Goal: Task Accomplishment & Management: Complete application form

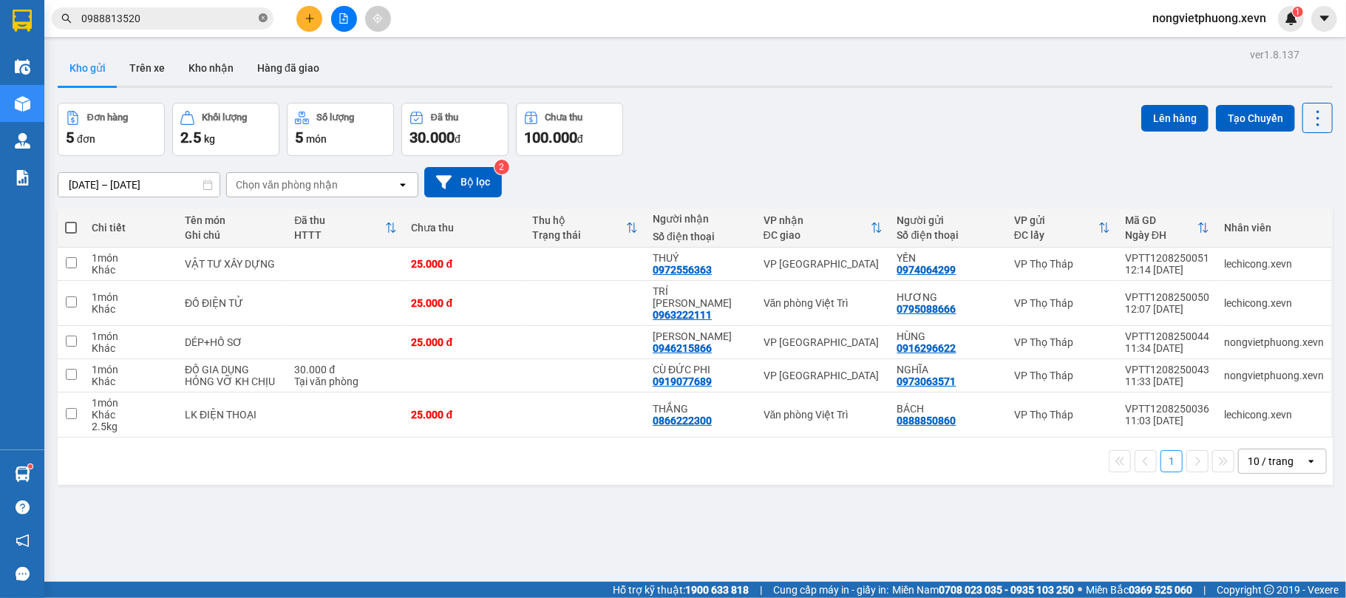
click at [262, 16] on icon "close-circle" at bounding box center [263, 17] width 9 height 9
click at [185, 16] on input "text" at bounding box center [168, 18] width 174 height 16
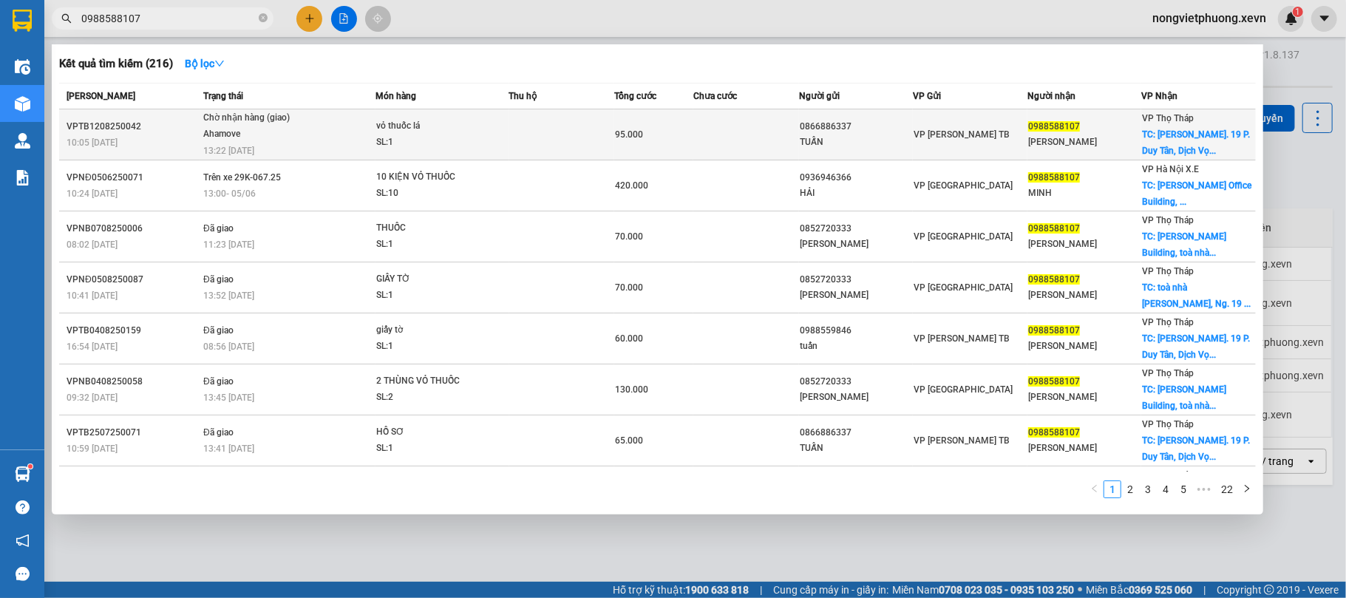
type input "0988588107"
click at [1038, 140] on div "[PERSON_NAME]" at bounding box center [1084, 143] width 113 height 16
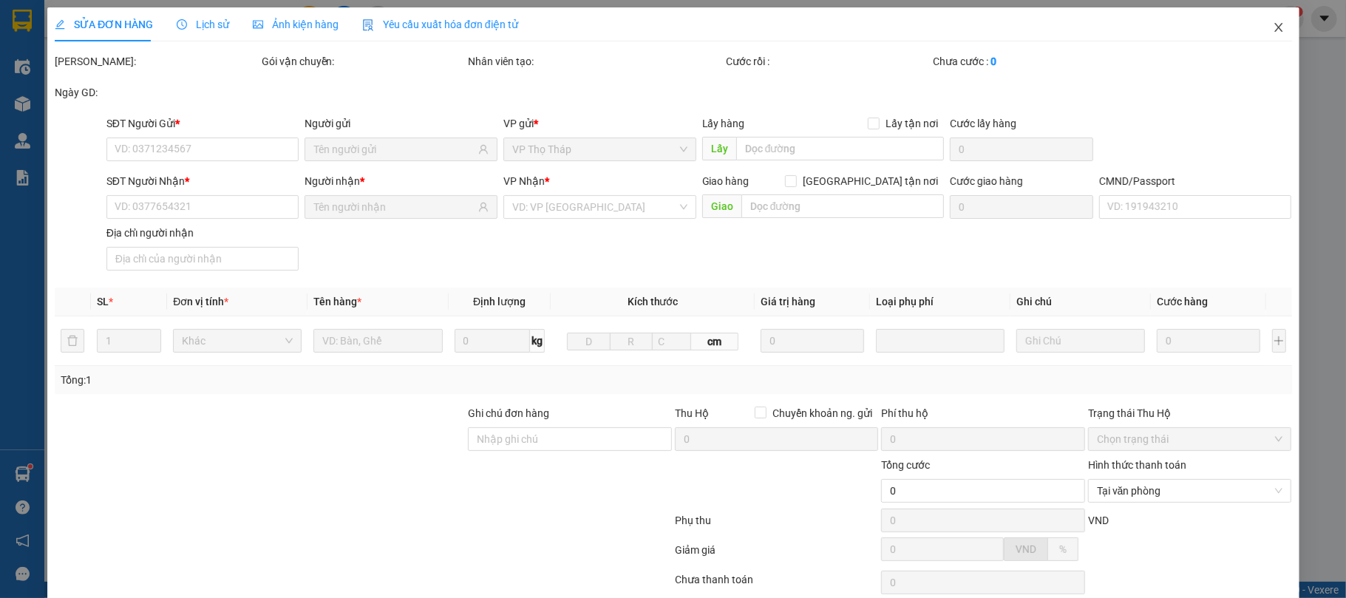
click at [1272, 33] on icon "close" at bounding box center [1278, 27] width 12 height 12
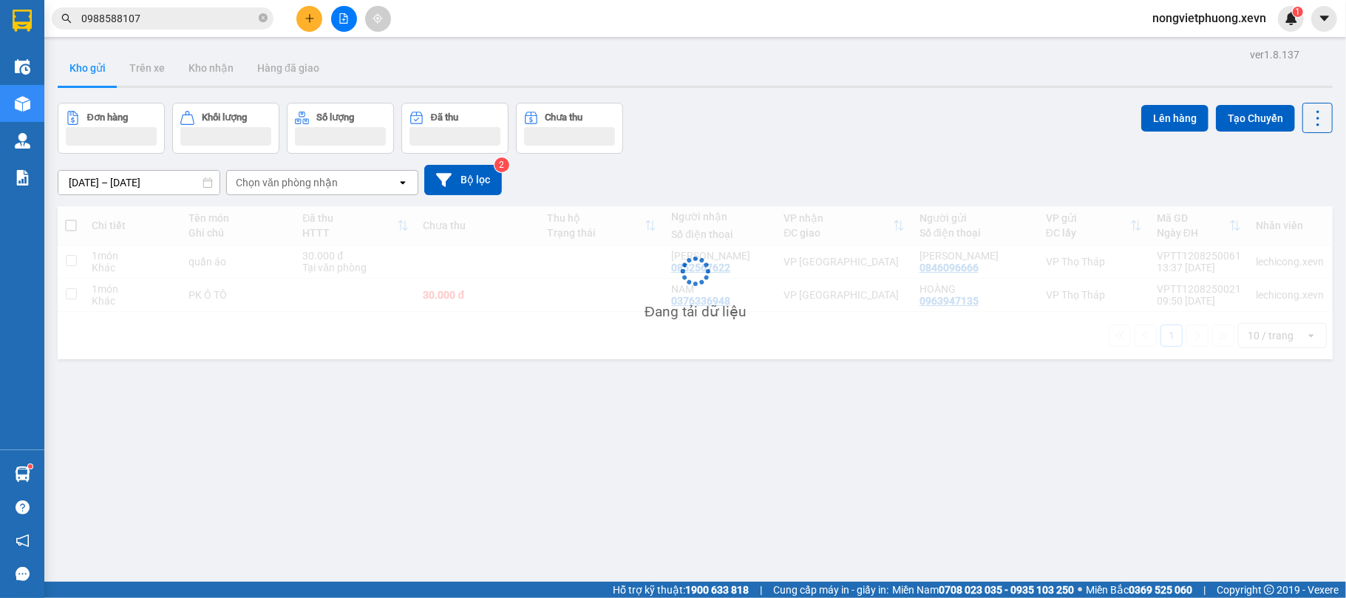
click at [207, 16] on input "0988588107" at bounding box center [168, 18] width 174 height 16
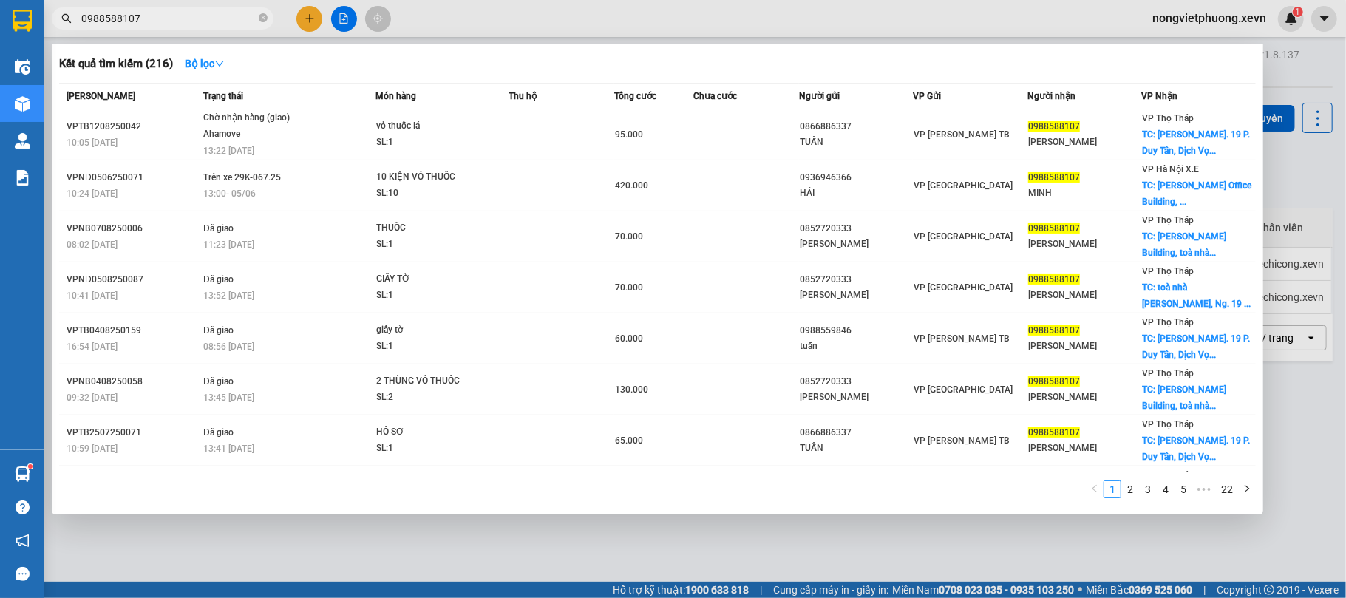
click at [310, 22] on div at bounding box center [673, 299] width 1346 height 598
click at [261, 18] on icon "close-circle" at bounding box center [263, 17] width 9 height 9
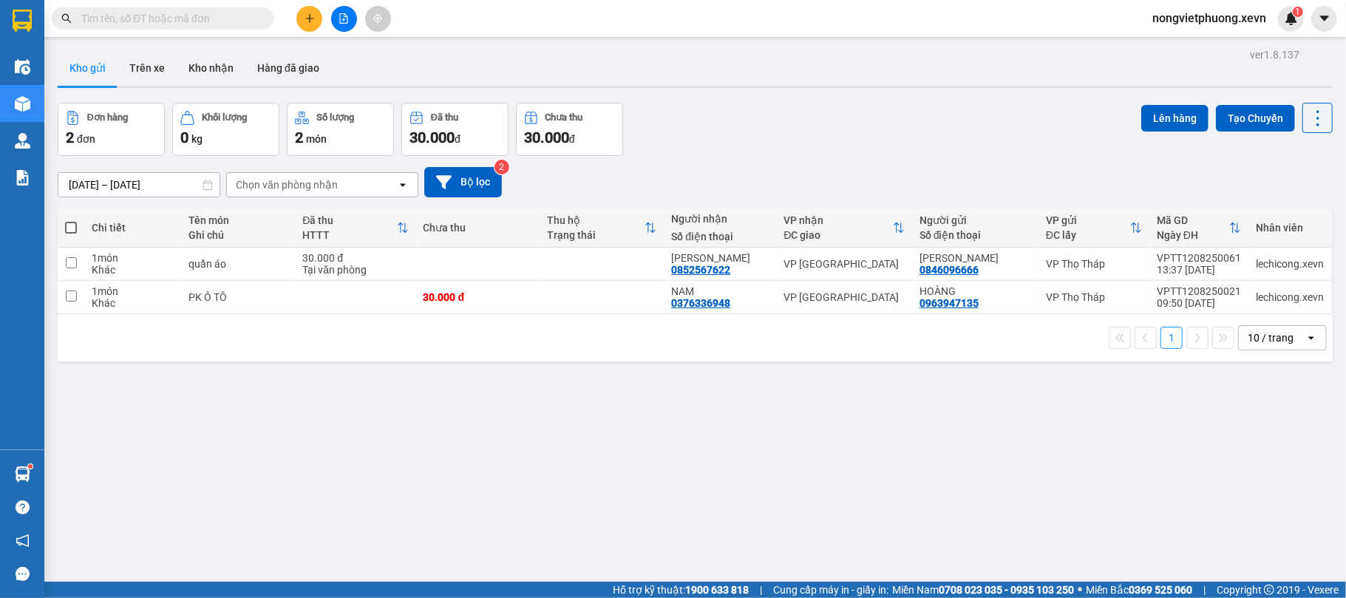
click at [225, 18] on input "text" at bounding box center [168, 18] width 174 height 16
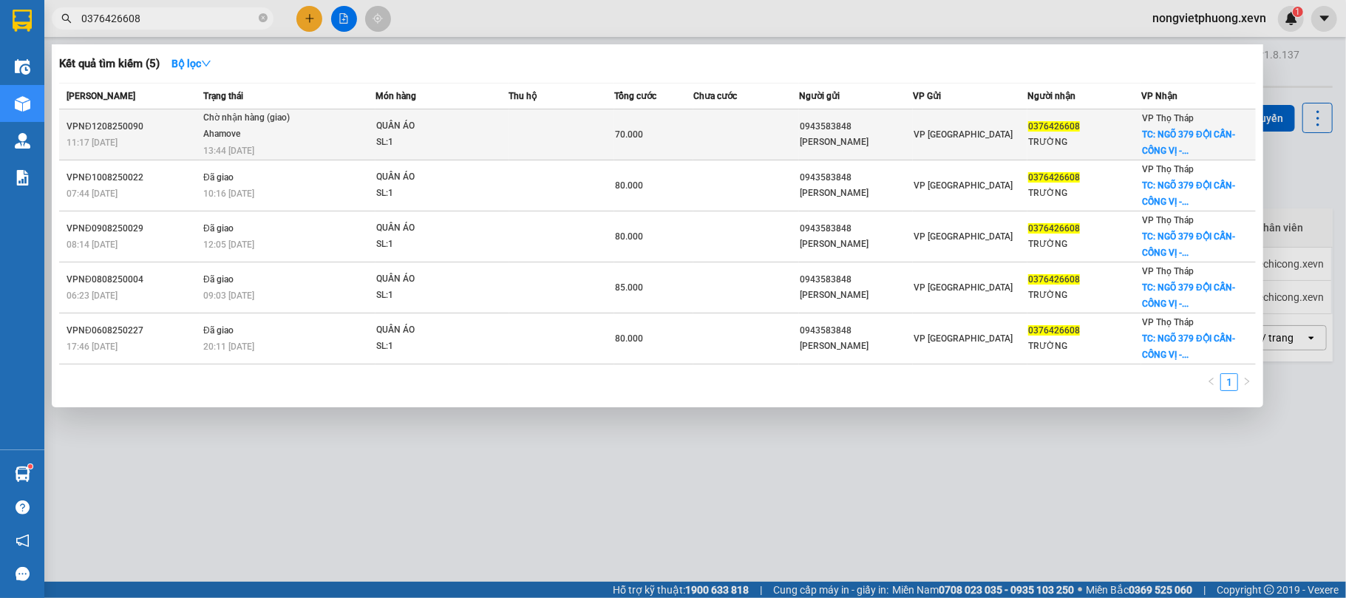
type input "0376426608"
click at [921, 133] on span "VP [GEOGRAPHIC_DATA]" at bounding box center [963, 134] width 99 height 10
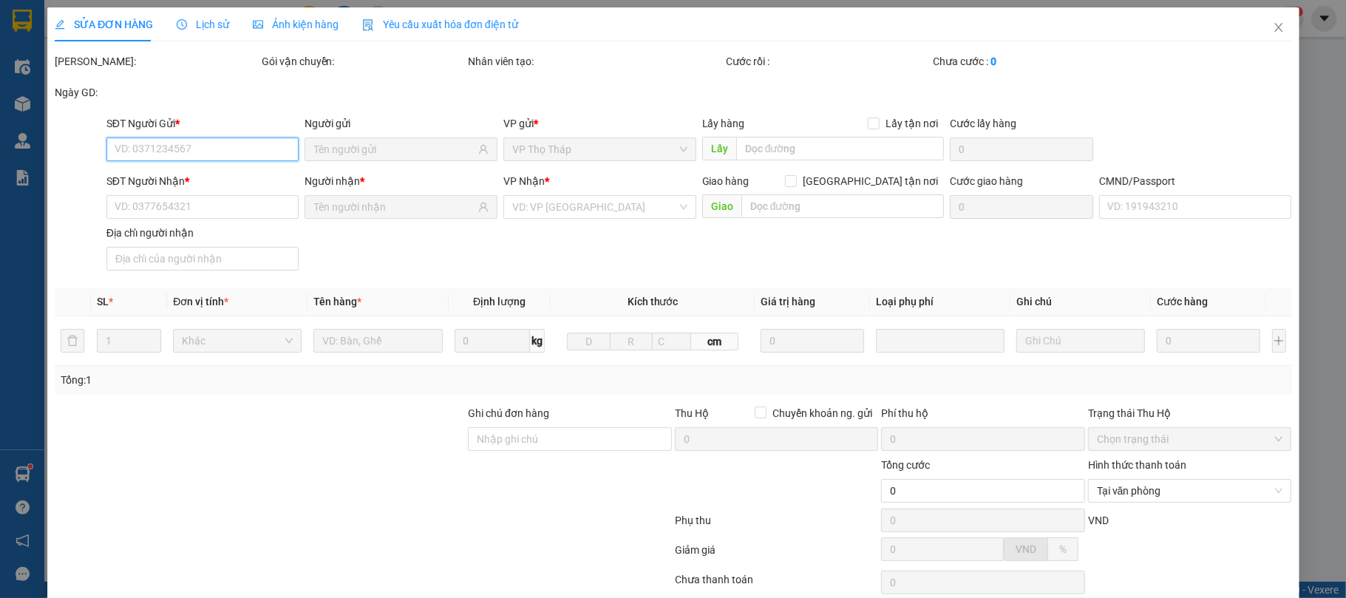
type input "0943583848"
type input "[PERSON_NAME]"
type input "0376426608"
type input "TRƯỜNG"
checkbox input "true"
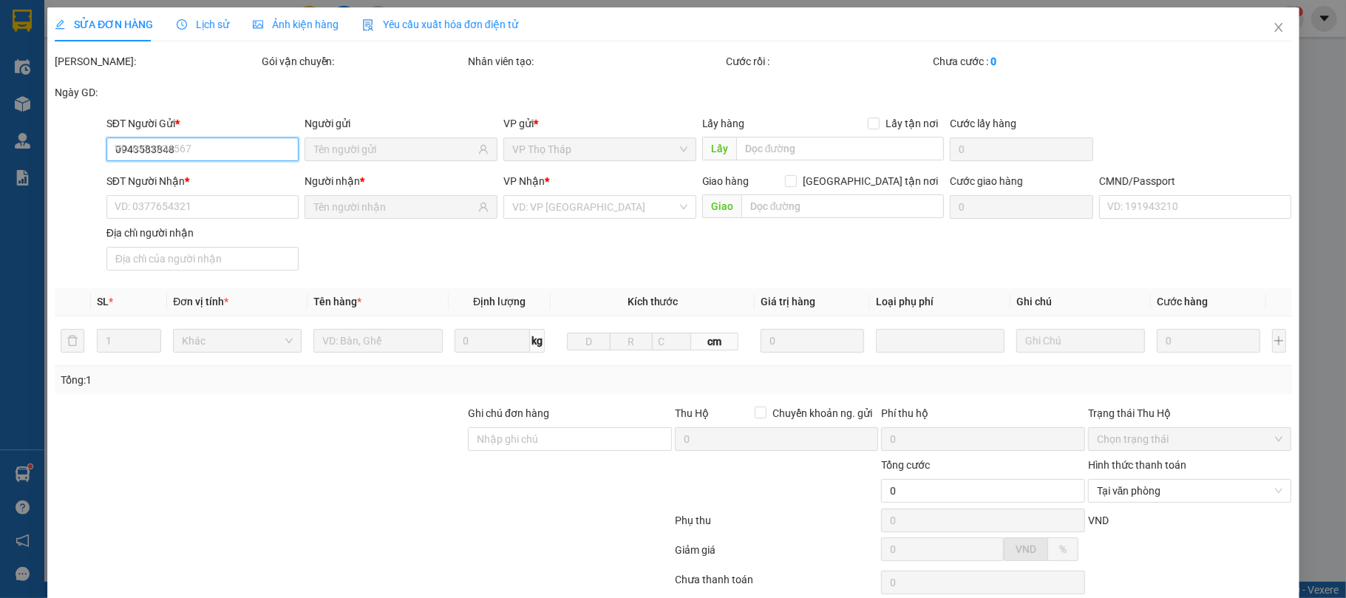
type input "NGÕ 379 ĐỘI CẤN- CỐNG VỊ -BA ĐÌNH [GEOGRAPHIC_DATA]"
type input "40.000"
type input "123"
type input "70.000"
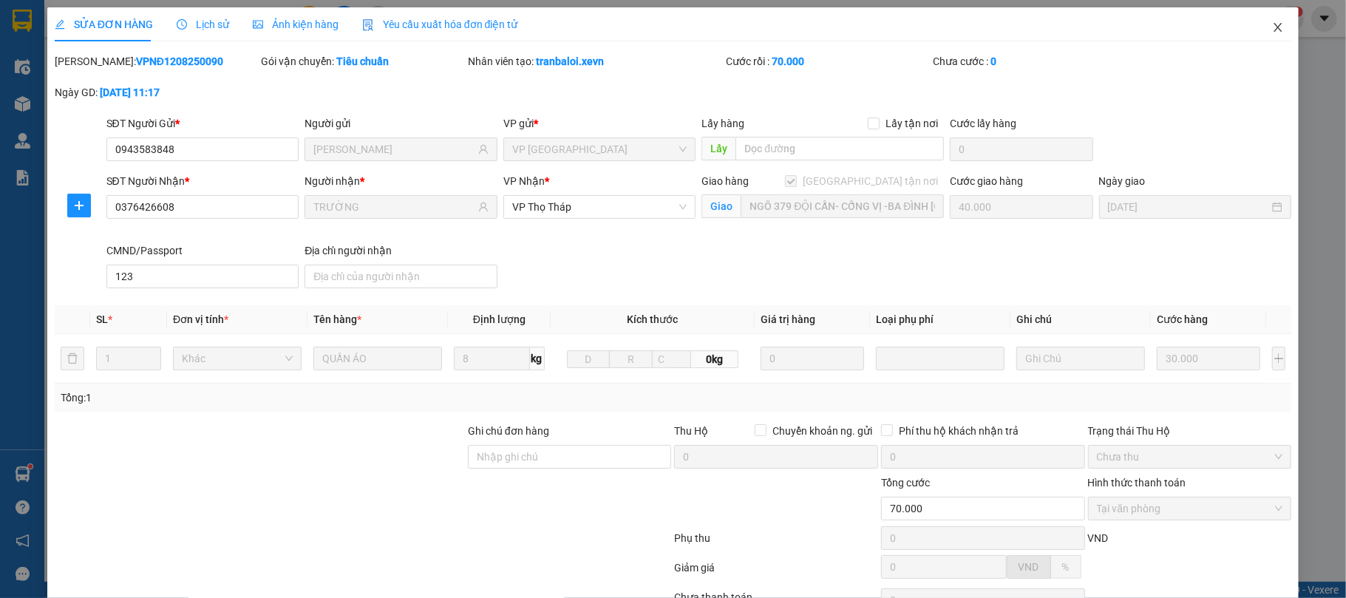
click at [1272, 28] on icon "close" at bounding box center [1278, 27] width 12 height 12
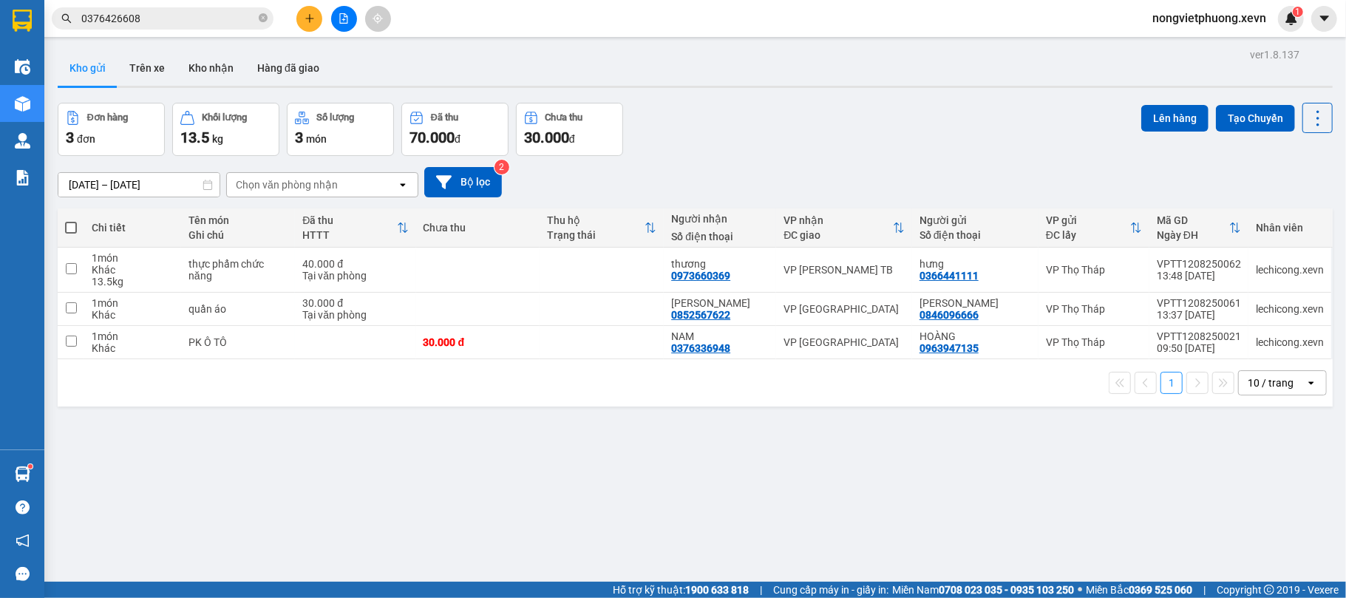
click at [318, 13] on button at bounding box center [309, 19] width 26 height 26
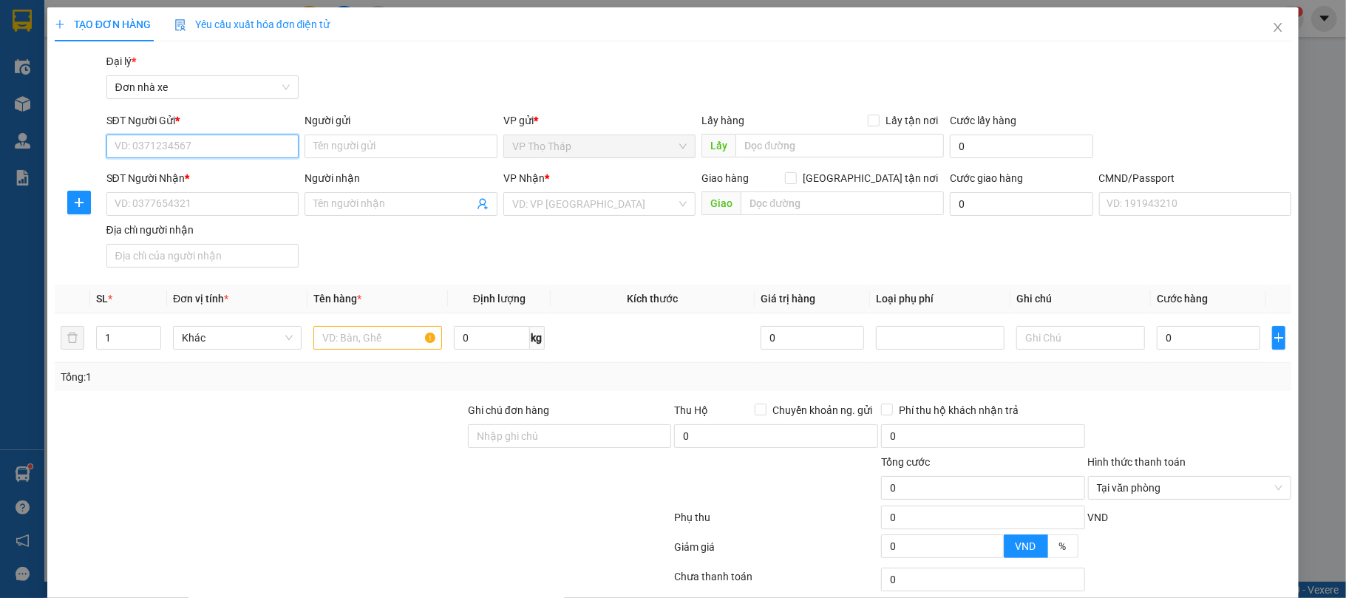
click at [166, 143] on input "SĐT Người Gửi *" at bounding box center [202, 147] width 193 height 24
type input "0988174275"
click at [163, 174] on div "0988174275 - LINH" at bounding box center [200, 177] width 173 height 16
type input "LINH"
type input "0971762099"
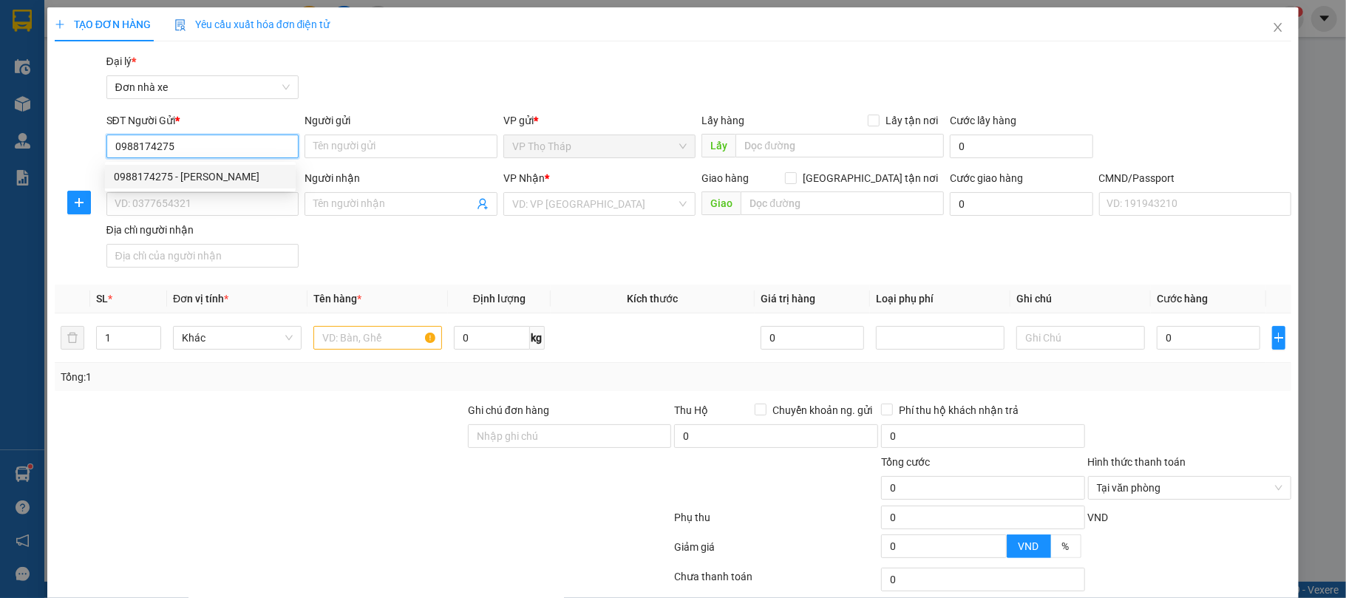
type input "HỒNG"
type input "034171018892 TRẦN THỊ NHẠN KIẾN XƯƠNG TB"
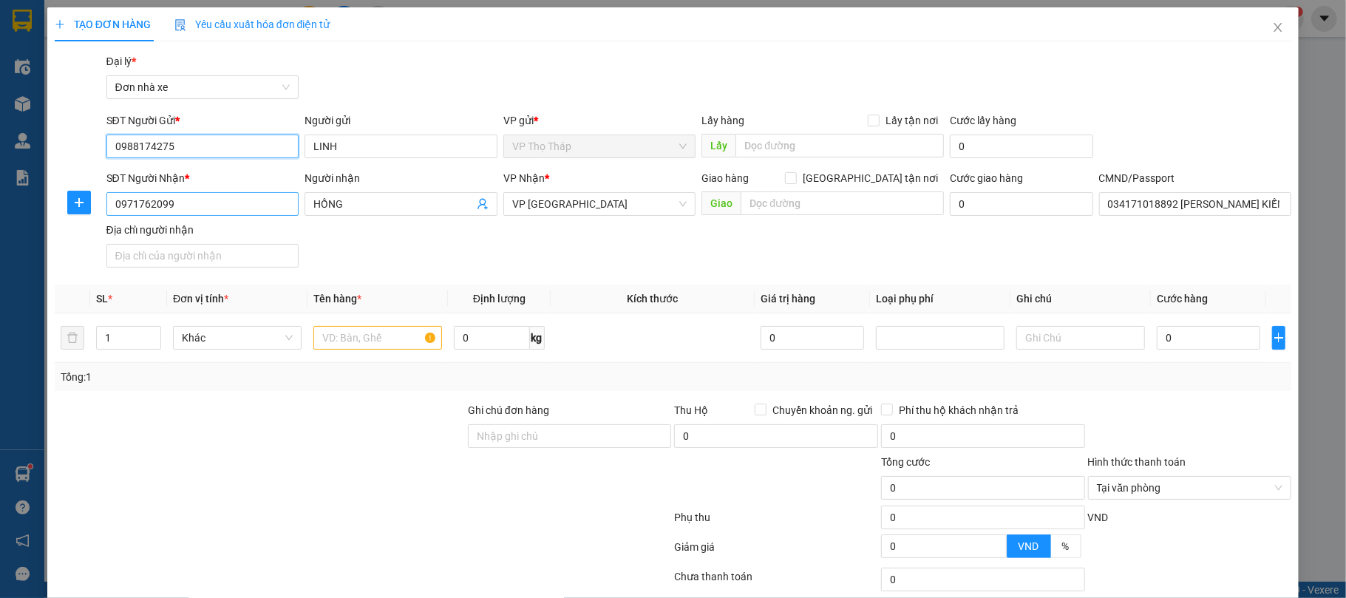
type input "0988174275"
click at [250, 202] on input "0971762099" at bounding box center [202, 204] width 193 height 24
type input "0"
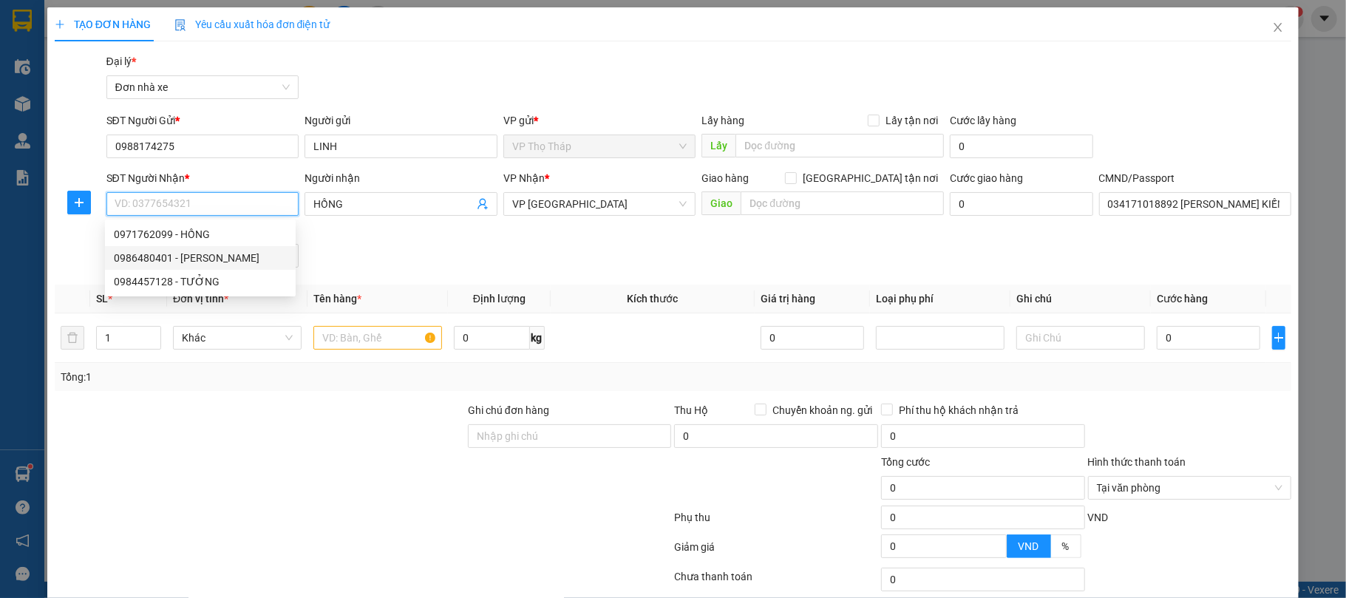
click at [256, 259] on div "0986480401 - PHẠM VĂN TÚ" at bounding box center [200, 258] width 173 height 16
type input "0986480401"
type input "PHẠM VĂN TÚ"
type input "161678707 phạm văn tú"
type input "0986480401"
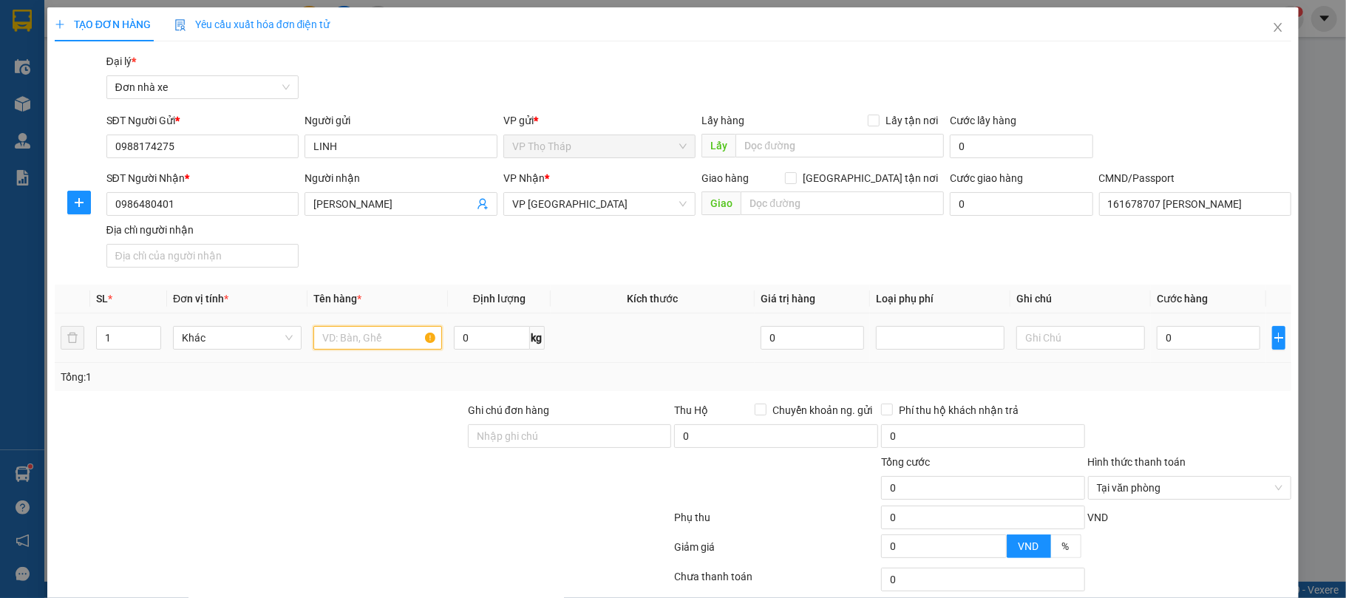
click at [350, 346] on input "text" at bounding box center [377, 338] width 129 height 24
type input "BIỂN SỐ"
click at [1175, 349] on input "0" at bounding box center [1208, 338] width 103 height 24
type input "2"
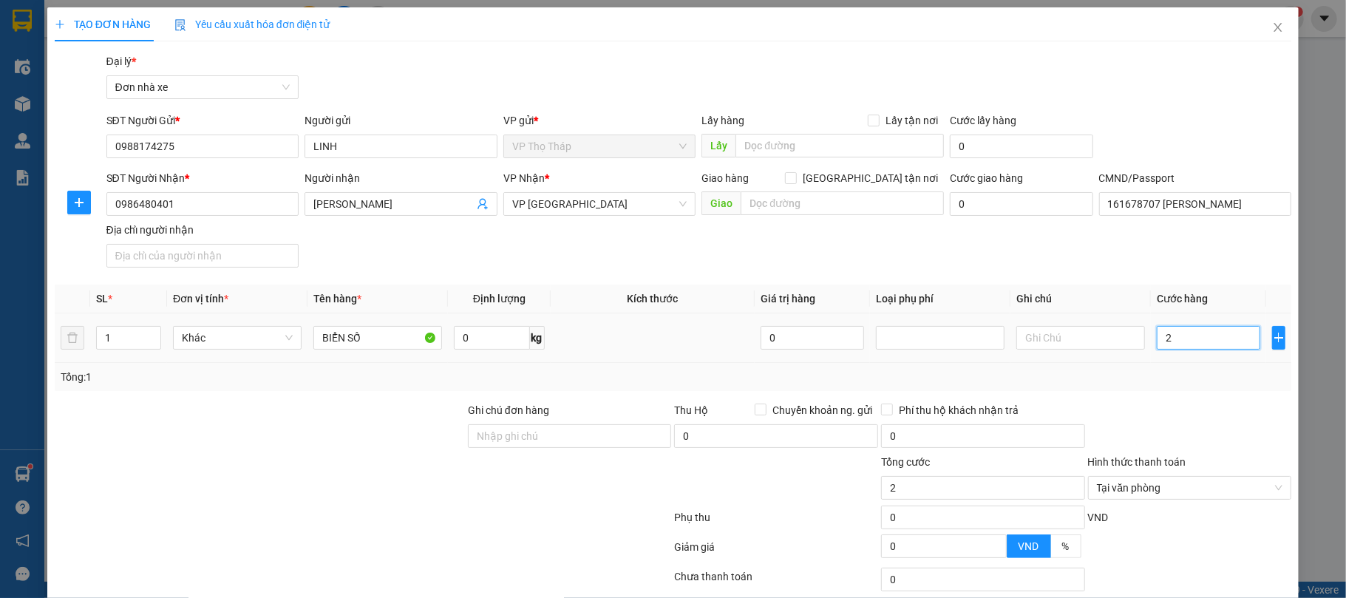
type input "25"
type input "25.000"
click at [1203, 400] on div "Transit Pickup Surcharge Ids Transit Deliver Surcharge Ids Transit Deliver Surc…" at bounding box center [673, 364] width 1237 height 622
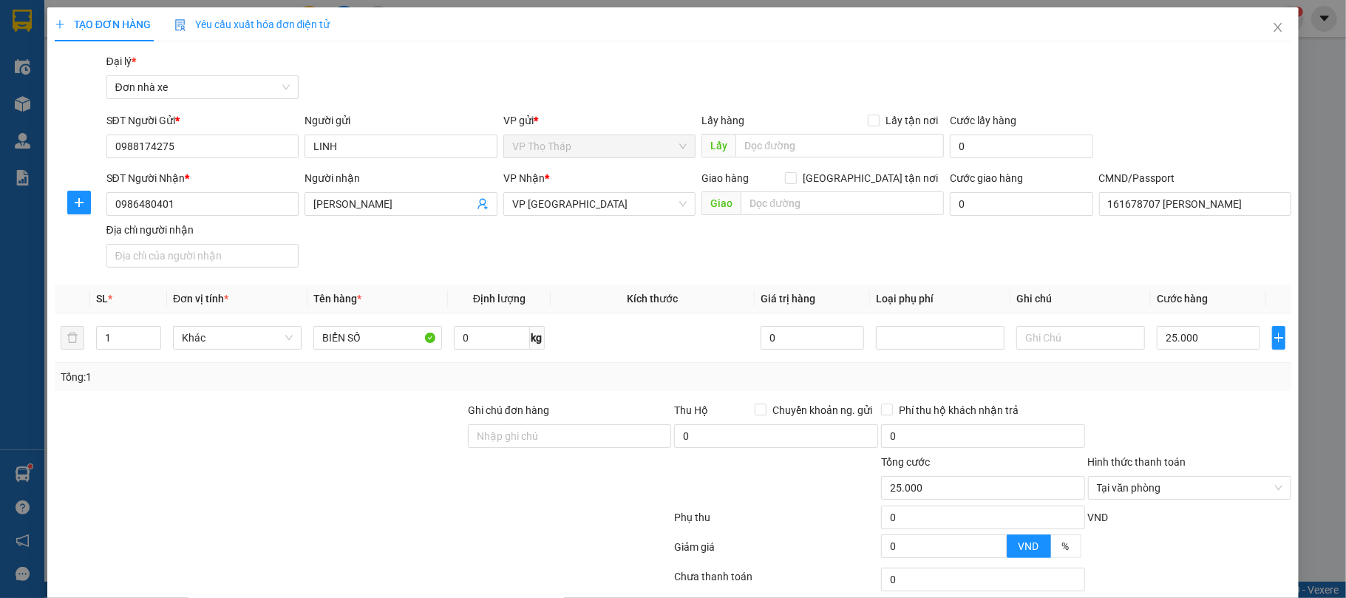
scroll to position [109, 0]
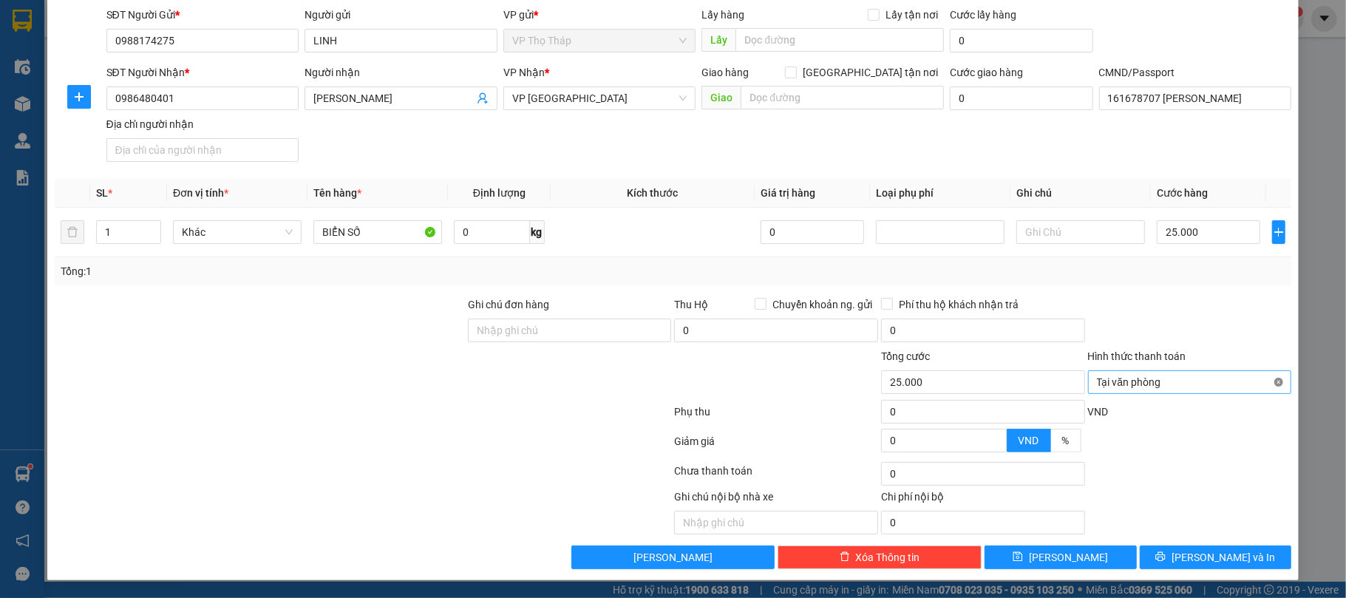
type input "25.000"
click at [1196, 554] on span "Lưu và In" at bounding box center [1223, 557] width 103 height 16
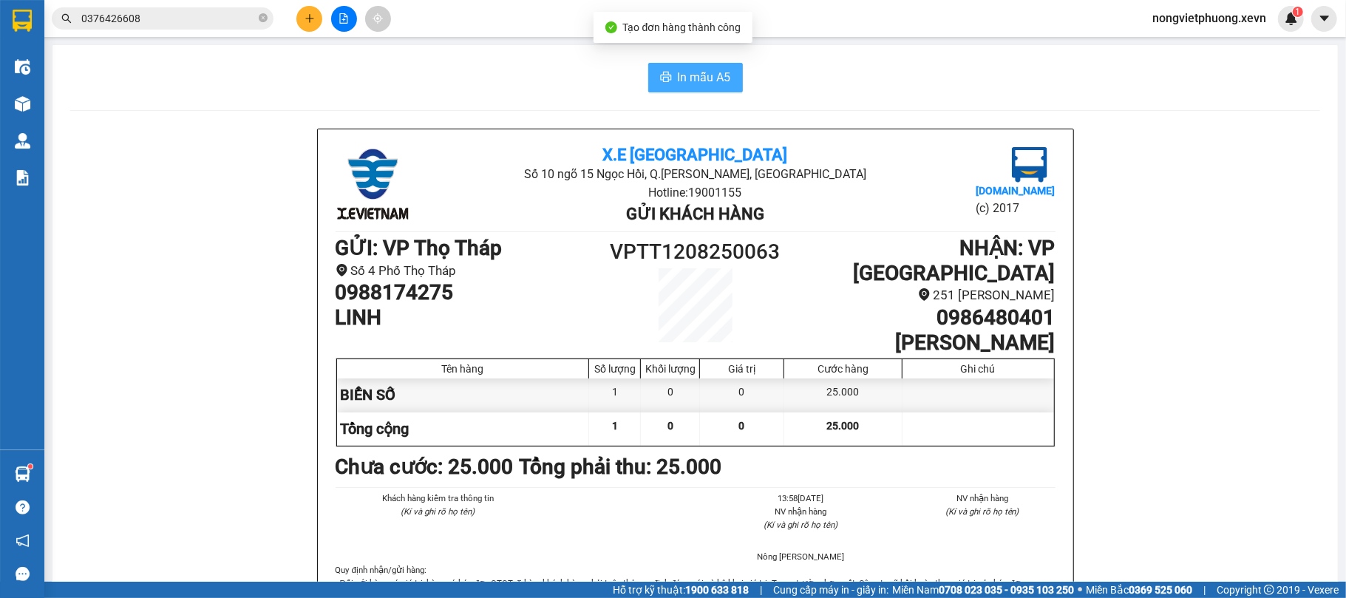
click at [678, 74] on span "In mẫu A5" at bounding box center [704, 77] width 53 height 18
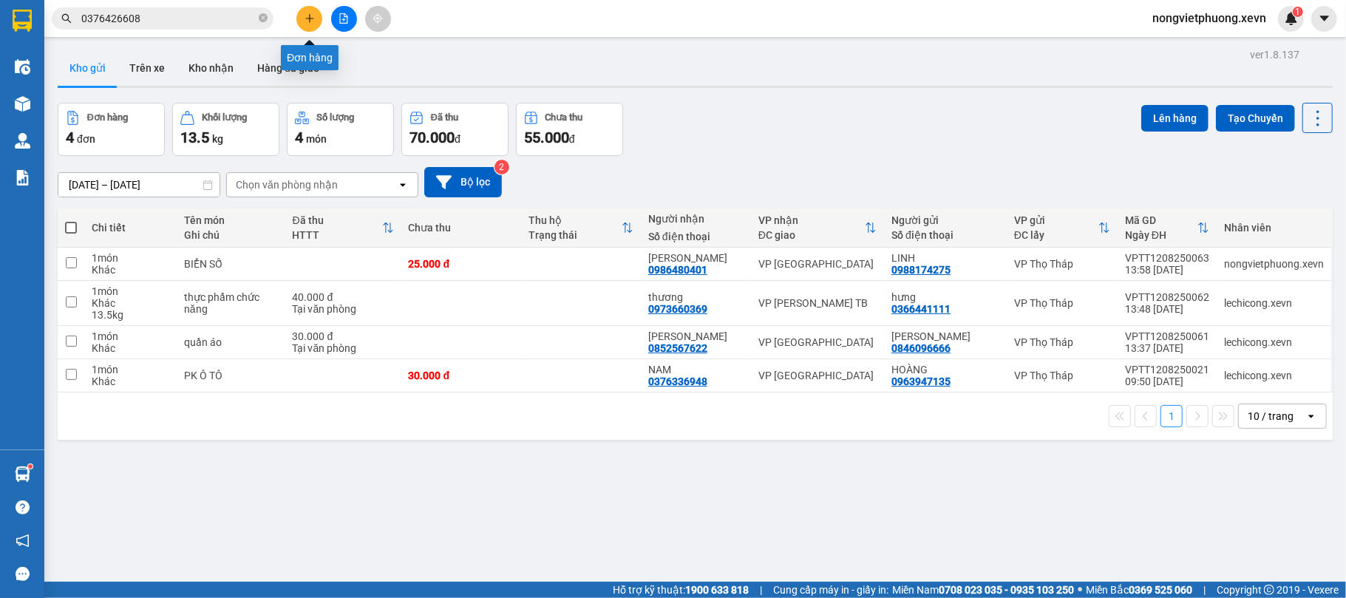
click at [311, 21] on icon "plus" at bounding box center [310, 18] width 10 height 10
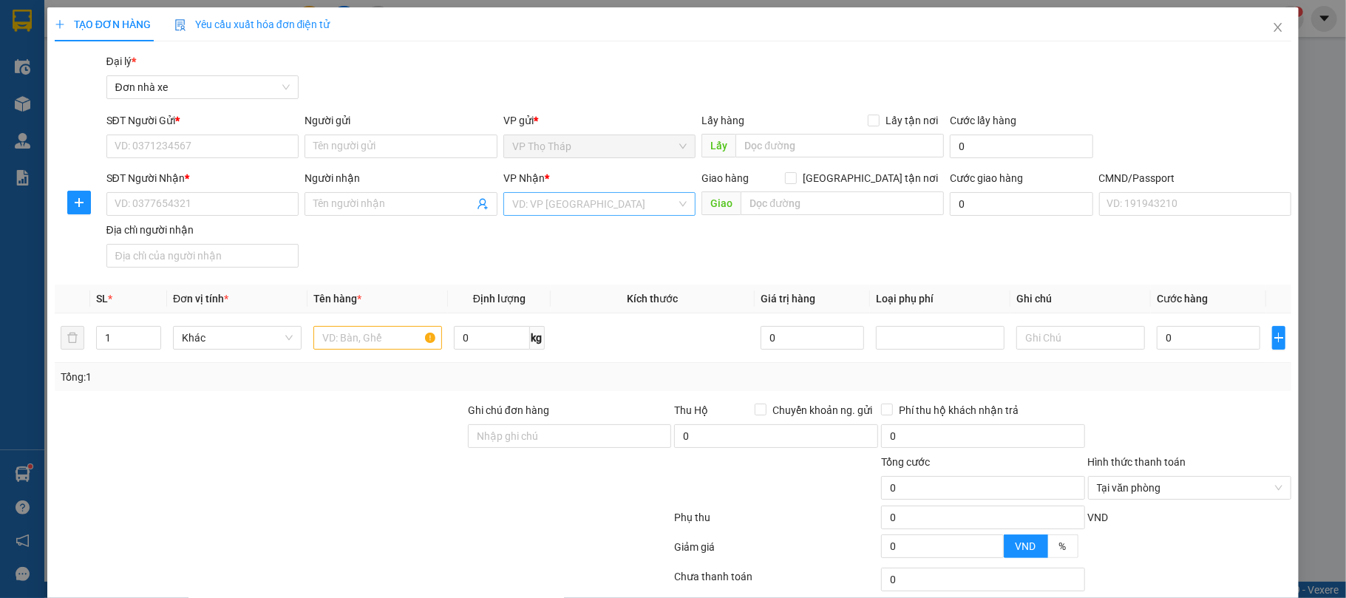
click at [631, 200] on input "search" at bounding box center [594, 204] width 165 height 22
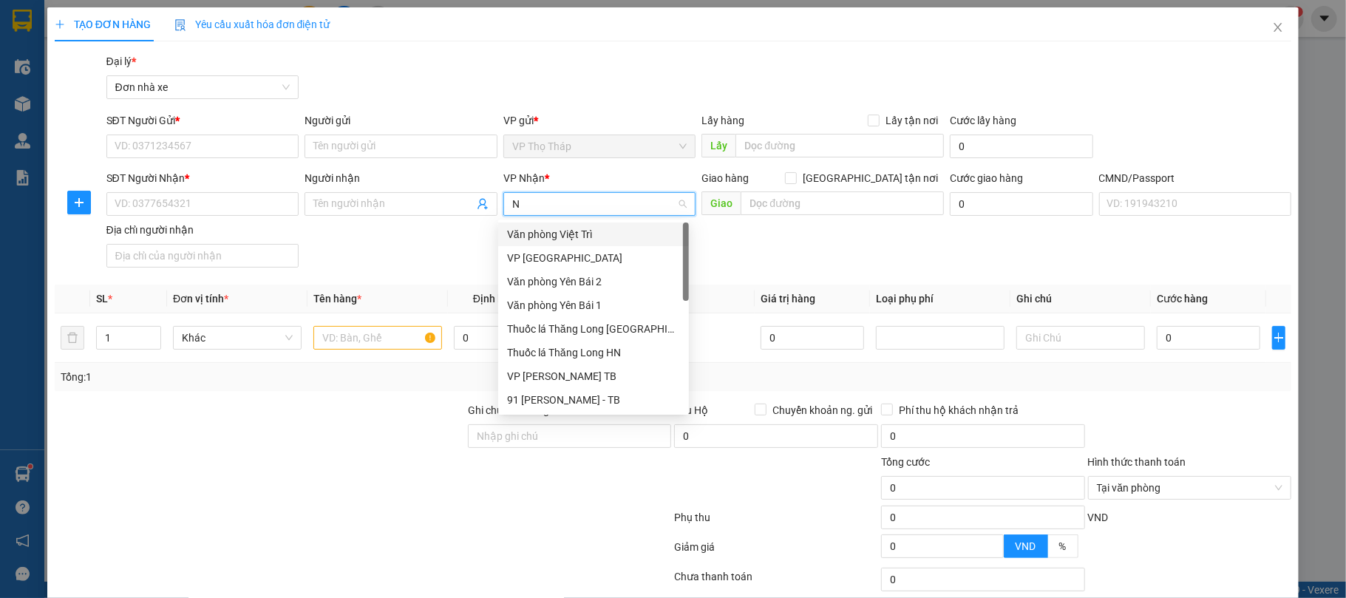
type input "NA"
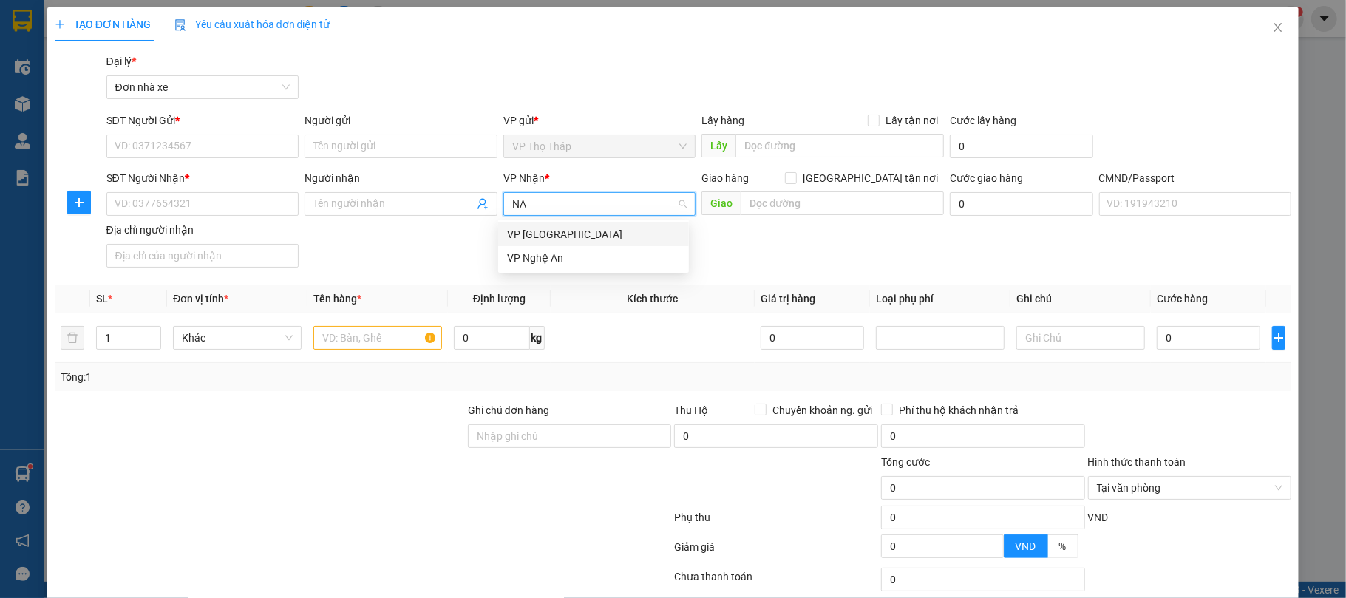
click at [543, 235] on div "VP [GEOGRAPHIC_DATA]" at bounding box center [593, 234] width 173 height 16
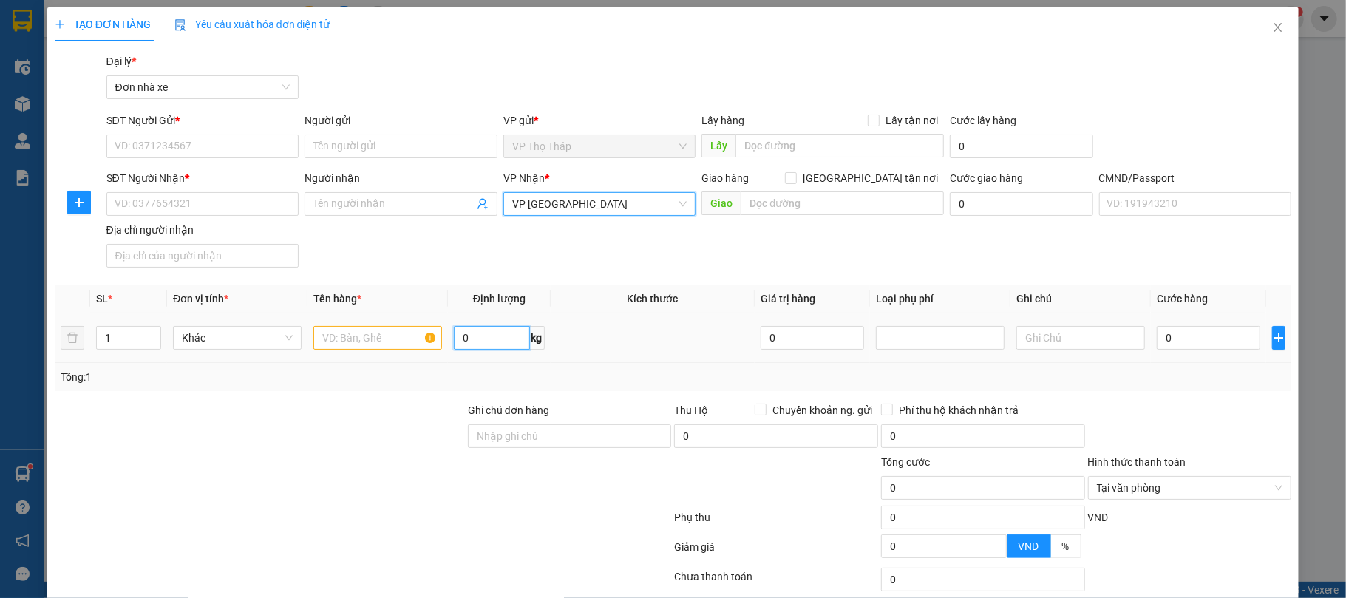
drag, startPoint x: 469, startPoint y: 331, endPoint x: 565, endPoint y: 389, distance: 112.7
click at [471, 331] on input "0" at bounding box center [491, 338] width 75 height 24
type input "7"
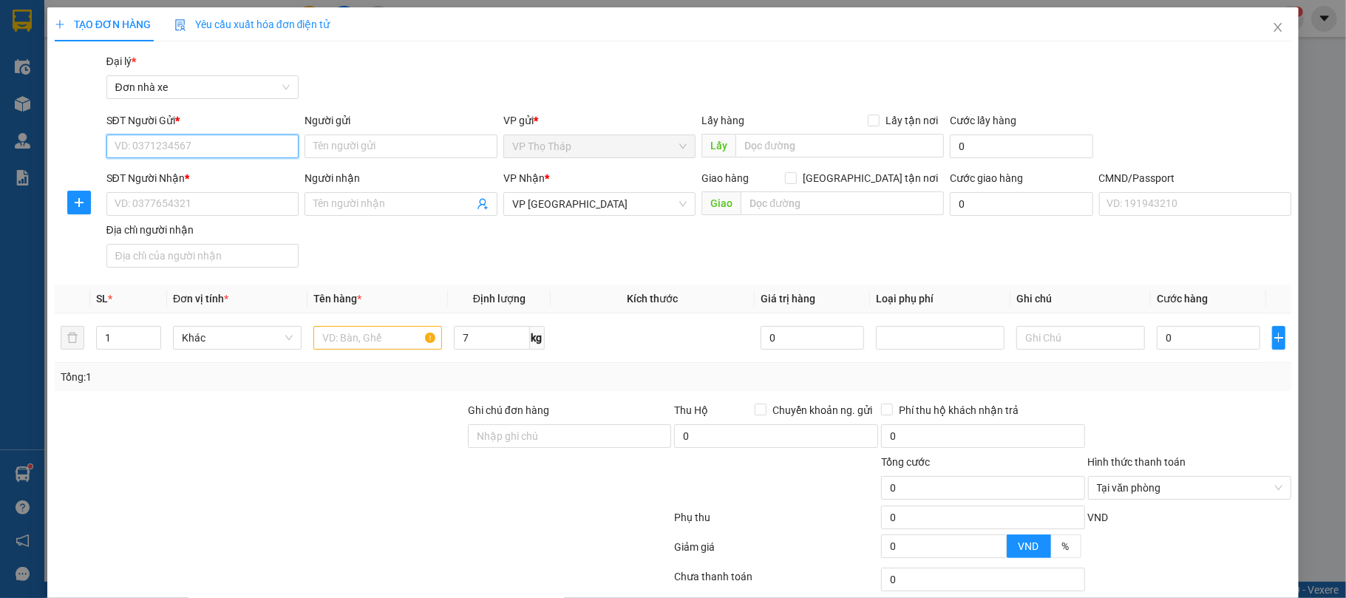
click at [220, 143] on input "SĐT Người Gửi *" at bounding box center [202, 147] width 193 height 24
click at [231, 171] on div "0988080505 - ANH TOÀN" at bounding box center [200, 177] width 173 height 16
type input "0988080505"
type input "ANH TOÀN"
type input "BẮC LỊCH ĐỘNG ĐÔNG CÁC ĐÔNG HƯNG"
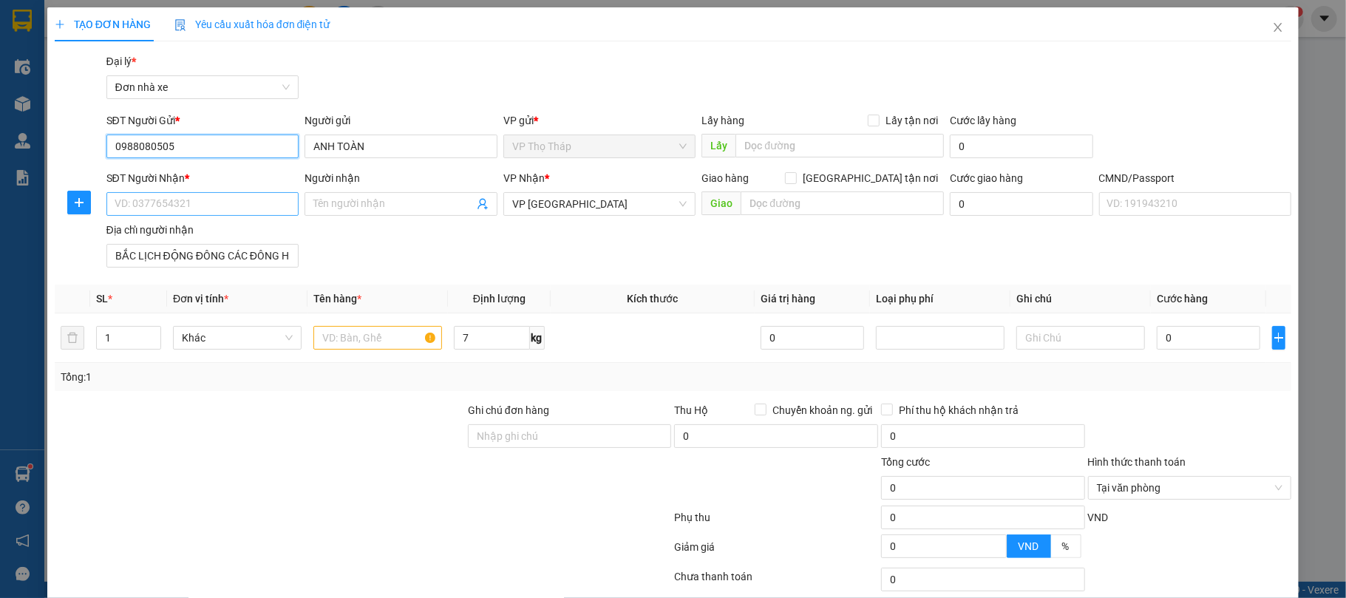
type input "0988080505"
click at [251, 198] on input "SĐT Người Nhận *" at bounding box center [202, 204] width 193 height 24
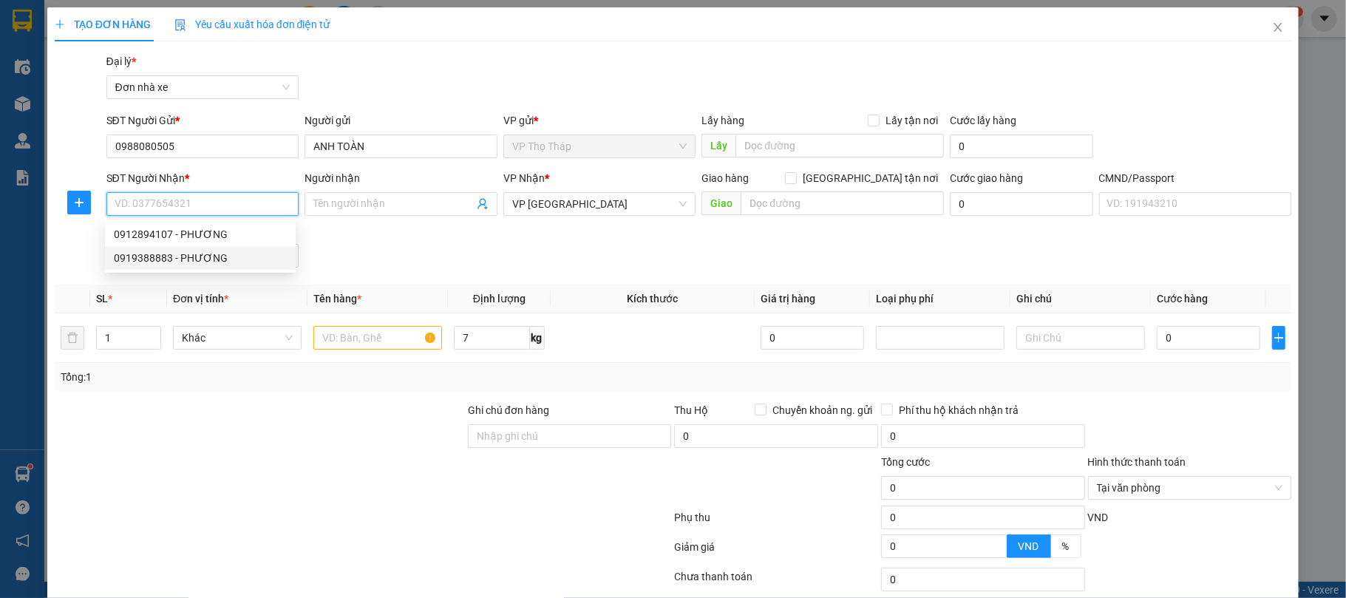
click at [247, 254] on div "0919388883 - PHƯƠNG" at bounding box center [200, 258] width 173 height 16
type input "0919388883"
type input "PHƯƠNG"
type input "036095007655 TRẦN HUY HOÀNG 313 TRƯỜNG CHINH"
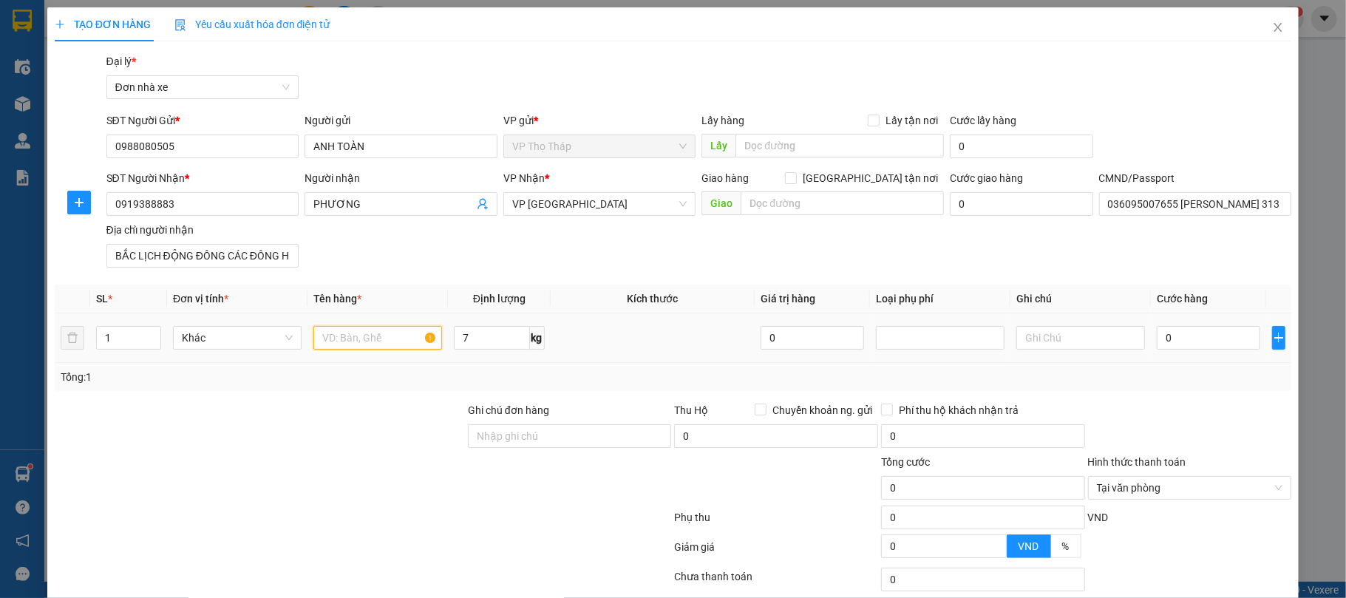
click at [395, 337] on input "text" at bounding box center [377, 338] width 129 height 24
type input "KHÓA CHỐNG TRỘM"
click at [1205, 346] on input "0" at bounding box center [1208, 338] width 103 height 24
type input "3"
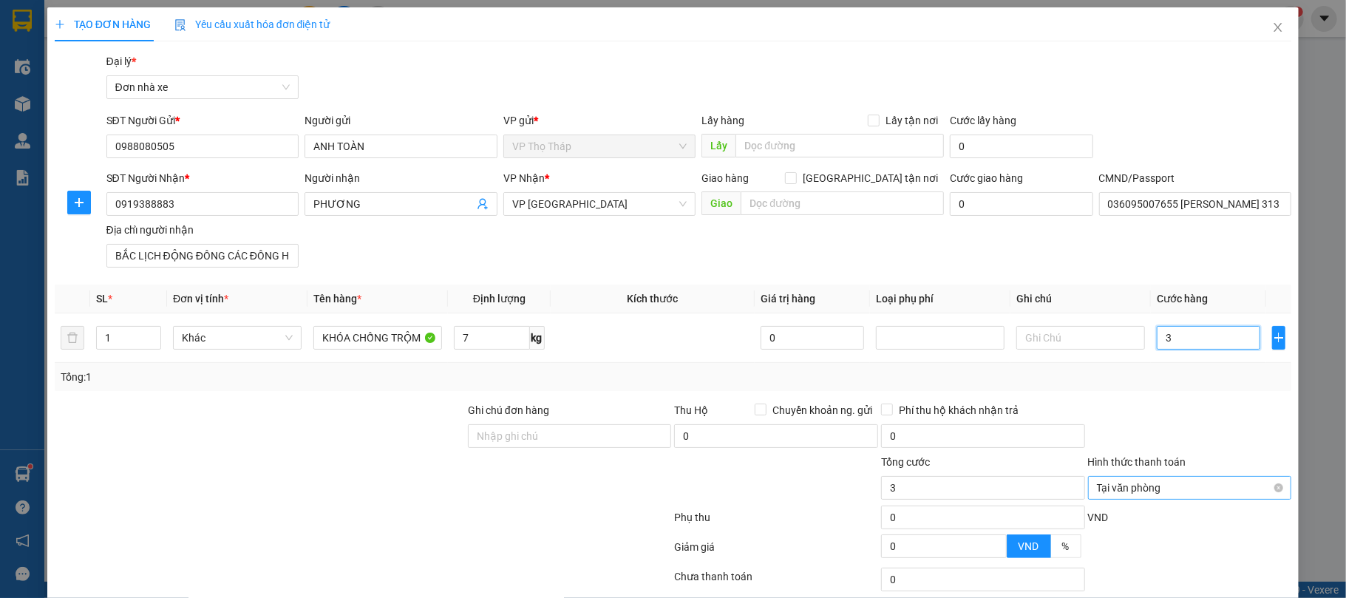
type input "35"
type input "35.000"
click at [1224, 405] on div at bounding box center [1190, 428] width 207 height 52
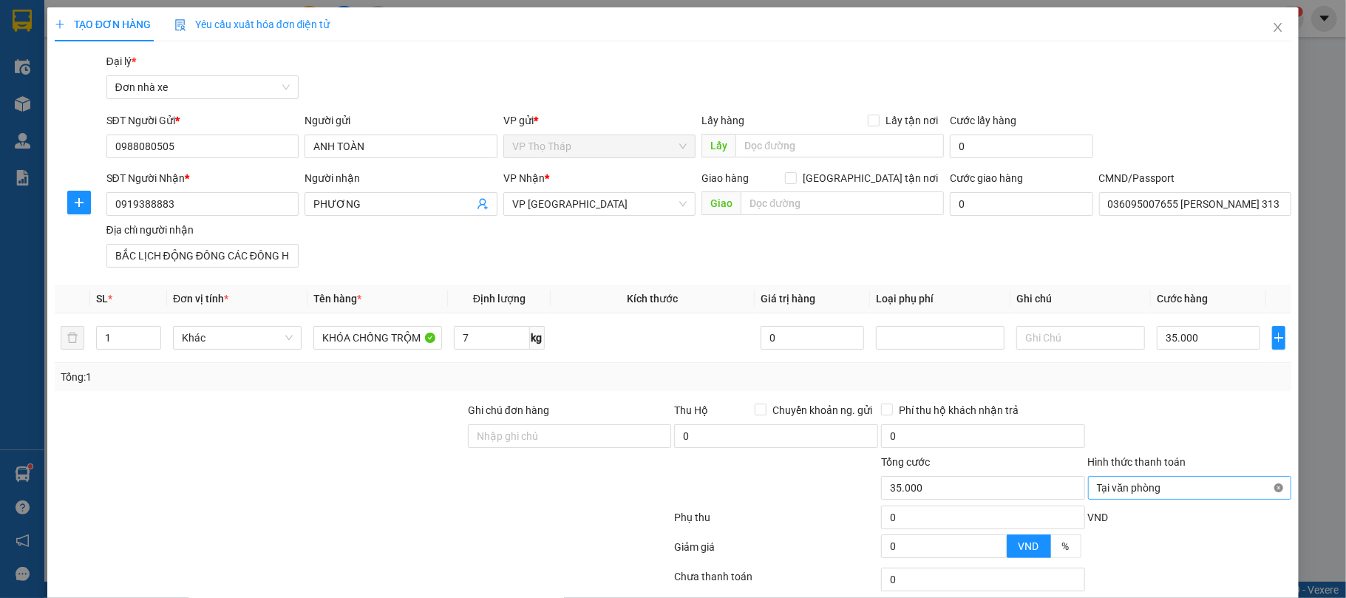
type input "35.000"
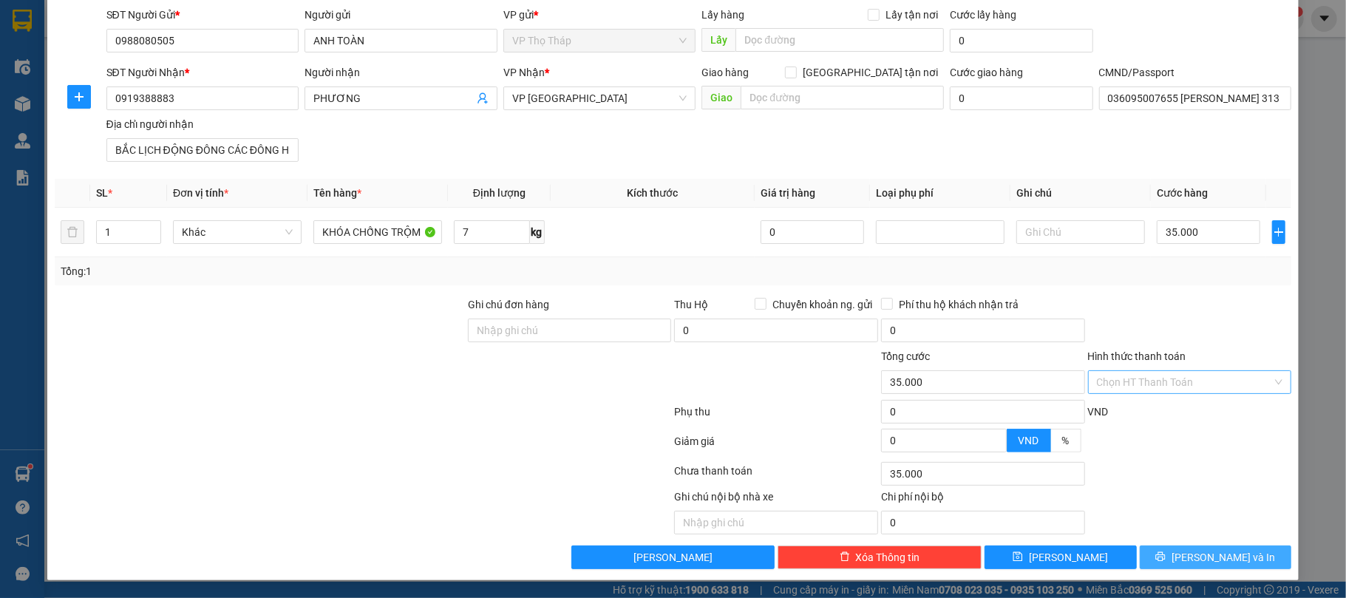
click at [1214, 551] on span "Lưu và In" at bounding box center [1223, 557] width 103 height 16
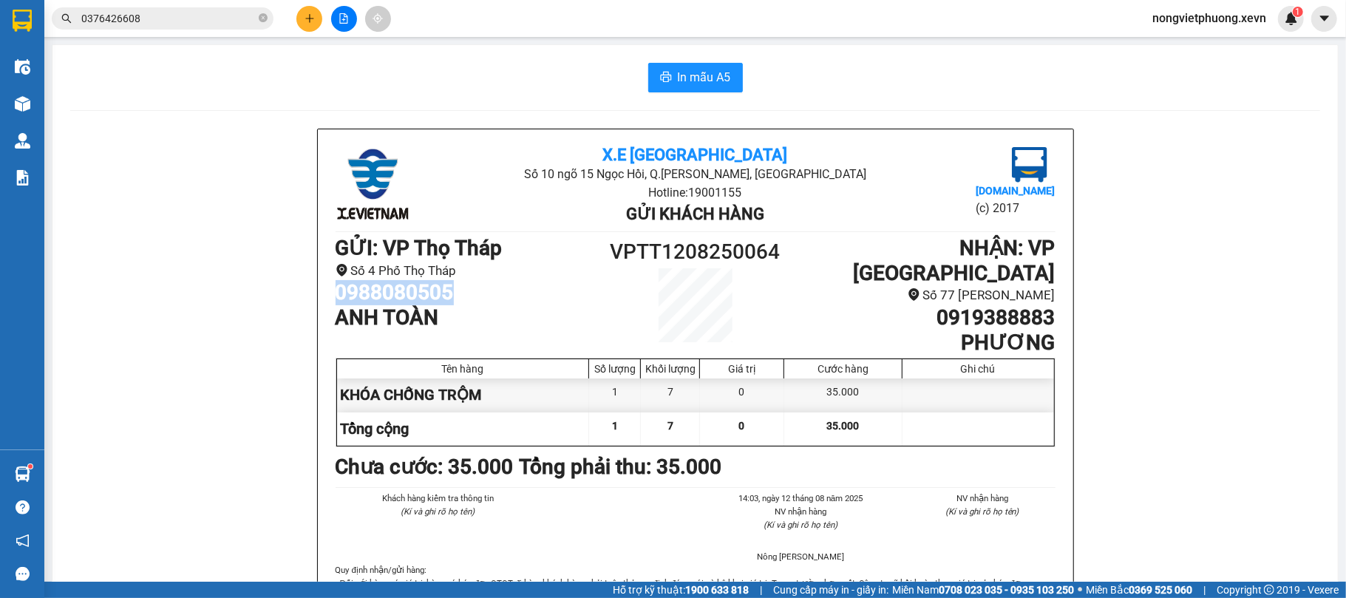
drag, startPoint x: 444, startPoint y: 297, endPoint x: 330, endPoint y: 296, distance: 114.6
click at [336, 296] on h1 "0988080505" at bounding box center [471, 292] width 270 height 25
copy h1 "0988080505"
click at [675, 89] on button "In mẫu A5" at bounding box center [695, 78] width 95 height 30
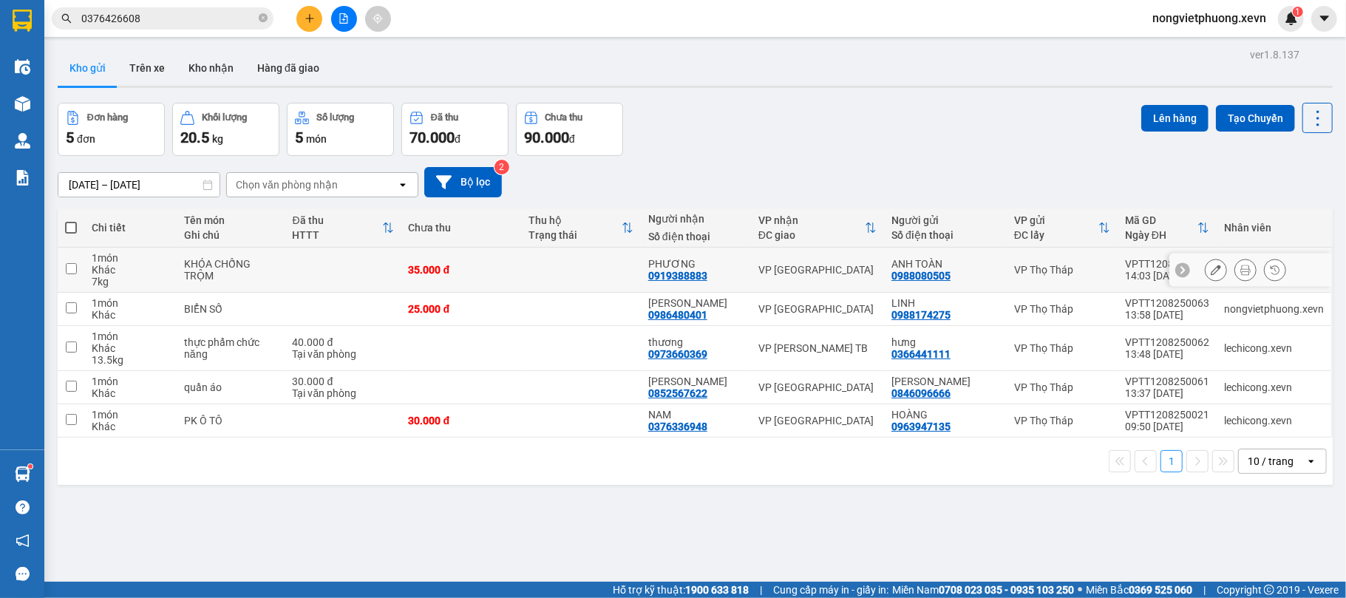
click at [474, 276] on div "35.000 đ" at bounding box center [461, 270] width 105 height 12
checkbox input "true"
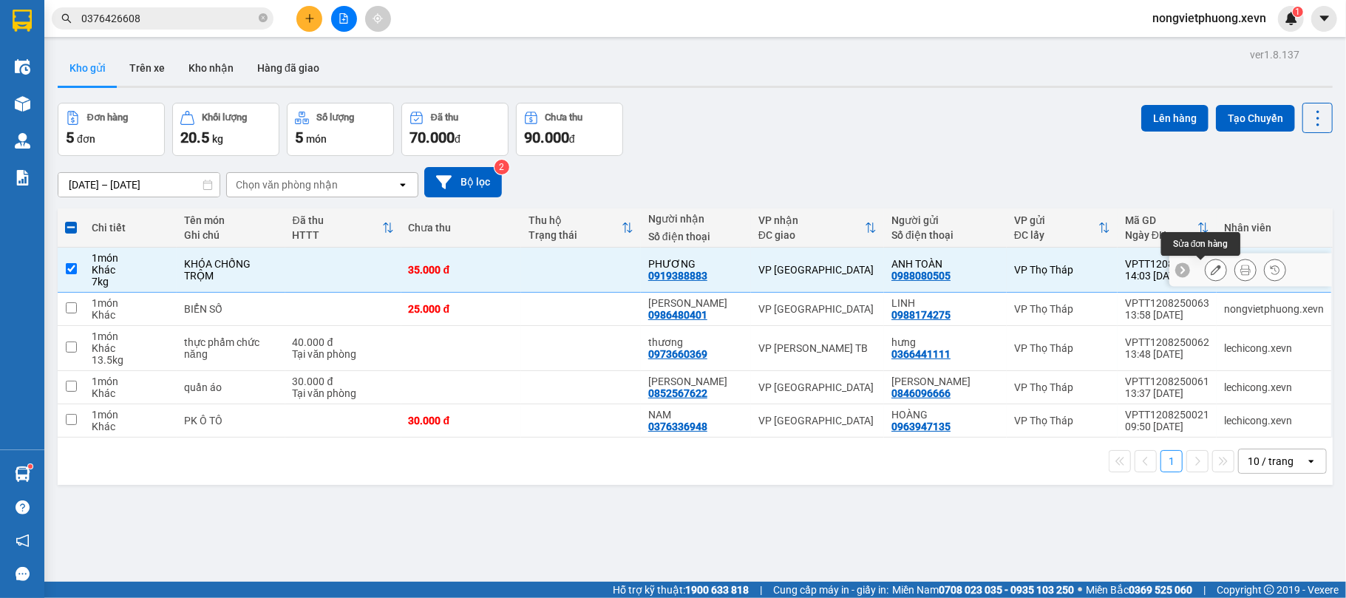
click at [1211, 270] on icon at bounding box center [1216, 270] width 10 height 10
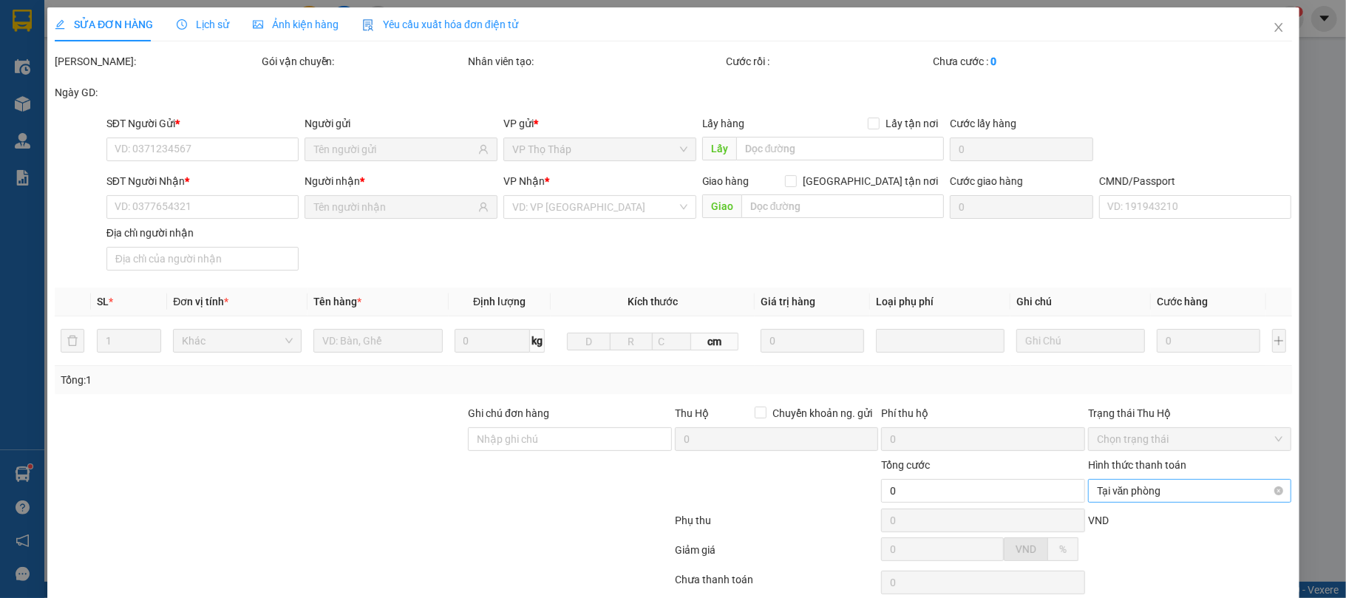
type input "0988080505"
type input "0919388883"
type input "036095007655 TRẦN HUY HOÀNG 313 TRƯỜNG CHINH"
type input "BẮC LỊCH ĐỘNG ĐÔNG CÁC ĐÔNG HƯNG"
type input "35.000"
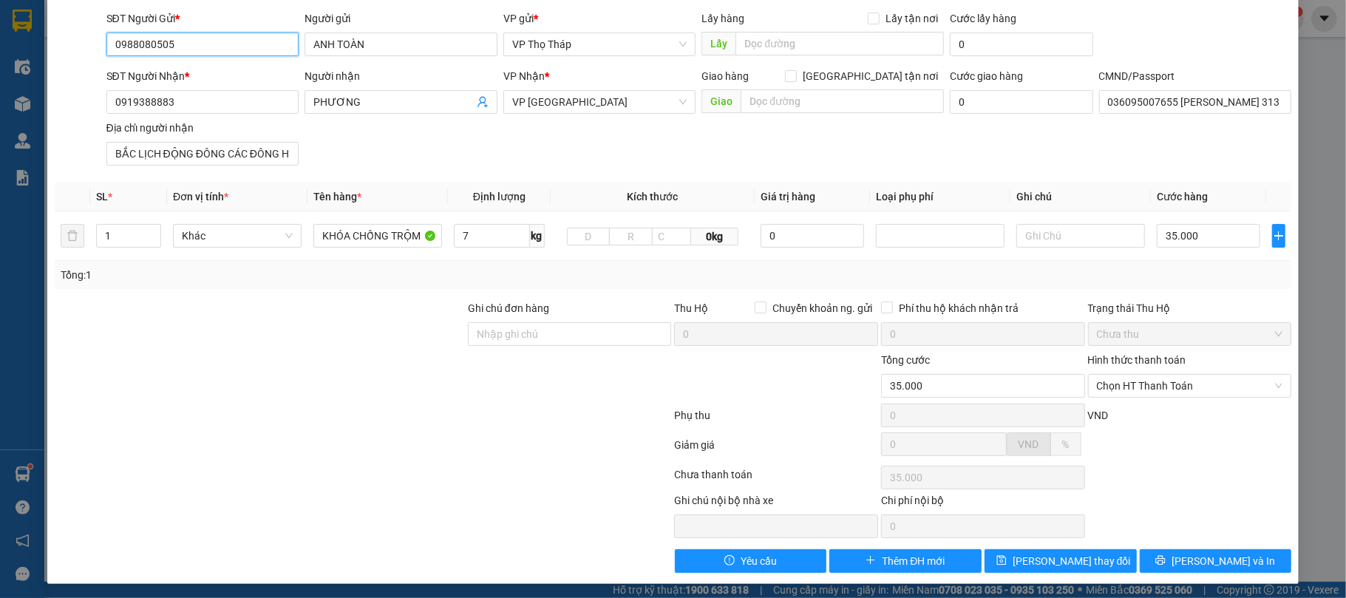
scroll to position [112, 0]
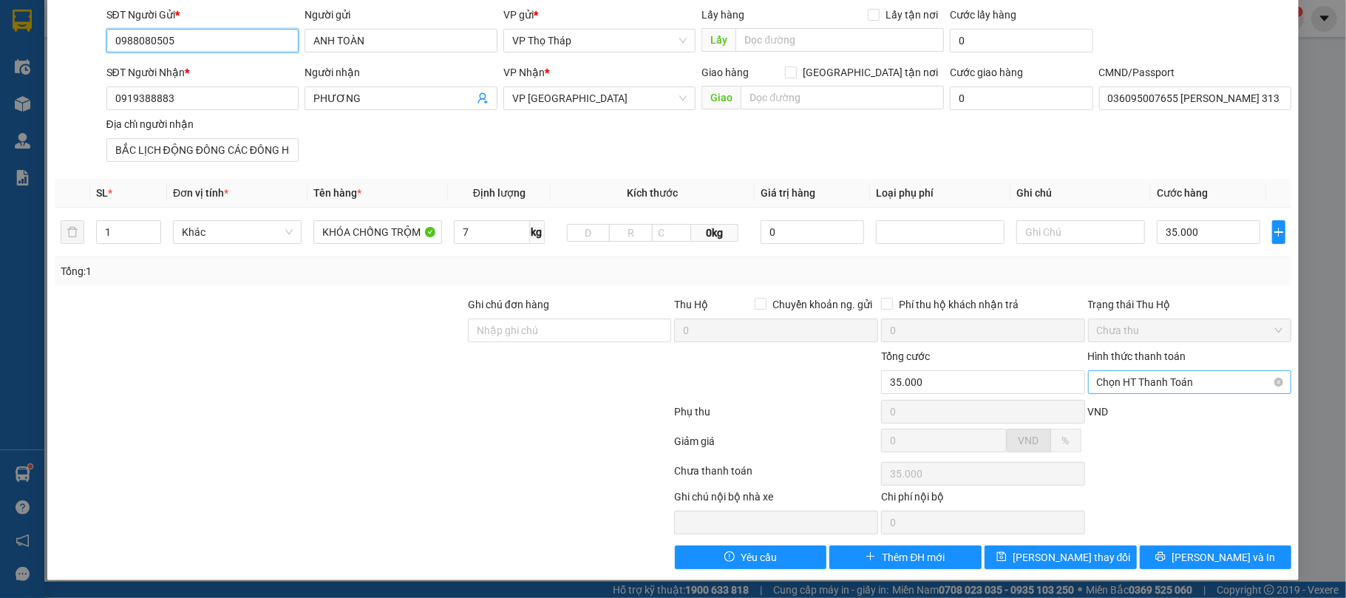
click at [1183, 376] on span "Chọn HT Thanh Toán" at bounding box center [1190, 382] width 186 height 22
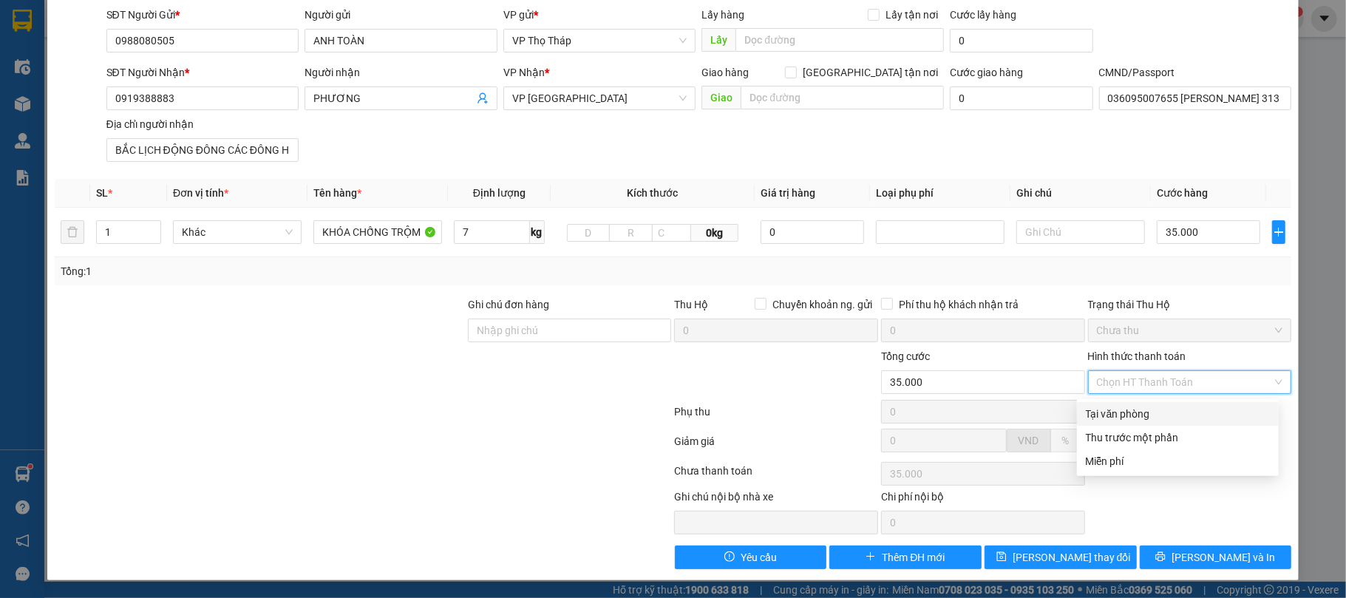
click at [1177, 406] on div "Tại văn phòng" at bounding box center [1178, 414] width 184 height 16
type input "0"
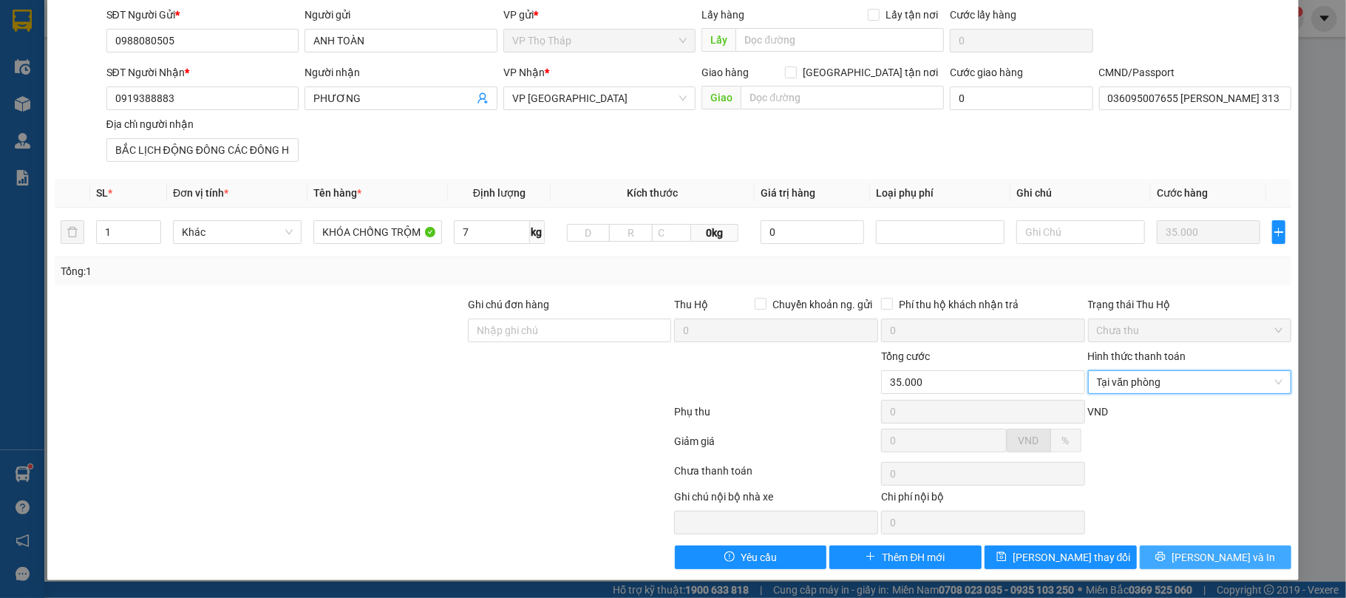
click at [1195, 562] on span "Lưu và In" at bounding box center [1223, 557] width 103 height 16
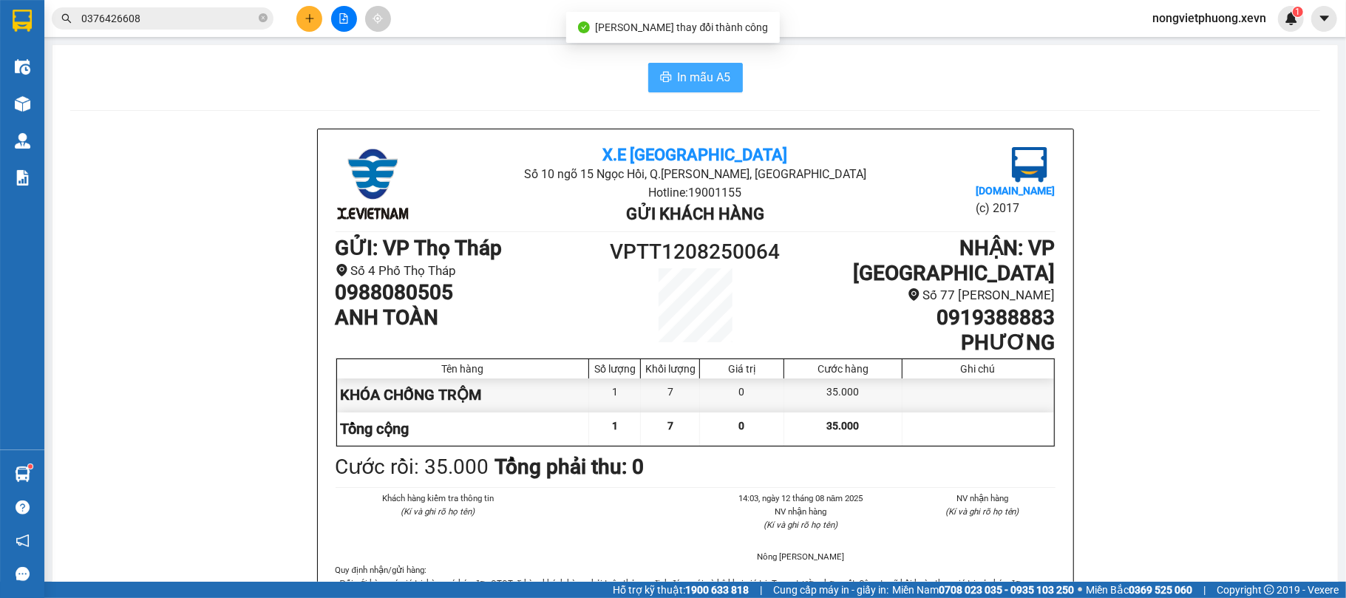
click at [687, 78] on span "In mẫu A5" at bounding box center [704, 77] width 53 height 18
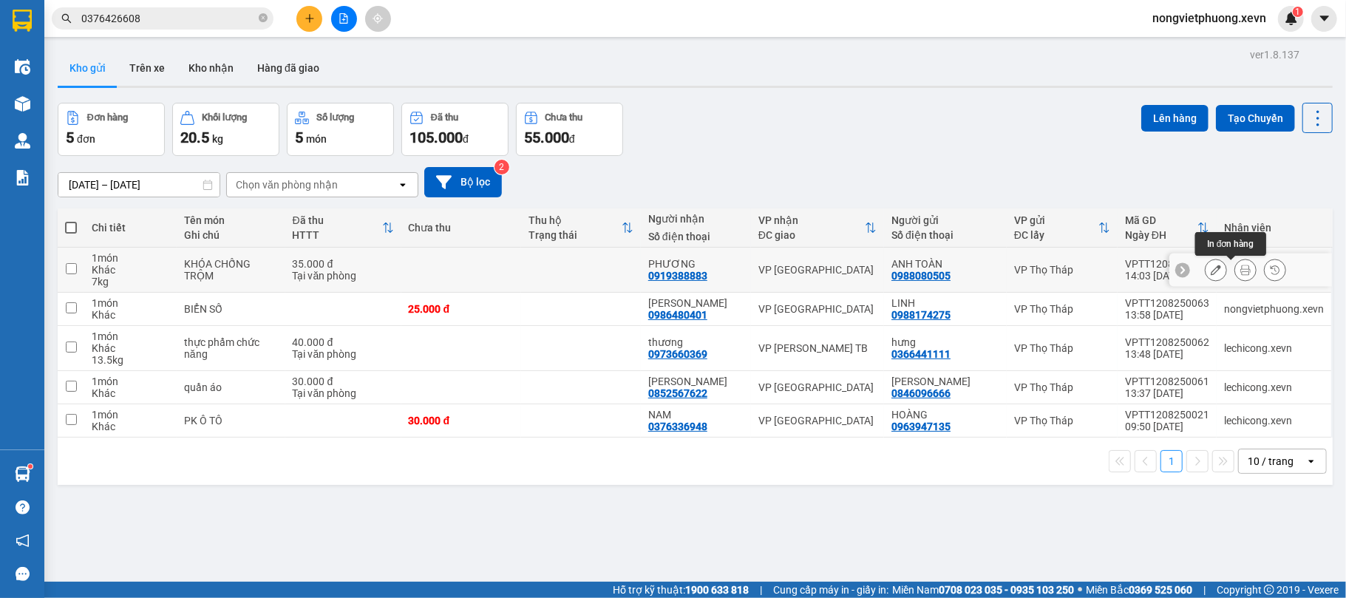
click at [1240, 273] on icon at bounding box center [1245, 270] width 10 height 10
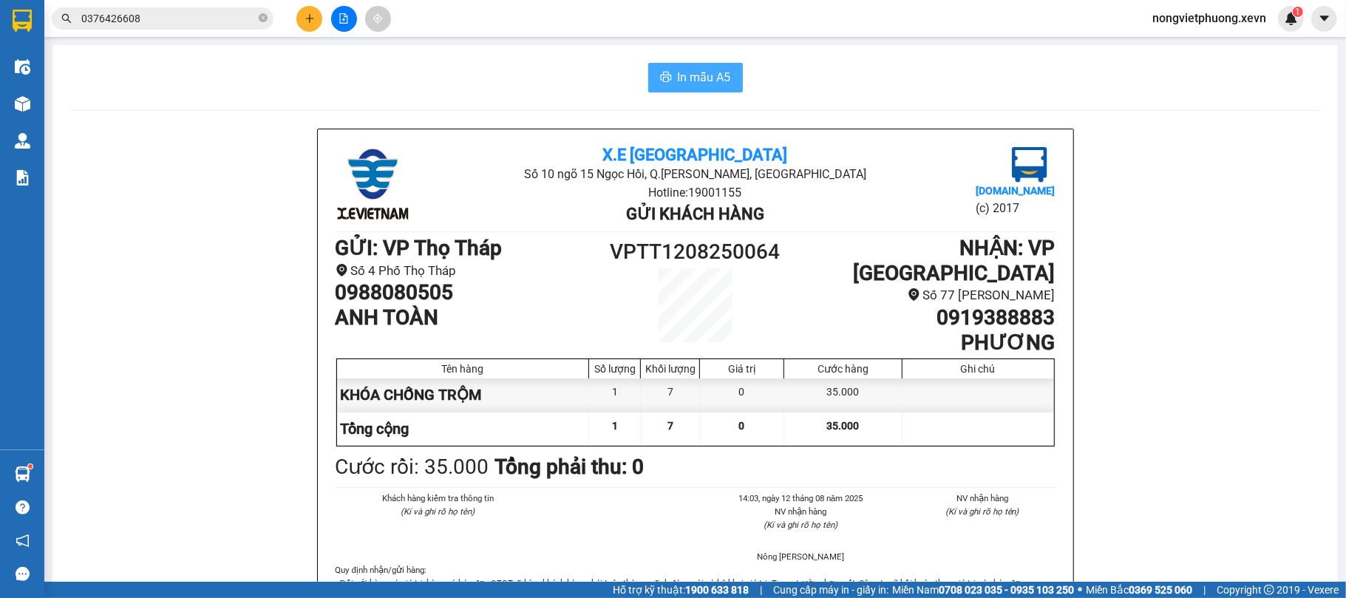
click at [678, 78] on span "In mẫu A5" at bounding box center [704, 77] width 53 height 18
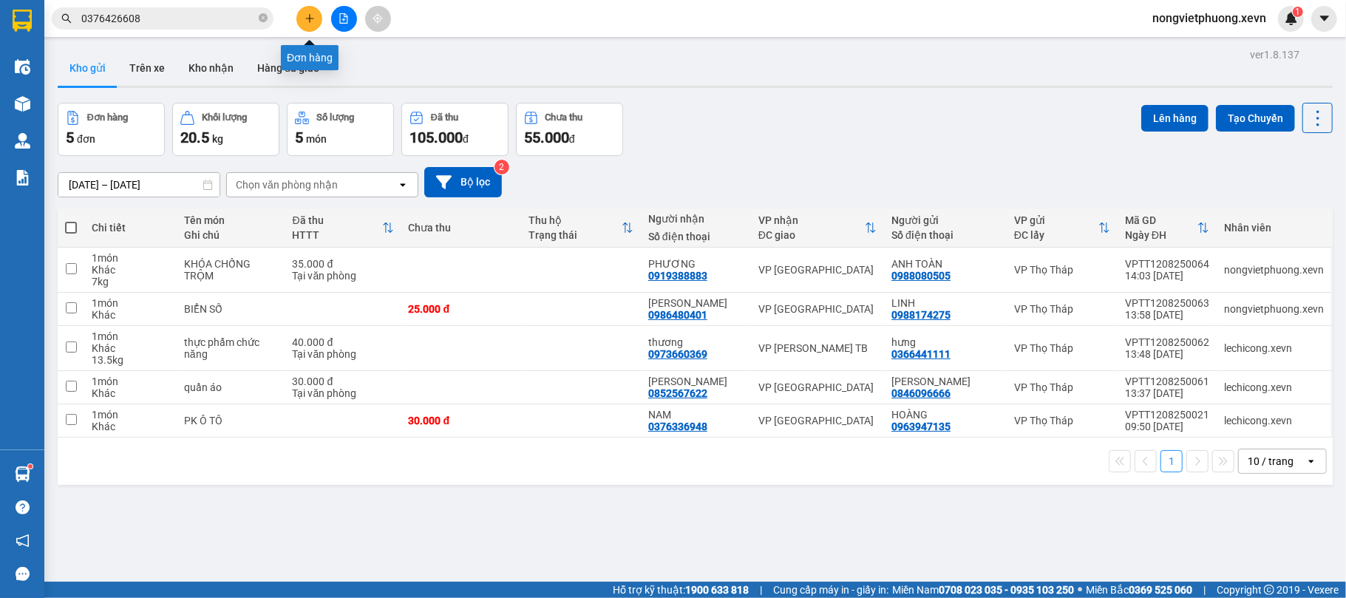
click at [305, 19] on icon "plus" at bounding box center [310, 18] width 10 height 10
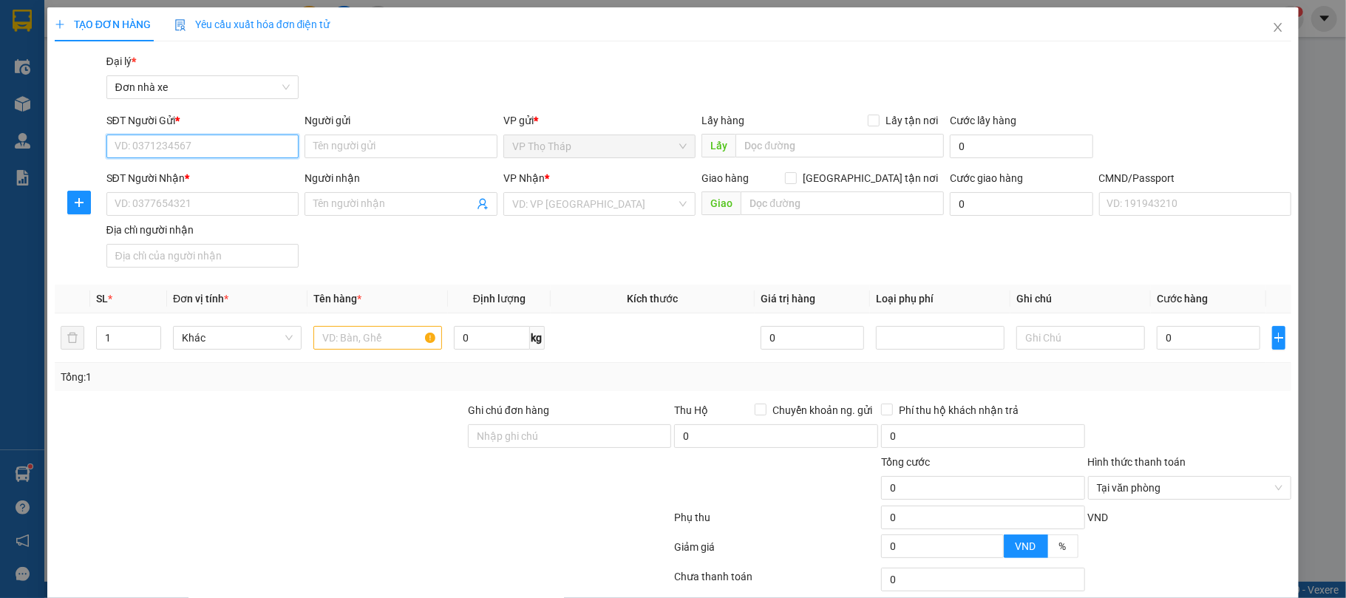
click at [220, 137] on input "SĐT Người Gửi *" at bounding box center [202, 147] width 193 height 24
type input "0982911509"
click at [204, 176] on div "0982911509 - DŨNG" at bounding box center [200, 177] width 173 height 16
type input "DŨNG"
type input "0971762099"
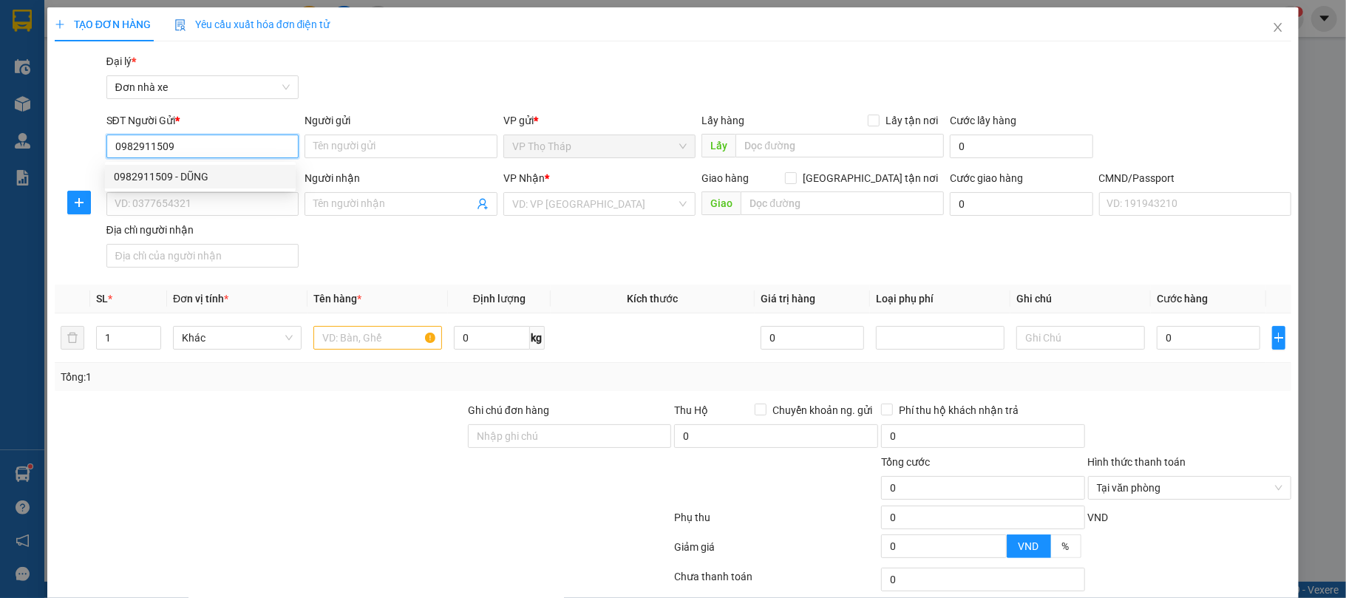
type input "HỒNG"
type input "034171018892 TRẦN THỊ NHẠN KIẾN XƯƠNG TB"
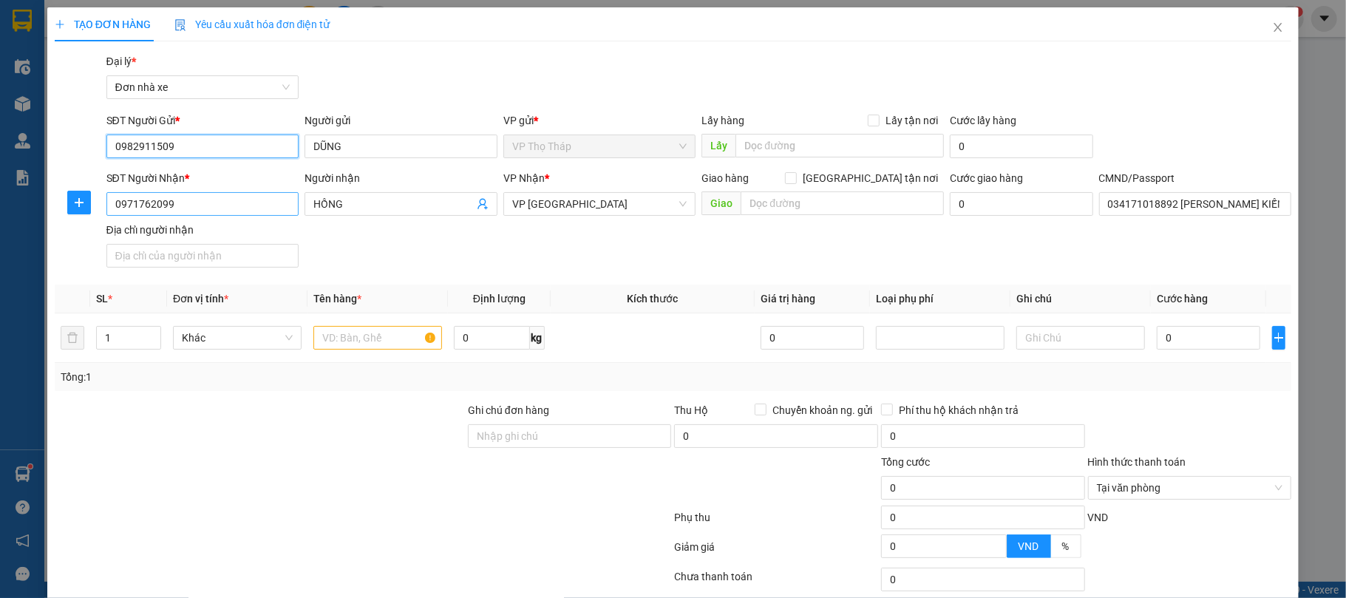
type input "0982911509"
drag, startPoint x: 194, startPoint y: 207, endPoint x: 44, endPoint y: 196, distance: 149.7
click at [45, 196] on div "TẠO ĐƠN HÀNG Yêu cầu xuất hóa đơn điện tử Transit Pickup Surcharge Ids Transit …" at bounding box center [673, 299] width 1346 height 598
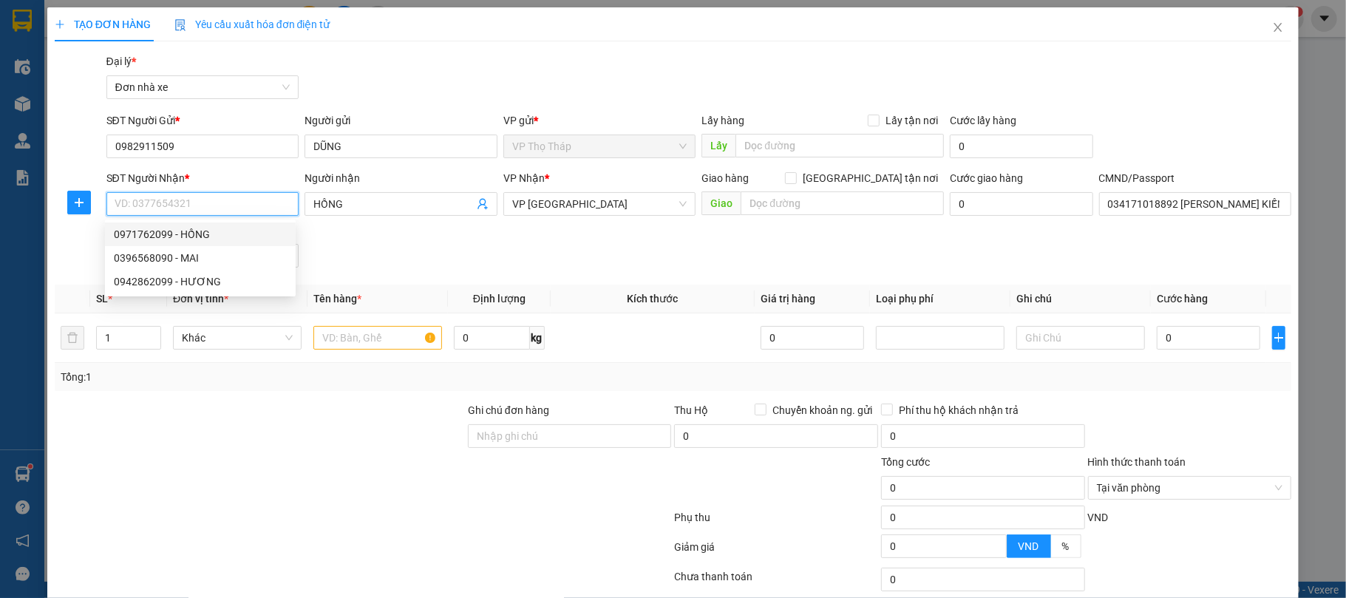
click at [157, 202] on input "SĐT Người Nhận *" at bounding box center [202, 204] width 193 height 24
type input "0366565535"
click at [163, 231] on div "0366565535 - TRẦN VĂN MINH" at bounding box center [200, 234] width 173 height 16
type input "TRẦN VĂN MINH"
type input "036088018174 TRẦN VĂN MINH"
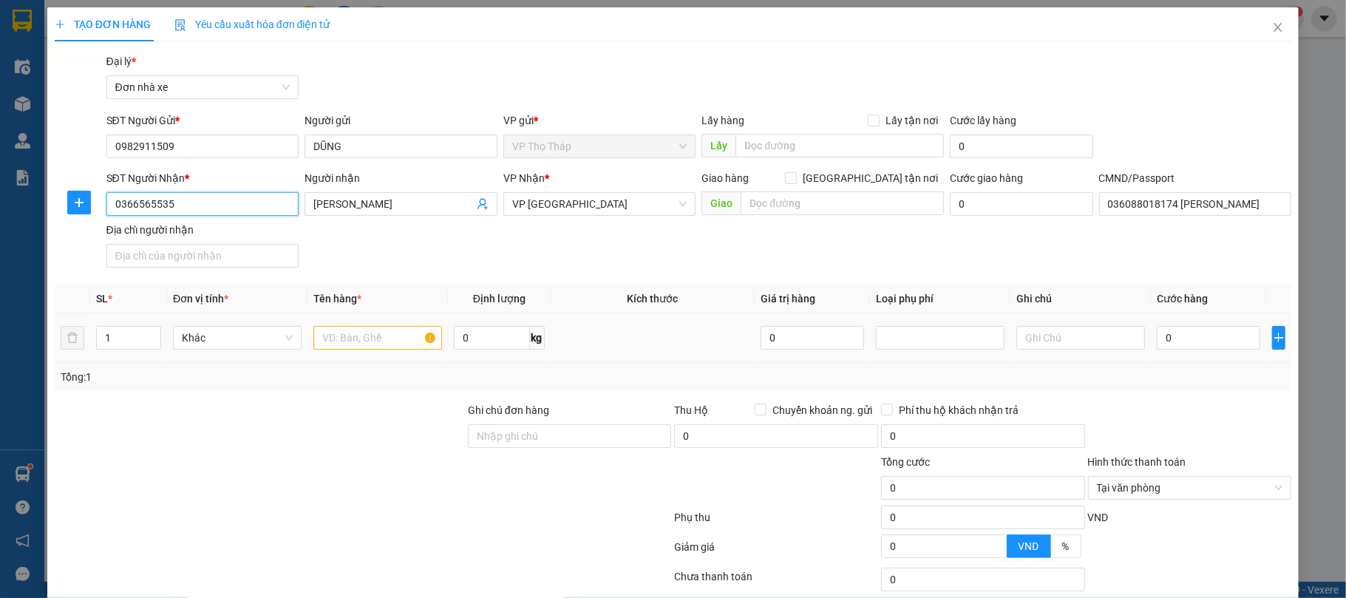
type input "0366565535"
click at [358, 341] on input "text" at bounding box center [377, 338] width 129 height 24
type input "BIỂN SỐ"
click at [470, 341] on input "0" at bounding box center [491, 338] width 75 height 24
click at [1211, 339] on input "0" at bounding box center [1208, 338] width 103 height 24
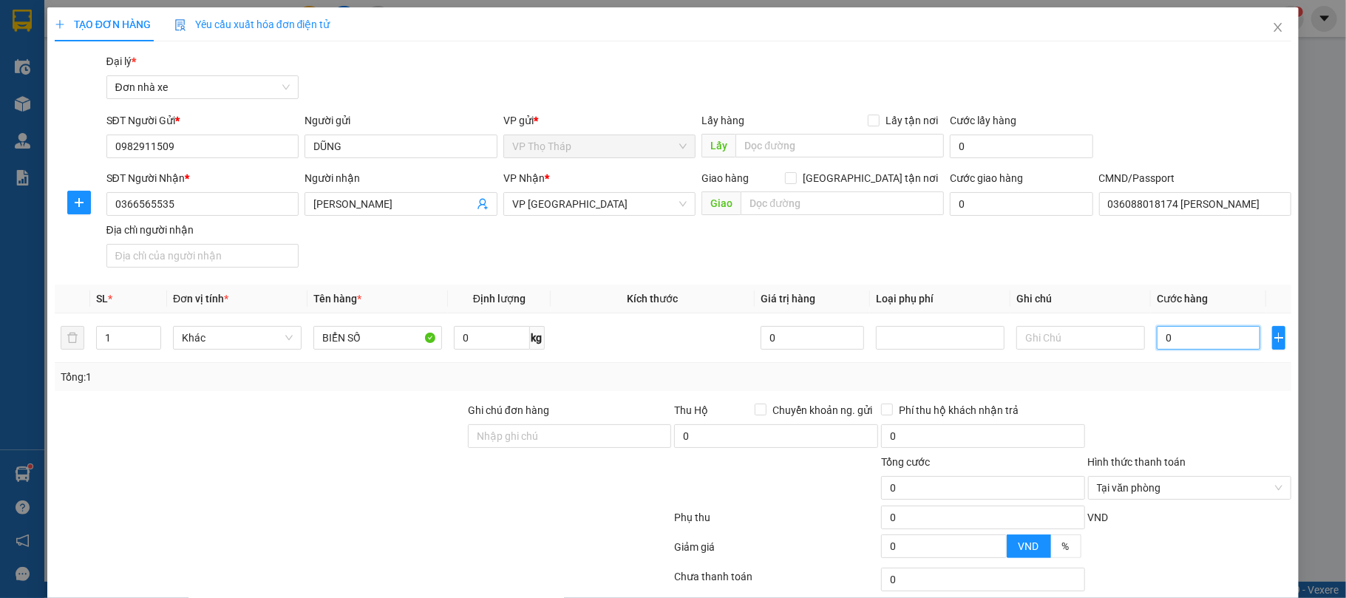
type input "2"
type input "25"
type input "2"
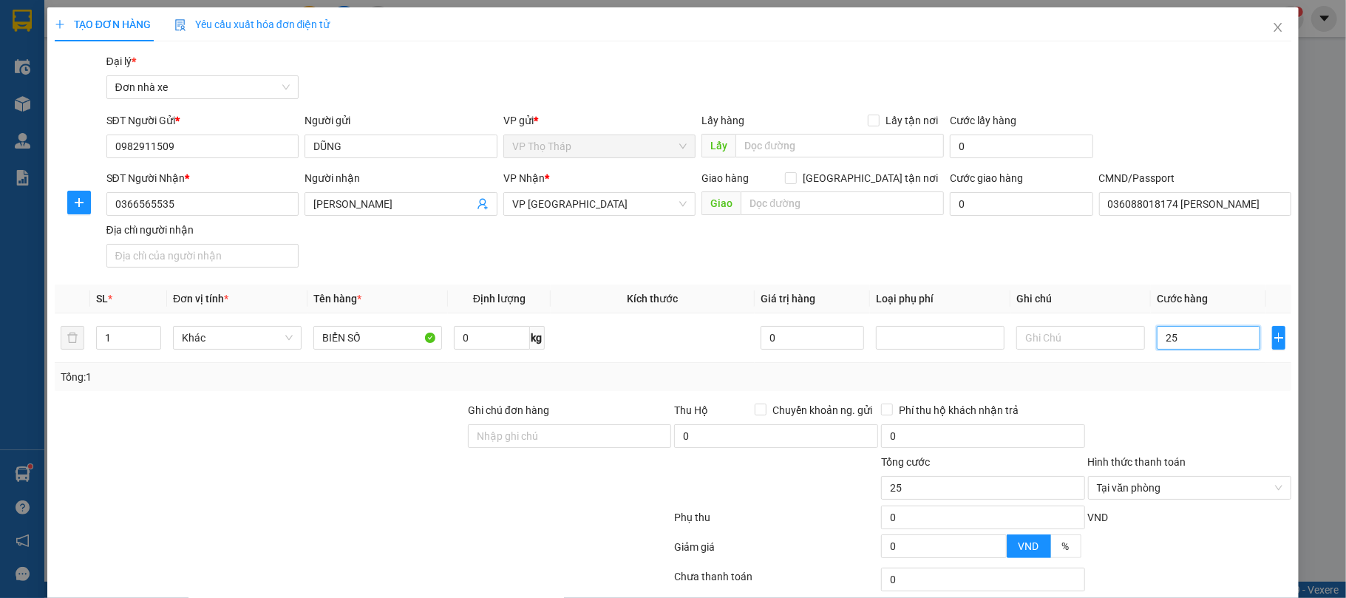
type input "2"
type input "0"
drag, startPoint x: 362, startPoint y: 332, endPoint x: 195, endPoint y: 340, distance: 167.2
click at [196, 340] on tr "1 Khác BIỂN SỐ 0 kg 0 0" at bounding box center [673, 338] width 1237 height 50
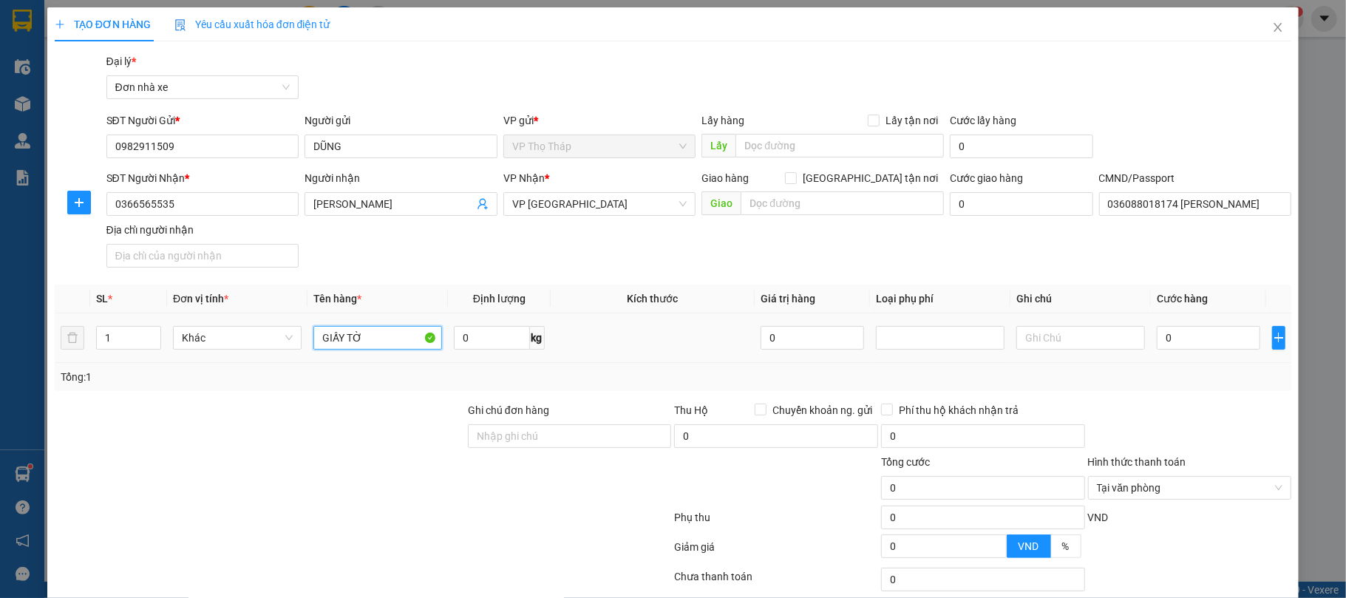
type input "GIẤY TỜ"
click at [965, 370] on div "Tổng: 1" at bounding box center [674, 377] width 1226 height 16
click at [1169, 341] on input "0" at bounding box center [1208, 338] width 103 height 24
type input "2"
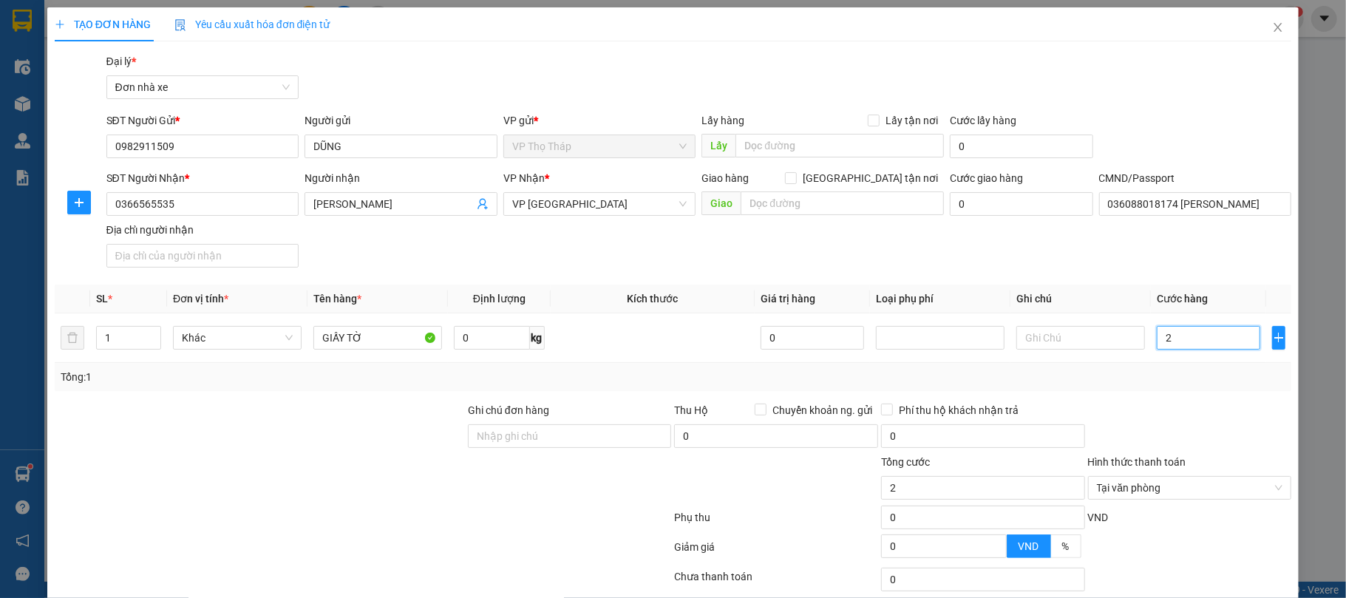
type input "20"
type input "20.000"
click at [1198, 418] on div at bounding box center [1190, 428] width 207 height 52
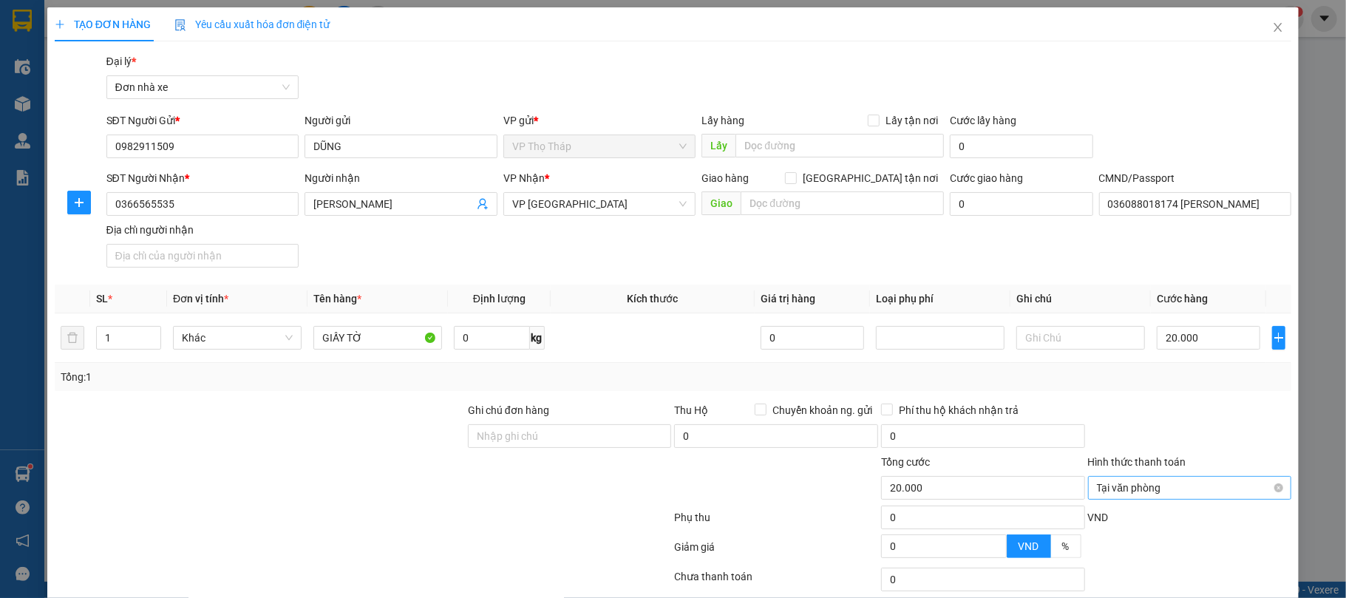
type input "20.000"
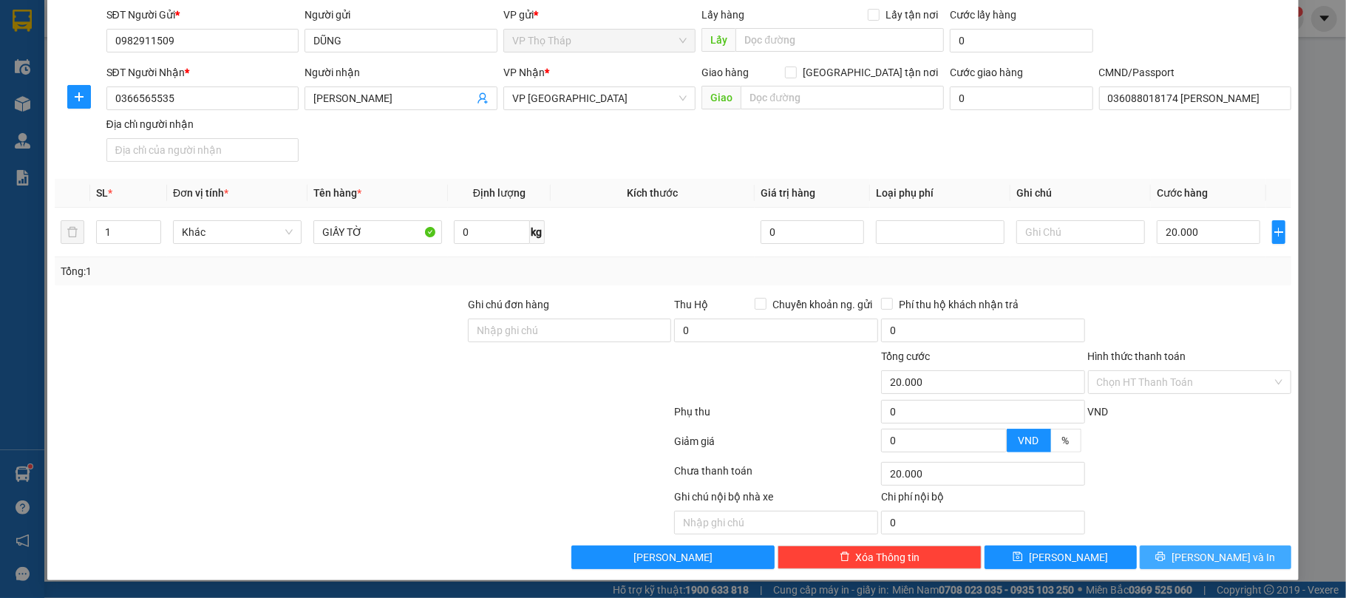
click at [1175, 551] on button "Lưu và In" at bounding box center [1216, 557] width 152 height 24
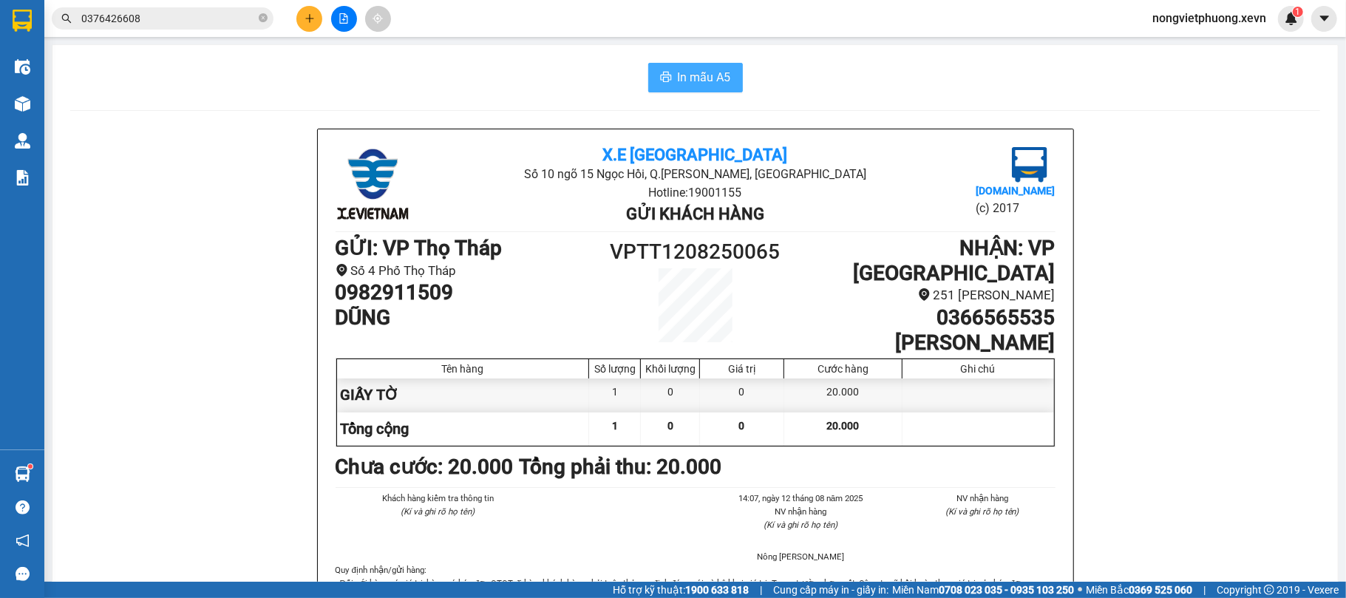
click at [689, 75] on span "In mẫu A5" at bounding box center [704, 77] width 53 height 18
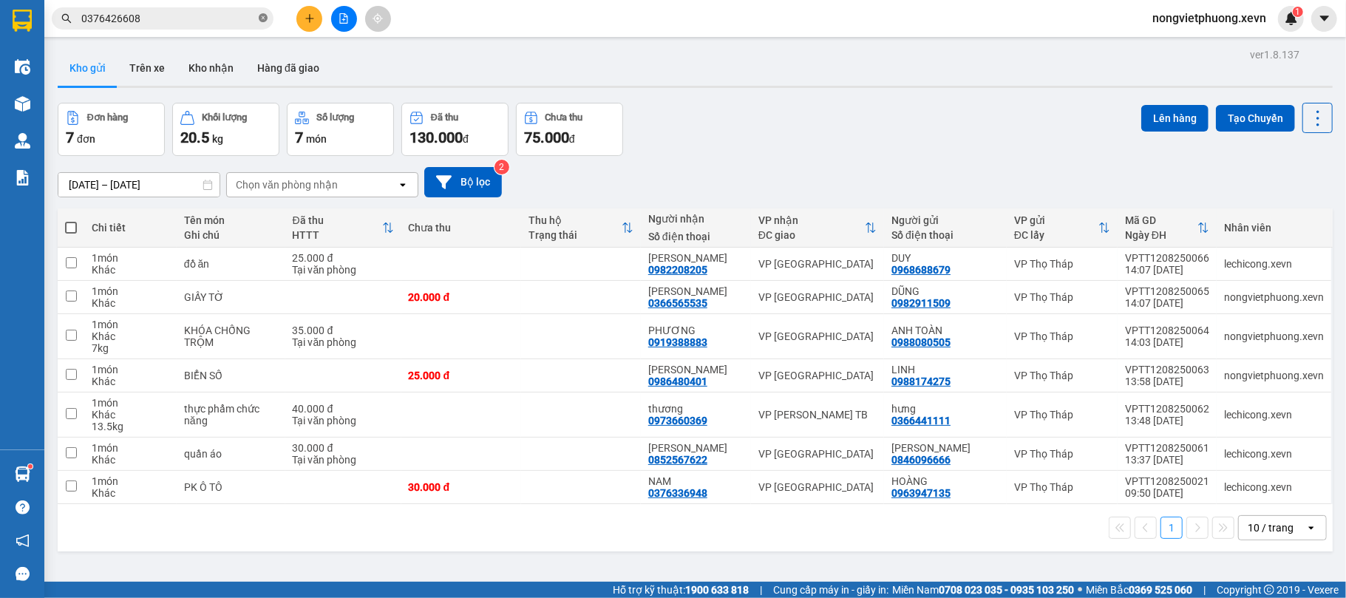
click at [266, 24] on span at bounding box center [263, 19] width 9 height 14
click at [243, 22] on input "text" at bounding box center [168, 18] width 174 height 16
click at [313, 16] on icon "plus" at bounding box center [310, 18] width 10 height 10
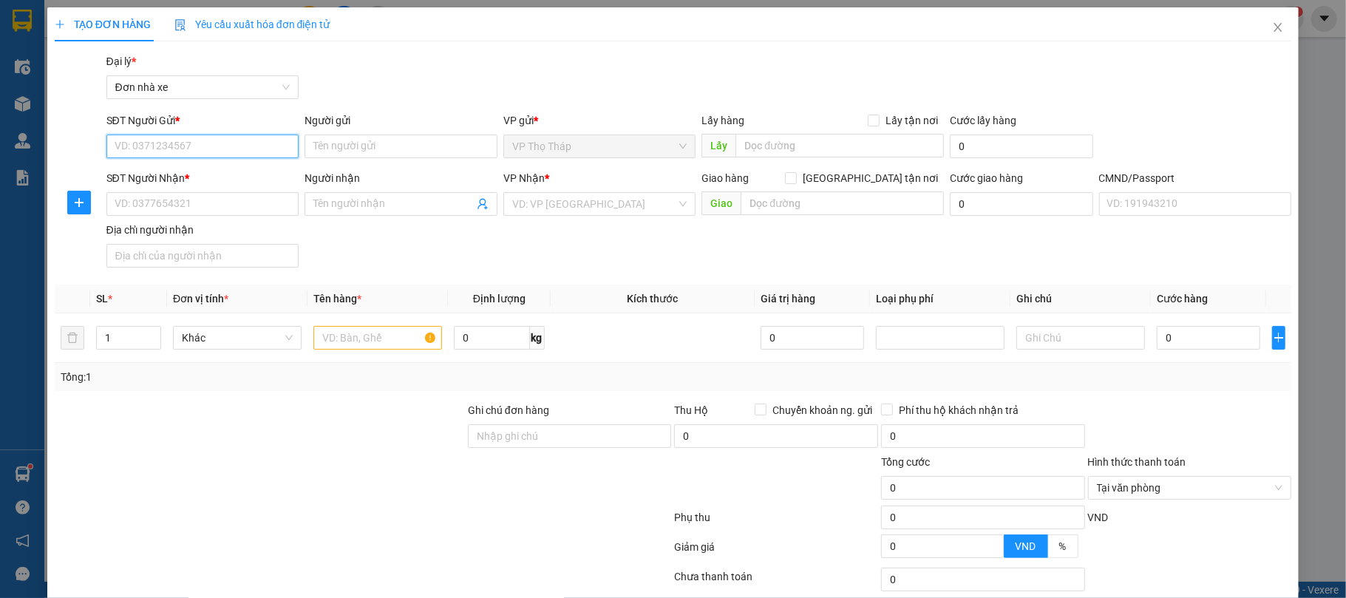
click at [269, 146] on input "SĐT Người Gửi *" at bounding box center [202, 147] width 193 height 24
click at [192, 140] on input "SĐT Người Gửi *" at bounding box center [202, 147] width 193 height 24
type input "0973648294"
click at [228, 183] on div "0973648294 - mai" at bounding box center [200, 177] width 173 height 16
type input "mai"
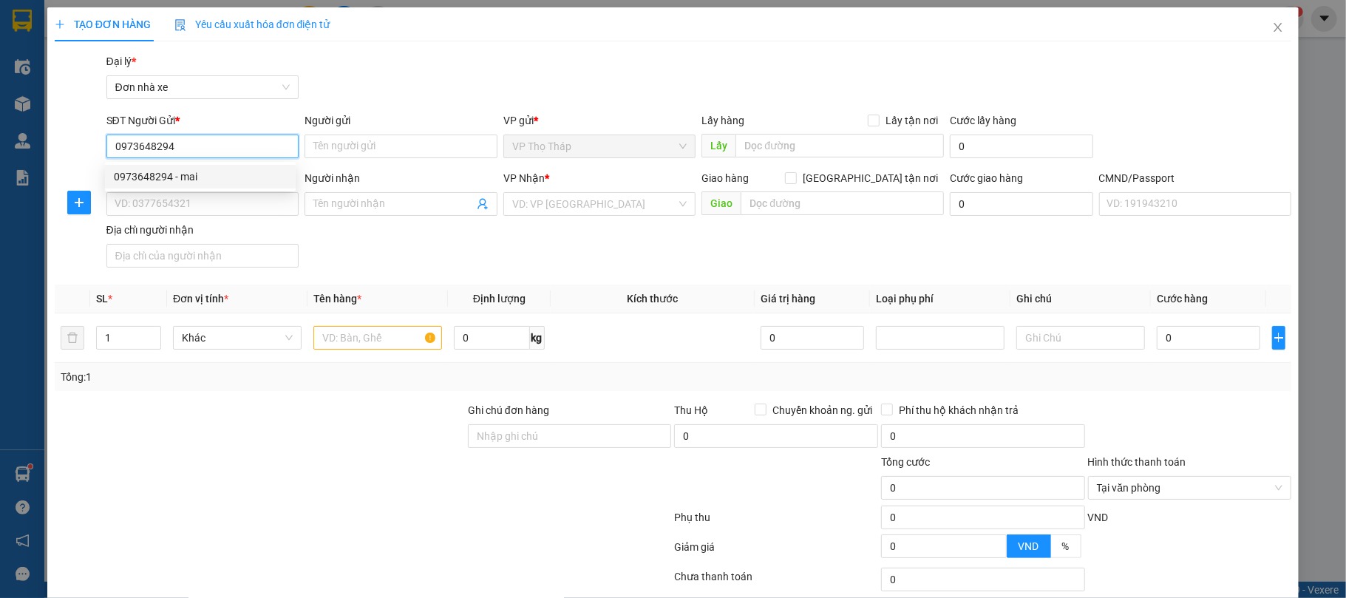
type input "0918925228"
type input "NGUYỄN THỊ HẠNH"
type input "036177020907 NG T HẠNH 3/91 HÀNG ĐỒNG"
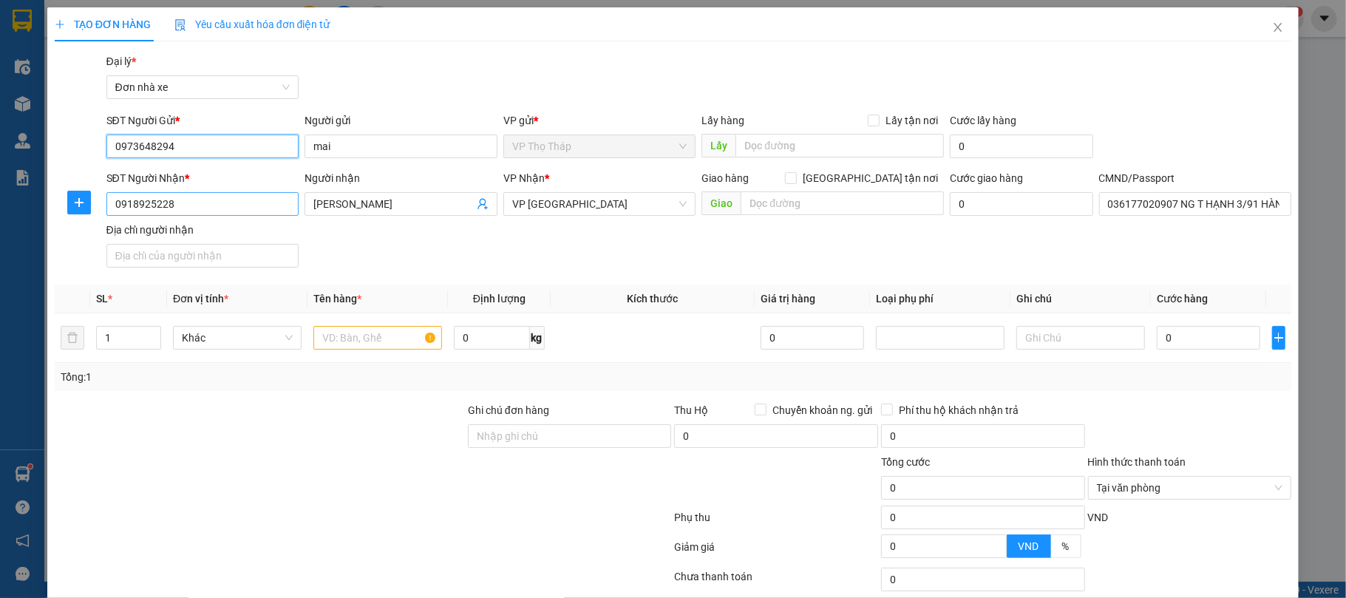
type input "0973648294"
click at [249, 201] on input "0918925228" at bounding box center [202, 204] width 193 height 24
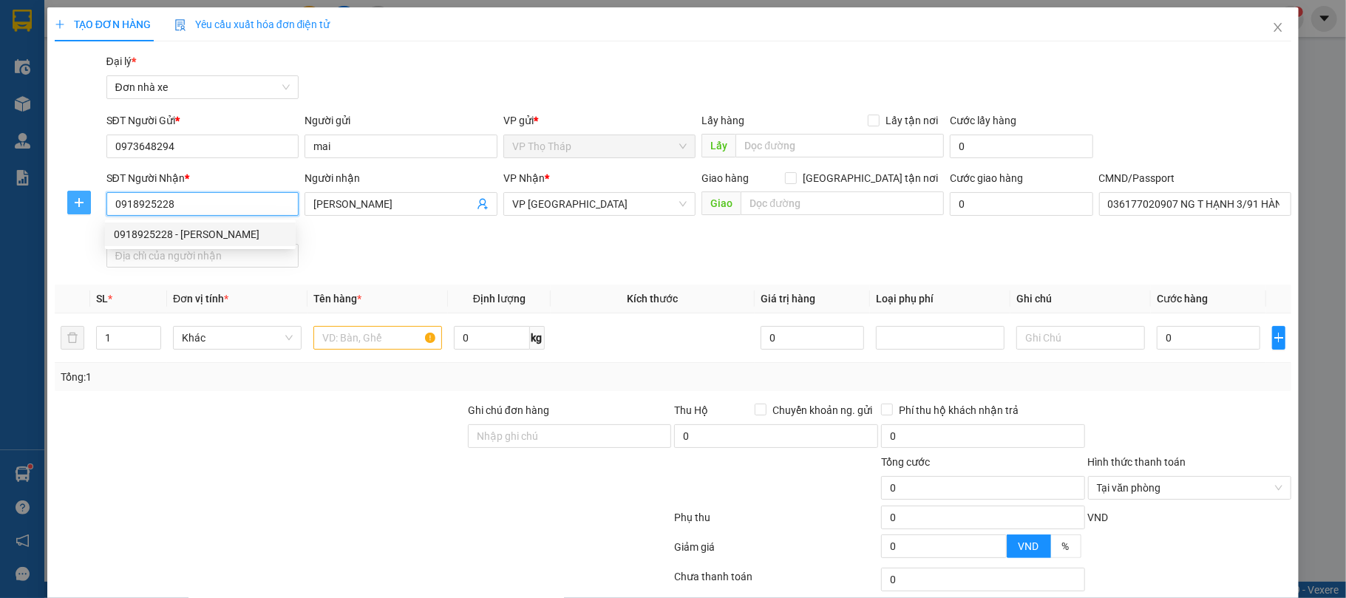
drag, startPoint x: 226, startPoint y: 202, endPoint x: 69, endPoint y: 201, distance: 157.4
click at [69, 201] on div "SĐT Người Nhận * 0918925228 Người nhận NGUYỄN THỊ HẠNH VP Nhận * VP Nam Định Gi…" at bounding box center [673, 221] width 1240 height 103
type input "0973312323"
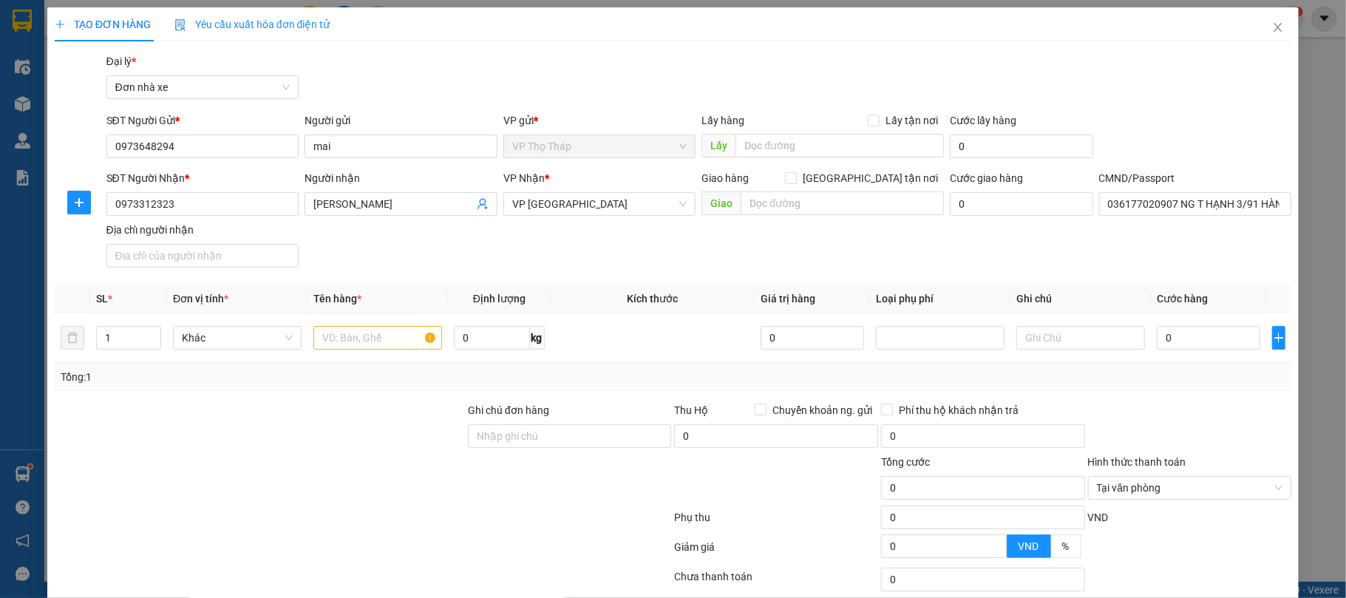
click at [359, 243] on div "SĐT Người Nhận * 0973312323 Người nhận NGUYỄN THỊ HẠNH VP Nhận * VP Nam Định Gi…" at bounding box center [699, 221] width 1192 height 103
drag, startPoint x: 426, startPoint y: 210, endPoint x: 266, endPoint y: 214, distance: 160.4
click at [266, 214] on div "SĐT Người Nhận * 0973312323 Người nhận NGUYỄN THỊ HẠNH NGUYỄN THỊ HẠNH VP Nhận …" at bounding box center [699, 221] width 1192 height 103
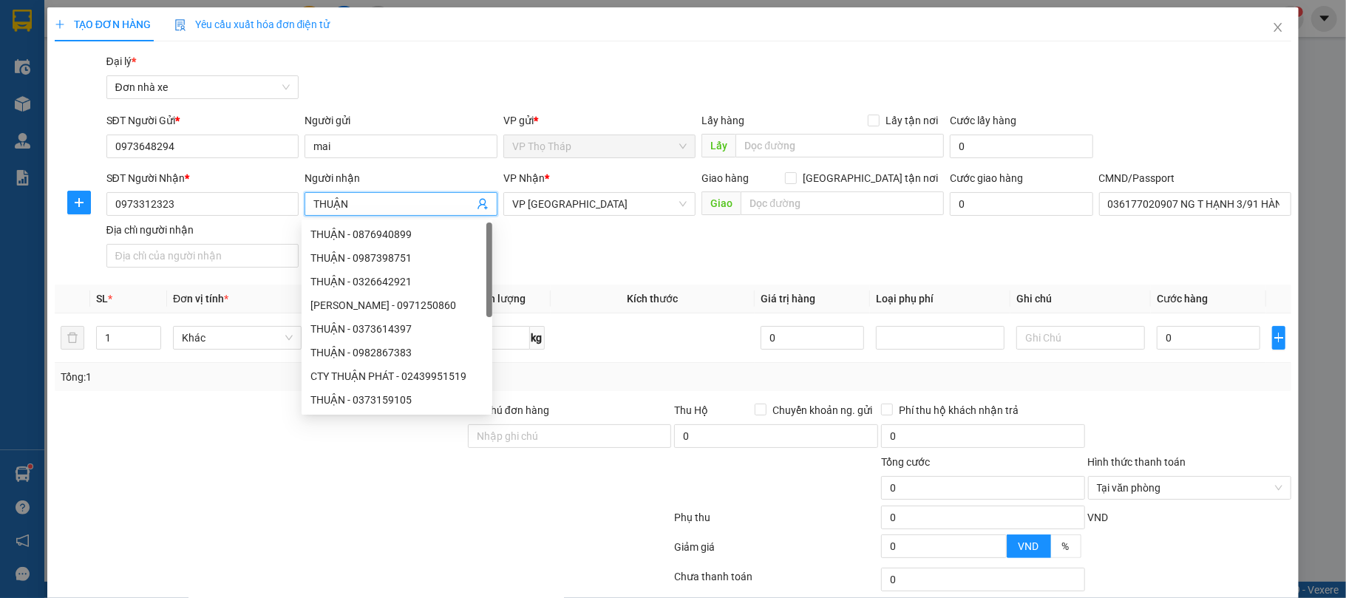
type input "THUẬN"
click at [739, 234] on div "SĐT Người Nhận * 0973312323 Người nhận THUẬN VP Nhận * VP Nam Định Giao hàng Gi…" at bounding box center [699, 221] width 1192 height 103
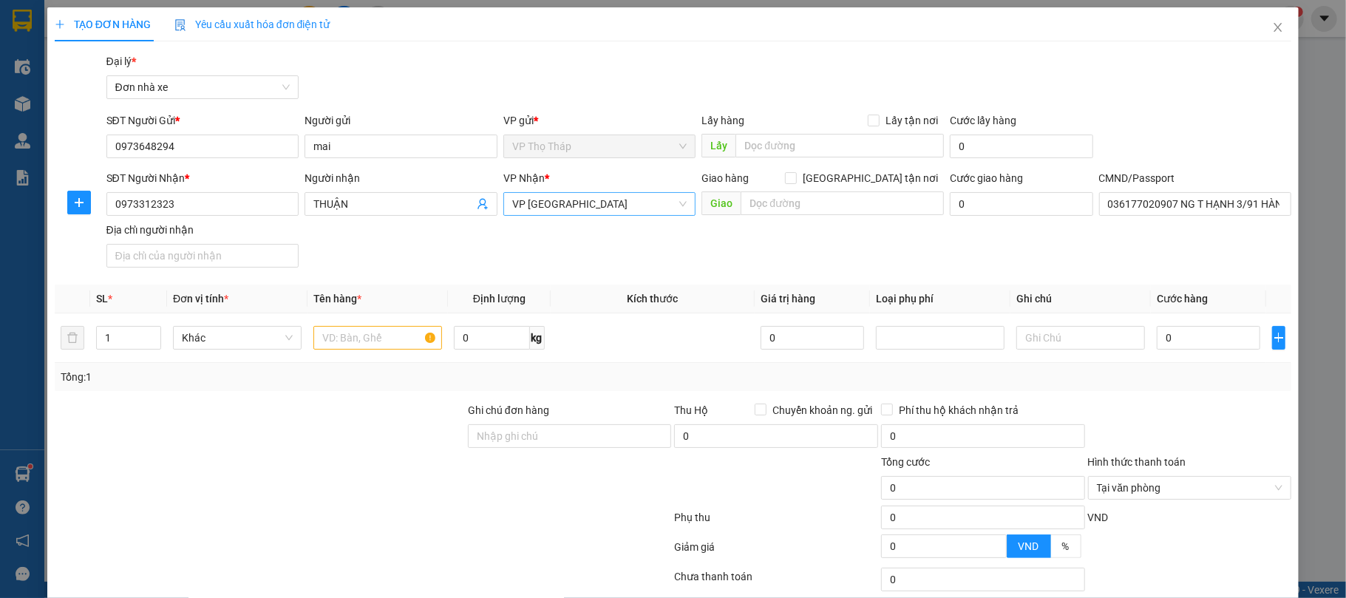
click at [594, 204] on span "VP [GEOGRAPHIC_DATA]" at bounding box center [599, 204] width 175 height 22
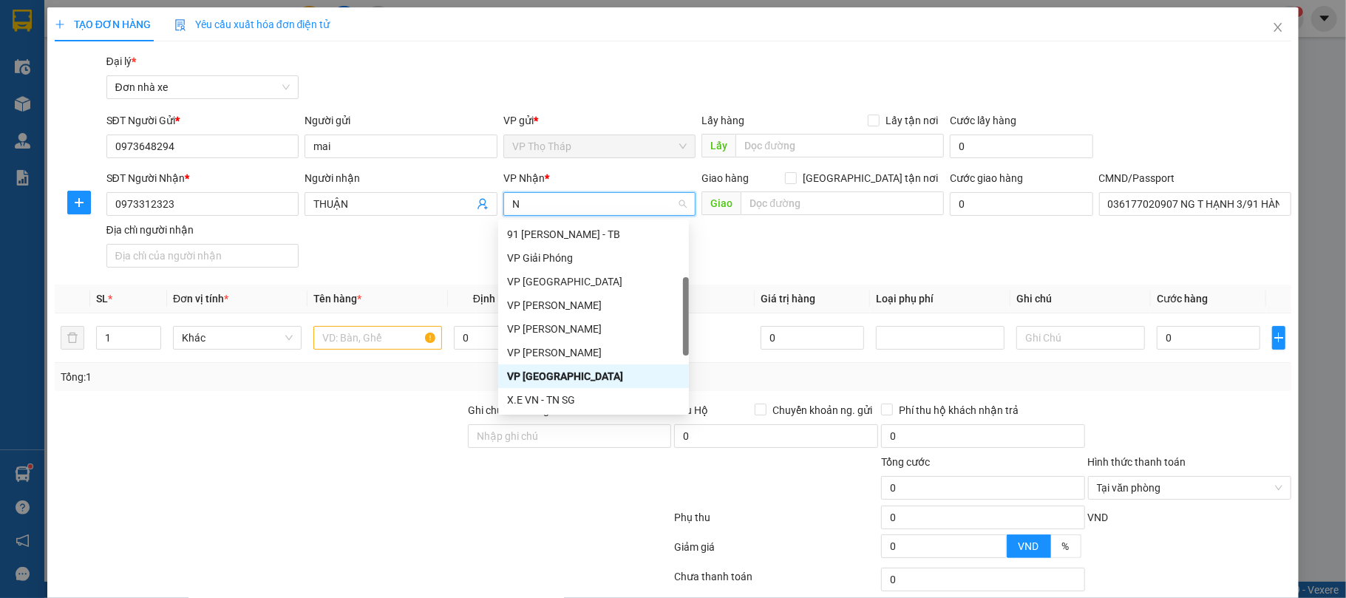
type input "NB"
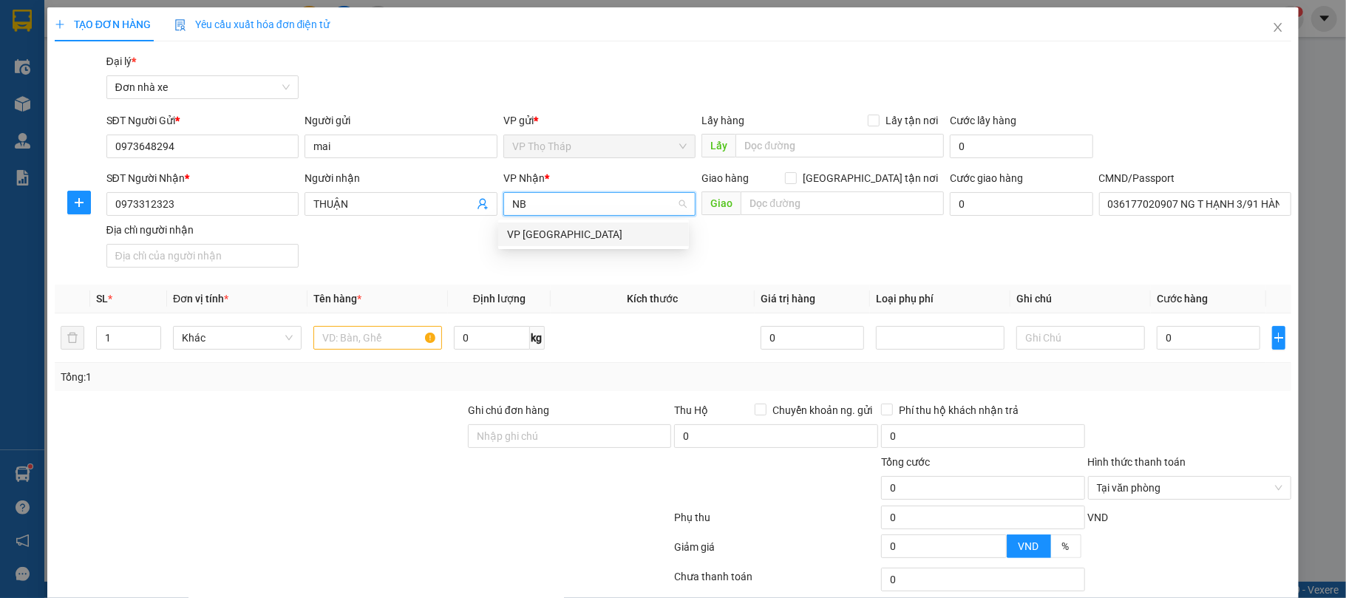
scroll to position [0, 0]
click at [591, 232] on div "VP [GEOGRAPHIC_DATA]" at bounding box center [593, 234] width 173 height 16
click at [374, 333] on input "text" at bounding box center [377, 338] width 129 height 24
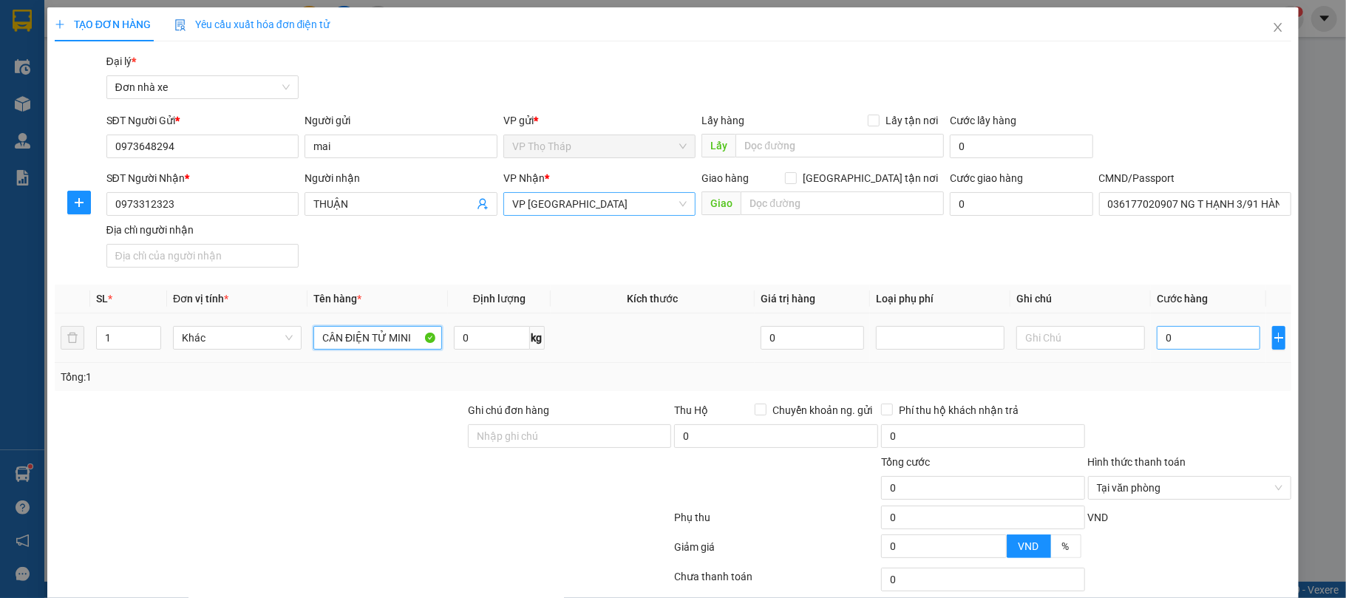
type input "CÂN ĐIỆN TỬ MINI"
click at [1166, 343] on input "0" at bounding box center [1208, 338] width 103 height 24
type input "2"
type input "25"
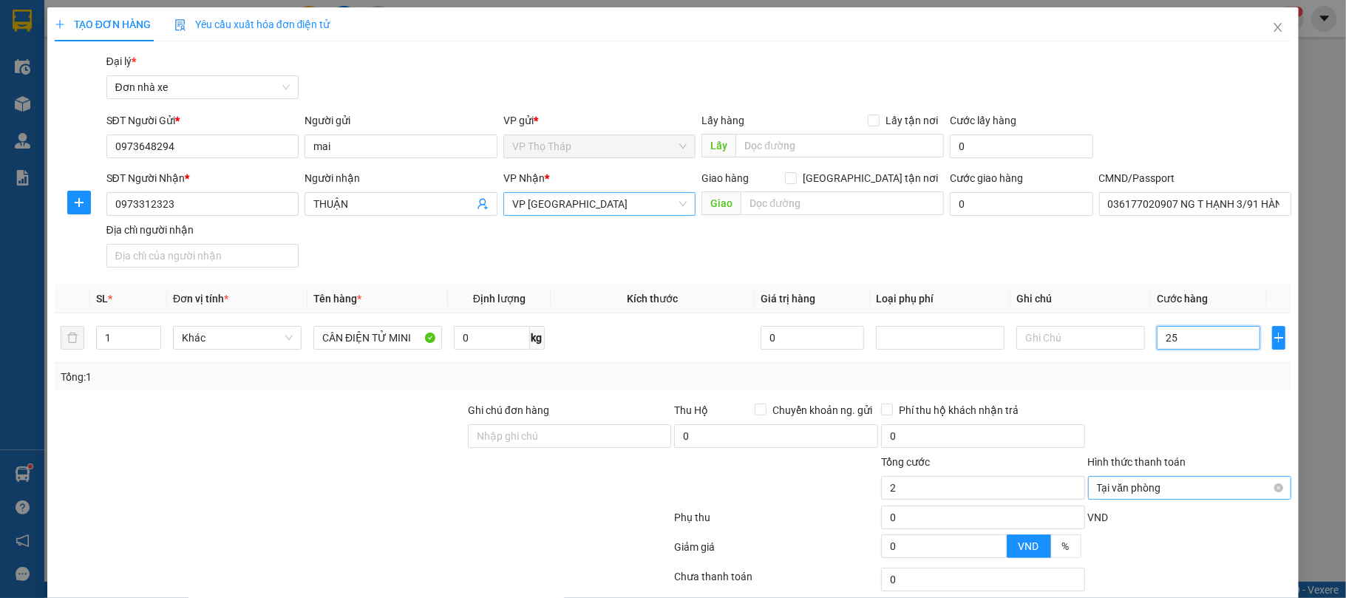
type input "25"
type input "25.000"
click at [1228, 411] on div at bounding box center [1190, 428] width 207 height 52
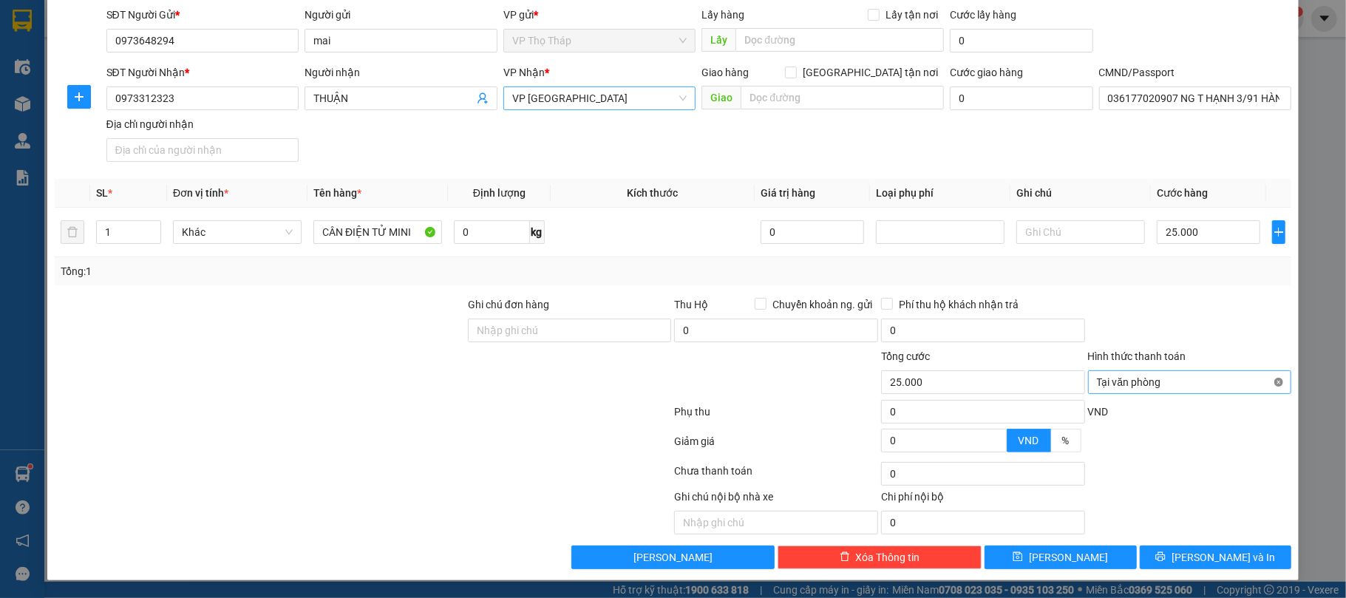
type input "25.000"
click at [1228, 568] on button "Lưu và In" at bounding box center [1216, 557] width 152 height 24
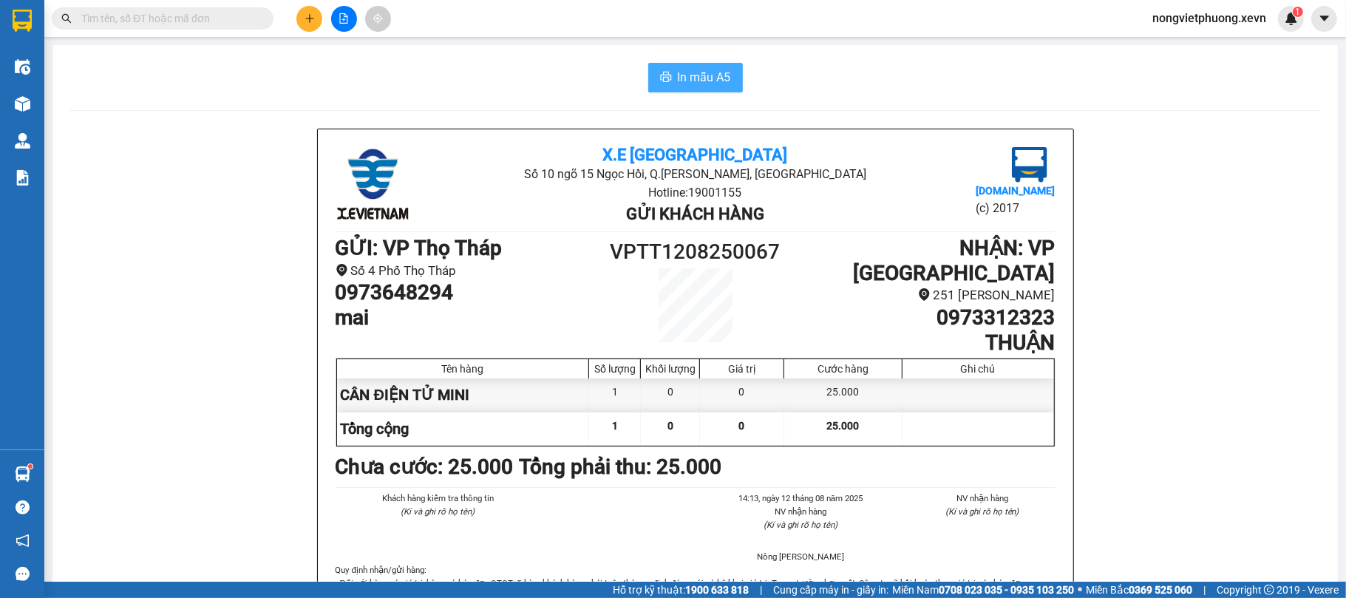
click at [690, 69] on span "In mẫu A5" at bounding box center [704, 77] width 53 height 18
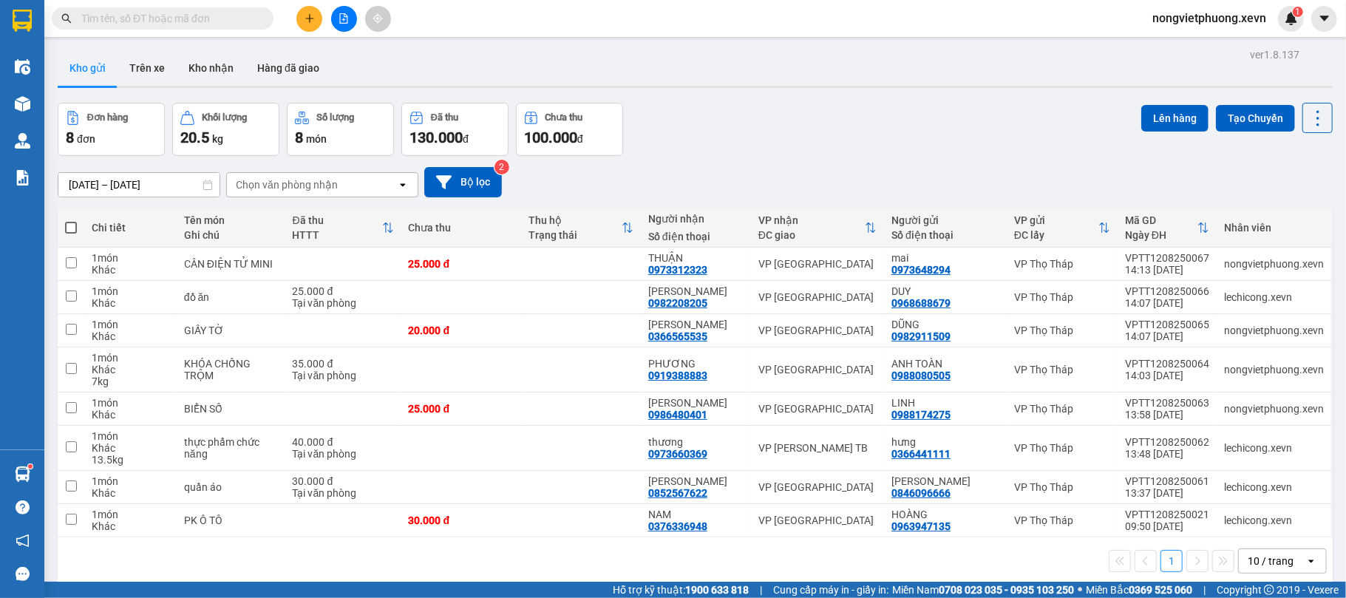
click at [213, 21] on input "text" at bounding box center [168, 18] width 174 height 16
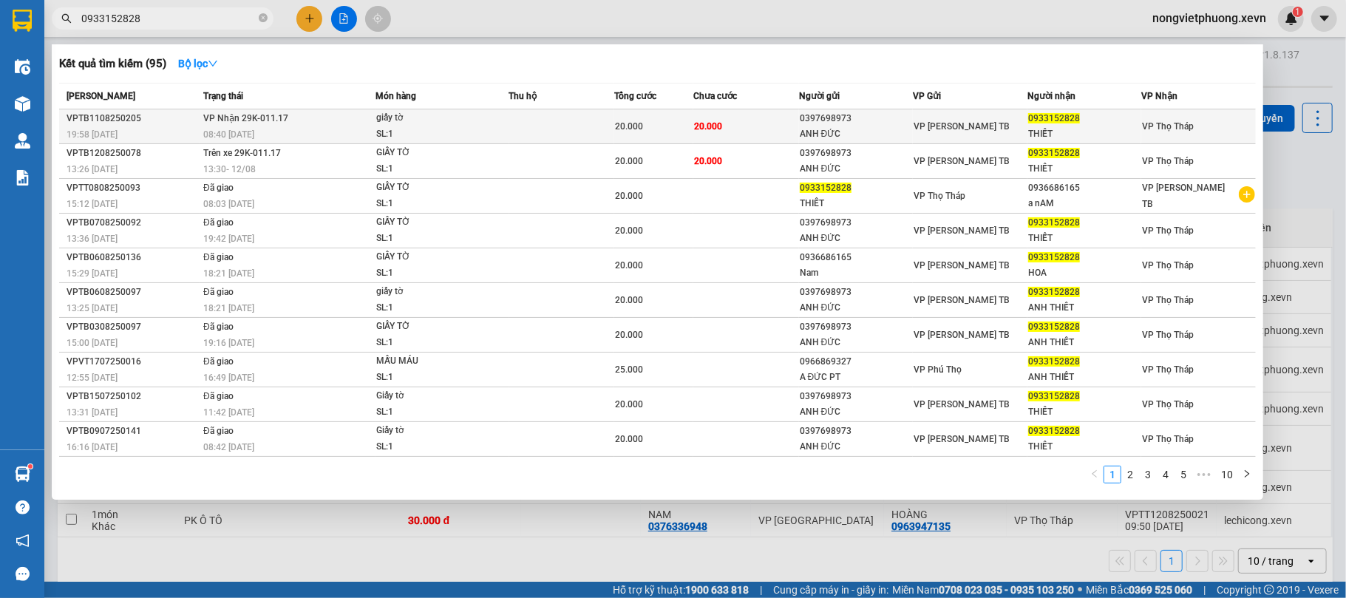
type input "0933152828"
click at [699, 131] on span "20.000" at bounding box center [708, 126] width 28 height 10
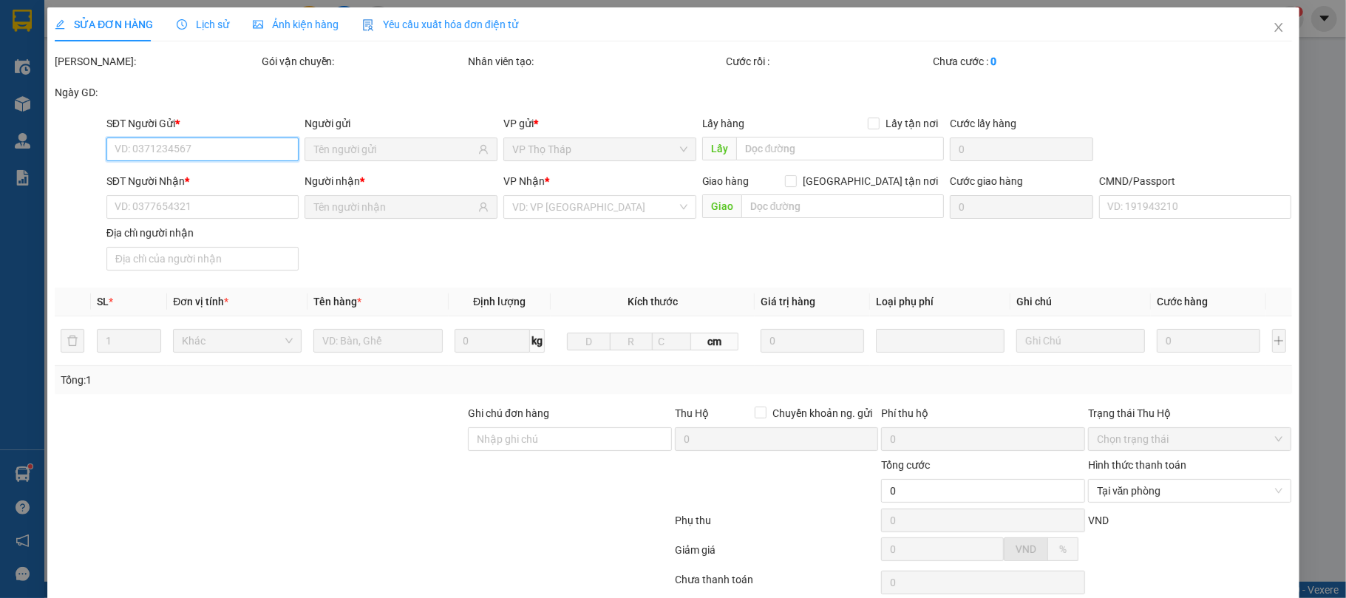
type input "0397698973"
type input "ANH ĐỨC"
type input "0933152828"
type input "THIẾT"
type input "034198001286 LÊ THỊ THANH HOA"
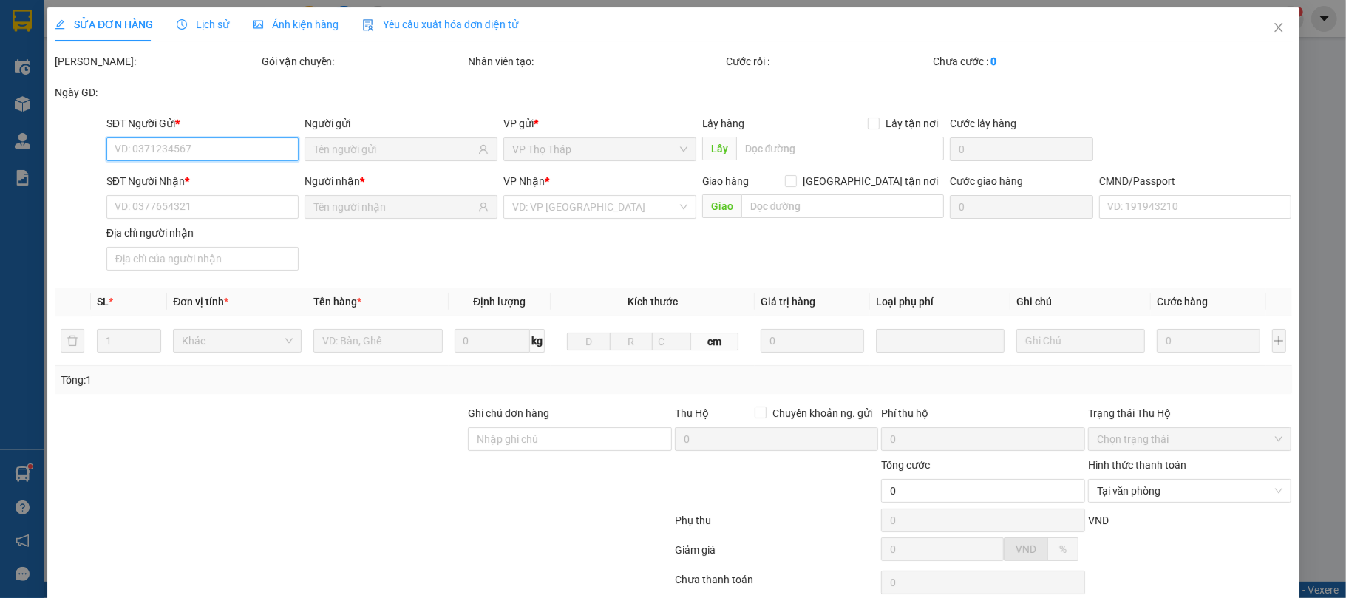
type input "20.000"
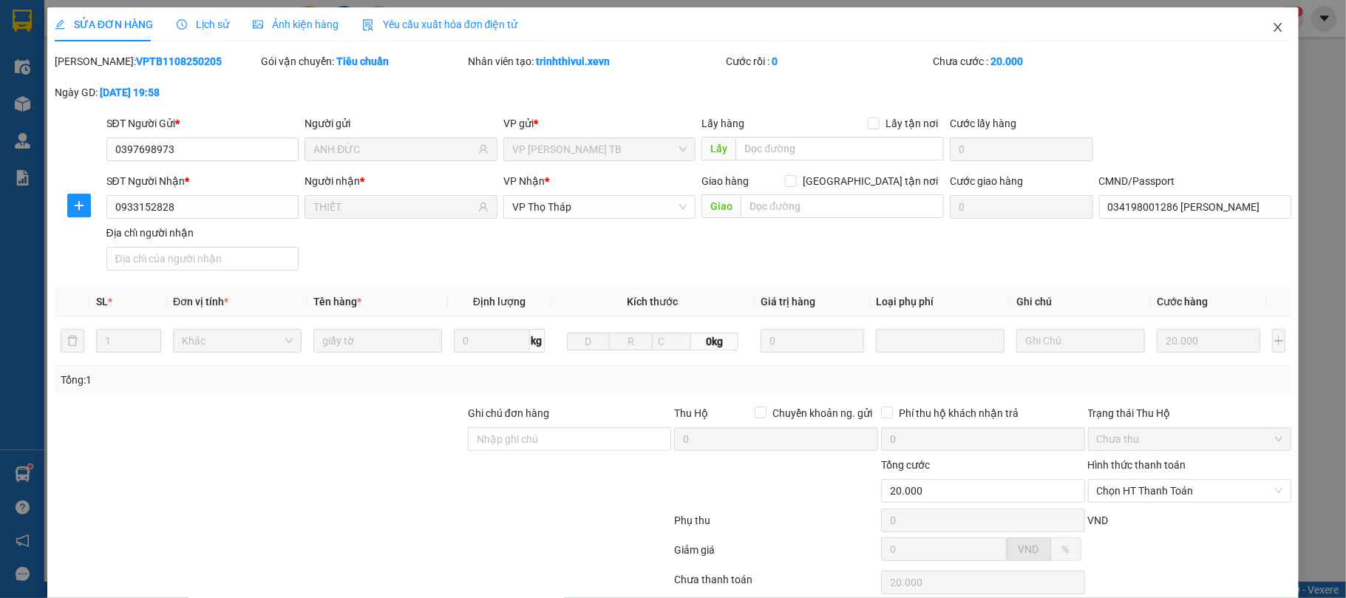
click at [1274, 25] on icon "close" at bounding box center [1278, 27] width 8 height 9
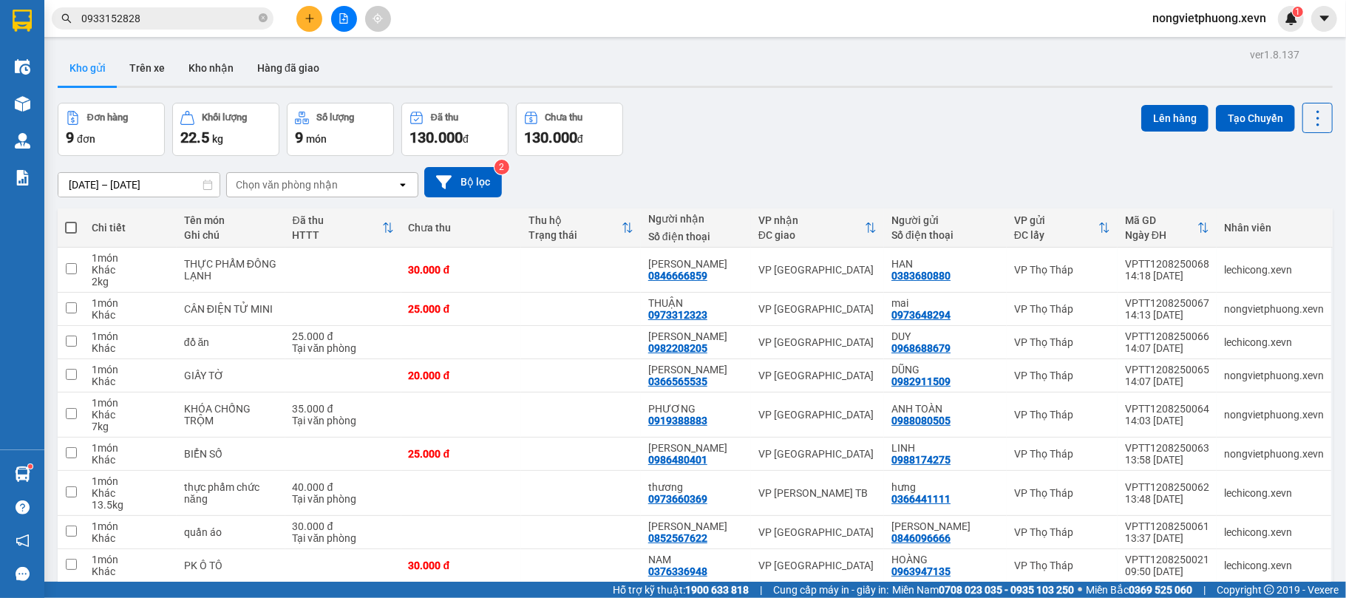
click at [196, 18] on input "0933152828" at bounding box center [168, 18] width 174 height 16
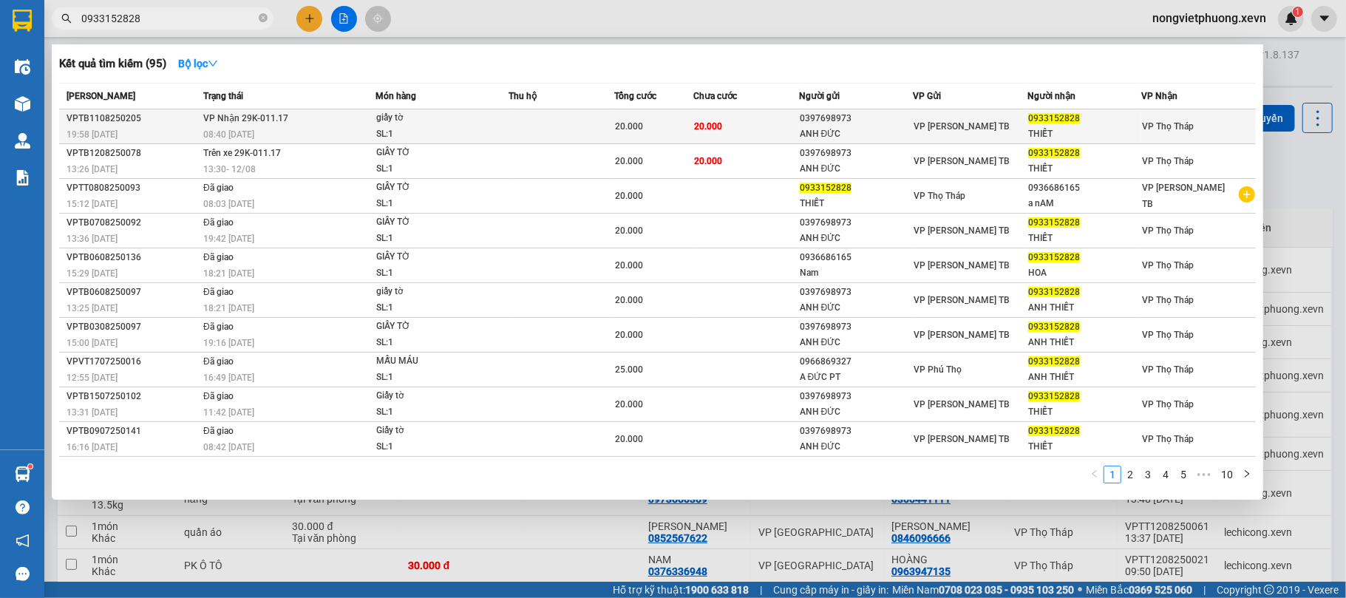
click at [473, 126] on div "SL: 1" at bounding box center [431, 134] width 111 height 16
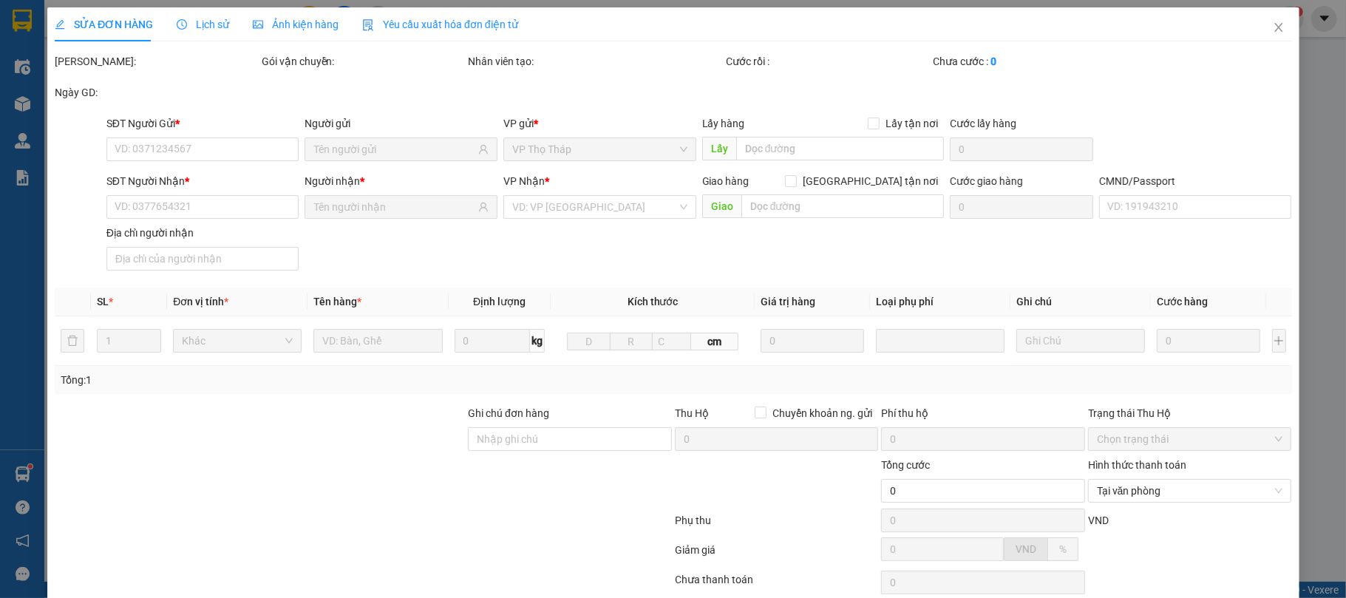
type input "0397698973"
type input "ANH ĐỨC"
type input "0933152828"
type input "THIẾT"
type input "034198001286 LÊ THỊ THANH HOA"
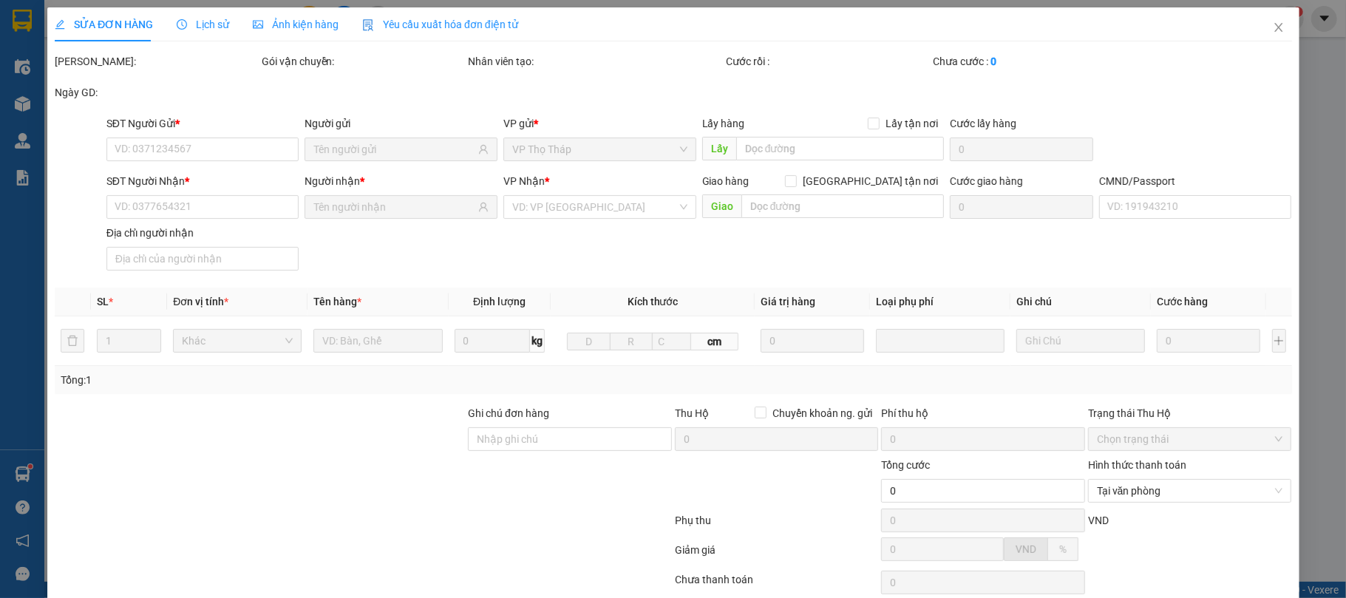
type input "20.000"
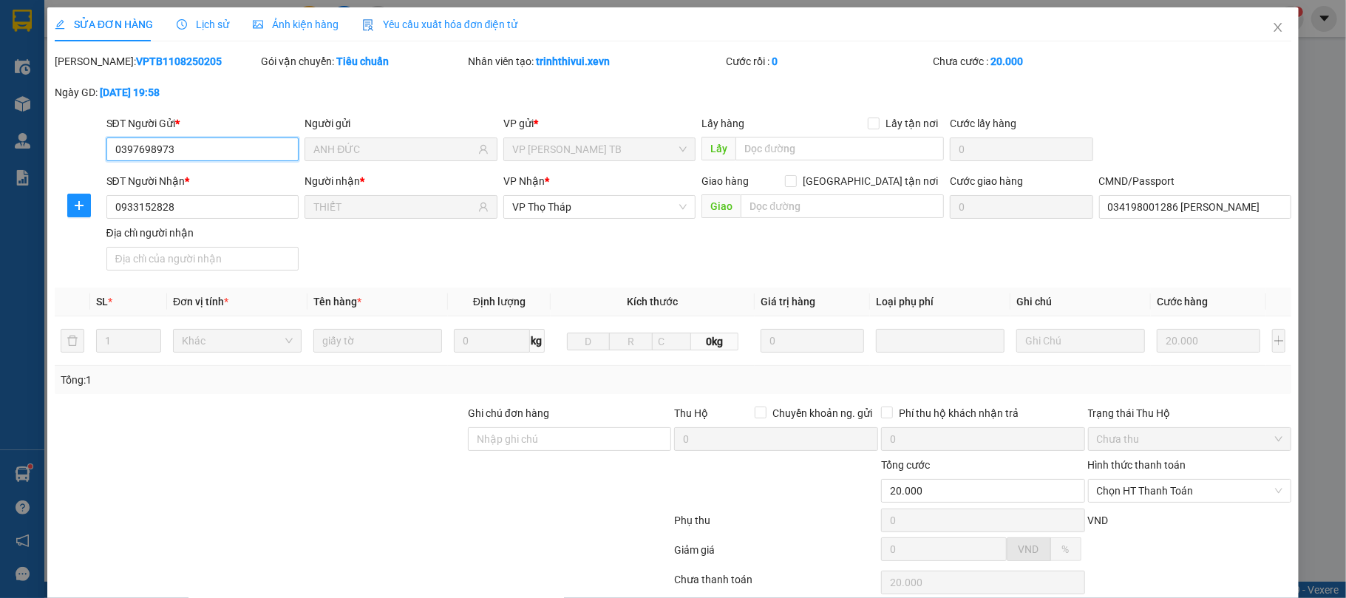
scroll to position [112, 0]
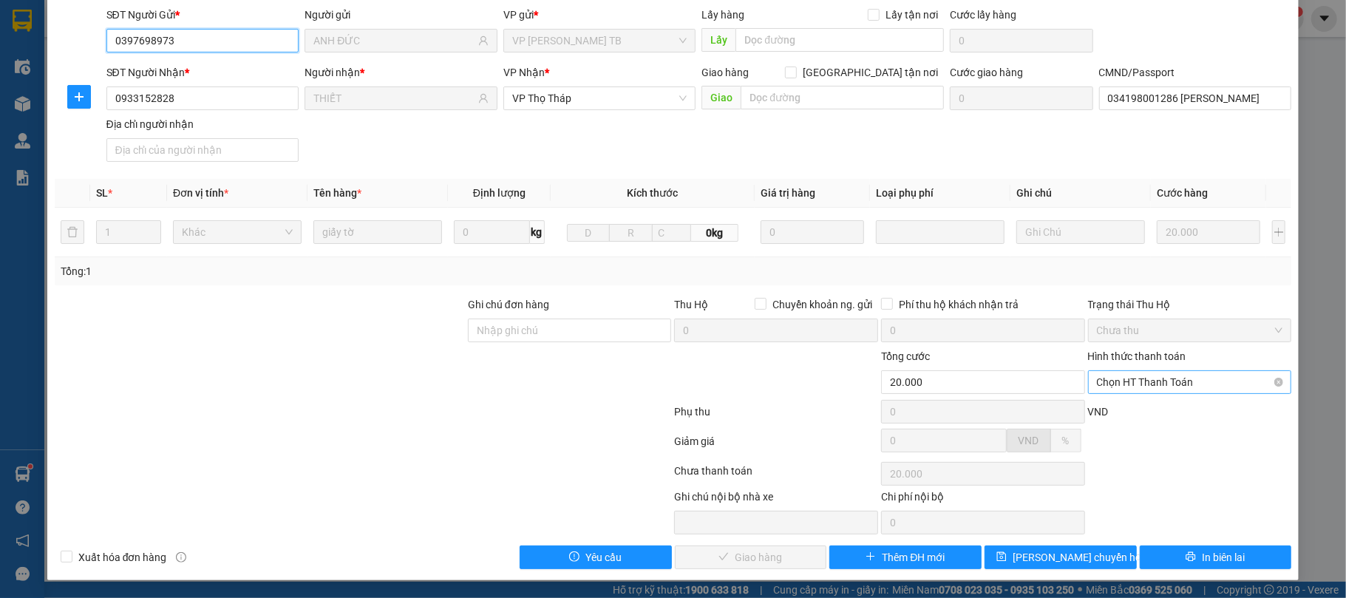
click at [1177, 385] on span "Chọn HT Thanh Toán" at bounding box center [1190, 382] width 186 height 22
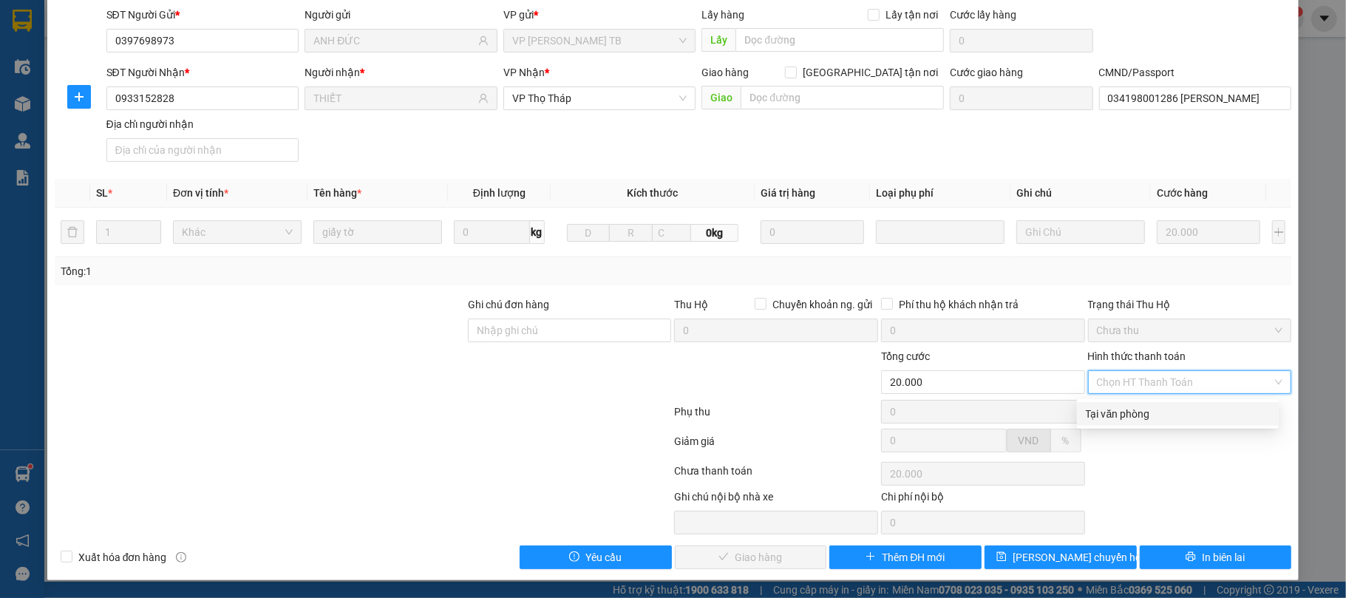
click at [1115, 418] on div "Tại văn phòng" at bounding box center [1178, 414] width 184 height 16
type input "0"
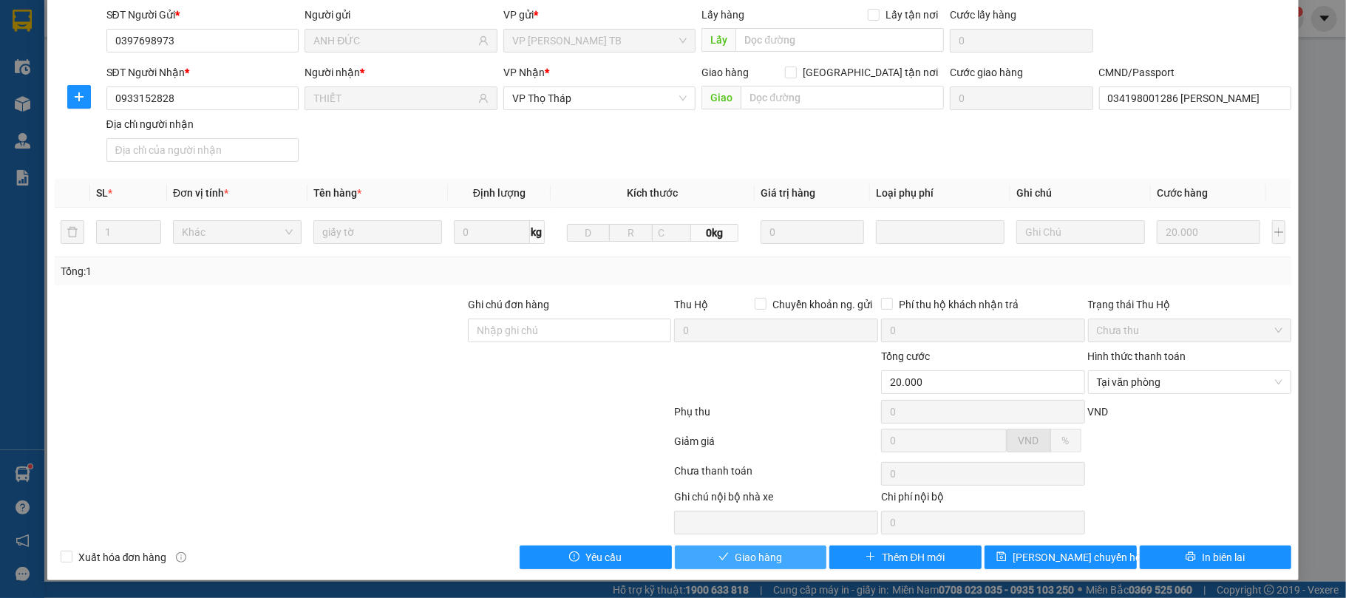
click at [775, 563] on button "Giao hàng" at bounding box center [751, 557] width 152 height 24
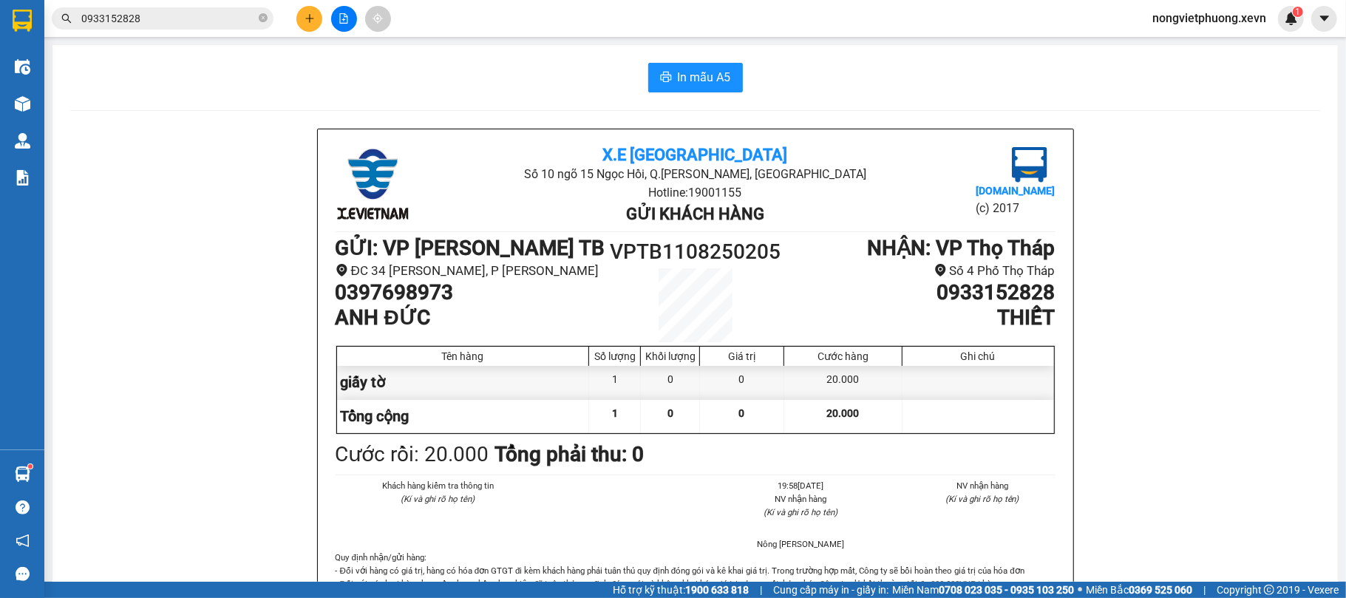
click at [177, 6] on div "Kết quả tìm kiếm ( 95 ) Bộ lọc Mã ĐH Trạng thái Món hàng Thu hộ Tổng cước Chưa …" at bounding box center [144, 19] width 288 height 26
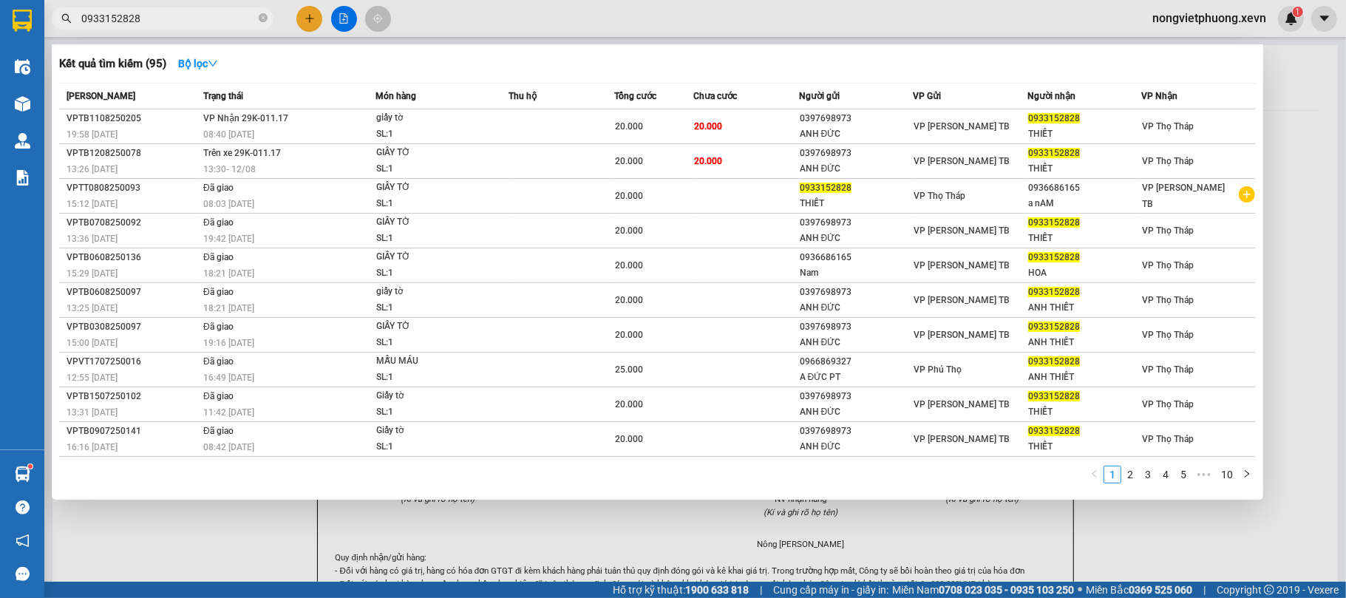
click at [185, 18] on input "0933152828" at bounding box center [168, 18] width 174 height 16
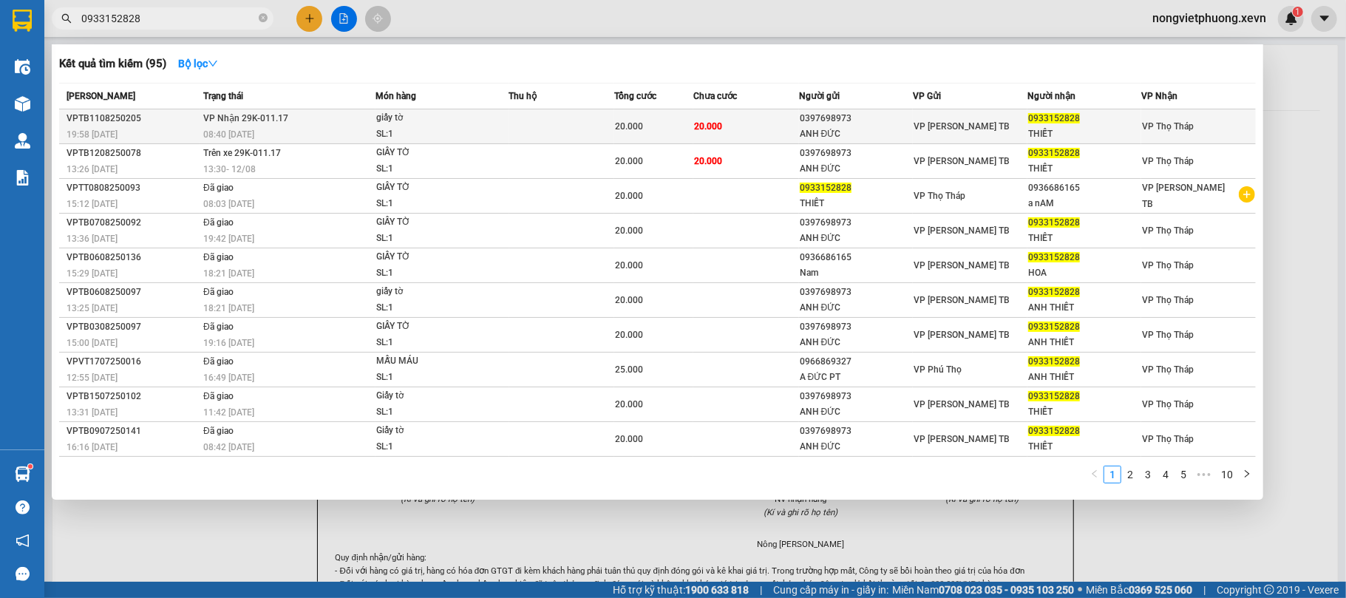
click at [855, 129] on div "ANH ĐỨC" at bounding box center [856, 134] width 113 height 16
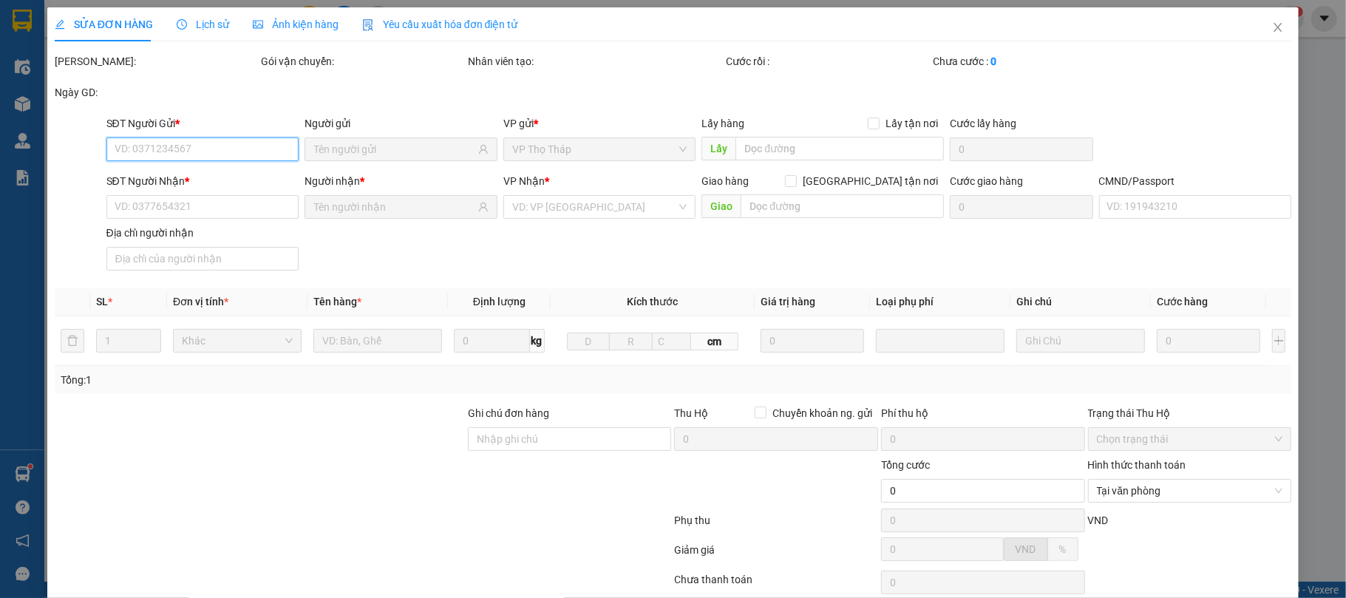
scroll to position [112, 0]
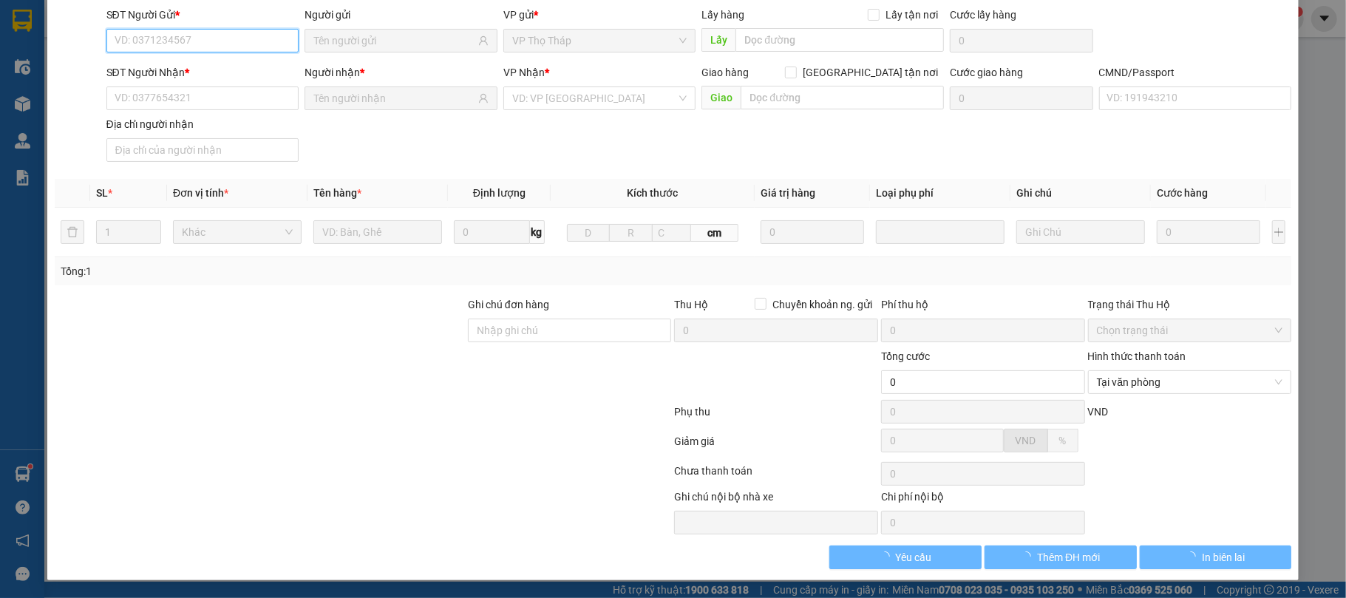
type input "0397698973"
type input "ANH ĐỨC"
type input "0933152828"
type input "THIẾT"
type input "034198001286 LÊ THỊ THANH HOA"
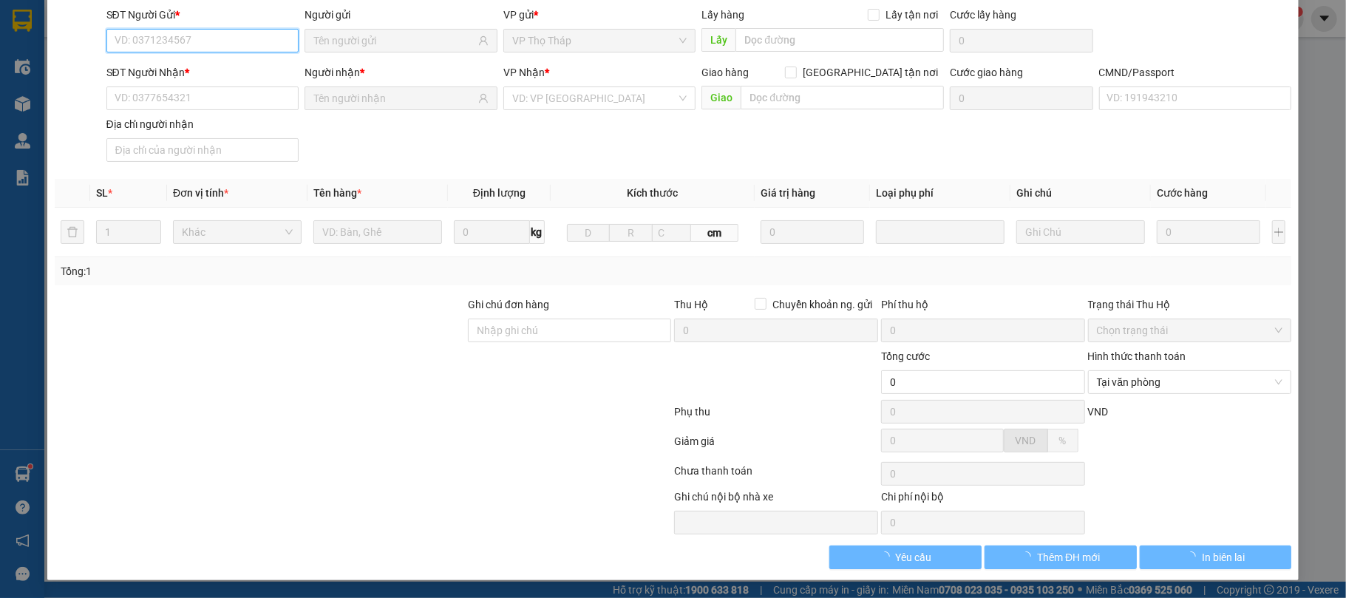
type input "20.000"
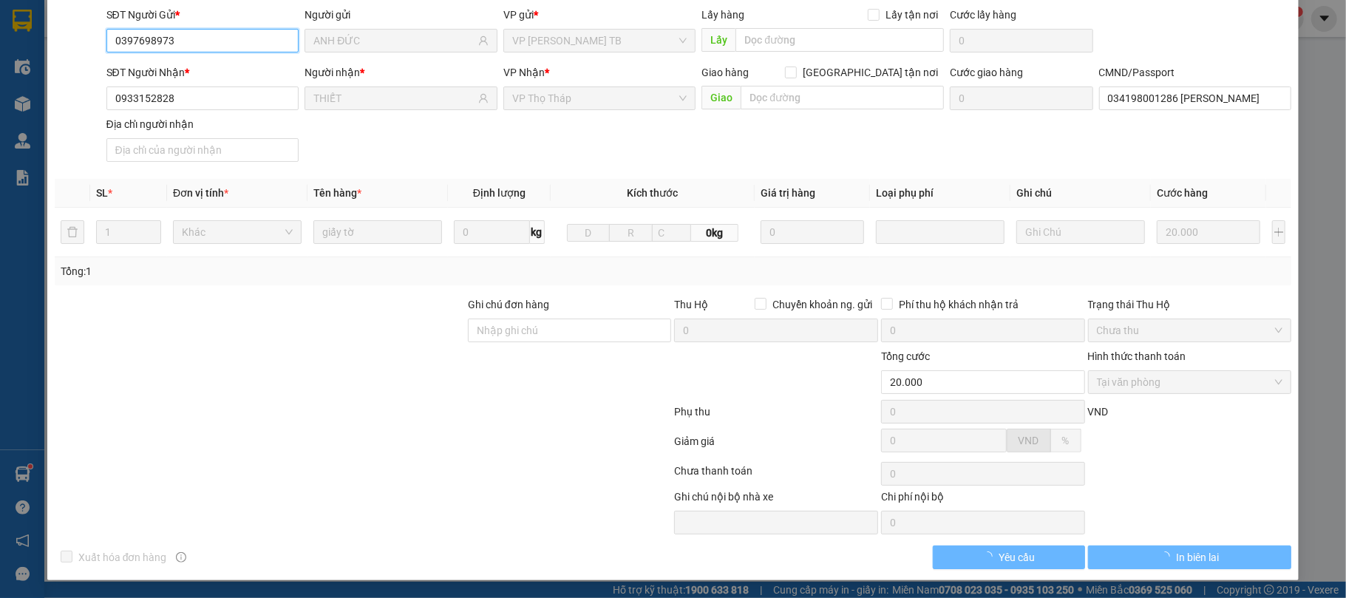
scroll to position [81, 0]
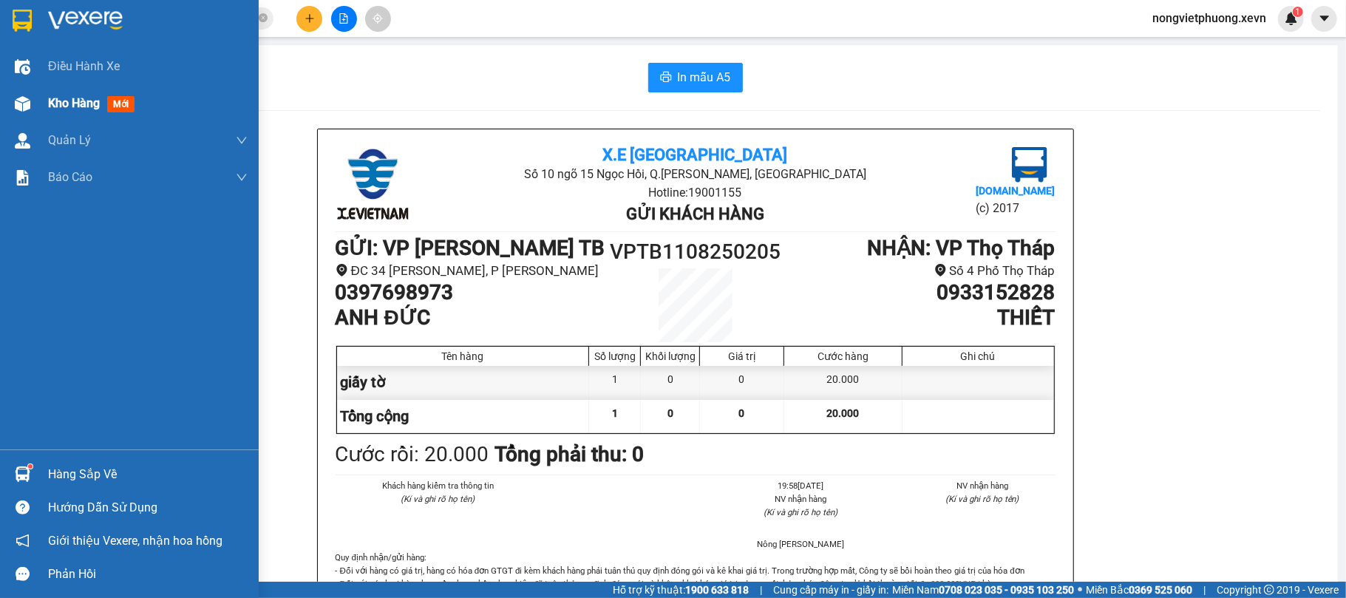
click at [34, 91] on div at bounding box center [23, 104] width 26 height 26
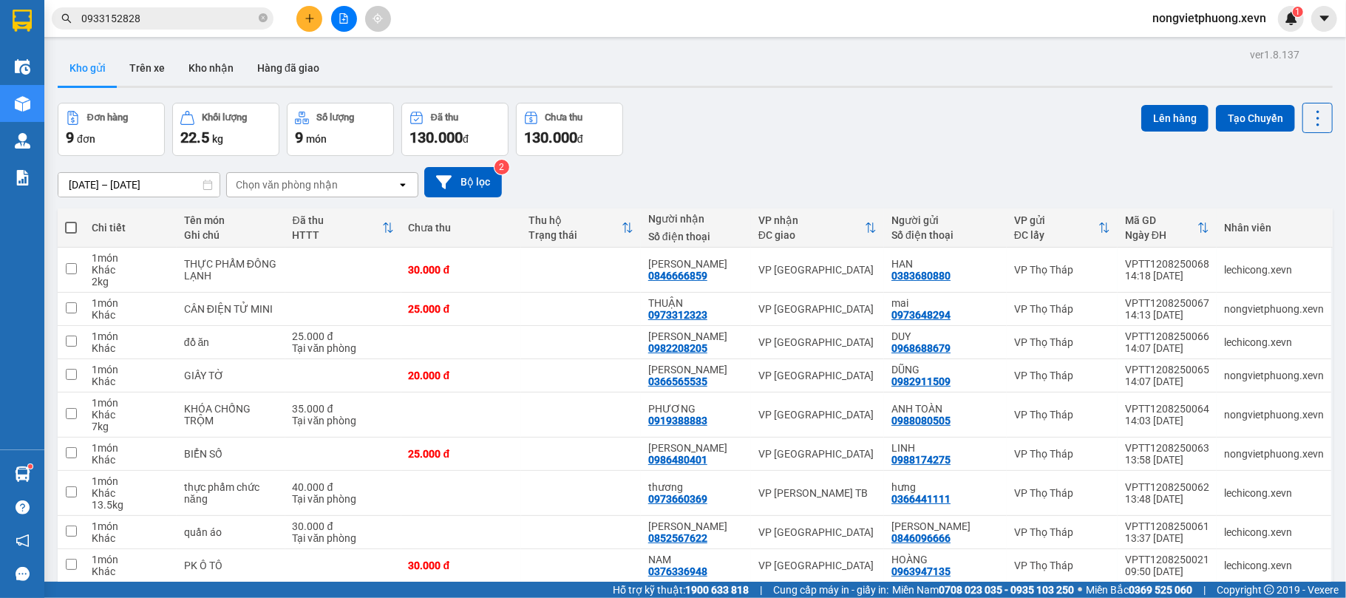
click at [270, 176] on div "Chọn văn phòng nhận" at bounding box center [312, 185] width 170 height 24
type input "NI"
click at [278, 211] on span "VP [GEOGRAPHIC_DATA]" at bounding box center [299, 217] width 123 height 15
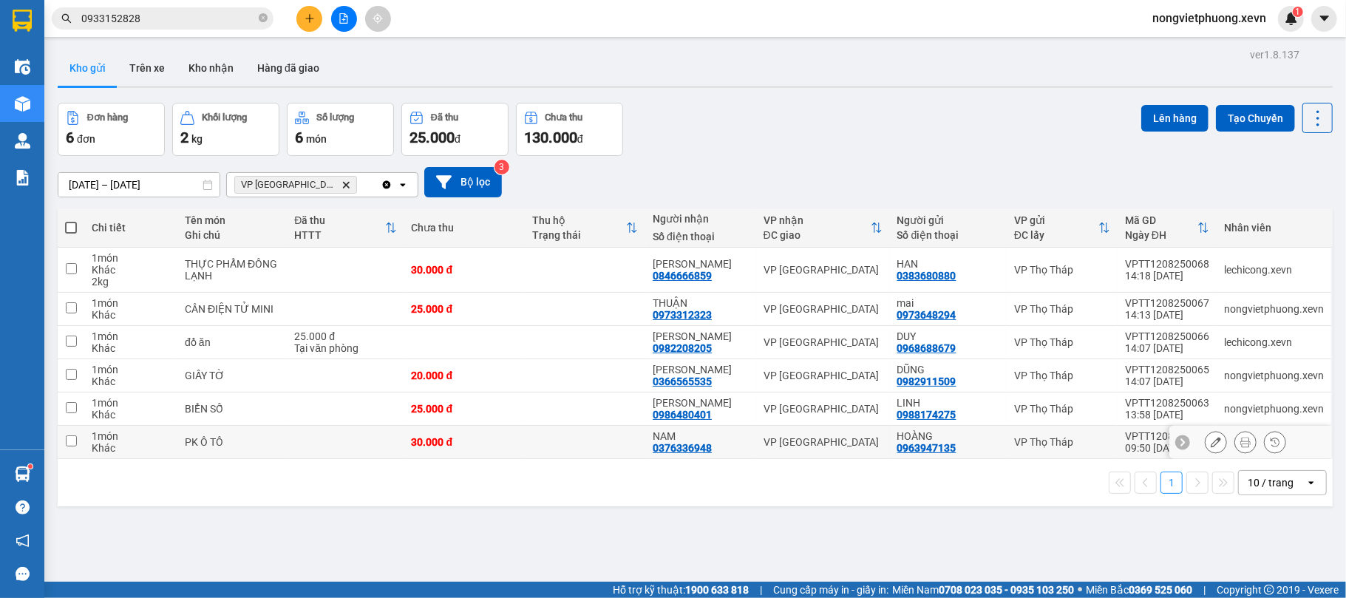
click at [246, 432] on td "PK Ô TÔ" at bounding box center [231, 442] width 109 height 33
checkbox input "true"
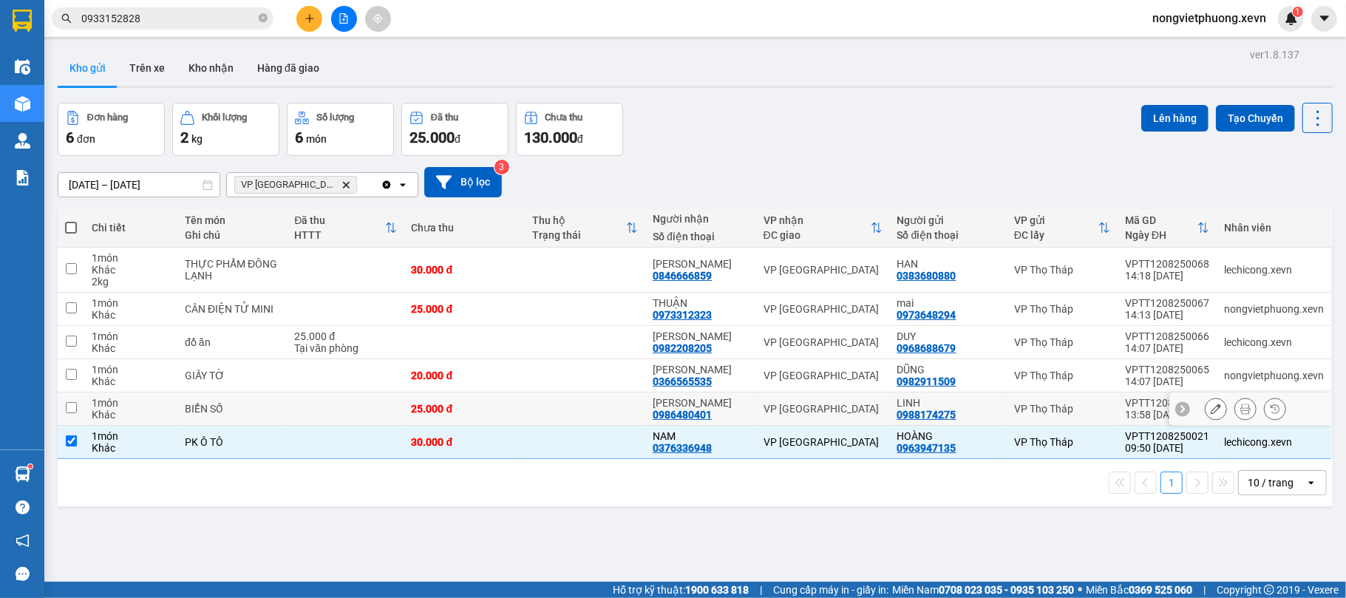
click at [251, 415] on div "BIỂN SỐ" at bounding box center [232, 409] width 95 height 12
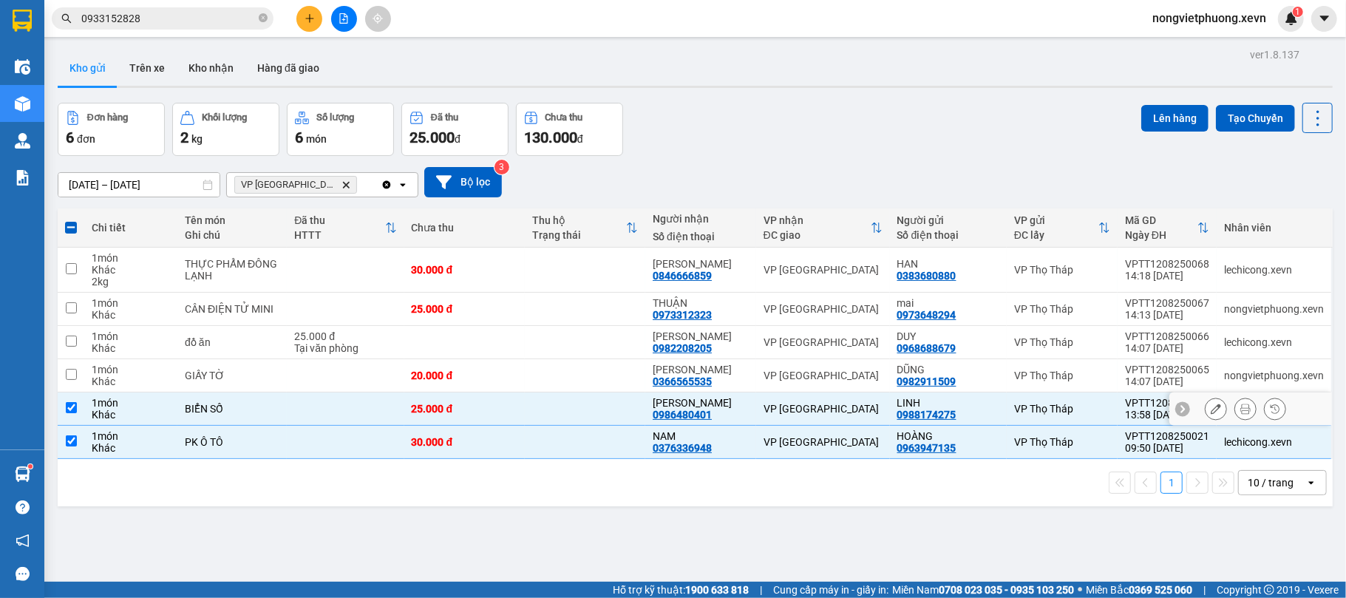
click at [257, 396] on td "BIỂN SỐ" at bounding box center [231, 408] width 109 height 33
checkbox input "false"
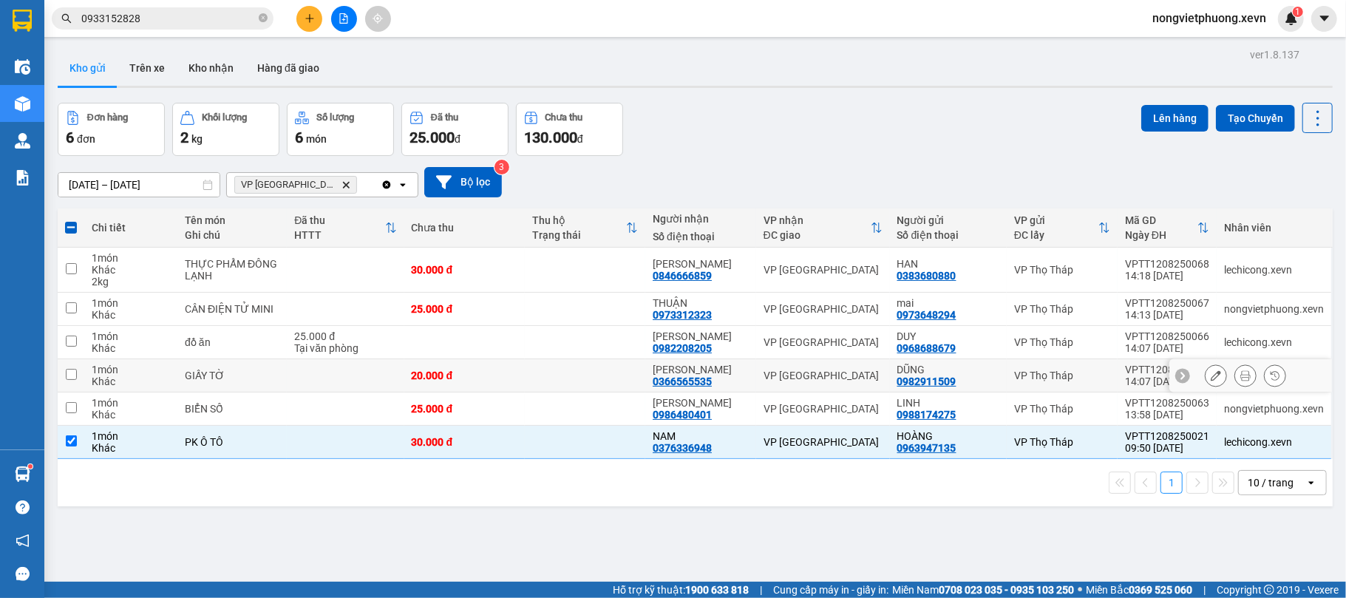
click at [261, 367] on td "GIẤY TỜ" at bounding box center [231, 375] width 109 height 33
checkbox input "true"
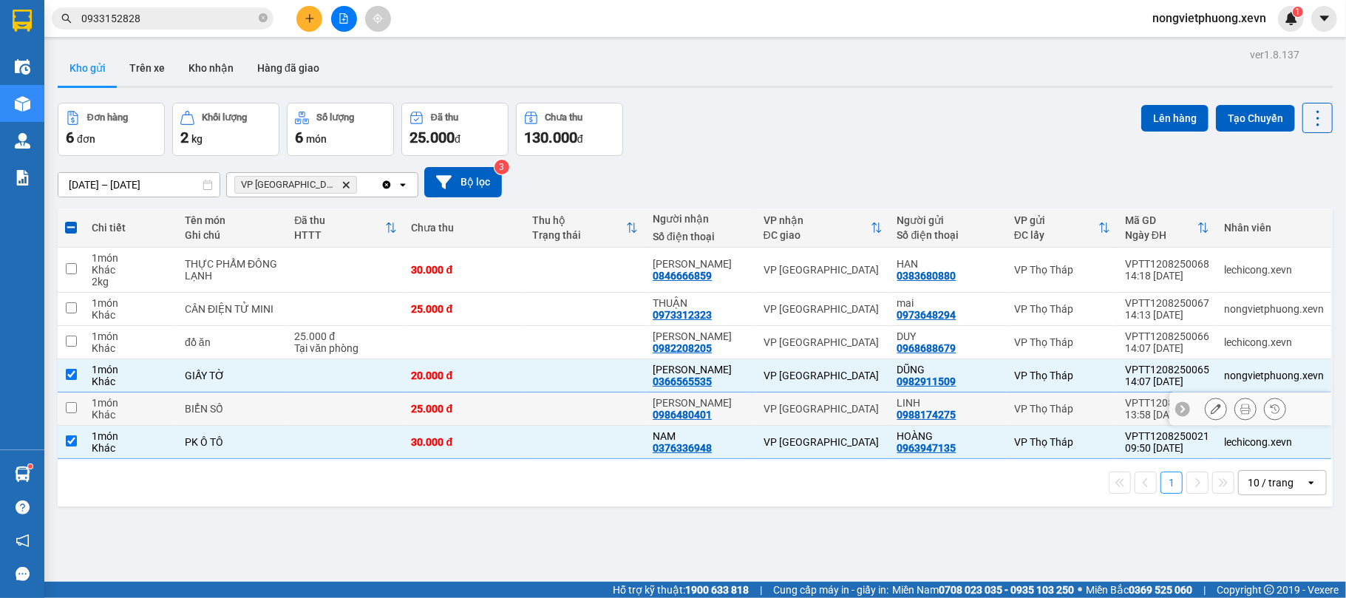
click at [217, 409] on div "BIỂN SỐ" at bounding box center [232, 409] width 95 height 12
checkbox input "true"
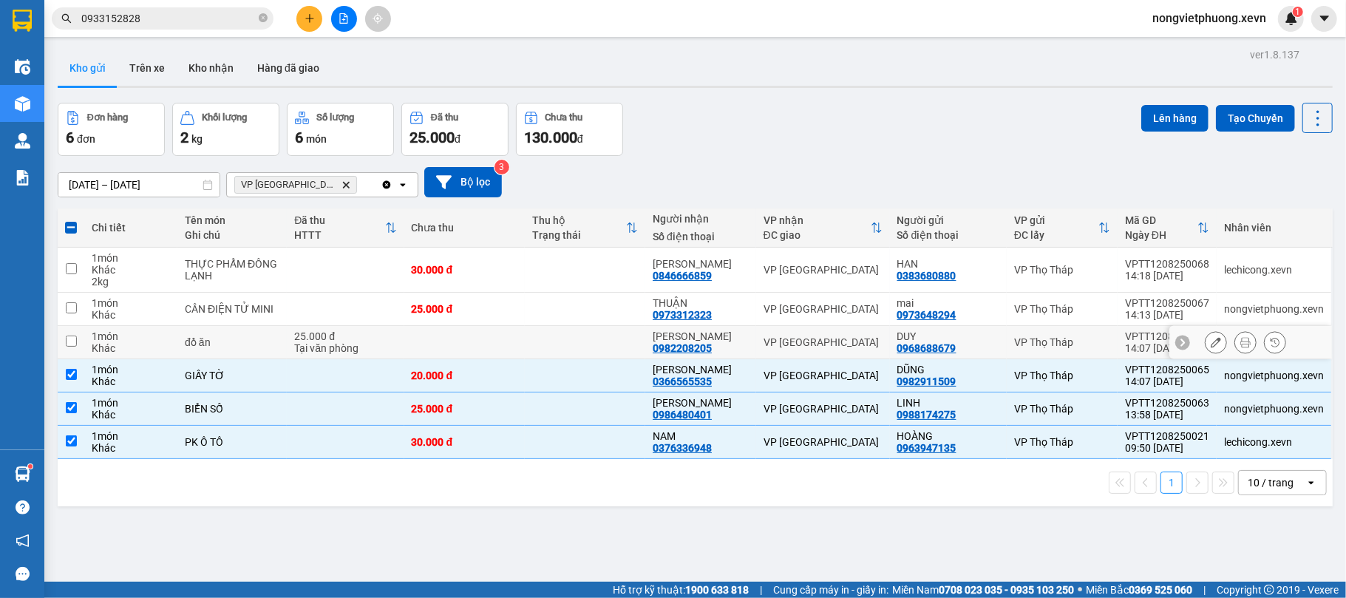
click at [293, 329] on td "25.000 đ Tại văn phòng" at bounding box center [345, 342] width 117 height 33
checkbox input "true"
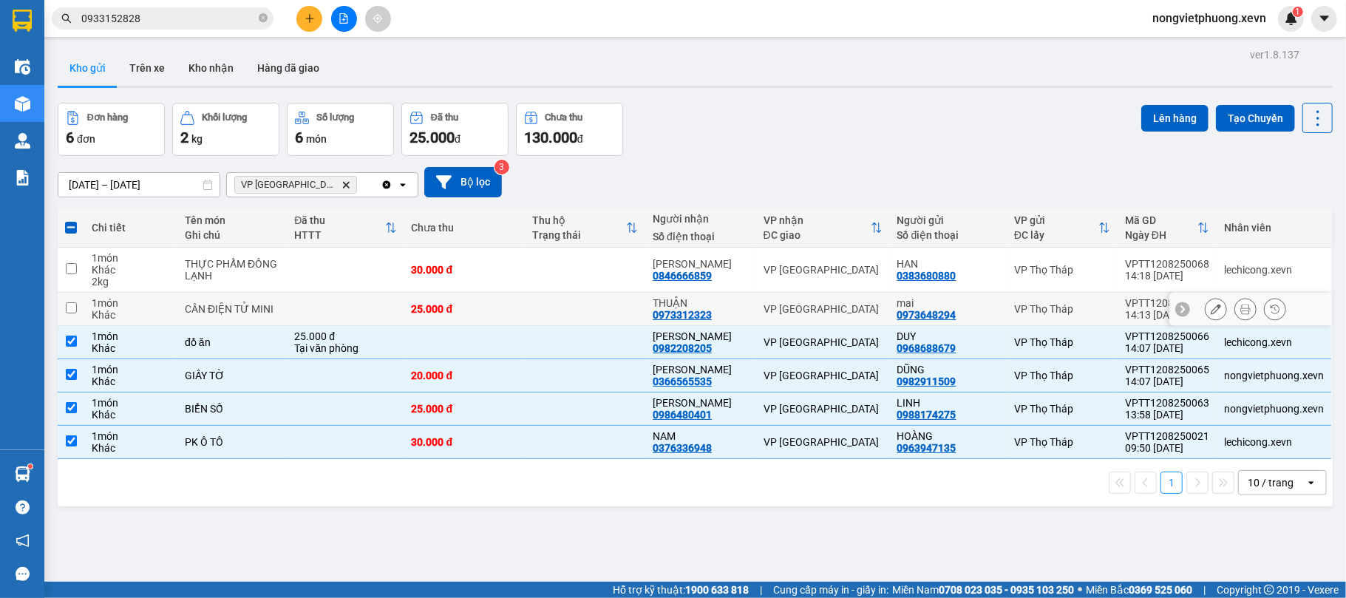
click at [317, 290] on td at bounding box center [345, 270] width 117 height 45
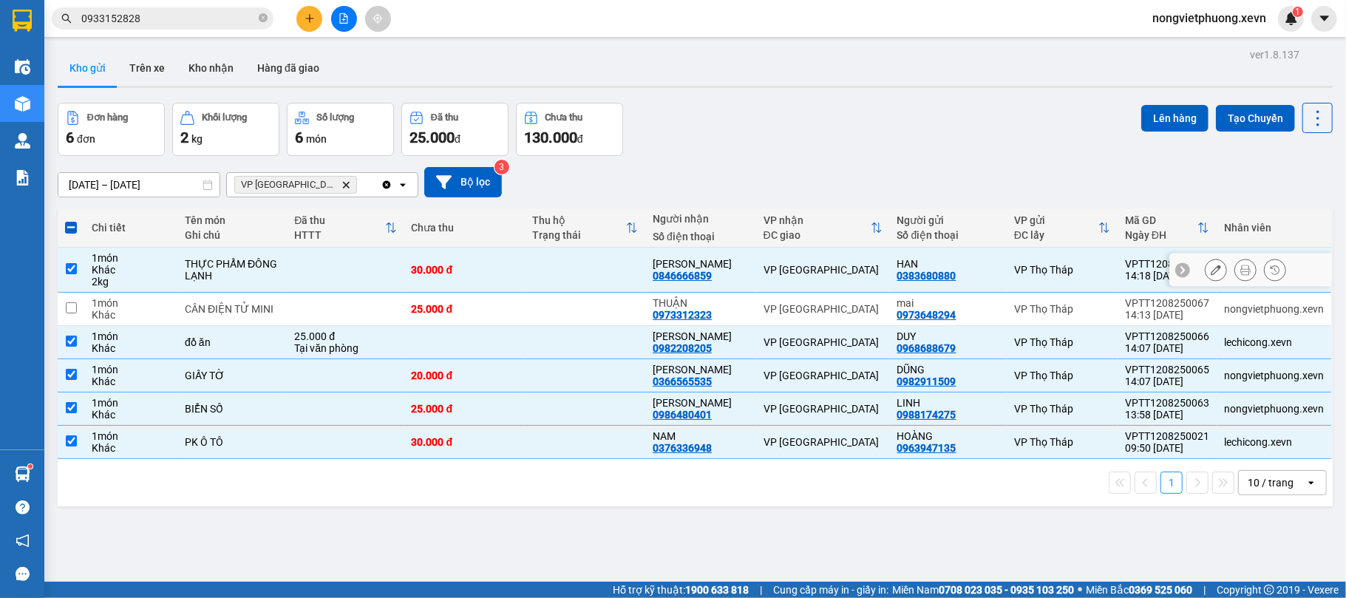
click at [320, 248] on th "Đã thu HTTT" at bounding box center [345, 227] width 117 height 39
checkbox input "false"
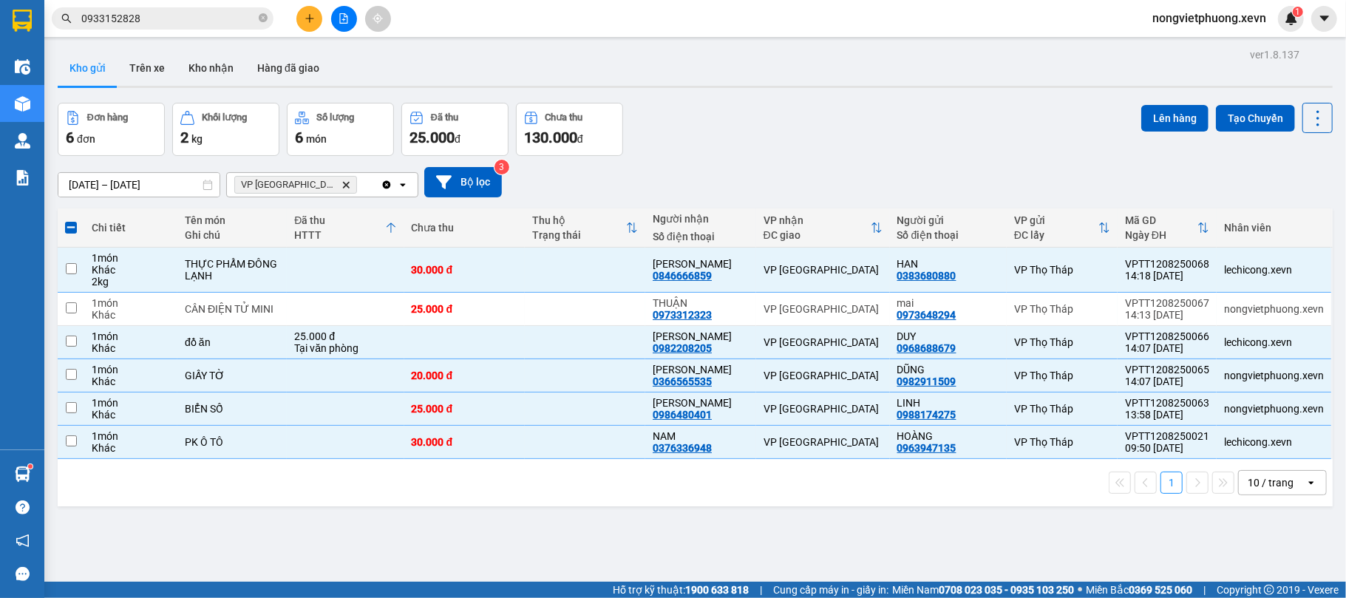
checkbox input "false"
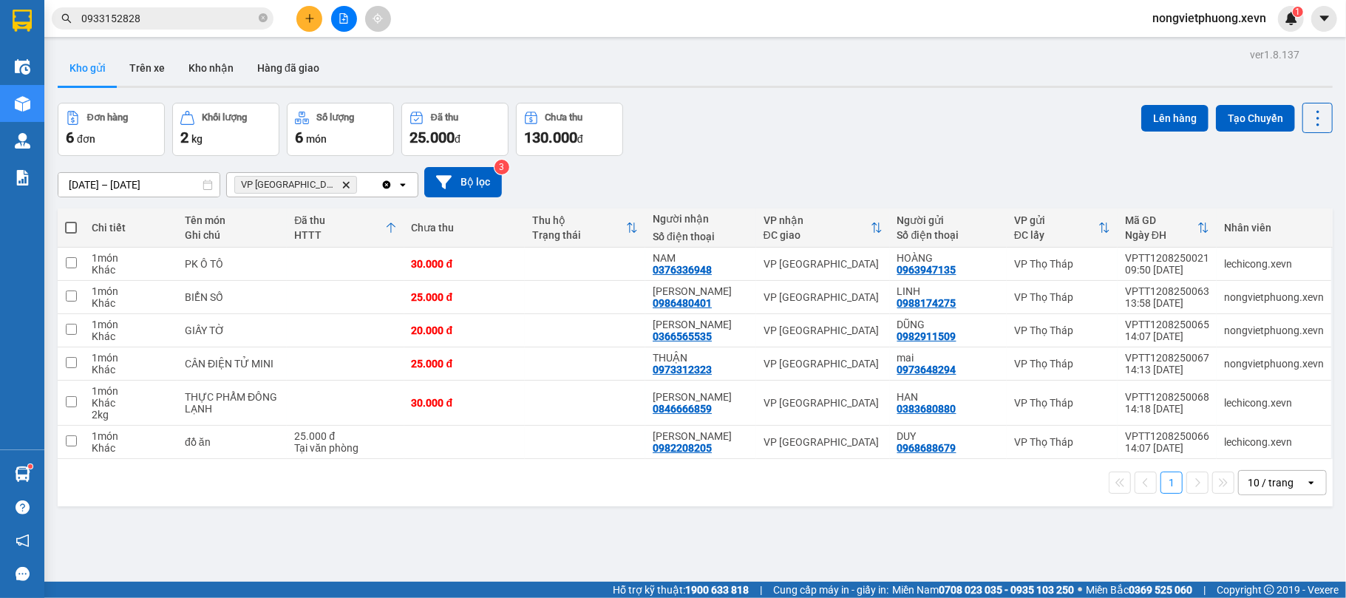
click at [75, 226] on span at bounding box center [71, 228] width 12 height 12
click at [71, 220] on input "checkbox" at bounding box center [71, 220] width 0 height 0
checkbox input "true"
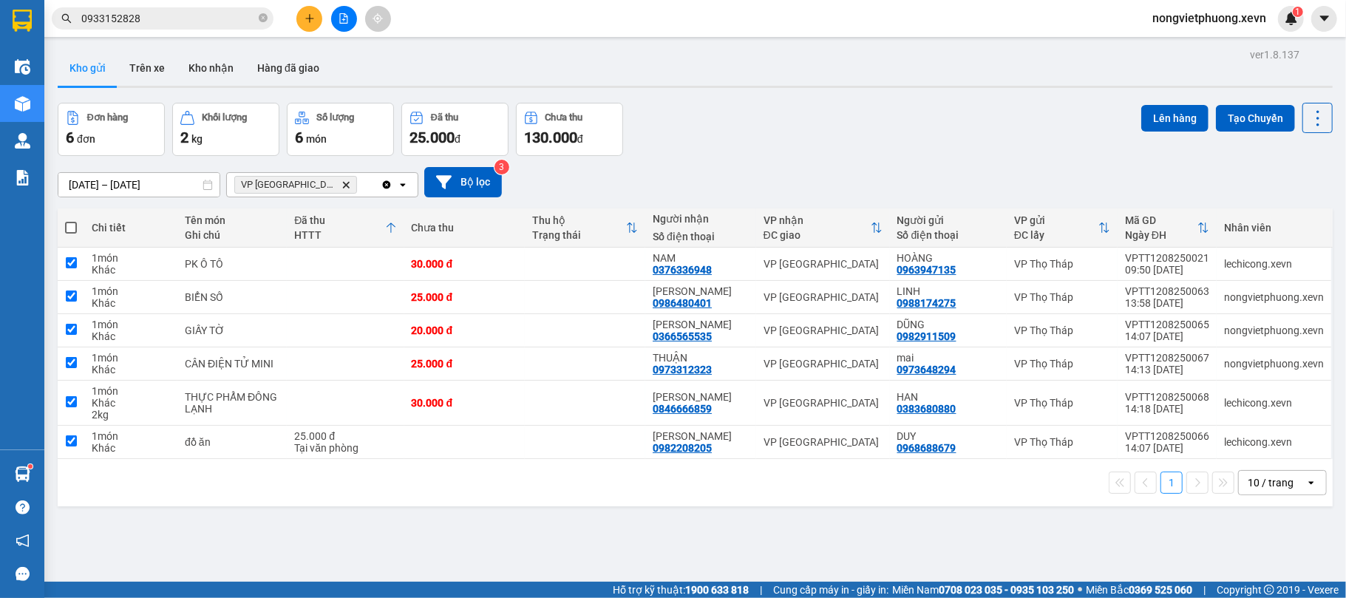
checkbox input "true"
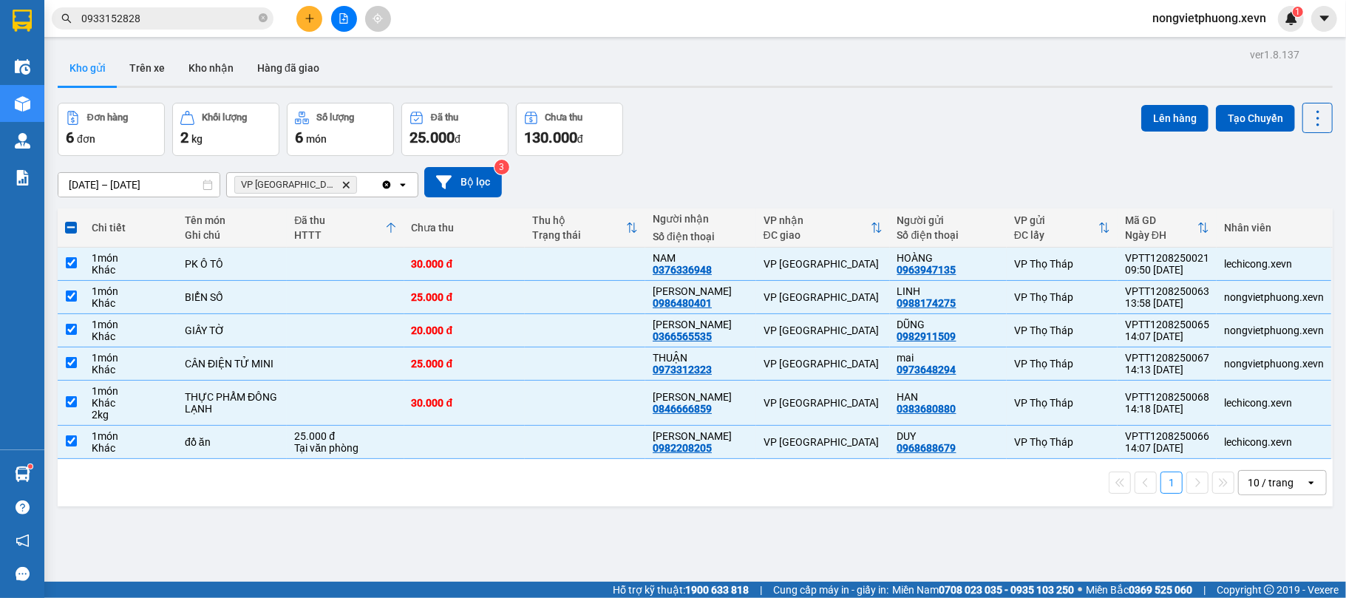
click at [1155, 98] on div "ver 1.8.137 Kho gửi Trên xe Kho nhận Hàng đã giao Đơn hàng 6 đơn Khối lượng 2 k…" at bounding box center [695, 343] width 1287 height 598
click at [1147, 108] on button "Lên hàng" at bounding box center [1174, 118] width 67 height 27
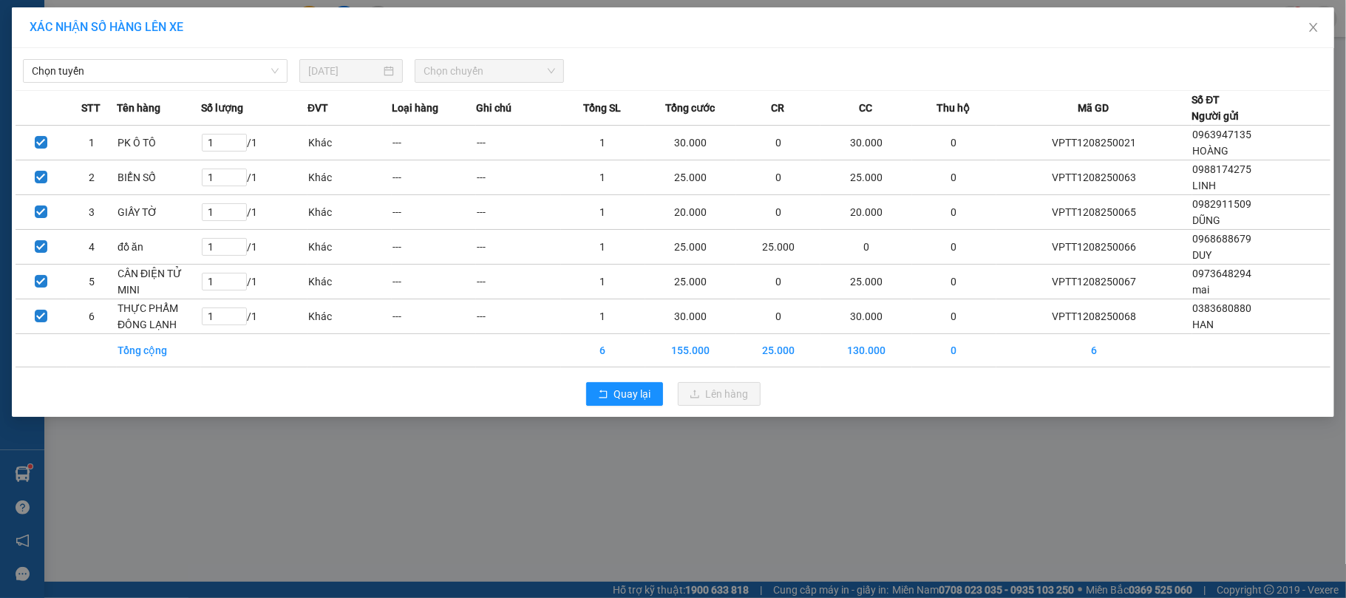
click at [210, 86] on div "Chọn tuyến 12/08/2025 Chọn chuyến STT Tên hàng Số lượng ĐVT Loại hàng Ghi chú T…" at bounding box center [673, 232] width 1322 height 369
click at [208, 81] on span "Chọn tuyến" at bounding box center [155, 71] width 247 height 22
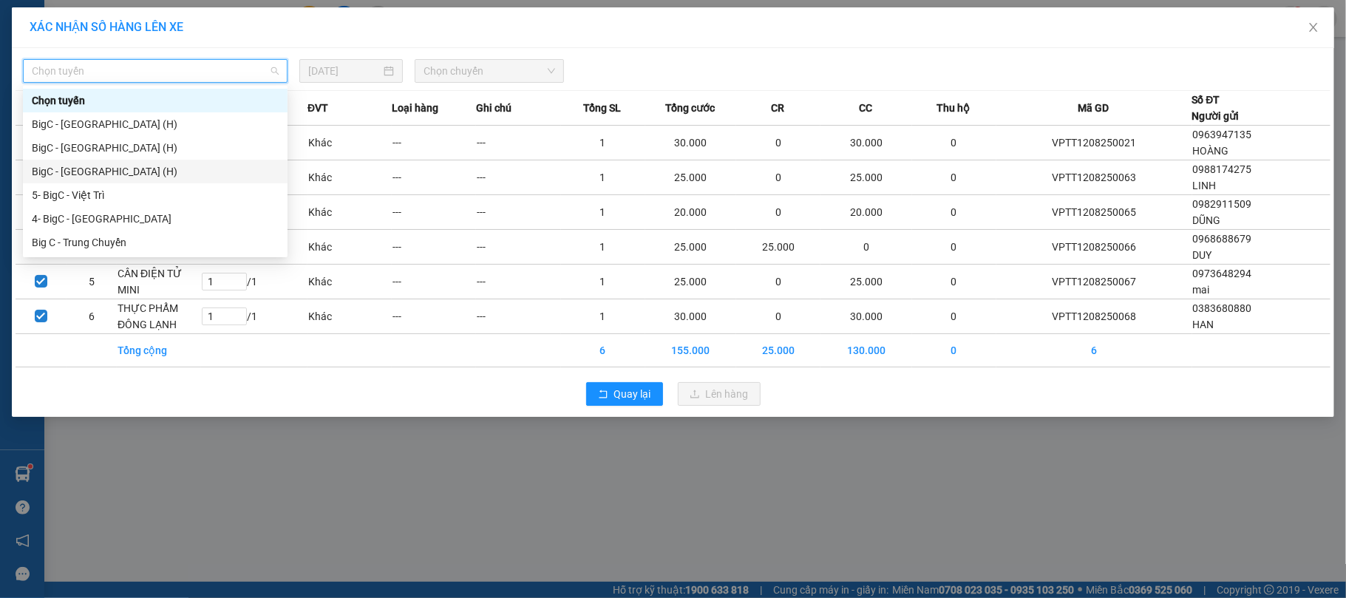
click at [210, 167] on div "BigC - Ninh Bình (H)" at bounding box center [155, 171] width 247 height 16
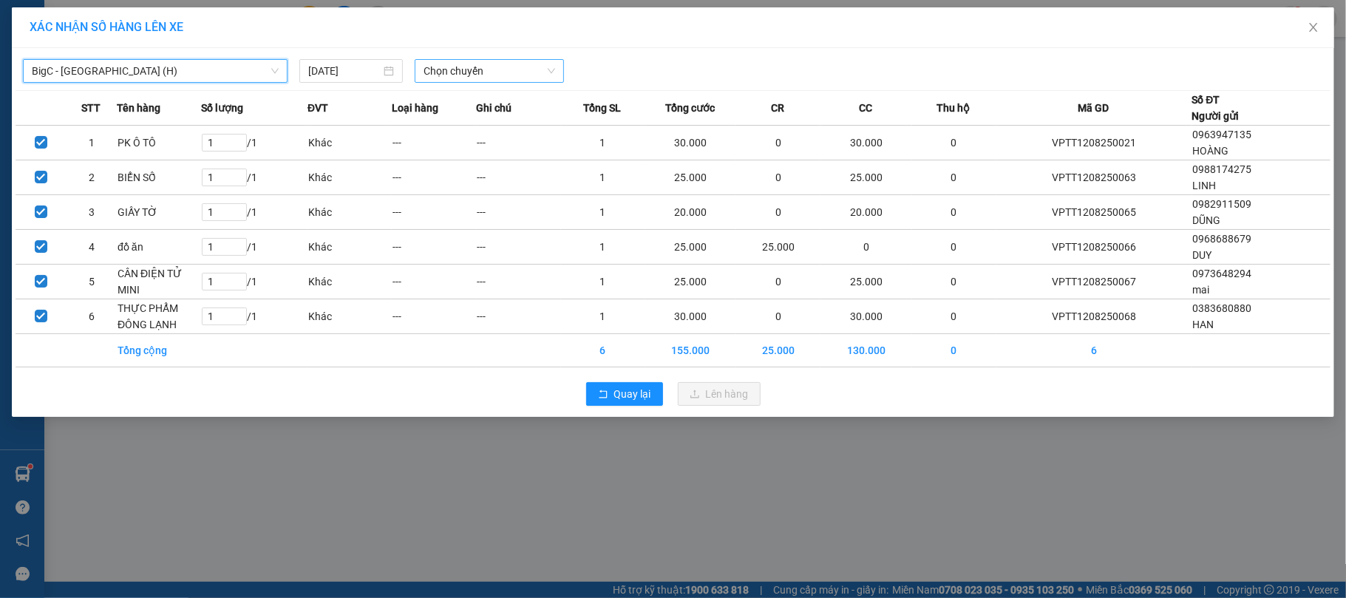
click at [509, 75] on span "Chọn chuyến" at bounding box center [490, 71] width 132 height 22
type input "1500"
click at [522, 126] on div "Thêm chuyến " 15:00 "" at bounding box center [493, 124] width 157 height 25
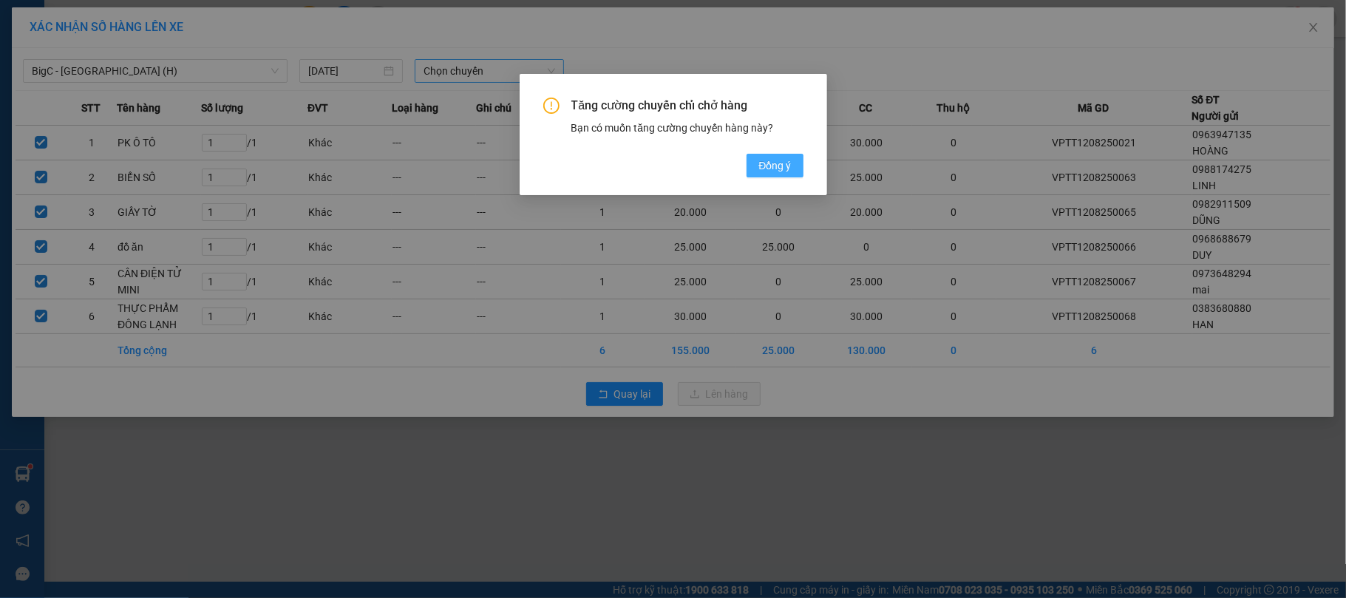
click at [769, 161] on span "Đồng ý" at bounding box center [774, 165] width 33 height 16
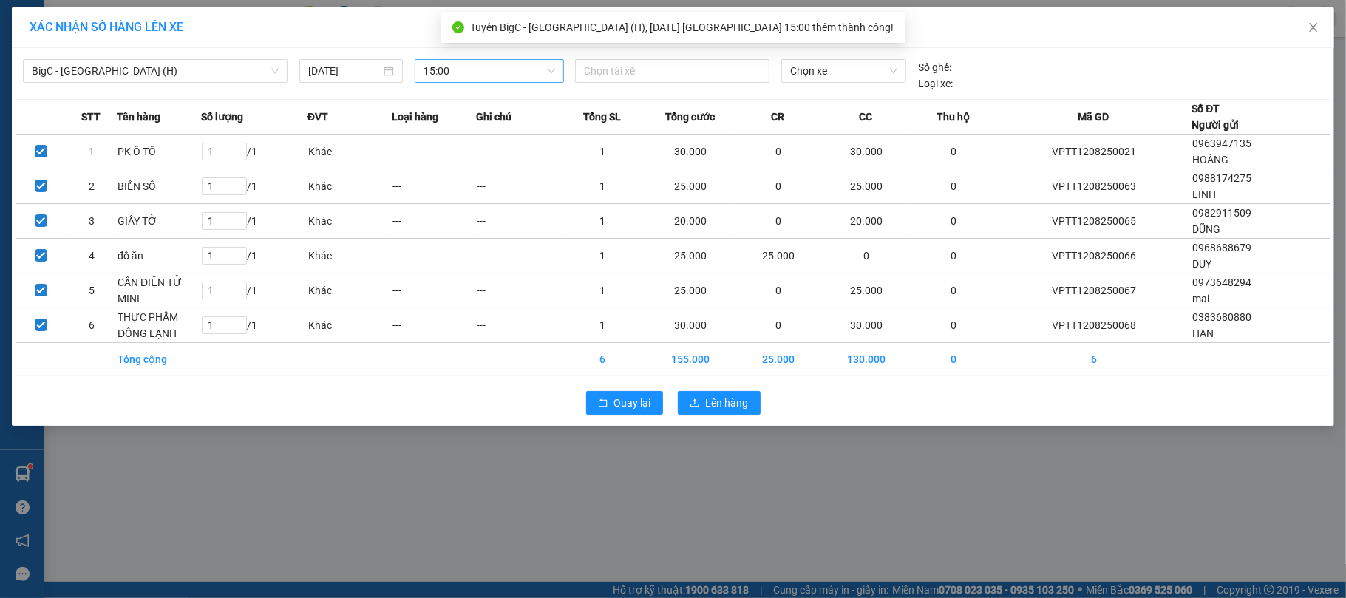
click at [806, 69] on span "Chọn xe" at bounding box center [844, 71] width 108 height 22
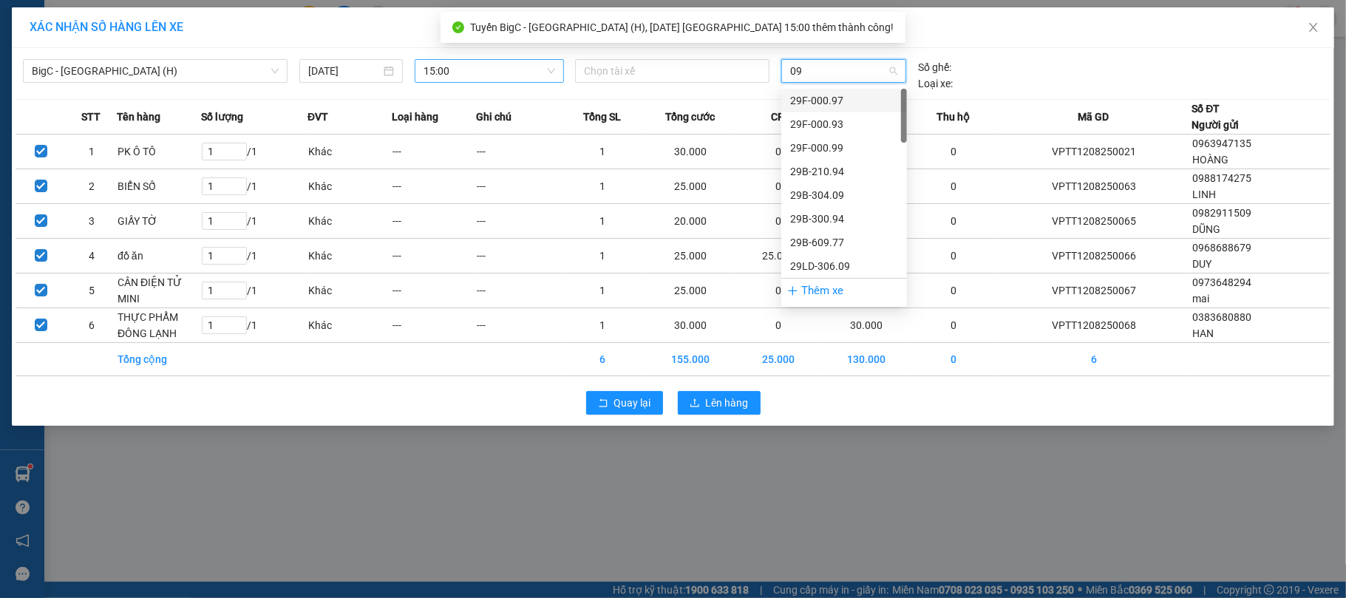
type input "091"
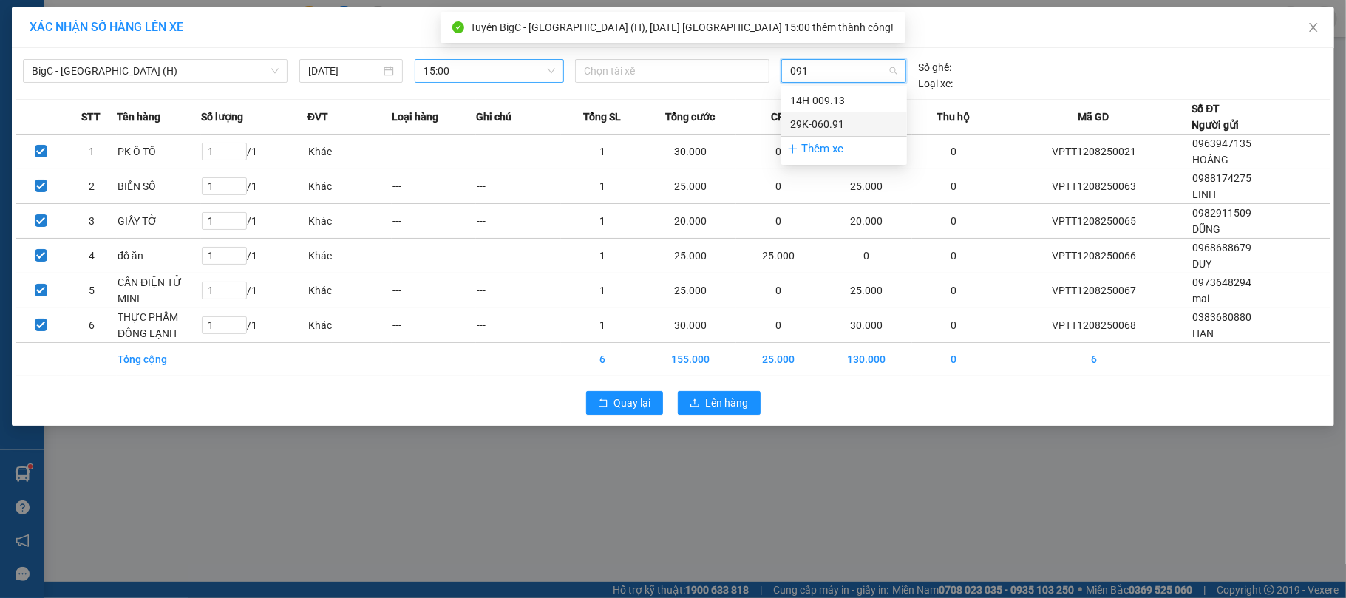
click at [792, 124] on div "29K-060.91" at bounding box center [844, 124] width 108 height 16
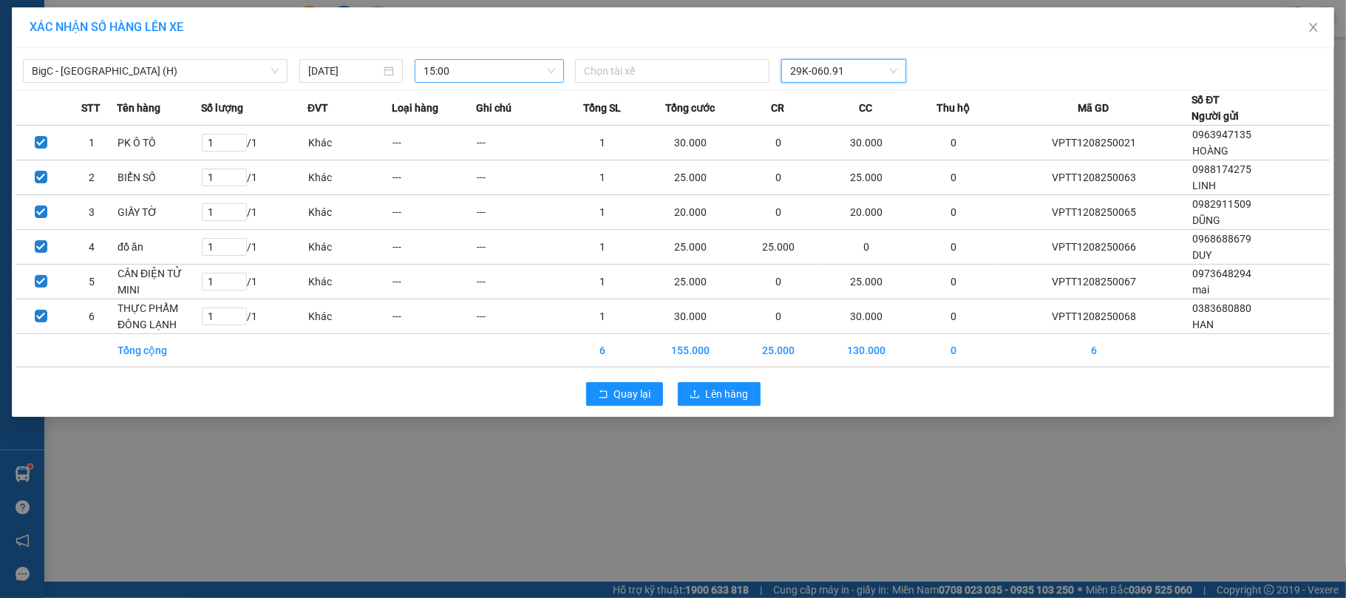
click at [693, 86] on div "BigC - Ninh Bình (H) 12/08/2025 15:00 Chọn tài xế 29K-060.91 29K-060.91 STT Tên…" at bounding box center [673, 232] width 1322 height 369
click at [684, 69] on div at bounding box center [672, 71] width 187 height 18
type input "NGUYỄN BÁ HIỂN"
click at [676, 90] on div "Nguyễn Bá Hiển" at bounding box center [686, 101] width 222 height 24
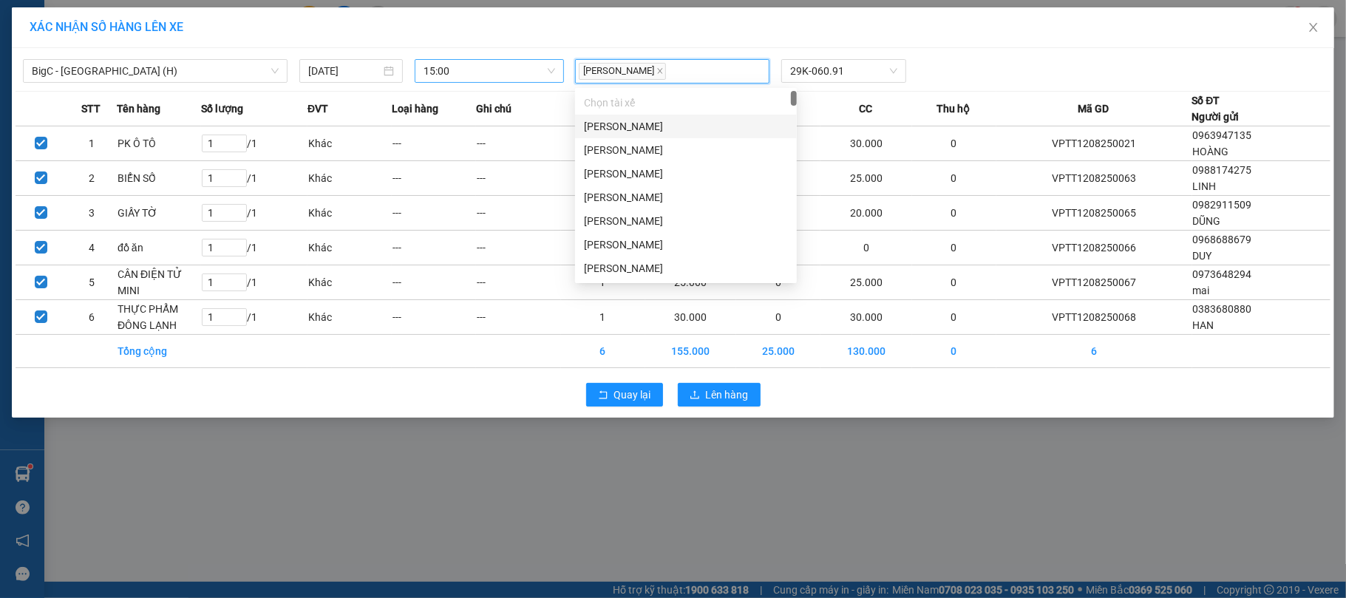
click at [989, 78] on div "Nguyễn Bá Hiển 29K-060.91" at bounding box center [843, 71] width 549 height 24
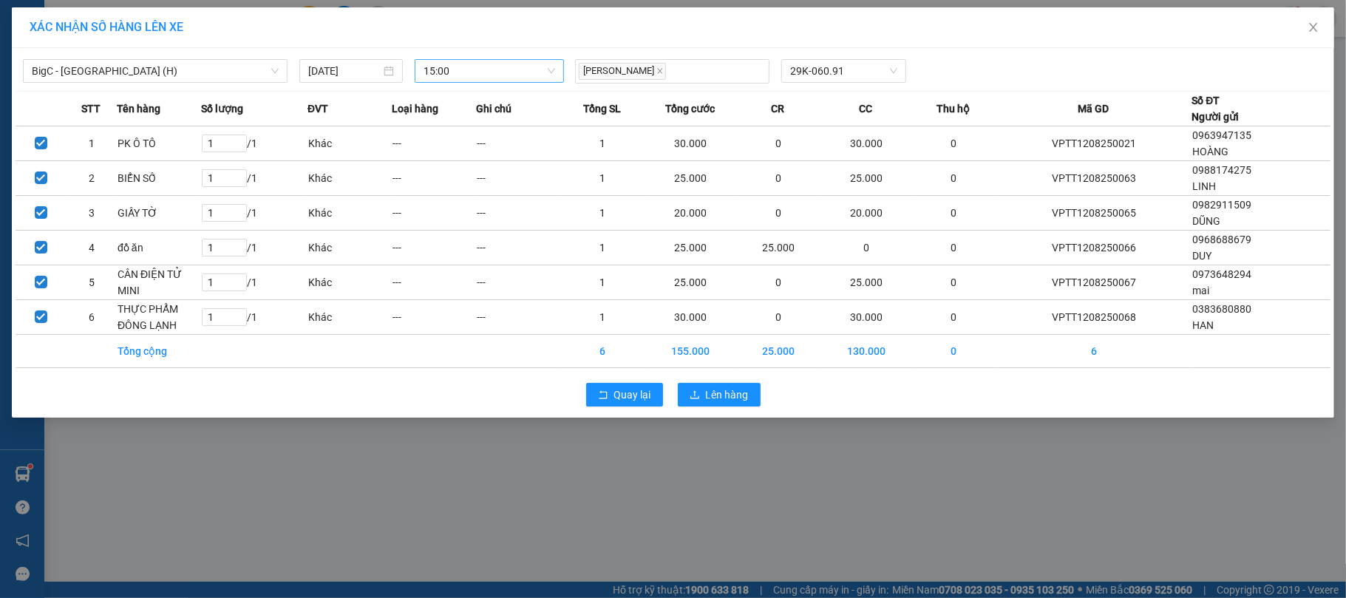
click at [749, 377] on div "BigC - Ninh Bình (H) 12/08/2025 15:00 Nguyễn Bá Hiển 29K-060.91 STT Tên hàng Số…" at bounding box center [673, 233] width 1322 height 370
click at [738, 383] on div "Quay lại Lên hàng" at bounding box center [673, 394] width 1315 height 38
click at [744, 385] on button "Lên hàng" at bounding box center [719, 395] width 83 height 24
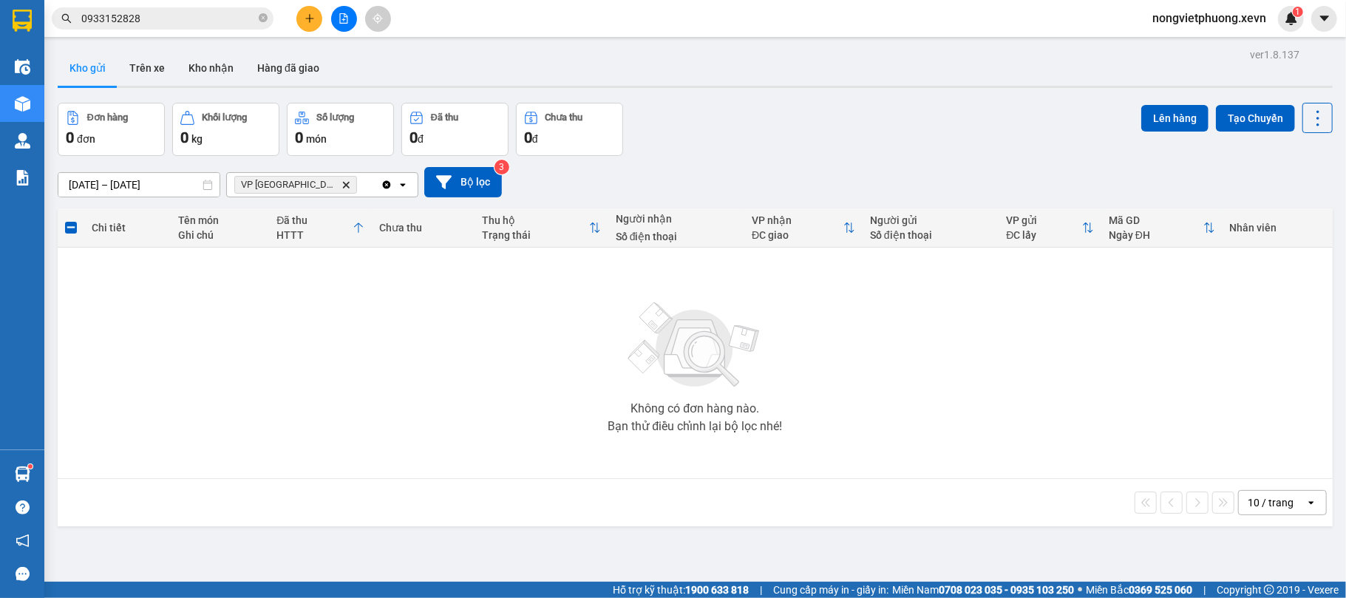
click at [341, 188] on icon "Delete" at bounding box center [345, 184] width 9 height 9
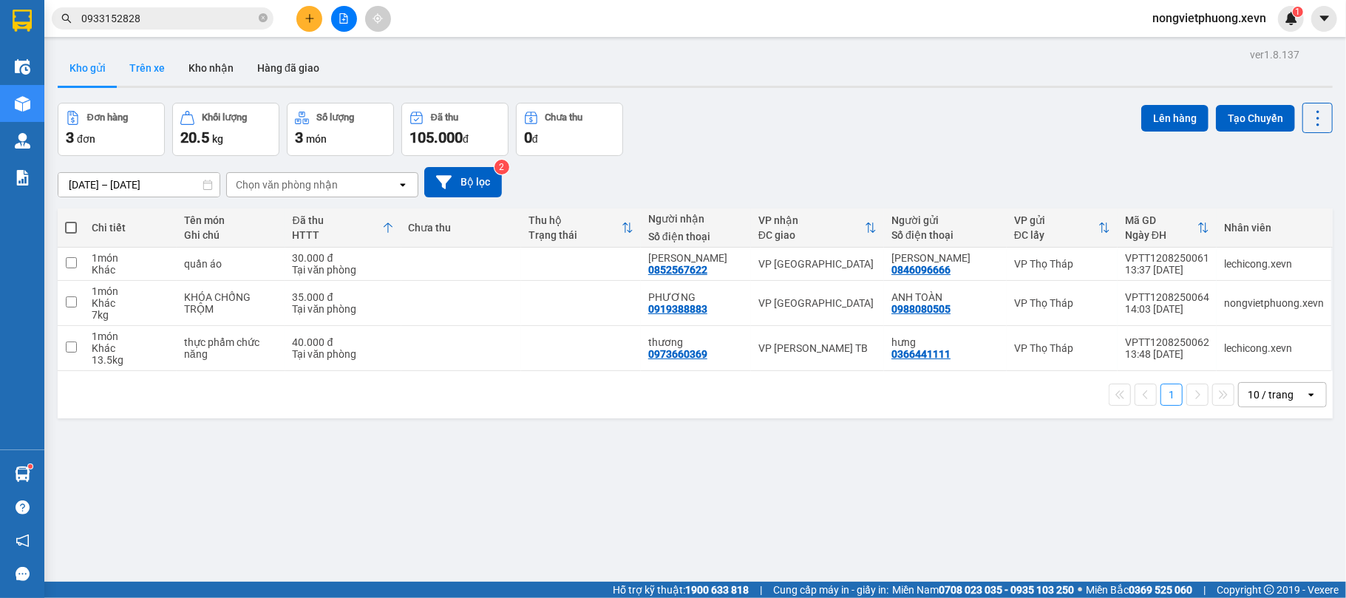
click at [157, 69] on button "Trên xe" at bounding box center [147, 67] width 59 height 35
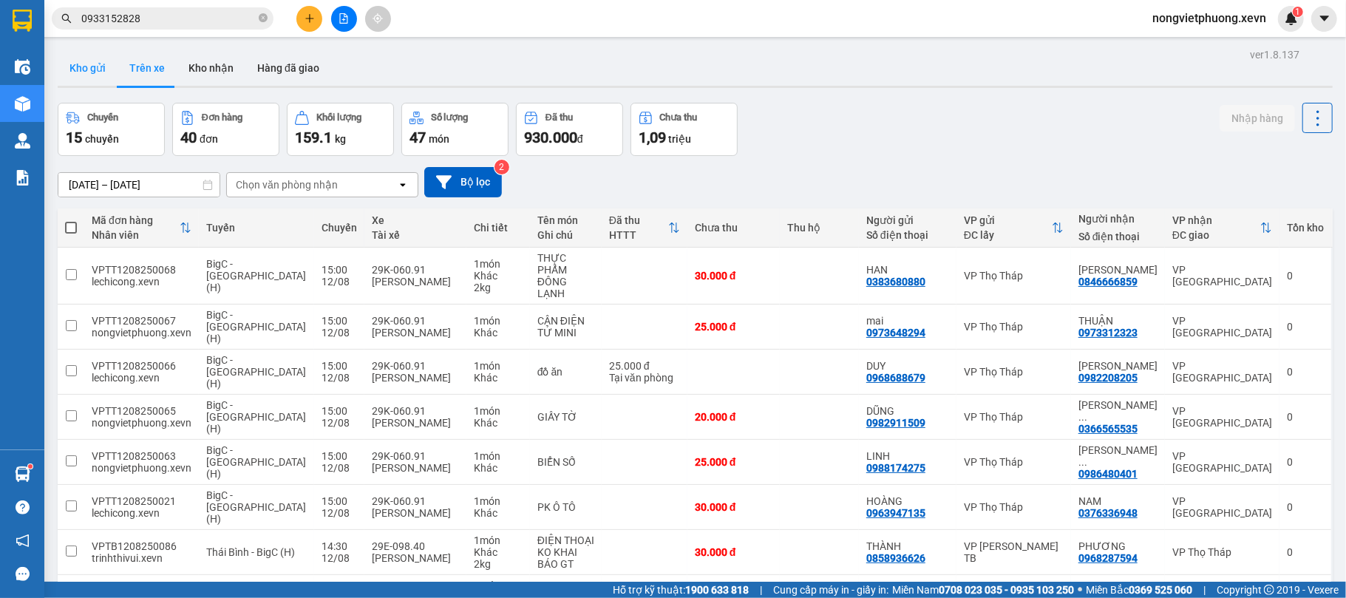
click at [96, 55] on button "Kho gửi" at bounding box center [88, 67] width 60 height 35
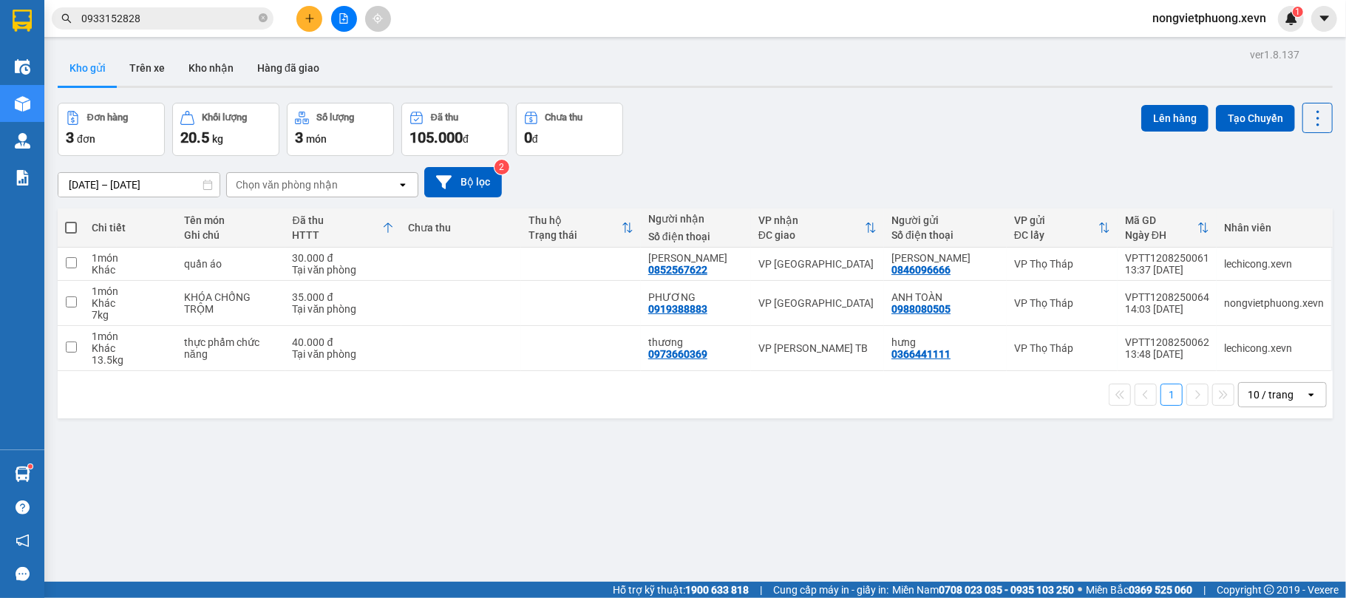
click at [362, 185] on div "Chọn văn phòng nhận" at bounding box center [312, 185] width 170 height 24
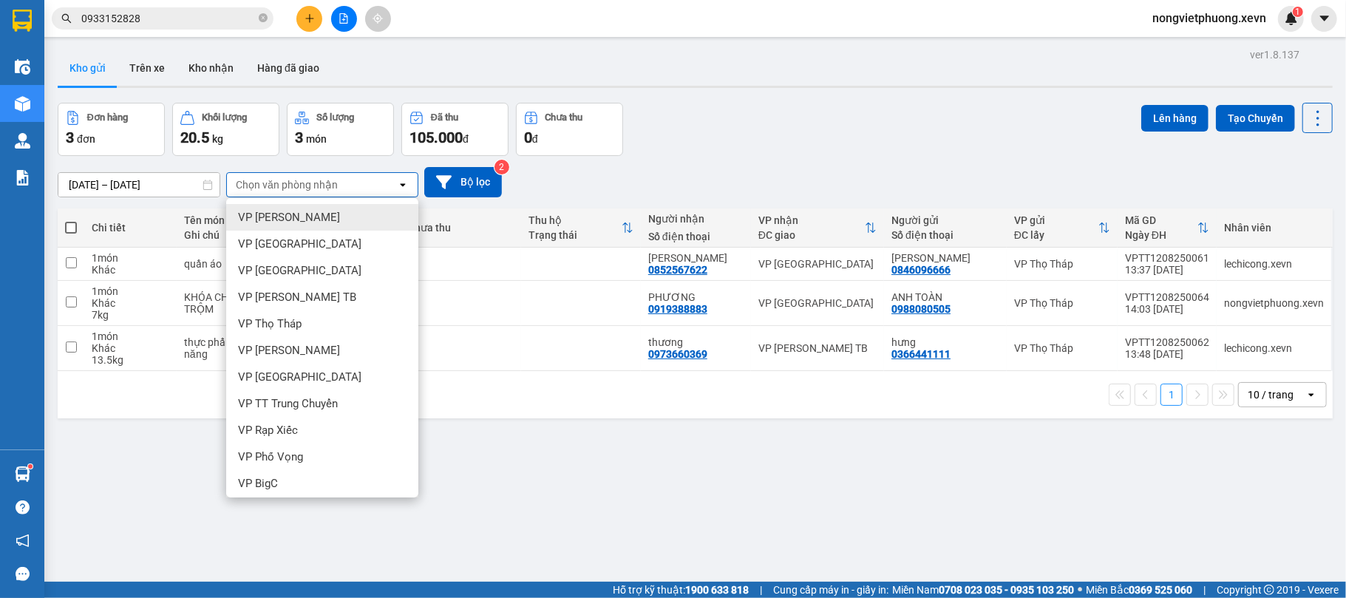
click at [362, 185] on div "Chọn văn phòng nhận" at bounding box center [312, 185] width 170 height 24
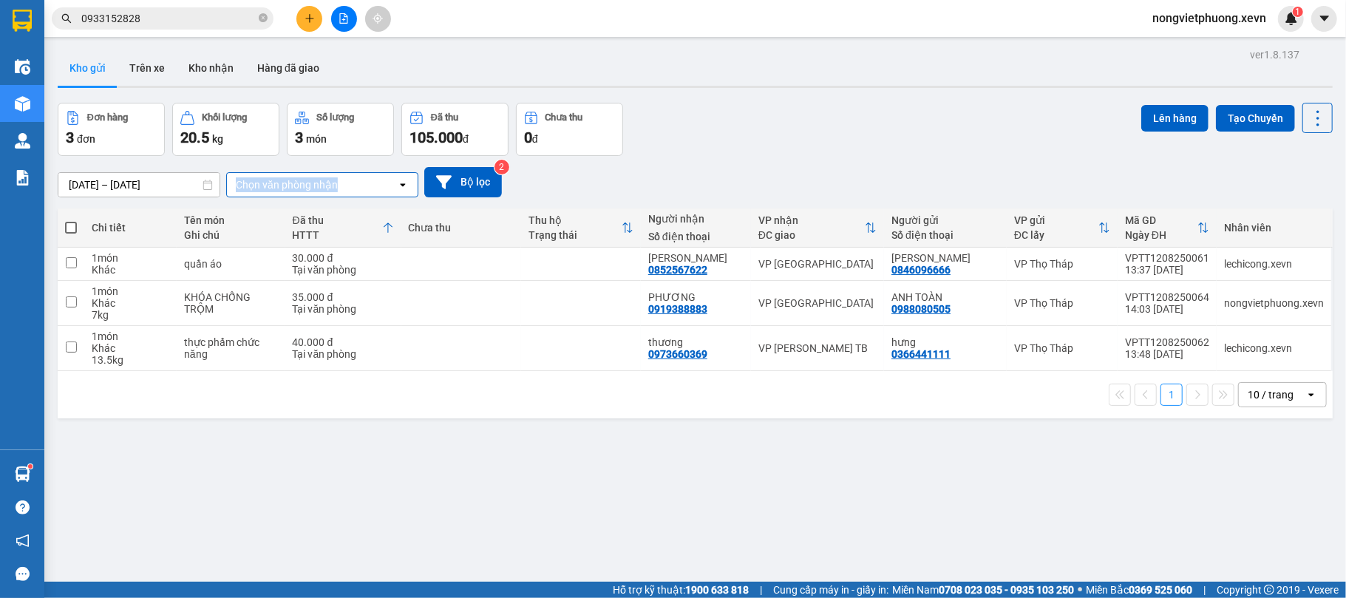
click at [362, 185] on div "Chọn văn phòng nhận" at bounding box center [312, 185] width 170 height 24
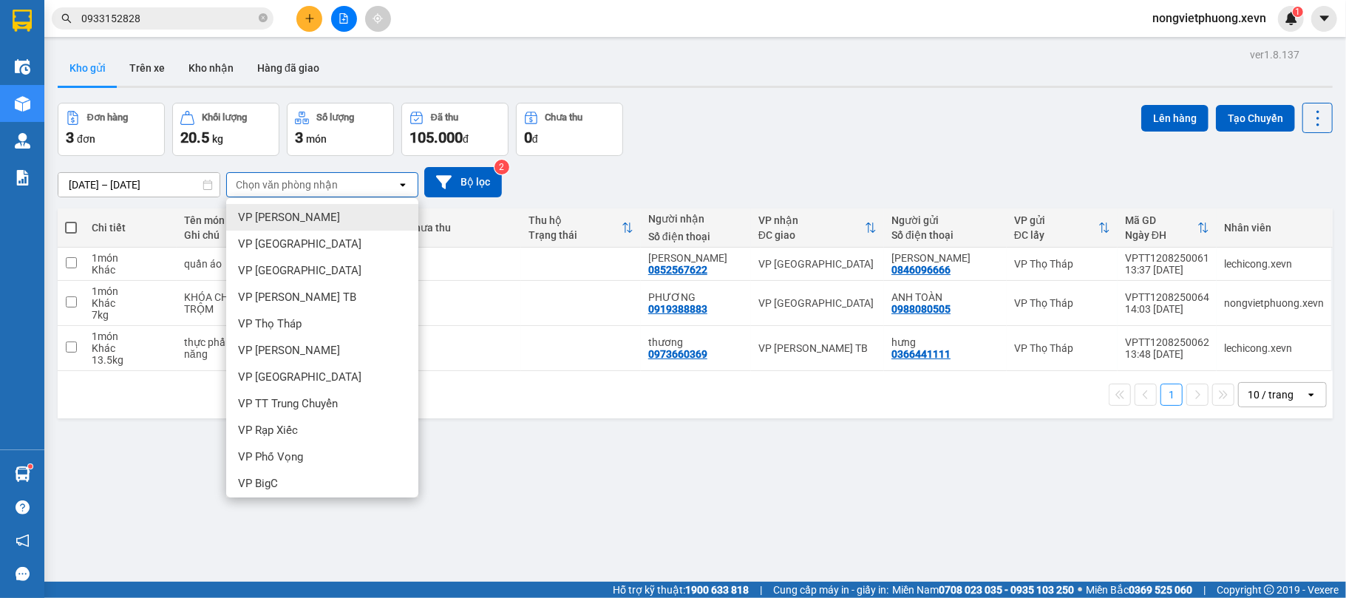
click at [751, 156] on div "10/08/2025 – 12/08/2025 Press the down arrow key to interact with the calendar …" at bounding box center [695, 182] width 1275 height 52
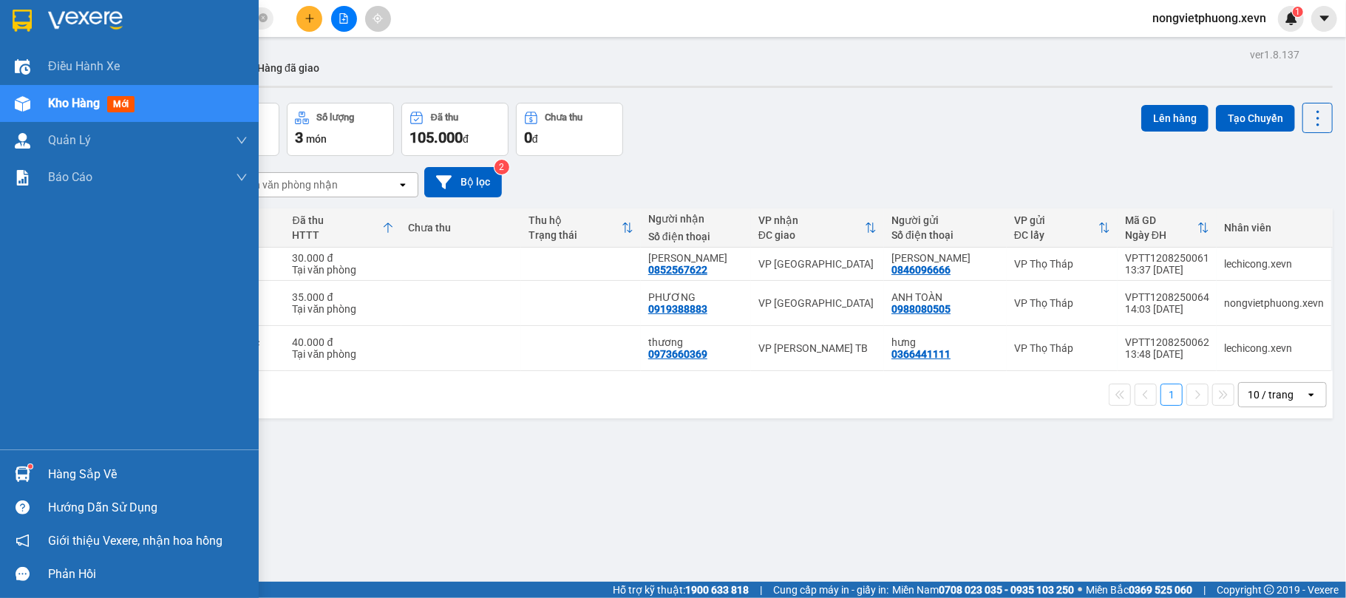
click at [33, 461] on div at bounding box center [23, 474] width 26 height 26
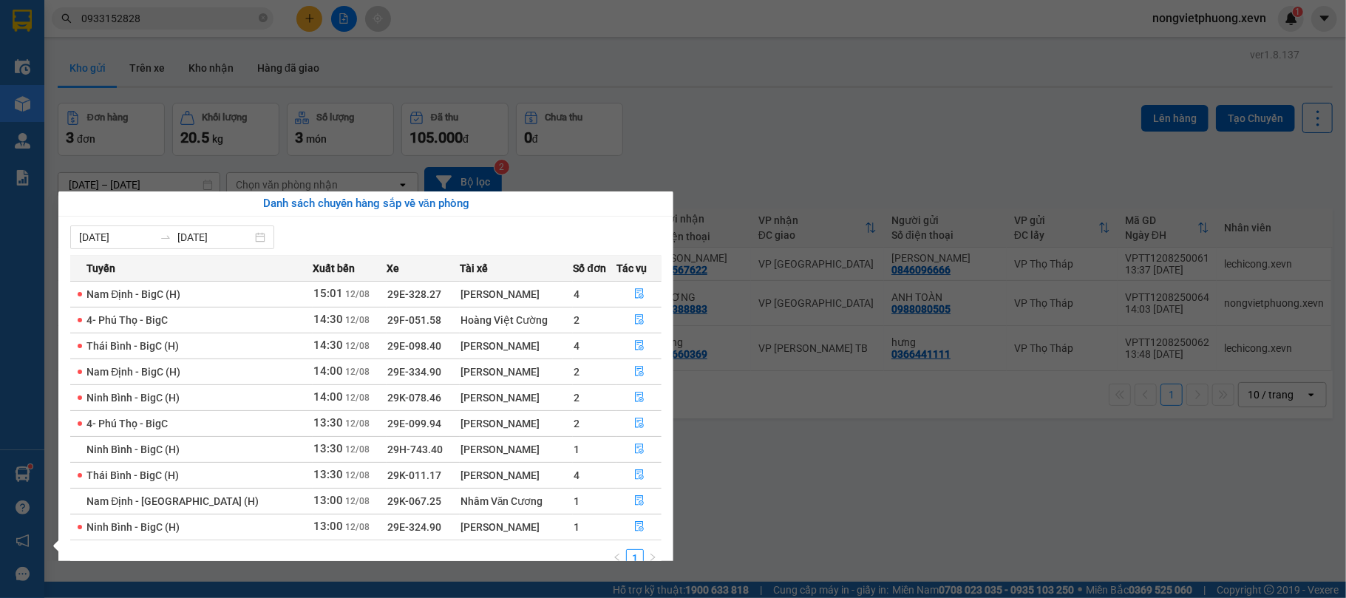
click at [0, 338] on div "Điều hành xe Kho hàng mới Quản Lý Quản lý chuyến Quản lý giao nhận mới Quản lý …" at bounding box center [22, 299] width 44 height 598
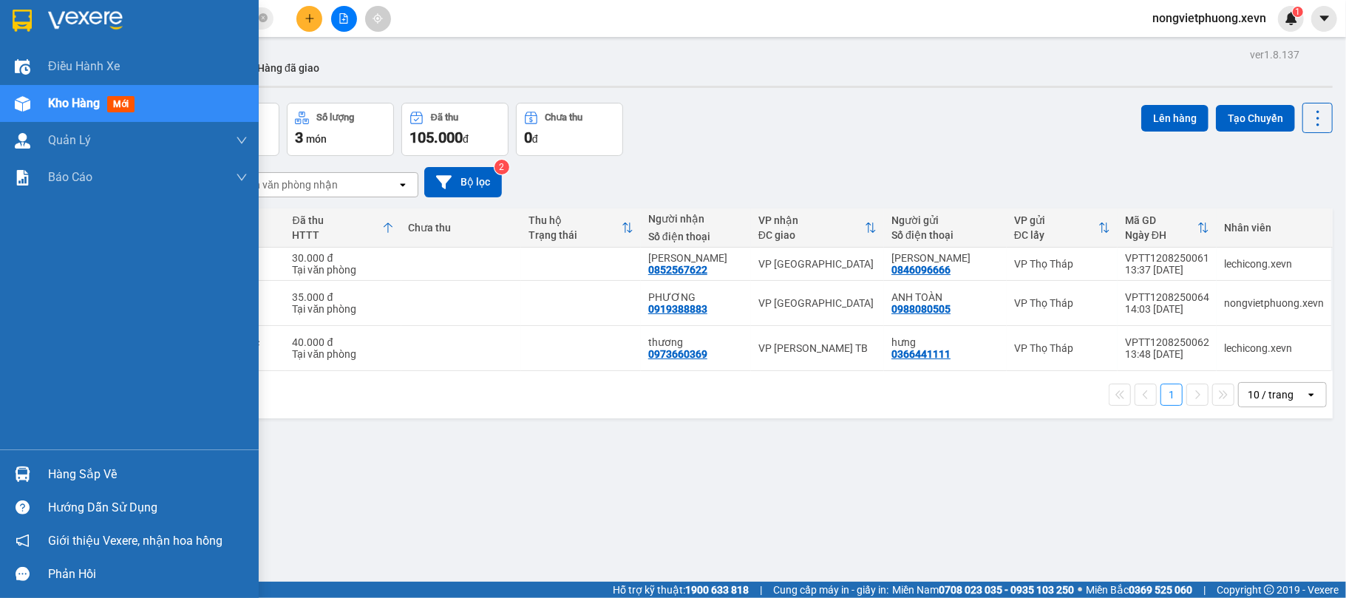
click at [0, 453] on div "Hàng sắp về Hướng dẫn sử dụng Giới thiệu Vexere, nhận hoa hồng Phản hồi" at bounding box center [129, 519] width 259 height 141
click at [7, 461] on div "Hàng sắp về" at bounding box center [129, 474] width 259 height 33
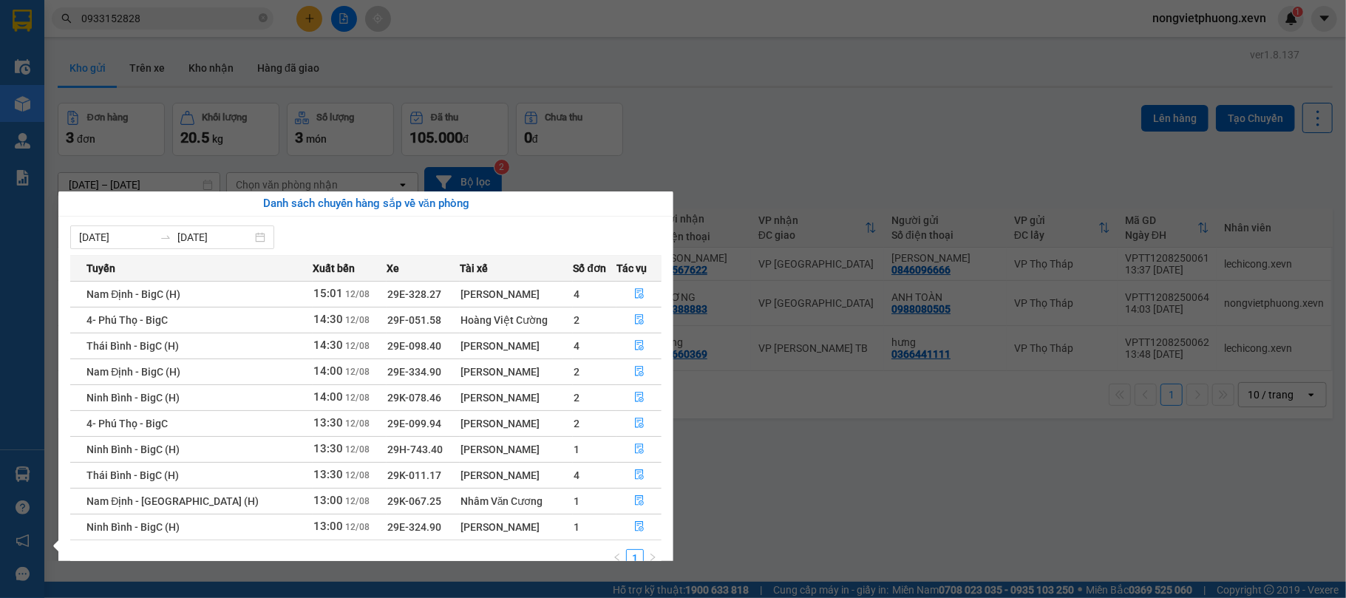
click at [474, 83] on section "Kết quả tìm kiếm ( 95 ) Bộ lọc Mã ĐH Trạng thái Món hàng Thu hộ Tổng cước Chưa …" at bounding box center [673, 299] width 1346 height 598
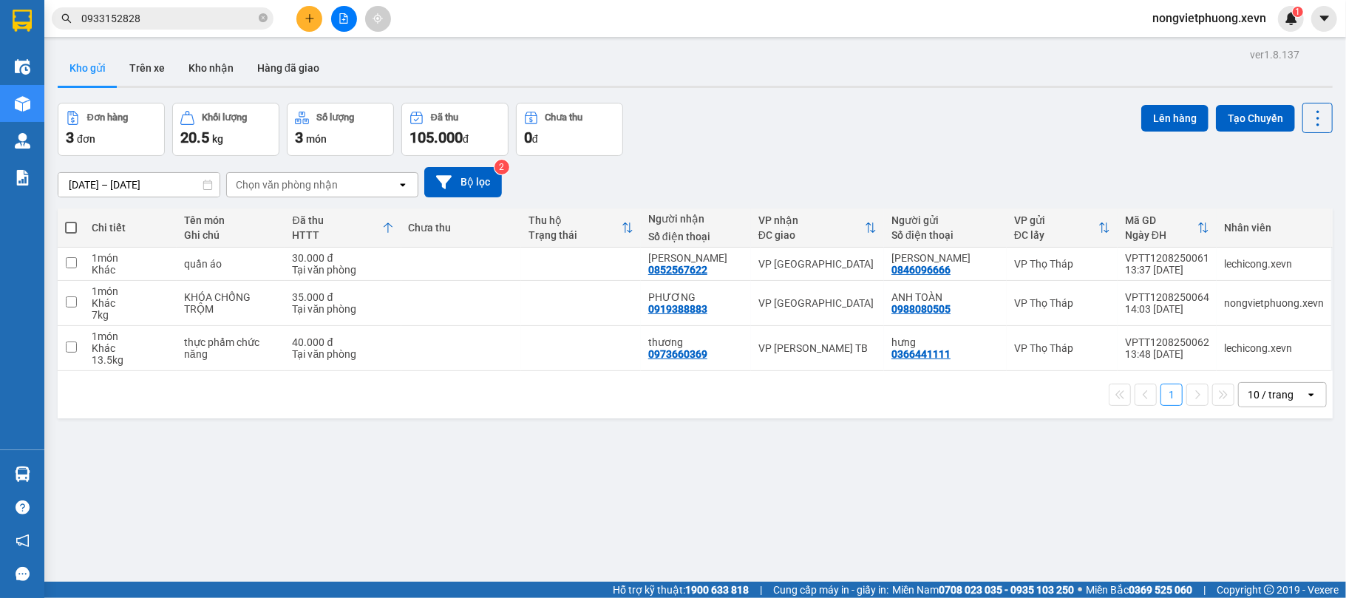
click at [305, 18] on icon "plus" at bounding box center [310, 18] width 10 height 10
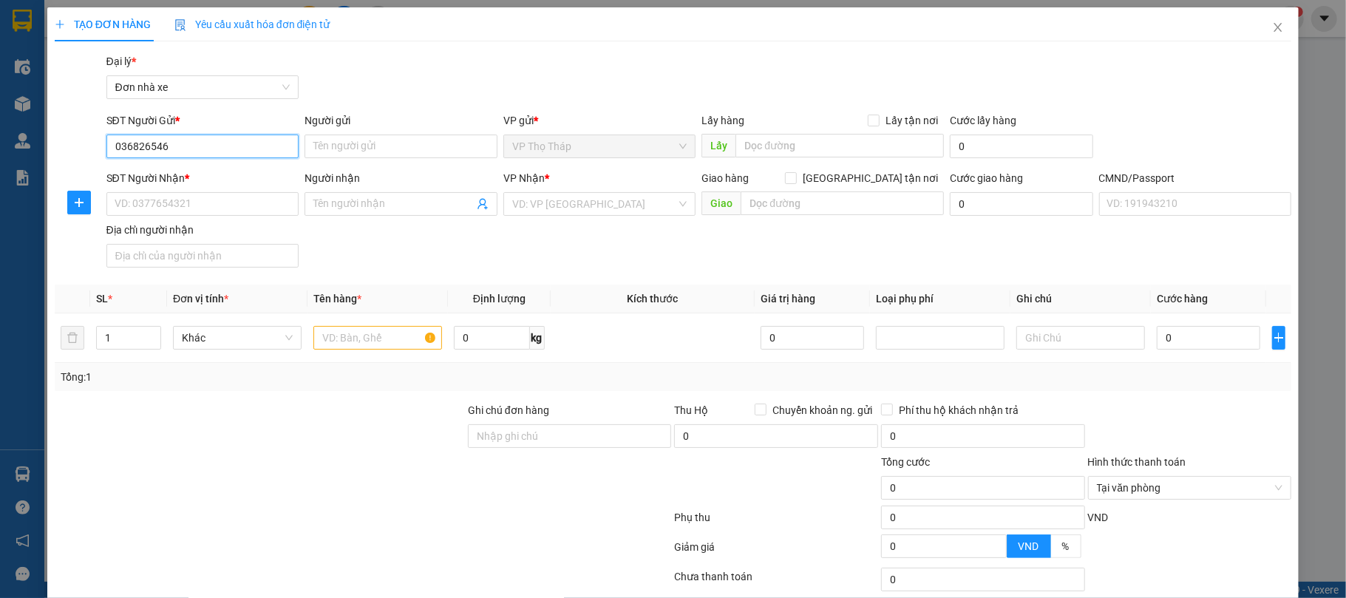
type input "0368265468"
click at [245, 166] on div "0368265468 - CTY THÁI MINH" at bounding box center [236, 177] width 263 height 24
type input "CTY THÁI MINH"
type input "0947630192"
type input "TRANG GIỚI"
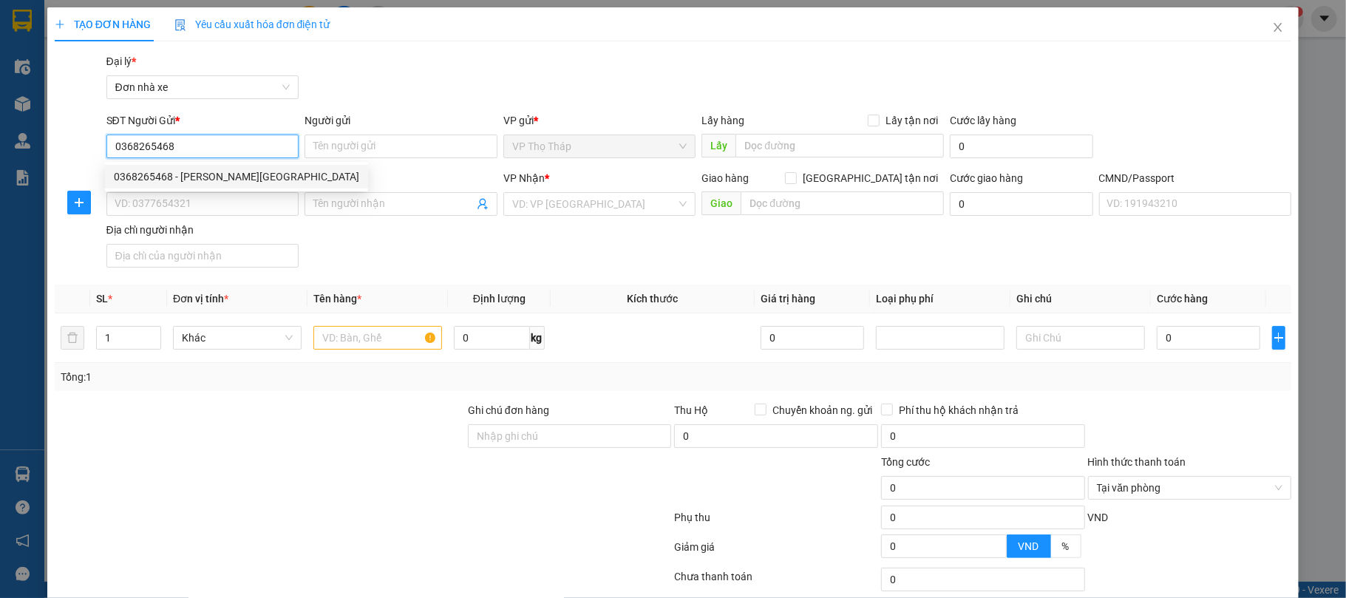
type input "MAI VĂN GIỚI."
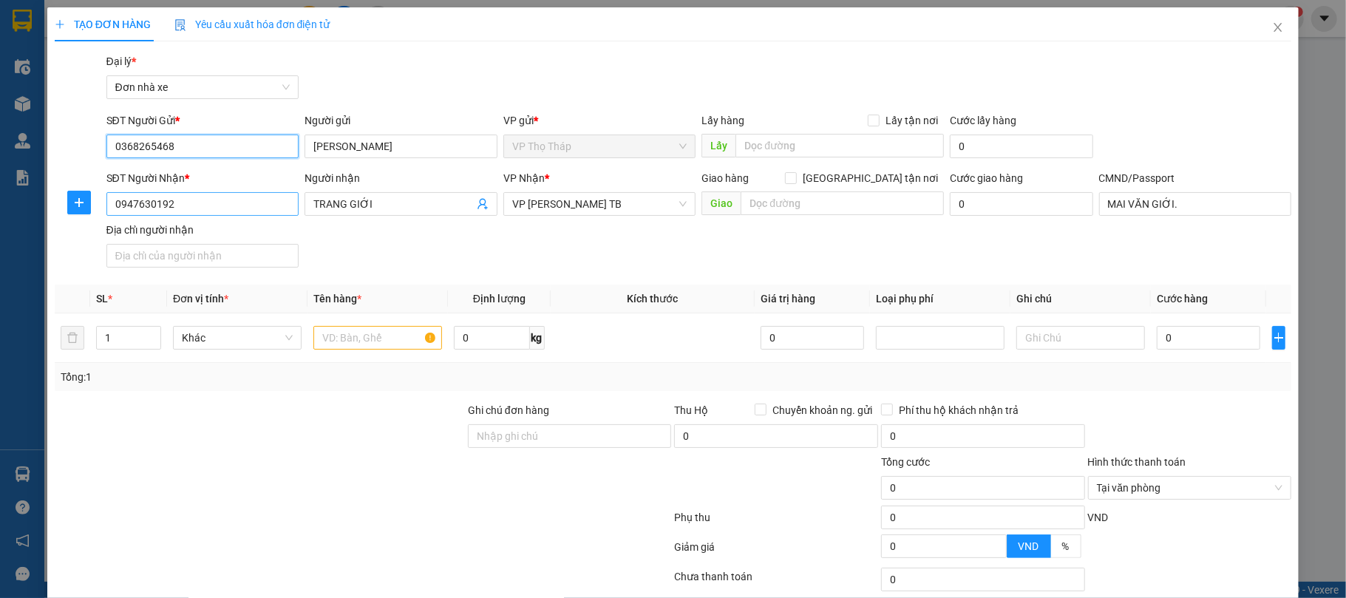
type input "0368265468"
click at [247, 194] on input "0947630192" at bounding box center [202, 204] width 193 height 24
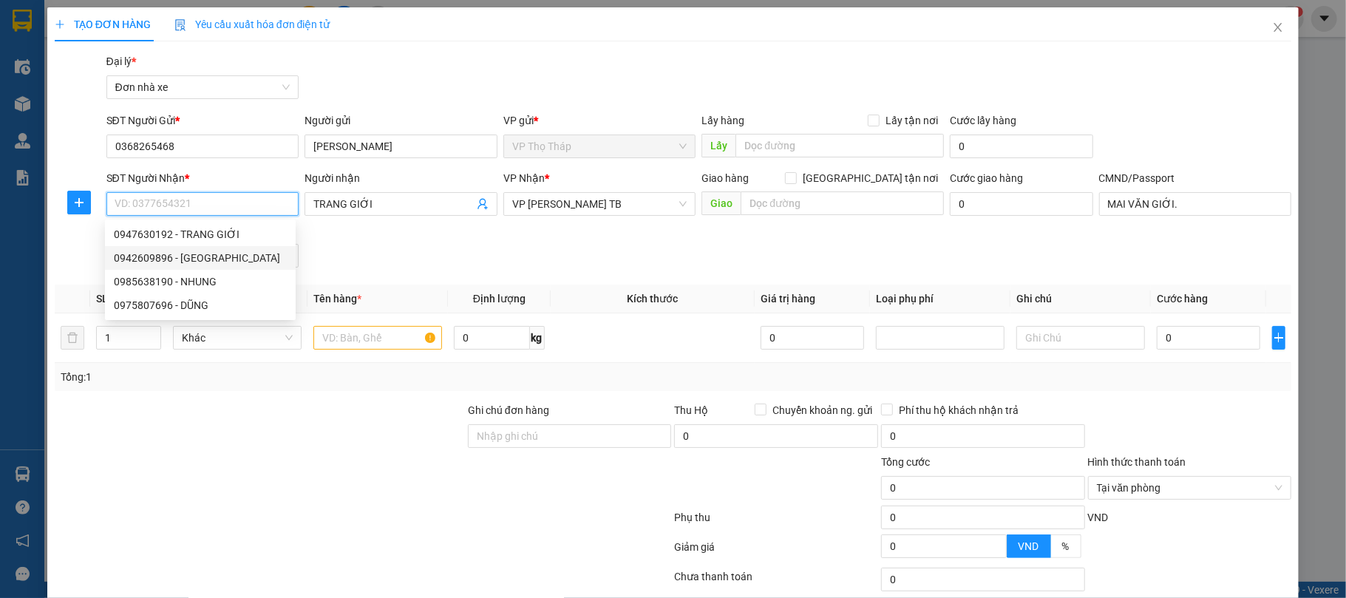
click at [249, 263] on div "0942609896 - Minh Nguyên" at bounding box center [200, 258] width 173 height 16
type input "0942609896"
type input "Minh Nguyên"
type input "DUNG"
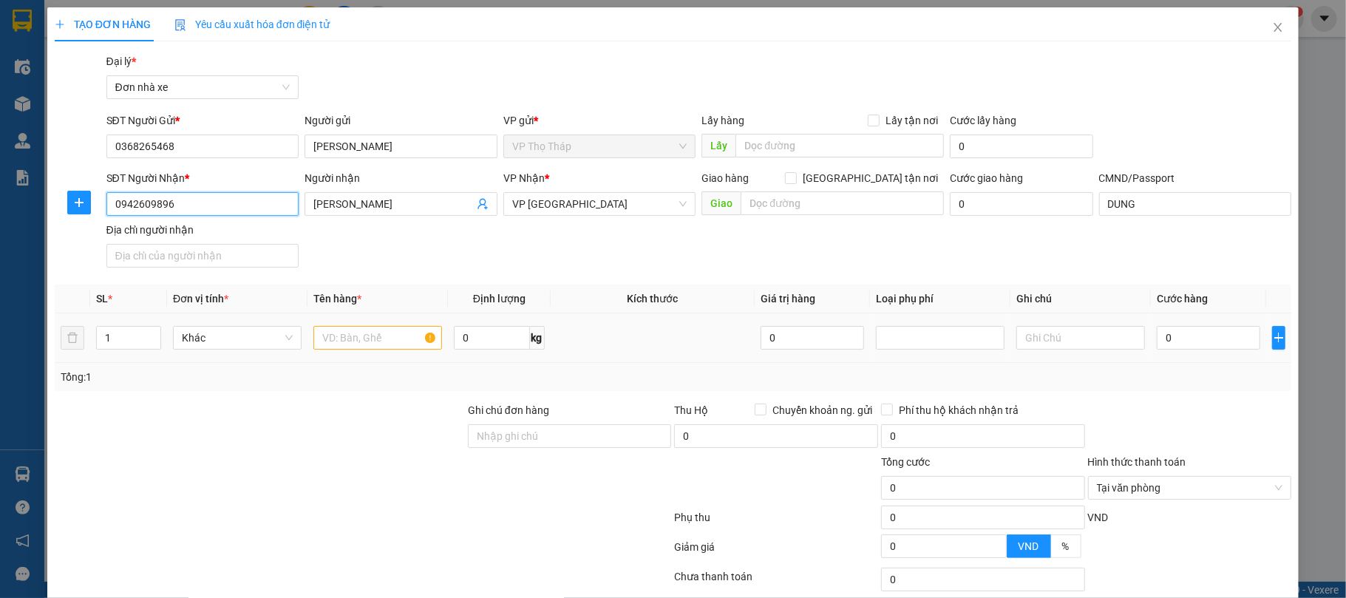
type input "0942609896"
click at [364, 325] on div at bounding box center [377, 338] width 129 height 30
click at [364, 341] on input "text" at bounding box center [377, 338] width 129 height 24
type input "4K THUỐC"
click at [1228, 344] on input "0" at bounding box center [1208, 338] width 103 height 24
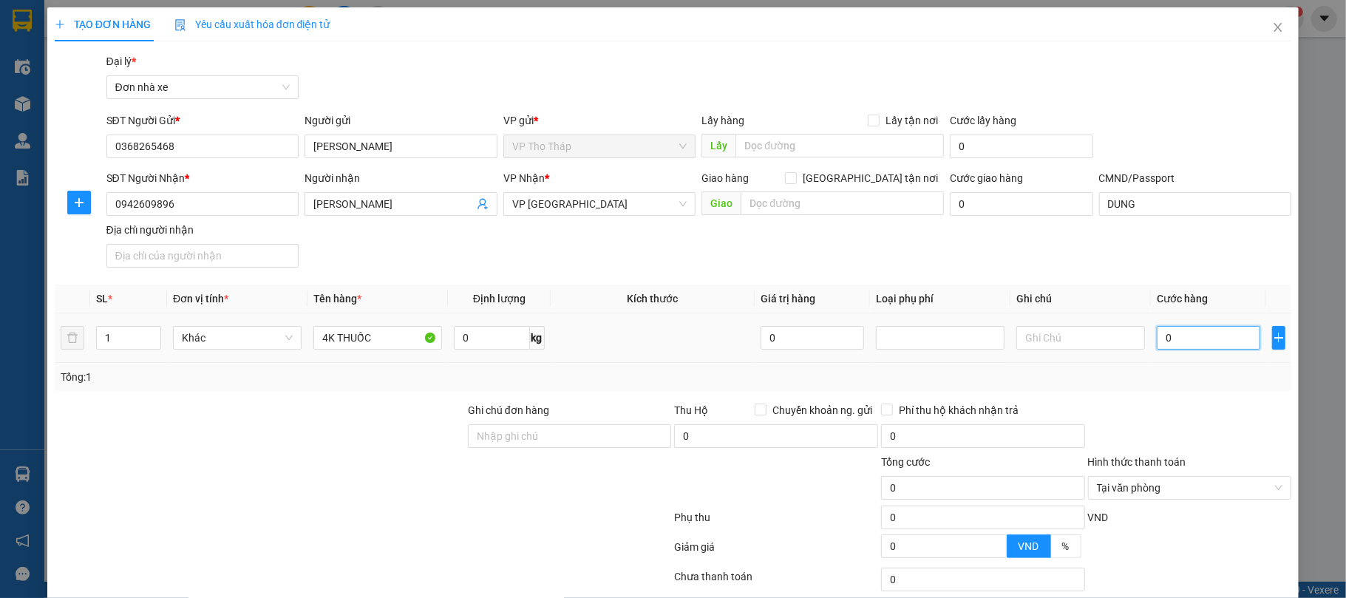
type input "1"
type input "12"
type input "120"
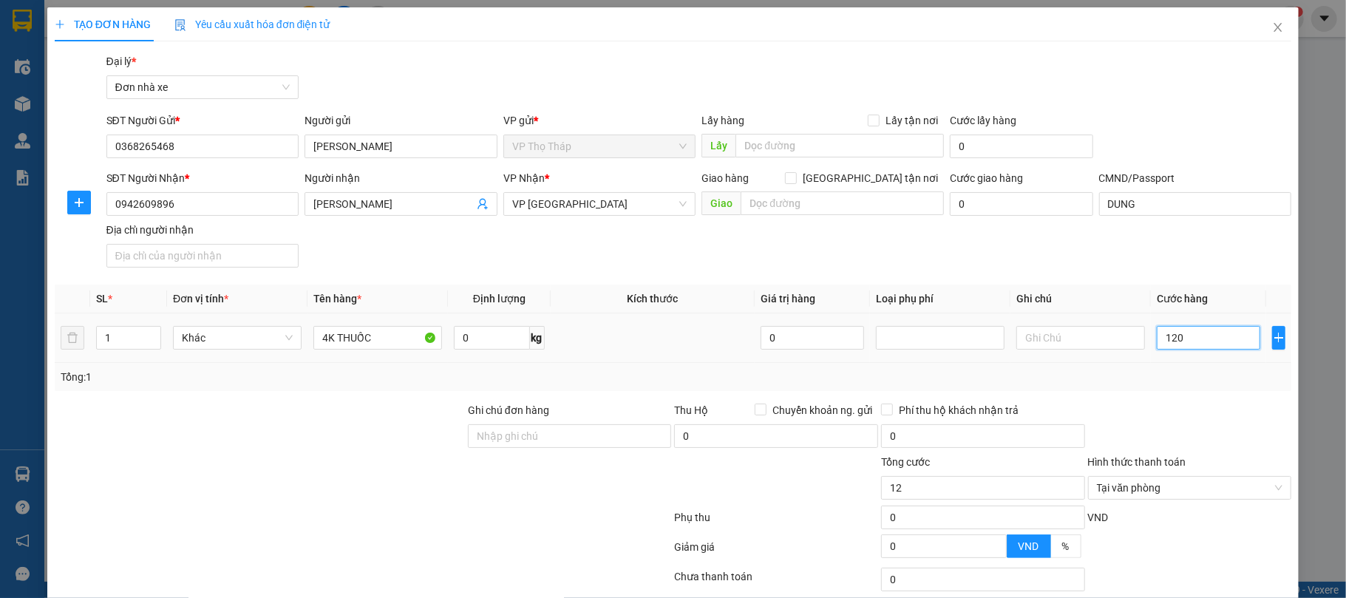
type input "120"
type input "12"
type input "1"
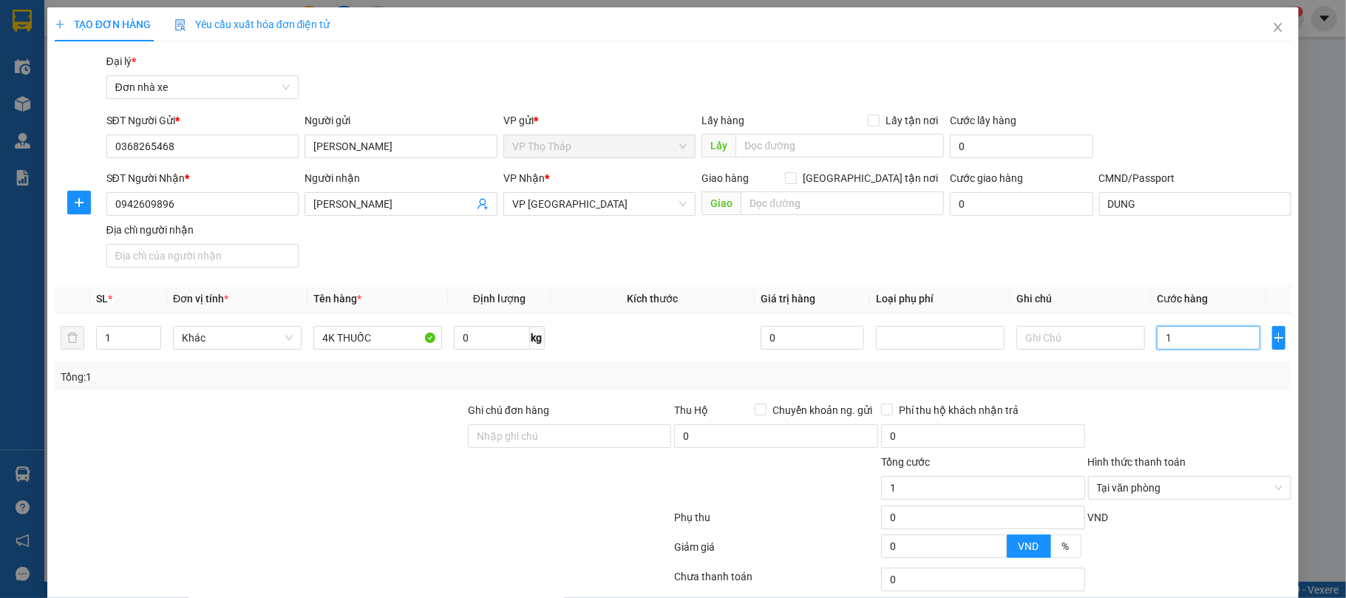
type input "0"
click at [152, 337] on span "Decrease Value" at bounding box center [152, 342] width 16 height 13
click at [154, 328] on span "Increase Value" at bounding box center [152, 333] width 16 height 13
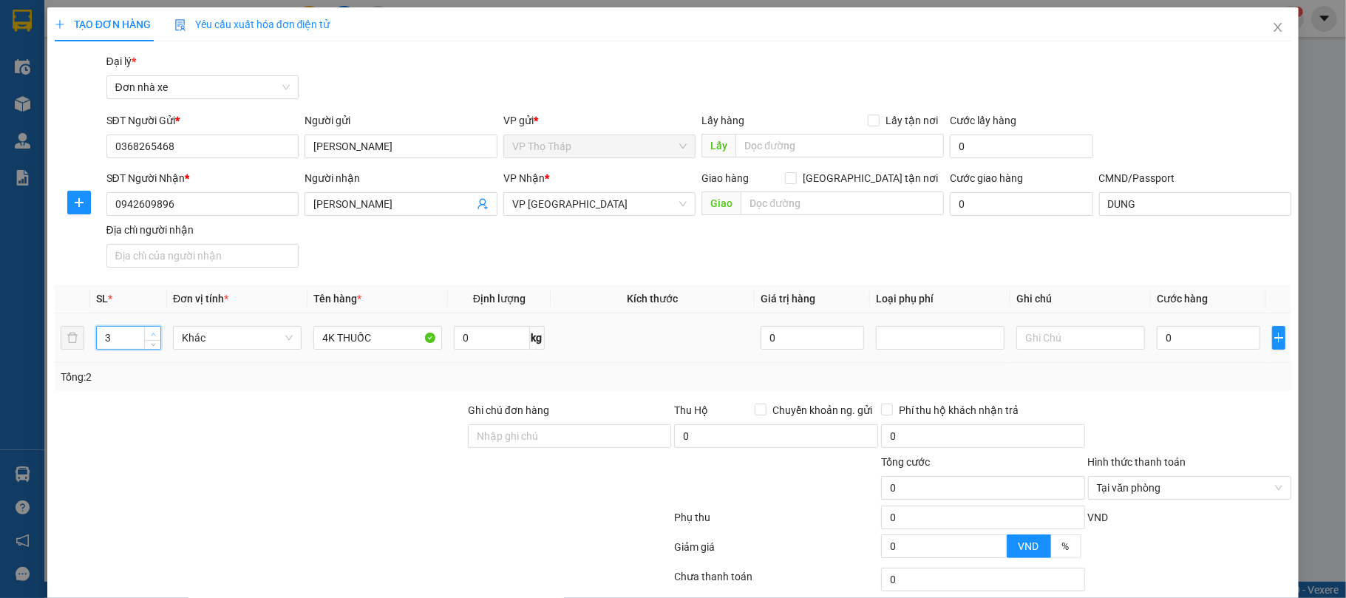
click at [154, 328] on span "Increase Value" at bounding box center [152, 333] width 16 height 13
click at [152, 335] on icon "up" at bounding box center [153, 334] width 4 height 3
click at [151, 344] on icon "down" at bounding box center [153, 342] width 5 height 5
type input "1"
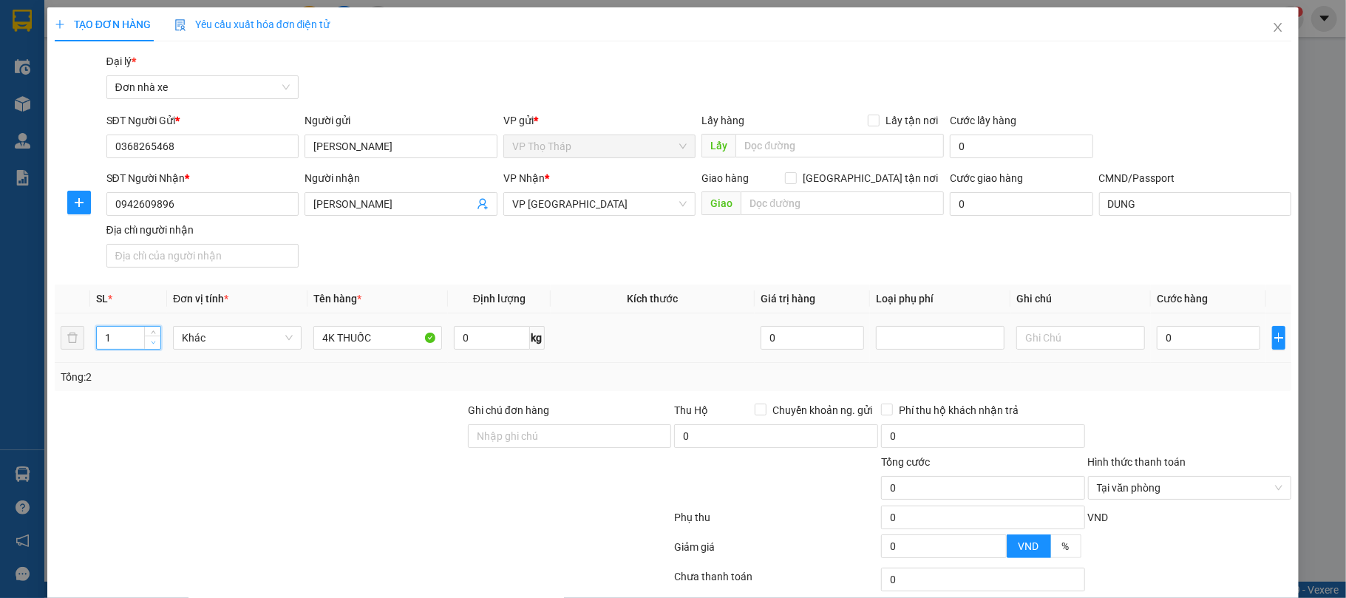
click at [151, 344] on icon "down" at bounding box center [153, 342] width 5 height 5
click at [334, 332] on input "4K THUỐC" at bounding box center [377, 338] width 129 height 24
type input "THUỐC"
click at [1189, 332] on input "0" at bounding box center [1208, 338] width 103 height 24
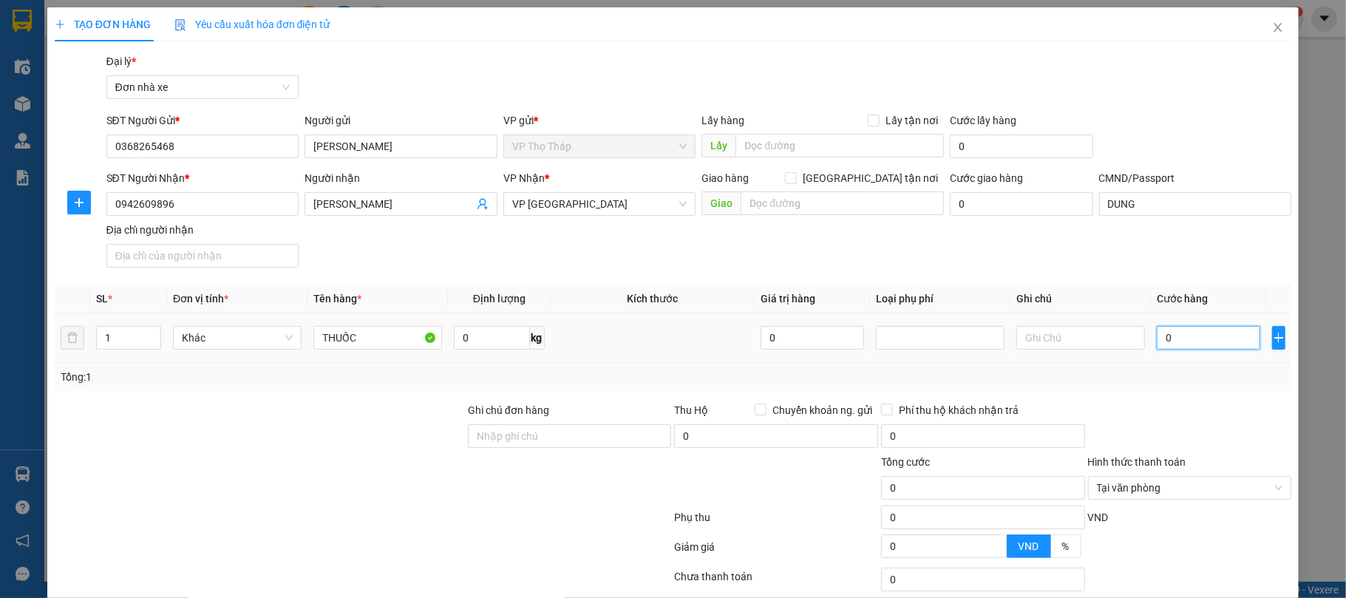
type input "3"
type input "30"
type input "30.000"
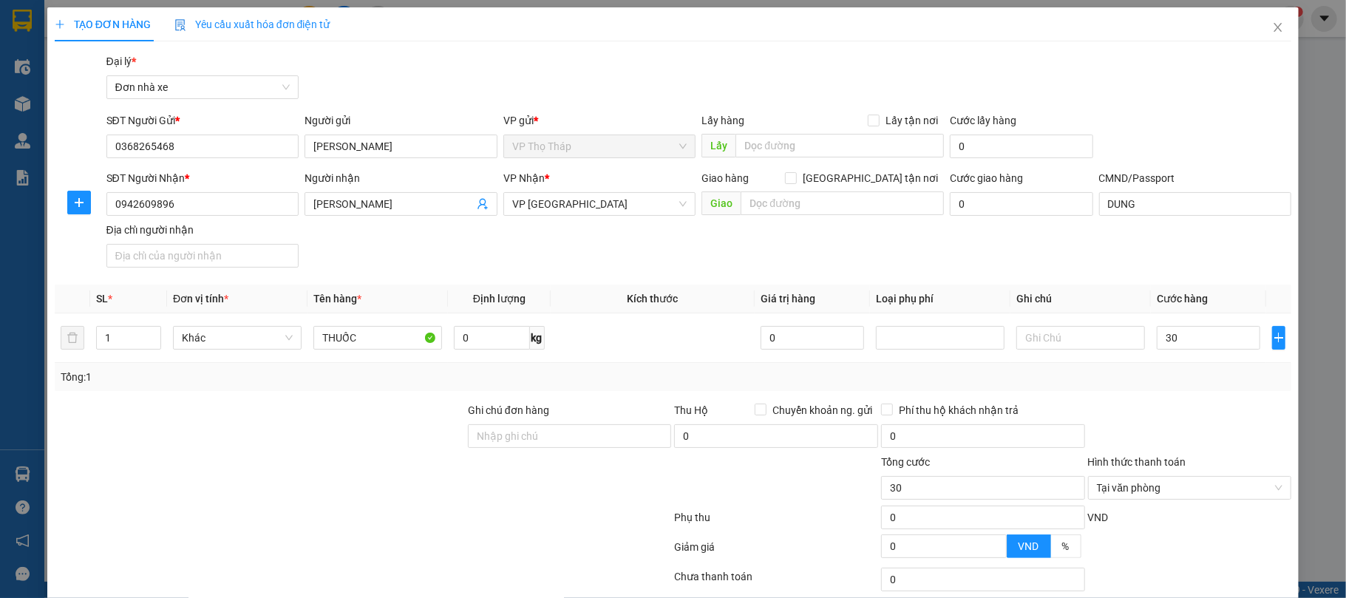
type input "30.000"
click at [1171, 394] on div "Transit Pickup Surcharge Ids Transit Deliver Surcharge Ids Transit Deliver Surc…" at bounding box center [673, 364] width 1237 height 622
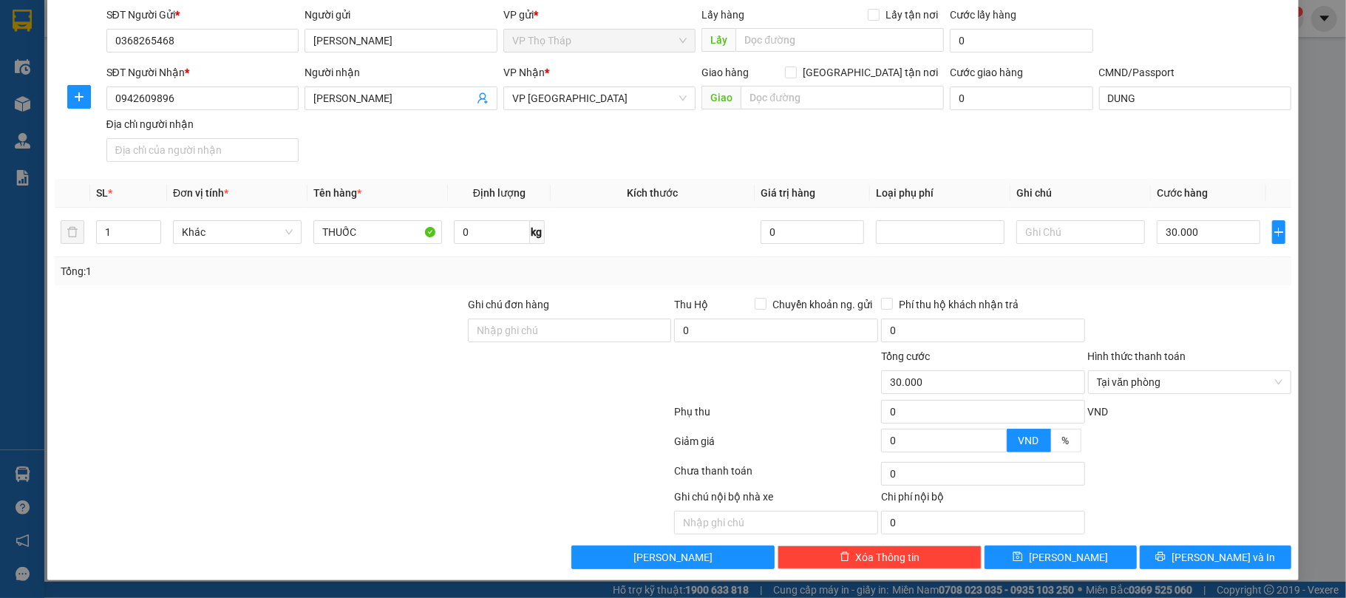
click at [1220, 543] on div "Transit Pickup Surcharge Ids Transit Deliver Surcharge Ids Transit Deliver Surc…" at bounding box center [673, 259] width 1237 height 622
click at [1217, 560] on span "Lưu và In" at bounding box center [1223, 557] width 103 height 16
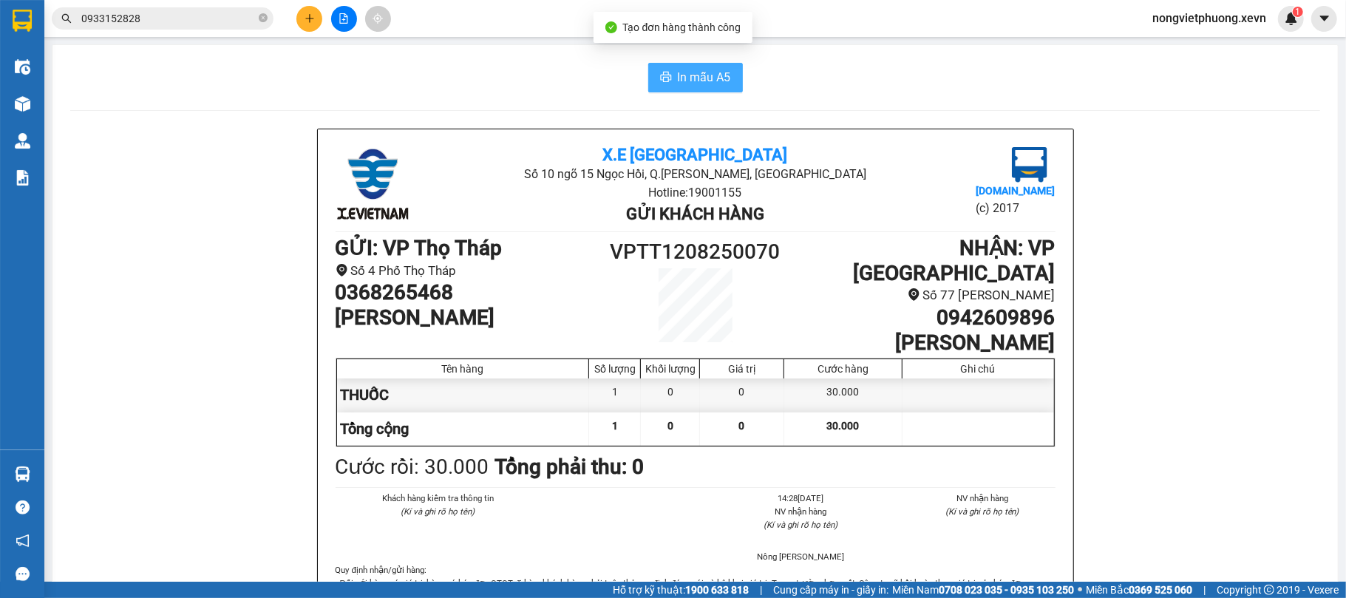
click at [648, 66] on button "In mẫu A5" at bounding box center [695, 78] width 95 height 30
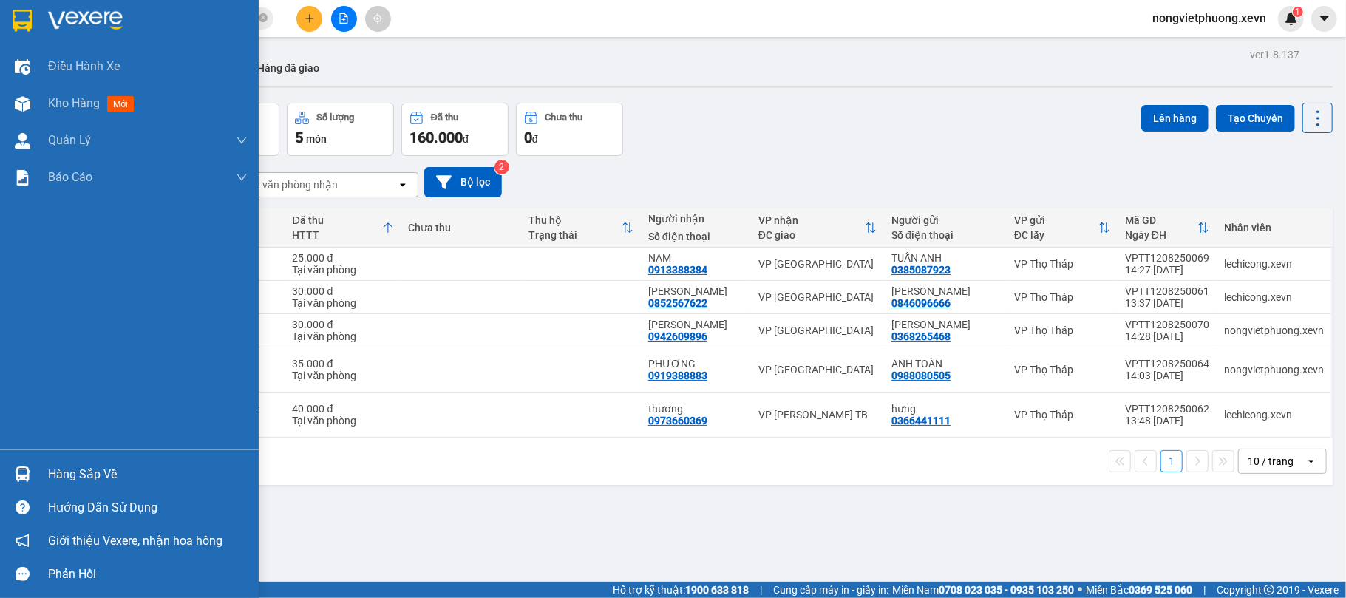
click at [49, 465] on div "Hàng sắp về" at bounding box center [148, 474] width 200 height 22
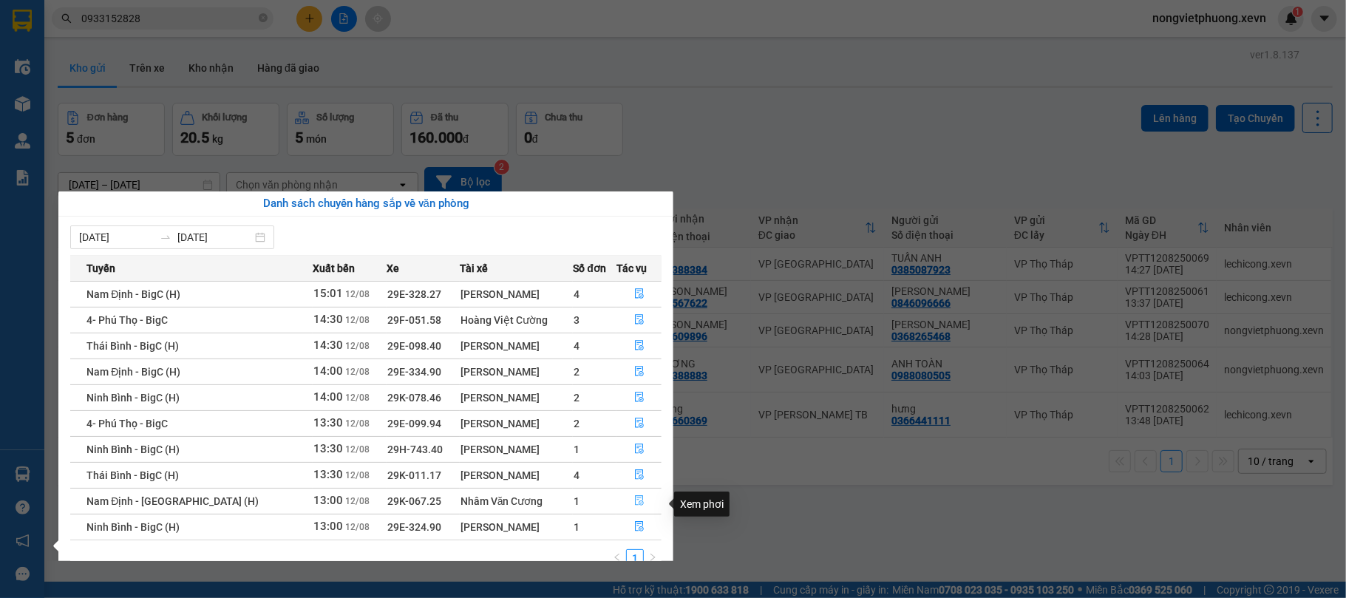
click at [642, 504] on button "button" at bounding box center [639, 501] width 44 height 24
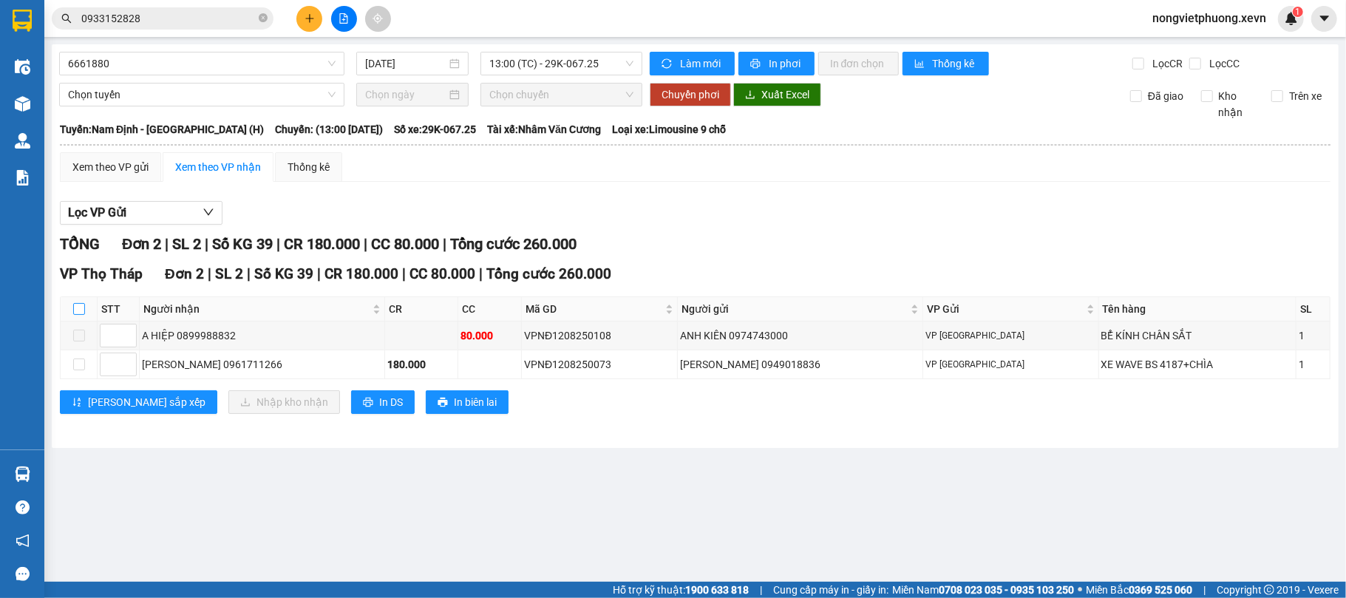
click at [74, 306] on input "checkbox" at bounding box center [79, 309] width 12 height 12
checkbox input "true"
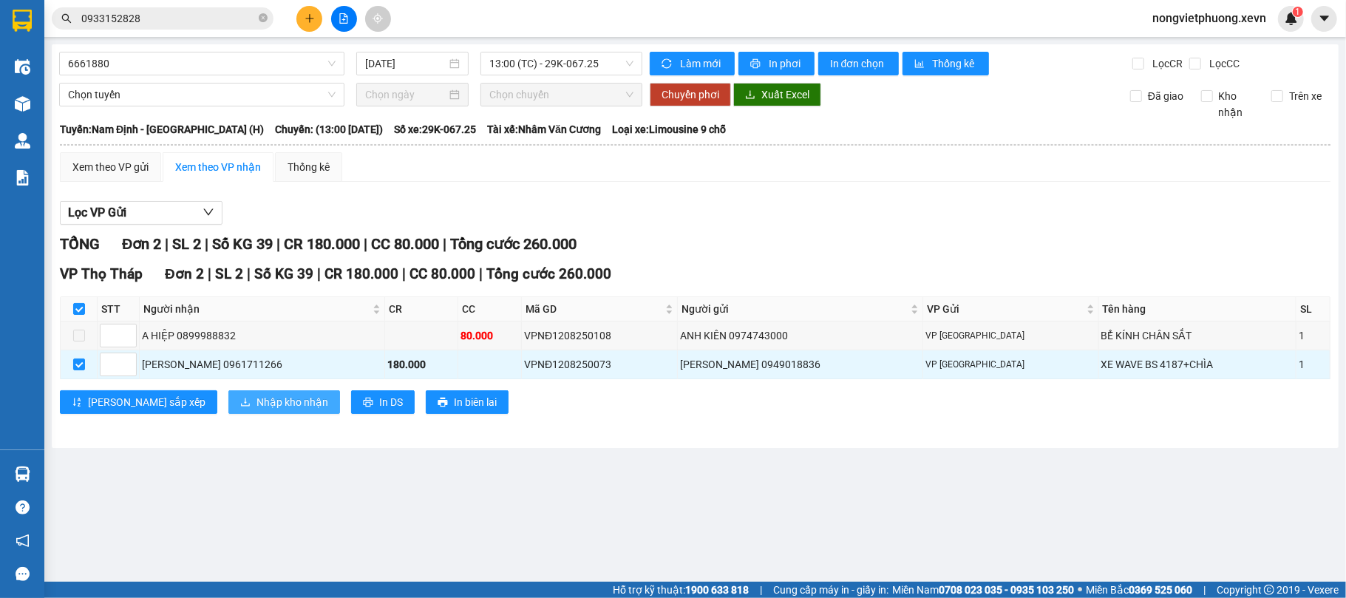
click at [256, 410] on span "Nhập kho nhận" at bounding box center [292, 402] width 72 height 16
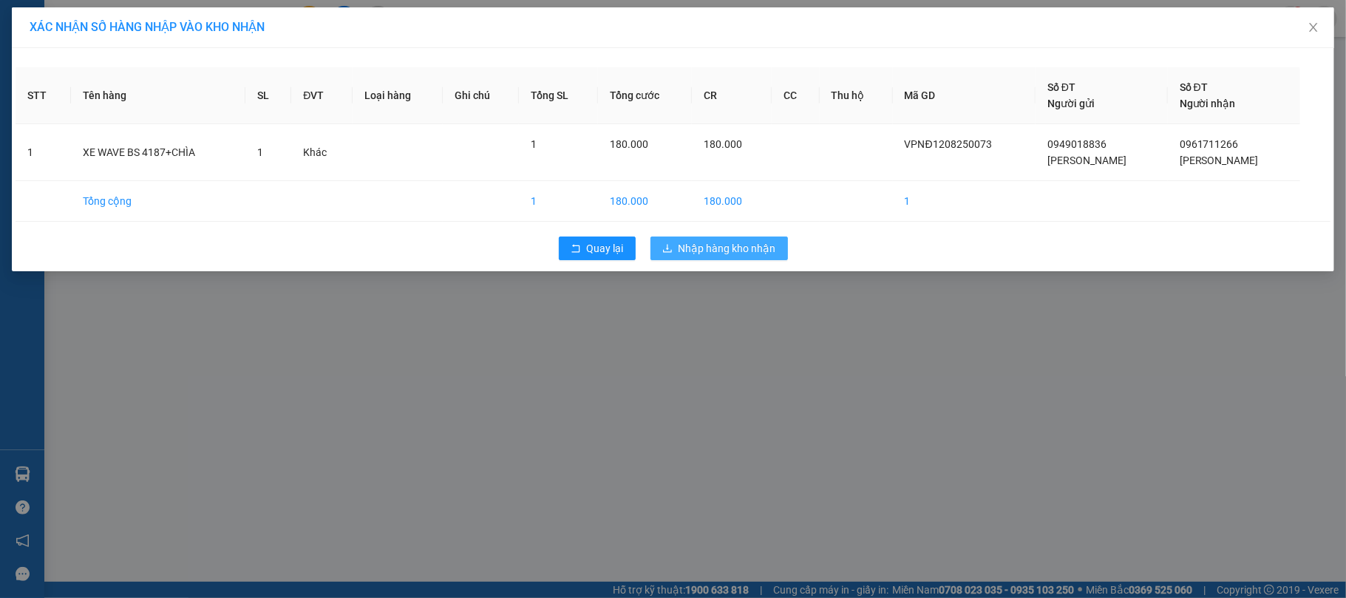
click at [729, 241] on span "Nhập hàng kho nhận" at bounding box center [728, 248] width 98 height 16
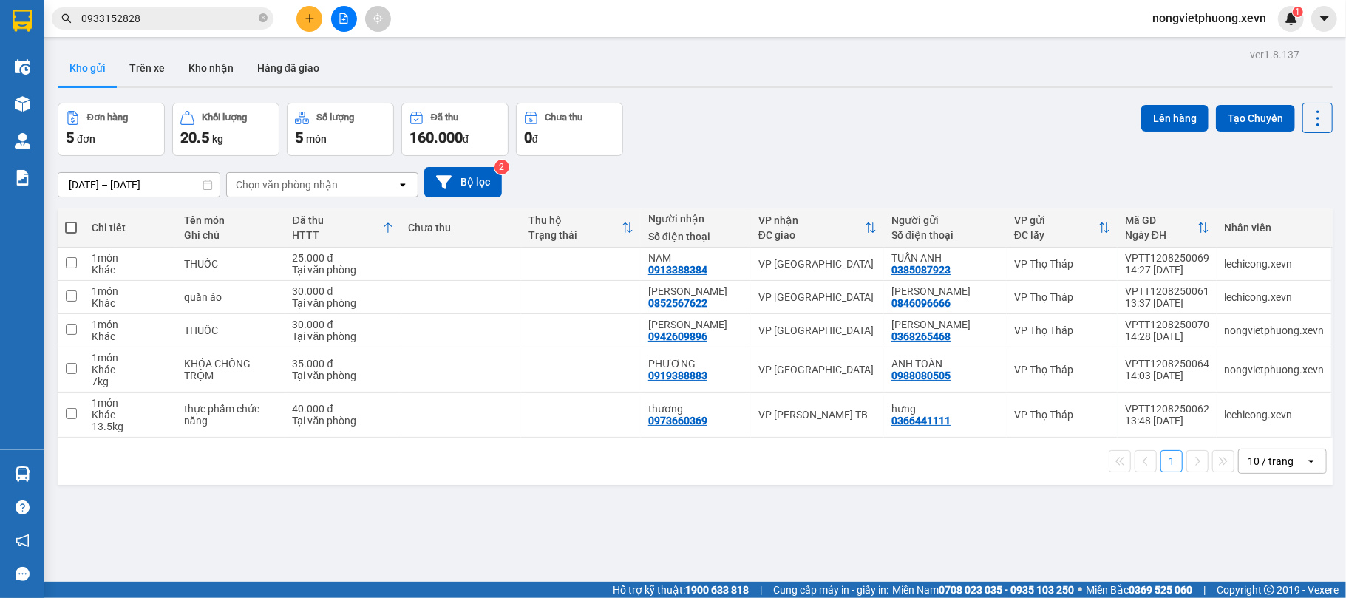
click at [204, 28] on span "0933152828" at bounding box center [163, 18] width 222 height 22
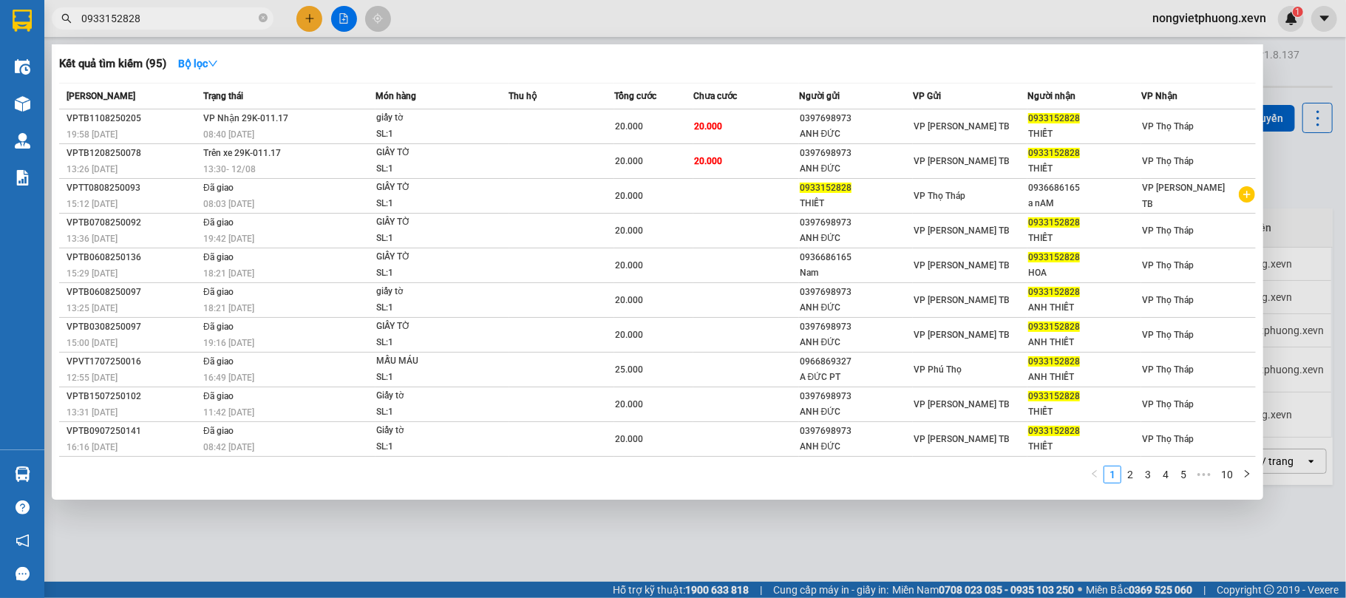
click at [207, 4] on div at bounding box center [673, 299] width 1346 height 598
click at [194, 16] on input "0933152828" at bounding box center [168, 18] width 174 height 16
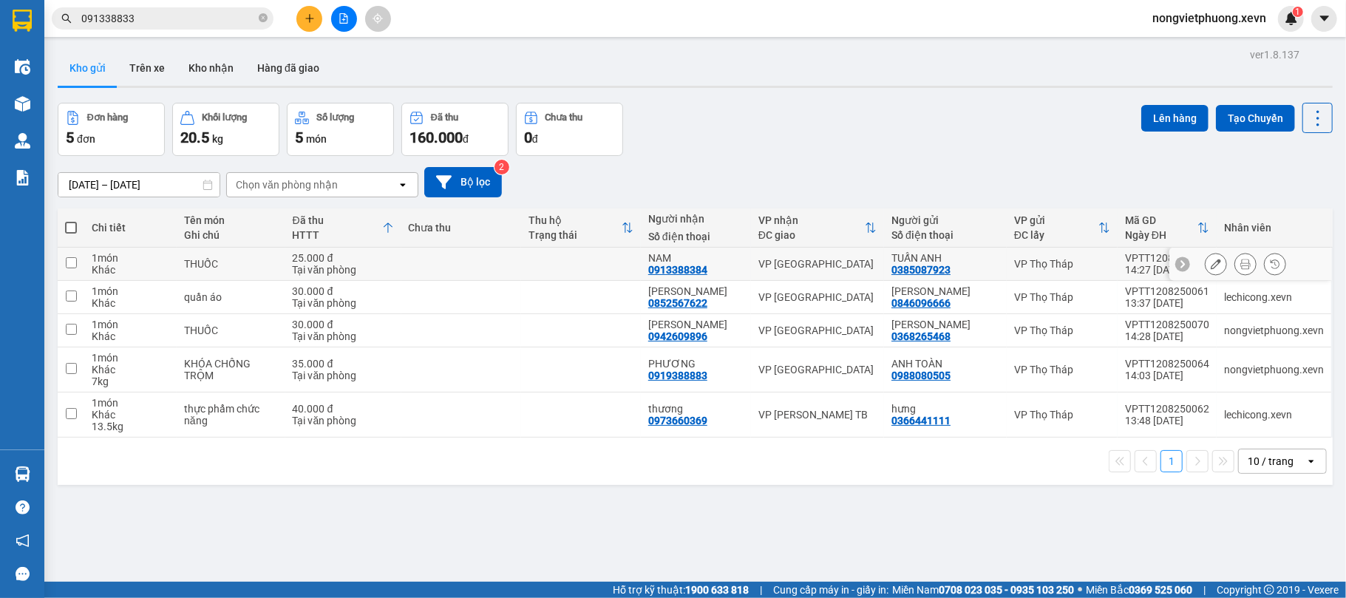
type input "091338833"
click at [1211, 263] on icon at bounding box center [1216, 264] width 10 height 10
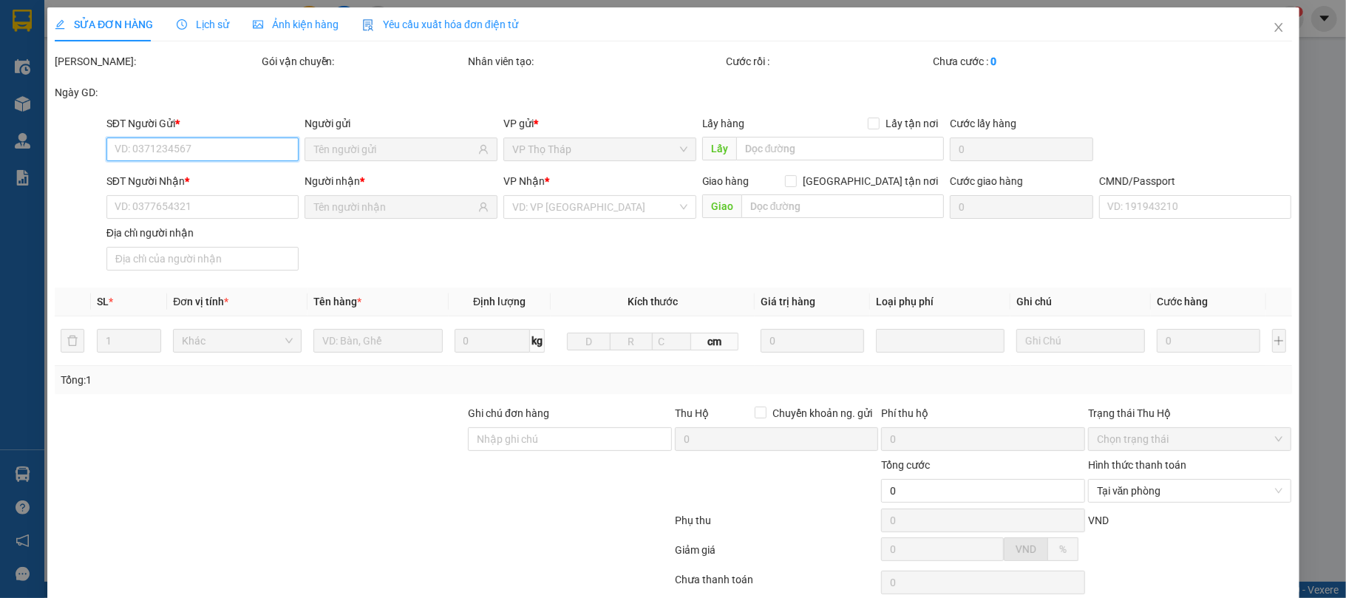
type input "0385087923"
type input "0913388384"
type input "25.000"
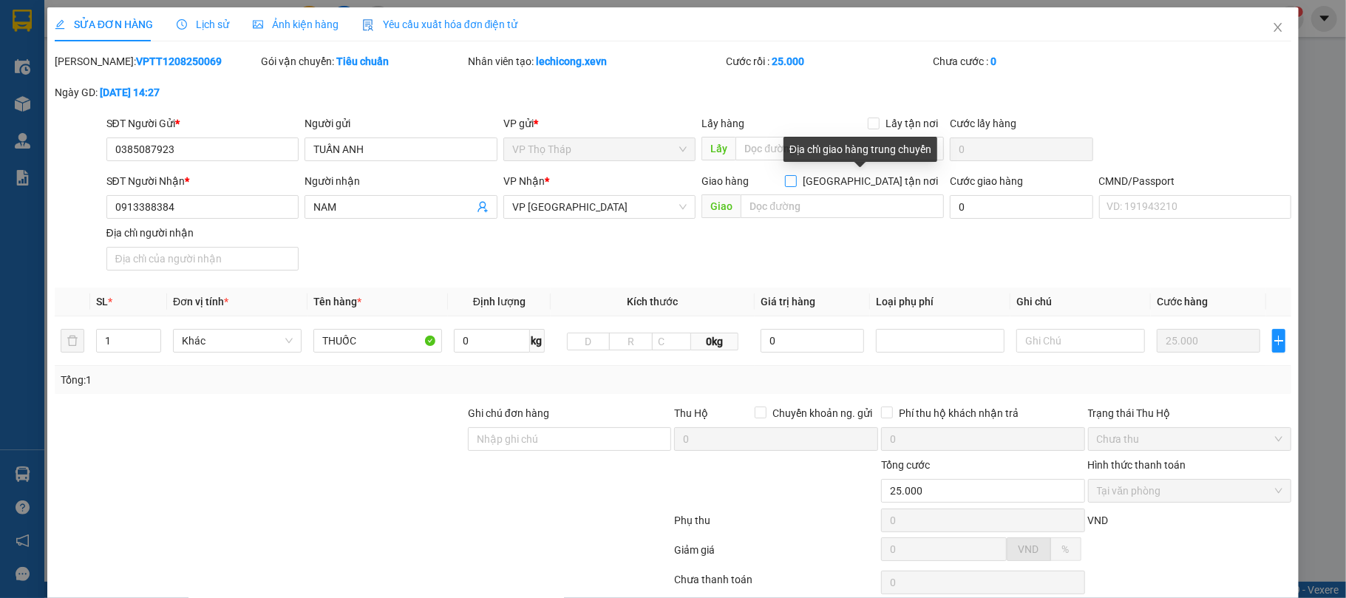
click at [797, 175] on span at bounding box center [791, 181] width 12 height 12
click at [795, 175] on input "[GEOGRAPHIC_DATA] tận nơi" at bounding box center [790, 180] width 10 height 10
checkbox input "true"
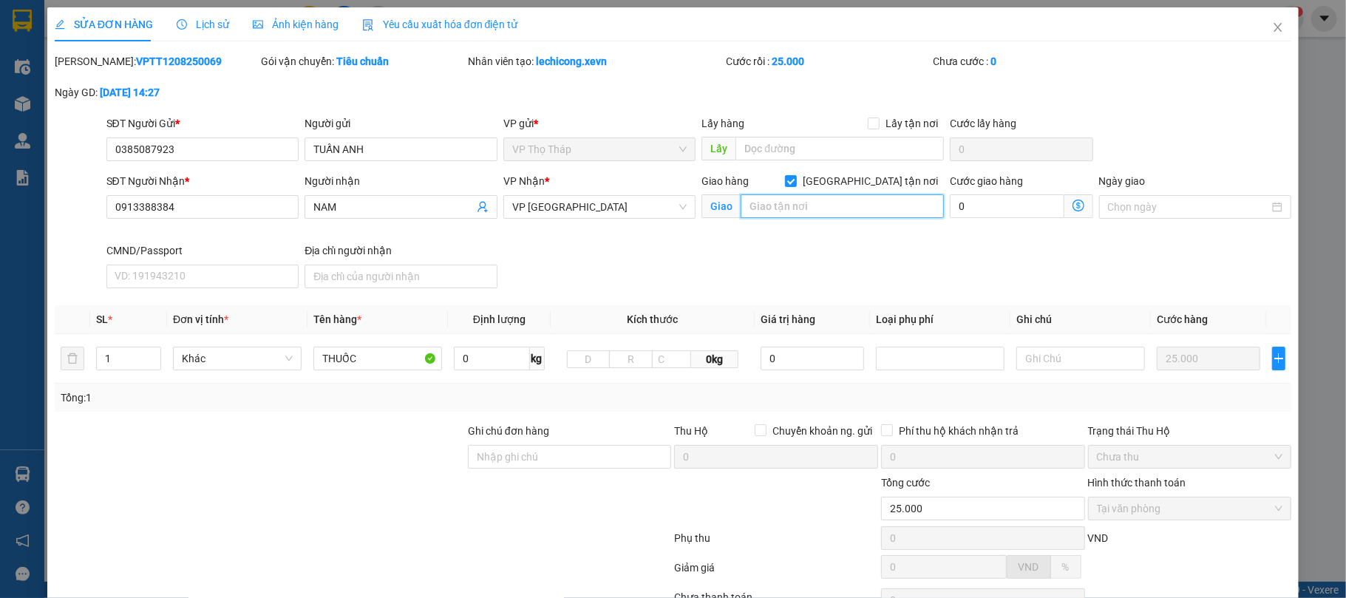
click at [859, 213] on input "text" at bounding box center [842, 206] width 203 height 24
type input "SỐ 2 GIẢI PHÓNG LỘC HÒA"
click at [974, 204] on input "0" at bounding box center [1007, 206] width 114 height 24
type input "3"
type input "25.003"
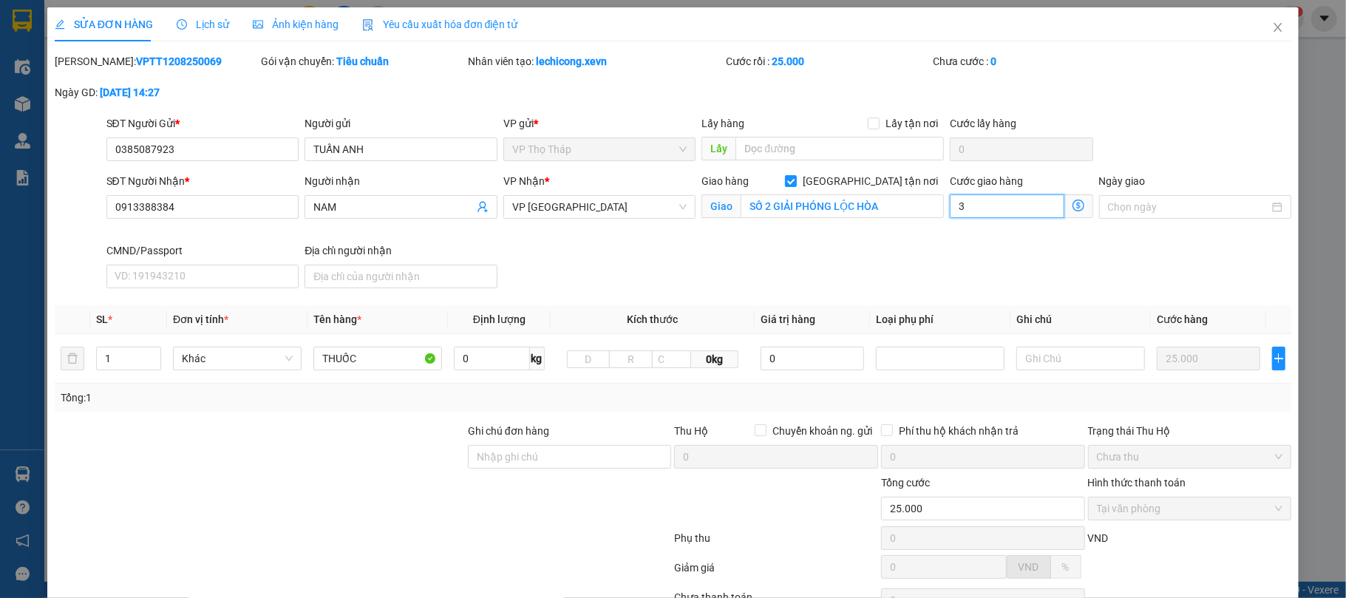
type input "3"
type input "25.035"
type input "35"
click at [826, 276] on div "SĐT Người Nhận * 0913388384 Người nhận NAM VP Nhận * VP Nam Định Giao hàng Giao…" at bounding box center [699, 233] width 1192 height 121
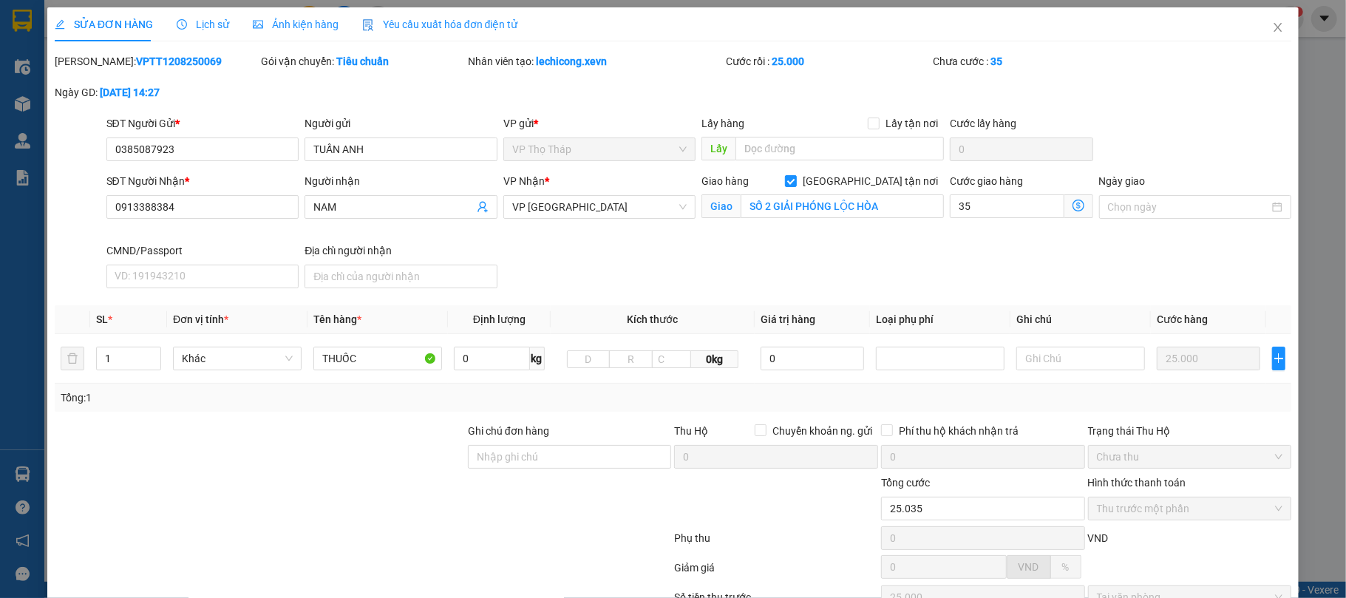
type input "60.000"
type input "35.000"
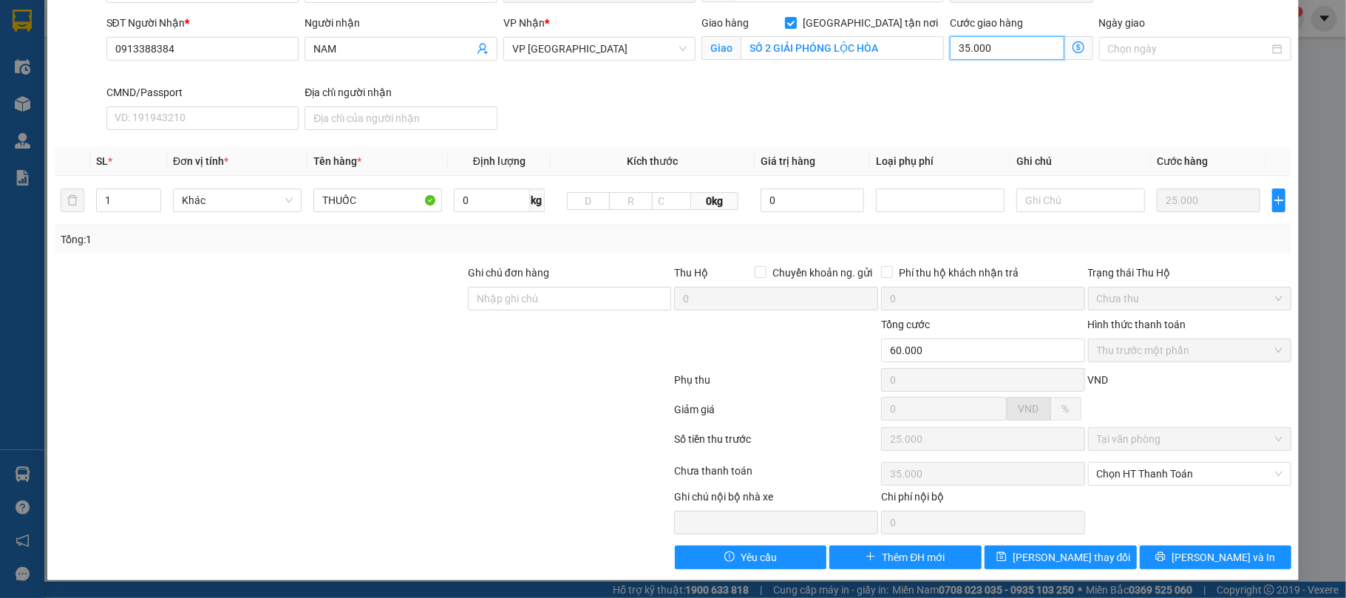
click at [993, 55] on input "35.000" at bounding box center [1007, 48] width 114 height 24
type input "25.003"
type input "3"
type input "25.030"
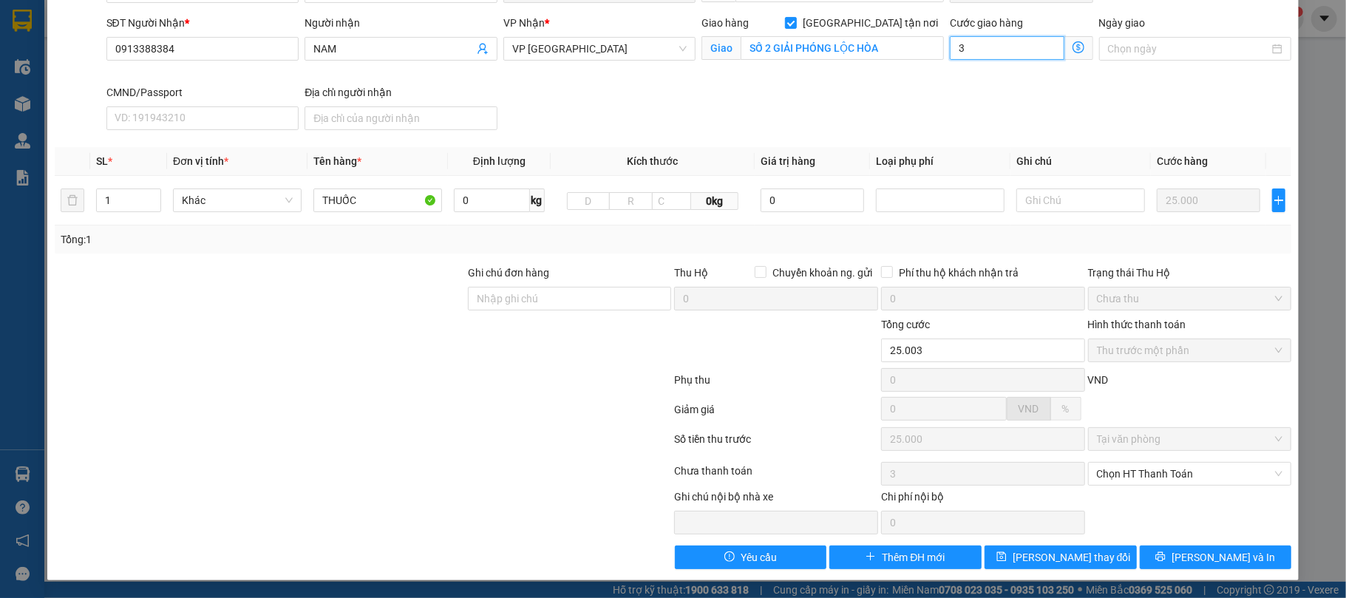
type input "30"
type input "55.000"
click at [967, 61] on div "Cước giao hàng 30.000" at bounding box center [1021, 41] width 143 height 52
click at [1187, 557] on button "Lưu và In" at bounding box center [1216, 557] width 152 height 24
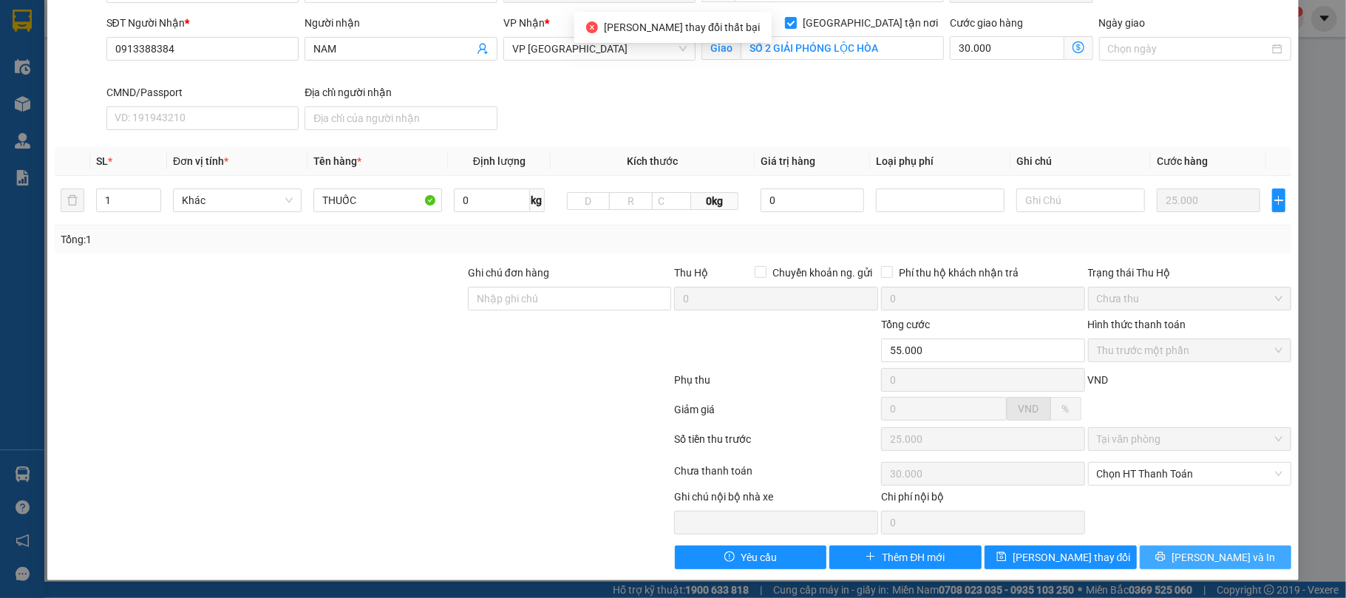
scroll to position [0, 0]
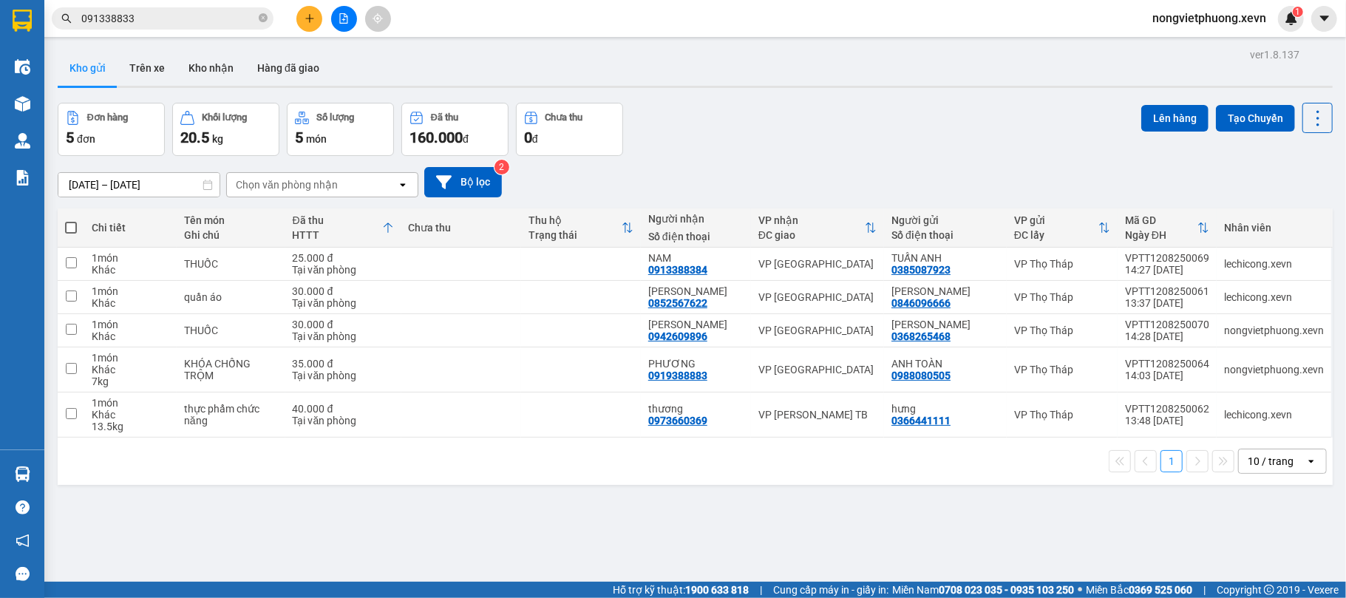
click at [306, 19] on icon "plus" at bounding box center [310, 18] width 10 height 10
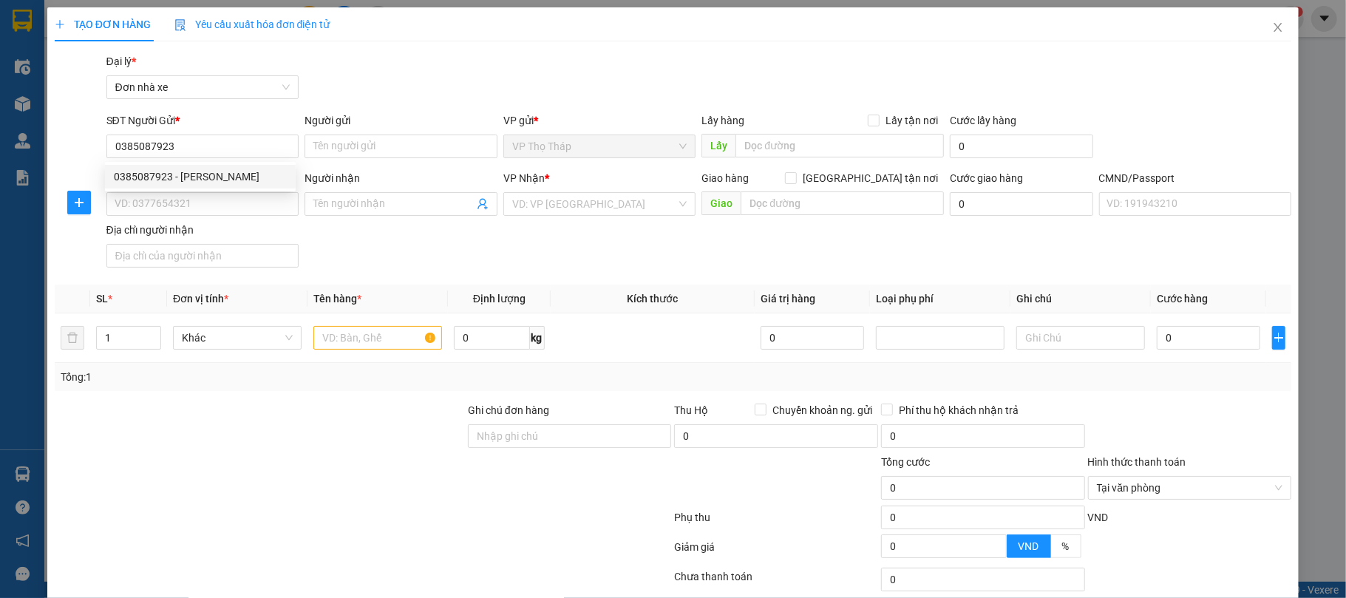
click at [195, 189] on div "0385087923 0385087923 - TUẤN ANH" at bounding box center [200, 177] width 191 height 30
click at [205, 174] on body "Kết quả tìm kiếm ( 0 ) Bộ lọc No Data 091338833 nongvietphuong.xevn 1 Điều hành…" at bounding box center [673, 299] width 1346 height 598
click at [223, 146] on input "0385087923" at bounding box center [202, 147] width 193 height 24
click at [217, 171] on div "0385087923 - TUẤN ANH" at bounding box center [200, 177] width 173 height 16
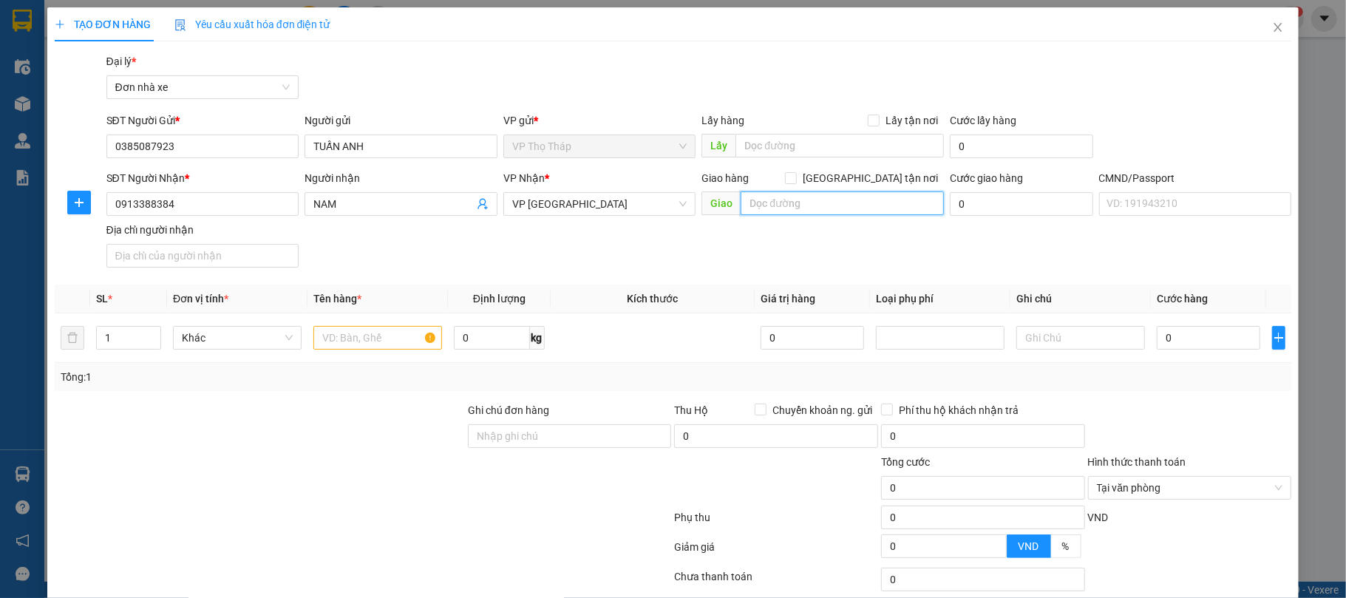
click at [878, 211] on input "text" at bounding box center [842, 203] width 203 height 24
click at [1003, 200] on input "0" at bounding box center [1021, 204] width 143 height 24
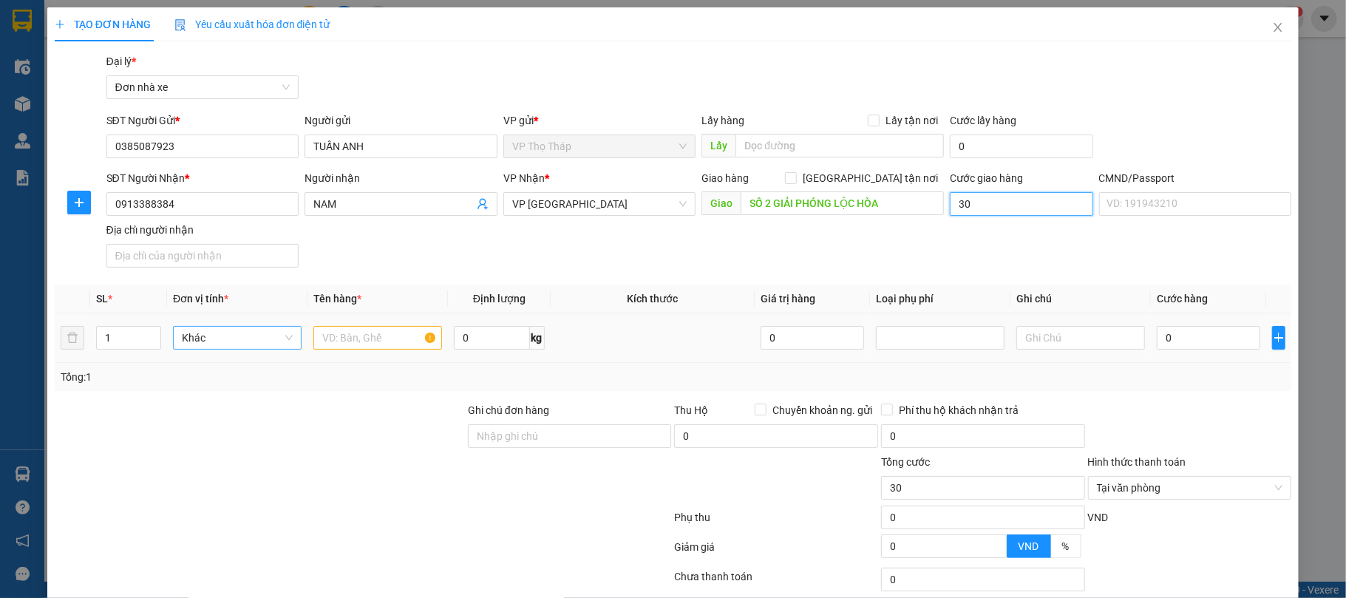
drag, startPoint x: 291, startPoint y: 347, endPoint x: 397, endPoint y: 331, distance: 106.8
click at [290, 347] on div "Khác" at bounding box center [237, 338] width 129 height 24
click at [397, 331] on input "text" at bounding box center [377, 338] width 129 height 24
click at [1224, 337] on input "0" at bounding box center [1208, 338] width 103 height 24
click at [1142, 400] on div "Transit Pickup Surcharge Ids Transit Deliver Surcharge Ids Transit Deliver Surc…" at bounding box center [673, 364] width 1237 height 622
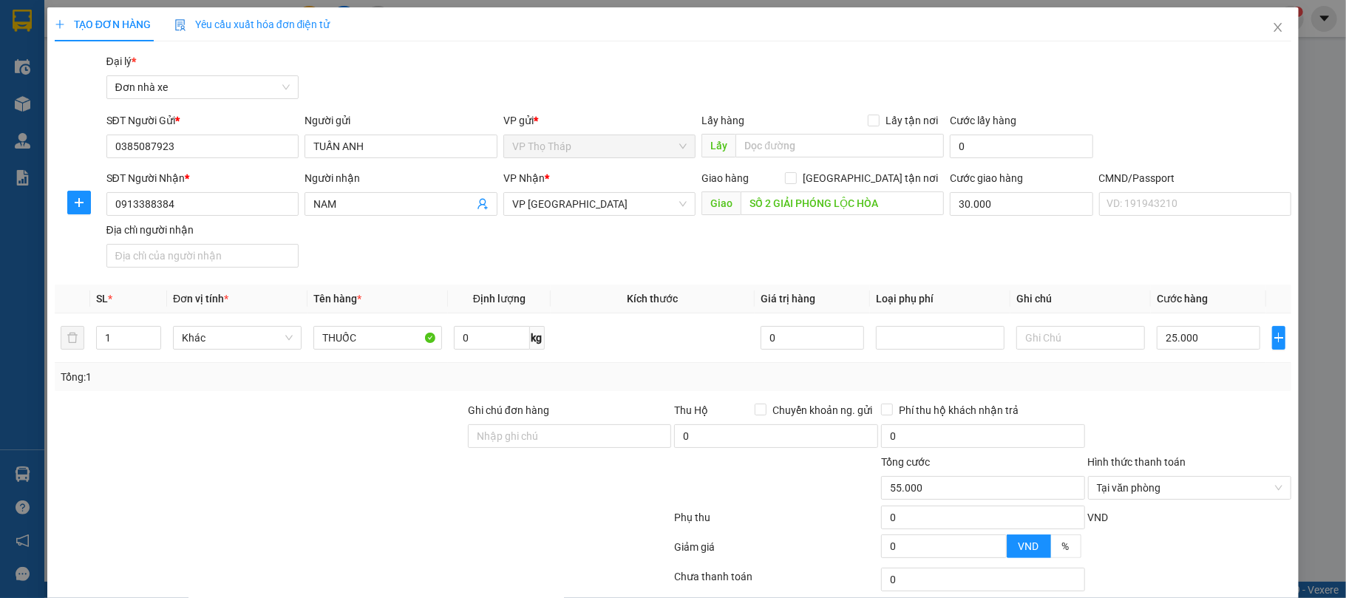
scroll to position [109, 0]
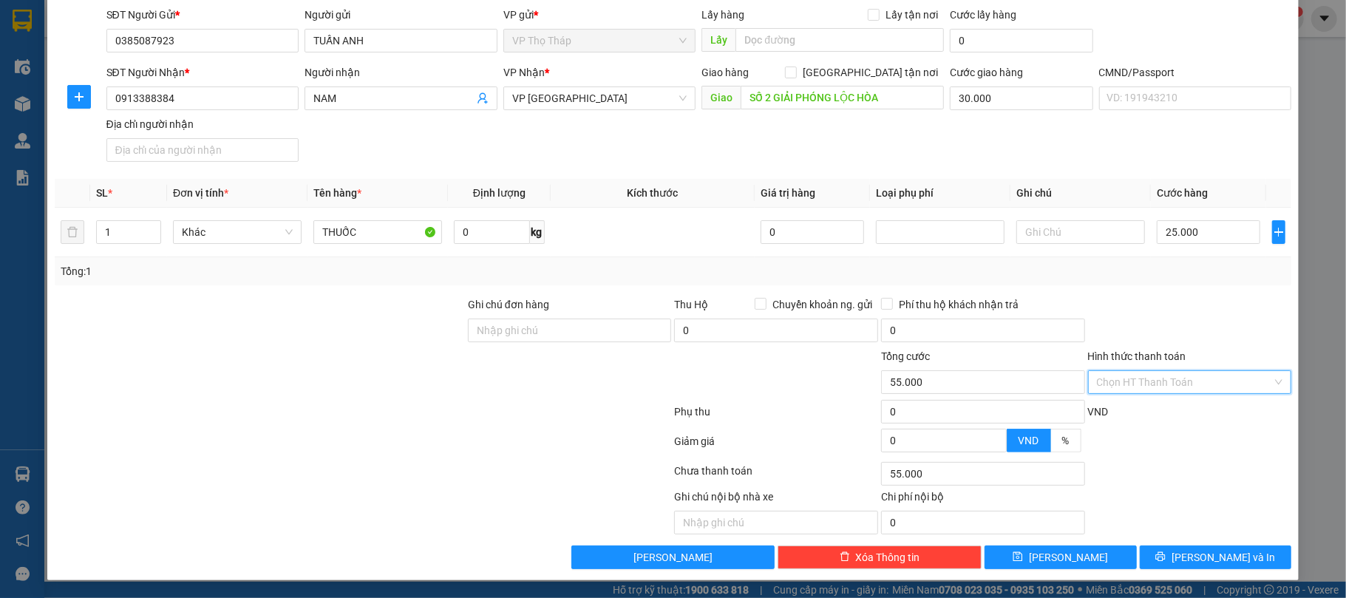
click at [1222, 383] on input "Hình thức thanh toán" at bounding box center [1185, 382] width 176 height 22
click at [1206, 406] on div "Tại văn phòng" at bounding box center [1178, 414] width 184 height 16
click at [1186, 550] on button "Lưu và In" at bounding box center [1216, 557] width 152 height 24
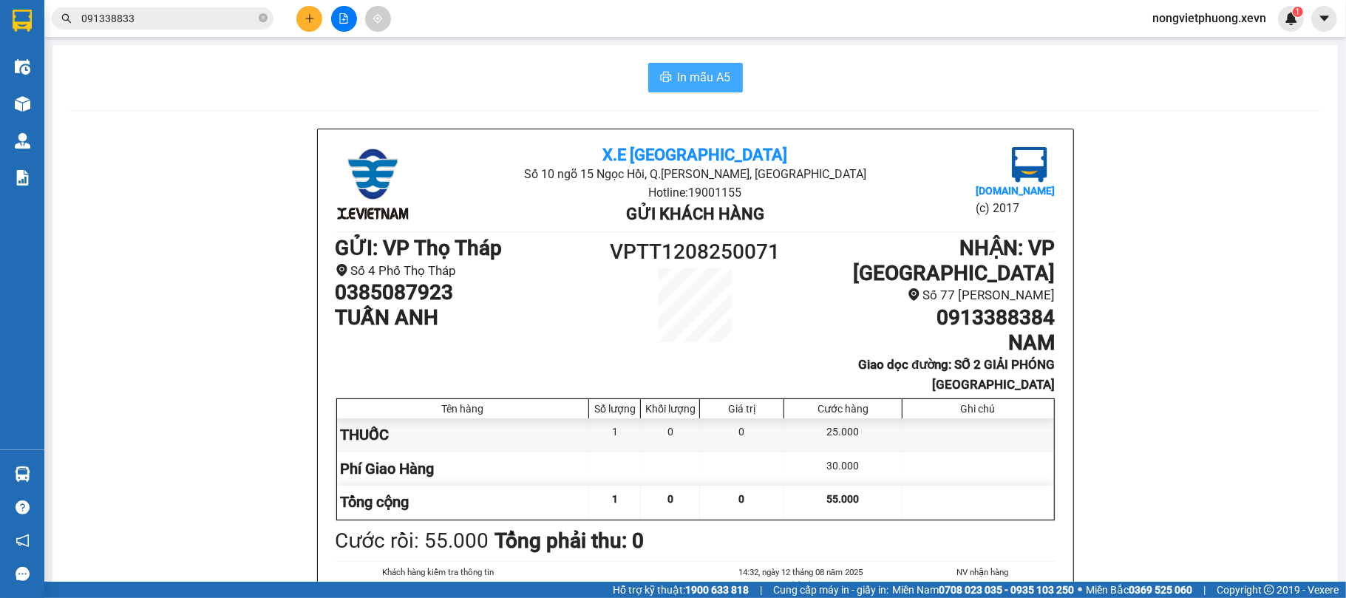
click at [696, 89] on button "In mẫu A5" at bounding box center [695, 78] width 95 height 30
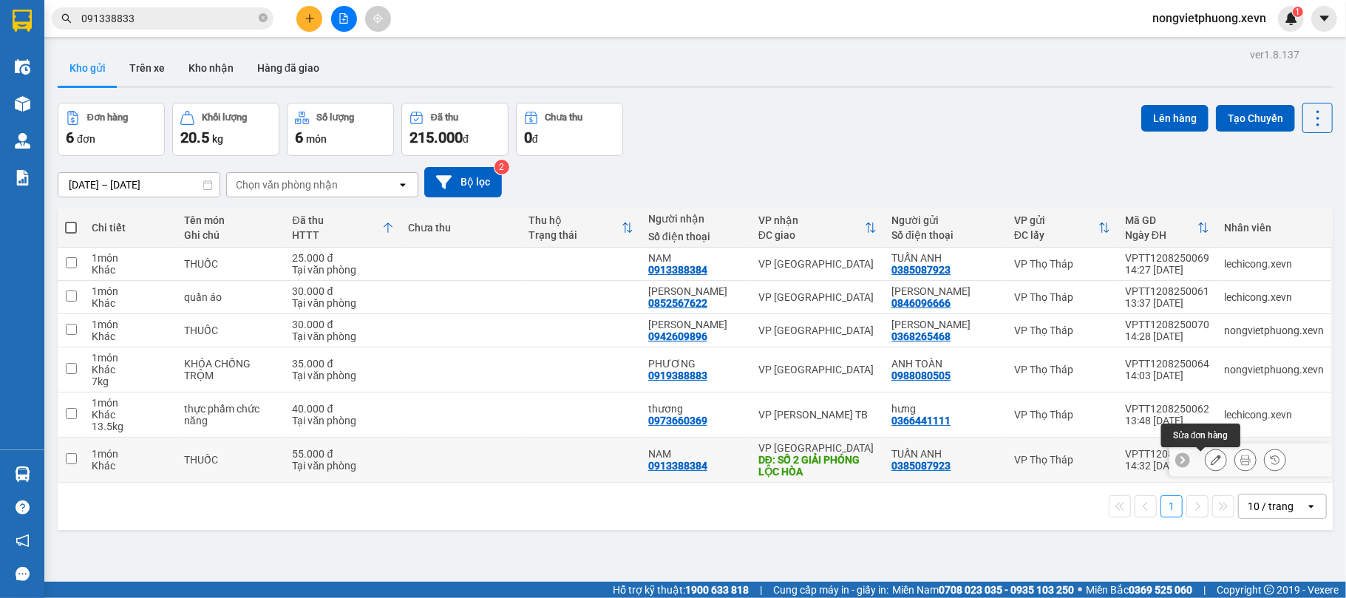
click at [1206, 456] on button at bounding box center [1216, 460] width 21 height 26
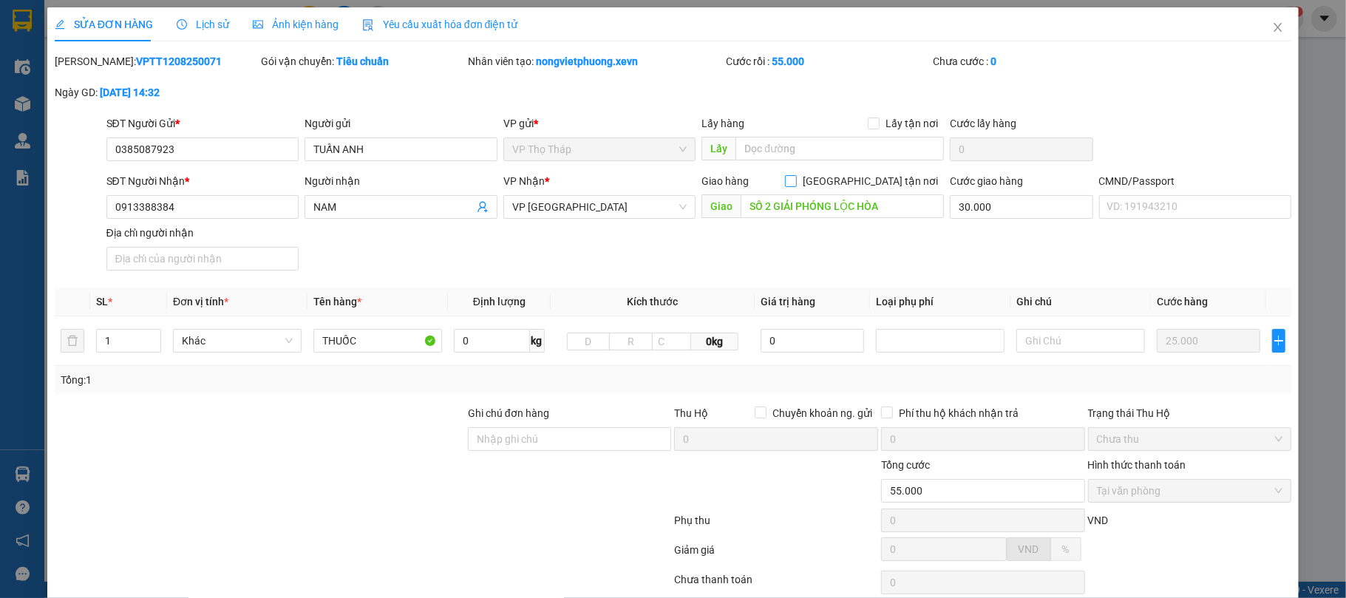
click at [893, 187] on span "[GEOGRAPHIC_DATA] tận nơi" at bounding box center [870, 181] width 147 height 16
click at [795, 186] on input "[GEOGRAPHIC_DATA] tận nơi" at bounding box center [790, 180] width 10 height 10
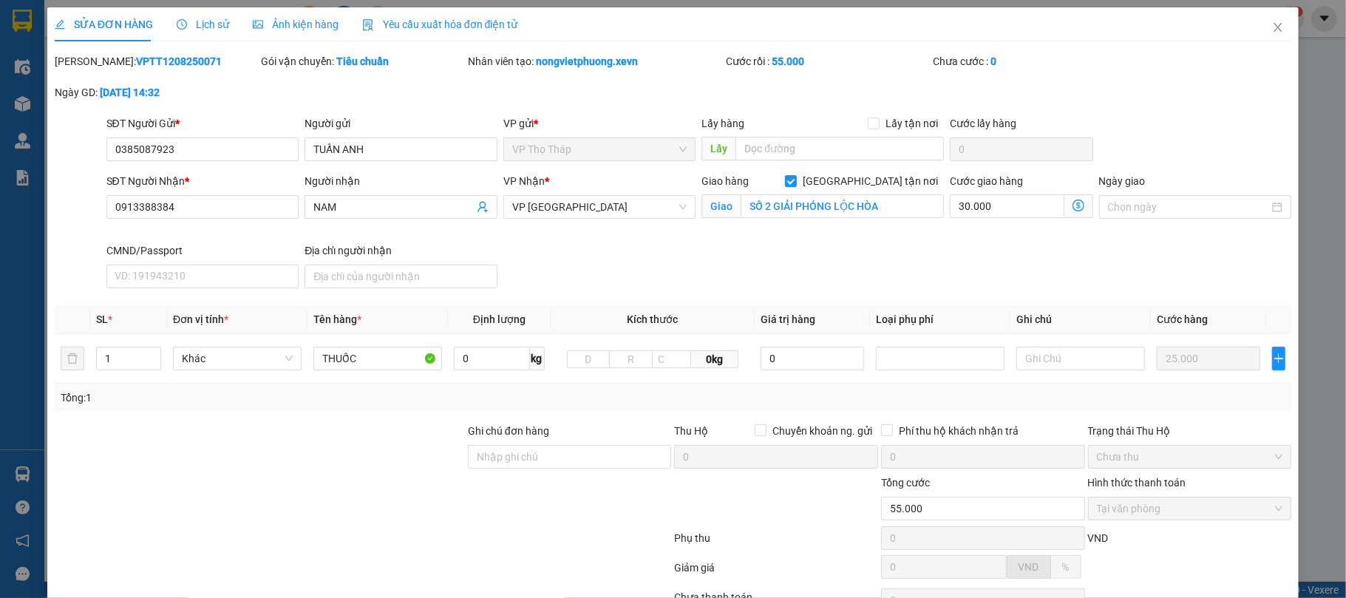
scroll to position [130, 0]
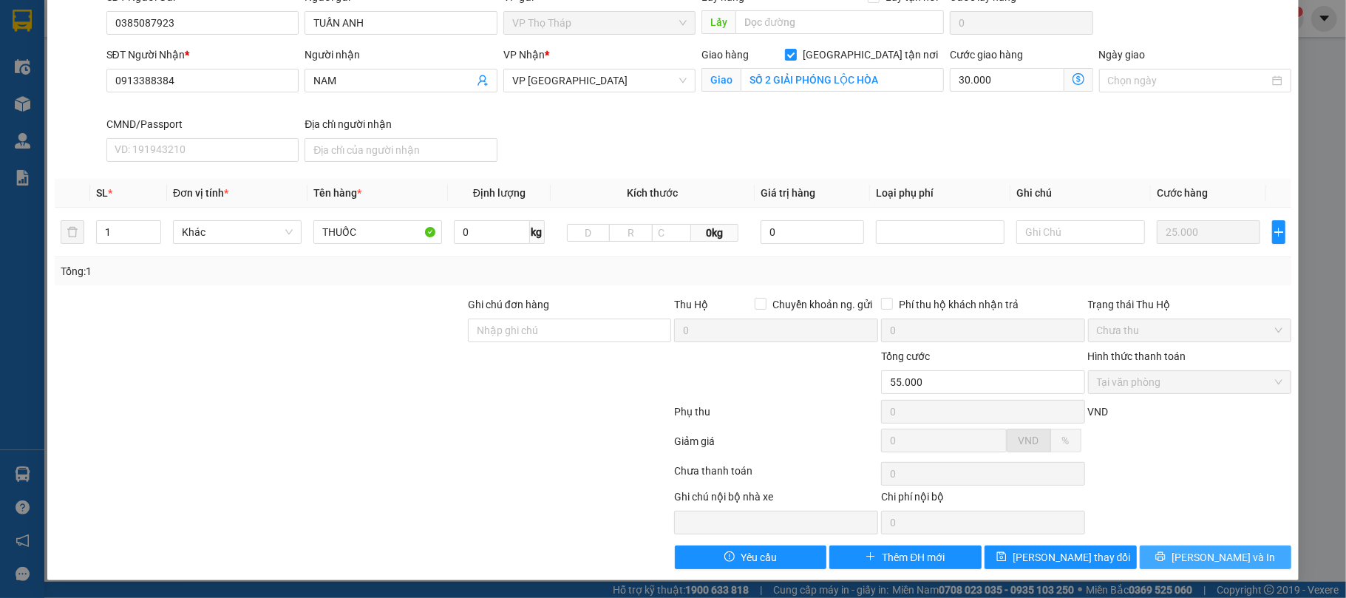
click at [1199, 560] on span "Lưu và In" at bounding box center [1223, 557] width 103 height 16
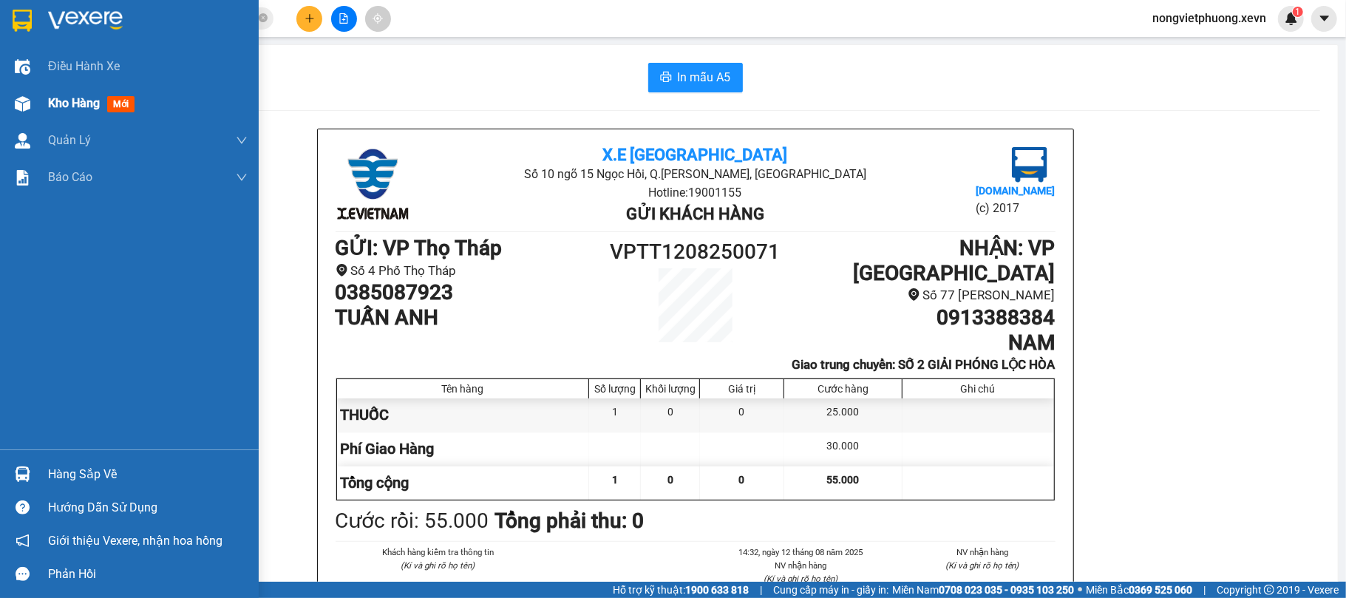
click at [83, 86] on div "Kho hàng mới" at bounding box center [148, 103] width 200 height 37
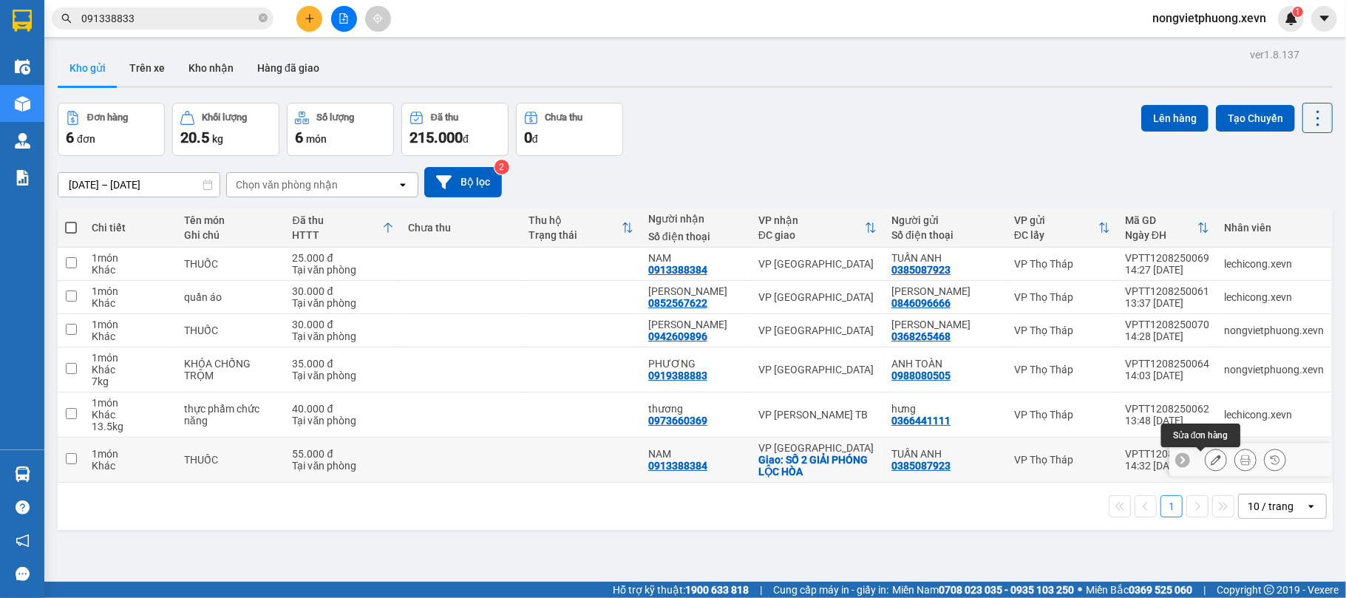
click at [1211, 464] on icon at bounding box center [1216, 460] width 10 height 10
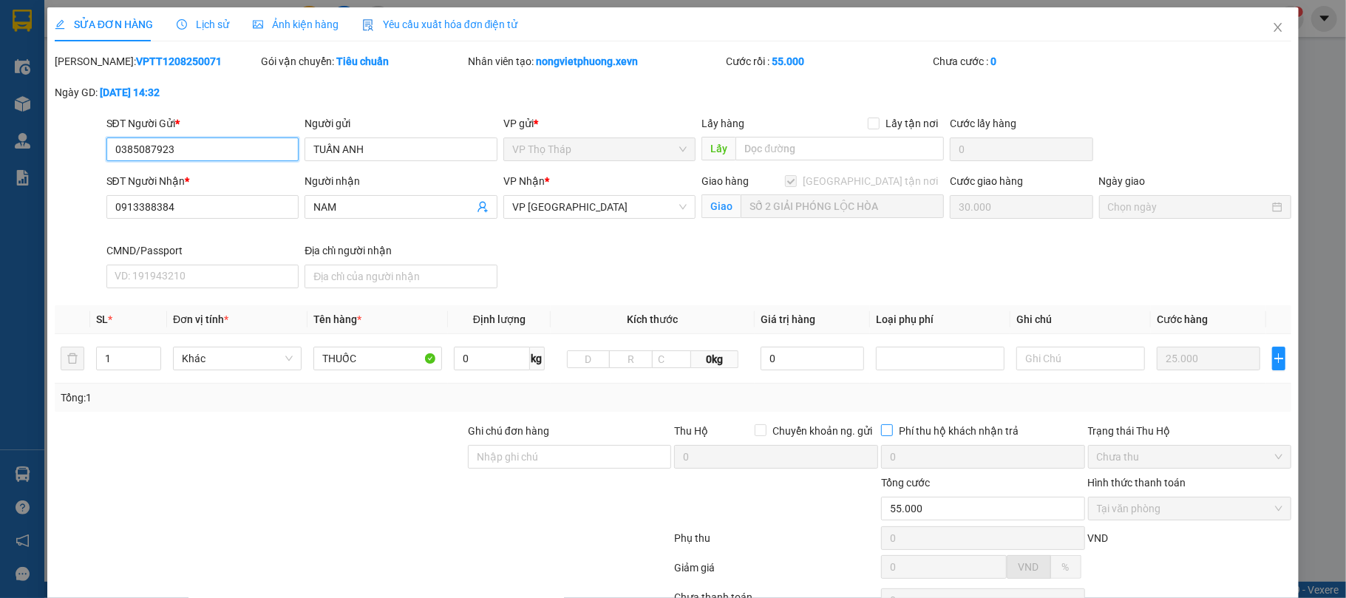
scroll to position [130, 0]
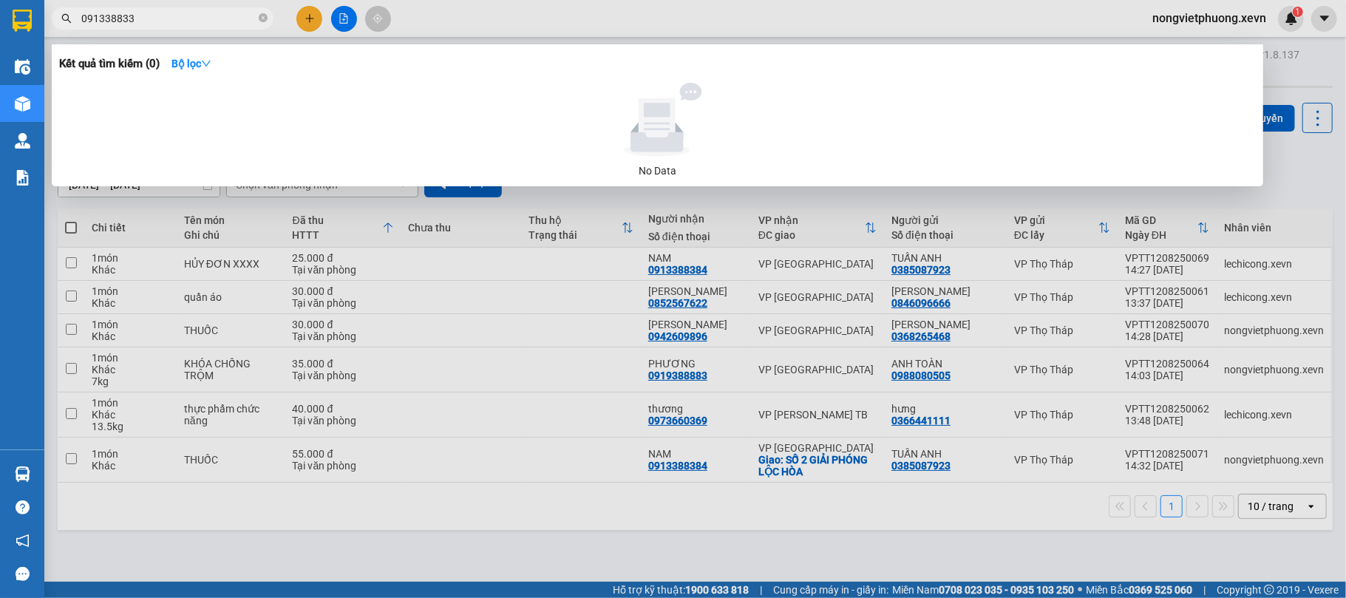
click at [210, 24] on input "091338833" at bounding box center [168, 18] width 174 height 16
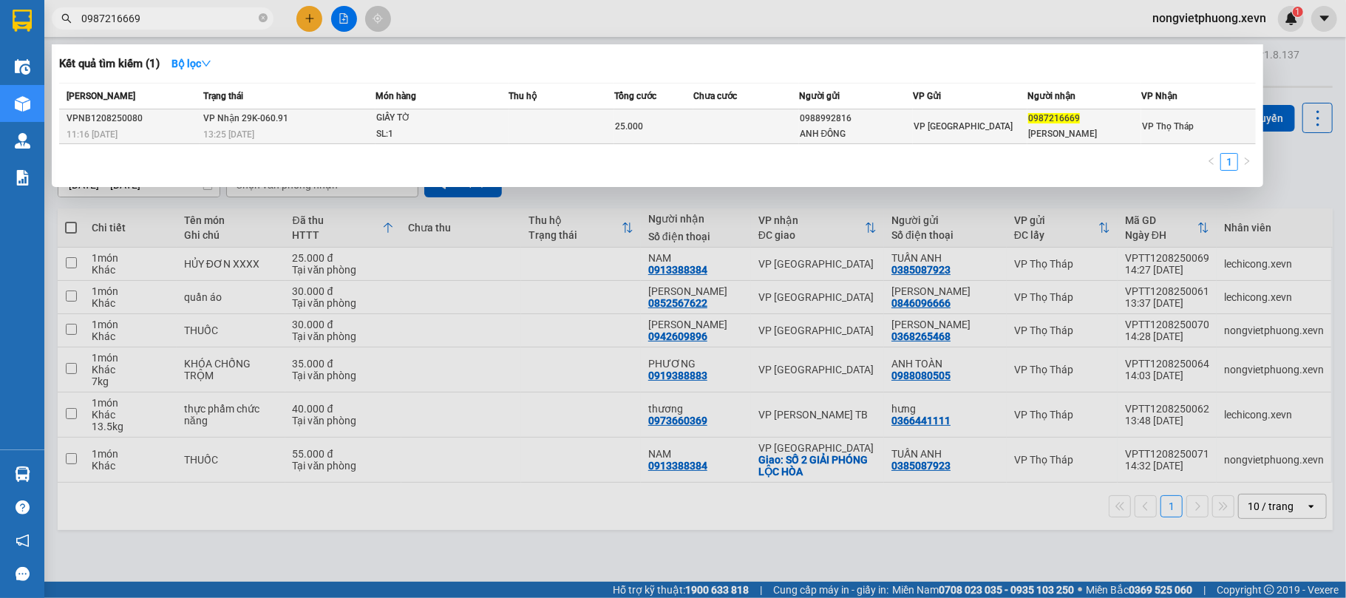
click at [464, 115] on div "GIẤY TỜ" at bounding box center [431, 118] width 111 height 16
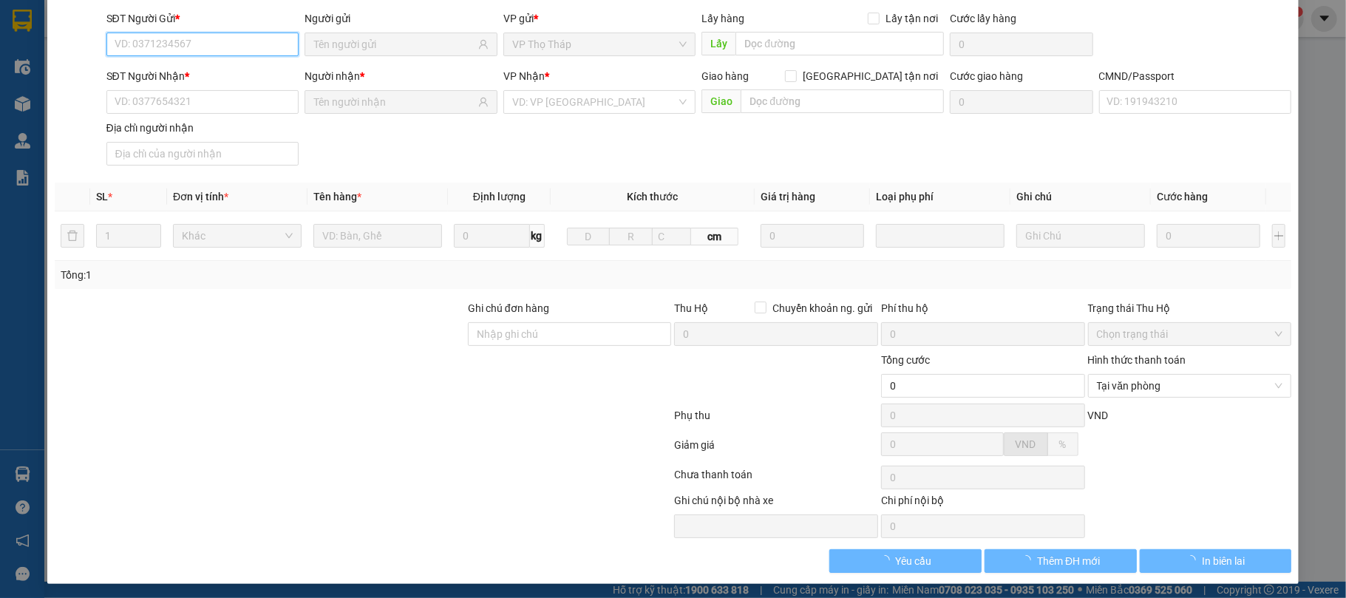
scroll to position [112, 0]
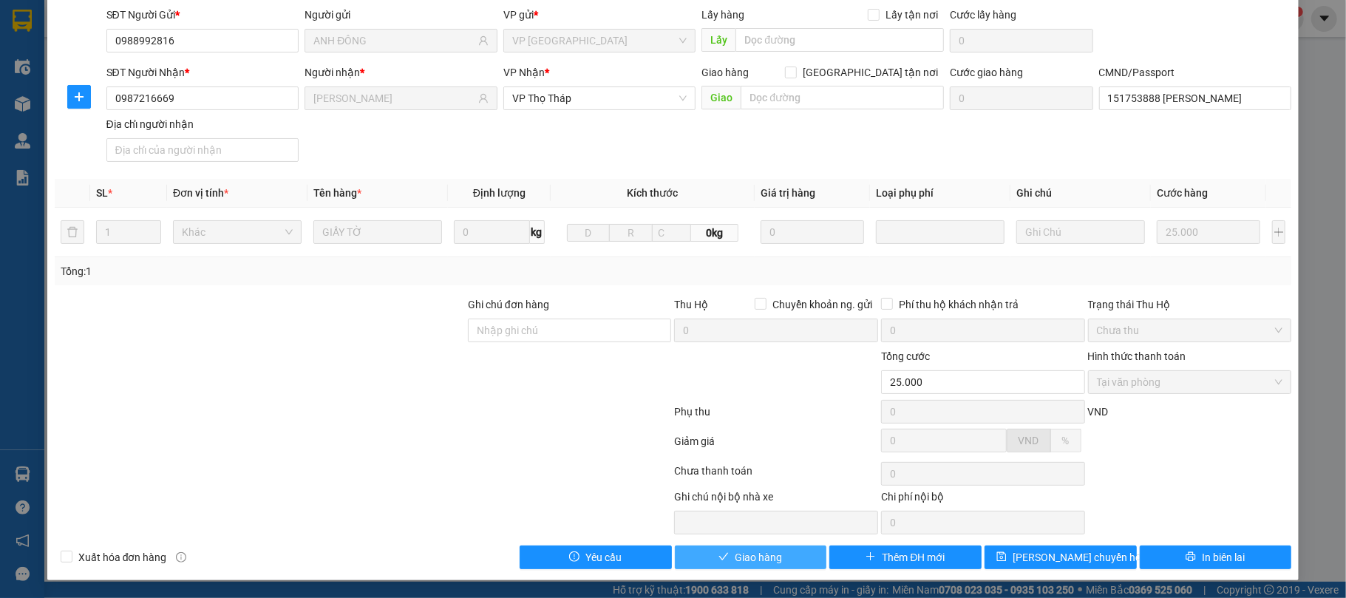
click at [797, 562] on button "Giao hàng" at bounding box center [751, 557] width 152 height 24
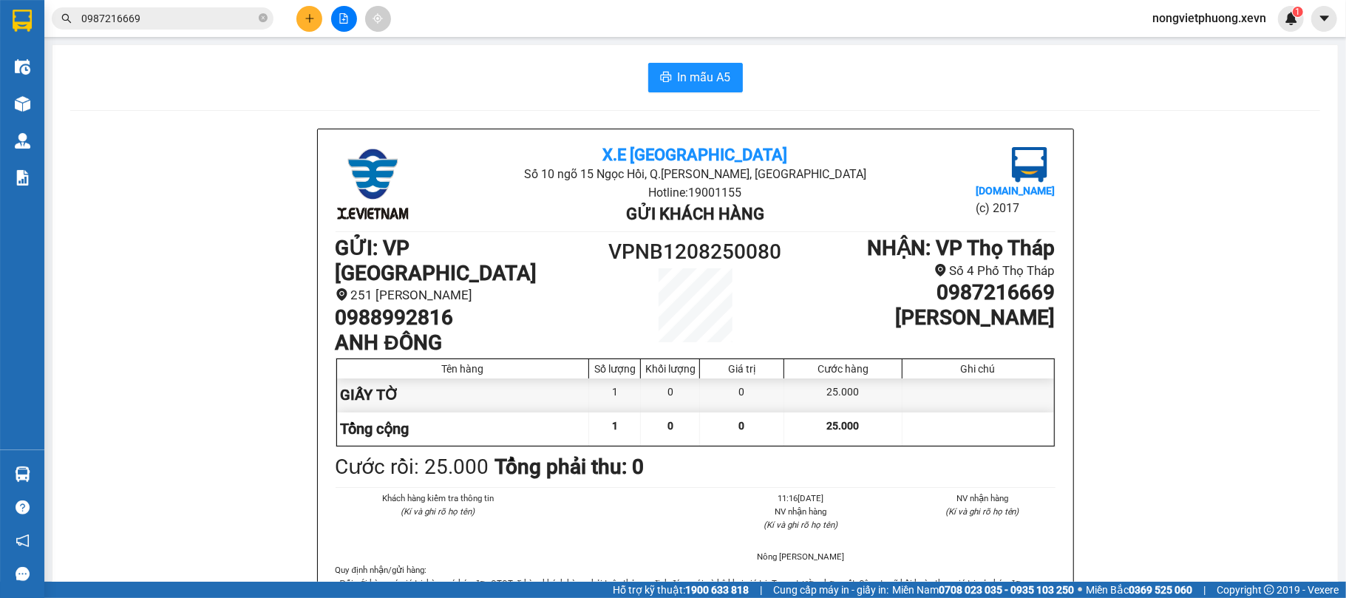
click at [319, 21] on button at bounding box center [309, 19] width 26 height 26
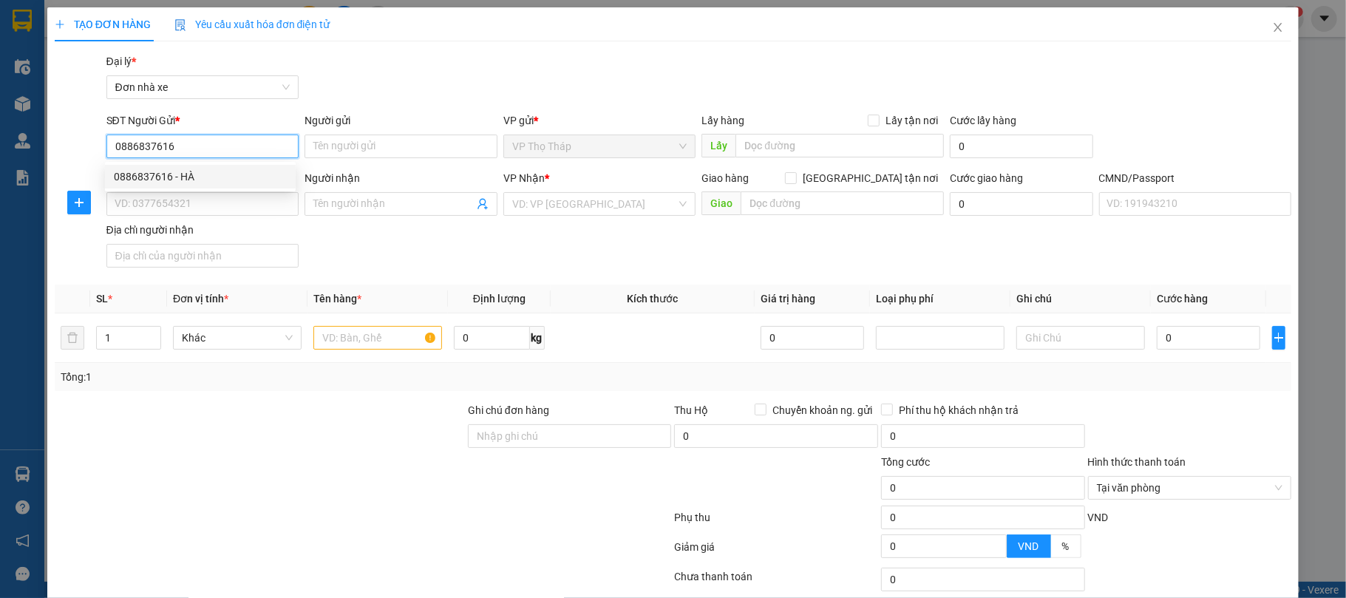
click at [177, 165] on div "0886837616 - HÀ" at bounding box center [200, 177] width 191 height 24
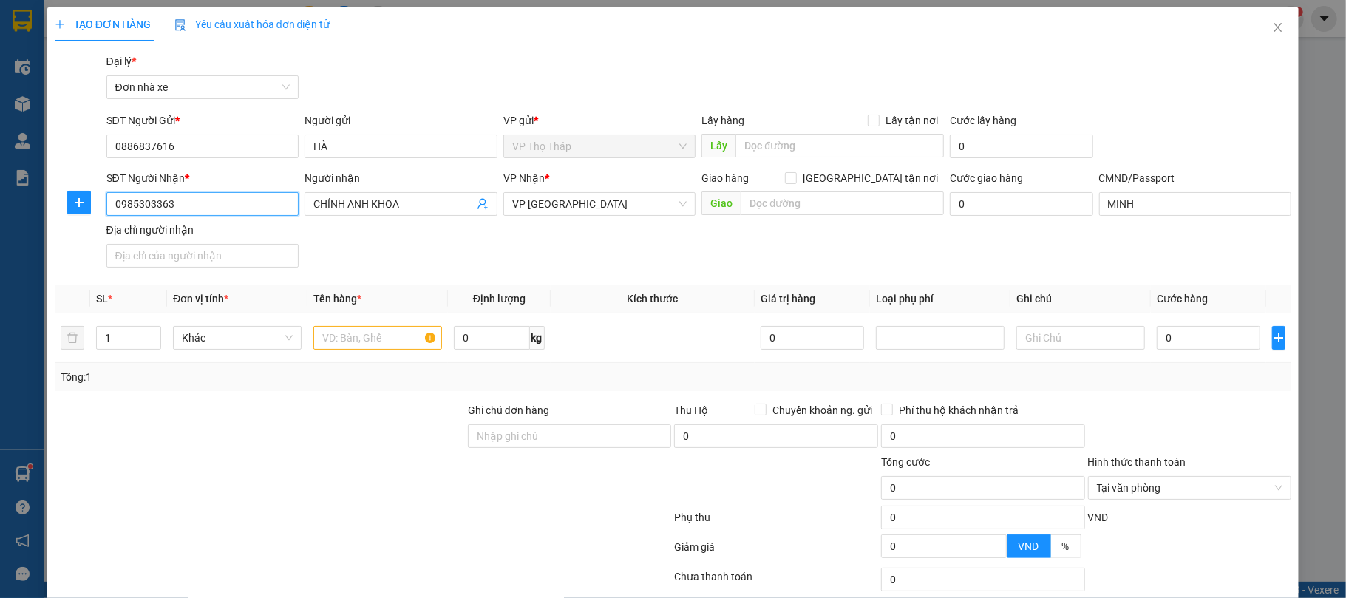
click at [219, 194] on input "0985303363" at bounding box center [202, 204] width 193 height 24
click at [205, 237] on div "0985303363 - CHÍNH ANH KHOA" at bounding box center [200, 234] width 173 height 16
click at [397, 334] on input "text" at bounding box center [377, 338] width 129 height 24
click at [1180, 346] on input "0" at bounding box center [1208, 338] width 103 height 24
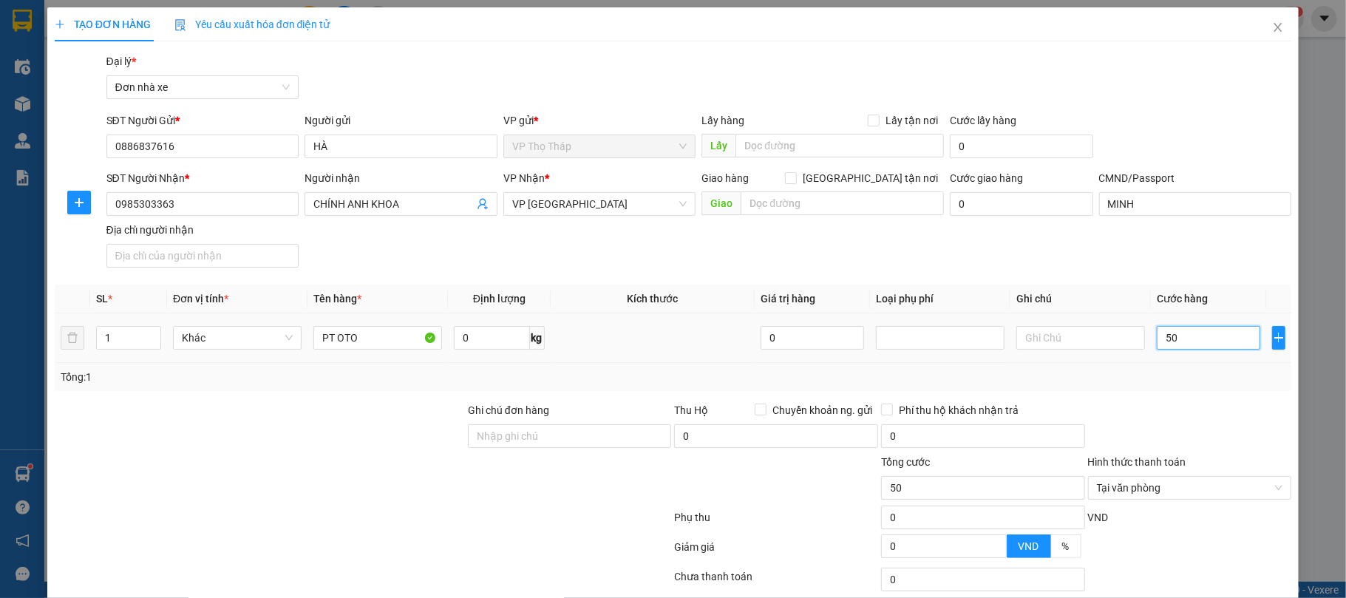
click at [1157, 349] on input "50" at bounding box center [1208, 338] width 103 height 24
click at [1169, 387] on div "Tổng: 1" at bounding box center [673, 377] width 1237 height 28
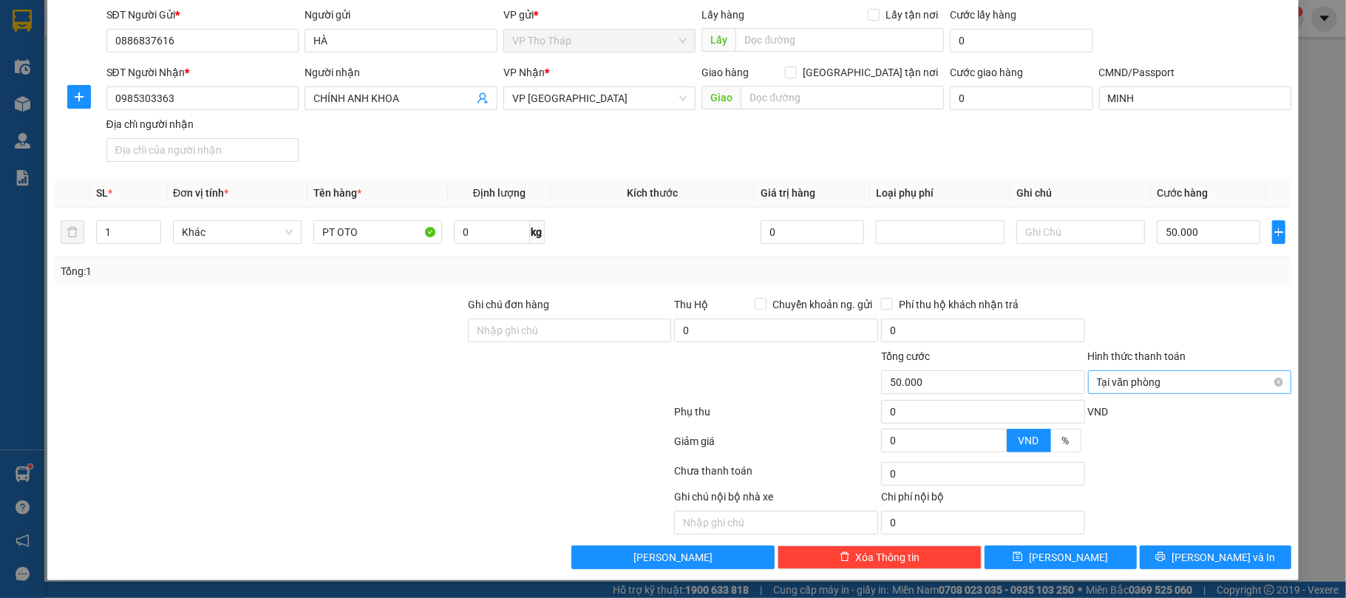
click at [1267, 374] on span "Tại văn phòng" at bounding box center [1190, 382] width 186 height 22
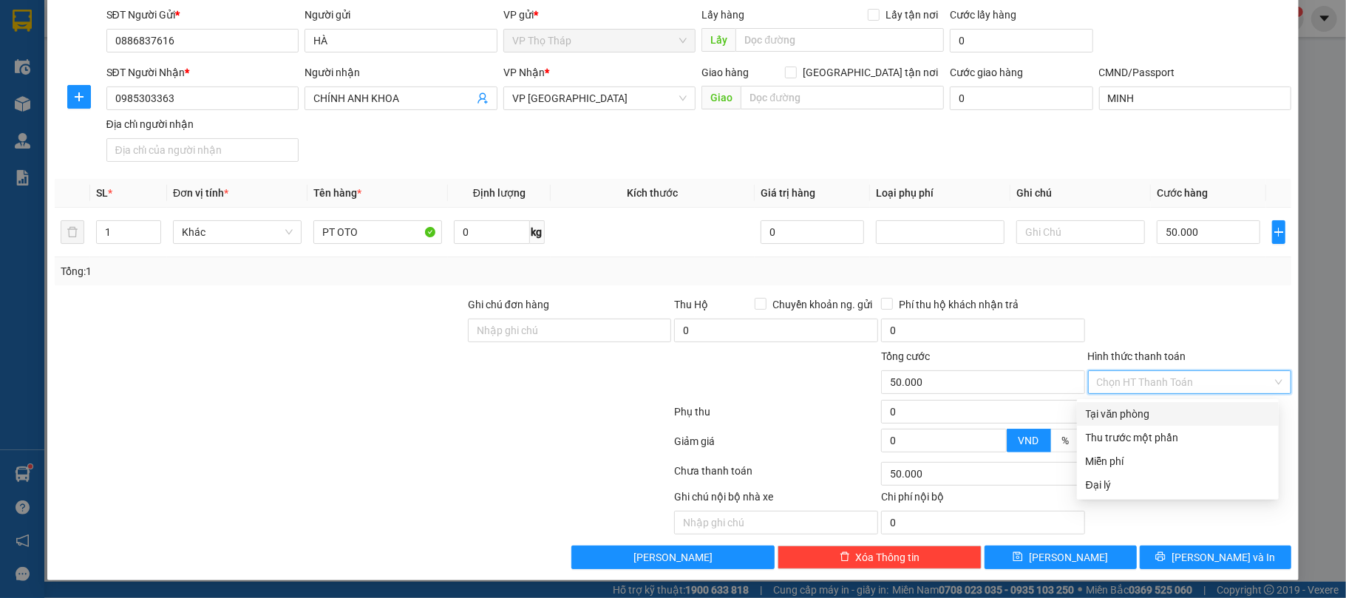
click at [1262, 303] on div at bounding box center [1190, 322] width 207 height 52
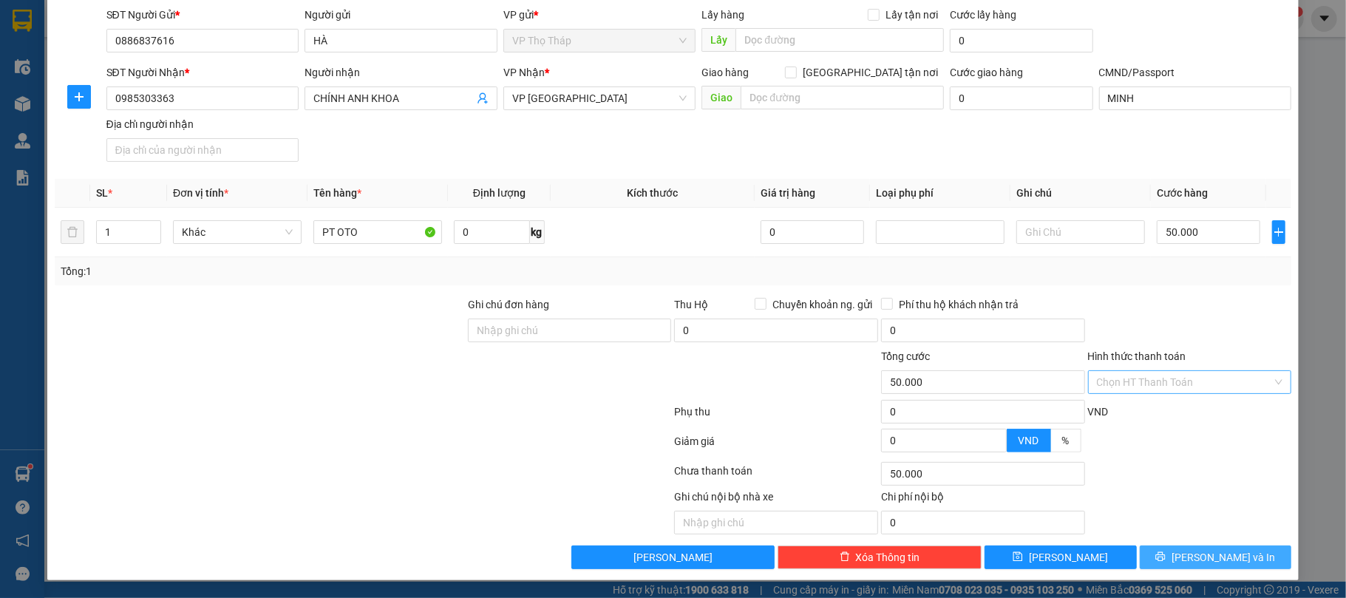
click at [1230, 560] on span "Lưu và In" at bounding box center [1223, 557] width 103 height 16
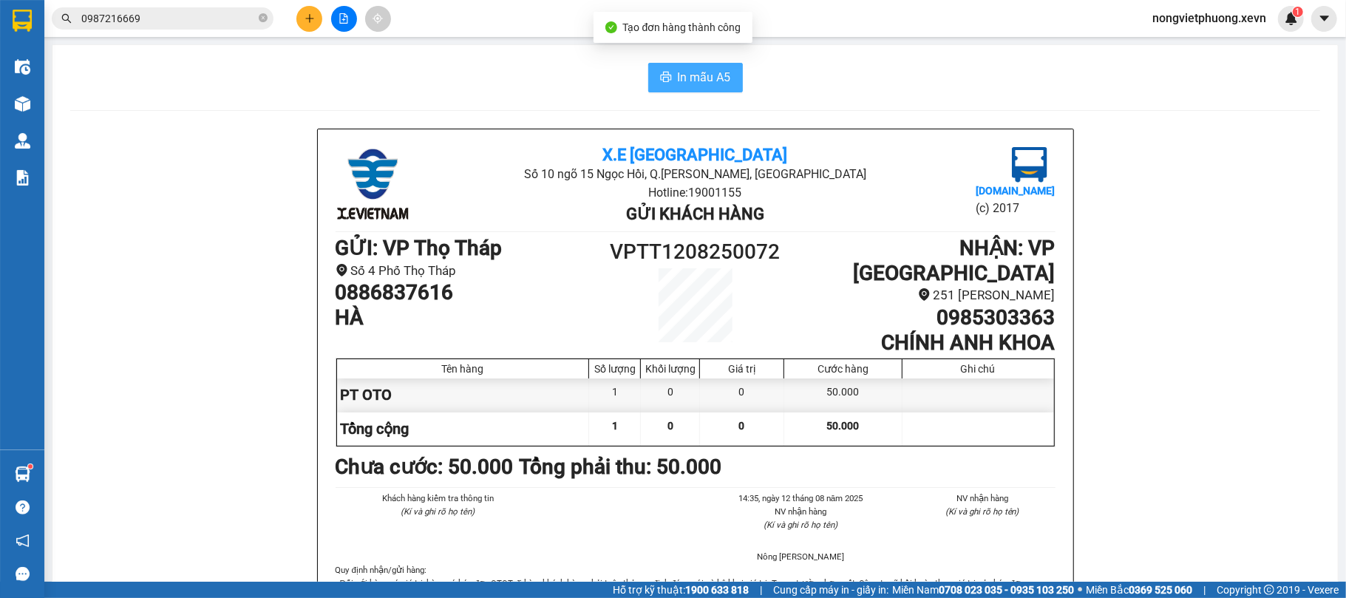
click at [660, 75] on icon "printer" at bounding box center [665, 77] width 11 height 10
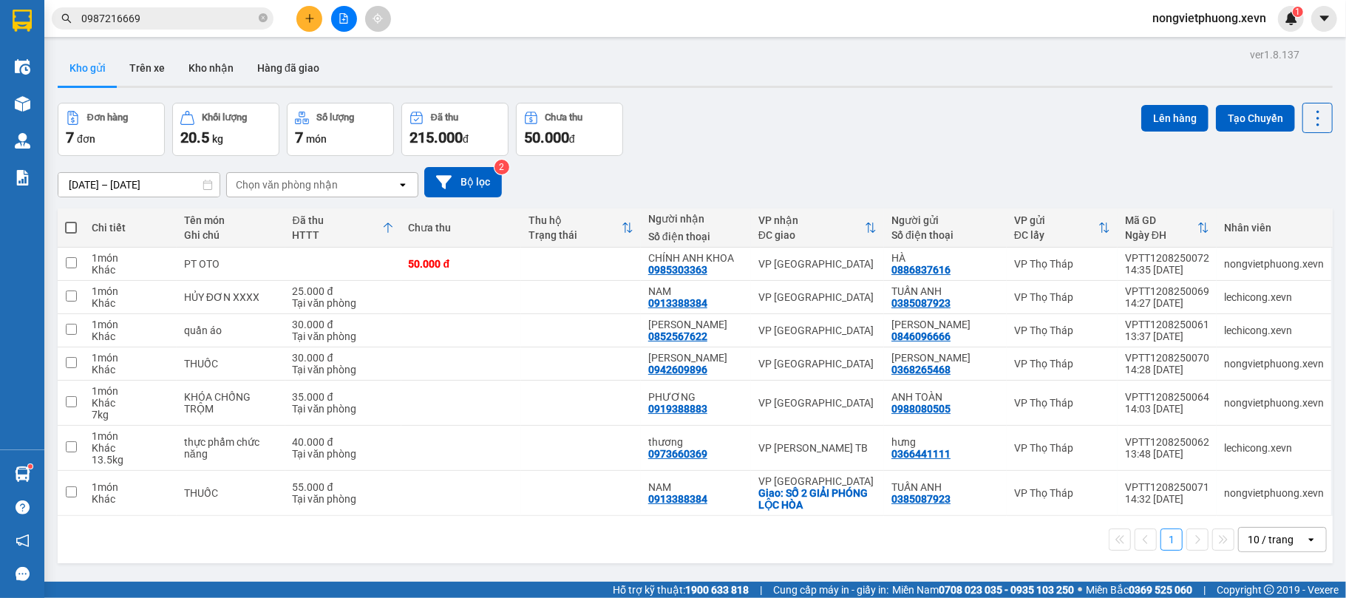
click at [884, 123] on div "Đơn hàng 7 đơn Khối lượng 20.5 kg Số lượng 7 món Đã thu 215.000 đ Chưa thu 50.0…" at bounding box center [695, 129] width 1275 height 53
click at [285, 184] on div "Chọn văn phòng nhận" at bounding box center [287, 184] width 102 height 15
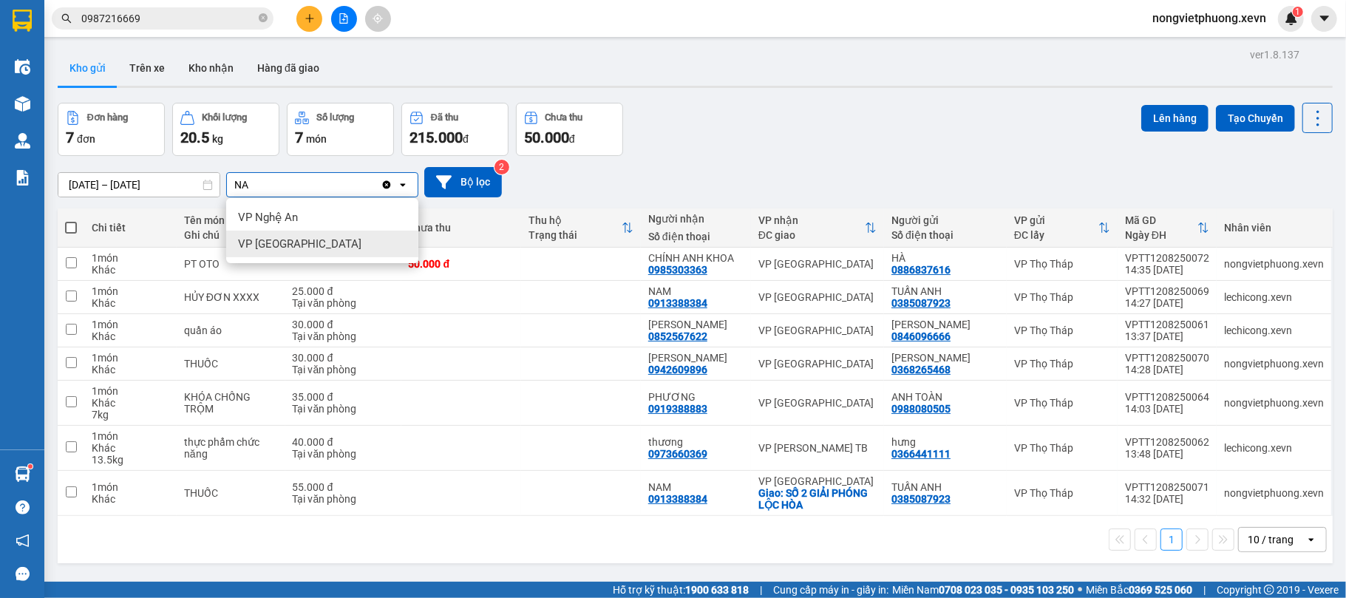
click at [310, 237] on div "VP [GEOGRAPHIC_DATA]" at bounding box center [322, 244] width 192 height 27
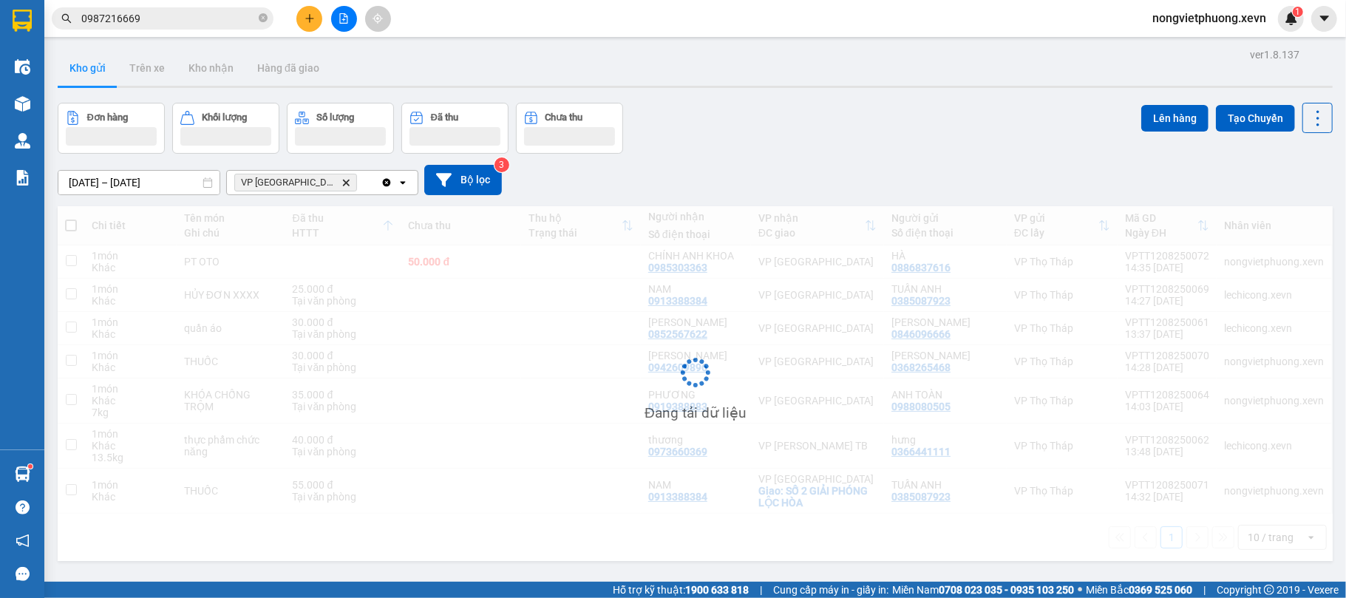
click at [861, 107] on div "Đơn hàng Khối lượng Số lượng Đã thu Chưa thu Lên hàng Tạo Chuyến" at bounding box center [695, 128] width 1275 height 51
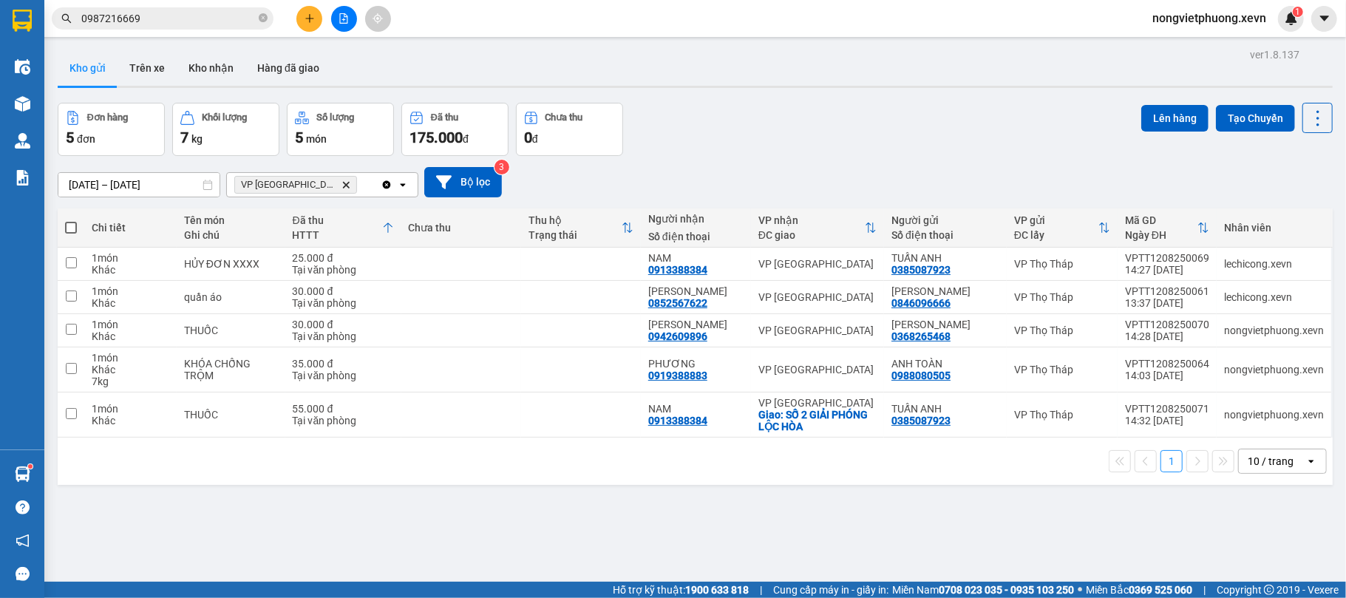
click at [432, 485] on div "1 10 / trang open" at bounding box center [695, 461] width 1275 height 47
click at [412, 418] on td at bounding box center [461, 414] width 120 height 45
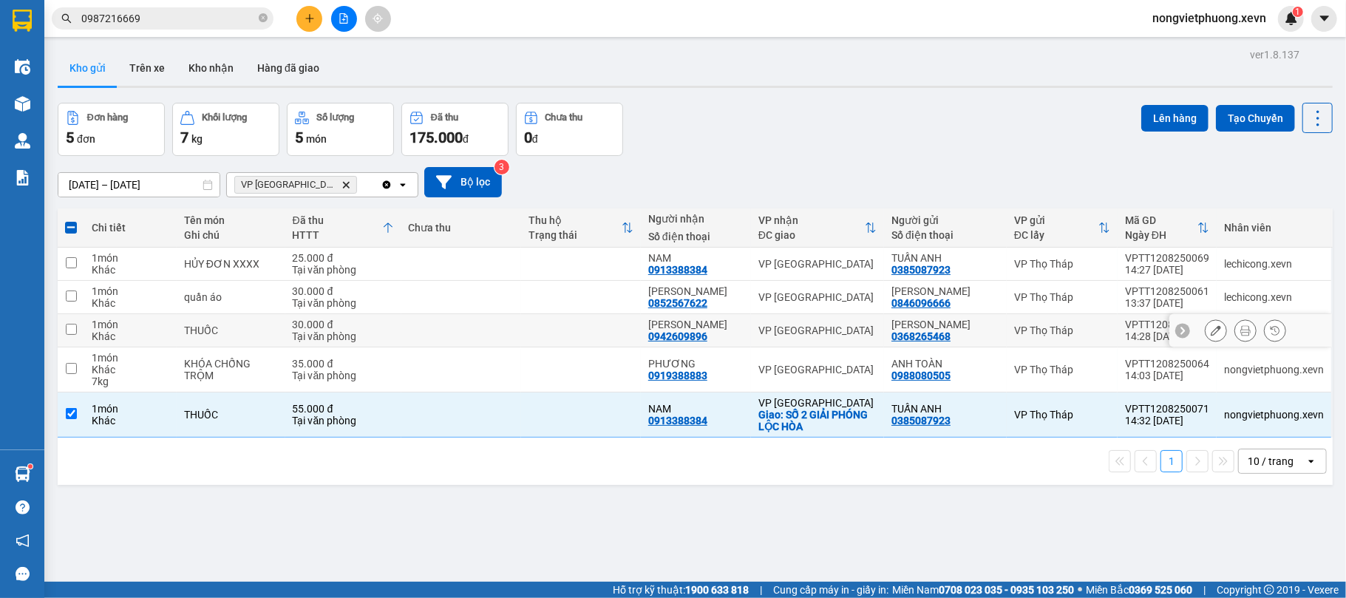
click at [471, 331] on td at bounding box center [461, 330] width 120 height 33
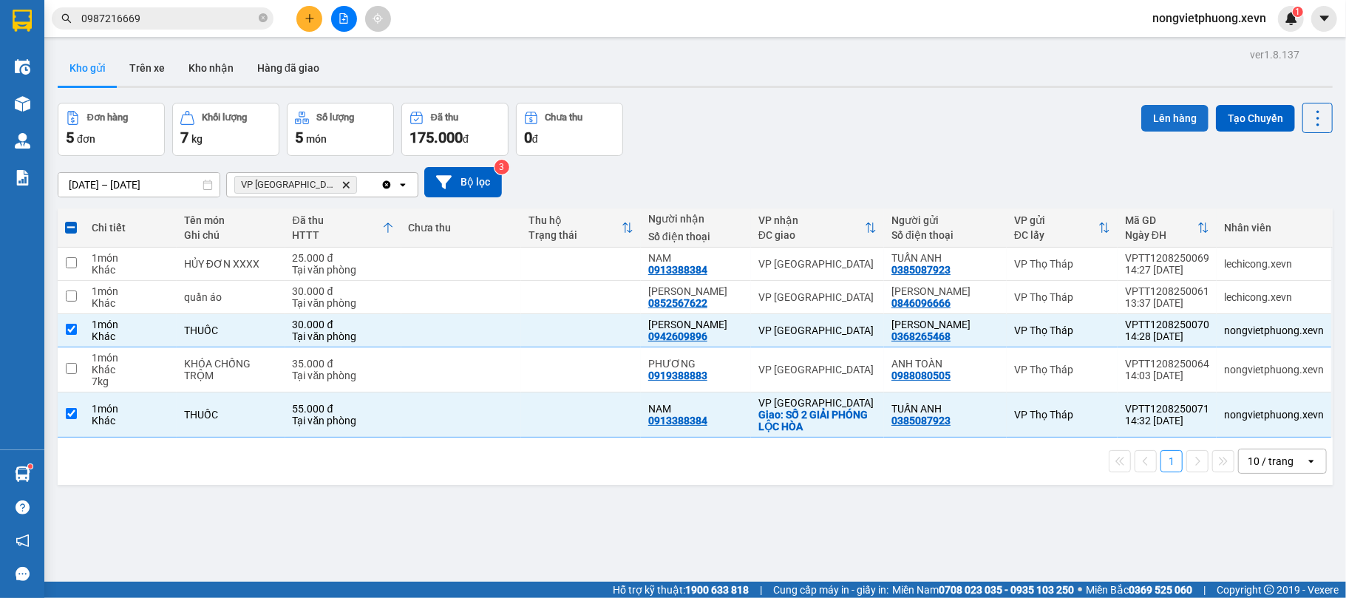
click at [1141, 112] on button "Lên hàng" at bounding box center [1174, 118] width 67 height 27
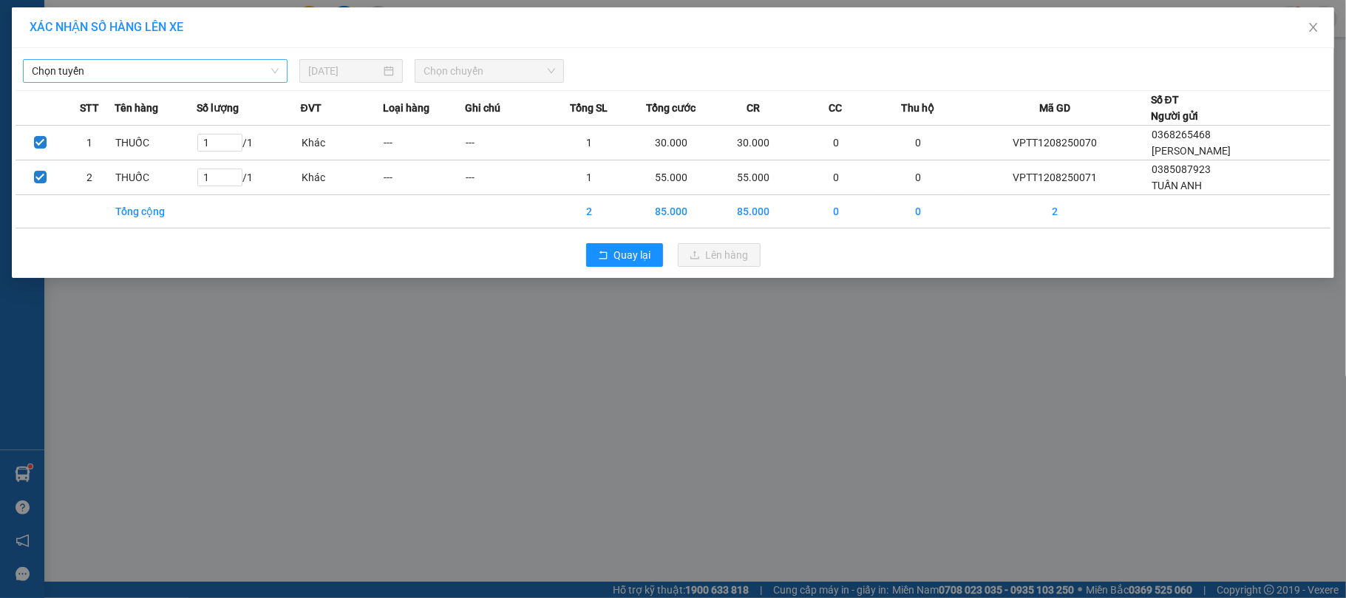
click at [231, 75] on span "Chọn tuyến" at bounding box center [155, 71] width 247 height 22
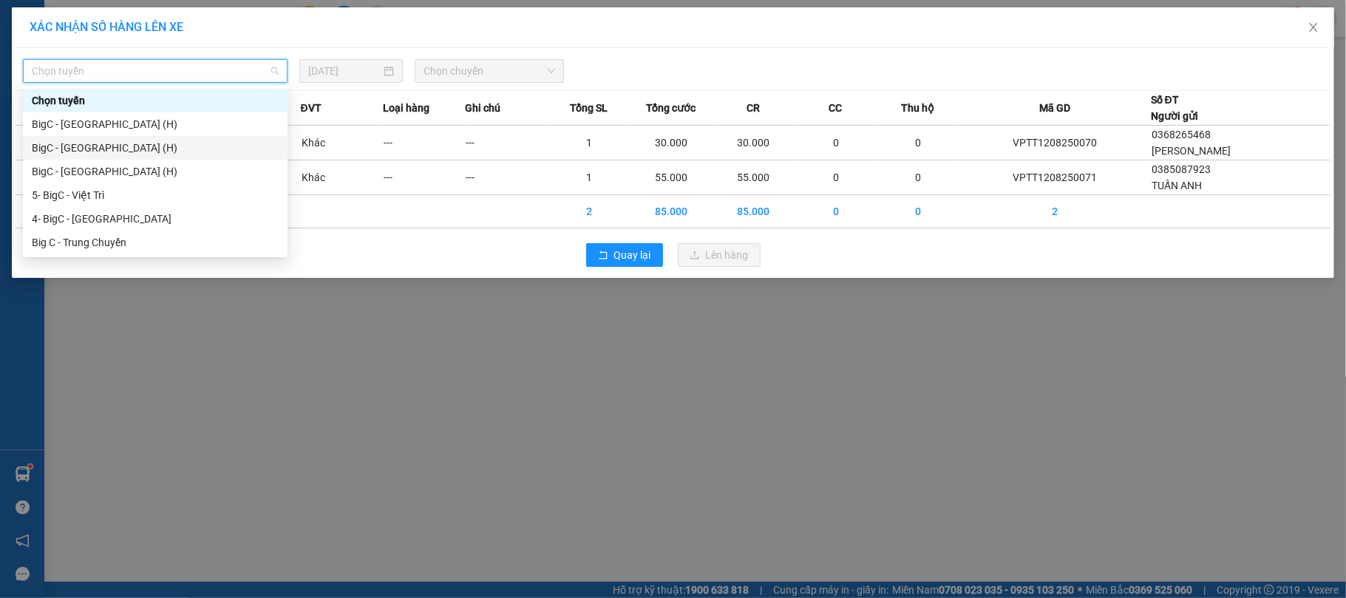
click at [154, 146] on div "BigC - Nam Định (H)" at bounding box center [155, 148] width 247 height 16
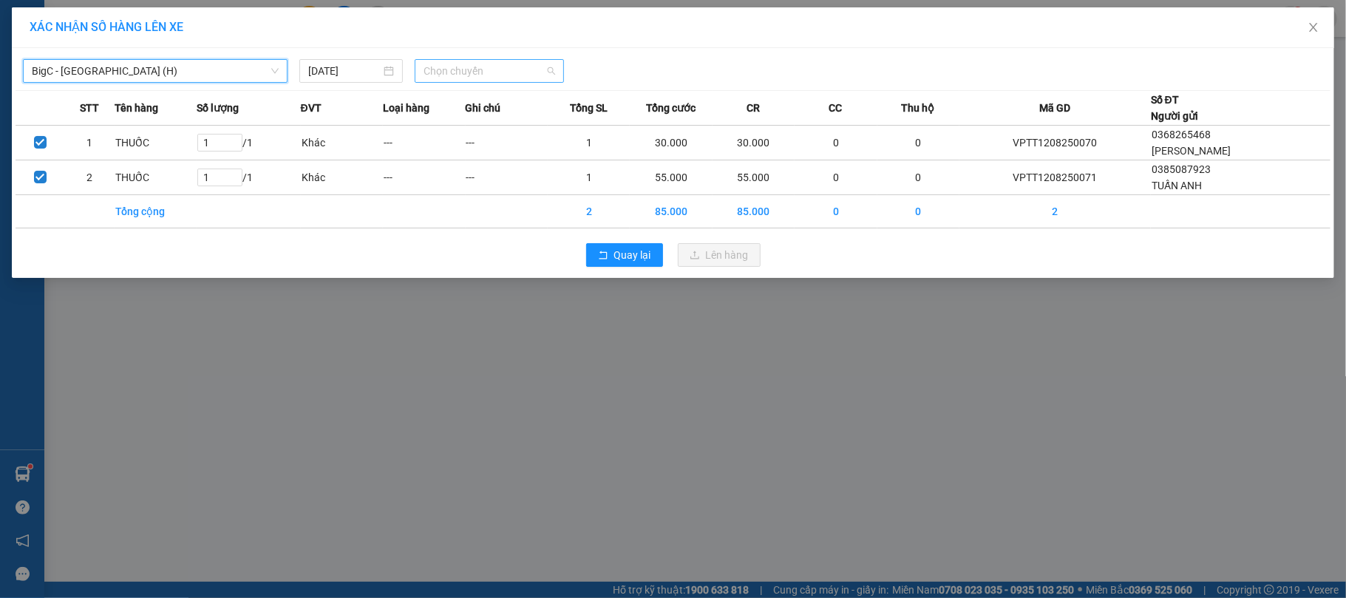
click at [495, 69] on span "Chọn chuyến" at bounding box center [490, 71] width 132 height 22
click at [520, 127] on div "Thêm chuyến " 14:35 "" at bounding box center [493, 124] width 157 height 25
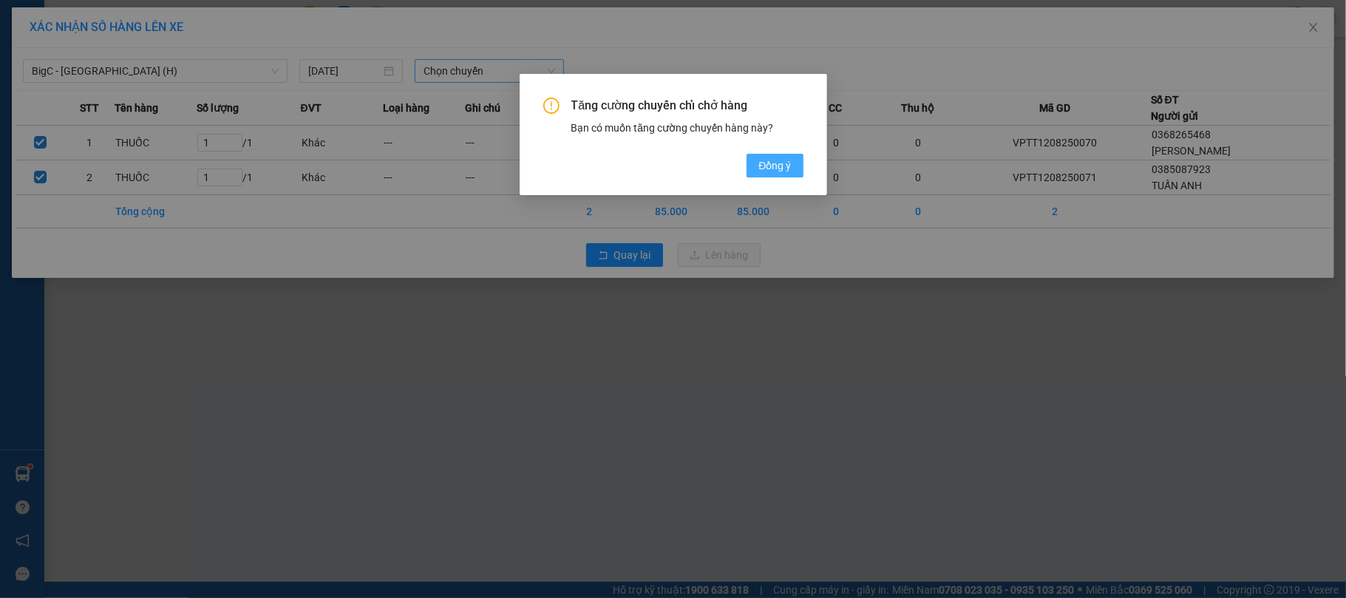
click at [772, 164] on span "Đồng ý" at bounding box center [774, 165] width 33 height 16
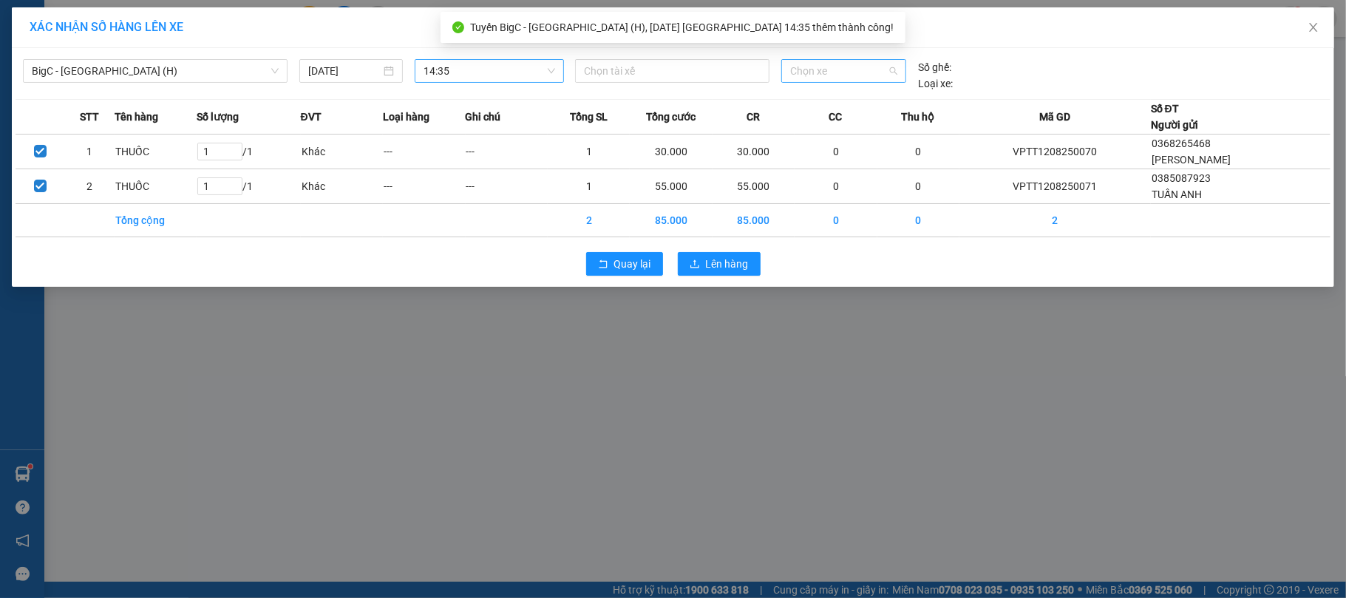
click at [835, 72] on span "Chọn xe" at bounding box center [844, 71] width 108 height 22
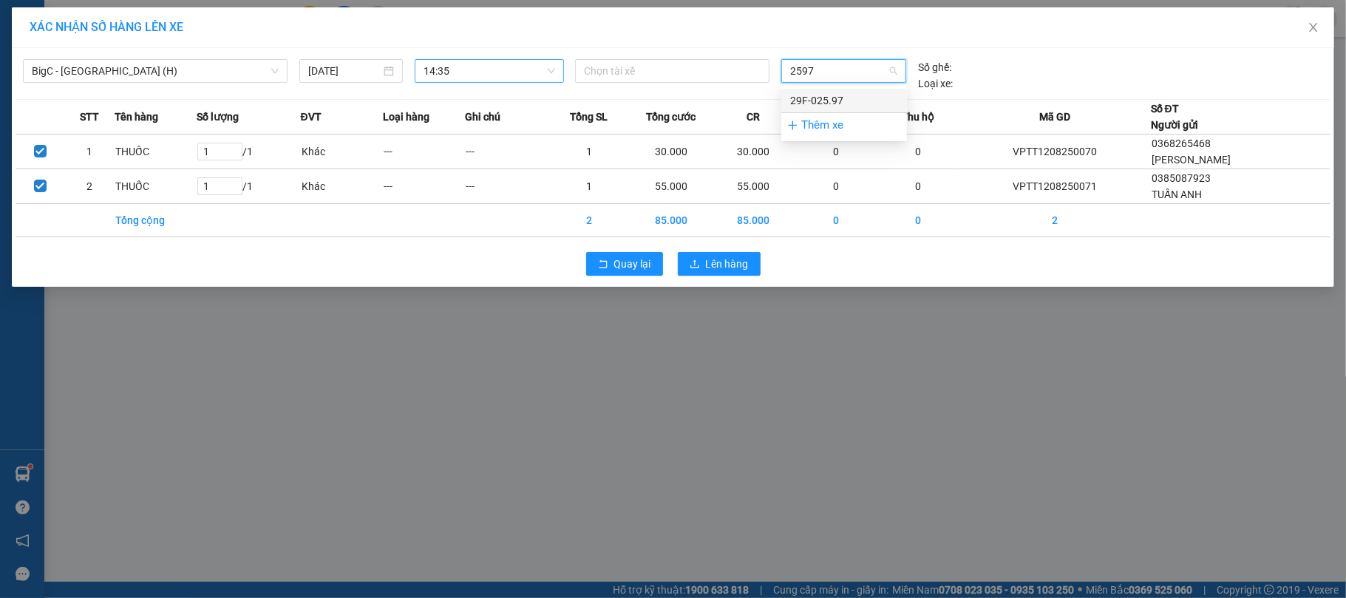
click at [865, 101] on div "29F-025.97" at bounding box center [844, 100] width 108 height 16
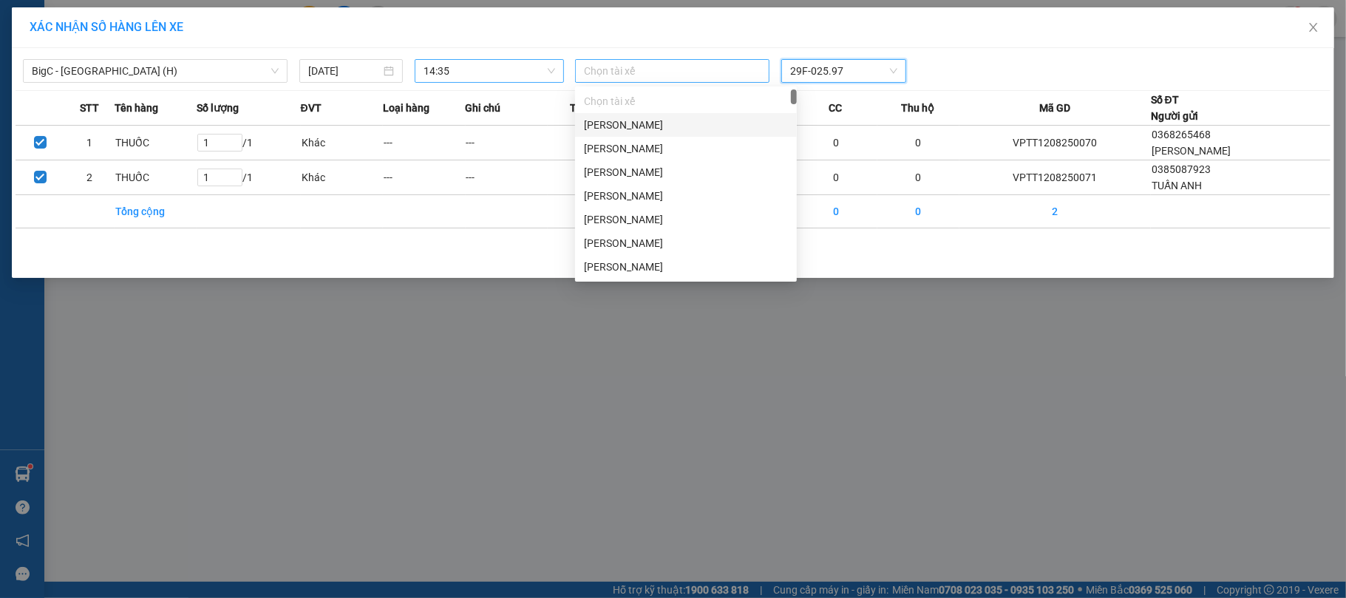
click at [663, 78] on div at bounding box center [672, 71] width 187 height 18
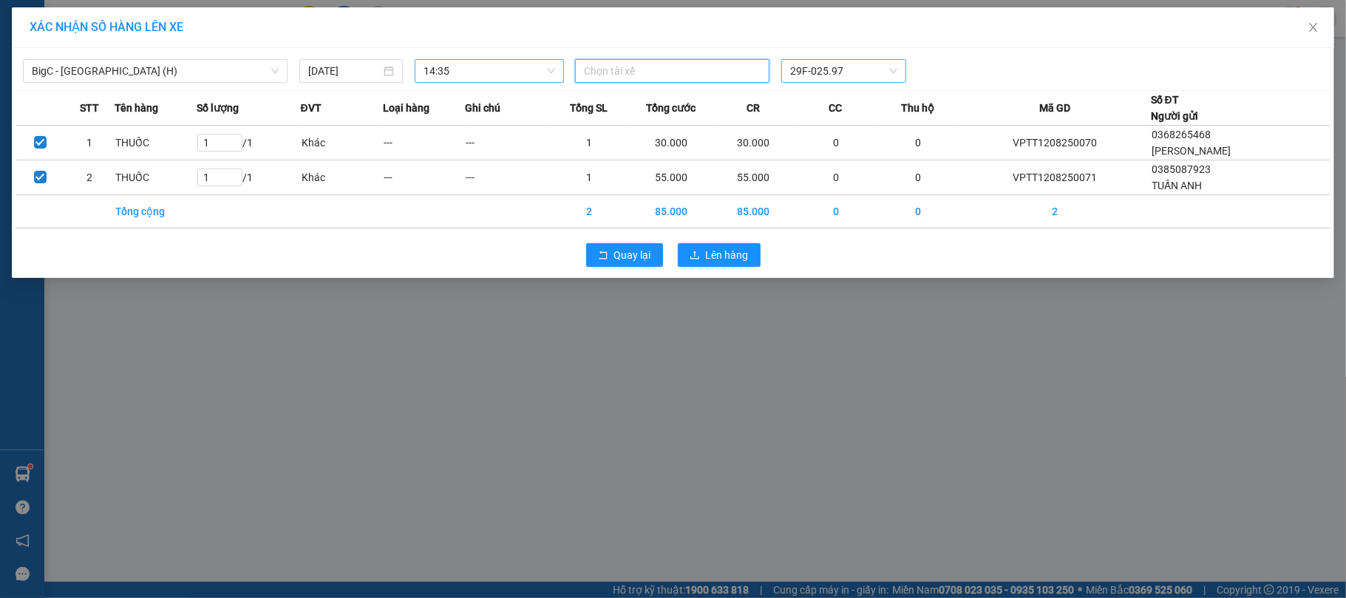
click at [634, 78] on div at bounding box center [672, 71] width 187 height 18
click at [672, 93] on div "[PERSON_NAME]" at bounding box center [686, 101] width 204 height 16
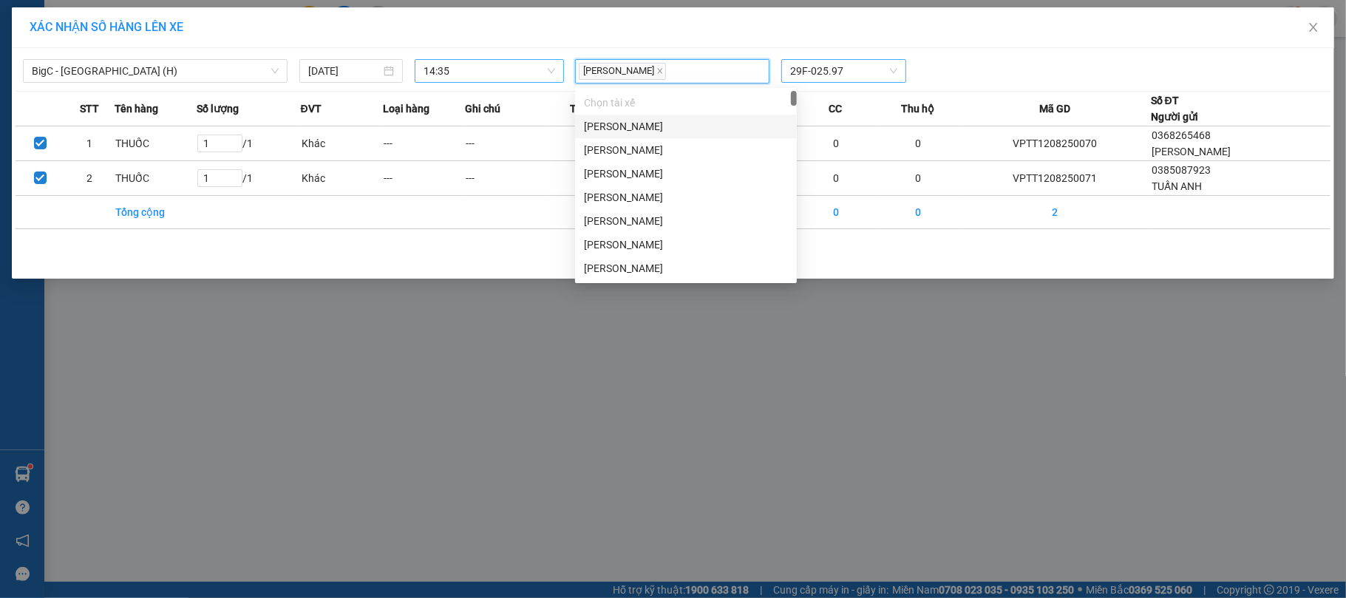
click at [1021, 35] on div "XÁC NHẬN SỐ HÀNG LÊN XE" at bounding box center [673, 27] width 1322 height 41
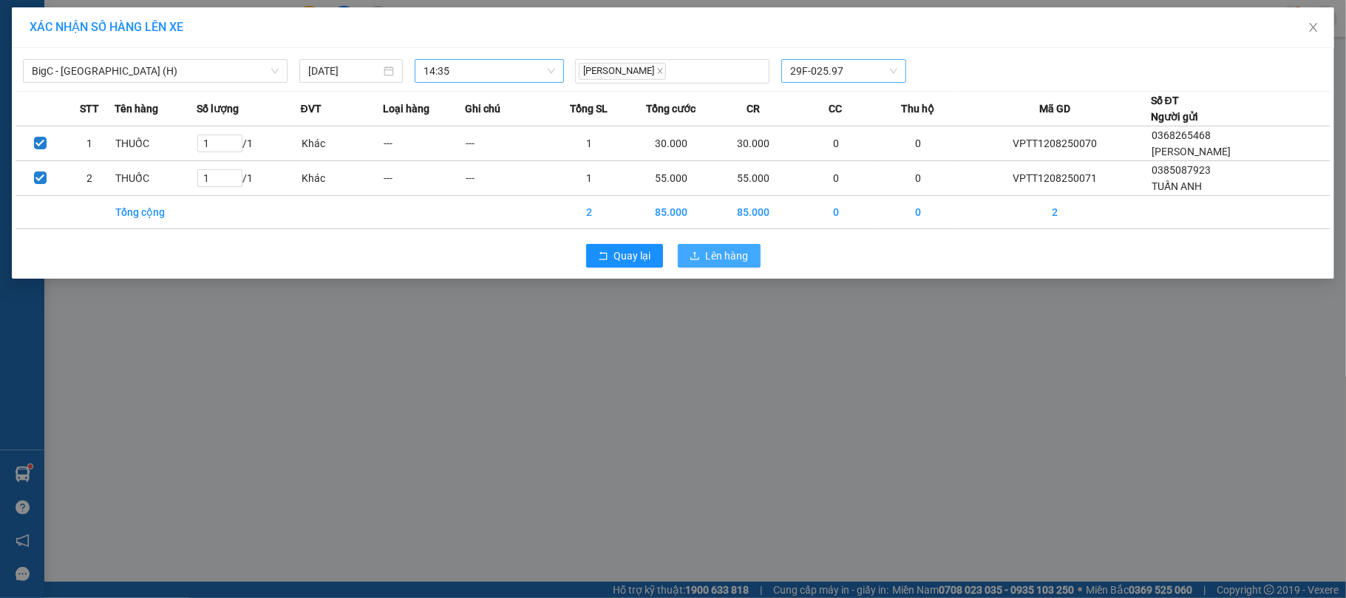
click at [711, 250] on span "Lên hàng" at bounding box center [727, 256] width 43 height 16
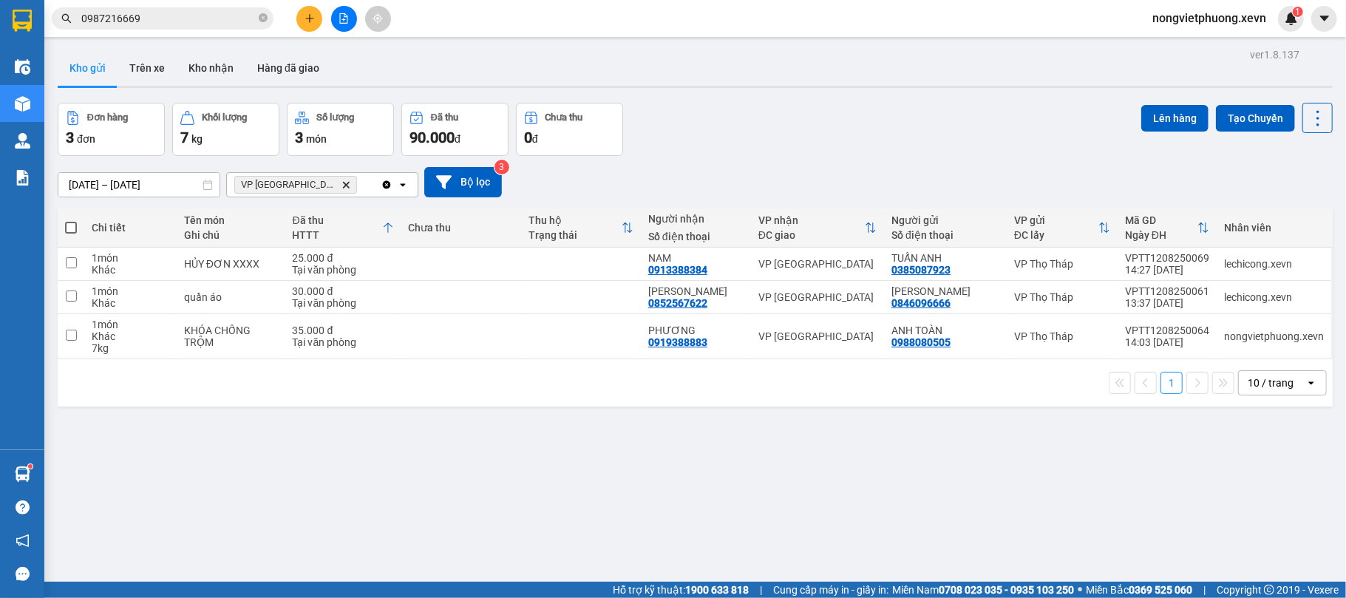
click at [707, 108] on div "Đơn hàng 3 đơn Khối lượng 7 kg Số lượng 3 món Đã thu 90.000 đ Chưa thu 0 đ Lên …" at bounding box center [695, 129] width 1275 height 53
click at [385, 303] on div "Tại văn phòng" at bounding box center [343, 303] width 101 height 12
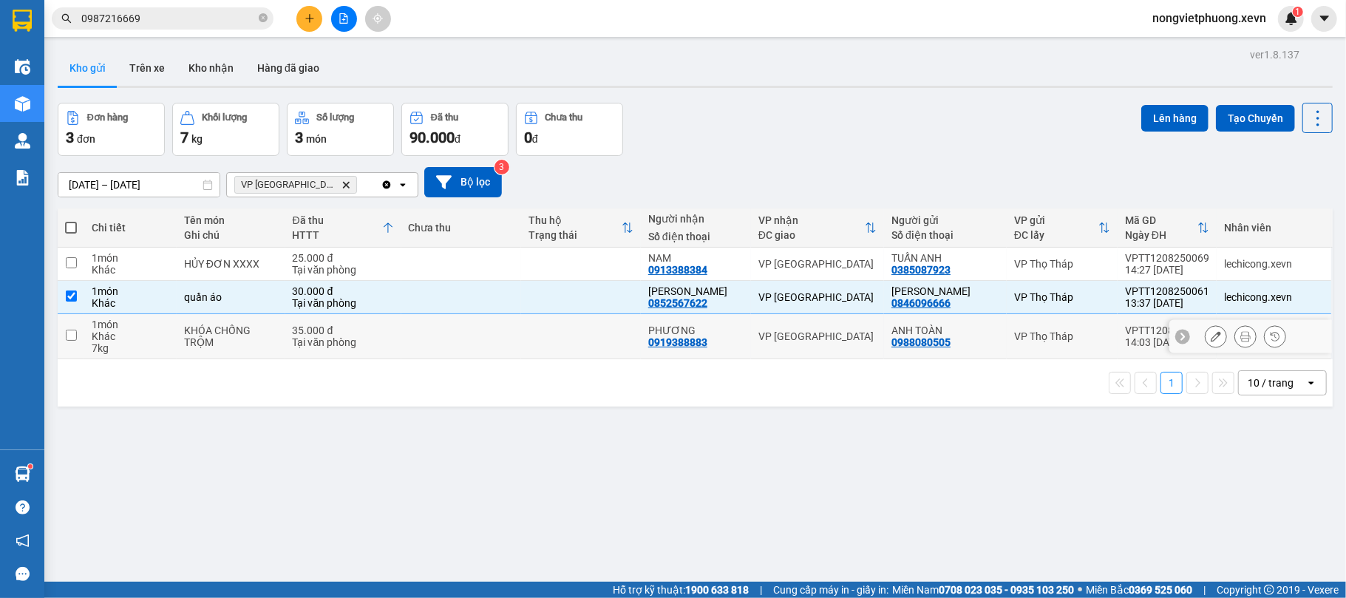
click at [391, 331] on div "35.000 đ" at bounding box center [343, 330] width 101 height 12
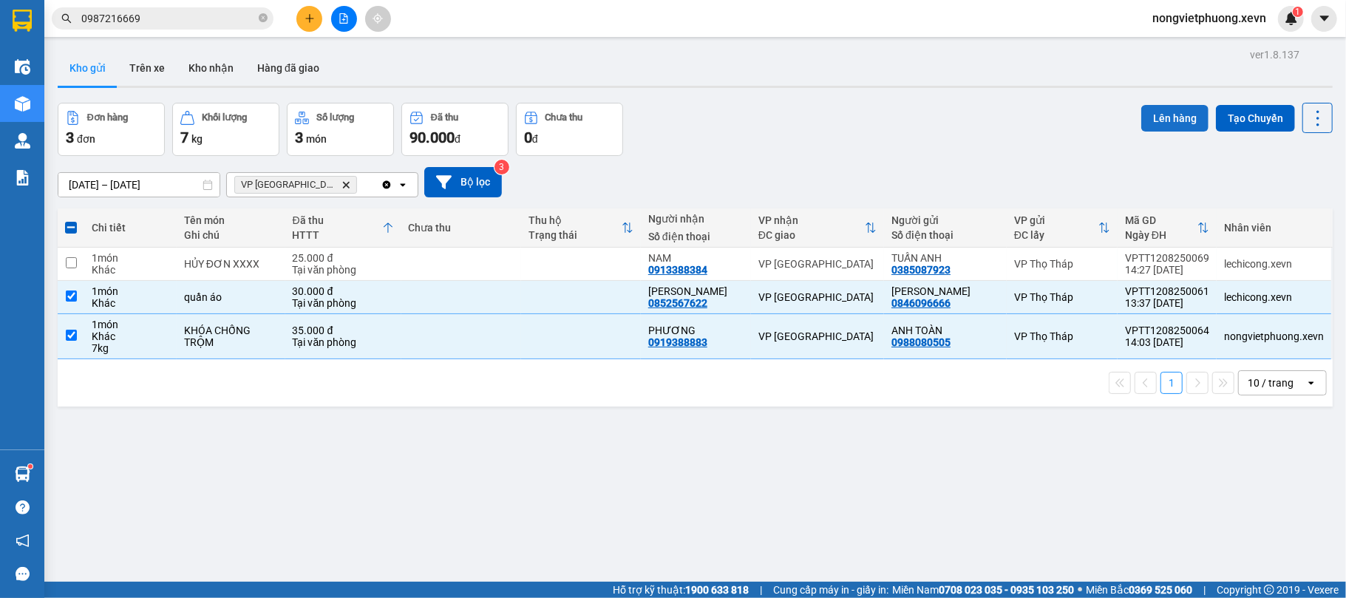
click at [1142, 112] on button "Lên hàng" at bounding box center [1174, 118] width 67 height 27
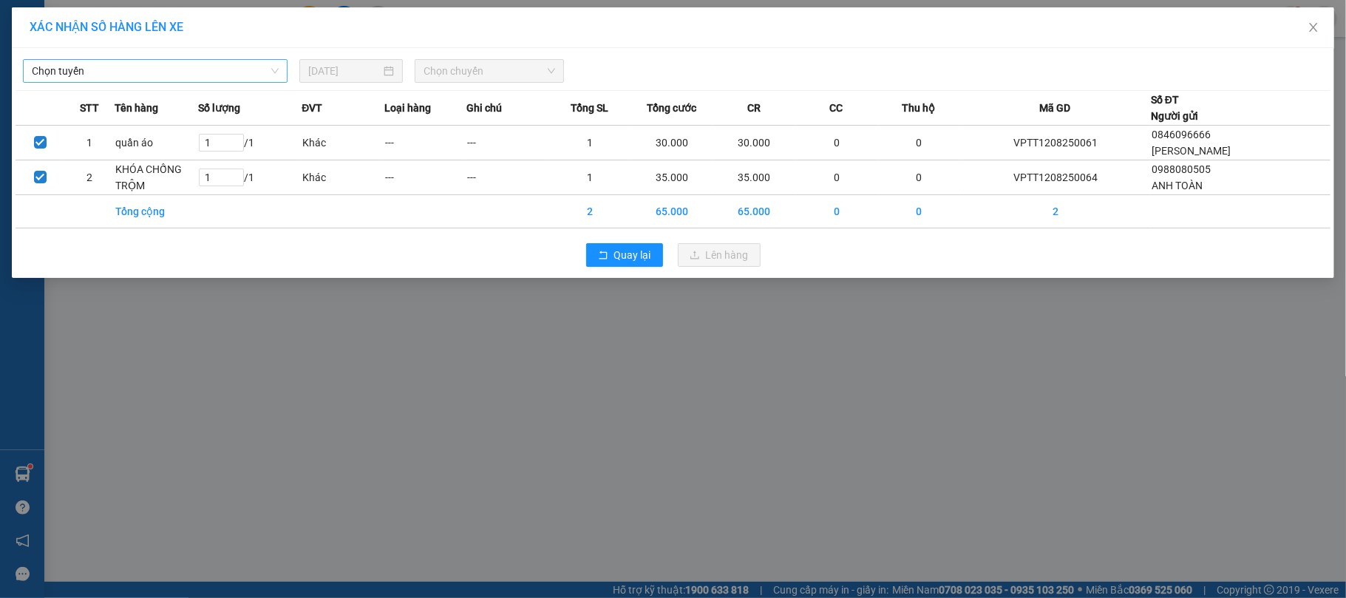
click at [255, 80] on span "Chọn tuyến" at bounding box center [155, 71] width 247 height 22
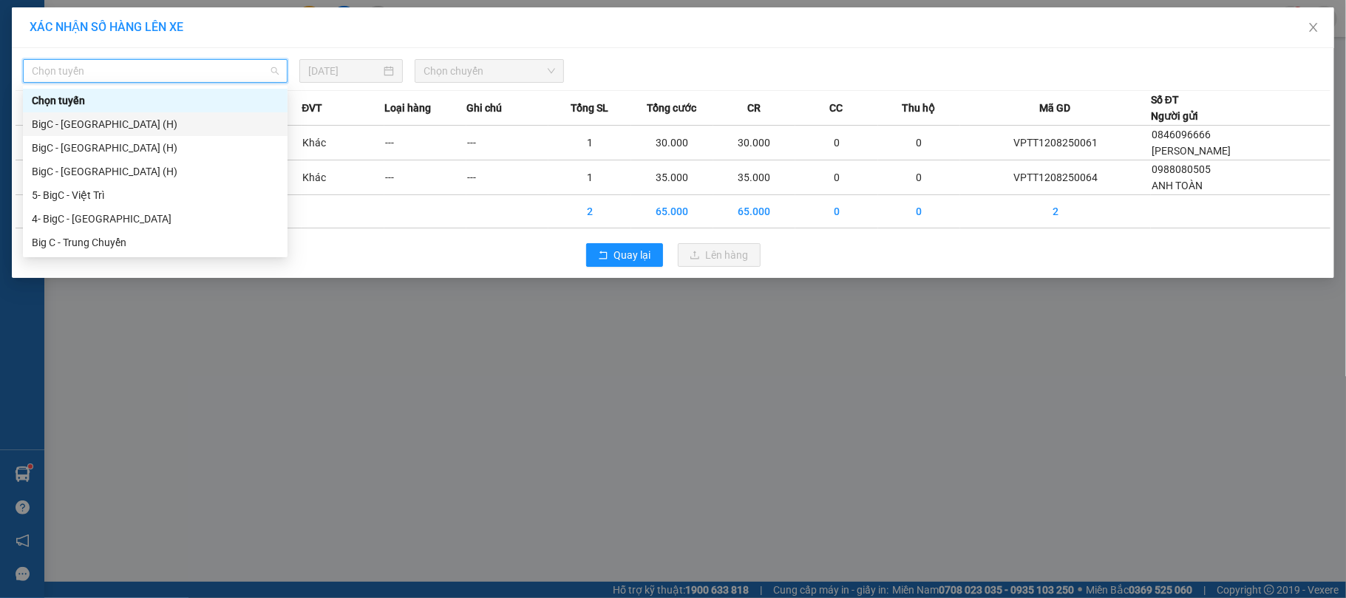
click at [171, 125] on div "BigC - Thái Bình (H)" at bounding box center [155, 124] width 247 height 16
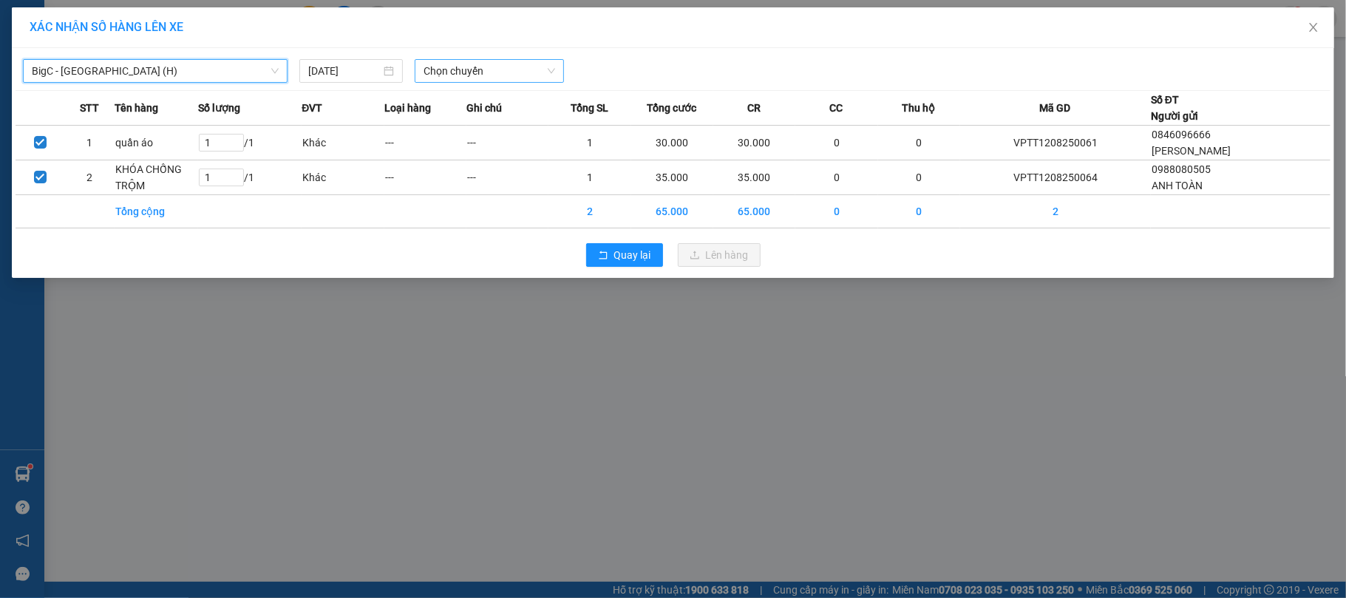
click at [509, 67] on span "Chọn chuyến" at bounding box center [490, 71] width 132 height 22
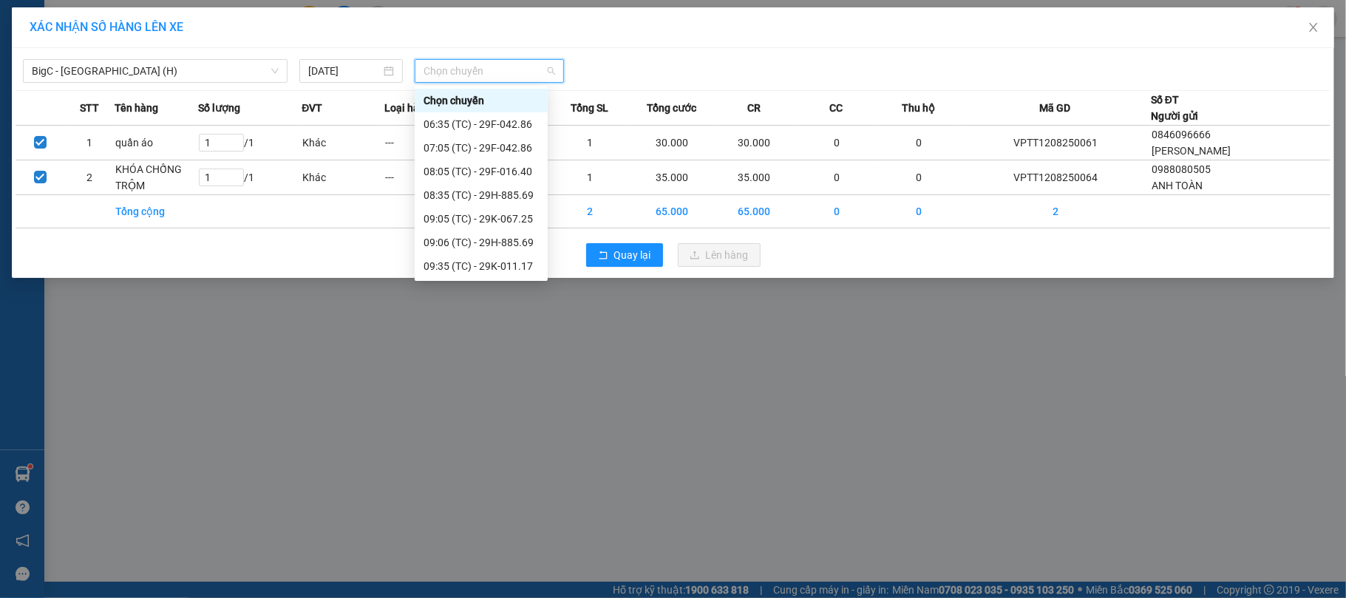
scroll to position [260, 0]
click at [511, 239] on div "15:30 (TC) - 29K-067.25" at bounding box center [481, 242] width 115 height 16
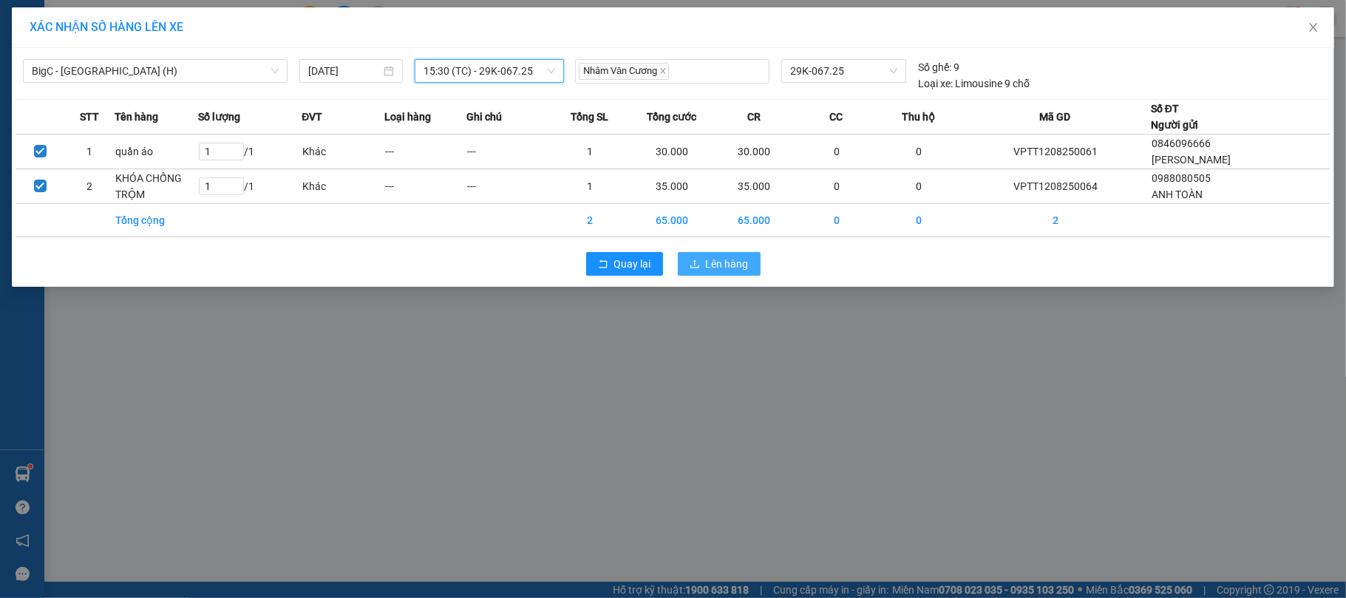
click at [732, 259] on span "Lên hàng" at bounding box center [727, 264] width 43 height 16
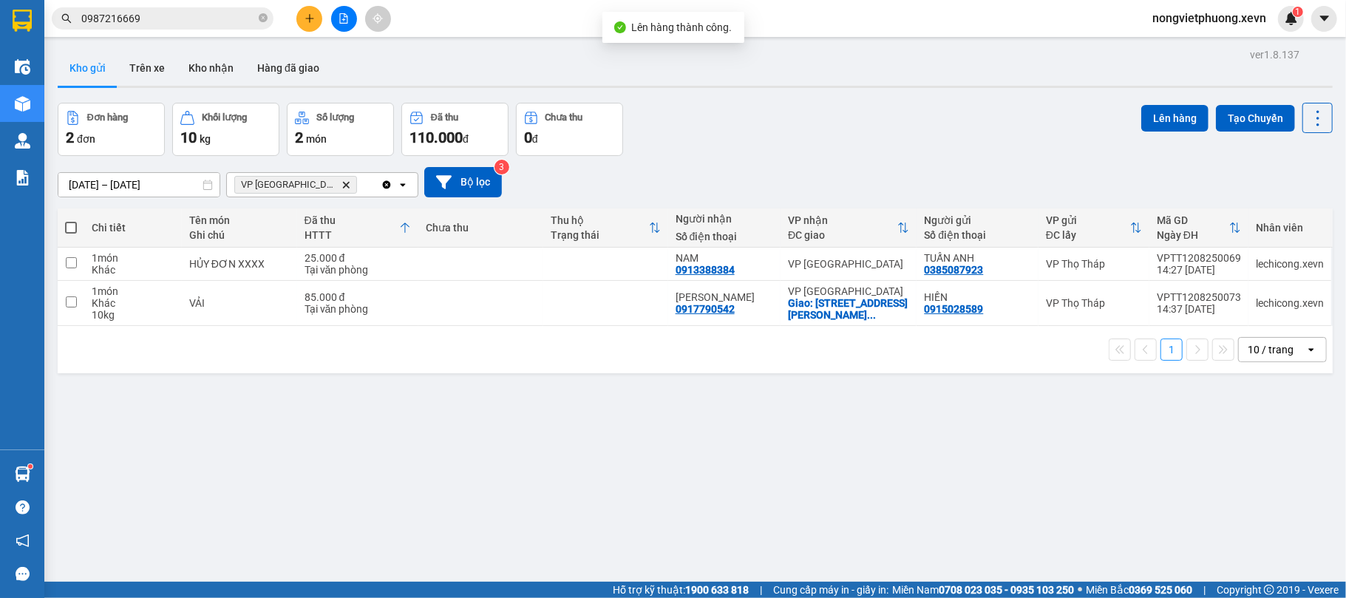
drag, startPoint x: 764, startPoint y: 158, endPoint x: 385, endPoint y: 207, distance: 381.6
click at [760, 160] on div "10/08/2025 – 12/08/2025 Press the down arrow key to interact with the calendar …" at bounding box center [695, 182] width 1275 height 52
click at [343, 185] on icon "VP Nam Định, close by backspace" at bounding box center [346, 184] width 7 height 7
click at [273, 180] on div "Chọn văn phòng nhận" at bounding box center [287, 184] width 102 height 15
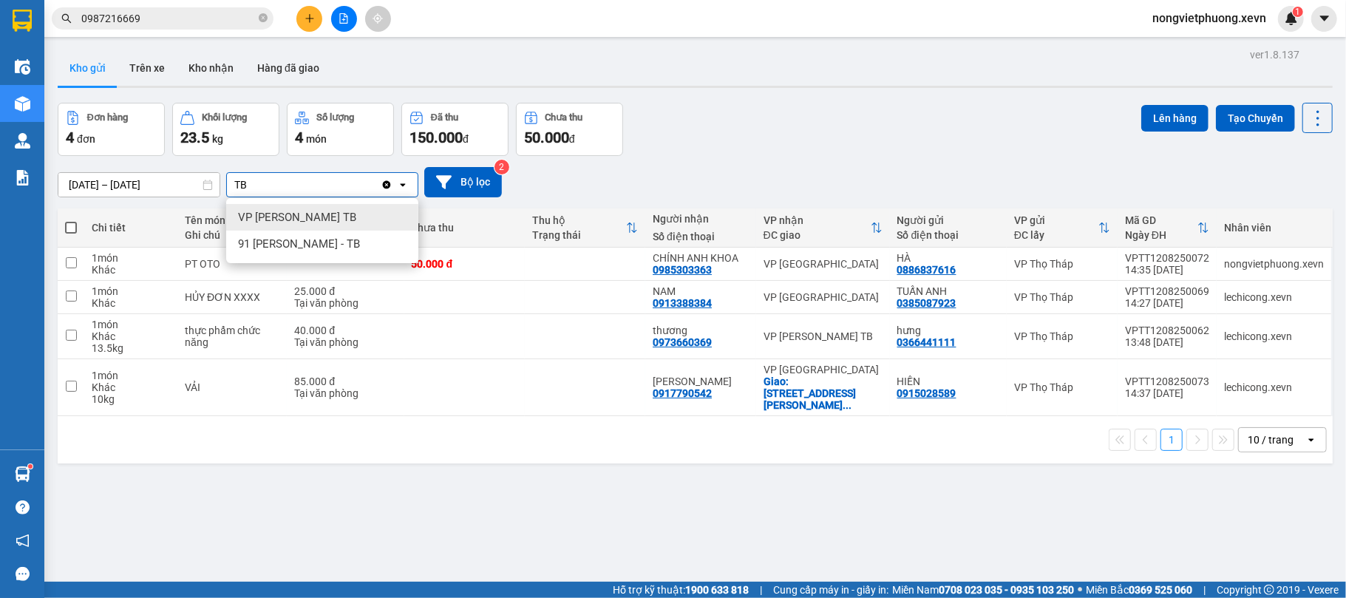
click at [323, 211] on div "VP [PERSON_NAME] TB" at bounding box center [322, 217] width 192 height 27
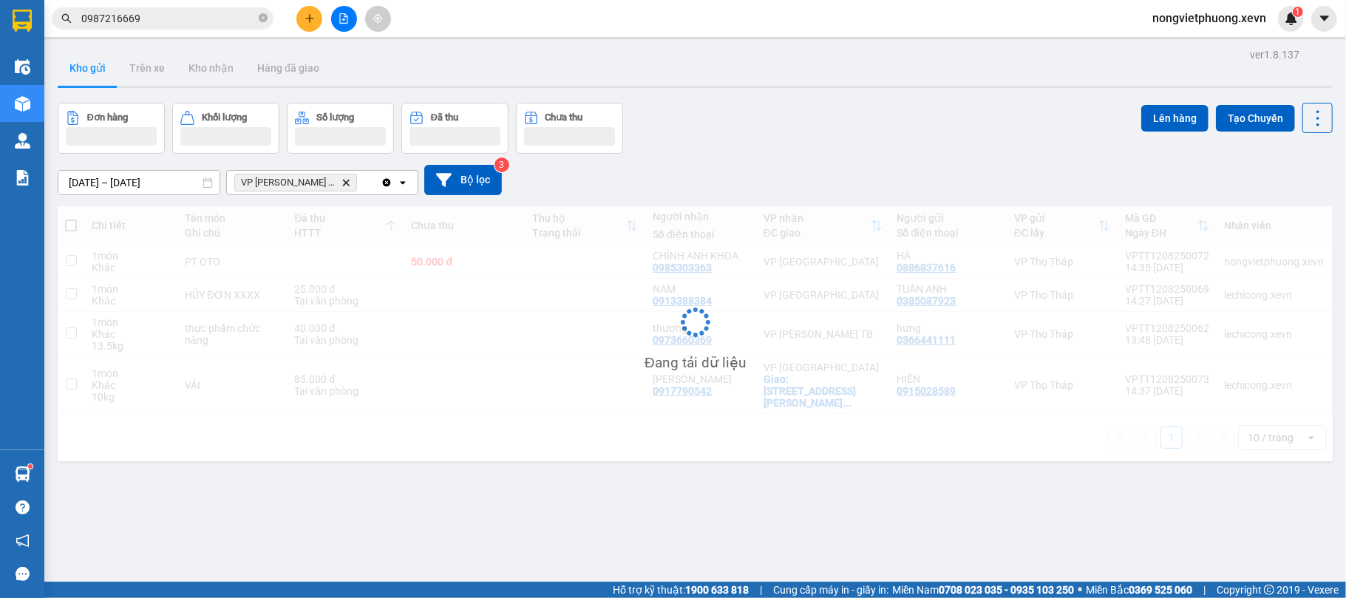
click at [894, 113] on div "Đơn hàng Khối lượng Số lượng Đã thu Chưa thu Lên hàng Tạo Chuyến" at bounding box center [695, 128] width 1275 height 51
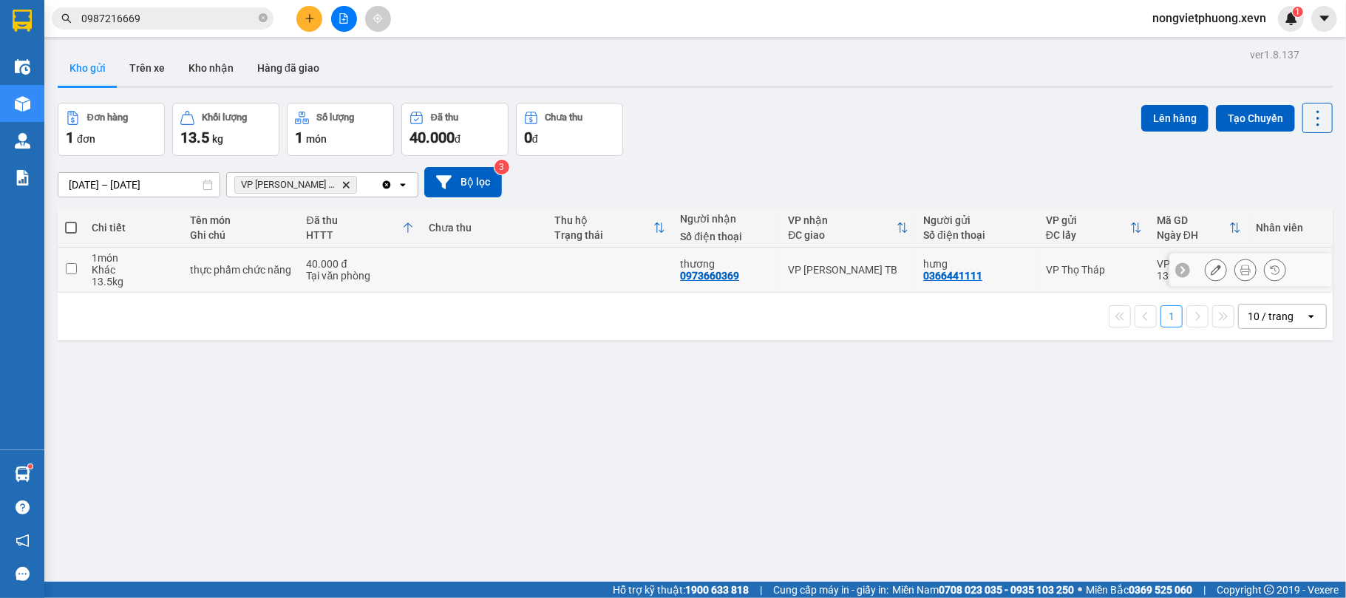
click at [451, 276] on td at bounding box center [484, 270] width 126 height 45
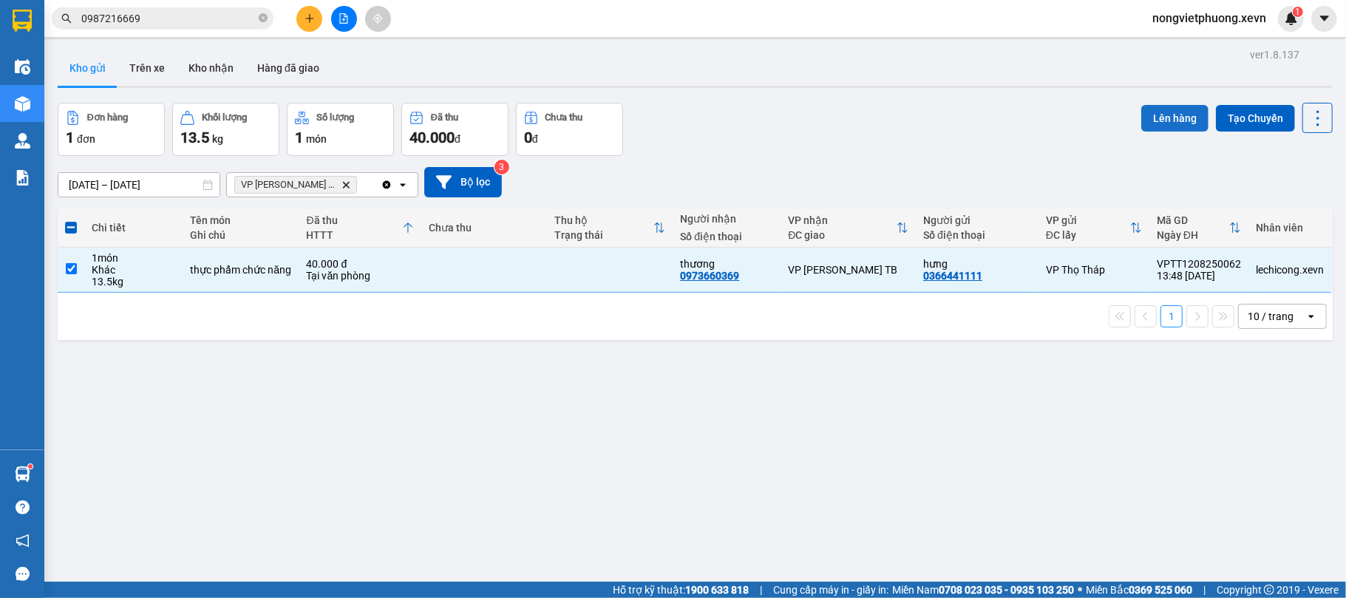
click at [1150, 109] on button "Lên hàng" at bounding box center [1174, 118] width 67 height 27
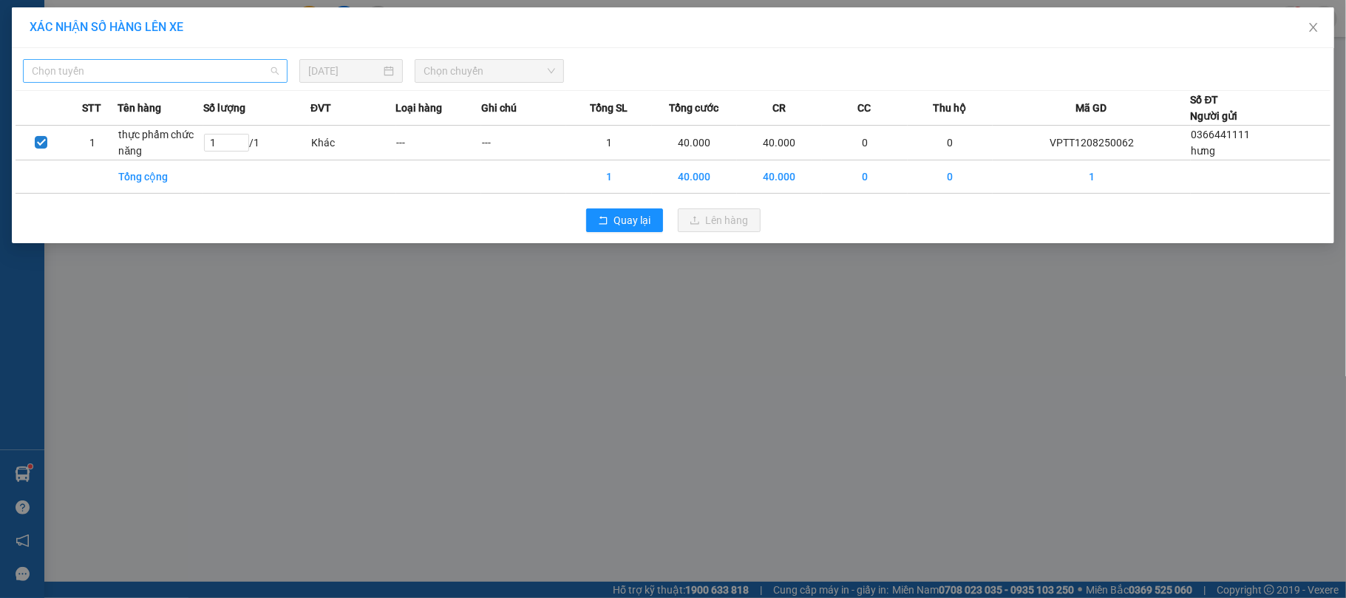
click at [245, 78] on span "Chọn tuyến" at bounding box center [155, 71] width 247 height 22
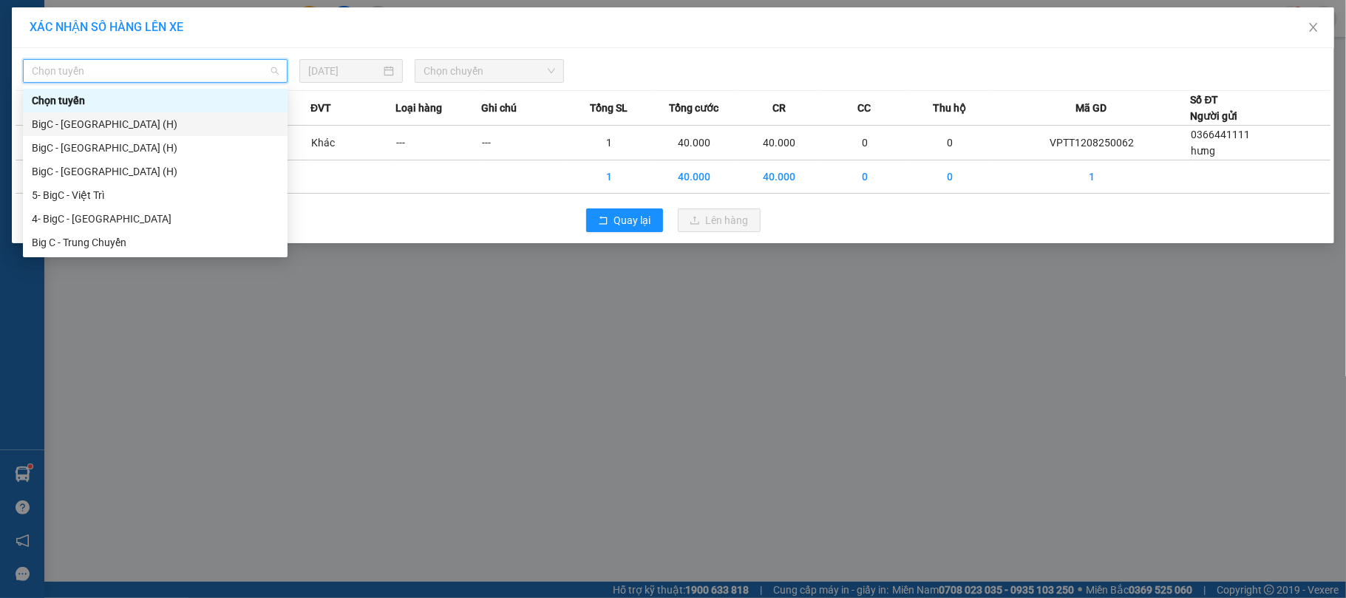
click at [136, 129] on div "BigC - Thái Bình (H)" at bounding box center [155, 124] width 247 height 16
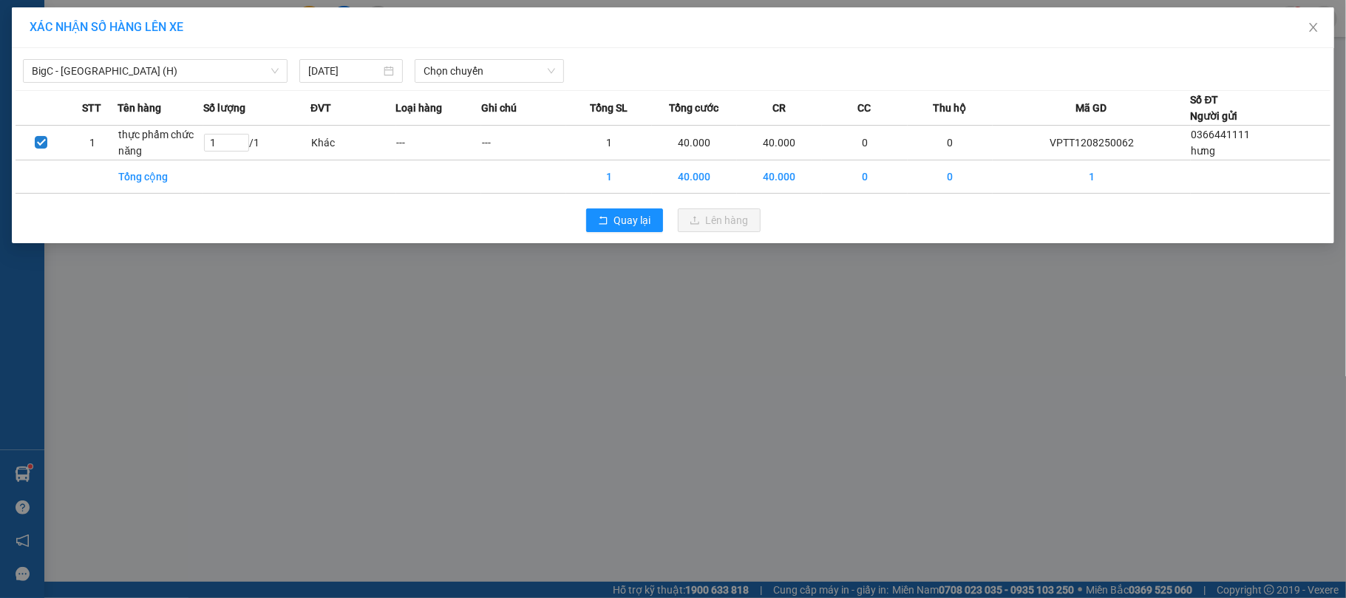
click at [526, 48] on div "XÁC NHẬN SỐ HÀNG LÊN XE BigC - Thái Bình (H) 12/08/2025 Chọn chuyến STT Tên hàn…" at bounding box center [673, 125] width 1322 height 236
click at [524, 54] on div "BigC - Thái Bình (H) 12/08/2025 Chọn chuyến" at bounding box center [673, 67] width 1315 height 31
click at [518, 68] on span "Chọn chuyến" at bounding box center [490, 71] width 132 height 22
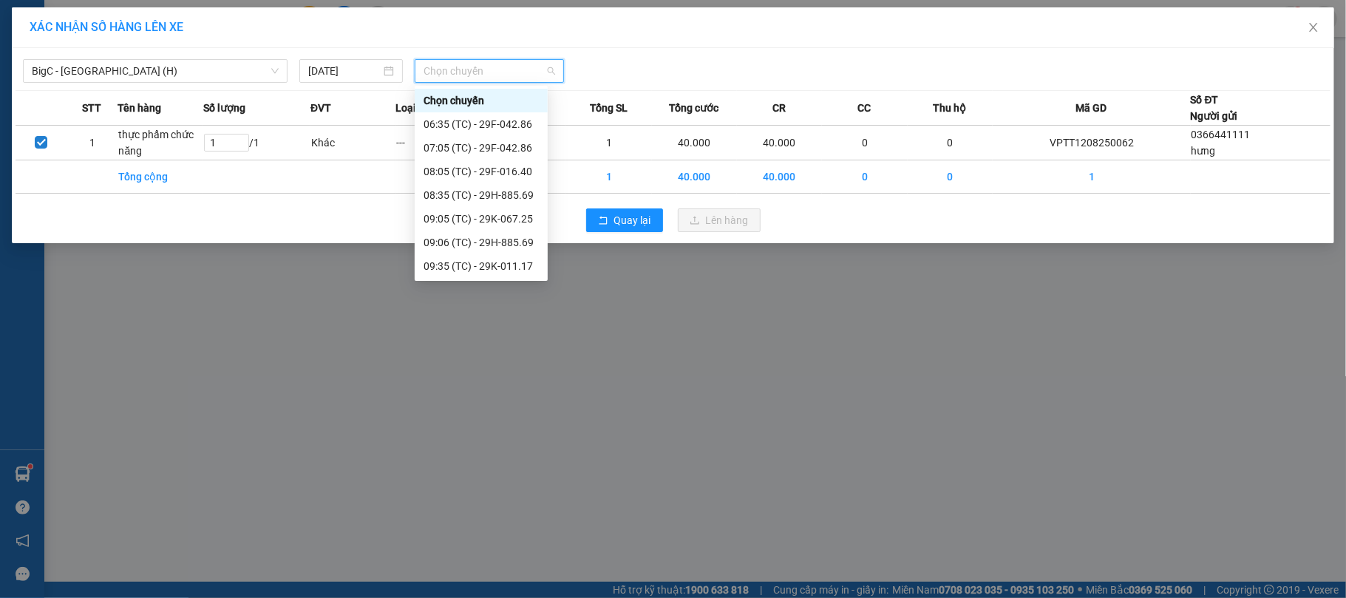
scroll to position [260, 0]
click at [507, 238] on div "15:30 (TC) - 29K-067.25" at bounding box center [481, 242] width 115 height 16
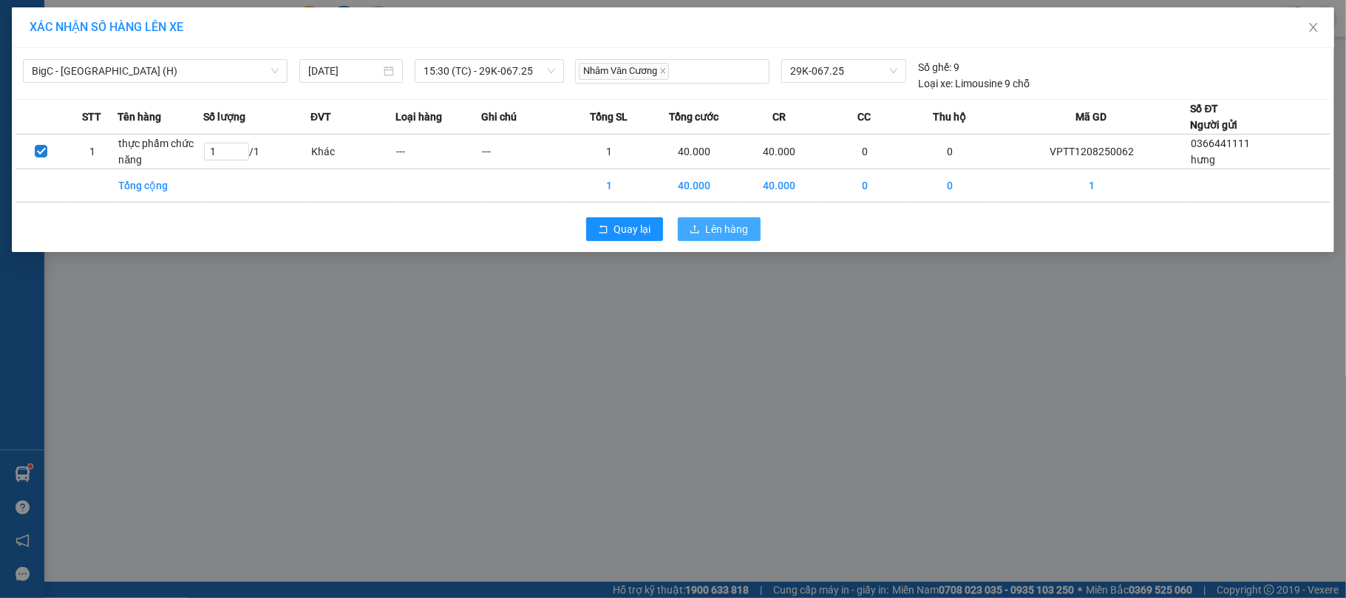
click at [731, 231] on span "Lên hàng" at bounding box center [727, 229] width 43 height 16
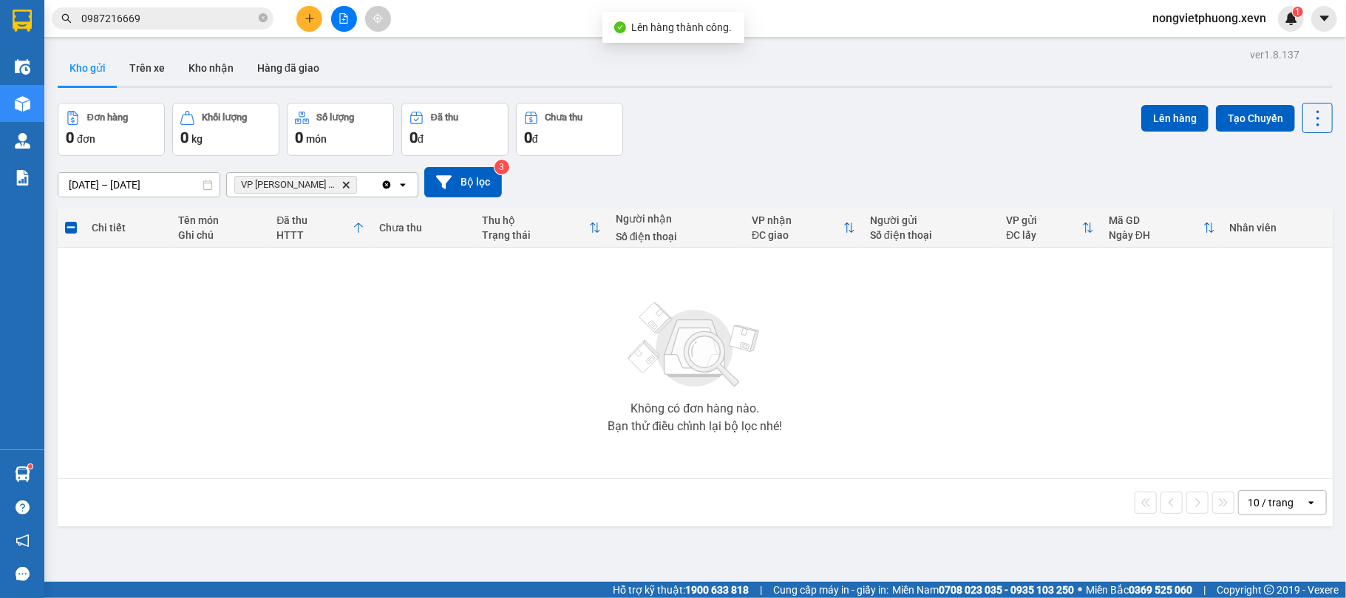
click at [341, 183] on icon "Delete" at bounding box center [345, 184] width 9 height 9
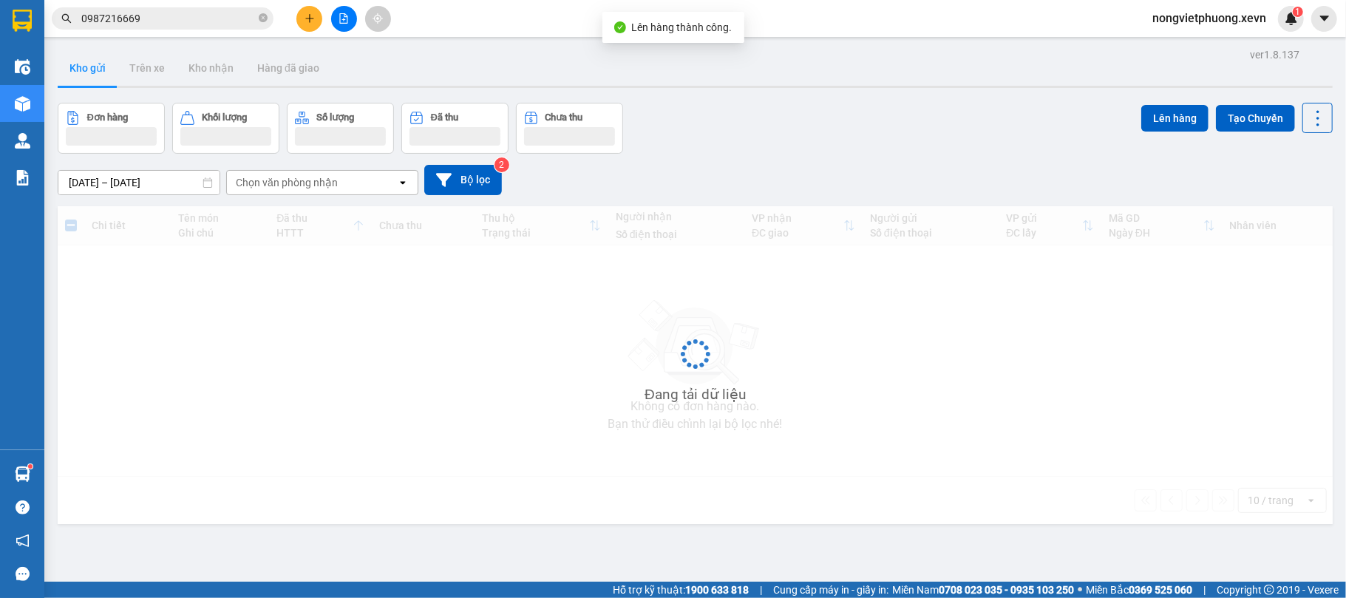
click at [820, 84] on div "Kho gửi Trên xe Kho nhận Hàng đã giao" at bounding box center [695, 69] width 1275 height 39
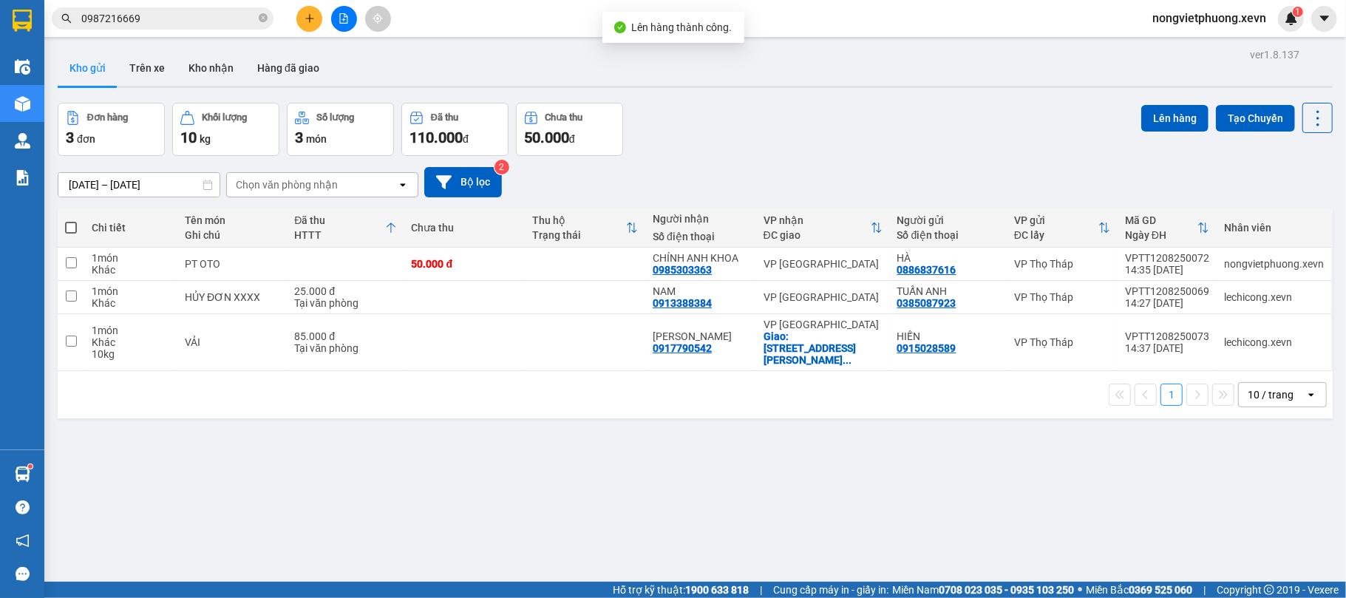
click at [747, 424] on div "ver 1.8.137 Kho gửi Trên xe Kho nhận Hàng đã giao Đơn hàng 3 đơn Khối lượng 10 …" at bounding box center [695, 343] width 1287 height 598
click at [723, 415] on div "ver 1.8.137 Kho gửi Trên xe Kho nhận Hàng đã giao Đơn hàng 3 đơn Khối lượng 10 …" at bounding box center [695, 343] width 1287 height 598
click at [531, 334] on td at bounding box center [585, 342] width 120 height 57
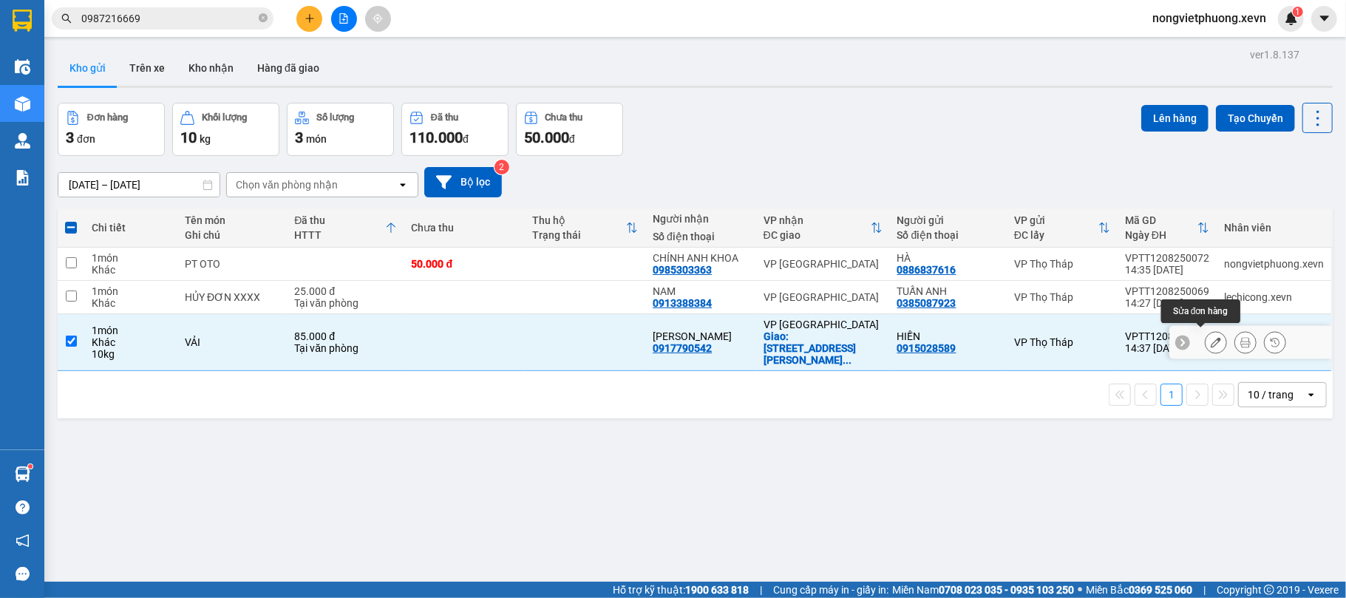
click at [1211, 337] on icon at bounding box center [1216, 342] width 10 height 10
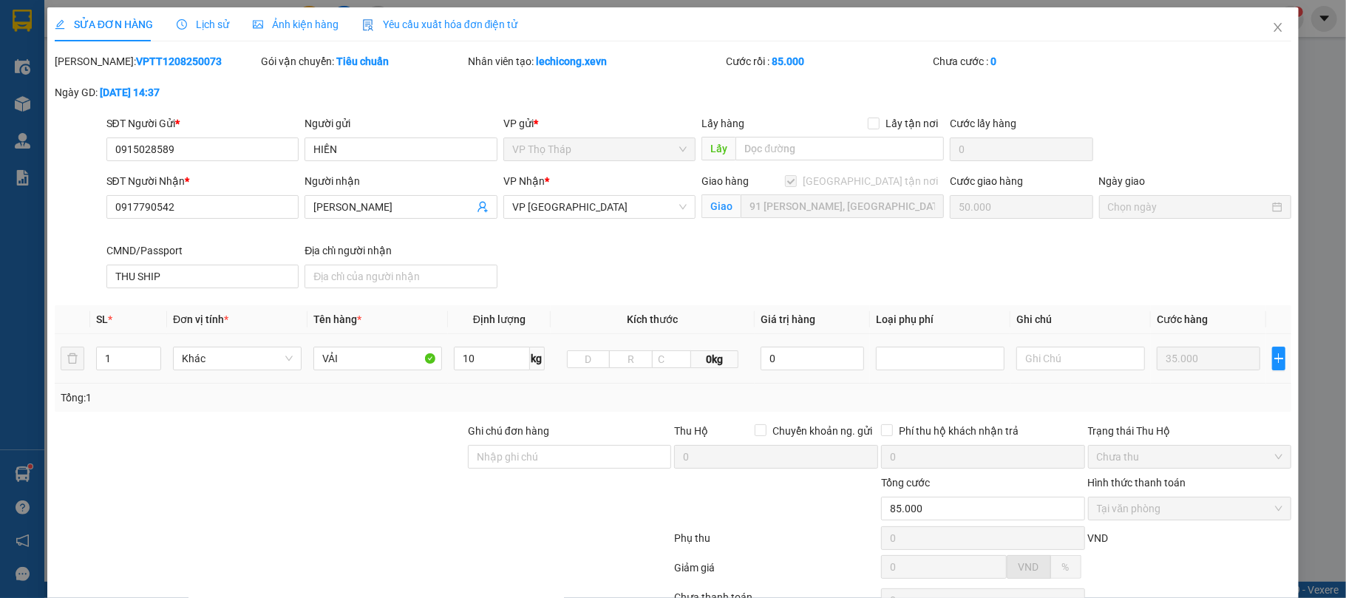
click at [797, 178] on span at bounding box center [791, 181] width 12 height 12
click at [885, 239] on div "Giao hàng Giao tận nơi Giao 91 Nguyễn Văn Trỗi, Năng Tĩnh, Nam Định" at bounding box center [823, 207] width 248 height 69
click at [1264, 34] on span "Close" at bounding box center [1277, 27] width 41 height 41
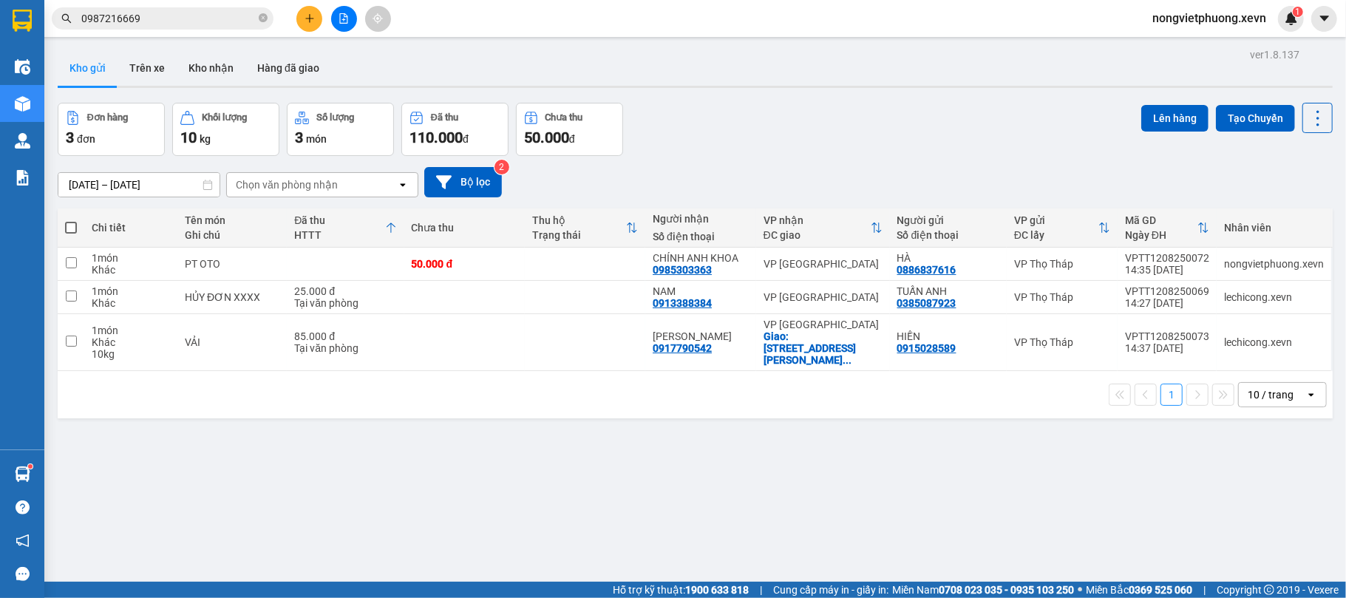
click at [782, 131] on div "Đơn hàng 3 đơn Khối lượng 10 kg Số lượng 3 món Đã thu 110.000 đ Chưa thu 50.000…" at bounding box center [695, 129] width 1275 height 53
click at [242, 467] on div "ver 1.8.137 Kho gửi Trên xe Kho nhận Hàng đã giao Đơn hàng 3 đơn Khối lượng 10 …" at bounding box center [695, 343] width 1287 height 598
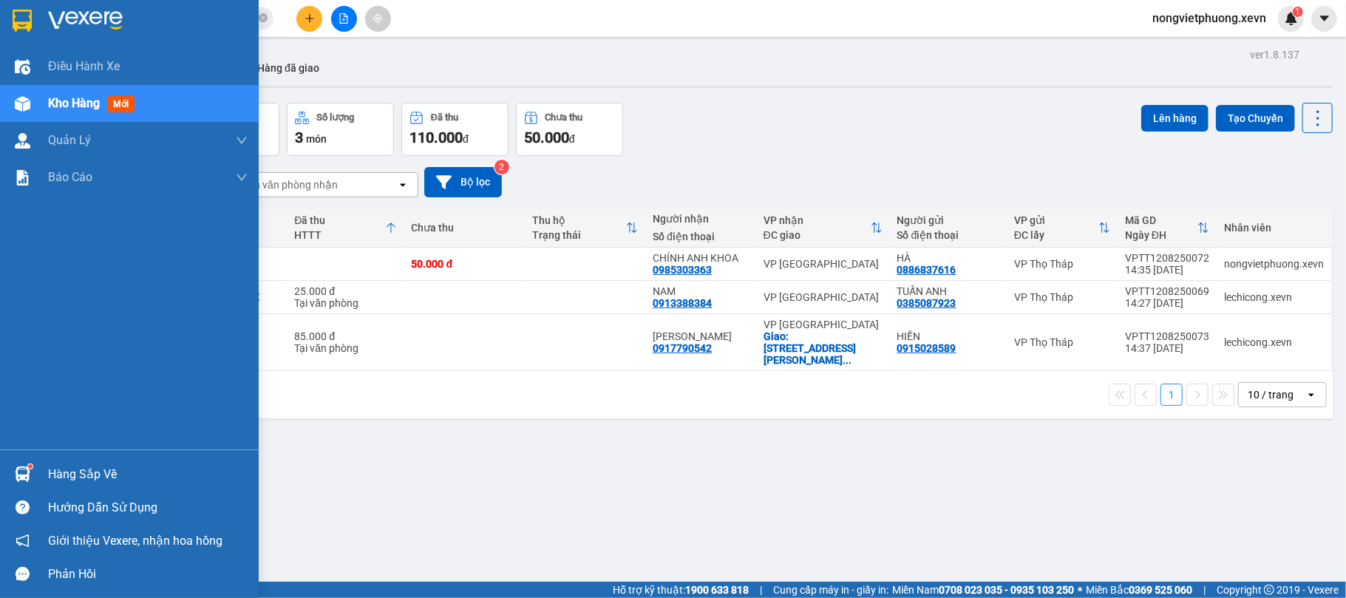
click at [21, 462] on div at bounding box center [23, 474] width 26 height 26
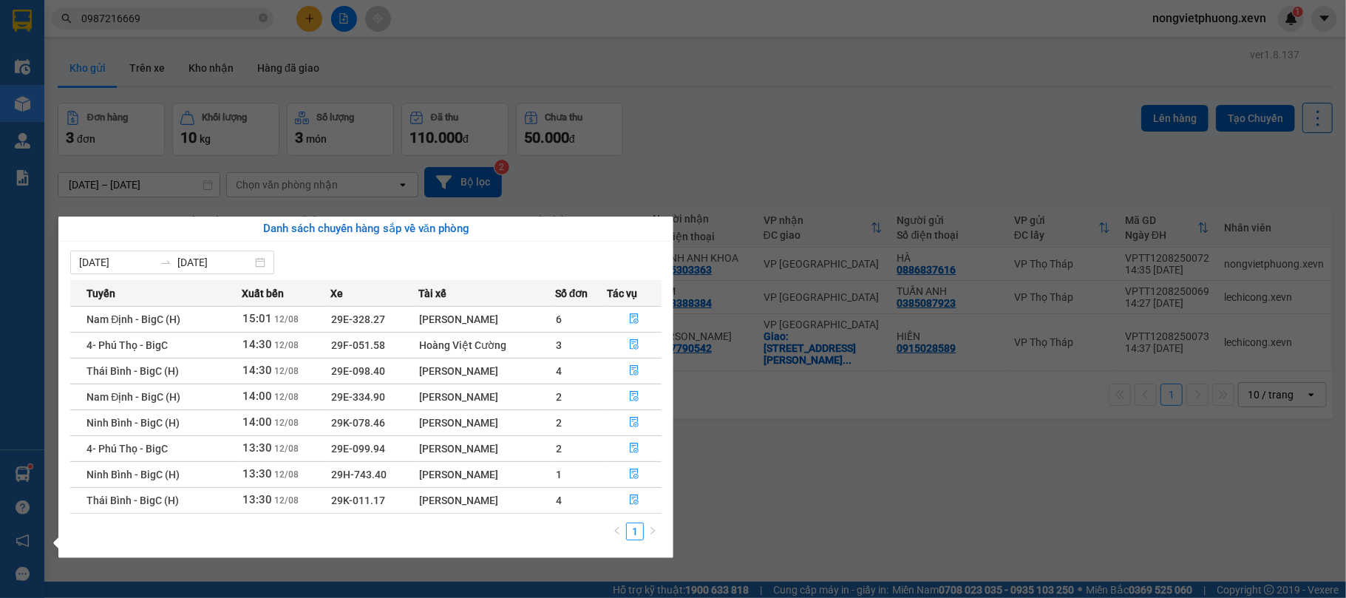
click at [797, 123] on section "Kết quả tìm kiếm ( 1 ) Bộ lọc Mã ĐH Trạng thái Món hàng Thu hộ Tổng cước Chưa c…" at bounding box center [673, 299] width 1346 height 598
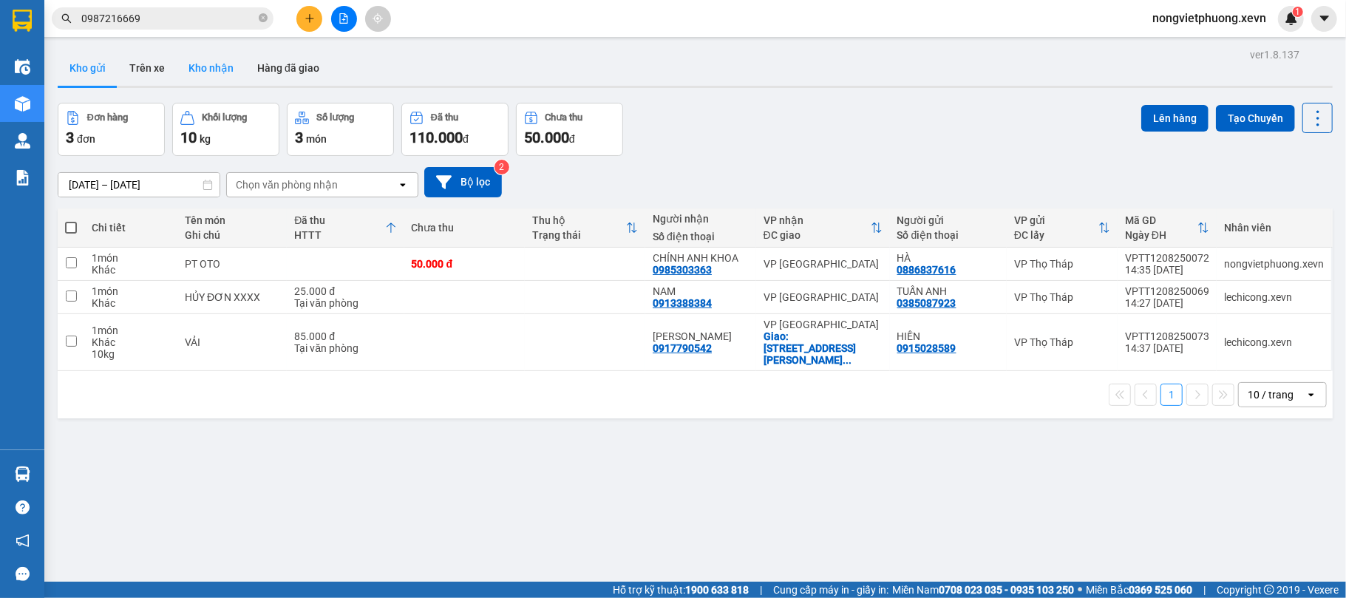
click at [202, 81] on button "Kho nhận" at bounding box center [211, 67] width 69 height 35
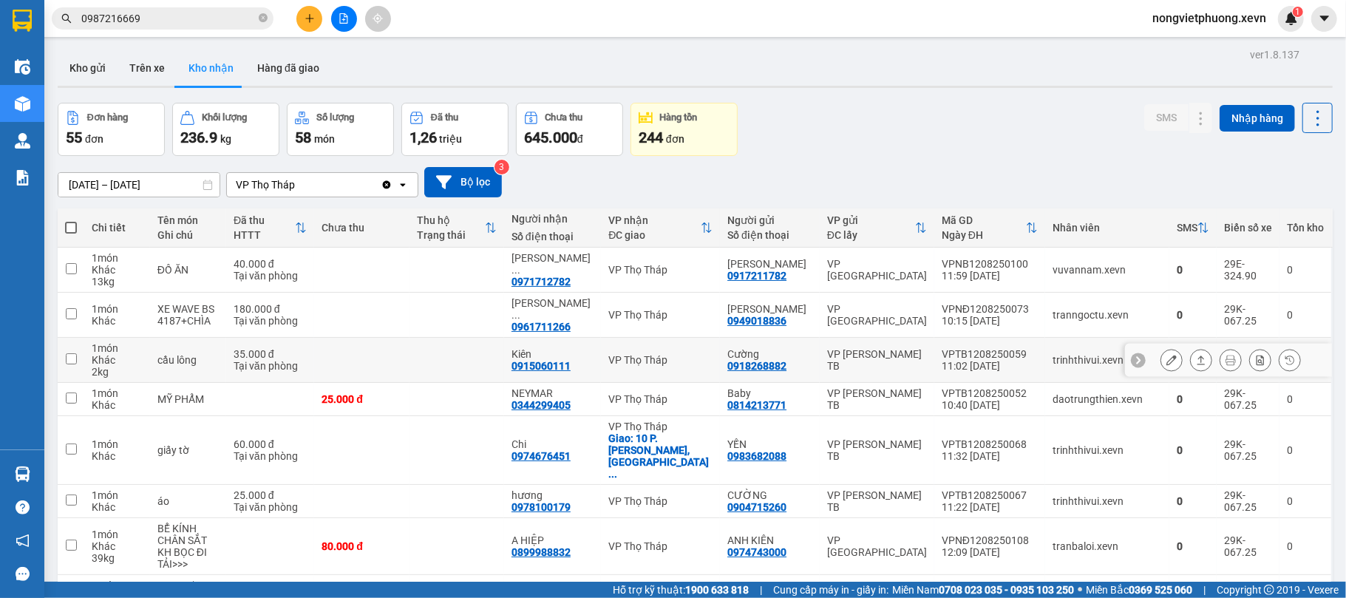
scroll to position [98, 0]
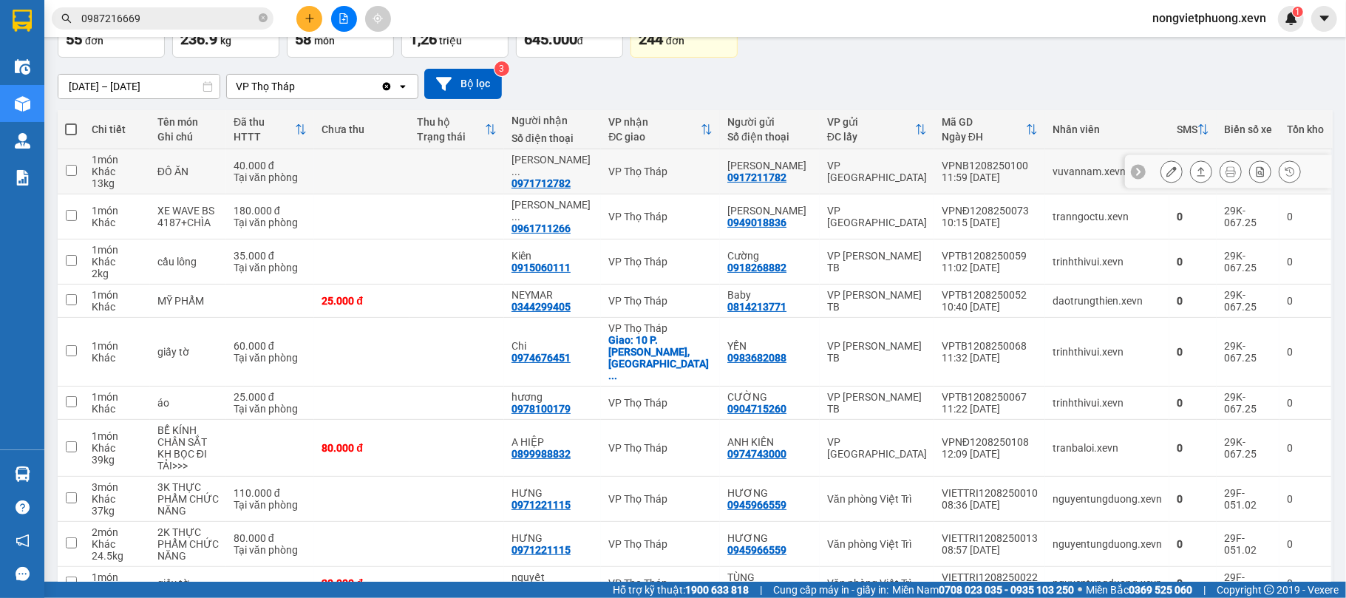
drag, startPoint x: 968, startPoint y: 173, endPoint x: 979, endPoint y: 183, distance: 15.2
click at [968, 173] on div "11:59 12/08" at bounding box center [990, 177] width 96 height 12
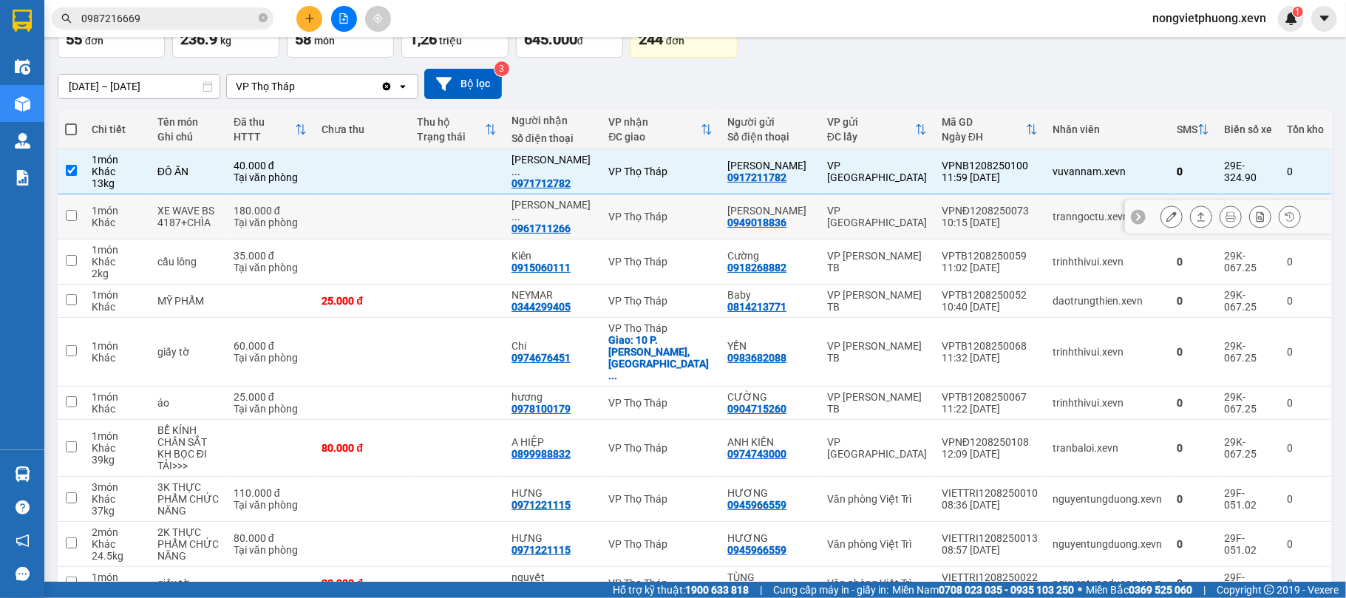
click at [997, 211] on div "VPNĐ1208250073" at bounding box center [990, 211] width 96 height 12
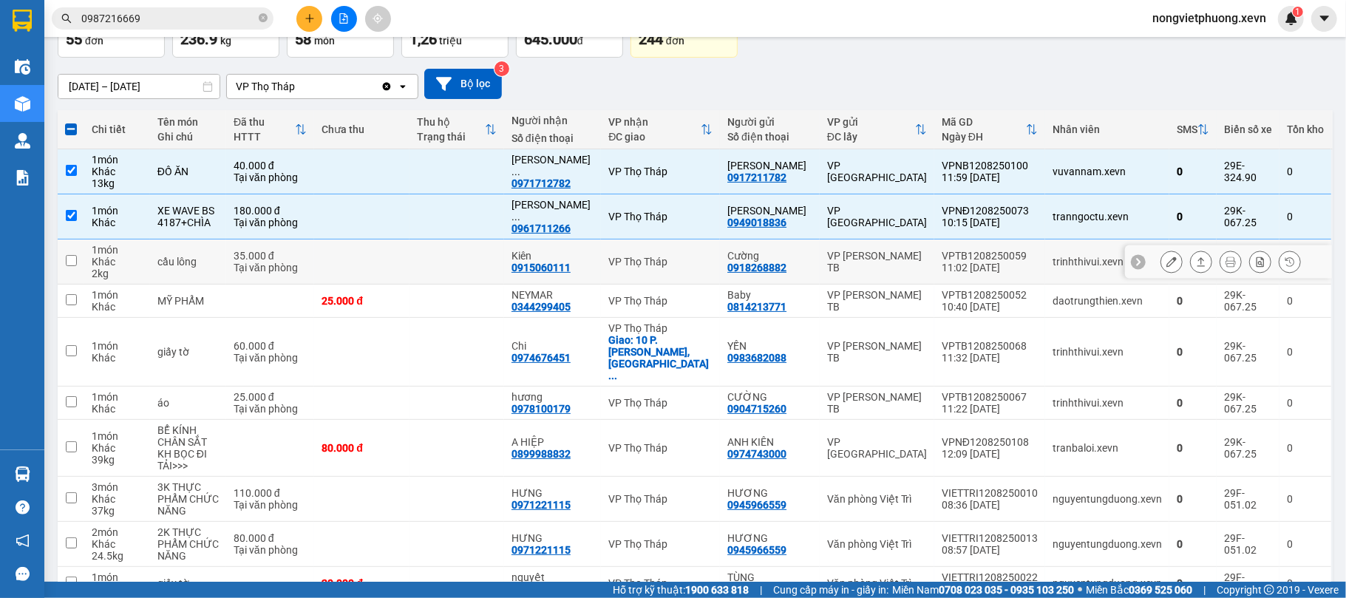
click at [1006, 265] on div "11:02 12/08" at bounding box center [990, 268] width 96 height 12
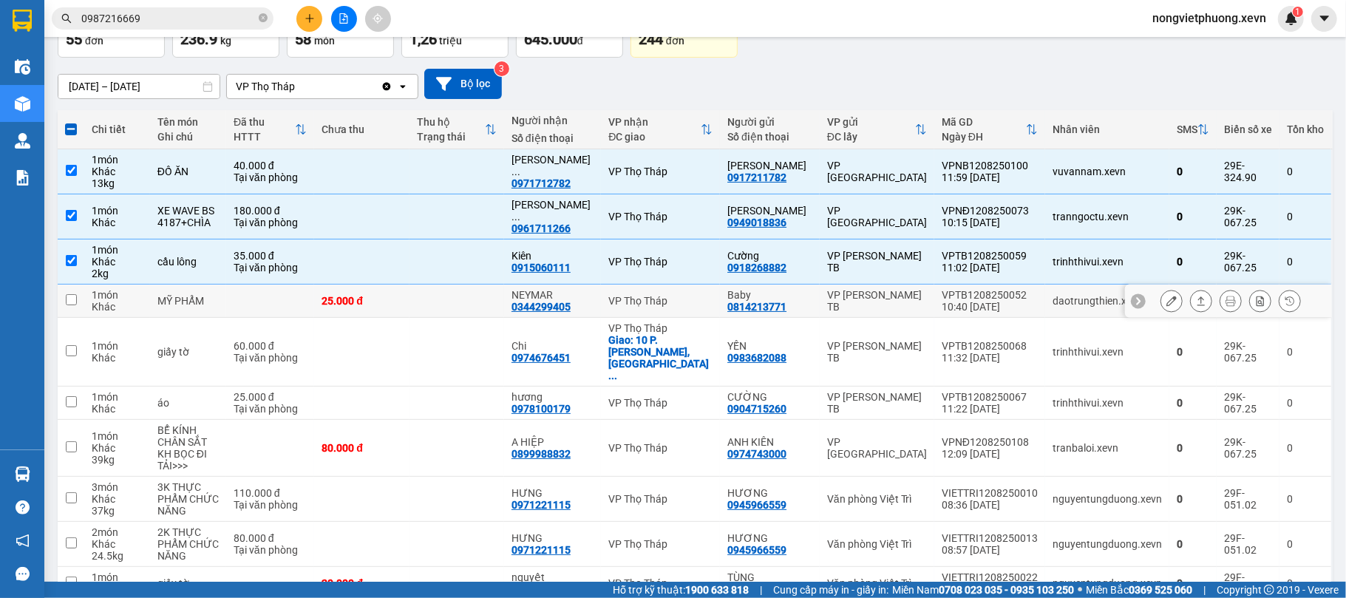
click at [999, 313] on div "10:40 12/08" at bounding box center [990, 307] width 96 height 12
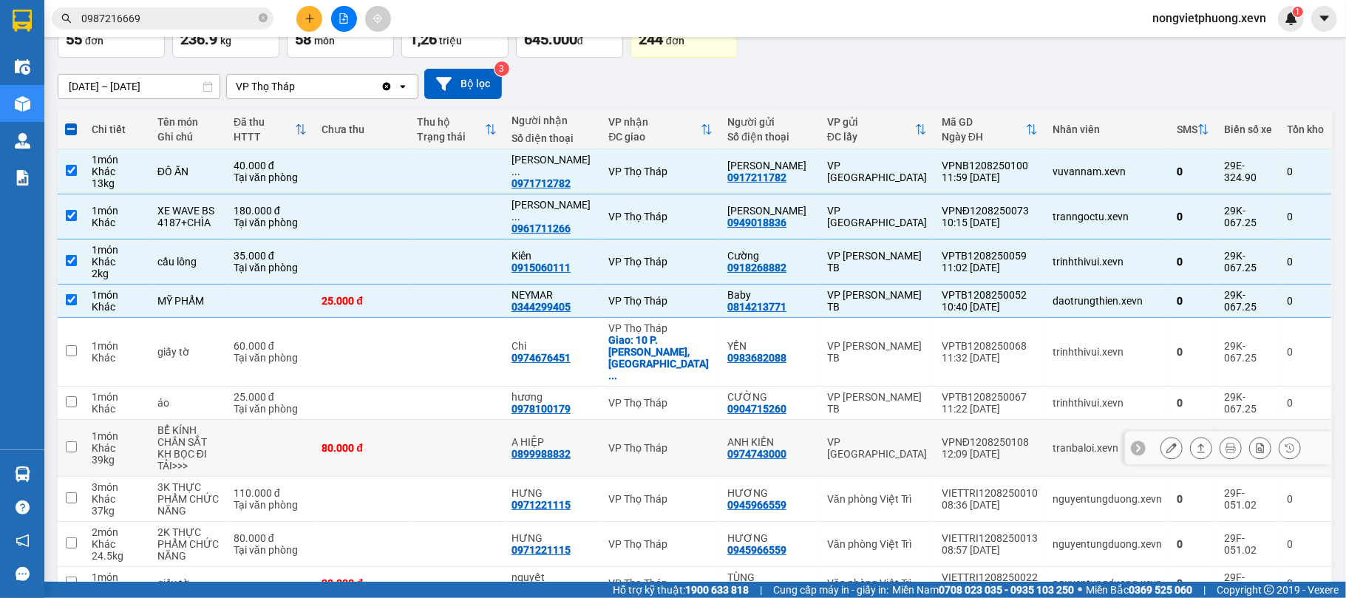
scroll to position [157, 0]
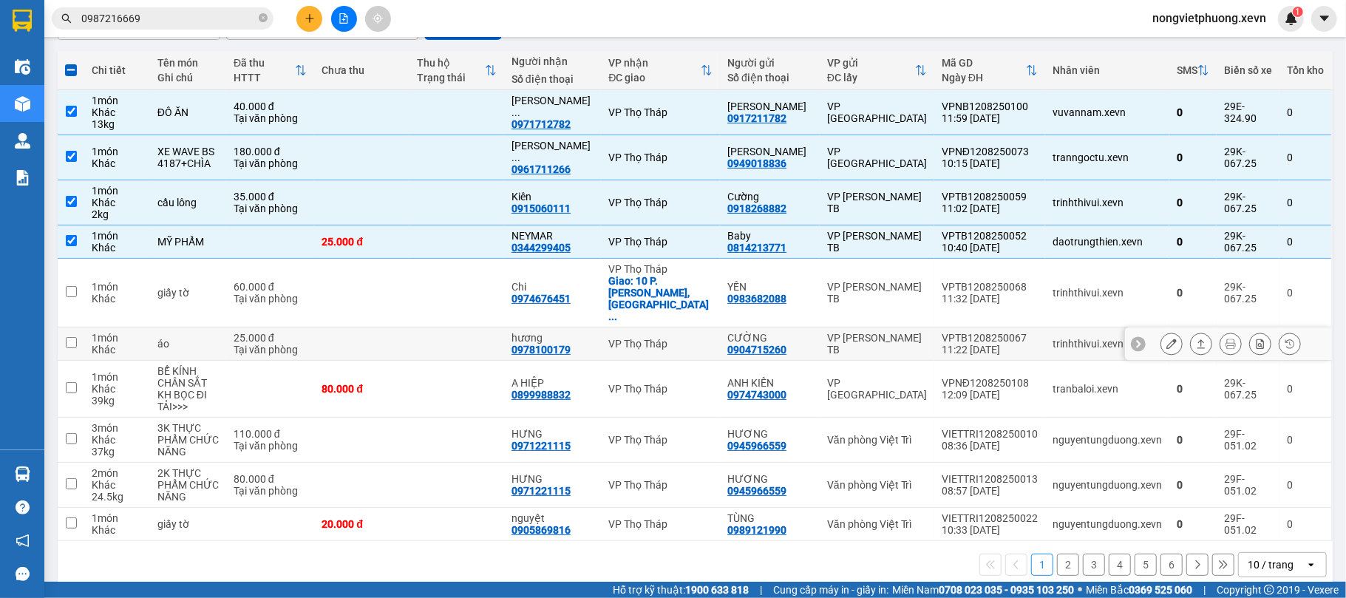
click at [1000, 344] on div "11:22 12/08" at bounding box center [990, 350] width 96 height 12
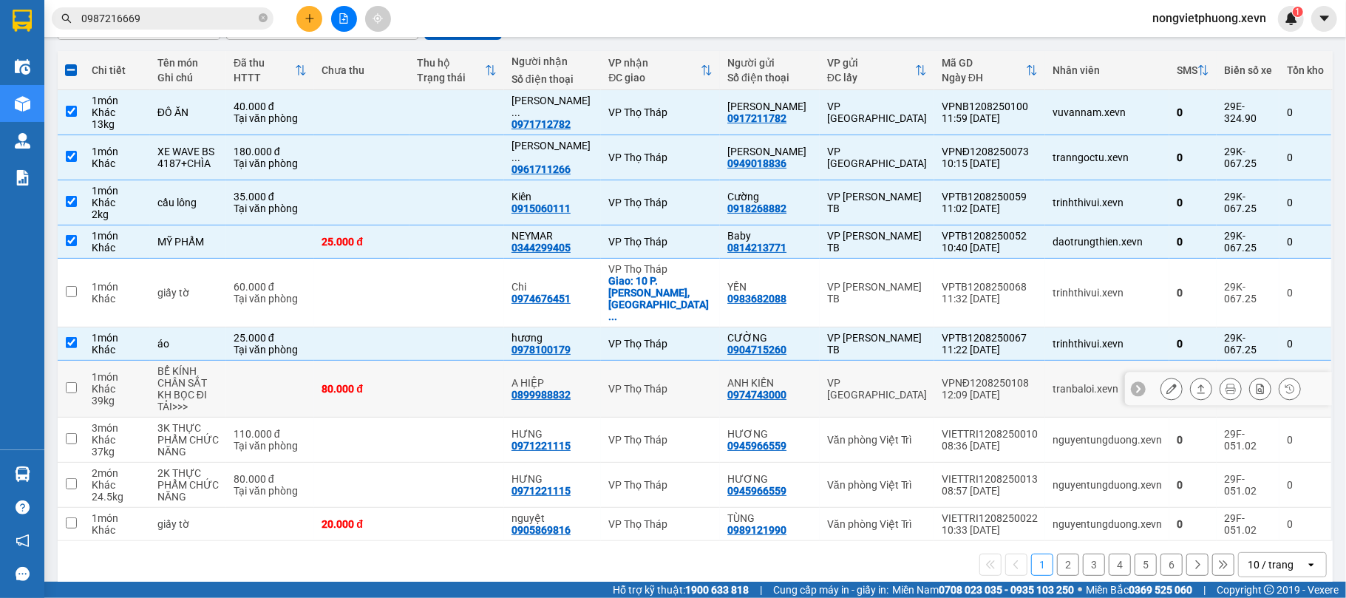
click at [999, 377] on div "VPNĐ1208250108" at bounding box center [990, 383] width 96 height 12
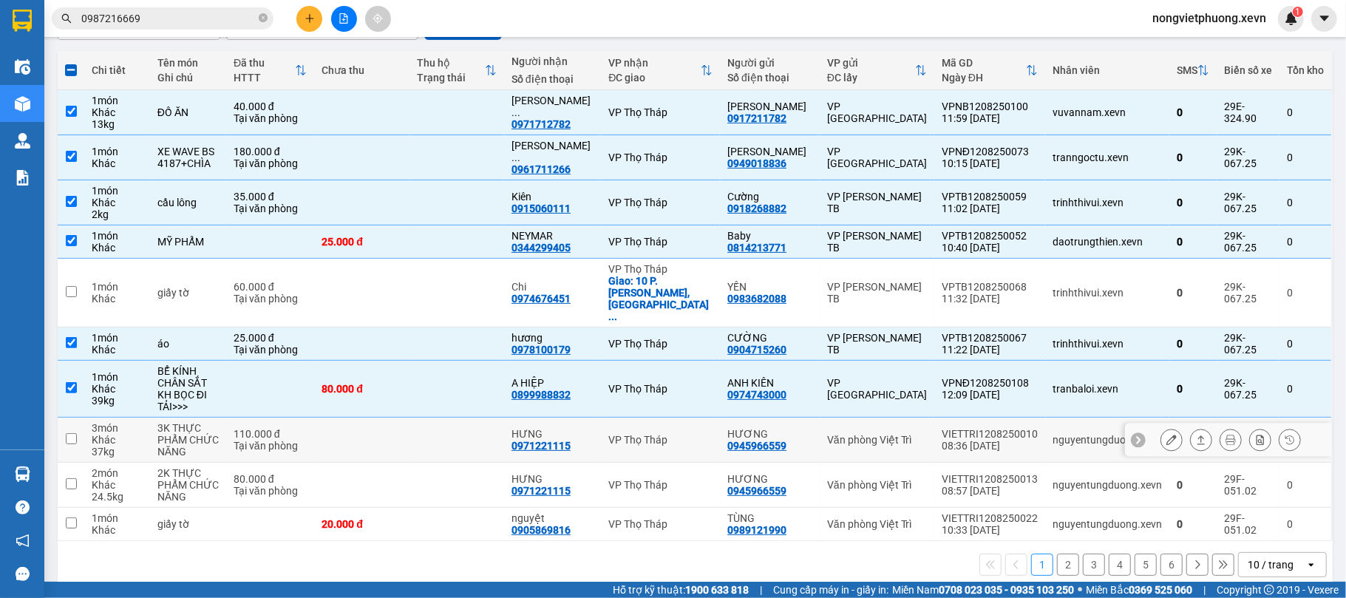
click at [1001, 418] on td "VIETTRI1208250010 08:36 12/08" at bounding box center [989, 440] width 111 height 45
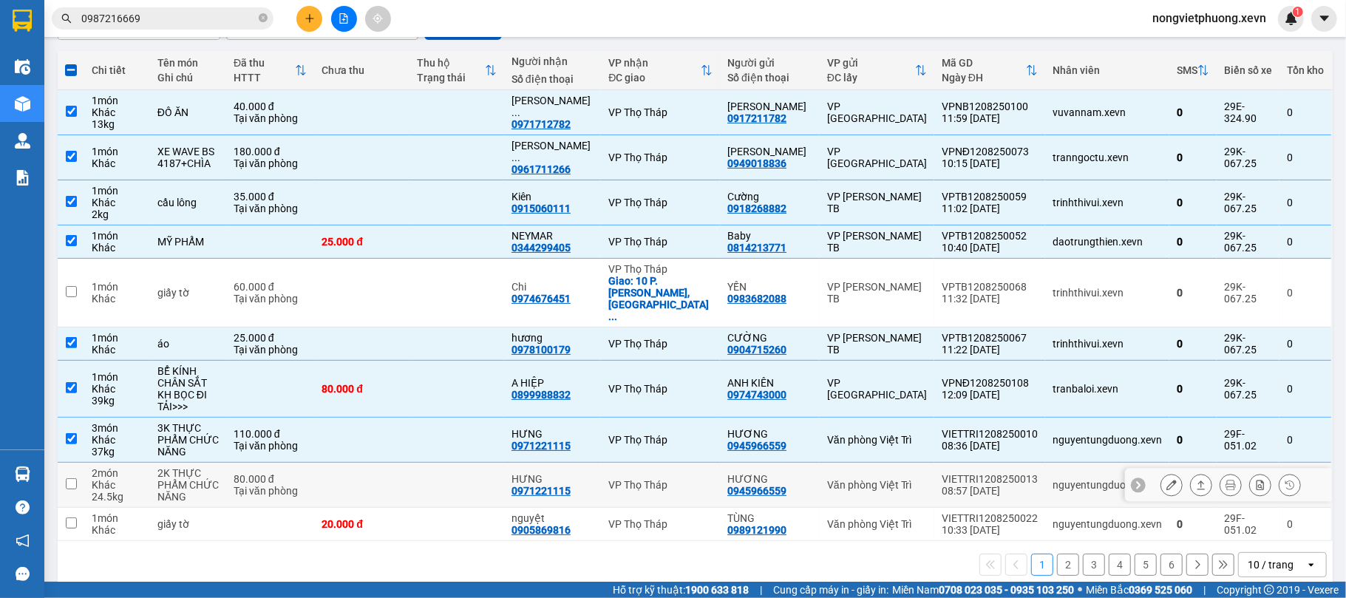
click at [1014, 473] on div "VIETTRI1208250013" at bounding box center [990, 479] width 96 height 12
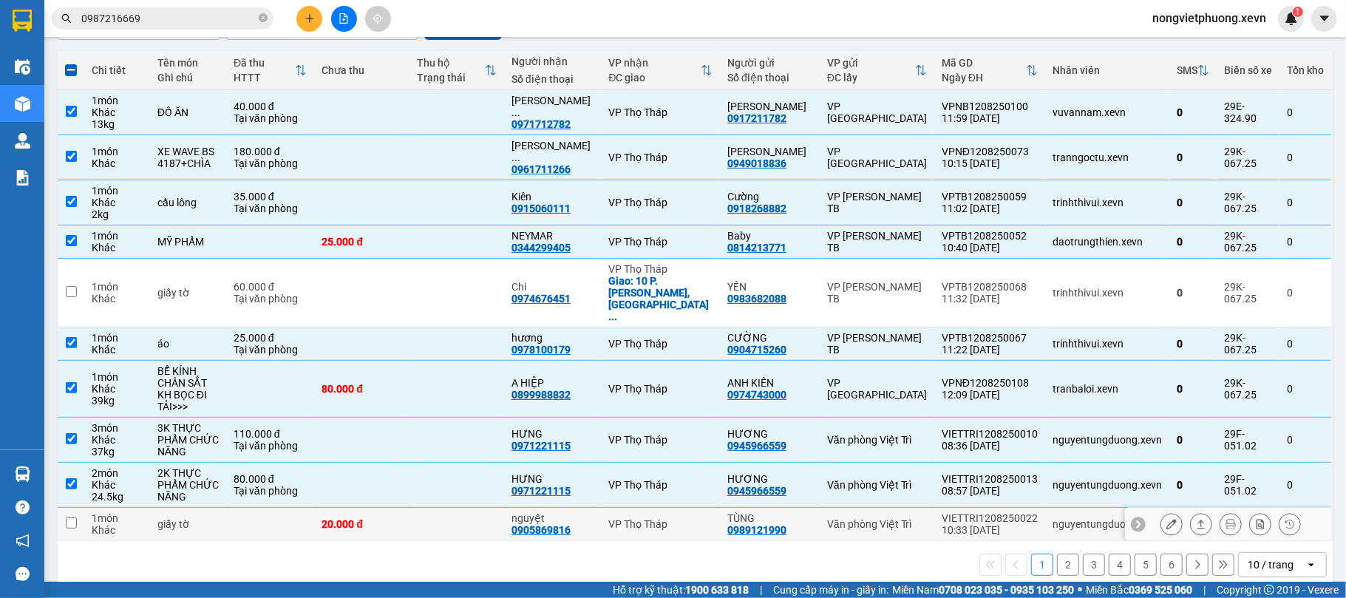
click at [1022, 512] on div "VIETTRI1208250022" at bounding box center [990, 518] width 96 height 12
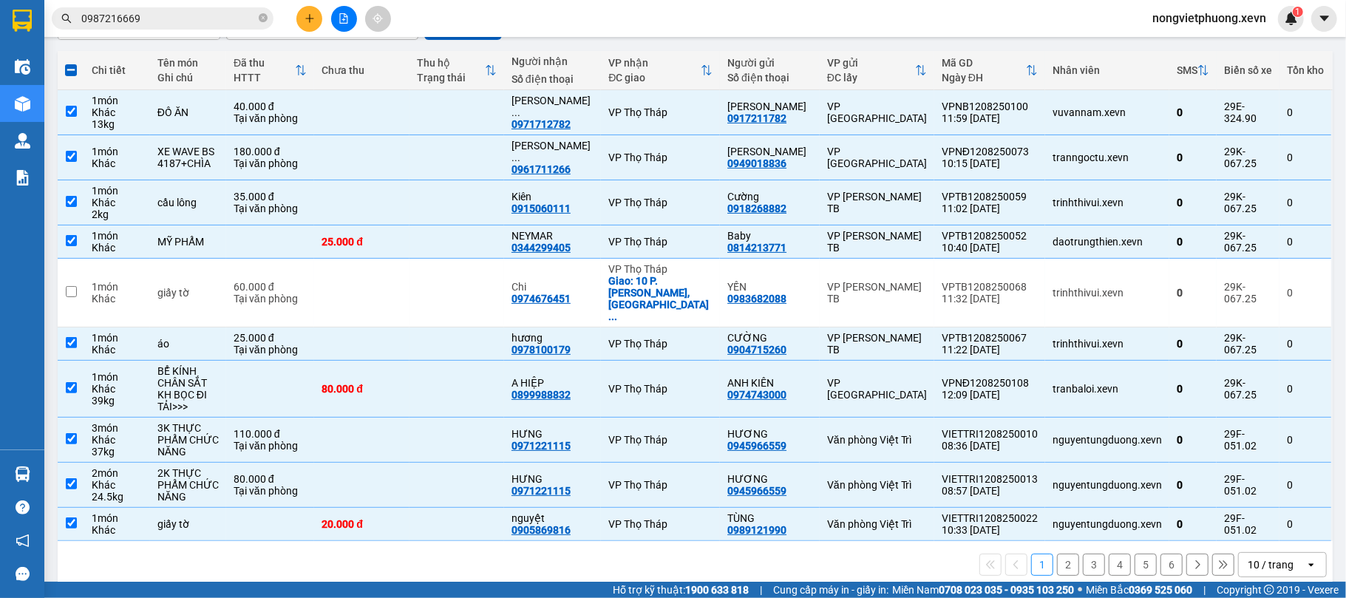
click at [1277, 557] on div "10 / trang" at bounding box center [1271, 564] width 46 height 15
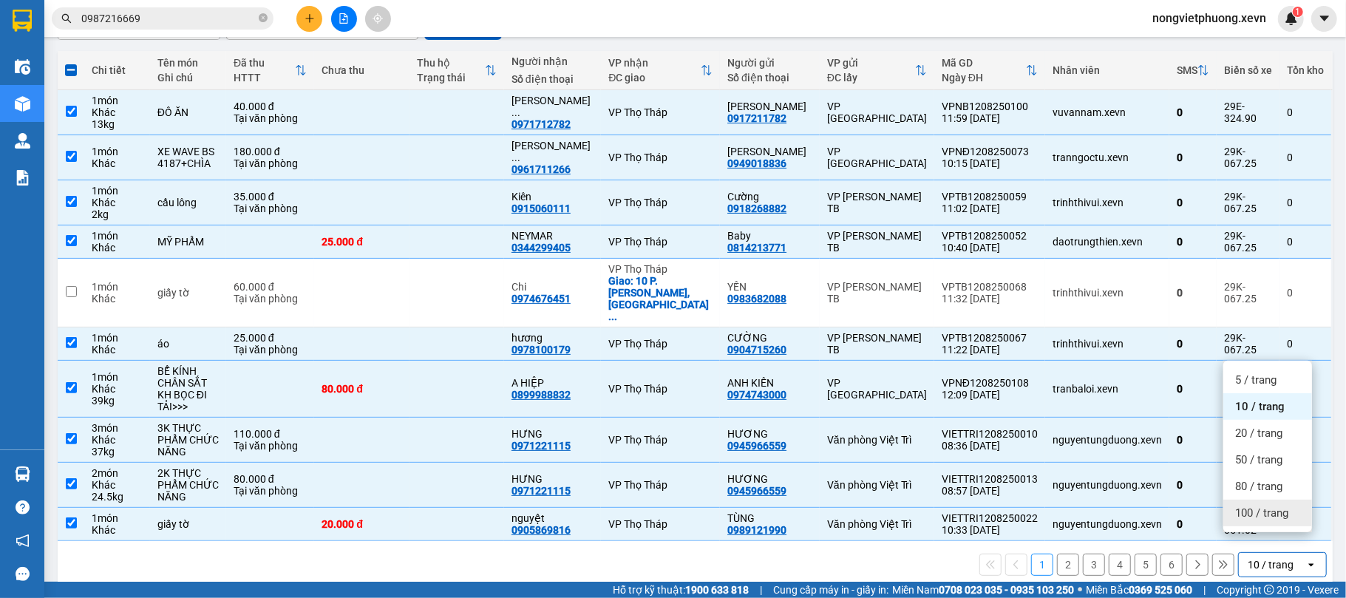
click at [1260, 506] on span "100 / trang" at bounding box center [1261, 513] width 53 height 15
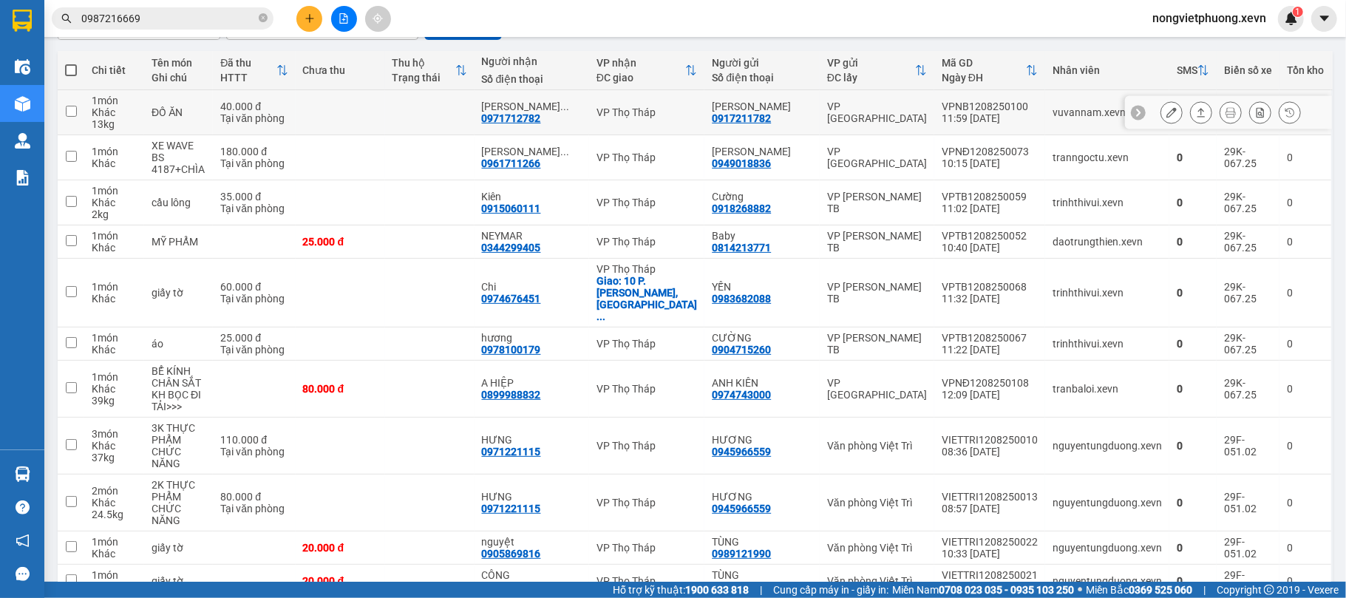
scroll to position [59, 0]
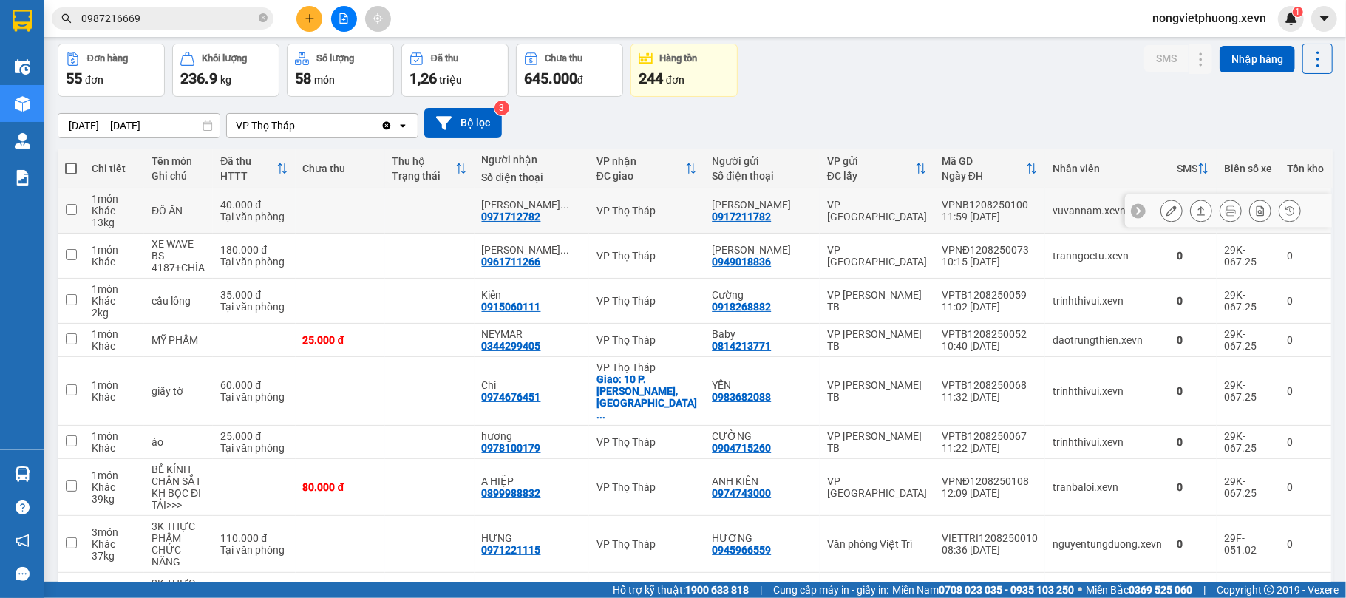
click at [945, 205] on div "VPNB1208250100" at bounding box center [990, 205] width 96 height 12
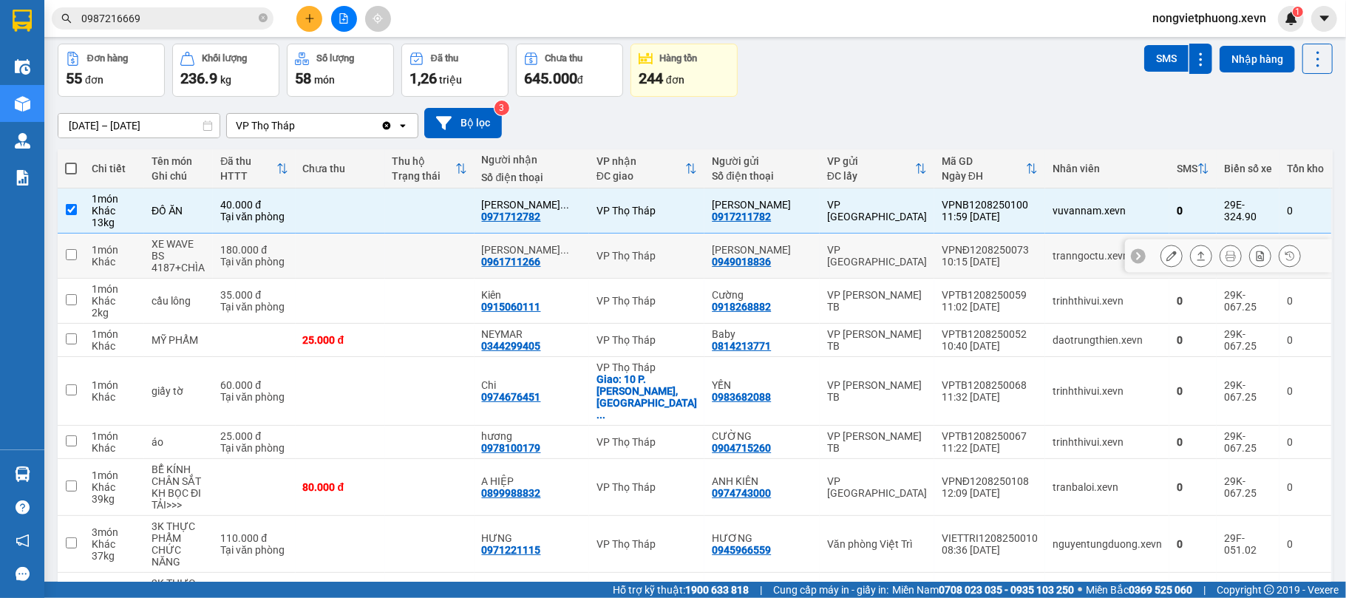
click at [942, 258] on div "10:15 12/08" at bounding box center [990, 262] width 96 height 12
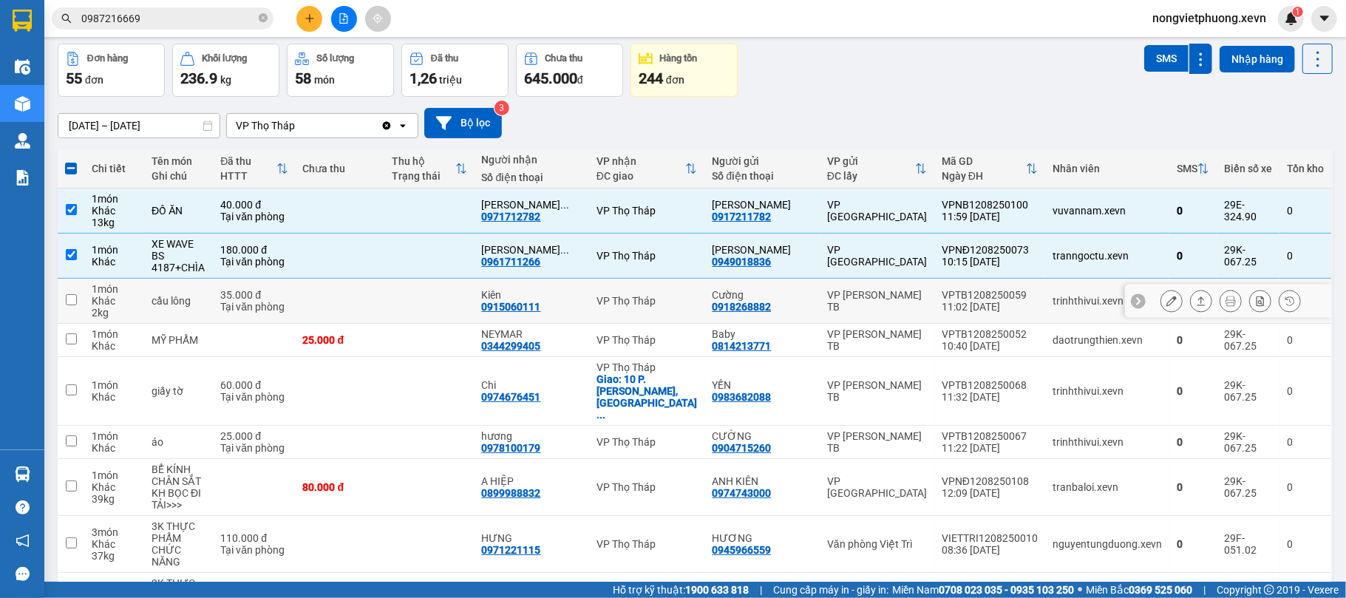
click at [934, 293] on td "VPTB1208250059 11:02 12/08" at bounding box center [989, 301] width 111 height 45
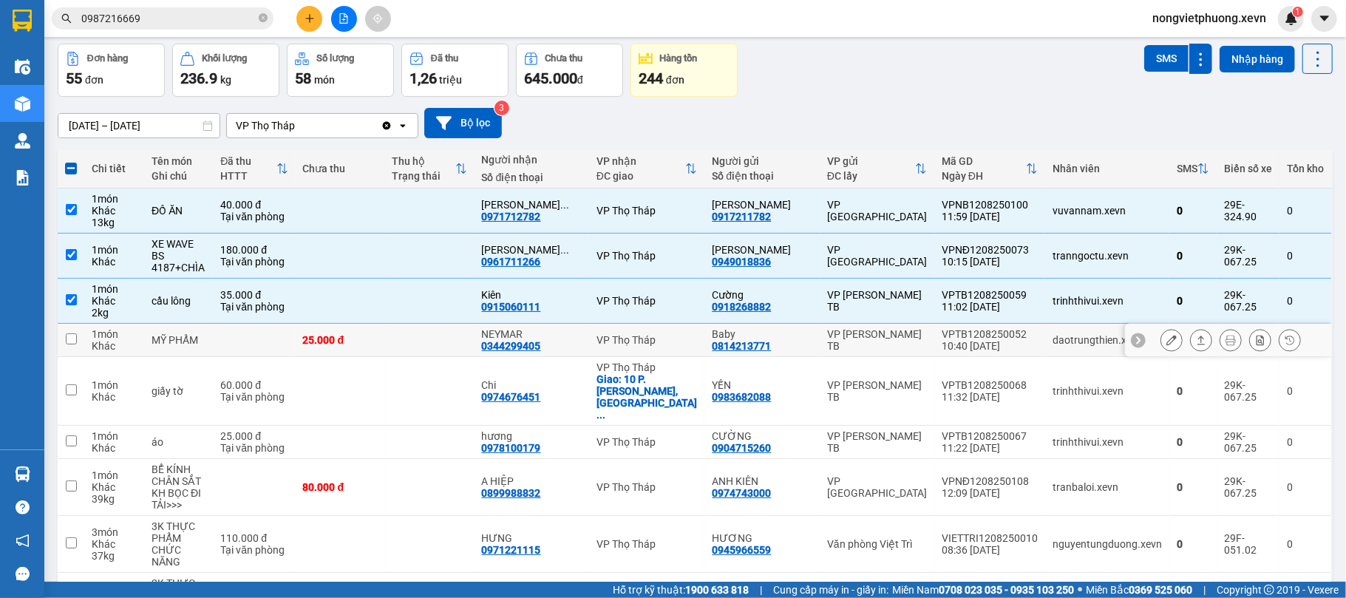
click at [934, 332] on td "VPTB1208250052 10:40 12/08" at bounding box center [989, 340] width 111 height 33
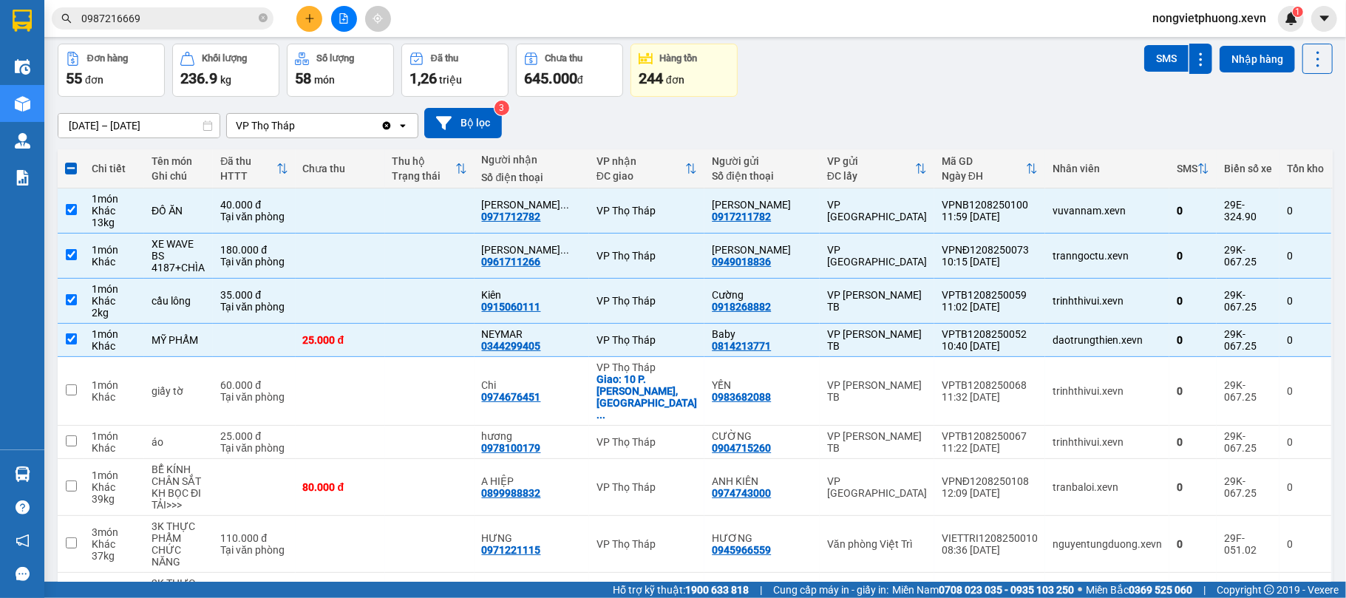
scroll to position [355, 0]
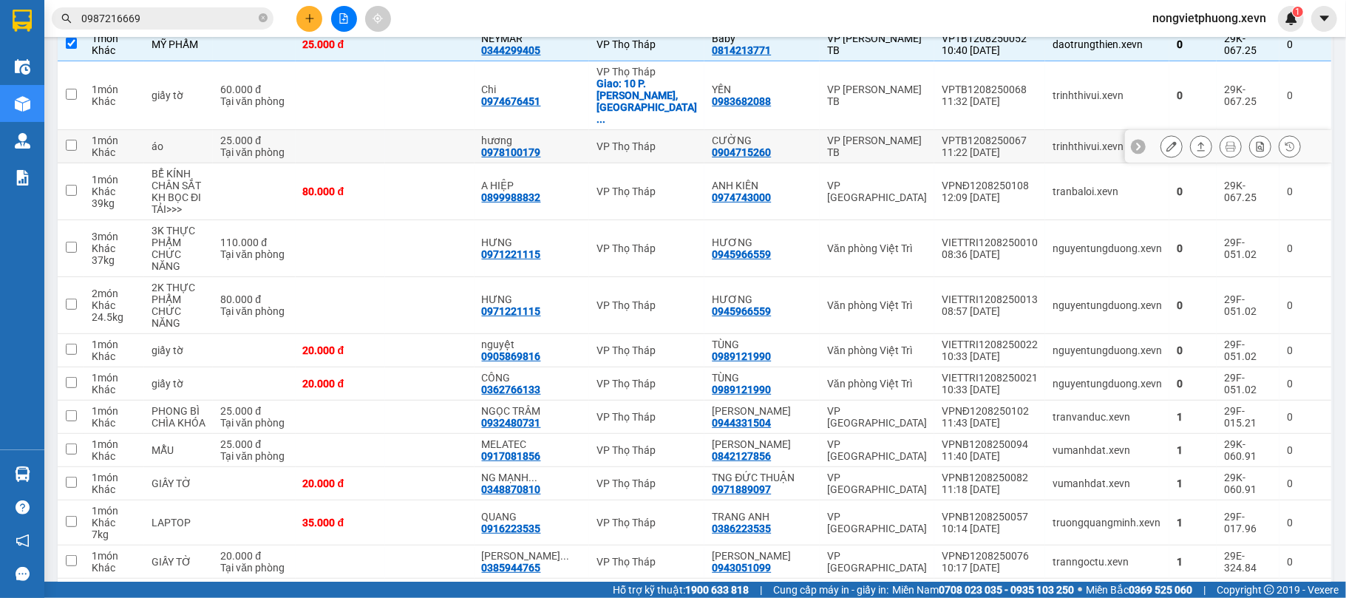
click at [900, 135] on div "VP [PERSON_NAME] TB" at bounding box center [877, 147] width 100 height 24
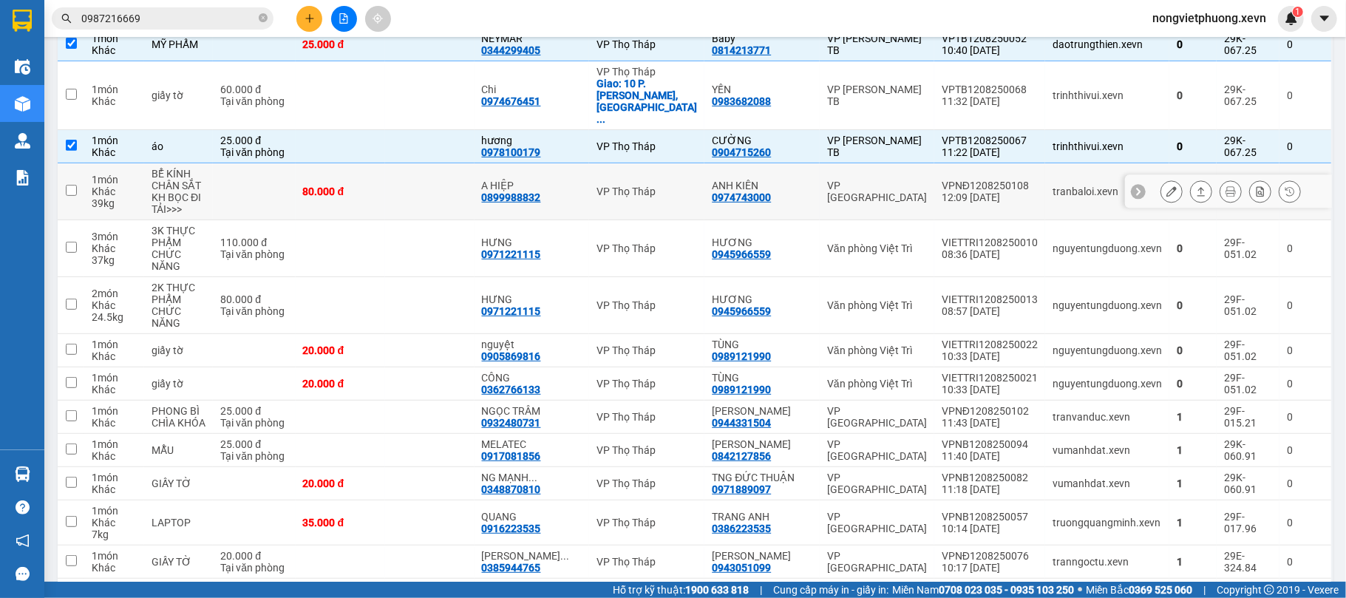
click at [942, 180] on div "VPNĐ1208250108" at bounding box center [990, 186] width 96 height 12
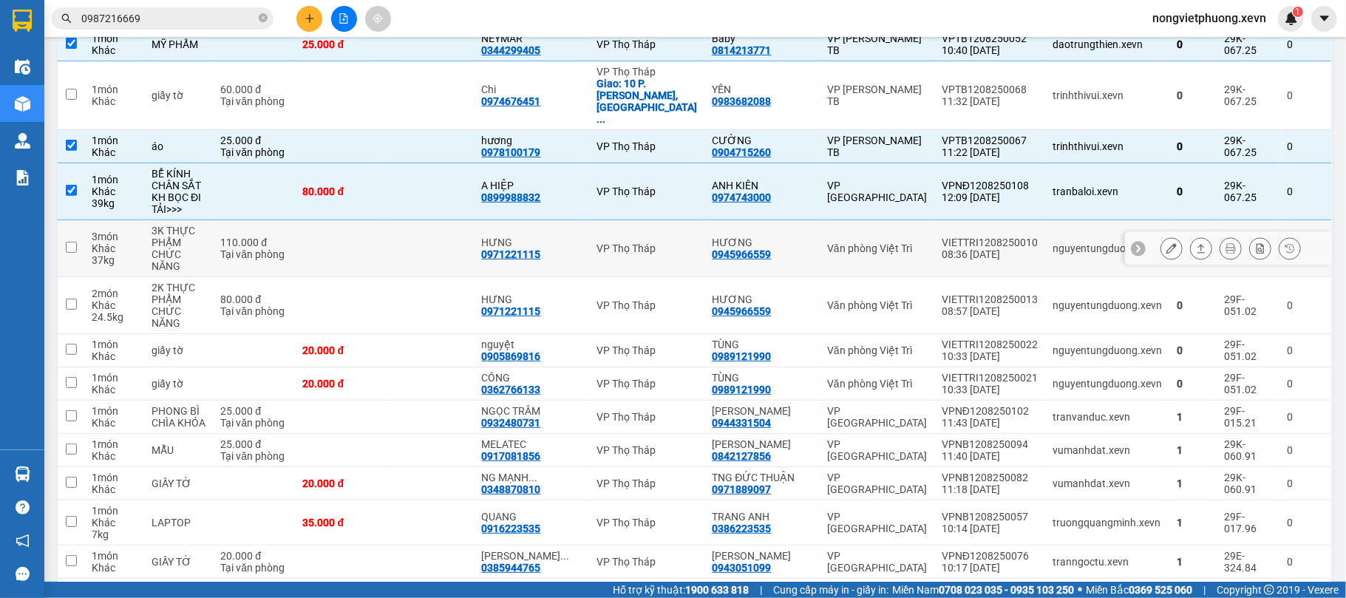
click at [934, 220] on td "VIETTRI1208250010 08:36 12/08" at bounding box center [989, 248] width 111 height 57
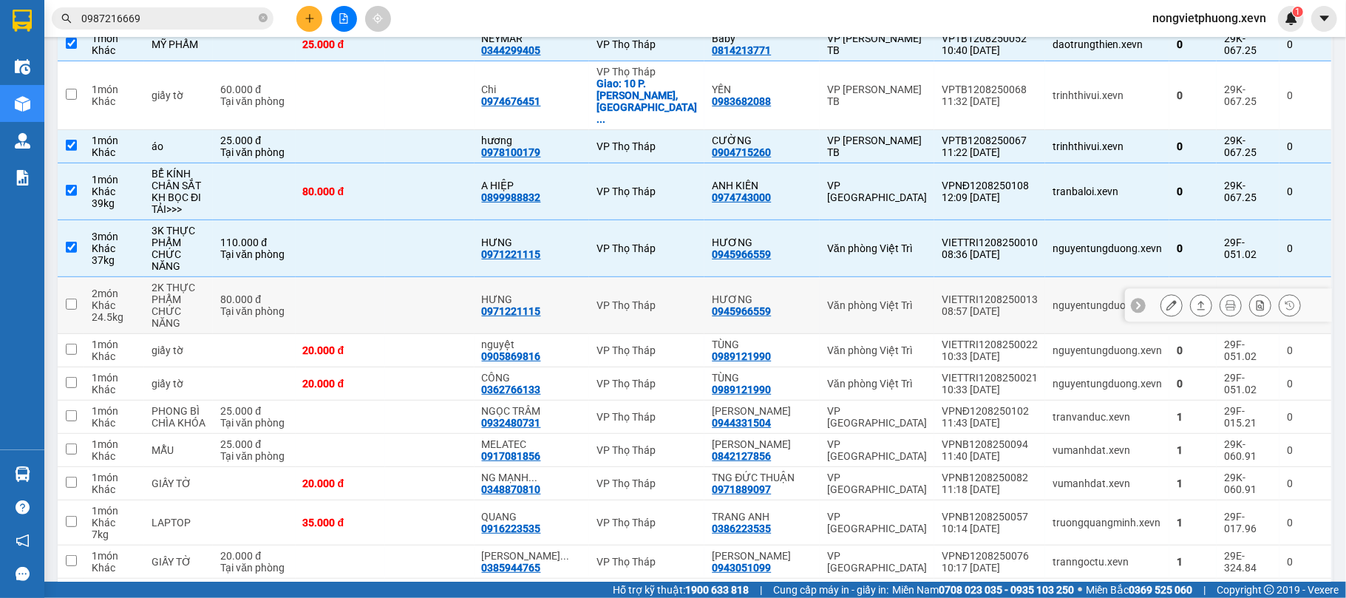
click at [934, 277] on td "VIETTRI1208250013 08:57 12/08" at bounding box center [989, 305] width 111 height 57
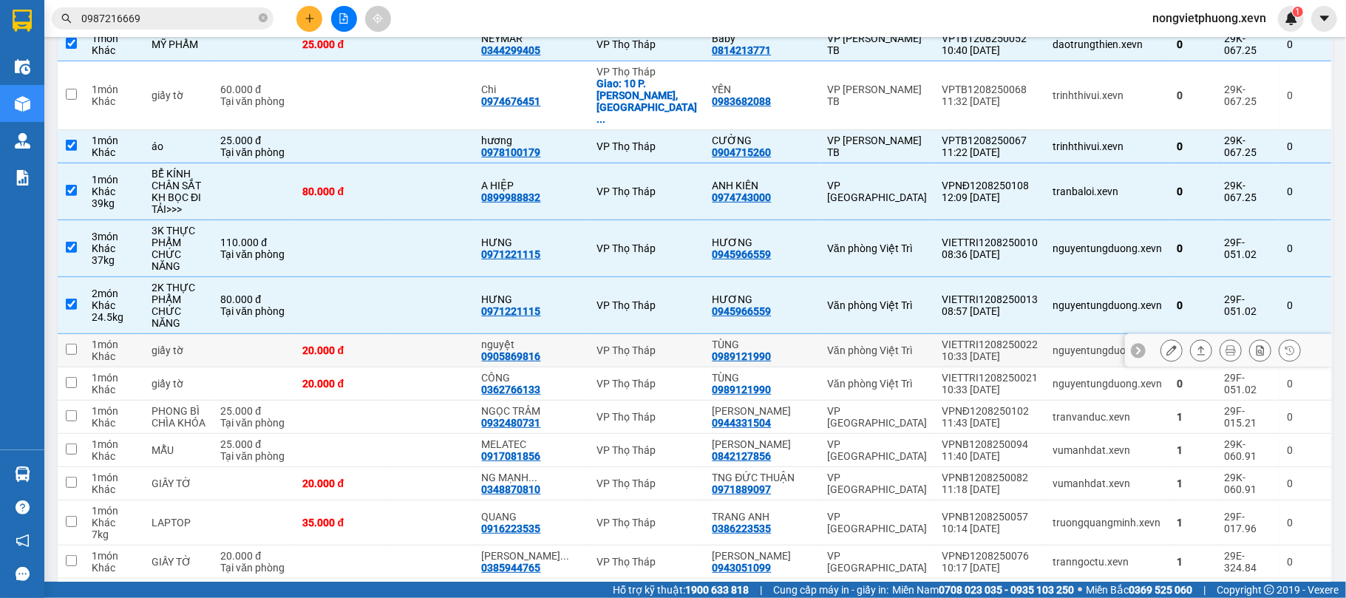
click at [942, 339] on div "VIETTRI1208250022" at bounding box center [990, 345] width 96 height 12
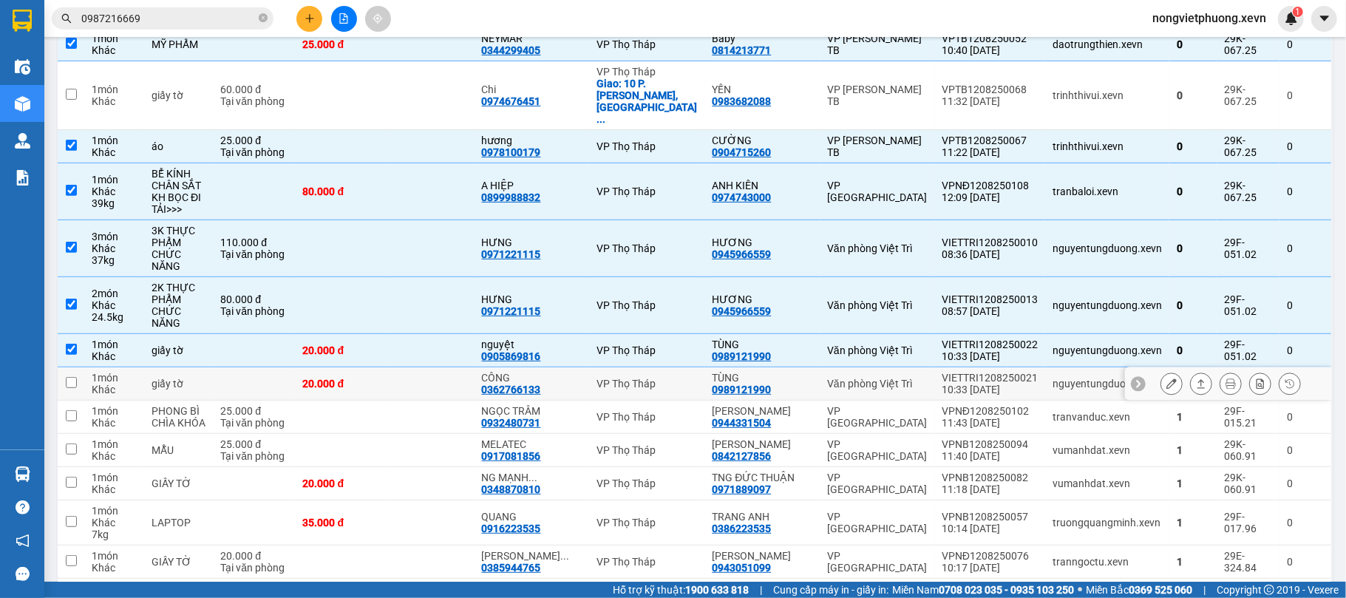
click at [949, 372] on div "VIETTRI1208250021" at bounding box center [990, 378] width 96 height 12
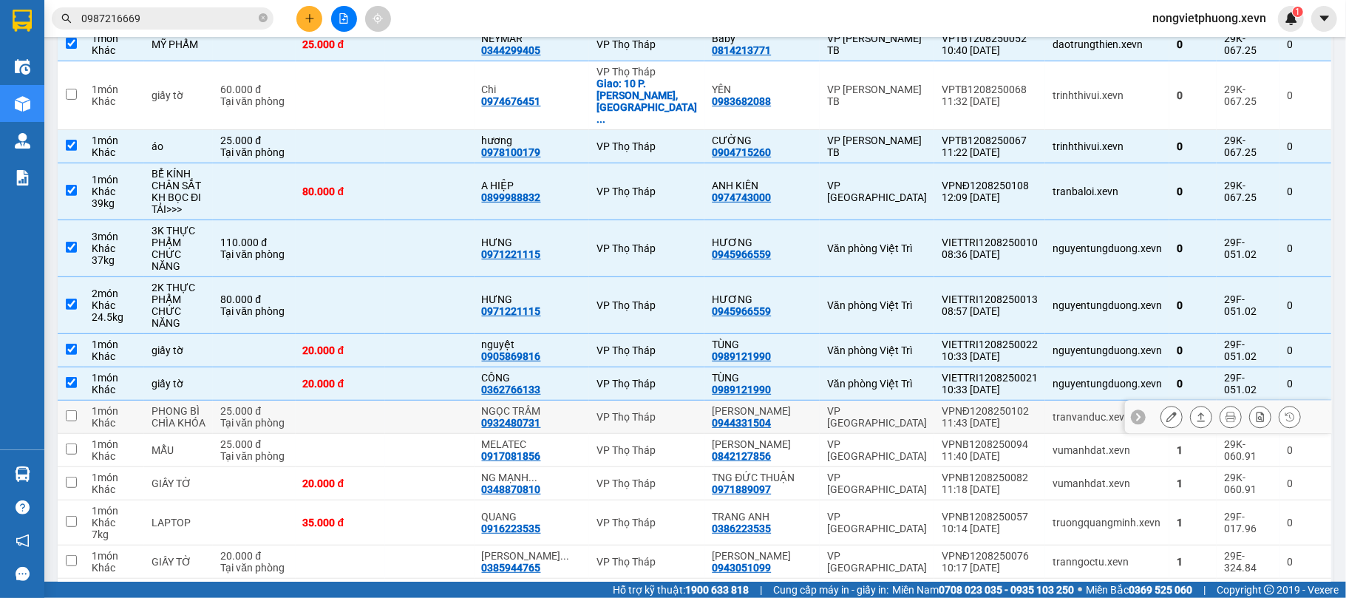
scroll to position [0, 0]
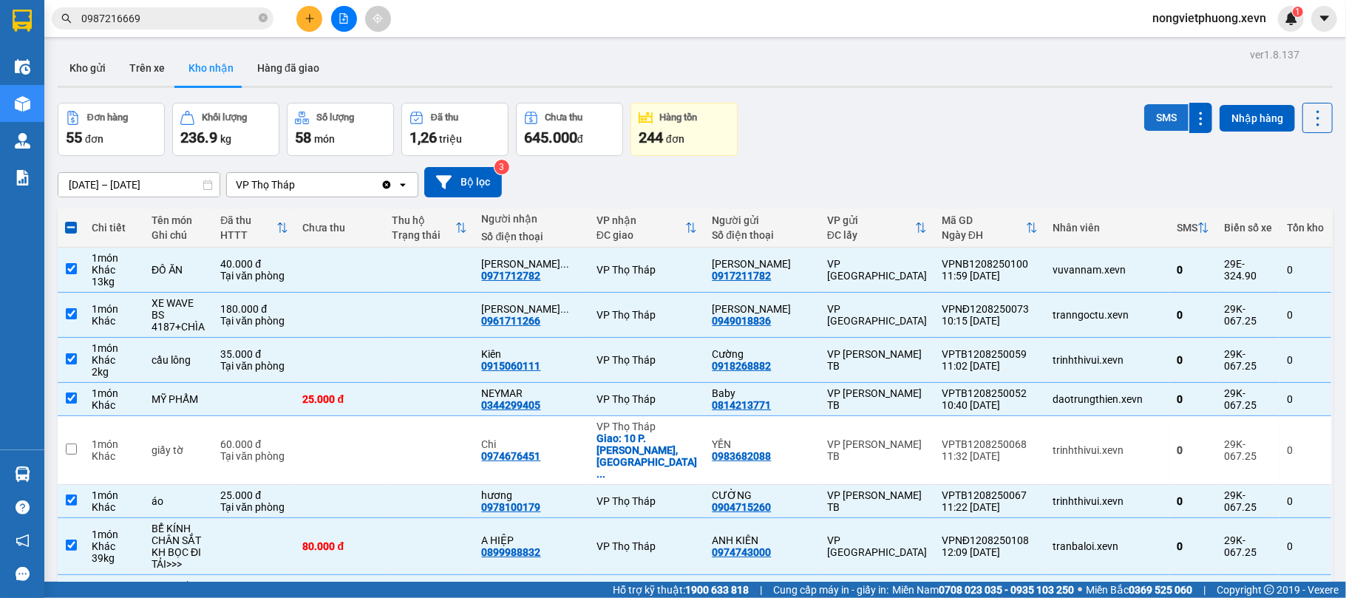
click at [1157, 122] on button "SMS" at bounding box center [1166, 117] width 44 height 27
click at [873, 121] on div "Đơn hàng 55 đơn Khối lượng 236.9 kg Số lượng 58 món Đã thu 1,26 triệu Chưa thu …" at bounding box center [695, 129] width 1275 height 53
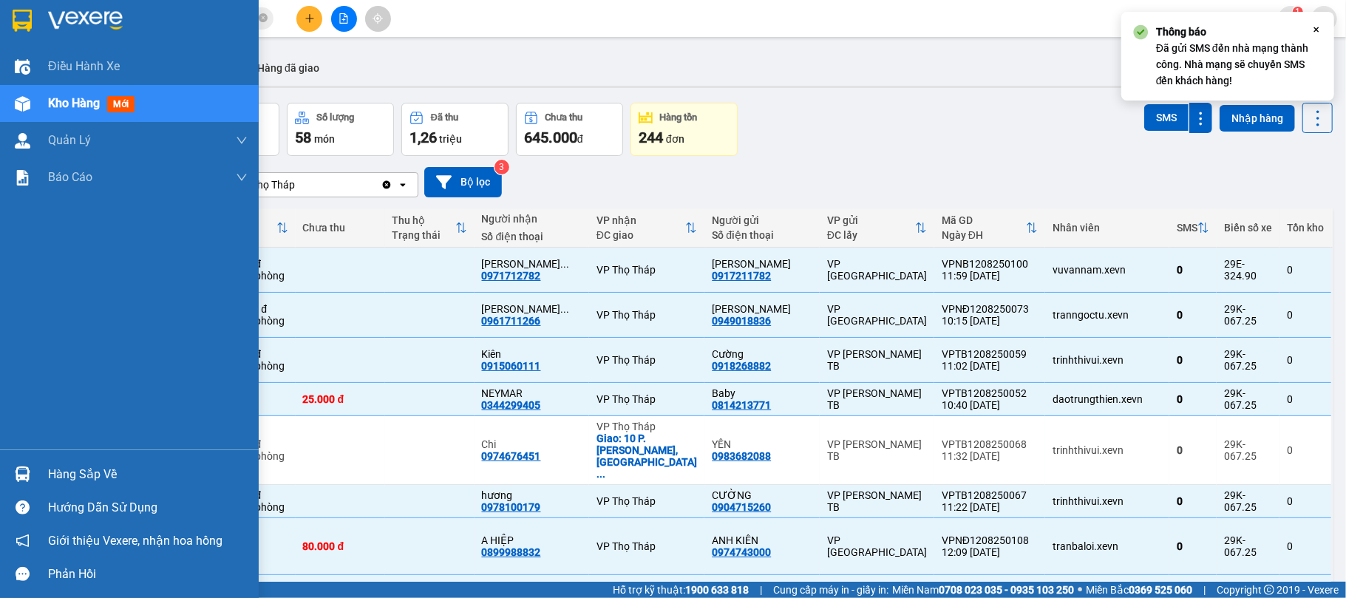
click at [35, 10] on div at bounding box center [129, 24] width 259 height 48
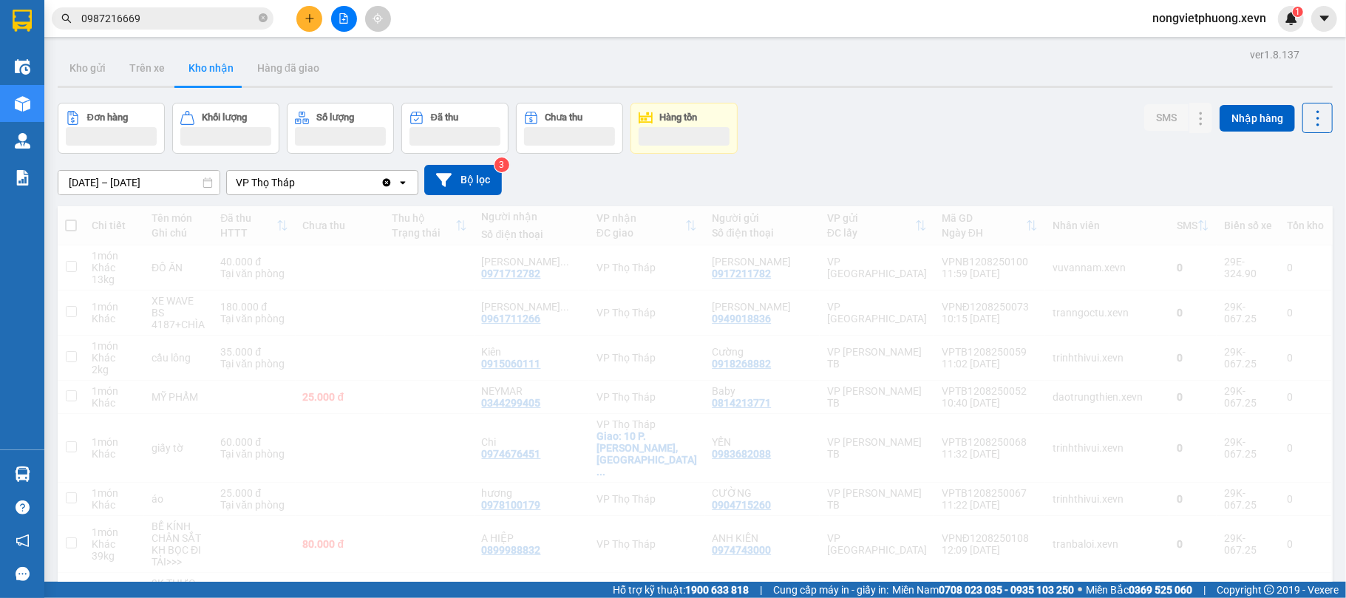
click at [1030, 124] on div "Đơn hàng Khối lượng Số lượng Đã thu Chưa thu Hàng tồn SMS Nhập hàng" at bounding box center [695, 128] width 1275 height 51
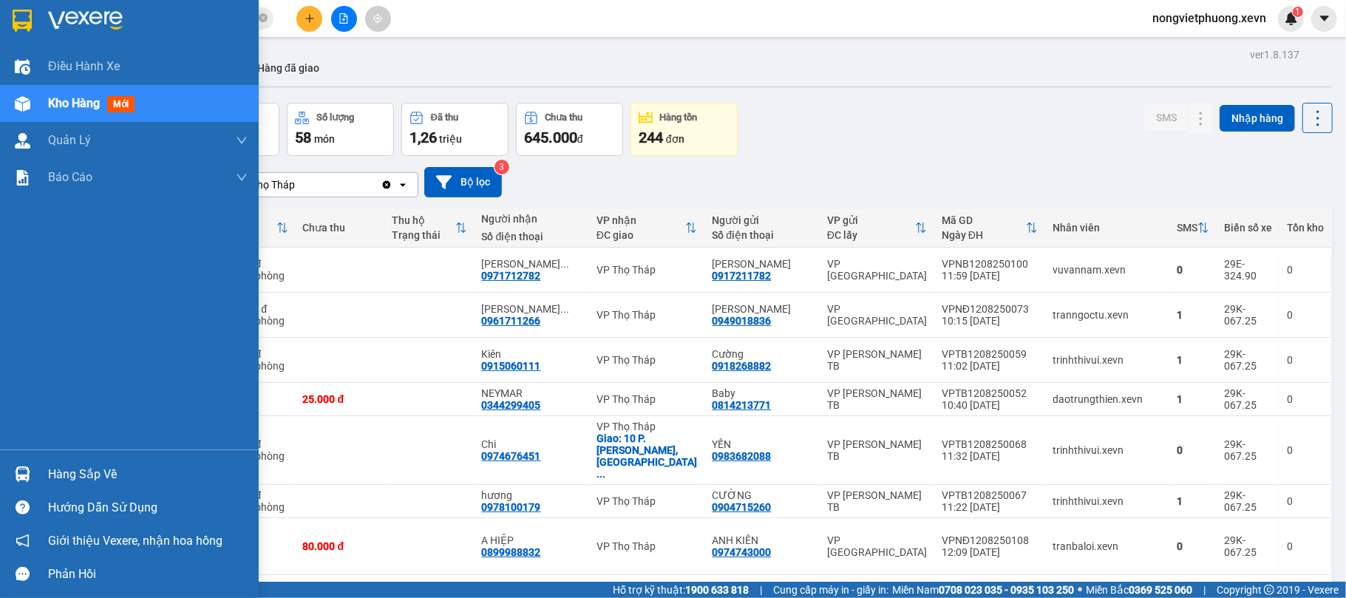
click at [25, 24] on img at bounding box center [22, 21] width 19 height 22
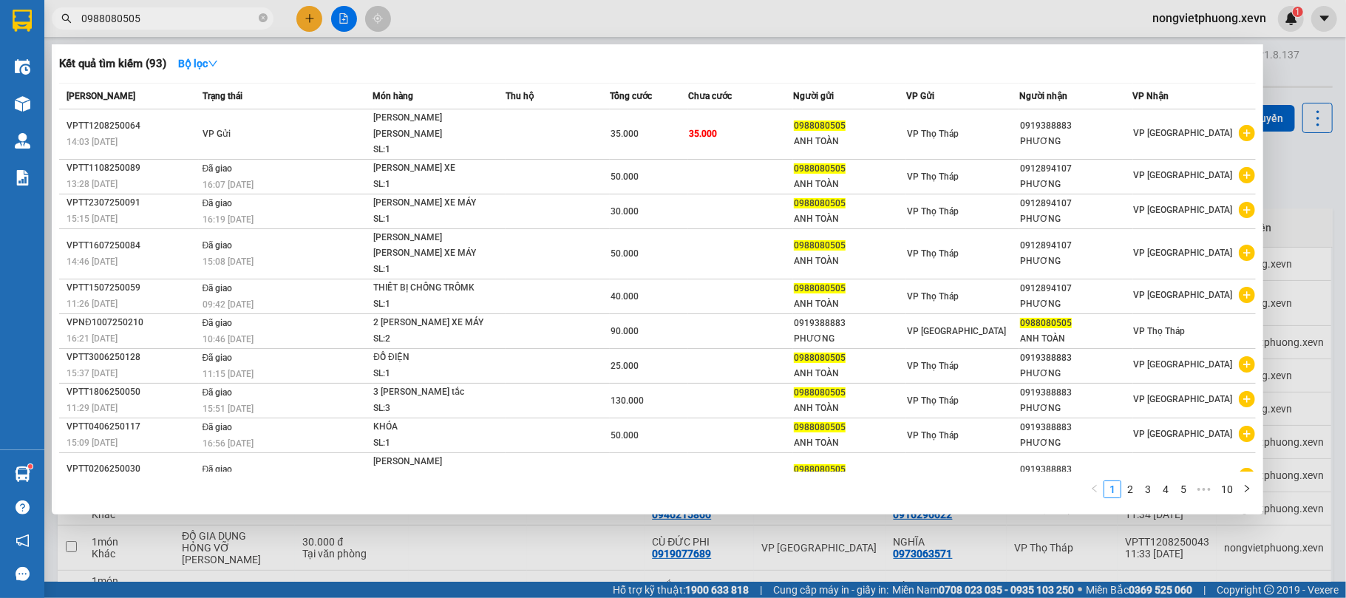
click at [195, 12] on input "0988080505" at bounding box center [168, 18] width 174 height 16
drag, startPoint x: 186, startPoint y: 18, endPoint x: 0, endPoint y: 18, distance: 186.3
click at [0, 18] on section "Kết quả tìm kiếm ( 93 ) Bộ lọc Mã ĐH Trạng thái Món hàng Thu hộ Tổng cước Chưa …" at bounding box center [673, 299] width 1346 height 598
paste input "0988080505"
click at [903, 52] on div "Kết quả tìm kiếm ( 93 ) Bộ lọc" at bounding box center [657, 64] width 1197 height 24
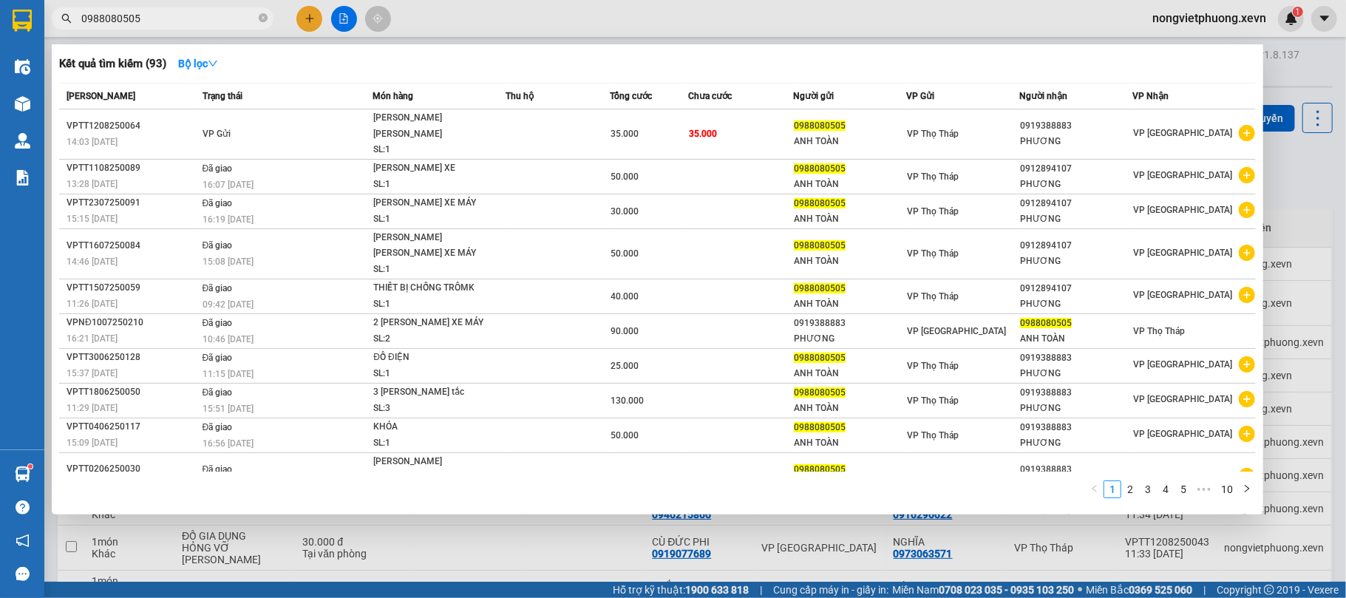
click at [185, 10] on input "0988080505" at bounding box center [168, 18] width 174 height 16
click at [142, 16] on input "0988080505" at bounding box center [168, 18] width 174 height 16
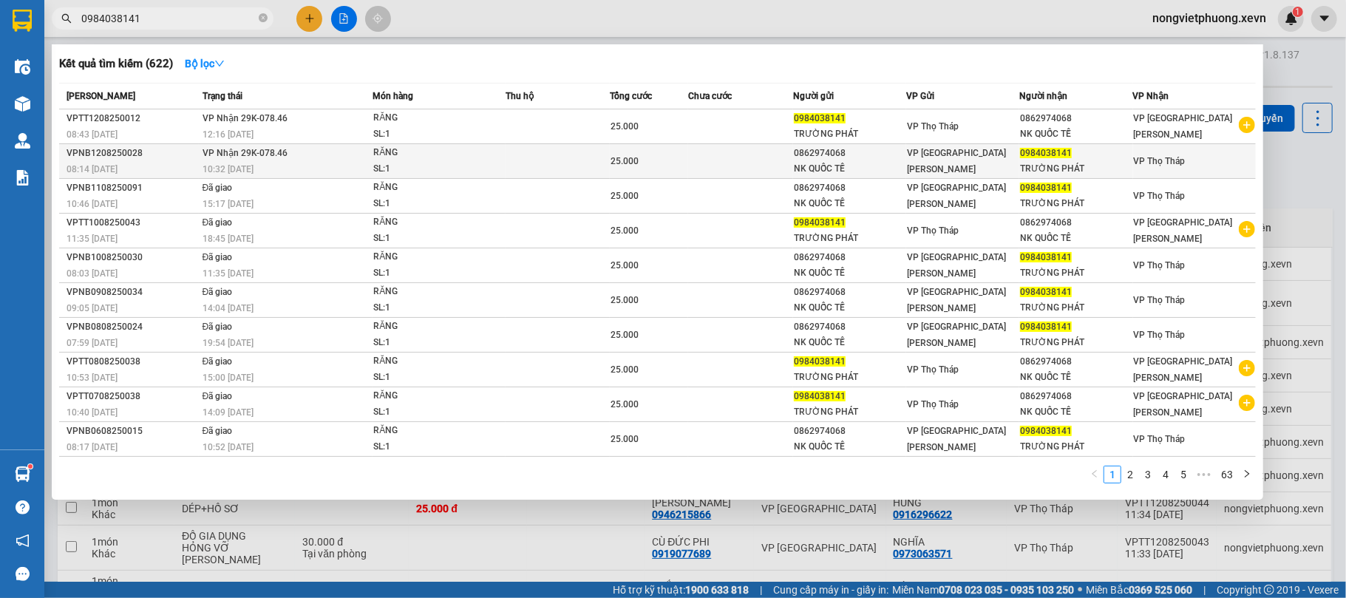
type input "0984038141"
click at [820, 166] on div "NK QUỐC TẾ" at bounding box center [850, 169] width 112 height 16
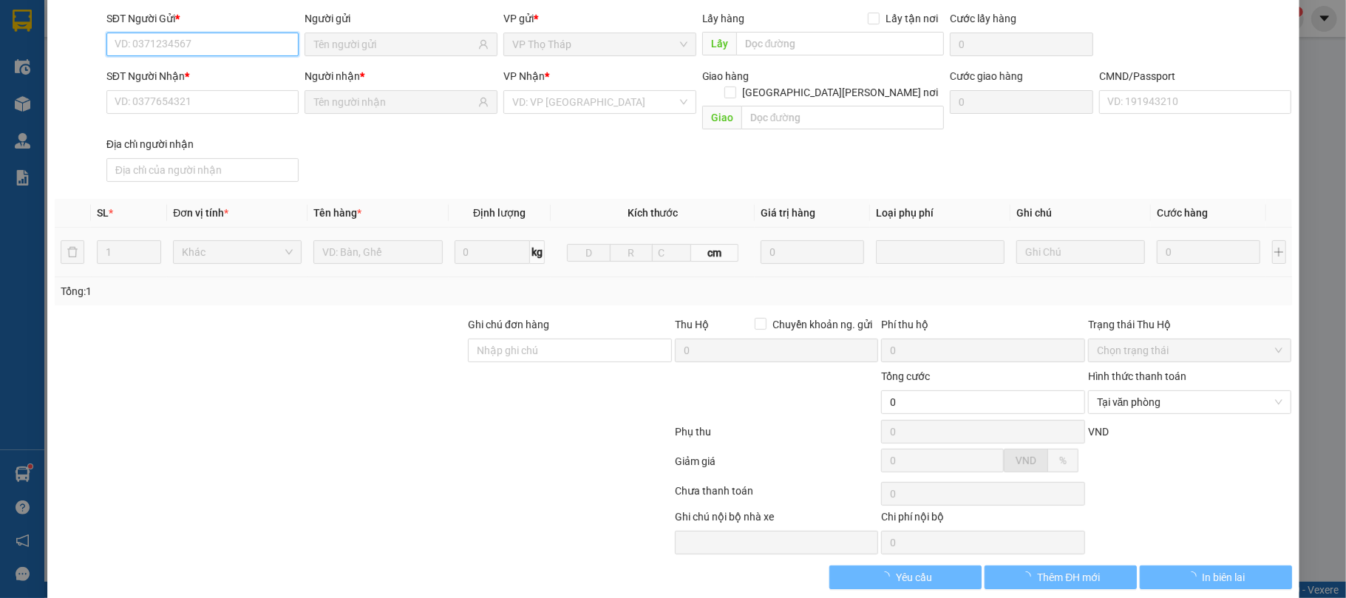
type input "0862974068"
type input "NK QUỐC TẾ"
type input "0984038141"
type input "TRƯỜNG PHÁT"
type input "001071004732 THẮNG"
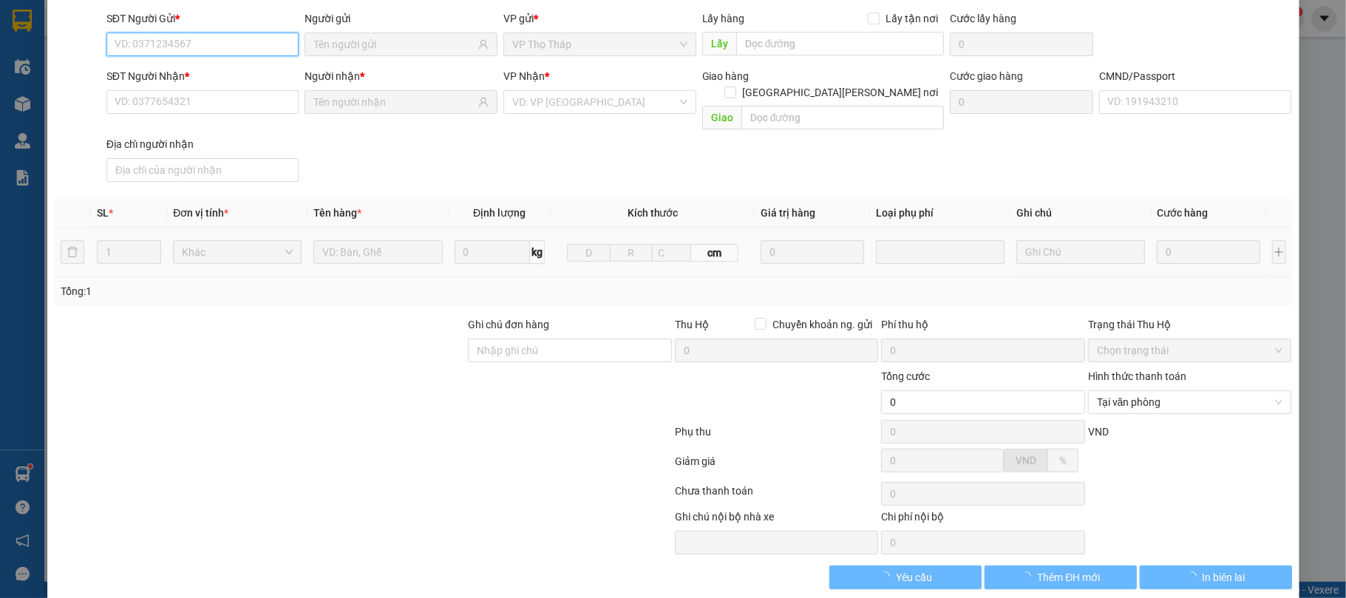
type input "25.000"
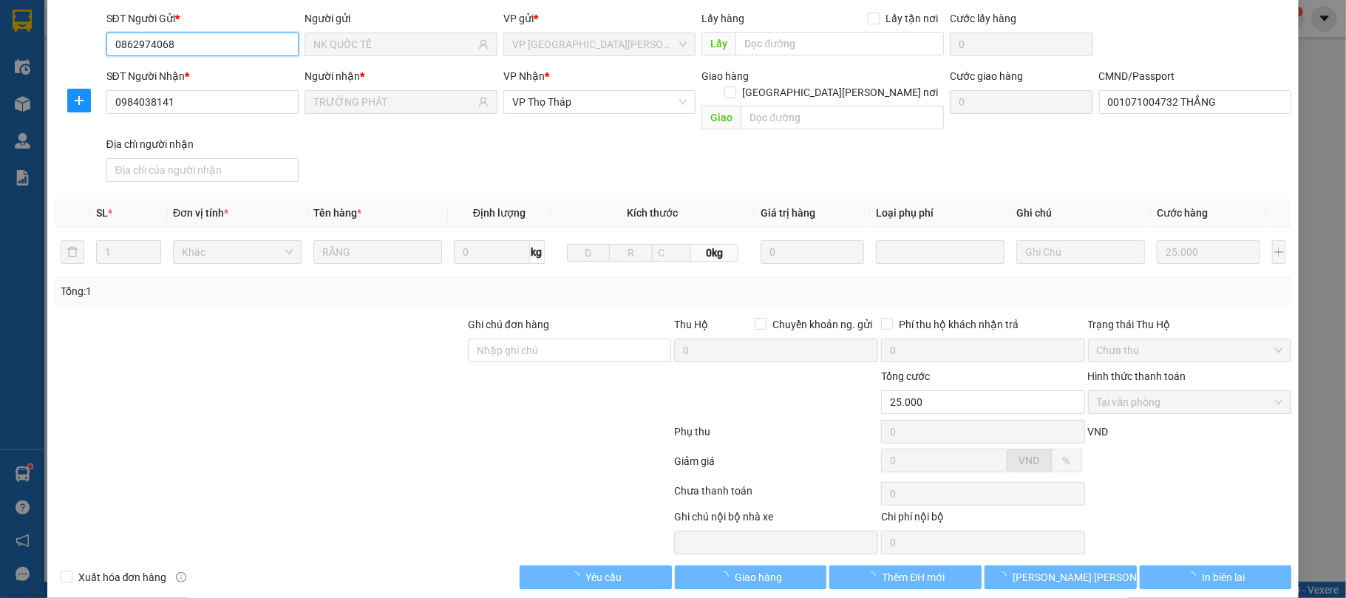
scroll to position [112, 0]
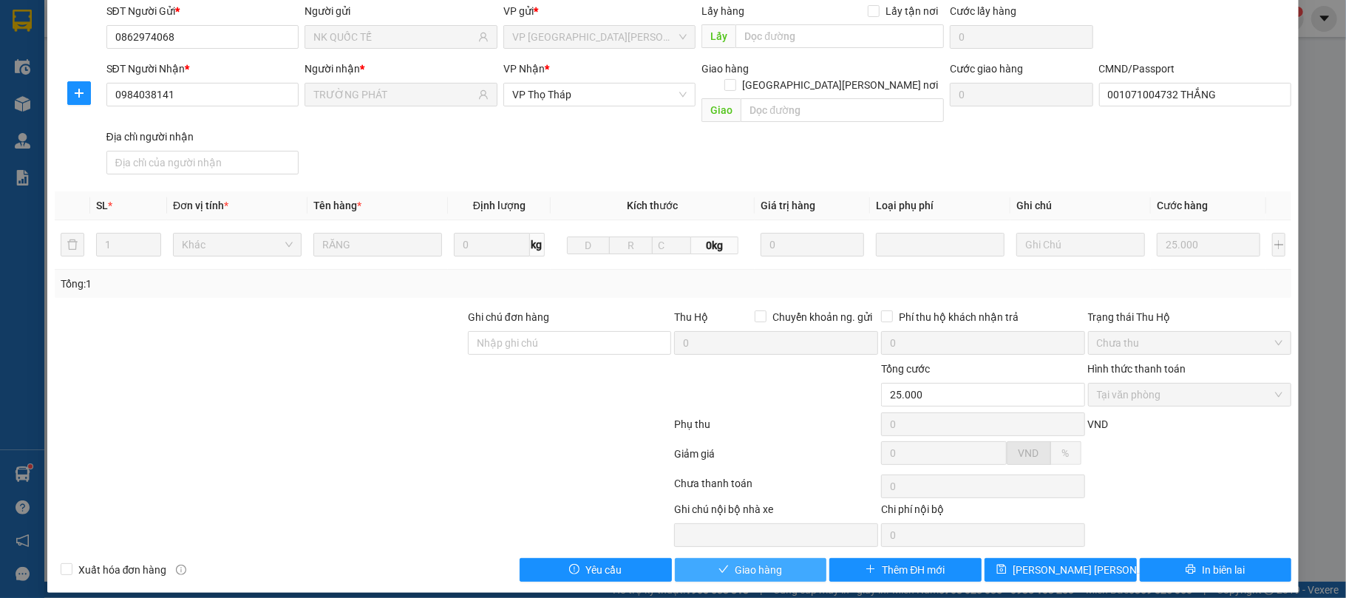
click at [758, 562] on span "Giao hàng" at bounding box center [758, 570] width 47 height 16
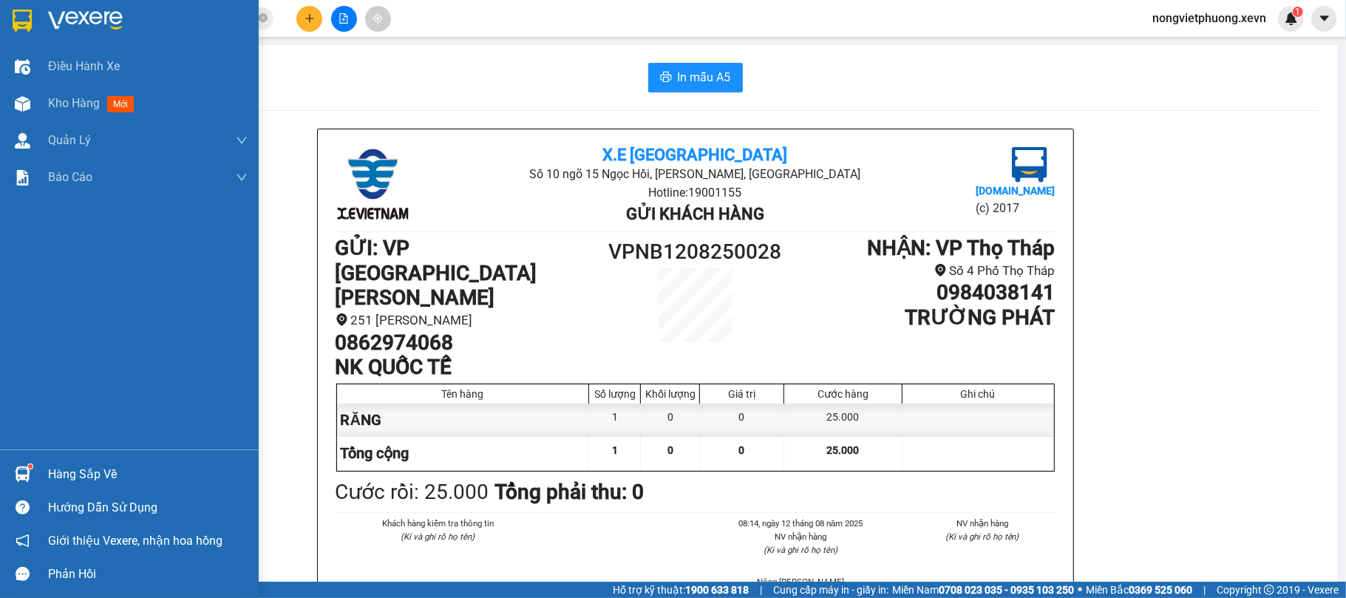
click at [43, 480] on div "Hàng sắp về" at bounding box center [129, 474] width 259 height 33
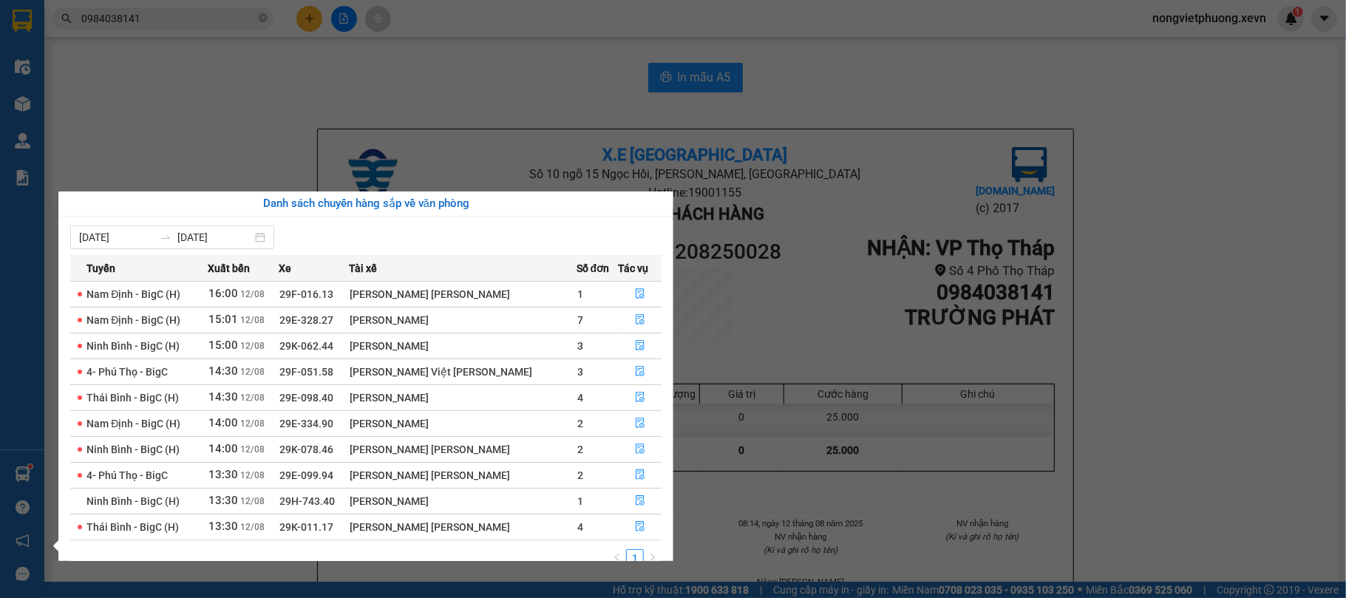
scroll to position [27, 0]
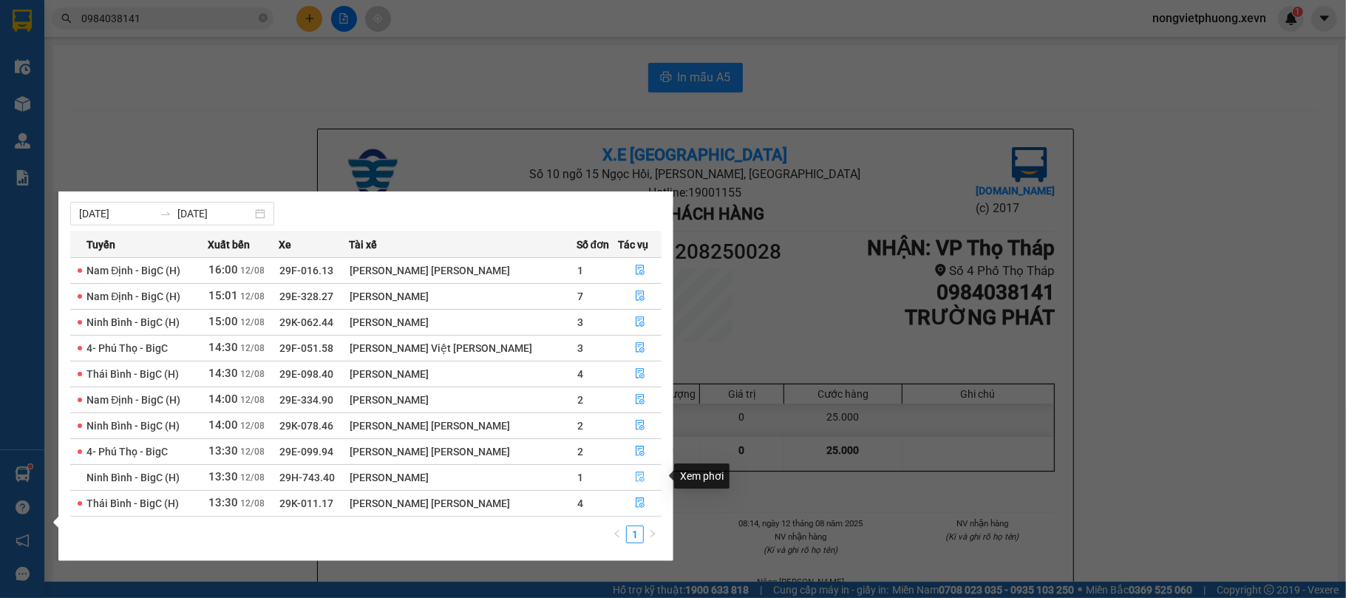
click at [636, 473] on icon "file-done" at bounding box center [640, 477] width 10 height 10
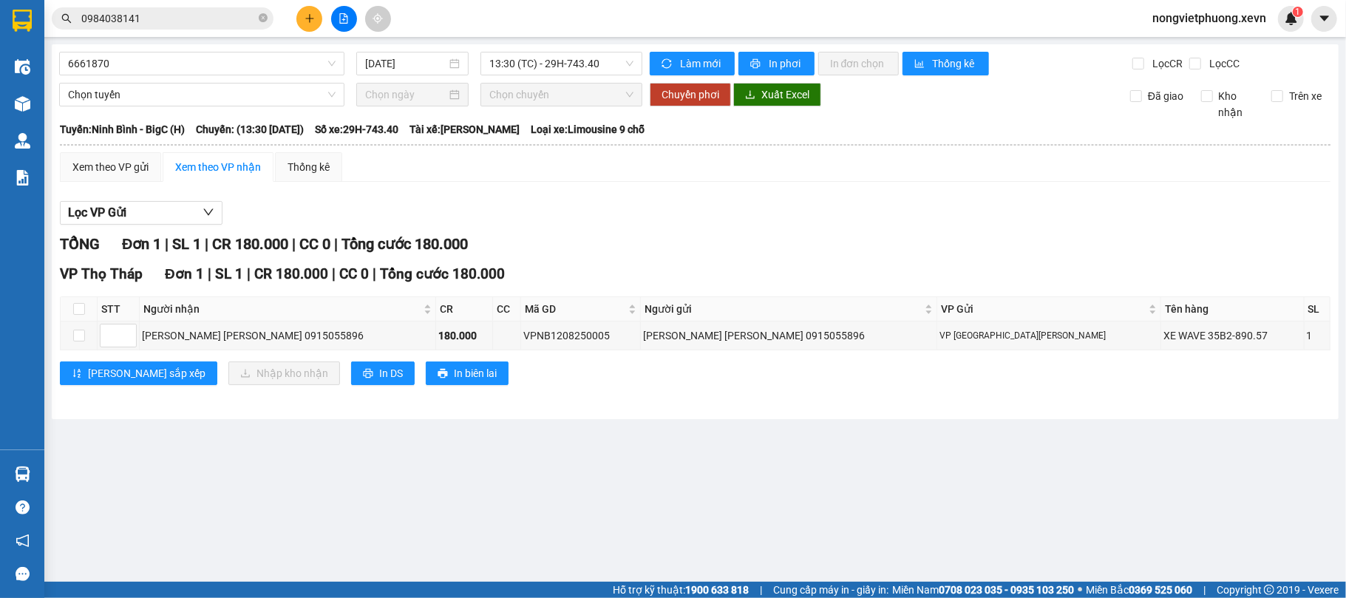
click at [84, 308] on th at bounding box center [79, 309] width 37 height 24
click at [81, 306] on input "checkbox" at bounding box center [79, 309] width 12 height 12
checkbox input "true"
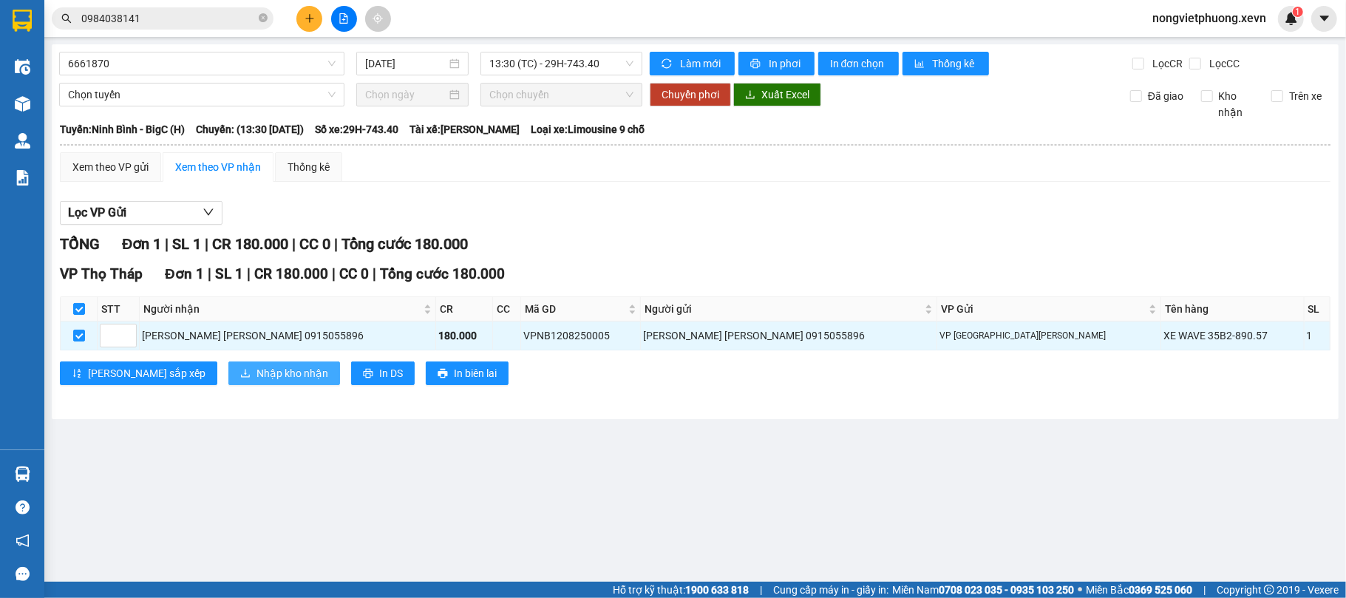
click at [256, 381] on span "Nhập kho nhận" at bounding box center [292, 373] width 72 height 16
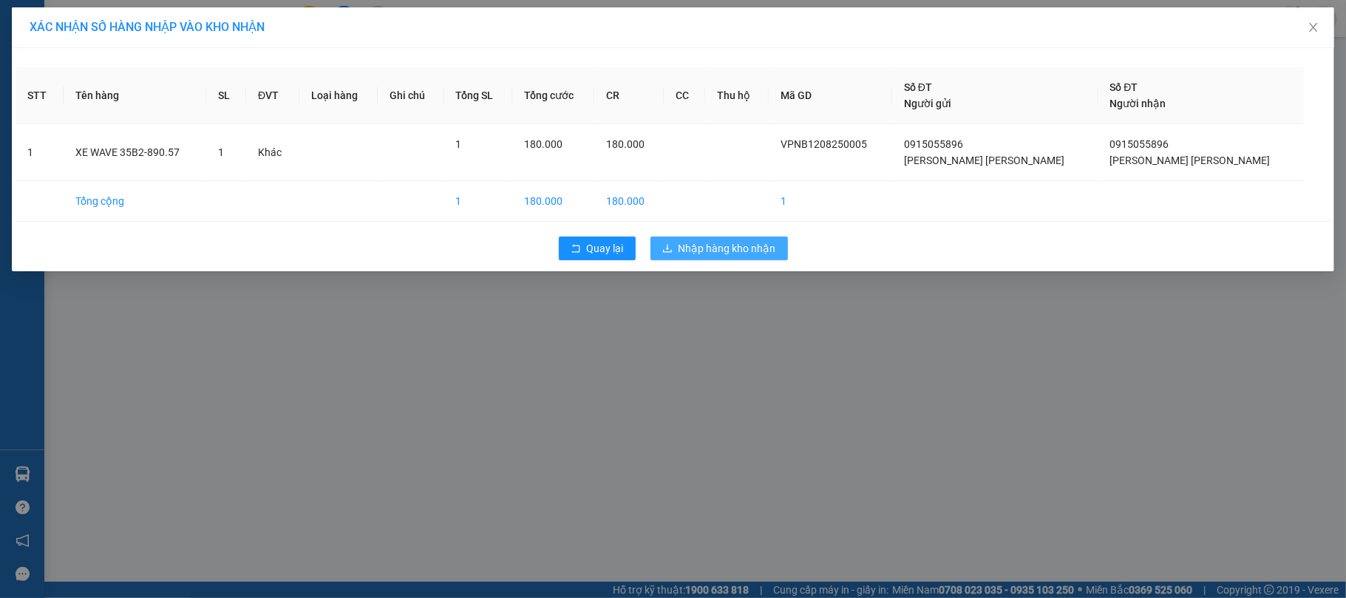
click at [740, 250] on span "Nhập hàng kho nhận" at bounding box center [728, 248] width 98 height 16
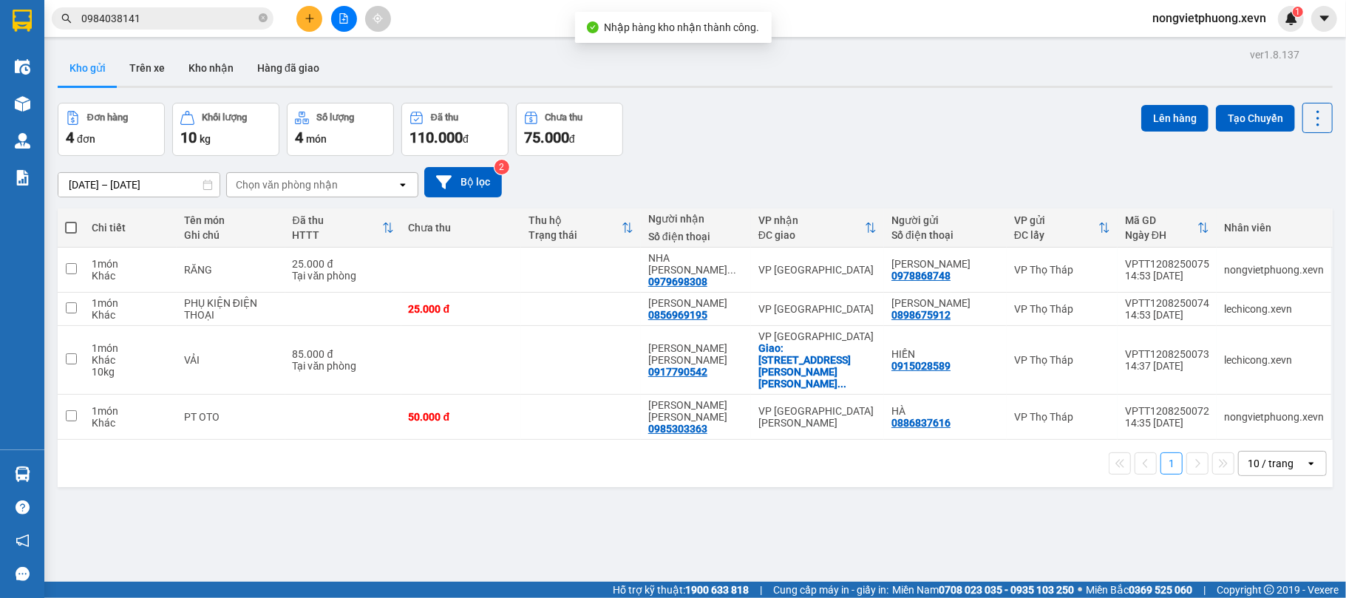
click at [781, 143] on div "Đơn hàng 4 đơn Khối lượng 10 kg Số lượng 4 món Đã thu 110.000 đ Chưa thu 75.000…" at bounding box center [695, 129] width 1275 height 53
click at [251, 454] on div "1 10 / trang open" at bounding box center [695, 463] width 1275 height 47
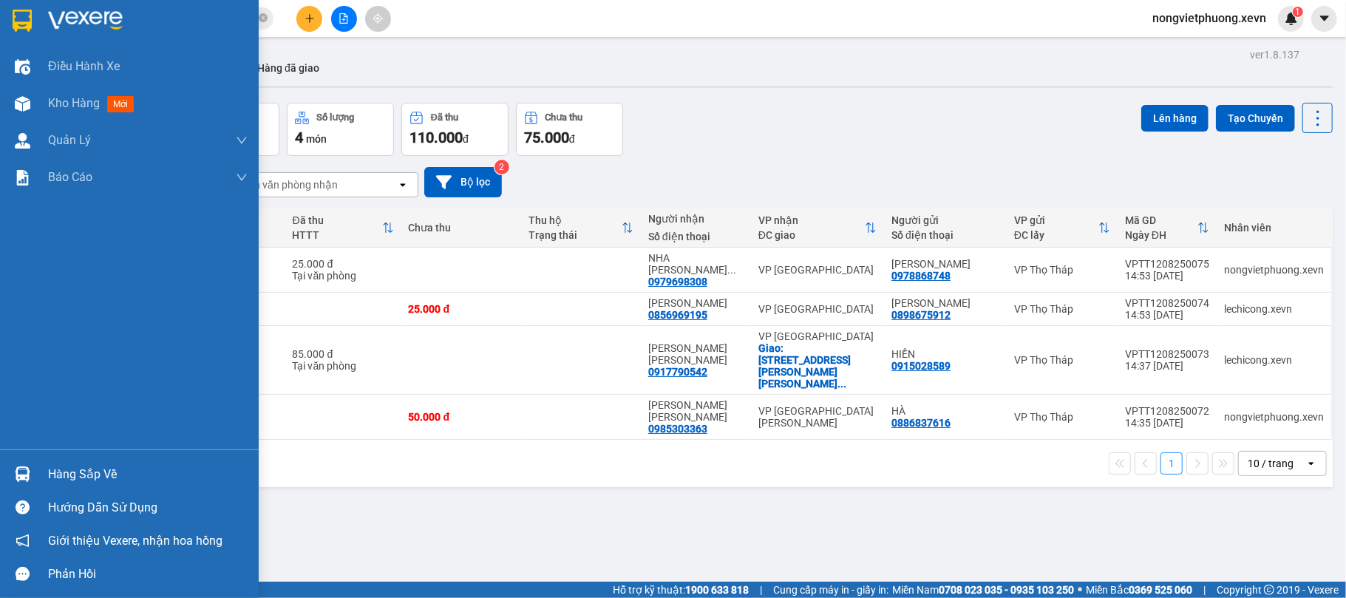
click at [33, 469] on div at bounding box center [23, 474] width 26 height 26
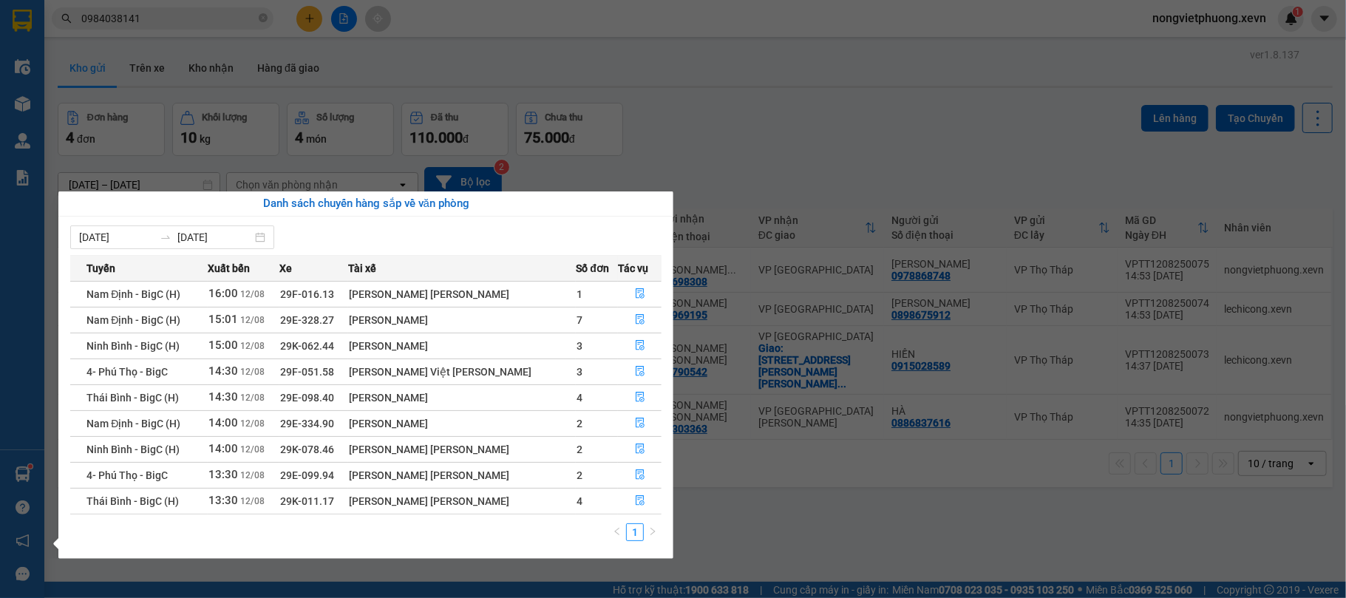
scroll to position [1, 0]
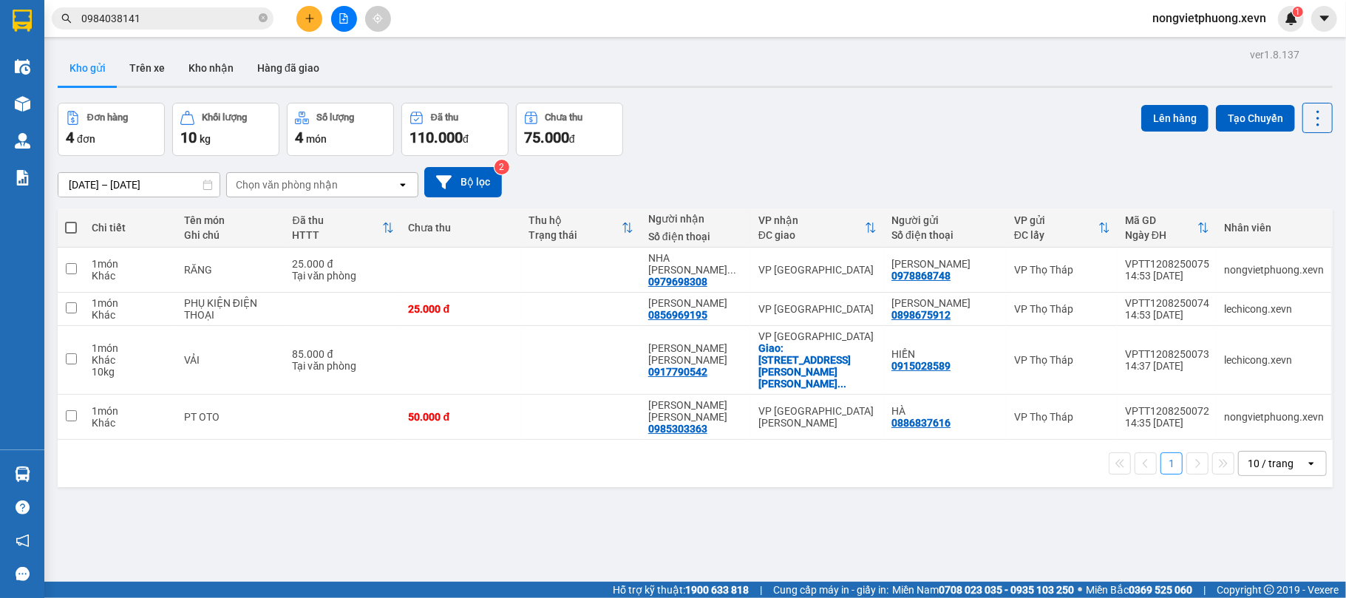
click at [980, 521] on section "Kết quả tìm kiếm ( 622 ) Bộ lọc Mã ĐH Trạng thái Món hàng Thu hộ Tổng cước Chưa…" at bounding box center [673, 299] width 1346 height 598
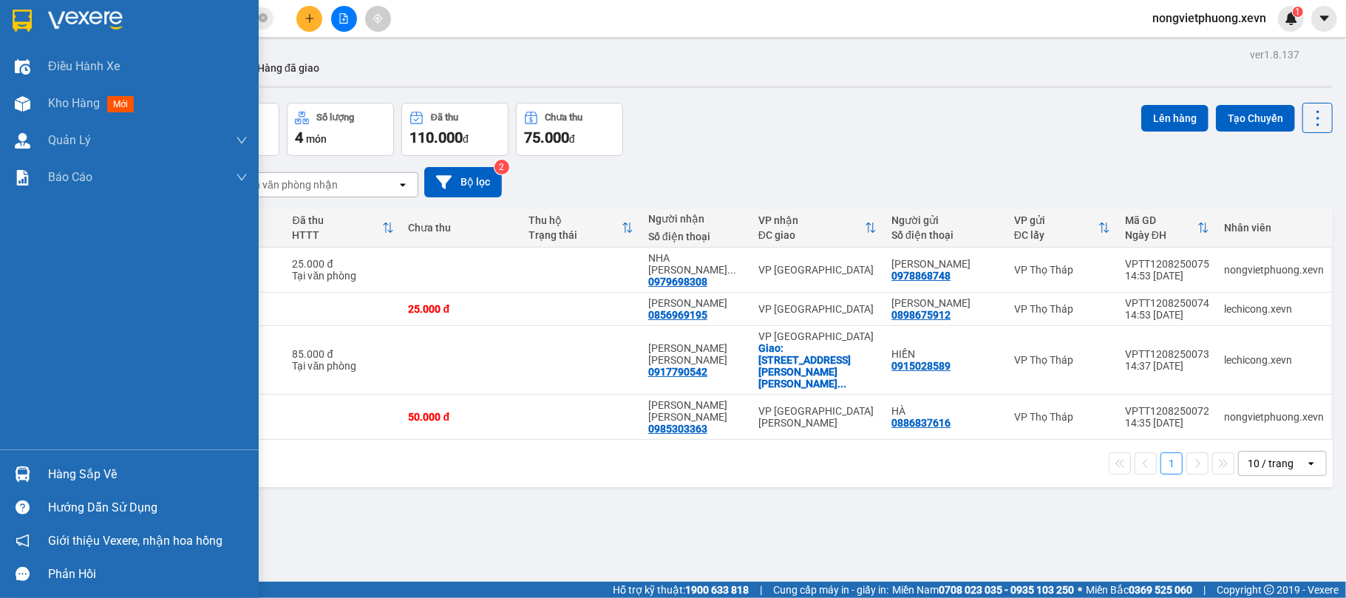
click at [62, 476] on div "Hàng sắp về" at bounding box center [148, 474] width 200 height 22
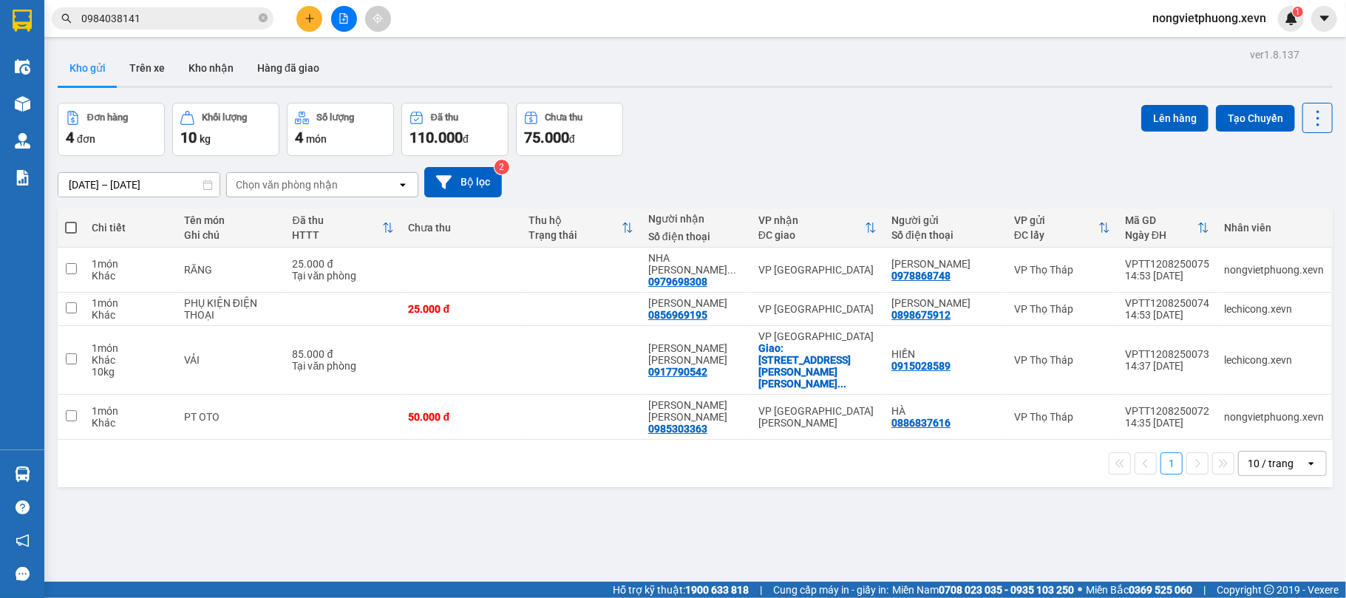
click at [921, 433] on section "Kết quả tìm kiếm ( 622 ) Bộ lọc Mã ĐH Trạng thái Món hàng Thu hộ Tổng cước Chưa…" at bounding box center [673, 299] width 1346 height 598
click at [832, 157] on div "[DATE] – [DATE] Press the down arrow key to interact with the calendar and sele…" at bounding box center [695, 182] width 1275 height 52
click at [267, 16] on icon "close-circle" at bounding box center [263, 17] width 9 height 9
click at [248, 13] on input "text" at bounding box center [168, 18] width 174 height 16
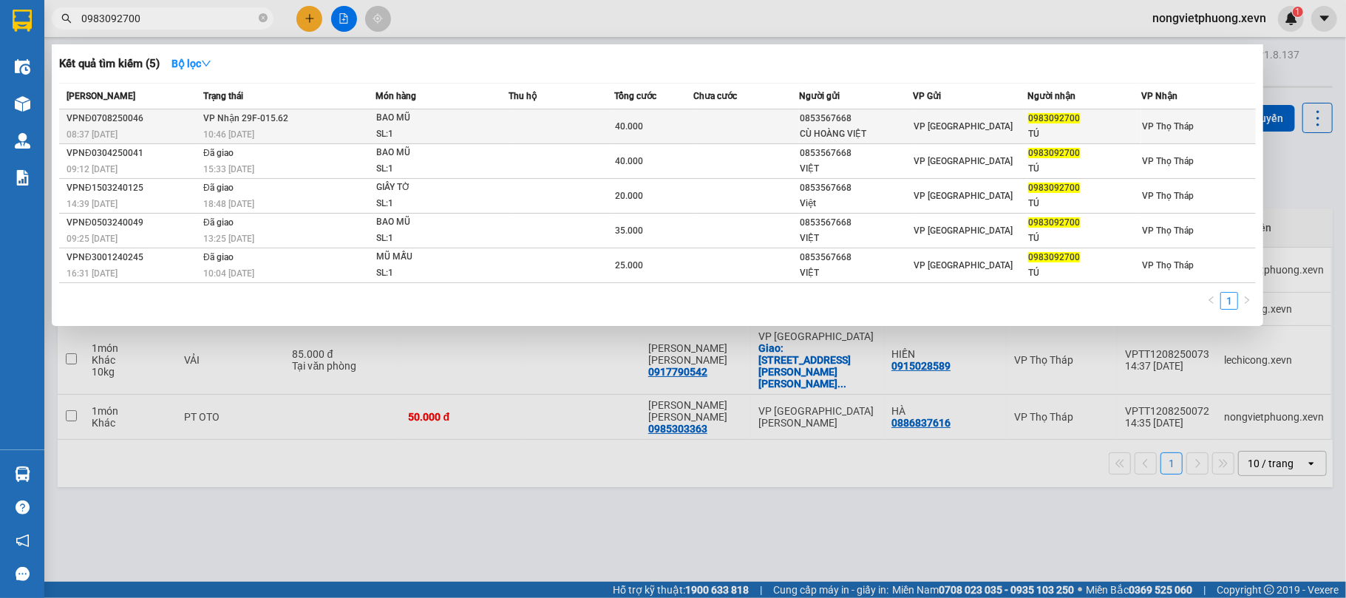
type input "0983092700"
click at [915, 137] on td "VP [GEOGRAPHIC_DATA]" at bounding box center [970, 126] width 115 height 35
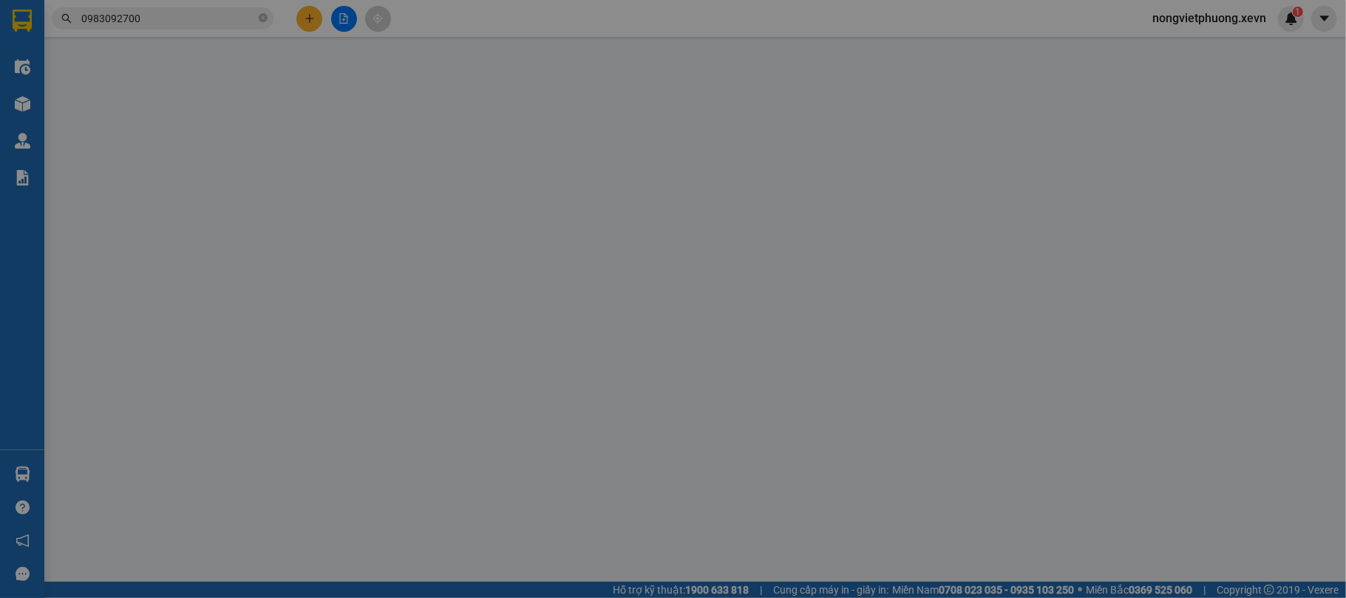
type input "0853567668"
type input "CÙ HOÀNG VIỆT"
type input "0983092700"
type input "TÚ"
type input "VŨ THANH TÚ"
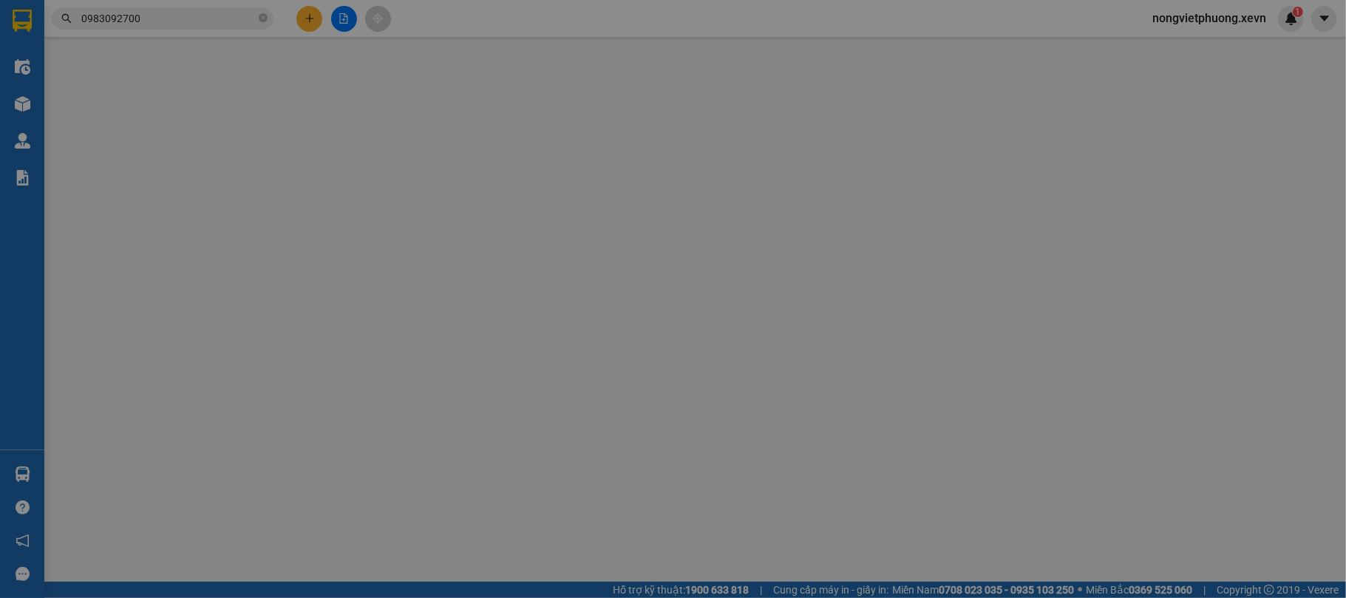
type input "40.000"
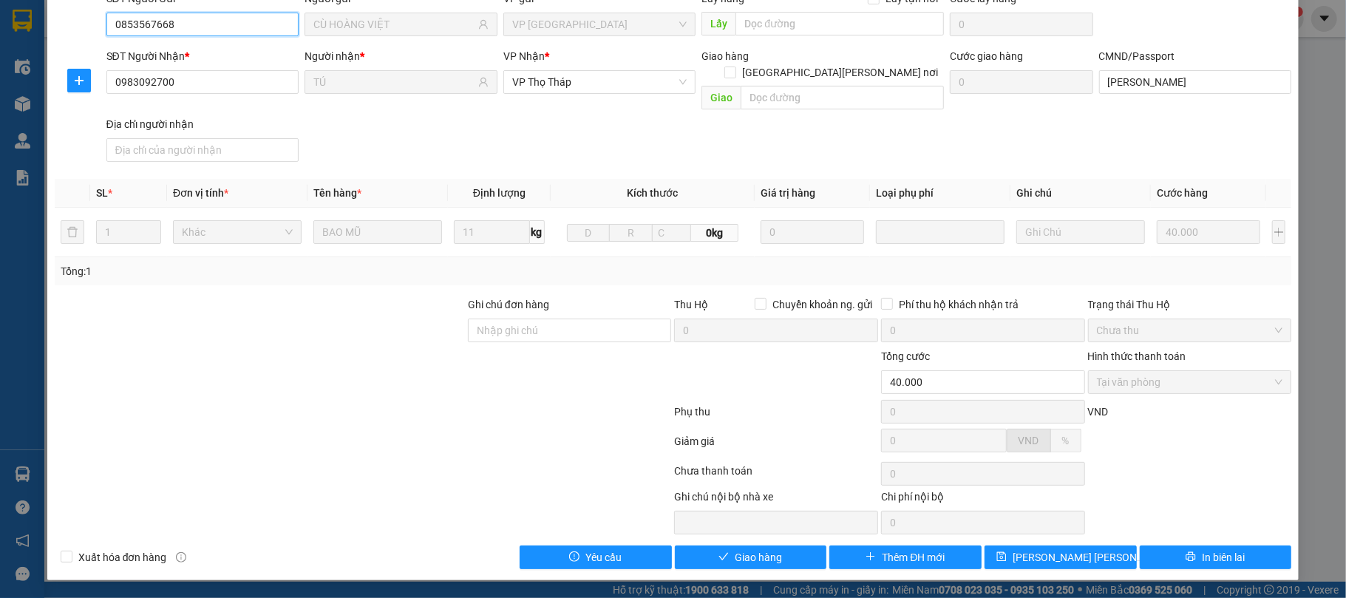
scroll to position [112, 0]
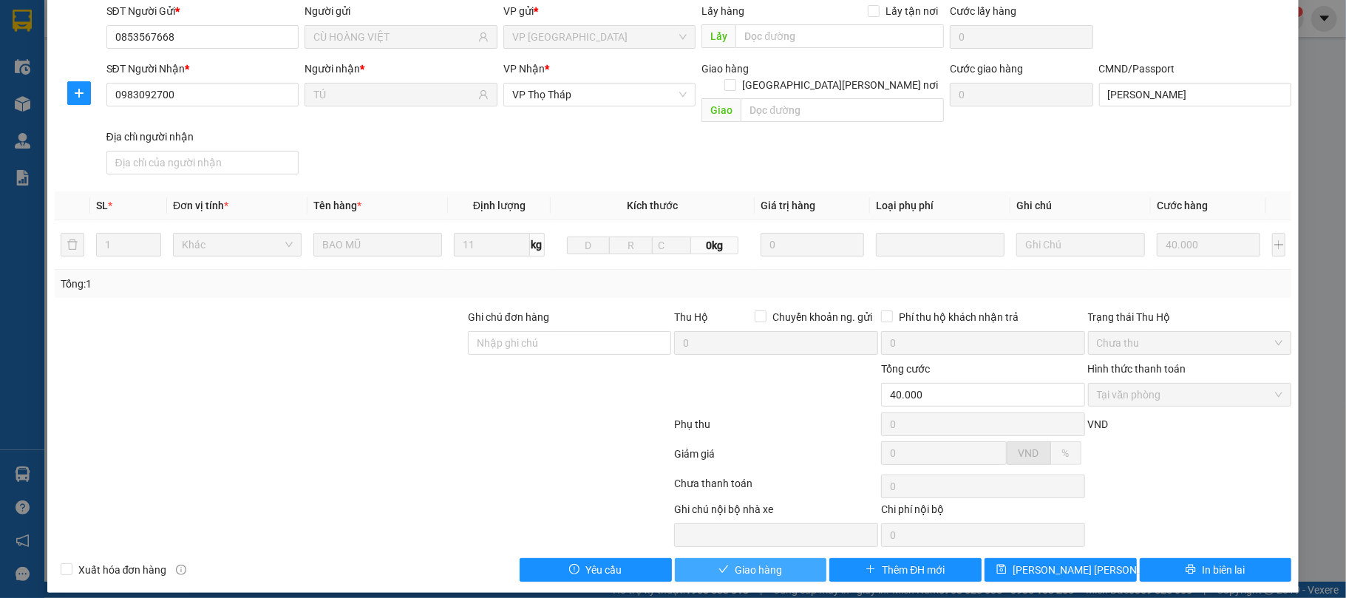
click at [760, 558] on button "Giao hàng" at bounding box center [751, 570] width 152 height 24
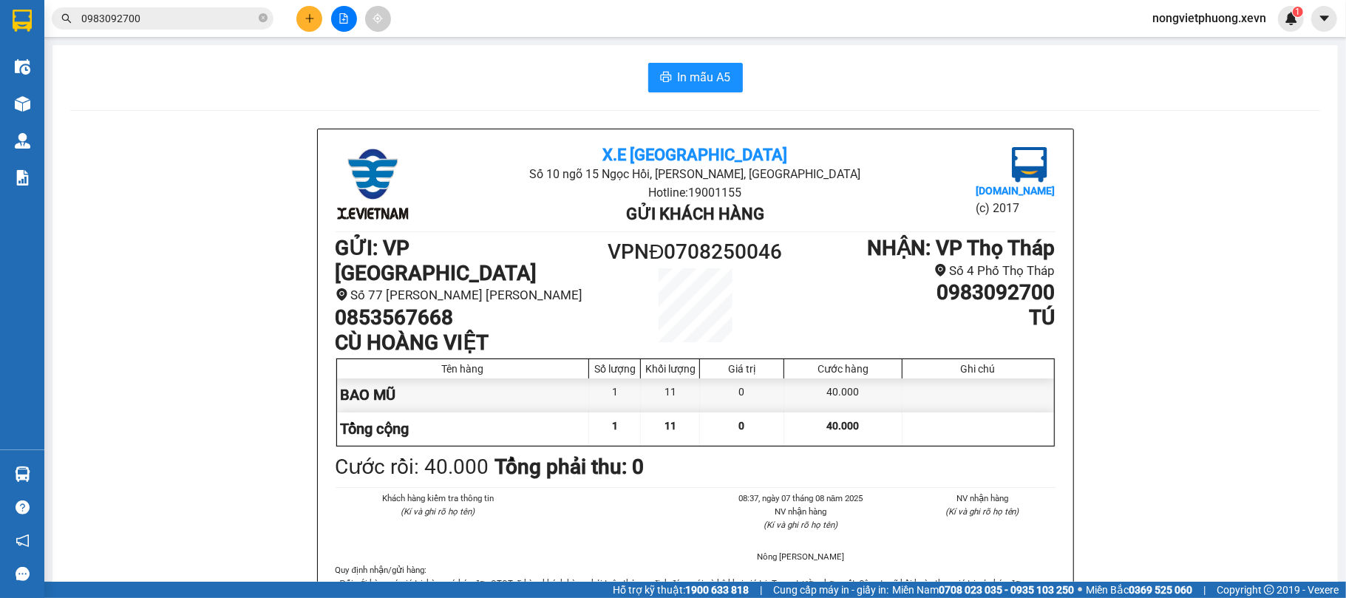
click at [186, 28] on span "0983092700" at bounding box center [163, 18] width 222 height 22
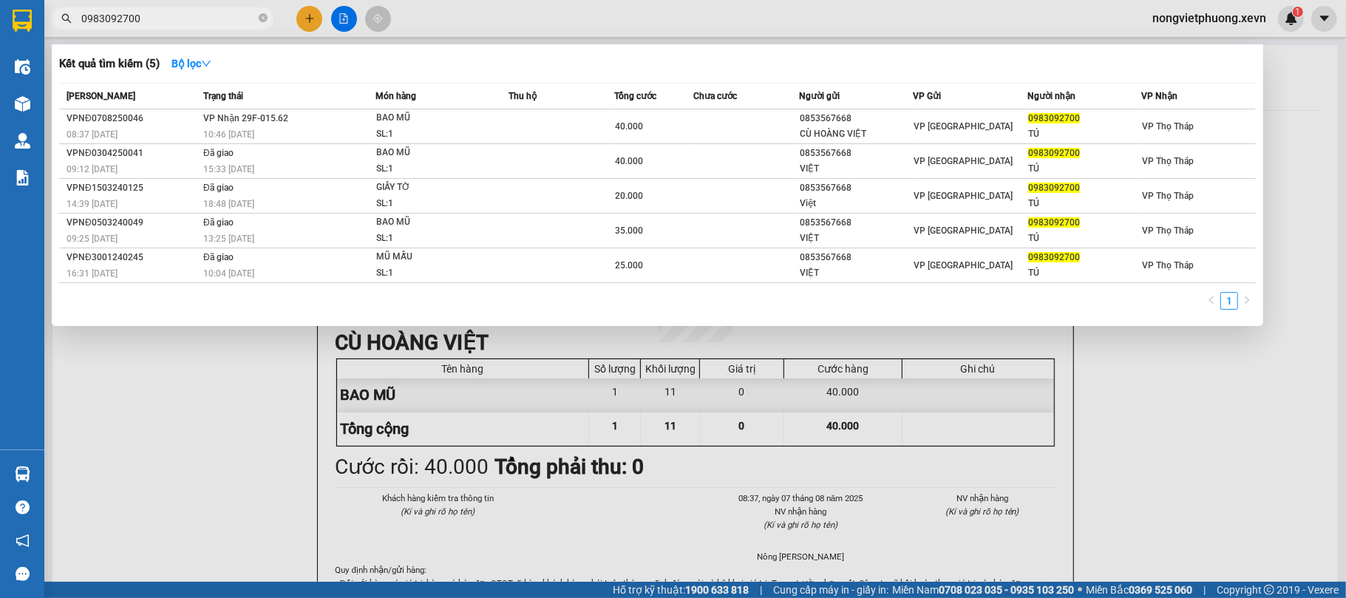
click at [179, 15] on input "0983092700" at bounding box center [168, 18] width 174 height 16
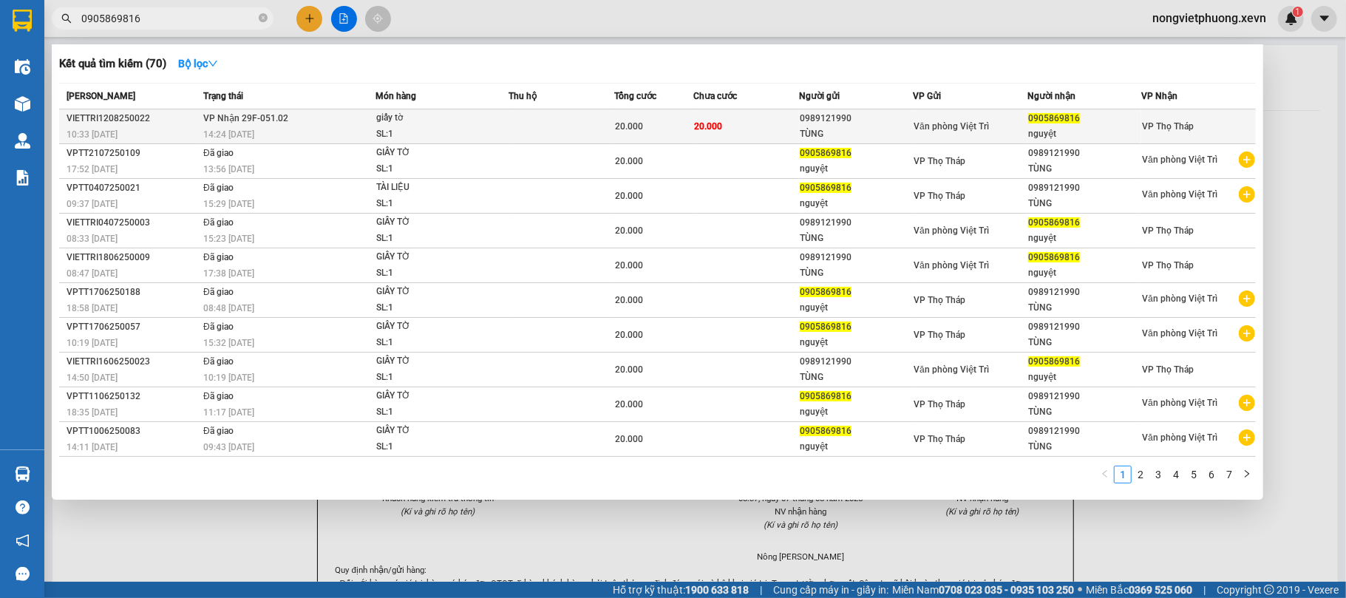
type input "0905869816"
click at [998, 126] on div "Văn phòng Việt Trì" at bounding box center [970, 126] width 113 height 16
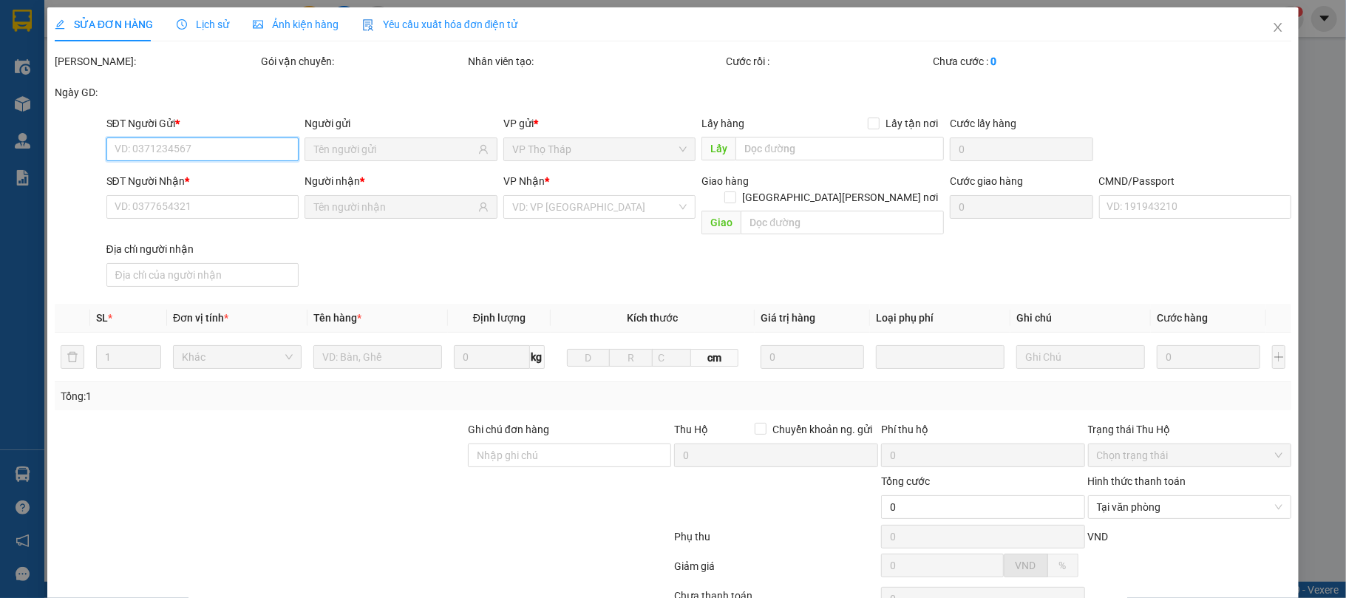
type input "0989121990"
type input "TÙNG"
type input "0905869816"
type input "nguyệt"
type input "PHAN THỊ PHÙNG NGUYỆT"
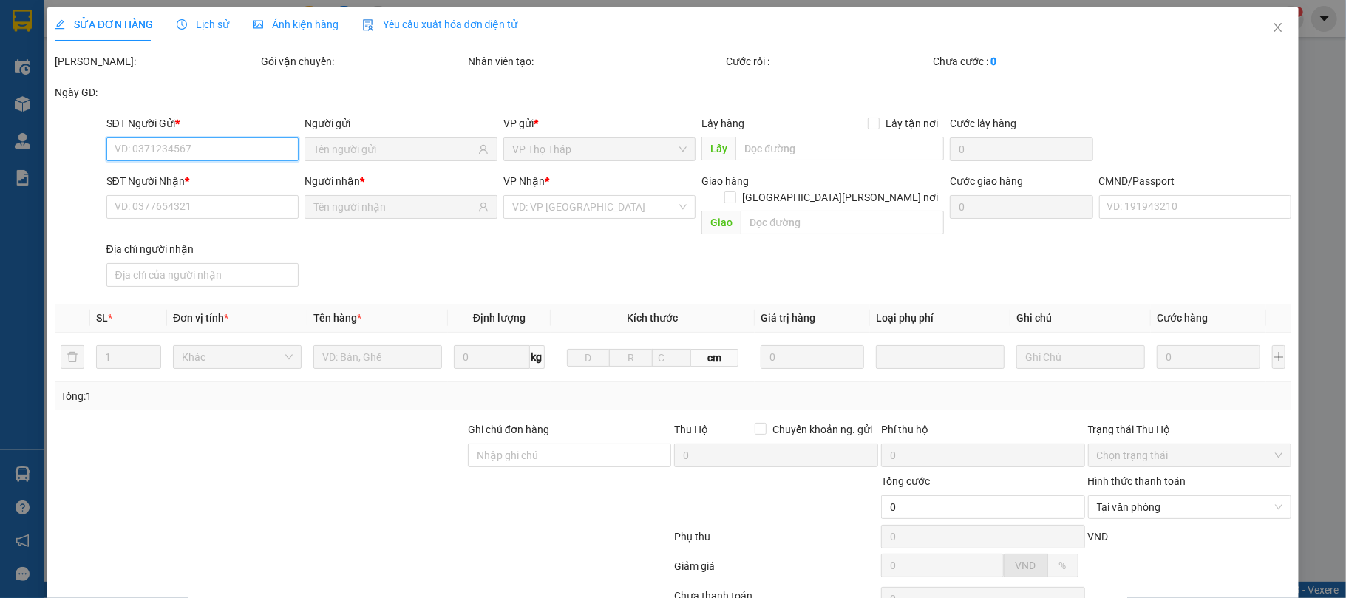
type input "20.000"
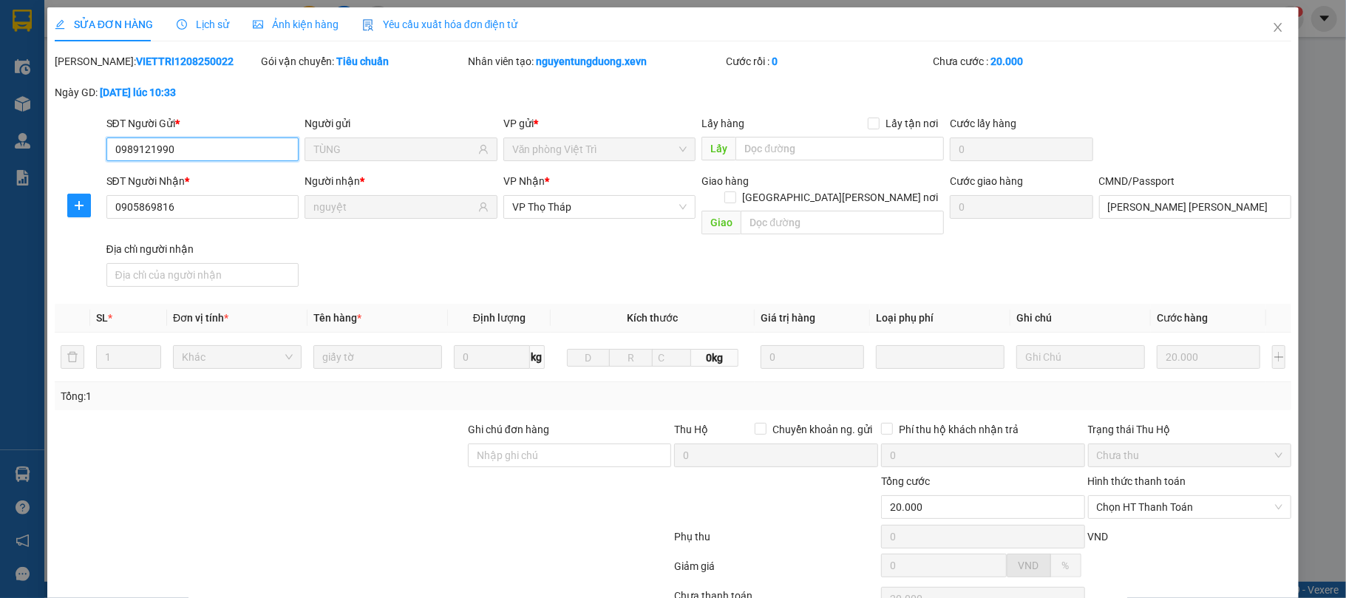
scroll to position [112, 0]
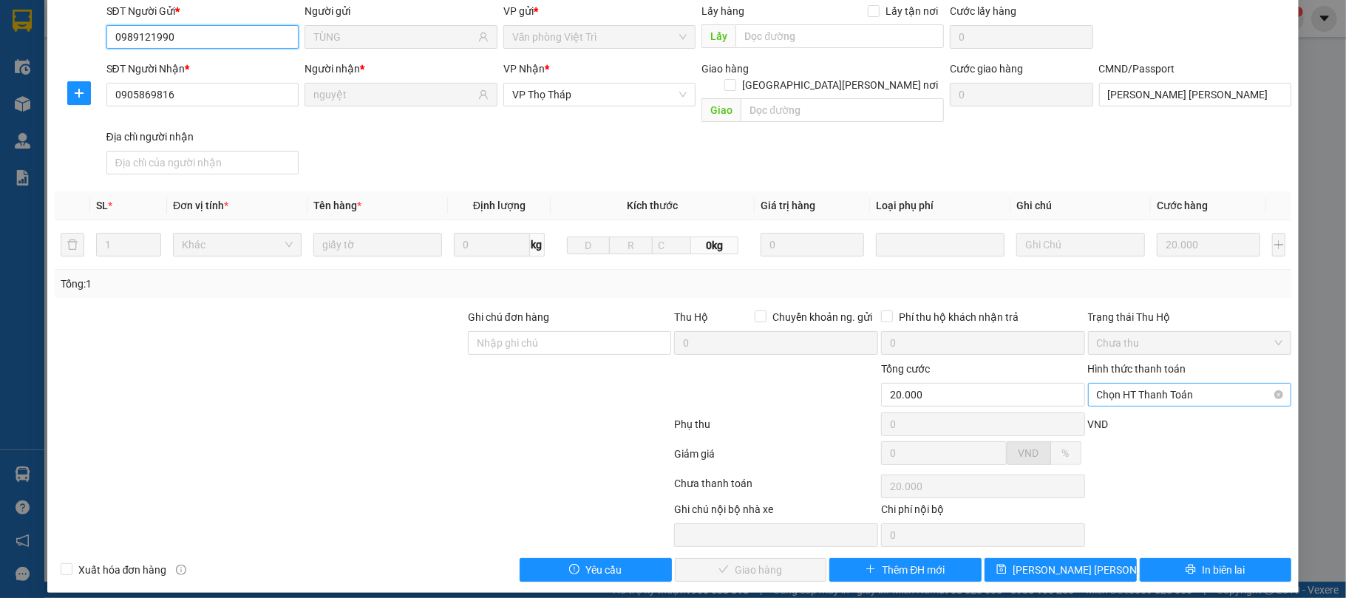
click at [1145, 384] on span "Chọn HT Thanh Toán" at bounding box center [1190, 395] width 186 height 22
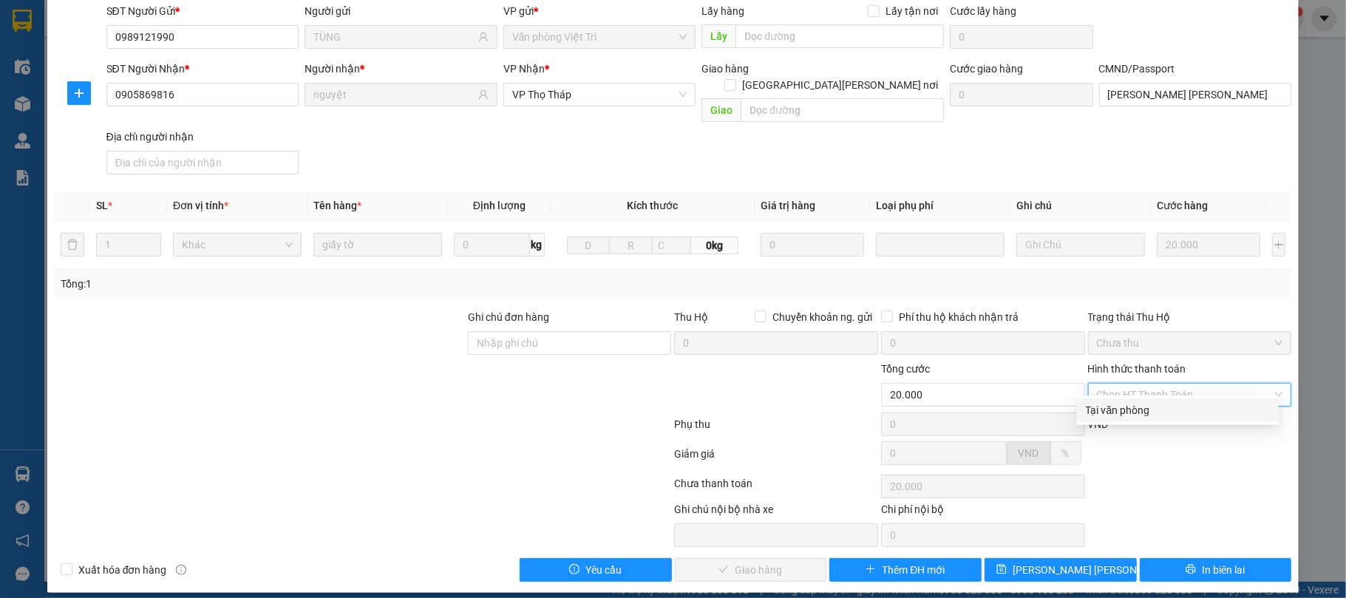
click at [1139, 409] on div "Tại văn phòng" at bounding box center [1178, 410] width 184 height 16
type input "0"
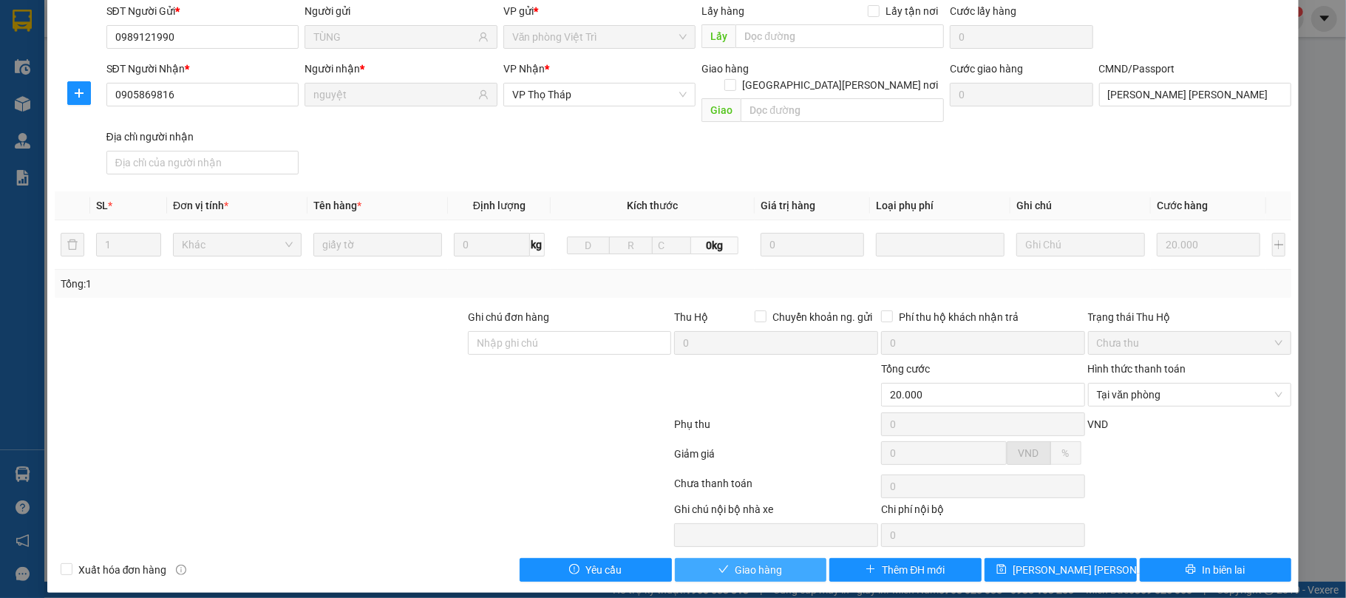
click at [784, 558] on button "Giao hàng" at bounding box center [751, 570] width 152 height 24
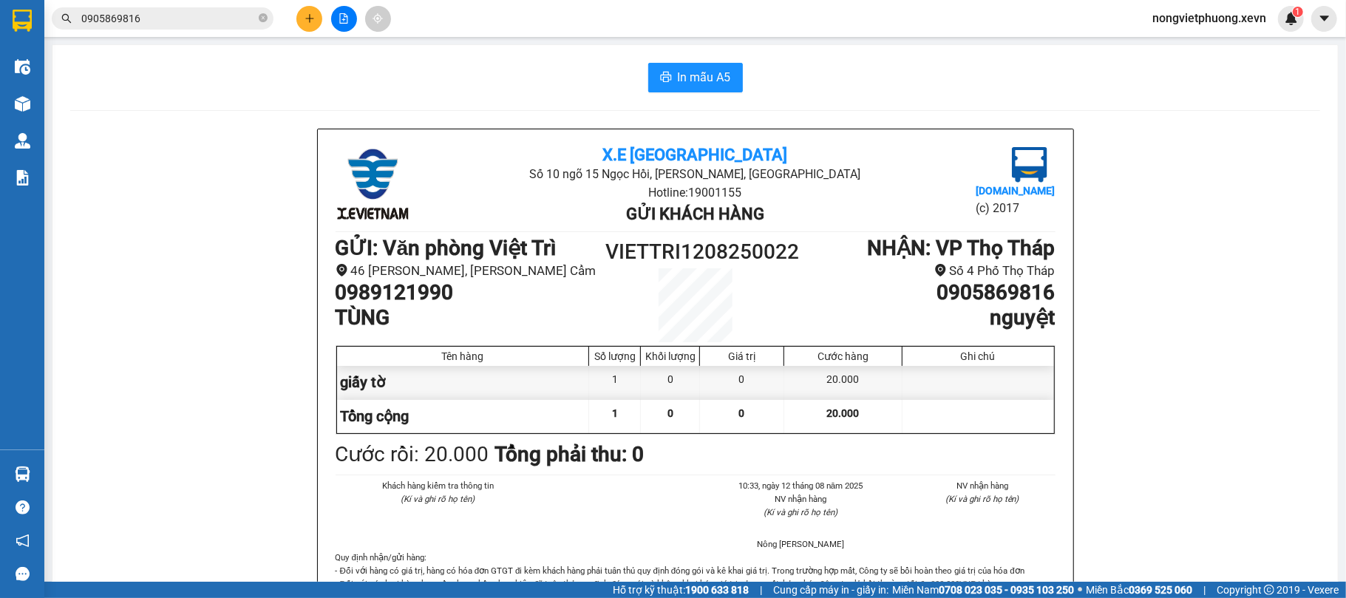
click at [214, 27] on span "0905869816" at bounding box center [163, 18] width 222 height 22
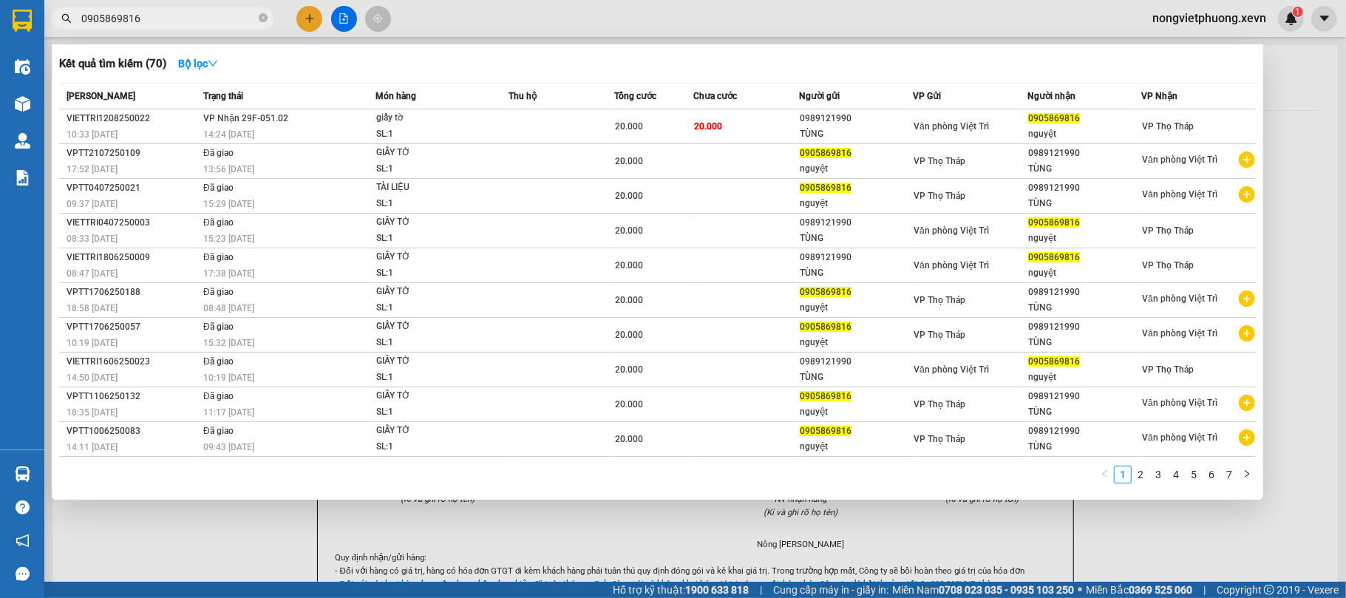
click at [214, 10] on input "0905869816" at bounding box center [168, 18] width 174 height 16
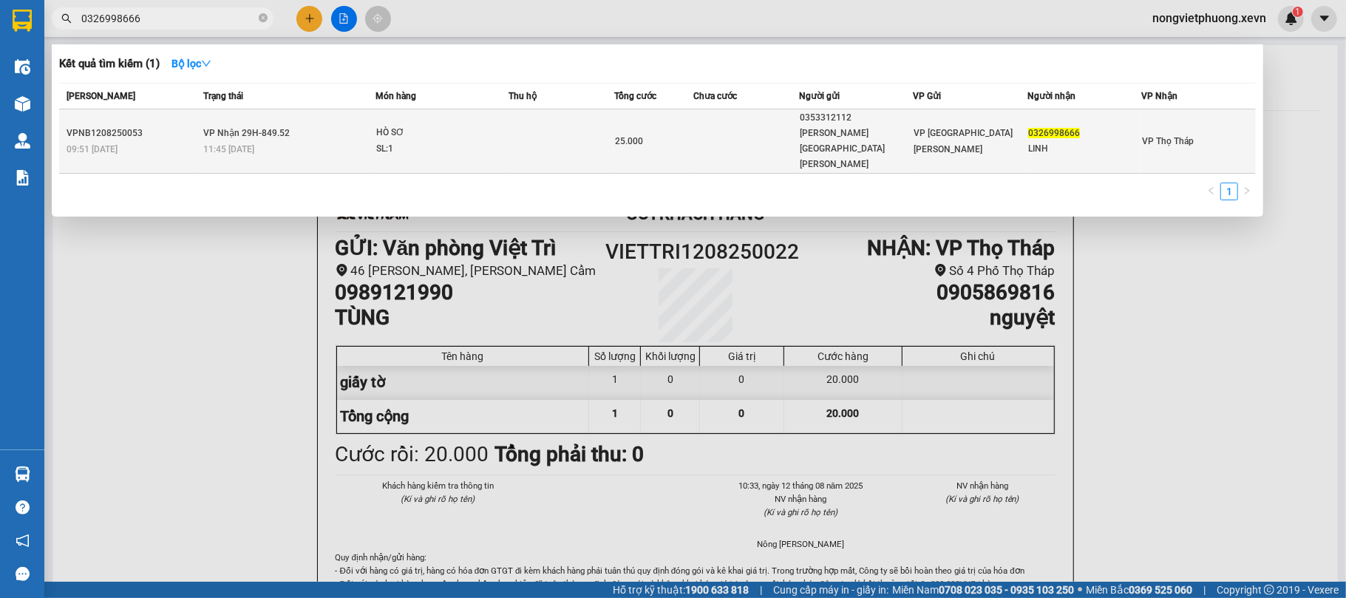
type input "0326998666"
click at [321, 125] on td "VP Nhận 29H-849.52 11:45 - 12/08" at bounding box center [288, 141] width 176 height 64
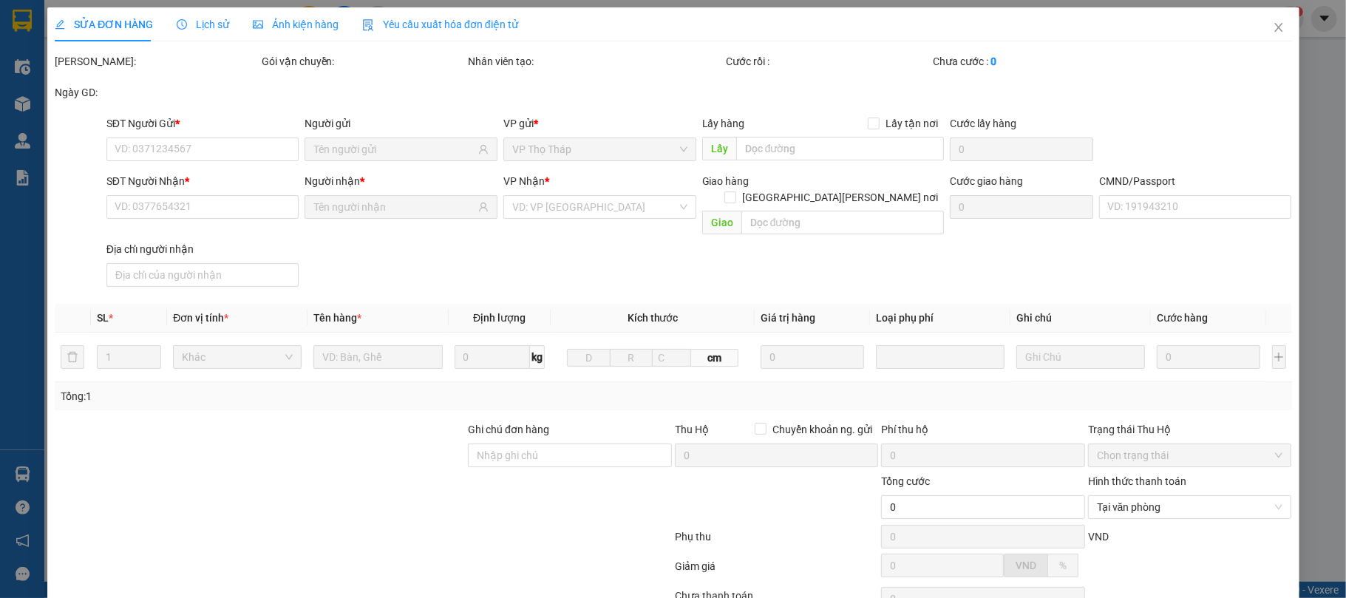
type input "0353312112"
type input "[PERSON_NAME][GEOGRAPHIC_DATA]"
type input "0326998666"
type input "LINH"
type input "0986878557 TOÁN"
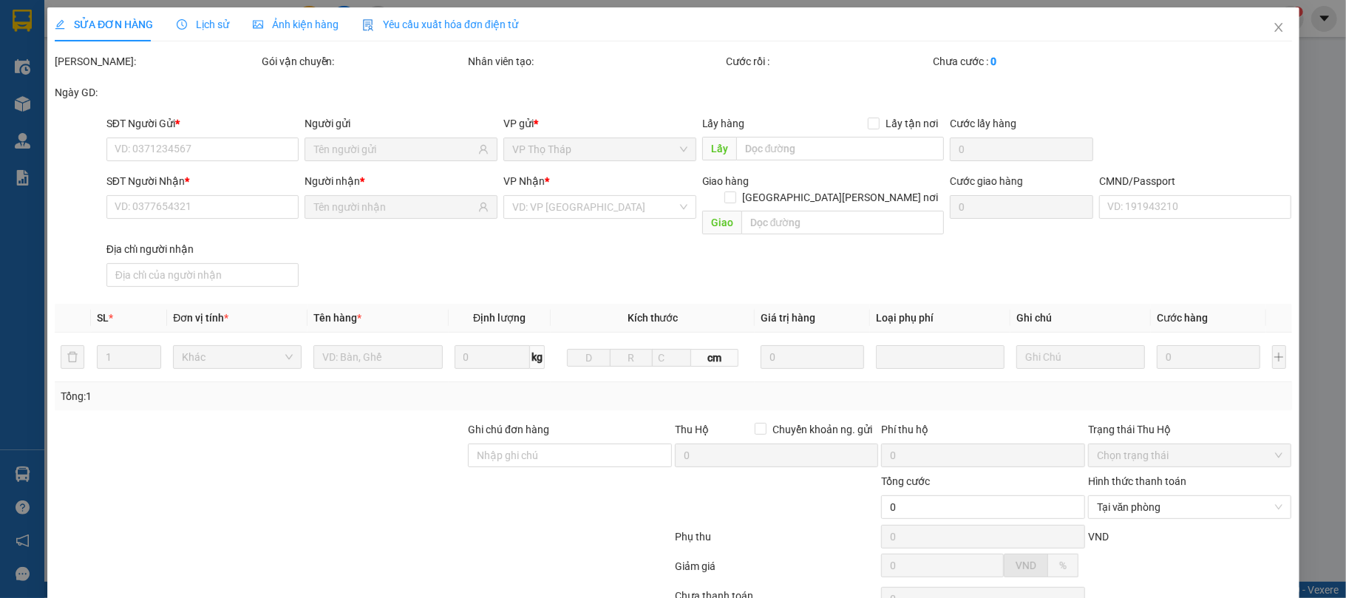
type input "25.000"
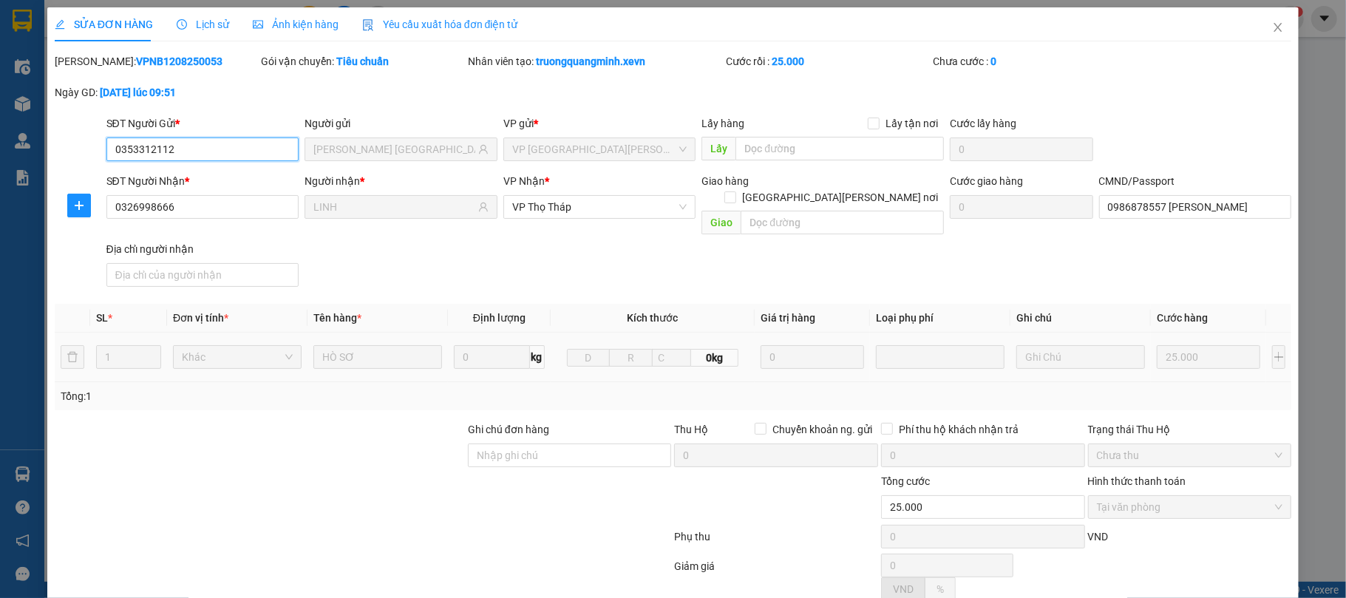
scroll to position [112, 0]
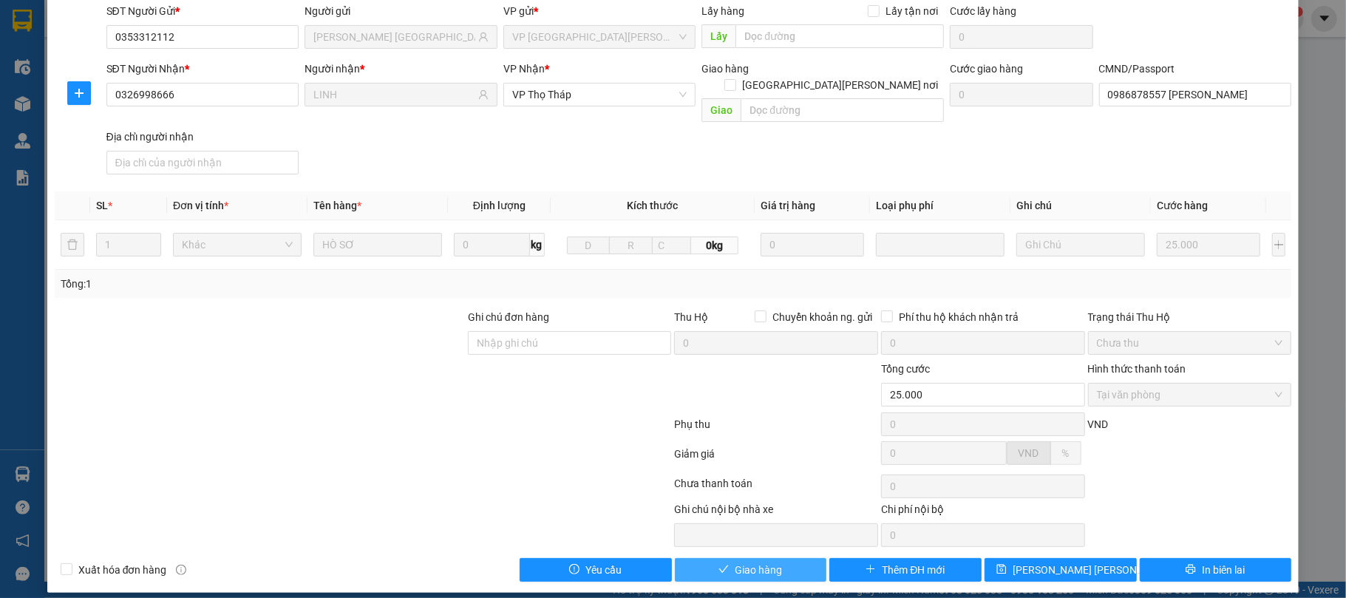
click at [781, 558] on button "Giao hàng" at bounding box center [751, 570] width 152 height 24
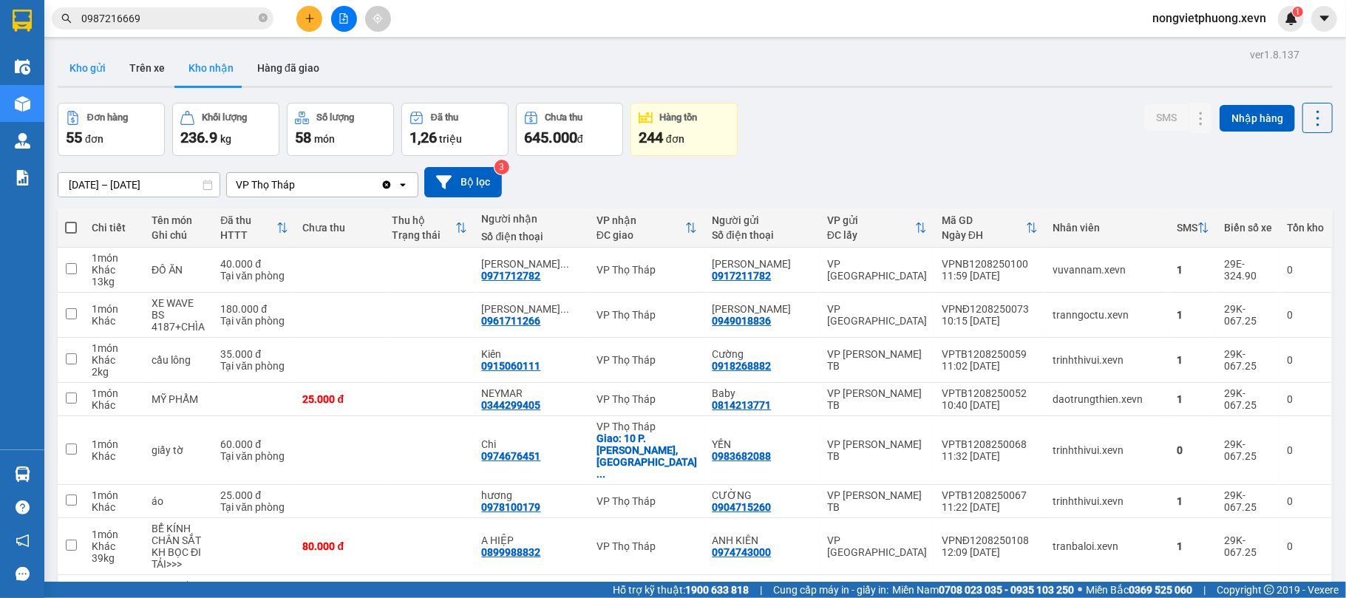
click at [98, 59] on button "Kho gửi" at bounding box center [88, 67] width 60 height 35
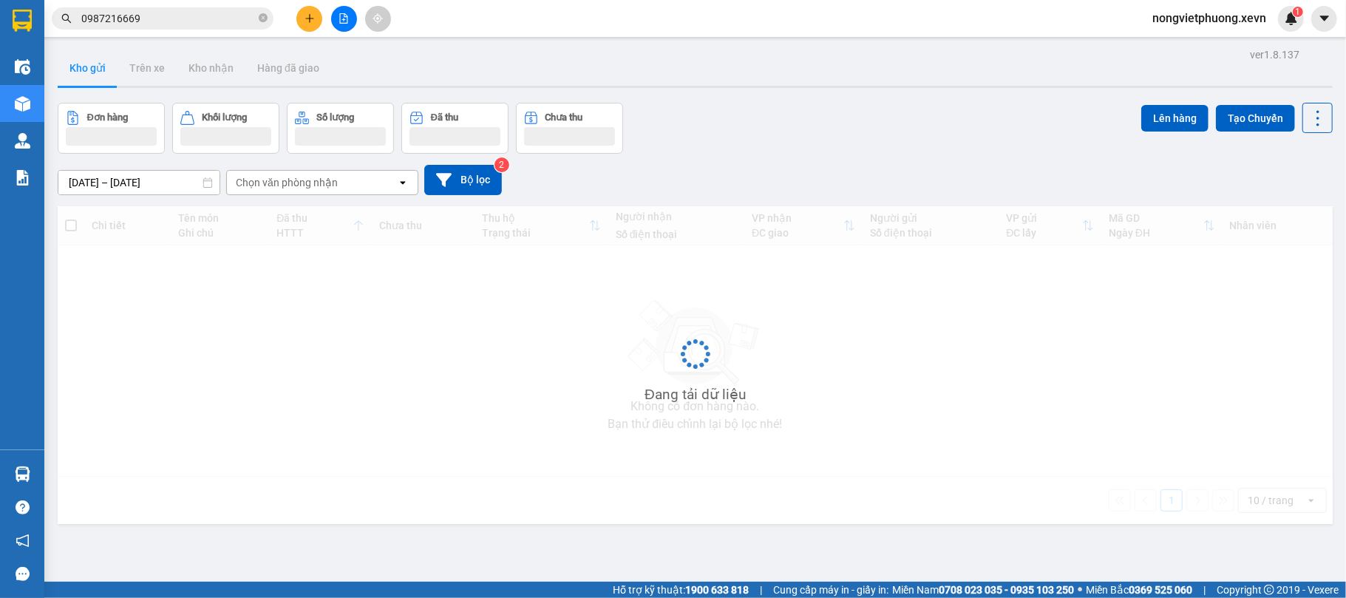
click at [761, 112] on div "Đơn hàng Khối lượng Số lượng Đã thu Chưa thu Lên hàng Tạo Chuyến" at bounding box center [695, 128] width 1275 height 51
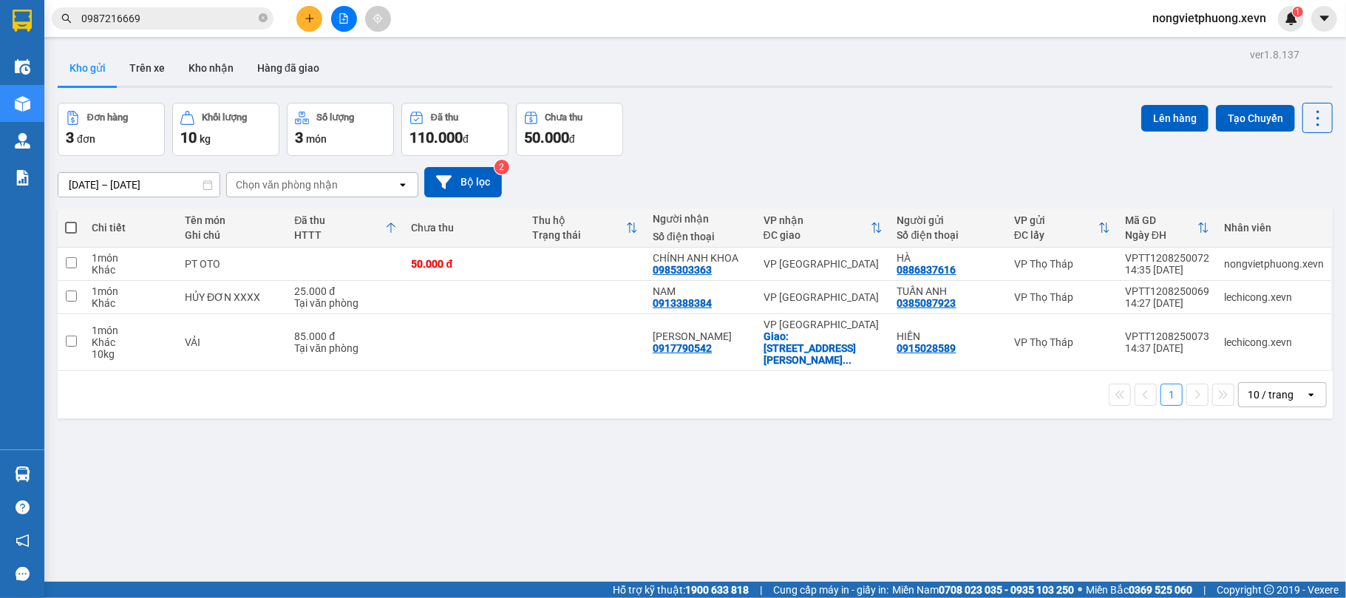
click at [101, 18] on input "0987216669" at bounding box center [168, 18] width 174 height 16
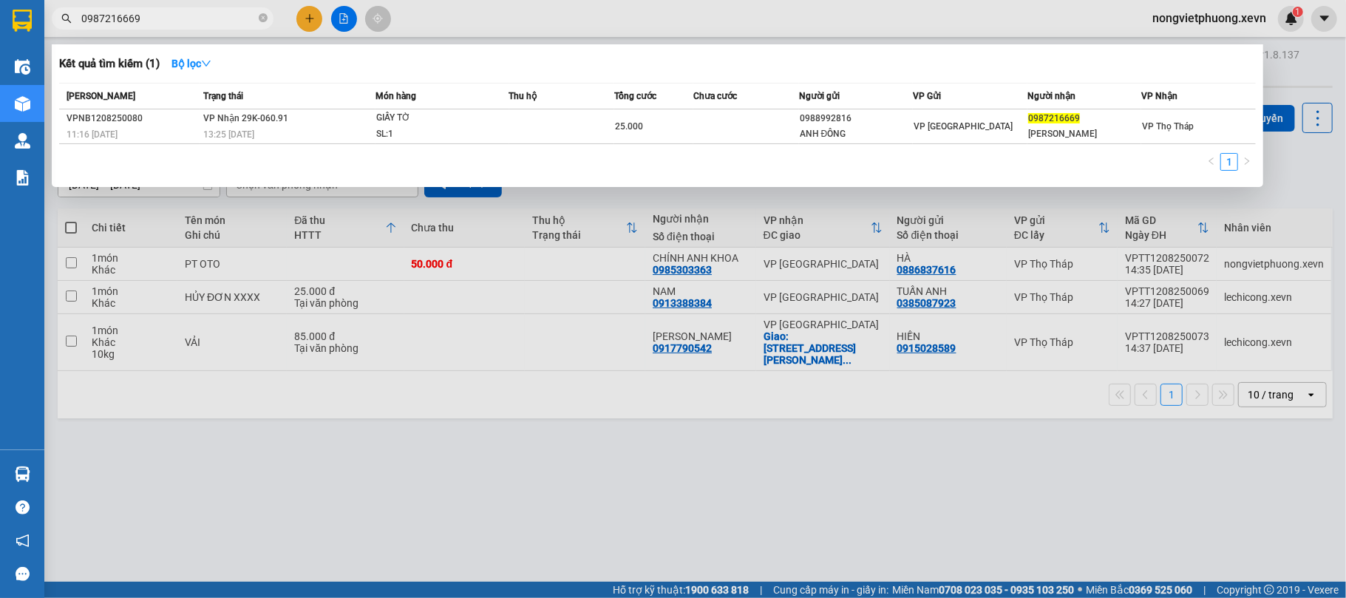
click at [101, 18] on input "0987216669" at bounding box center [168, 18] width 174 height 16
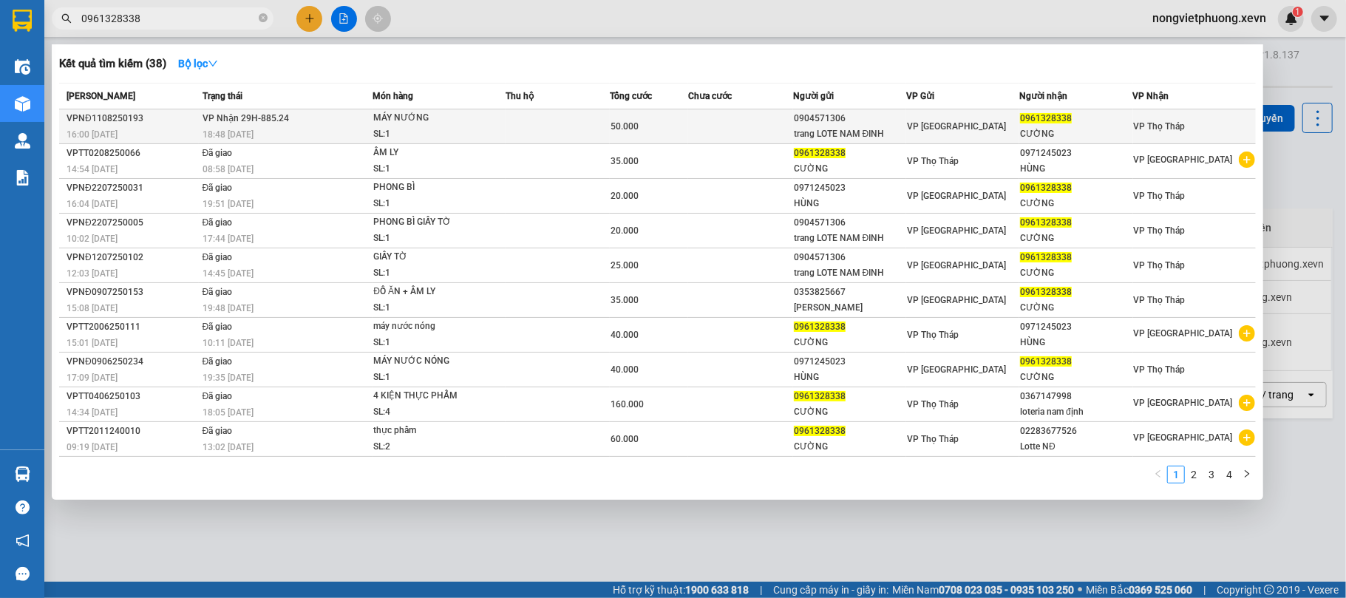
type input "0961328338"
click at [444, 127] on div "SL: 1" at bounding box center [428, 134] width 111 height 16
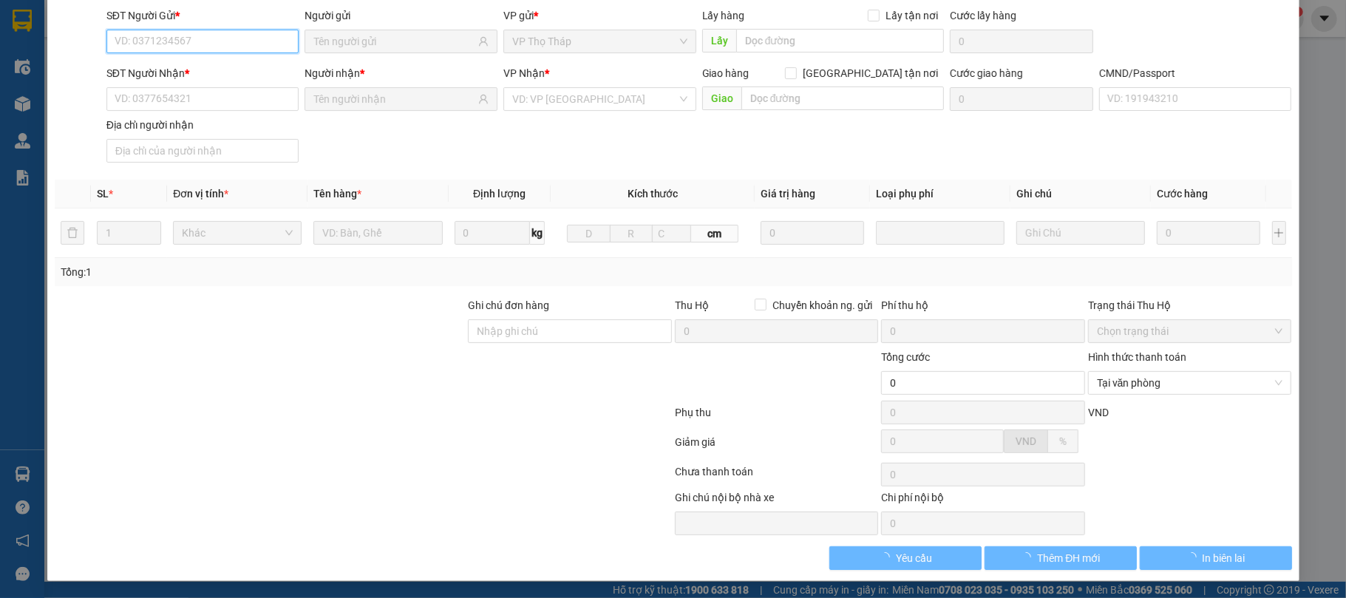
type input "0904571306"
type input "trang LOTE NAM ĐINH"
type input "0961328338"
type input "CƯỜNG"
type input "THỐNG"
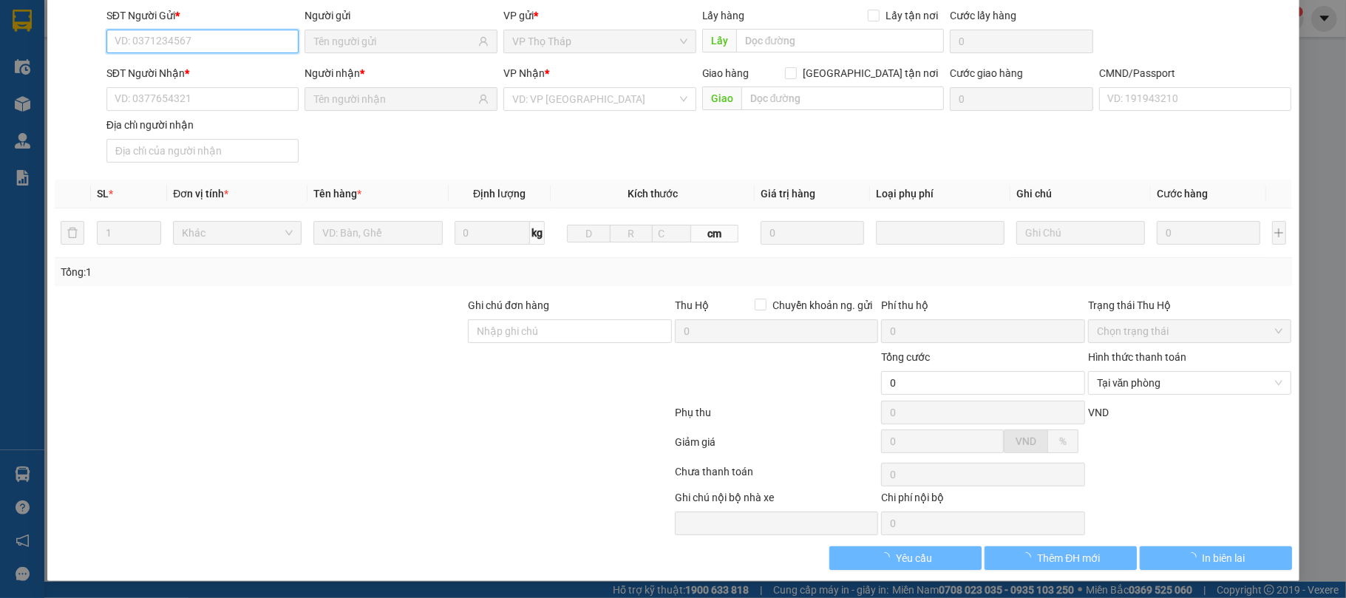
type input "50.000"
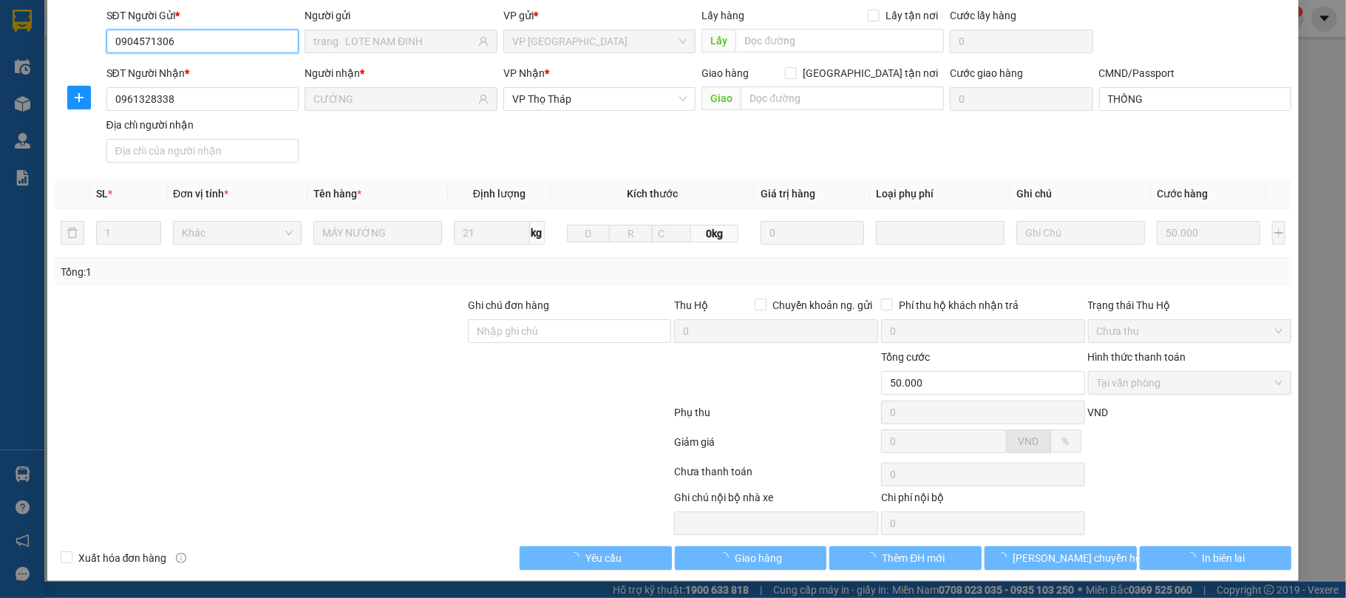
scroll to position [110, 0]
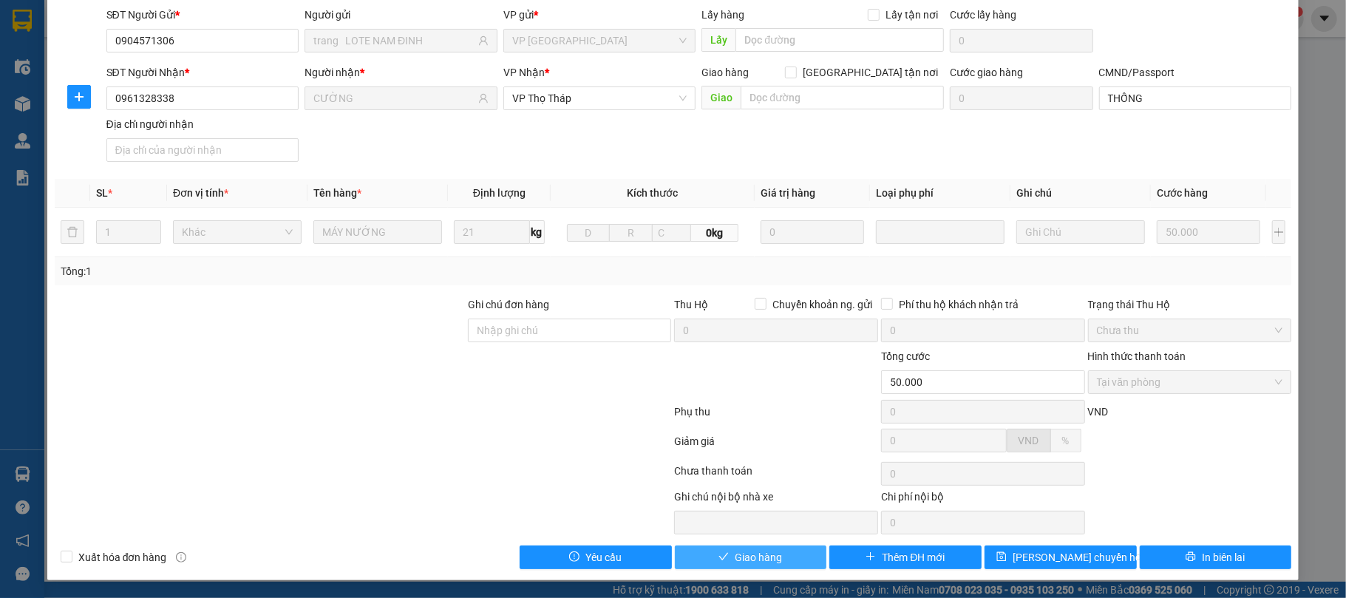
click at [773, 560] on span "Giao hàng" at bounding box center [758, 557] width 47 height 16
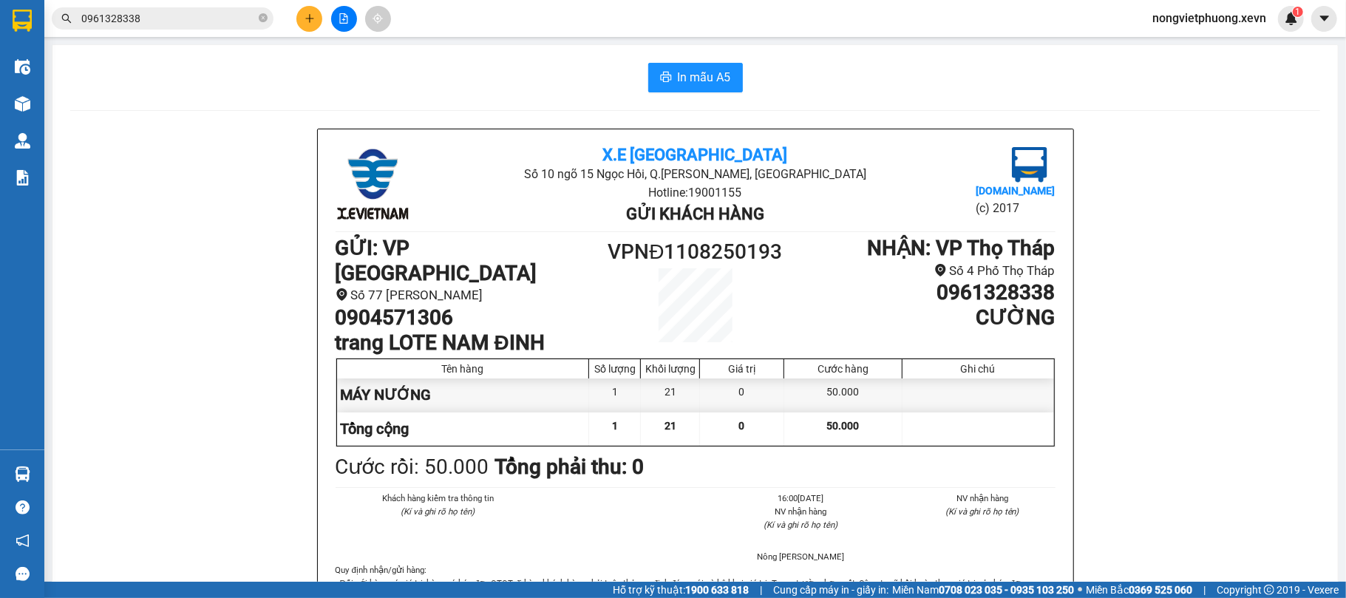
click at [143, 19] on input "0961328338" at bounding box center [168, 18] width 174 height 16
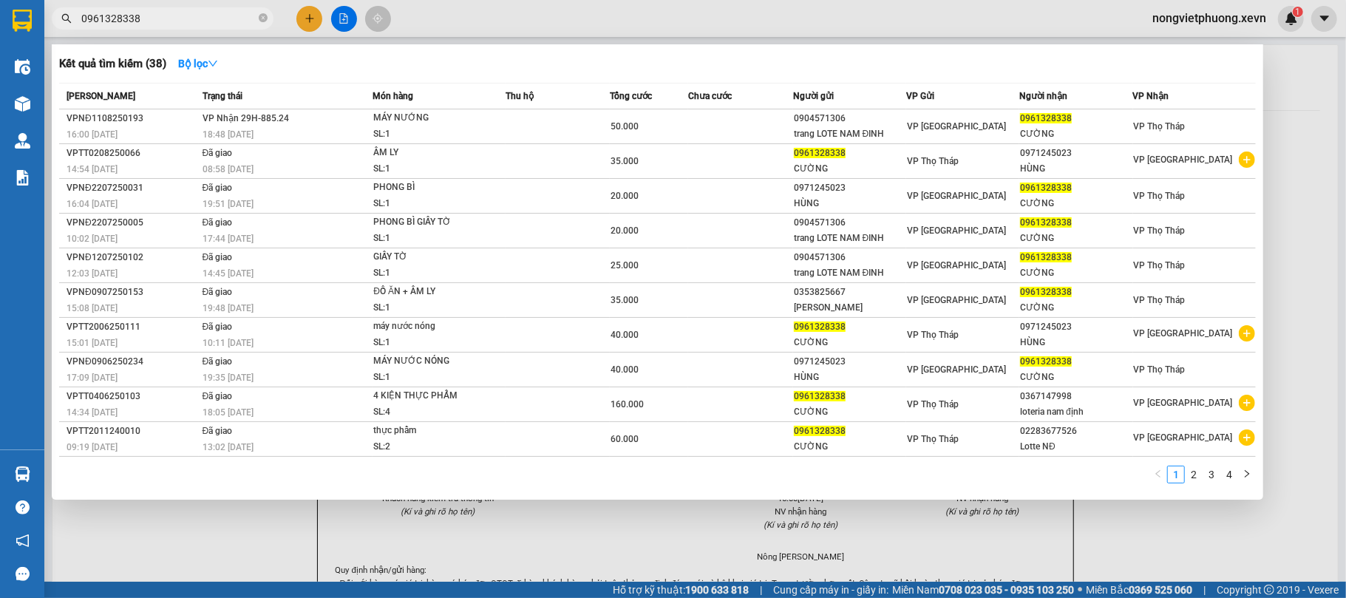
click at [143, 19] on input "0961328338" at bounding box center [168, 18] width 174 height 16
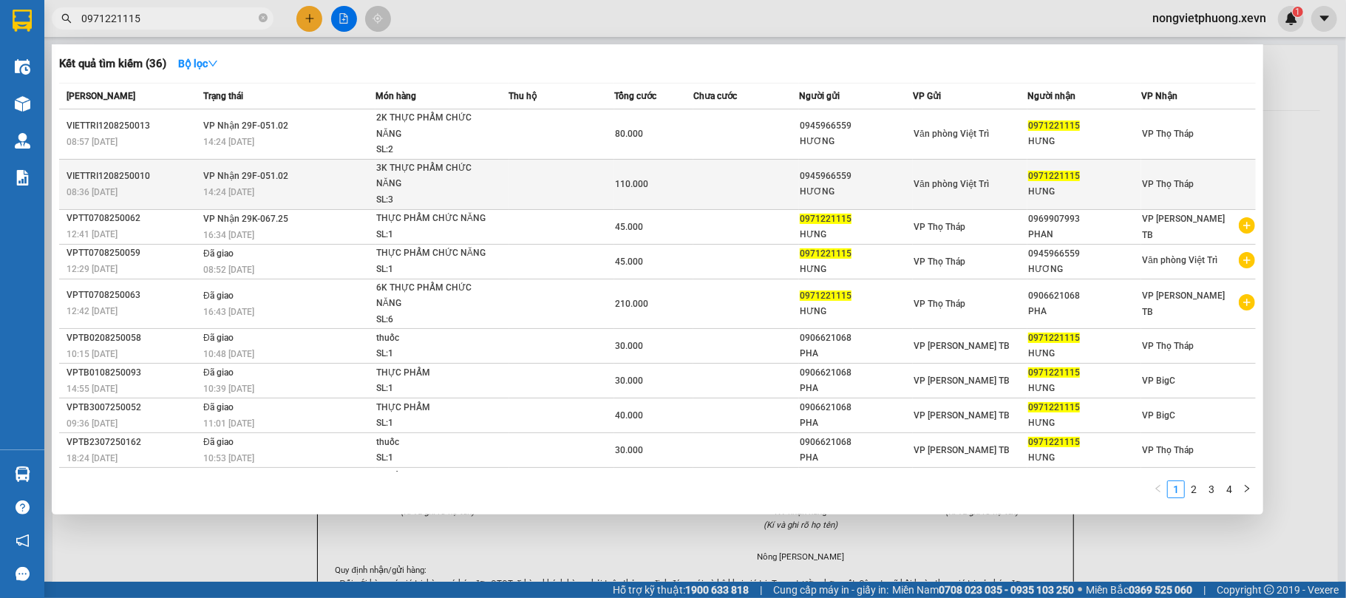
type input "0971221115"
click at [476, 166] on div "3K THỰC PHẨM CHỨC NĂNG" at bounding box center [431, 176] width 111 height 32
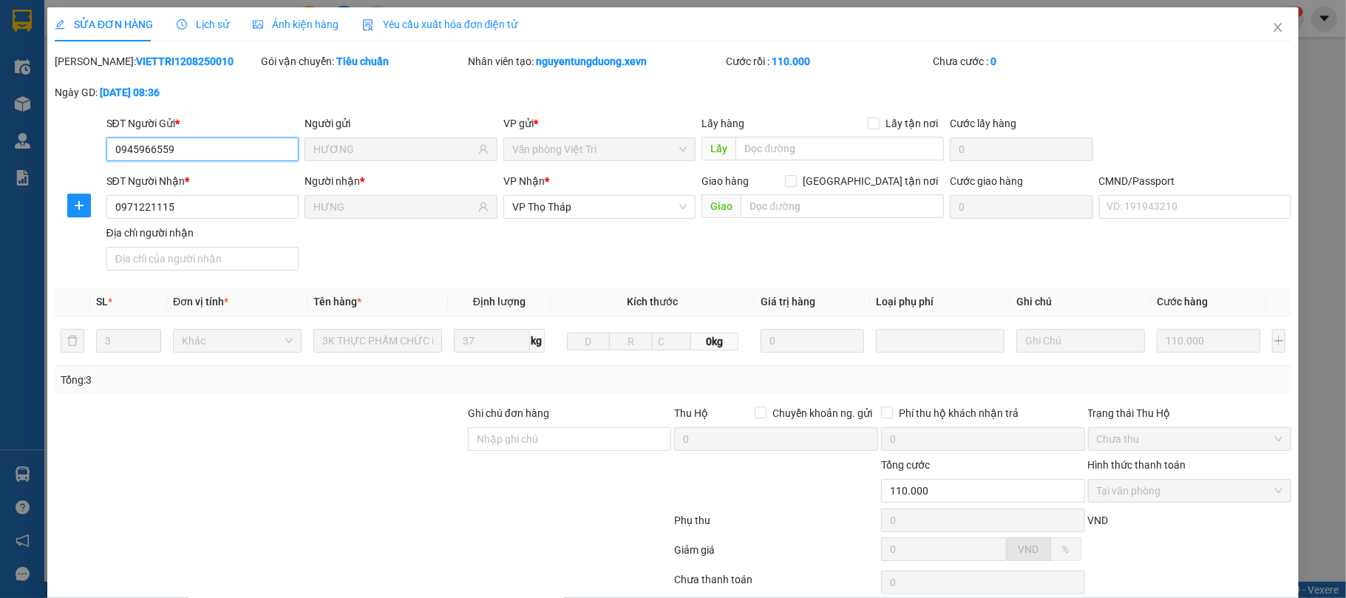
type input "0945966559"
type input "HƯƠNG"
type input "0971221115"
type input "HƯNG"
type input "110.000"
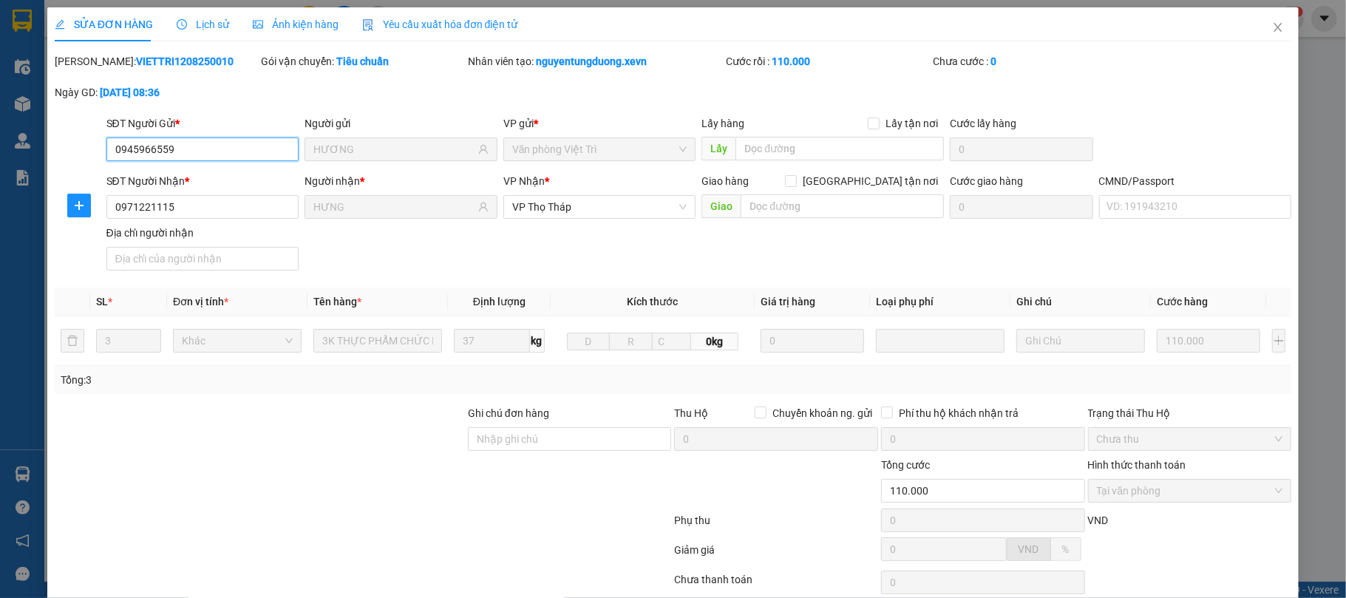
scroll to position [112, 0]
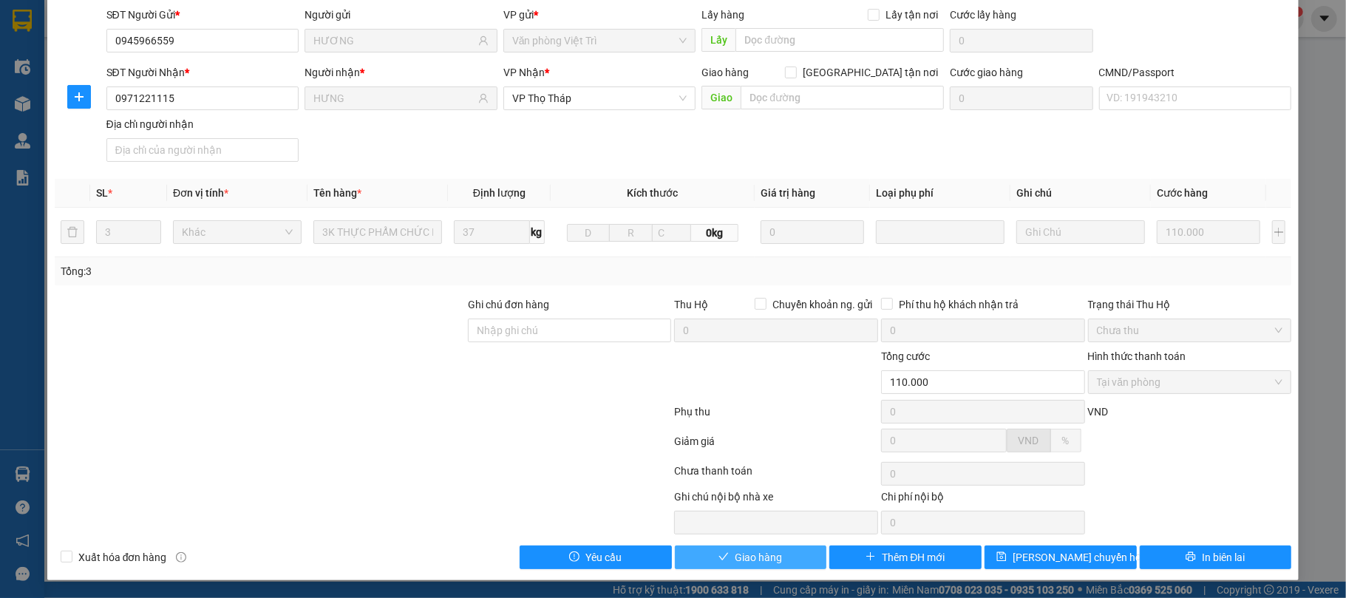
click at [784, 547] on button "Giao hàng" at bounding box center [751, 557] width 152 height 24
click at [1139, 93] on input "CMND/Passport" at bounding box center [1195, 98] width 193 height 24
type input "1"
click at [800, 560] on button "Giao hàng" at bounding box center [751, 557] width 152 height 24
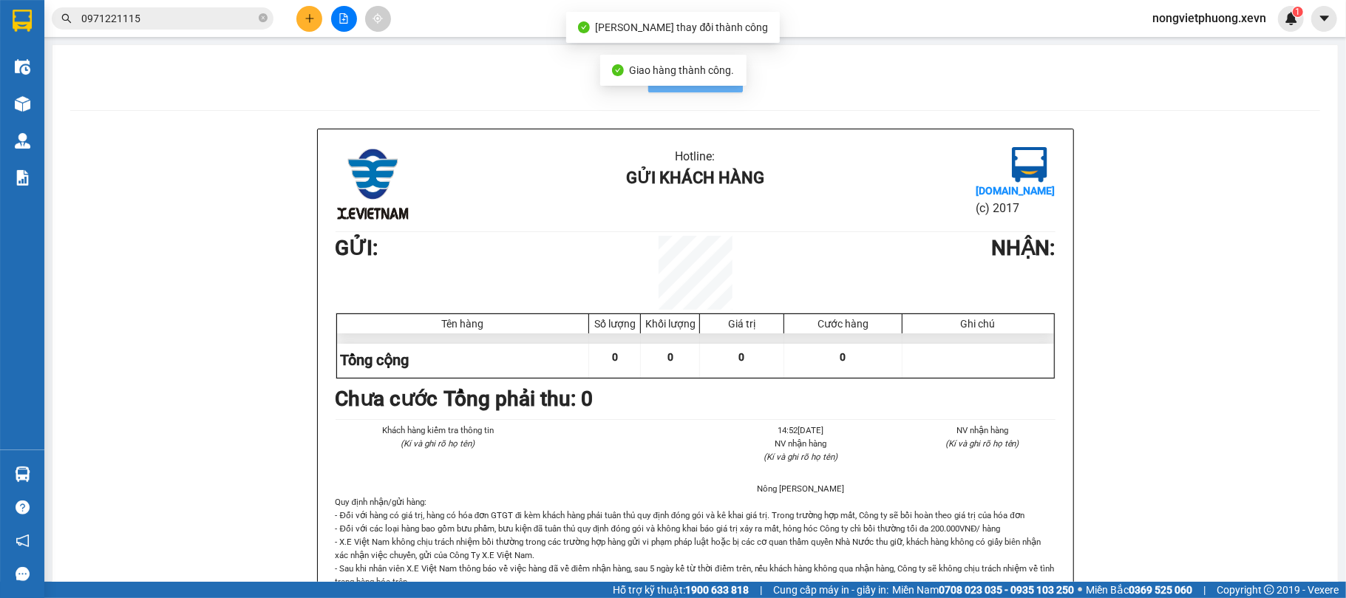
click at [176, 22] on input "0971221115" at bounding box center [168, 18] width 174 height 16
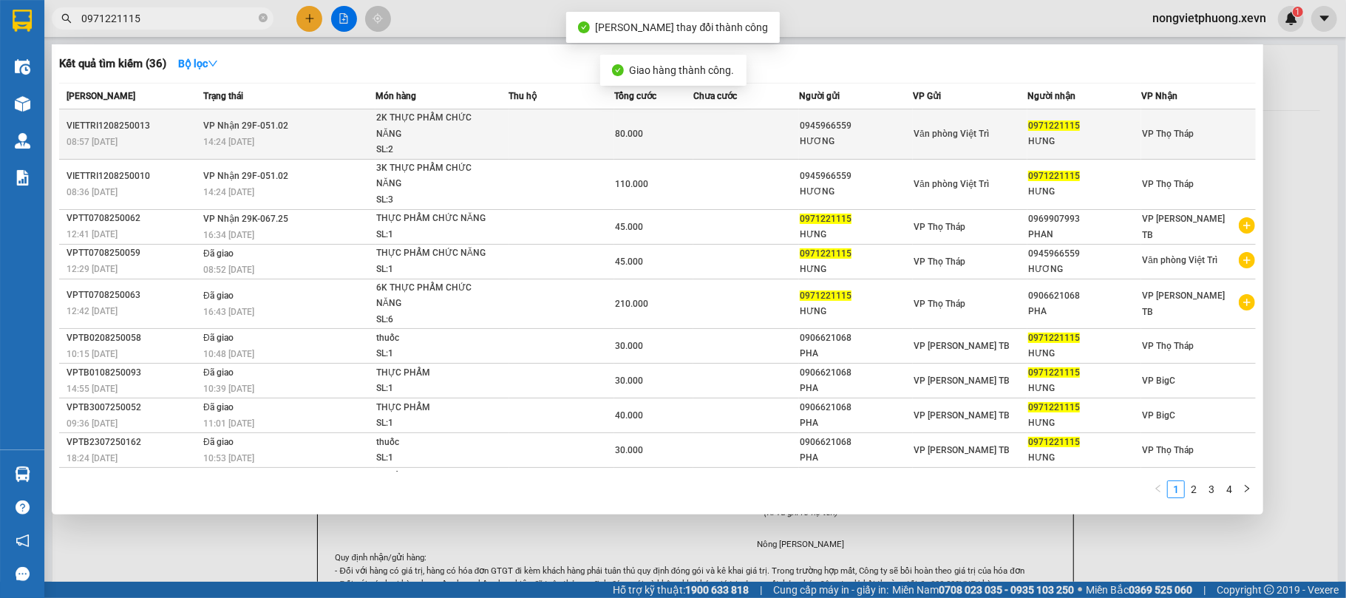
click at [279, 131] on span "VP Nhận 29F-051.02" at bounding box center [245, 125] width 85 height 10
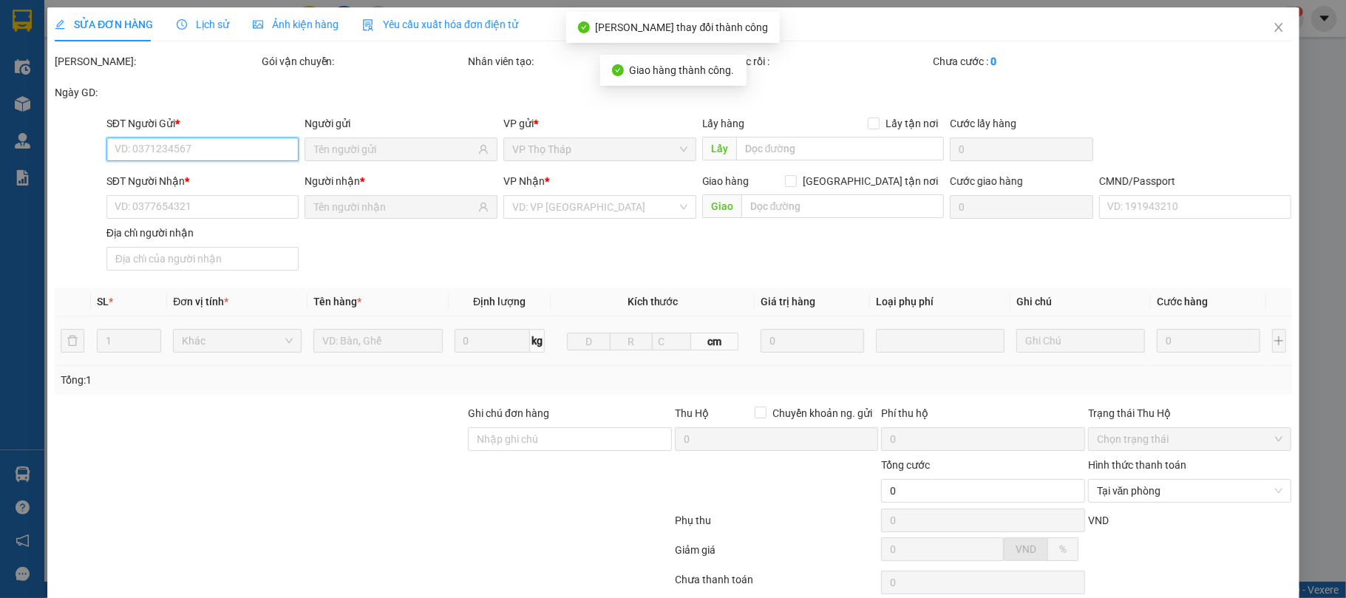
scroll to position [112, 0]
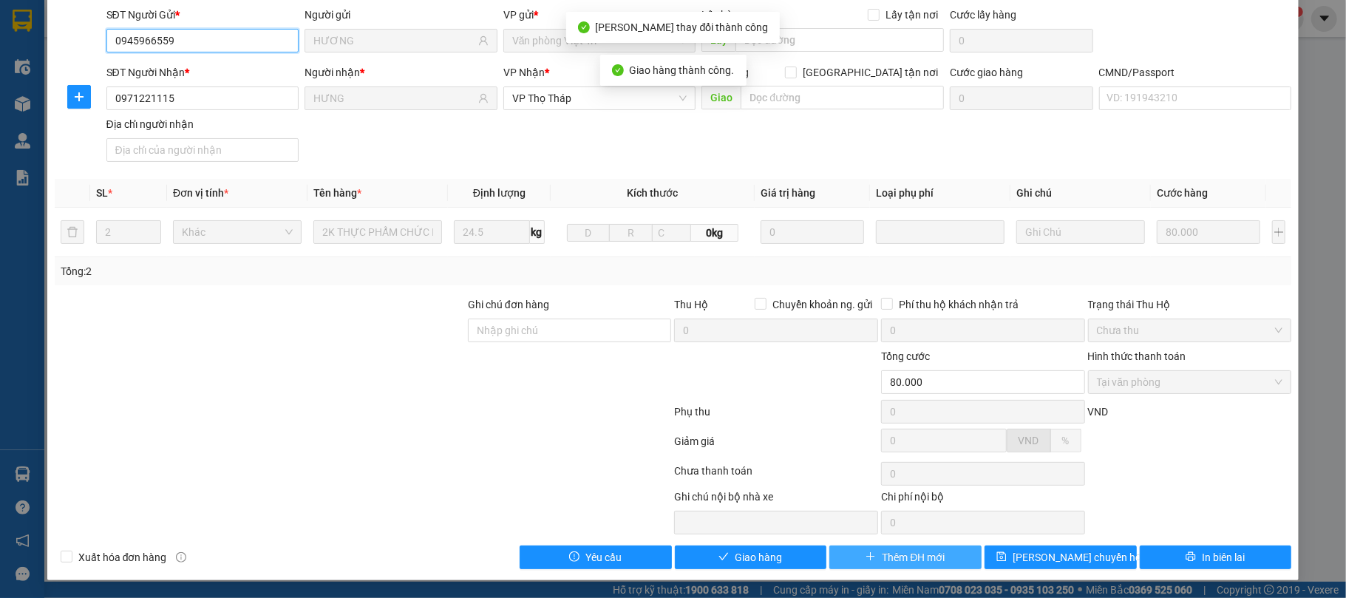
type input "0945966559"
type input "HƯƠNG"
type input "0971221115"
type input "HƯNG"
type input "80.000"
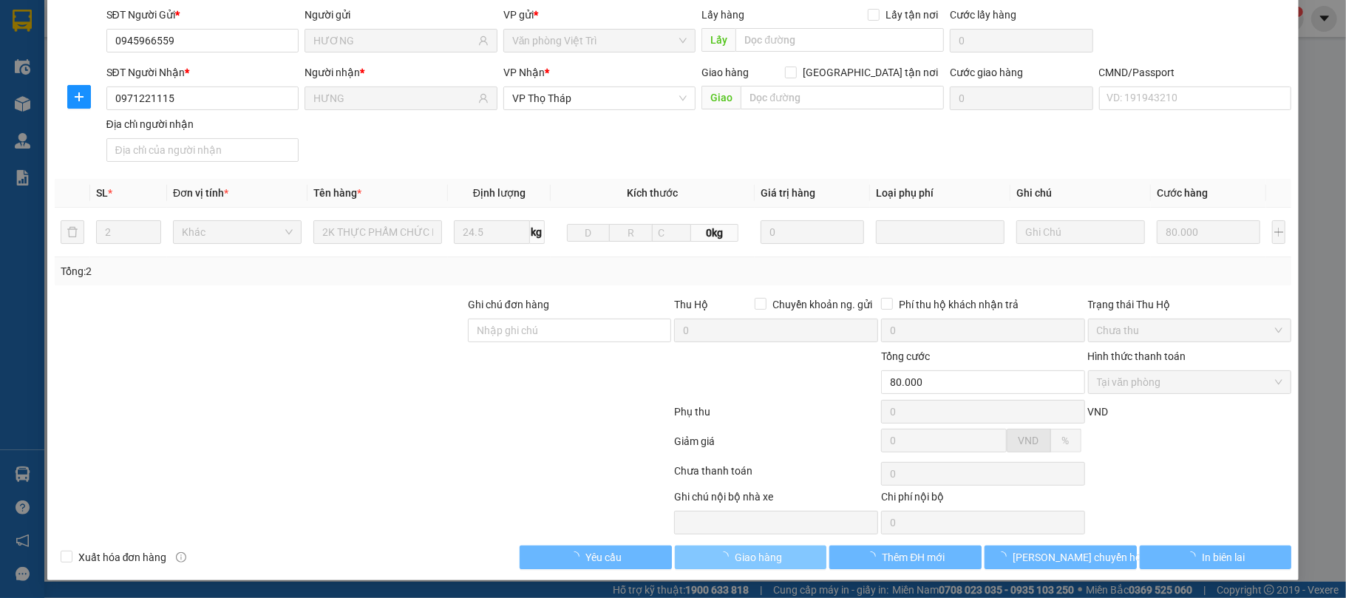
click at [784, 548] on button "Giao hàng" at bounding box center [751, 557] width 152 height 24
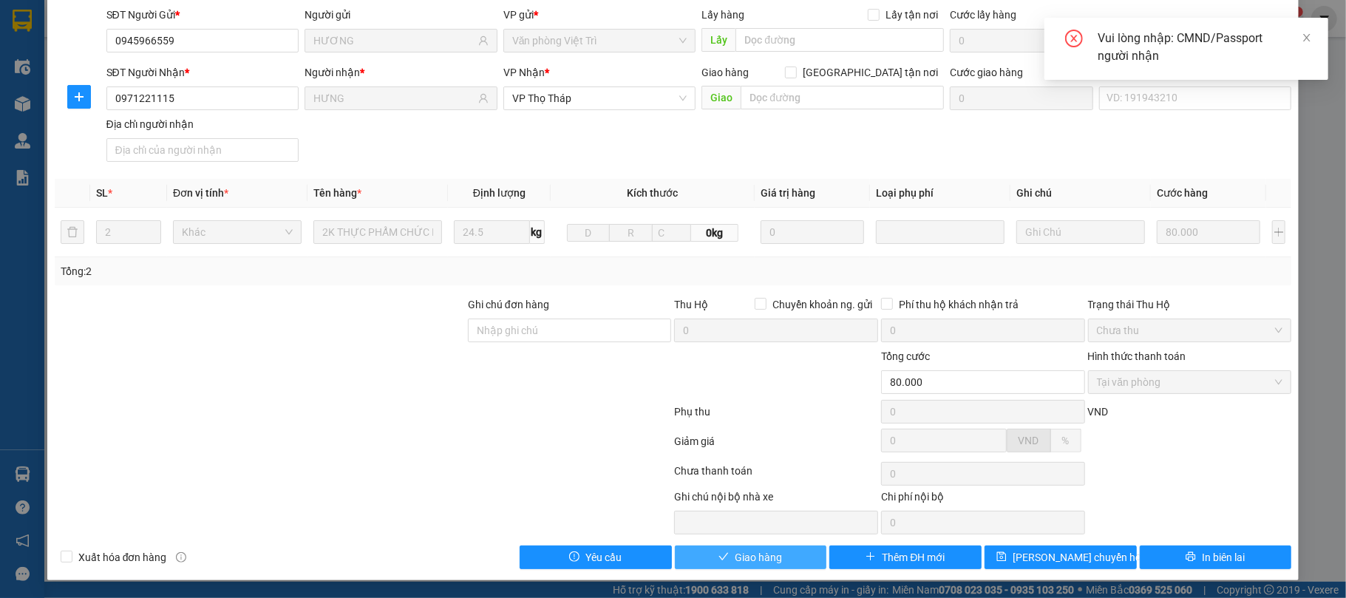
click at [785, 548] on button "Giao hàng" at bounding box center [751, 557] width 152 height 24
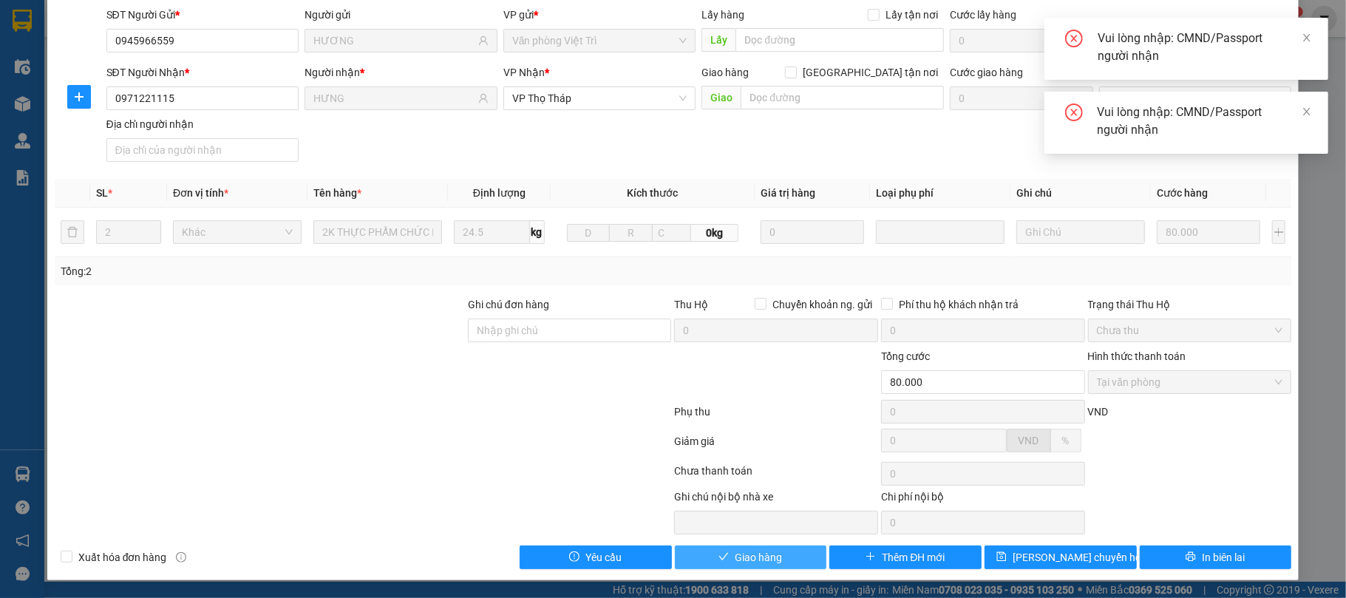
click at [785, 548] on button "Giao hàng" at bounding box center [751, 557] width 152 height 24
click at [786, 548] on button "Giao hàng" at bounding box center [751, 557] width 152 height 24
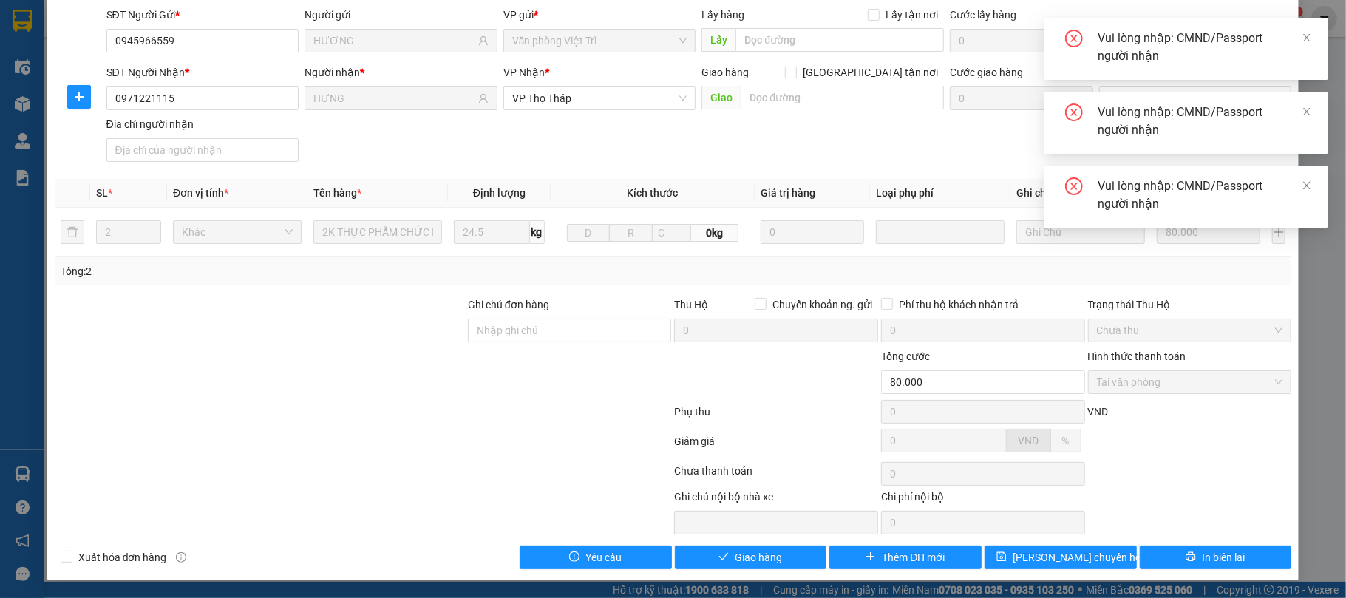
click at [1119, 92] on div "Vui lòng nhập: CMND/Passport người nhận" at bounding box center [1186, 123] width 284 height 62
click at [1124, 84] on div "Vui lòng nhập: CMND/Passport người nhận Vui lòng nhập: CMND/Passport người nhận…" at bounding box center [1186, 123] width 284 height 210
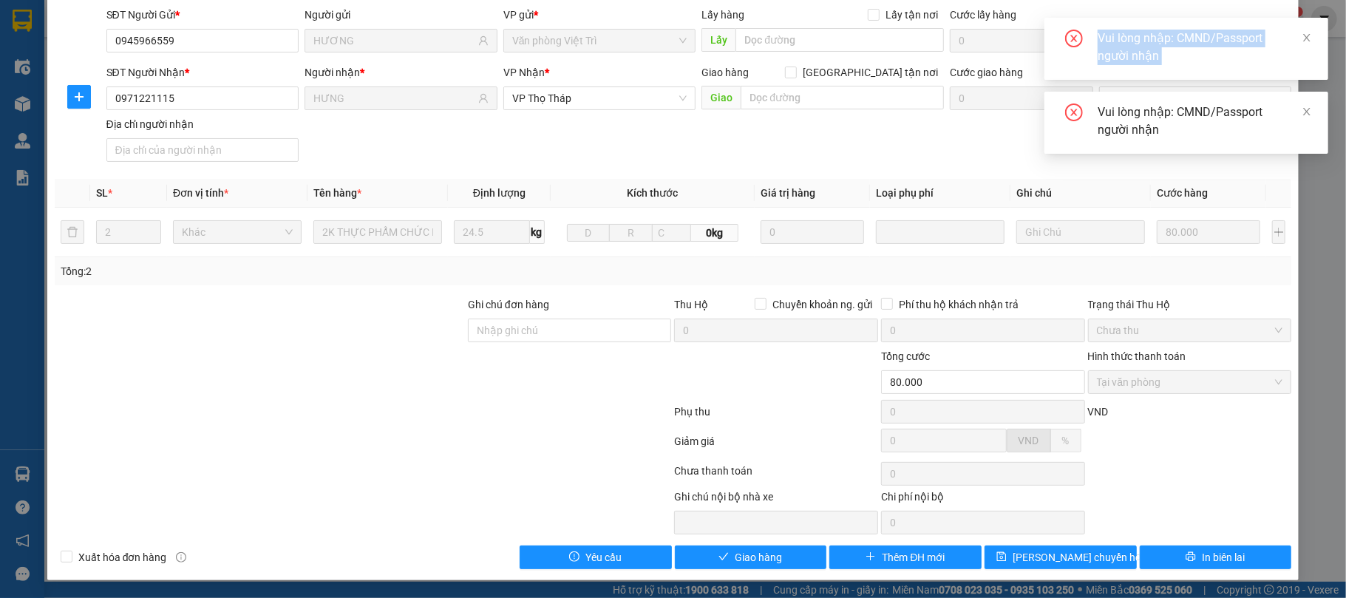
click at [1124, 84] on div "Vui lòng nhập: CMND/Passport người nhận Vui lòng nhập: CMND/Passport người nhận" at bounding box center [1186, 86] width 284 height 136
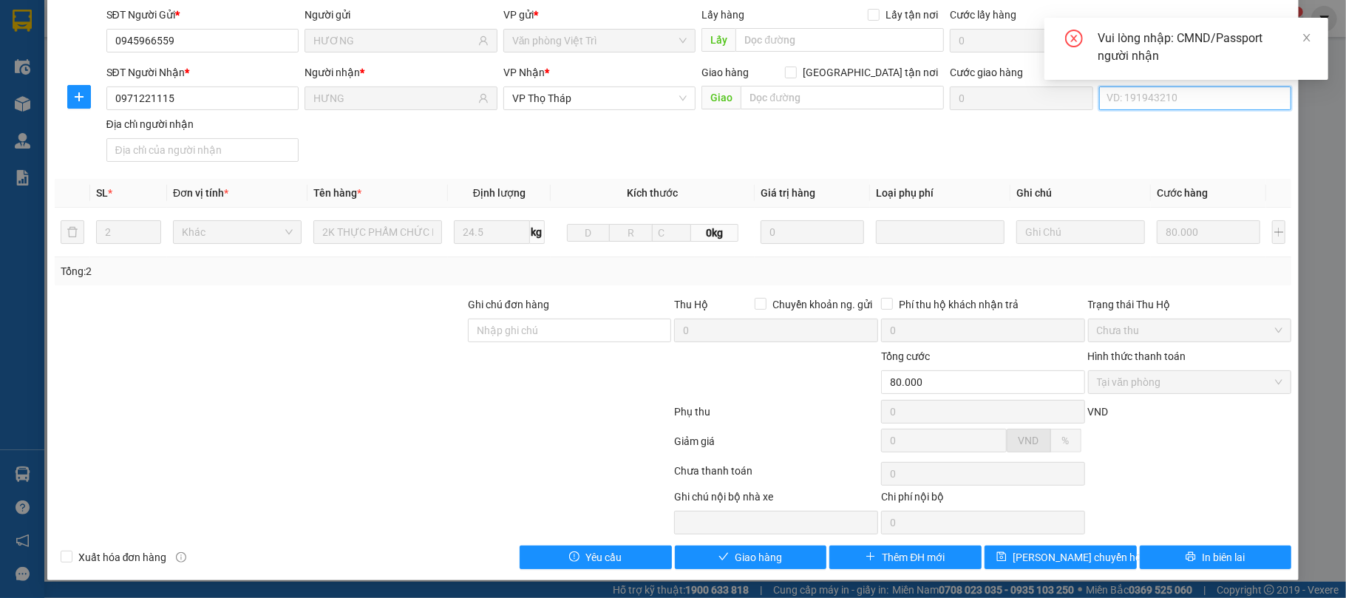
click at [1126, 95] on input "CMND/Passport" at bounding box center [1195, 98] width 193 height 24
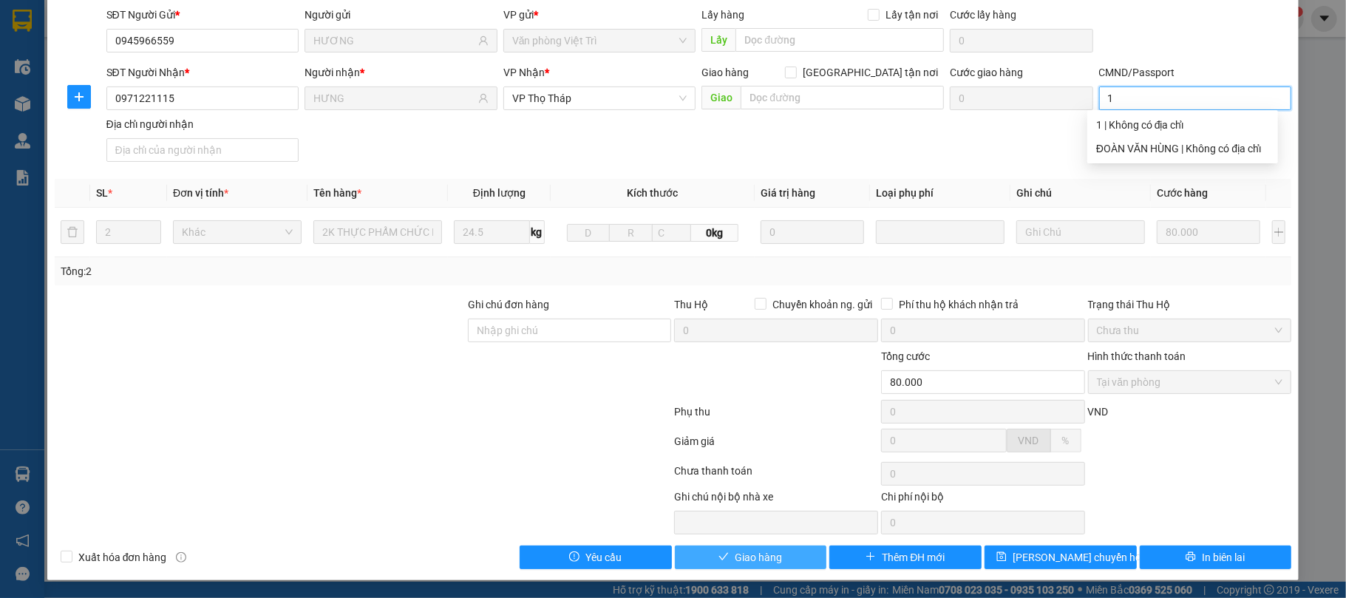
type input "1"
click at [764, 559] on span "Giao hàng" at bounding box center [758, 557] width 47 height 16
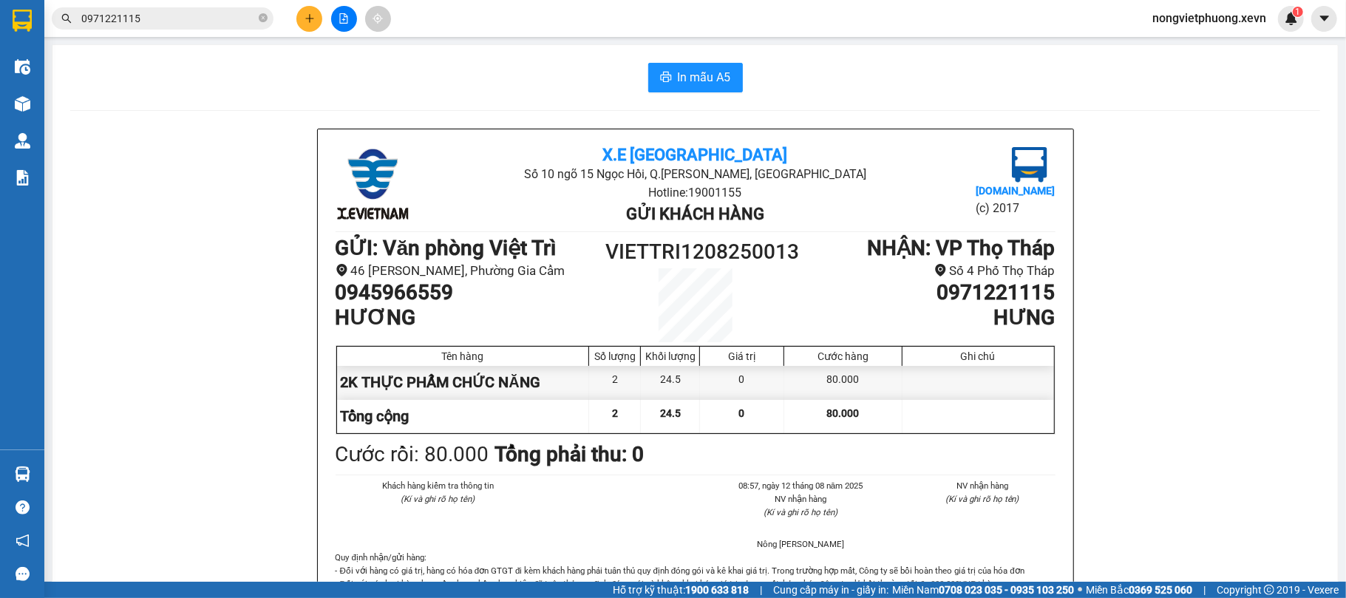
click at [311, 24] on button at bounding box center [309, 19] width 26 height 26
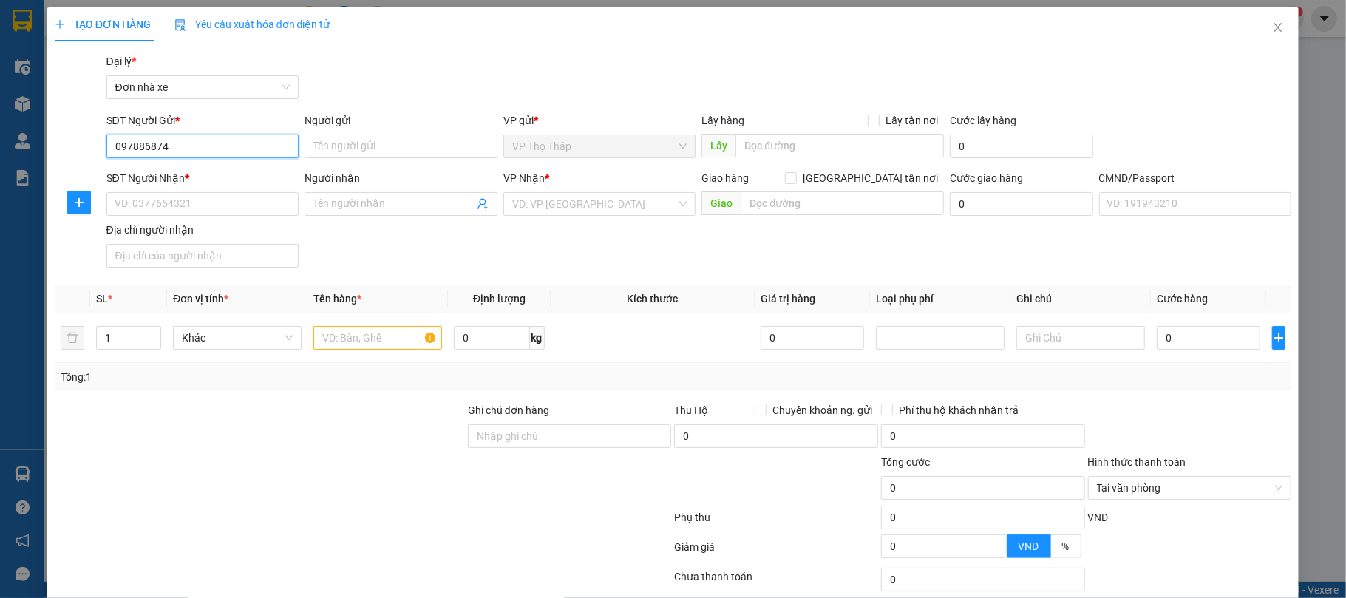
type input "0978868748"
click at [267, 165] on div "0978868748 - LABO QUANG TÍN" at bounding box center [200, 177] width 191 height 24
type input "LABO QUANG TÍN"
type input "0979698308"
type input "NHA KHOA PHÚC AN"
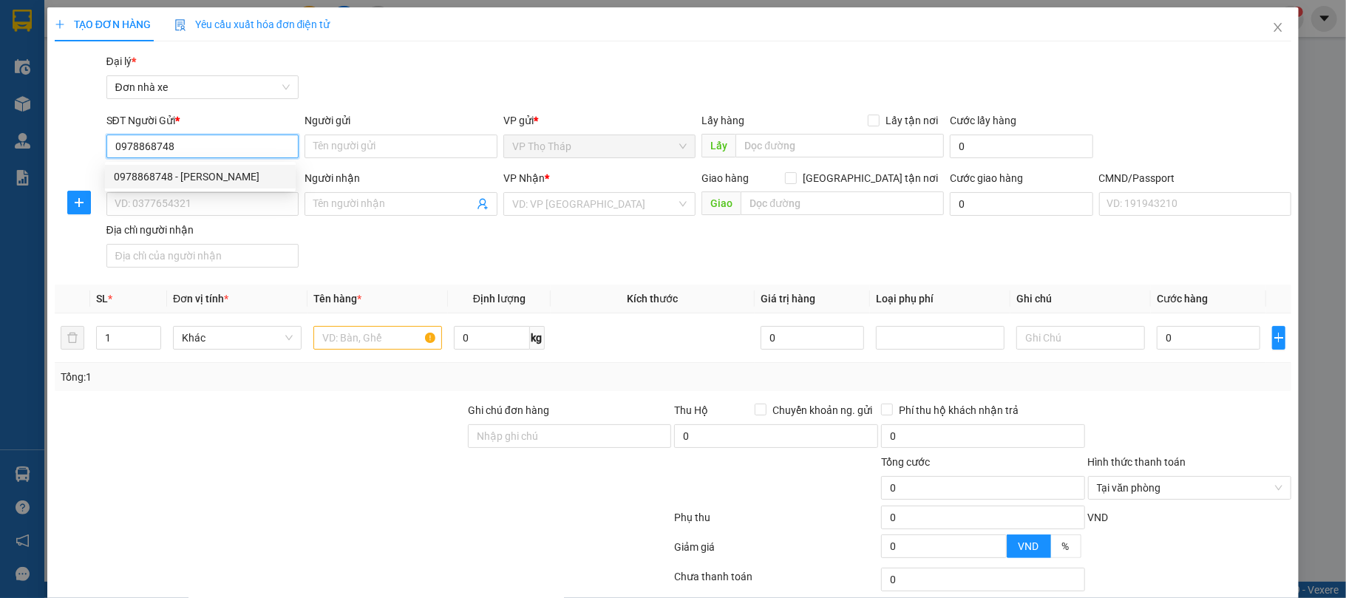
type input "036082000869 TRẦN VIỆT HÙNG, XÓM HỒNG PHÚC"
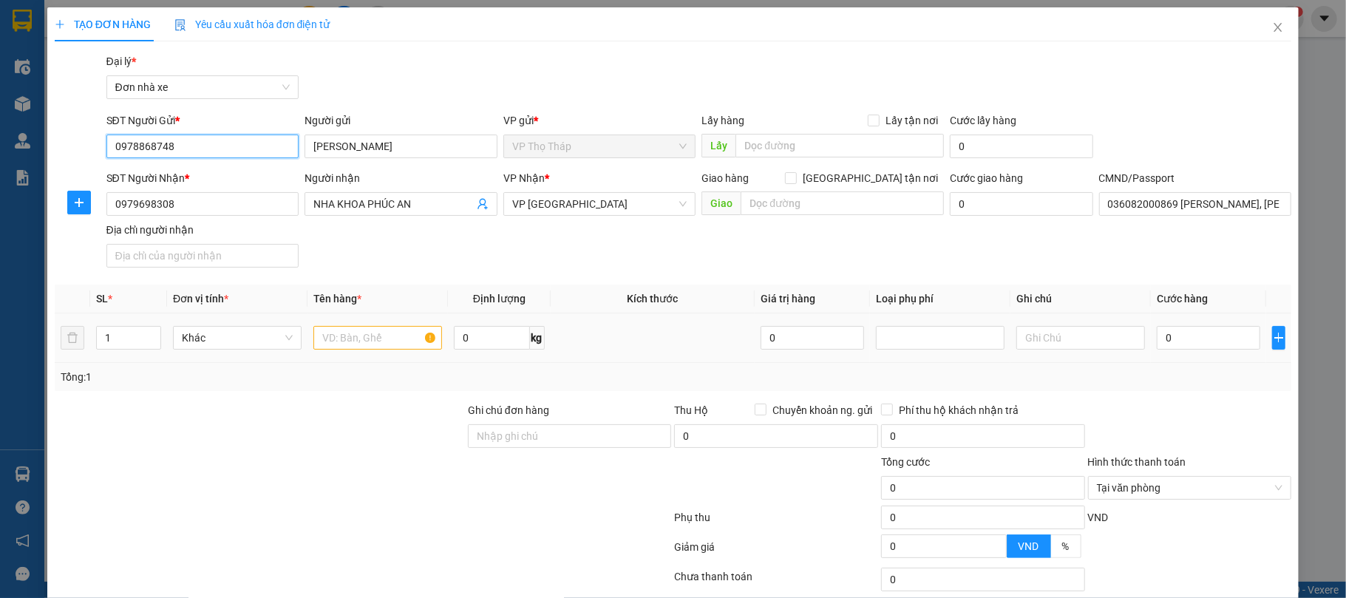
type input "0978868748"
click at [355, 335] on input "text" at bounding box center [377, 338] width 129 height 24
type input "RĂNG"
click at [1223, 334] on input "0" at bounding box center [1208, 338] width 103 height 24
type input "2"
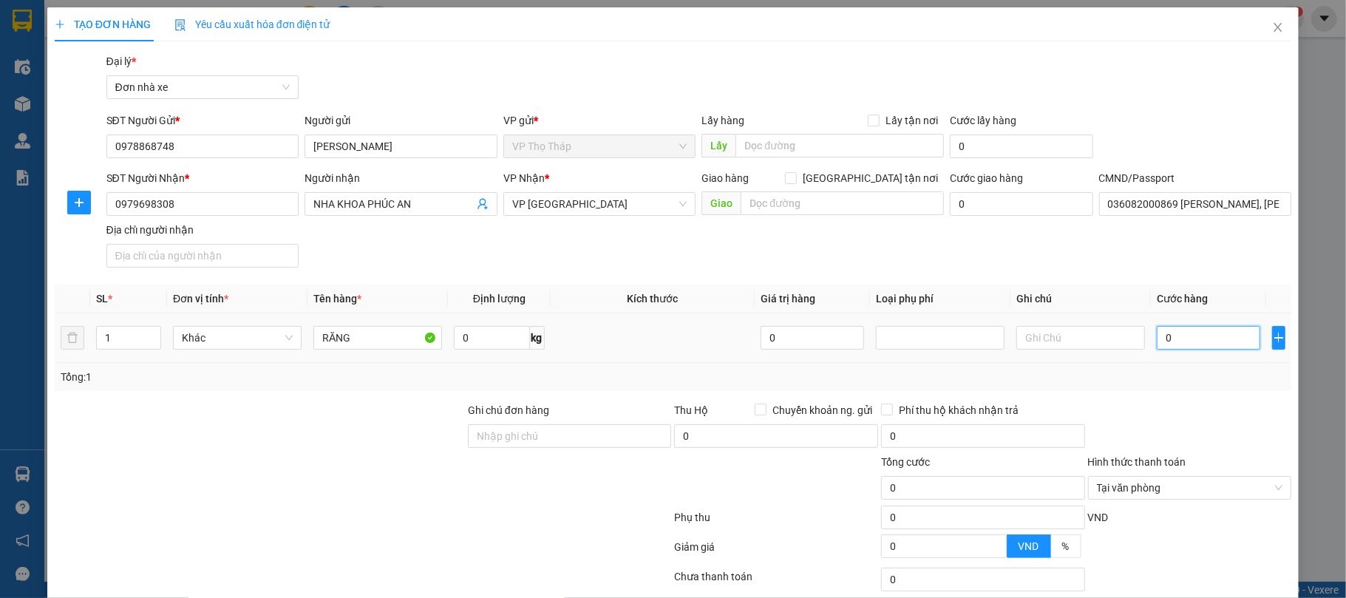
type input "2"
type input "25"
type input "25.000"
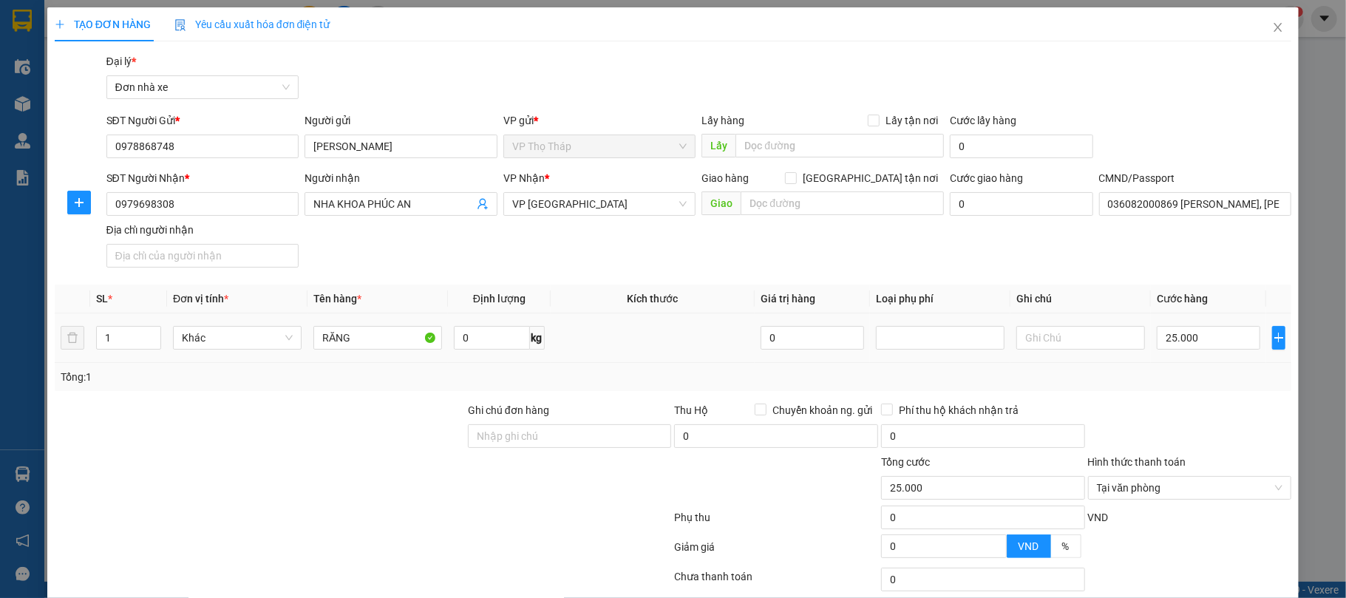
click at [1177, 355] on td "25.000" at bounding box center [1208, 338] width 115 height 50
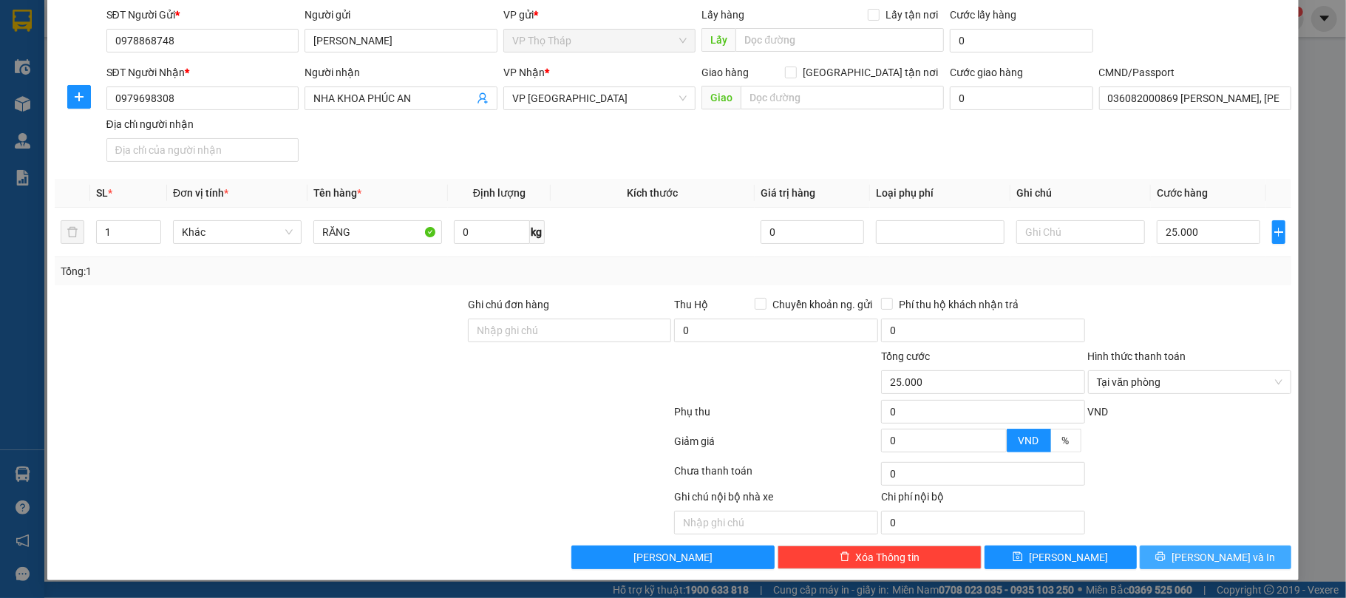
click at [1213, 545] on button "[PERSON_NAME] và In" at bounding box center [1216, 557] width 152 height 24
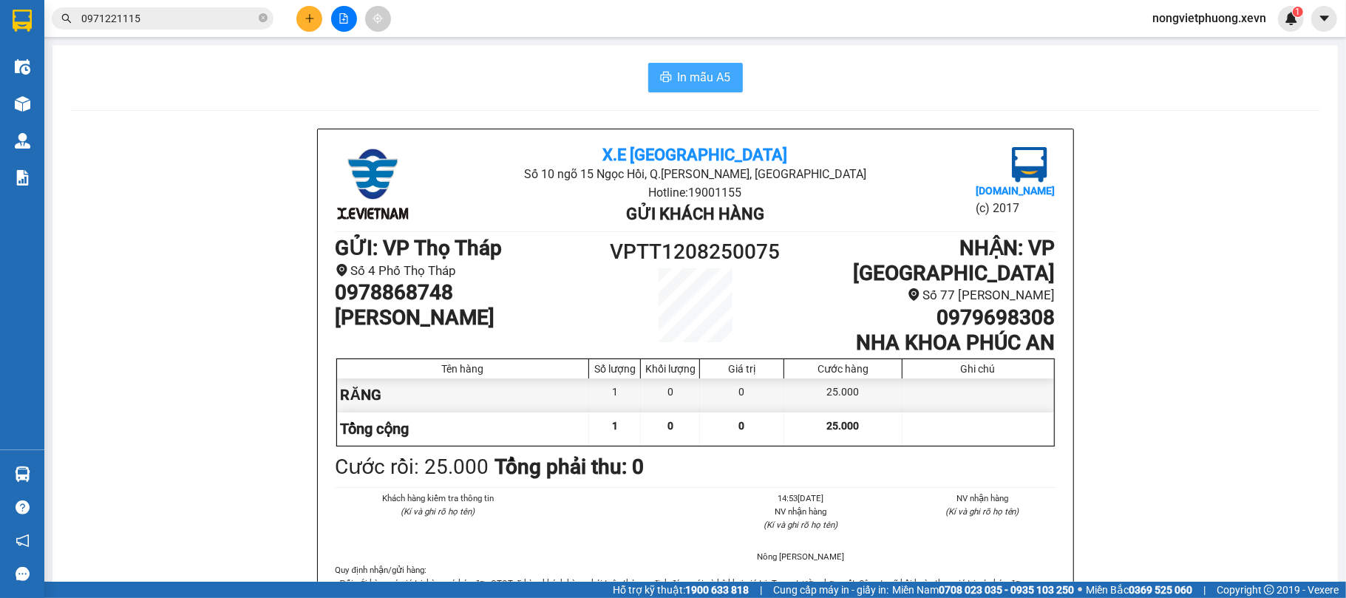
click at [716, 69] on span "In mẫu A5" at bounding box center [704, 77] width 53 height 18
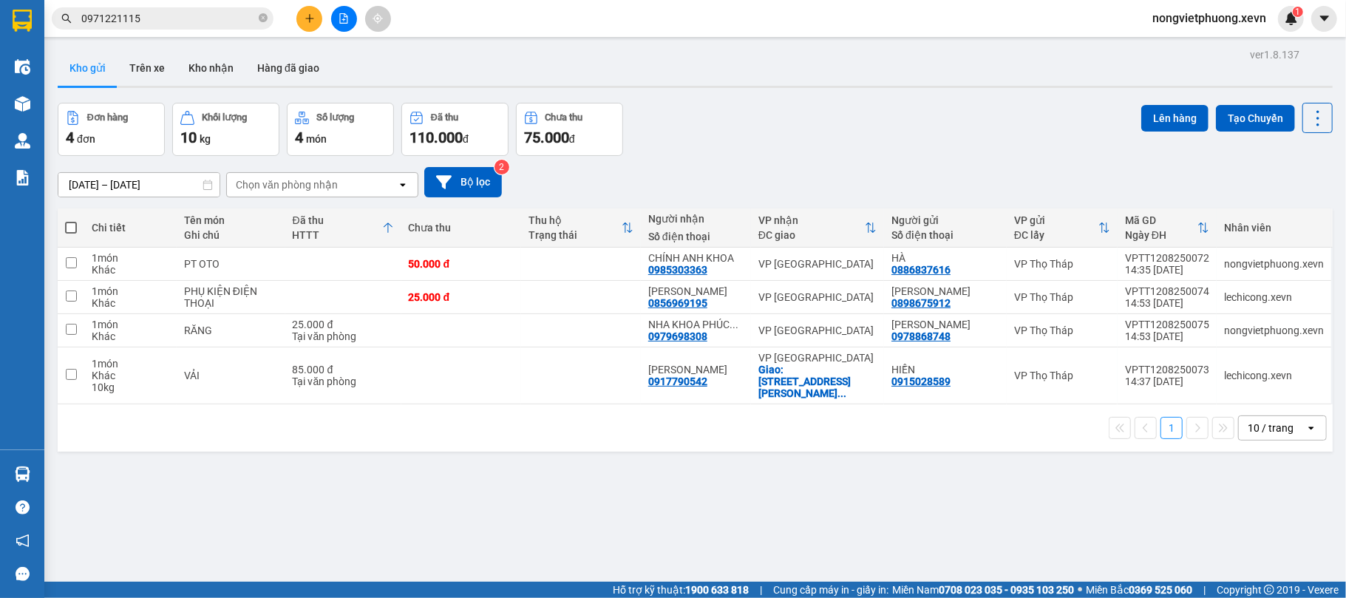
click at [192, 15] on input "0971221115" at bounding box center [168, 18] width 174 height 16
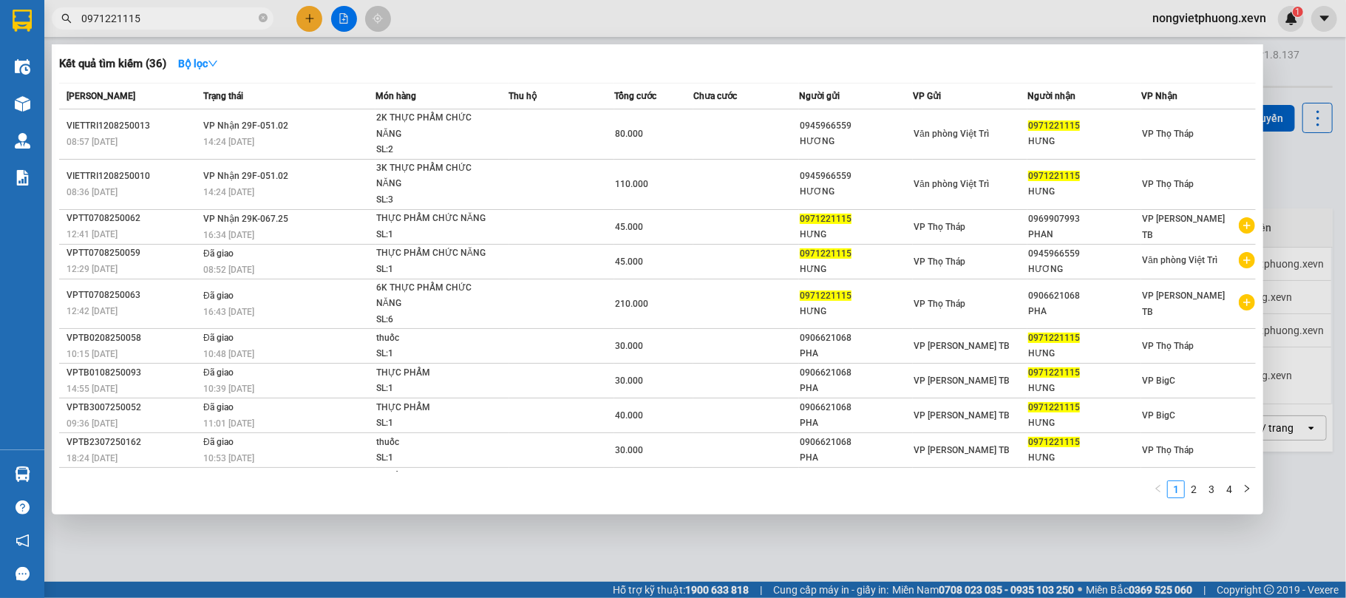
click at [192, 15] on input "0971221115" at bounding box center [168, 18] width 174 height 16
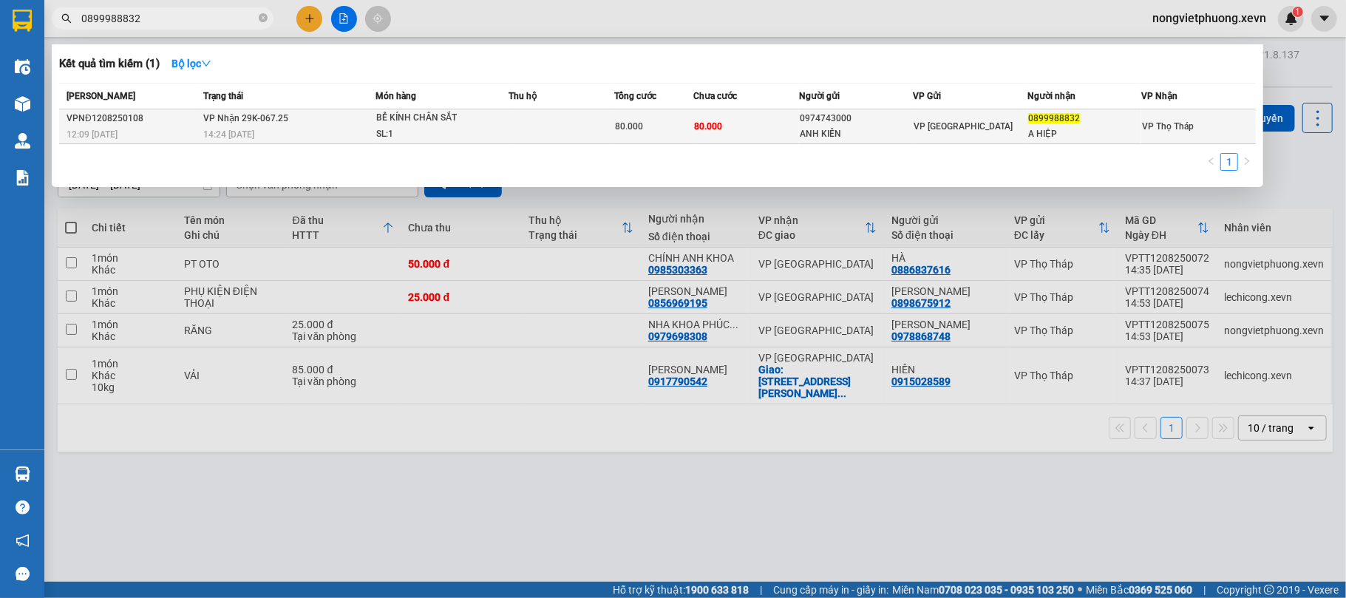
type input "0899988832"
click at [649, 123] on div "80.000" at bounding box center [654, 126] width 78 height 16
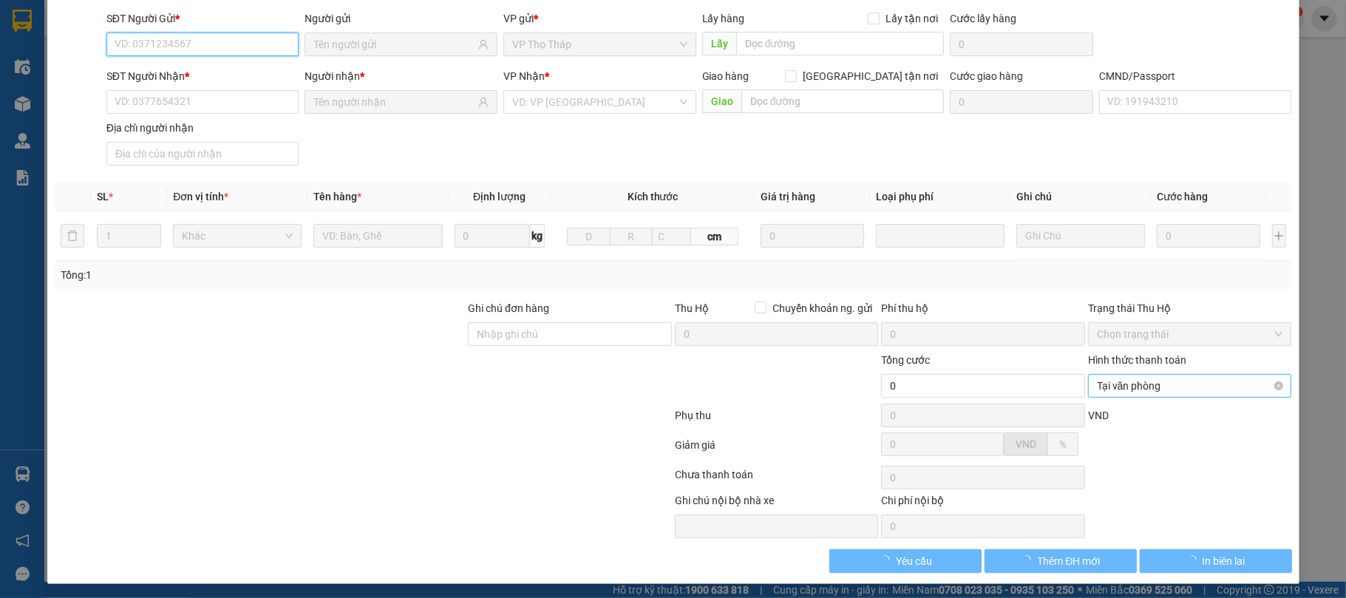
type input "0974743000"
type input "ANH KIÊN"
type input "0899988832"
type input "A HIỆP"
type input "036094001357 vũ trọng trà"
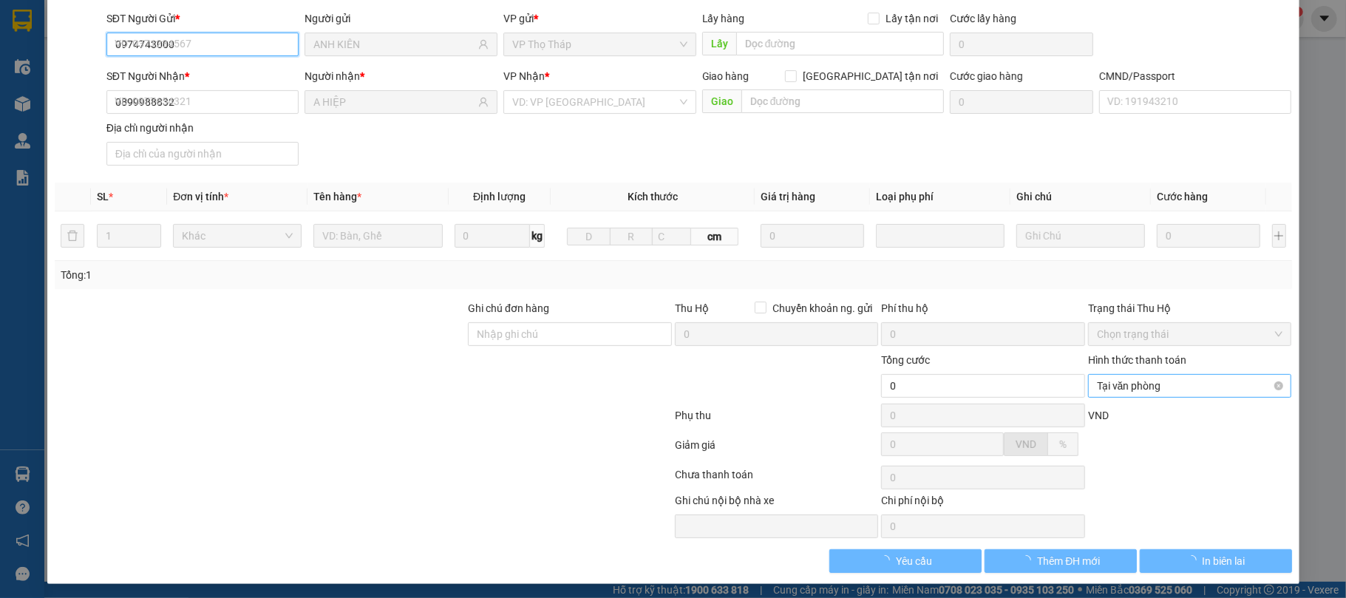
type input "80.000"
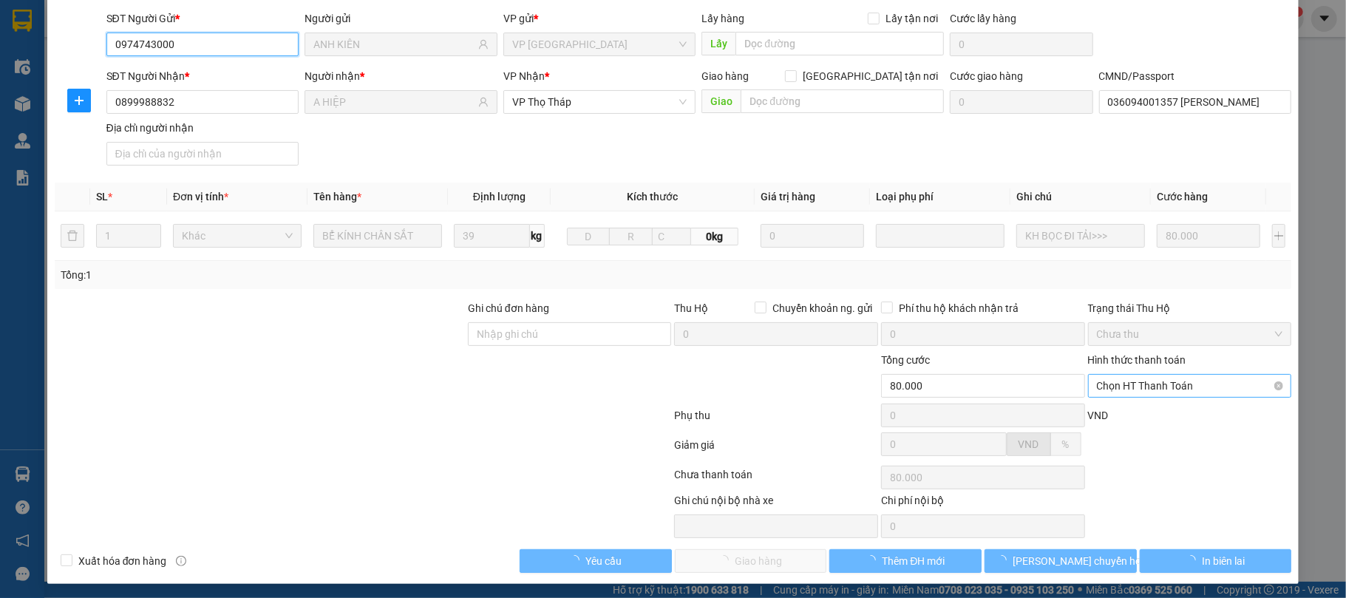
scroll to position [112, 0]
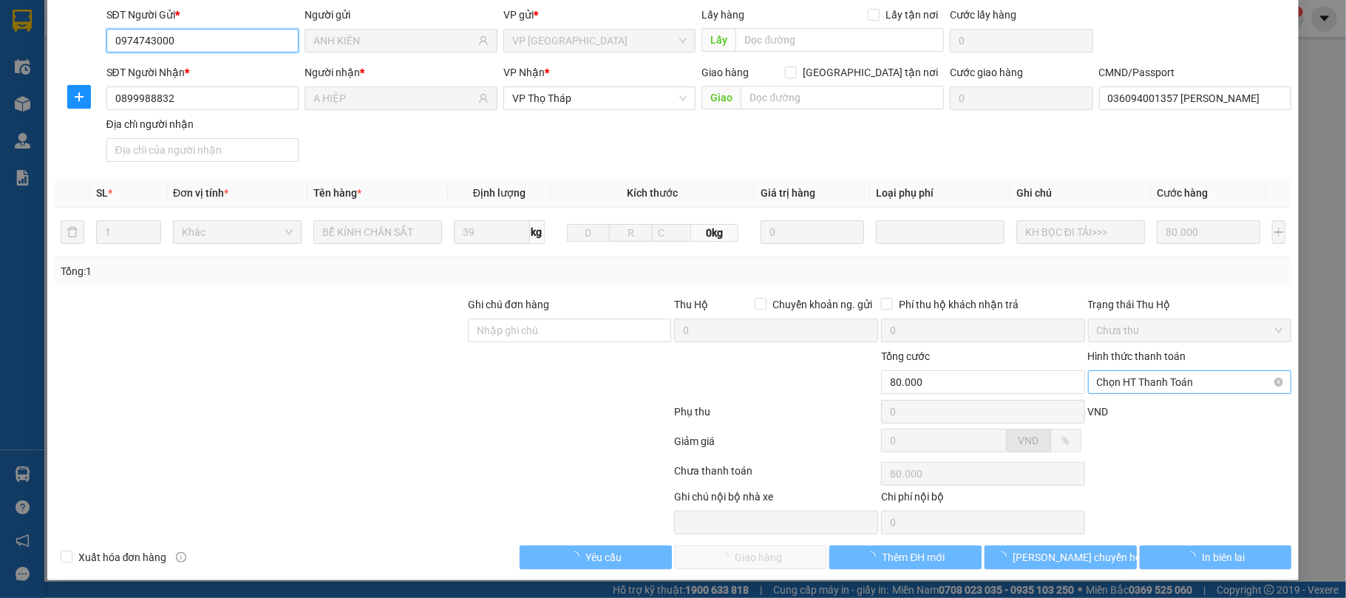
click at [1143, 391] on span "Chọn HT Thanh Toán" at bounding box center [1190, 382] width 186 height 22
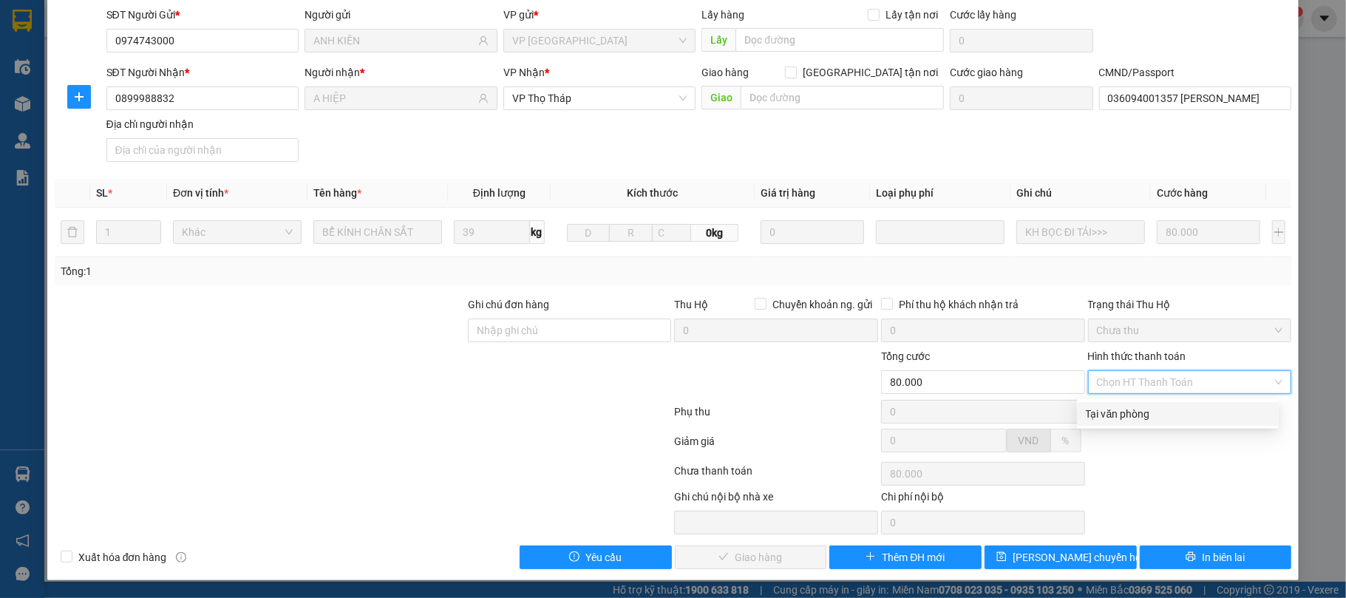
click at [1138, 407] on div "Tại văn phòng" at bounding box center [1178, 414] width 184 height 16
type input "0"
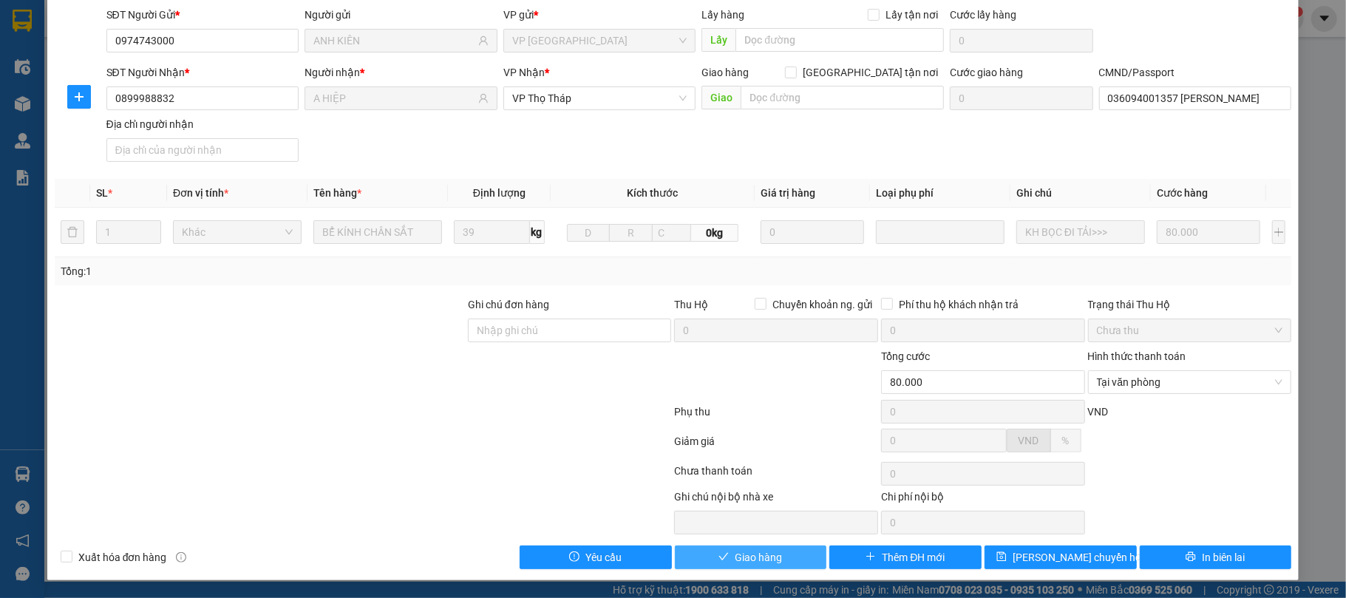
click at [748, 548] on button "Giao hàng" at bounding box center [751, 557] width 152 height 24
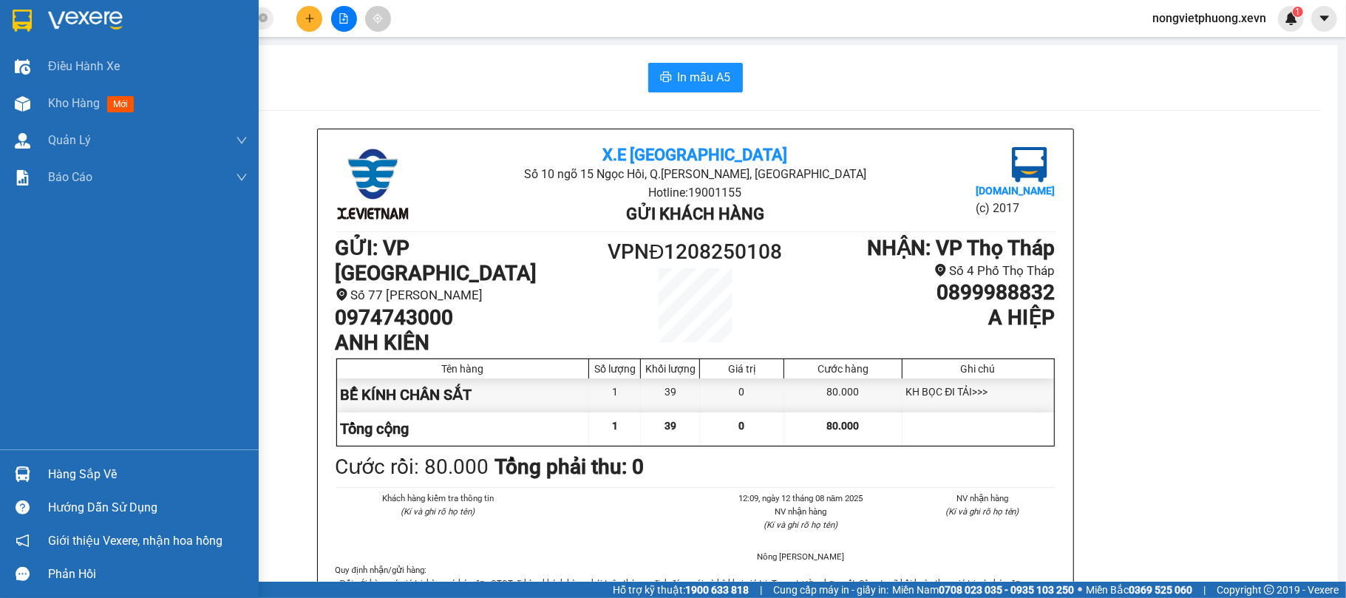
click at [15, 480] on img at bounding box center [23, 474] width 16 height 16
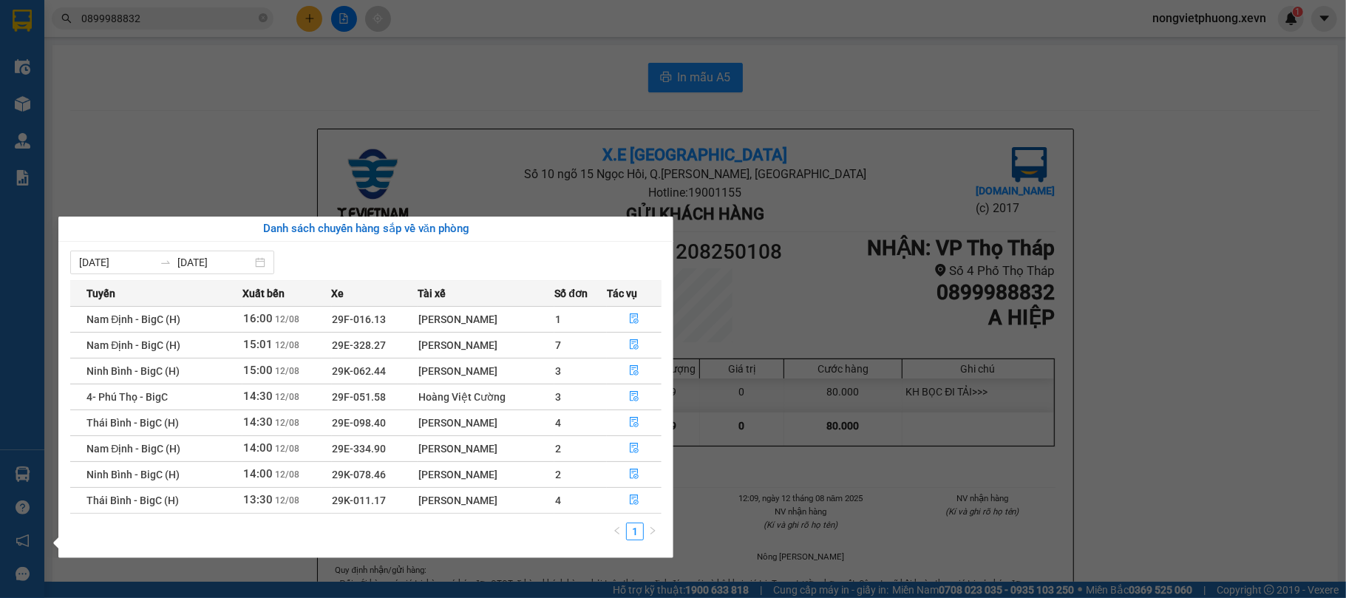
click at [179, 101] on section "Kết quả tìm kiếm ( 1 ) Bộ lọc Mã ĐH Trạng thái Món hàng Thu hộ Tổng cước Chưa c…" at bounding box center [673, 299] width 1346 height 598
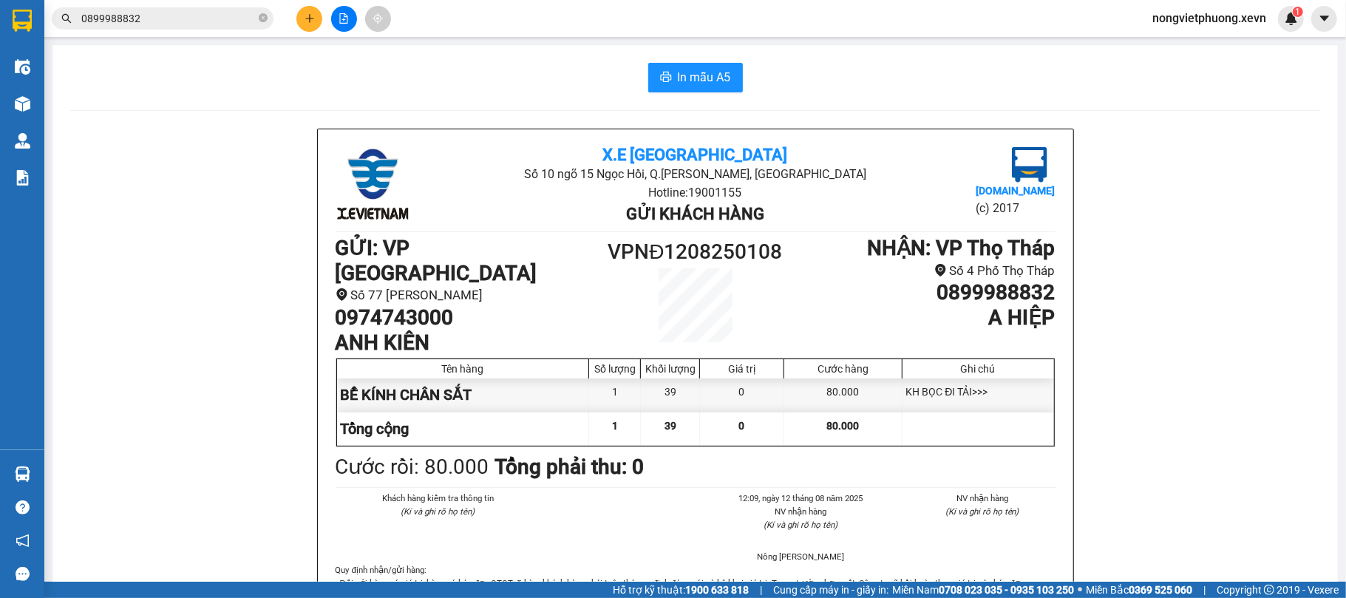
drag, startPoint x: 44, startPoint y: 111, endPoint x: 33, endPoint y: 109, distance: 11.2
click at [38, 111] on section "Kết quả tìm kiếm ( 1 ) Bộ lọc Mã ĐH Trạng thái Món hàng Thu hộ Tổng cước Chưa c…" at bounding box center [673, 299] width 1346 height 598
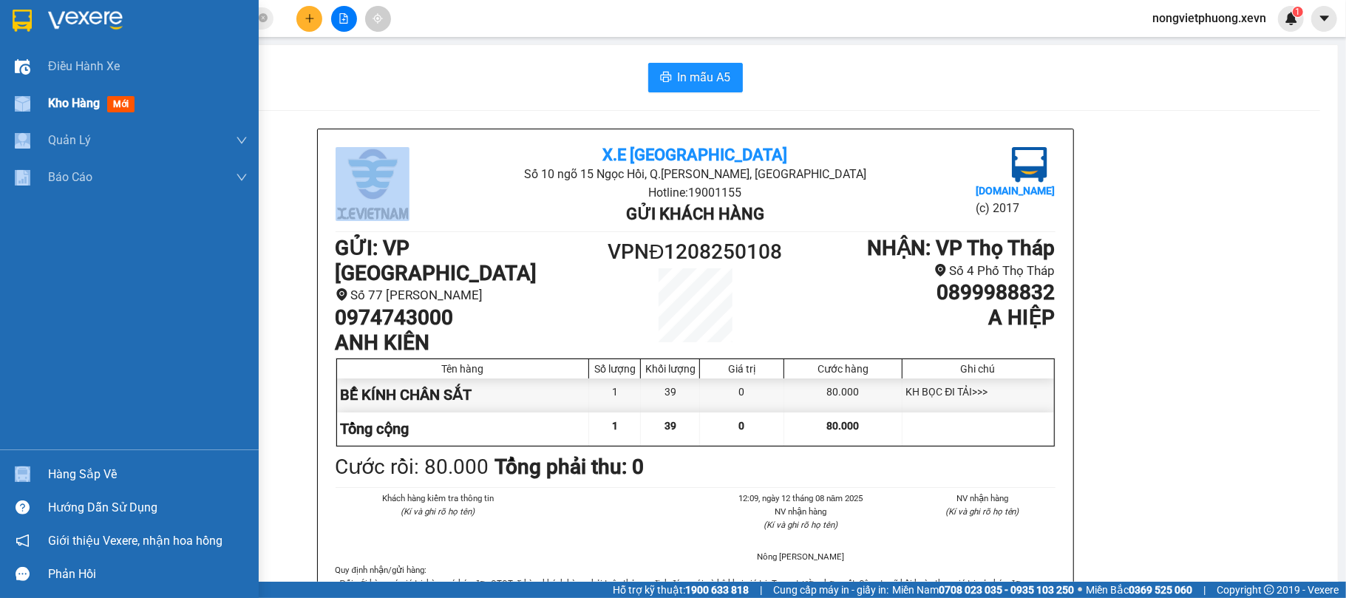
click at [27, 106] on img at bounding box center [23, 104] width 16 height 16
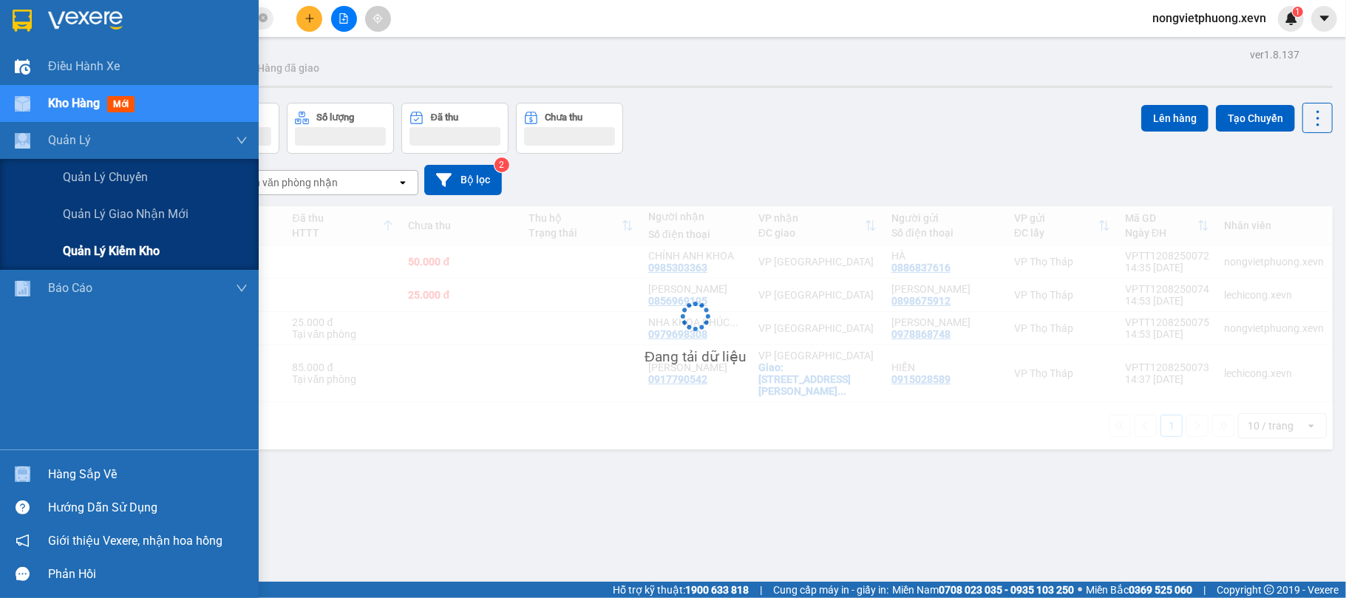
click at [48, 237] on div "Quản lý kiểm kho" at bounding box center [129, 251] width 259 height 37
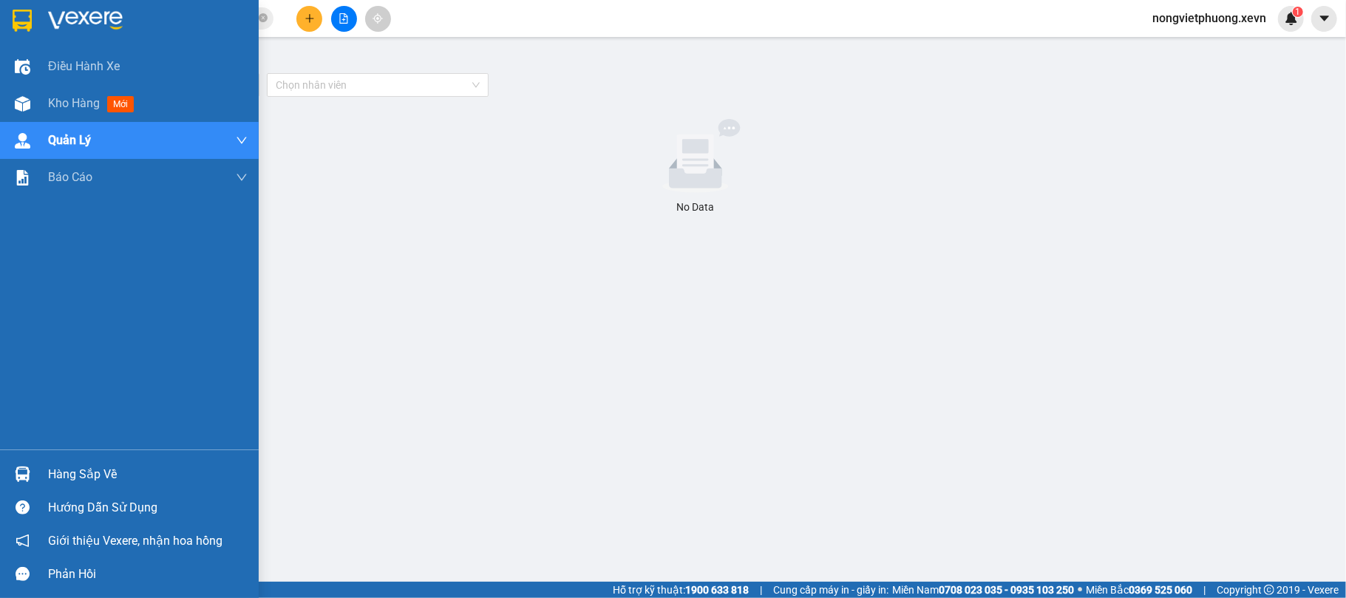
click at [27, 334] on div "Điều hành xe Kho hàng mới Quản Lý Quản lý chuyến Quản lý giao nhận mới Quản lý …" at bounding box center [129, 248] width 259 height 401
click at [63, 110] on span "Kho hàng" at bounding box center [74, 103] width 52 height 14
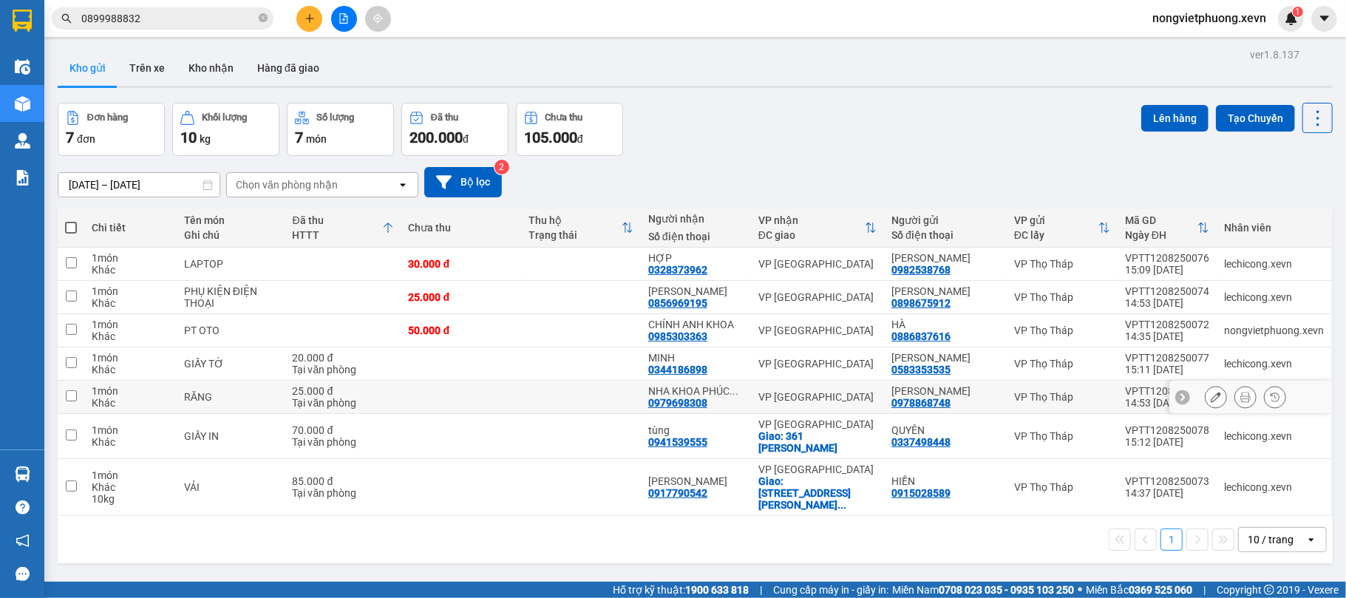
scroll to position [68, 0]
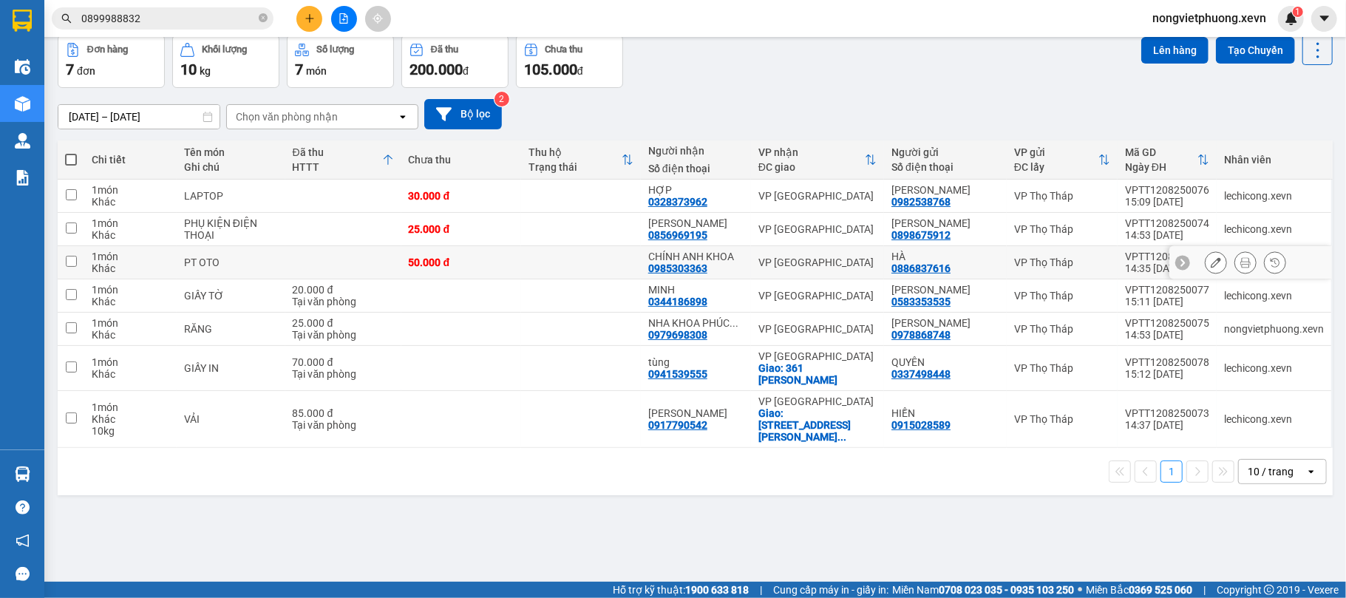
click at [572, 269] on td at bounding box center [581, 262] width 120 height 33
checkbox input "true"
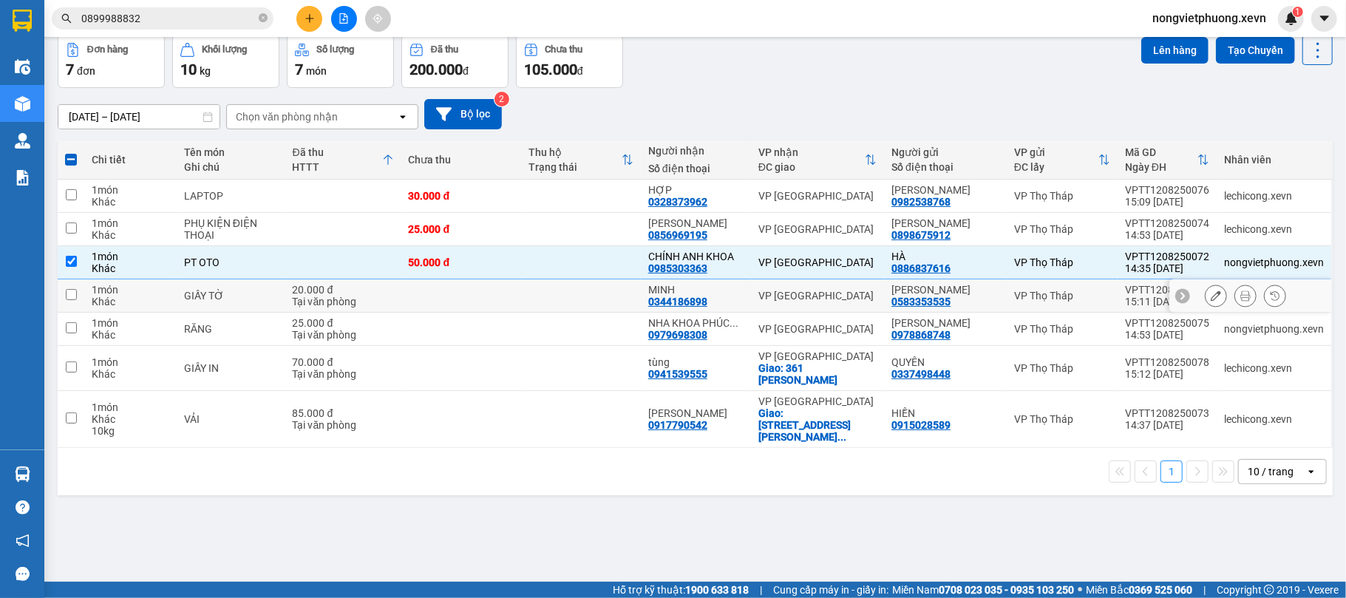
click at [554, 299] on td at bounding box center [581, 295] width 120 height 33
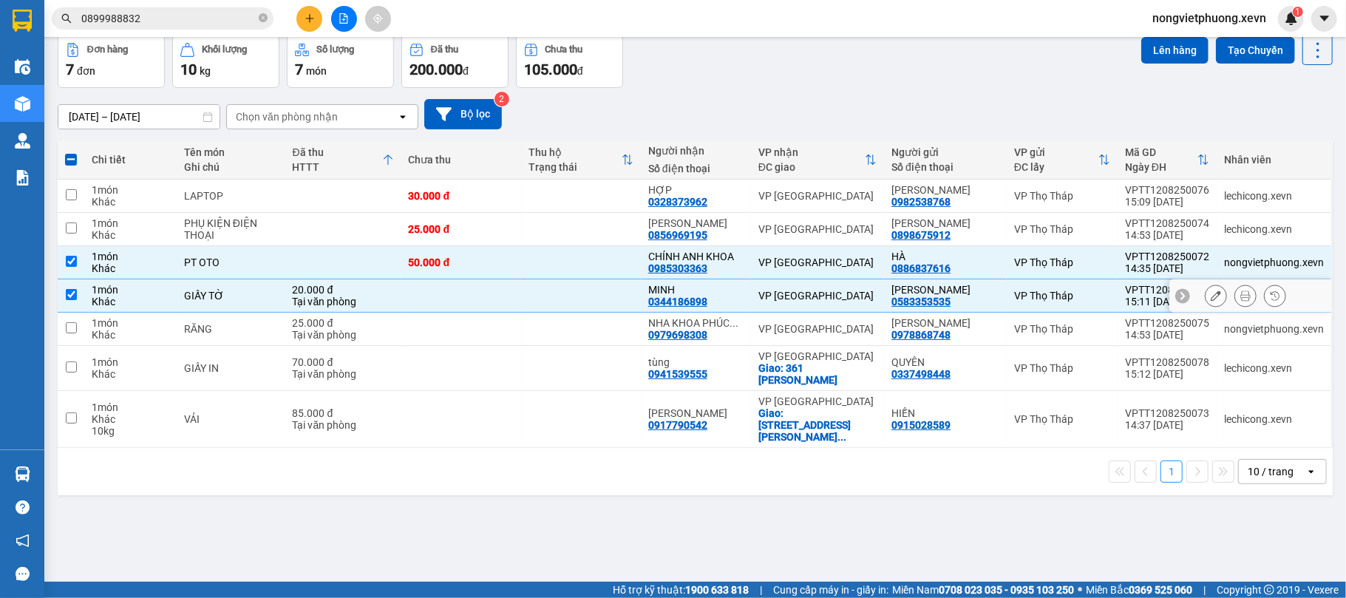
drag, startPoint x: 542, startPoint y: 305, endPoint x: 664, endPoint y: 261, distance: 129.8
click at [539, 305] on td at bounding box center [581, 295] width 120 height 33
checkbox input "false"
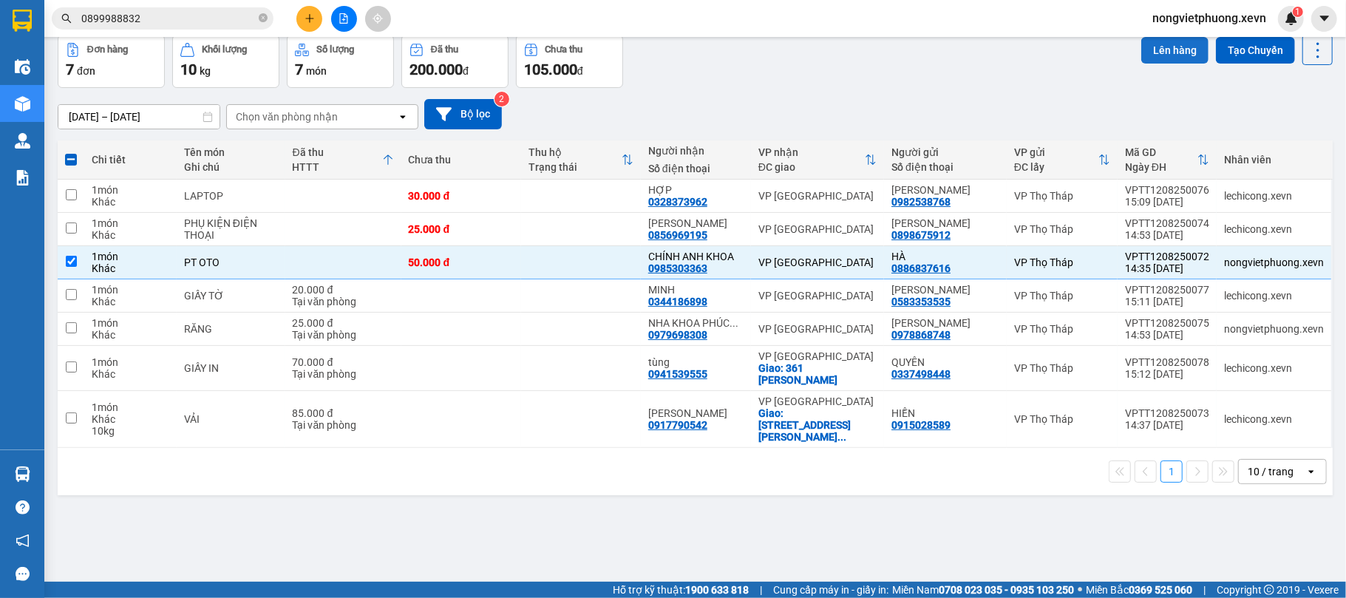
click at [1160, 47] on button "Lên hàng" at bounding box center [1174, 50] width 67 height 27
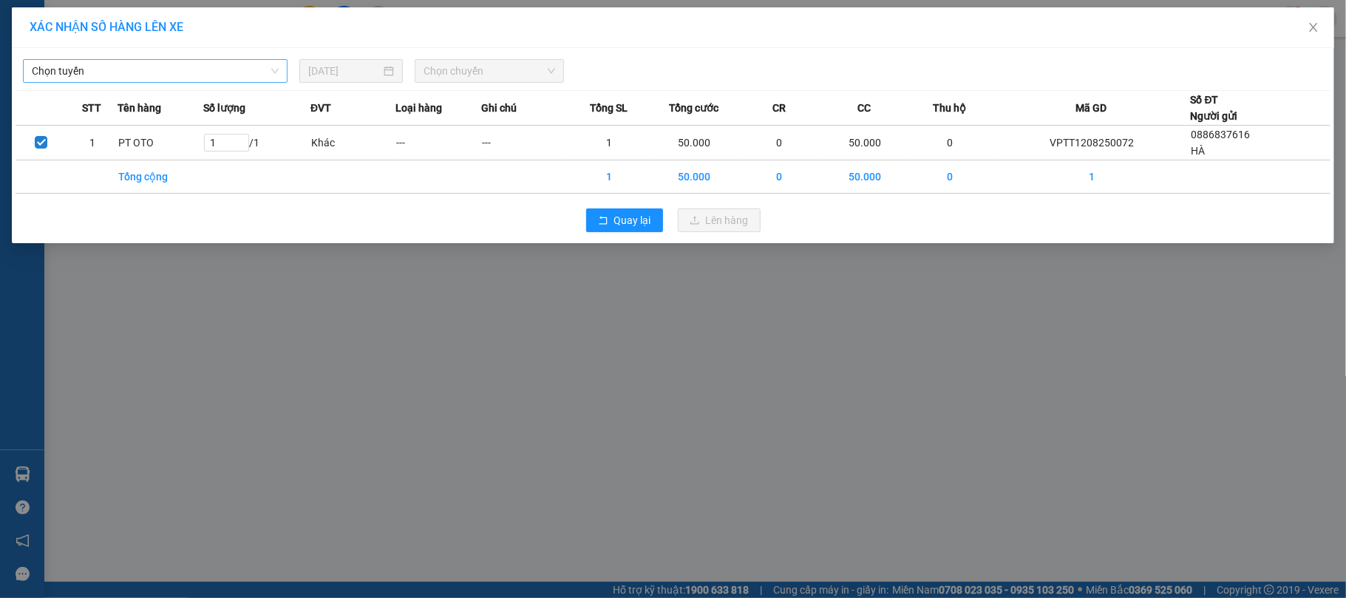
click at [225, 75] on span "Chọn tuyến" at bounding box center [155, 71] width 247 height 22
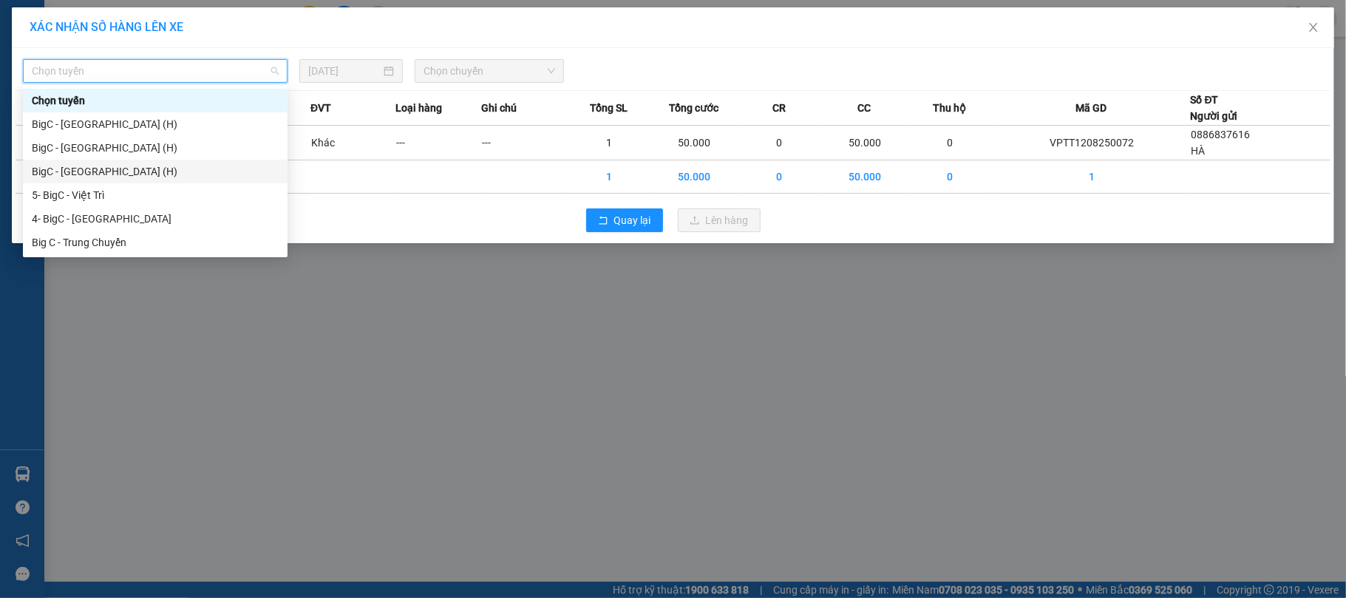
click at [137, 161] on div "BigC - Ninh Bình (H)" at bounding box center [155, 172] width 265 height 24
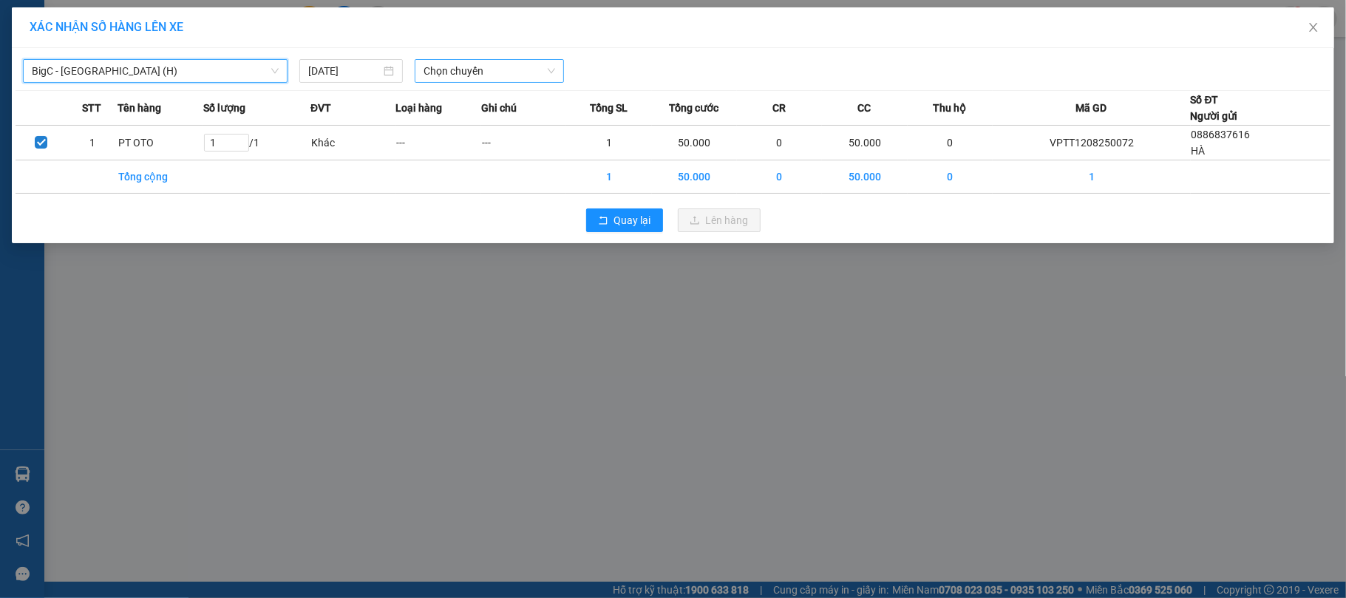
click at [495, 72] on span "Chọn chuyến" at bounding box center [490, 71] width 132 height 22
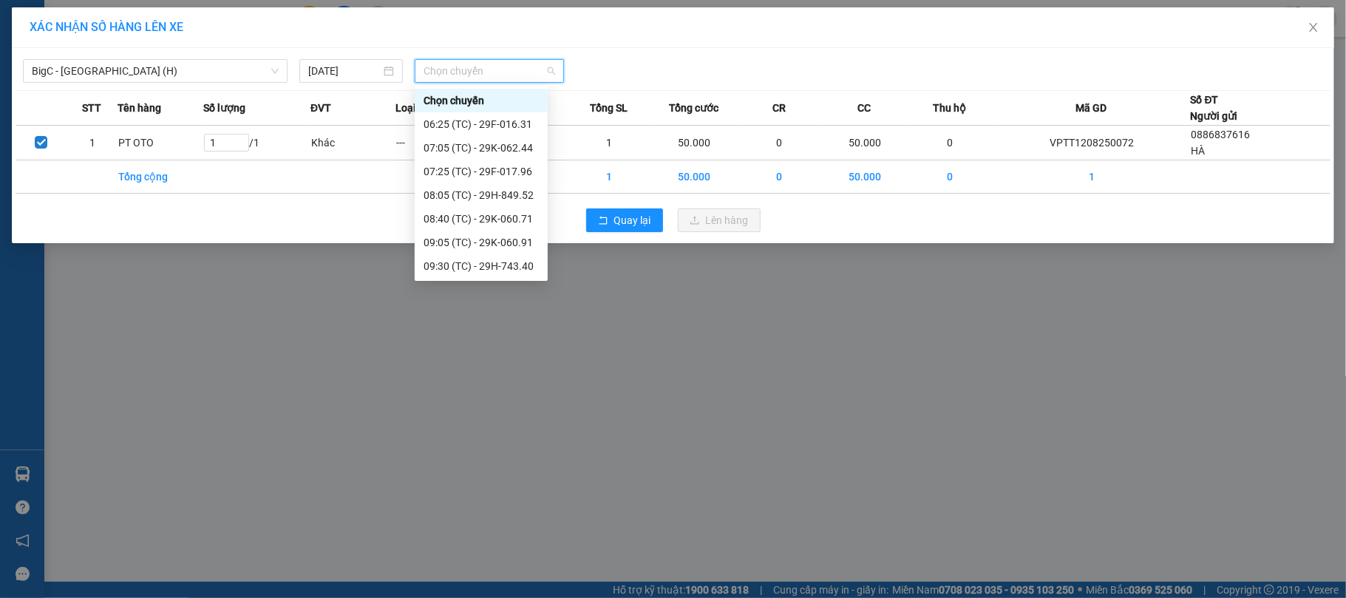
scroll to position [331, 0]
click at [509, 261] on div "16:20 (TC) - 29H-743.40" at bounding box center [481, 266] width 115 height 16
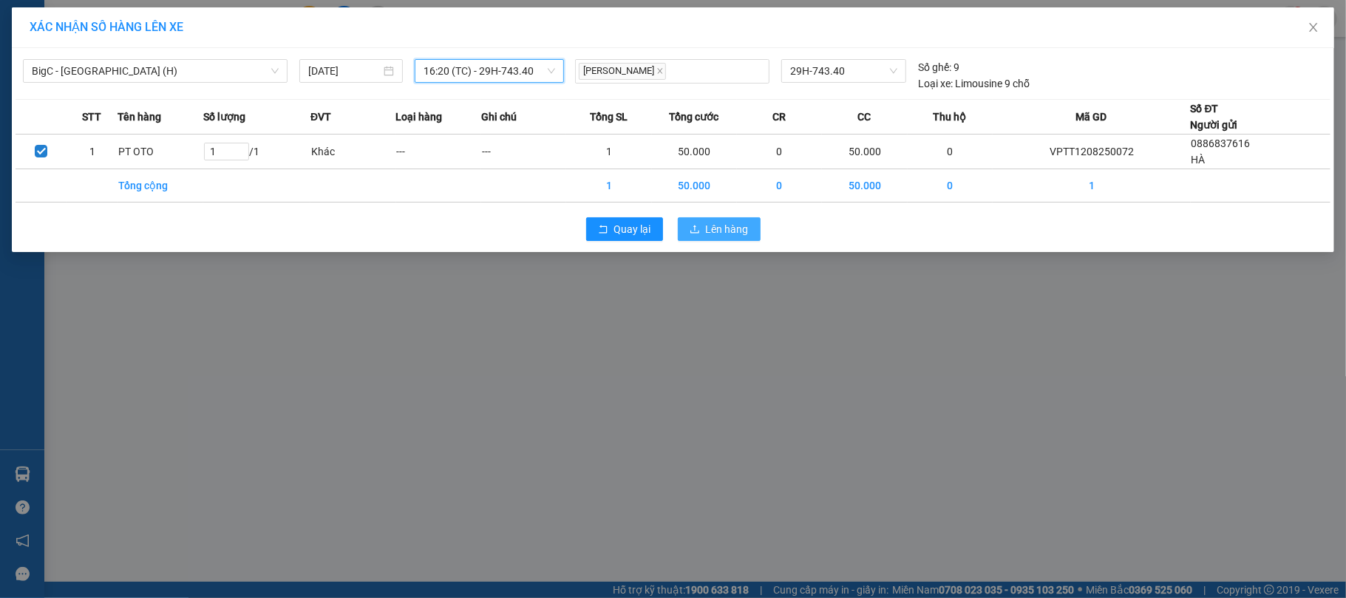
click at [730, 235] on span "Lên hàng" at bounding box center [727, 229] width 43 height 16
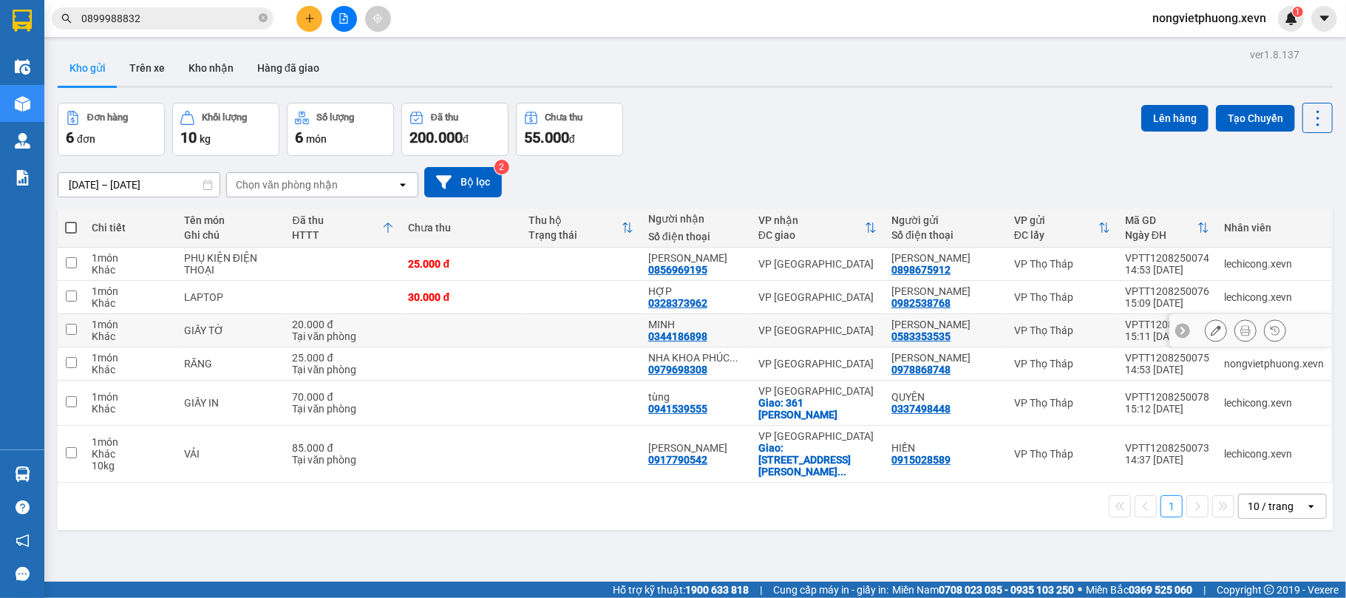
click at [792, 336] on div "VP [GEOGRAPHIC_DATA]" at bounding box center [817, 330] width 118 height 12
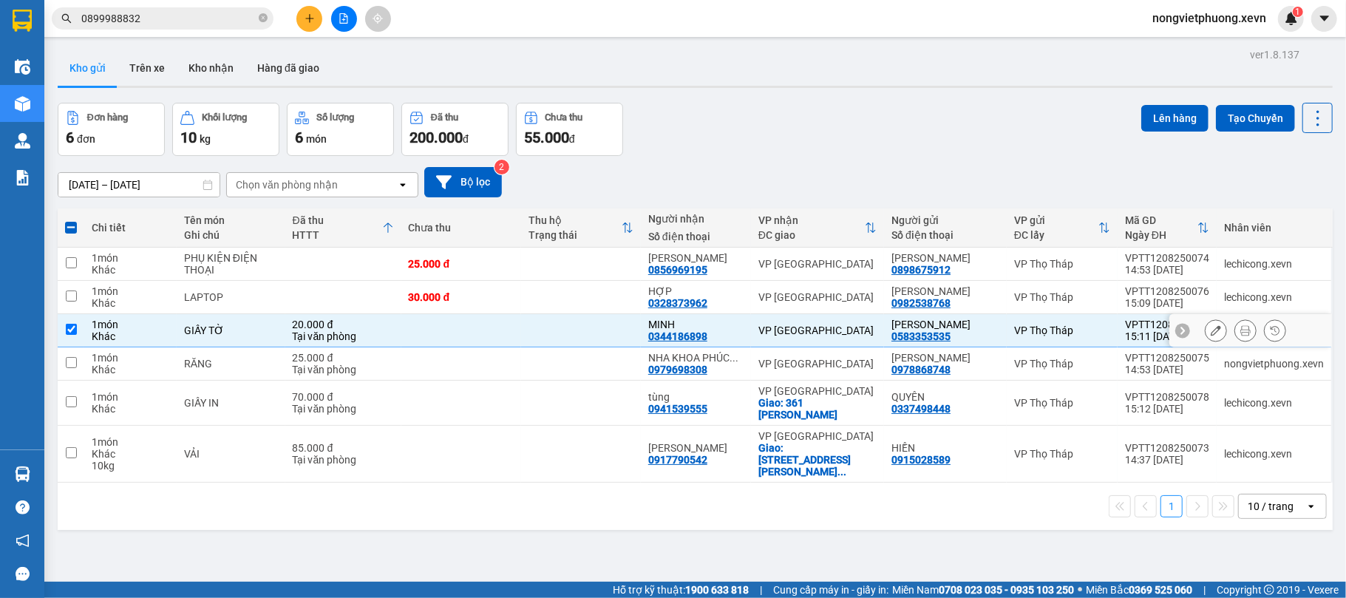
click at [778, 336] on div "VP [GEOGRAPHIC_DATA]" at bounding box center [817, 330] width 118 height 12
checkbox input "false"
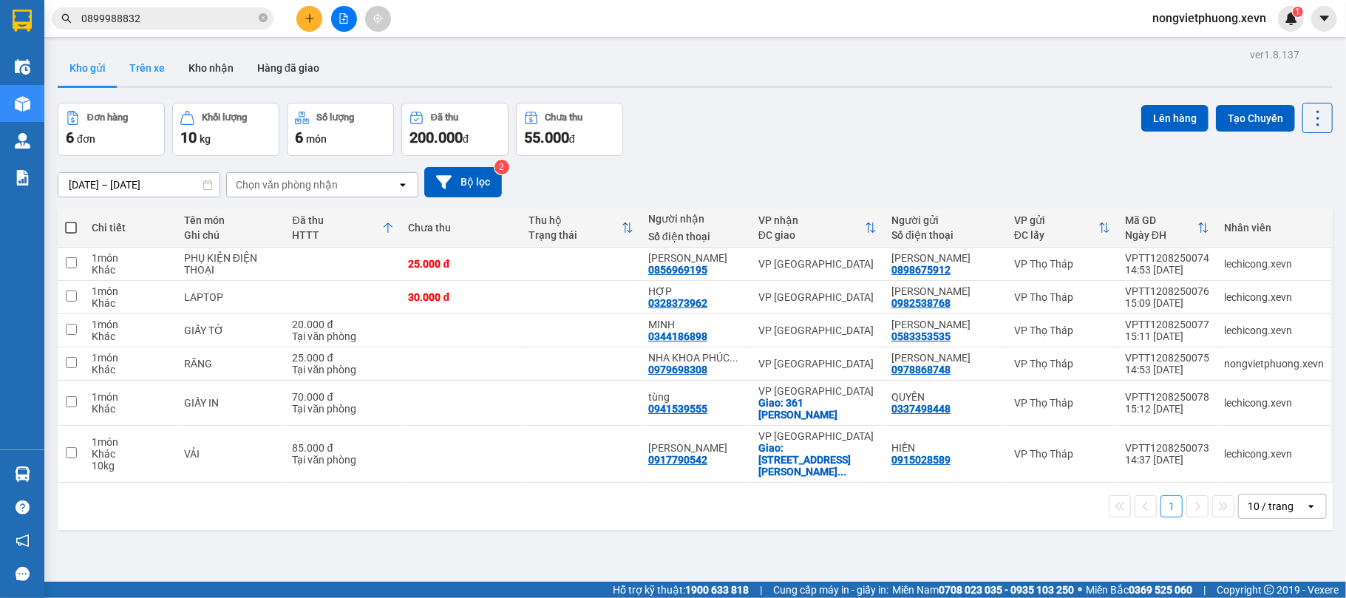
click at [145, 67] on button "Trên xe" at bounding box center [147, 67] width 59 height 35
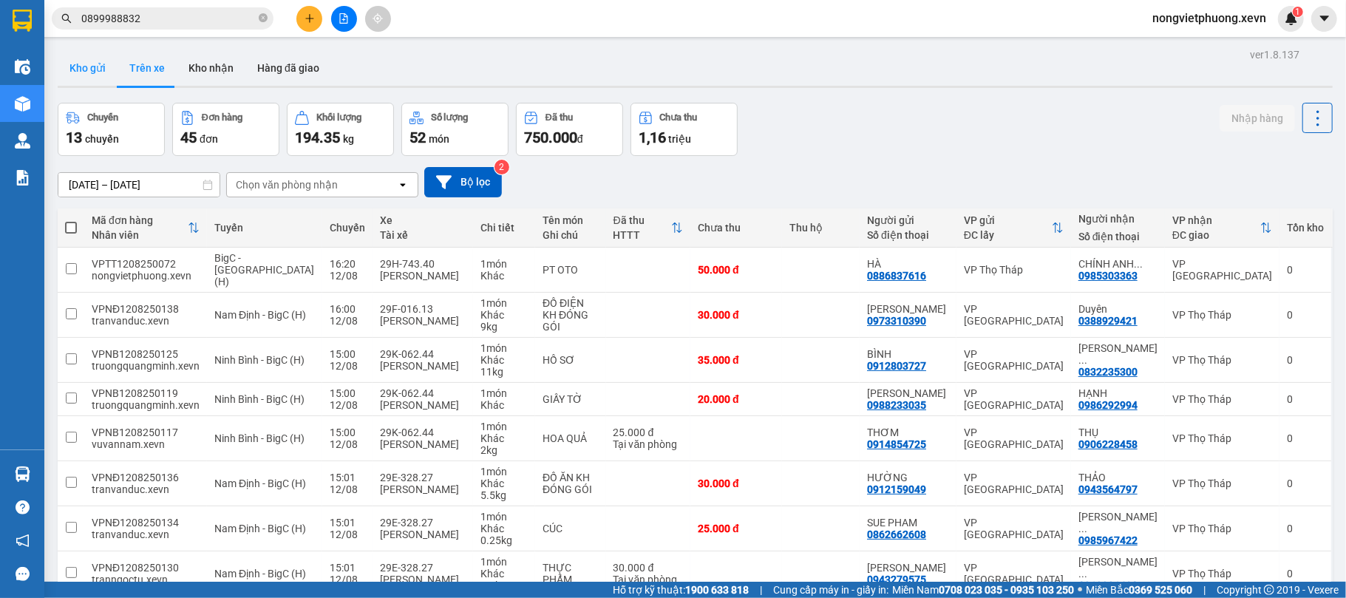
click at [83, 67] on button "Kho gửi" at bounding box center [88, 67] width 60 height 35
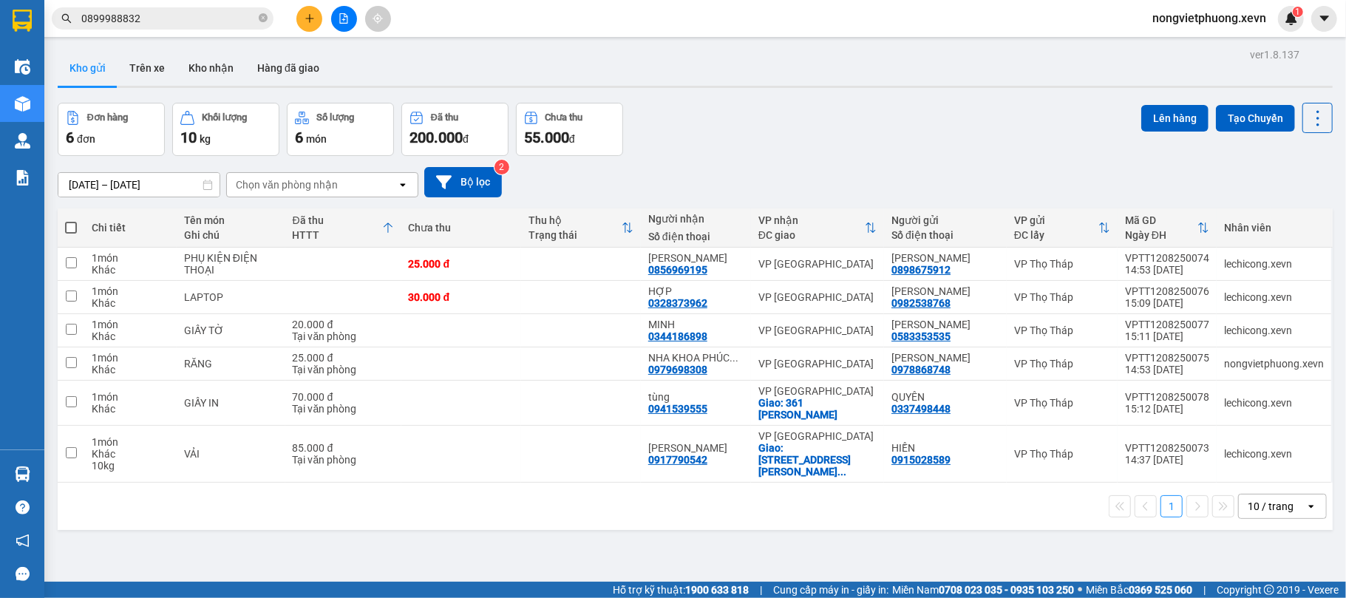
click at [389, 229] on icon at bounding box center [388, 228] width 12 height 12
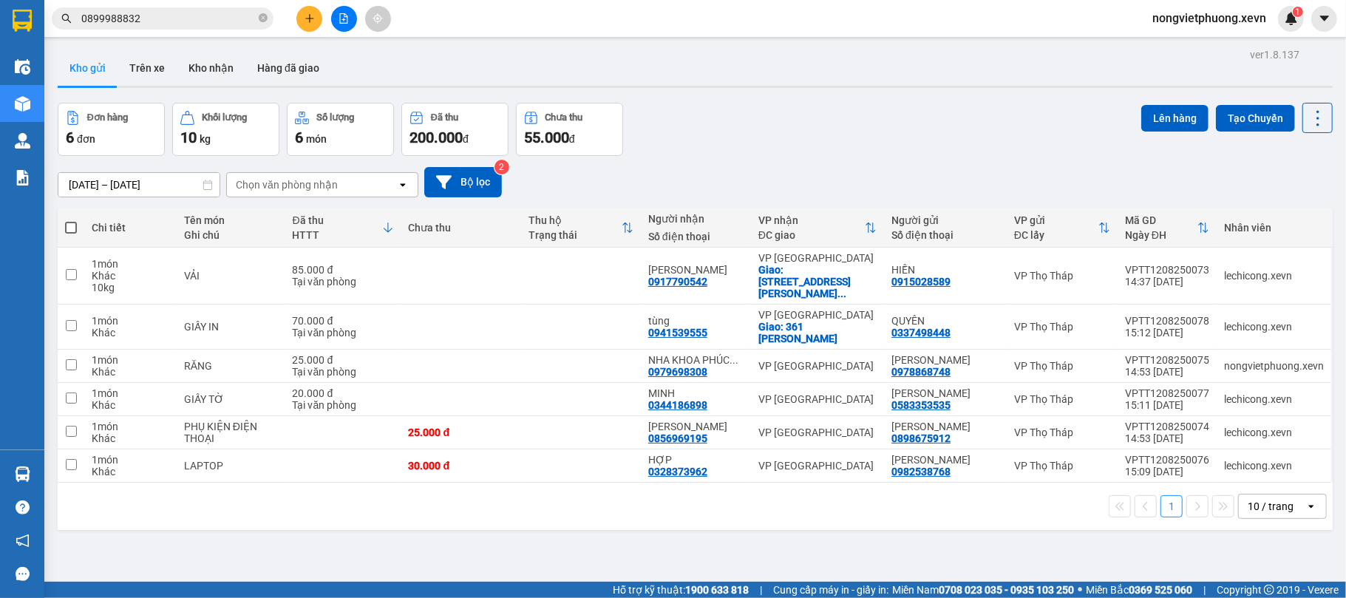
click at [389, 229] on icon at bounding box center [388, 228] width 12 height 12
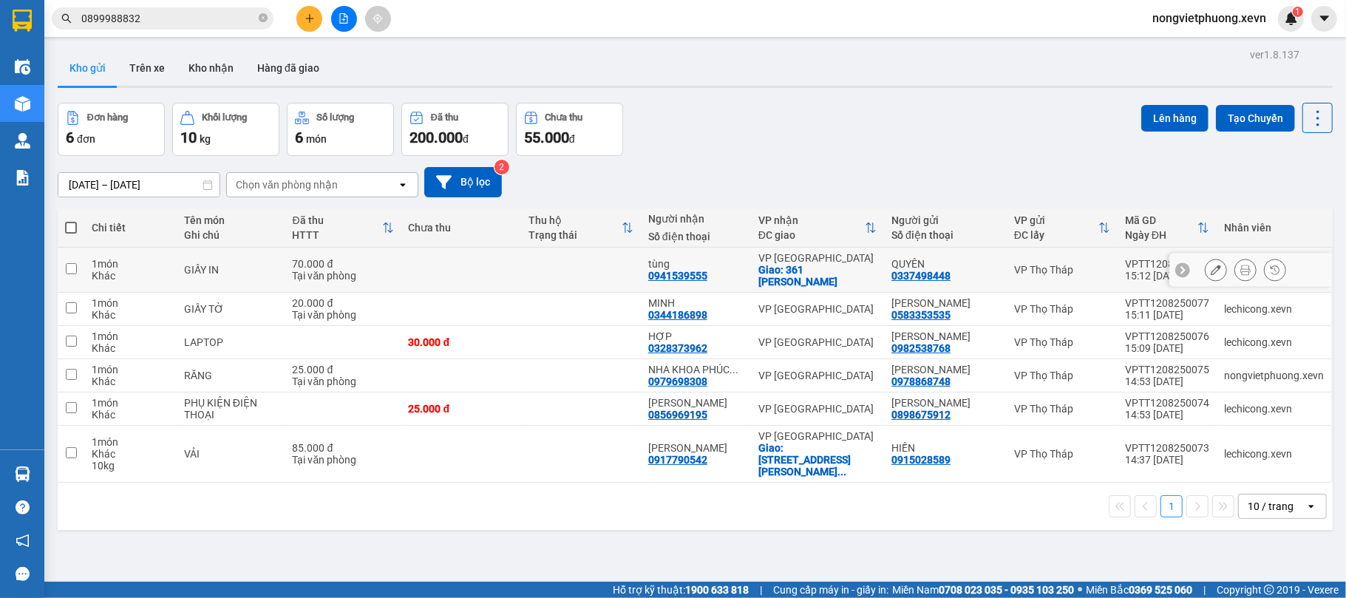
click at [847, 260] on div "VP [GEOGRAPHIC_DATA]" at bounding box center [817, 258] width 118 height 12
checkbox input "true"
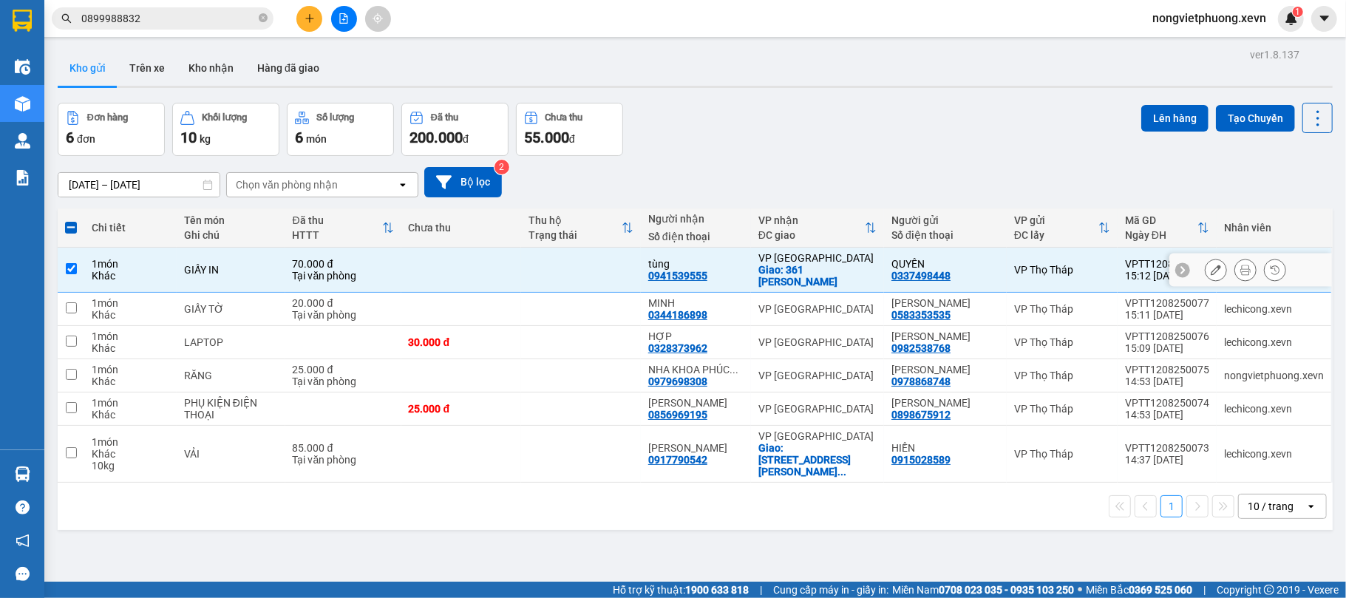
click at [1211, 270] on icon at bounding box center [1216, 270] width 10 height 10
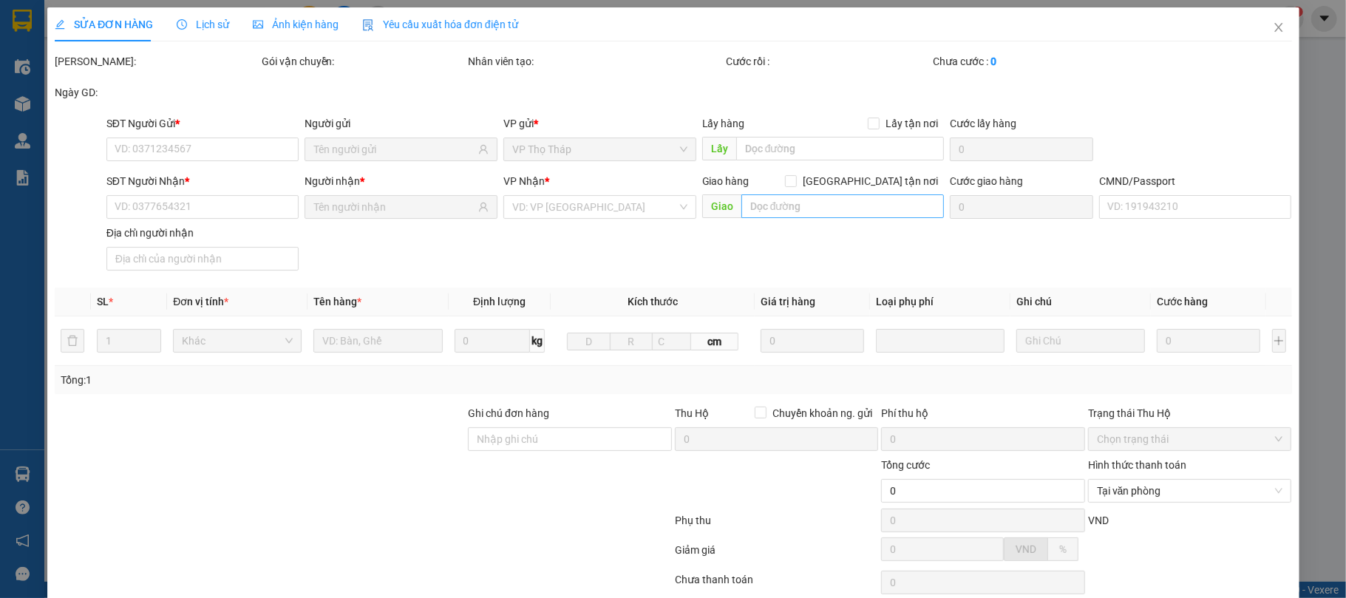
type input "0337498448"
type input "0941539555"
checkbox input "true"
type input "361 TRẦN HƯNG ĐẠO NAM ĐỊNH"
type input "036089022122 DƯƠNG THANH TÙNG 361 TRẦN HƯNG ĐẠO"
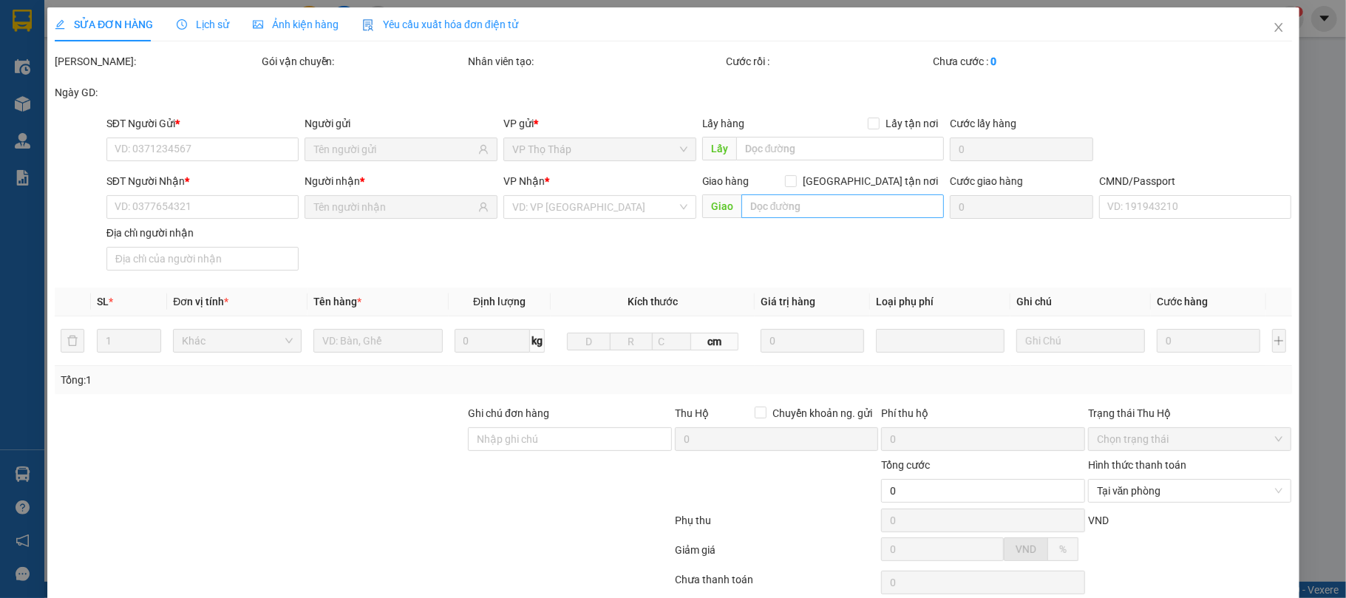
type input "70.000"
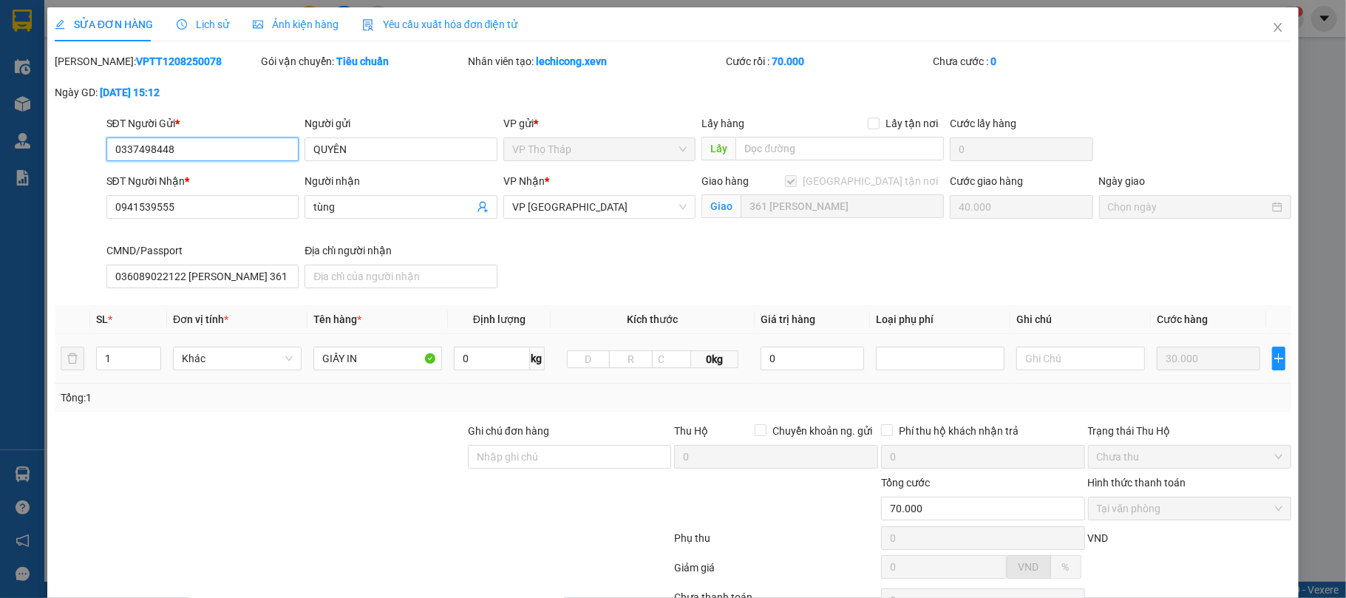
scroll to position [98, 0]
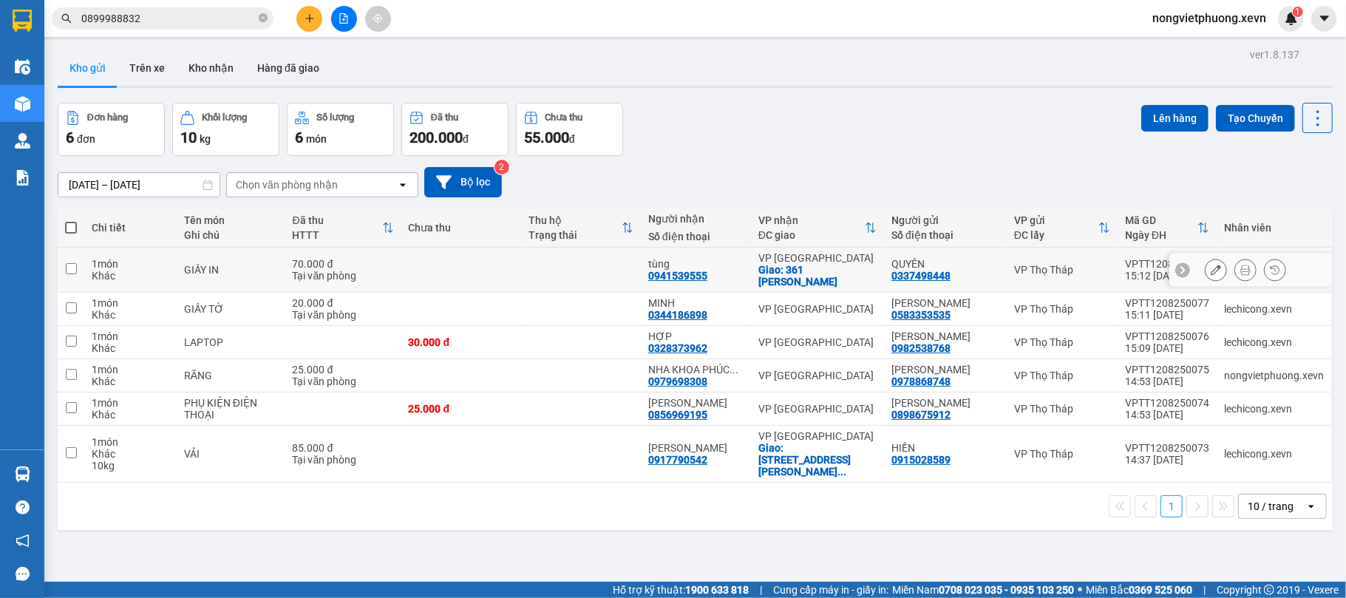
click at [1211, 266] on icon at bounding box center [1216, 270] width 10 height 10
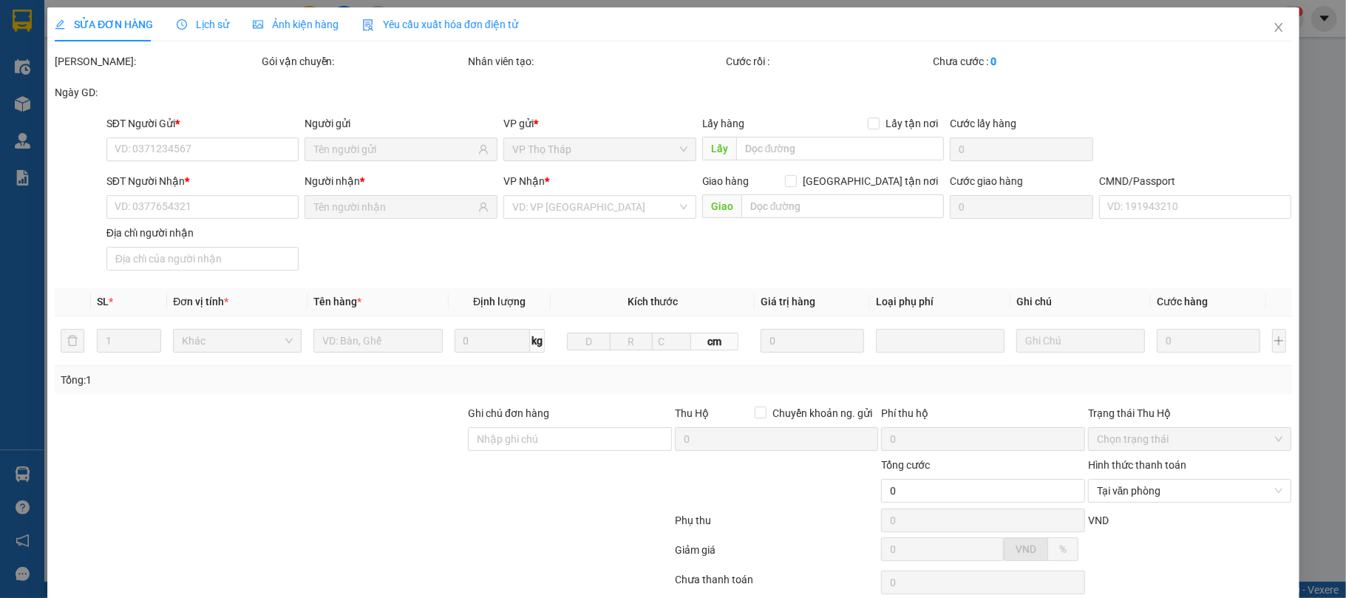
type input "0337498448"
type input "0941539555"
checkbox input "true"
type input "361 TRẦN HƯNG ĐẠO NAM ĐỊNH"
type input "036089022122 DƯƠNG THANH TÙNG 361 TRẦN HƯNG ĐẠO"
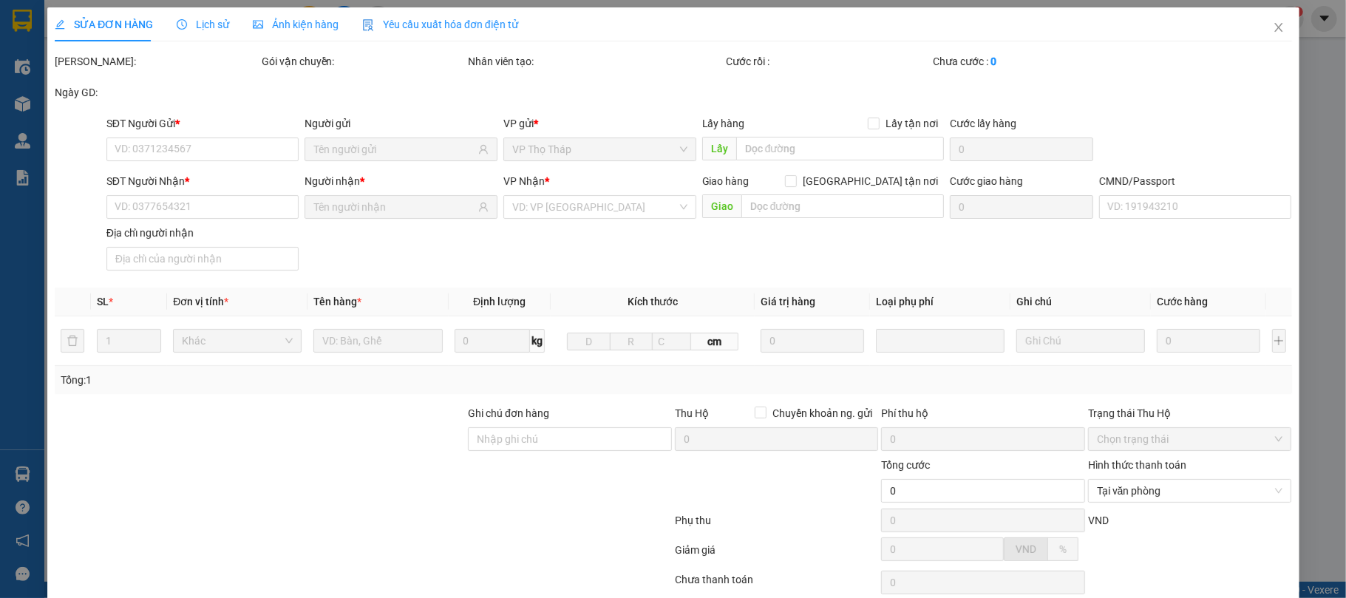
type input "70.000"
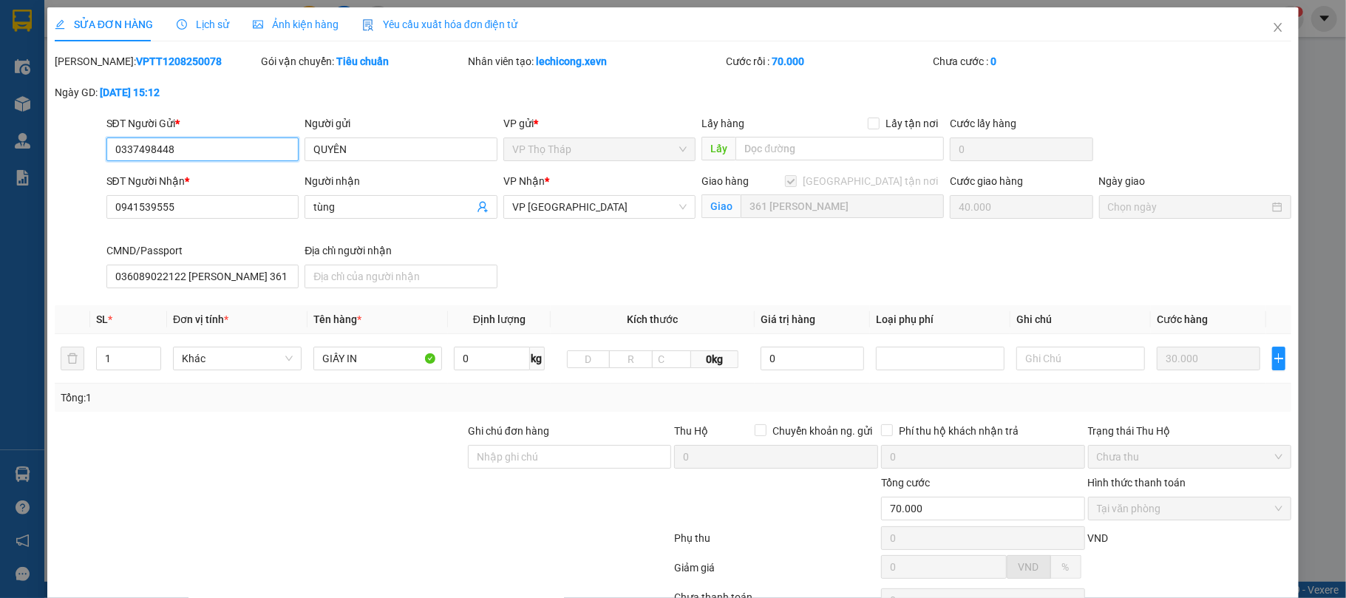
scroll to position [130, 0]
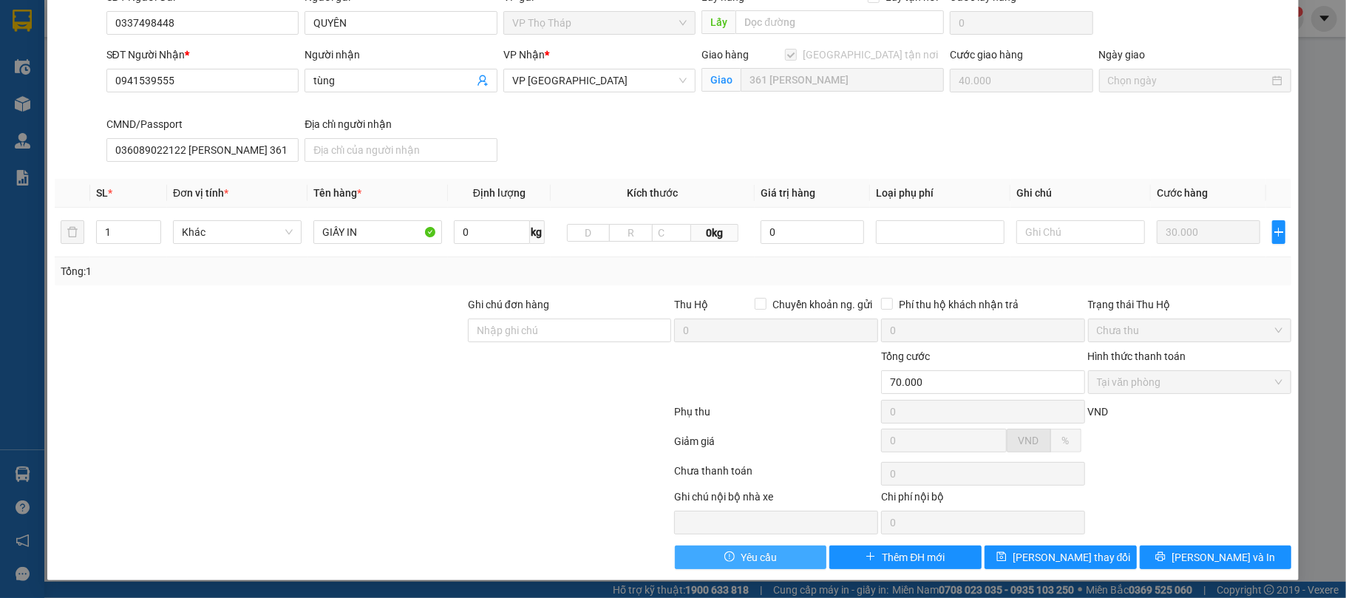
click at [781, 556] on button "Yêu cầu" at bounding box center [751, 557] width 152 height 24
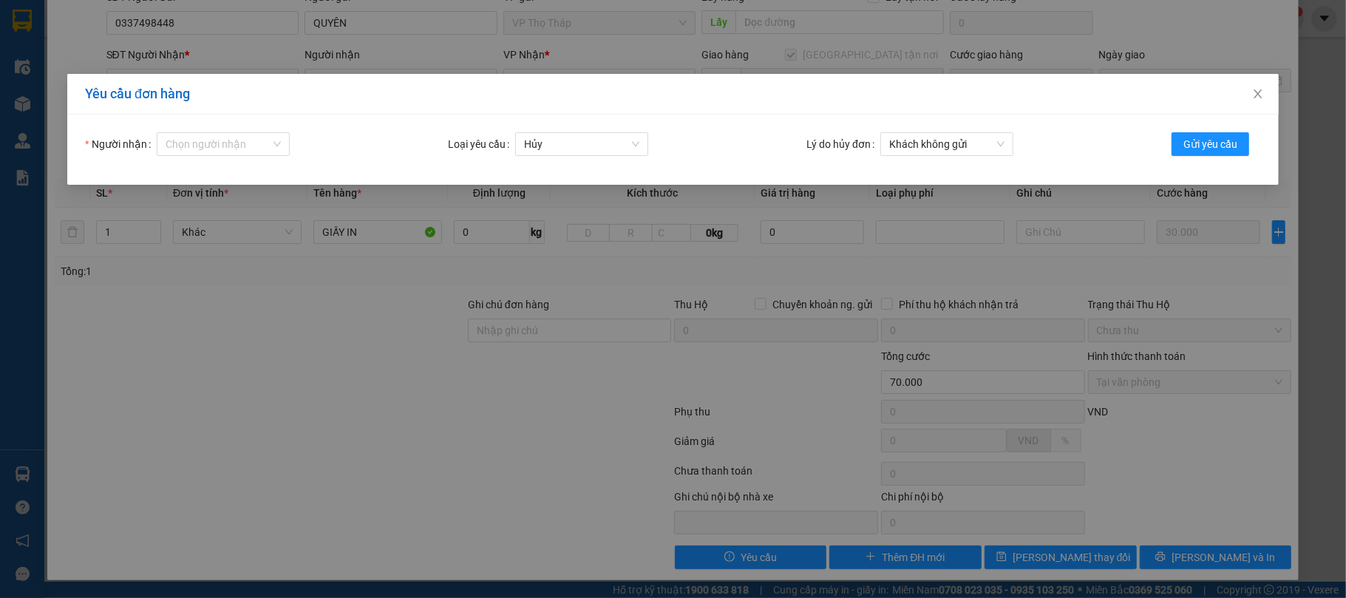
click at [225, 143] on div "Yêu cầu đơn hàng Người nhận Chọn người nhận Loại yêu cầu Hủy Lý do hủy đơn Khác…" at bounding box center [673, 299] width 1346 height 598
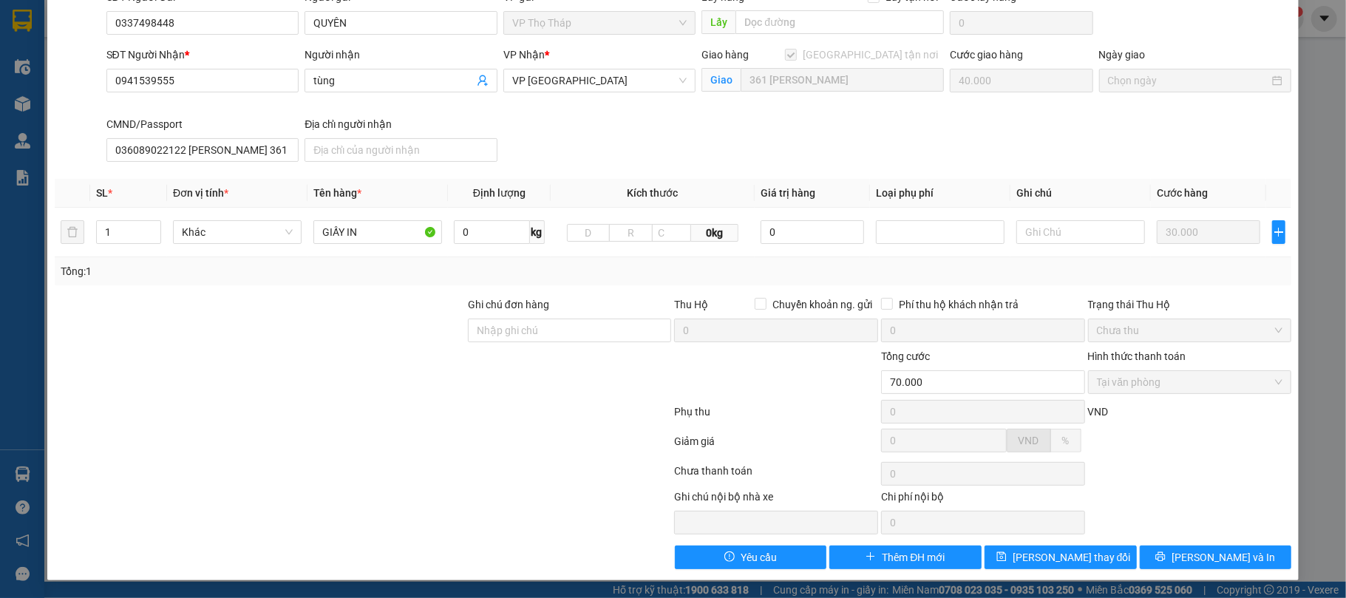
click at [658, 472] on input "Người nhận" at bounding box center [668, 474] width 21 height 4
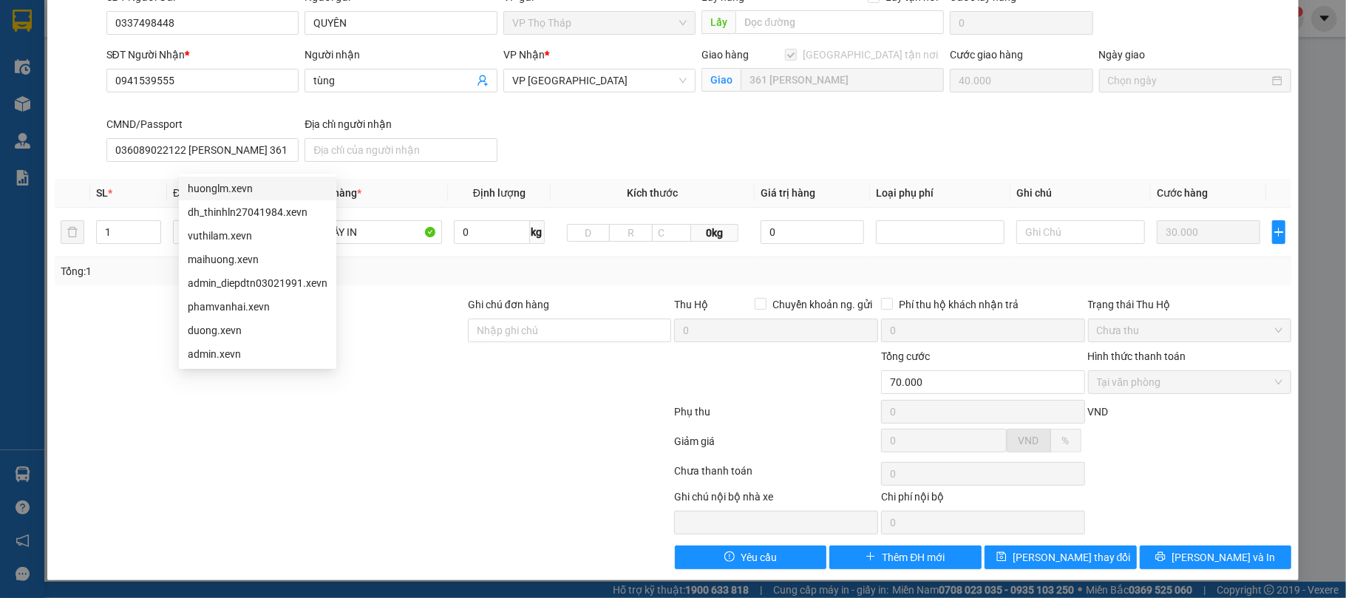
click at [637, 412] on div at bounding box center [363, 415] width 620 height 30
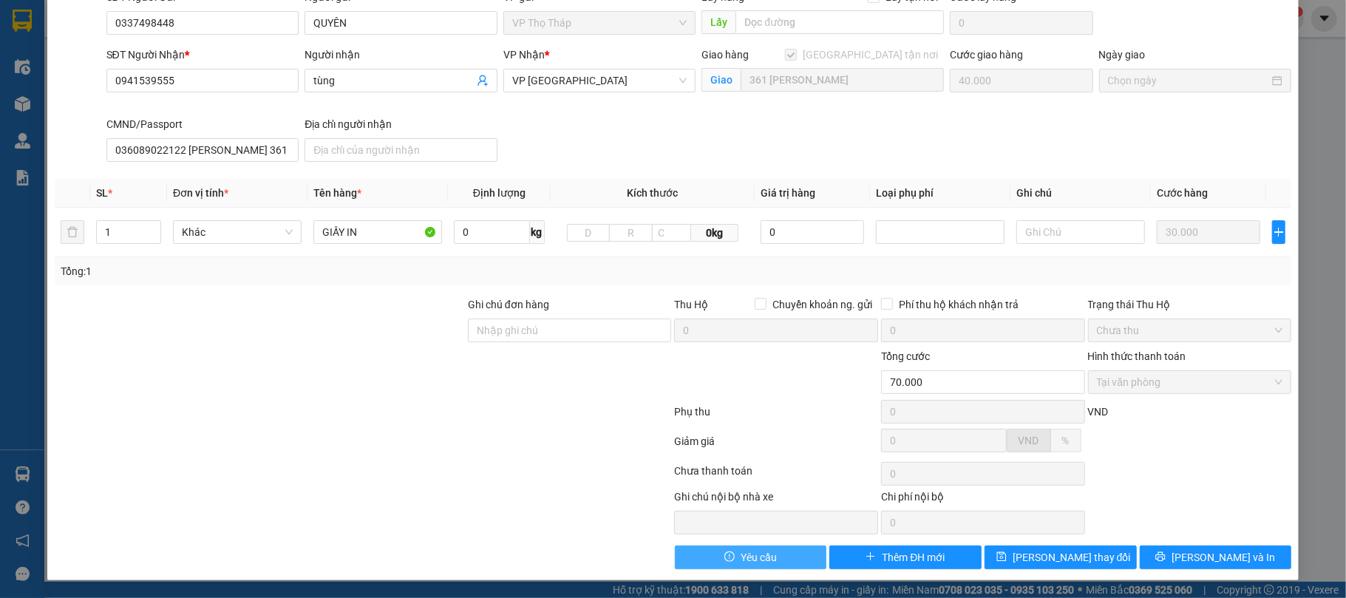
click at [716, 566] on button "Yêu cầu" at bounding box center [751, 557] width 152 height 24
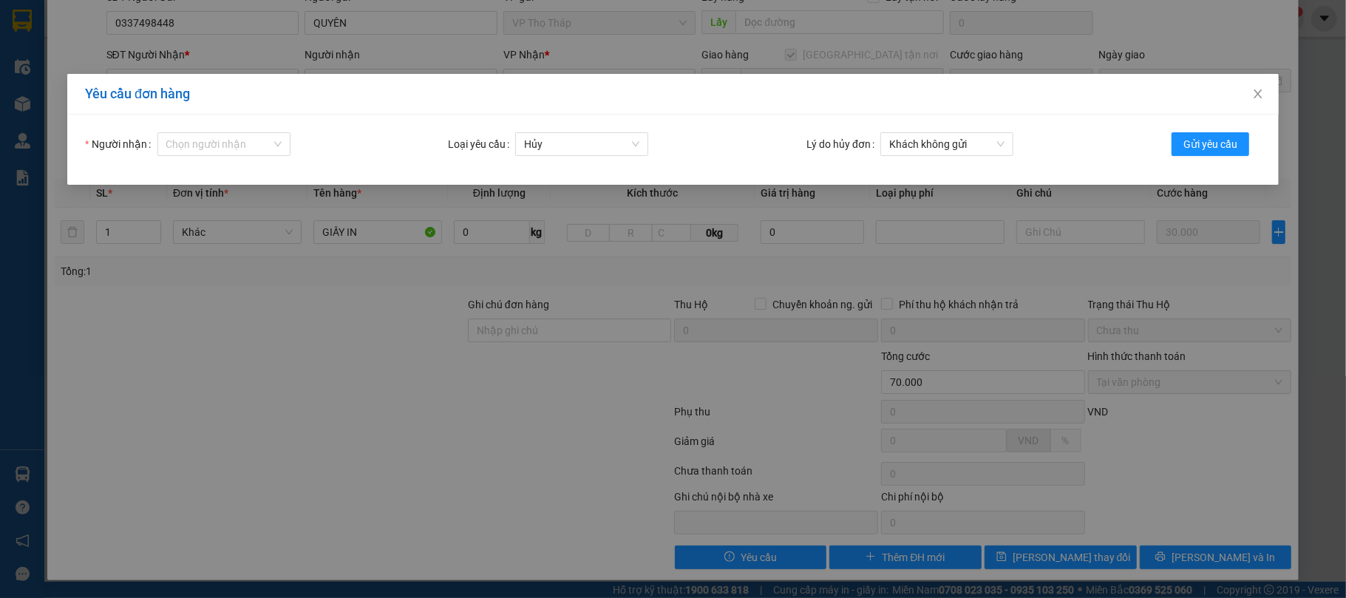
click at [284, 123] on div "Người nhận Chọn người nhận Loại yêu cầu Hủy Lý do hủy đơn Khách không gửi Gửi y…" at bounding box center [672, 150] width 1211 height 70
click at [235, 140] on input "Người nhận" at bounding box center [218, 144] width 105 height 22
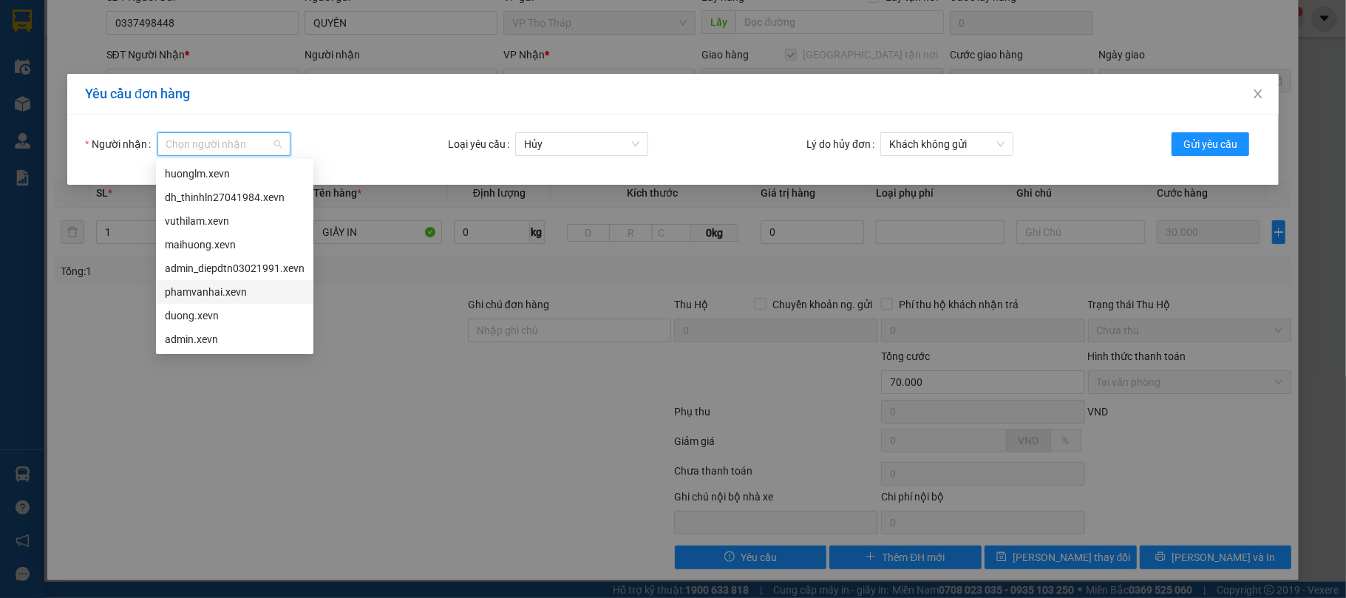
click at [257, 288] on div "phamvanhai.xevn" at bounding box center [235, 292] width 140 height 16
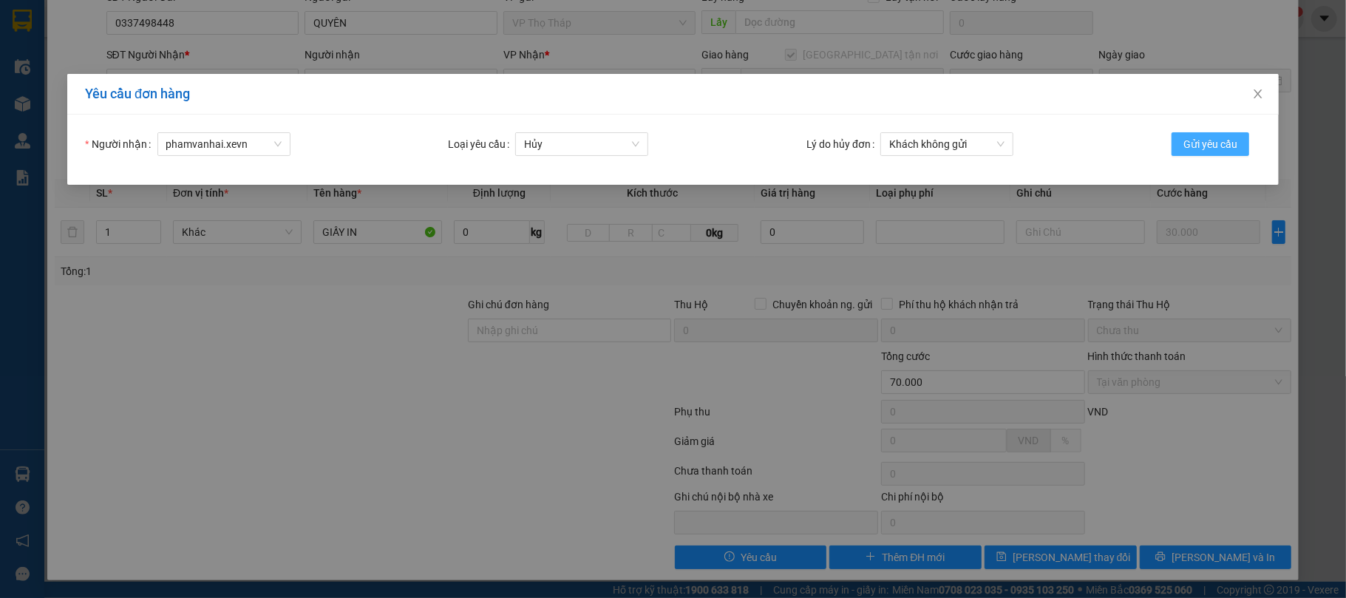
click at [1196, 132] on button "Gửi yêu cầu" at bounding box center [1211, 144] width 78 height 24
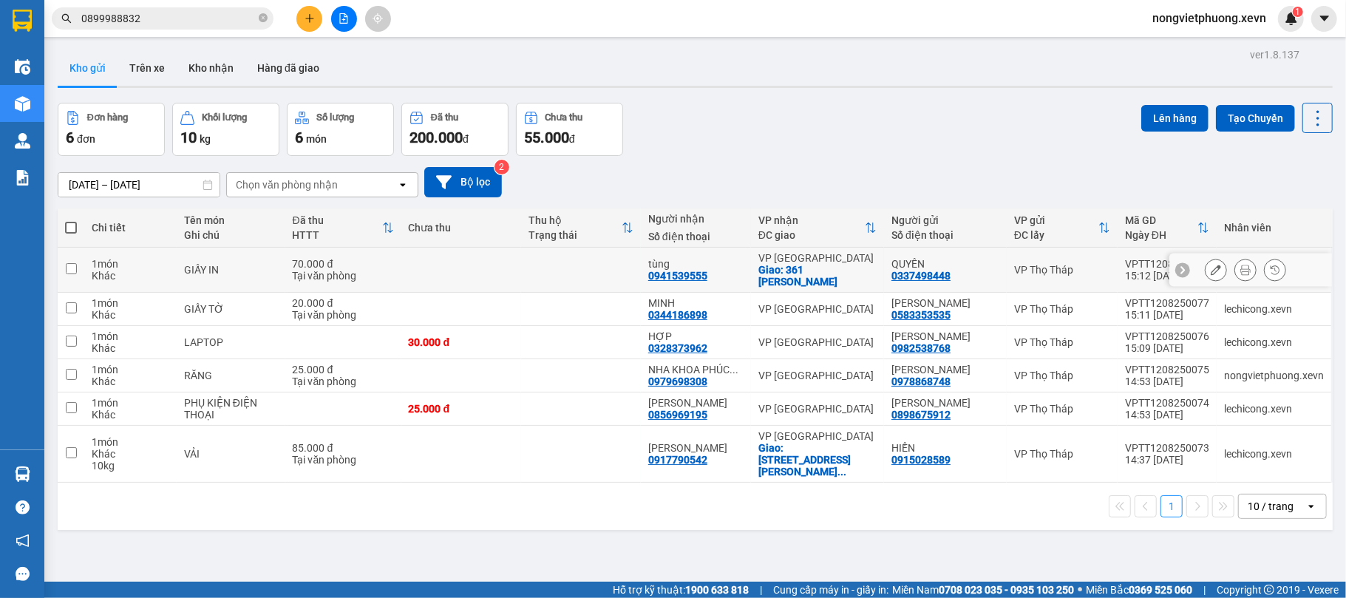
click at [1206, 263] on button at bounding box center [1216, 270] width 21 height 26
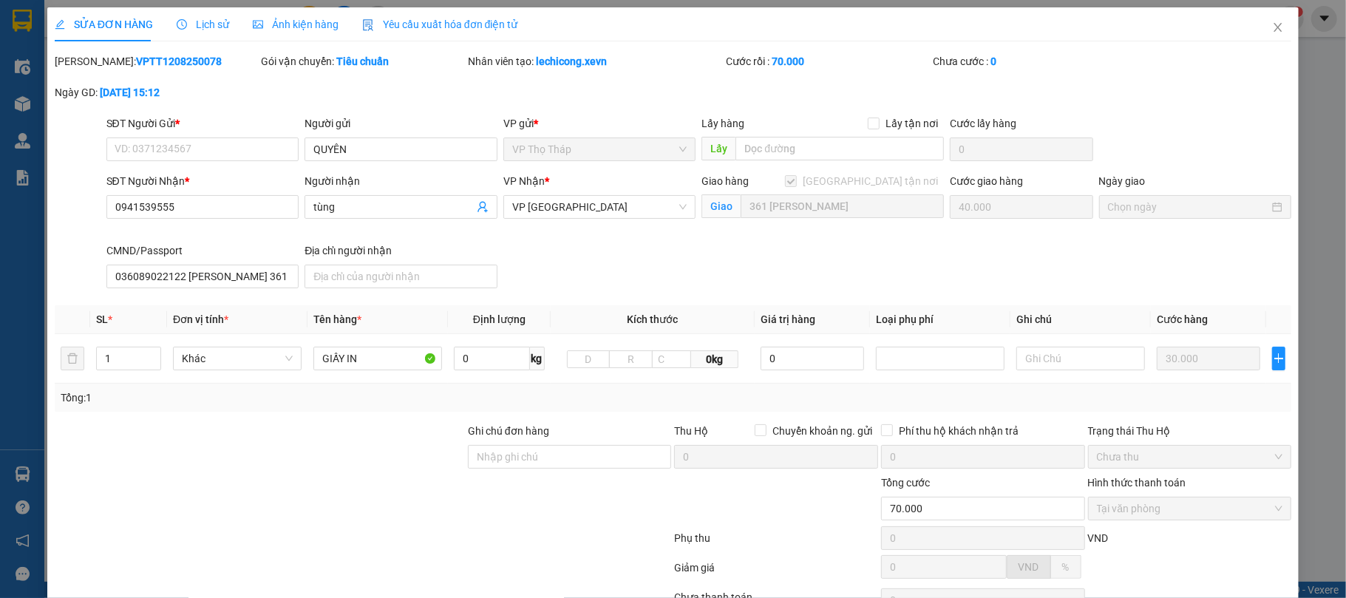
click at [1264, 25] on span "nongvietphuong.xevn" at bounding box center [1209, 18] width 137 height 18
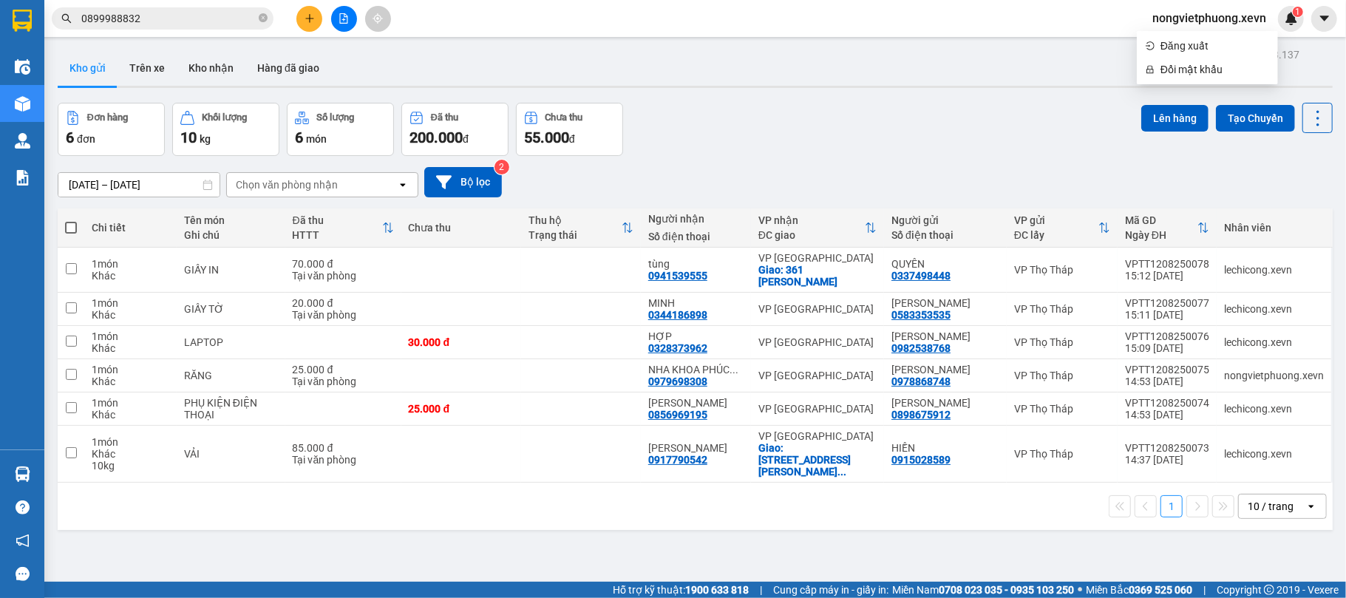
click at [815, 154] on div "Đơn hàng 6 đơn Khối lượng 10 kg Số lượng 6 món Đã thu 200.000 đ Chưa thu 55.000…" at bounding box center [695, 129] width 1275 height 53
click at [1211, 271] on icon at bounding box center [1216, 270] width 10 height 10
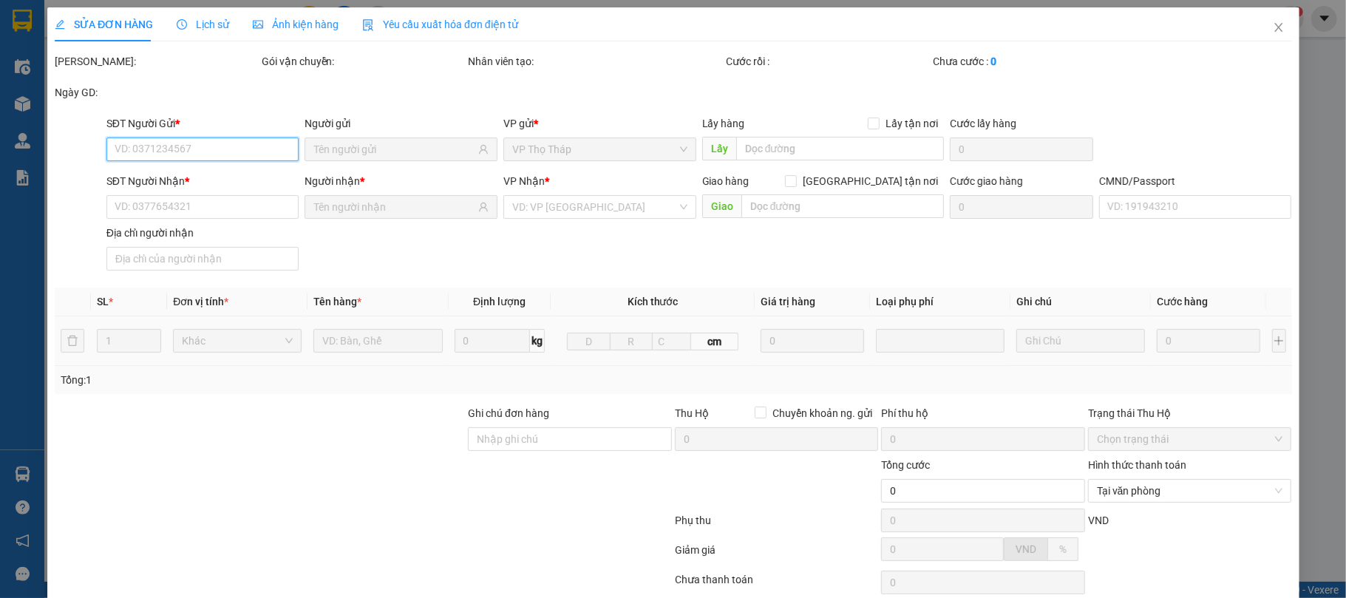
type input "0337498448"
type input "0941539555"
checkbox input "true"
type input "361 TRẦN HƯNG ĐẠO NAM ĐỊNH"
type input "036089022122 DƯƠNG THANH TÙNG 361 TRẦN HƯNG ĐẠO"
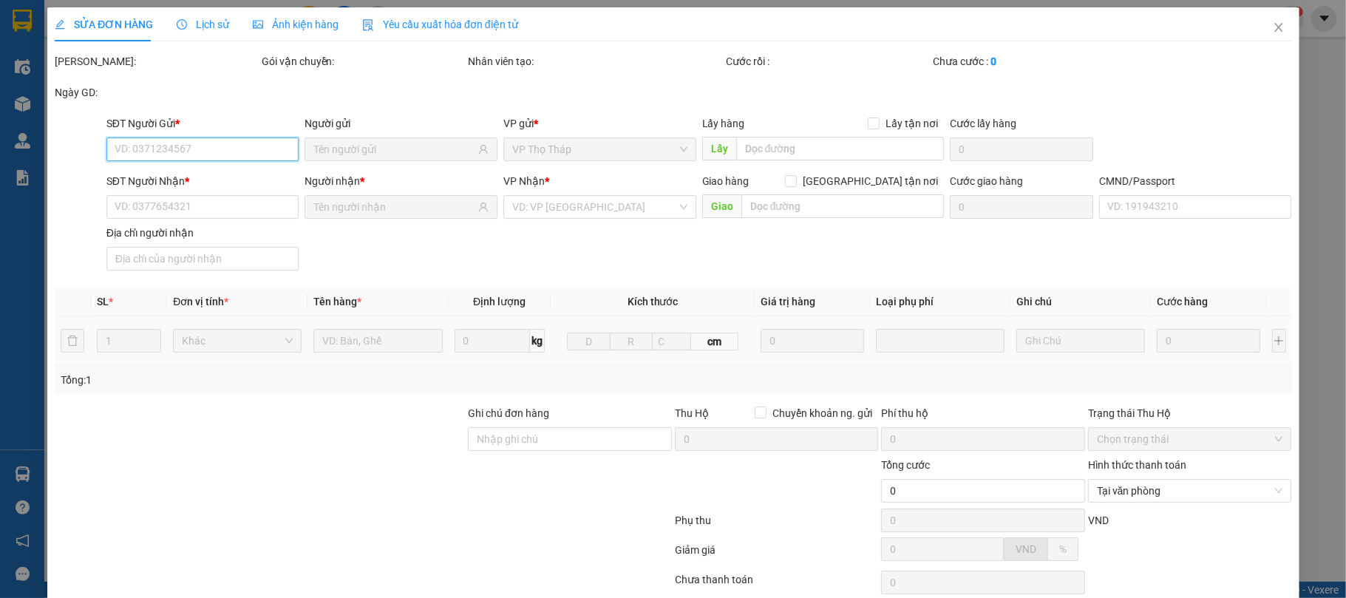
type input "70.000"
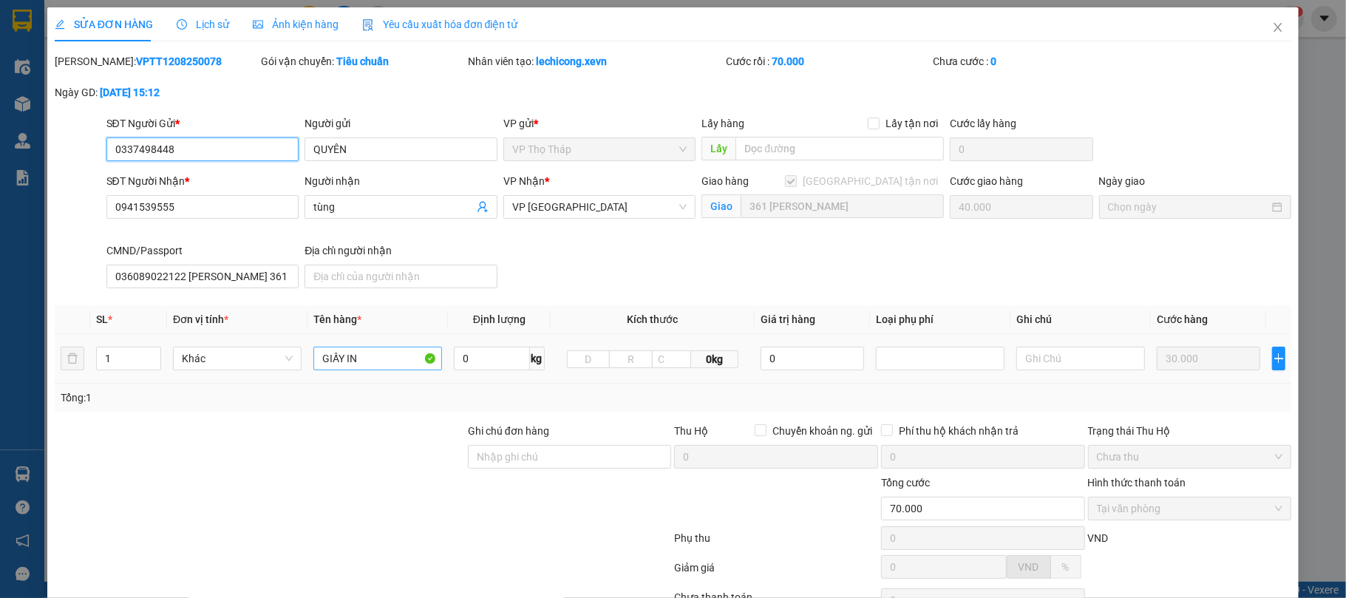
scroll to position [112, 0]
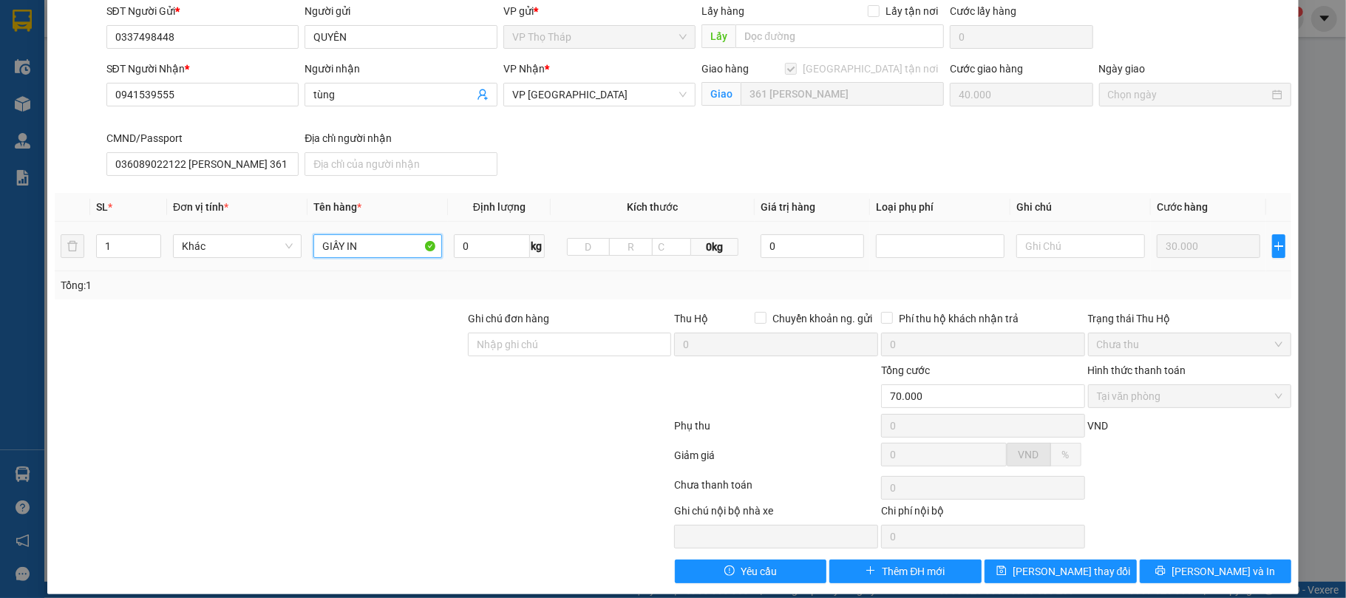
click at [376, 251] on input "GIẤY IN" at bounding box center [377, 246] width 129 height 24
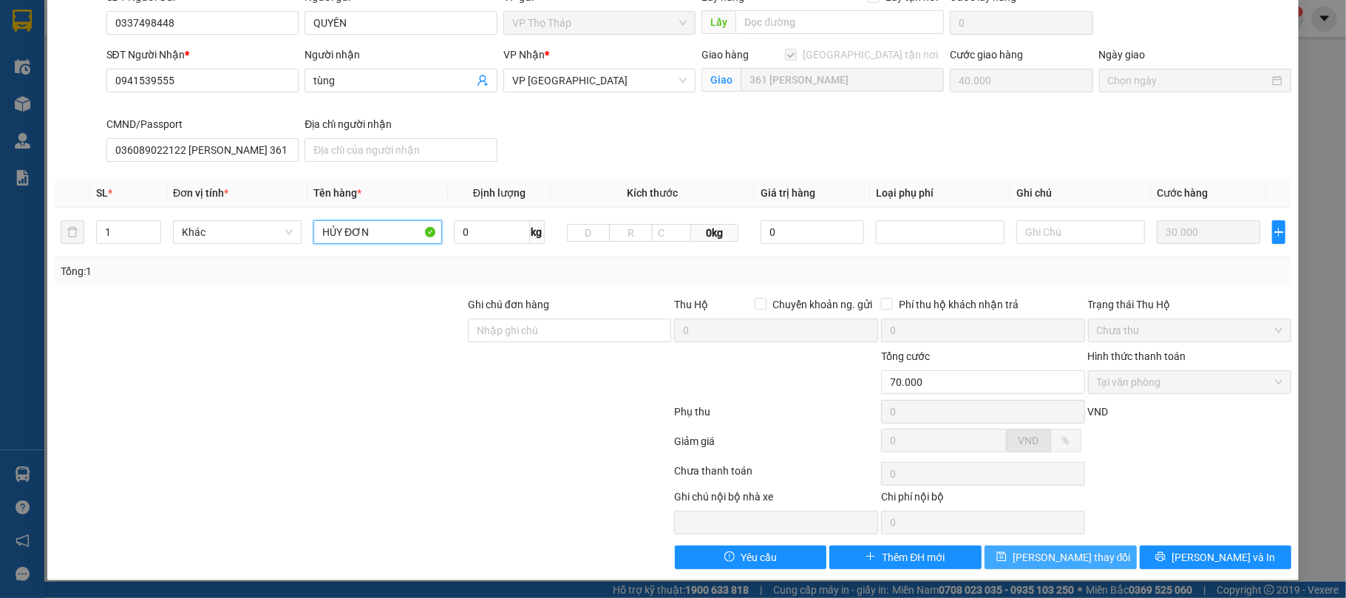
type input "HỦY ĐƠN"
click at [1047, 557] on span "Lưu thay đổi" at bounding box center [1072, 557] width 118 height 16
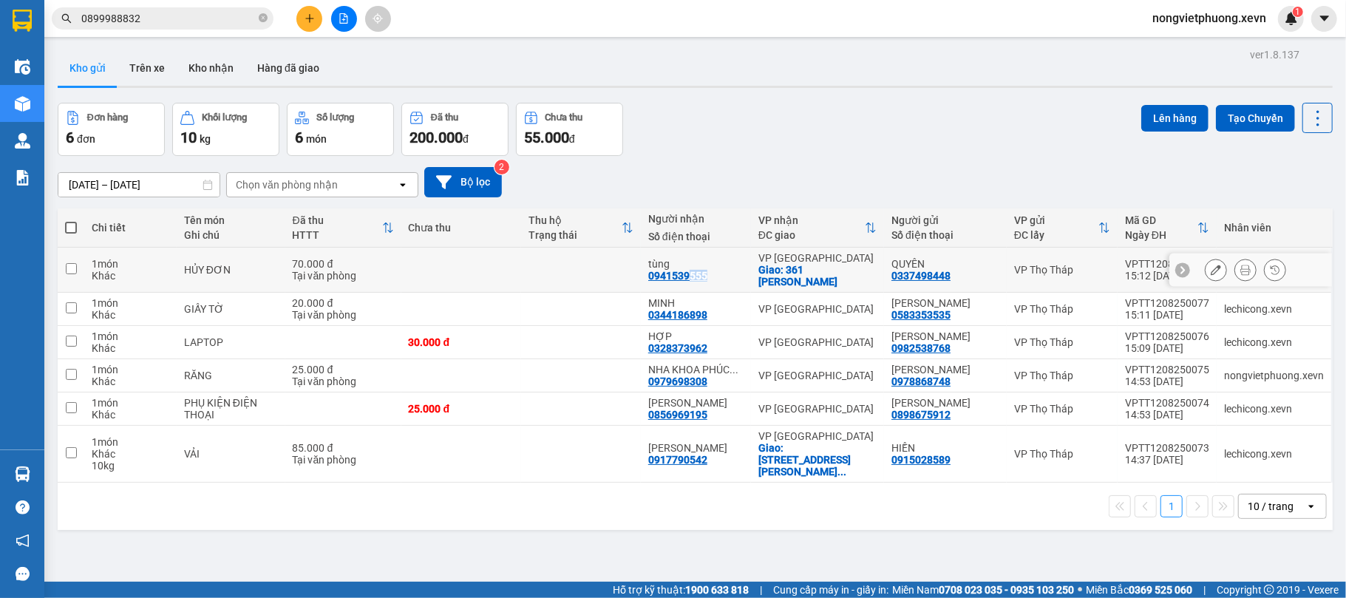
drag, startPoint x: 720, startPoint y: 272, endPoint x: 699, endPoint y: 272, distance: 21.4
click at [692, 275] on div "tùng 0941539555" at bounding box center [695, 270] width 95 height 24
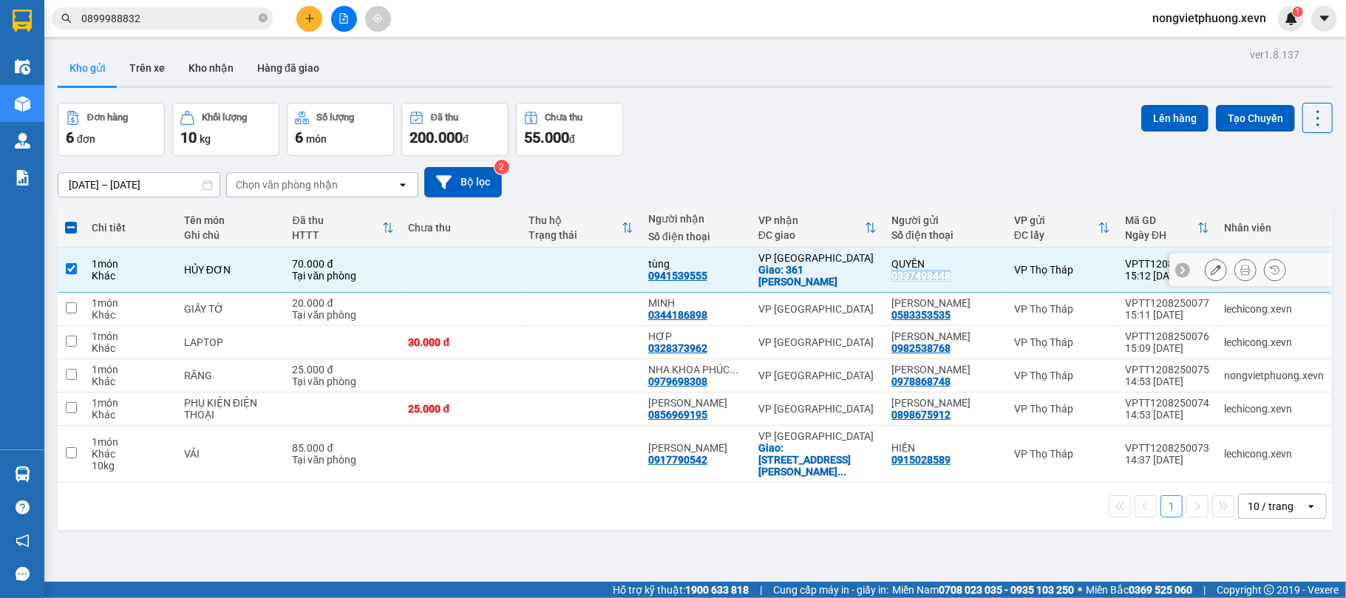
drag, startPoint x: 965, startPoint y: 268, endPoint x: 948, endPoint y: 285, distance: 24.0
click at [948, 285] on td "QUYÊN 0337498448" at bounding box center [945, 270] width 123 height 45
checkbox input "false"
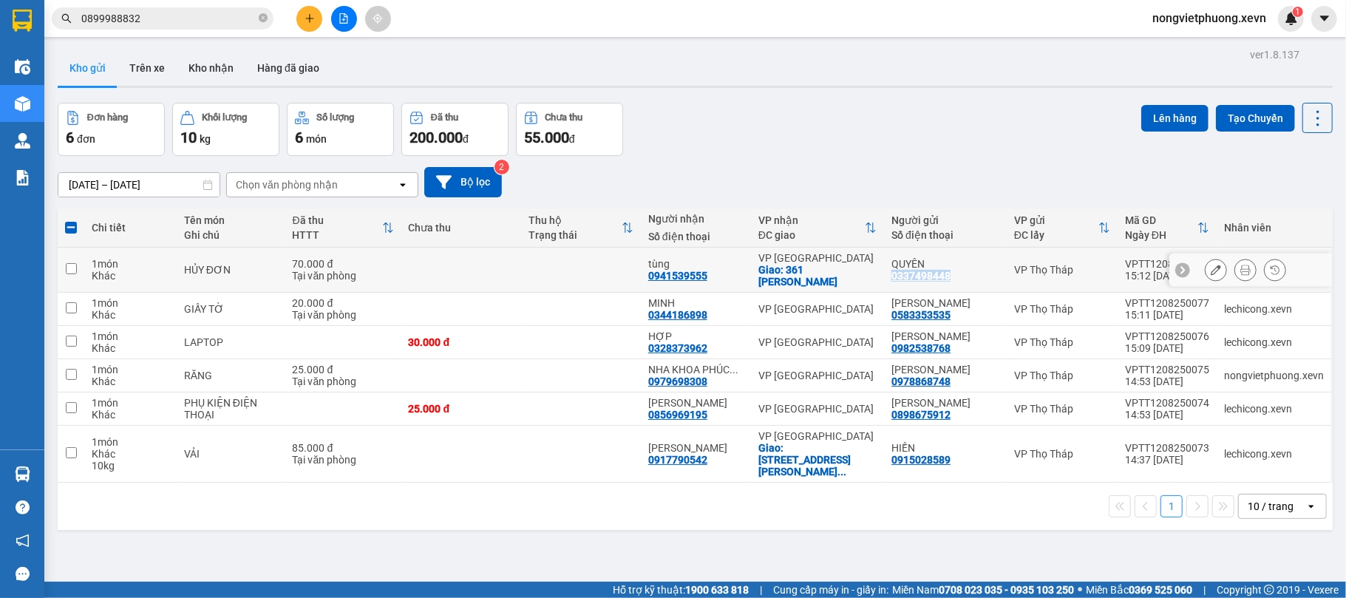
copy div "0337498448"
click at [287, 35] on div "Kết quả tìm kiếm ( 1 ) Bộ lọc Mã ĐH Trạng thái Món hàng Thu hộ Tổng cước Chưa c…" at bounding box center [673, 18] width 1346 height 37
click at [305, 30] on button at bounding box center [309, 19] width 26 height 26
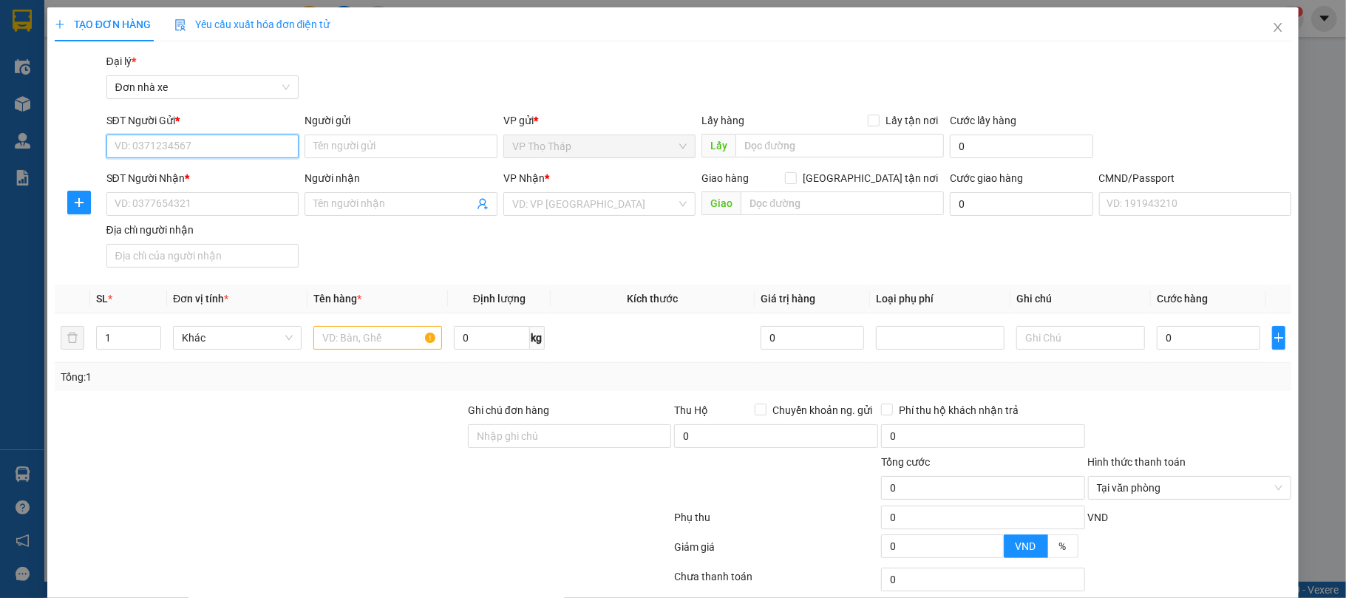
paste input "0337498448"
type input "0337498448"
click at [205, 171] on div "0337498448 - QUYÊN" at bounding box center [200, 177] width 173 height 16
type input "QUYÊN"
type input "0941539555"
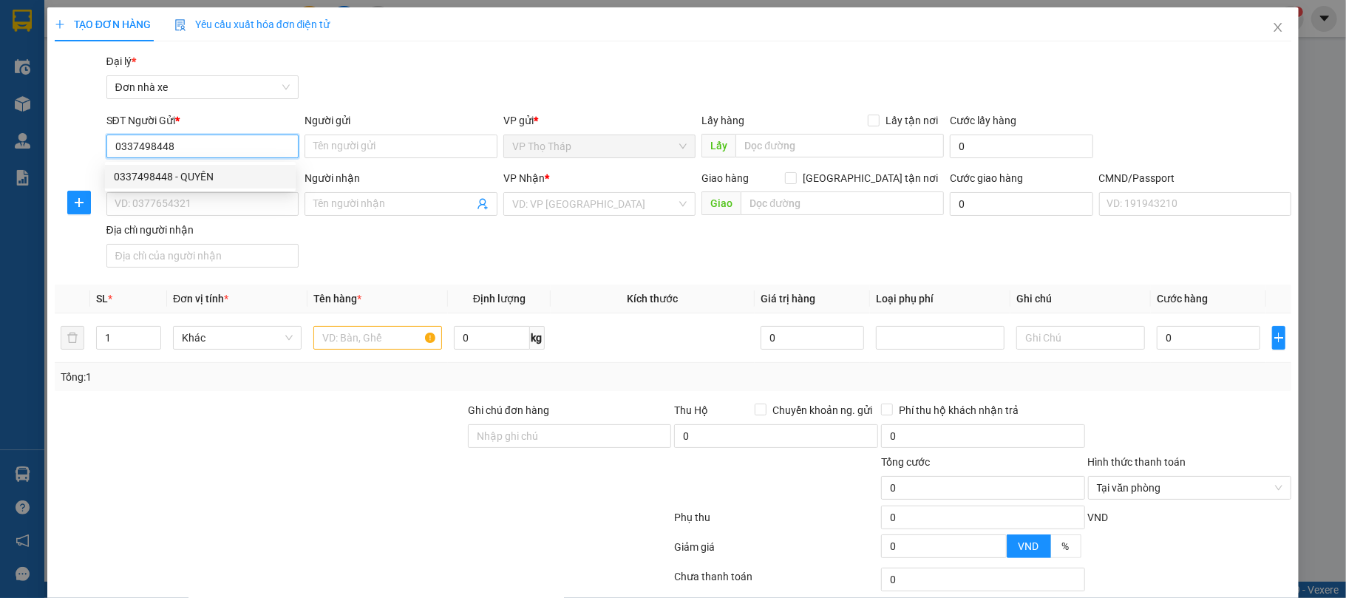
type input "tùng"
checkbox input "true"
type input "361 TRẦN HƯNG ĐẠO NAM ĐỊNH"
type input "036089022122 DƯƠNG THANH TÙNG 361 TRẦN HƯNG ĐẠO"
type input "40.000"
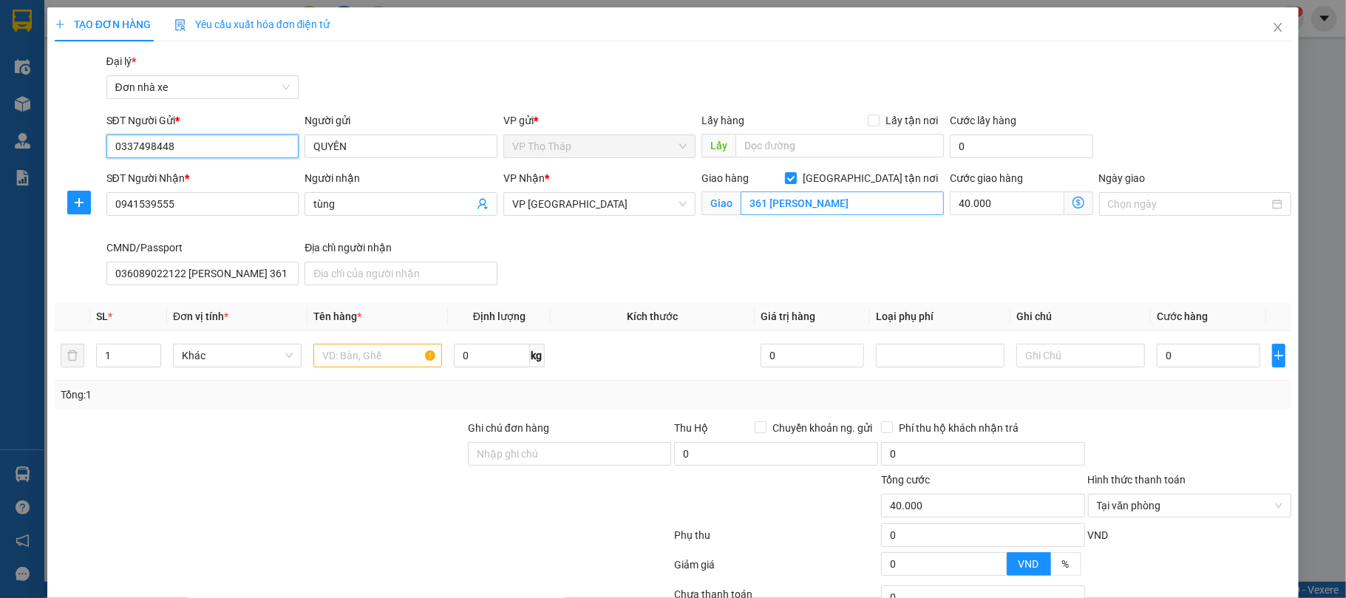
type input "0337498448"
click at [900, 194] on input "361 TRẦN HƯNG ĐẠO NAM ĐỊNH" at bounding box center [842, 203] width 203 height 24
click at [905, 180] on span "[GEOGRAPHIC_DATA] tận nơi" at bounding box center [870, 178] width 147 height 16
click at [795, 180] on input "[GEOGRAPHIC_DATA] tận nơi" at bounding box center [790, 177] width 10 height 10
checkbox input "false"
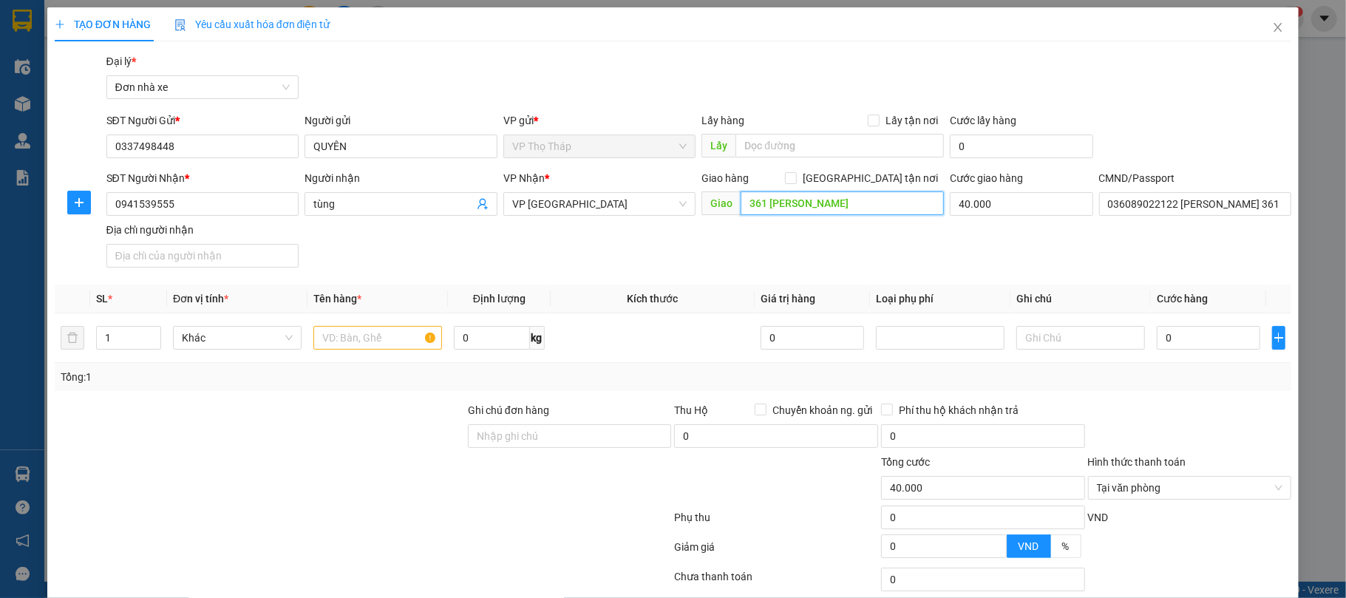
click at [905, 196] on input "361 TRẦN HƯNG ĐẠO NAM ĐỊNH" at bounding box center [842, 203] width 203 height 24
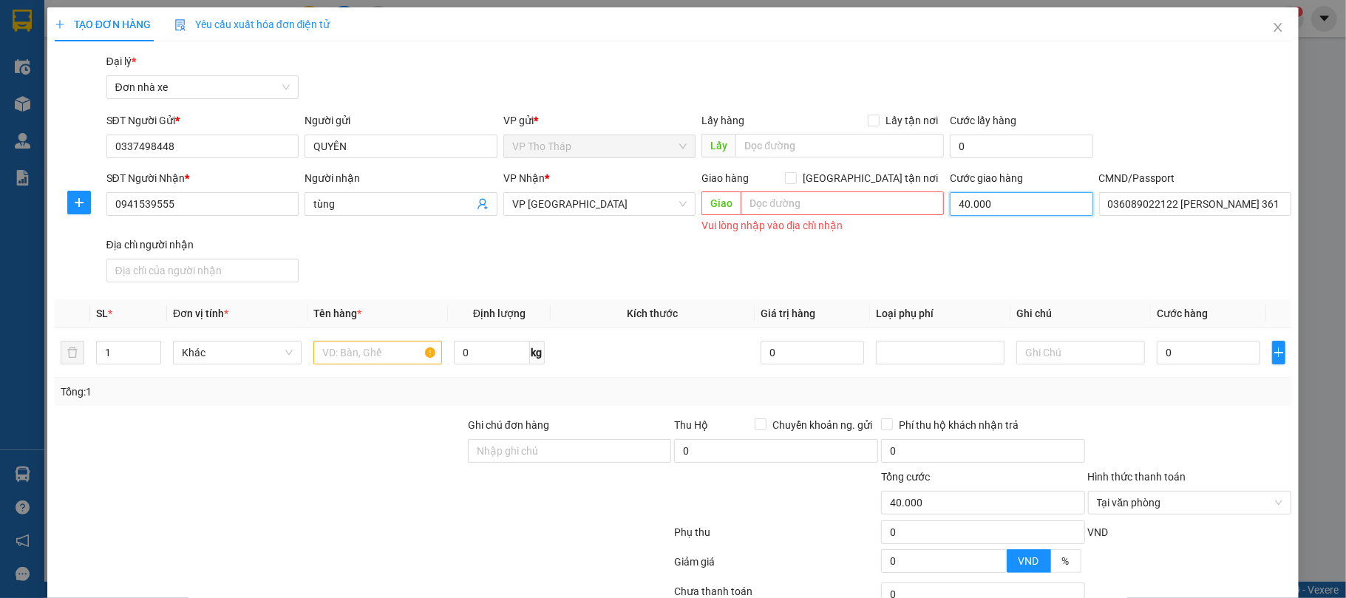
click at [1027, 205] on input "40.000" at bounding box center [1021, 204] width 143 height 24
type input "0"
click at [353, 359] on input "text" at bounding box center [377, 353] width 129 height 24
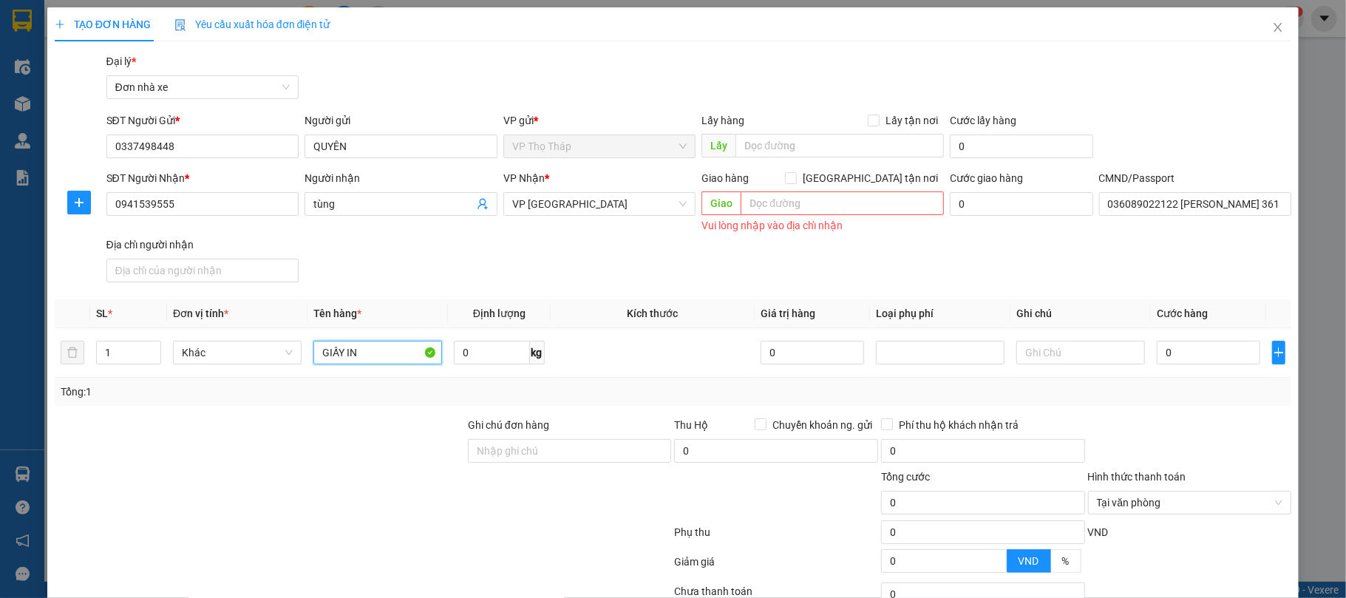
scroll to position [124, 0]
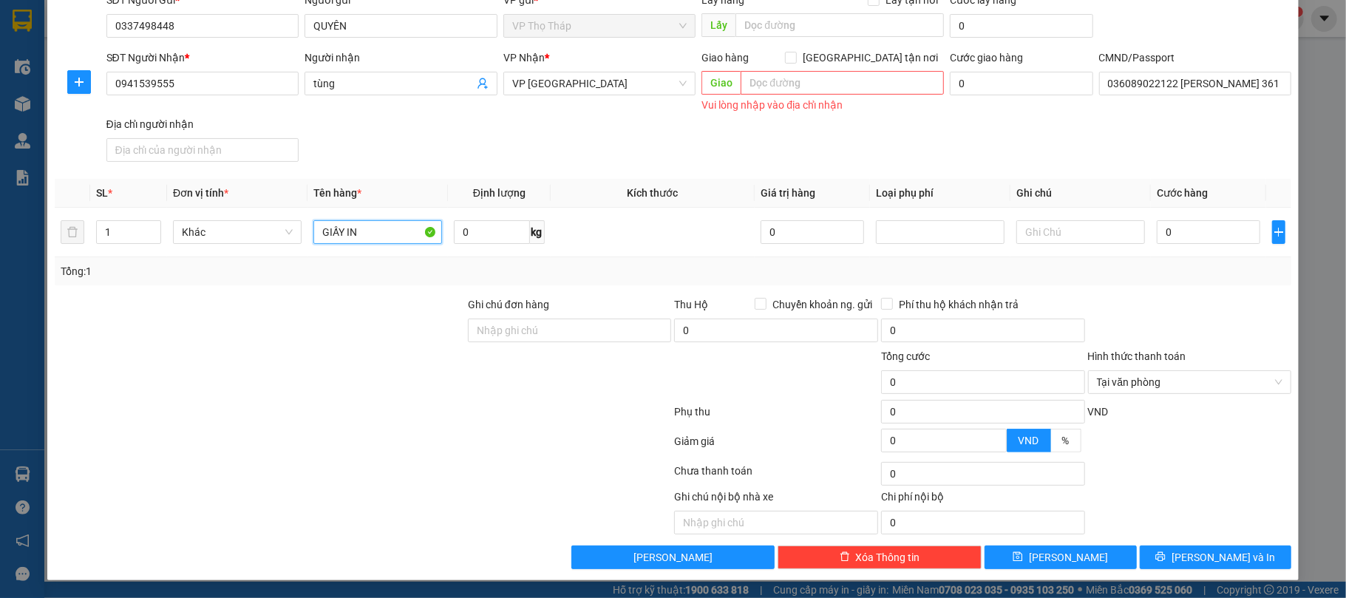
type input "GIẤY IN"
click at [438, 409] on div at bounding box center [363, 415] width 620 height 30
click at [1225, 242] on div "0" at bounding box center [1208, 232] width 103 height 30
click at [1225, 234] on input "0" at bounding box center [1208, 232] width 103 height 24
type input "3"
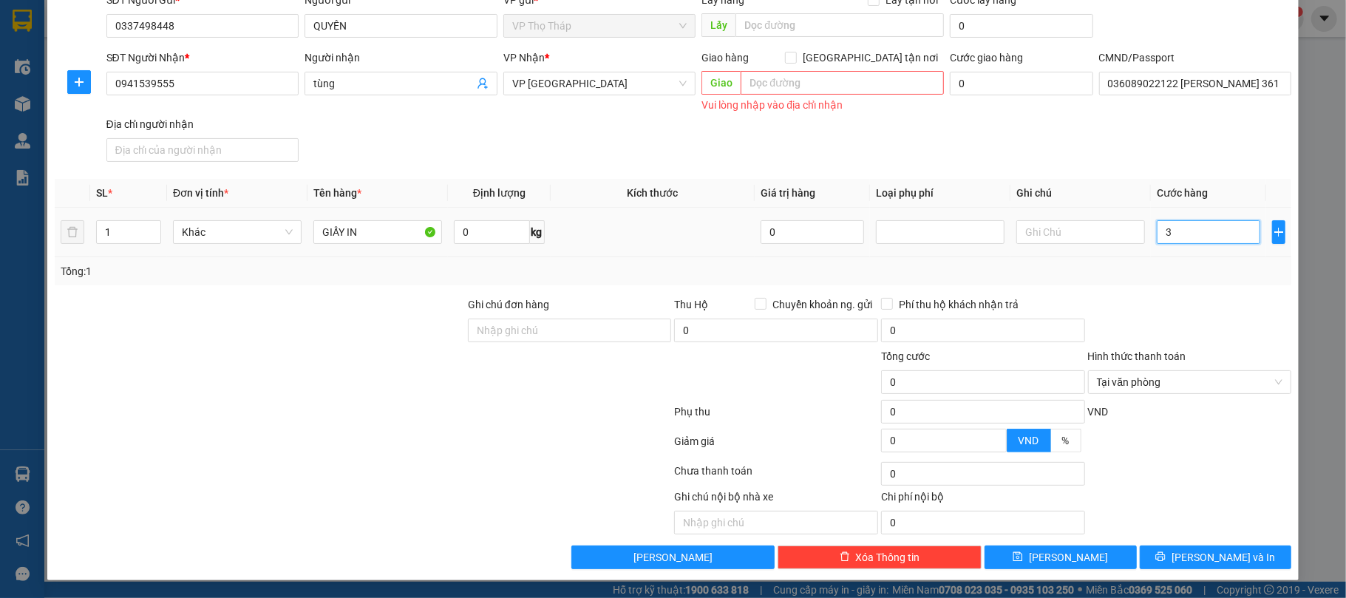
type input "3"
type input "30"
type input "30.000"
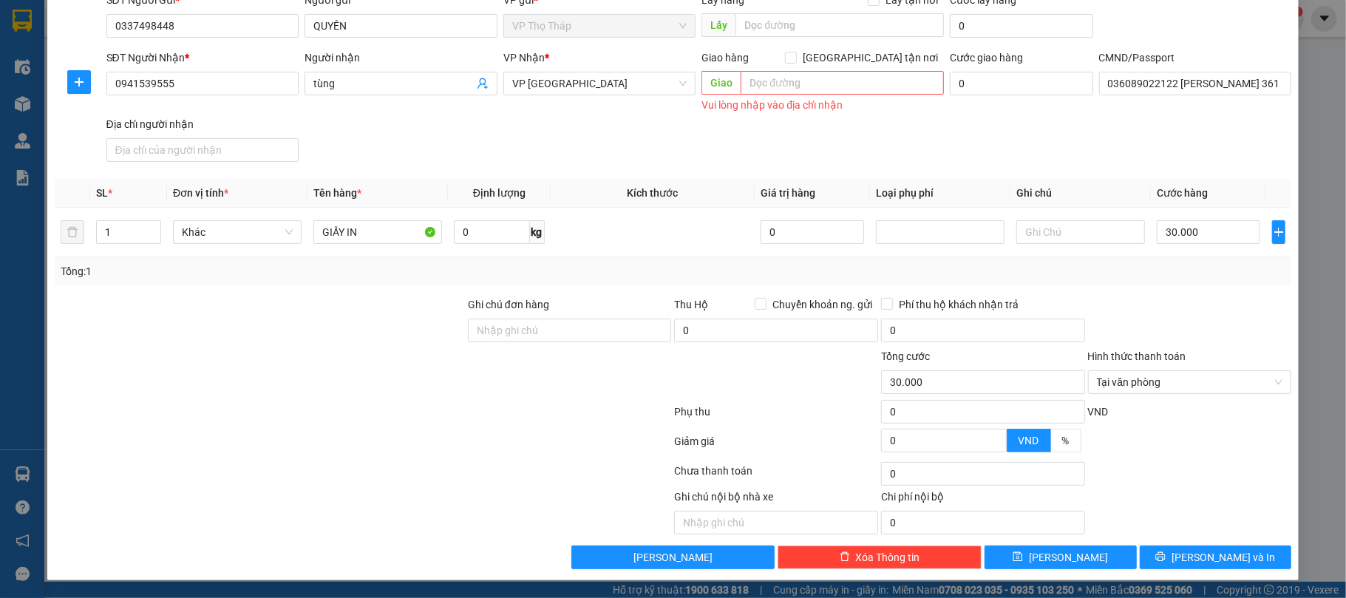
click at [1226, 257] on div "Tổng: 1" at bounding box center [673, 271] width 1237 height 28
click at [1210, 560] on span "Lưu và In" at bounding box center [1223, 557] width 103 height 16
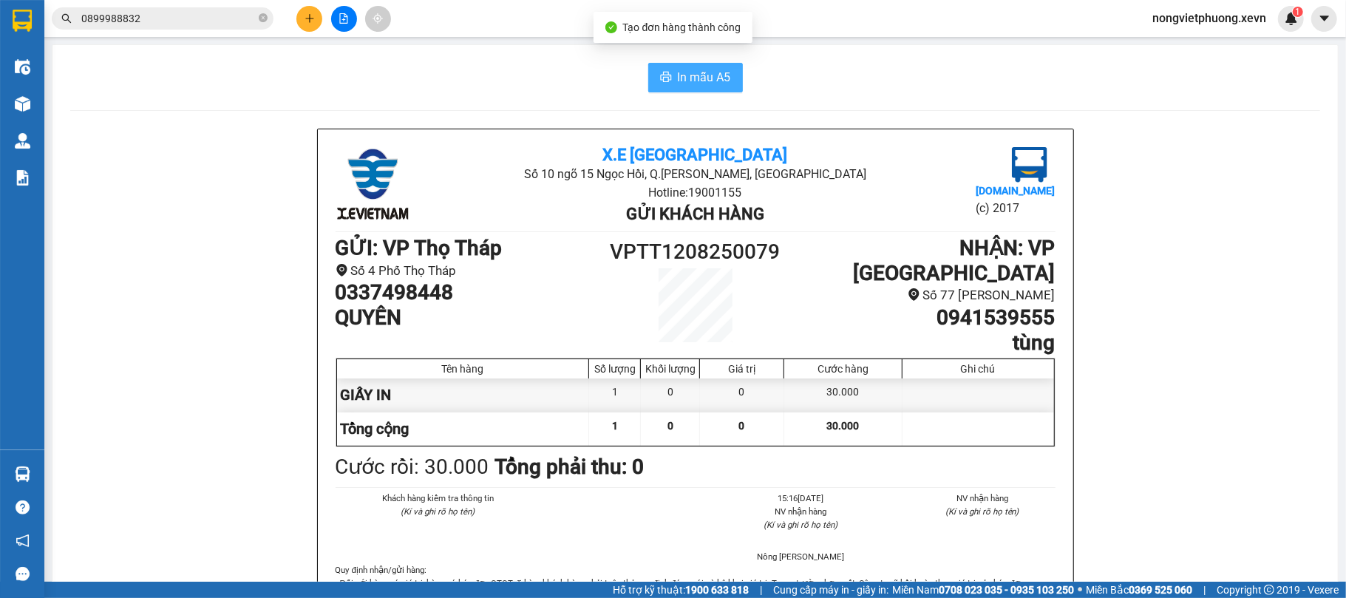
click at [693, 66] on button "In mẫu A5" at bounding box center [695, 78] width 95 height 30
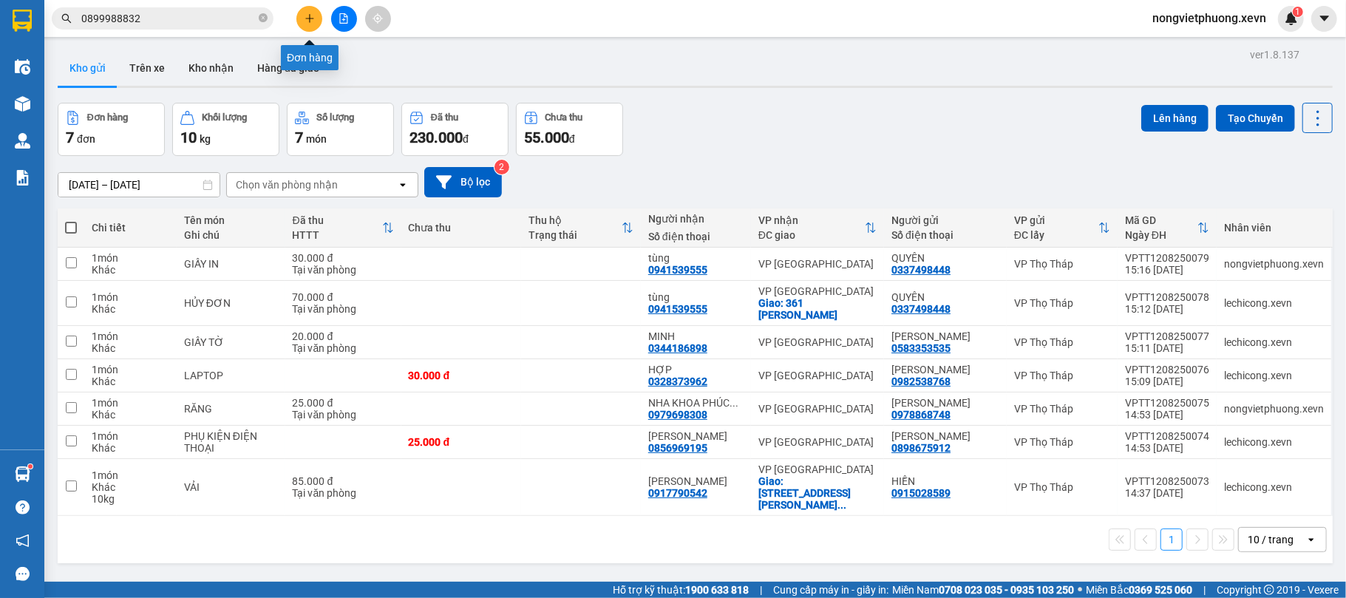
click at [312, 18] on icon "plus" at bounding box center [310, 18] width 10 height 10
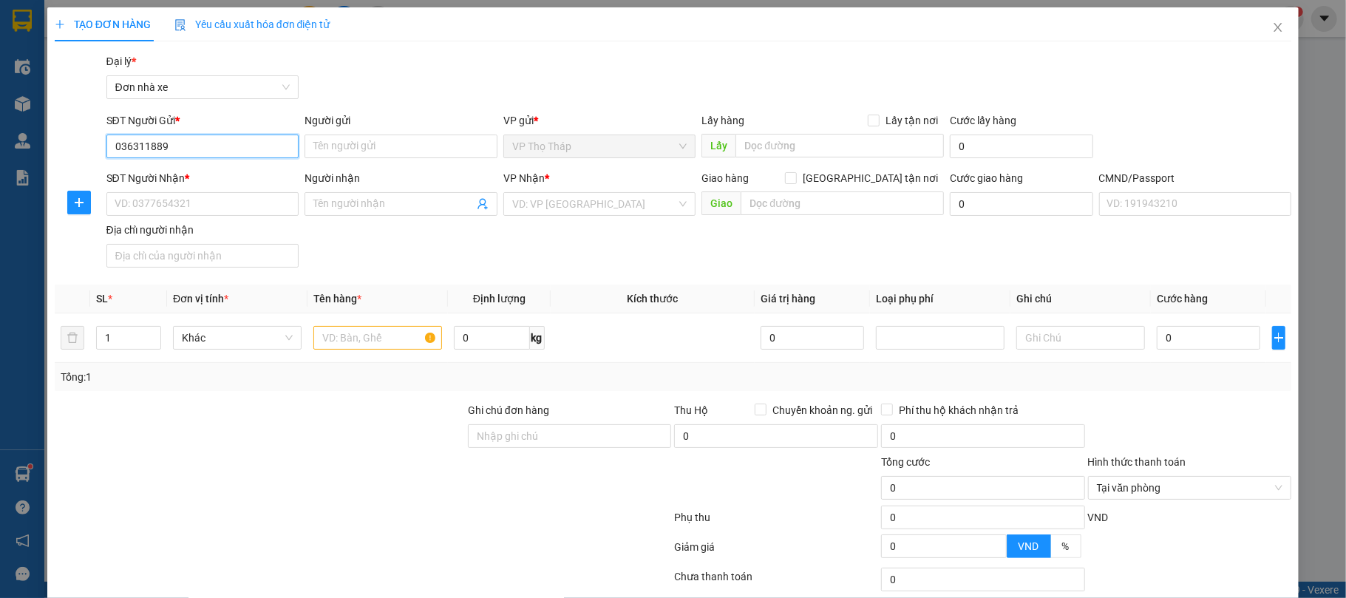
type input "0363118897"
click at [239, 155] on input "0363118897" at bounding box center [202, 147] width 193 height 24
click at [226, 179] on div "0363118897 - NGỌC LAN" at bounding box center [200, 177] width 173 height 16
type input "NGỌC LAN"
type input "0363069148"
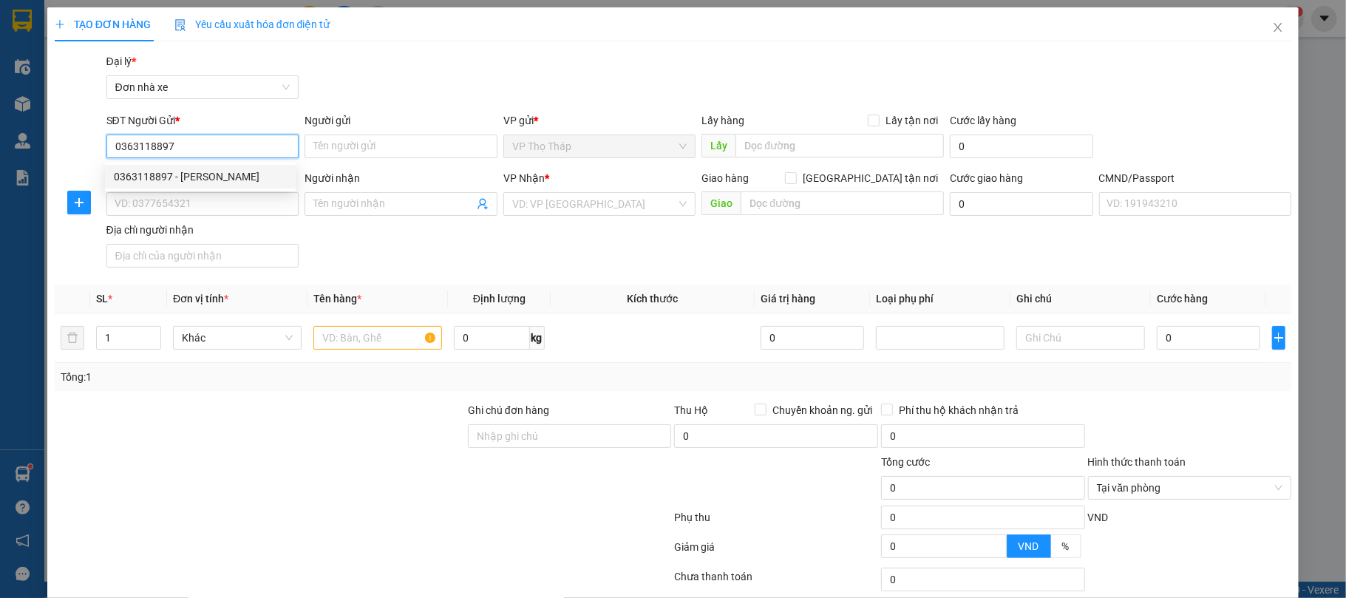
type input "DUY"
type input "05096017865206 LÊ TRẦN ĐỨU CDUY"
type input "0363118897"
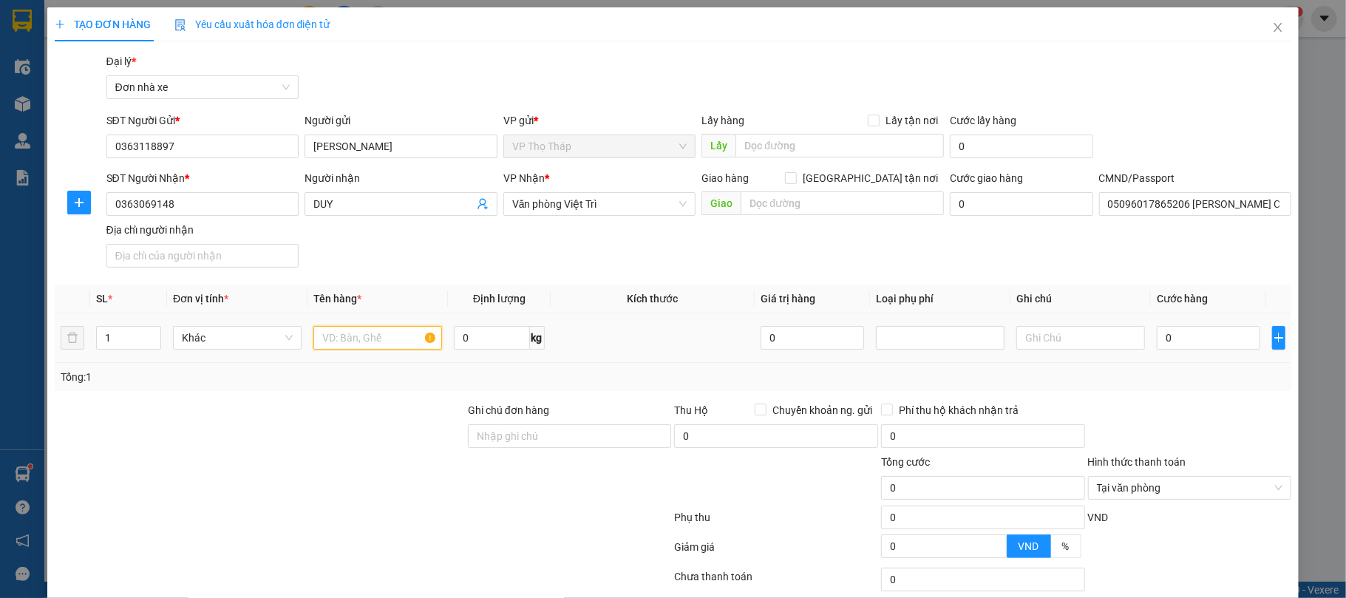
click at [347, 341] on input "text" at bounding box center [377, 338] width 129 height 24
type input "THIẾT BỊ ĐIỆN TỬ"
click at [1033, 344] on input "text" at bounding box center [1080, 338] width 129 height 24
type input "HỎNG VỠ KH CHỊU"
click at [1228, 327] on input "0" at bounding box center [1208, 338] width 103 height 24
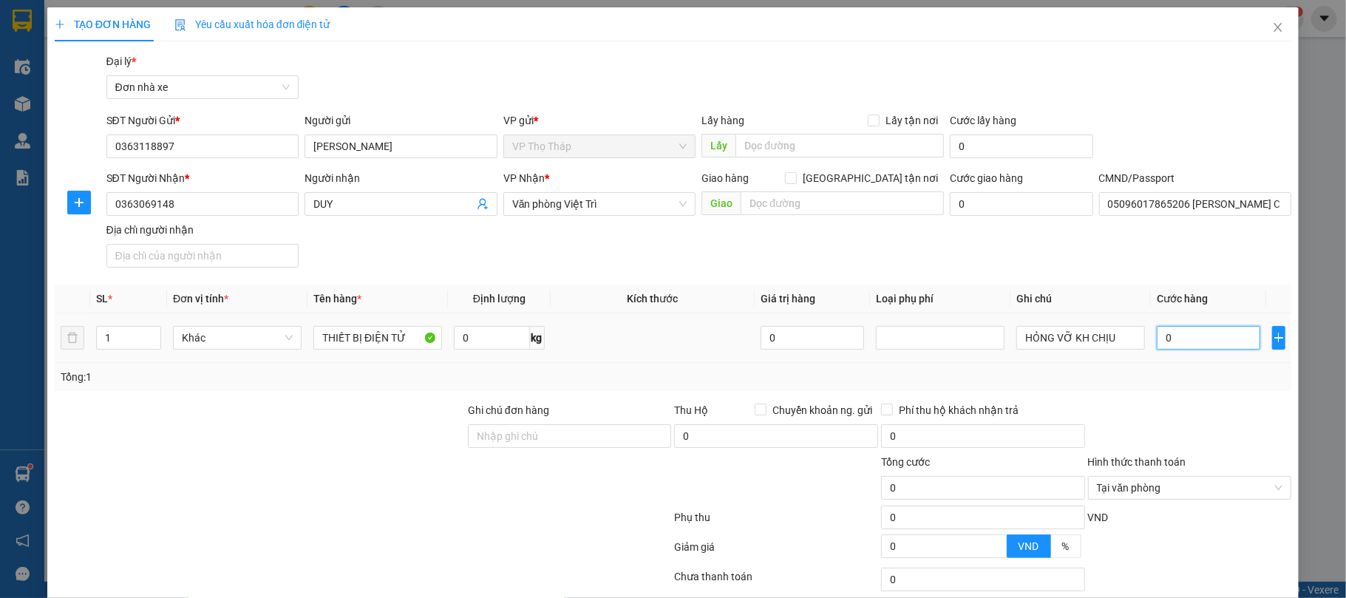
type input "3"
type input "30"
type input "30.000"
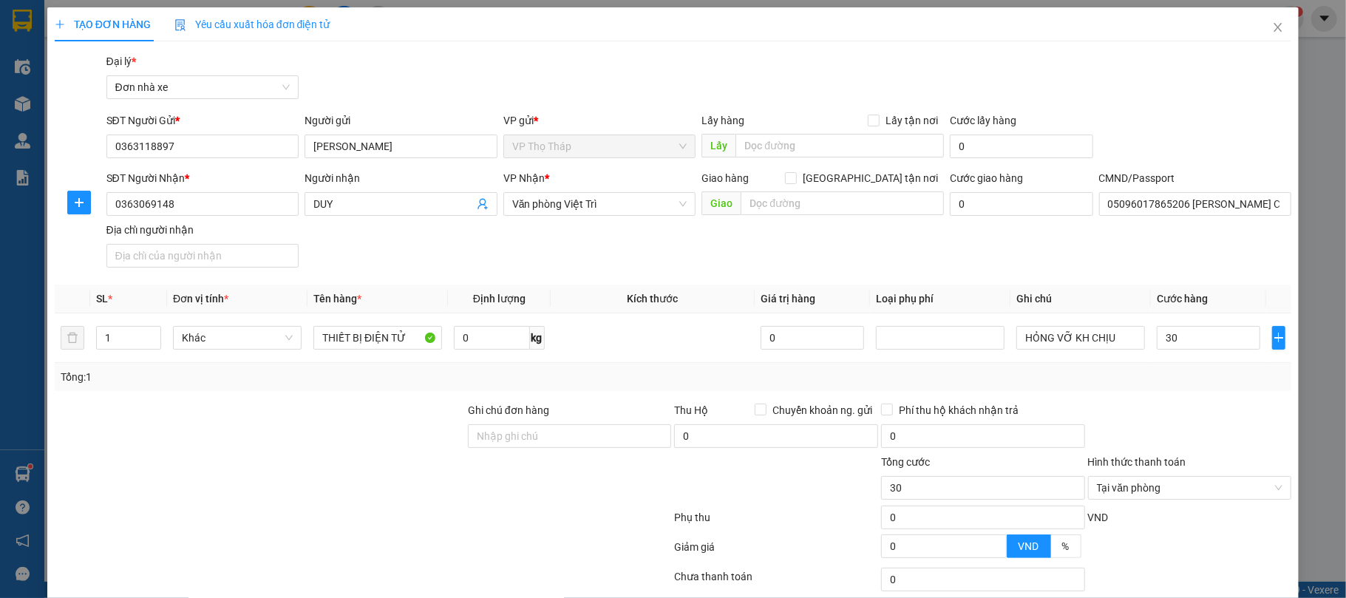
type input "30.000"
click at [1207, 364] on div "Tổng: 1" at bounding box center [673, 377] width 1237 height 28
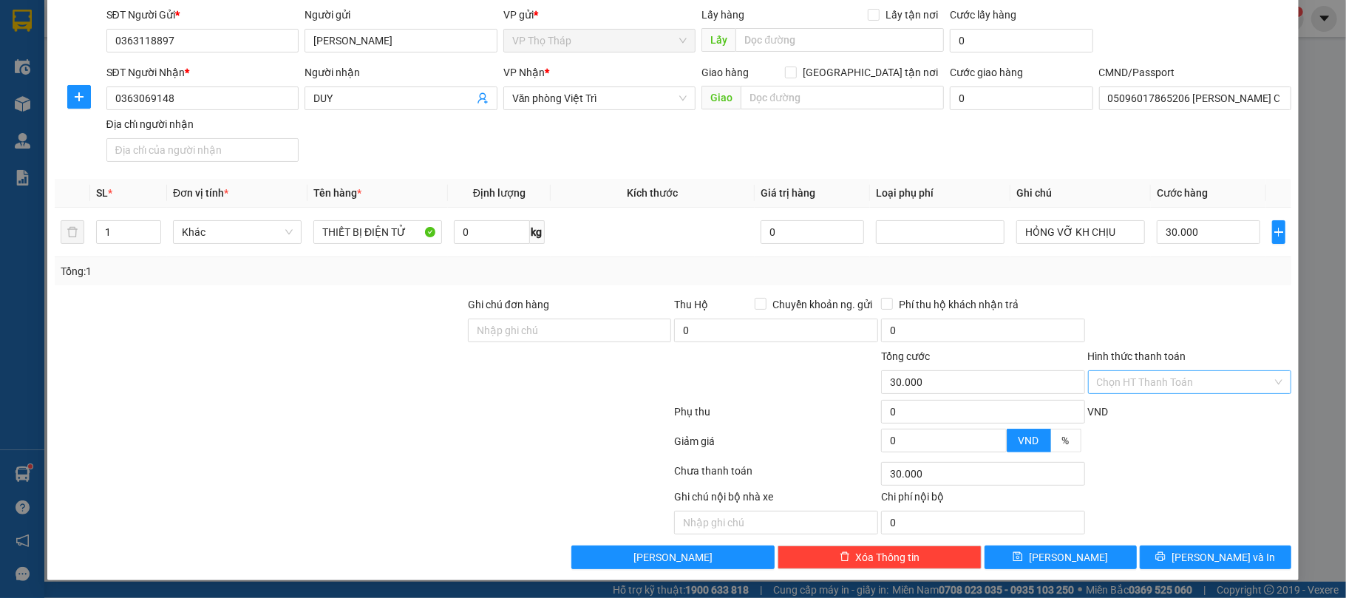
click at [1210, 378] on input "Hình thức thanh toán" at bounding box center [1185, 382] width 176 height 22
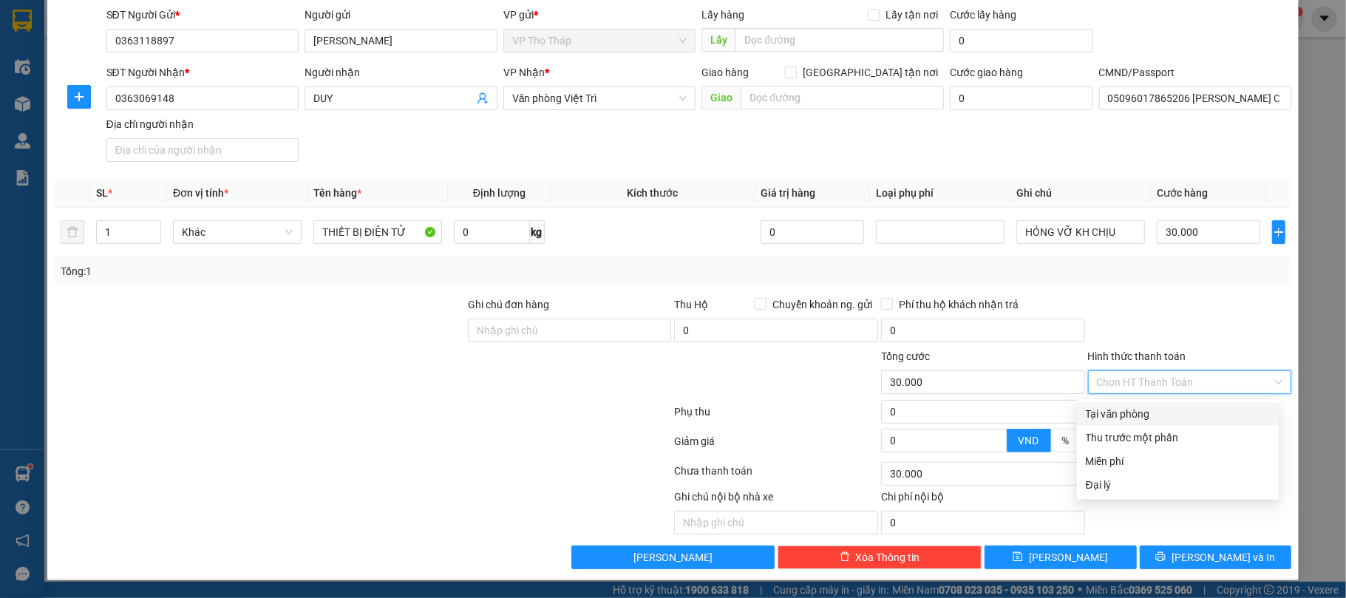
click at [1177, 411] on div "Tại văn phòng" at bounding box center [1178, 414] width 184 height 16
type input "0"
click at [1242, 530] on div "Ghi chú nội bộ nhà xe Chi phí nội bộ 0" at bounding box center [673, 512] width 1240 height 46
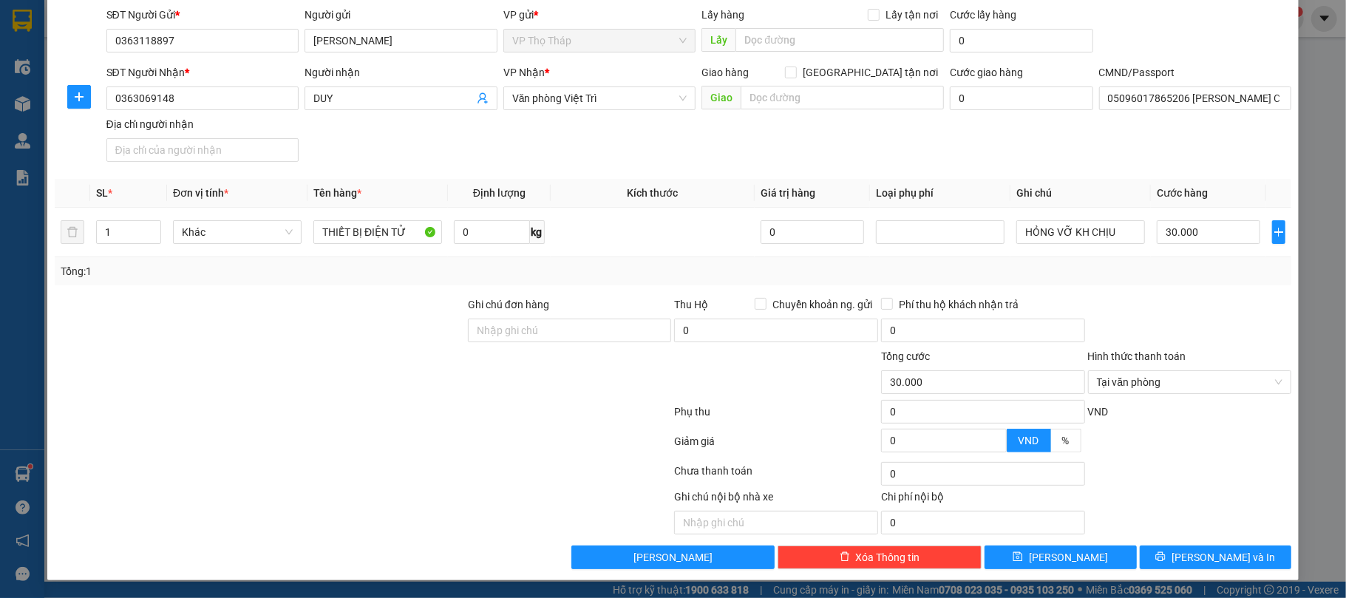
click at [1226, 572] on div "TẠO ĐƠN HÀNG Yêu cầu xuất hóa đơn điện tử Transit Pickup Surcharge Ids Transit …" at bounding box center [673, 241] width 1252 height 679
click at [1237, 554] on button "Lưu và In" at bounding box center [1216, 557] width 152 height 24
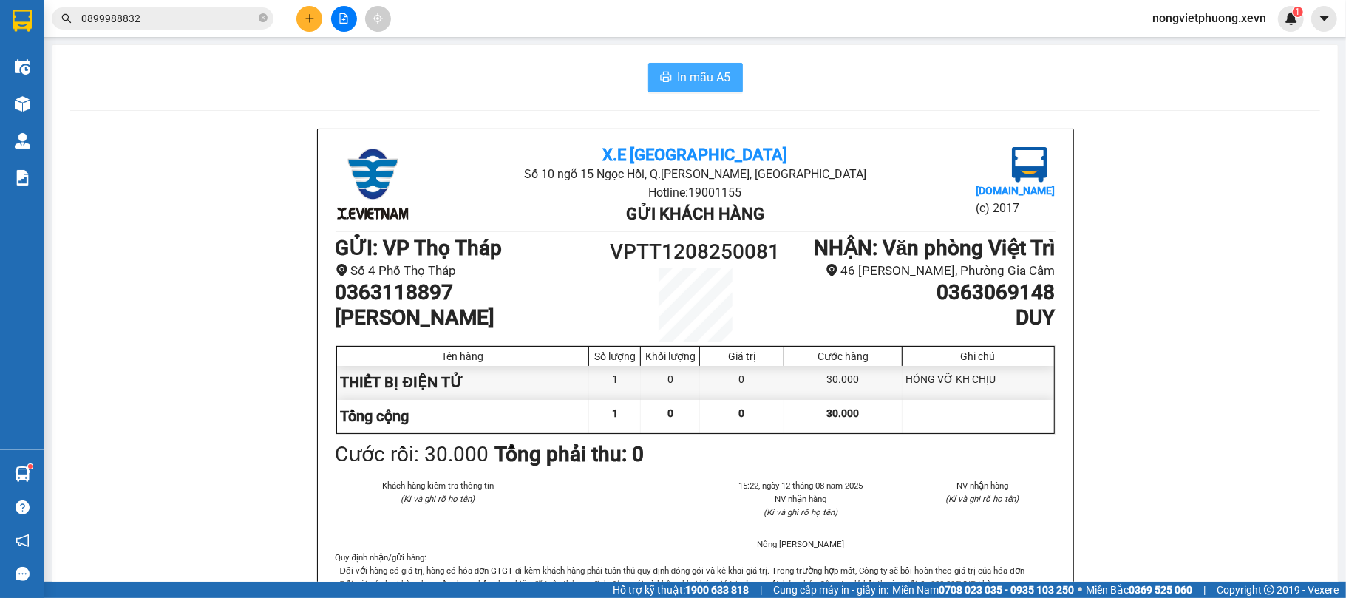
click at [678, 77] on span "In mẫu A5" at bounding box center [704, 77] width 53 height 18
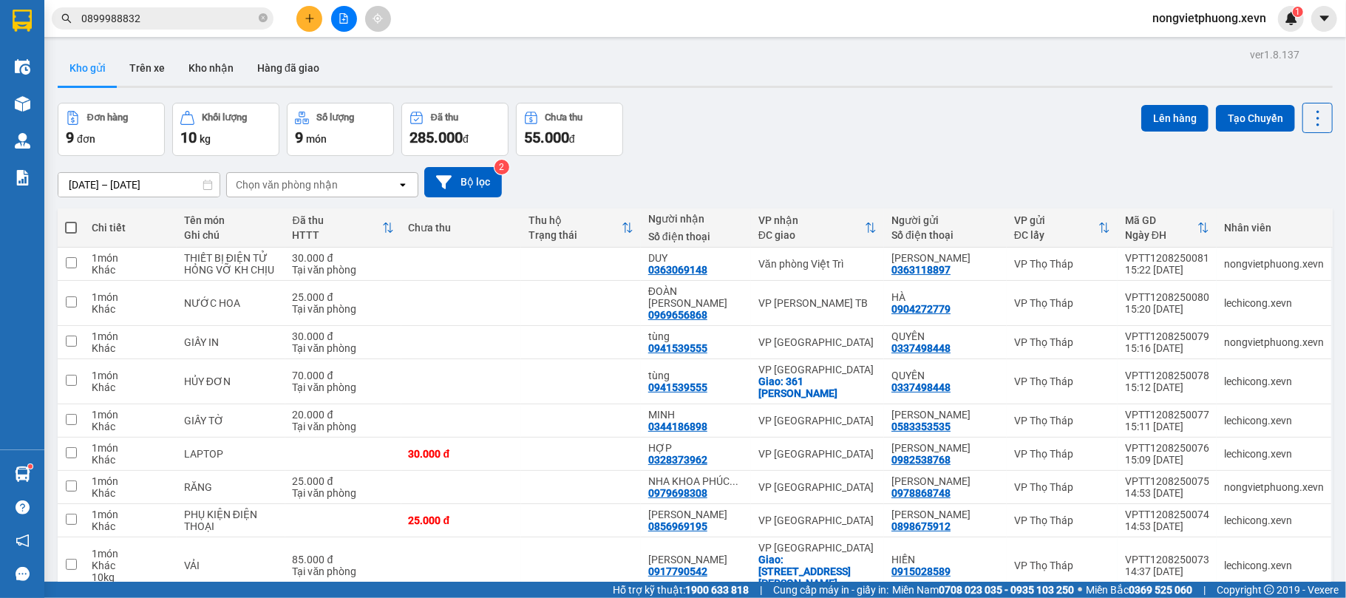
click at [317, 172] on div "10/08/2025 – 12/08/2025 Press the down arrow key to interact with the calendar …" at bounding box center [695, 182] width 1275 height 30
click at [321, 175] on div "Chọn văn phòng nhận" at bounding box center [312, 185] width 170 height 24
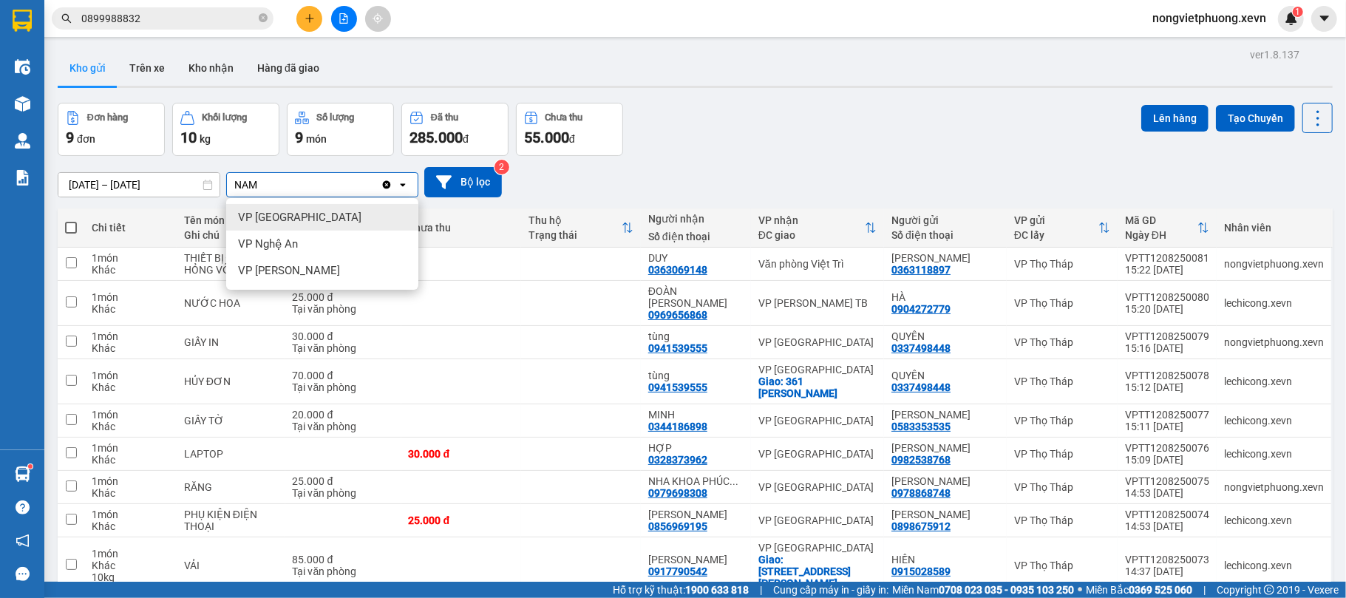
type input "NAM"
click at [334, 211] on div "VP [GEOGRAPHIC_DATA]" at bounding box center [322, 217] width 192 height 27
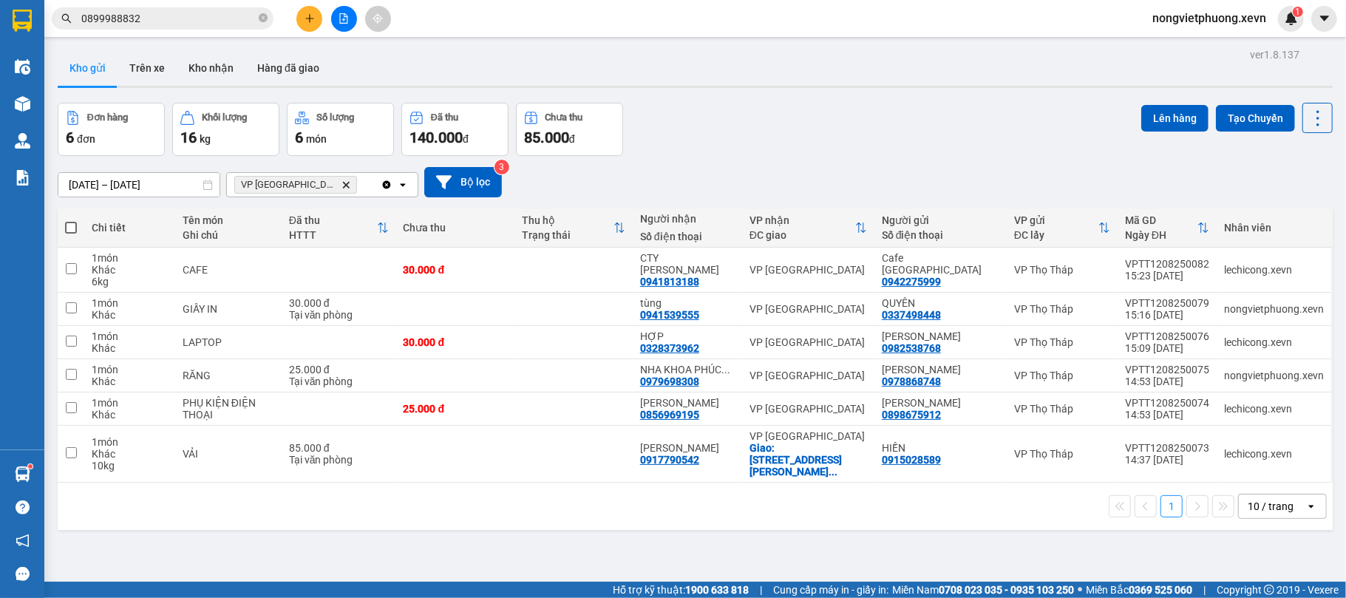
click at [69, 228] on span at bounding box center [71, 228] width 12 height 12
click at [71, 220] on input "checkbox" at bounding box center [71, 220] width 0 height 0
checkbox input "true"
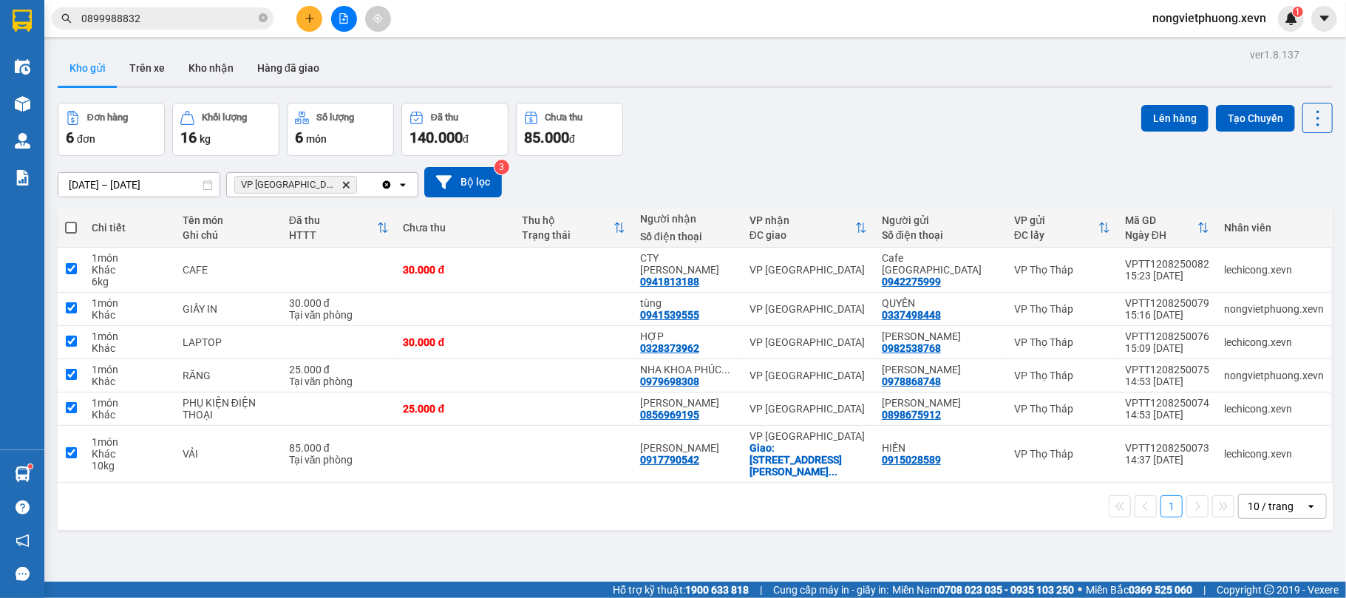
checkbox input "true"
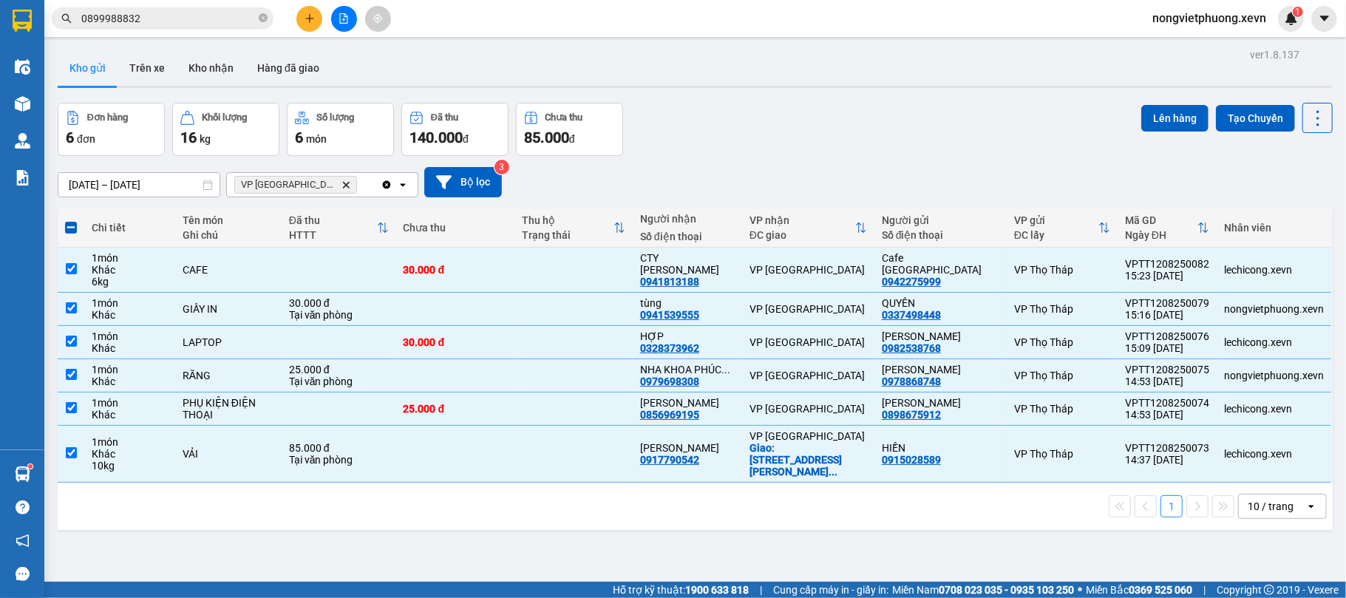
click at [1181, 98] on div "ver 1.8.137 Kho gửi Trên xe Kho nhận Hàng đã giao Đơn hàng 6 đơn Khối lượng 16 …" at bounding box center [695, 343] width 1287 height 598
click at [1175, 105] on button "Lên hàng" at bounding box center [1174, 118] width 67 height 27
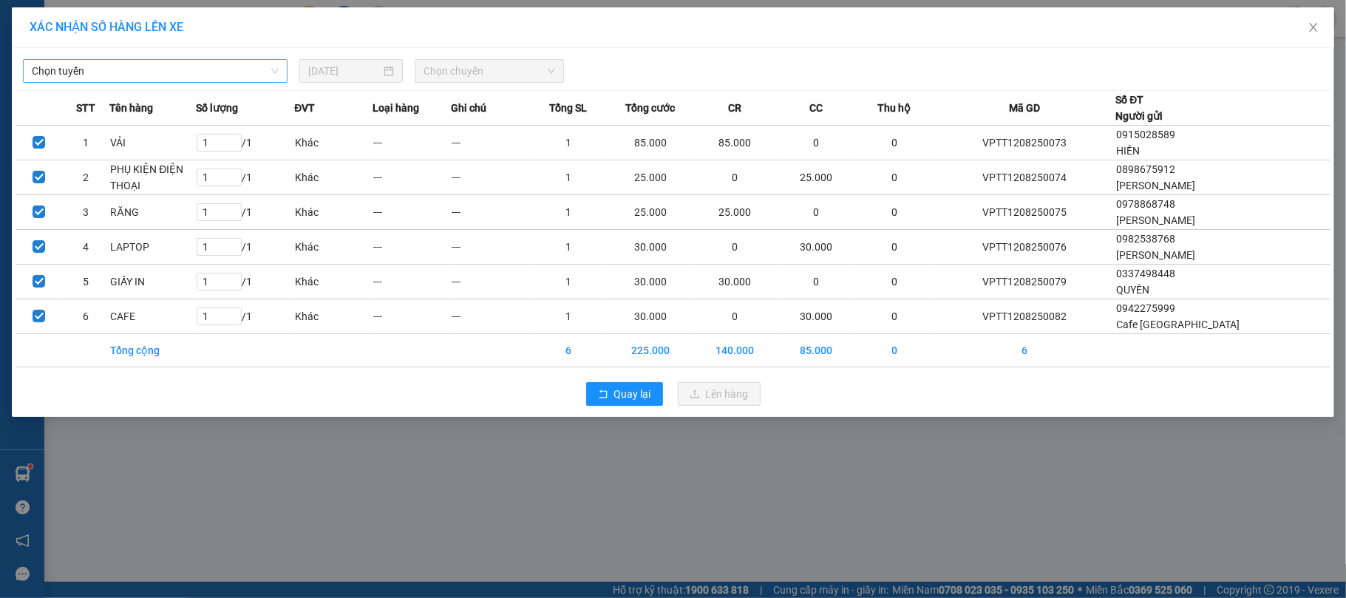
click at [114, 68] on span "Chọn tuyến" at bounding box center [155, 71] width 247 height 22
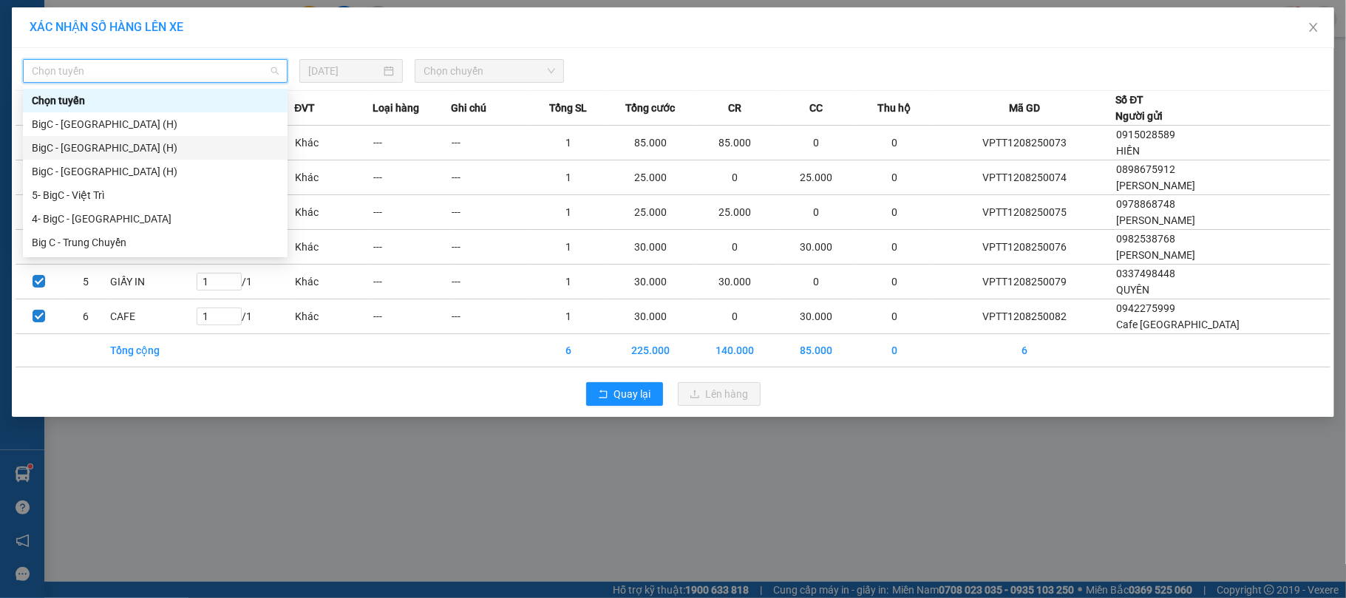
click at [126, 148] on div "BigC - Nam Định (H)" at bounding box center [155, 148] width 247 height 16
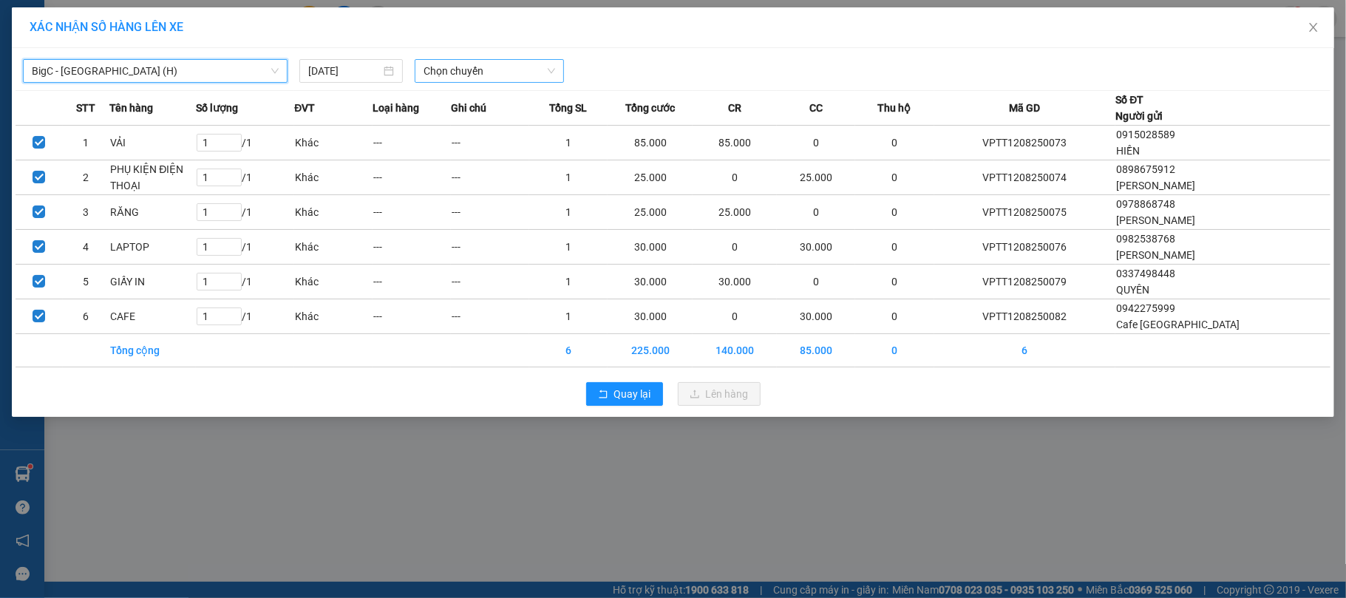
click at [494, 68] on span "Chọn chuyến" at bounding box center [490, 71] width 132 height 22
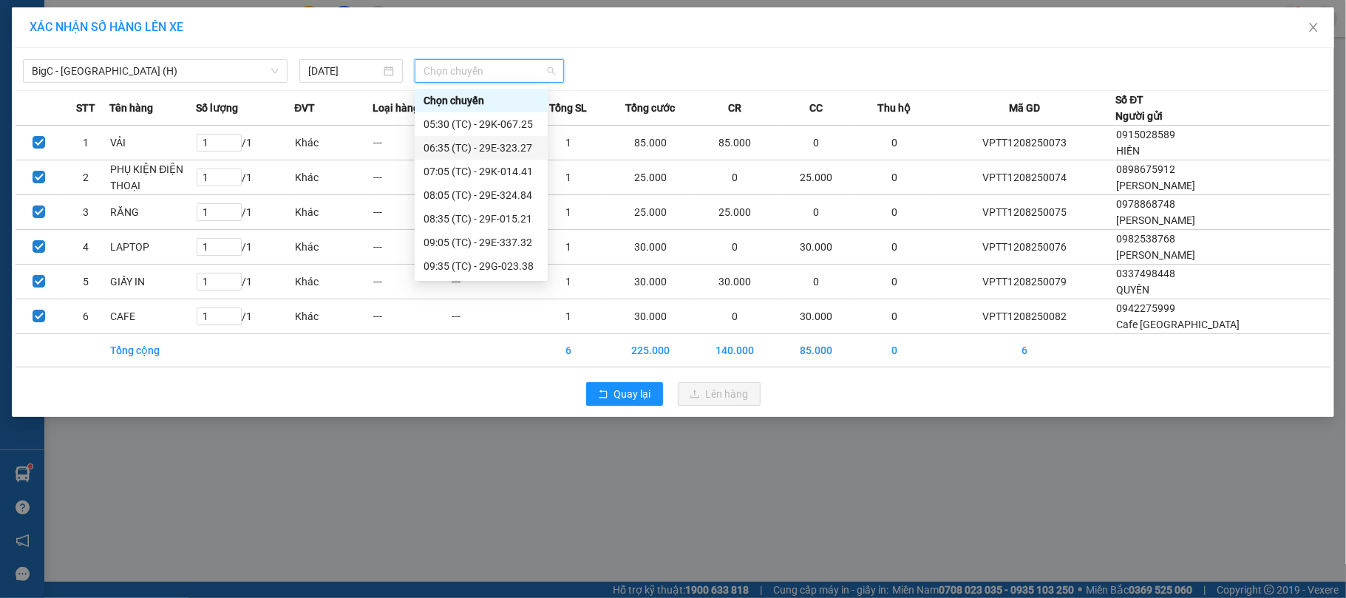
scroll to position [260, 0]
type input "5"
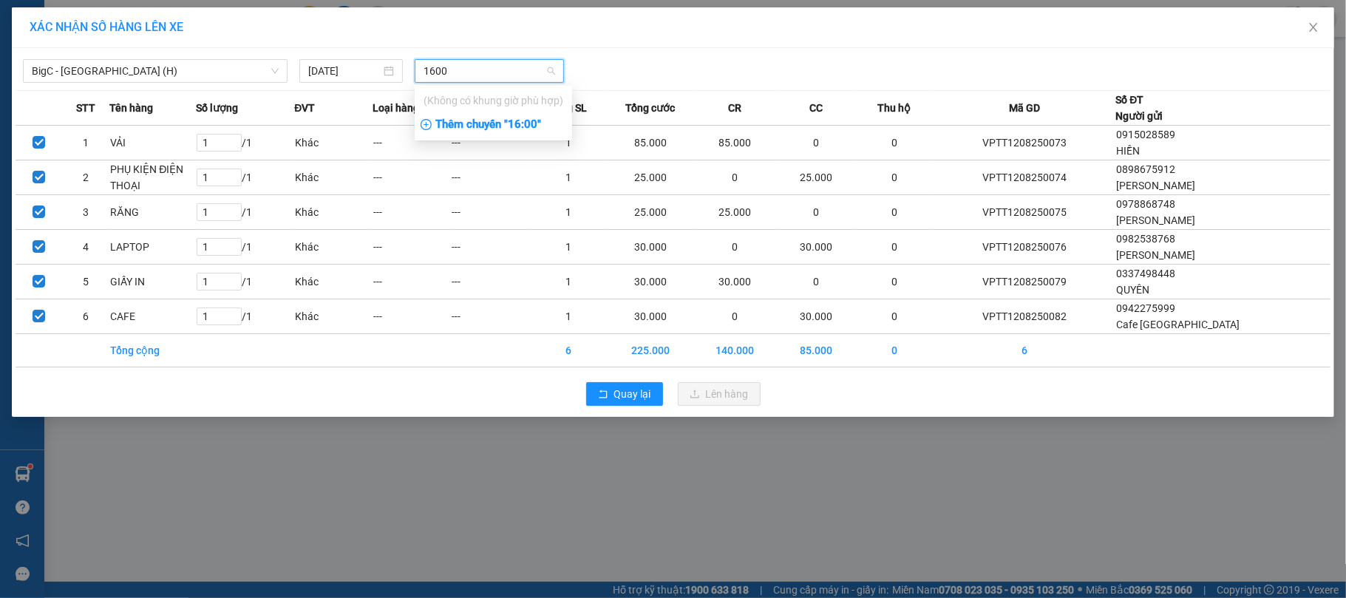
type input "1600"
click at [533, 127] on div "Thêm chuyến " 16:00 "" at bounding box center [493, 124] width 157 height 25
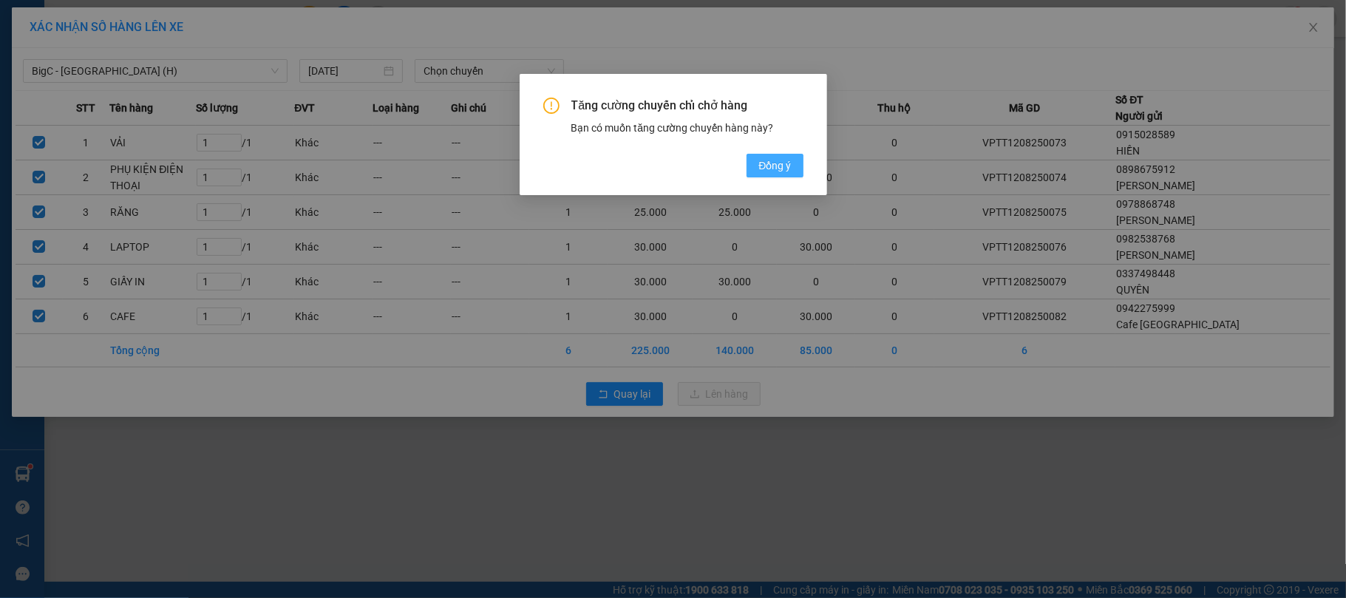
click at [752, 157] on button "Đồng ý" at bounding box center [775, 166] width 56 height 24
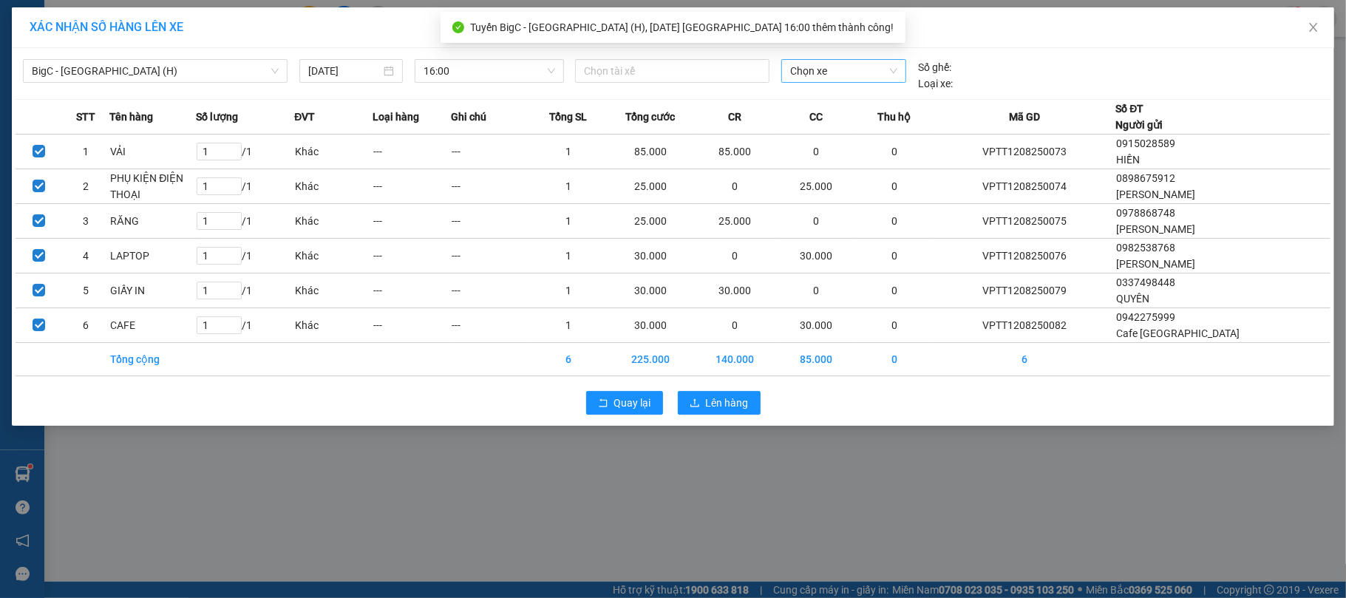
click at [843, 68] on span "Chọn xe" at bounding box center [844, 71] width 108 height 22
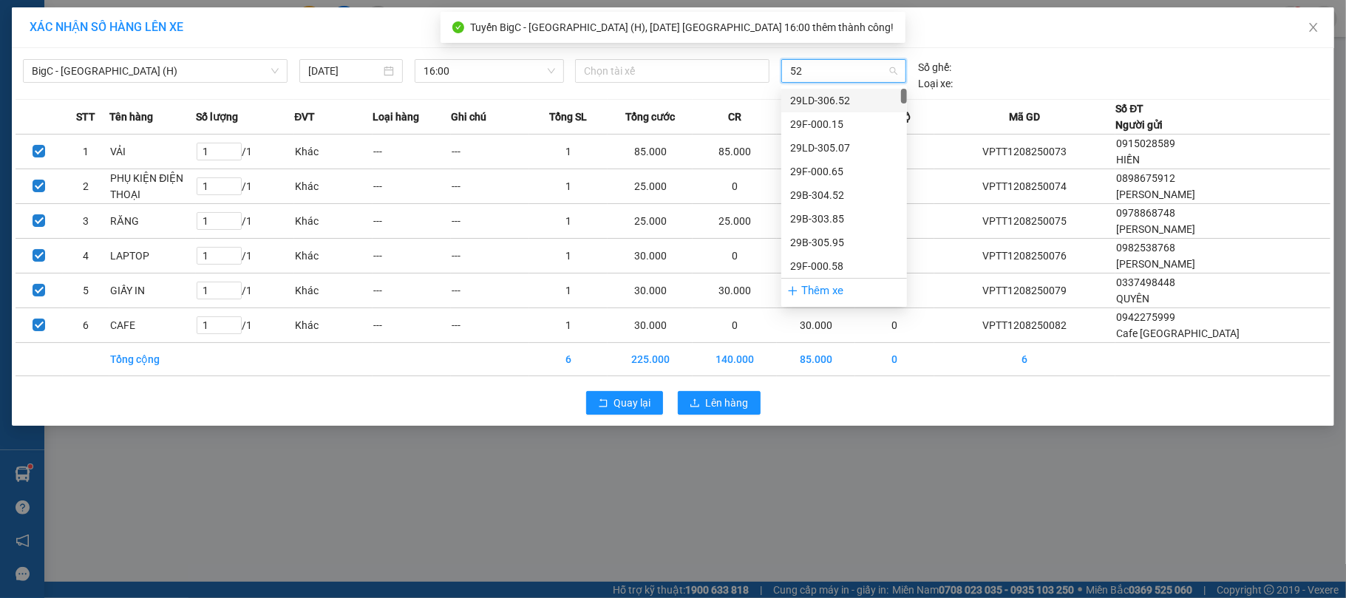
type input "521"
click at [834, 107] on div "29F-015.21" at bounding box center [844, 100] width 108 height 16
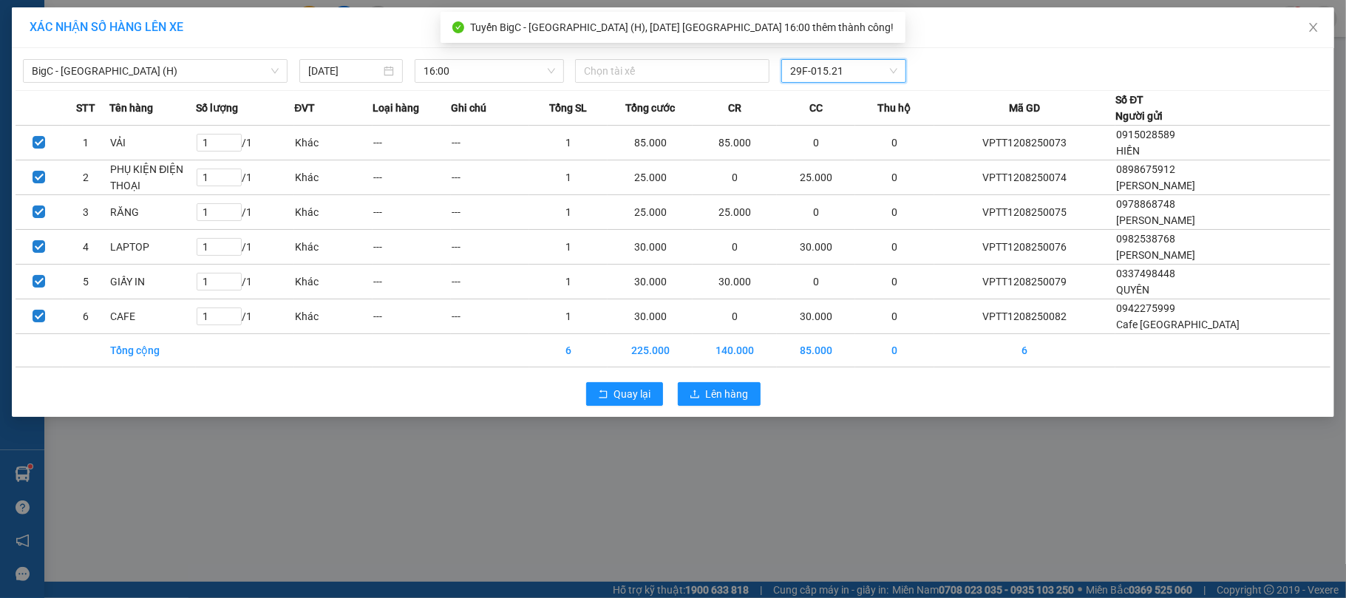
click at [674, 50] on div "BigC - Nam Định (H) 12/08/2025 16:00 Chọn tài xế 29F-015.21 29F-015.21 STT Tên …" at bounding box center [673, 232] width 1322 height 369
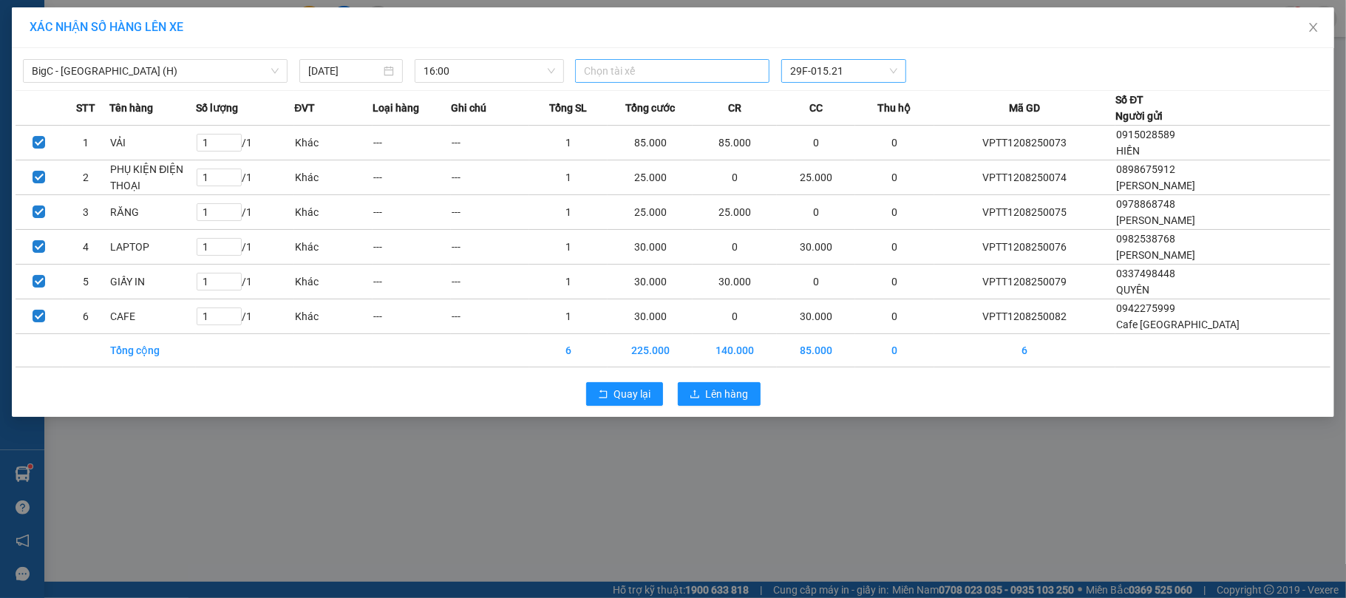
click at [655, 72] on div at bounding box center [672, 71] width 187 height 18
type input "NGUYỄN VĂN THẾ"
click at [720, 120] on div "Nguyễn Văn Thế NĐ" at bounding box center [686, 125] width 204 height 16
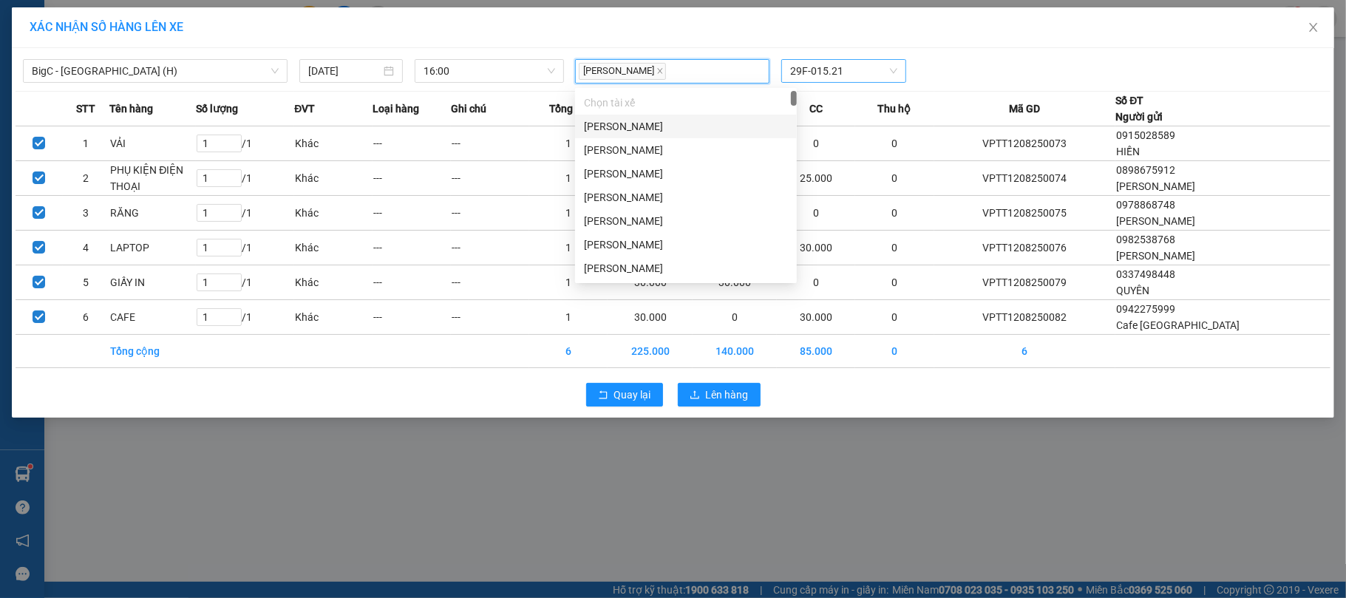
click at [1050, 46] on div "XÁC NHẬN SỐ HÀNG LÊN XE" at bounding box center [673, 27] width 1322 height 41
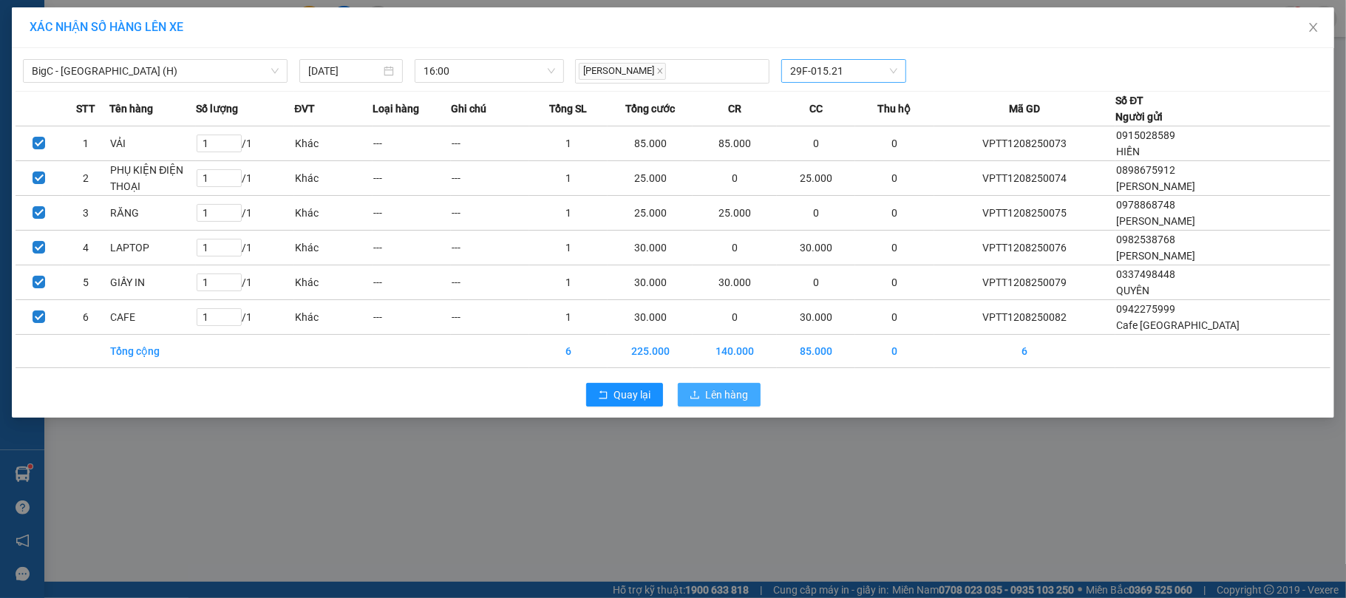
click at [729, 389] on span "Lên hàng" at bounding box center [727, 395] width 43 height 16
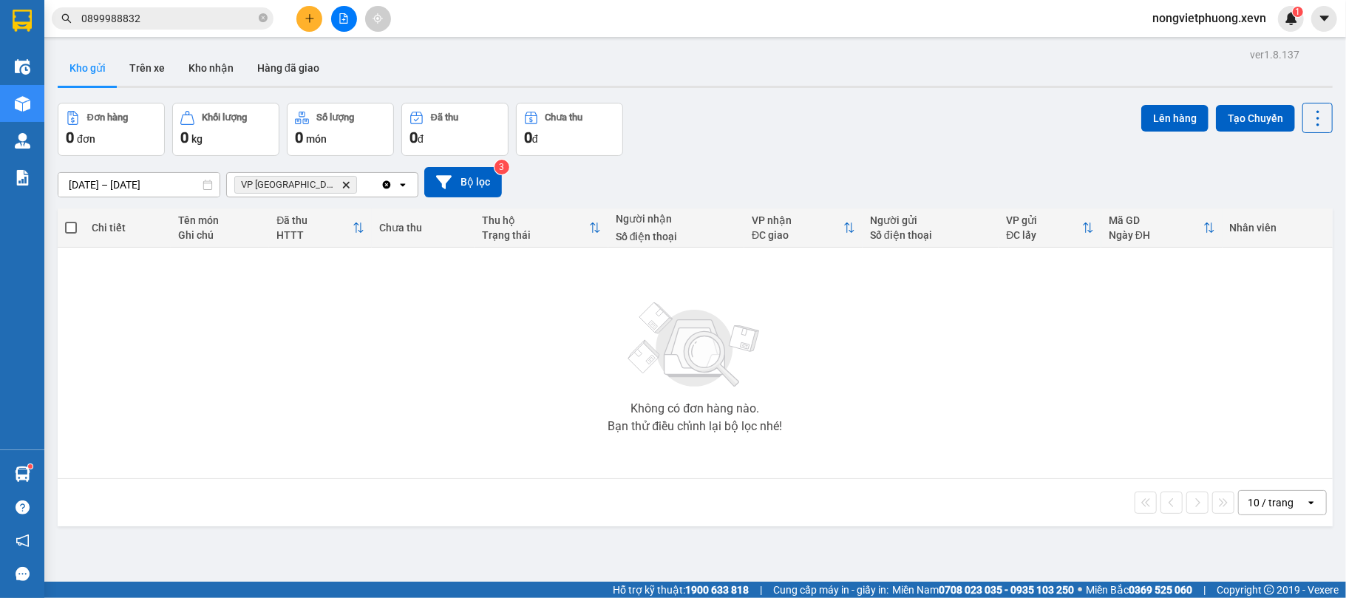
click at [341, 188] on icon "Delete" at bounding box center [345, 184] width 9 height 9
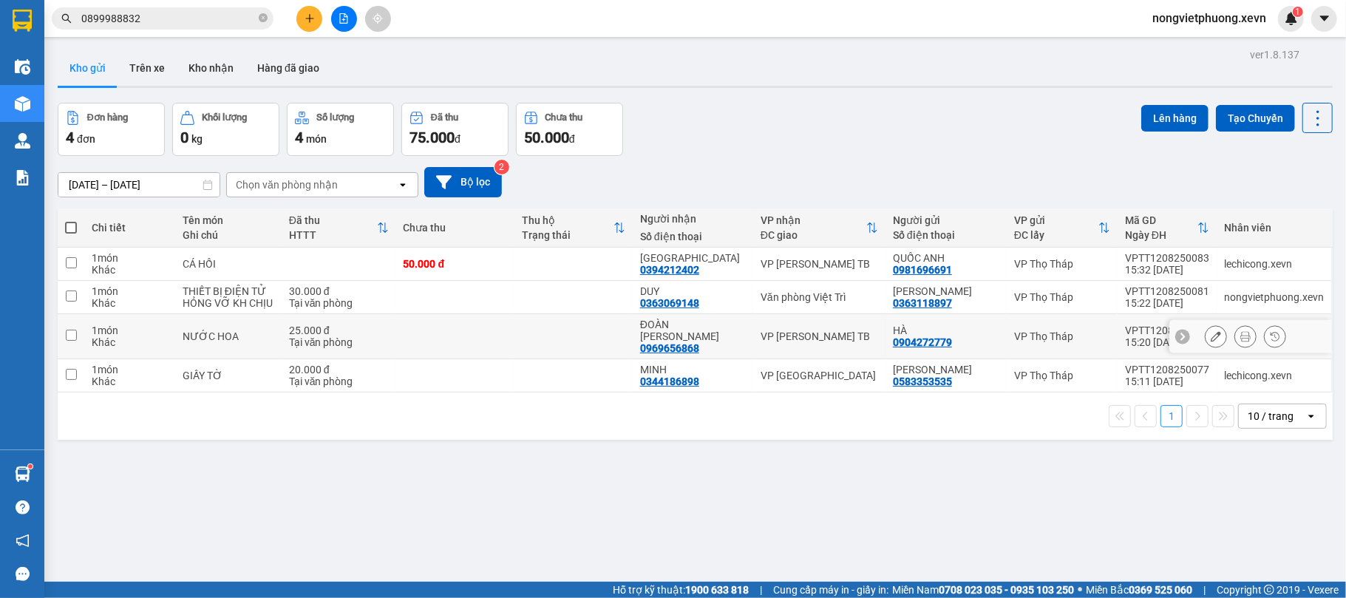
click at [826, 319] on td "VP [PERSON_NAME] TB" at bounding box center [819, 336] width 132 height 45
checkbox input "true"
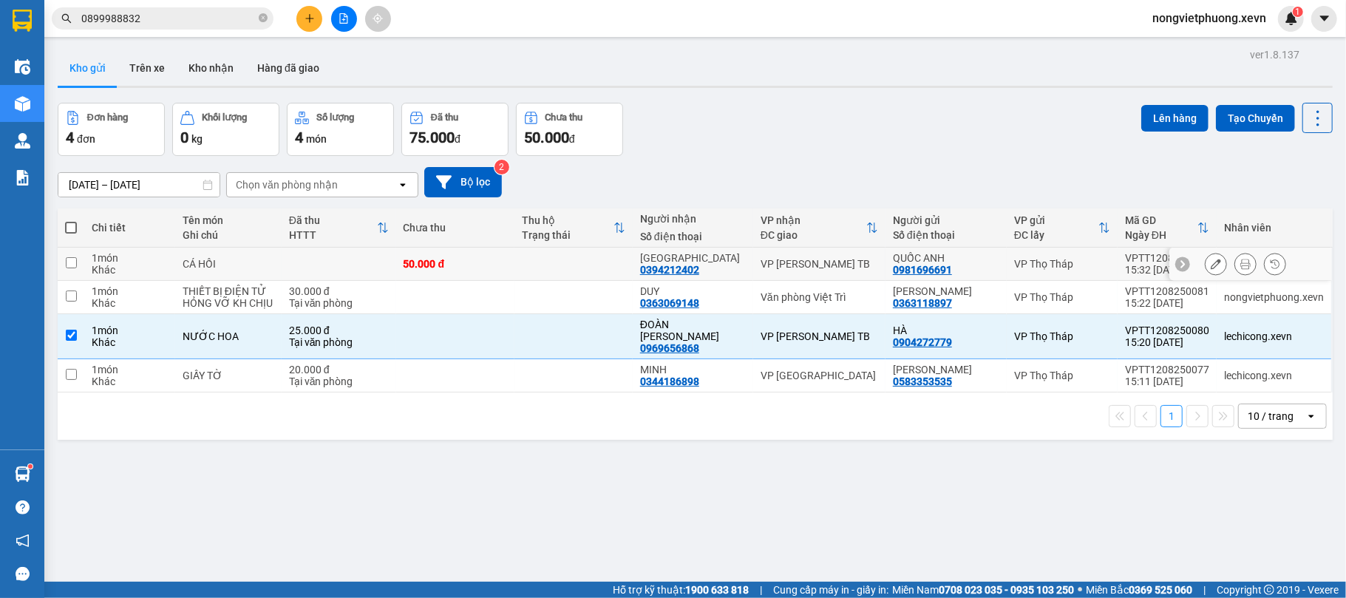
click at [826, 262] on div "VP [PERSON_NAME] TB" at bounding box center [820, 264] width 118 height 12
checkbox input "true"
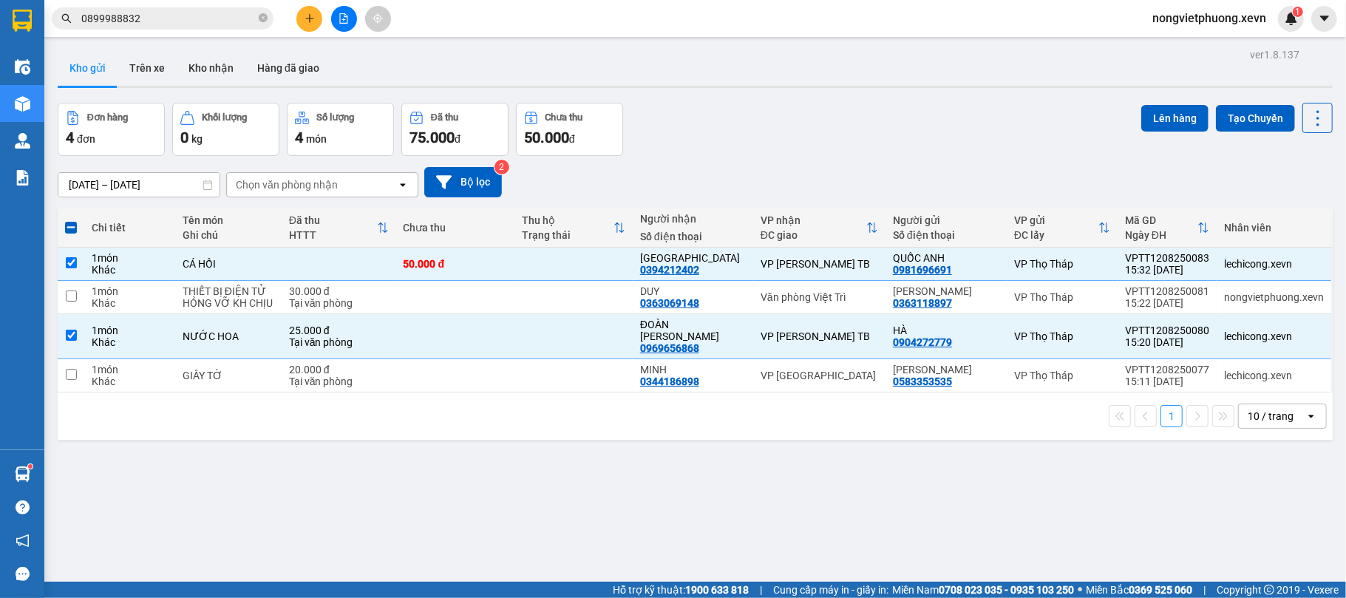
click at [1163, 98] on div "ver 1.8.137 Kho gửi Trên xe Kho nhận Hàng đã giao Đơn hàng 4 đơn Khối lượng 0 k…" at bounding box center [695, 343] width 1287 height 598
click at [1165, 125] on button "Lên hàng" at bounding box center [1174, 118] width 67 height 27
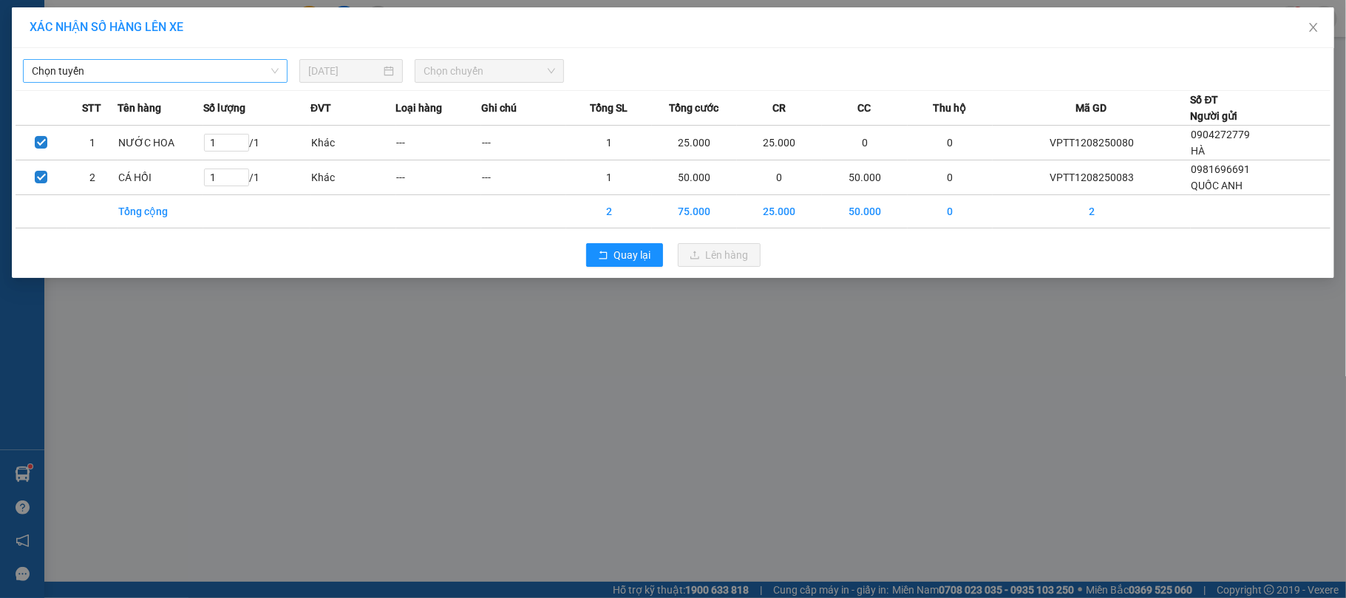
click at [175, 60] on span "Chọn tuyến" at bounding box center [155, 71] width 247 height 22
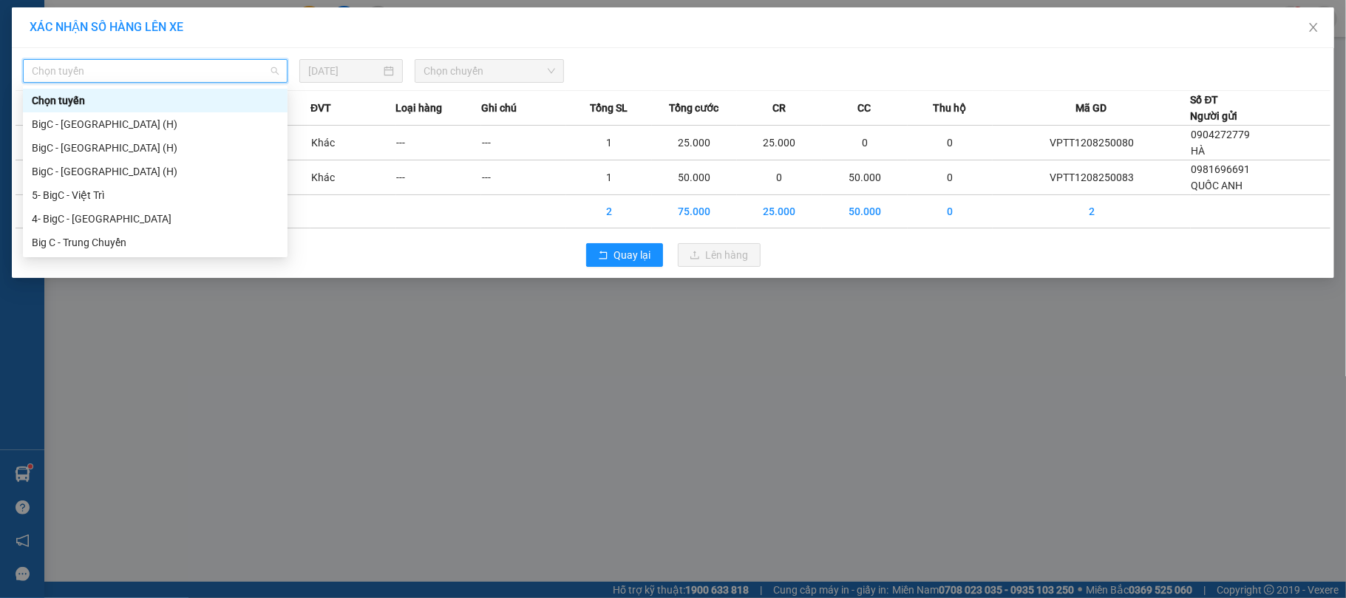
click at [180, 110] on div "Chọn tuyến" at bounding box center [155, 101] width 265 height 24
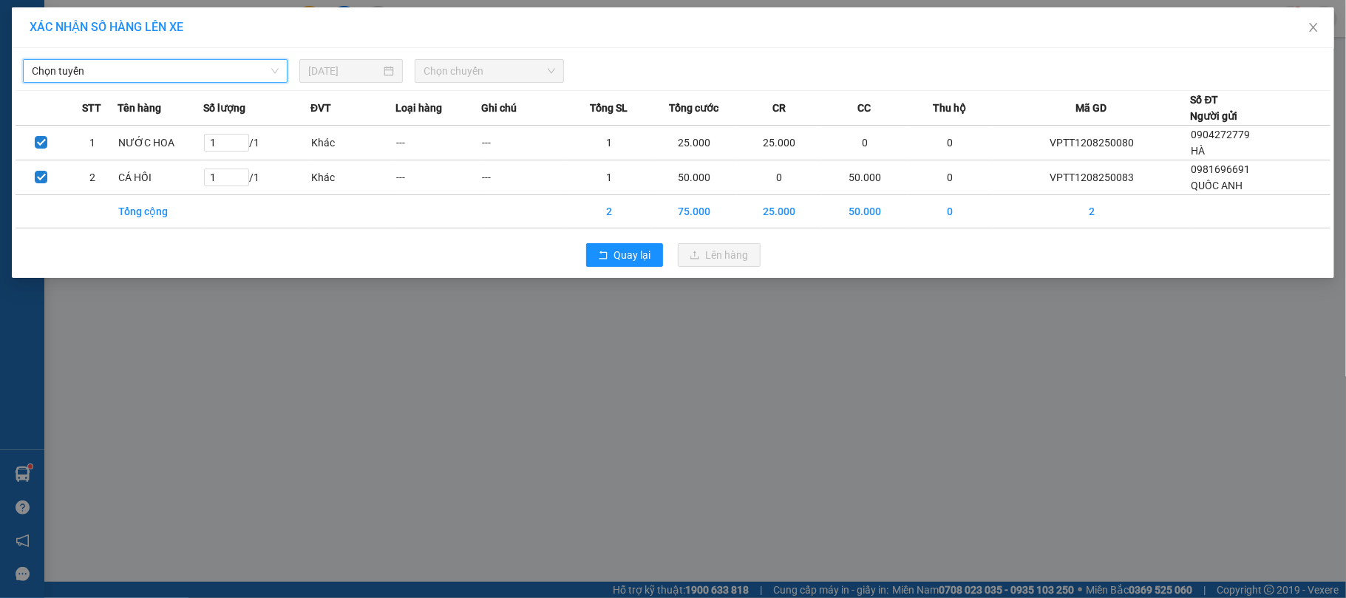
click at [442, 63] on span "Chọn chuyến" at bounding box center [490, 71] width 132 height 22
drag, startPoint x: 223, startPoint y: 64, endPoint x: 211, endPoint y: 86, distance: 25.1
click at [223, 65] on span "Chọn tuyến" at bounding box center [155, 71] width 247 height 22
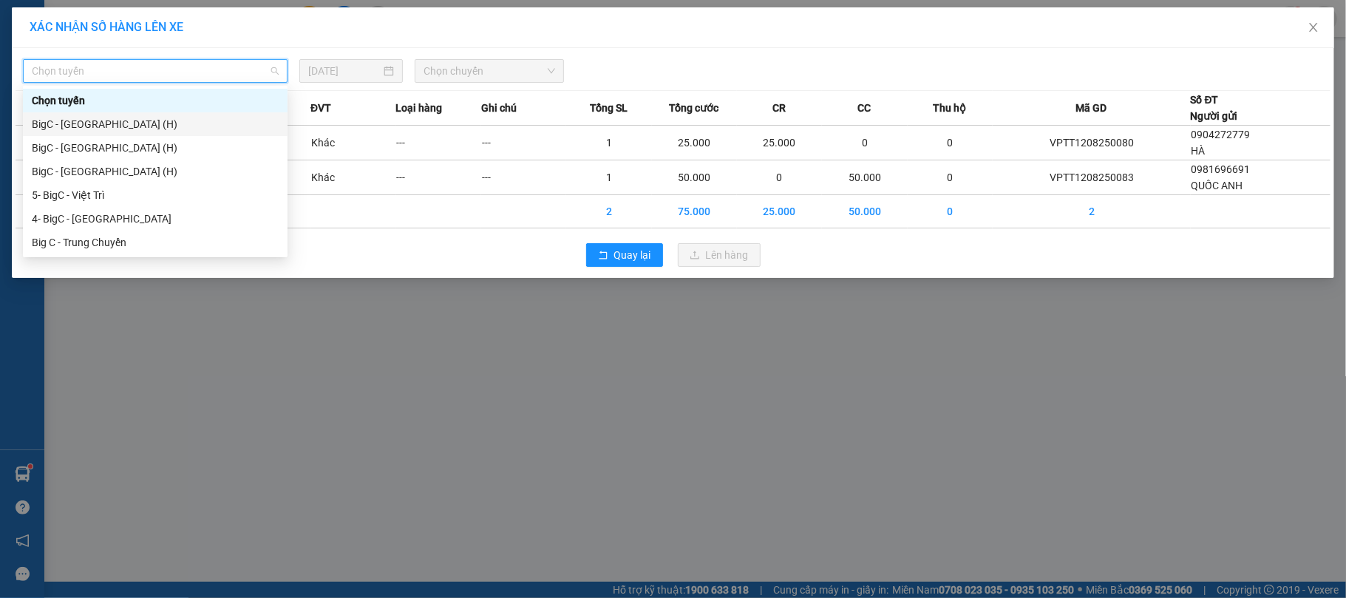
click at [210, 118] on div "BigC - Thái Bình (H)" at bounding box center [155, 124] width 247 height 16
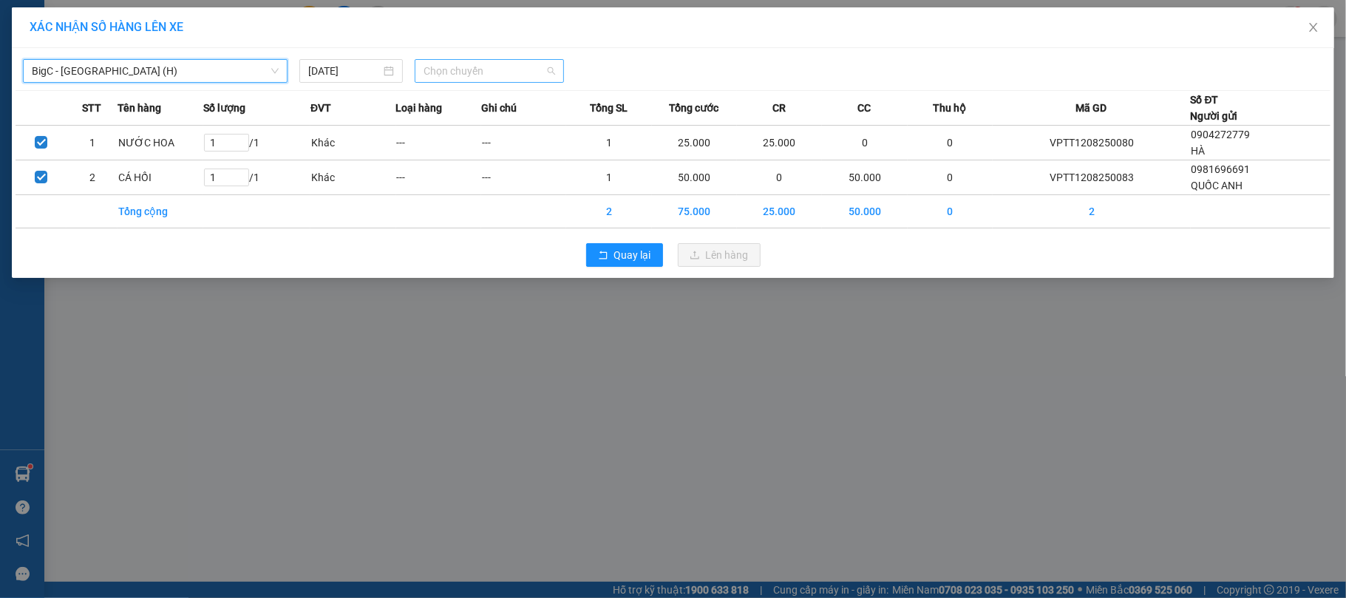
click at [462, 60] on span "Chọn chuyến" at bounding box center [490, 71] width 132 height 22
type input "1600"
click at [497, 132] on div "Thêm chuyến " 16:00 "" at bounding box center [493, 124] width 157 height 25
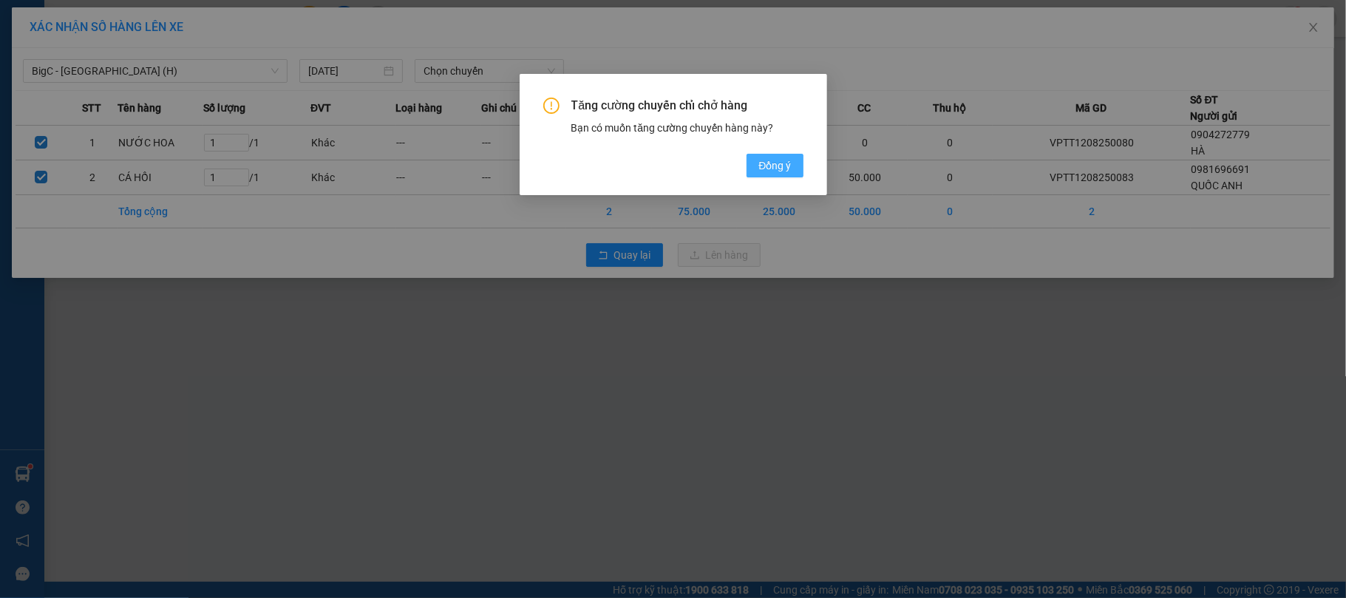
click at [784, 154] on button "Đồng ý" at bounding box center [775, 166] width 56 height 24
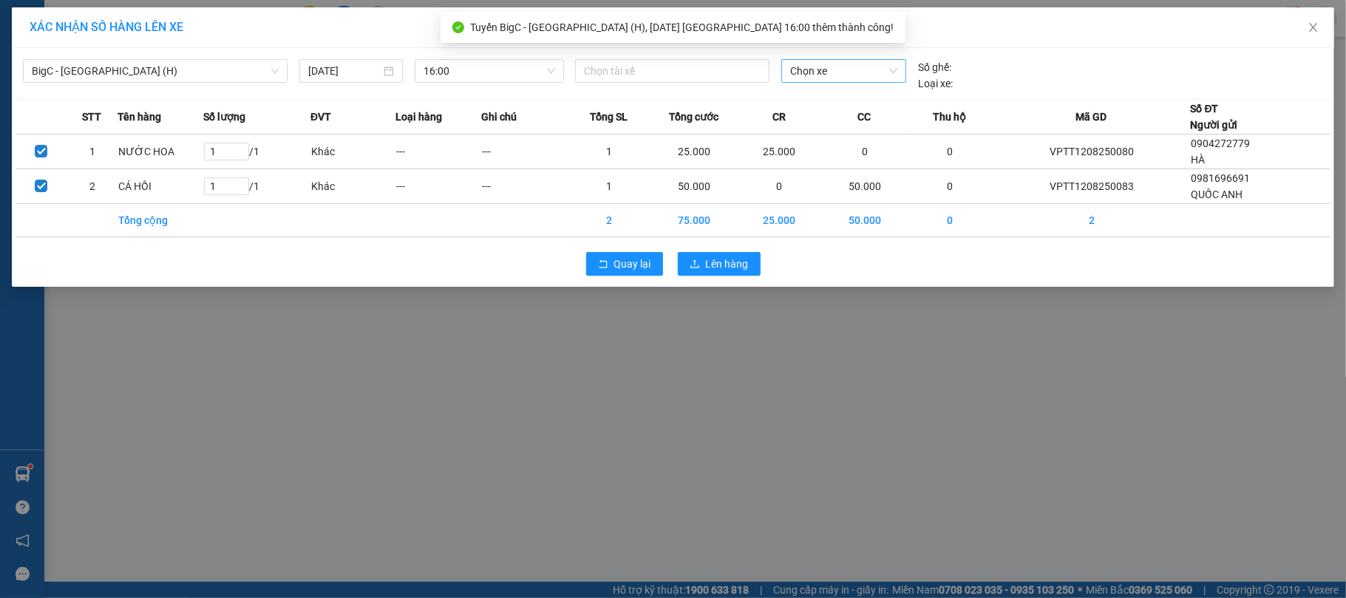
click at [823, 72] on span "Chọn xe" at bounding box center [844, 71] width 108 height 22
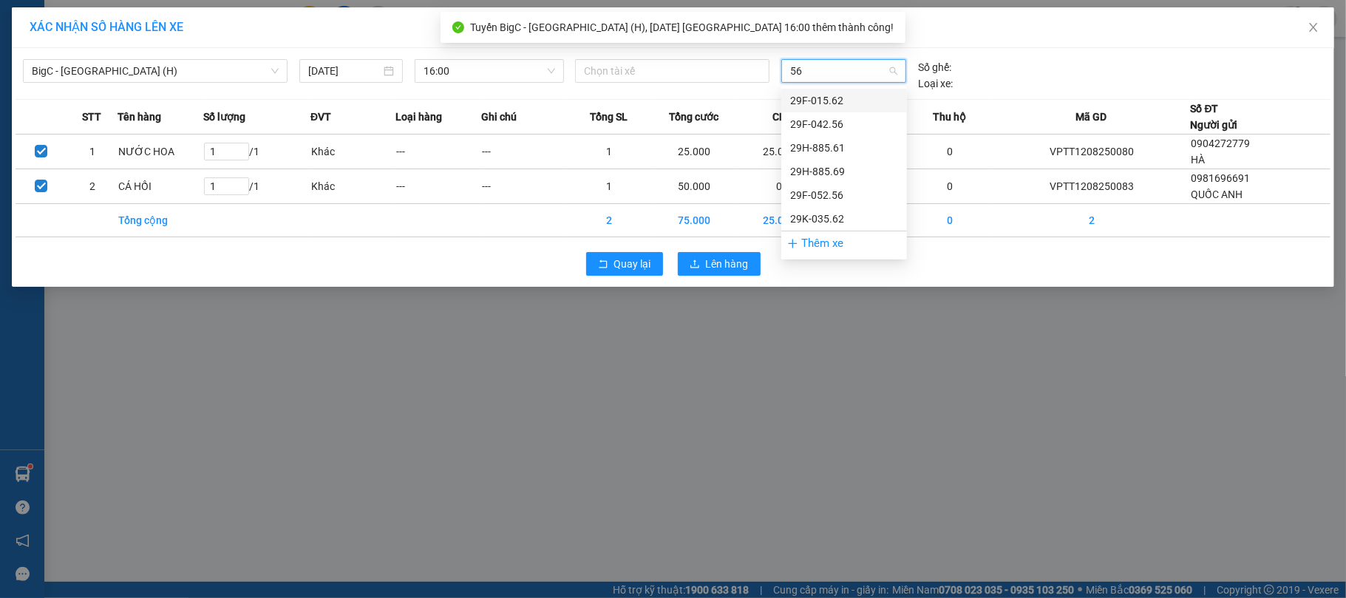
type input "569"
click at [823, 107] on div "29H-885.69" at bounding box center [844, 100] width 108 height 16
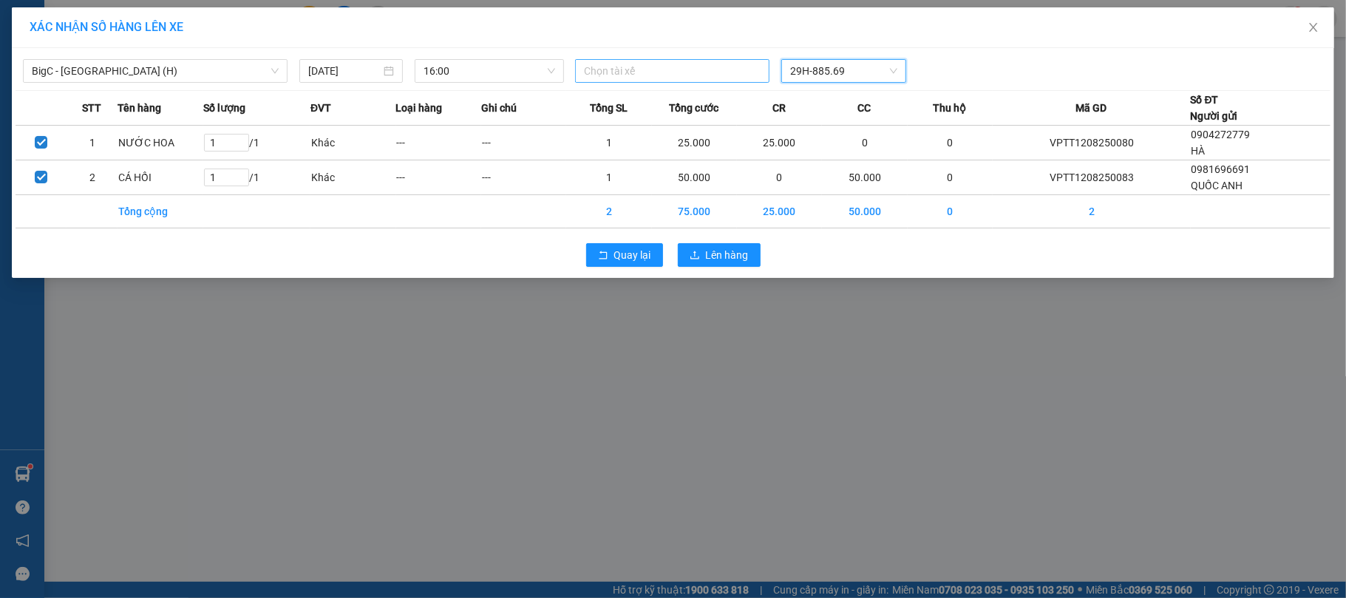
drag, startPoint x: 624, startPoint y: 78, endPoint x: 600, endPoint y: 66, distance: 26.8
click at [600, 66] on div at bounding box center [672, 71] width 187 height 18
paste input "Trần Ngọc Dũng"
click at [600, 66] on input "Trần Ngọc Dũng" at bounding box center [634, 71] width 101 height 18
type input "\Trần Ngọc Dũng"
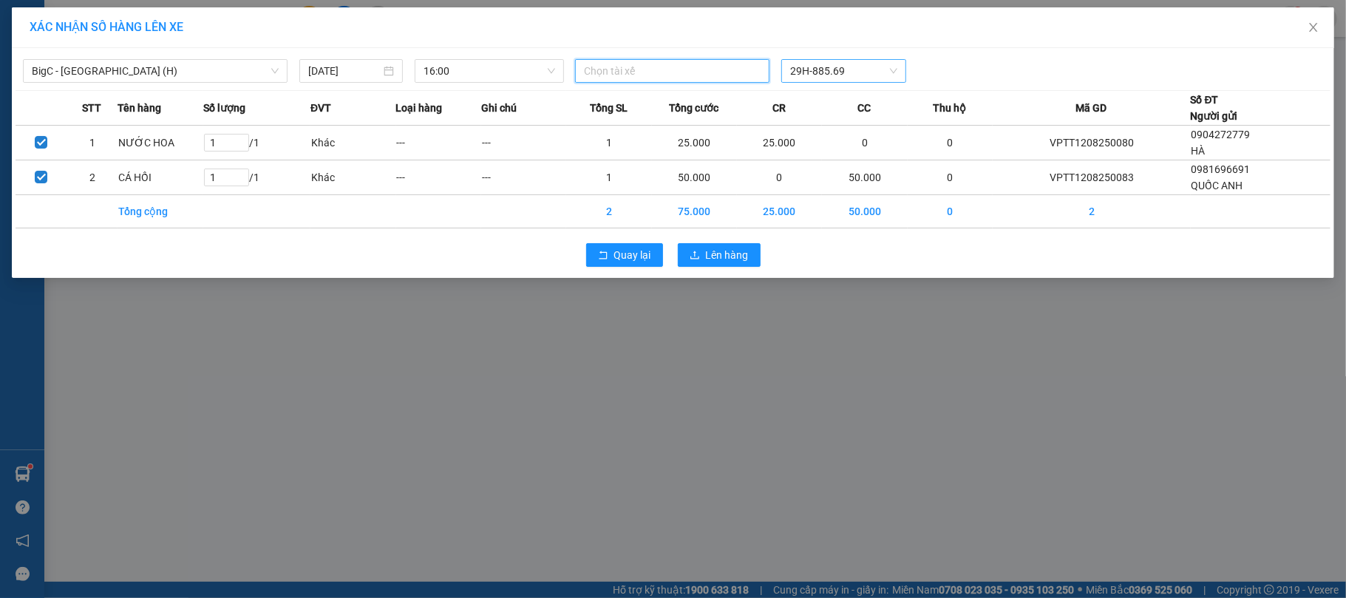
paste input "Trần Ngọc Dũng"
type input "Trần Ngọc Dũng"
drag, startPoint x: 594, startPoint y: 81, endPoint x: 667, endPoint y: 69, distance: 73.4
click at [595, 83] on div "Trần Ngọc Dũng" at bounding box center [672, 71] width 194 height 24
paste input "Trần Ngọc Dũng"
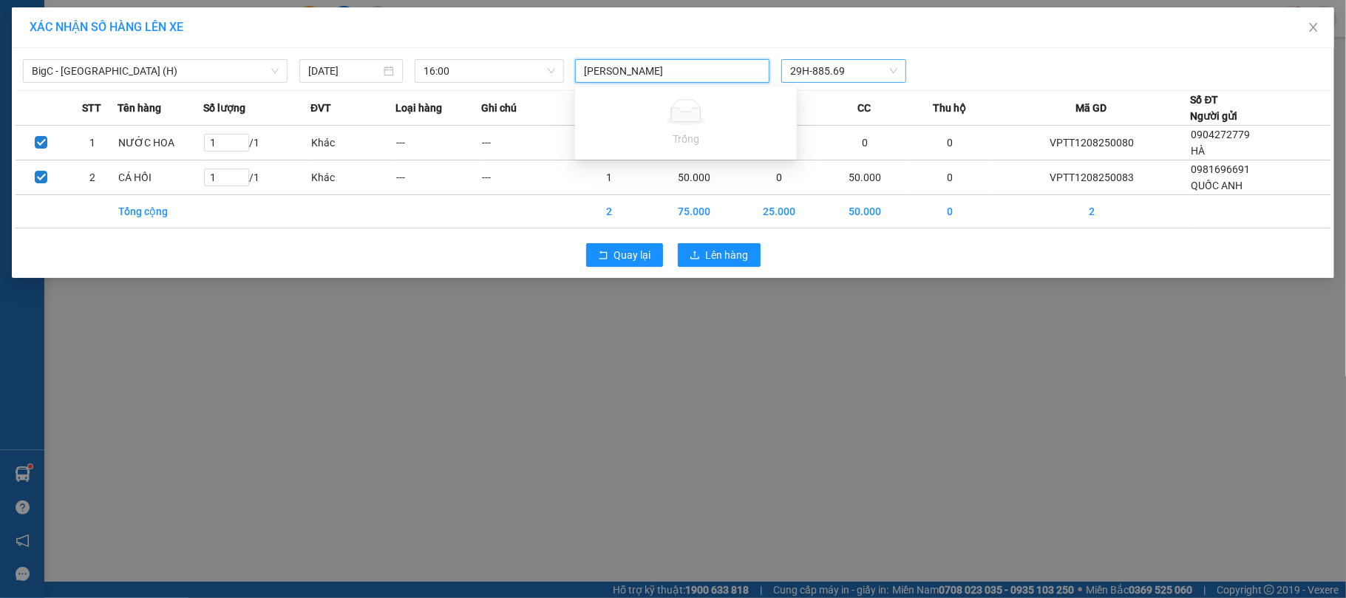
click at [614, 69] on input "Trần Ngọc Dũng" at bounding box center [634, 71] width 101 height 18
click at [608, 68] on input "Trần Ngọc Dũng" at bounding box center [634, 71] width 101 height 18
type input "Trần Ngọc Dũng"
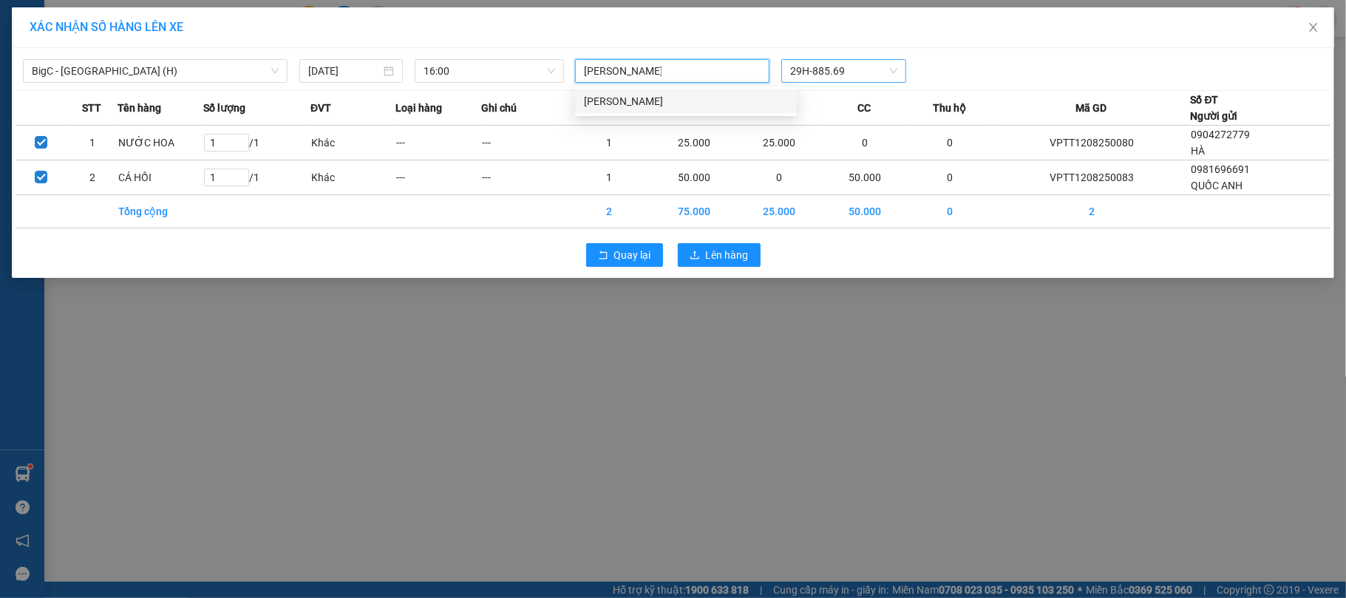
click at [650, 109] on div "Trần Ngọc Dũng" at bounding box center [686, 101] width 222 height 24
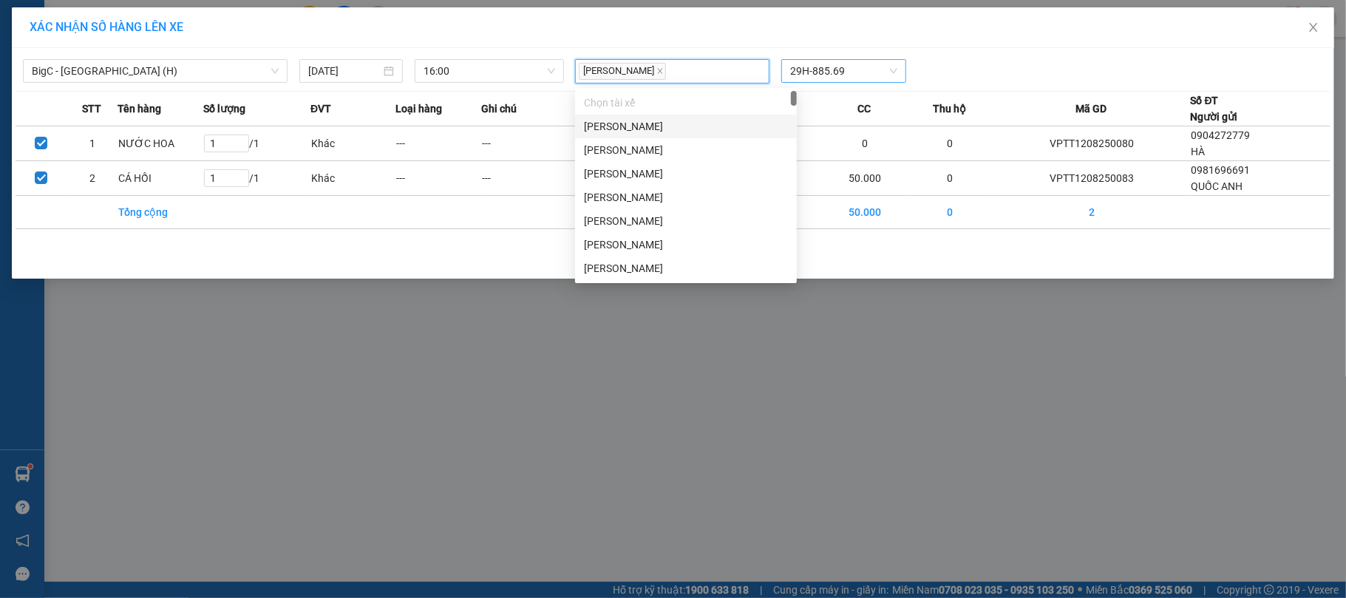
click at [992, 81] on div "Trần Ngọc Dũng 29H-885.69" at bounding box center [843, 71] width 549 height 24
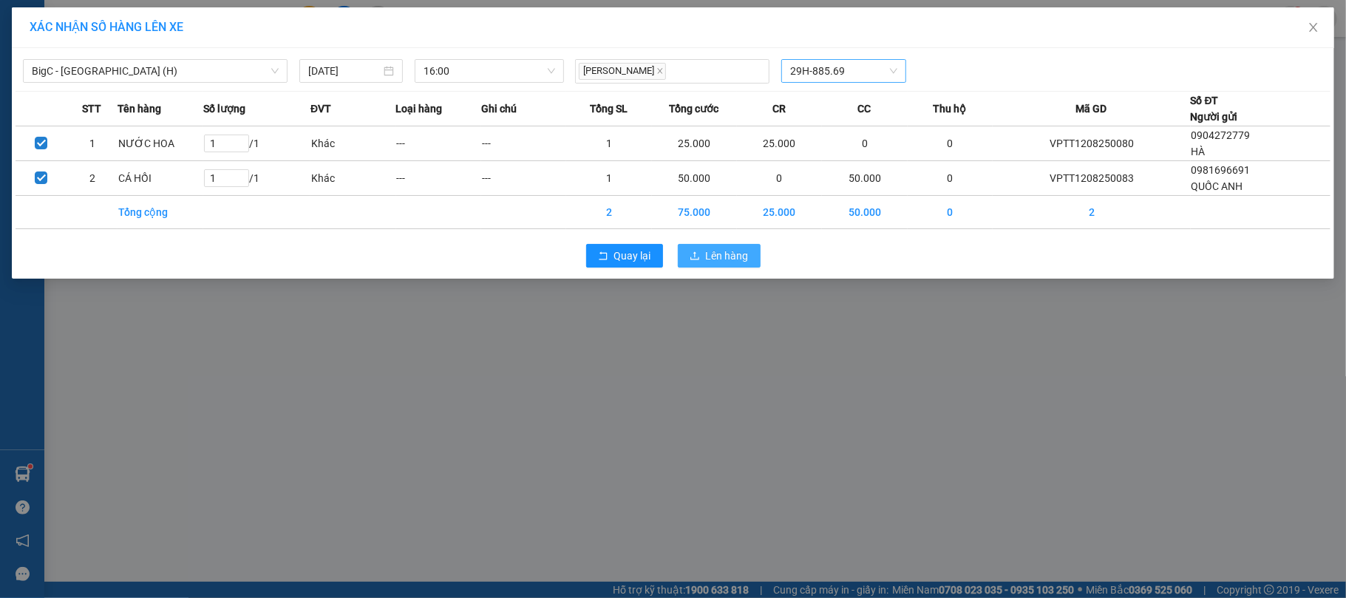
drag, startPoint x: 704, startPoint y: 256, endPoint x: 708, endPoint y: 249, distance: 8.0
click at [704, 256] on button "Lên hàng" at bounding box center [719, 256] width 83 height 24
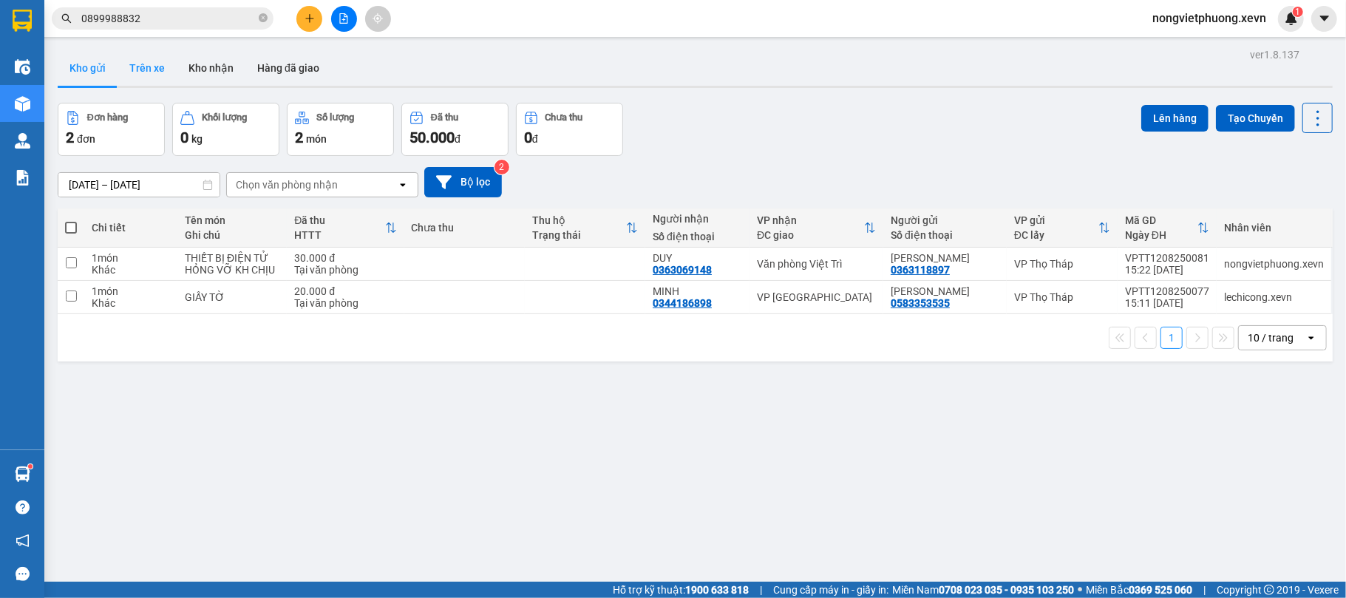
click at [134, 78] on button "Trên xe" at bounding box center [147, 67] width 59 height 35
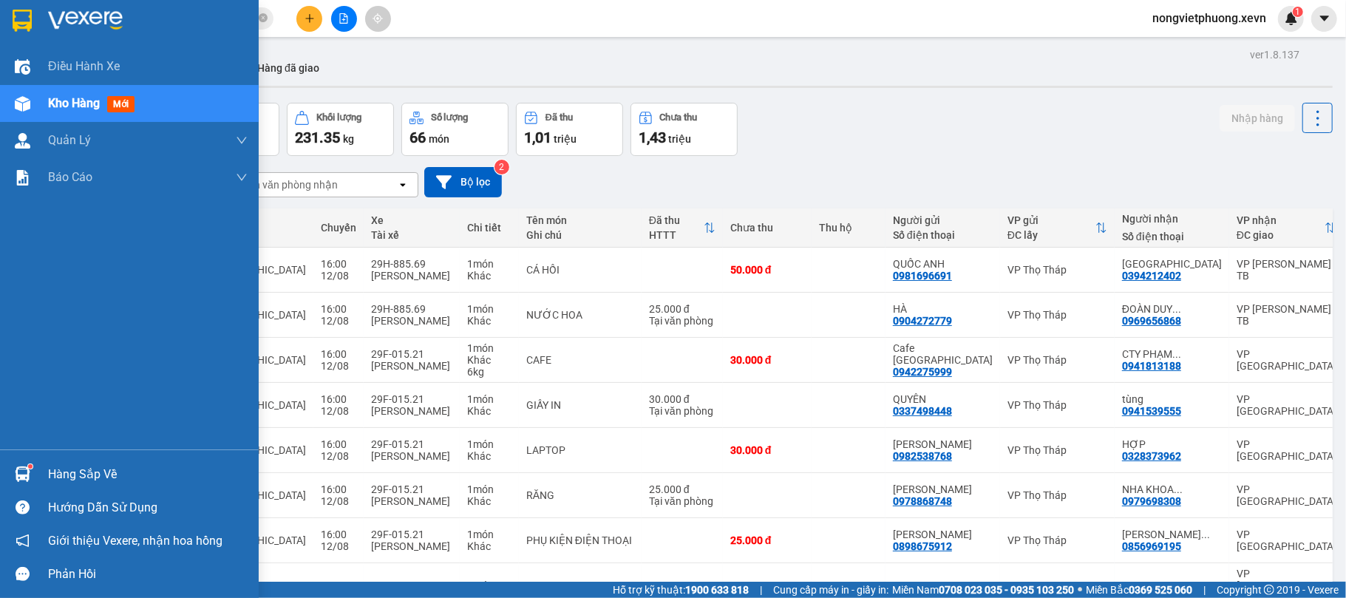
click at [61, 476] on div "Hàng sắp về" at bounding box center [148, 474] width 200 height 22
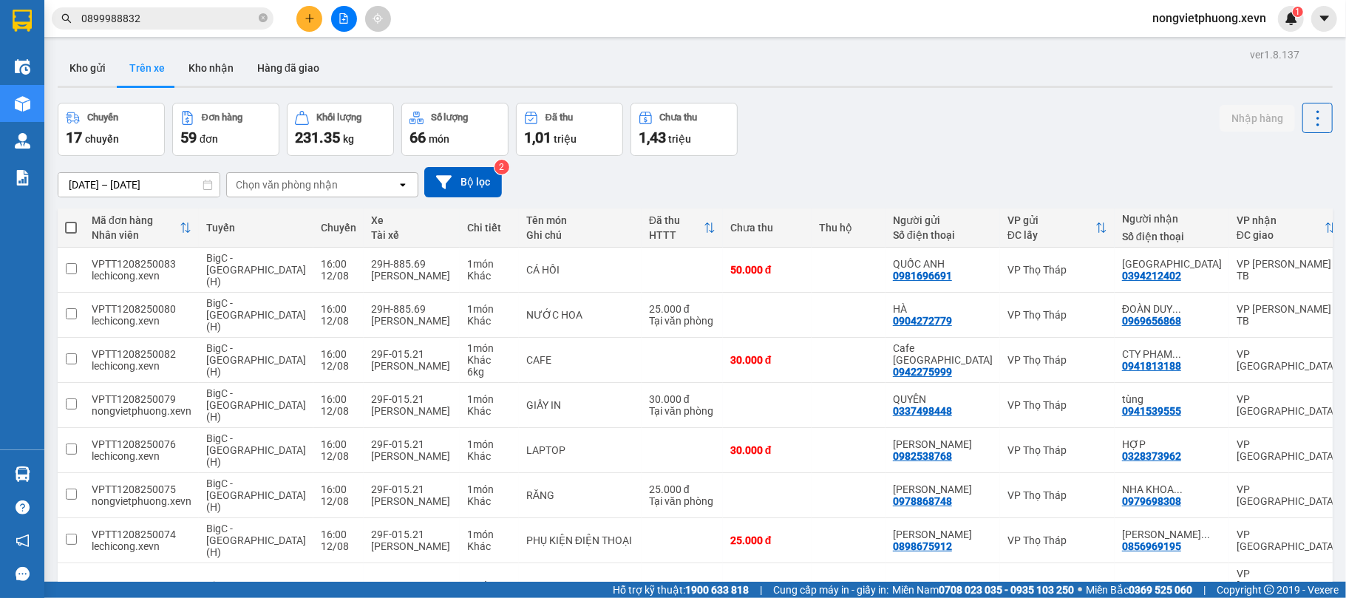
drag, startPoint x: 216, startPoint y: 30, endPoint x: 210, endPoint y: 16, distance: 15.9
click at [214, 30] on section "Kết quả tìm kiếm ( 1 ) Bộ lọc Mã ĐH Trạng thái Món hàng Thu hộ Tổng cước Chưa c…" at bounding box center [673, 299] width 1346 height 598
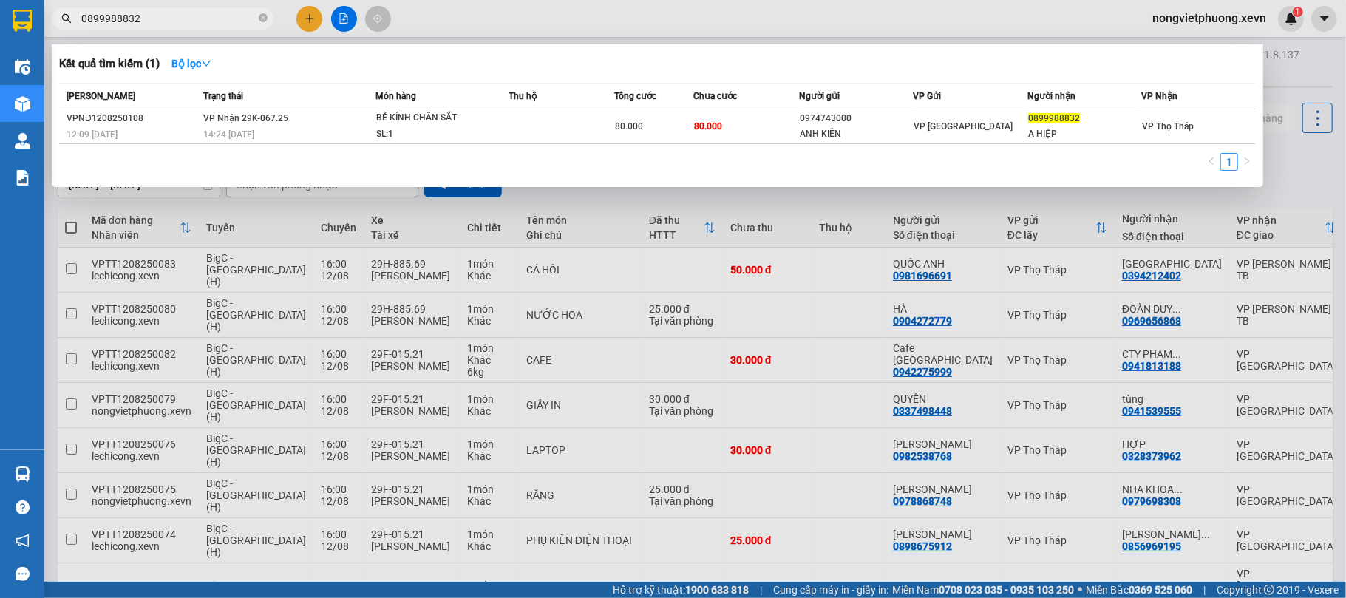
click at [210, 16] on input "0899988832" at bounding box center [168, 18] width 174 height 16
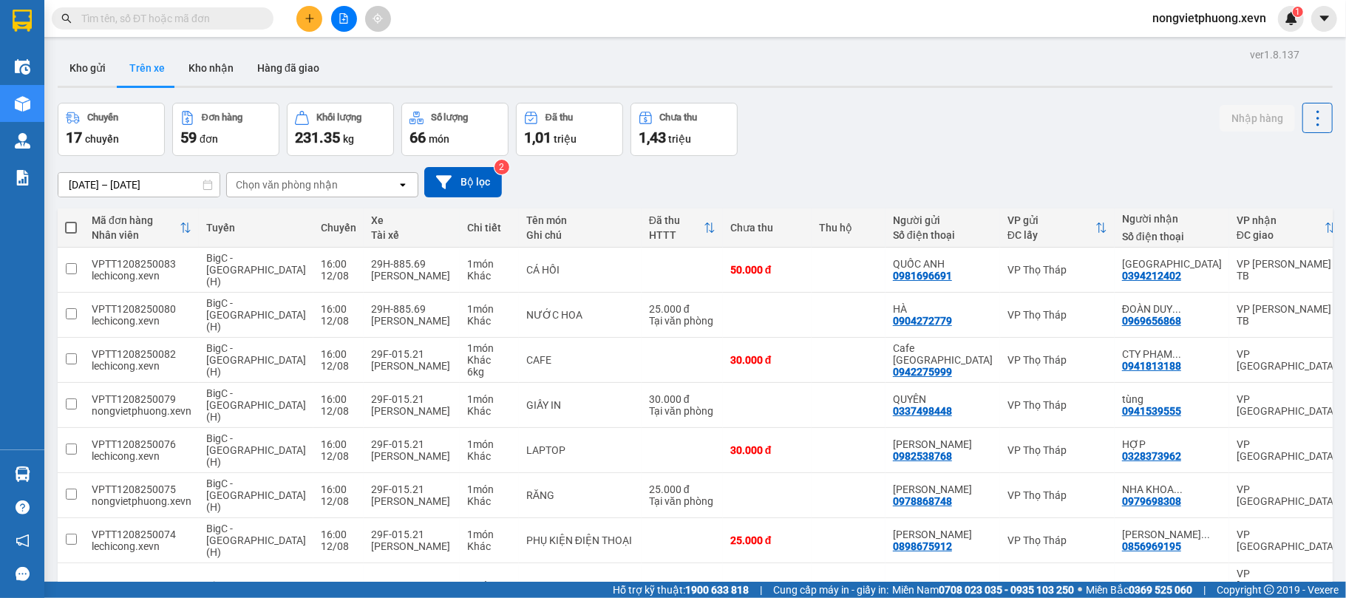
type input "3"
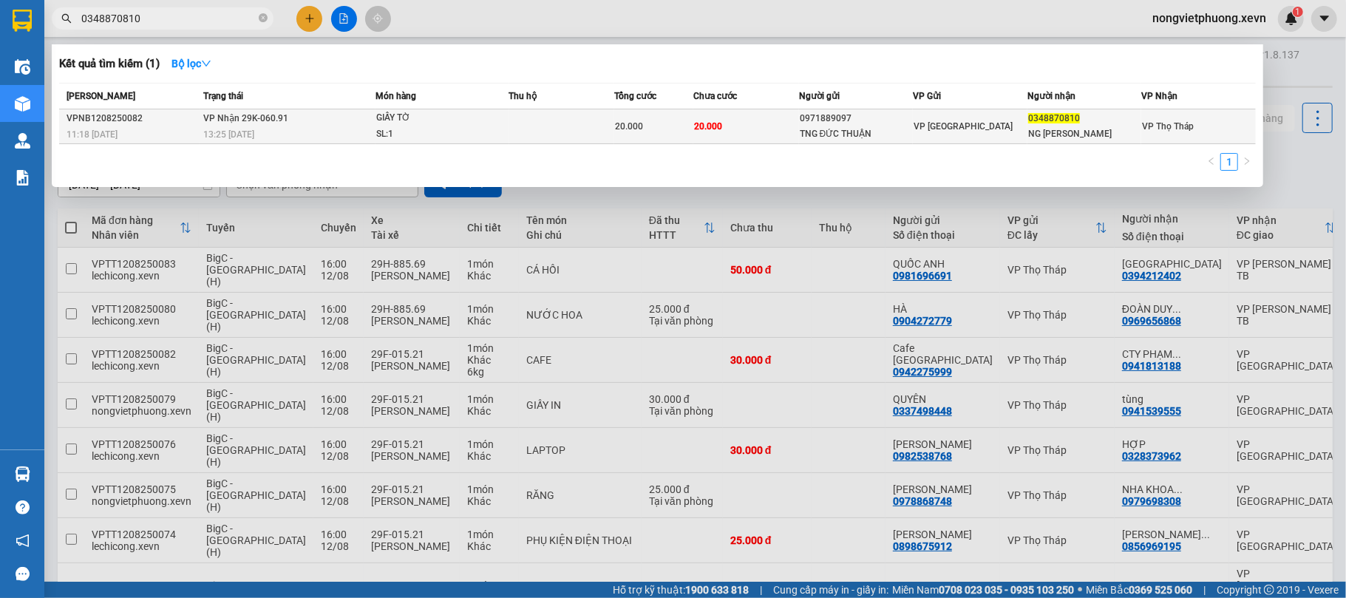
type input "0348870810"
click at [391, 118] on div "GIẤY TỜ" at bounding box center [431, 118] width 111 height 16
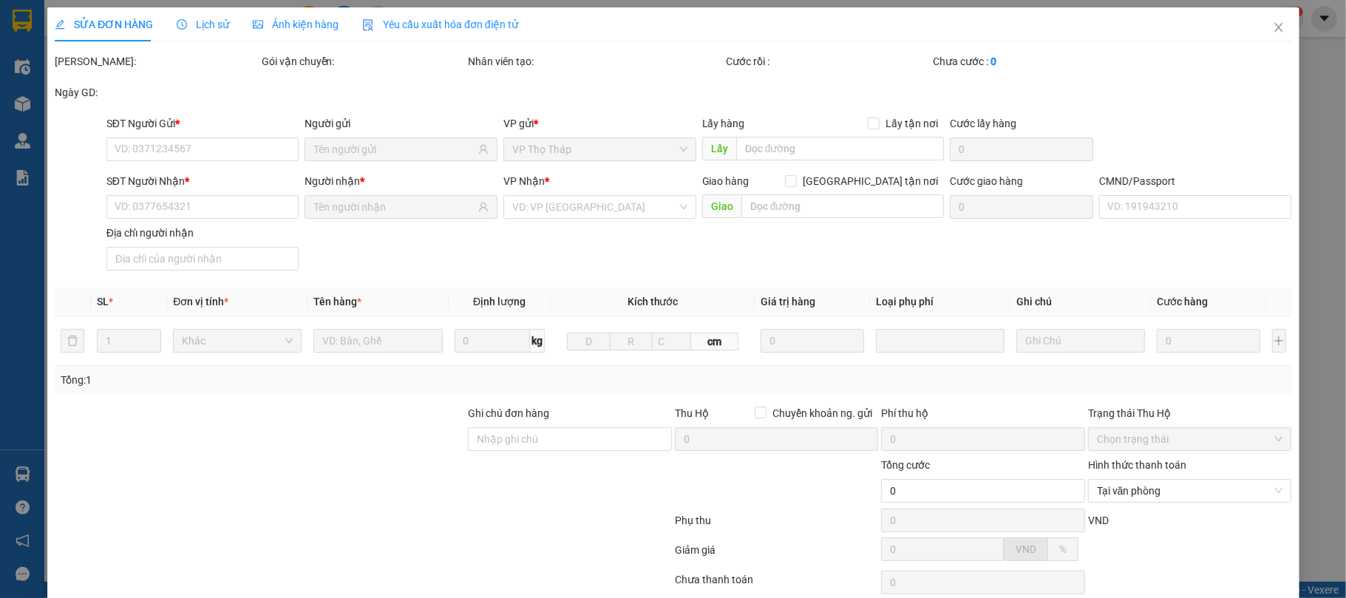
type input "0971889097"
type input "TNG ĐỨC THUẬN"
type input "0348870810"
type input "NG MẠNH CƯỜNG"
type input "20.000"
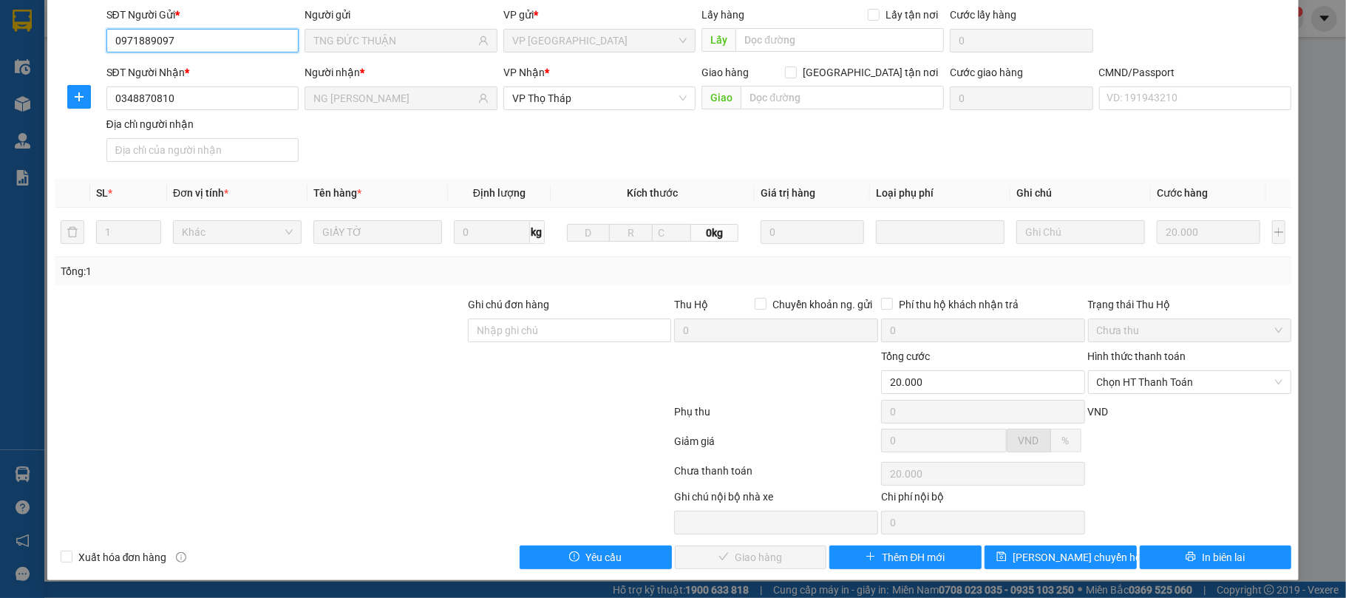
scroll to position [112, 0]
click at [1171, 387] on span "Chọn HT Thanh Toán" at bounding box center [1190, 382] width 186 height 22
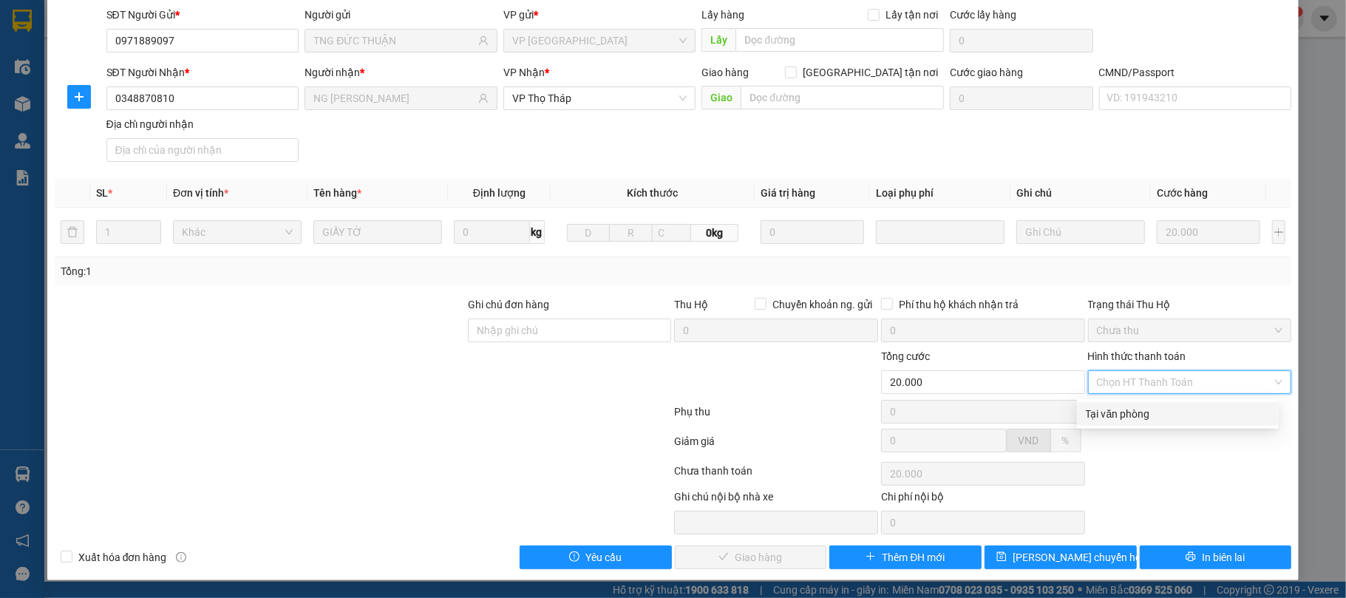
click at [1158, 402] on div "Tại văn phòng" at bounding box center [1178, 414] width 202 height 24
type input "0"
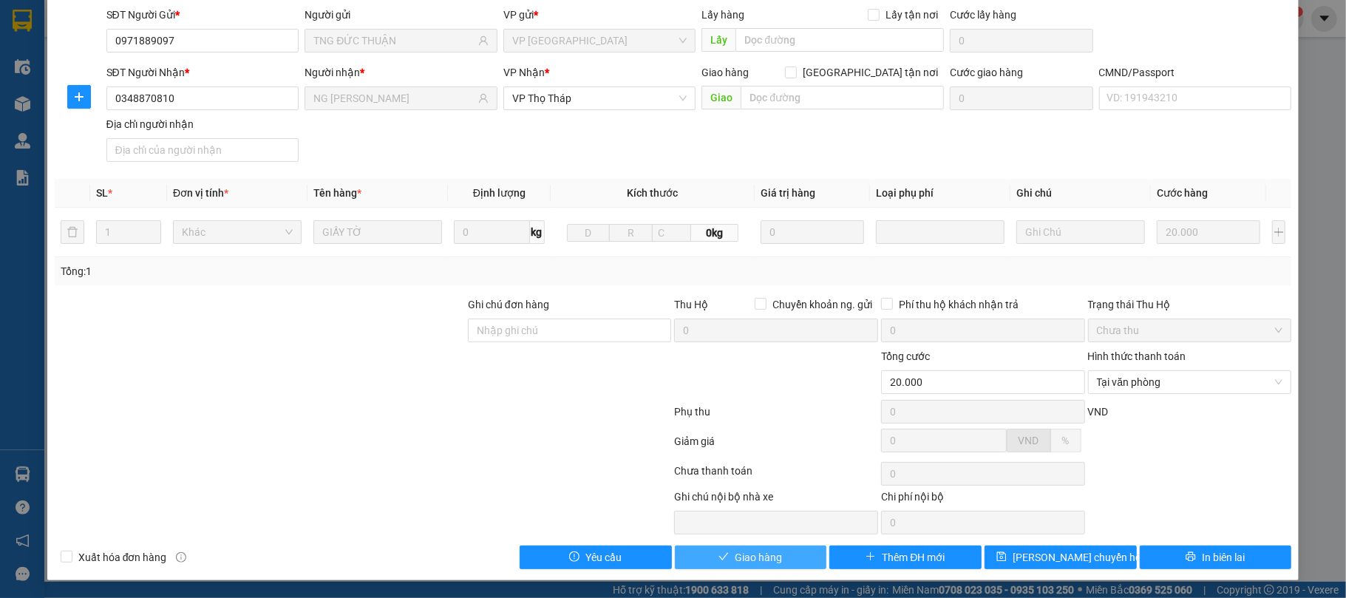
click at [738, 557] on span "Giao hàng" at bounding box center [758, 557] width 47 height 16
click at [1195, 101] on input "CMND/Passport" at bounding box center [1195, 98] width 193 height 24
type input "1"
click at [749, 565] on span "Giao hàng" at bounding box center [758, 557] width 47 height 16
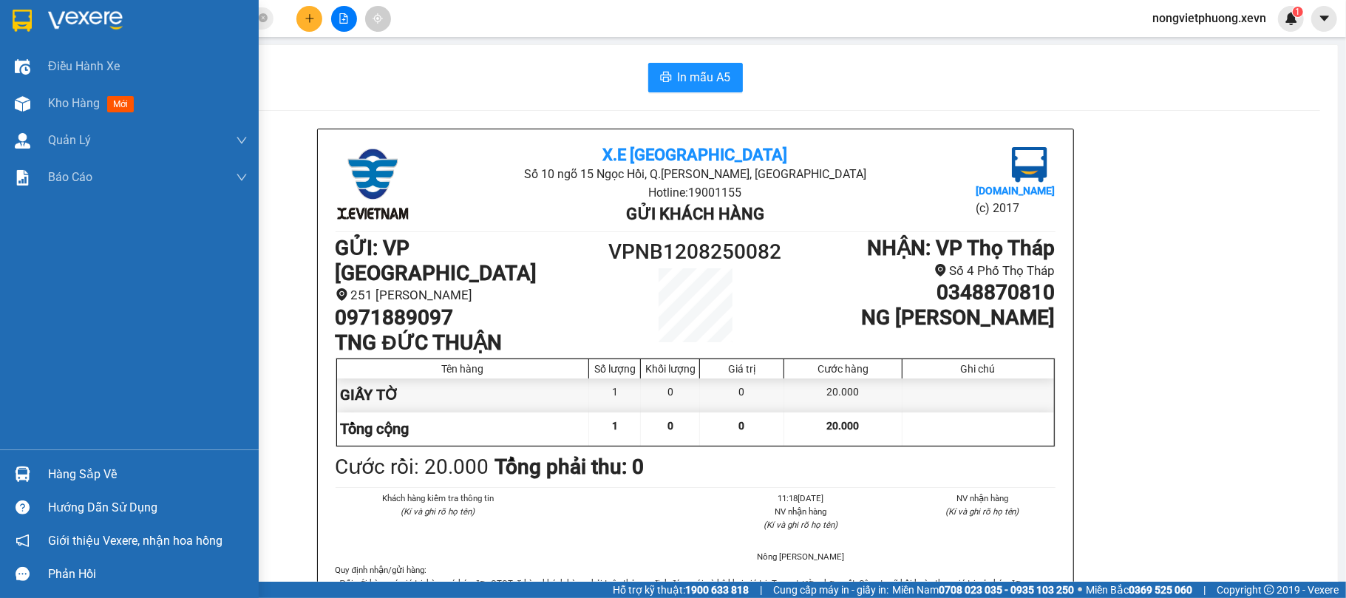
click at [44, 473] on div "Hàng sắp về" at bounding box center [129, 474] width 259 height 33
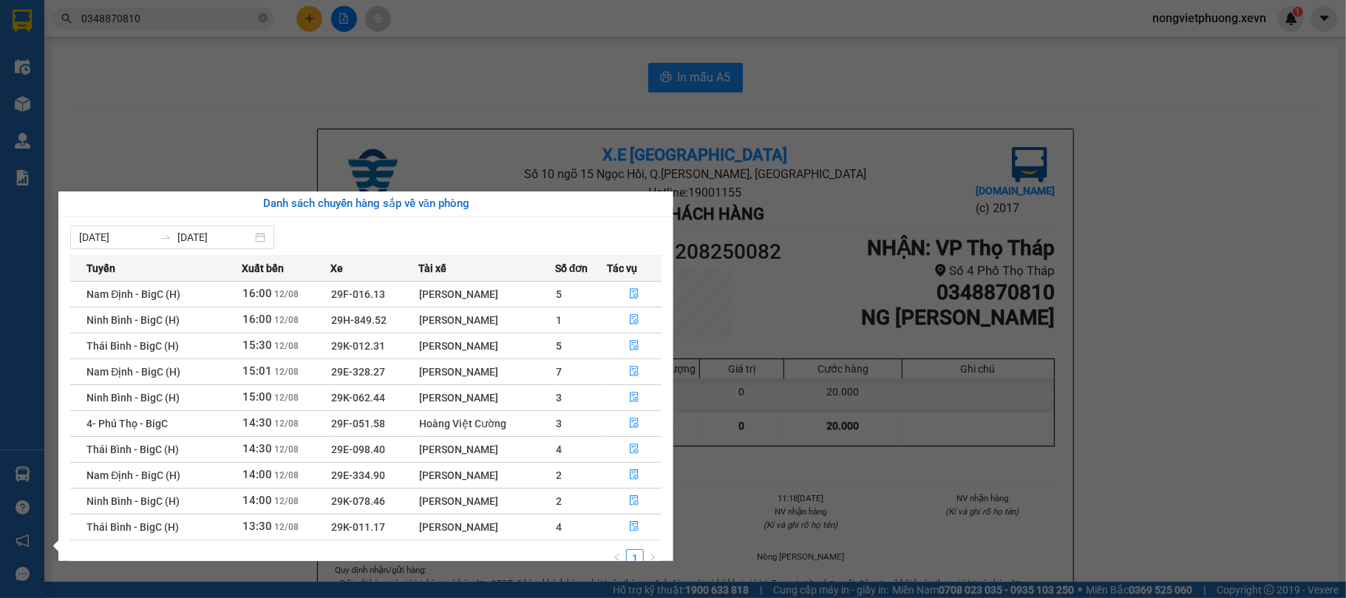
click at [210, 111] on section "Kết quả tìm kiếm ( 1 ) Bộ lọc Mã ĐH Trạng thái Món hàng Thu hộ Tổng cước Chưa c…" at bounding box center [673, 299] width 1346 height 598
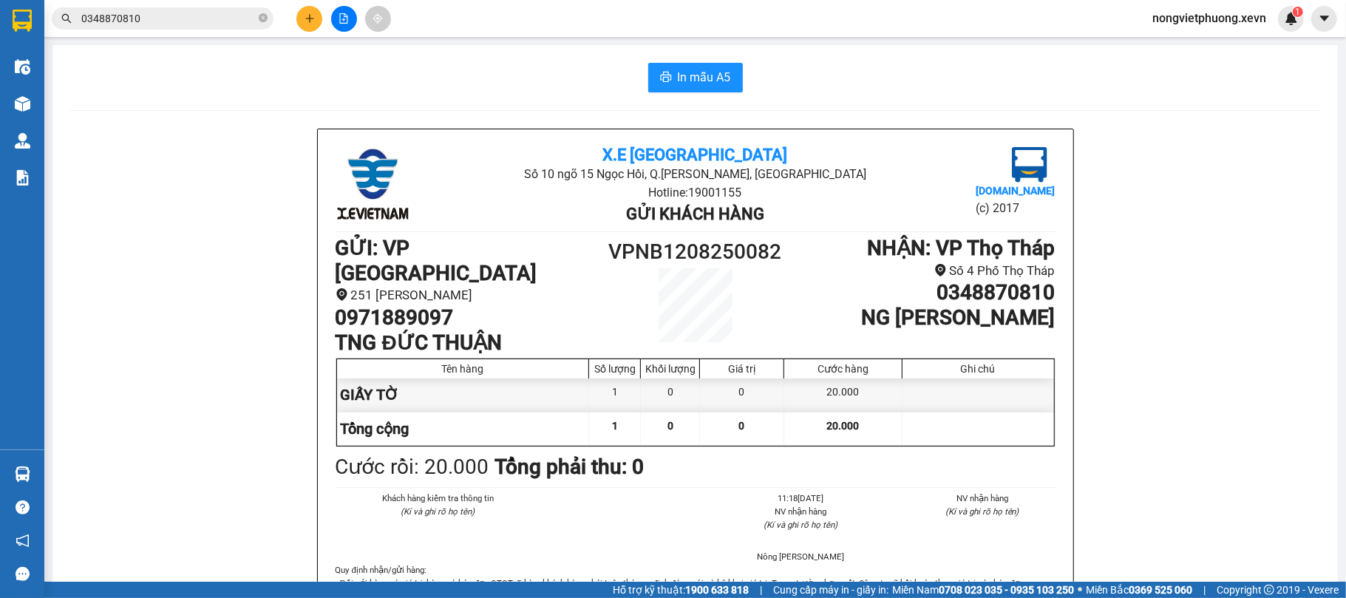
click at [225, 27] on span "0348870810" at bounding box center [163, 18] width 222 height 22
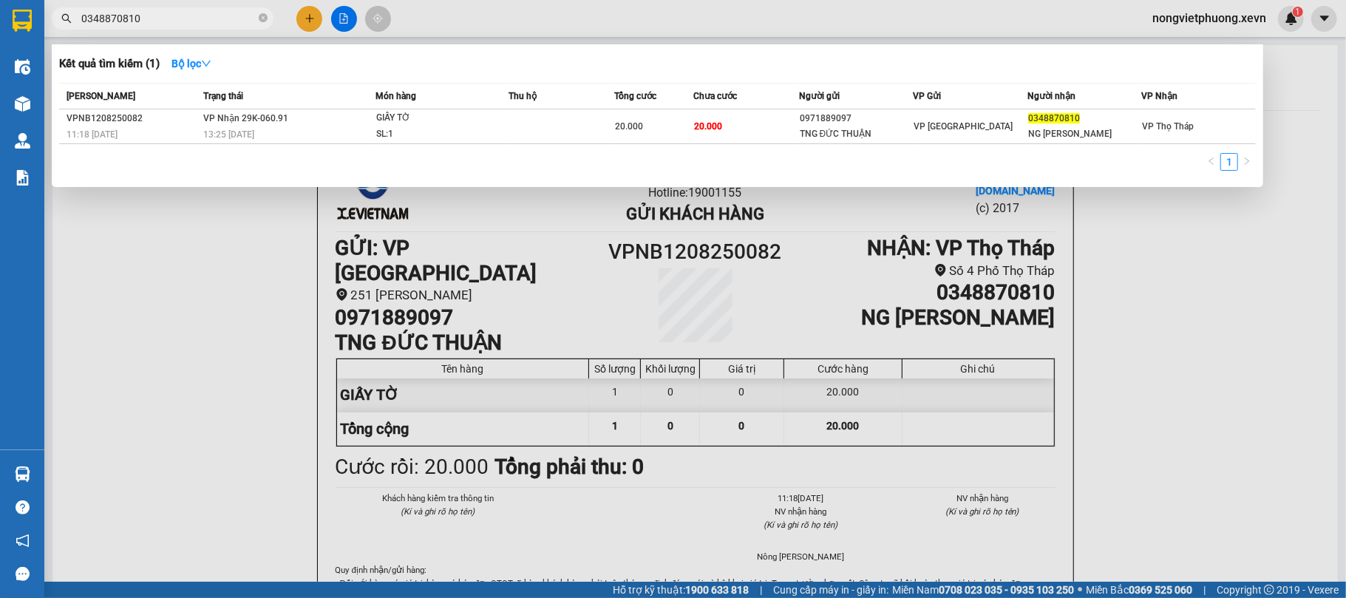
click at [216, 10] on input "0348870810" at bounding box center [168, 18] width 174 height 16
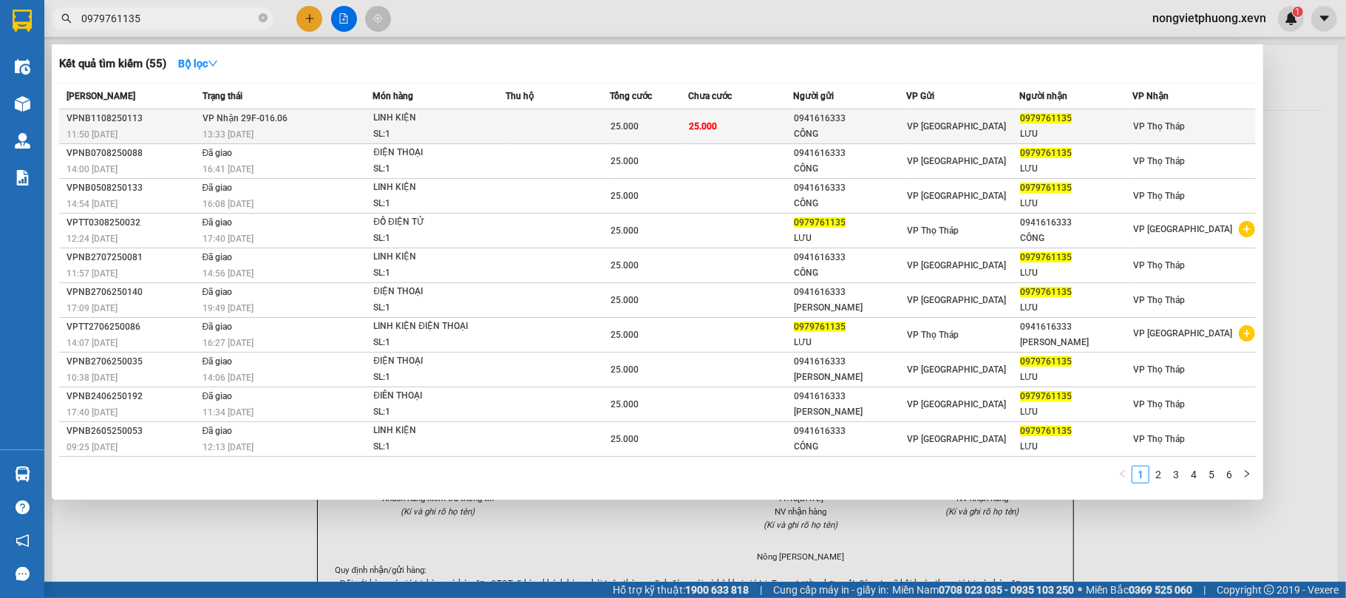
type input "0979761135"
click at [551, 131] on td at bounding box center [558, 126] width 104 height 35
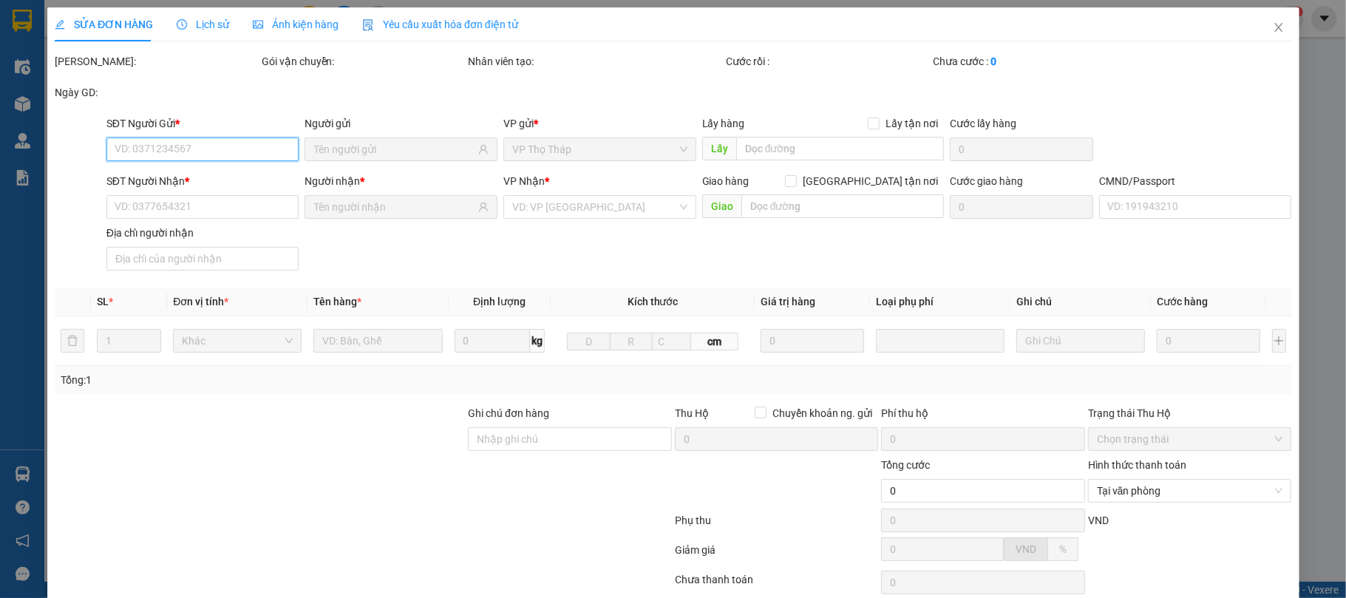
scroll to position [98, 0]
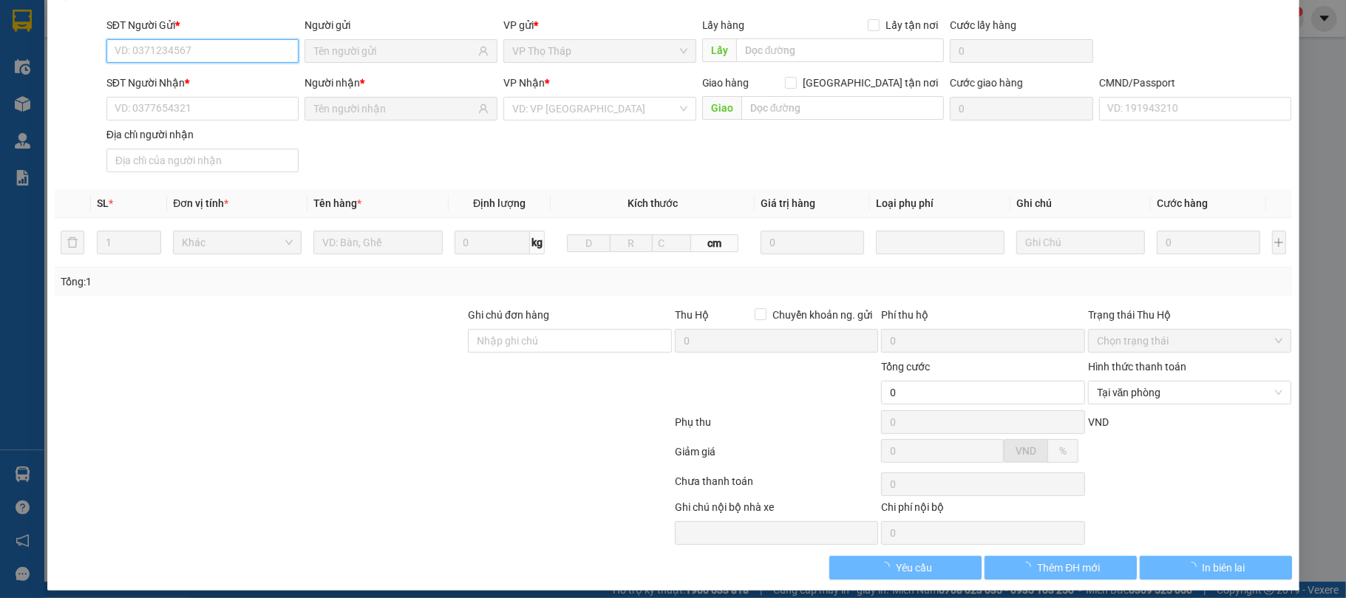
type input "0941616333"
type input "CÔNG"
type input "0979761135"
type input "LƯU"
type input "037201003149 PHẠM VĂN LƯU 2001"
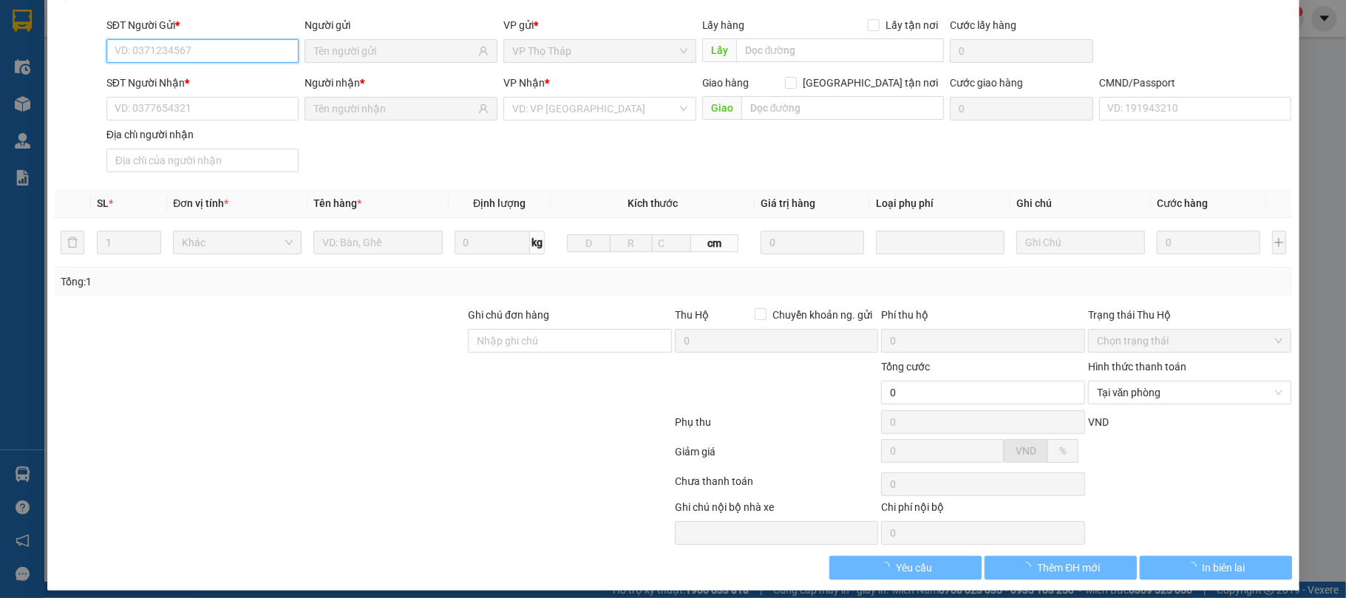
type input "25.000"
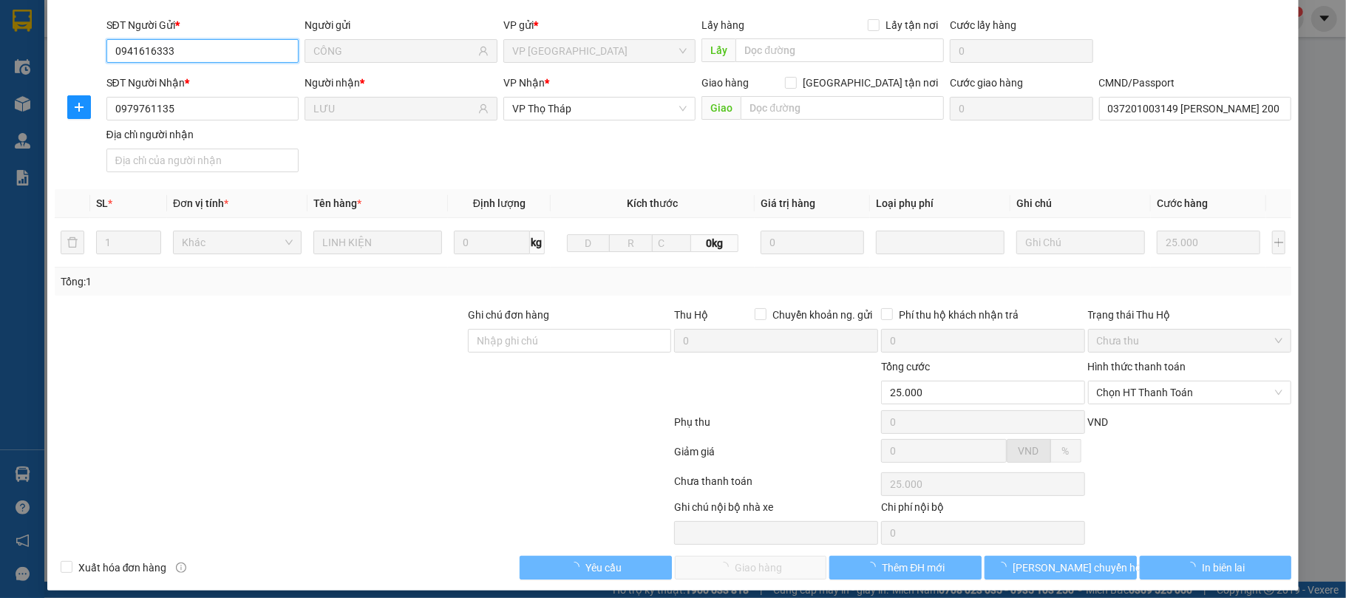
scroll to position [112, 0]
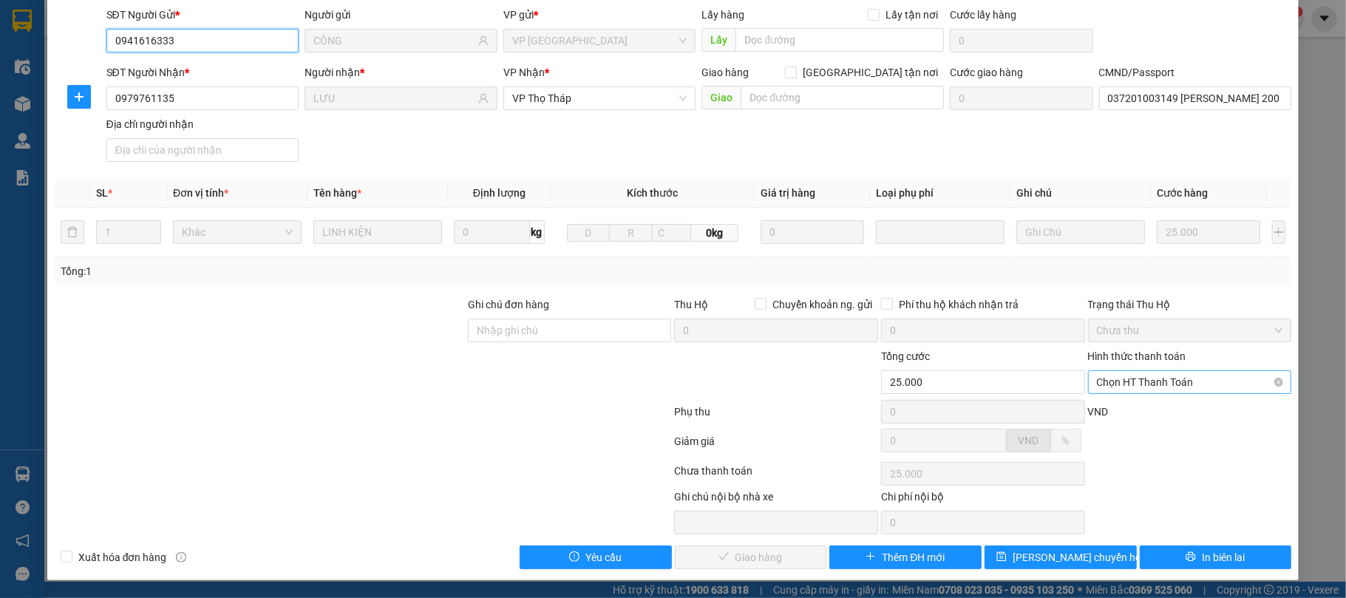
click at [1186, 377] on span "Chọn HT Thanh Toán" at bounding box center [1190, 382] width 186 height 22
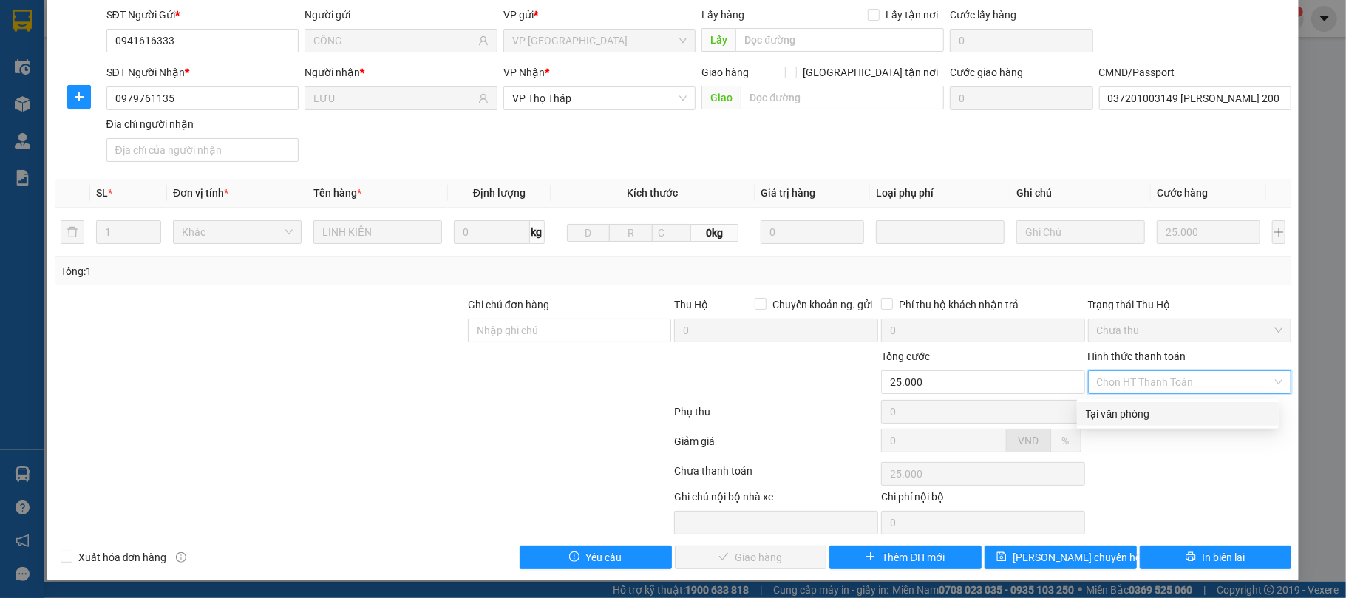
click at [1169, 408] on div "Tại văn phòng" at bounding box center [1178, 414] width 184 height 16
type input "0"
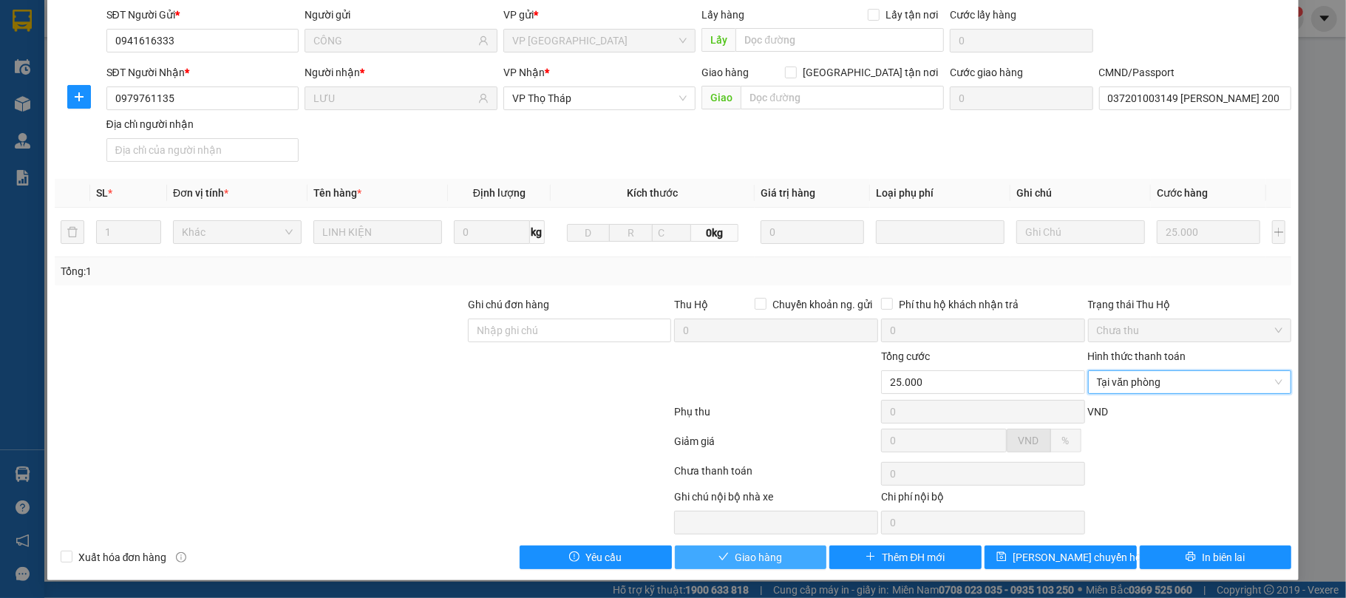
click at [761, 556] on span "Giao hàng" at bounding box center [758, 557] width 47 height 16
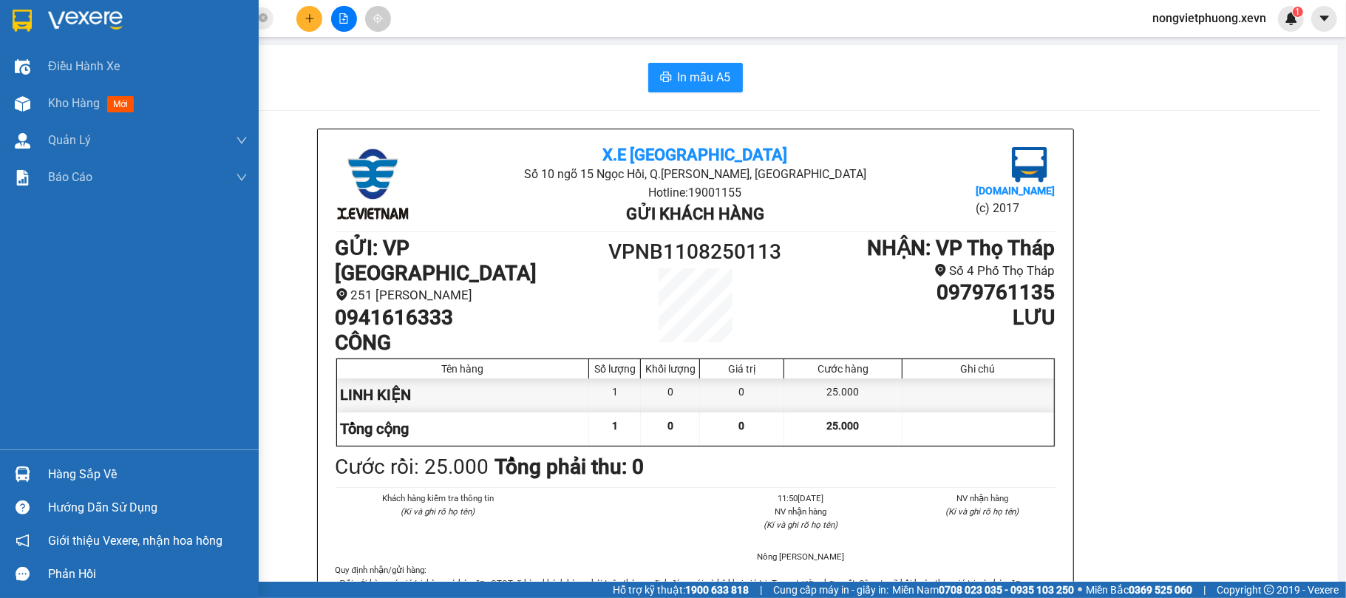
click at [77, 471] on div "Hàng sắp về" at bounding box center [148, 474] width 200 height 22
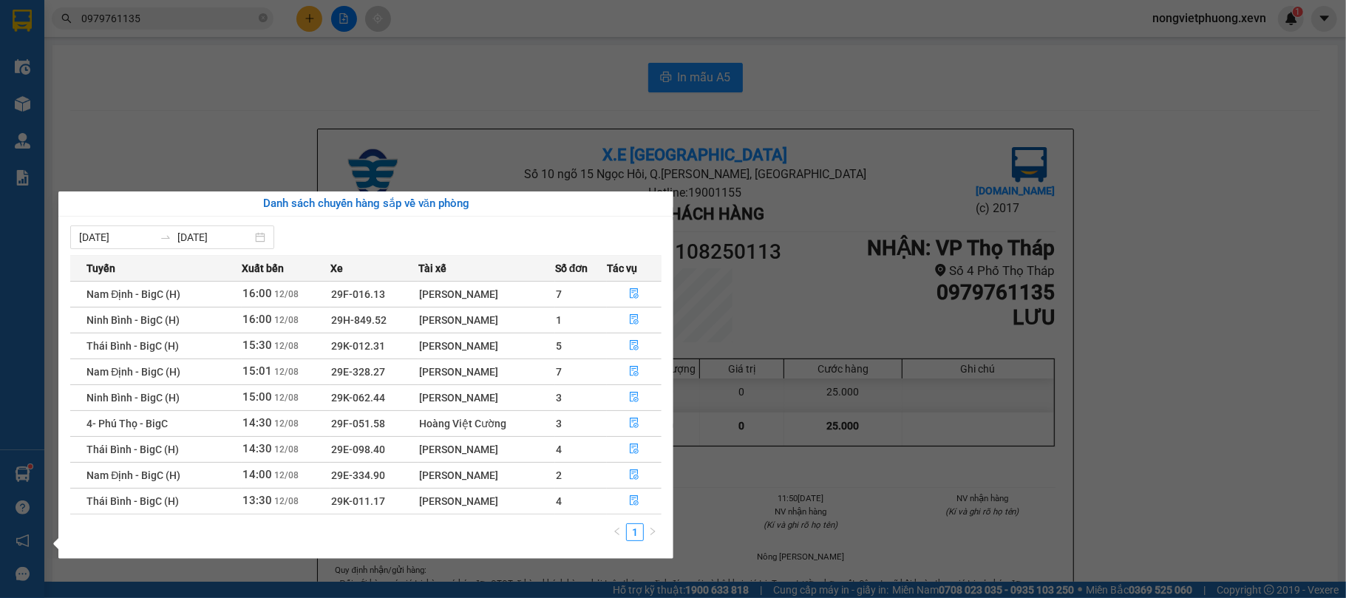
click at [93, 318] on span "Ninh Bình - BigC (H)" at bounding box center [132, 320] width 93 height 12
click at [203, 4] on section "Kết quả tìm kiếm ( 55 ) Bộ lọc Mã ĐH Trạng thái Món hàng Thu hộ Tổng cước Chưa …" at bounding box center [673, 299] width 1346 height 598
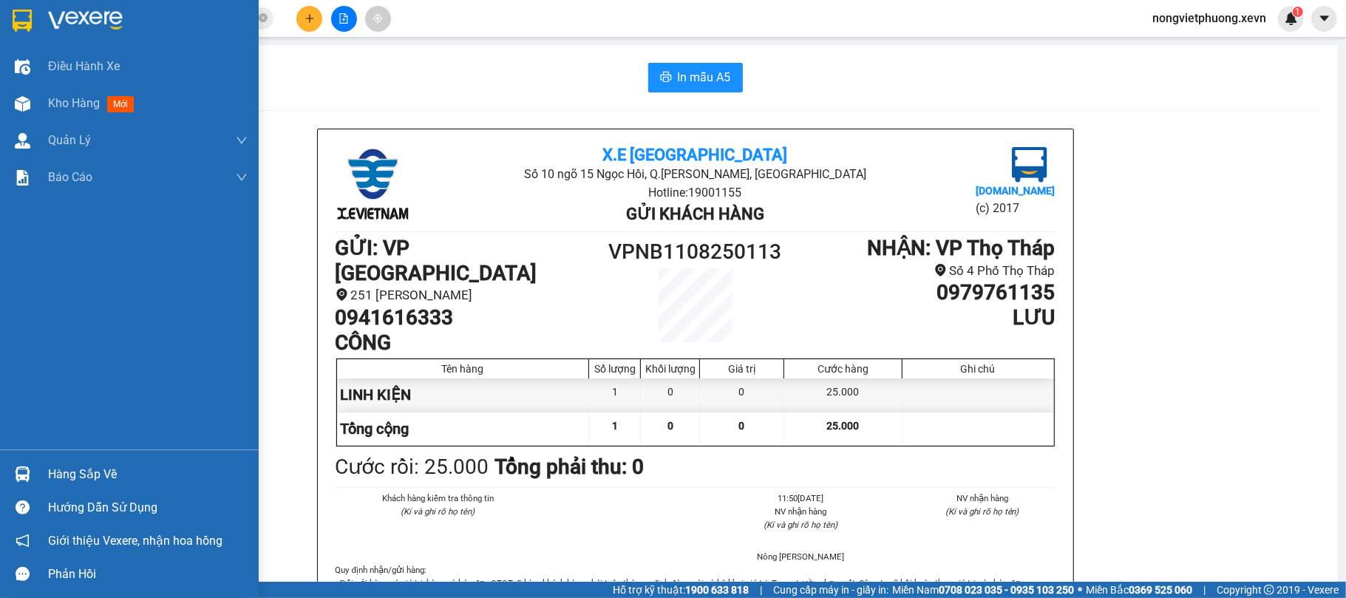
click at [34, 458] on div "Hàng sắp về" at bounding box center [129, 474] width 259 height 33
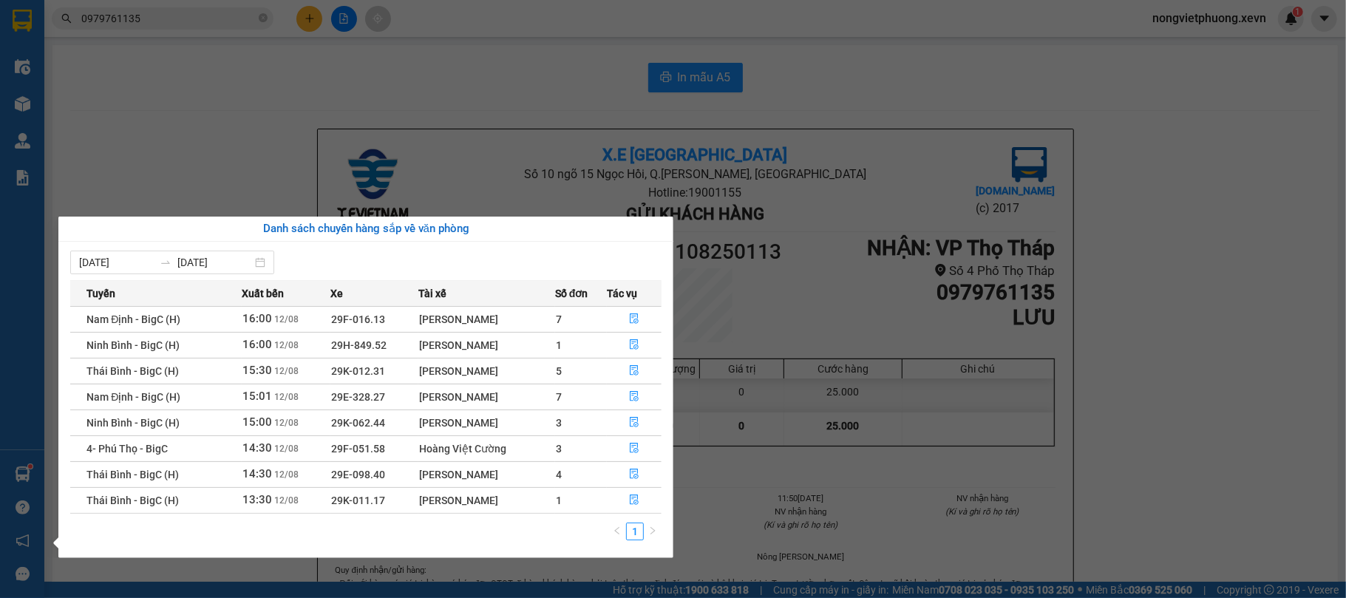
click at [66, 358] on div "06/08/2025 12/08/2025 Tuyến Xuất bến Xe Tài xế Số đơn Tác vụ Nam Định - BigC (H…" at bounding box center [365, 400] width 615 height 316
click at [190, 63] on section "Kết quả tìm kiếm ( 55 ) Bộ lọc Mã ĐH Trạng thái Món hàng Thu hộ Tổng cước Chưa …" at bounding box center [673, 299] width 1346 height 598
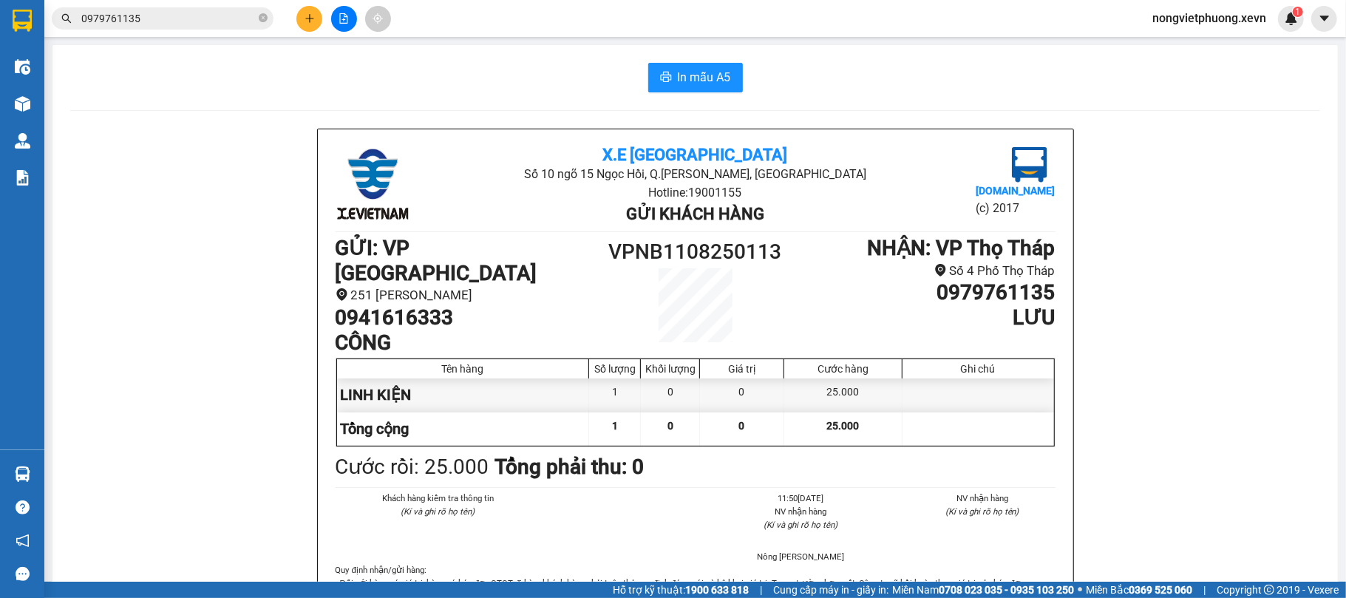
click at [193, 30] on div "Kết quả tìm kiếm ( 55 ) Bộ lọc Mã ĐH Trạng thái Món hàng Thu hộ Tổng cước Chưa …" at bounding box center [673, 18] width 1346 height 37
click at [197, 25] on input "0979761135" at bounding box center [168, 18] width 174 height 16
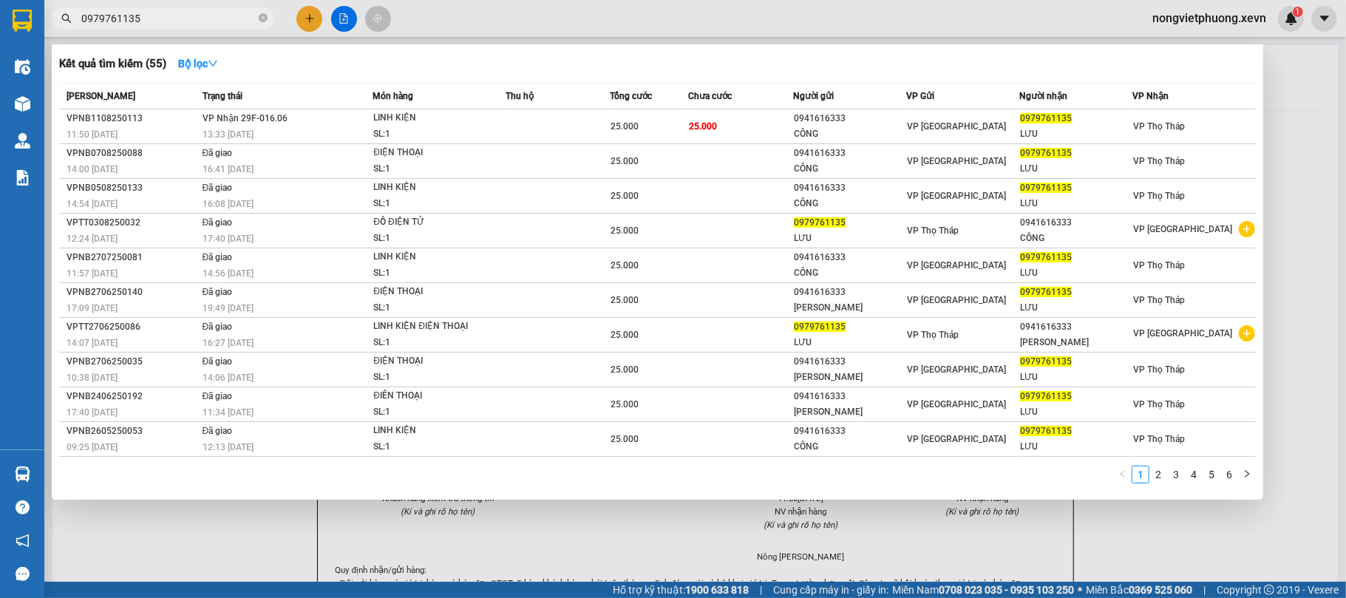
click at [197, 25] on input "0979761135" at bounding box center [168, 18] width 174 height 16
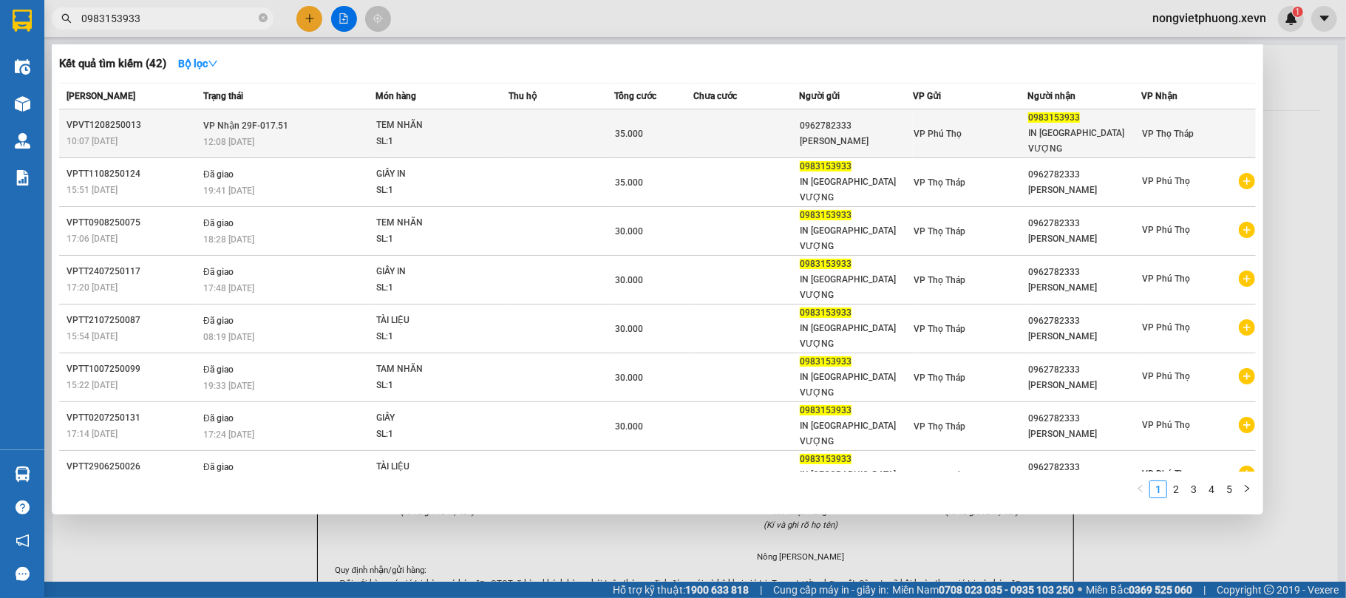
type input "0983153933"
click at [642, 129] on span "35.000" at bounding box center [629, 134] width 28 height 10
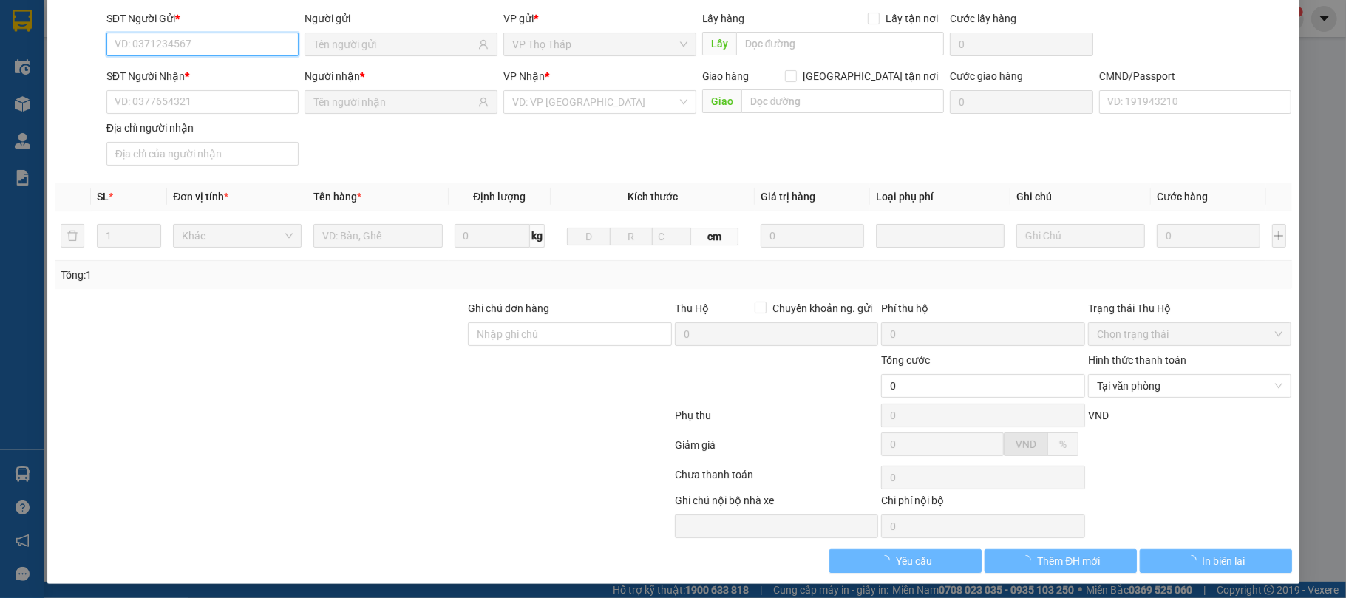
type input "0962782333"
type input "CHU TIẾN CƯỜNG"
type input "0983153933"
type input "IN ĐỨC VƯỢNG"
type input "SHIP"
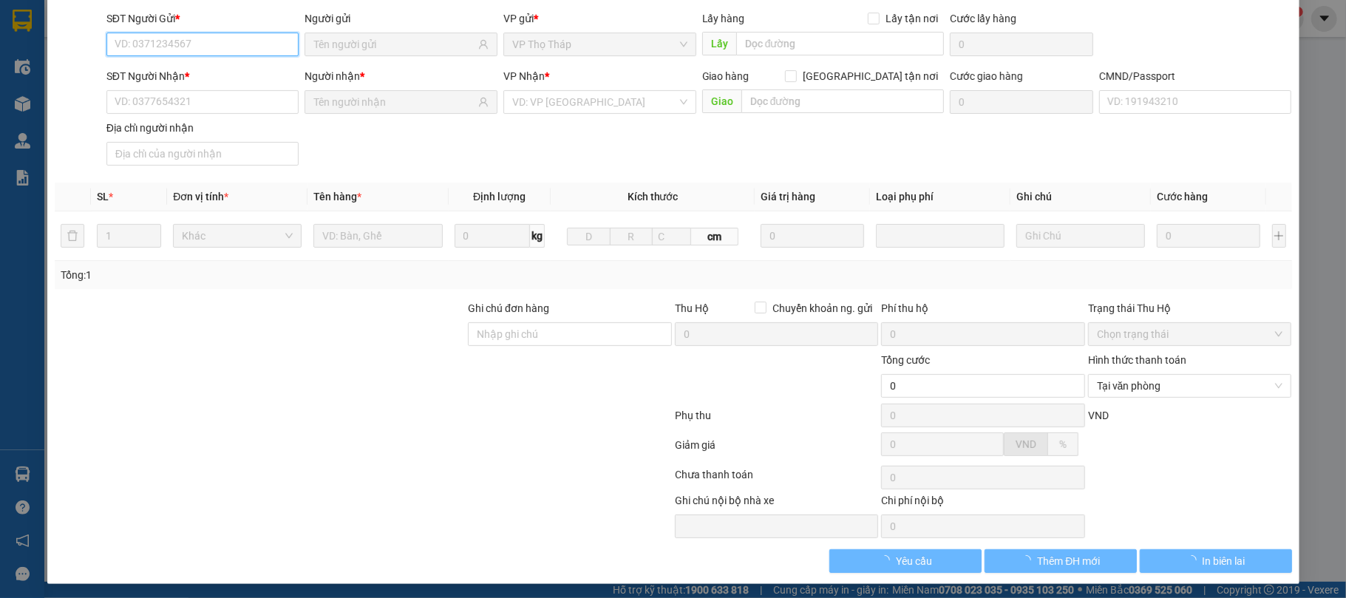
type input "35.000"
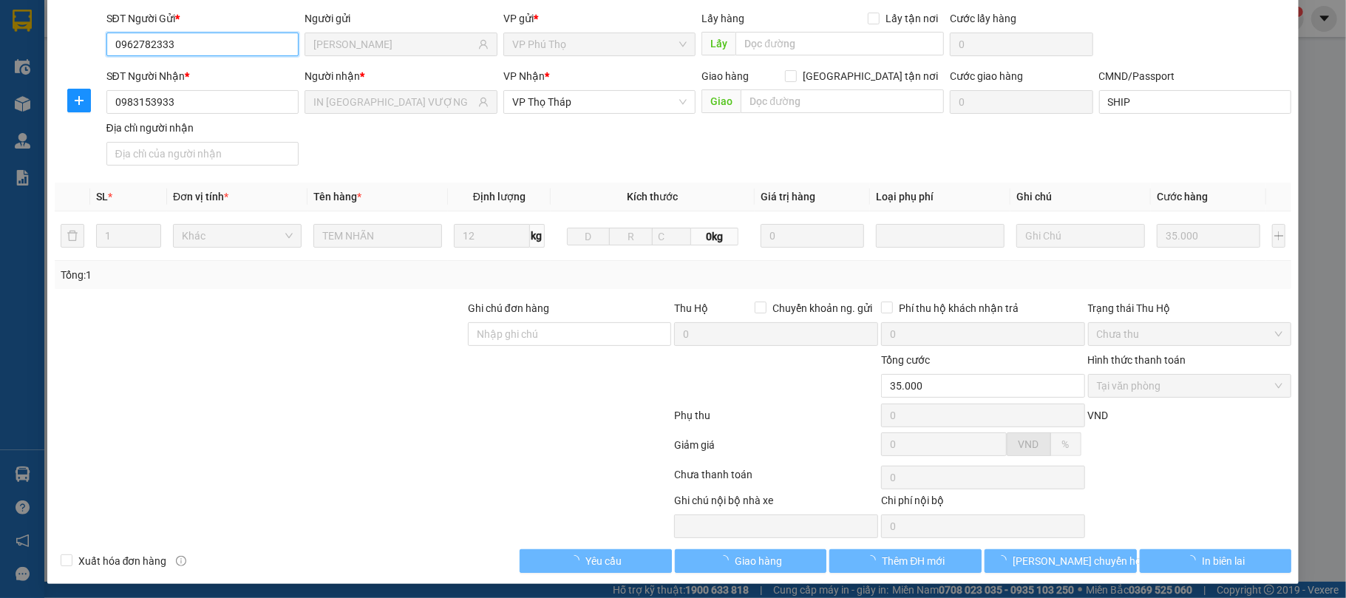
scroll to position [112, 0]
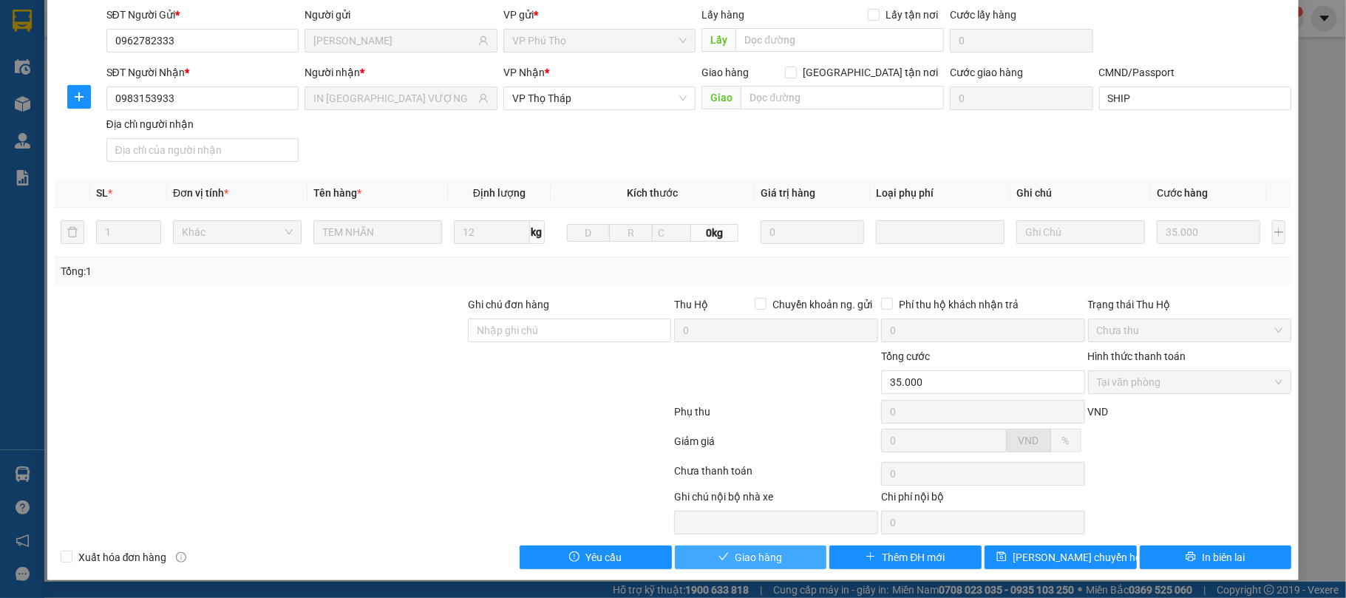
click at [710, 548] on button "Giao hàng" at bounding box center [751, 557] width 152 height 24
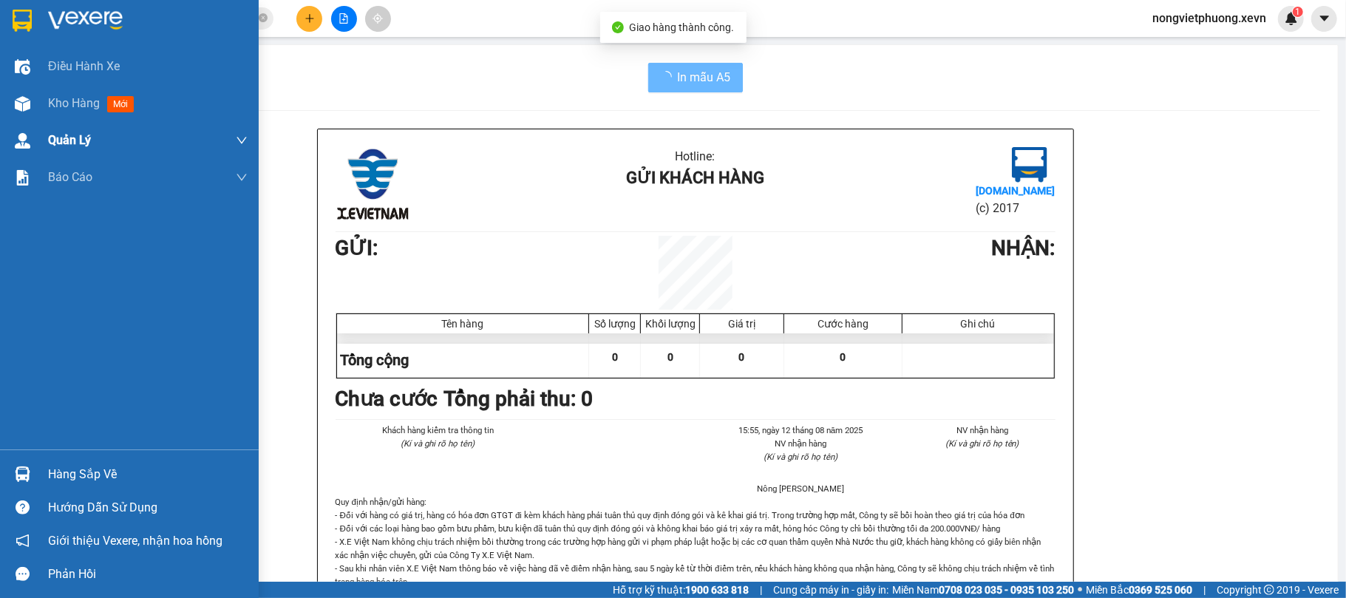
click at [48, 132] on span "Quản Lý" at bounding box center [69, 140] width 43 height 18
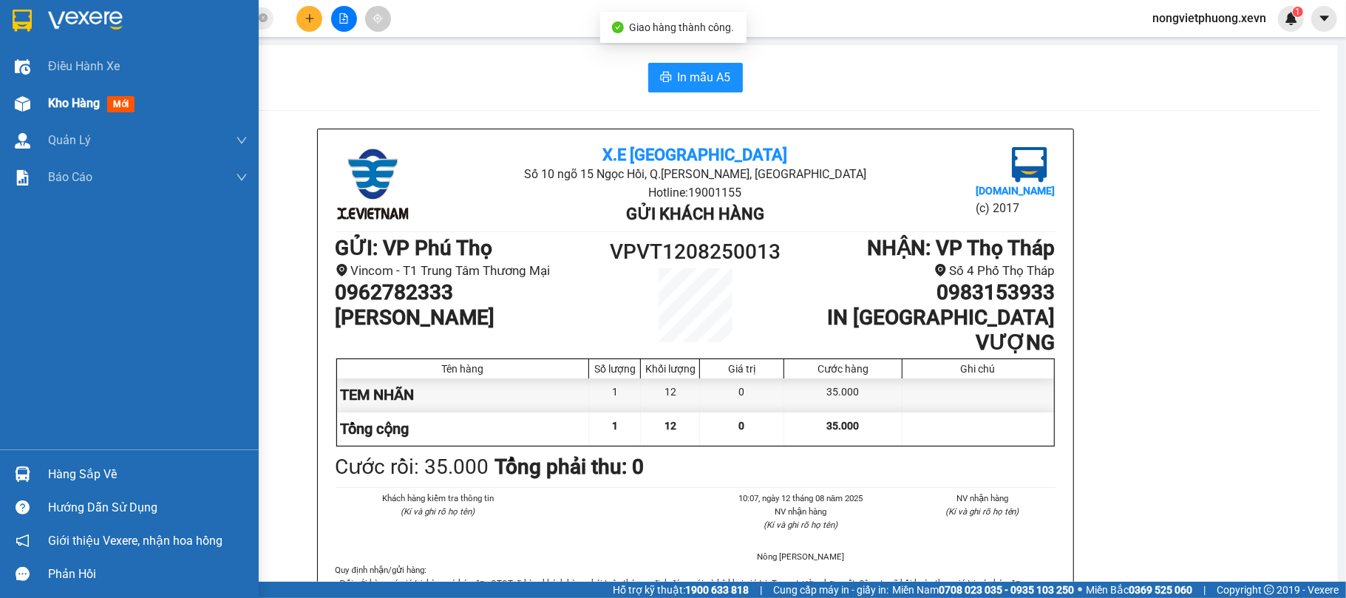
click at [93, 109] on span "Kho hàng" at bounding box center [74, 103] width 52 height 14
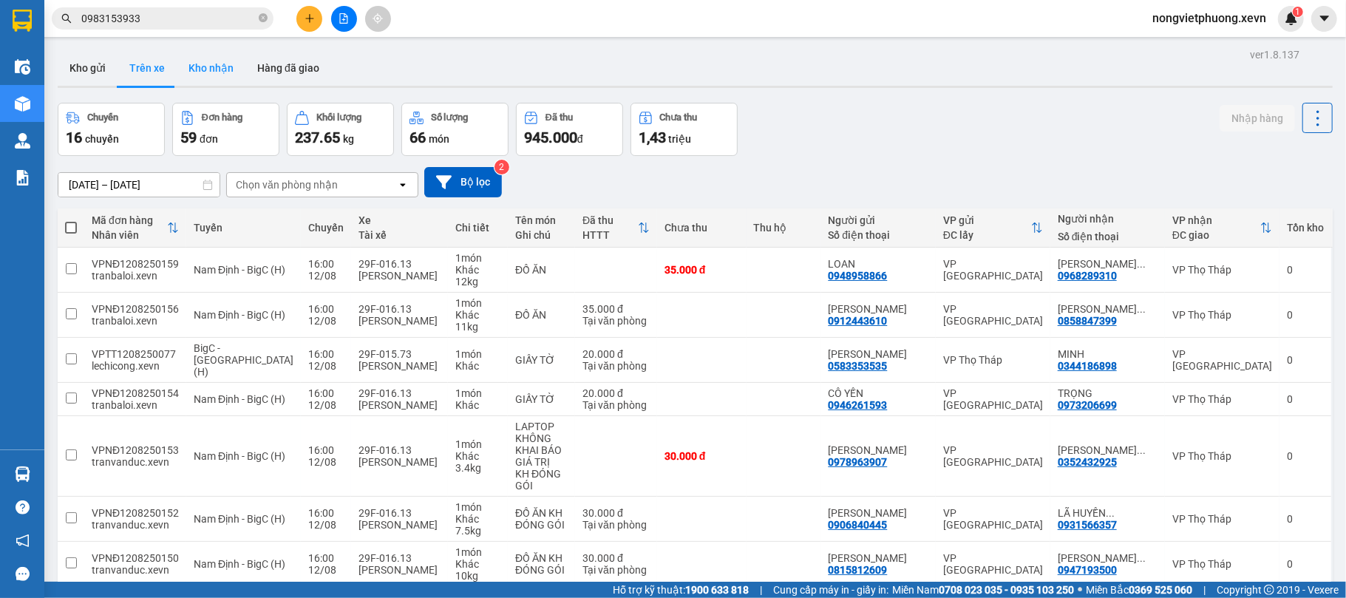
click at [204, 74] on button "Kho nhận" at bounding box center [211, 67] width 69 height 35
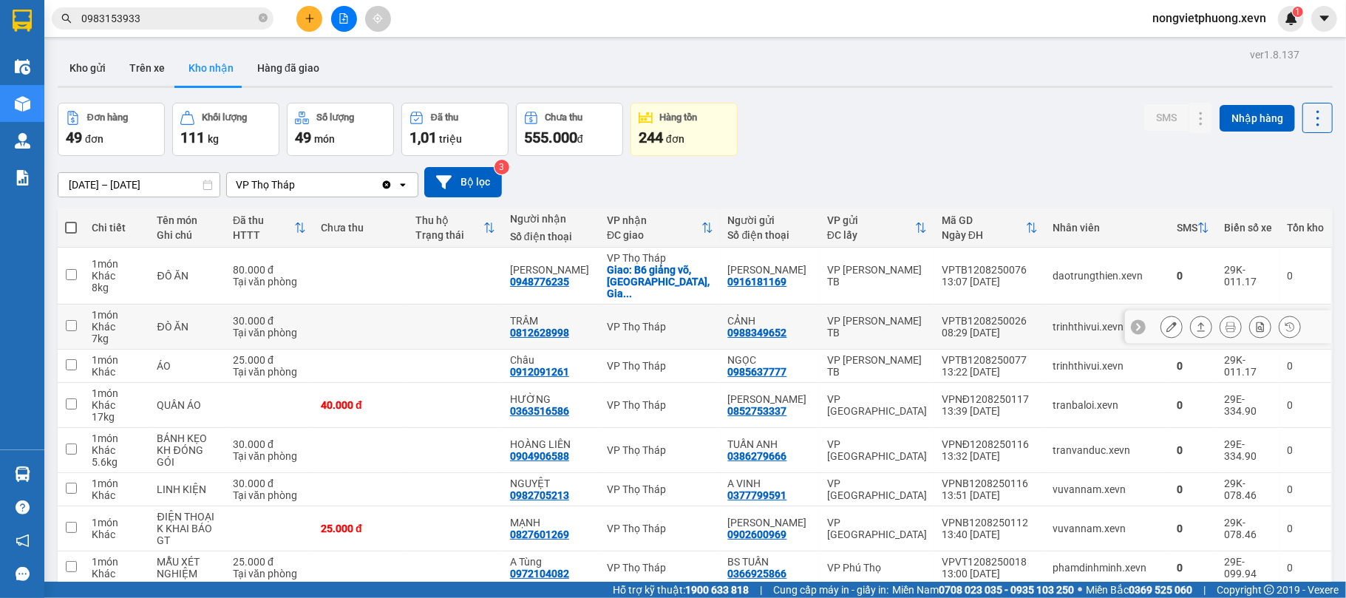
click at [1008, 327] on div "08:29 12/08" at bounding box center [990, 333] width 96 height 12
checkbox input "true"
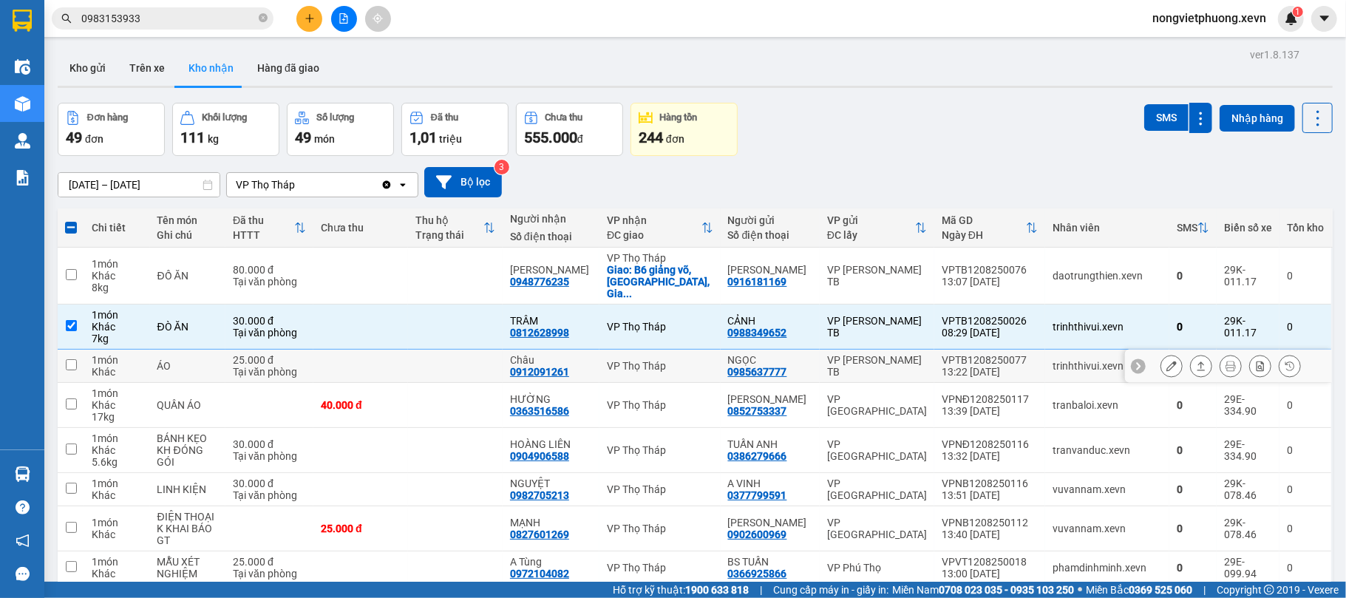
click at [1009, 354] on div "VPTB1208250077" at bounding box center [990, 360] width 96 height 12
checkbox input "true"
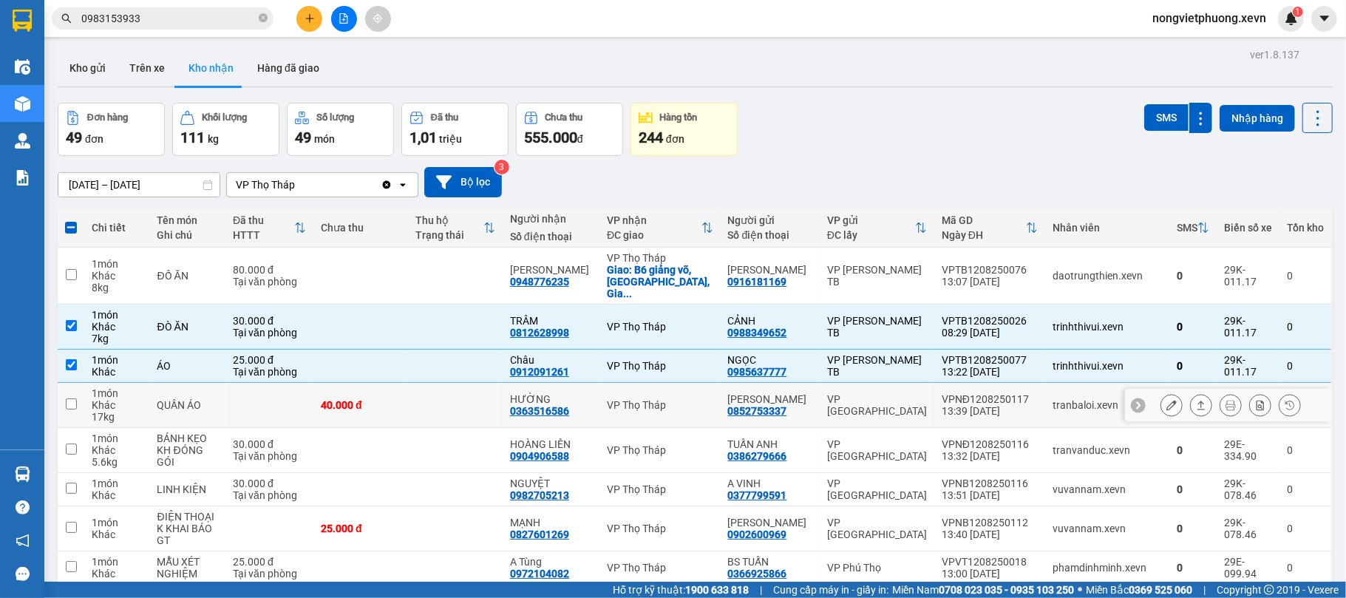
click at [1010, 383] on td "VPNĐ1208250117 13:39 12/08" at bounding box center [989, 405] width 111 height 45
checkbox input "true"
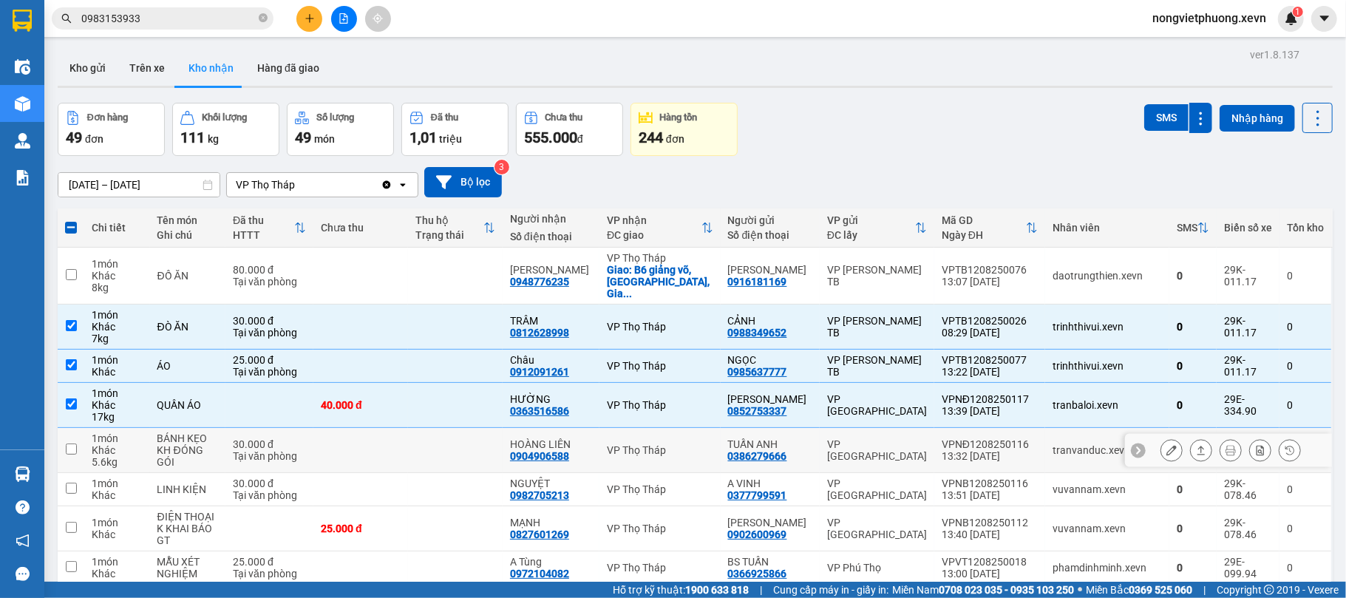
click at [1005, 450] on div "13:32 12/08" at bounding box center [990, 456] width 96 height 12
checkbox input "true"
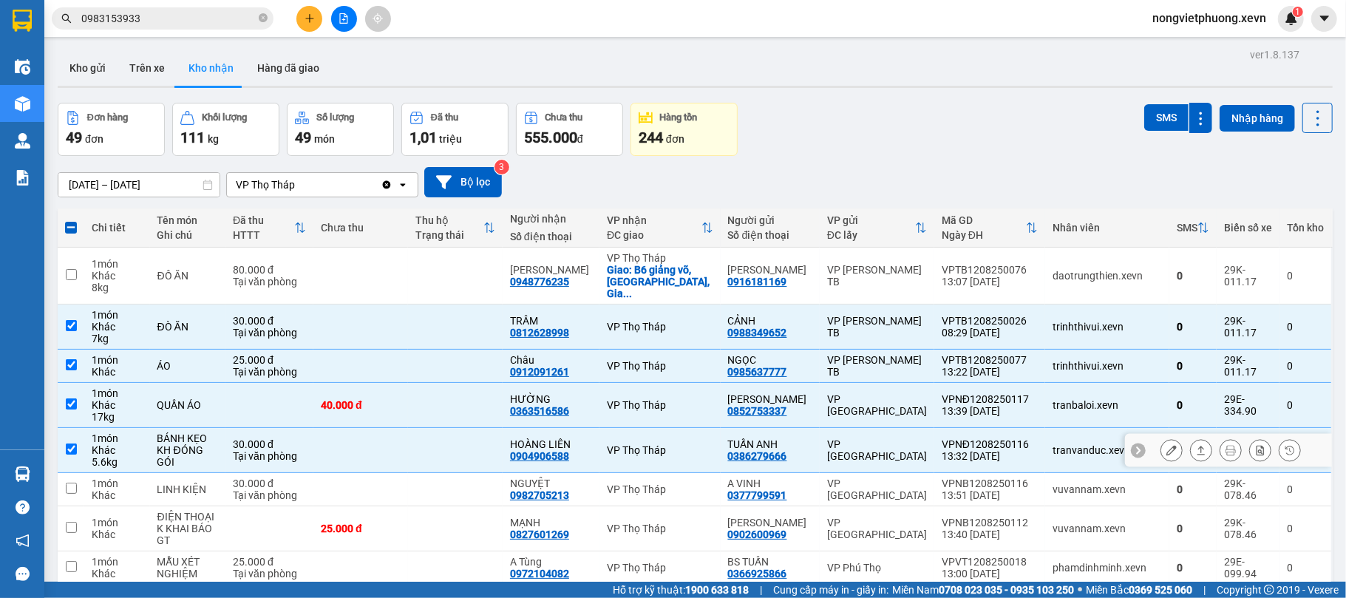
click at [1003, 477] on div "VPNB1208250116" at bounding box center [990, 483] width 96 height 12
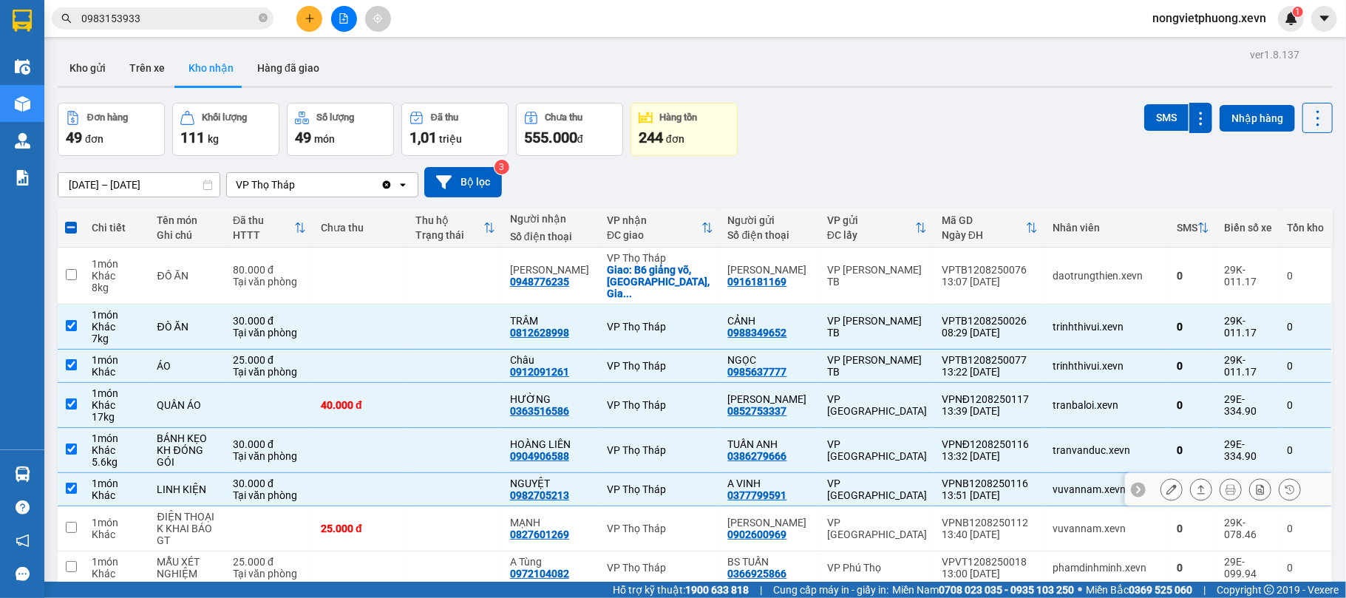
checkbox input "true"
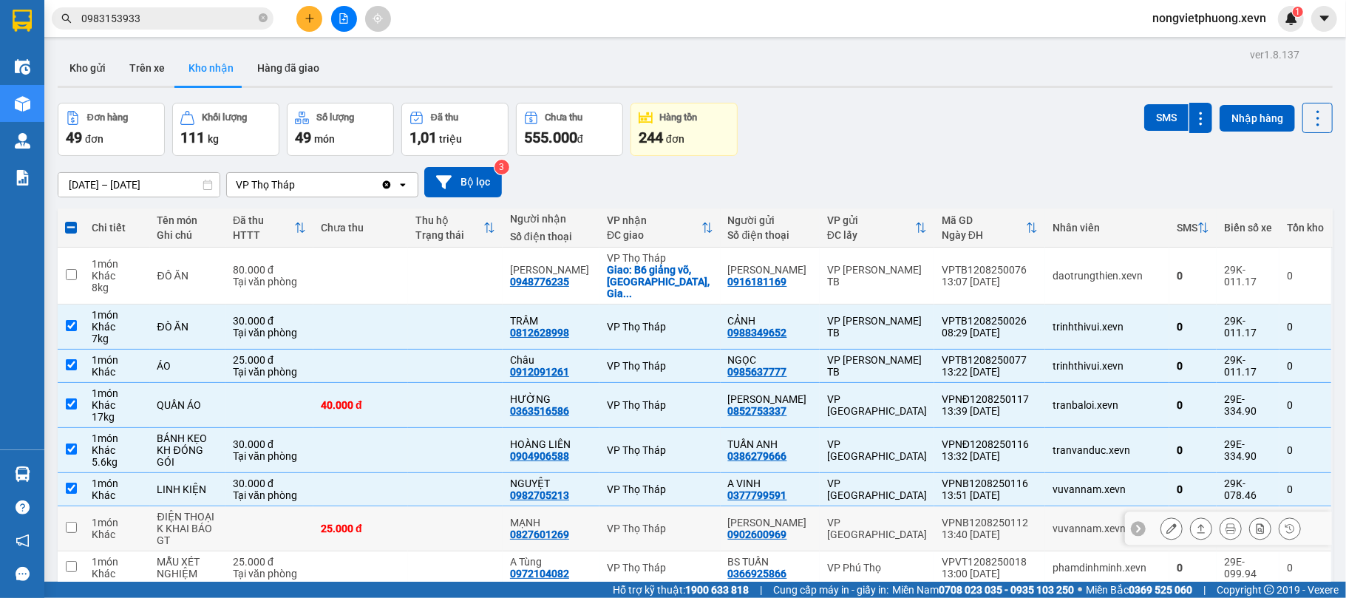
click at [998, 506] on td "VPNB1208250112 13:40 12/08" at bounding box center [989, 528] width 111 height 45
checkbox input "true"
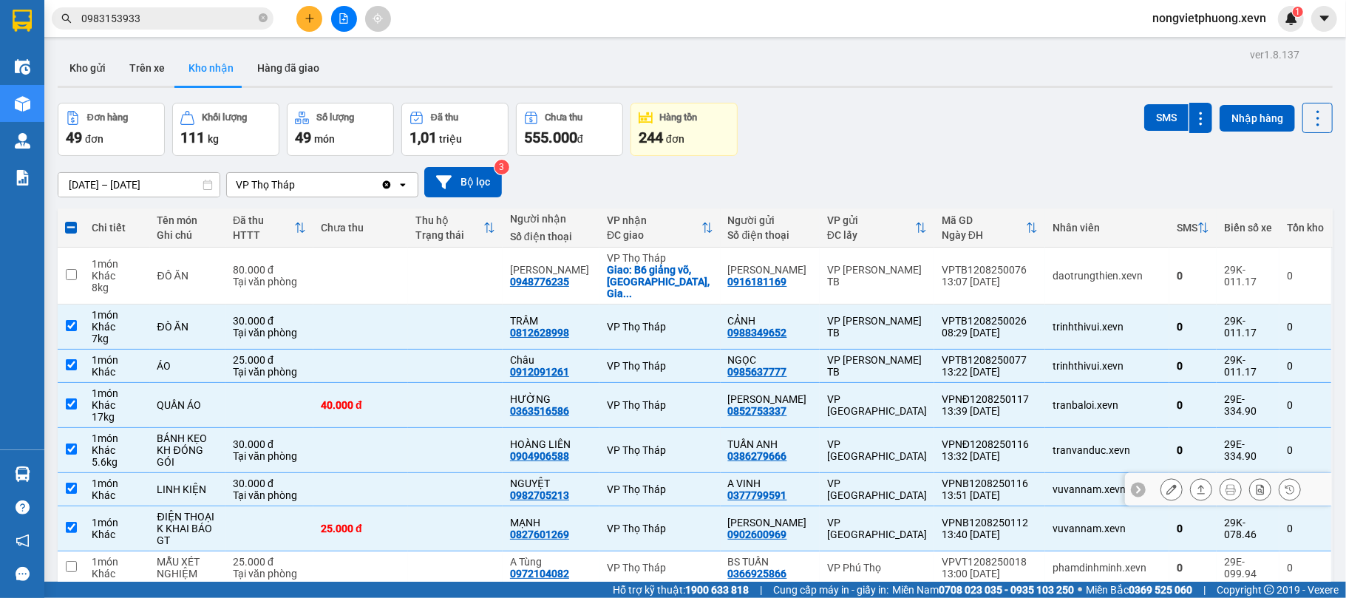
scroll to position [197, 0]
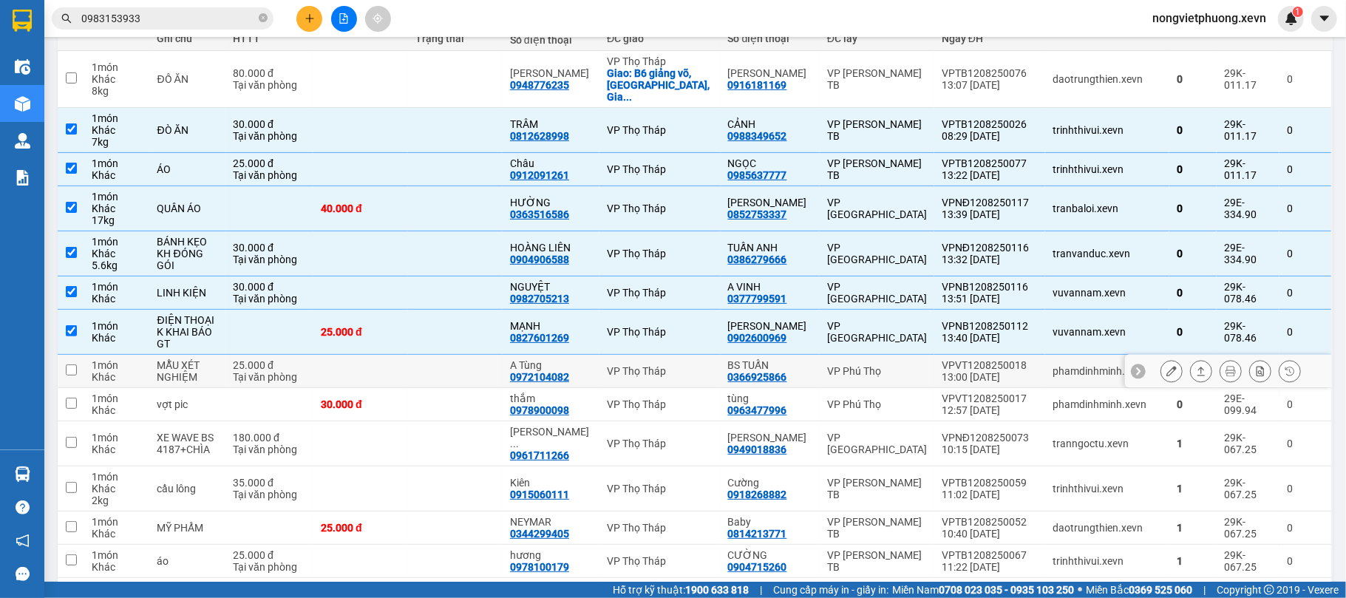
click at [1074, 365] on div "phamdinhminh.xevn" at bounding box center [1107, 371] width 109 height 12
checkbox input "true"
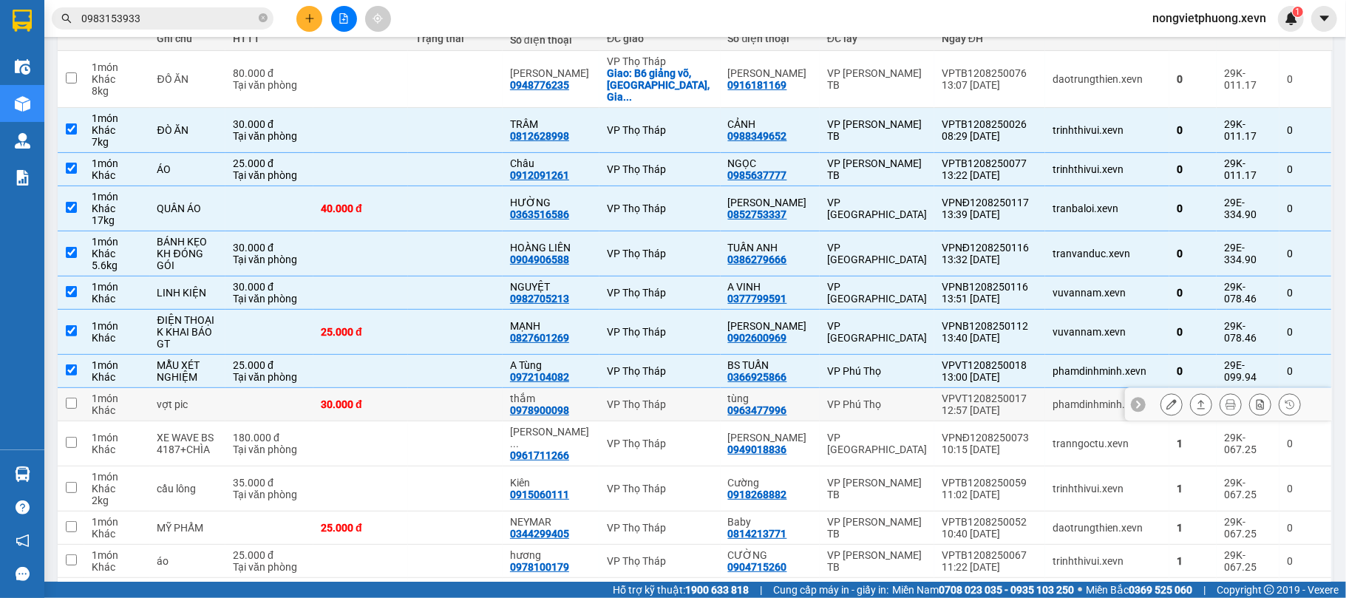
click at [1053, 398] on div "phamdinhminh.xevn" at bounding box center [1107, 404] width 109 height 12
checkbox input "true"
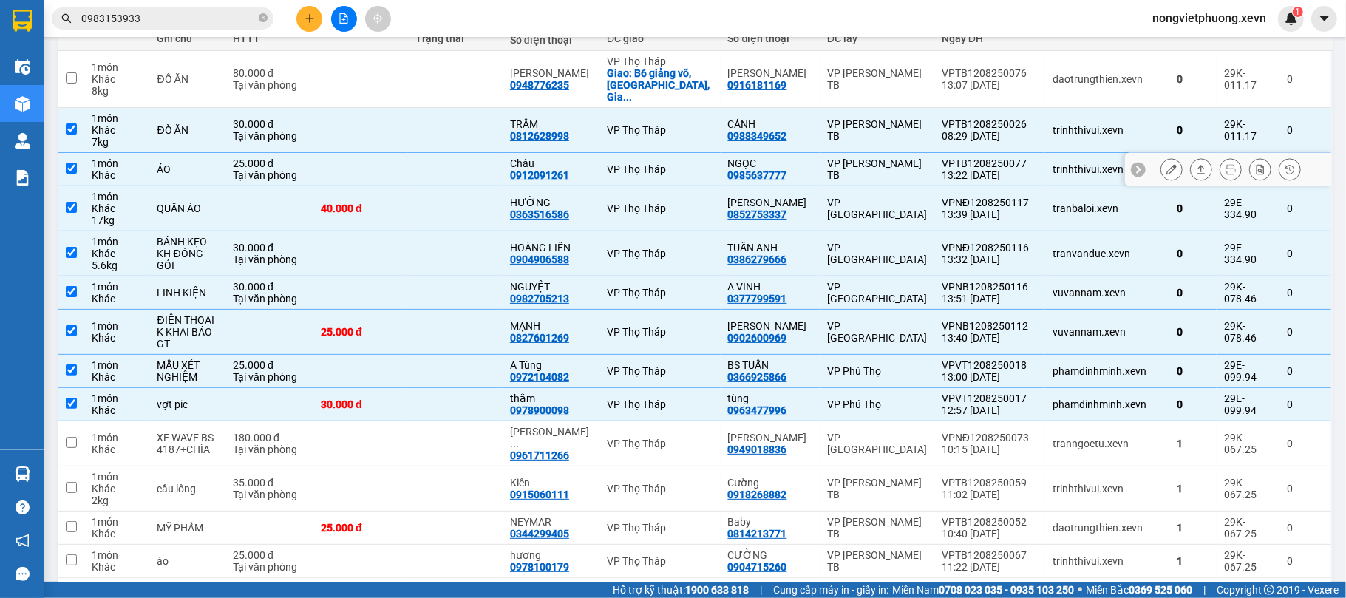
scroll to position [0, 0]
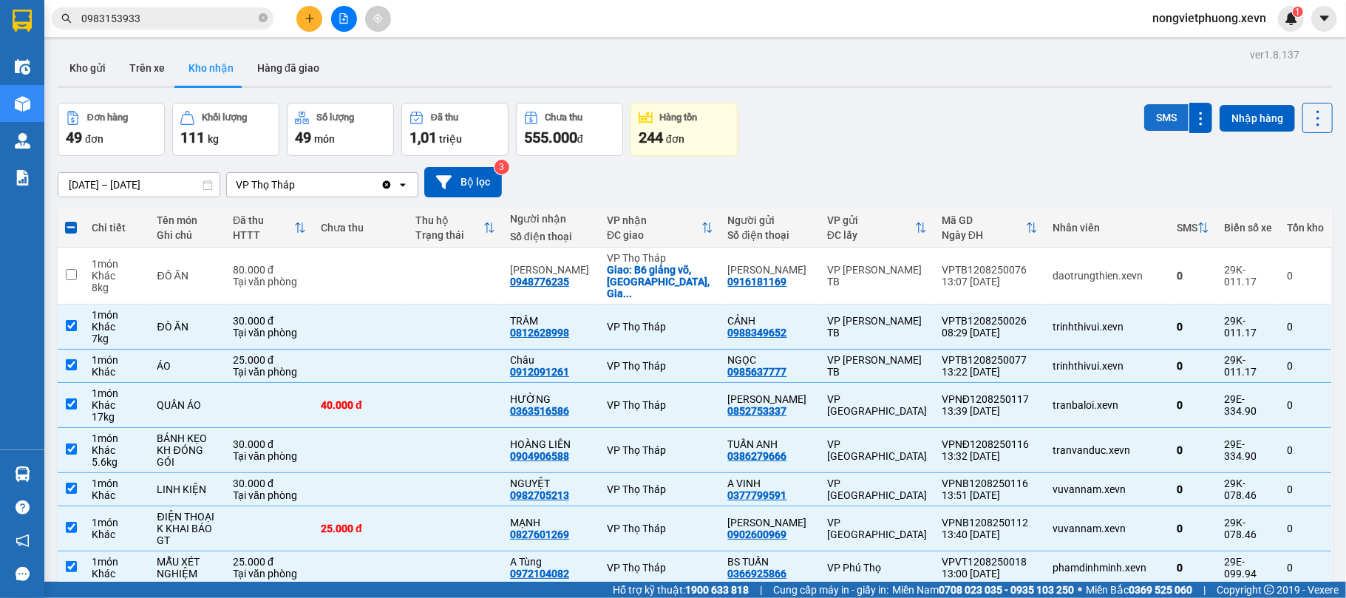
click at [1151, 121] on button "SMS" at bounding box center [1166, 117] width 44 height 27
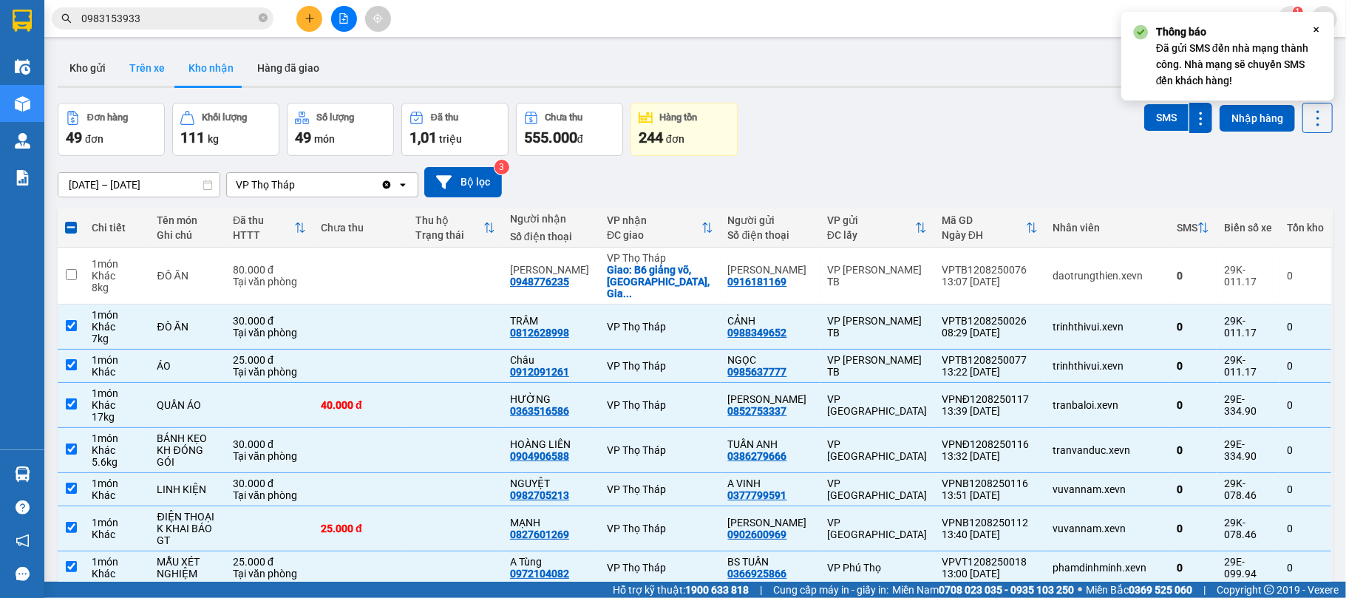
click at [143, 66] on button "Trên xe" at bounding box center [147, 67] width 59 height 35
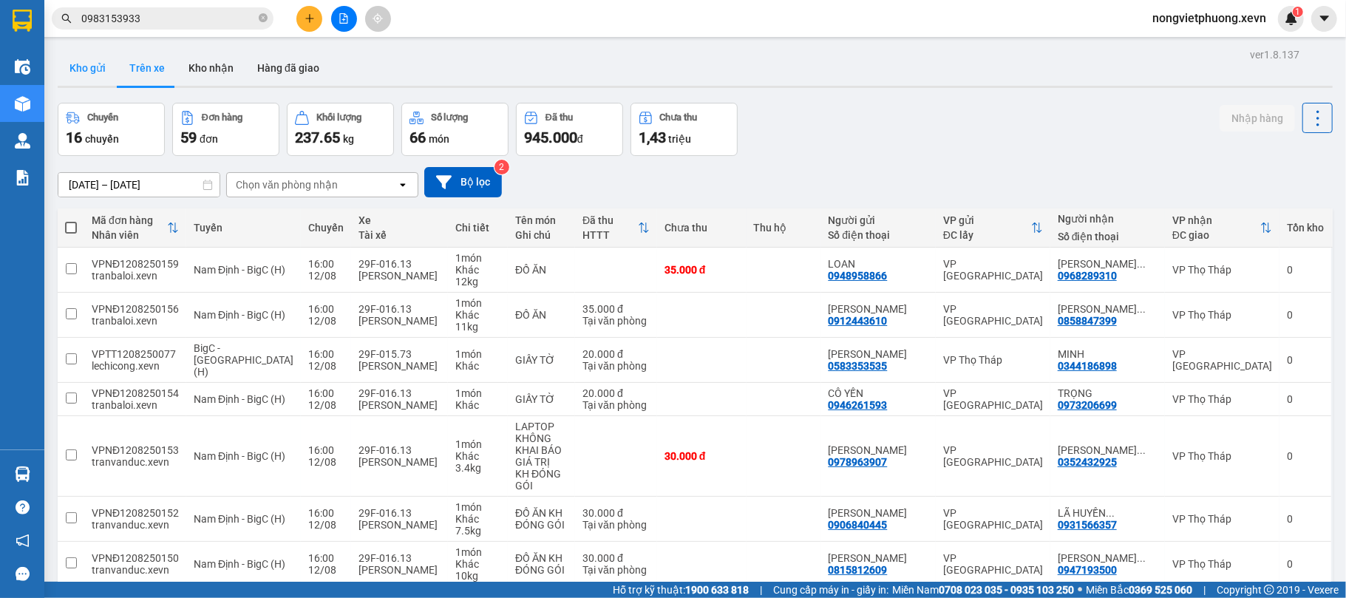
click at [81, 66] on button "Kho gửi" at bounding box center [88, 67] width 60 height 35
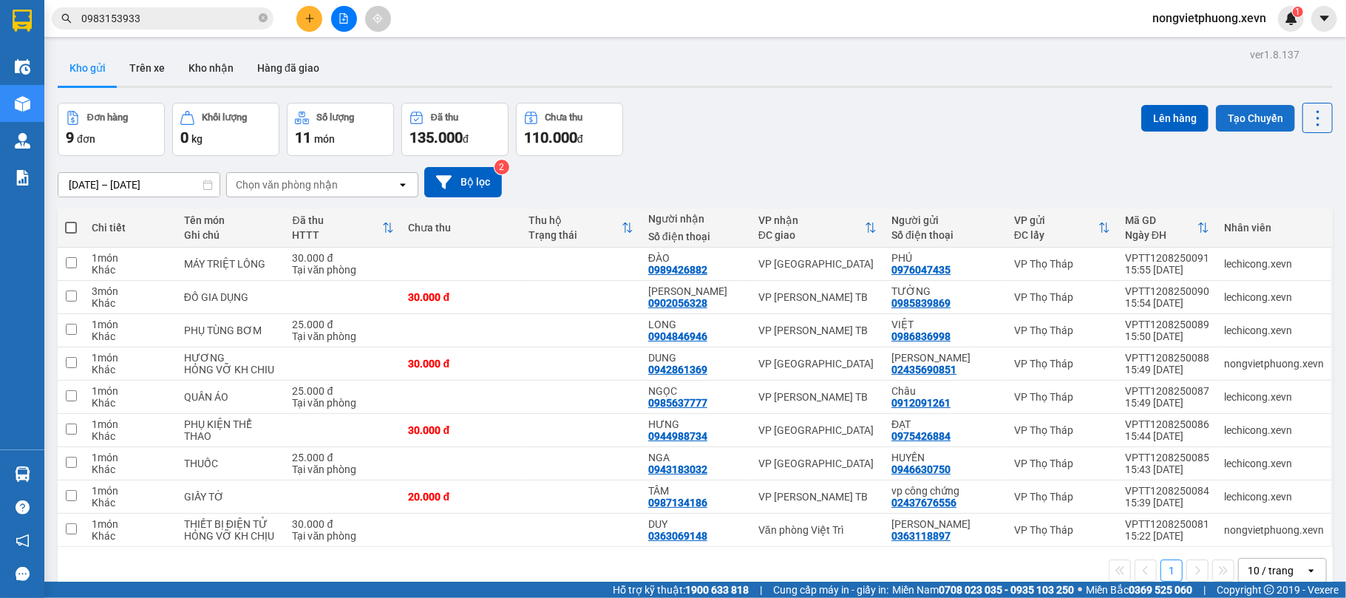
click at [1239, 111] on button "Tạo Chuyến" at bounding box center [1255, 118] width 79 height 27
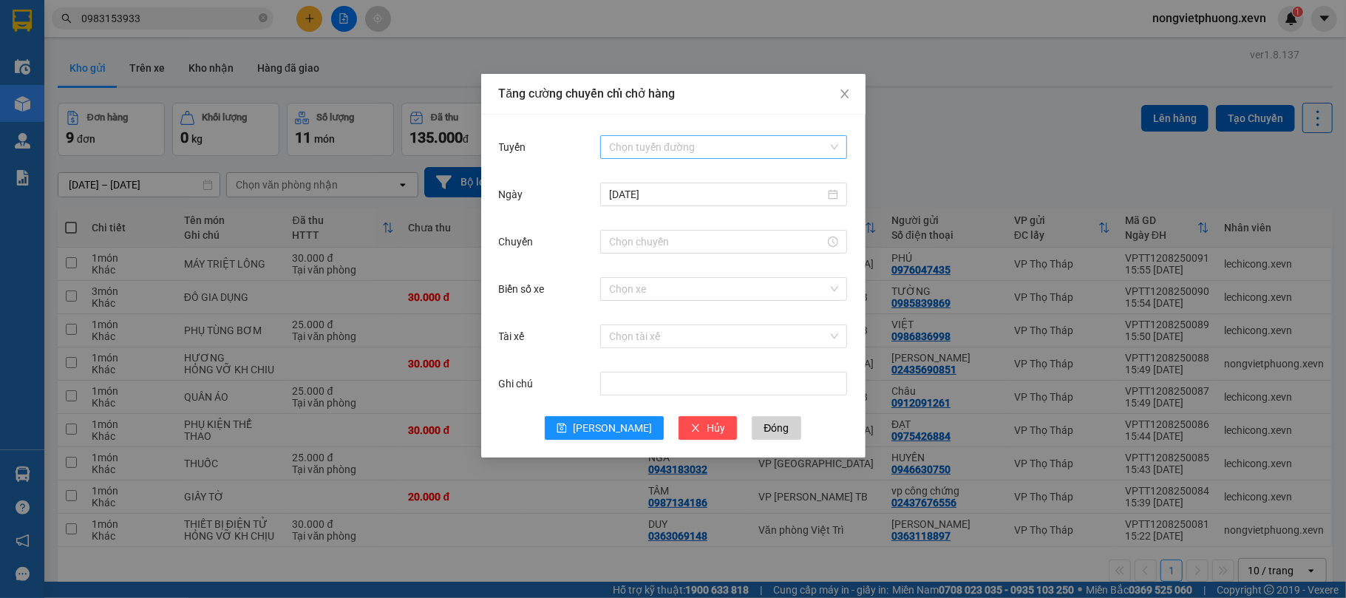
click at [699, 143] on input "Tuyến" at bounding box center [718, 147] width 219 height 22
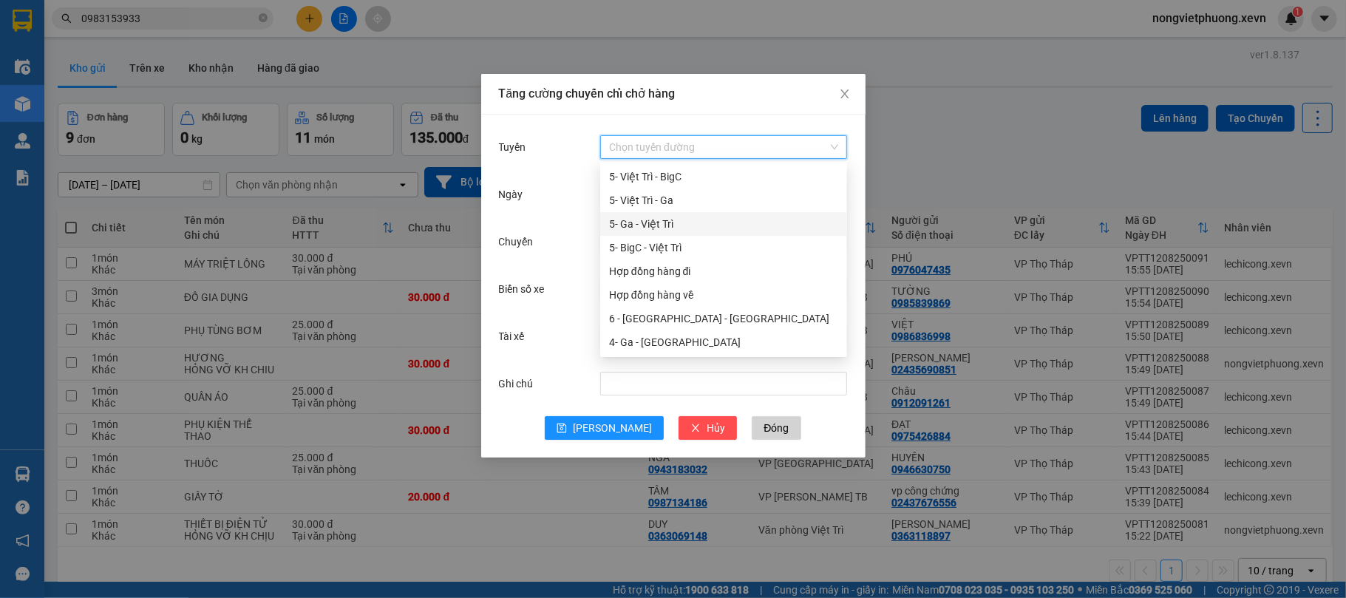
click at [548, 197] on div "Ngày" at bounding box center [550, 195] width 102 height 30
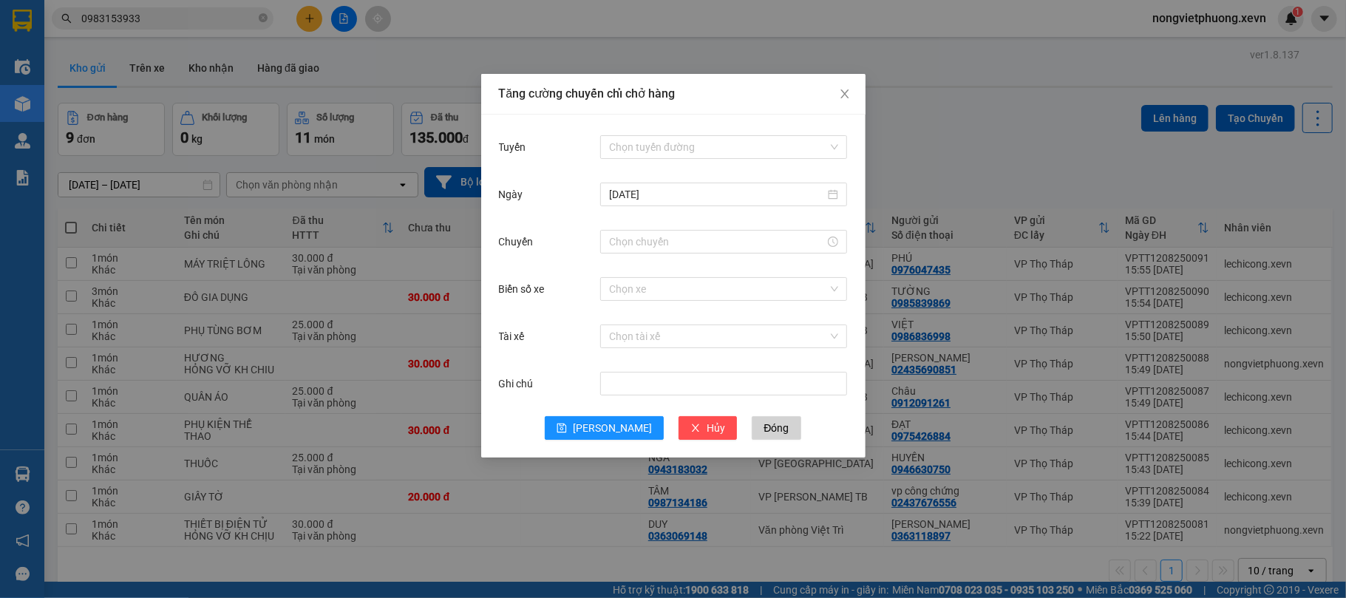
click at [448, 110] on div "Tăng cường chuyến chỉ chở hàng Tuyến Chọn tuyến đường Ngày 12/08/2025 Chuyến Bi…" at bounding box center [673, 299] width 1346 height 598
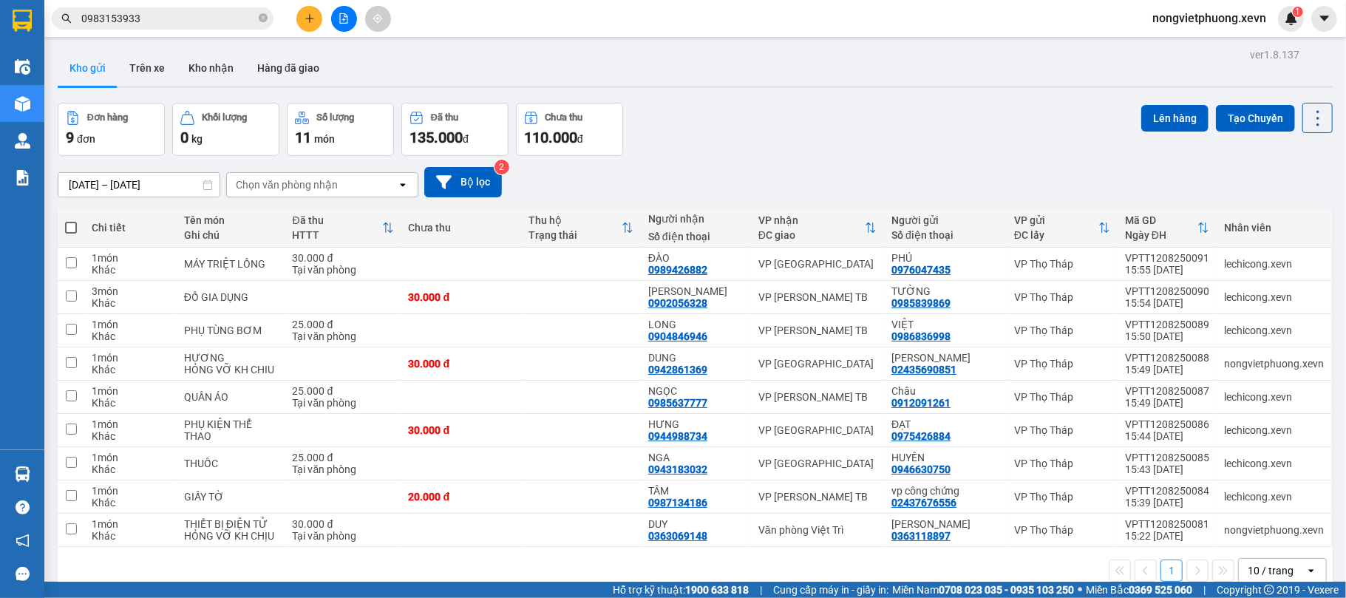
click at [220, 49] on div "ver 1.8.137 Kho gửi Trên xe Kho nhận Hàng đã giao Đơn hàng 9 đơn Khối lượng 0 k…" at bounding box center [695, 343] width 1287 height 598
click at [214, 60] on button "Kho nhận" at bounding box center [211, 67] width 69 height 35
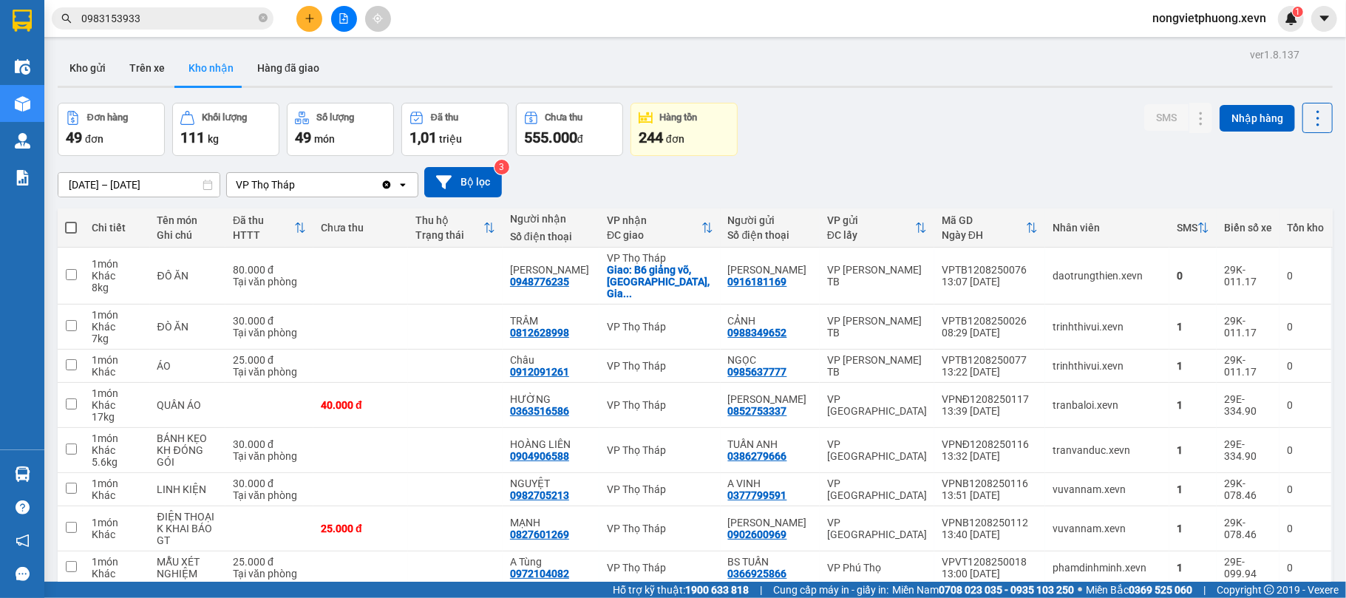
drag, startPoint x: 83, startPoint y: 60, endPoint x: 161, endPoint y: 33, distance: 83.0
click at [83, 61] on button "Kho gửi" at bounding box center [88, 67] width 60 height 35
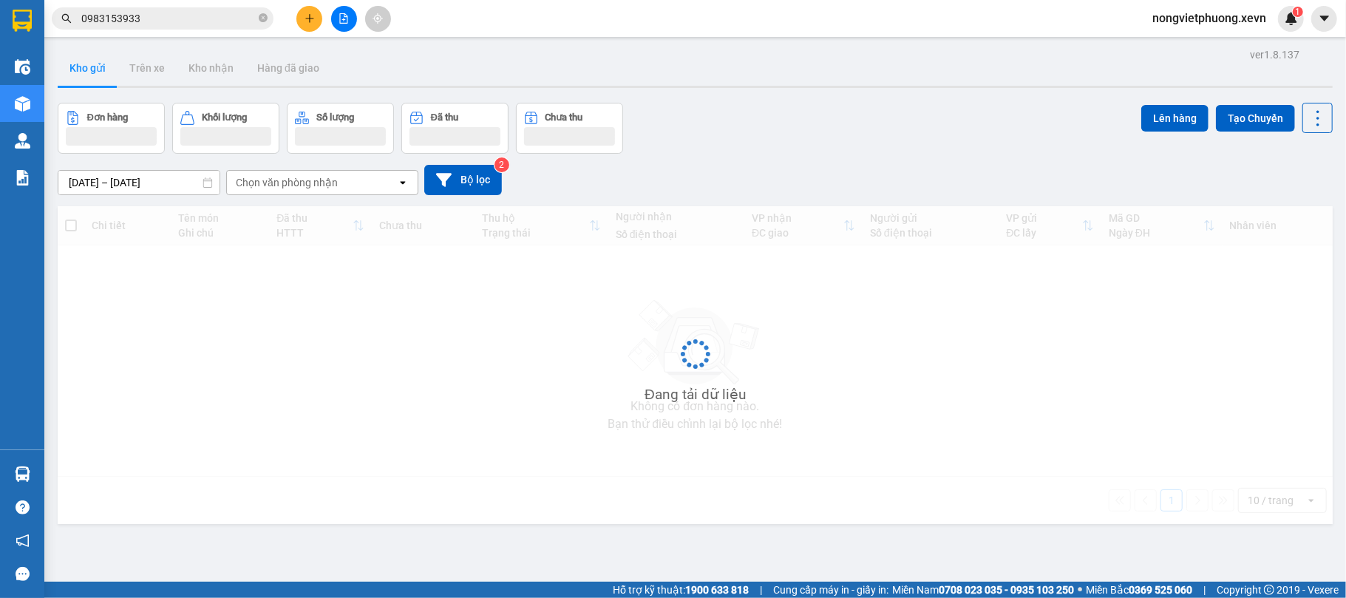
click at [184, 21] on input "0983153933" at bounding box center [168, 18] width 174 height 16
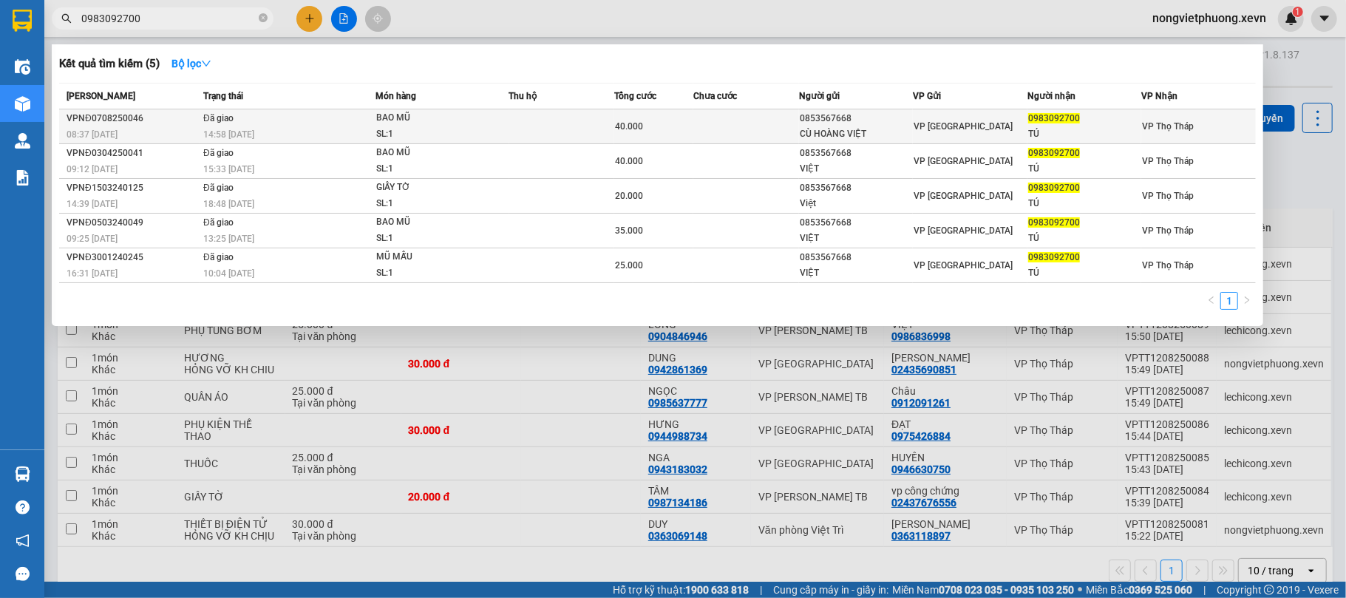
type input "0983092700"
click at [377, 117] on div "BAO MŨ" at bounding box center [431, 118] width 111 height 16
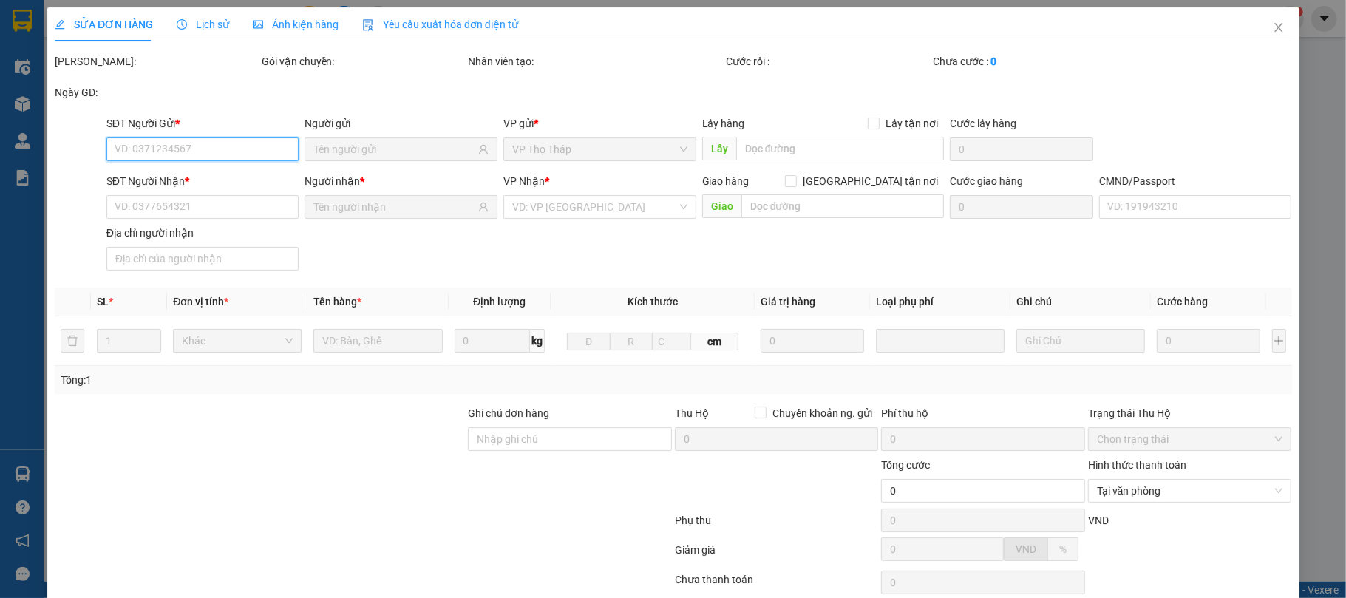
type input "0853567668"
type input "CÙ HOÀNG VIỆT"
type input "0983092700"
type input "TÚ"
type input "VŨ THANH TÚ"
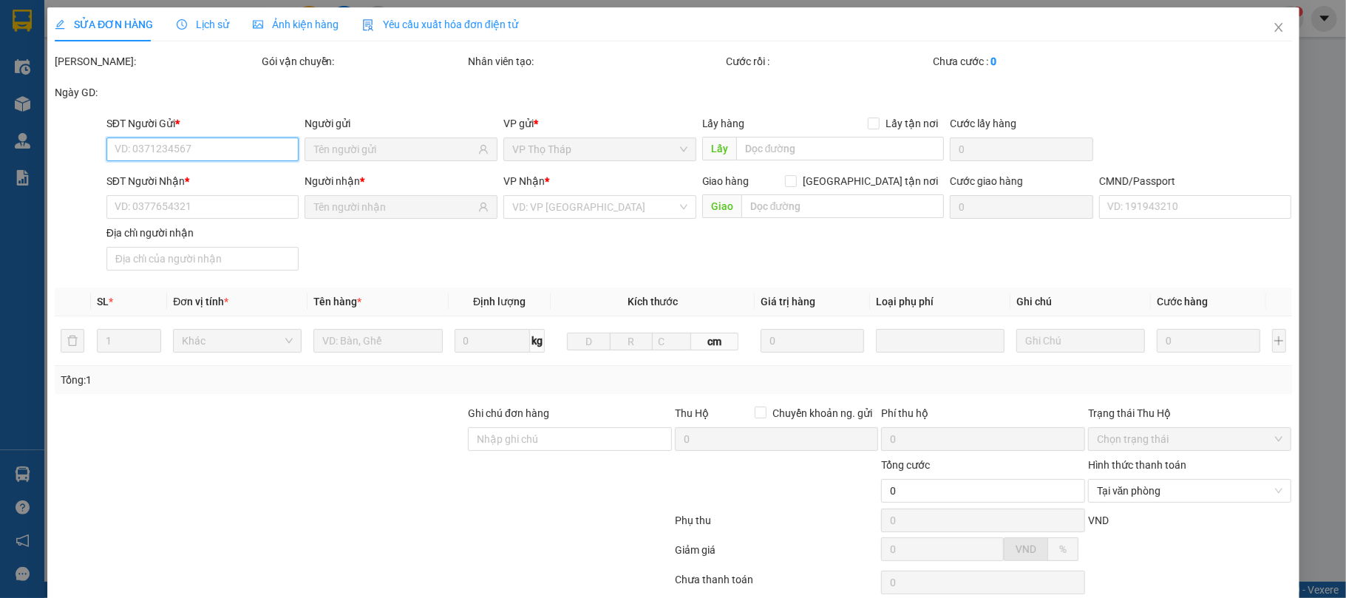
type input "40.000"
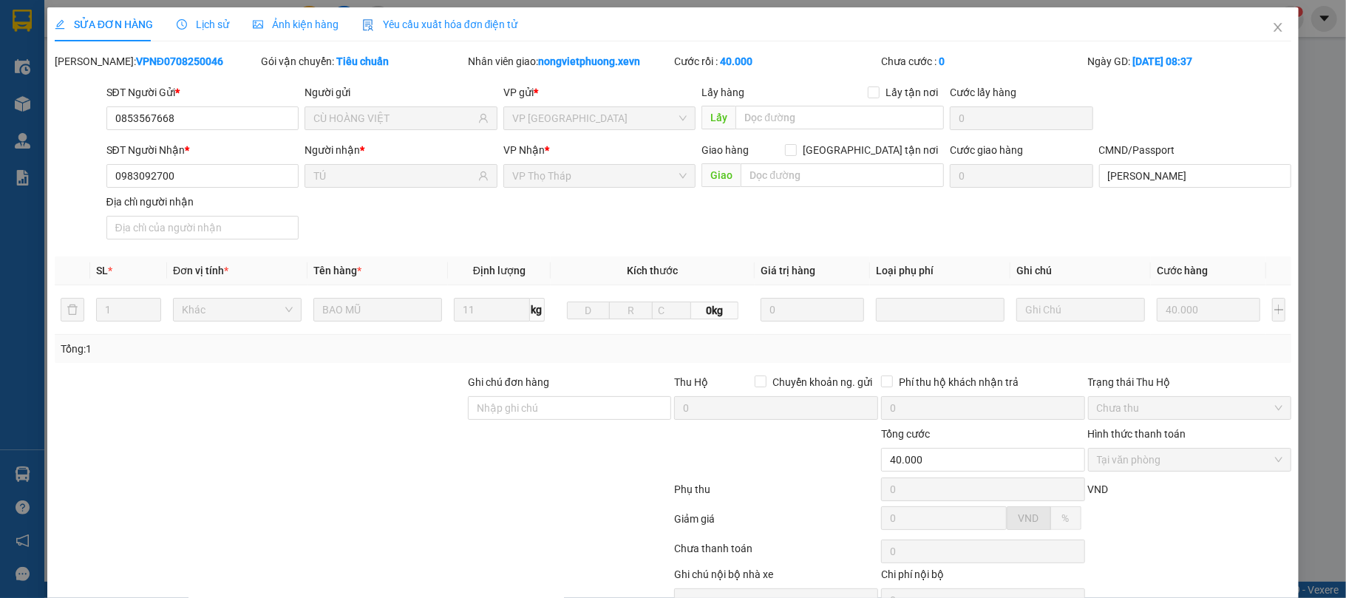
click at [178, 24] on icon "clock-circle" at bounding box center [182, 24] width 10 height 10
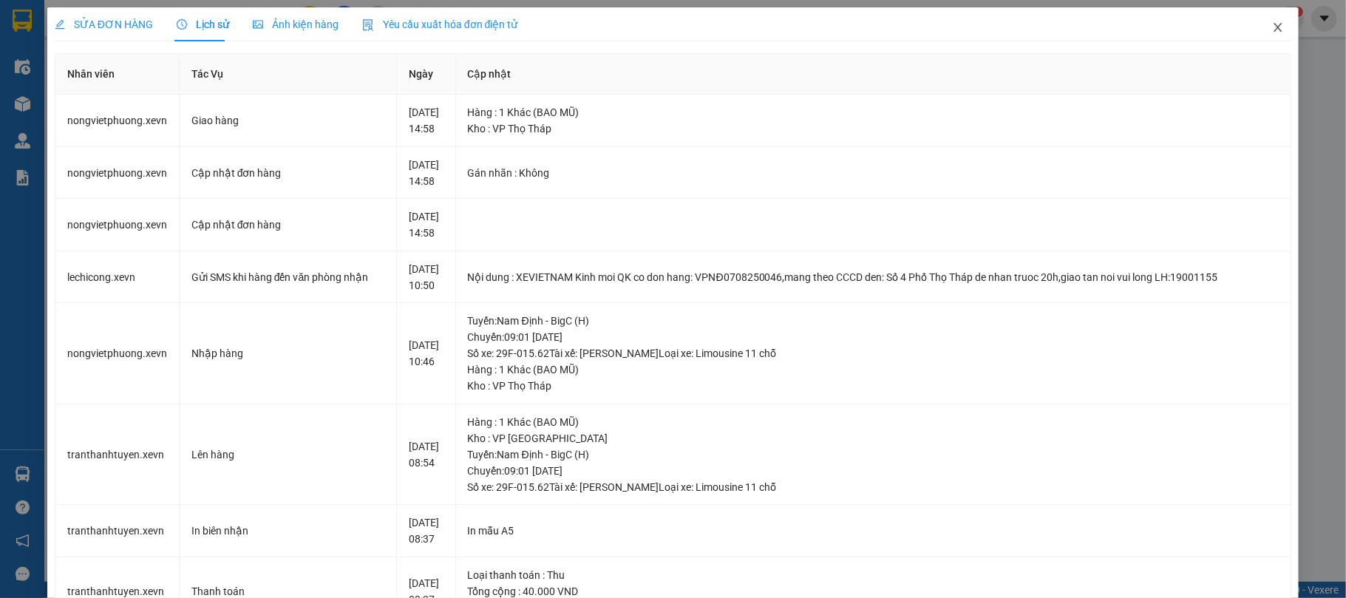
click at [1260, 19] on span "Close" at bounding box center [1277, 27] width 41 height 41
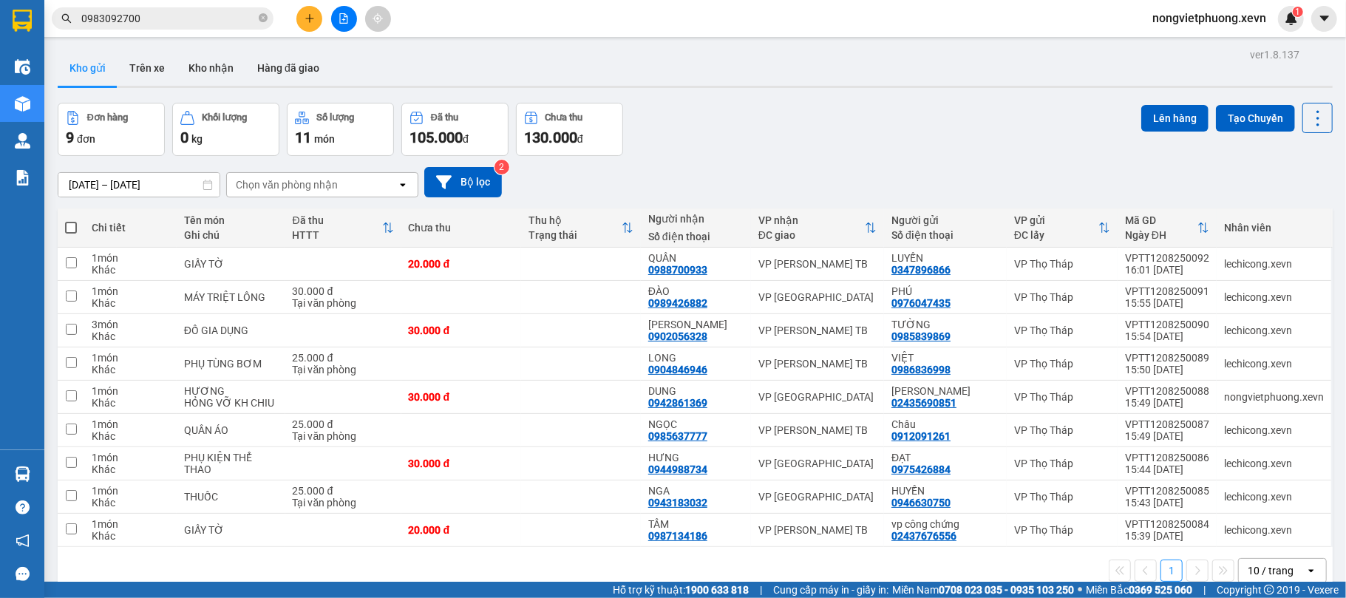
click at [190, 7] on span "0983092700" at bounding box center [163, 18] width 222 height 22
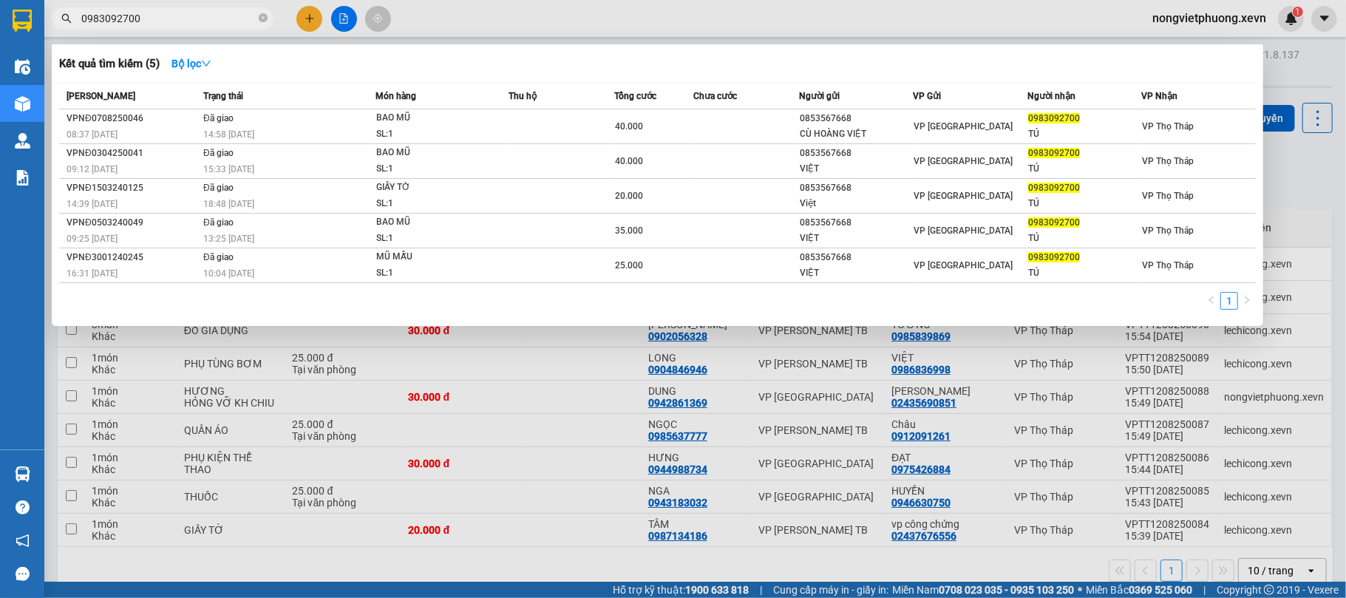
click at [188, 19] on input "0983092700" at bounding box center [168, 18] width 174 height 16
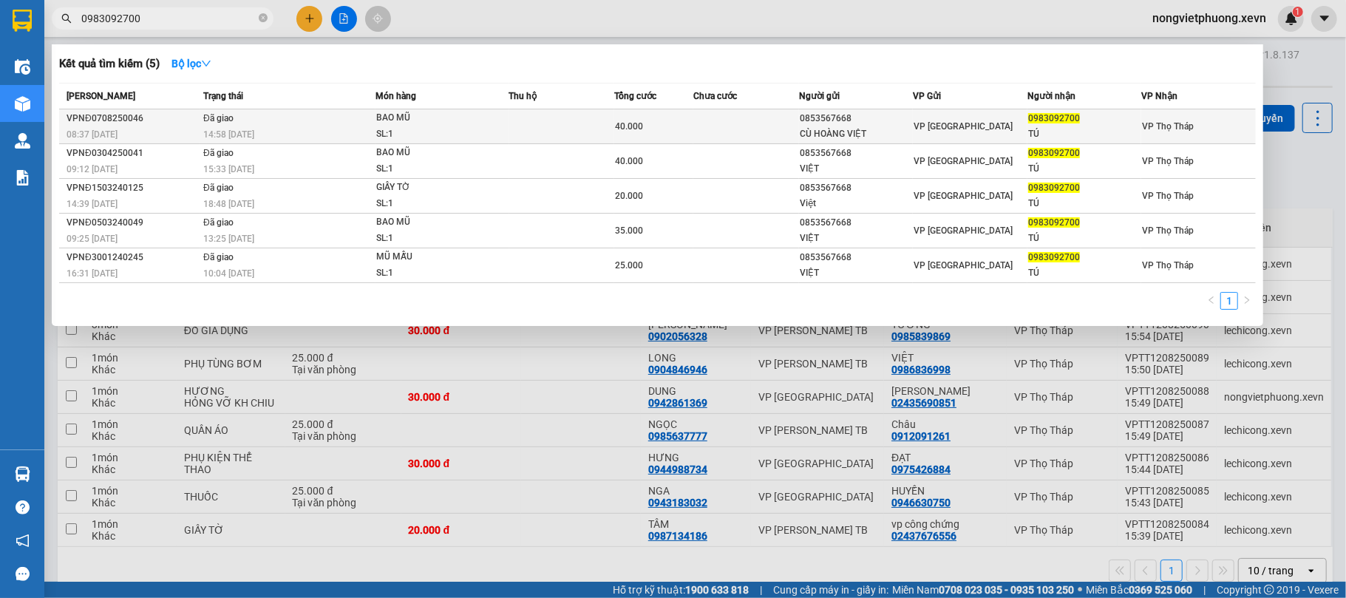
click at [384, 125] on div "BAO MŨ" at bounding box center [431, 118] width 111 height 16
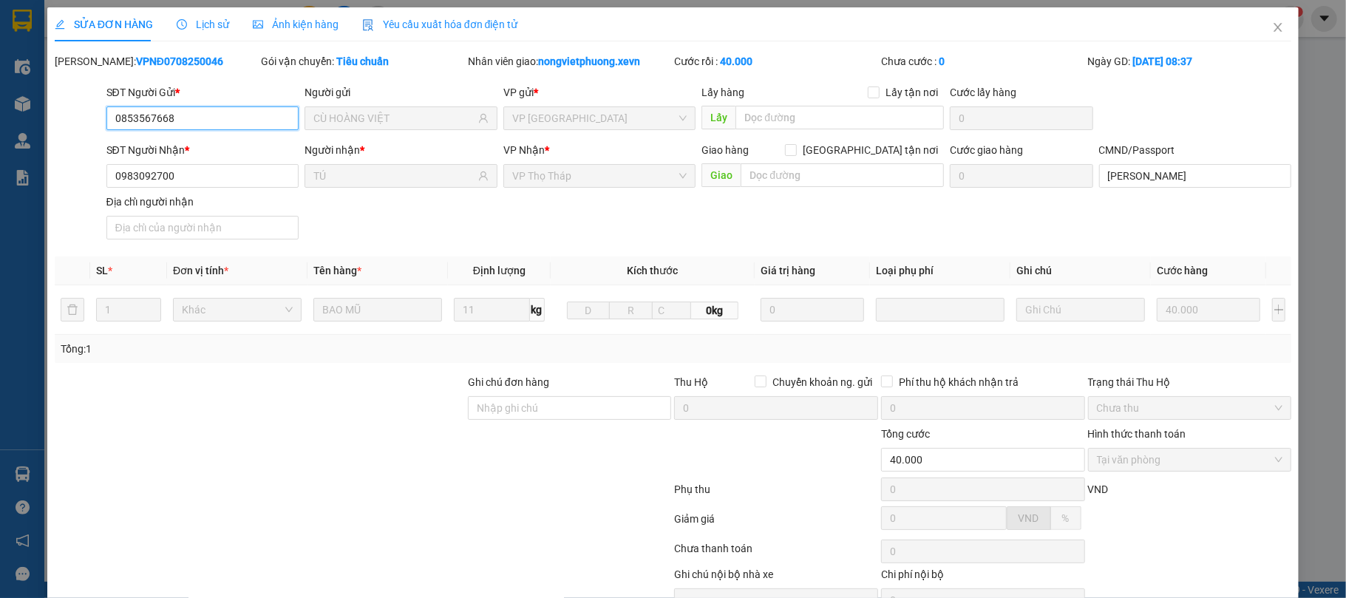
type input "0853567668"
type input "CÙ HOÀNG VIỆT"
type input "0983092700"
type input "TÚ"
type input "VŨ THANH TÚ"
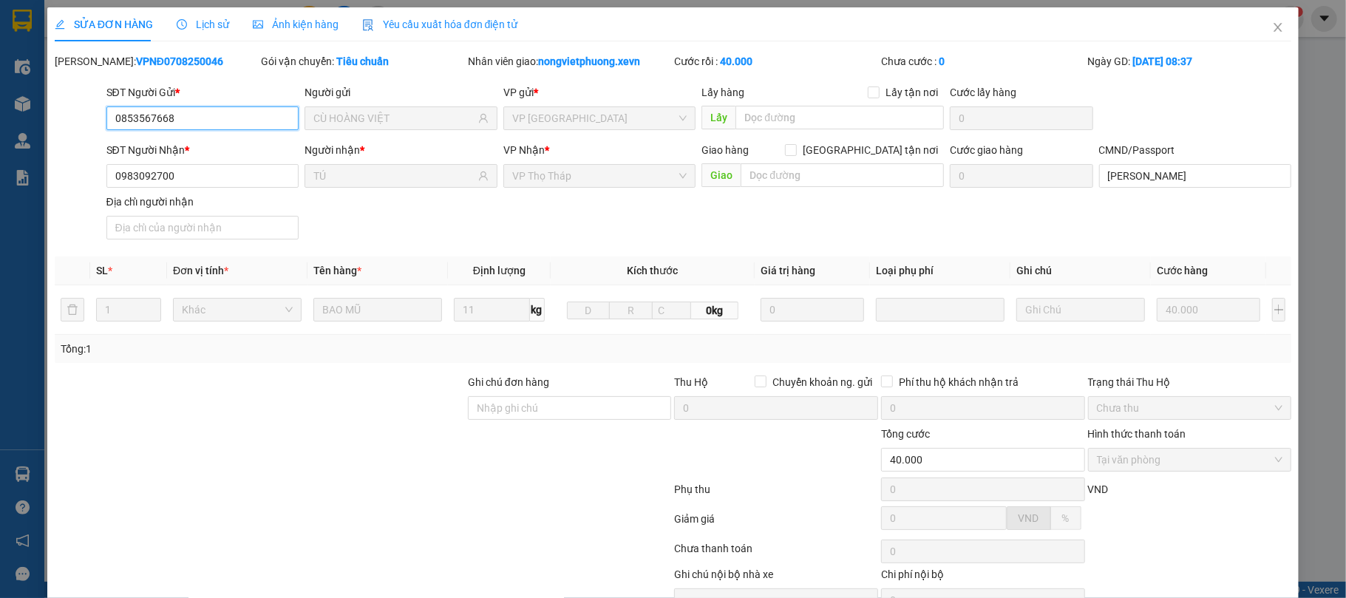
type input "40.000"
click at [225, 27] on div "SỬA ĐƠN HÀNG Lịch sử Ảnh kiện hàng Yêu cầu xuất hóa đơn điện tử" at bounding box center [286, 24] width 463 height 34
click at [205, 25] on span "Lịch sử" at bounding box center [203, 24] width 52 height 12
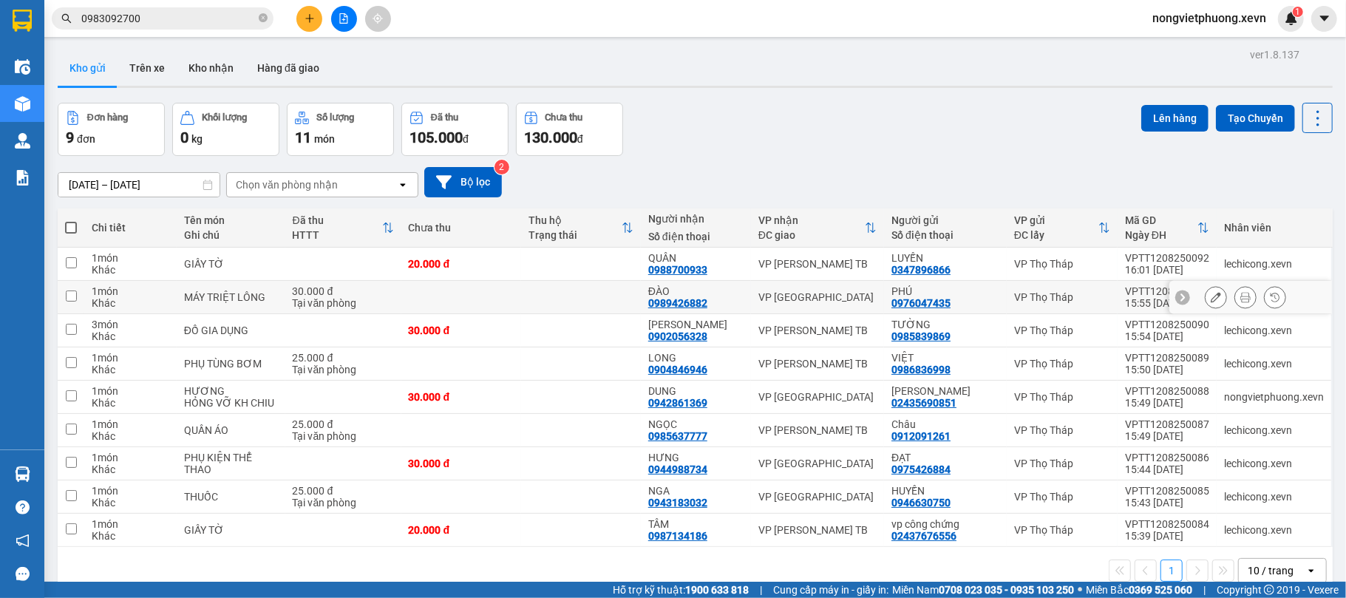
scroll to position [68, 0]
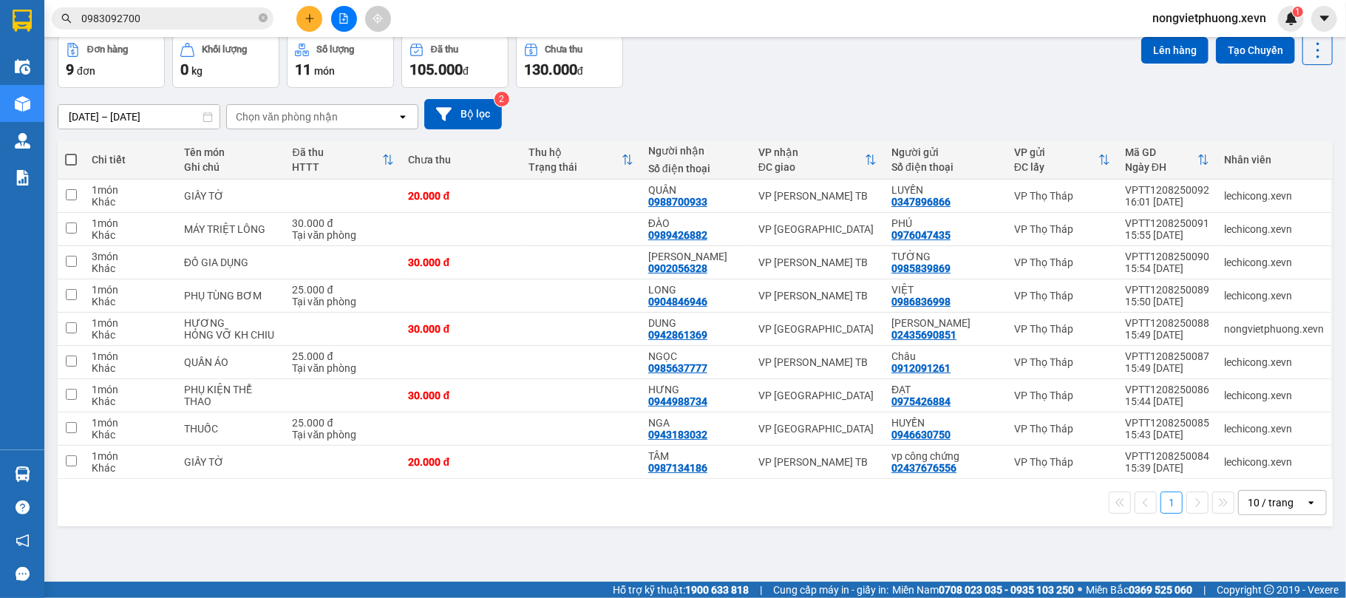
click at [273, 119] on div "Chọn văn phòng nhận" at bounding box center [287, 116] width 102 height 15
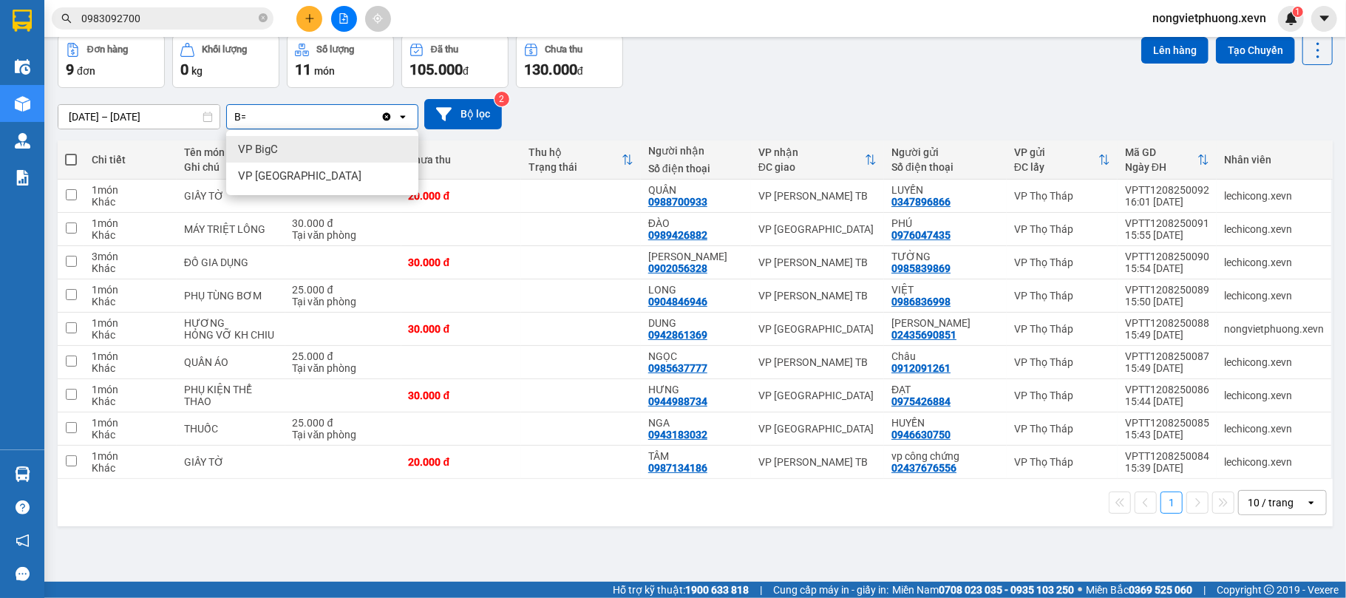
type input "B"
type input "VI"
click at [285, 134] on ul "Văn phòng Việt Trì" at bounding box center [322, 149] width 192 height 38
click at [273, 152] on span "Văn phòng Việt Trì" at bounding box center [284, 149] width 92 height 15
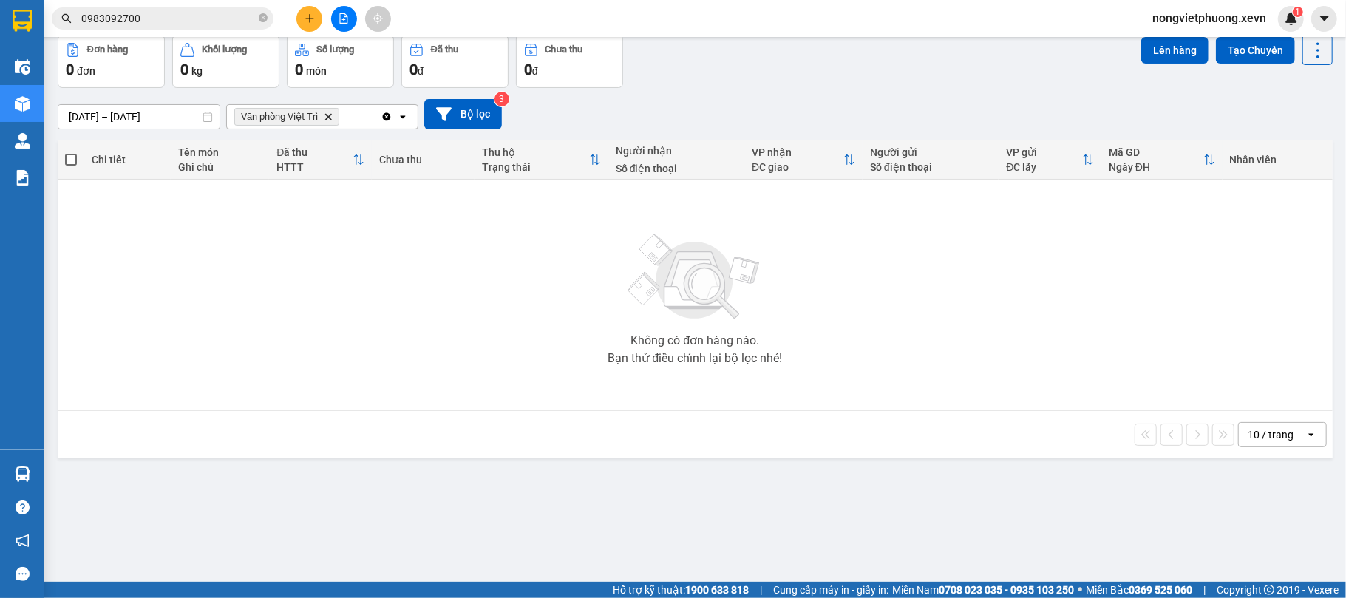
scroll to position [0, 0]
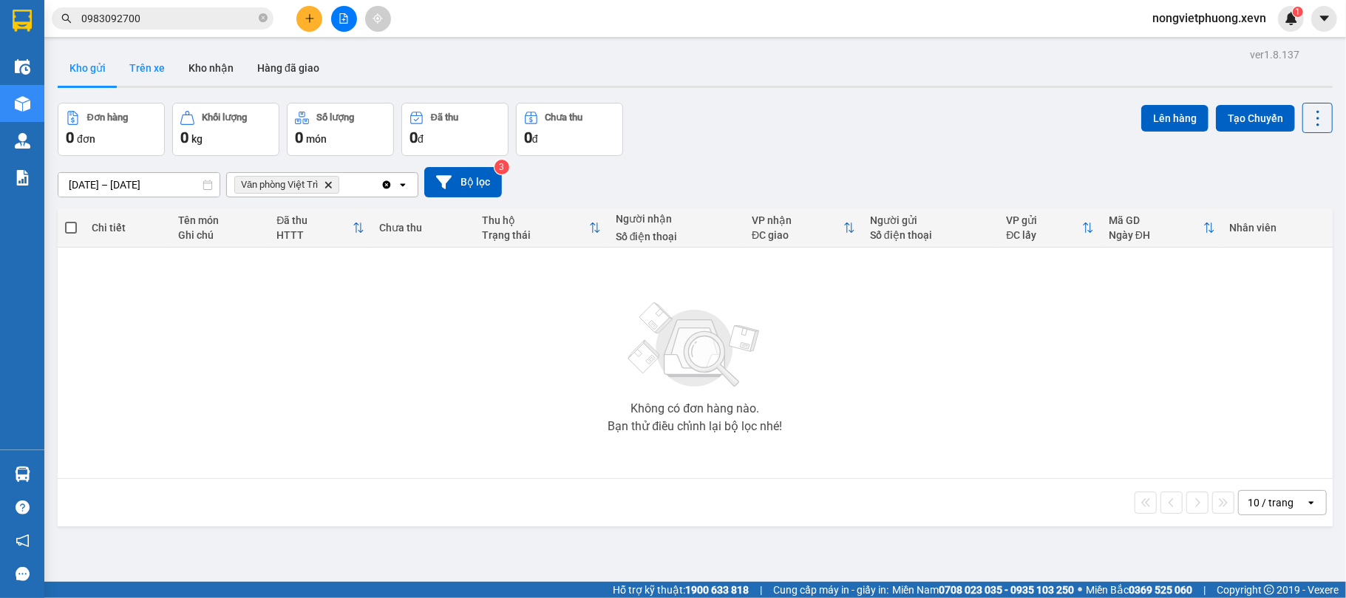
click at [158, 72] on button "Trên xe" at bounding box center [147, 67] width 59 height 35
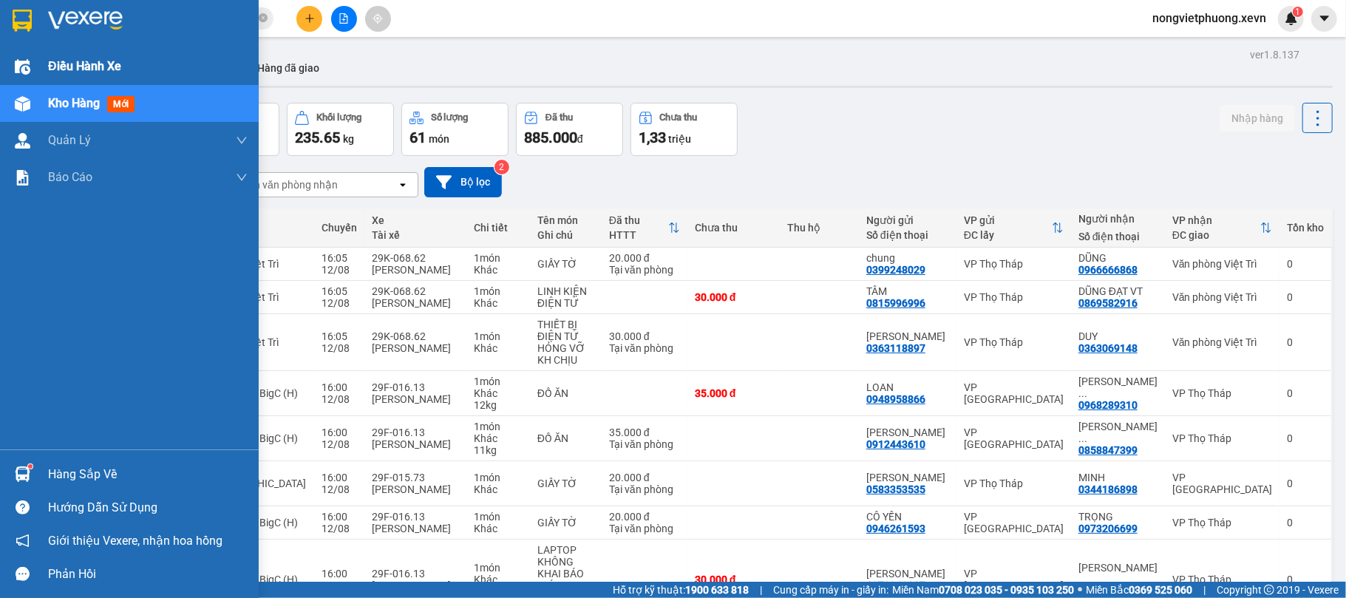
click at [0, 35] on div at bounding box center [129, 24] width 259 height 48
click at [10, 57] on div at bounding box center [23, 67] width 26 height 26
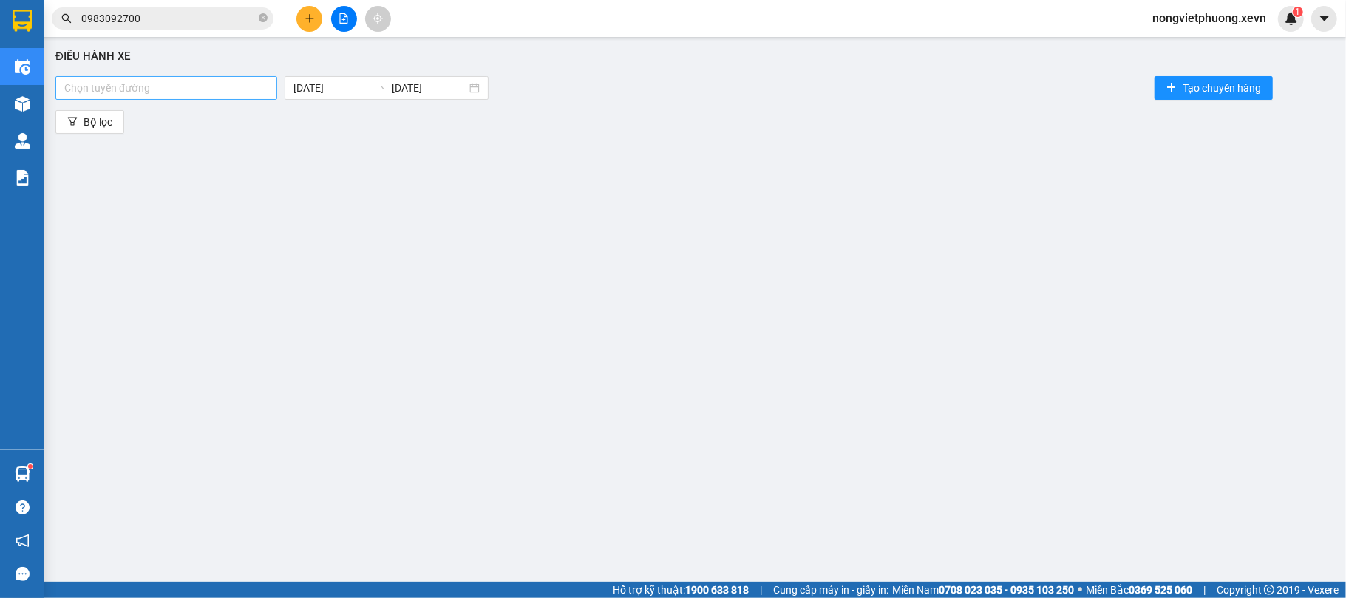
click at [103, 84] on div at bounding box center [166, 88] width 214 height 18
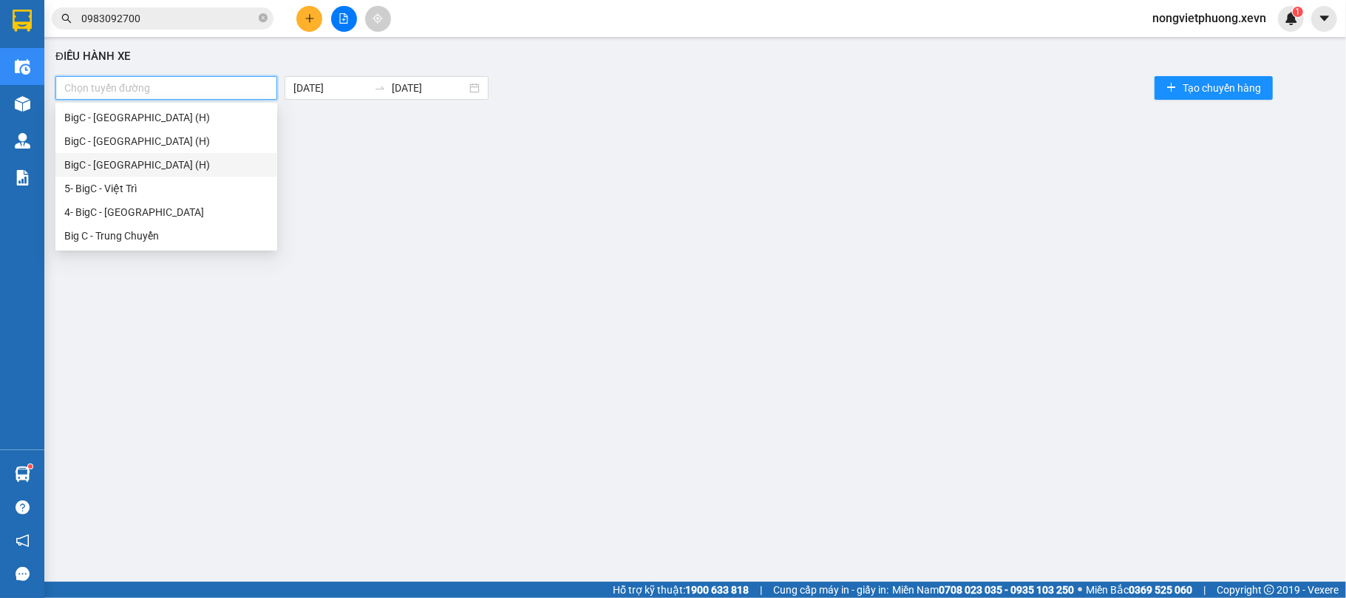
click at [169, 154] on div "BigC - Ninh Bình (H)" at bounding box center [166, 165] width 222 height 24
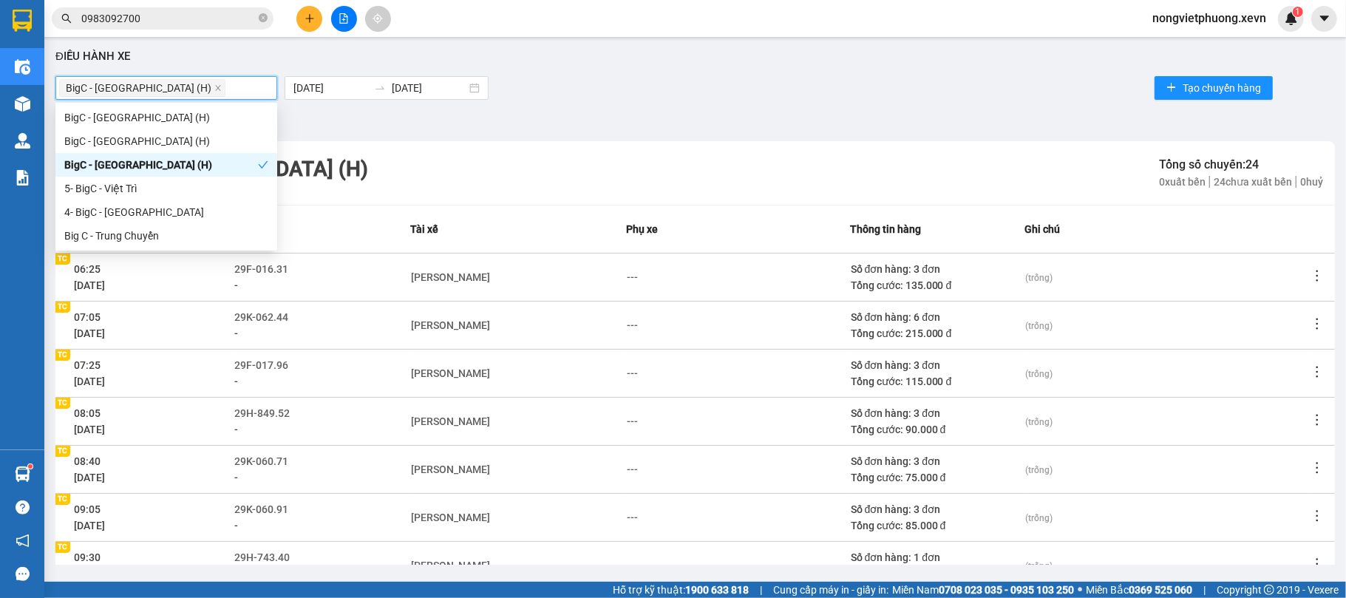
scroll to position [228, 0]
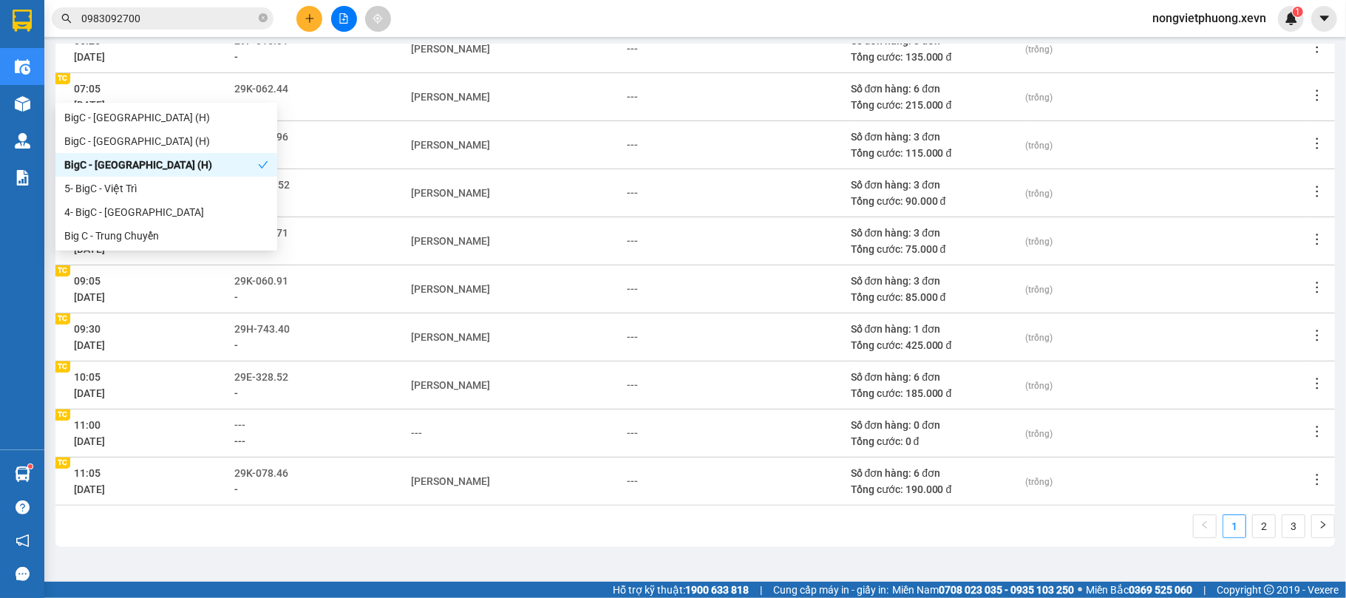
click at [717, 575] on main "Điều hành xe BigC - Ninh Bình (H) 12/08/2025 12/08/2025 Tạo chuyến hàng Bộ lọc …" at bounding box center [673, 291] width 1346 height 582
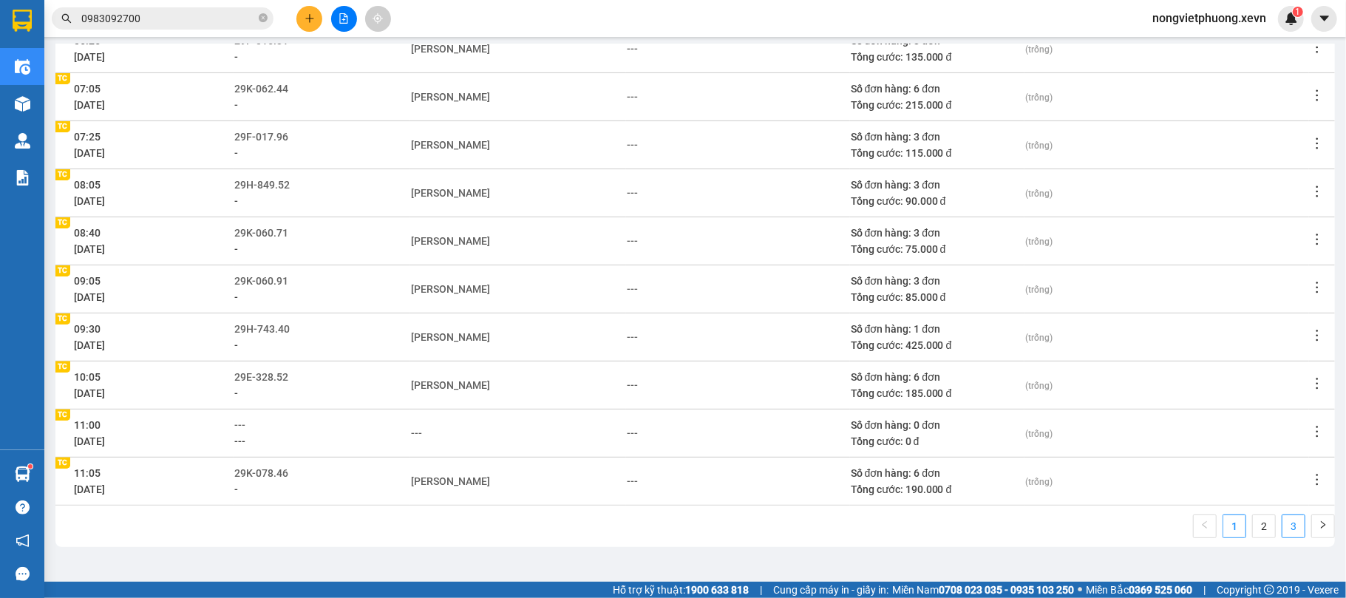
click at [1282, 516] on link "3" at bounding box center [1293, 526] width 22 height 22
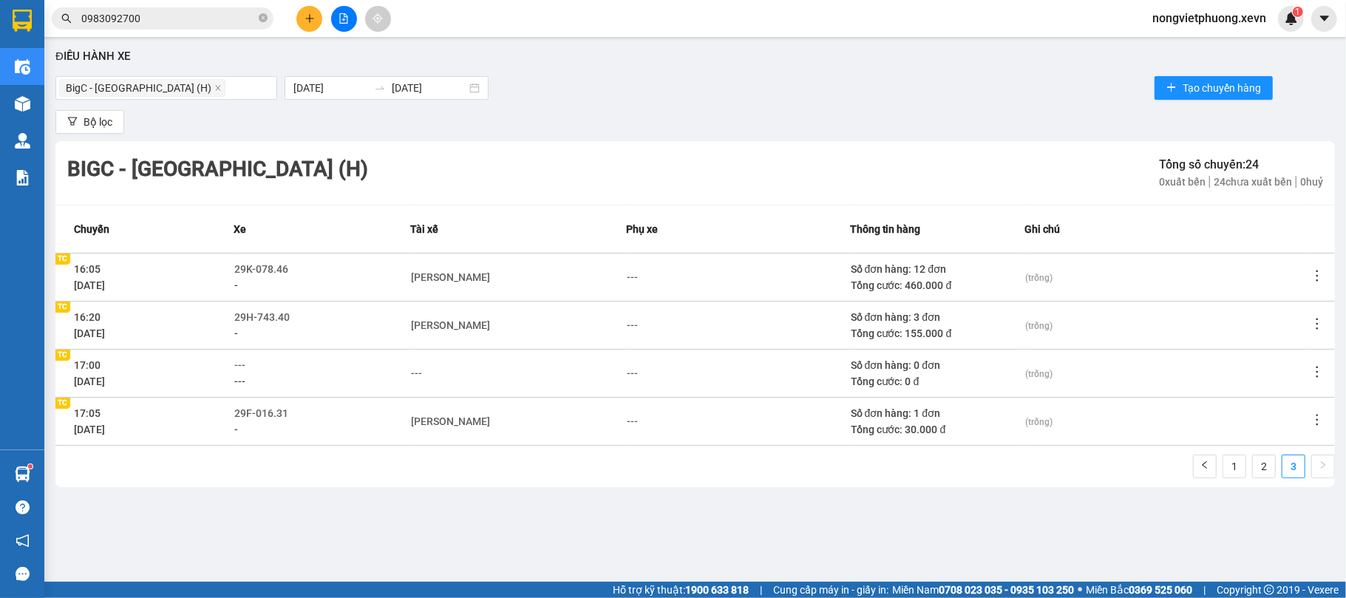
click at [1311, 365] on icon "more" at bounding box center [1317, 371] width 15 height 15
click at [1270, 469] on span "Huỷ chuyến" at bounding box center [1285, 471] width 54 height 12
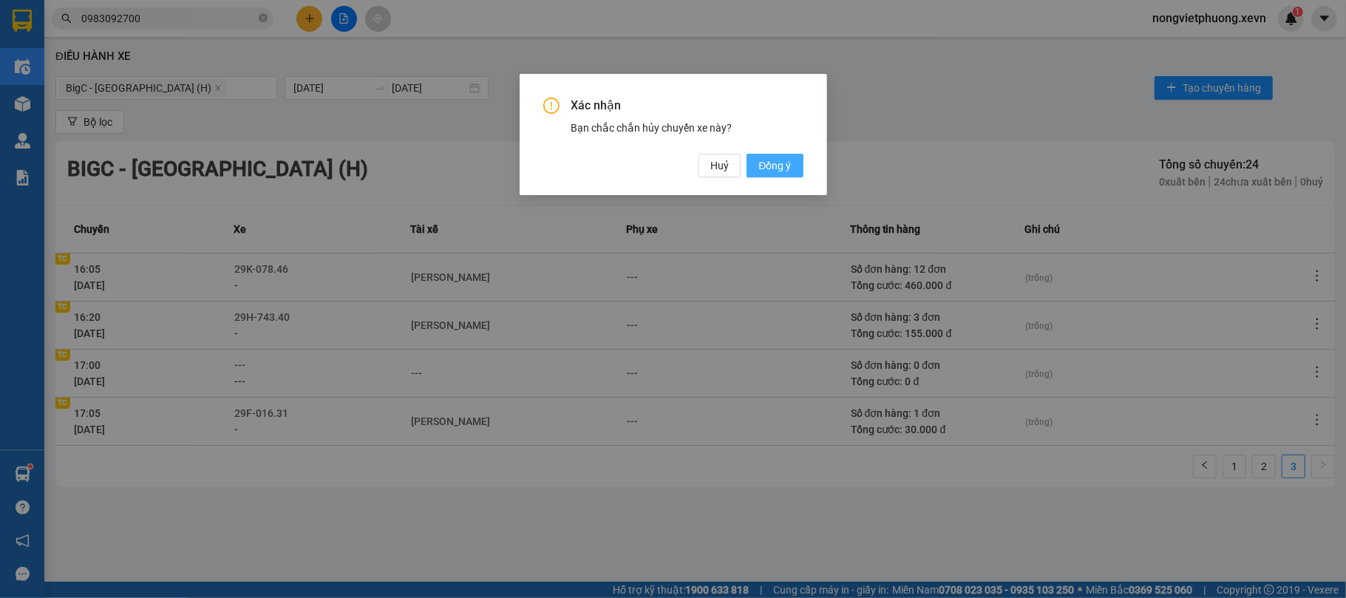
click at [758, 157] on span "Đồng ý" at bounding box center [774, 165] width 33 height 16
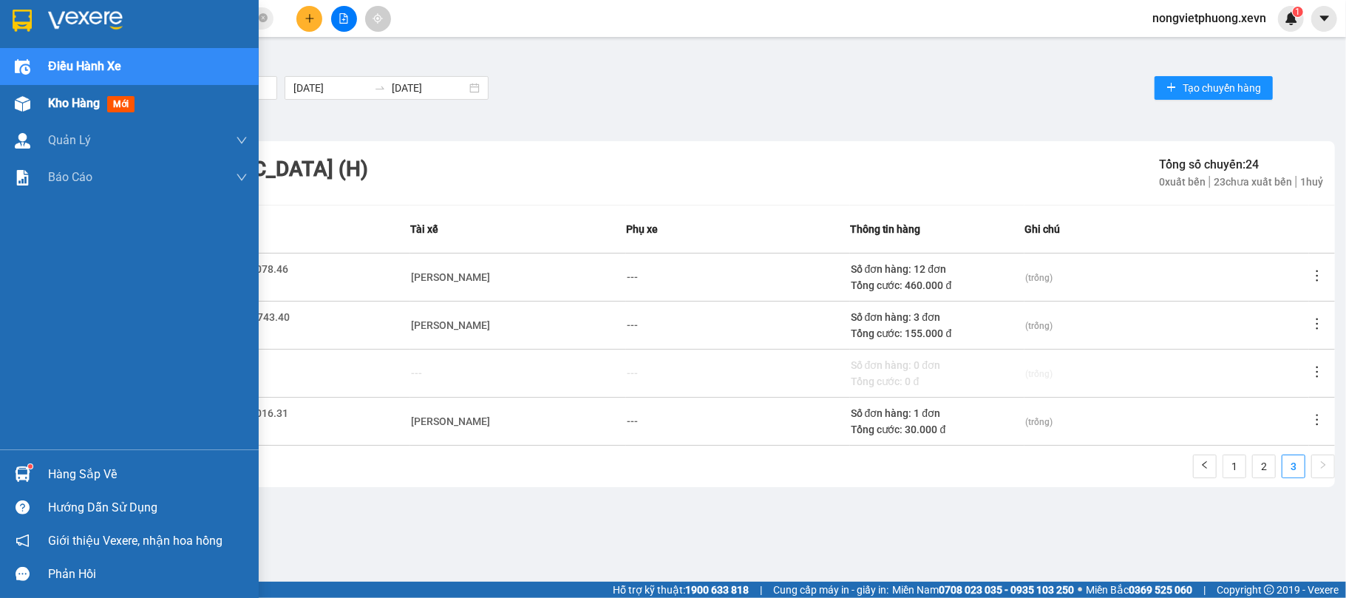
click at [33, 96] on div at bounding box center [23, 104] width 26 height 26
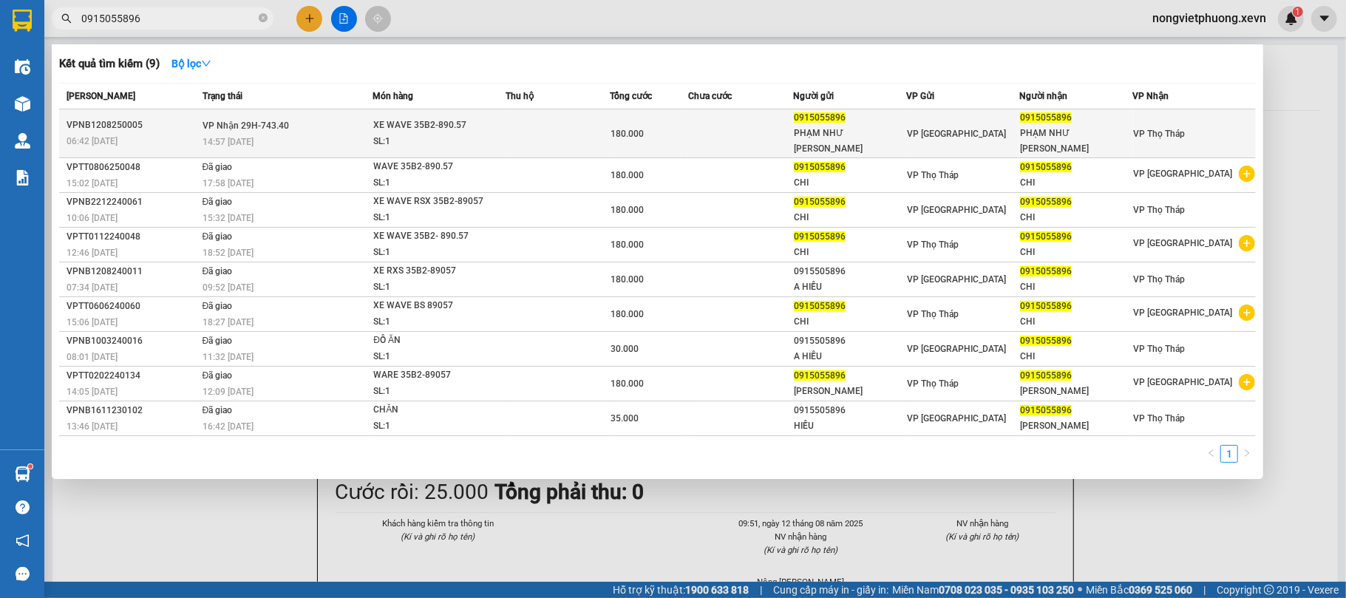
type input "0915055896"
click at [477, 137] on div "SL: 1" at bounding box center [428, 142] width 111 height 16
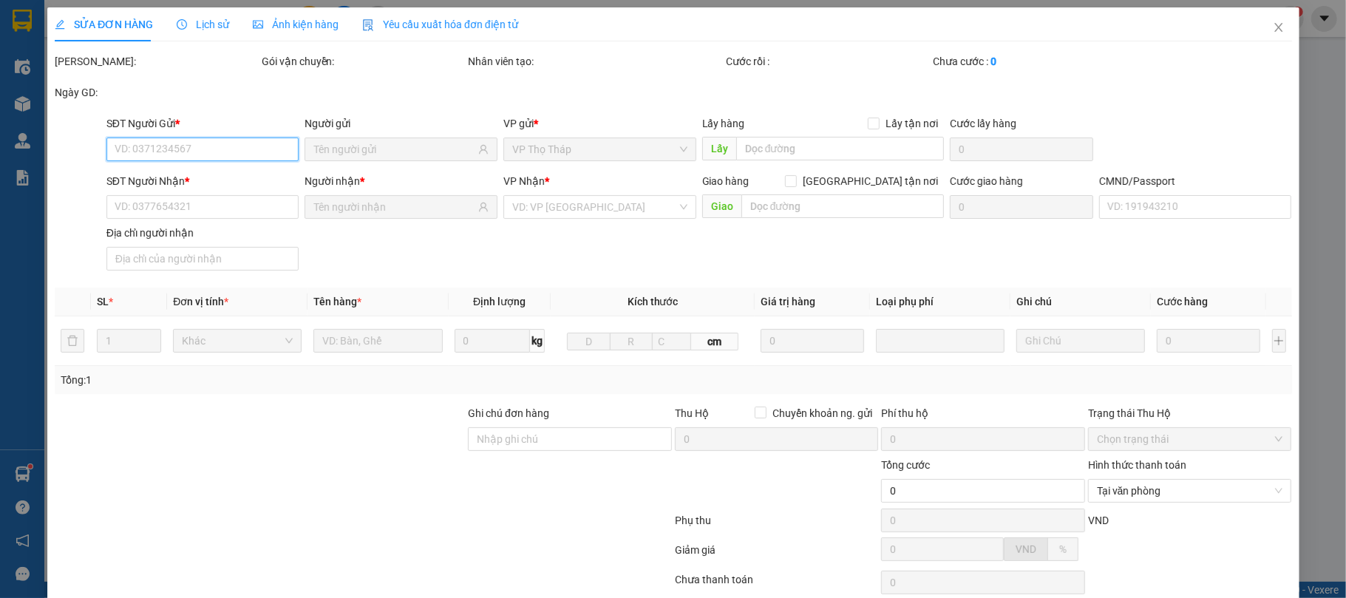
type input "0915055896"
type input "PHẠM NHƯ [PERSON_NAME]"
type input "0915055896"
type input "PHẠM NHƯ QUỲNH CHI"
type input "037304000264 PHẠM NHƯ QUỲNH CHI"
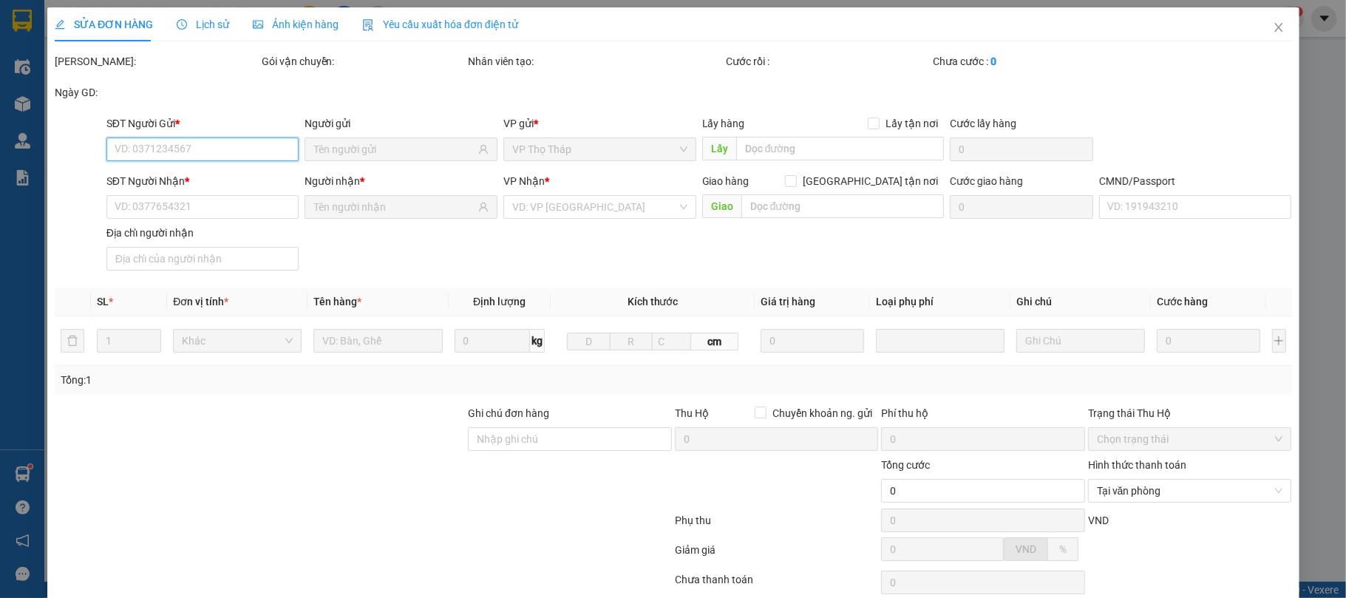
type input "180.000"
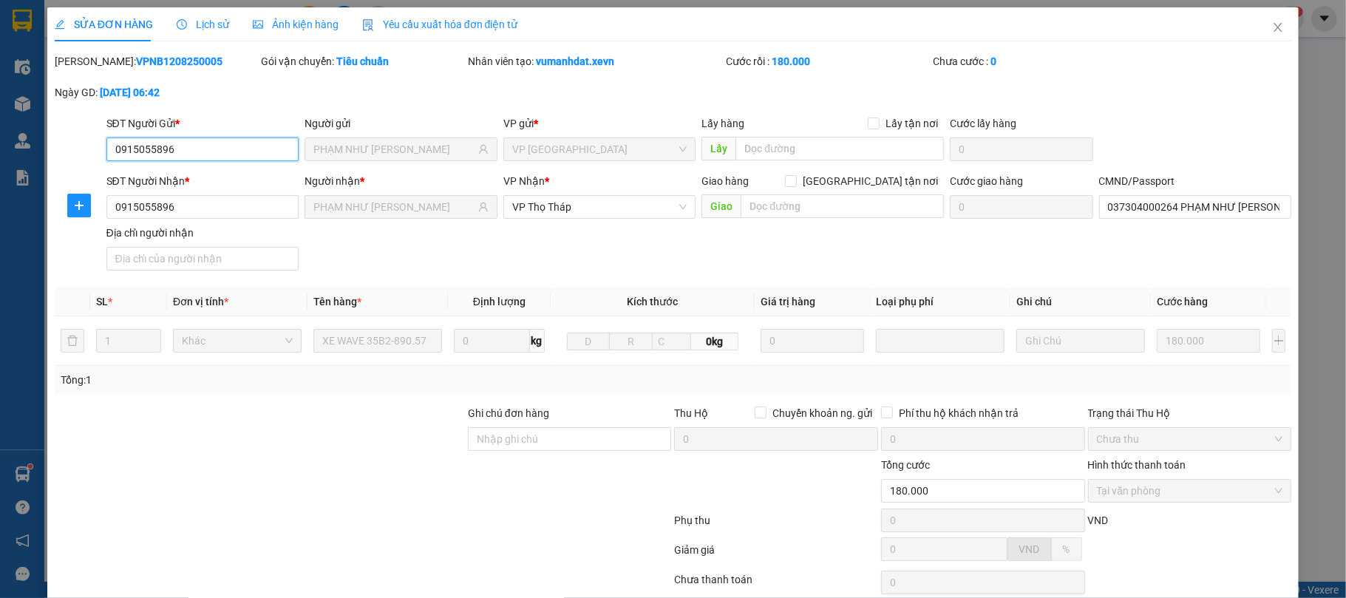
scroll to position [112, 0]
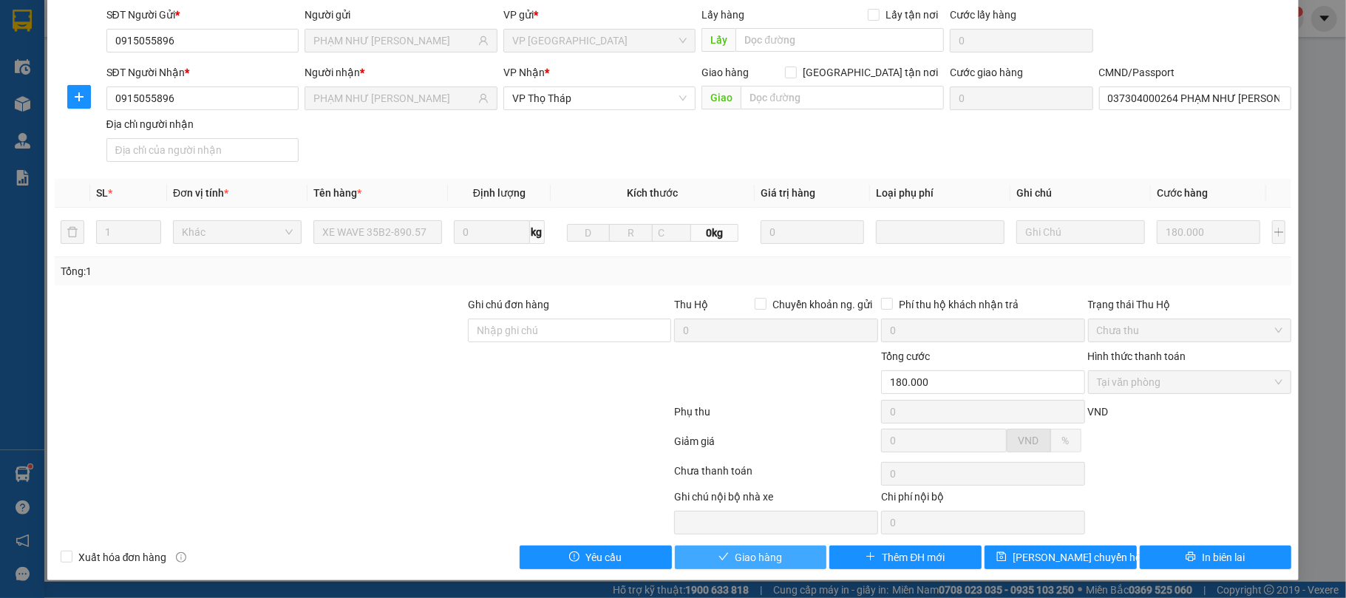
click at [761, 551] on span "Giao hàng" at bounding box center [758, 557] width 47 height 16
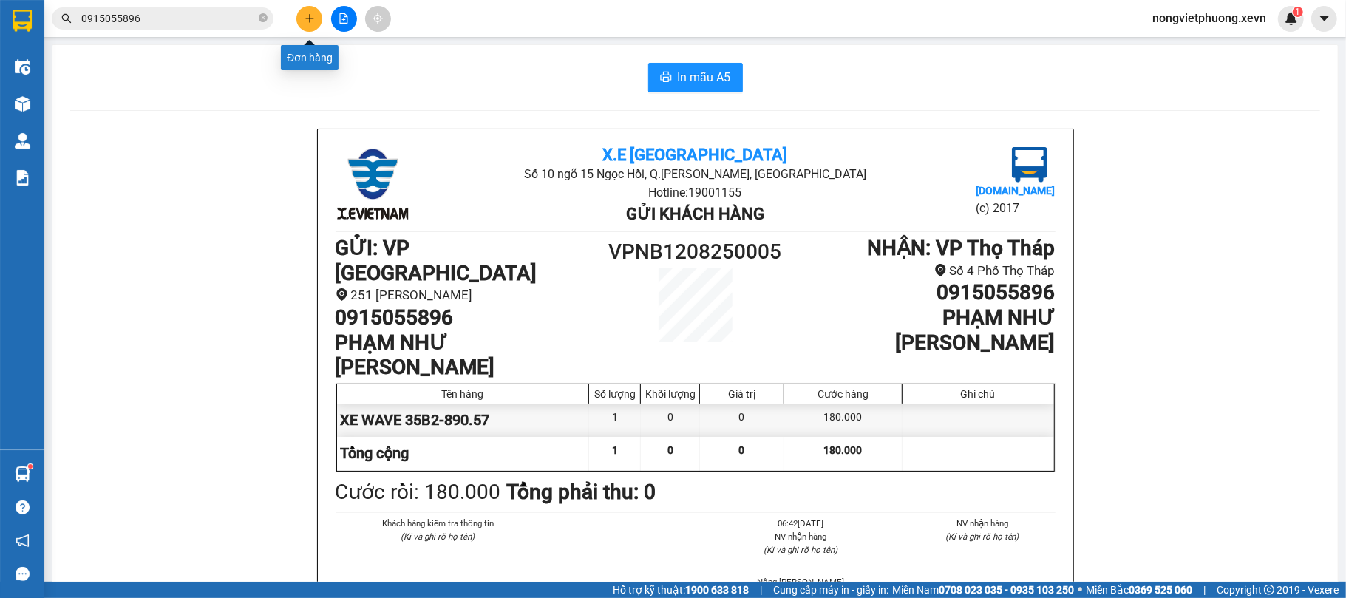
click at [308, 21] on icon "plus" at bounding box center [310, 18] width 10 height 10
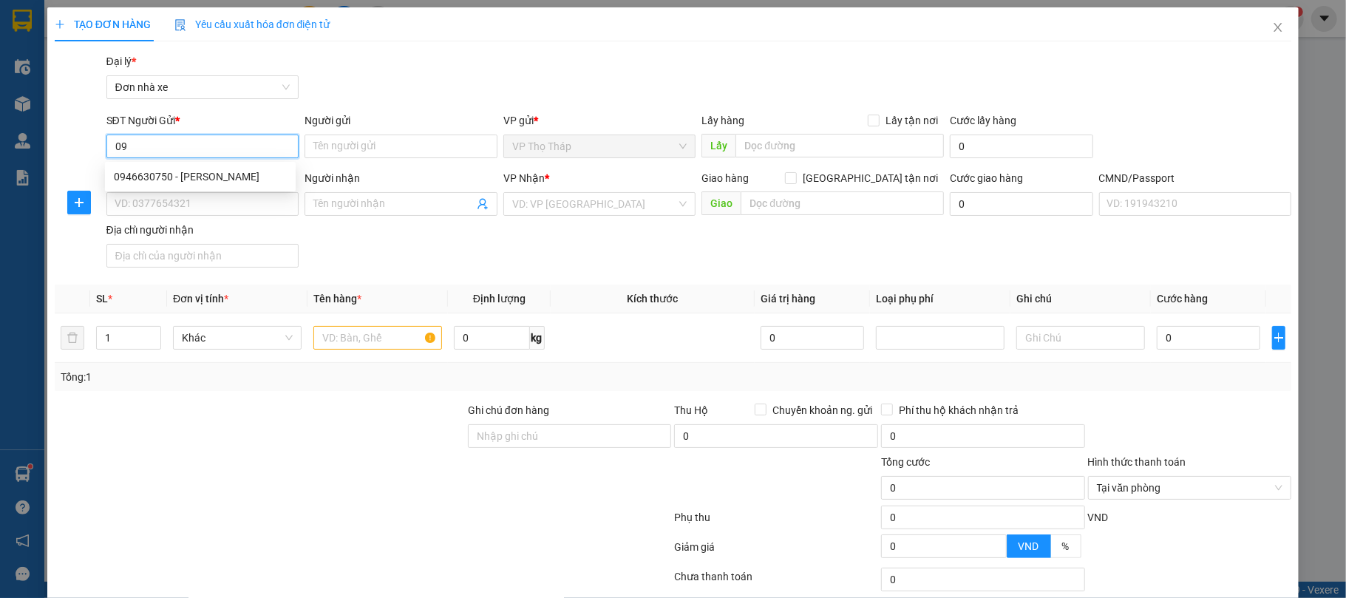
type input "0"
type input "02435690851"
click at [257, 172] on div "02435690851 - PHƯƠNG MINH" at bounding box center [200, 177] width 173 height 16
type input "PHƯƠNG MINH"
type input "0942861369"
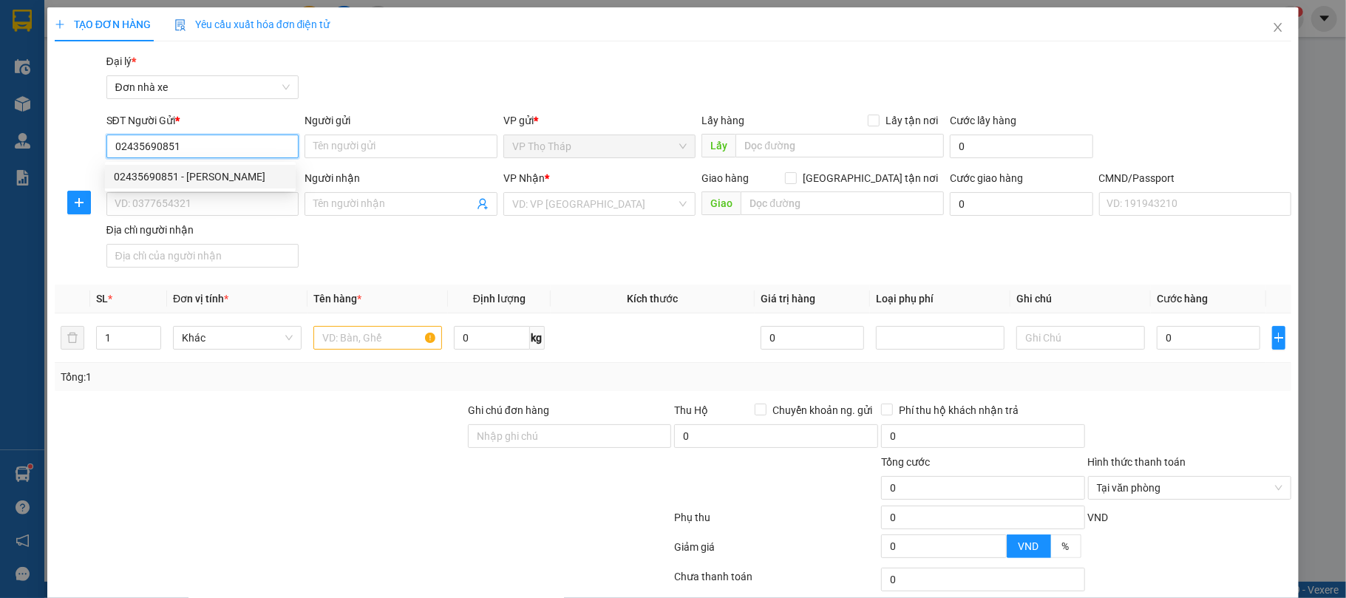
type input "DUNG"
type input "037179009127 NG THỊ DUNG"
type input "02435690851"
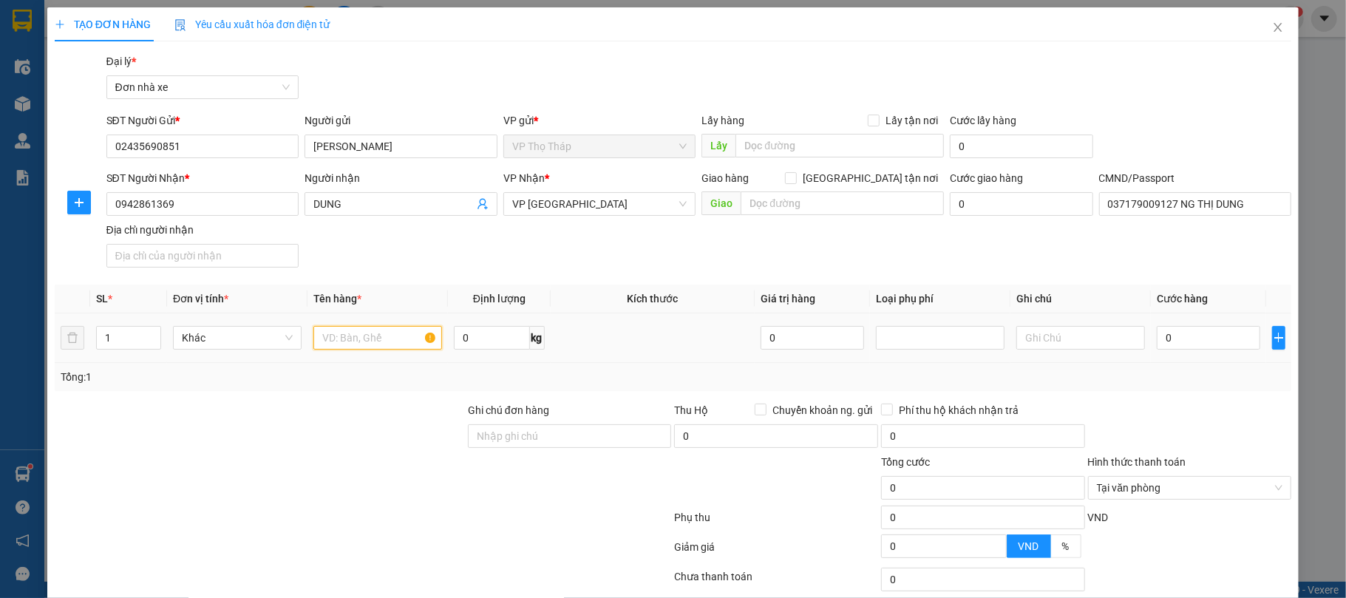
click at [352, 330] on input "text" at bounding box center [377, 338] width 129 height 24
type input "HƯƠNG"
click at [1186, 344] on input "0" at bounding box center [1208, 338] width 103 height 24
type input "3"
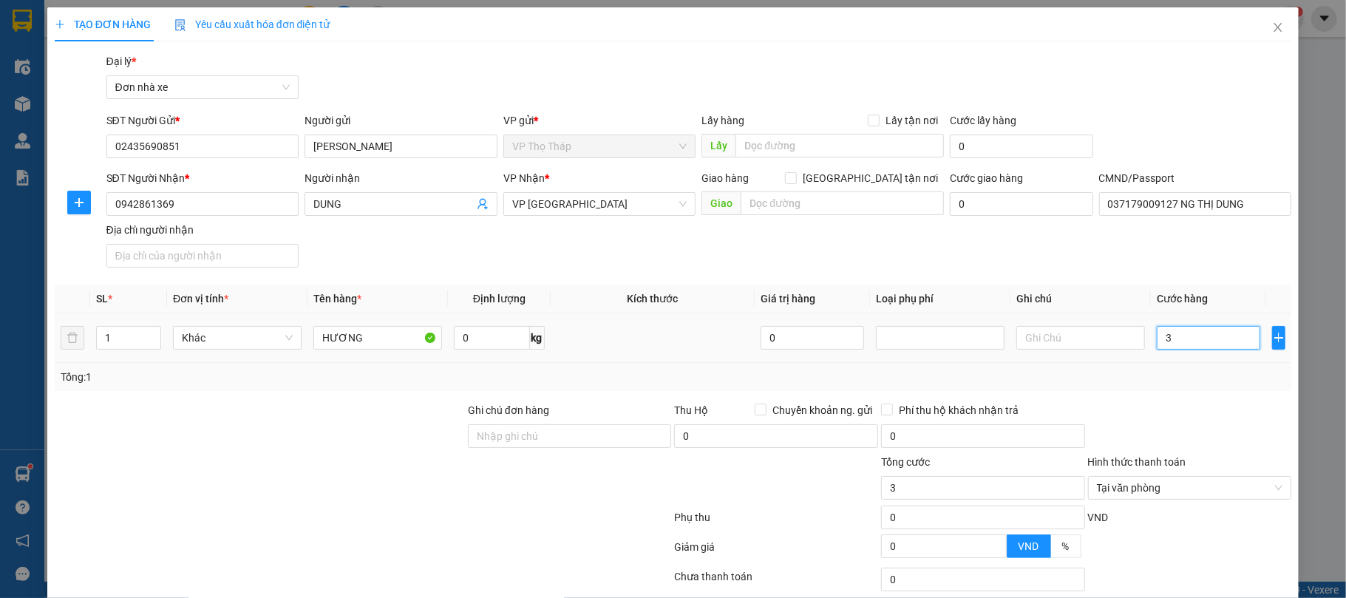
type input "30"
type input "30.000"
click at [1070, 347] on input "text" at bounding box center [1080, 338] width 129 height 24
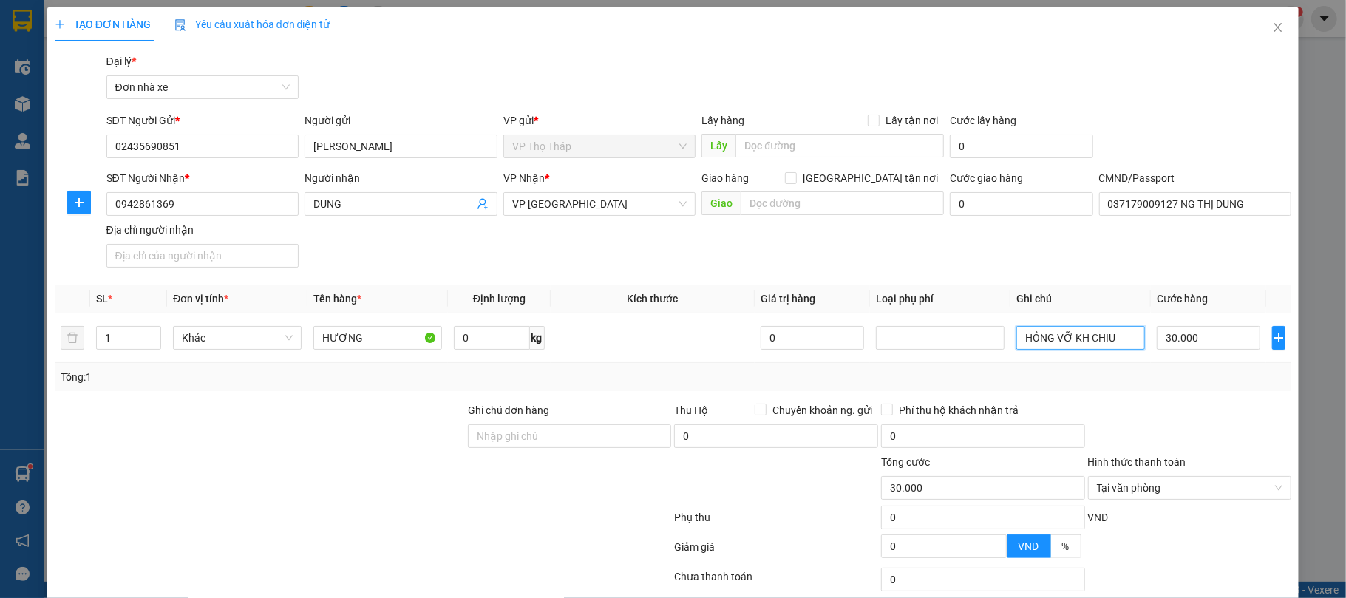
type input "HỎNG VỠ KH CHIU"
click at [1124, 407] on div at bounding box center [1190, 428] width 207 height 52
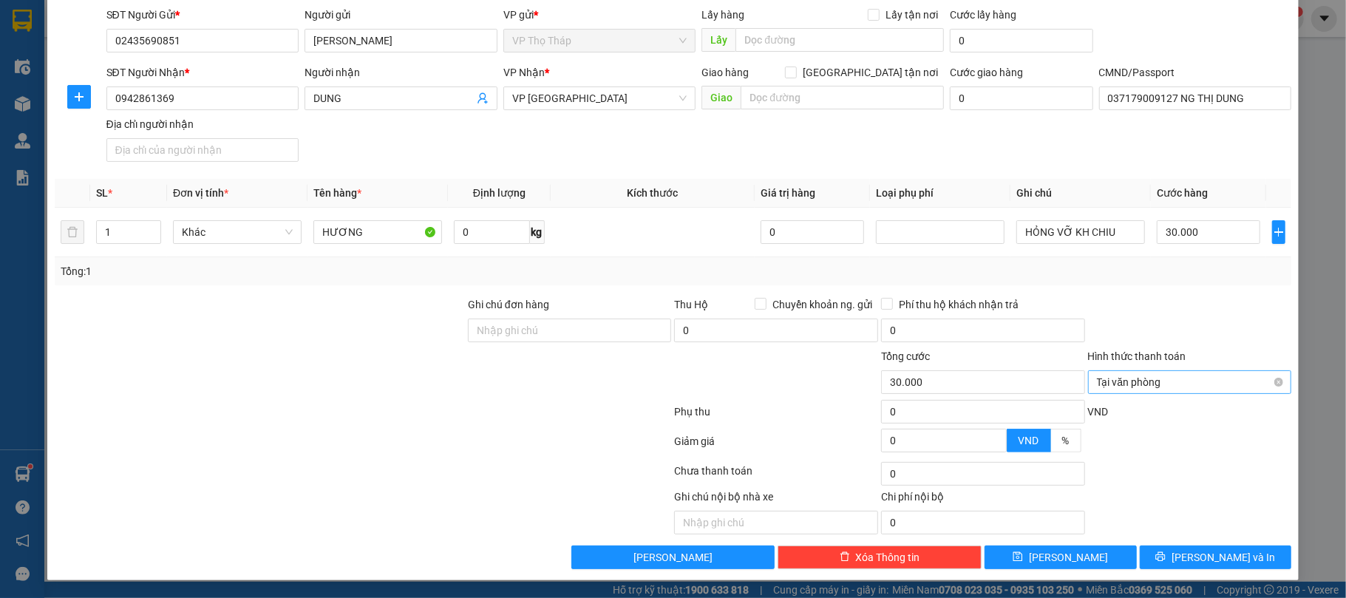
click at [1269, 384] on div "Tại văn phòng" at bounding box center [1190, 382] width 204 height 24
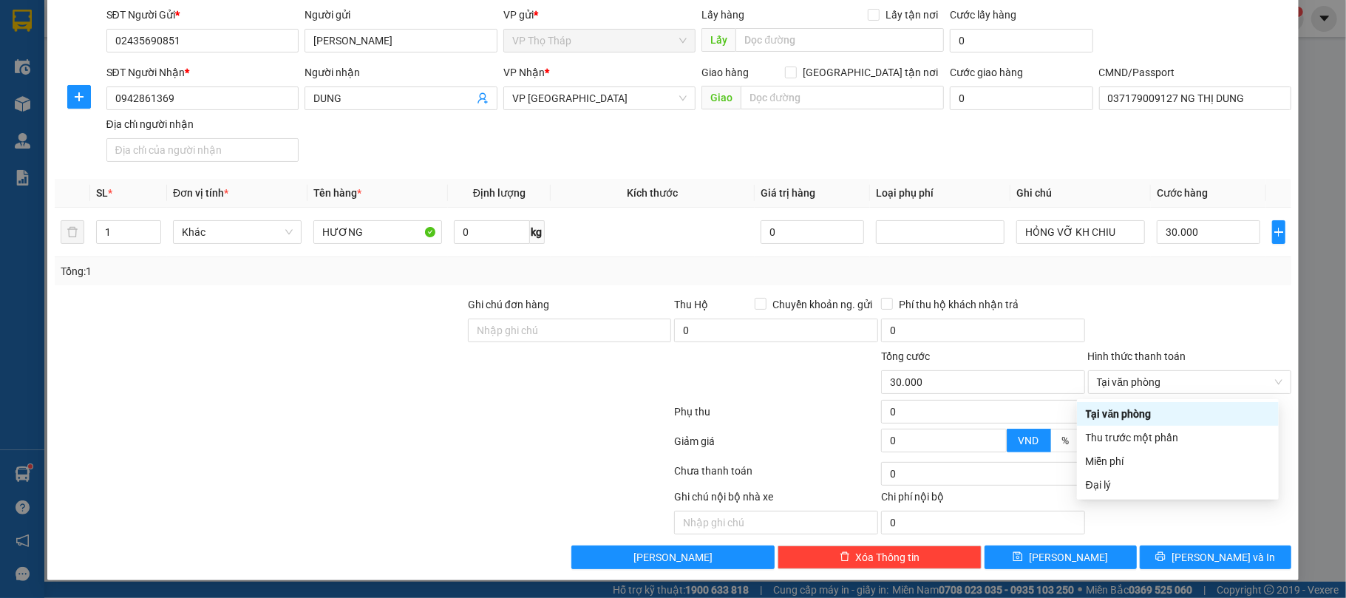
click at [1258, 306] on div at bounding box center [1190, 322] width 207 height 52
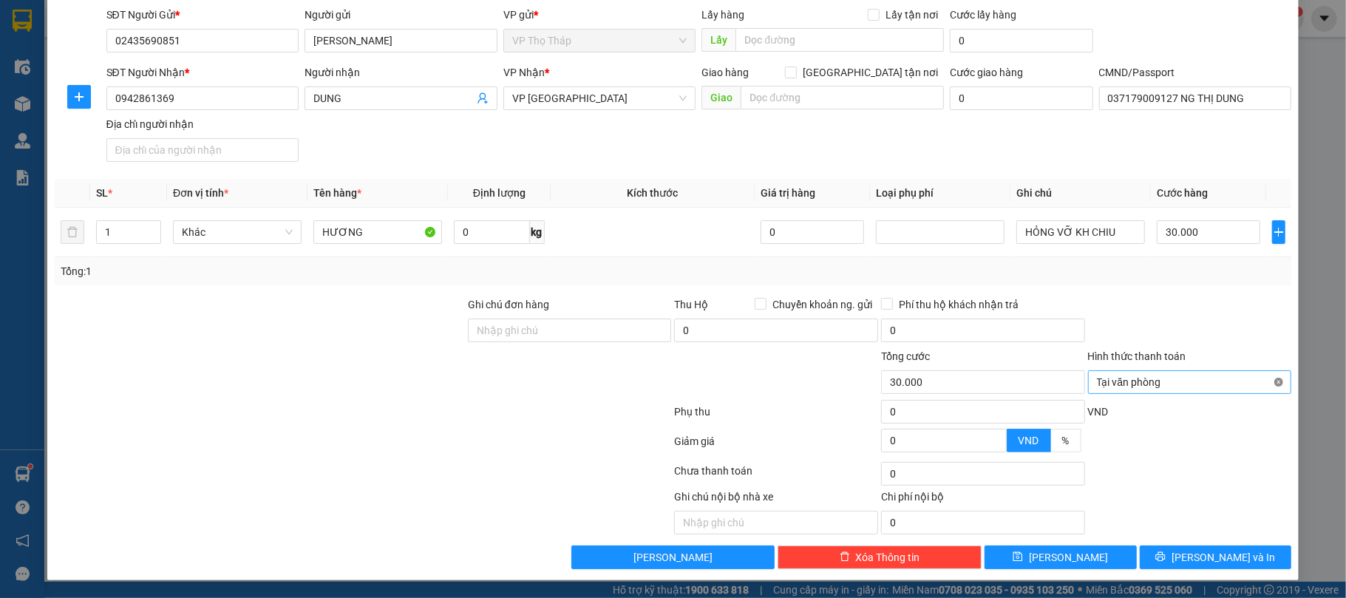
type input "30.000"
click at [1190, 554] on span "[PERSON_NAME] và In" at bounding box center [1223, 557] width 103 height 16
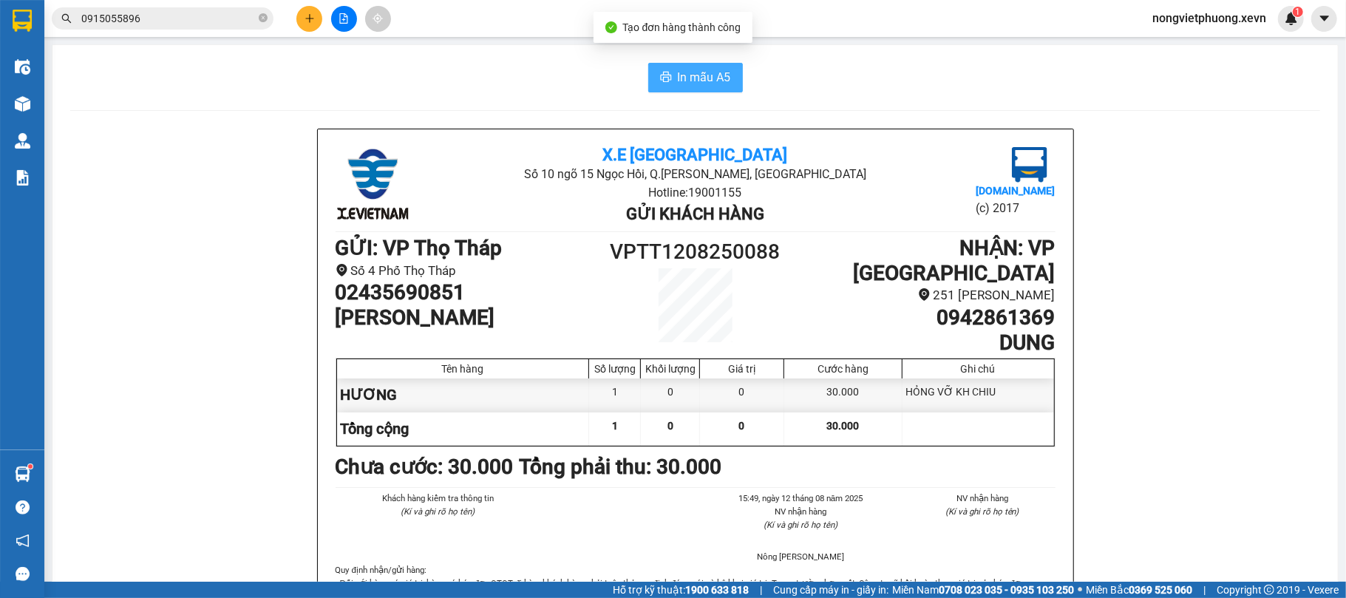
click at [669, 65] on button "In mẫu A5" at bounding box center [695, 78] width 95 height 30
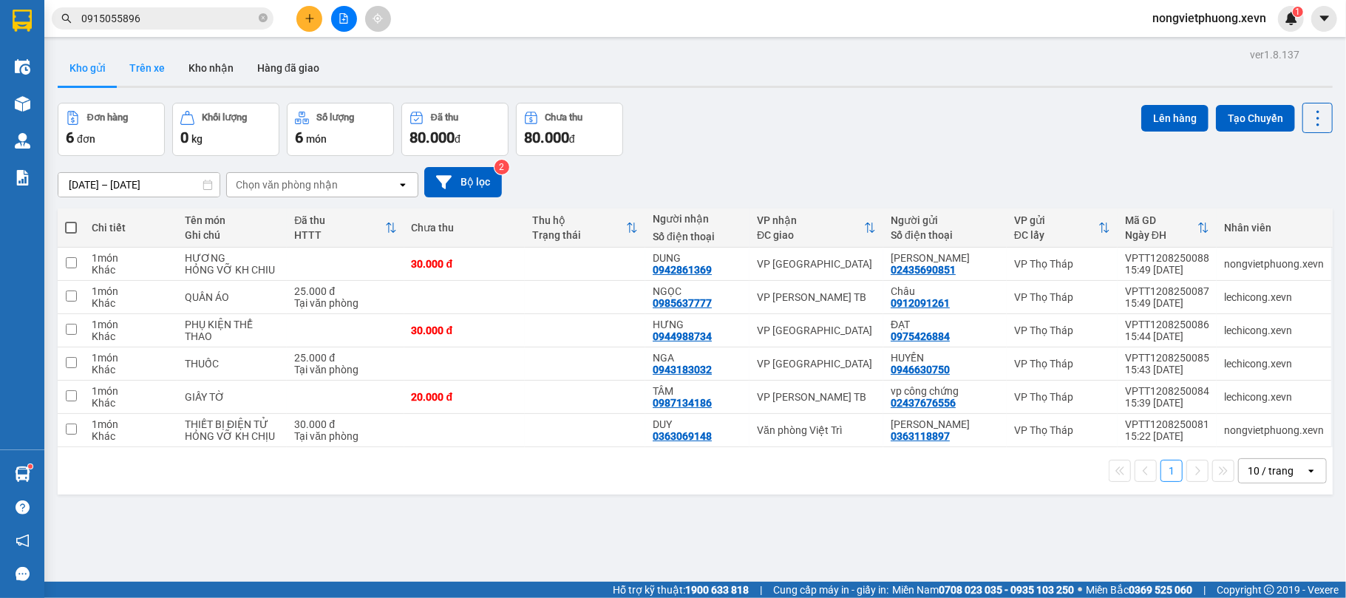
click at [139, 55] on button "Trên xe" at bounding box center [147, 67] width 59 height 35
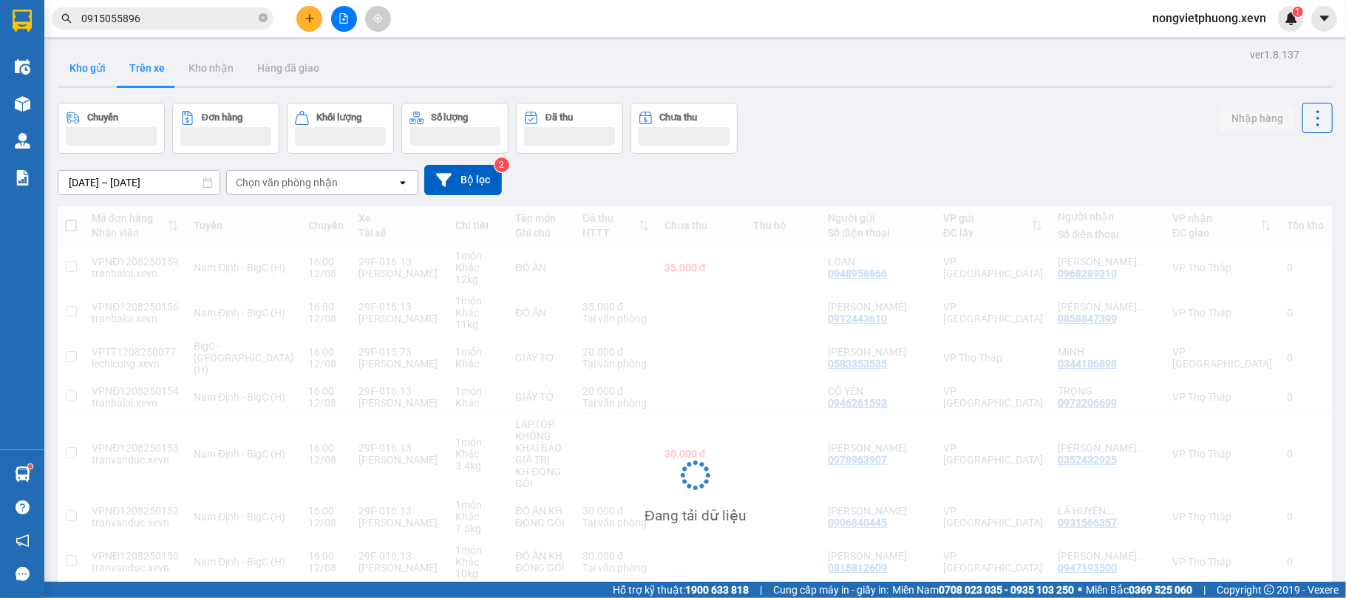
click at [89, 74] on button "Kho gửi" at bounding box center [88, 67] width 60 height 35
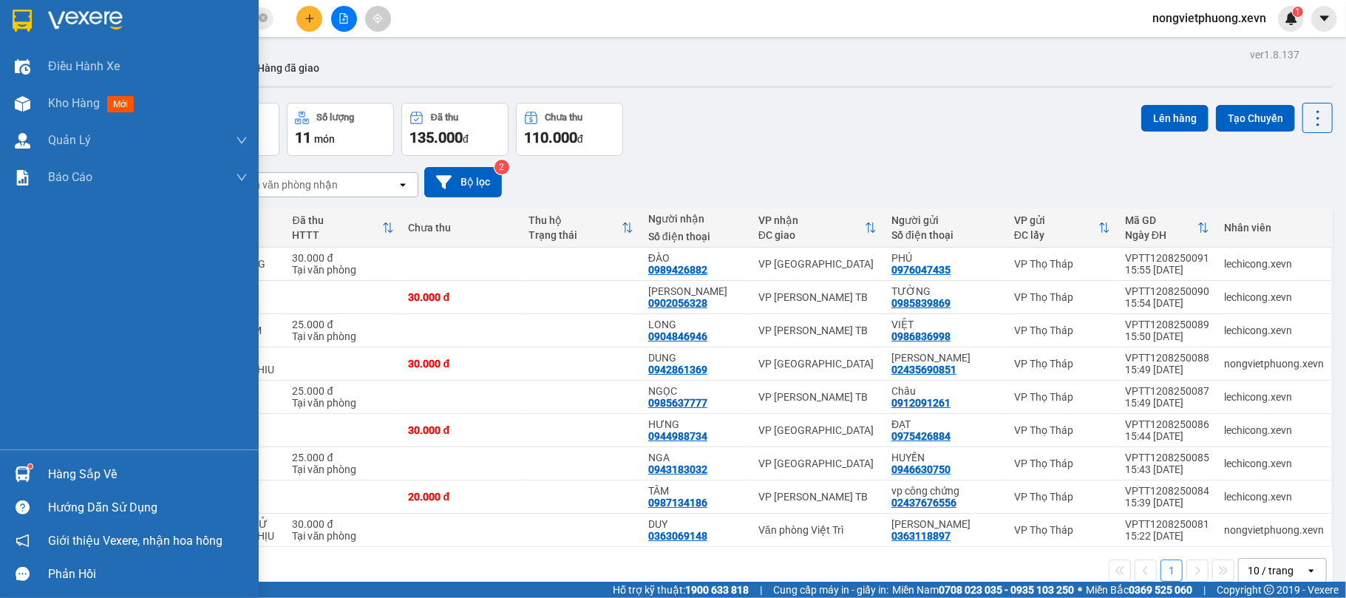
click at [7, 466] on div "Hàng sắp về" at bounding box center [129, 474] width 259 height 33
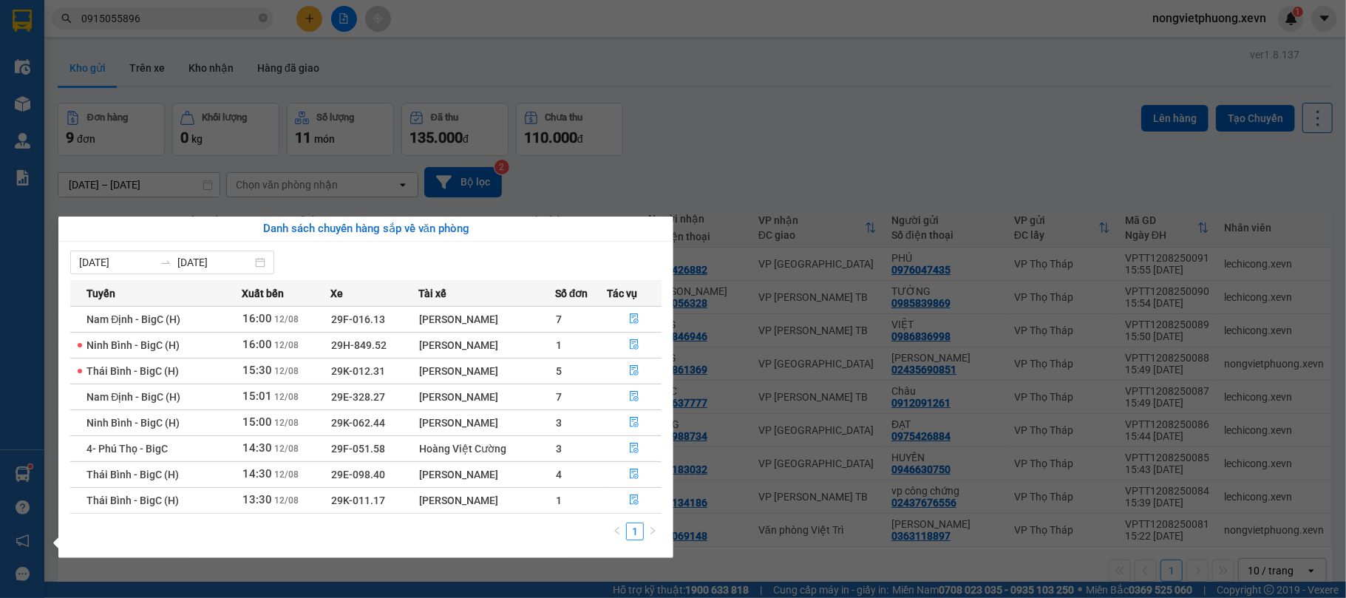
click at [828, 260] on section "Kết quả tìm kiếm ( 9 ) Bộ lọc Mã ĐH Trạng thái Món hàng Thu hộ Tổng cước Chưa c…" at bounding box center [673, 299] width 1346 height 598
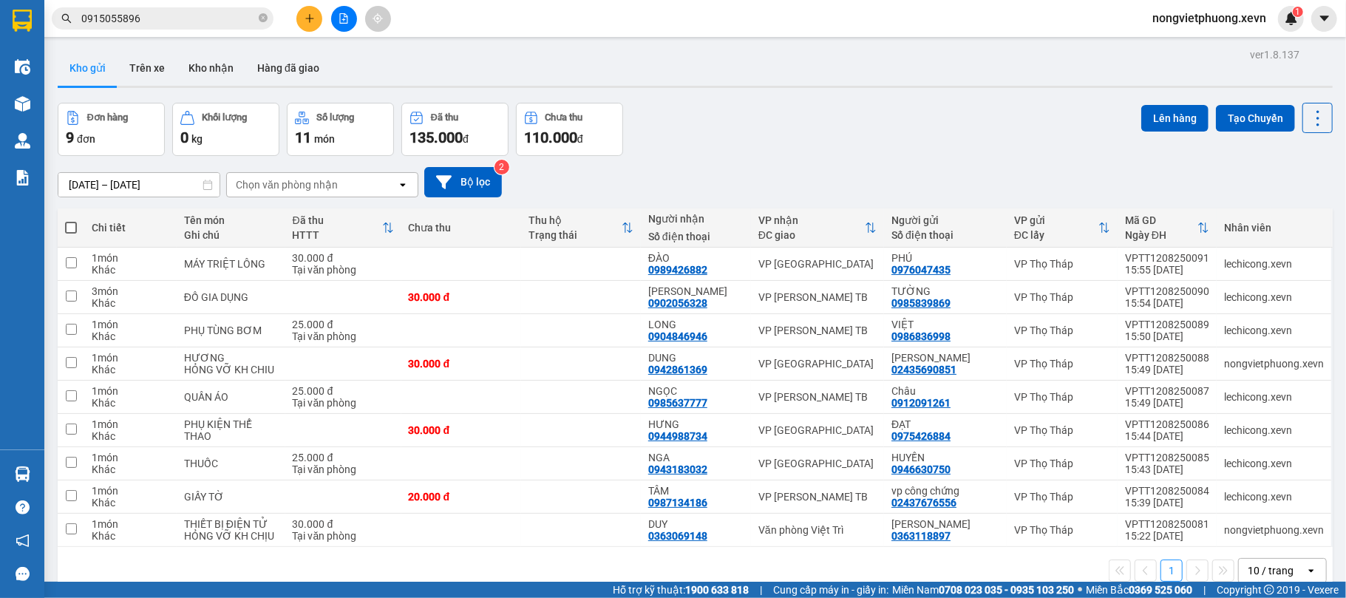
click at [211, 24] on input "0915055896" at bounding box center [168, 18] width 174 height 16
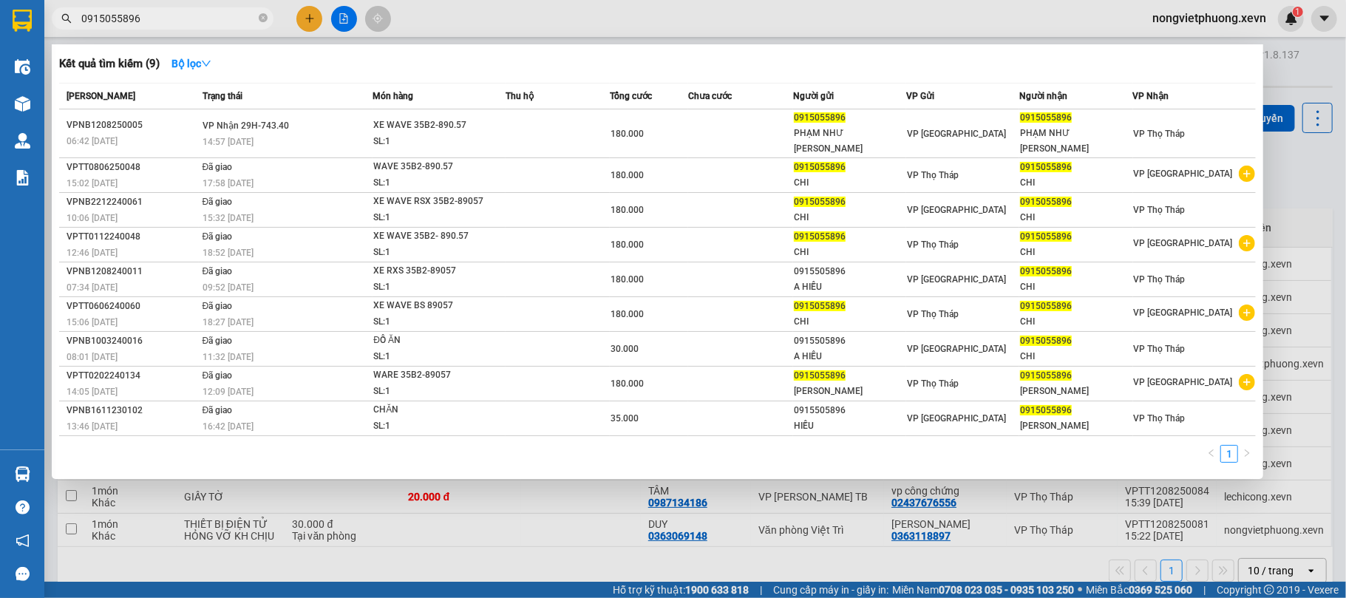
click at [211, 24] on input "0915055896" at bounding box center [168, 18] width 174 height 16
type input "="
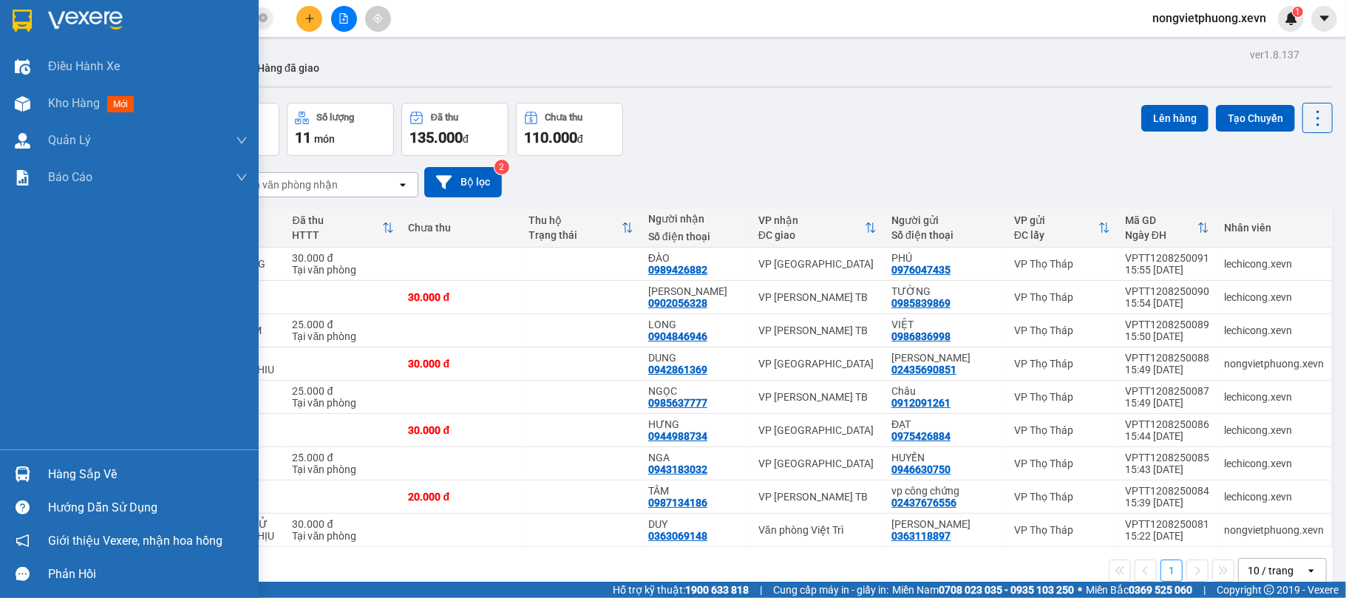
type input "0948776235"
click at [13, 470] on div at bounding box center [23, 474] width 26 height 26
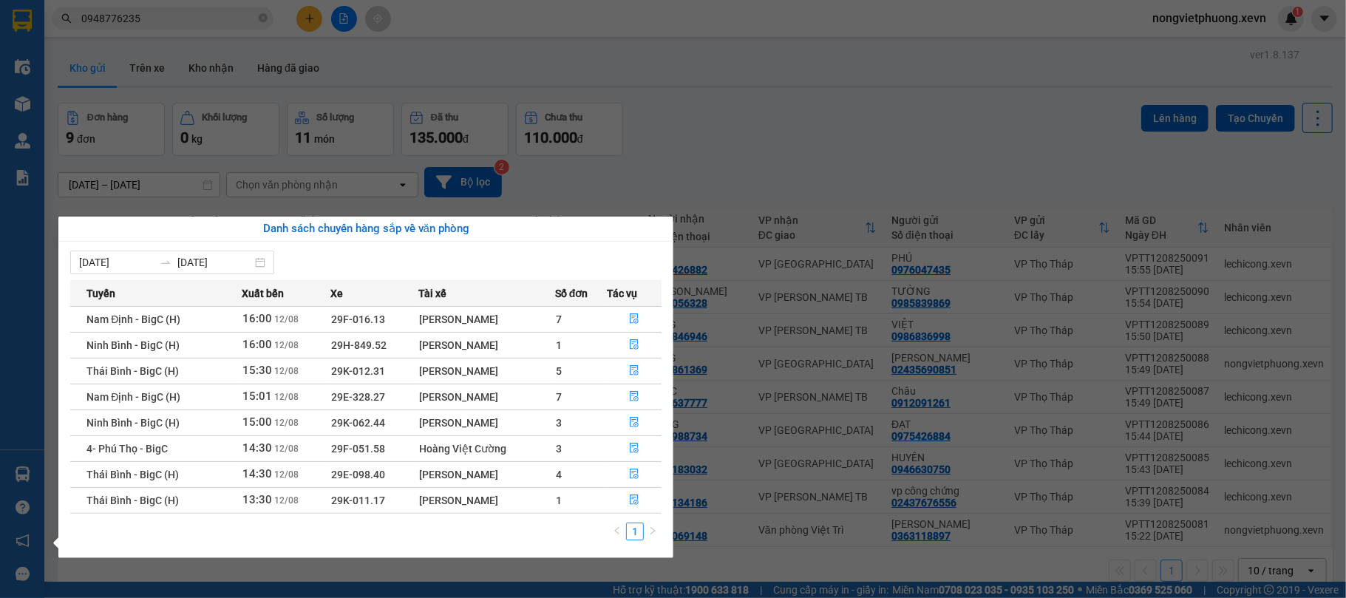
click at [0, 365] on div "Điều hành xe Kho hàng mới Quản [PERSON_NAME] lý chuyến Quản lý giao nhận mới Qu…" at bounding box center [22, 299] width 44 height 598
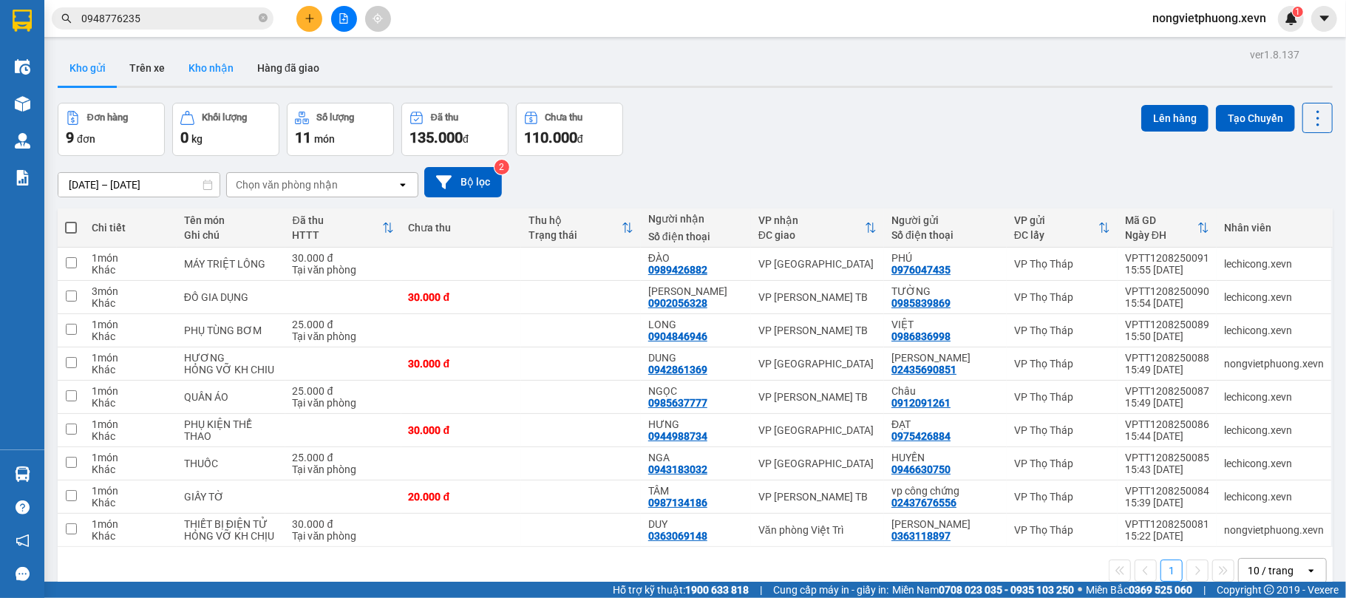
click at [216, 75] on button "Kho nhận" at bounding box center [211, 67] width 69 height 35
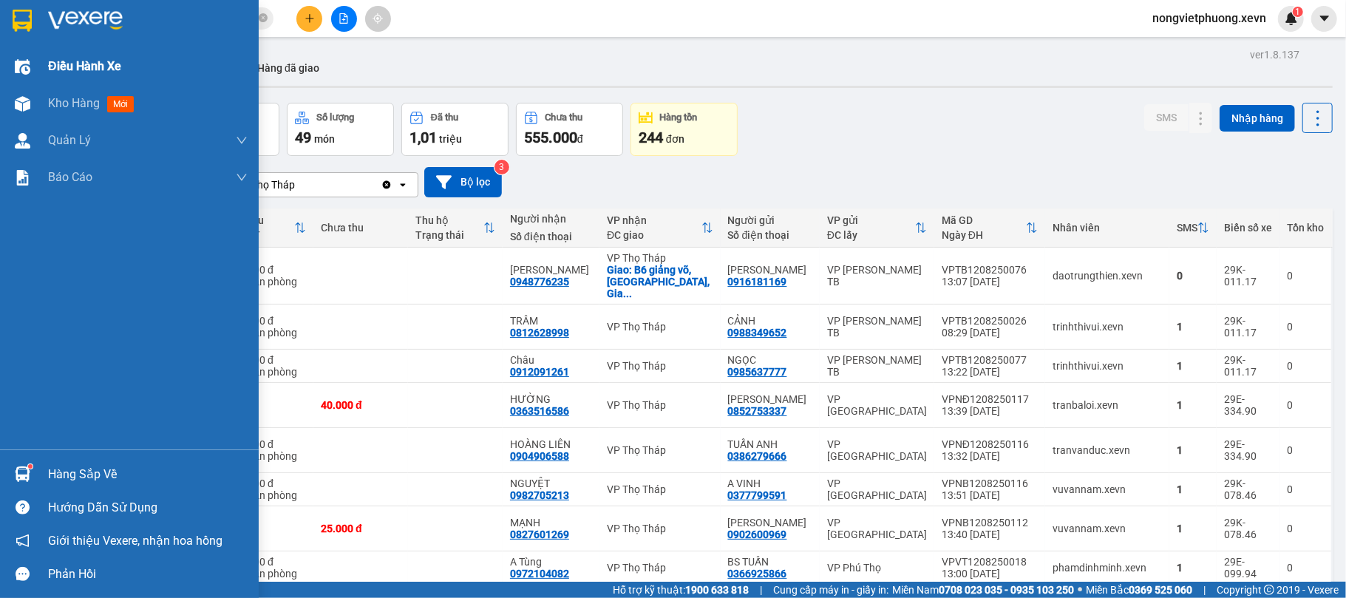
click at [52, 64] on span "Điều hành xe" at bounding box center [84, 66] width 73 height 18
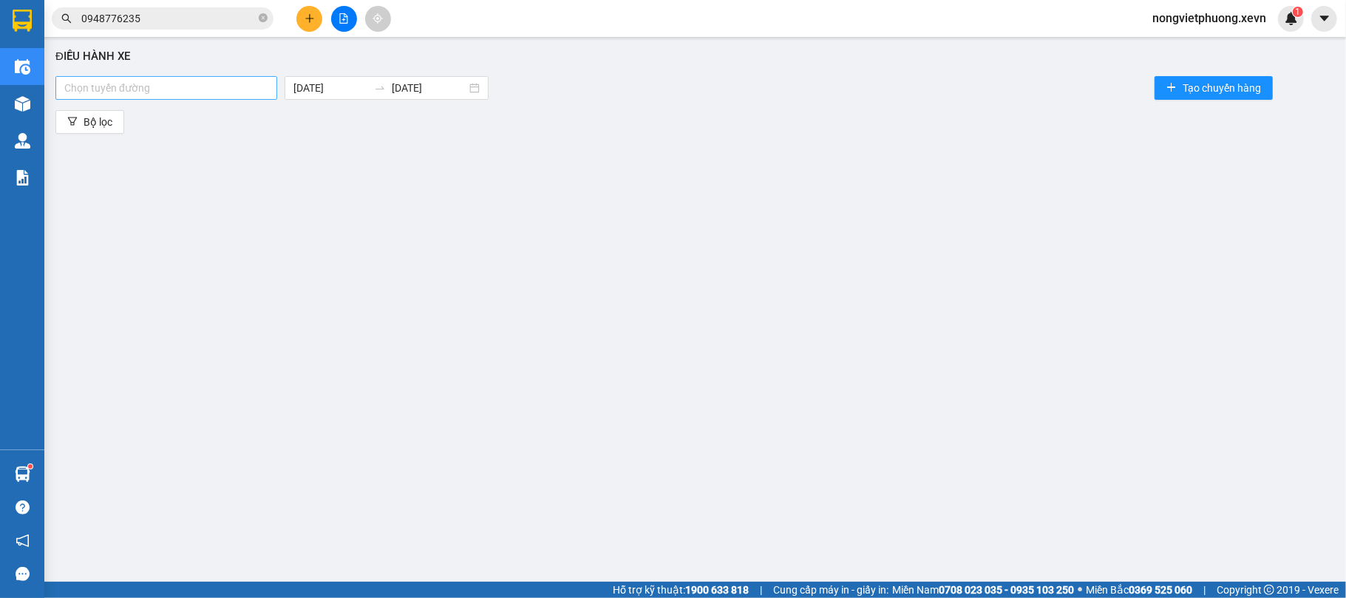
click at [139, 89] on div at bounding box center [166, 88] width 214 height 18
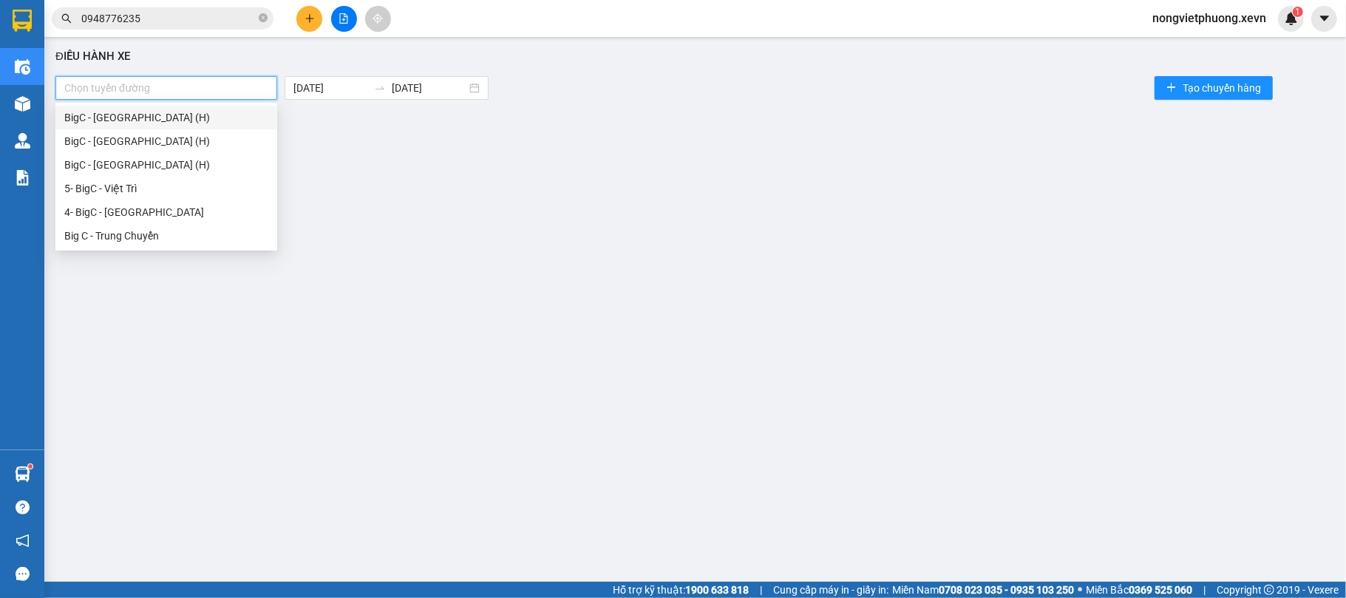
click at [217, 120] on div "BigC - [GEOGRAPHIC_DATA] (H)" at bounding box center [166, 117] width 204 height 16
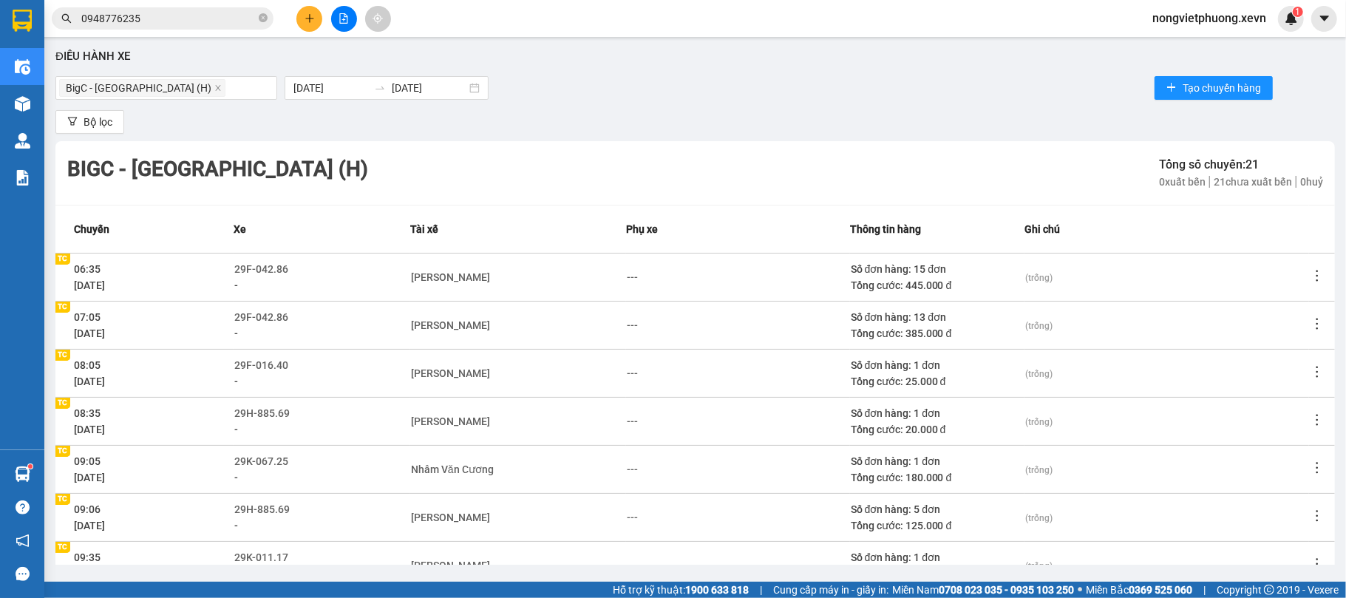
click at [494, 154] on div "BigC - Thái Bình (H) Tổng số chuyến: 21 0 xuất bến 21 chưa xuất bến 0 huỷ" at bounding box center [694, 173] width 1279 height 64
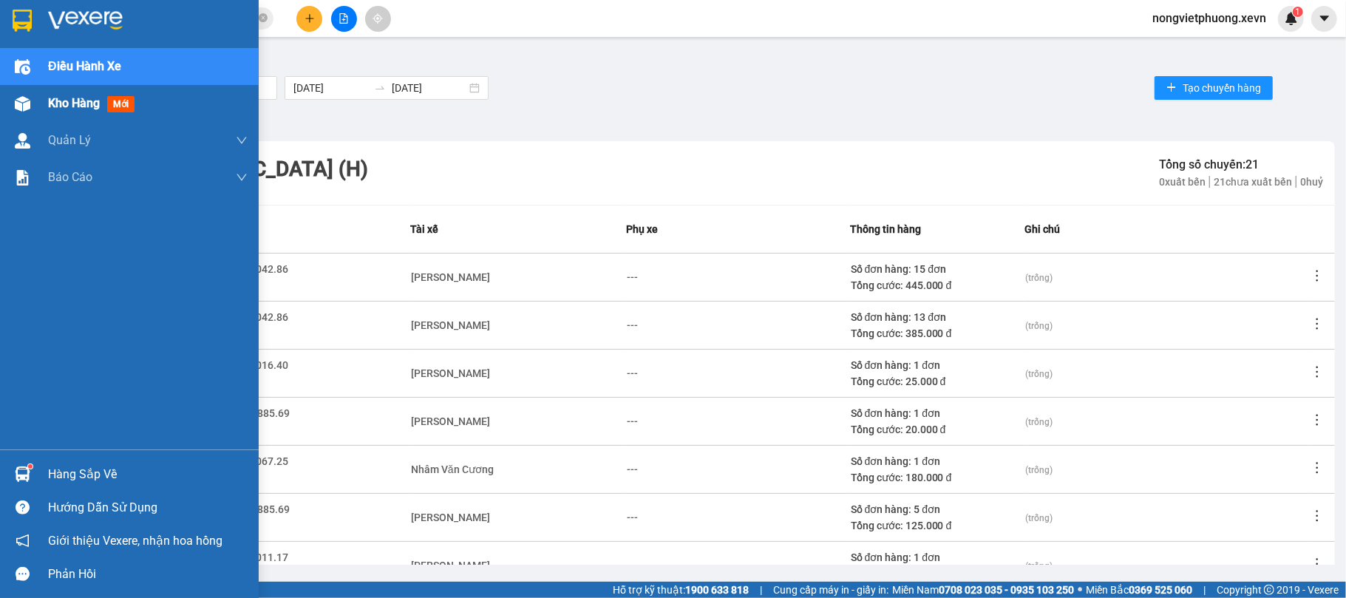
click at [30, 110] on img at bounding box center [23, 104] width 16 height 16
click at [63, 96] on span "Kho hàng" at bounding box center [74, 103] width 52 height 14
click at [65, 96] on span "Kho hàng" at bounding box center [74, 103] width 52 height 14
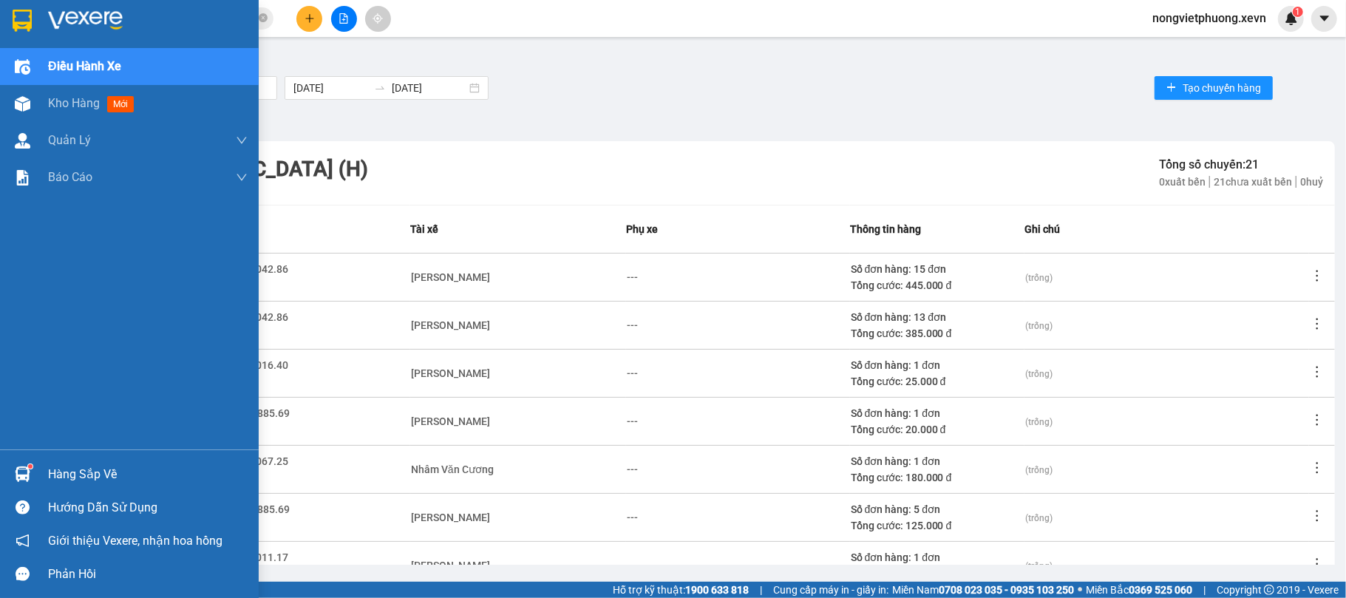
click at [121, 105] on span "mới" at bounding box center [120, 104] width 27 height 16
click at [122, 105] on span "mới" at bounding box center [120, 104] width 27 height 16
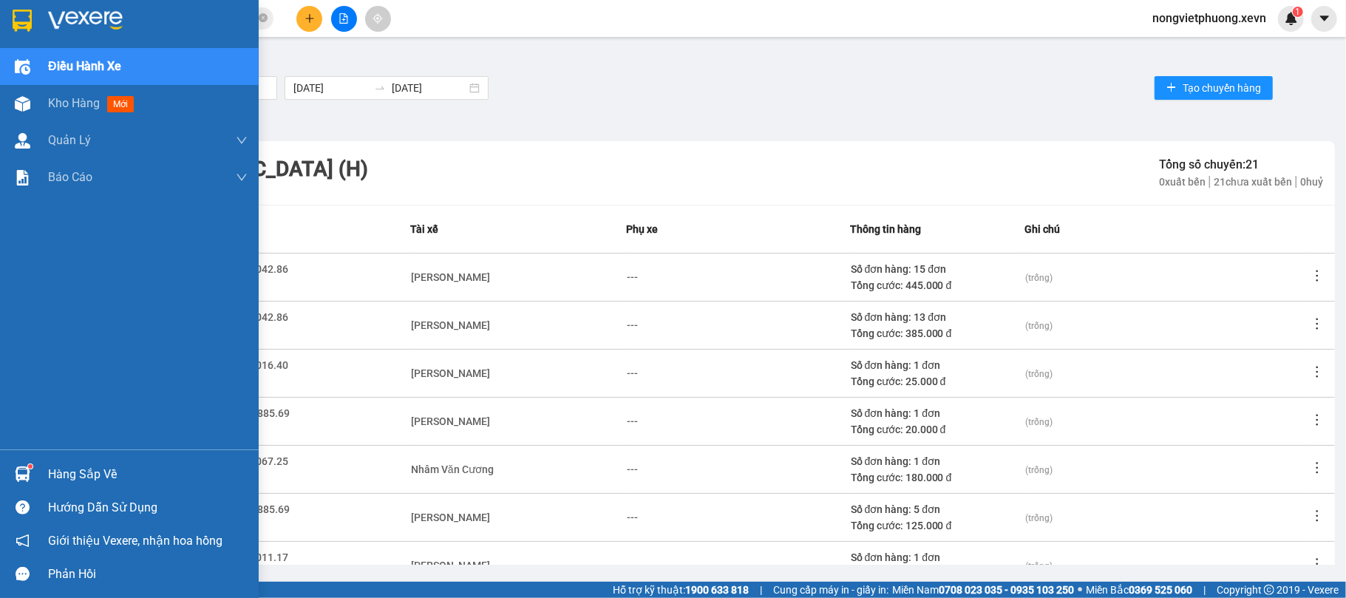
click at [122, 105] on span "mới" at bounding box center [120, 104] width 27 height 16
click at [66, 19] on img at bounding box center [85, 21] width 75 height 22
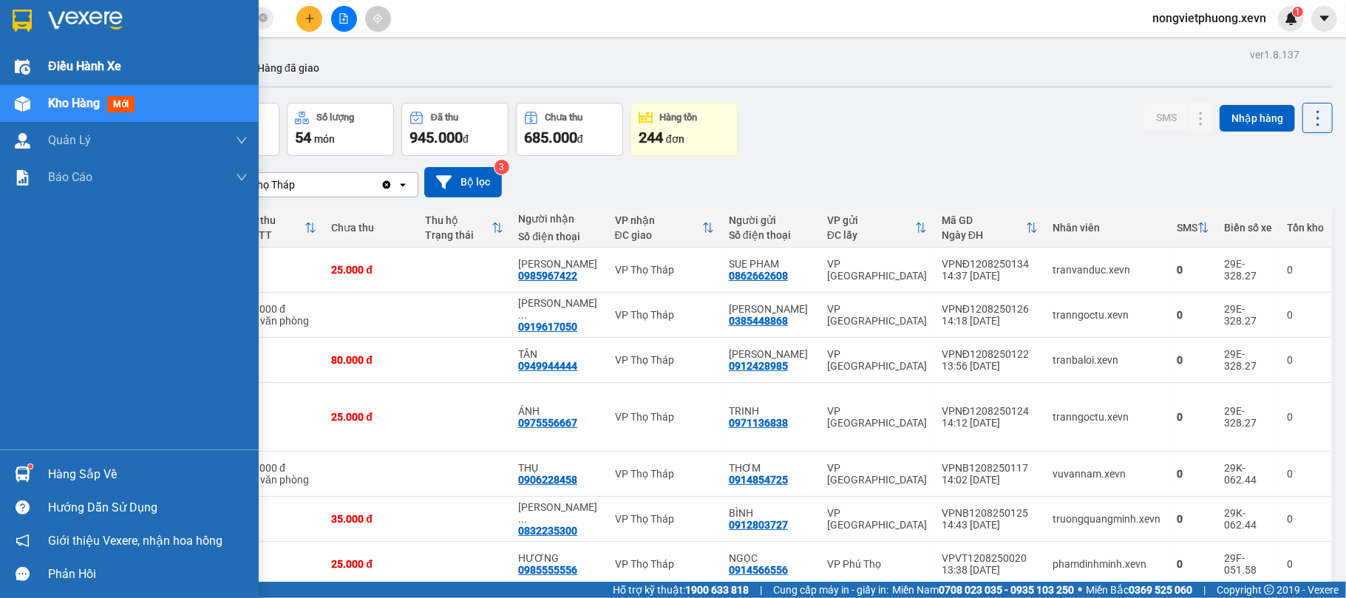
click at [16, 56] on div at bounding box center [23, 67] width 26 height 26
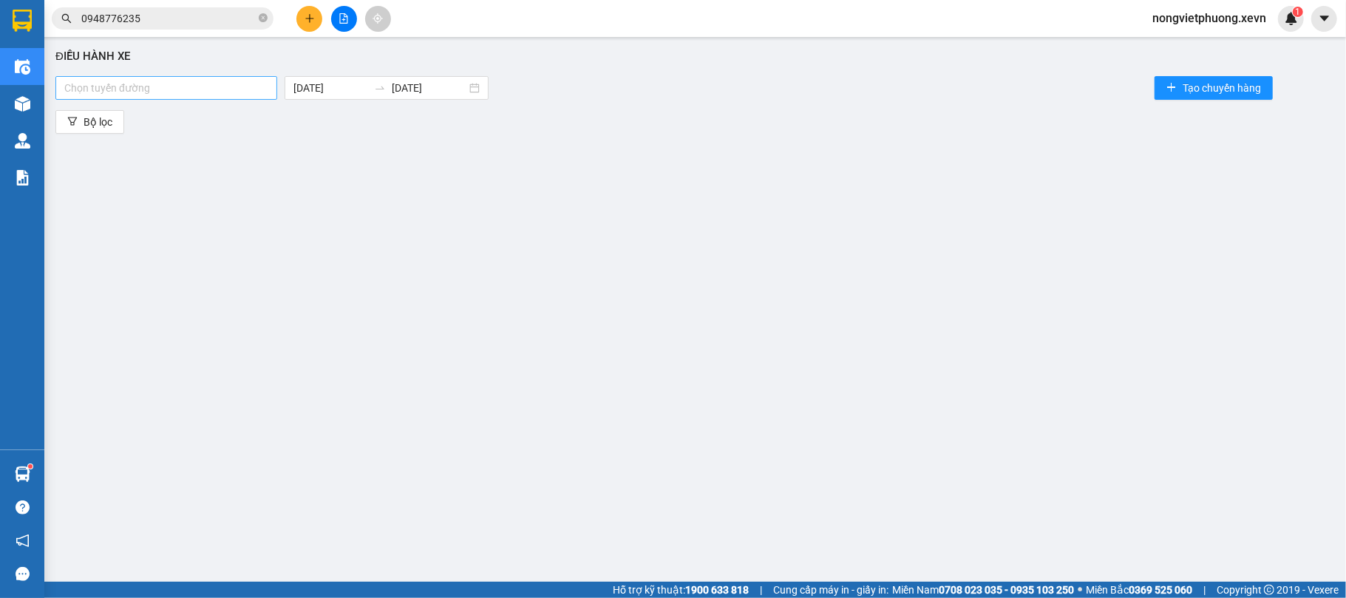
click at [217, 86] on div at bounding box center [166, 88] width 214 height 18
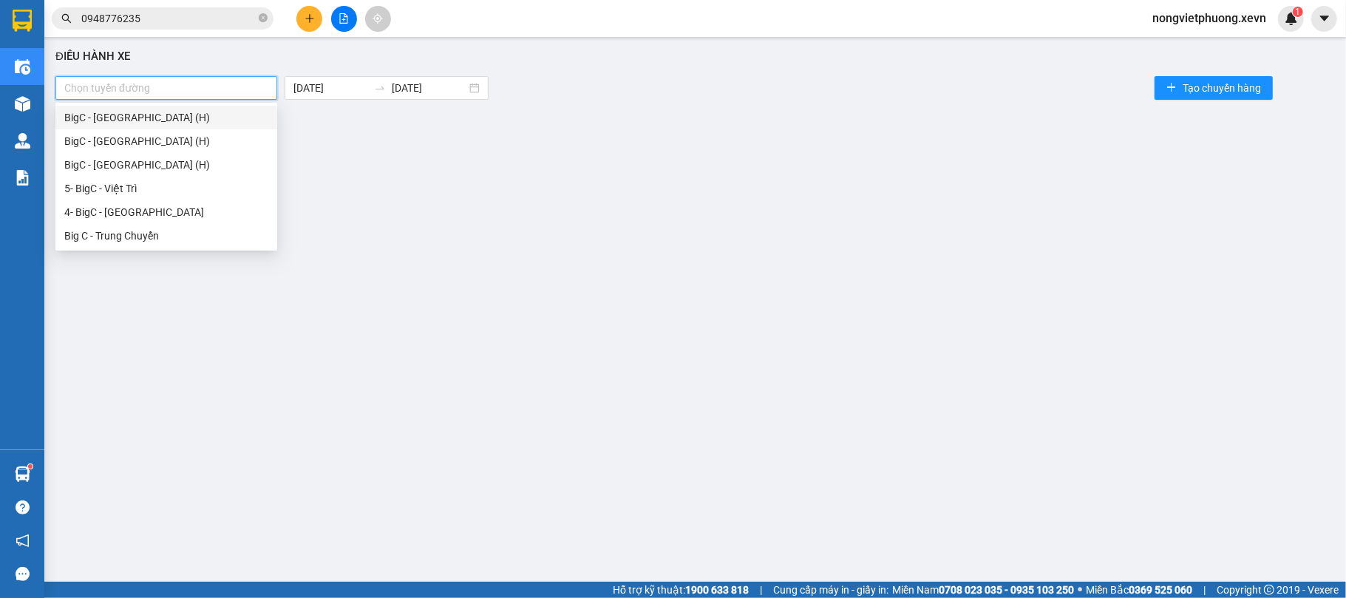
click at [178, 122] on div "BigC - Thái Bình (H)" at bounding box center [166, 117] width 204 height 16
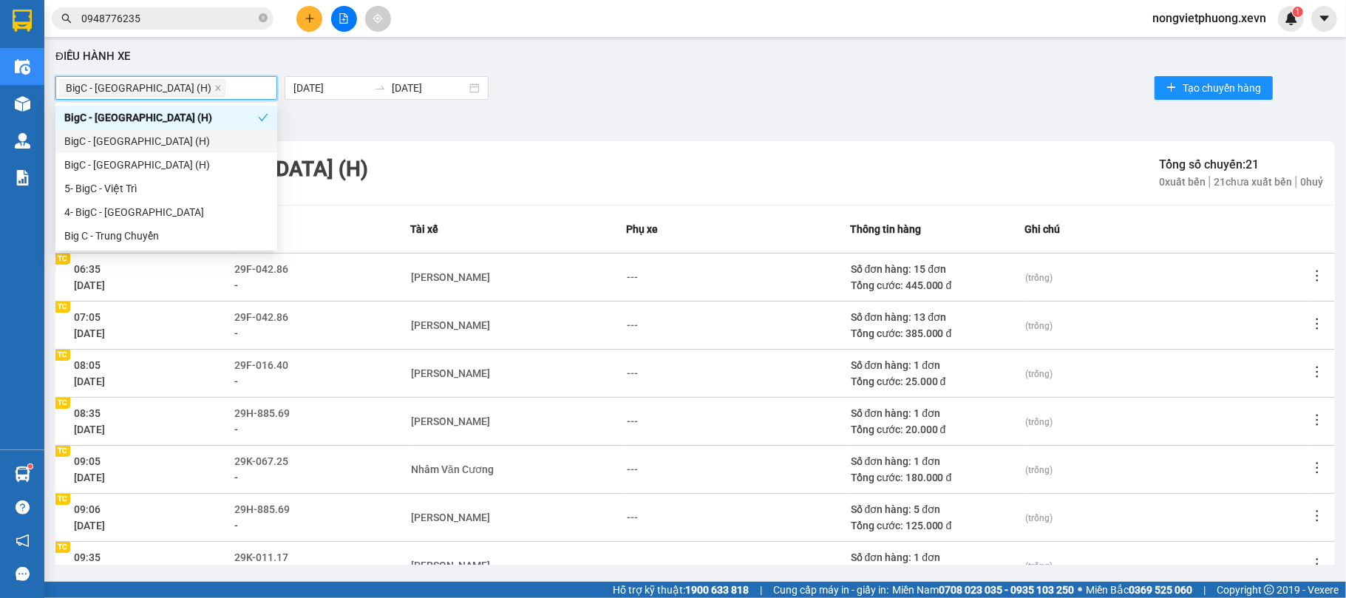
scroll to position [228, 0]
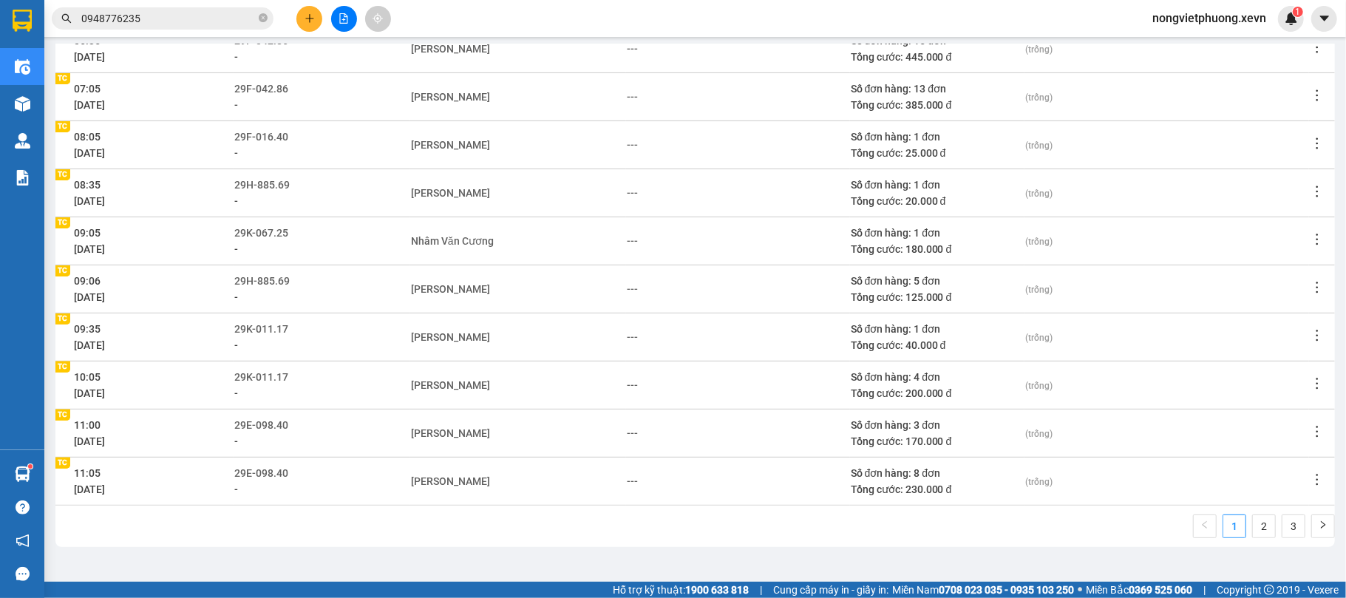
click at [314, 19] on icon "plus" at bounding box center [310, 18] width 10 height 10
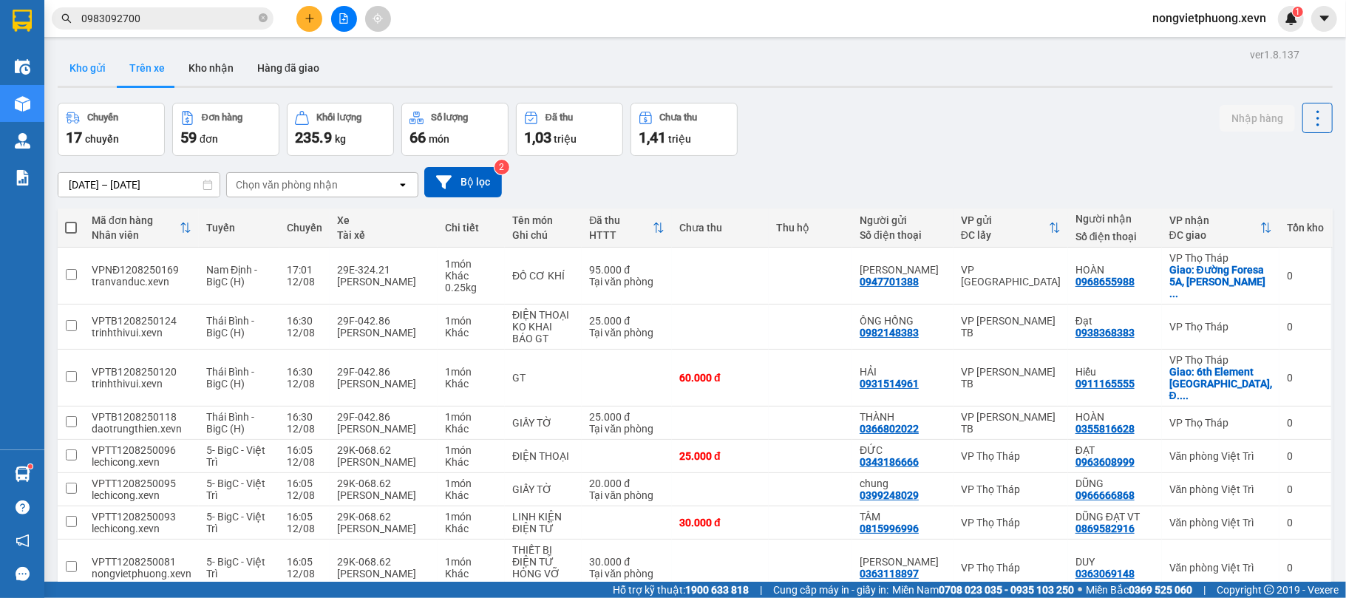
click at [81, 60] on button "Kho gửi" at bounding box center [88, 67] width 60 height 35
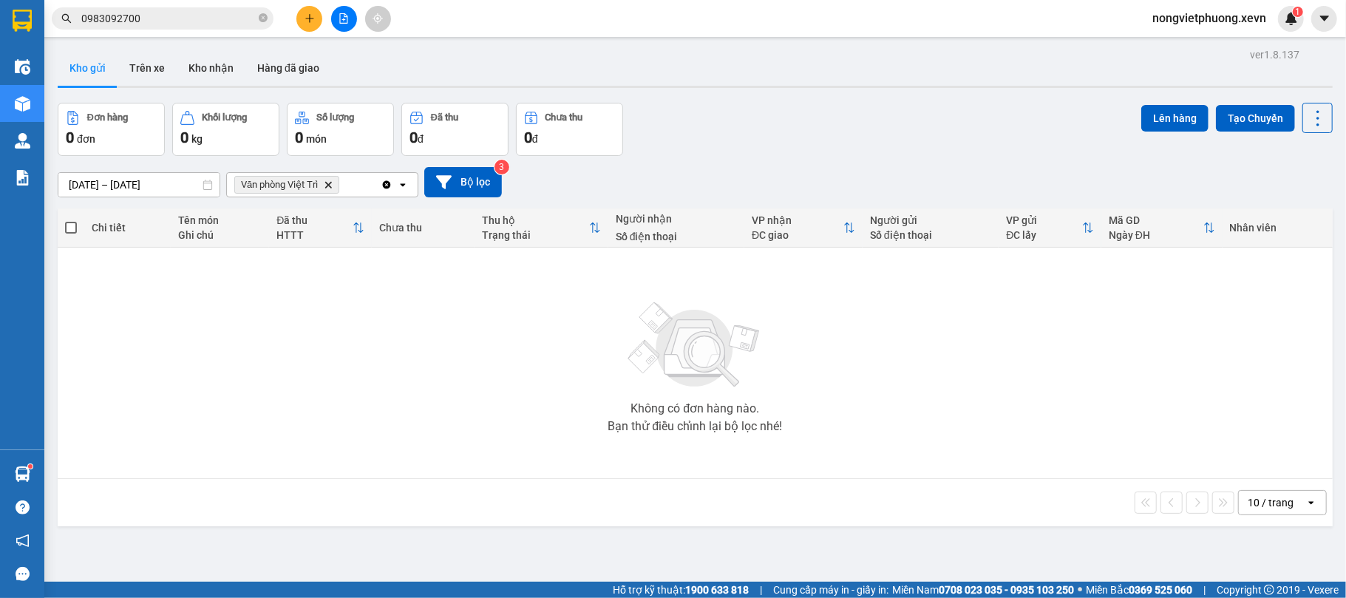
click at [327, 185] on icon "Delete" at bounding box center [328, 184] width 9 height 9
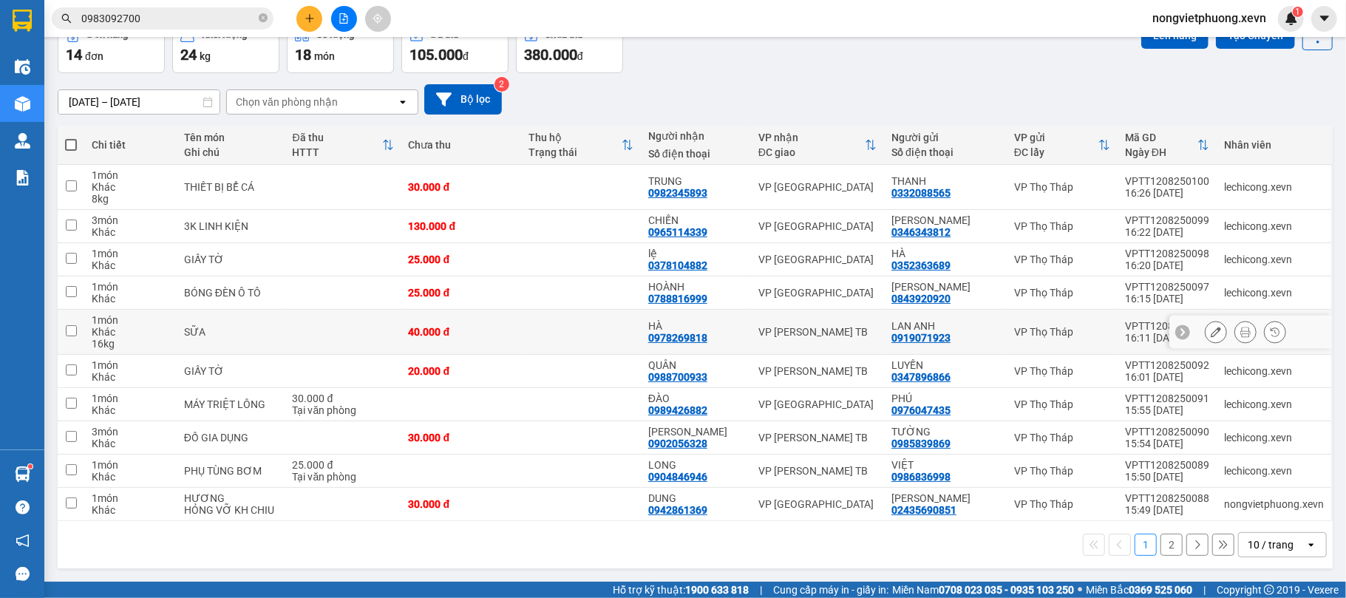
scroll to position [86, 0]
click at [1252, 540] on div "10 / trang" at bounding box center [1271, 544] width 46 height 15
click at [1282, 510] on span "100 / trang" at bounding box center [1261, 516] width 53 height 15
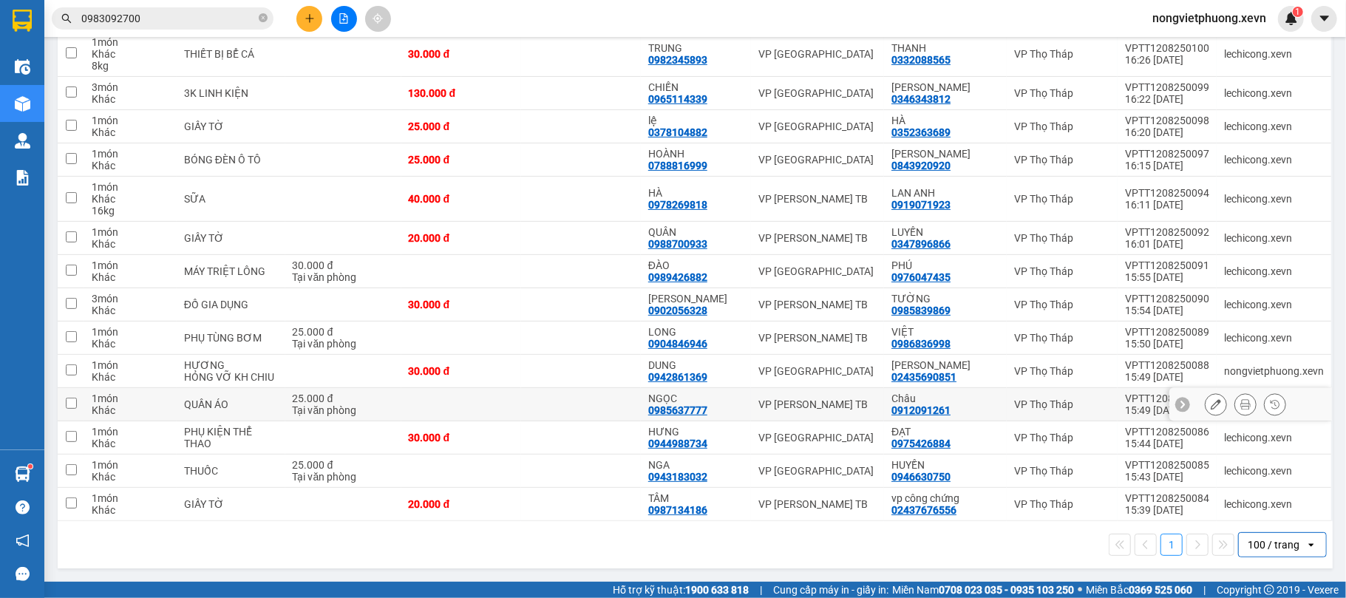
scroll to position [0, 0]
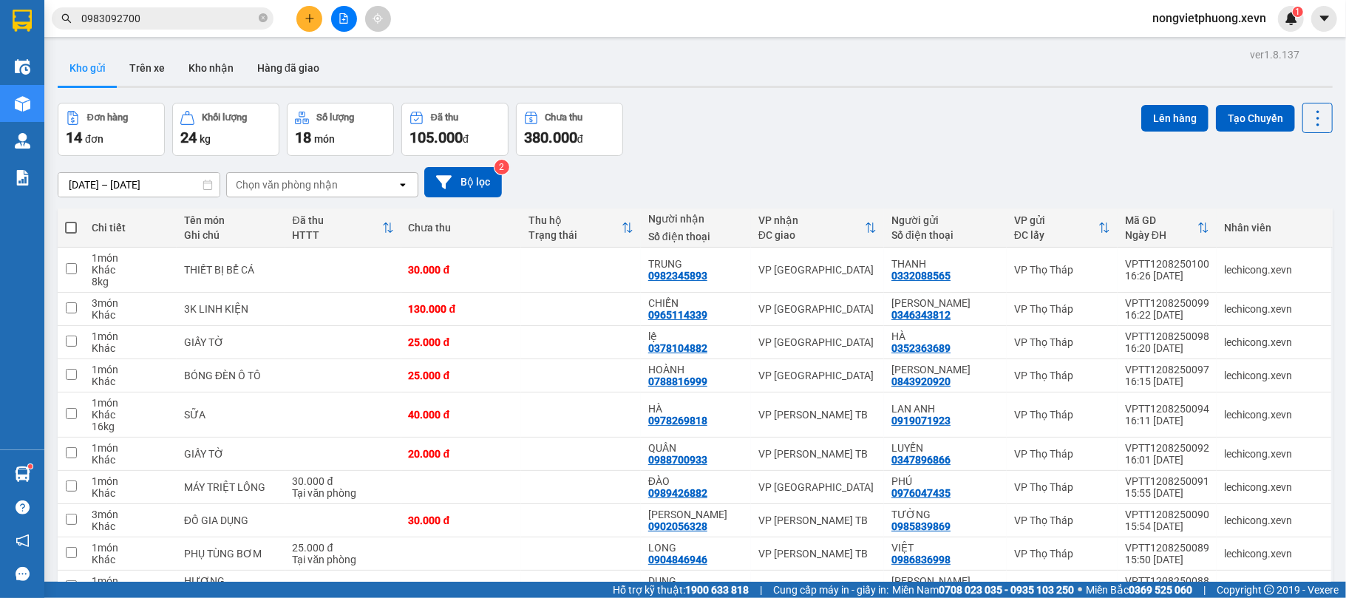
click at [367, 188] on div "Chọn văn phòng nhận" at bounding box center [312, 185] width 170 height 24
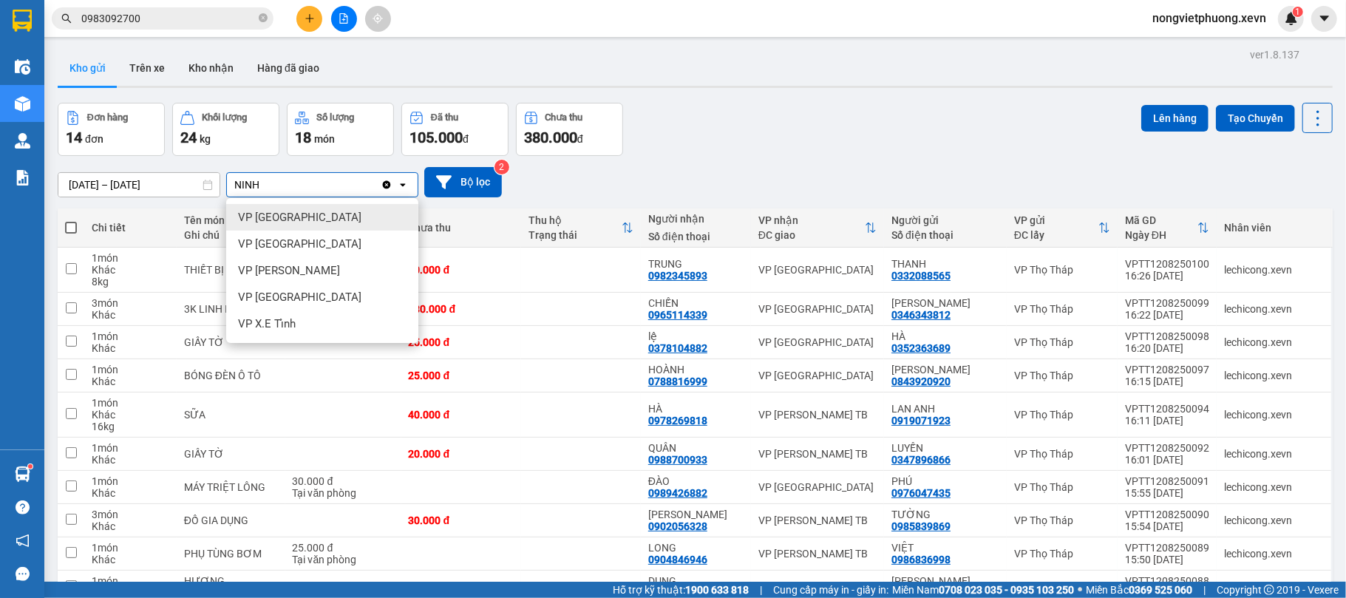
type input "NINH"
click at [364, 217] on div "VP [GEOGRAPHIC_DATA]" at bounding box center [322, 217] width 192 height 27
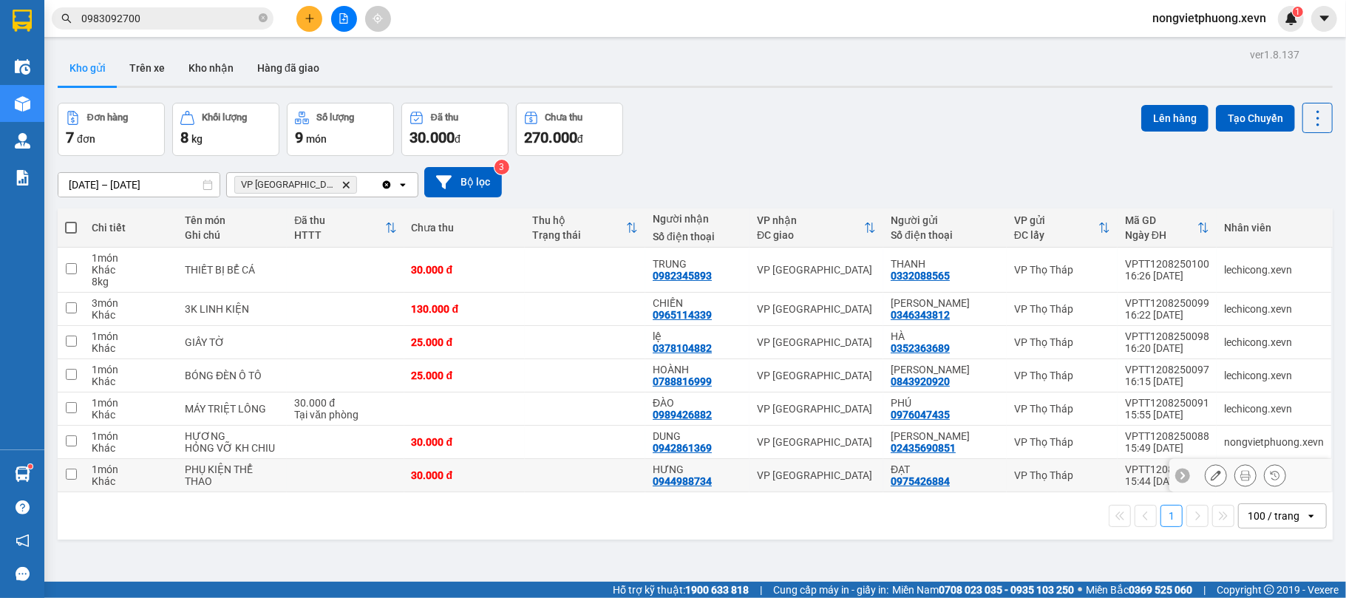
click at [361, 467] on td at bounding box center [345, 475] width 117 height 33
checkbox input "true"
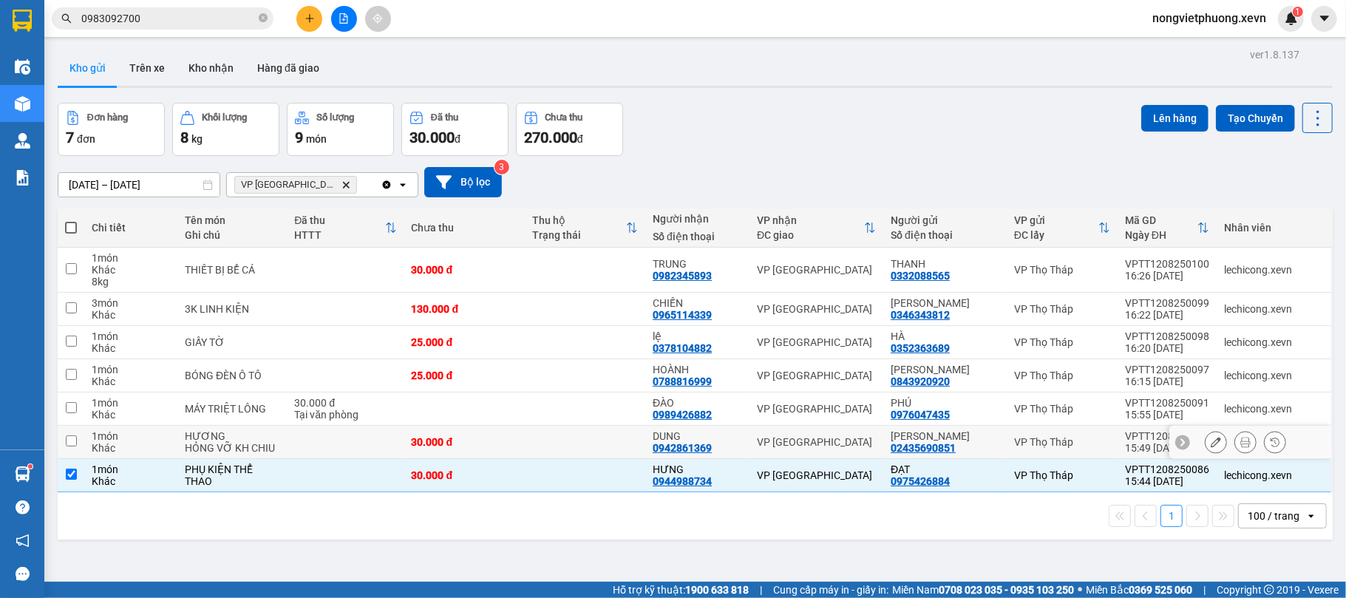
click at [362, 442] on td at bounding box center [345, 442] width 117 height 33
checkbox input "true"
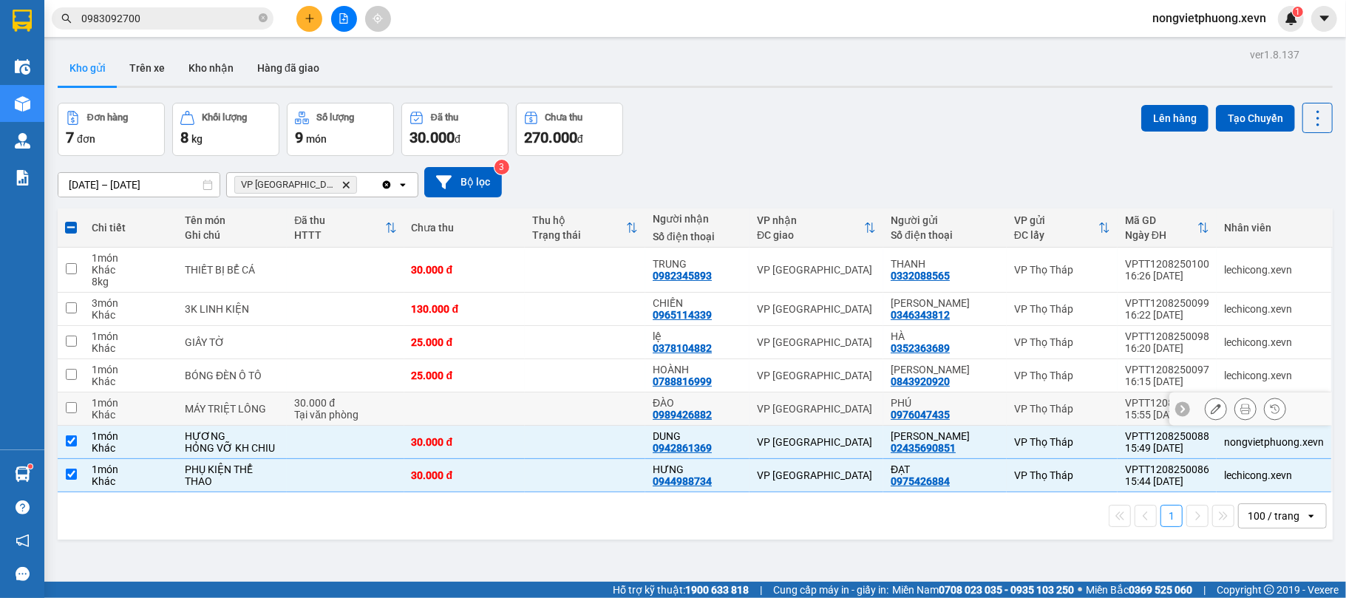
click at [384, 398] on td "30.000 đ Tại văn phòng" at bounding box center [345, 408] width 117 height 33
checkbox input "true"
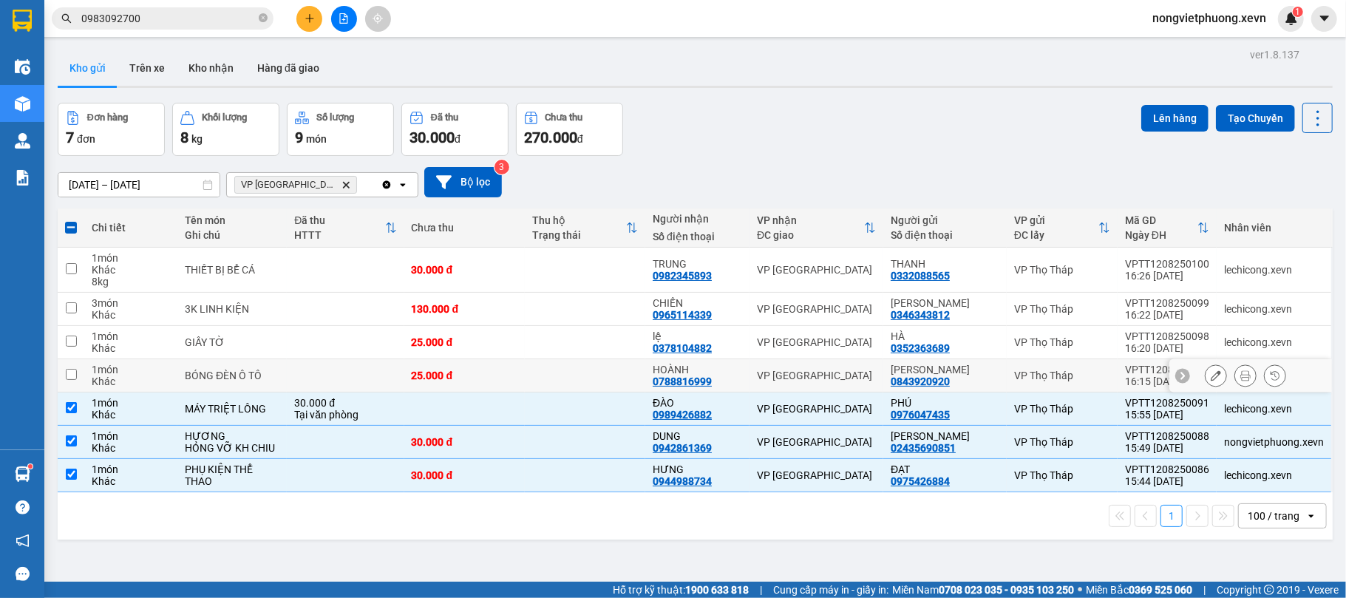
click at [396, 373] on td at bounding box center [345, 375] width 117 height 33
checkbox input "true"
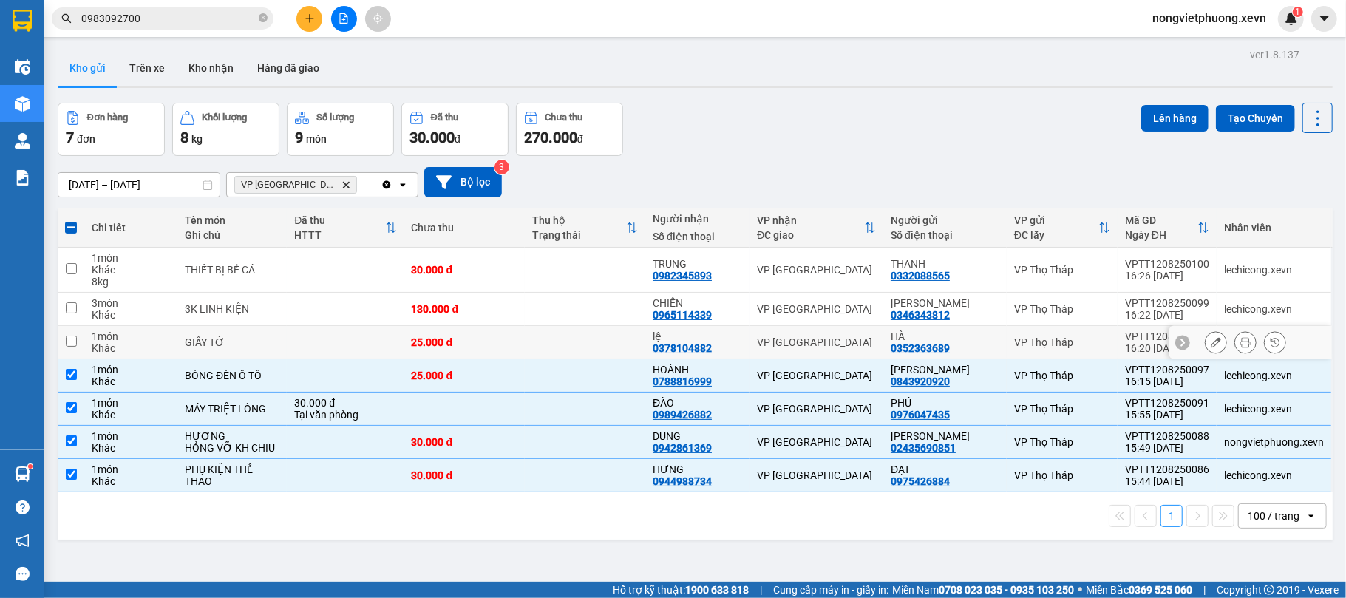
click at [389, 340] on td at bounding box center [345, 342] width 117 height 33
checkbox input "true"
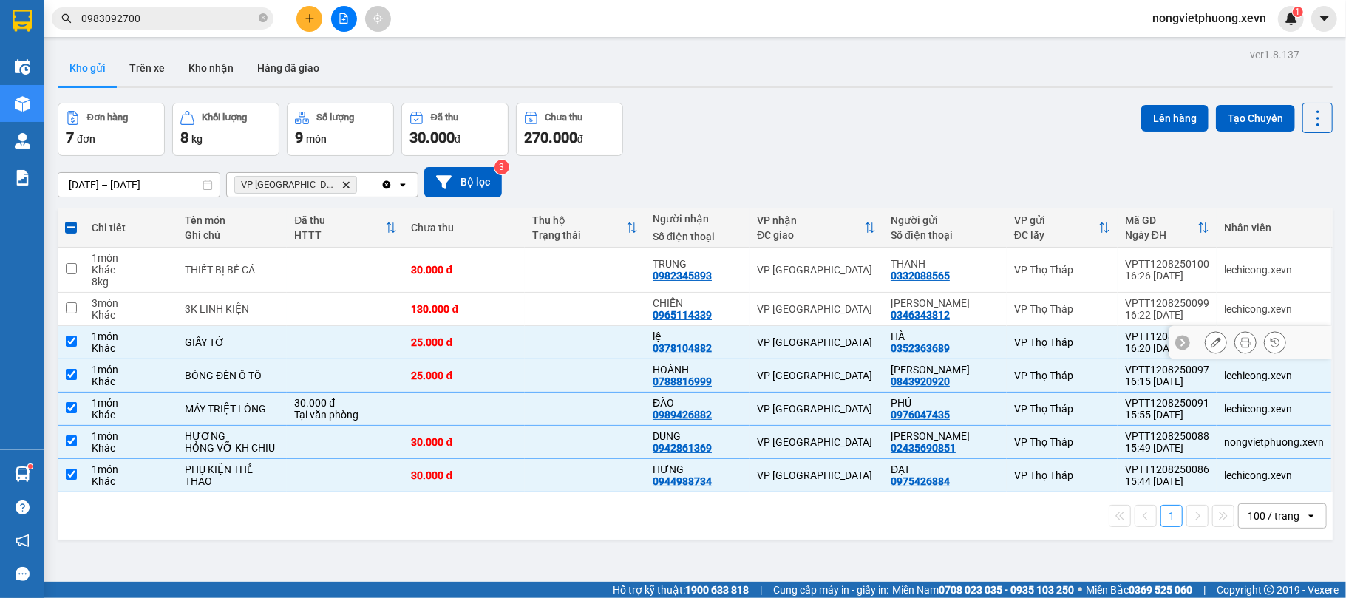
click at [407, 302] on td "130.000 đ" at bounding box center [464, 309] width 120 height 33
checkbox input "true"
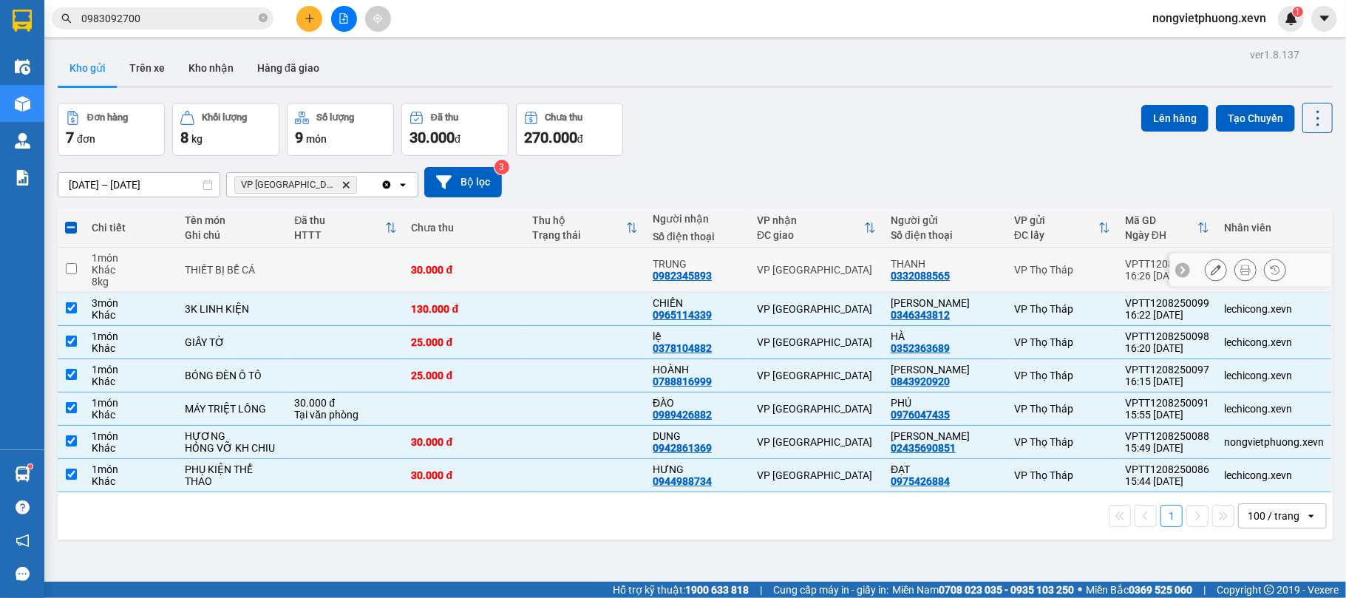
click at [436, 262] on td "30.000 đ" at bounding box center [464, 270] width 120 height 45
checkbox input "true"
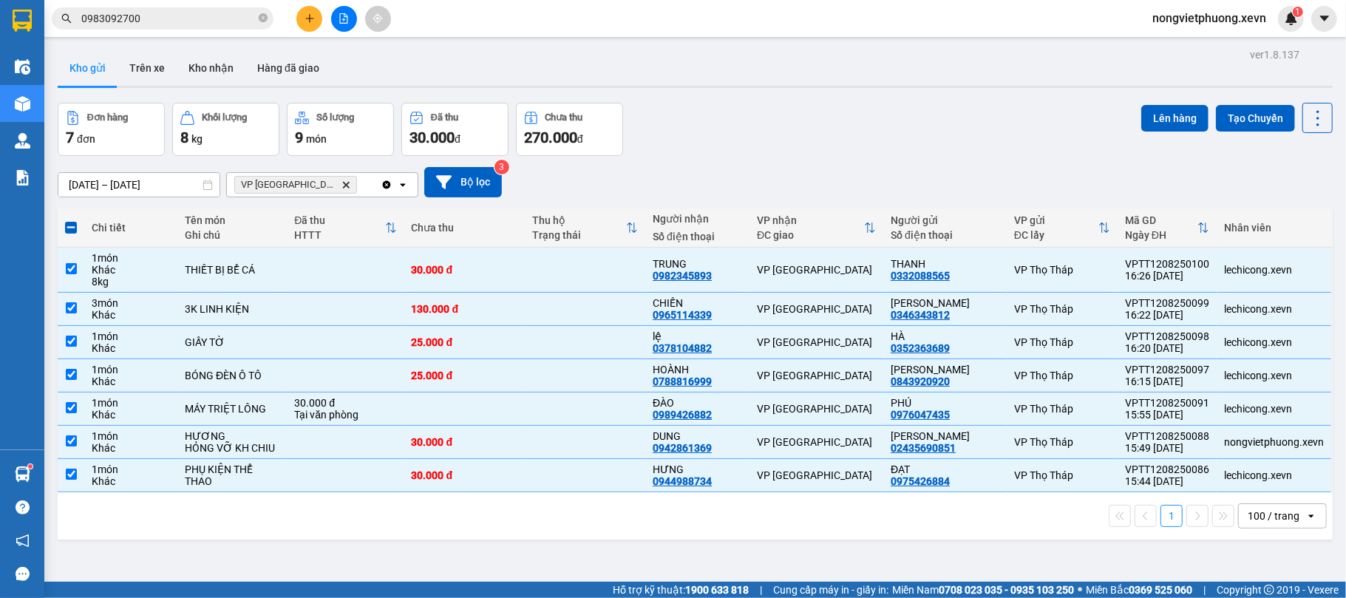
click at [154, 4] on div "Kết quả tìm kiếm ( 5 ) Bộ lọc Mã ĐH Trạng thái Món hàng Thu hộ Tổng cước Chưa c…" at bounding box center [673, 18] width 1346 height 37
click at [163, 12] on input "0983092700" at bounding box center [168, 18] width 174 height 16
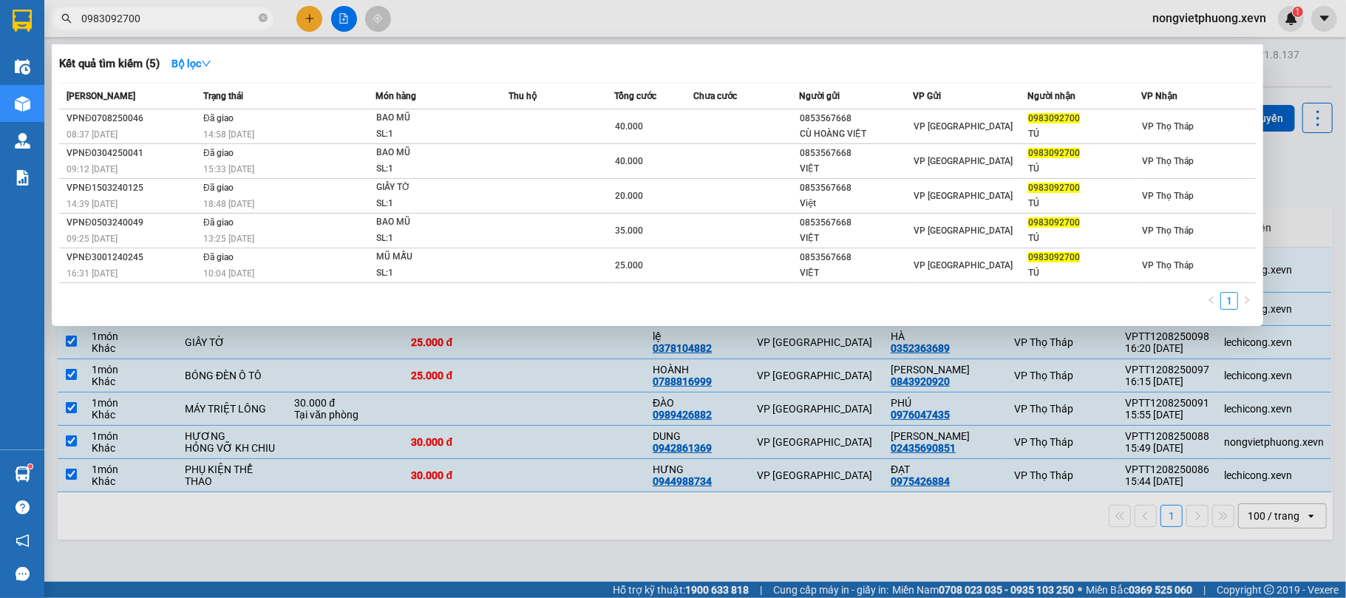
click at [163, 12] on input "0983092700" at bounding box center [168, 18] width 174 height 16
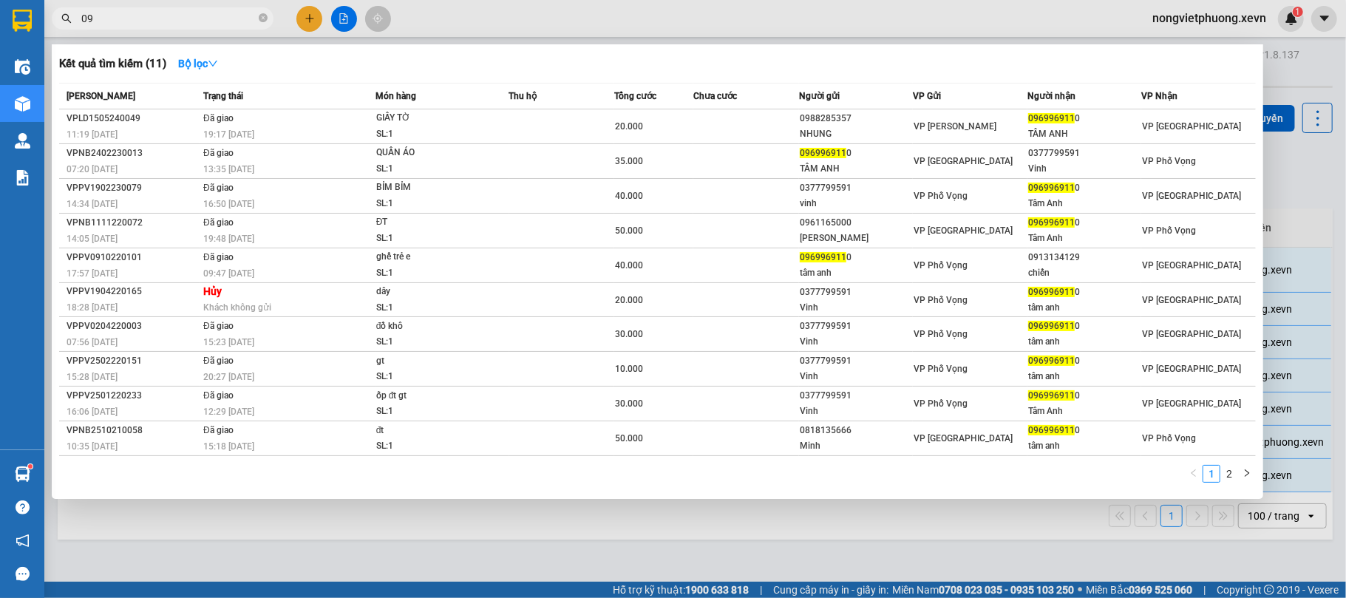
type input "0"
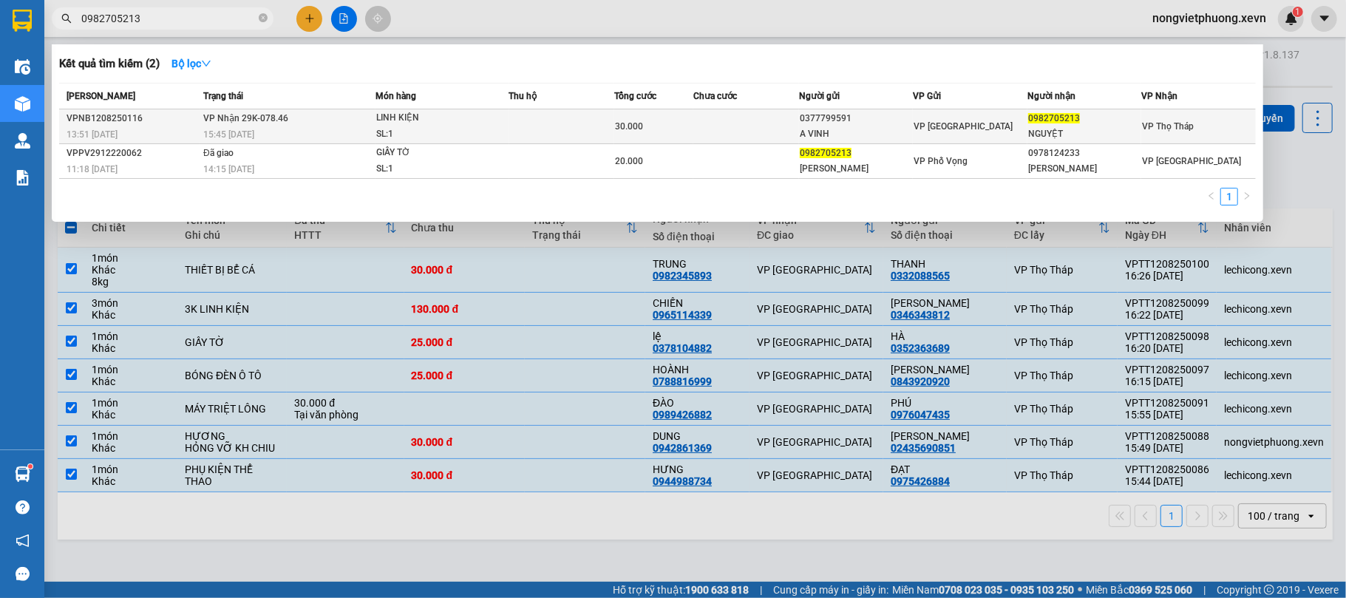
type input "0982705213"
click at [932, 115] on td "VP [GEOGRAPHIC_DATA]" at bounding box center [970, 126] width 115 height 35
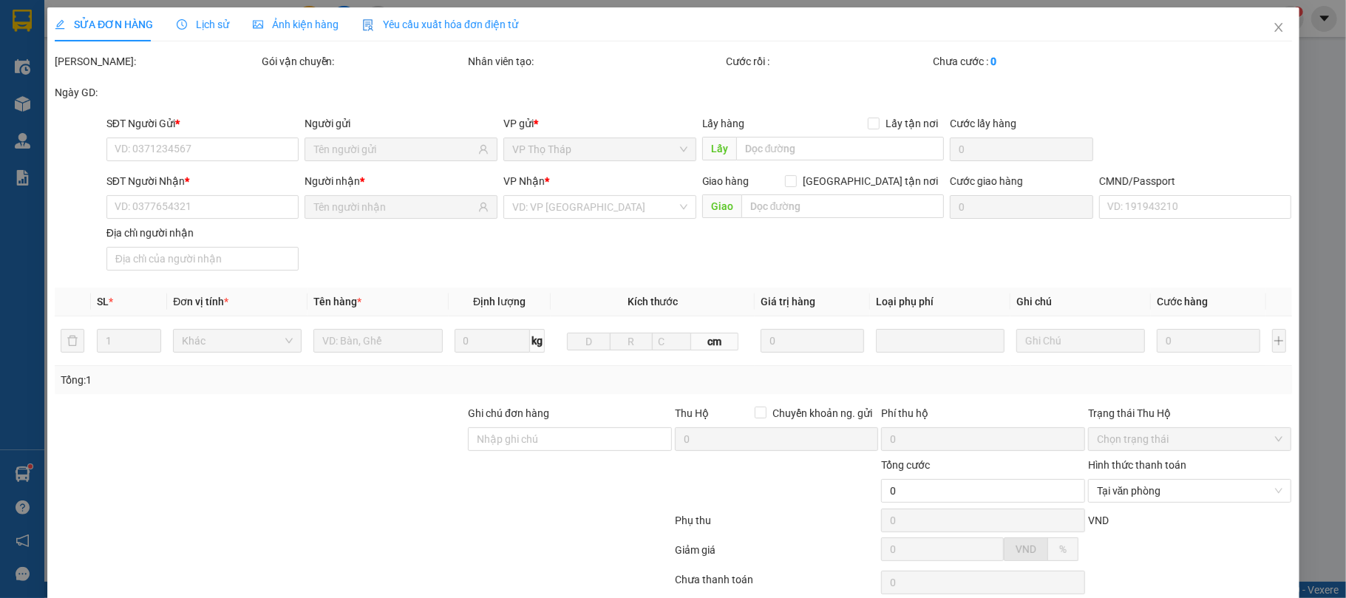
type input "0377799591"
type input "A VINH"
type input "0982705213"
type input "NGUYỆT"
type input "NGUYỄN ĐÌNH HAI 001098026669"
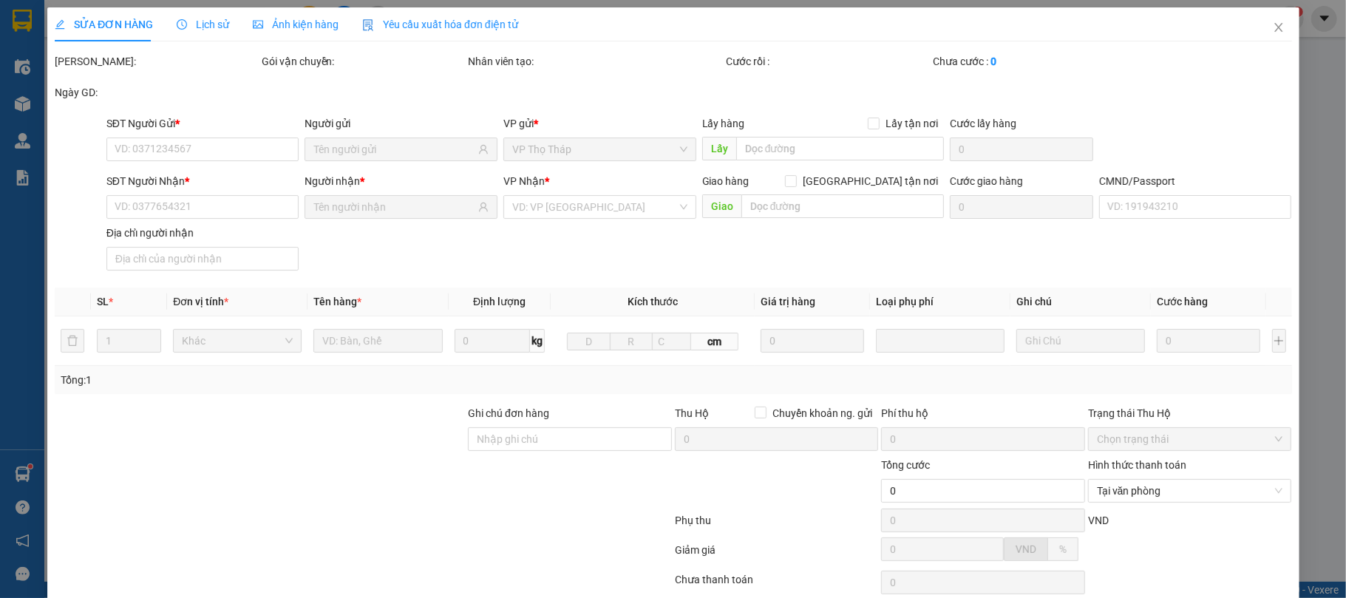
type input "30.000"
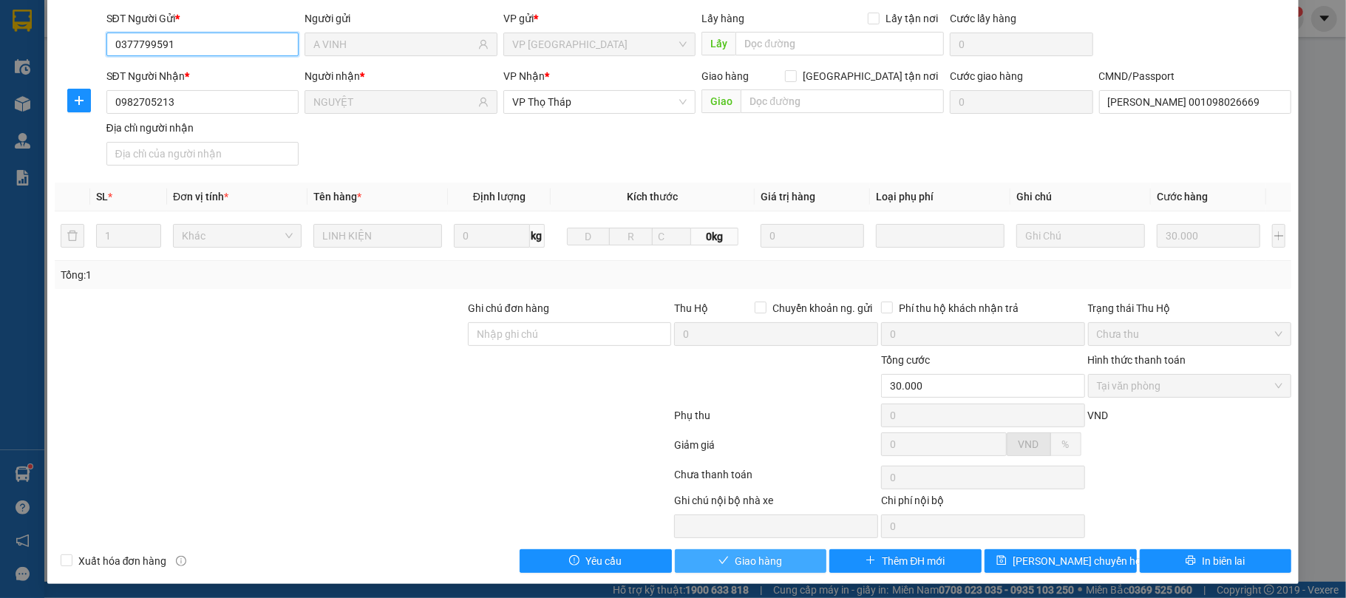
scroll to position [112, 0]
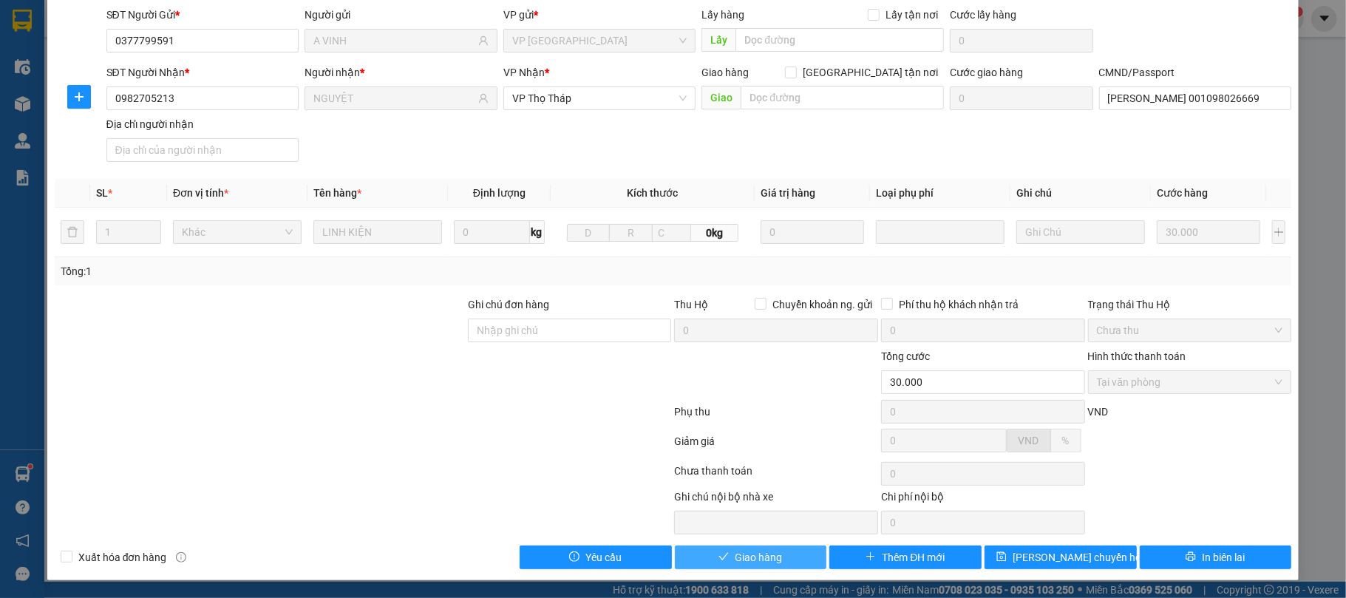
click at [761, 545] on button "Giao hàng" at bounding box center [751, 557] width 152 height 24
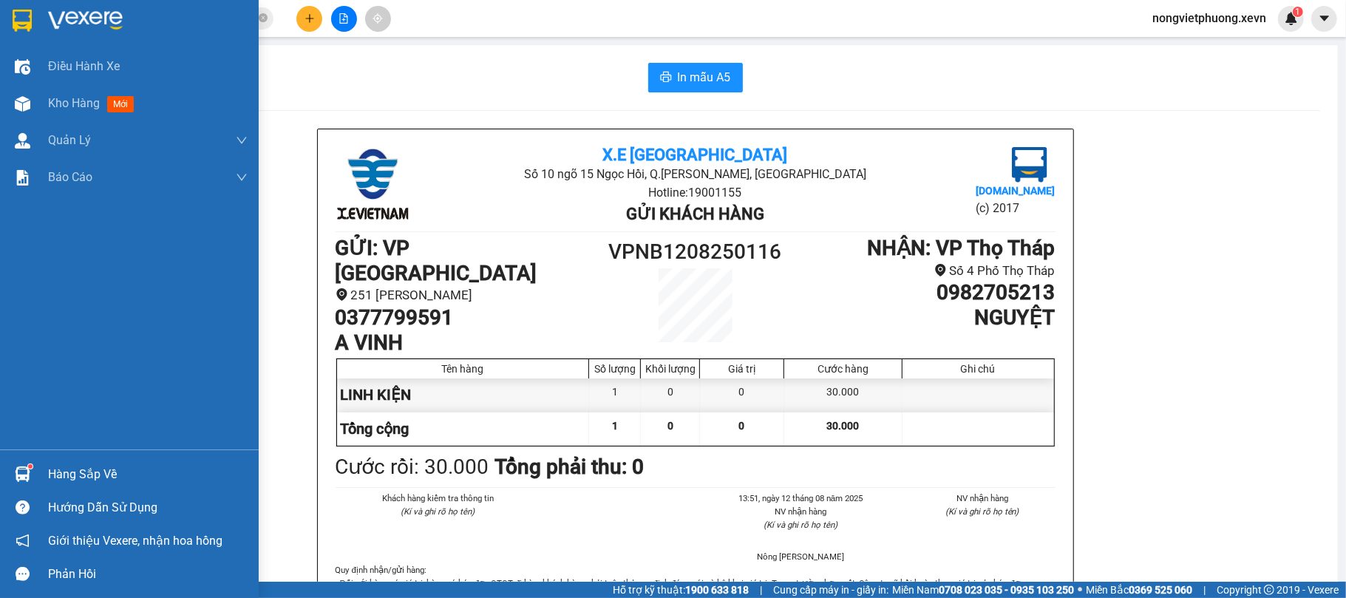
click at [54, 480] on div "Hàng sắp về" at bounding box center [148, 474] width 200 height 22
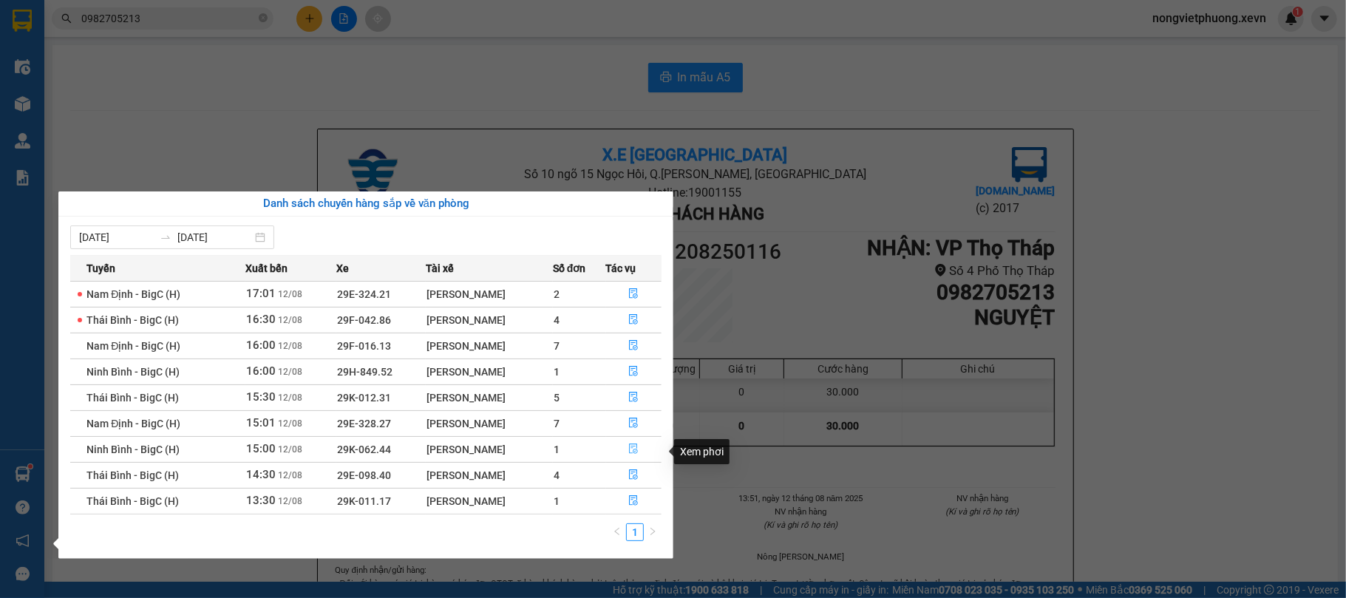
click at [633, 453] on icon "file-done" at bounding box center [633, 448] width 10 height 10
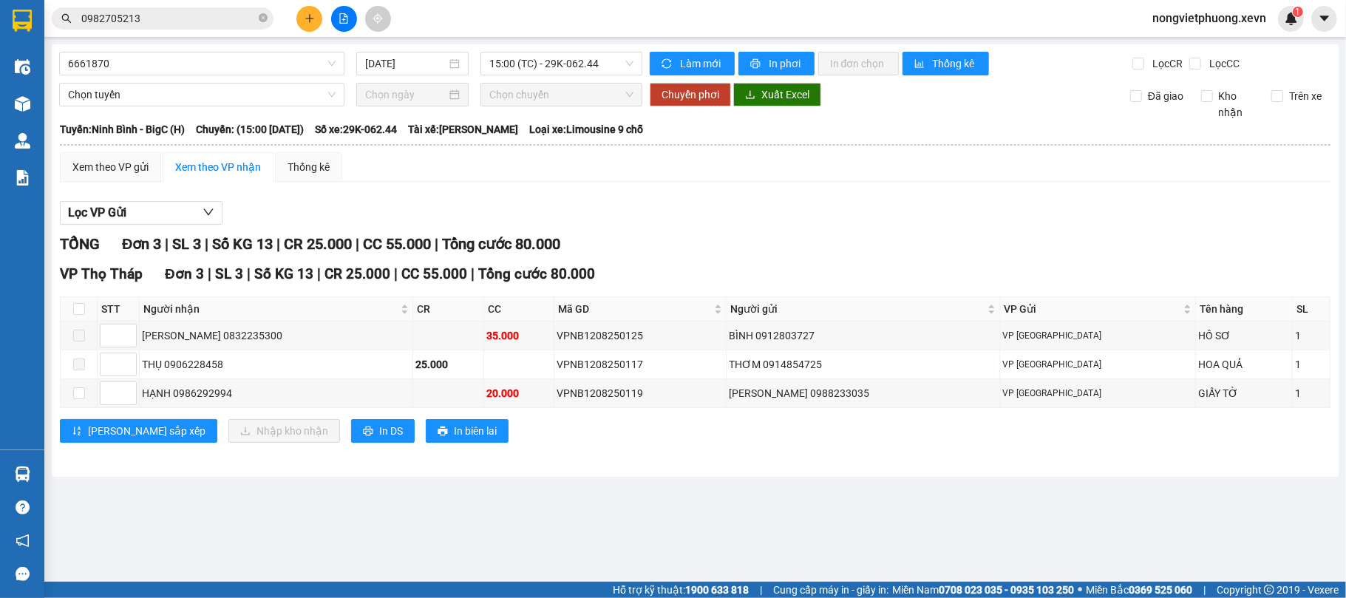
drag, startPoint x: 84, startPoint y: 314, endPoint x: 78, endPoint y: 302, distance: 13.9
click at [84, 312] on th at bounding box center [79, 309] width 37 height 24
click at [78, 302] on th at bounding box center [79, 309] width 37 height 24
click at [78, 312] on input "checkbox" at bounding box center [79, 309] width 12 height 12
checkbox input "true"
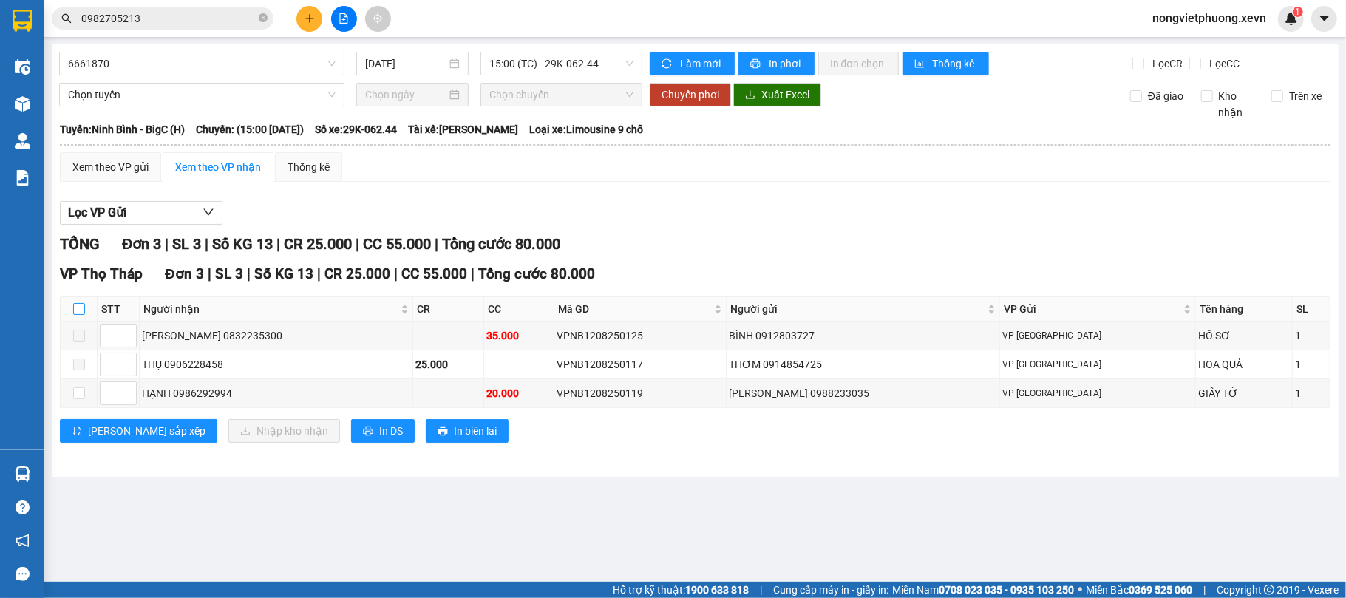
checkbox input "true"
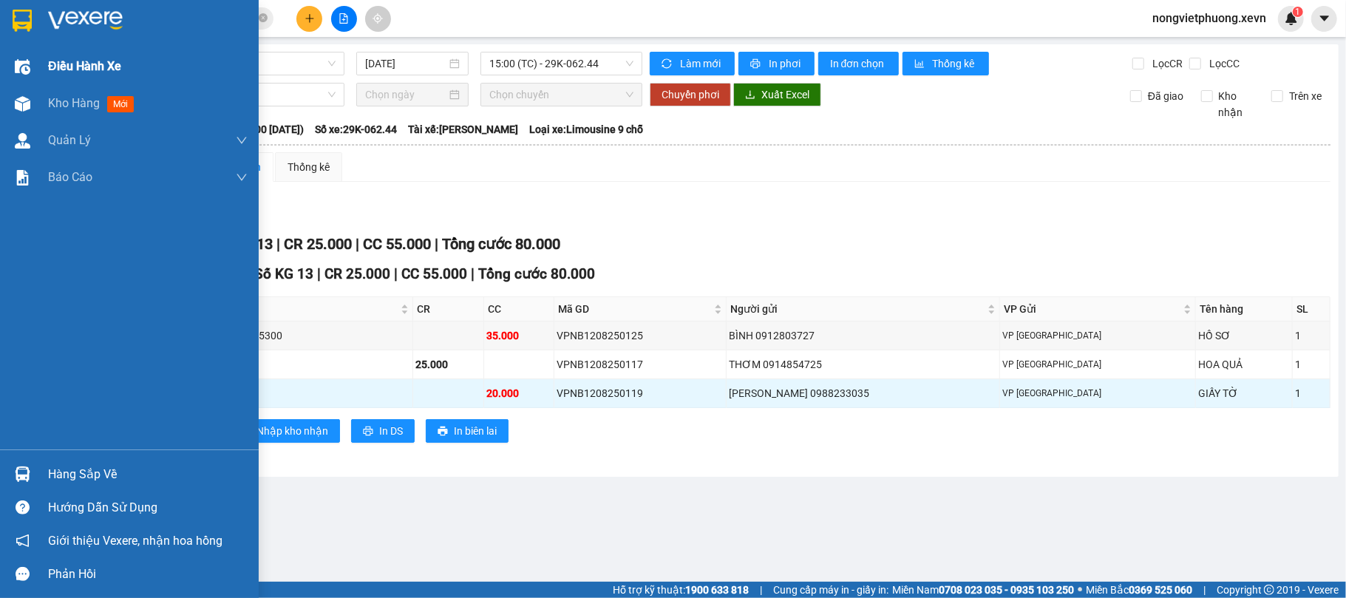
click at [140, 61] on div "Điều hành xe" at bounding box center [148, 66] width 200 height 37
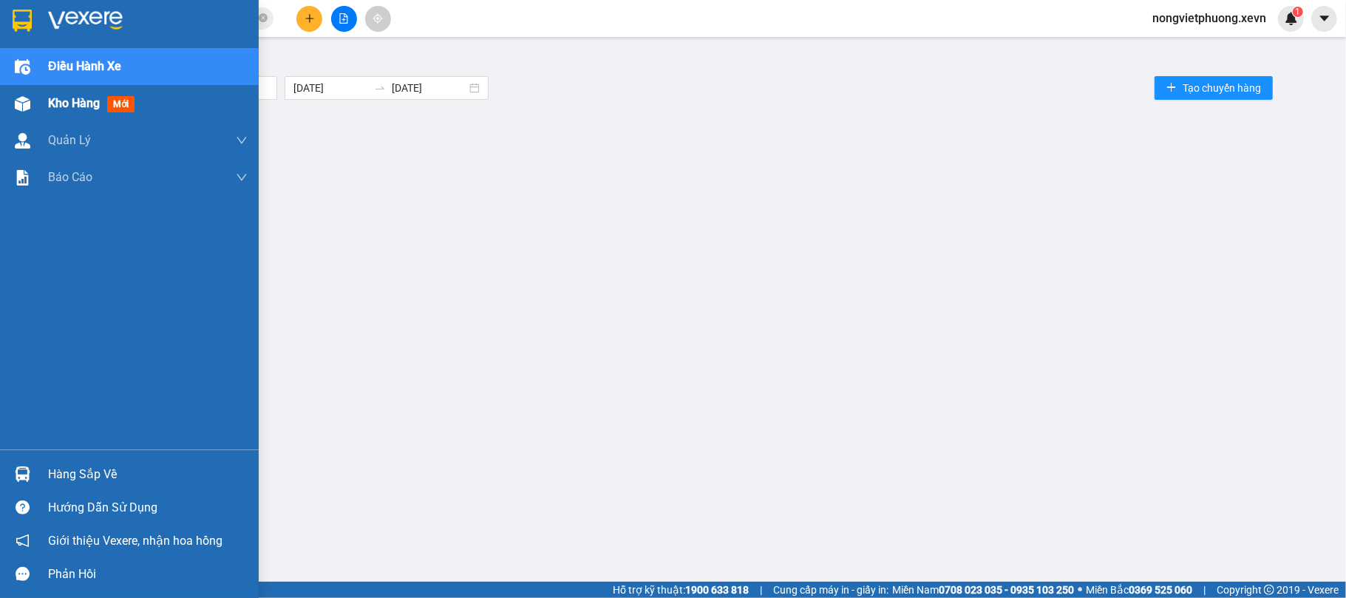
click at [78, 90] on div "Kho hàng mới" at bounding box center [148, 103] width 200 height 37
click at [87, 94] on div "Kho hàng mới" at bounding box center [94, 103] width 92 height 18
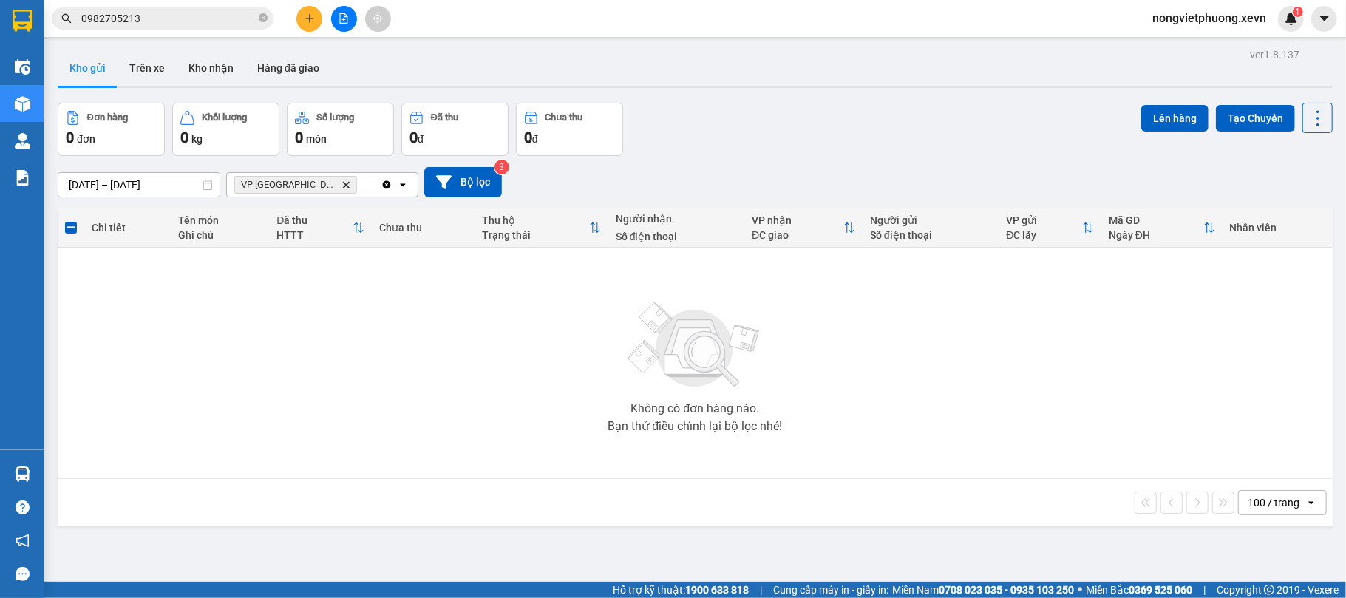
click at [343, 187] on icon "VP Ninh Bình, close by backspace" at bounding box center [346, 184] width 7 height 7
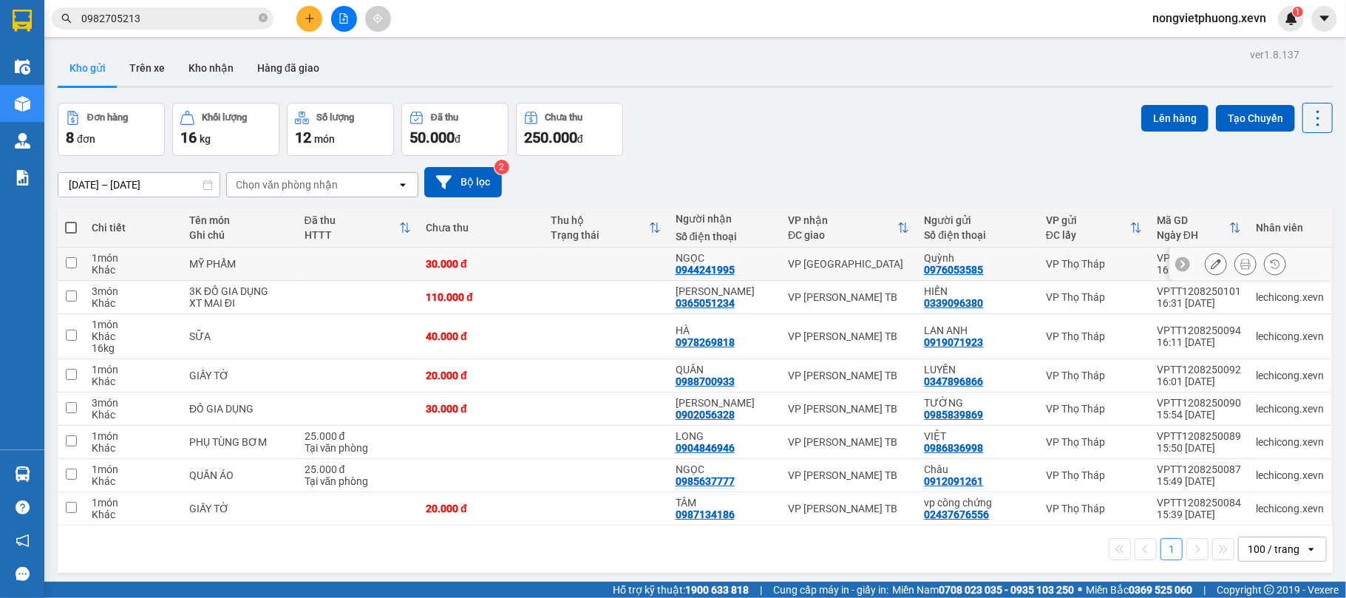
click at [862, 266] on div "VP [GEOGRAPHIC_DATA]" at bounding box center [848, 264] width 121 height 12
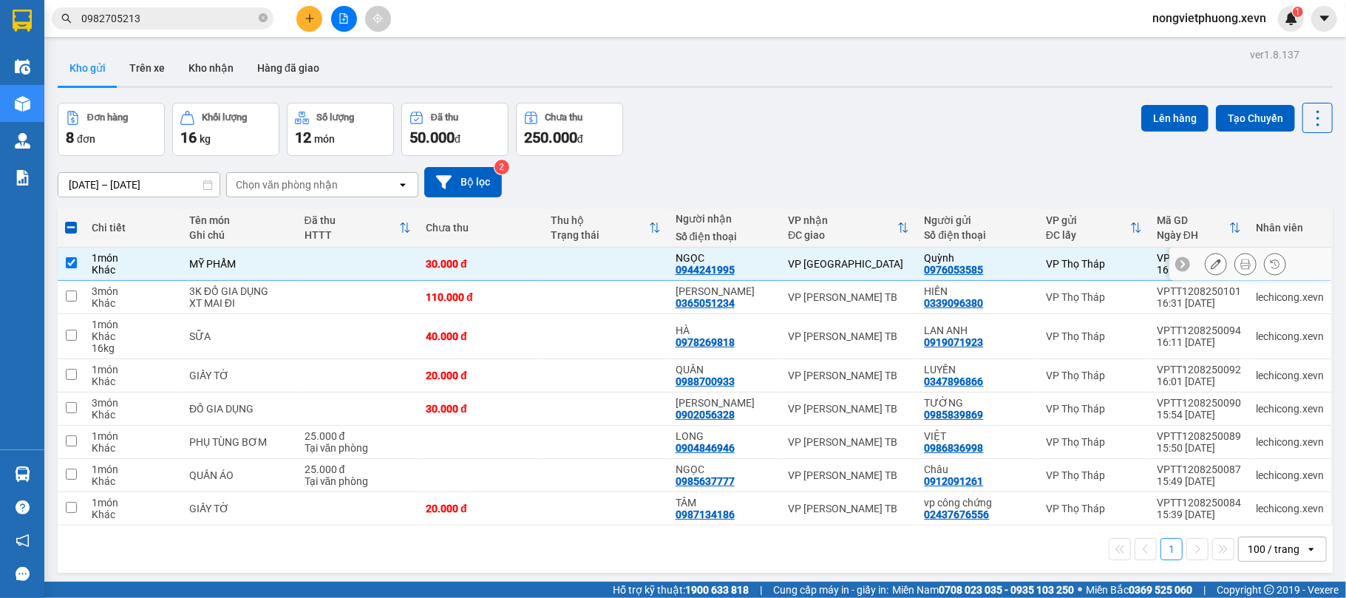
click at [868, 262] on div "VP [GEOGRAPHIC_DATA]" at bounding box center [848, 264] width 121 height 12
checkbox input "false"
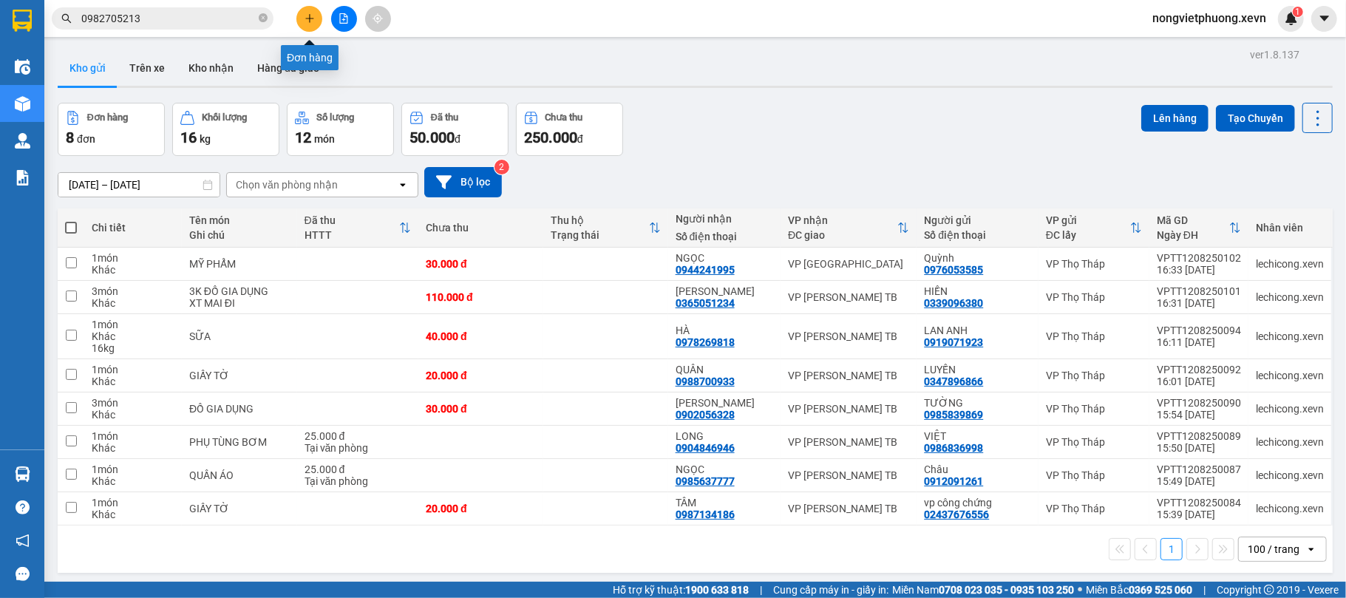
click at [302, 19] on button at bounding box center [309, 19] width 26 height 26
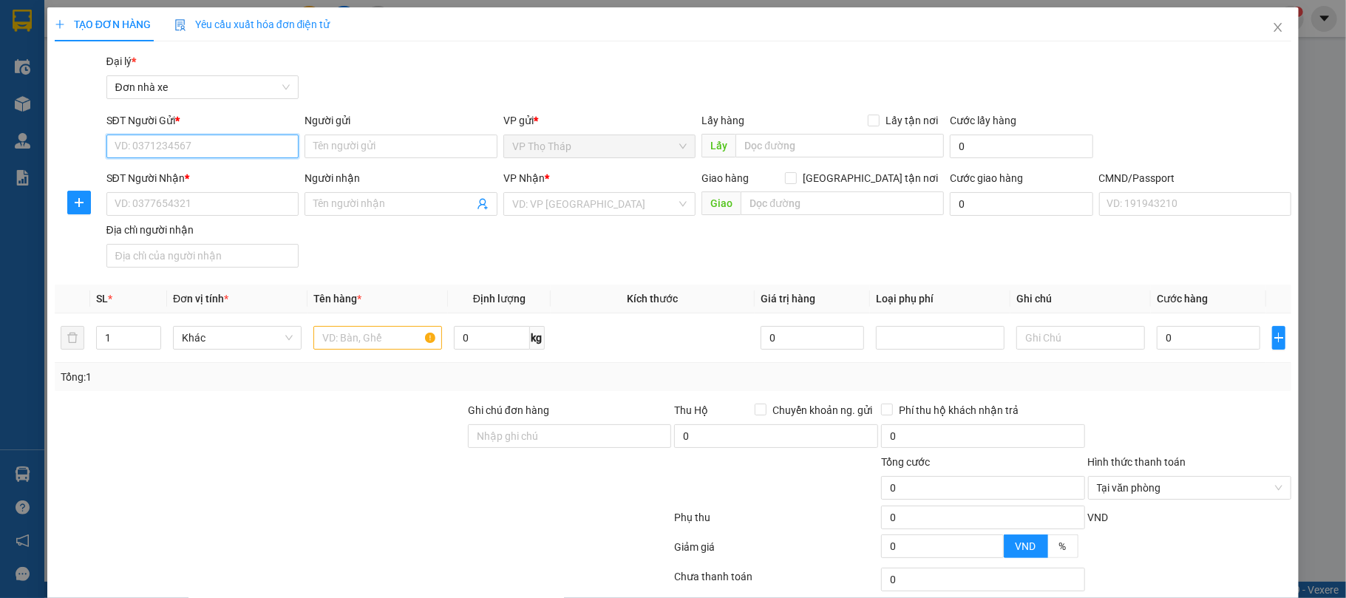
click at [231, 143] on input "SĐT Người Gửi *" at bounding box center [202, 147] width 193 height 24
click at [392, 145] on input "Người gửi" at bounding box center [401, 147] width 193 height 24
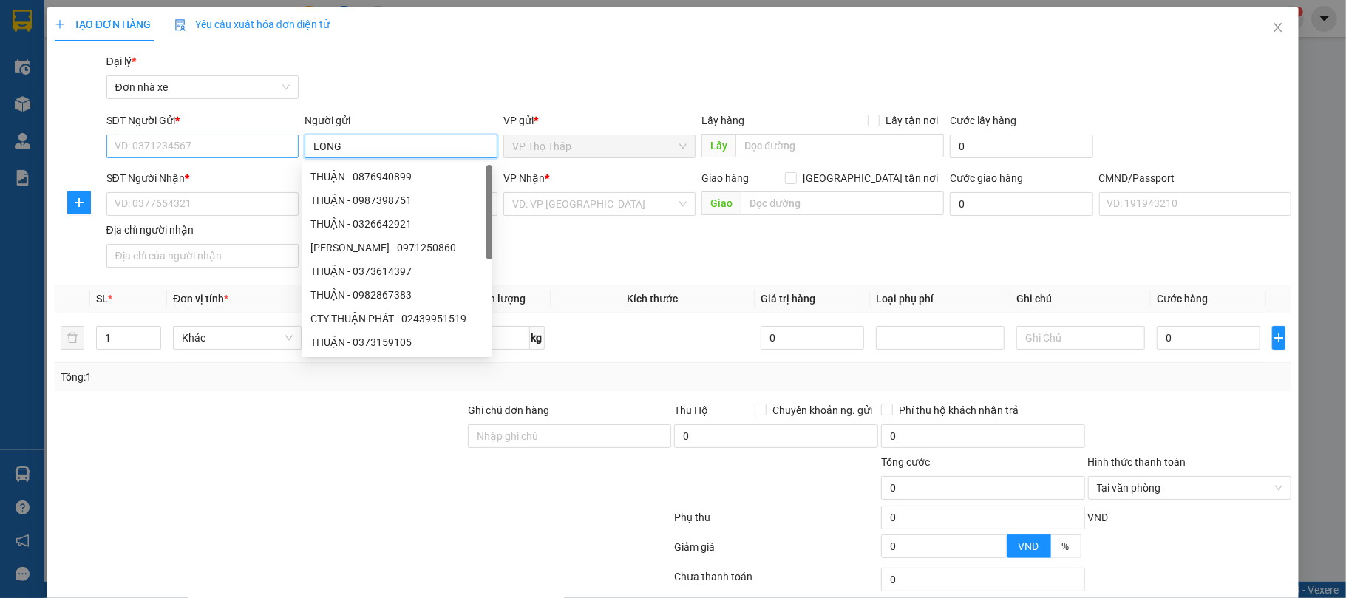
type input "LONG"
click at [214, 148] on input "SĐT Người Gửi *" at bounding box center [202, 147] width 193 height 24
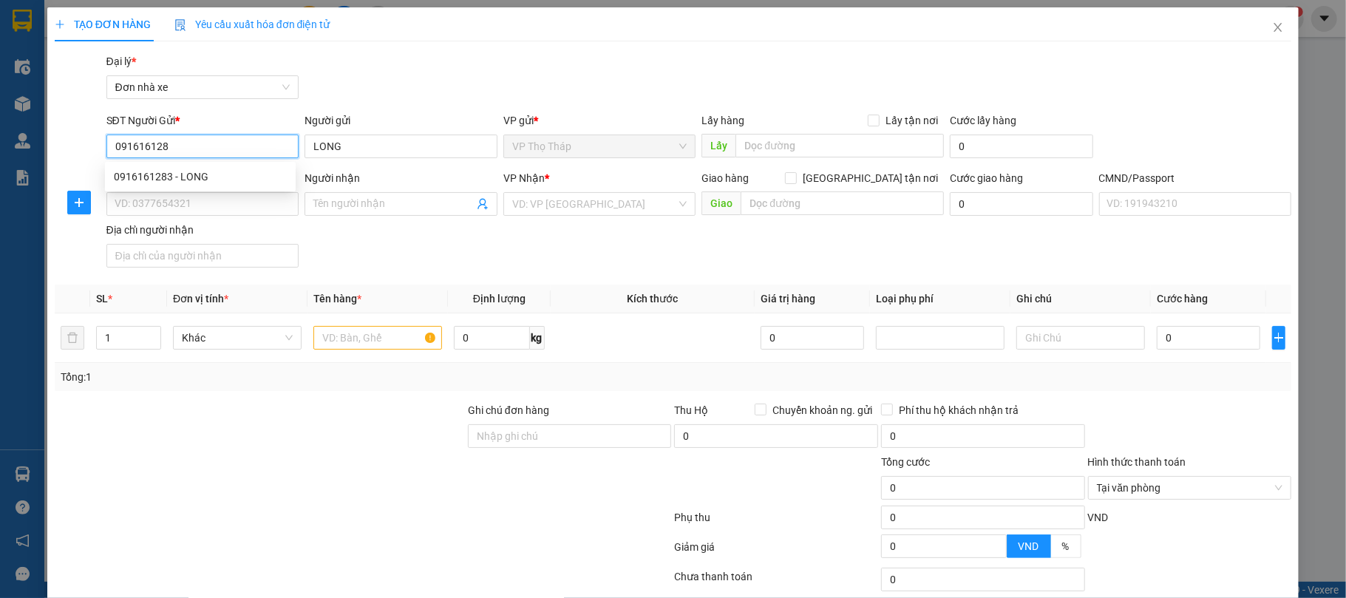
type input "0916161283"
click at [214, 169] on div "0916161283 - LONG" at bounding box center [200, 177] width 173 height 16
type input "0948775335"
type input "nguyễn đình lập"
type input "037053002060 NGUYỄN ĐỈNH LÂPKJ"
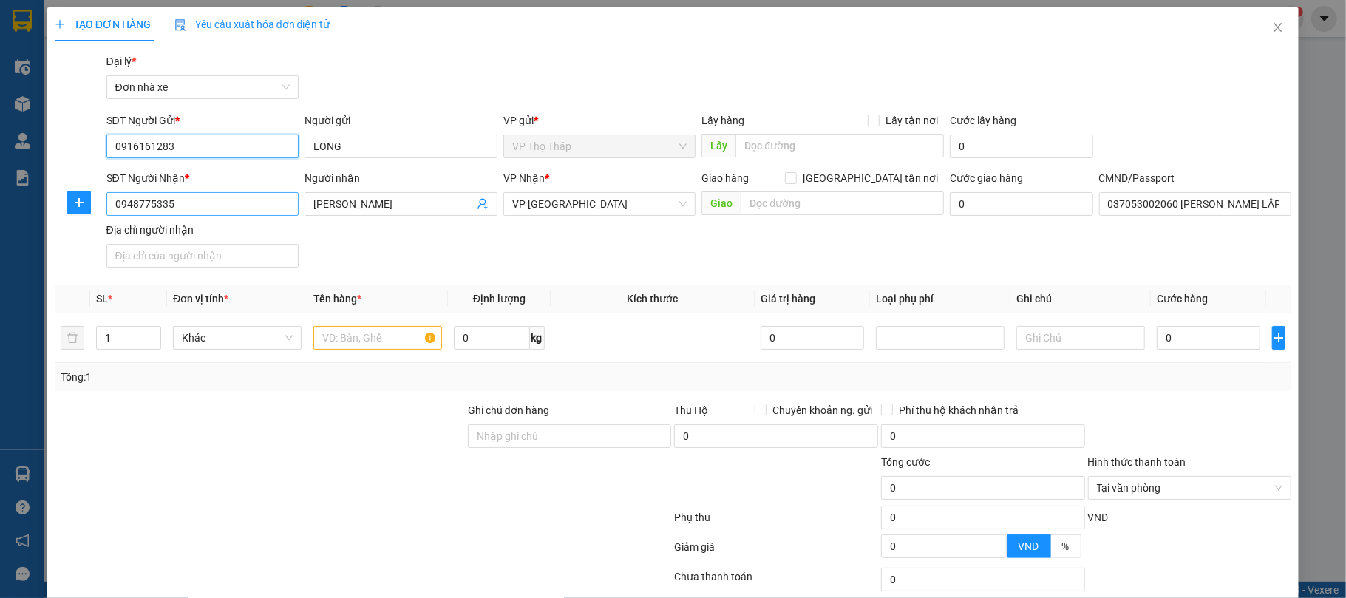
type input "0916161283"
drag, startPoint x: 208, startPoint y: 211, endPoint x: 21, endPoint y: 205, distance: 187.1
click at [21, 205] on div "TẠO ĐƠN HÀNG Yêu cầu xuất hóa đơn điện tử Transit Pickup Surcharge Ids Transit …" at bounding box center [673, 299] width 1346 height 598
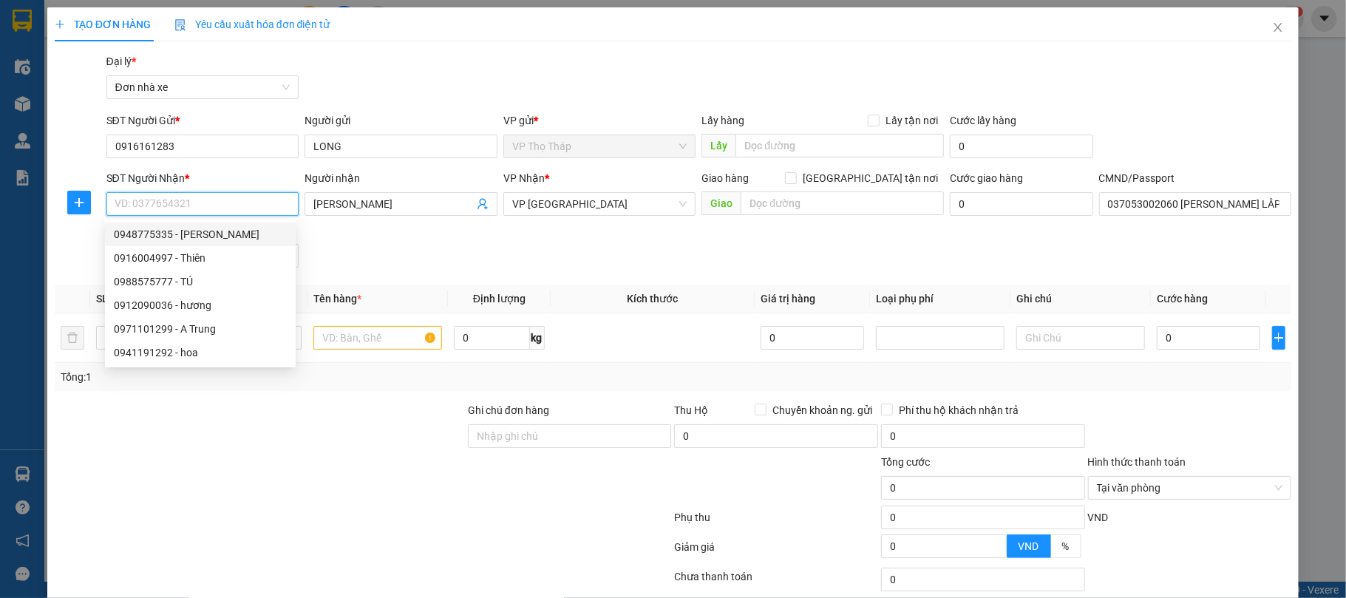
click at [204, 211] on input "SĐT Người Nhận *" at bounding box center [202, 204] width 193 height 24
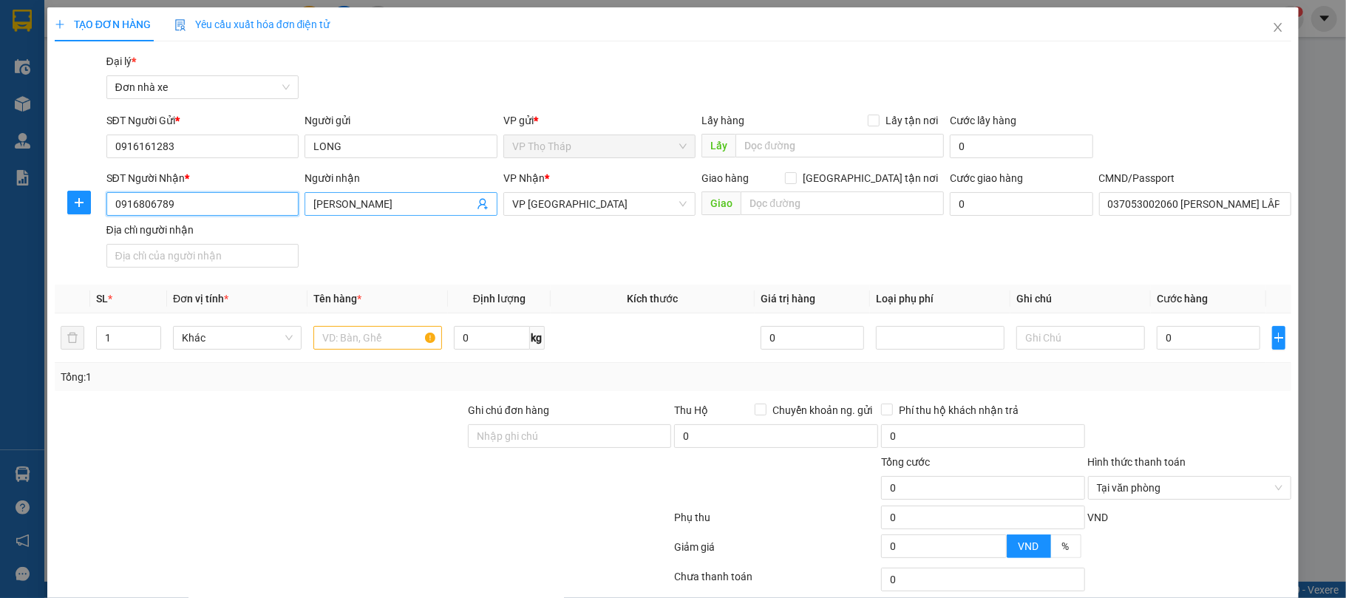
type input "0916806789"
drag, startPoint x: 412, startPoint y: 199, endPoint x: 262, endPoint y: 213, distance: 150.7
click at [262, 213] on div "SĐT Người Nhận * 0916806789 Người nhận nguyễn đình lập VP Nhận * VP Ninh Bình G…" at bounding box center [699, 221] width 1192 height 103
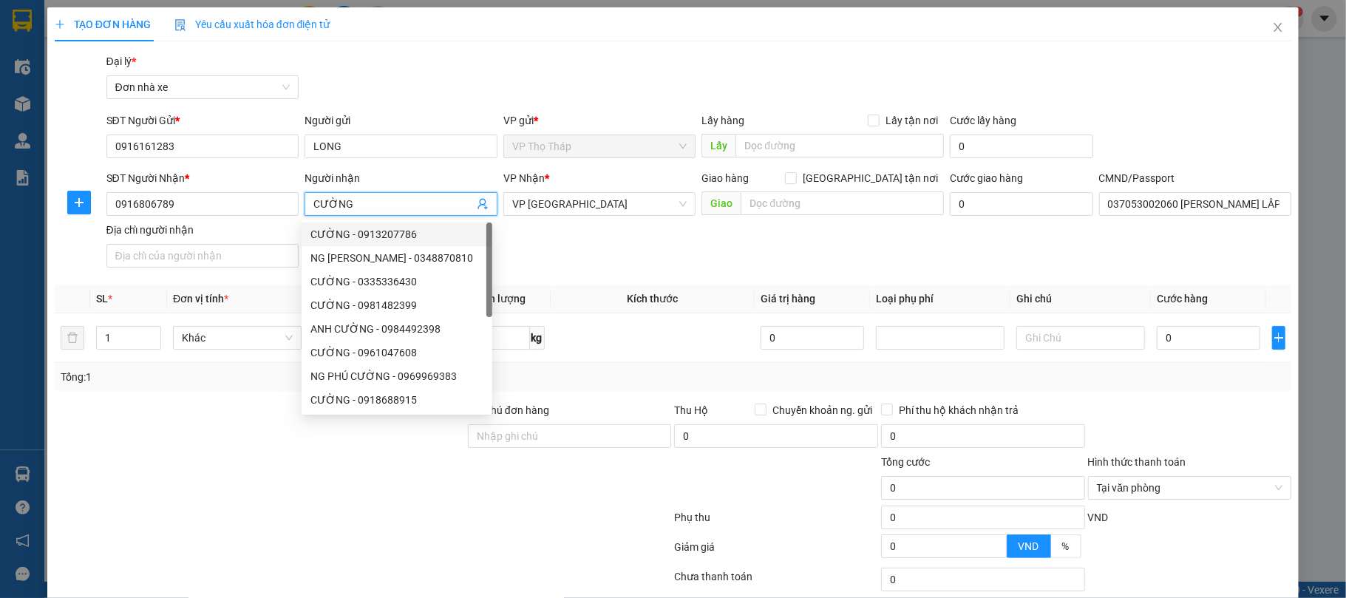
type input "CƯỜNG"
click at [677, 228] on div "SĐT Người Nhận * 0916806789 Người nhận CƯỜNG VP Nhận * VP Ninh Bình Giao hàng G…" at bounding box center [699, 221] width 1192 height 103
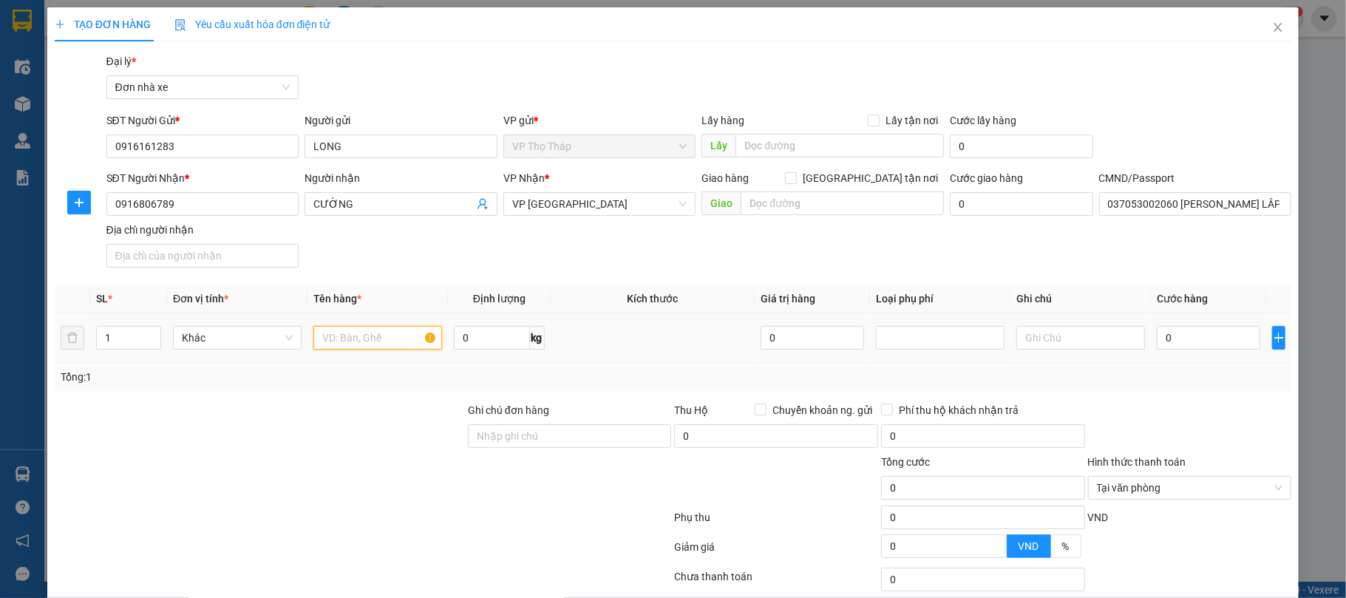
click at [362, 338] on input "text" at bounding box center [377, 338] width 129 height 24
type input "GIẦY"
click at [1219, 333] on input "0" at bounding box center [1208, 338] width 103 height 24
type input "3"
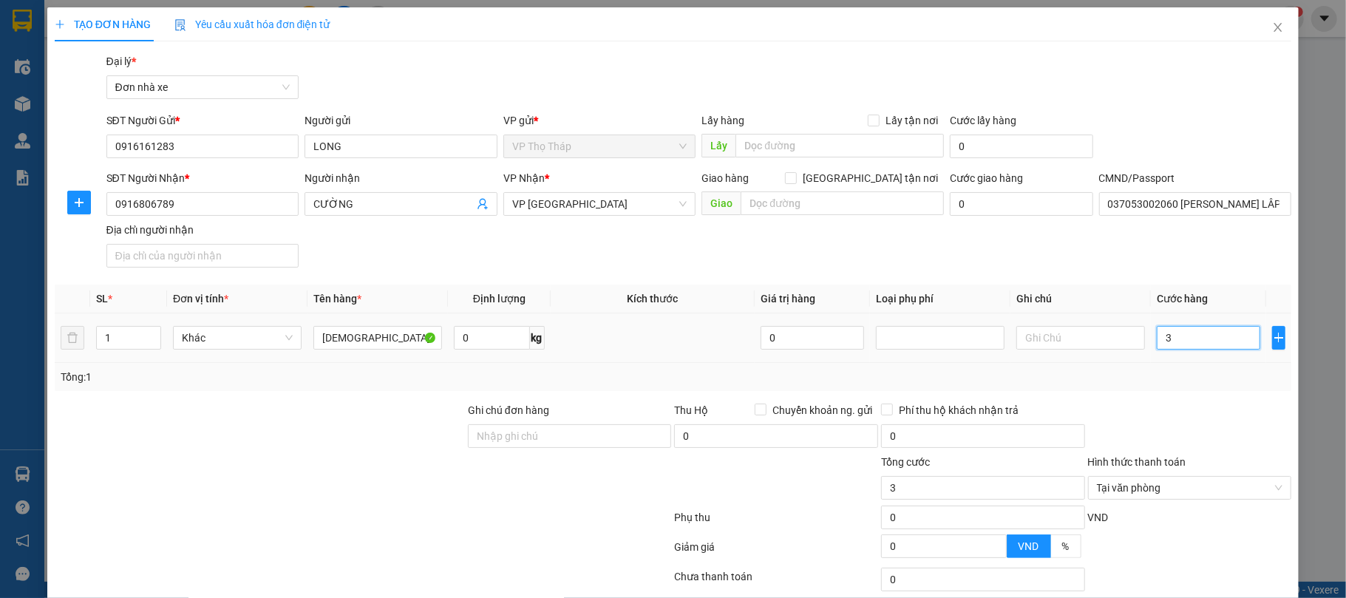
type input "30"
type input "30.000"
click at [1216, 387] on div "Tổng: 1" at bounding box center [673, 377] width 1237 height 28
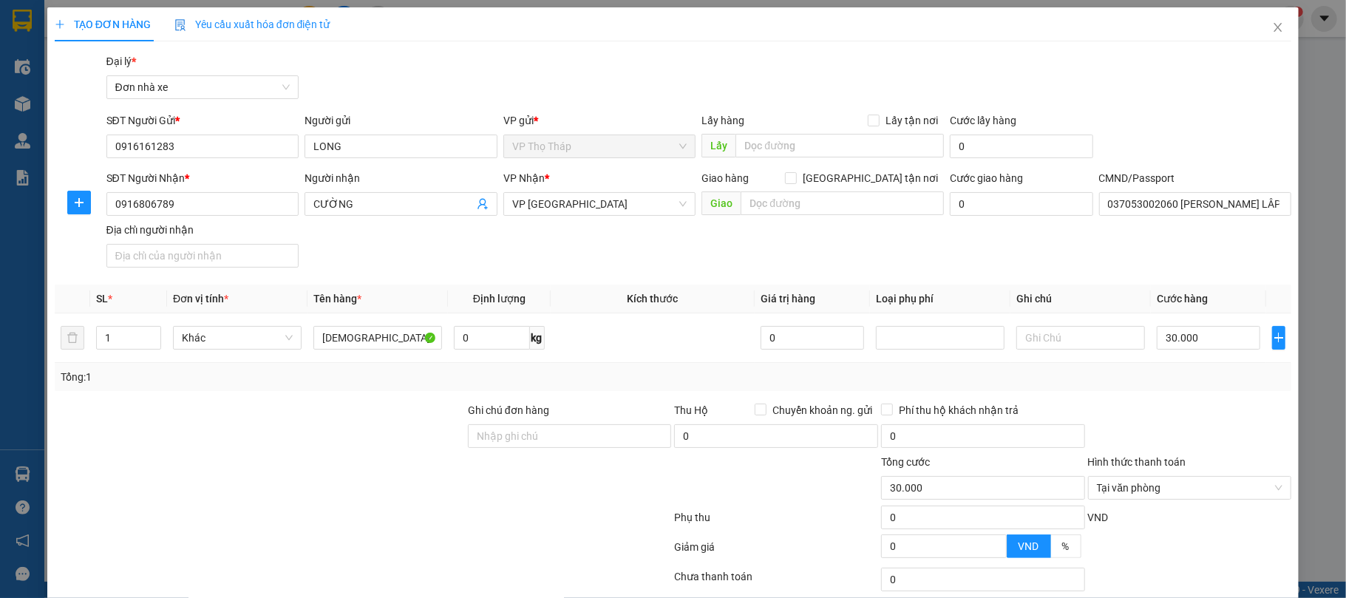
scroll to position [109, 0]
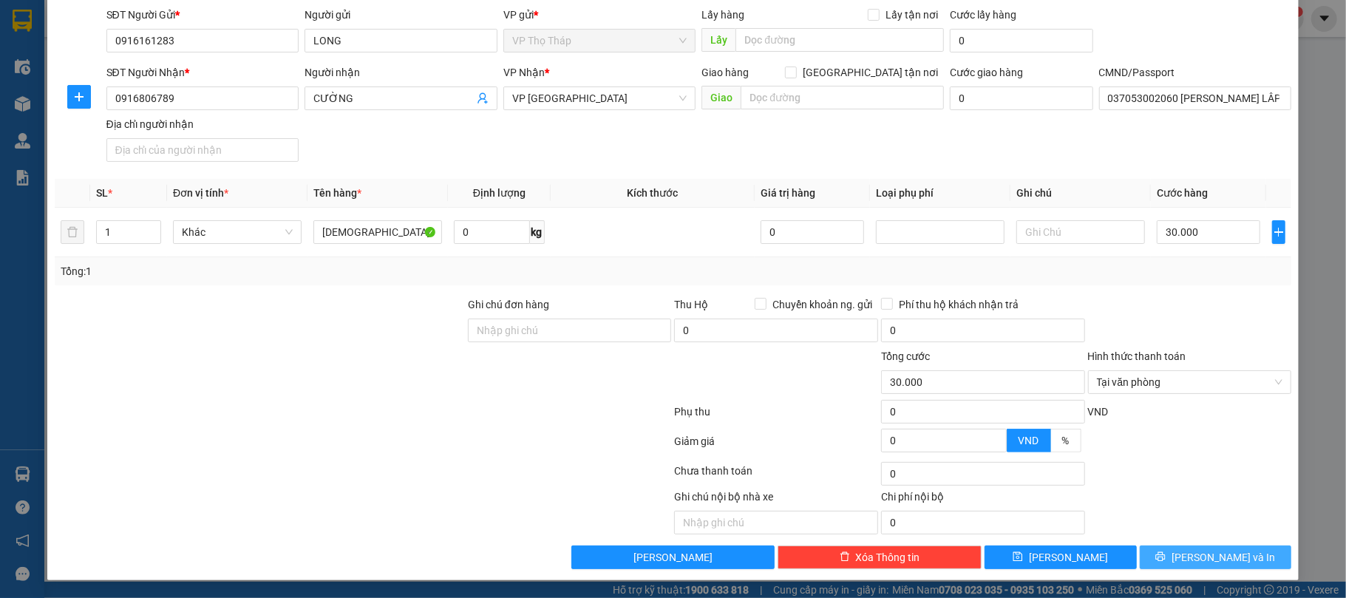
click at [1237, 557] on button "Lưu và In" at bounding box center [1216, 557] width 152 height 24
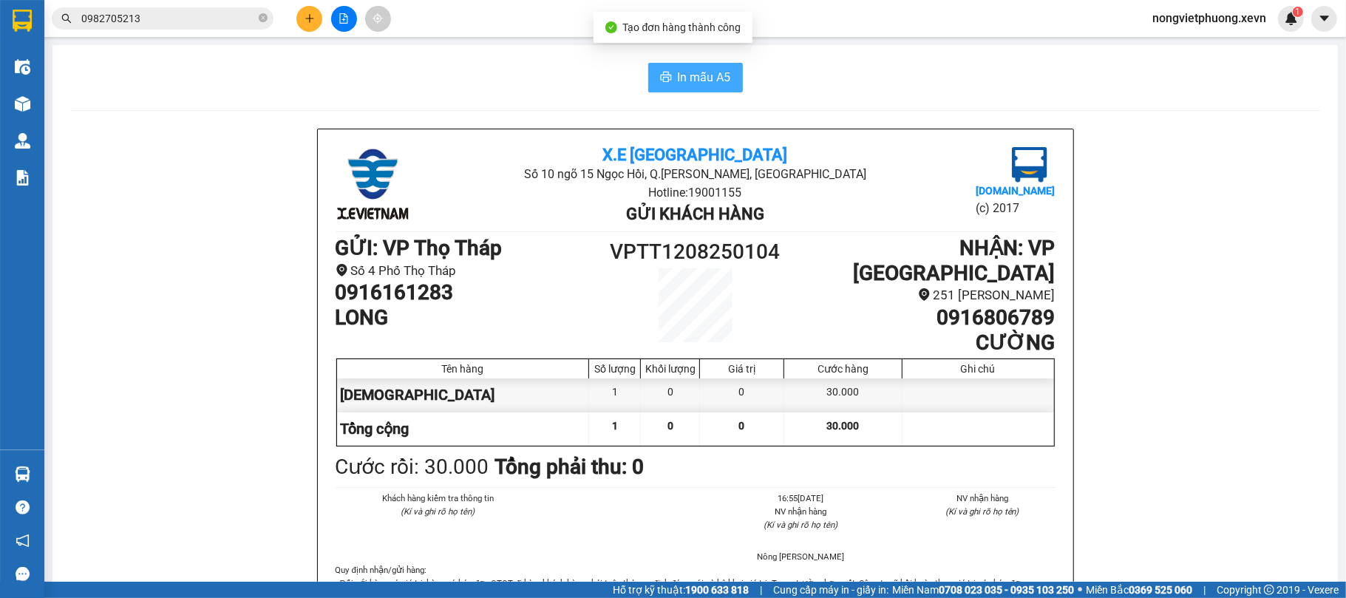
click at [678, 68] on span "In mẫu A5" at bounding box center [704, 77] width 53 height 18
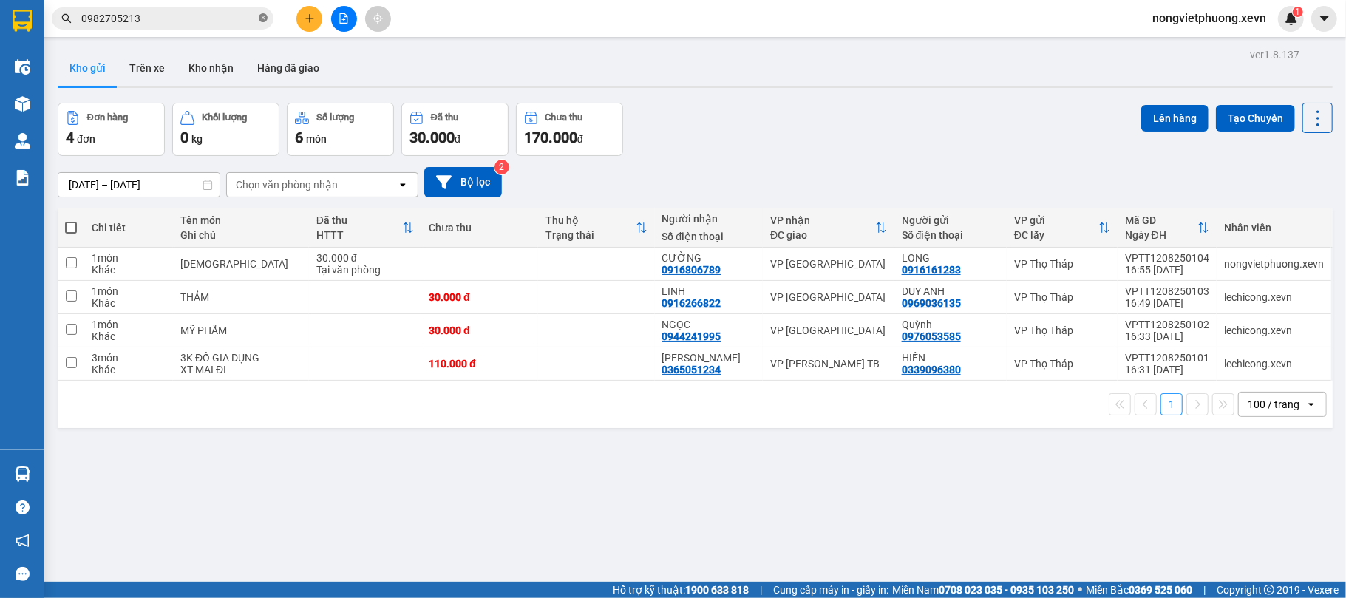
click at [266, 22] on icon "close-circle" at bounding box center [263, 17] width 9 height 9
click at [246, 18] on input "text" at bounding box center [168, 18] width 174 height 16
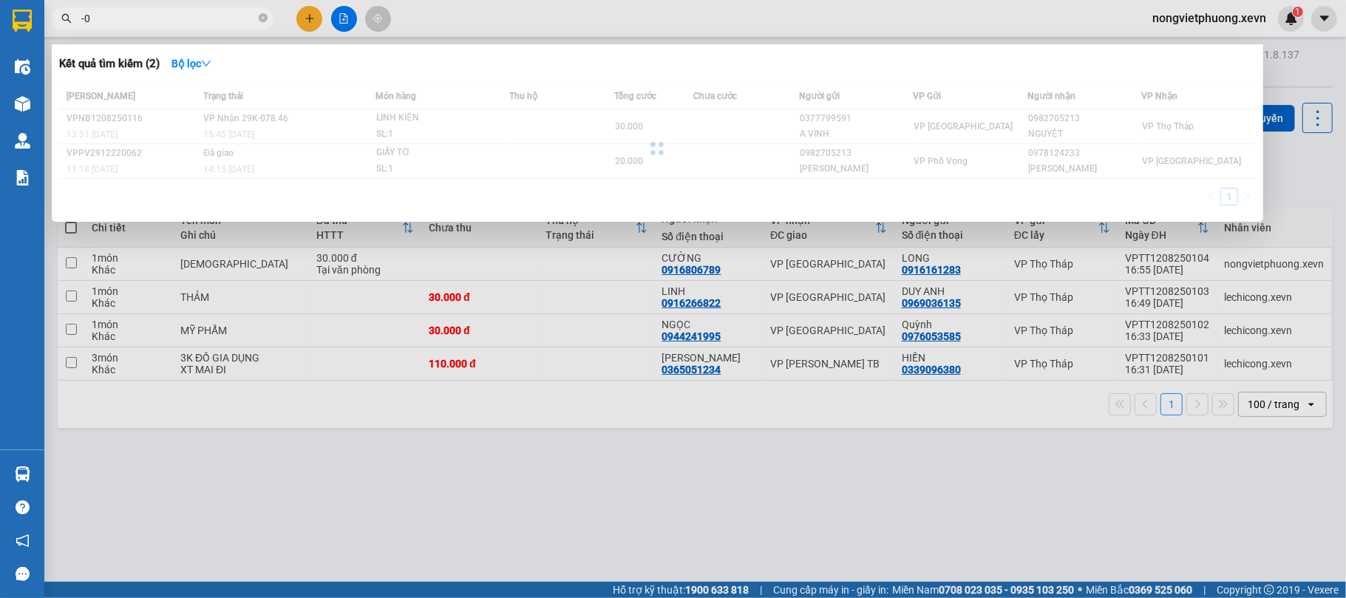
type input "-"
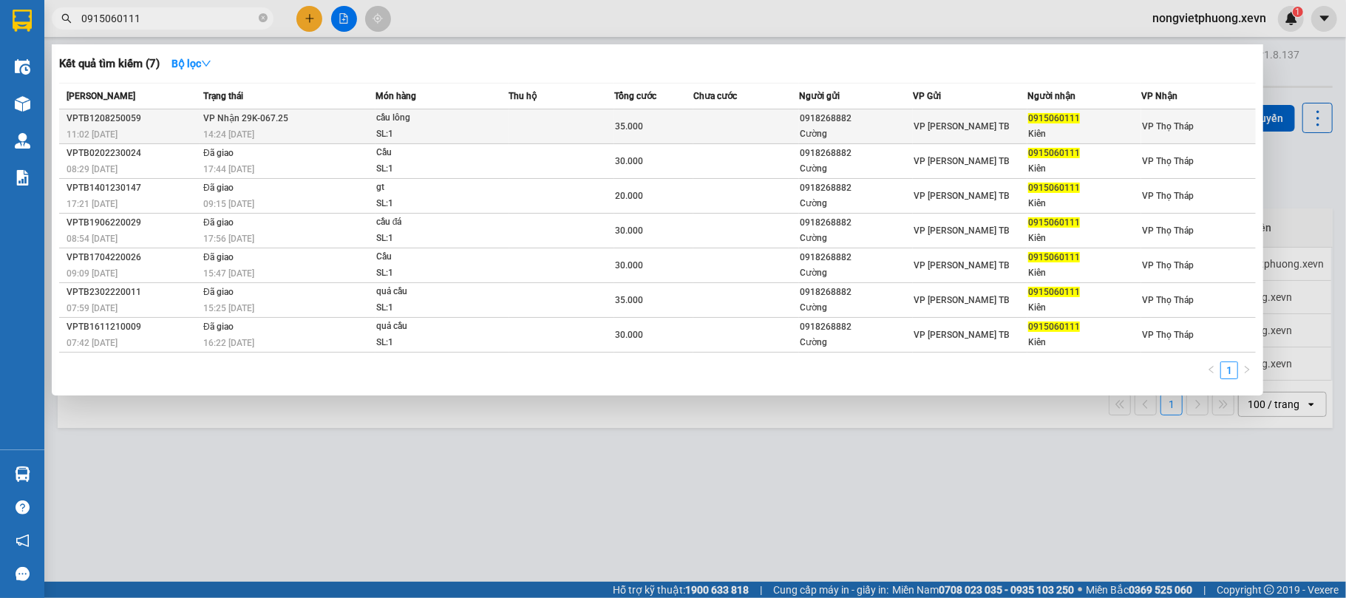
type input "0915060111"
click at [282, 127] on div "14:24 - 12/08" at bounding box center [288, 134] width 171 height 16
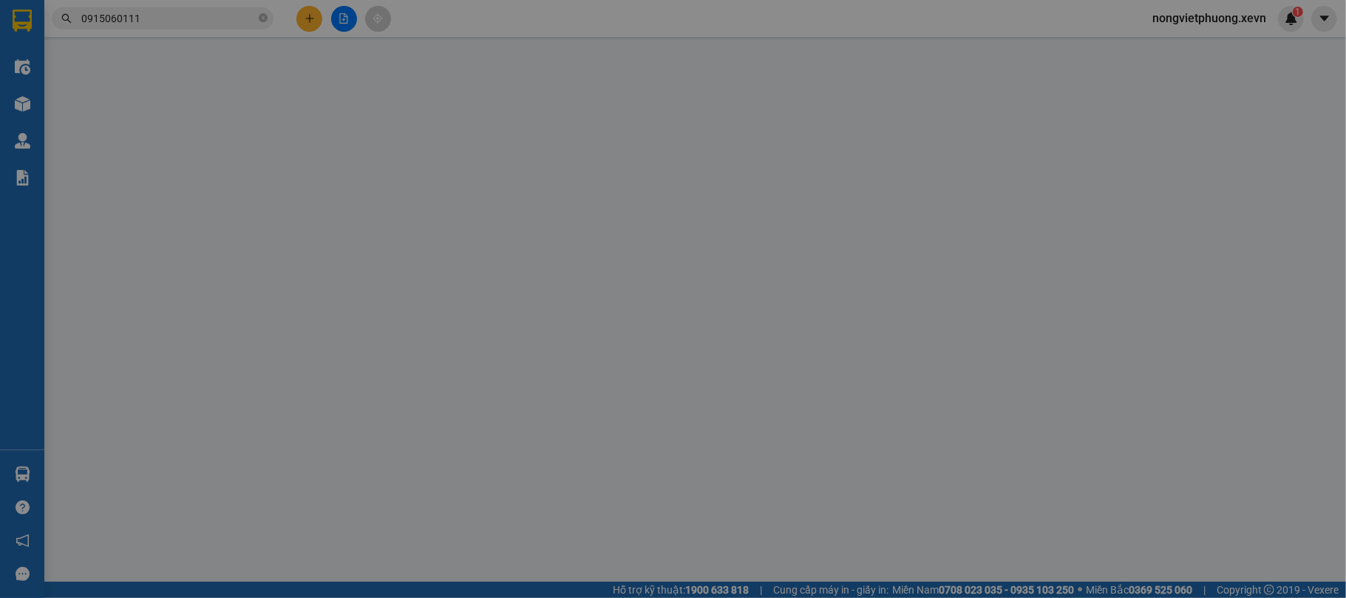
type input "0918268882"
type input "Cường"
type input "0915060111"
type input "Kiên"
type input "034183015709"
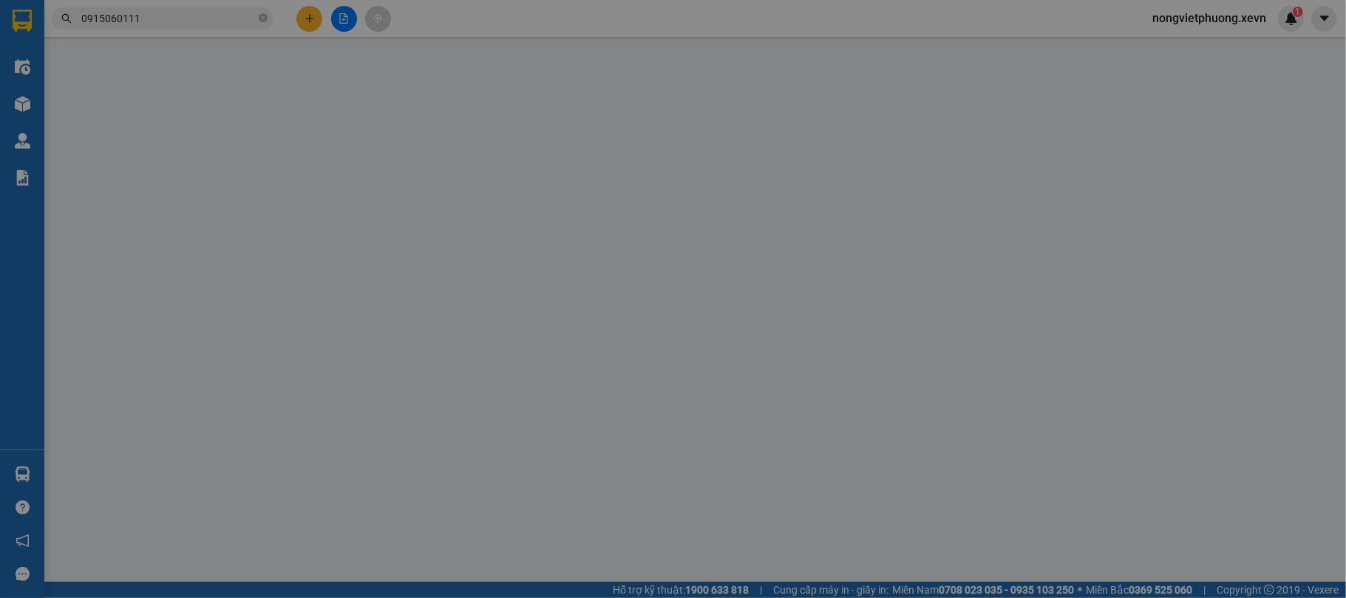
type input "35.000"
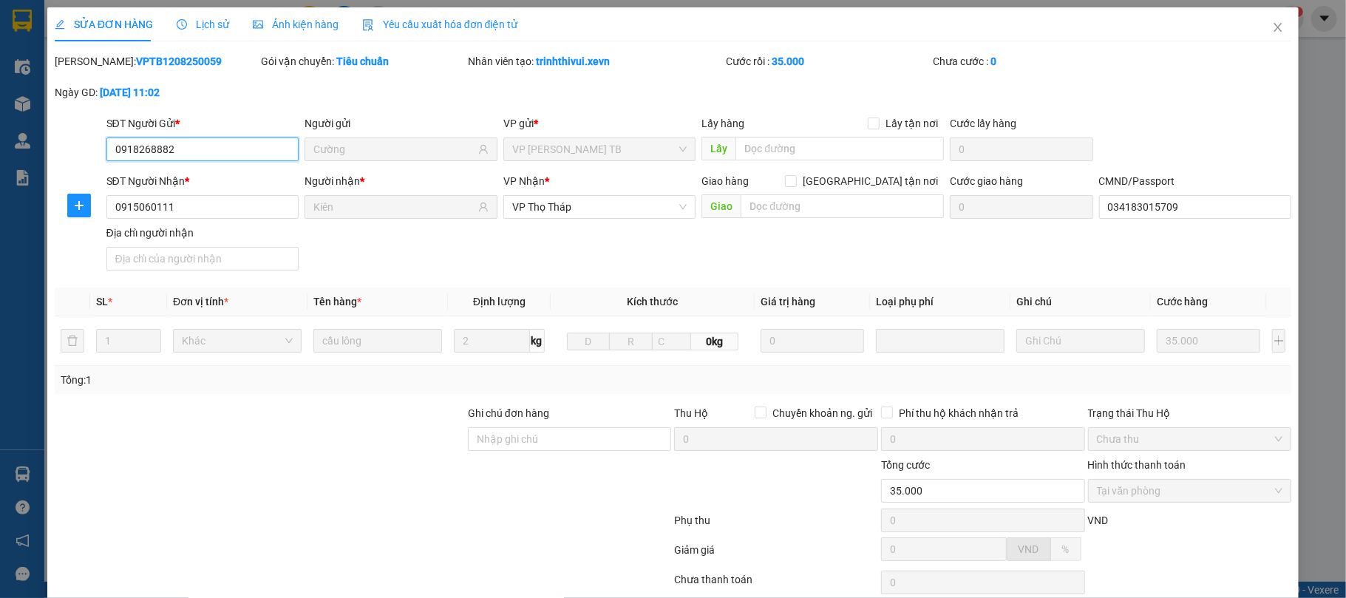
scroll to position [112, 0]
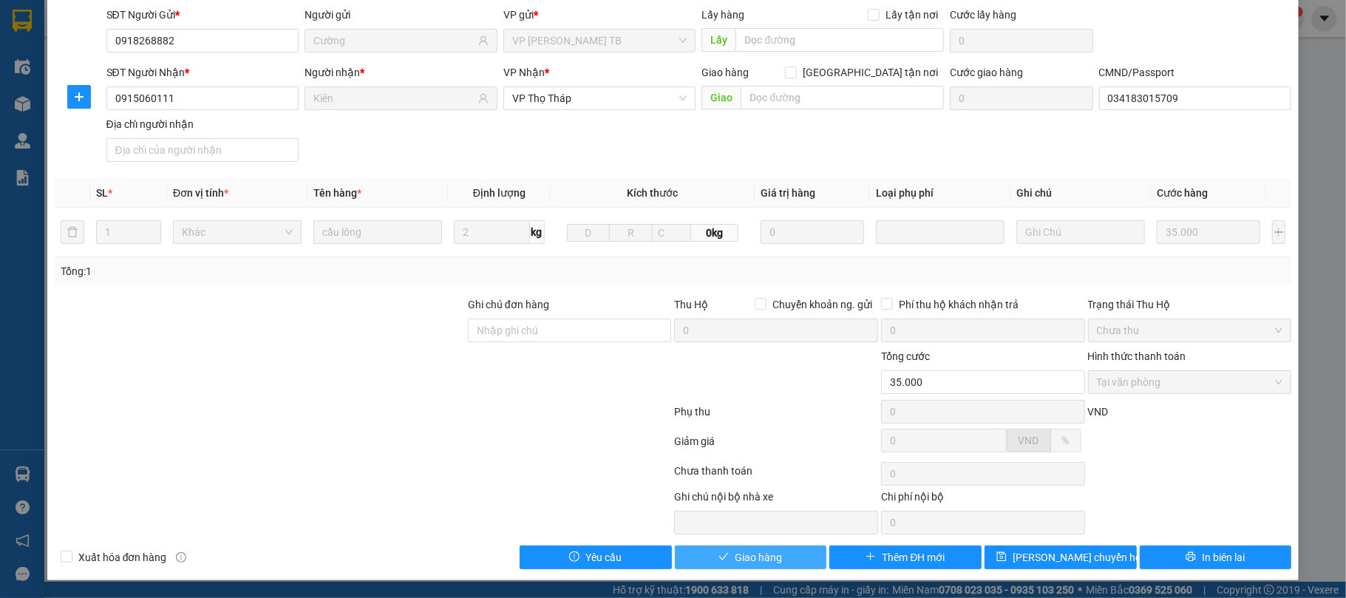
click at [738, 551] on span "Giao hàng" at bounding box center [758, 557] width 47 height 16
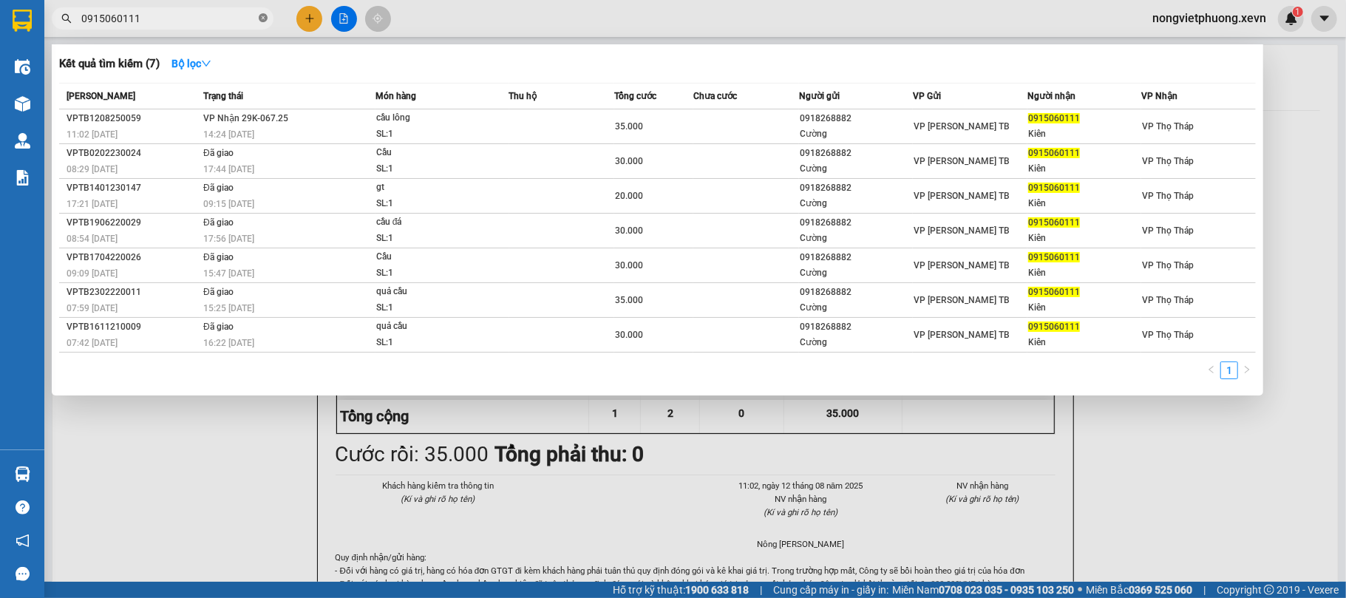
click at [260, 22] on icon "close-circle" at bounding box center [263, 17] width 9 height 9
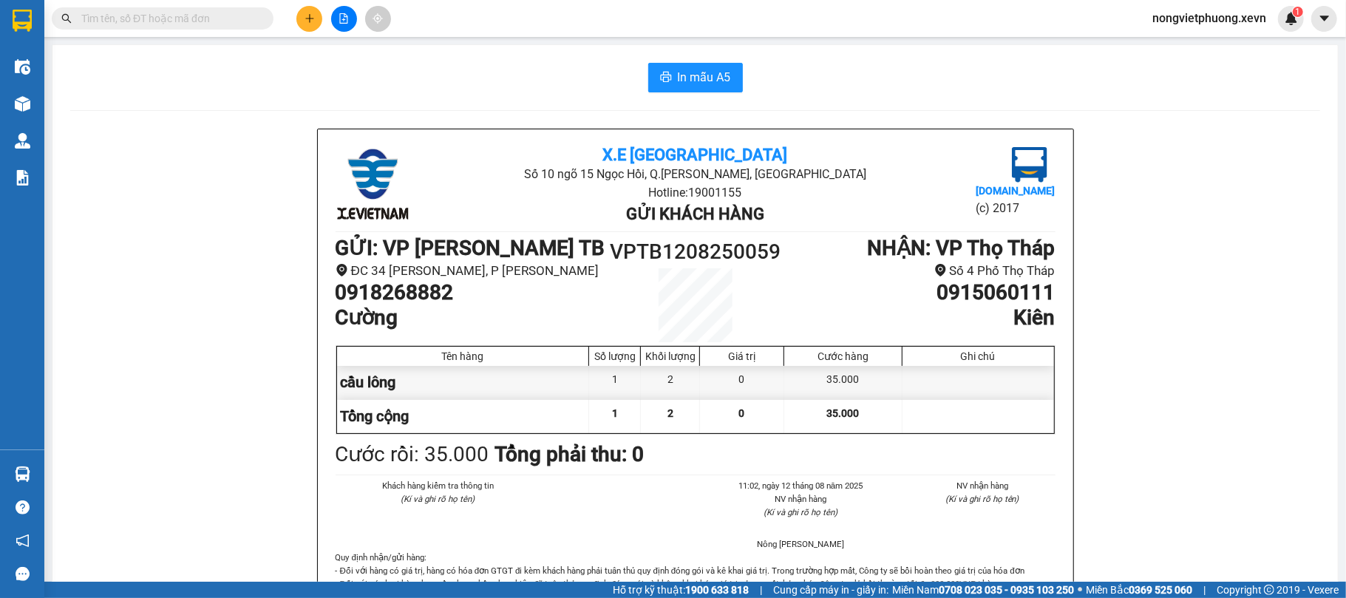
click at [196, 16] on input "text" at bounding box center [168, 18] width 174 height 16
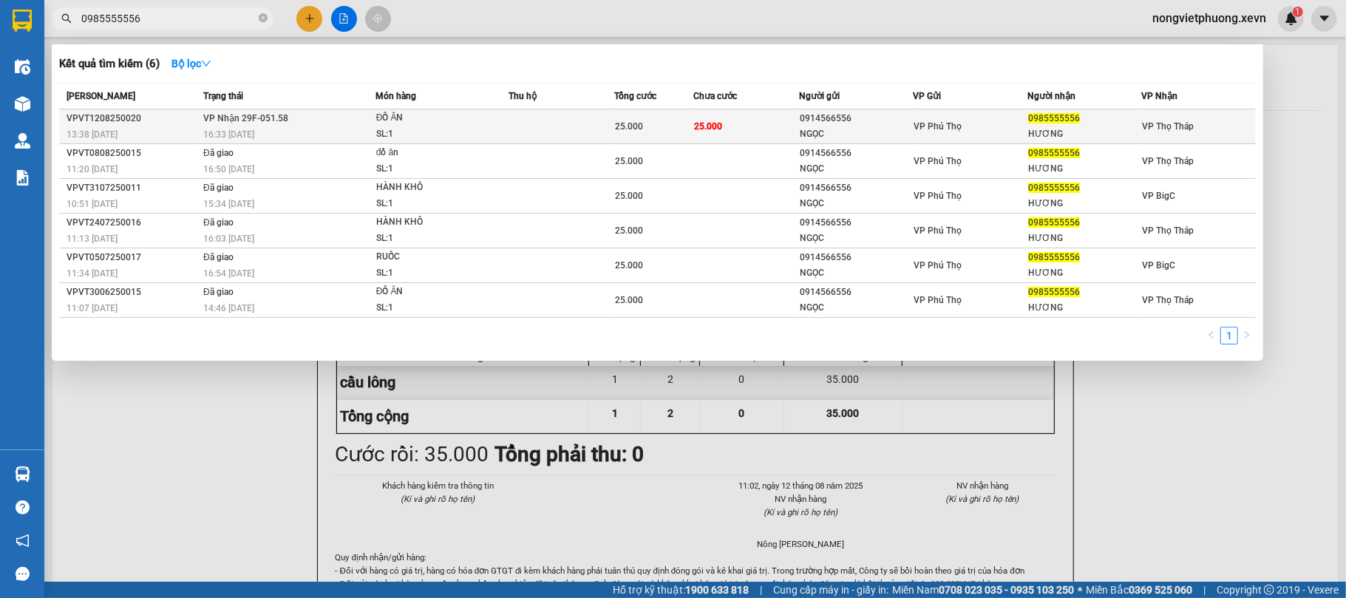
type input "0985555556"
click at [393, 127] on div "SL: 1" at bounding box center [431, 134] width 111 height 16
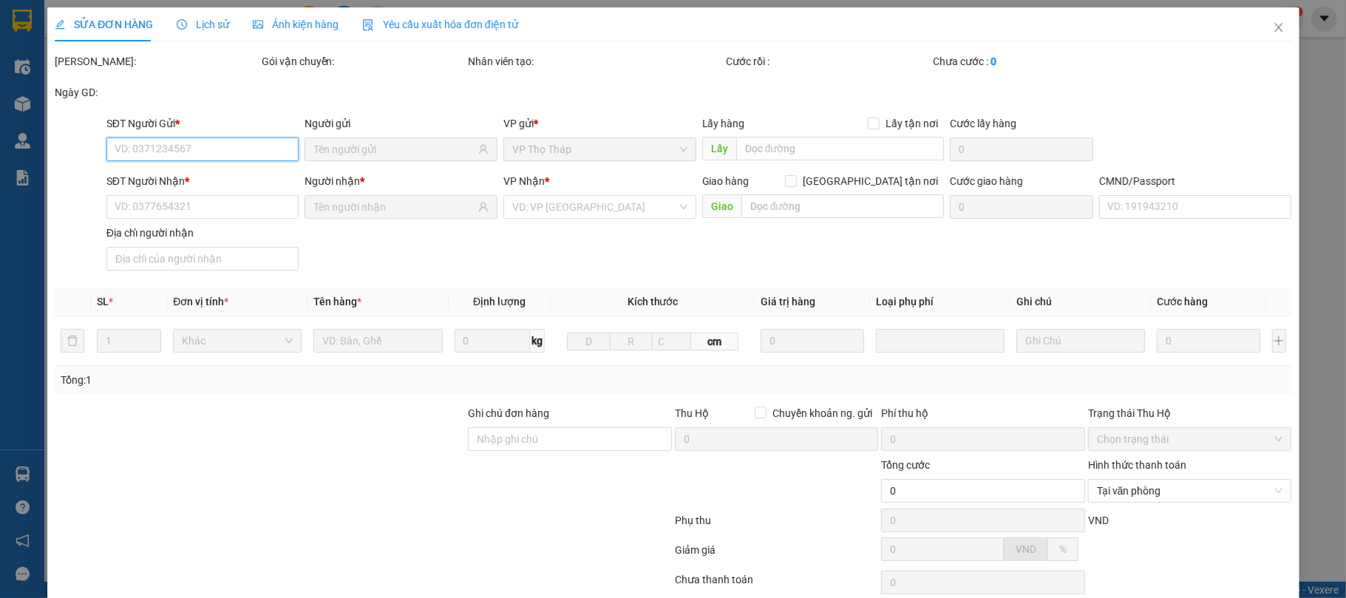
type input "0914566556"
type input "NGỌC"
type input "0985555556"
type input "HƯƠNG"
type input "1"
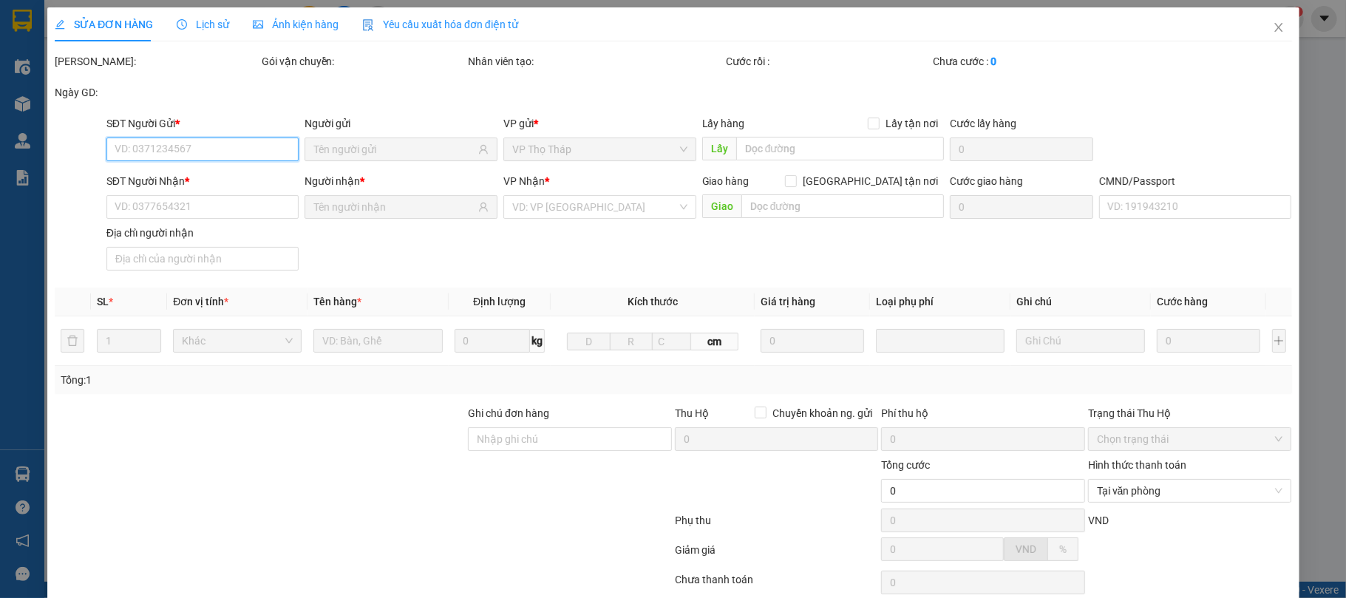
type input "25.000"
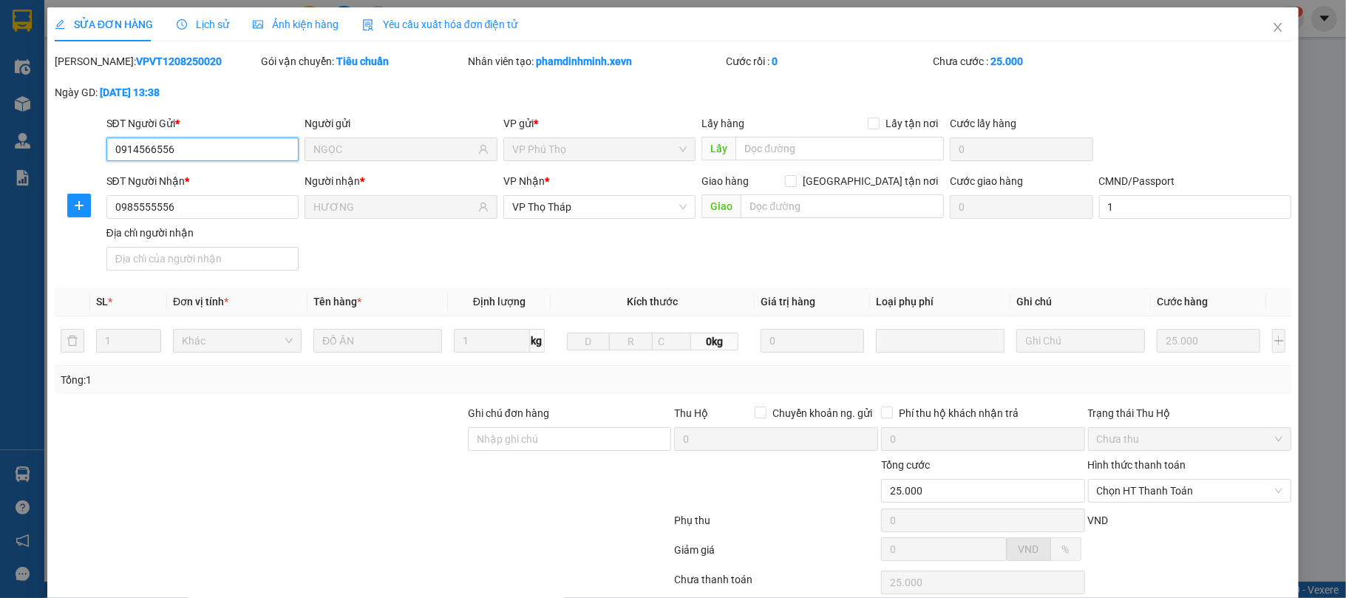
scroll to position [112, 0]
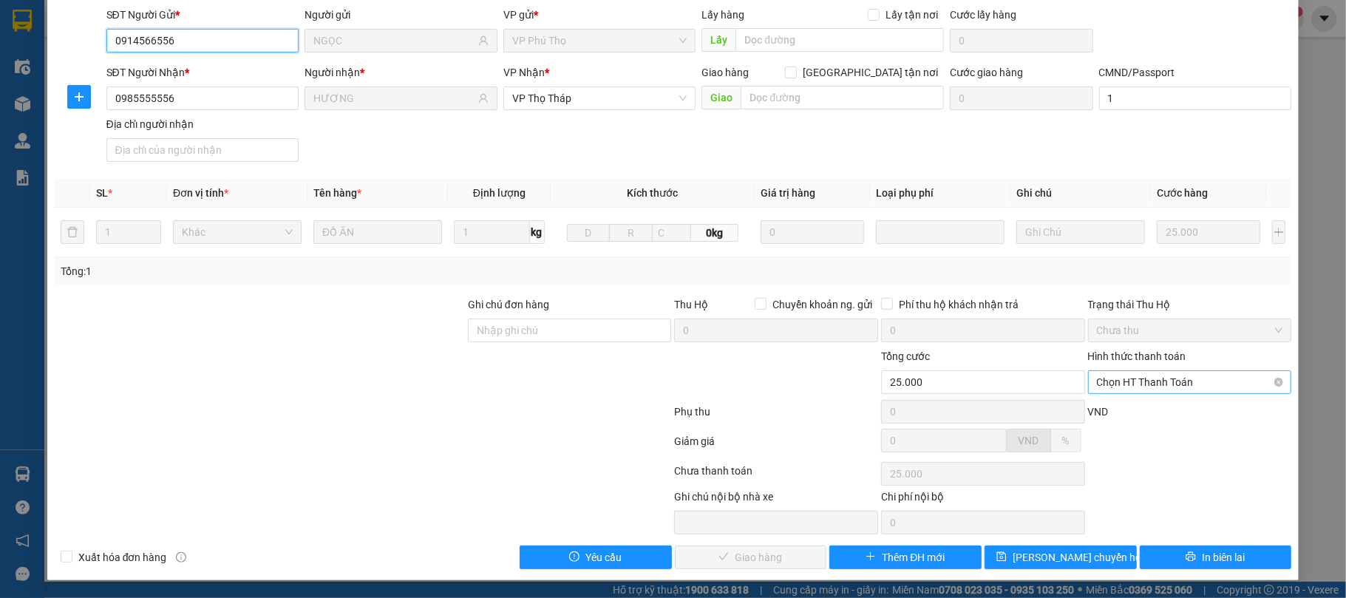
click at [1174, 377] on span "Chọn HT Thanh Toán" at bounding box center [1190, 382] width 186 height 22
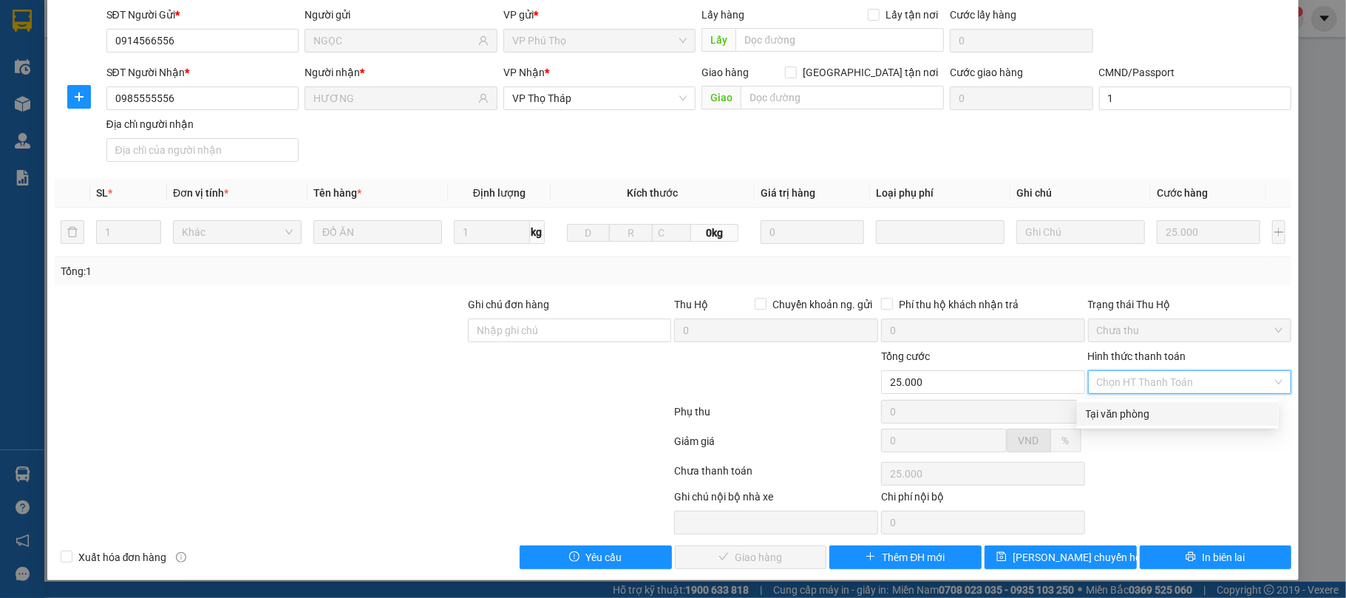
click at [1112, 415] on div "Tại văn phòng" at bounding box center [1178, 414] width 184 height 16
type input "0"
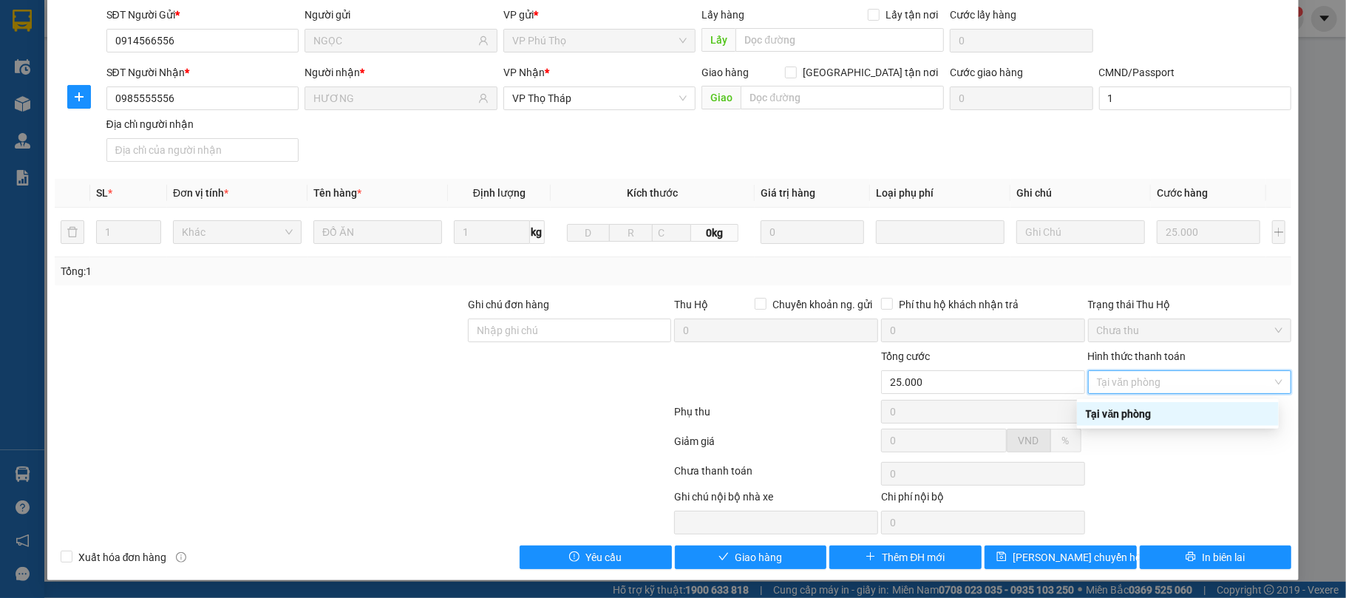
click at [1212, 418] on div "Tại văn phòng" at bounding box center [1178, 414] width 202 height 24
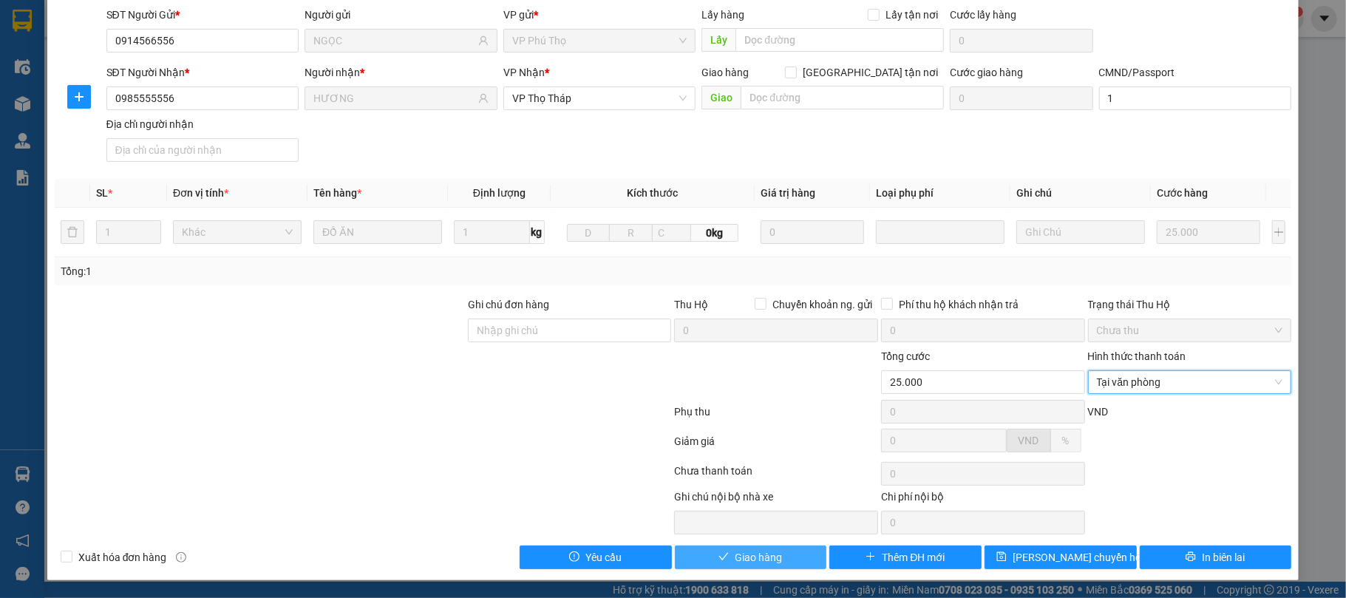
click at [751, 548] on button "Giao hàng" at bounding box center [751, 557] width 152 height 24
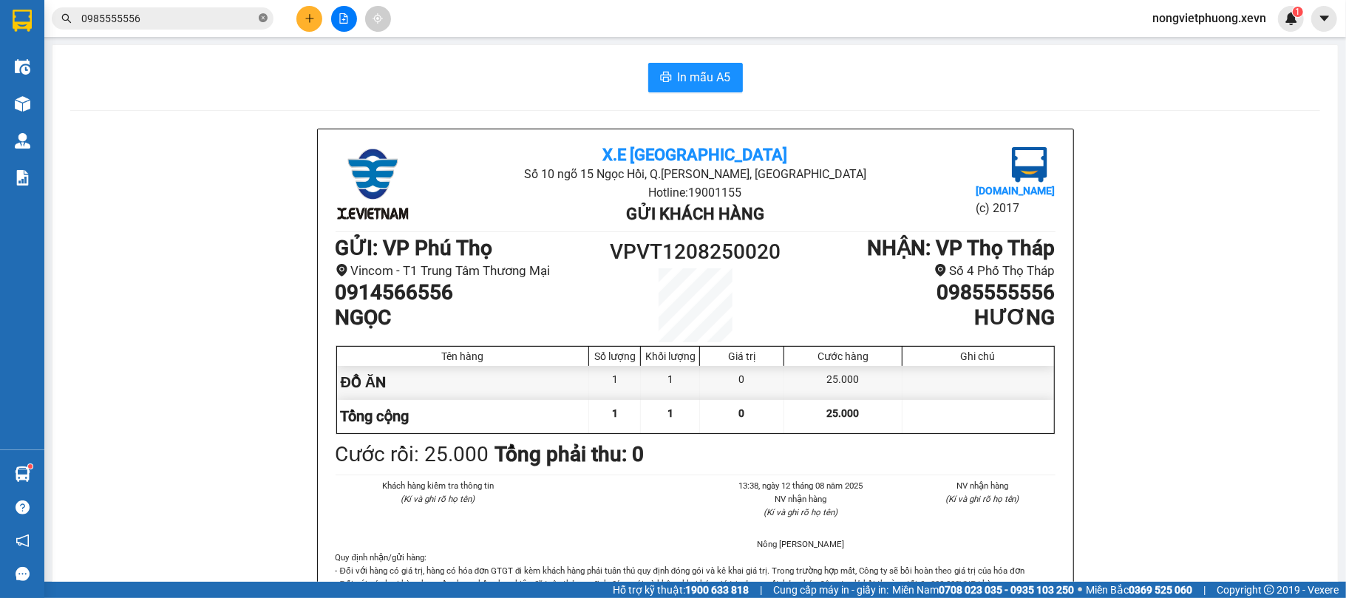
click at [264, 19] on icon "close-circle" at bounding box center [263, 17] width 9 height 9
click at [163, 19] on input "text" at bounding box center [168, 18] width 174 height 16
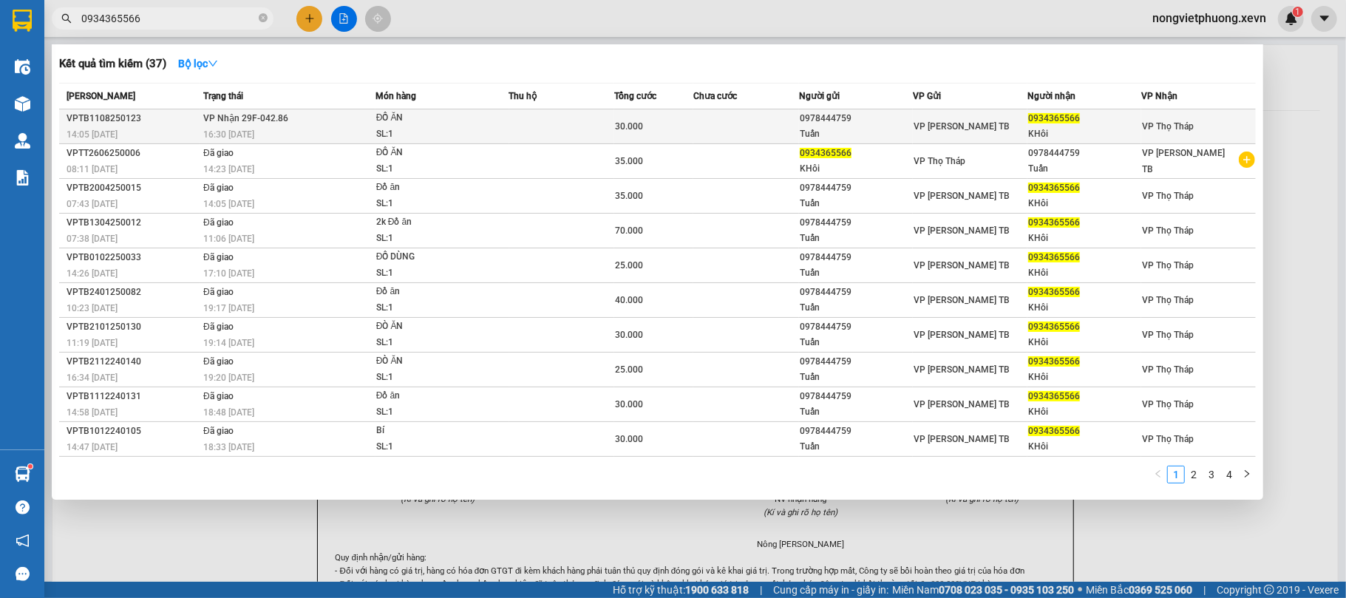
type input "0934365566"
click at [464, 121] on div "ĐỒ ĂN" at bounding box center [431, 118] width 111 height 16
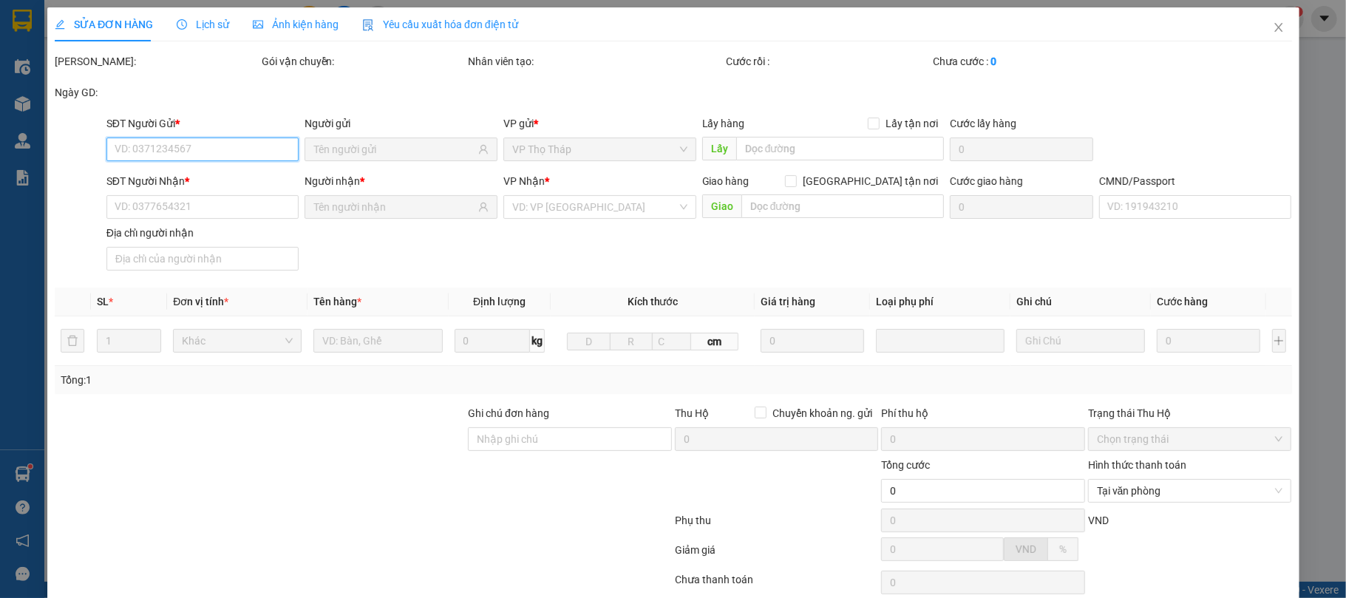
type input "0978444759"
type input "Tuấn"
type input "0934365566"
type input "KHôi"
type input "001090037460 KHÔI"
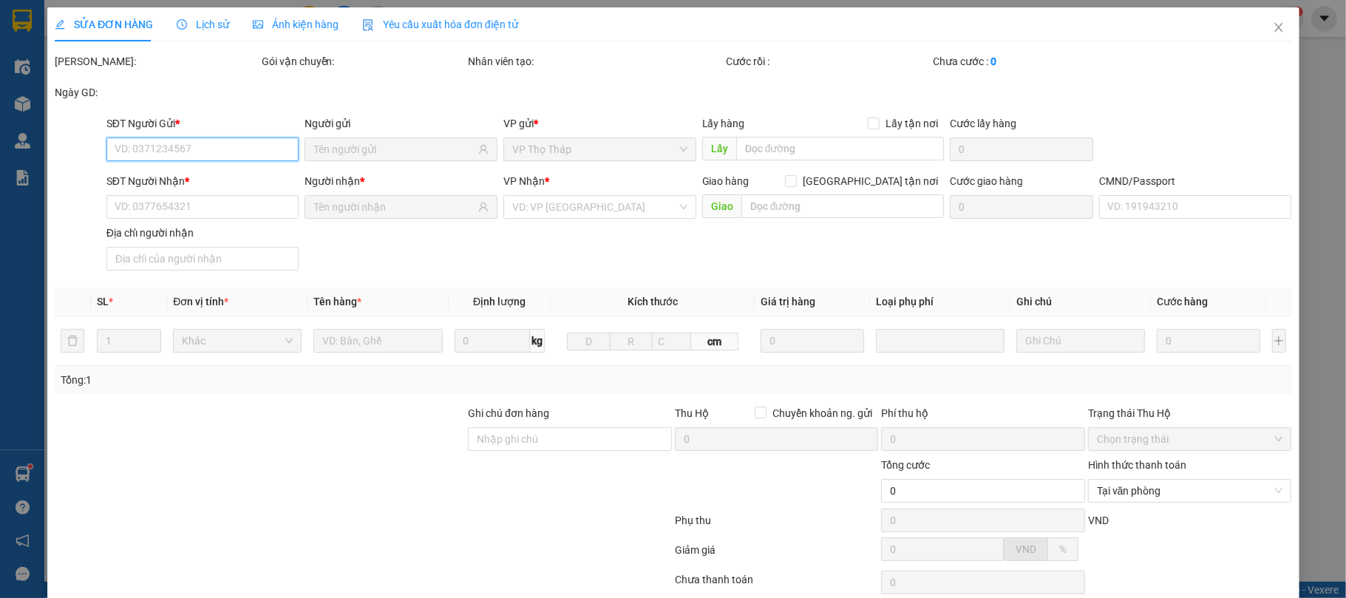
type input "30.000"
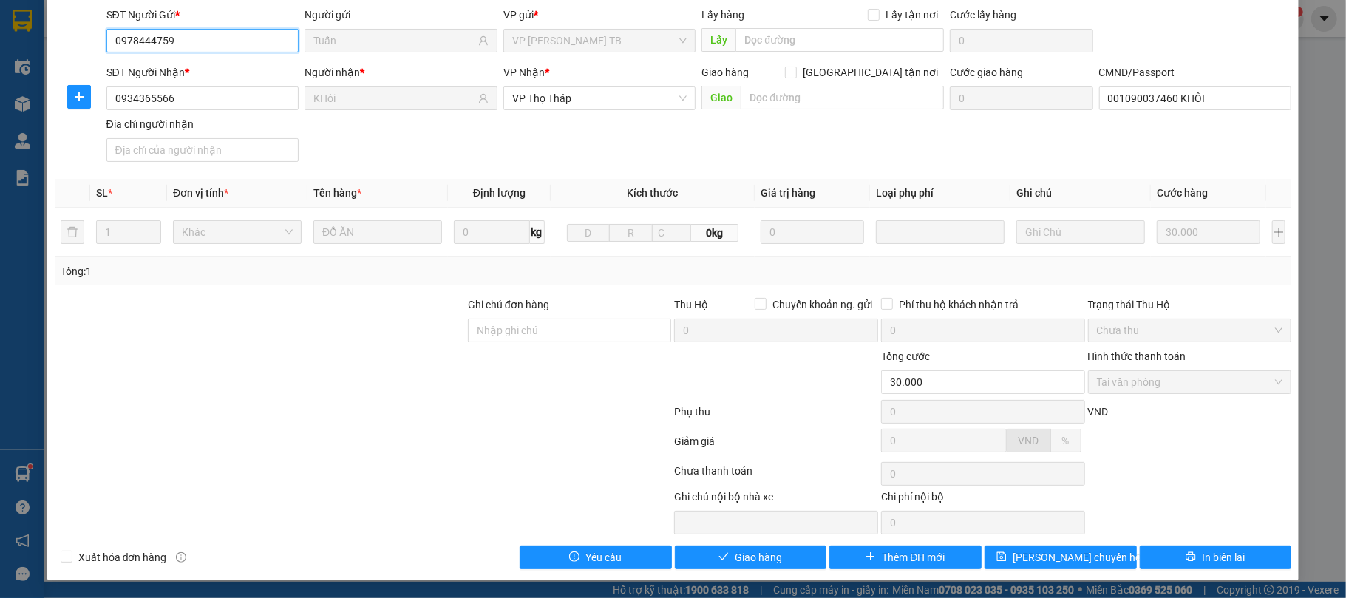
scroll to position [13, 0]
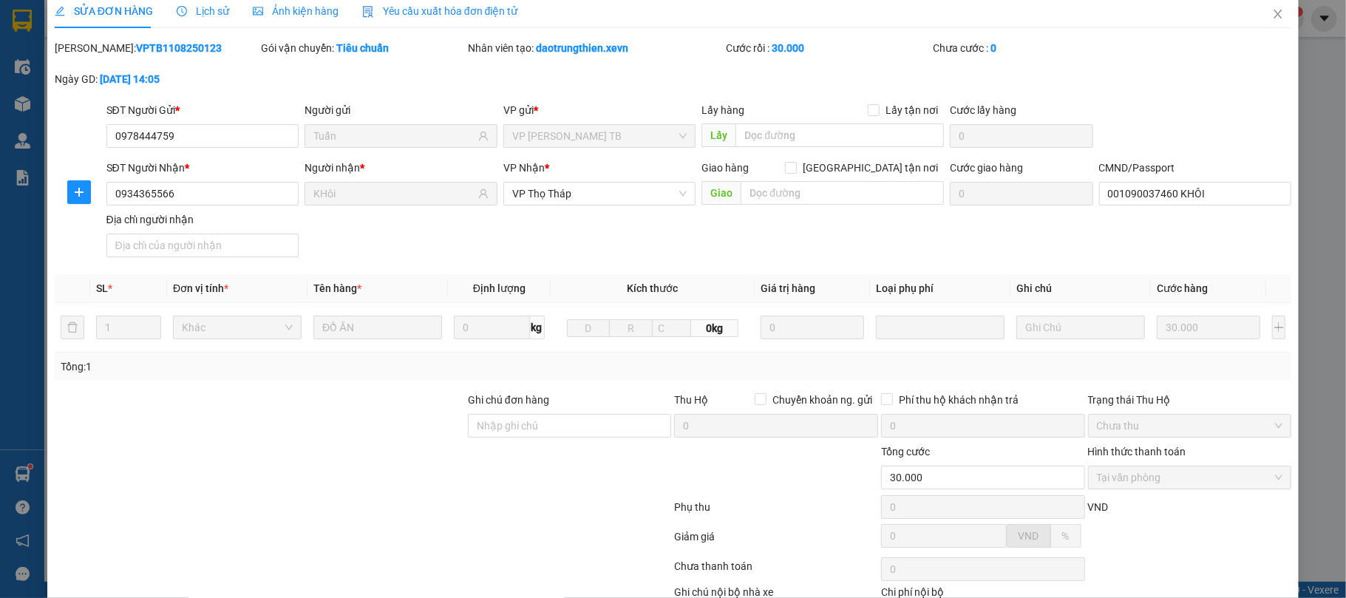
click at [388, 69] on div "Gói vận chuyển: Tiêu chuẩn" at bounding box center [362, 55] width 207 height 31
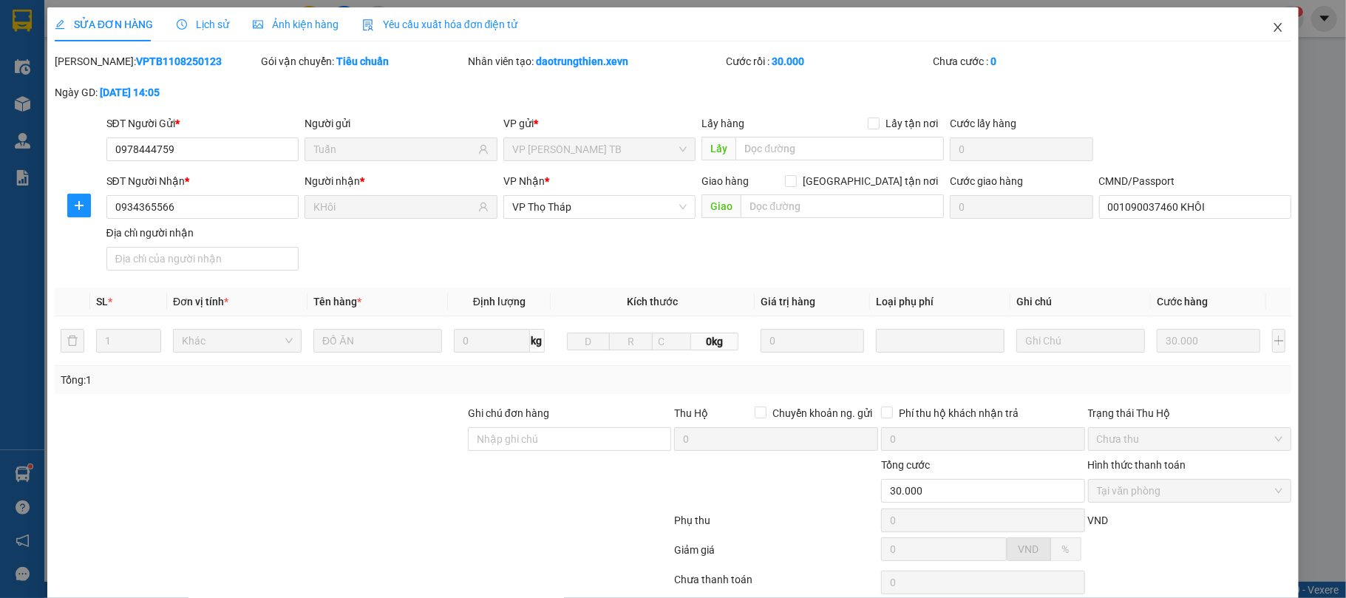
click at [1272, 27] on icon "close" at bounding box center [1278, 27] width 12 height 12
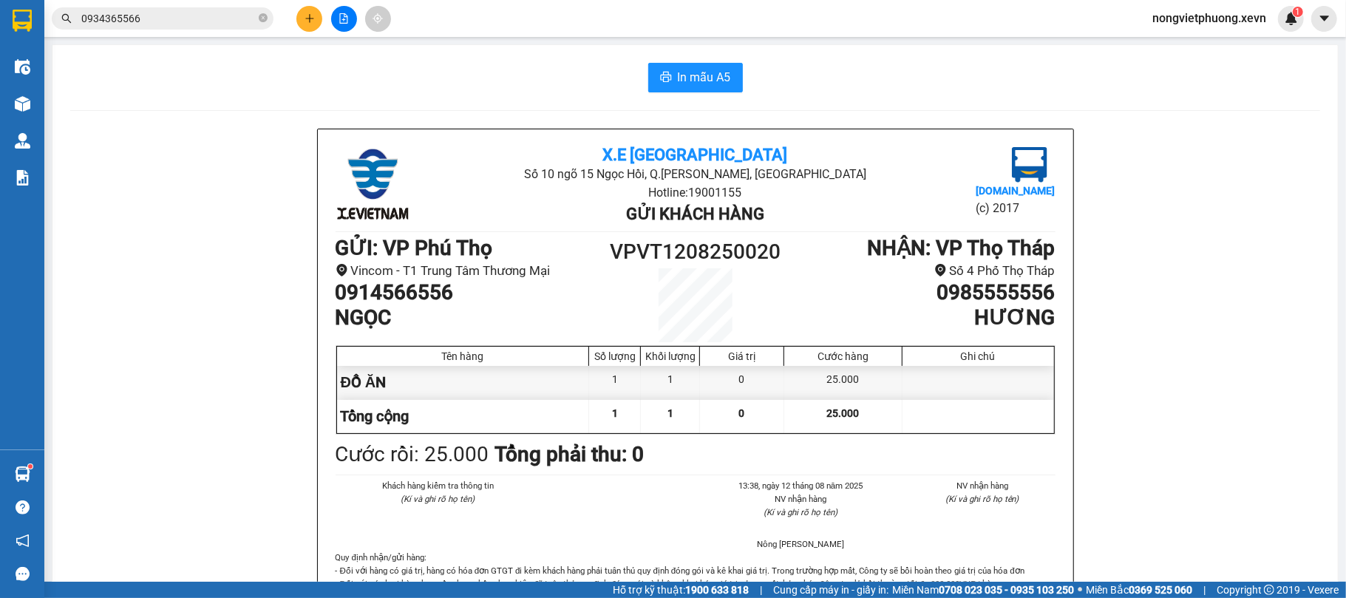
click at [174, 21] on input "0934365566" at bounding box center [168, 18] width 174 height 16
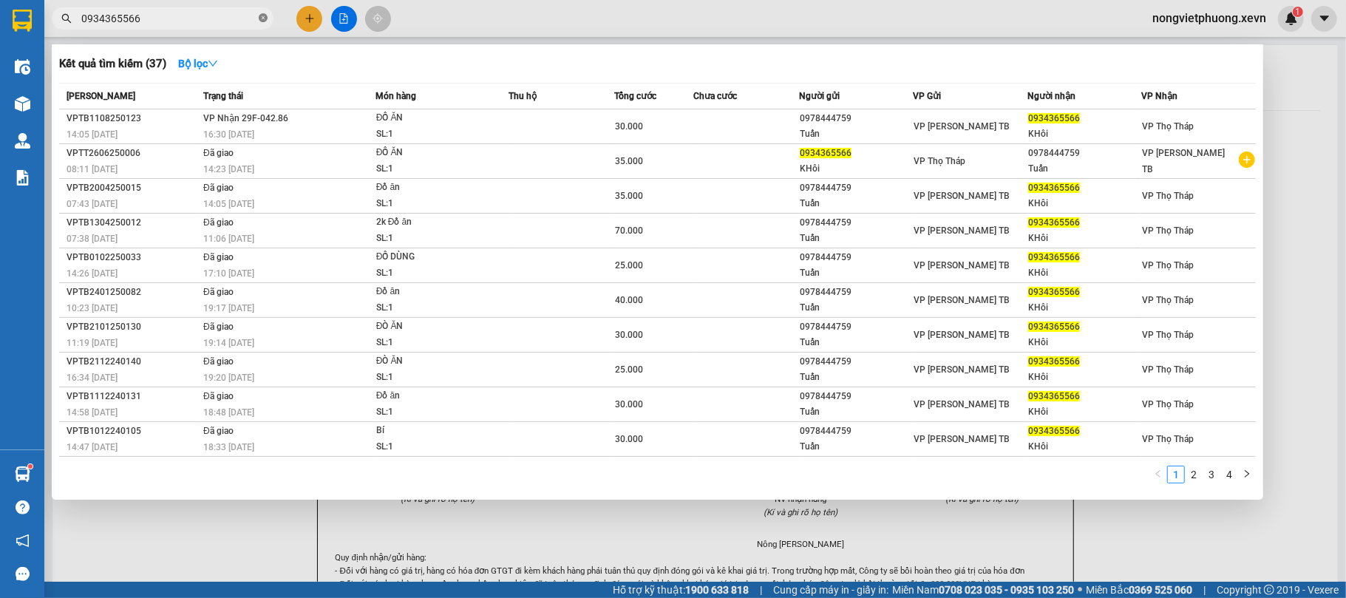
click at [261, 19] on icon "close-circle" at bounding box center [263, 17] width 9 height 9
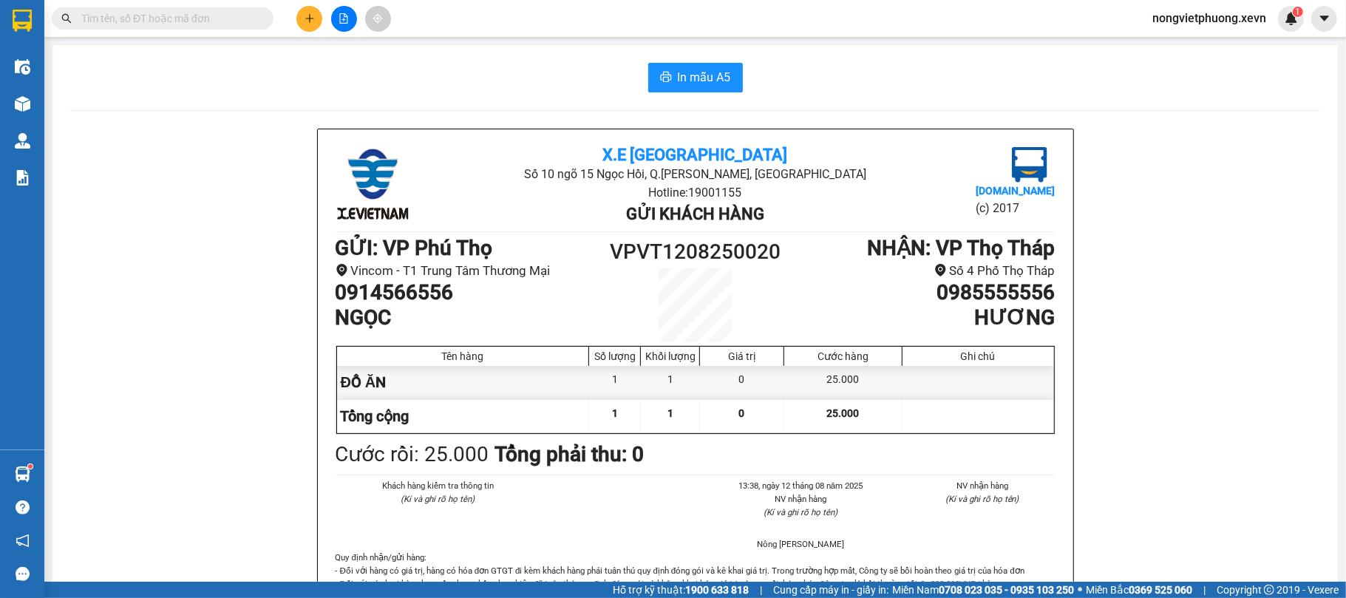
click at [243, 16] on input "text" at bounding box center [168, 18] width 174 height 16
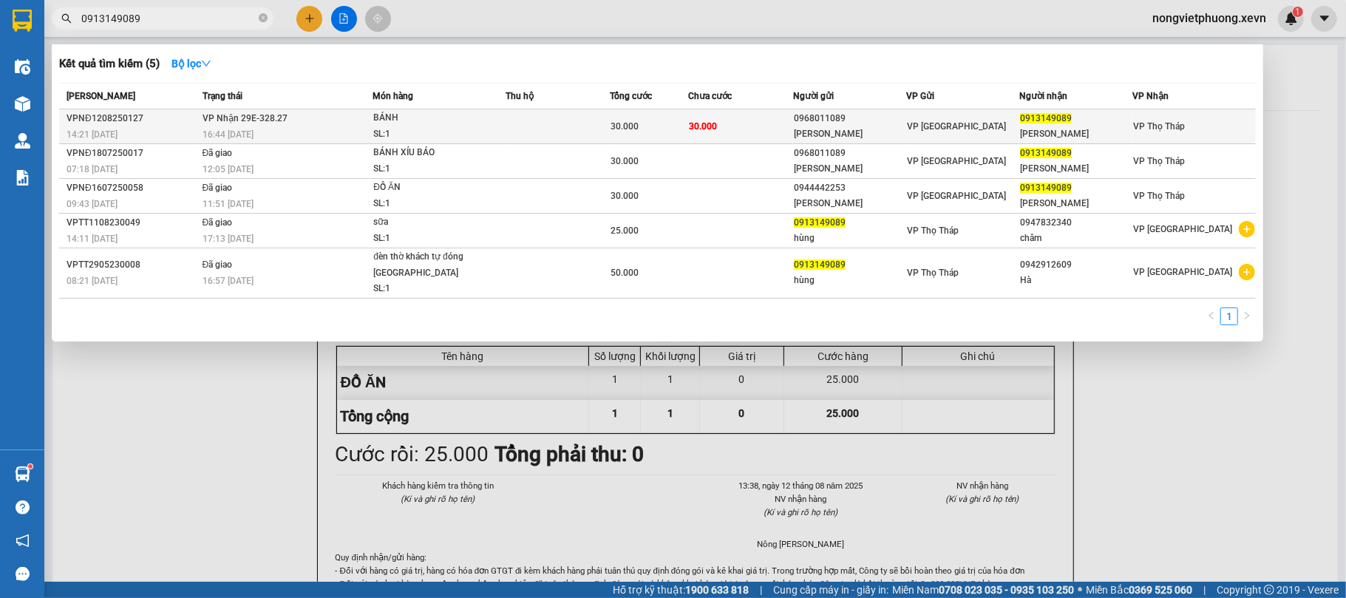
type input "0913149089"
click at [577, 130] on td at bounding box center [558, 126] width 104 height 35
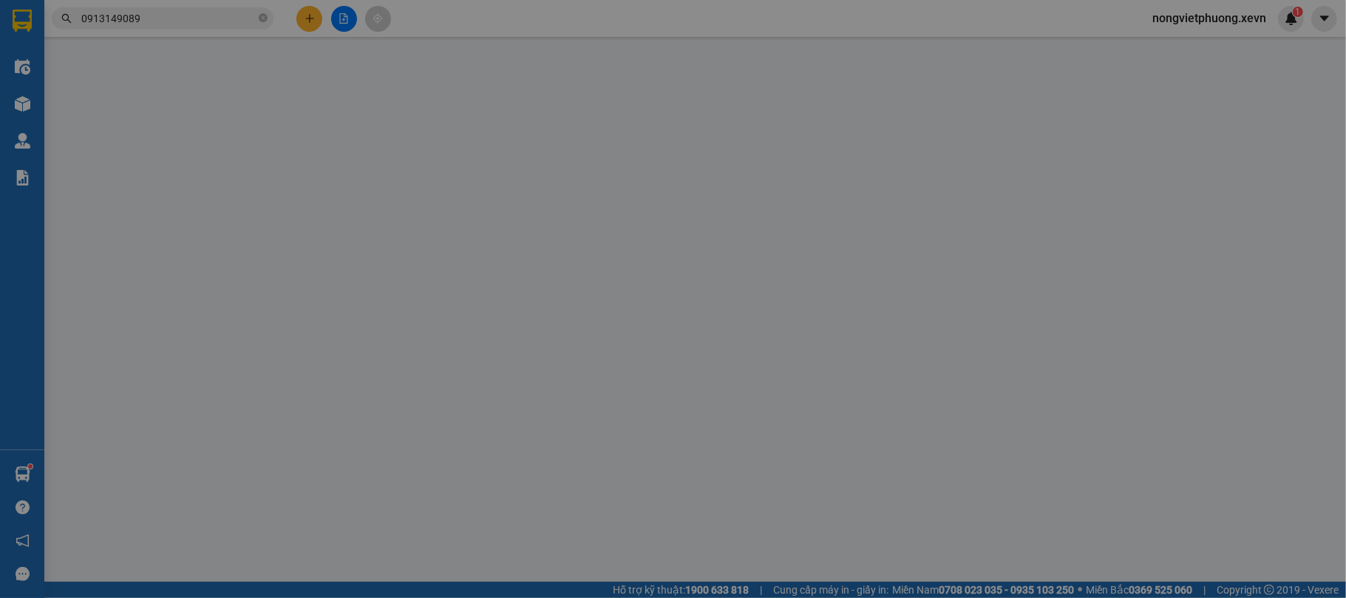
type input "0968011089"
type input "VŨ XUÂN ĐẠT"
type input "0913149089"
type input "NGUYỄN VĂN HÙNG"
type input "036188005216"
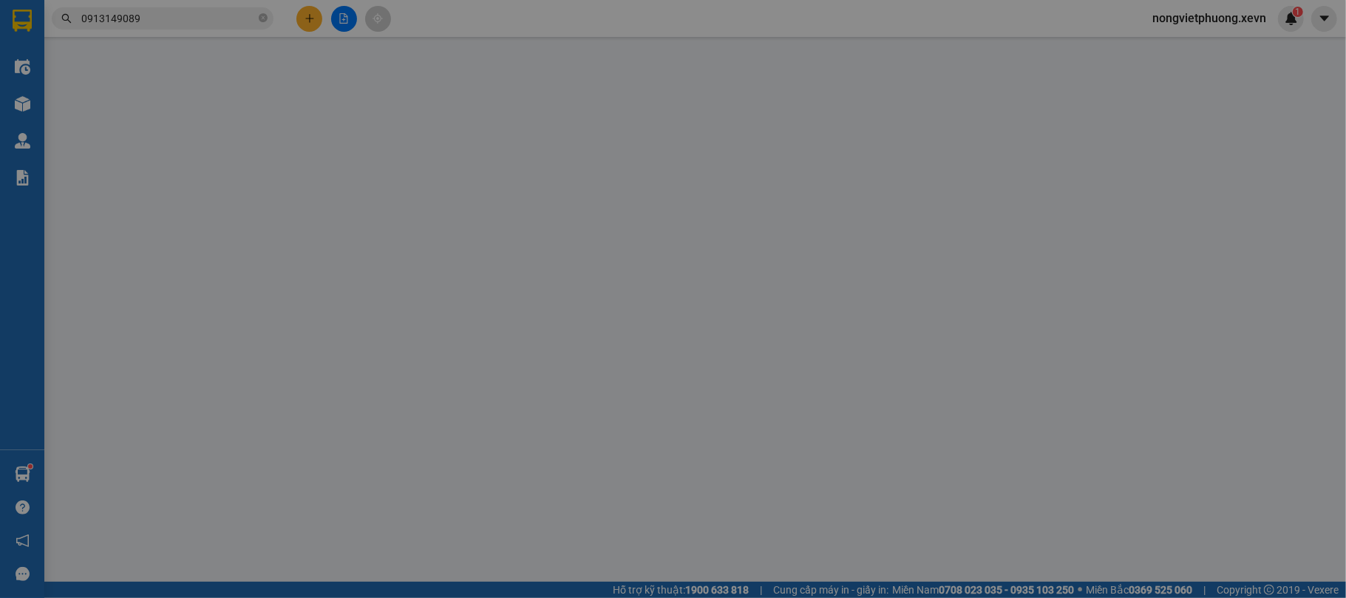
type input "30.000"
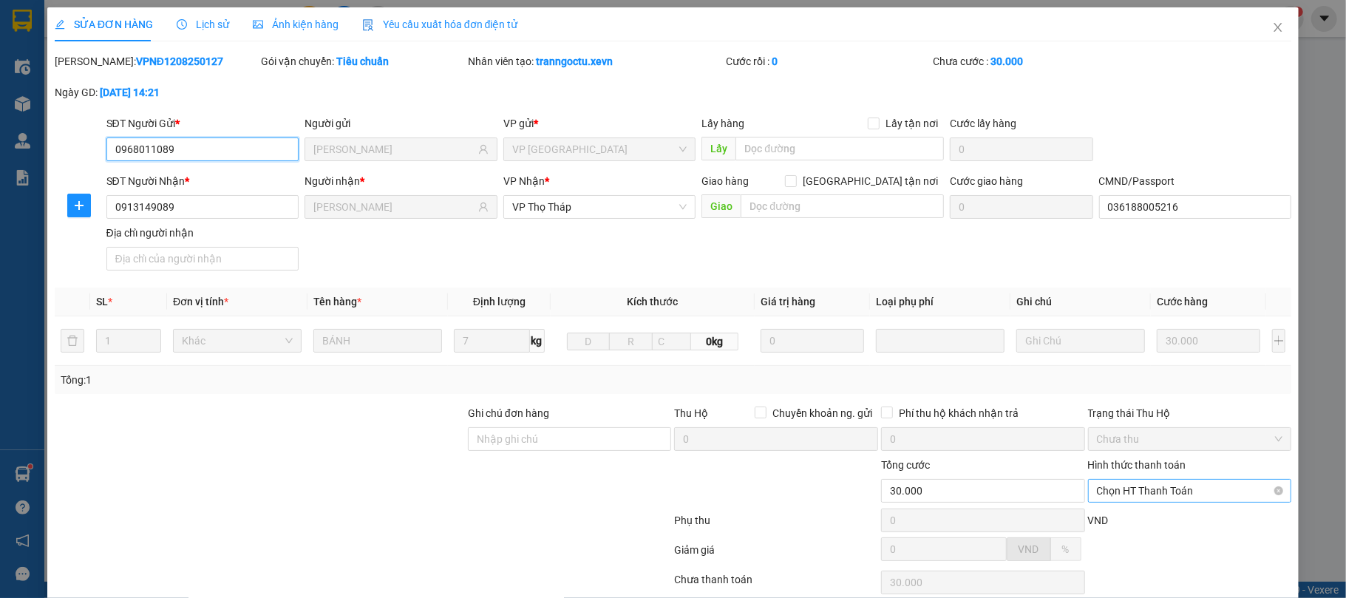
click at [1180, 497] on span "Chọn HT Thanh Toán" at bounding box center [1190, 491] width 186 height 22
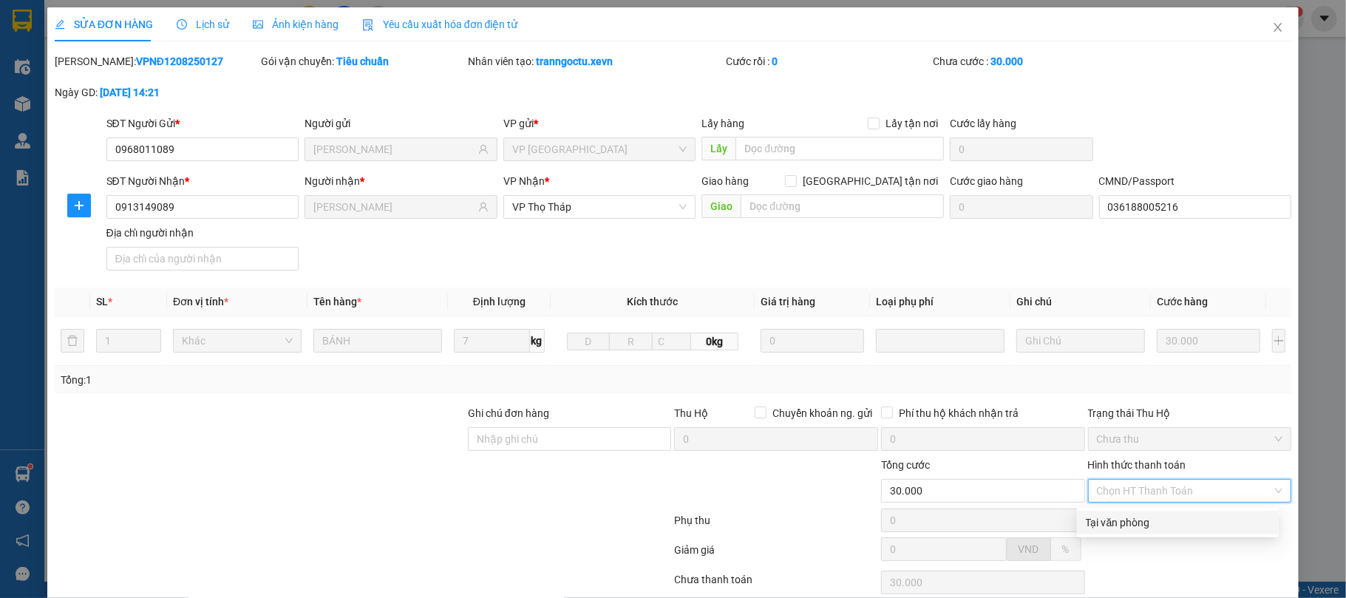
click at [1175, 514] on div "Tại văn phòng" at bounding box center [1178, 522] width 184 height 16
type input "0"
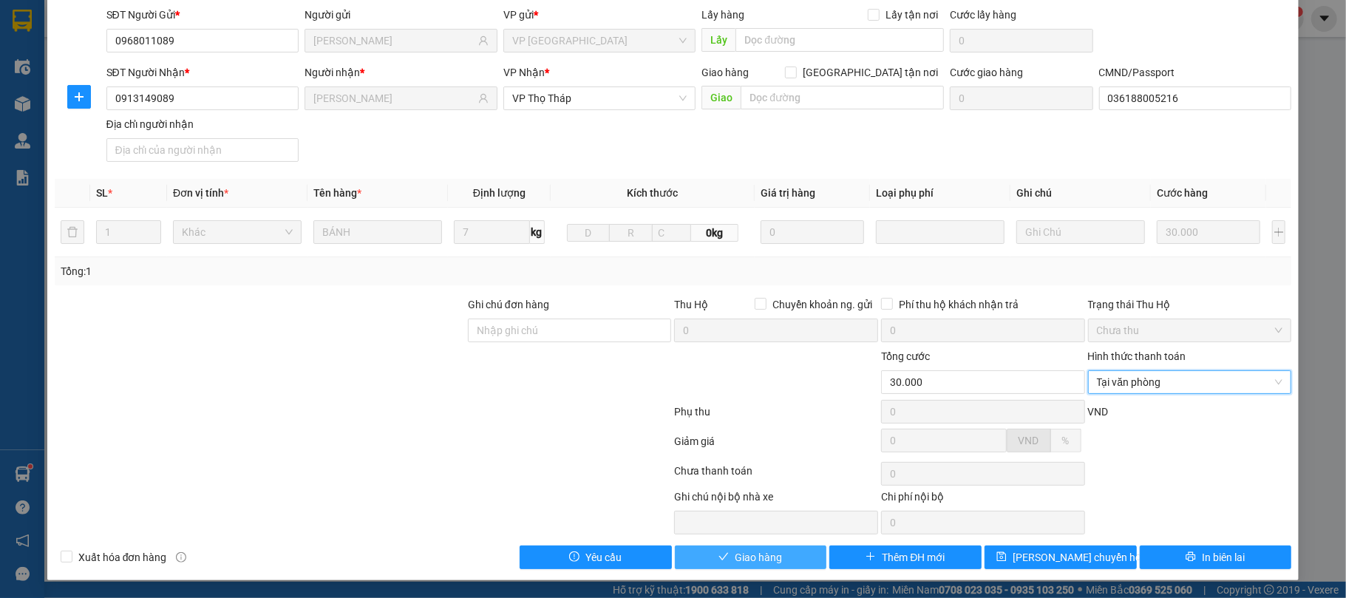
click at [735, 559] on span "Giao hàng" at bounding box center [758, 557] width 47 height 16
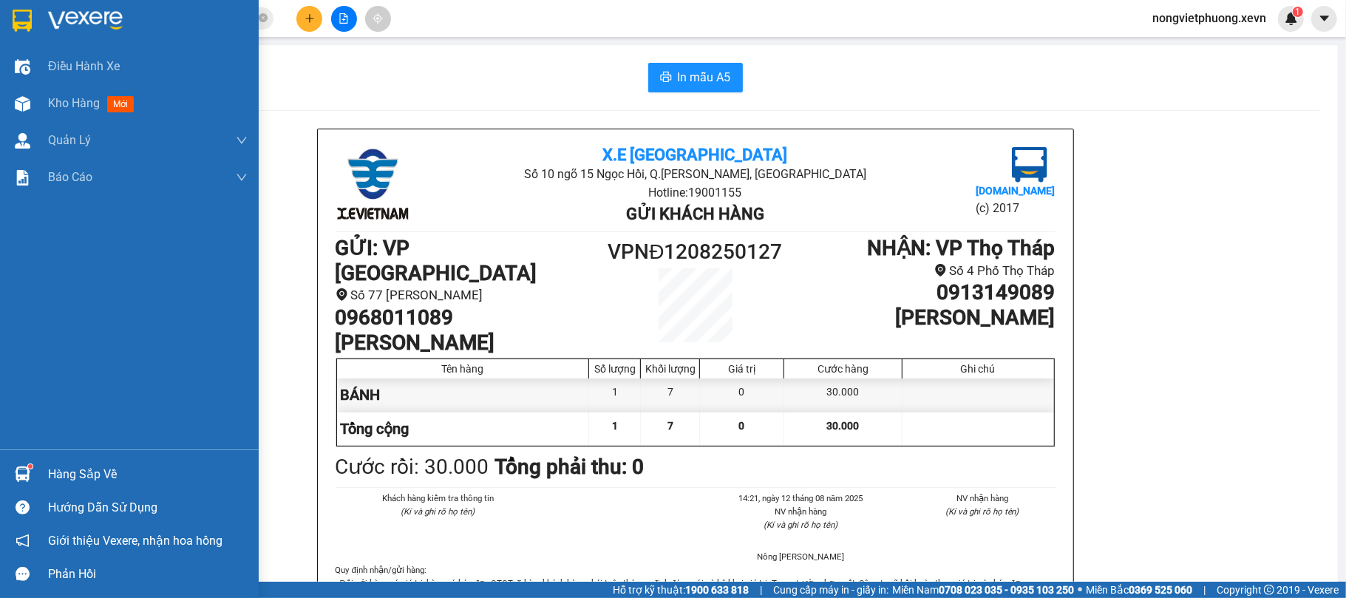
click at [27, 475] on img at bounding box center [23, 474] width 16 height 16
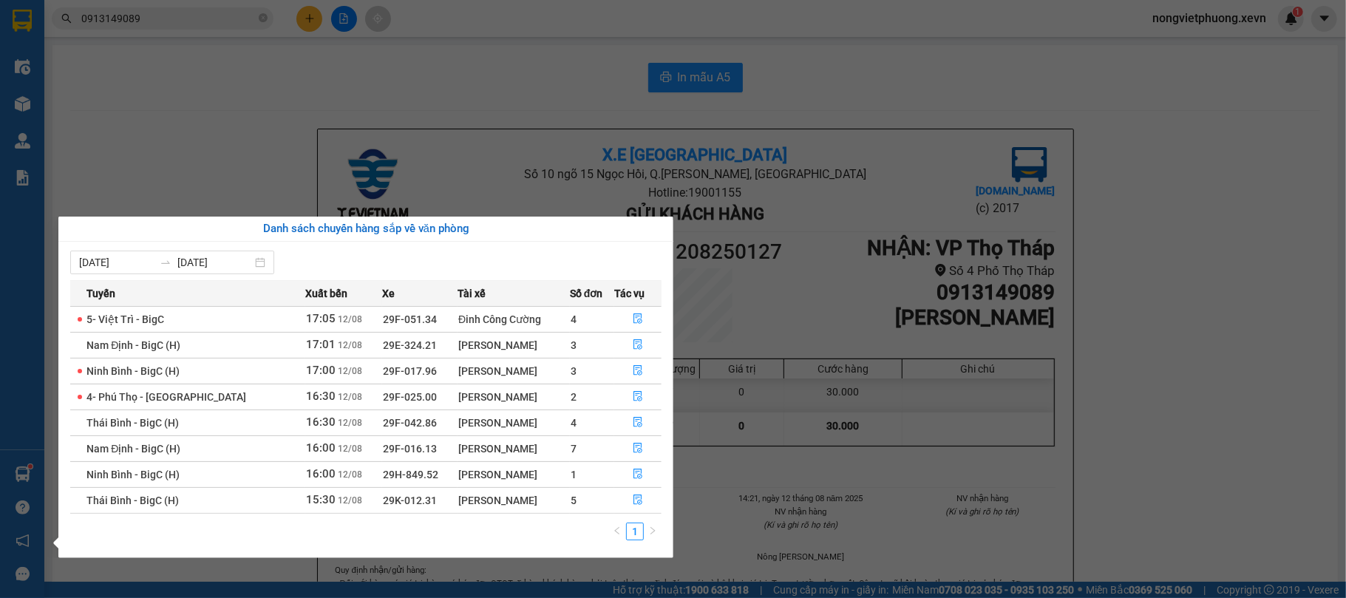
click at [429, 179] on section "Kết quả tìm kiếm ( 5 ) Bộ lọc Mã ĐH Trạng thái Món hàng Thu hộ Tổng cước Chưa c…" at bounding box center [673, 299] width 1346 height 598
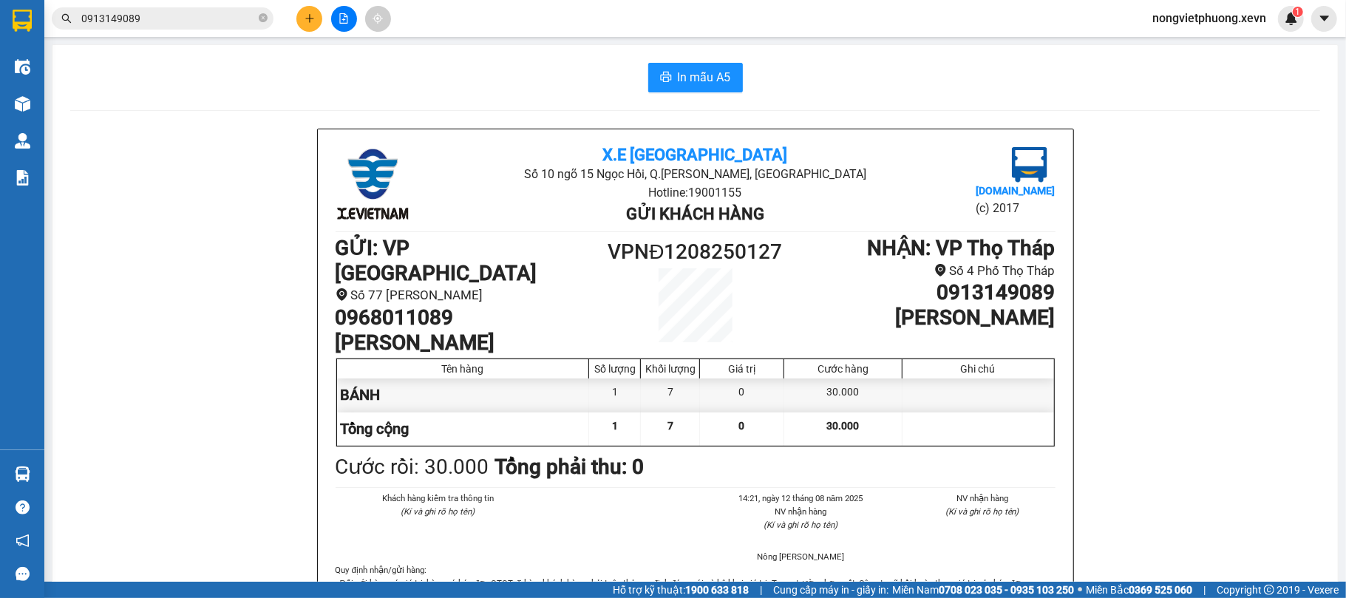
click at [314, 15] on icon "plus" at bounding box center [310, 18] width 10 height 10
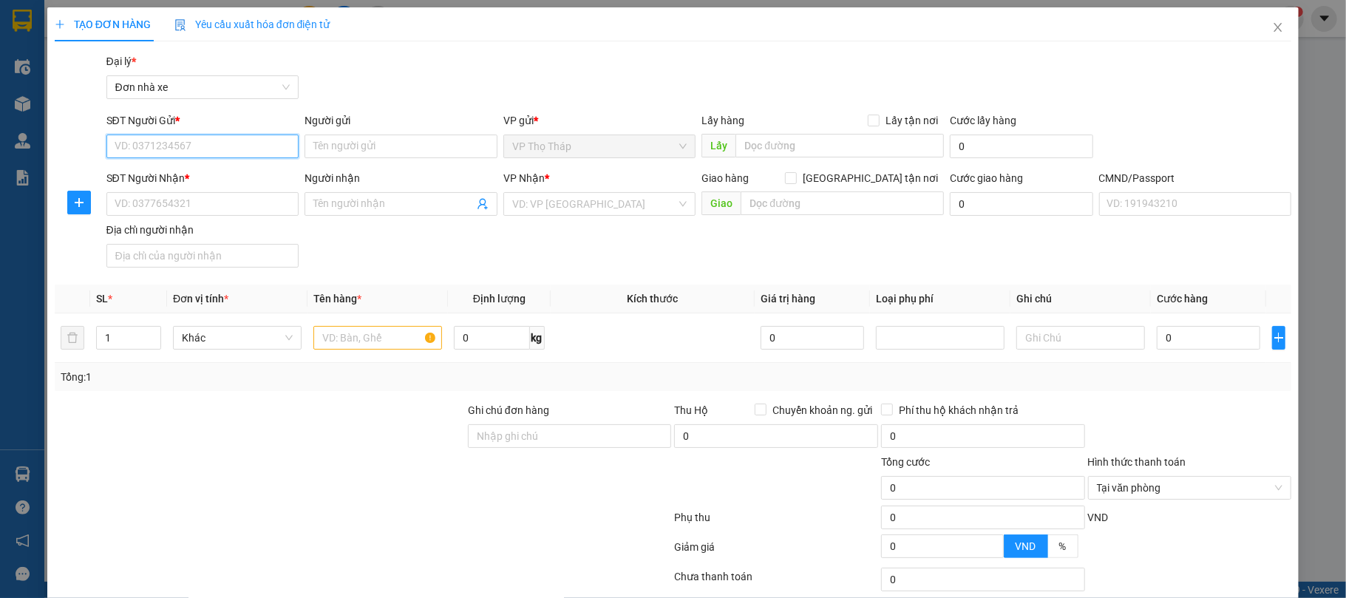
click at [282, 137] on input "SĐT Người Gửi *" at bounding box center [202, 147] width 193 height 24
type input "0987978200"
click at [222, 186] on div "0987978200 - Điệp" at bounding box center [200, 177] width 191 height 24
type input "Điệp"
type input "0906254928"
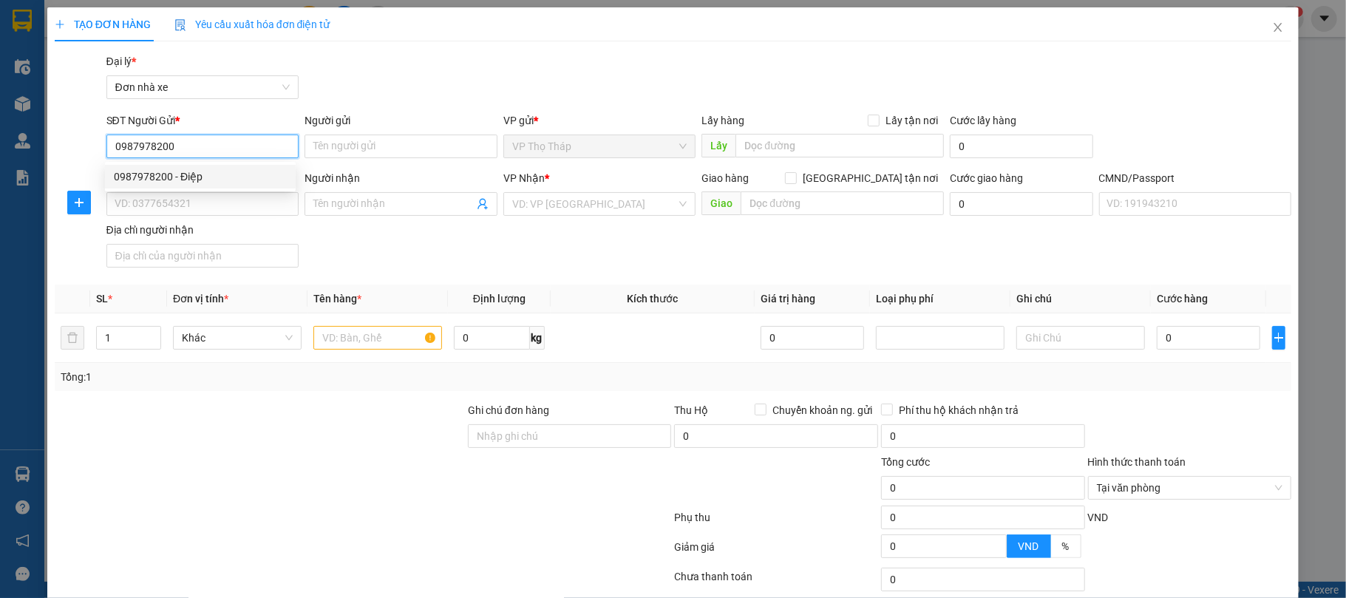
type input "ÁNH"
type input "034199009189 MAI NGỌC ÁNH, THÔN CƯ PHÚ"
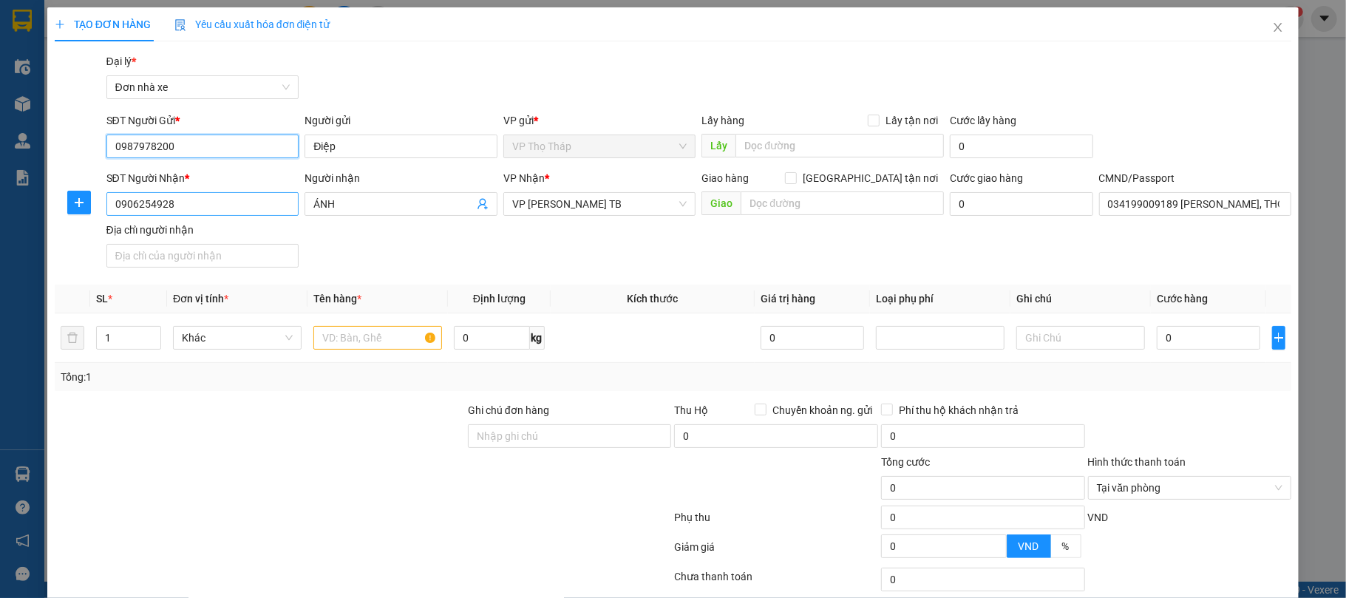
type input "0987978200"
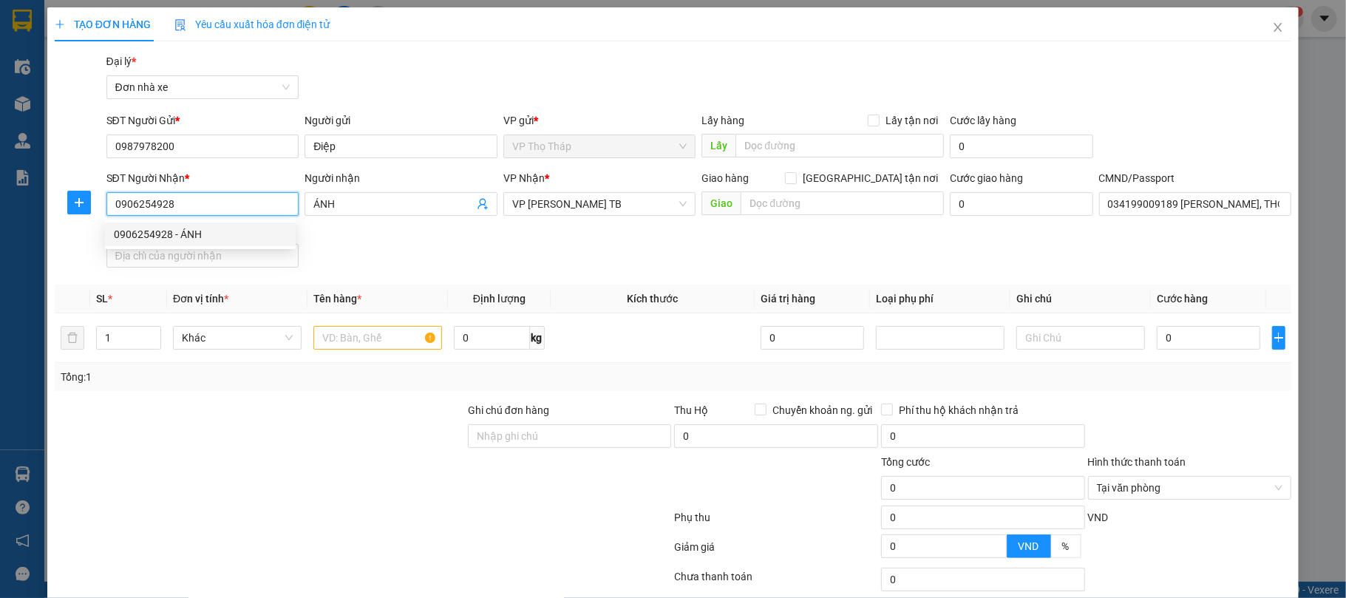
drag, startPoint x: 268, startPoint y: 207, endPoint x: 13, endPoint y: 246, distance: 257.3
click at [13, 246] on div "TẠO ĐƠN HÀNG Yêu cầu xuất hóa đơn điện tử Transit Pickup Surcharge Ids Transit …" at bounding box center [673, 299] width 1346 height 598
click at [511, 282] on div "Transit Pickup Surcharge Ids Transit Deliver Surcharge Ids Transit Deliver Surc…" at bounding box center [673, 364] width 1237 height 622
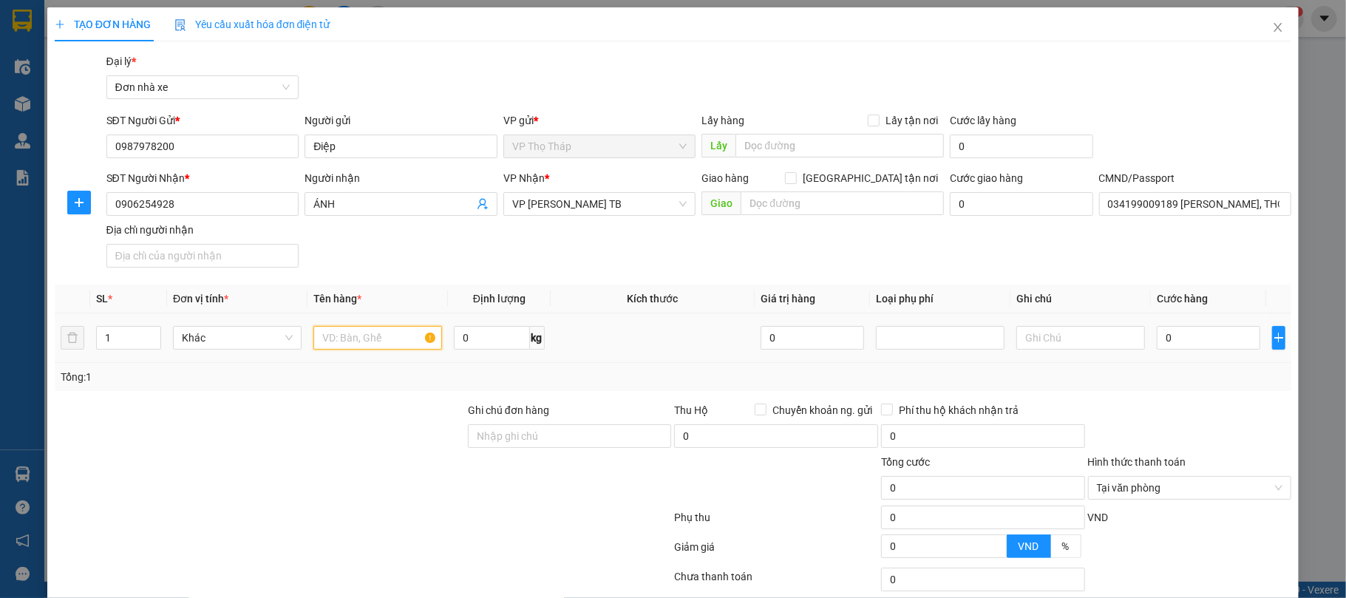
click at [330, 344] on input "text" at bounding box center [377, 338] width 129 height 24
type input "SẠC LAP TOP"
click at [1246, 388] on div "Tổng: 1" at bounding box center [673, 377] width 1237 height 28
click at [1214, 340] on input "0" at bounding box center [1208, 338] width 103 height 24
type input "2"
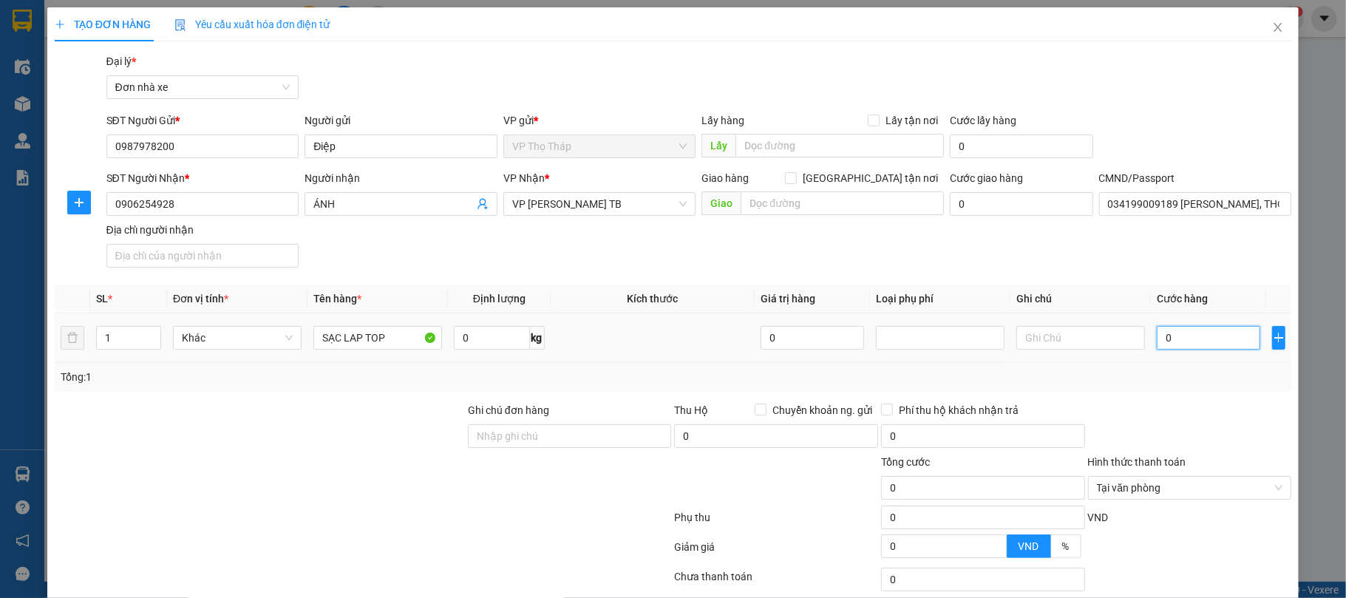
type input "2"
type input "25"
click at [1219, 374] on div "Tổng: 1" at bounding box center [674, 377] width 1226 height 16
type input "25.000"
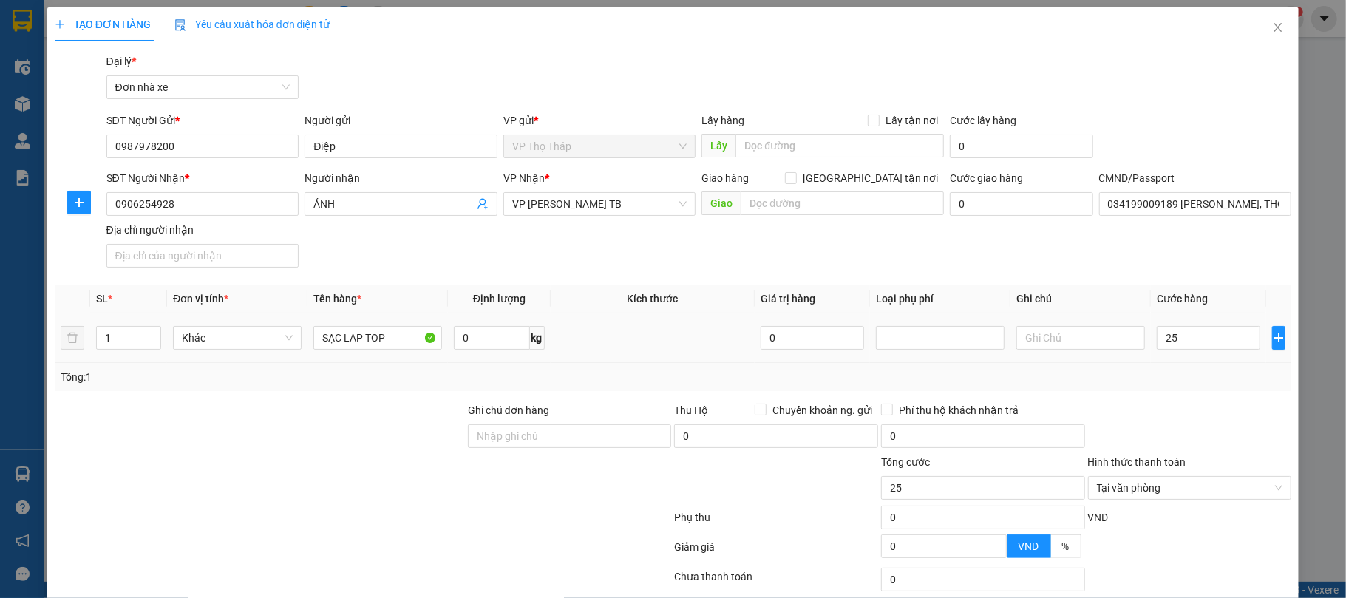
type input "25.000"
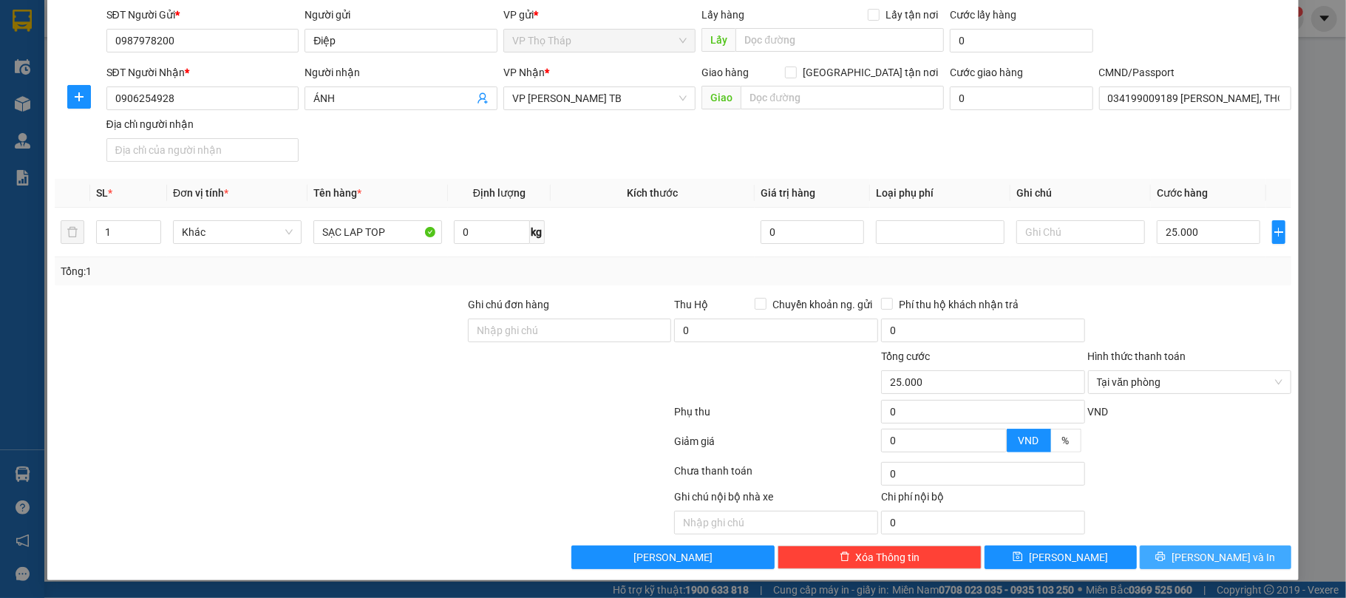
click at [1242, 551] on button "Lưu và In" at bounding box center [1216, 557] width 152 height 24
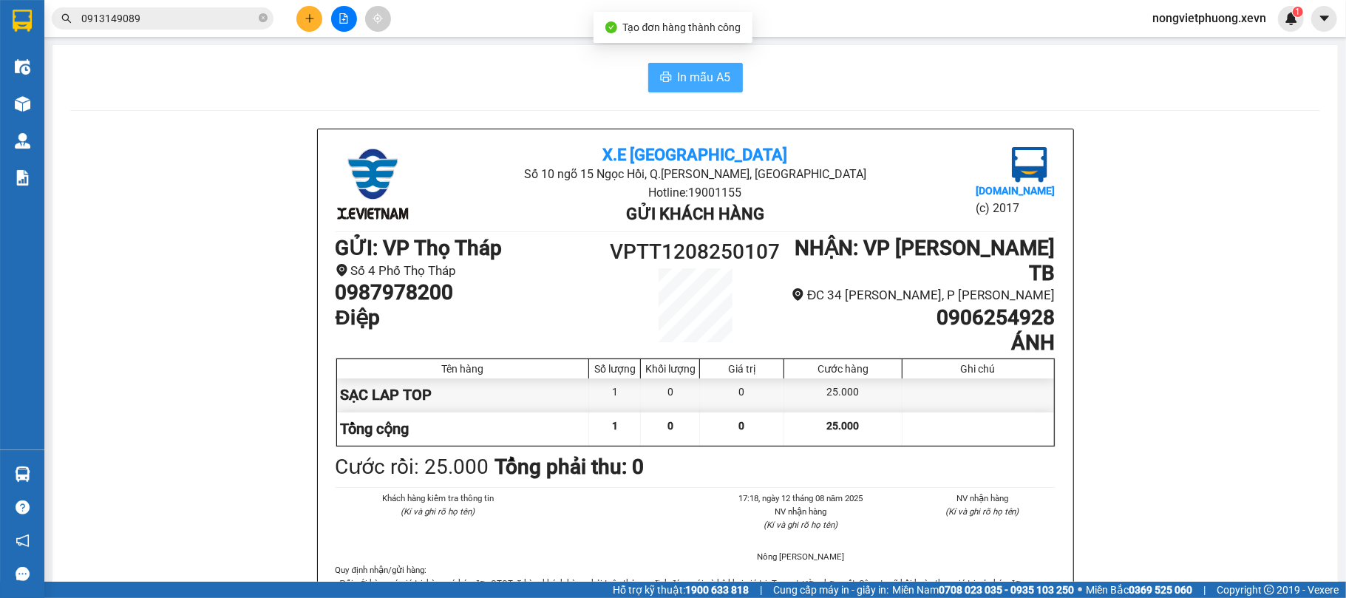
click at [693, 80] on span "In mẫu A5" at bounding box center [704, 77] width 53 height 18
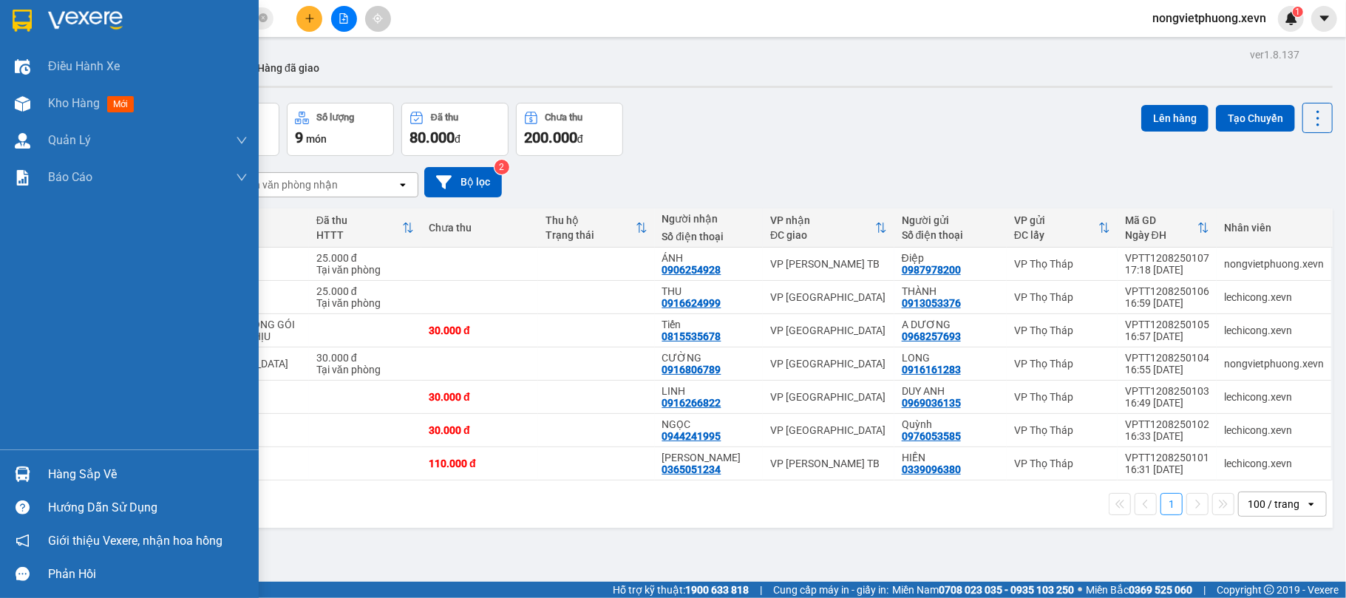
click at [19, 461] on div at bounding box center [23, 474] width 26 height 26
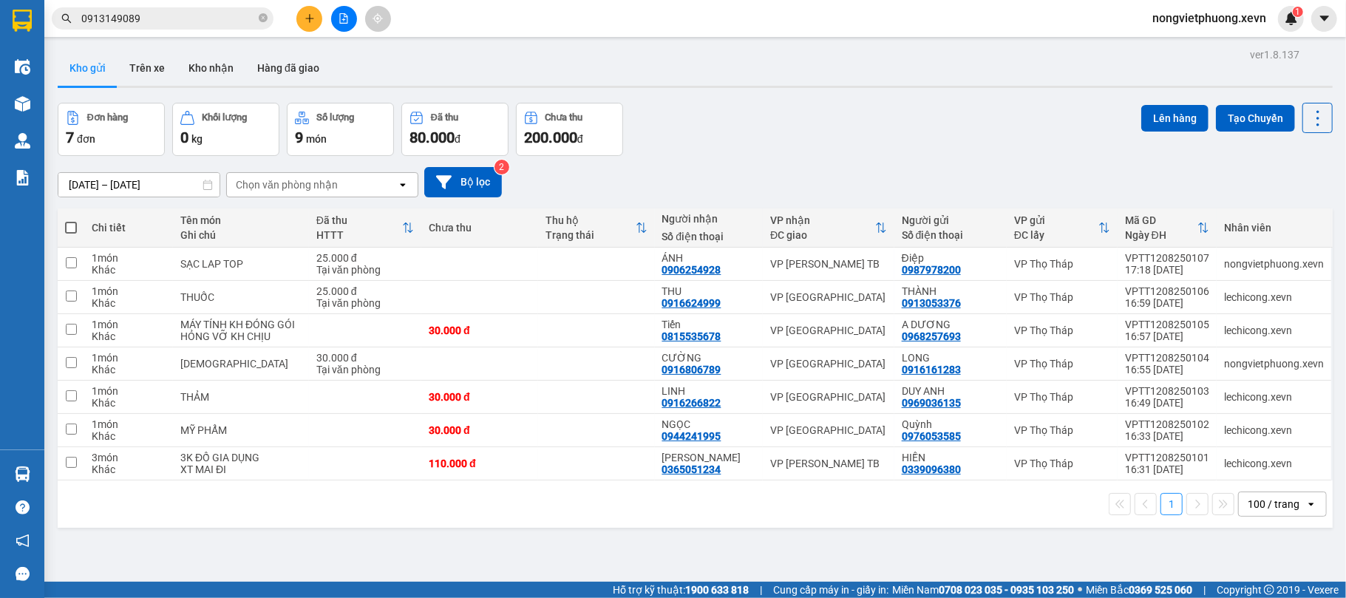
click at [329, 149] on section "Kết quả tìm kiếm ( 5 ) Bộ lọc Mã ĐH Trạng thái Món hàng Thu hộ Tổng cước Chưa c…" at bounding box center [673, 299] width 1346 height 598
click at [300, 21] on button at bounding box center [309, 19] width 26 height 26
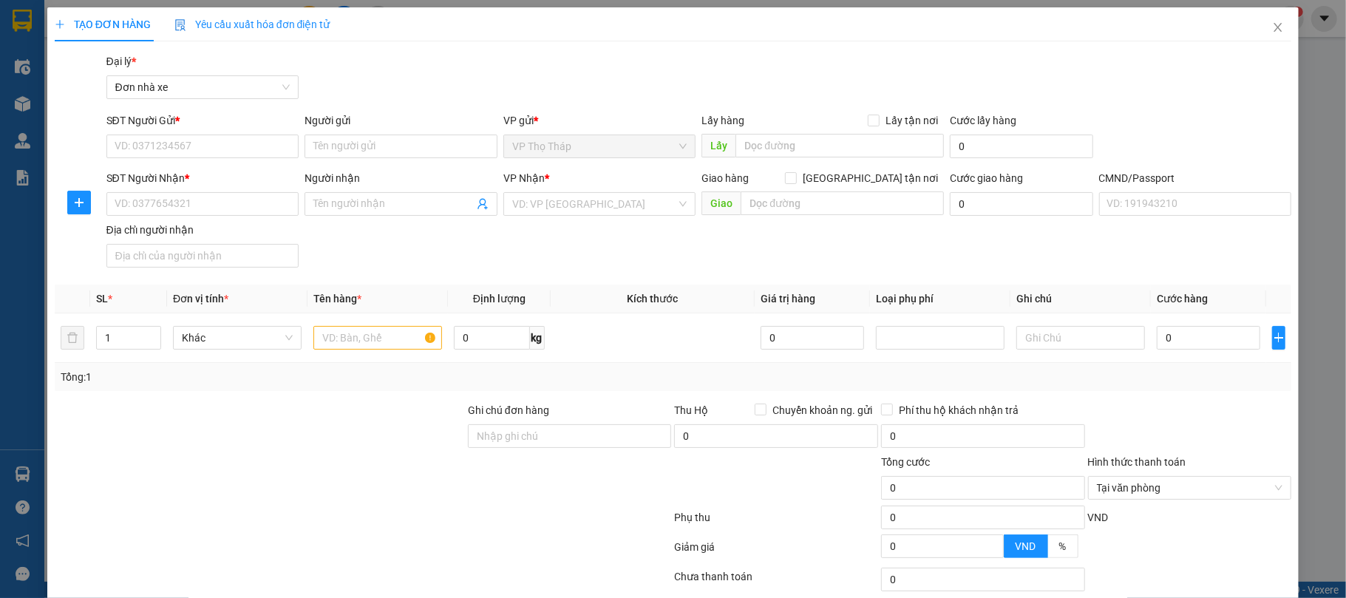
click at [199, 133] on div "SĐT Người Gửi *" at bounding box center [202, 123] width 193 height 22
click at [201, 142] on input "SĐT Người Gửi *" at bounding box center [202, 147] width 193 height 24
type input "0973026969"
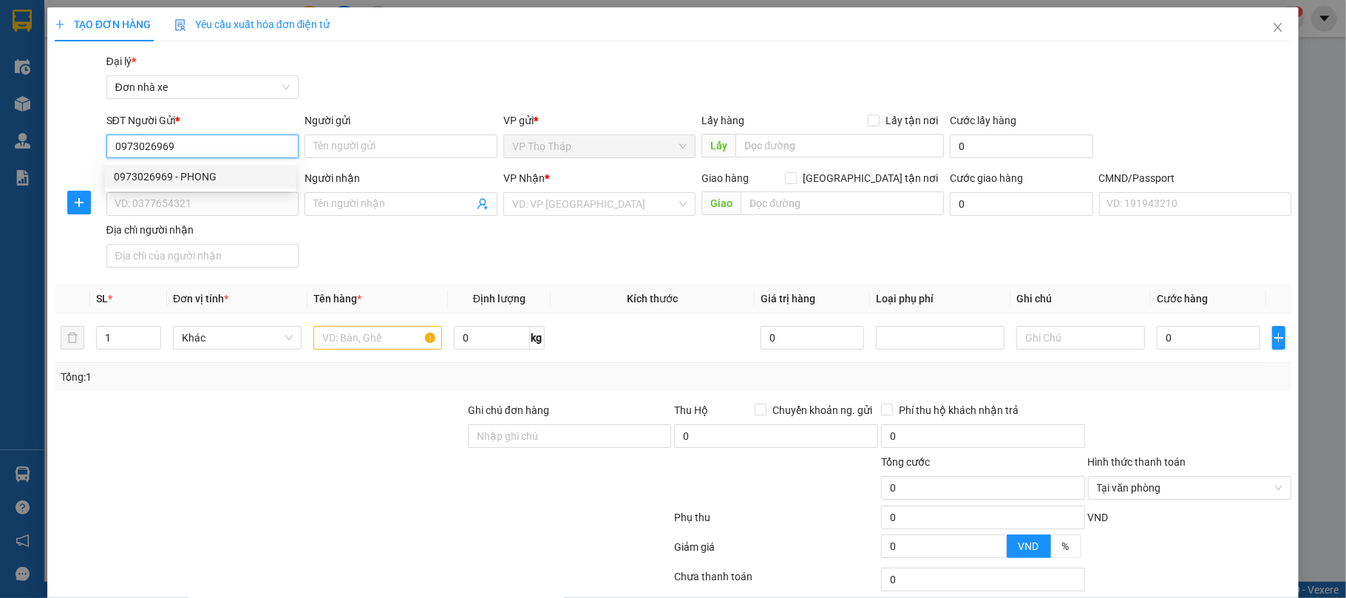
click at [200, 178] on div "0973026969 - PHONG" at bounding box center [200, 177] width 173 height 16
type input "PHONG"
type input "0828171717"
type input "HẢI"
type input "DDAX GOIJ CC"
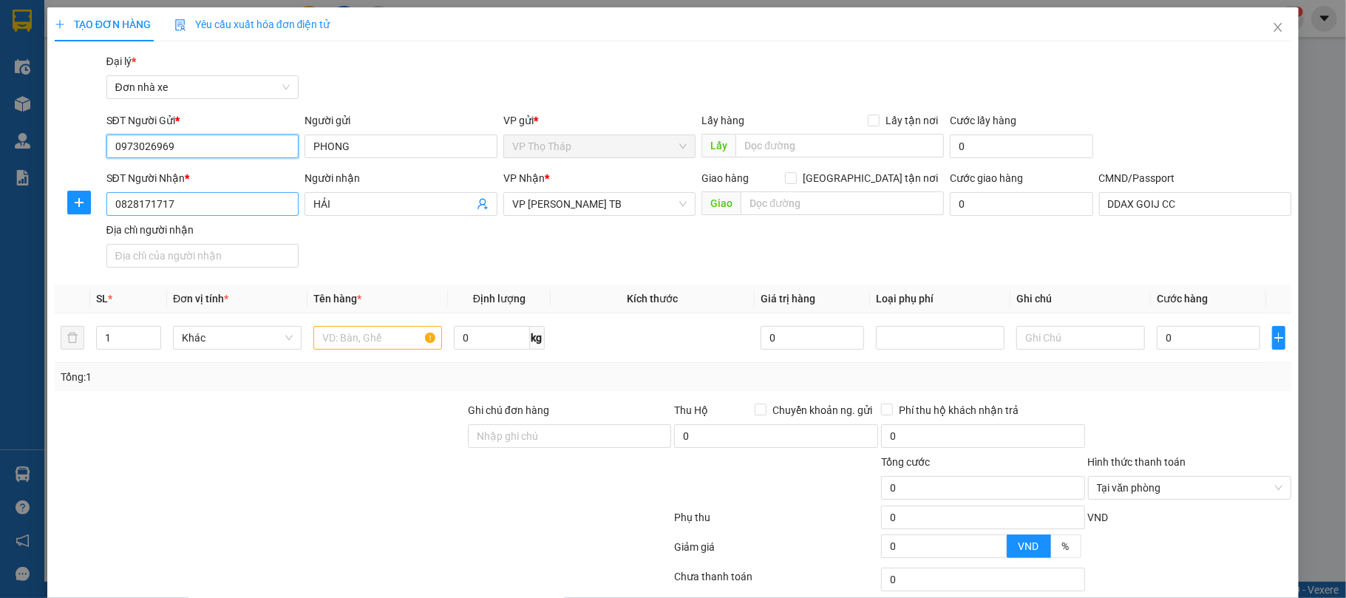
type input "0973026969"
drag, startPoint x: 262, startPoint y: 208, endPoint x: 54, endPoint y: 208, distance: 207.7
click at [54, 208] on div "SĐT Người Nhận * 0828171717 0828171717 Người nhận HẢI VP Nhận * VP Trần Phú TB …" at bounding box center [673, 221] width 1240 height 103
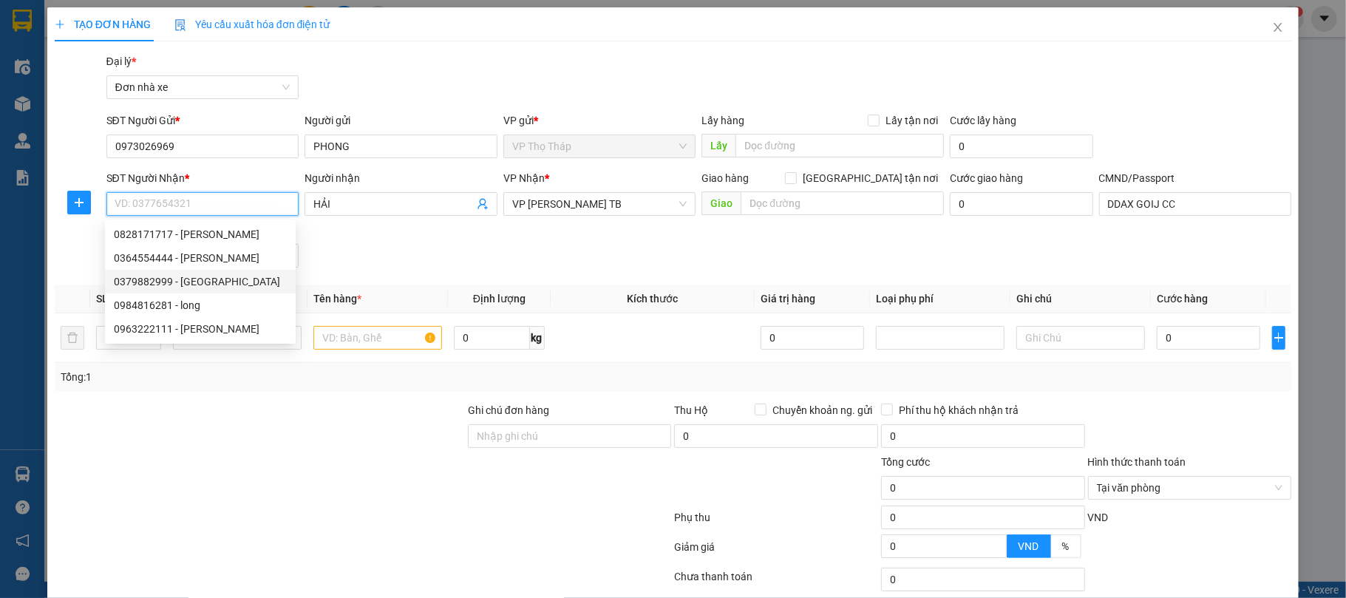
click at [250, 282] on div "0379882999 - TÚ ANH" at bounding box center [200, 281] width 173 height 16
type input "0379882999"
type input "TÚ ANH"
type input "025182019440 trần thị minh thiện"
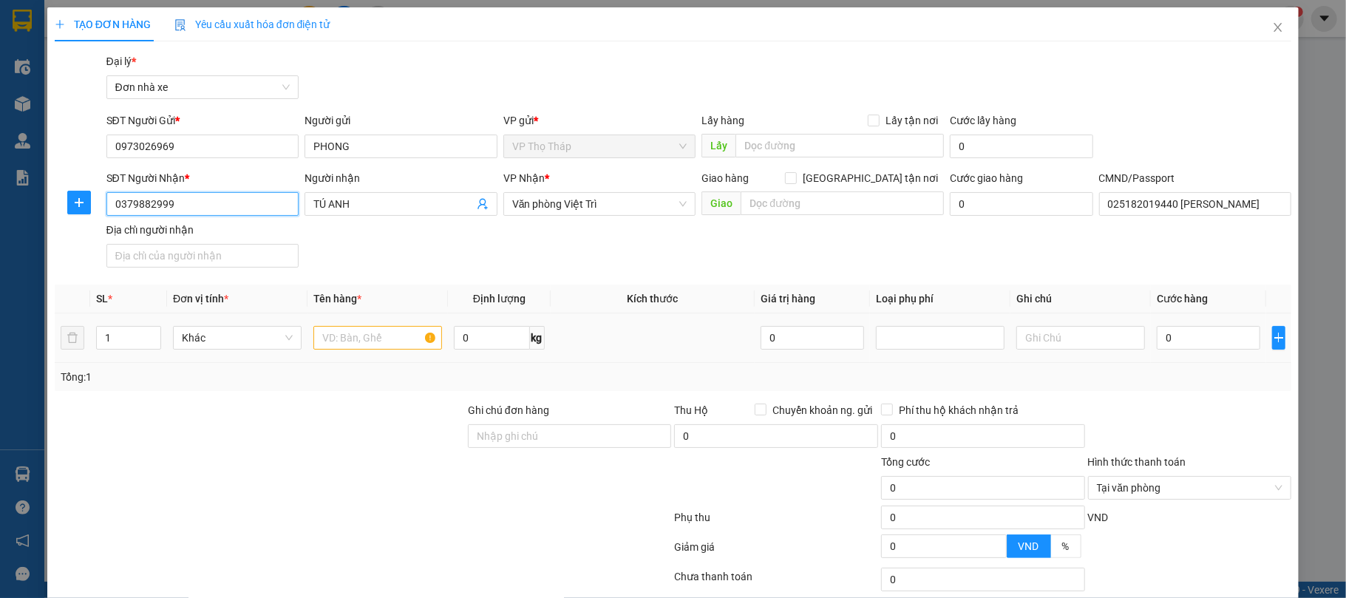
type input "0379882999"
click at [355, 344] on input "text" at bounding box center [377, 338] width 129 height 24
type input "D"
type input "ĐIỆN THOẠI"
click at [1180, 338] on input "0" at bounding box center [1208, 338] width 103 height 24
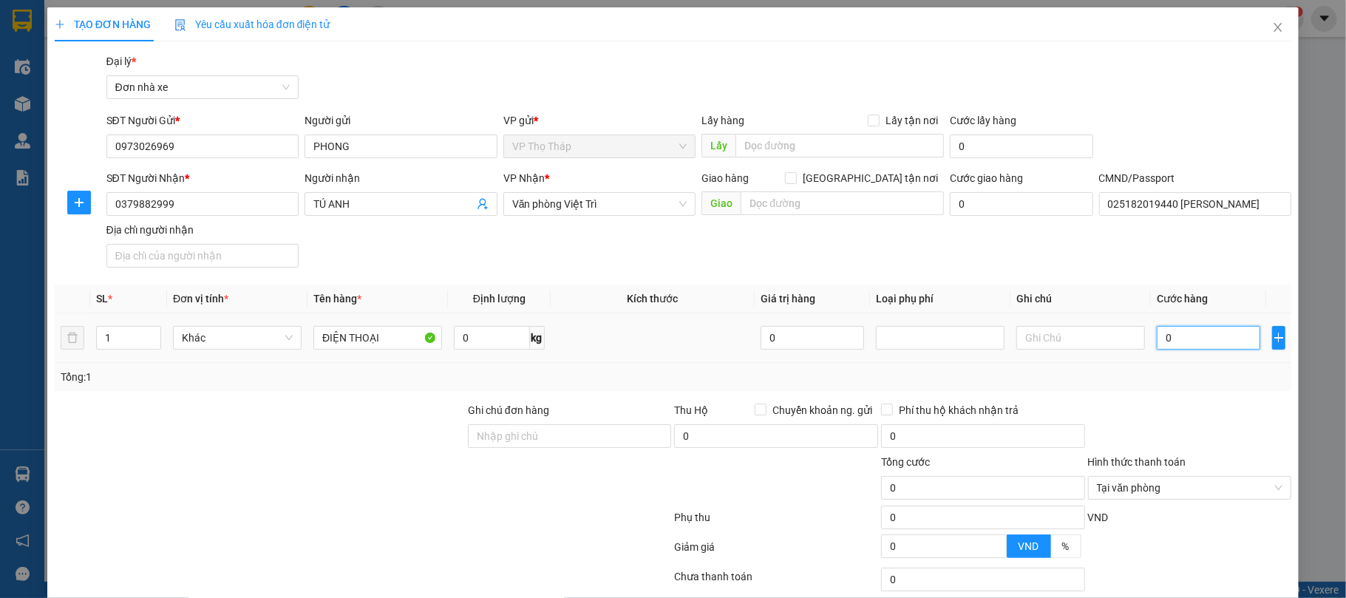
type input "2"
type input "25"
type input "25.000"
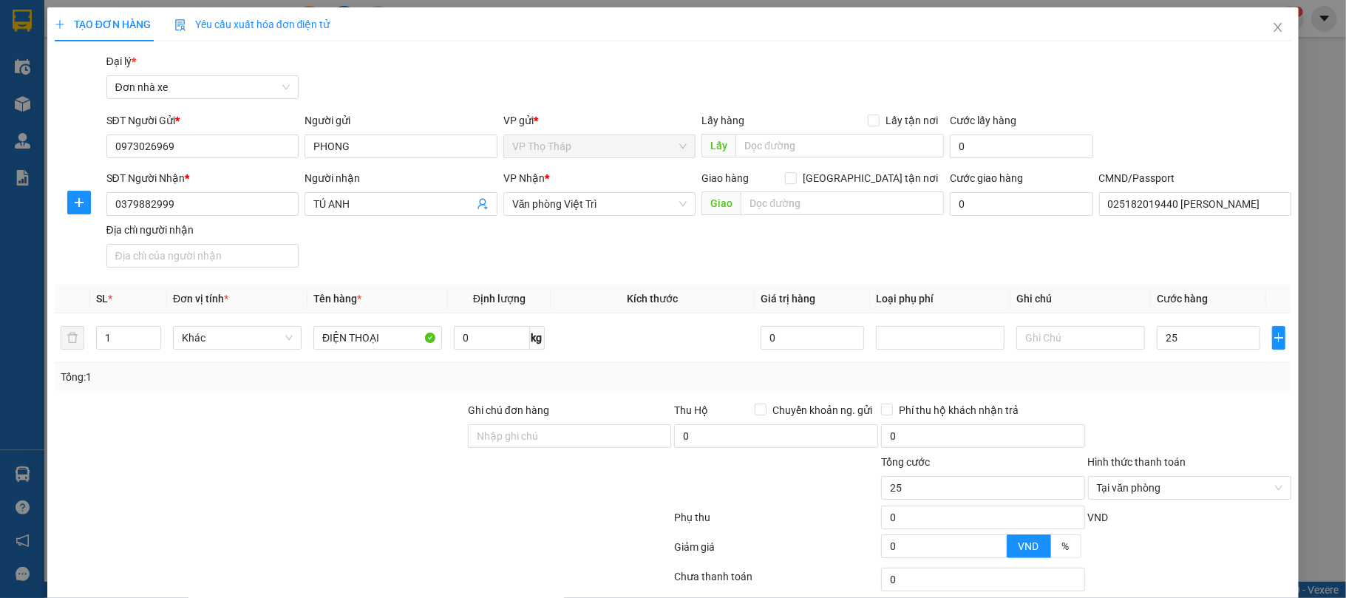
type input "25.000"
click at [1206, 411] on div at bounding box center [1190, 428] width 207 height 52
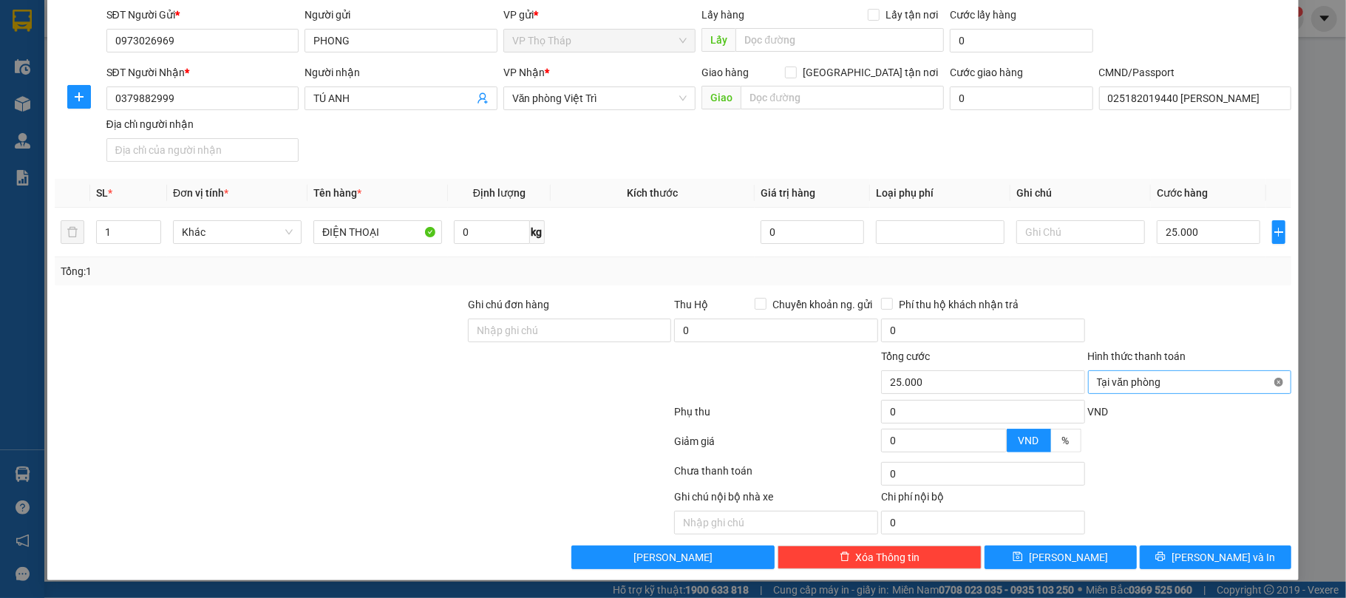
type input "25.000"
click at [1237, 557] on button "Lưu và In" at bounding box center [1216, 557] width 152 height 24
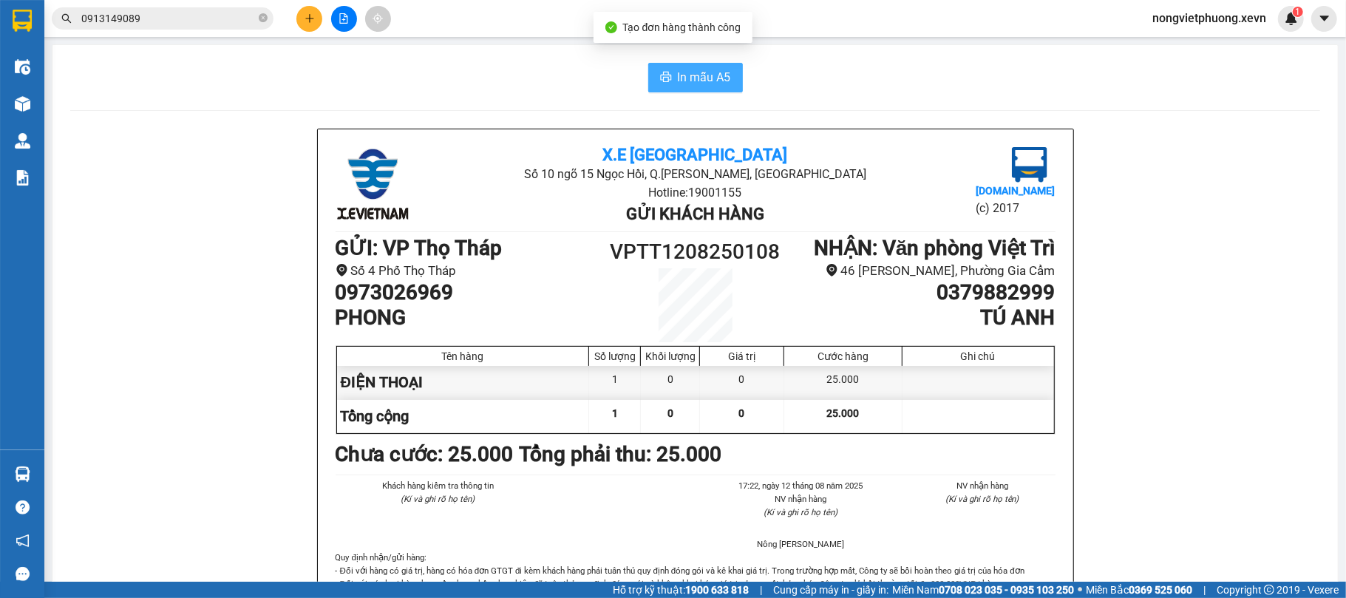
click at [704, 81] on span "In mẫu A5" at bounding box center [704, 77] width 53 height 18
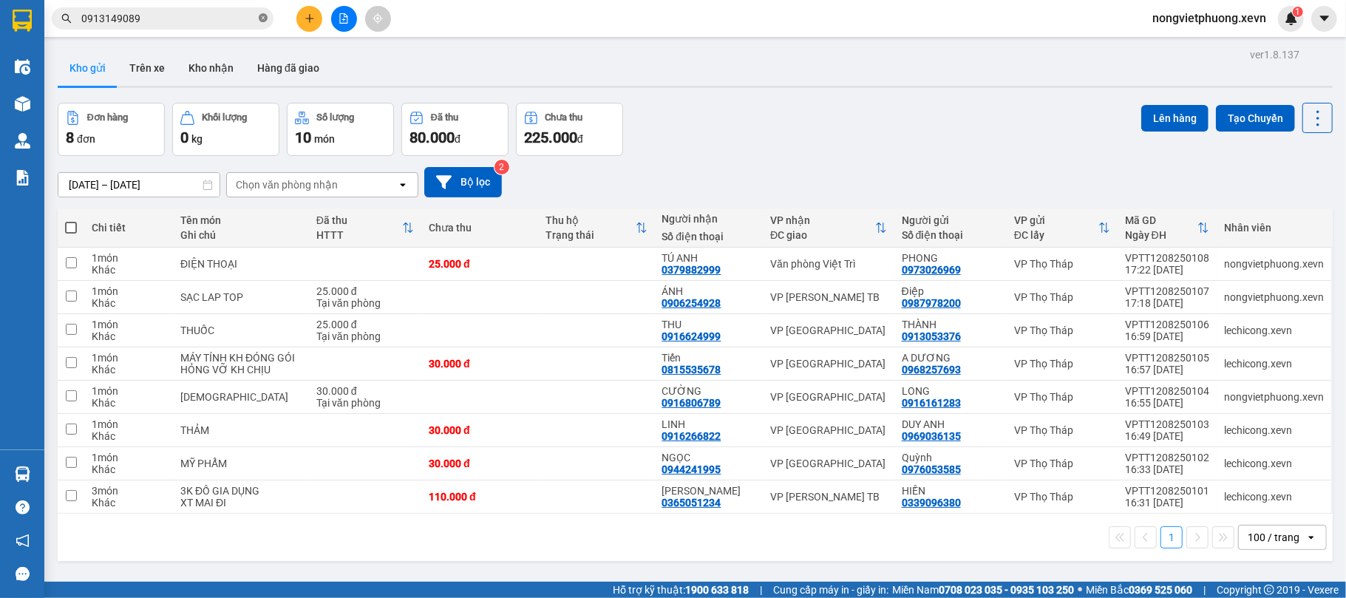
click at [263, 21] on icon "close-circle" at bounding box center [263, 17] width 9 height 9
click at [197, 21] on input "text" at bounding box center [168, 18] width 174 height 16
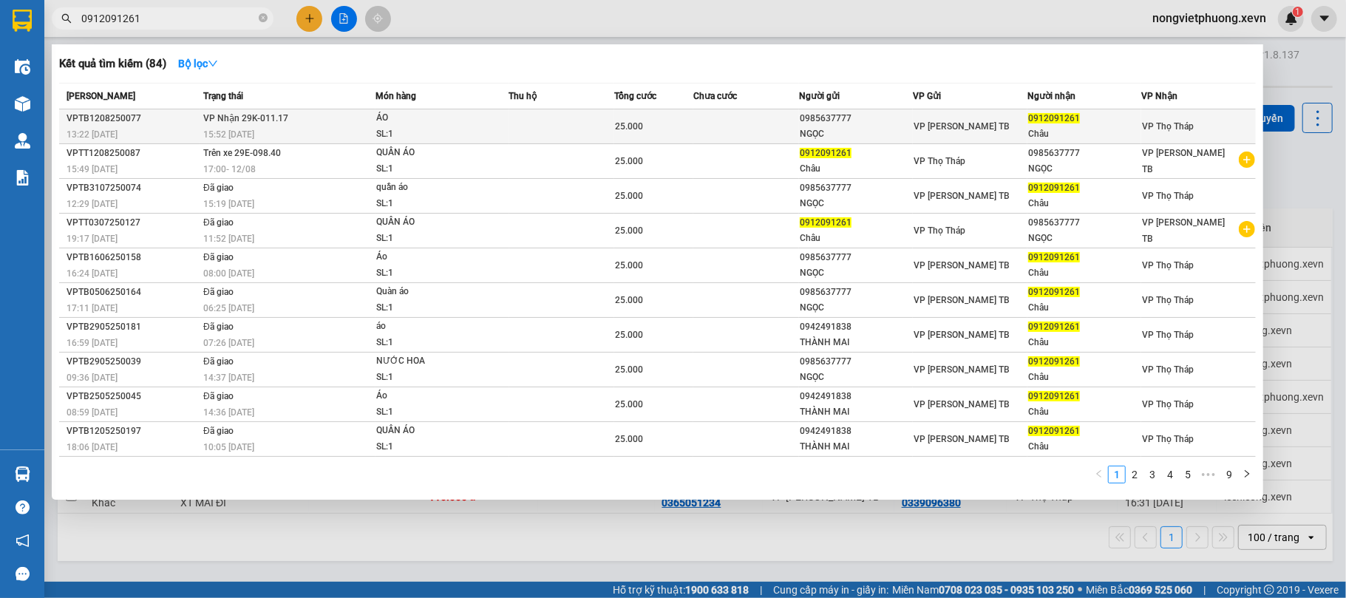
type input "0912091261"
click at [825, 126] on div "NGỌC" at bounding box center [856, 134] width 113 height 16
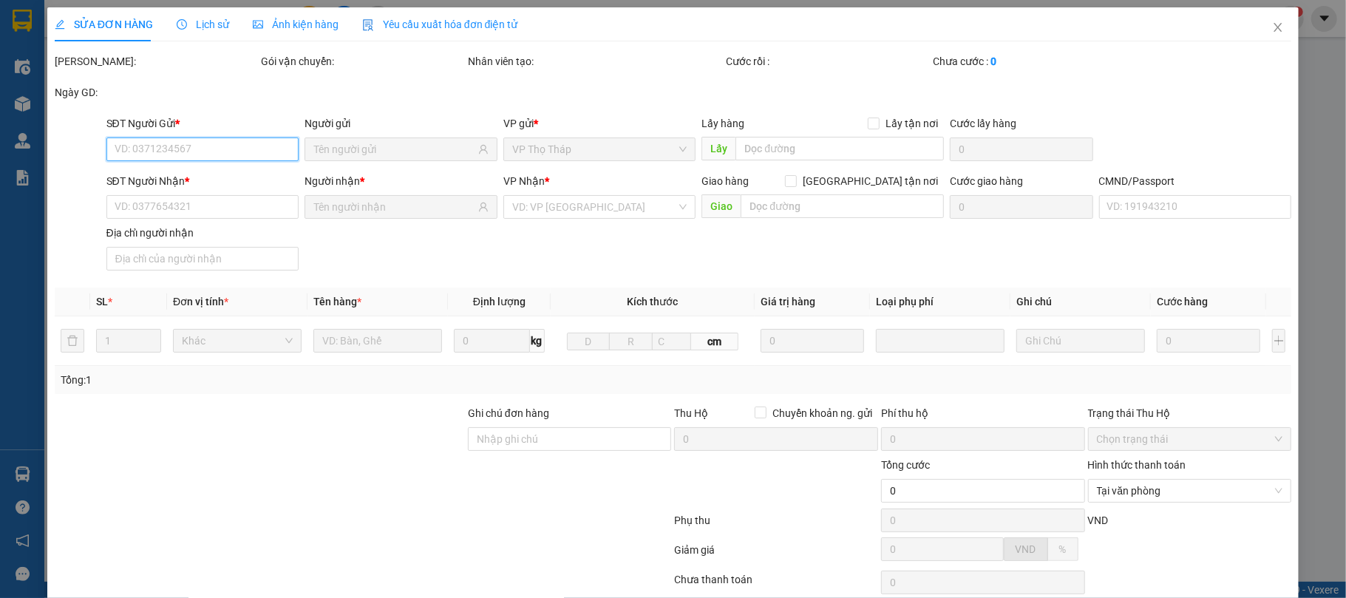
scroll to position [112, 0]
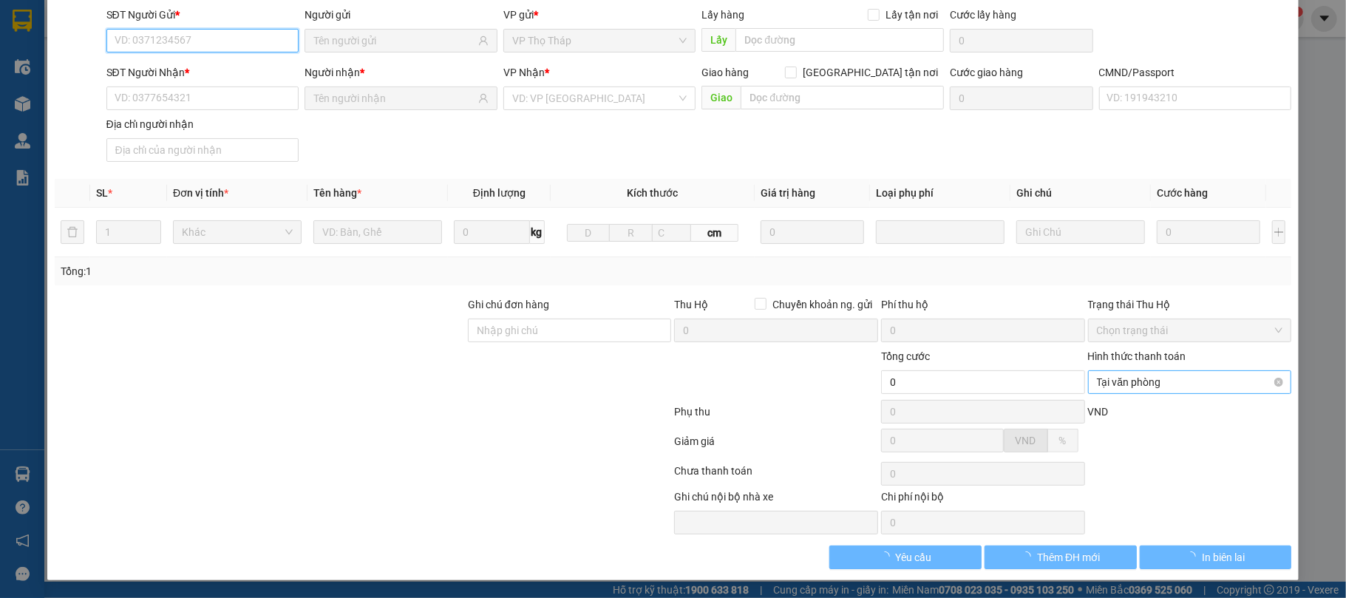
type input "0985637777"
type input "NGỌC"
type input "0912091261"
type input "Châu"
type input "1"
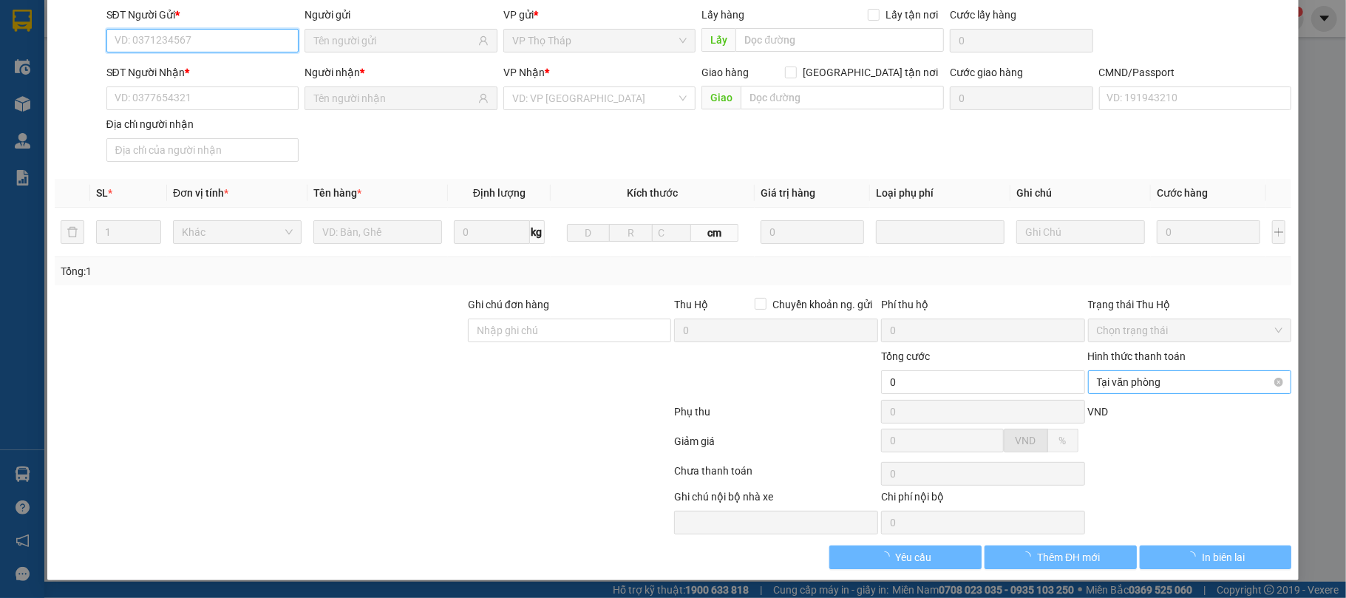
type input "25.000"
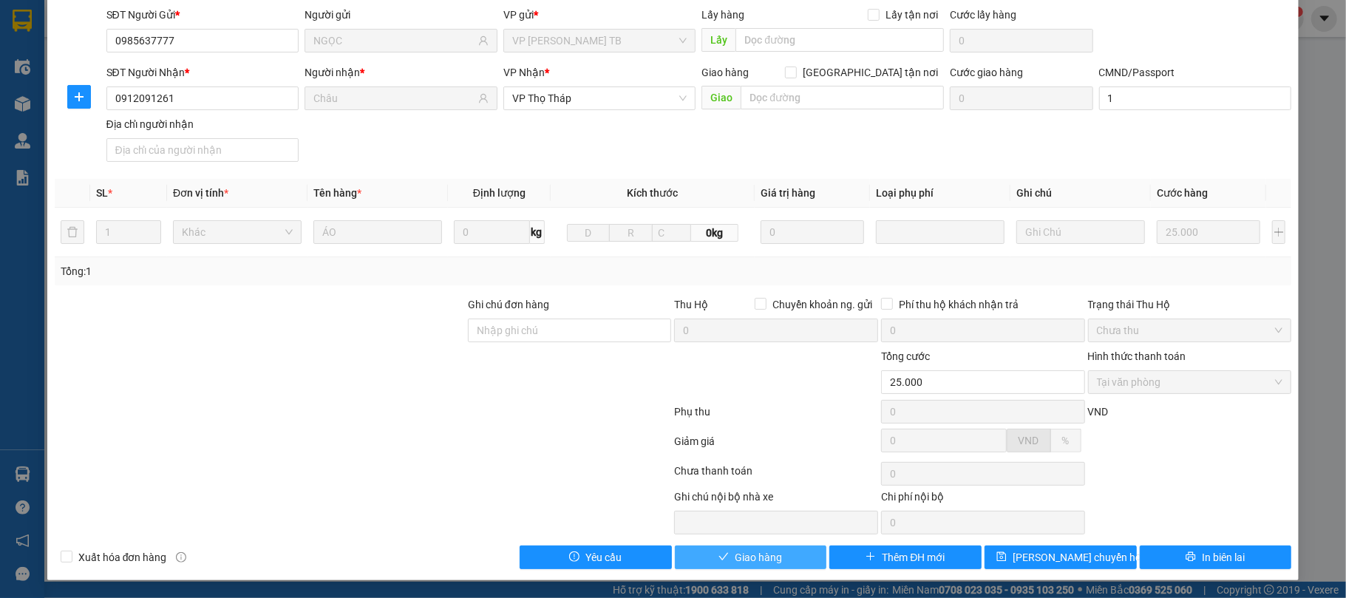
click at [763, 554] on span "Giao hàng" at bounding box center [758, 557] width 47 height 16
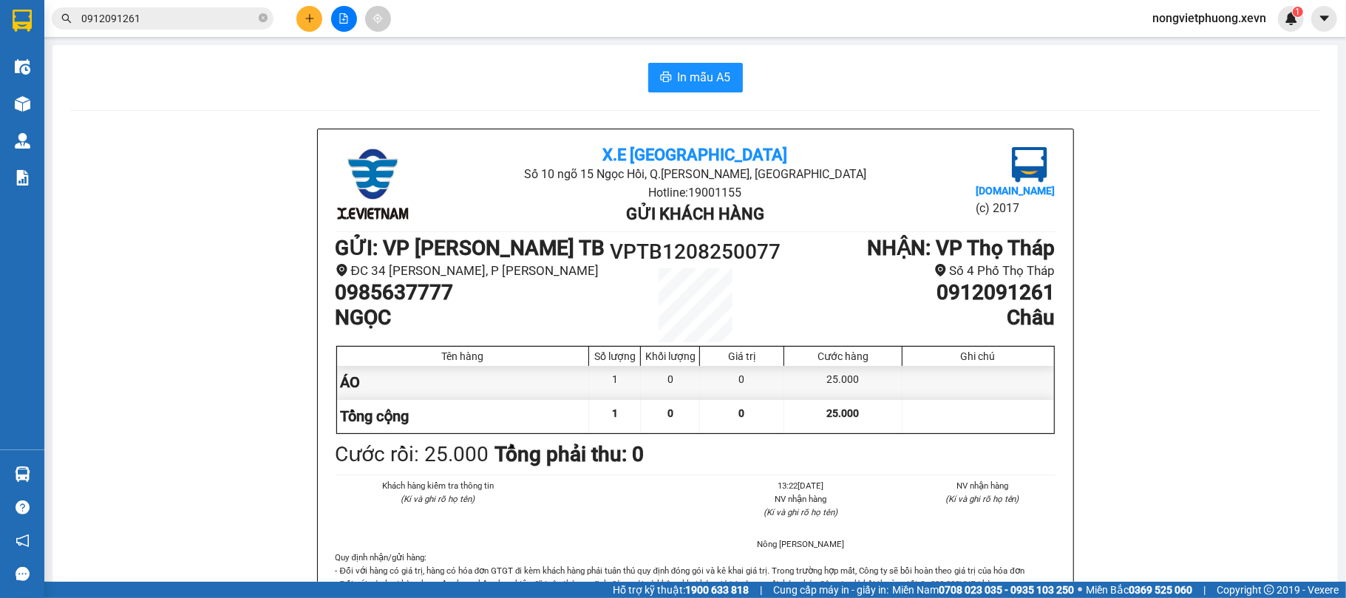
click at [306, 13] on icon "plus" at bounding box center [310, 18] width 10 height 10
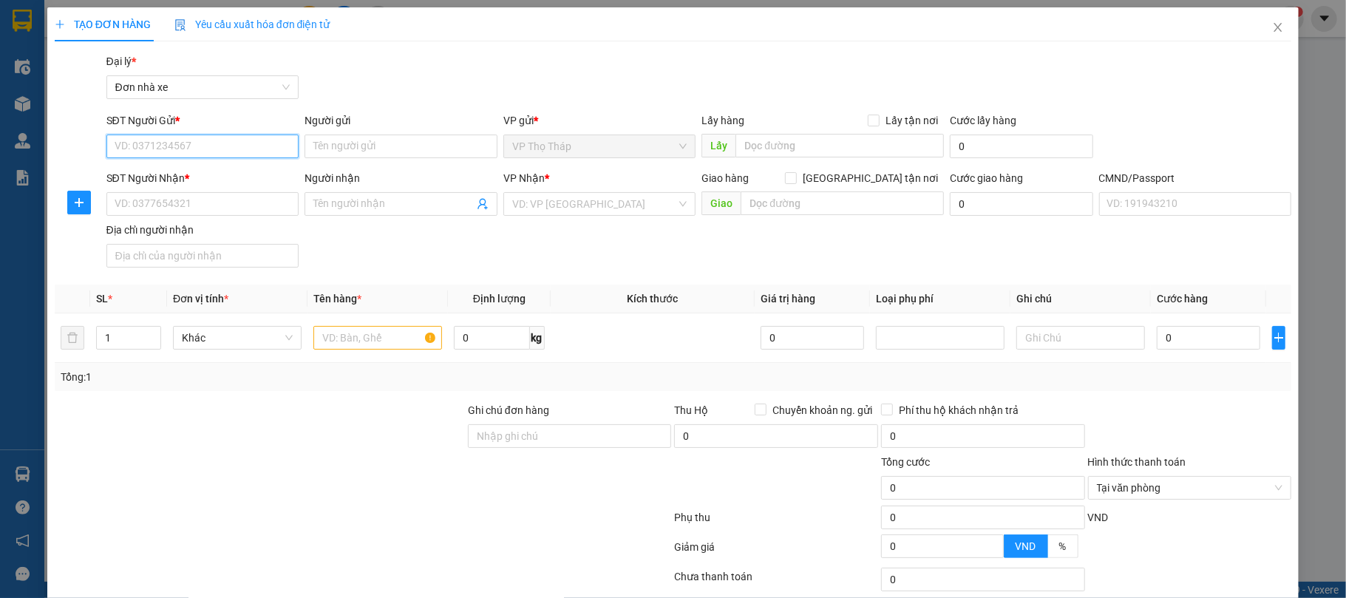
click at [255, 135] on input "SĐT Người Gửi *" at bounding box center [202, 147] width 193 height 24
type input "0943663824"
click at [246, 182] on div "0943663824 - MAY THANH DUNG" at bounding box center [200, 177] width 173 height 16
type input "MAY THANH DUNG"
type input "0916017067"
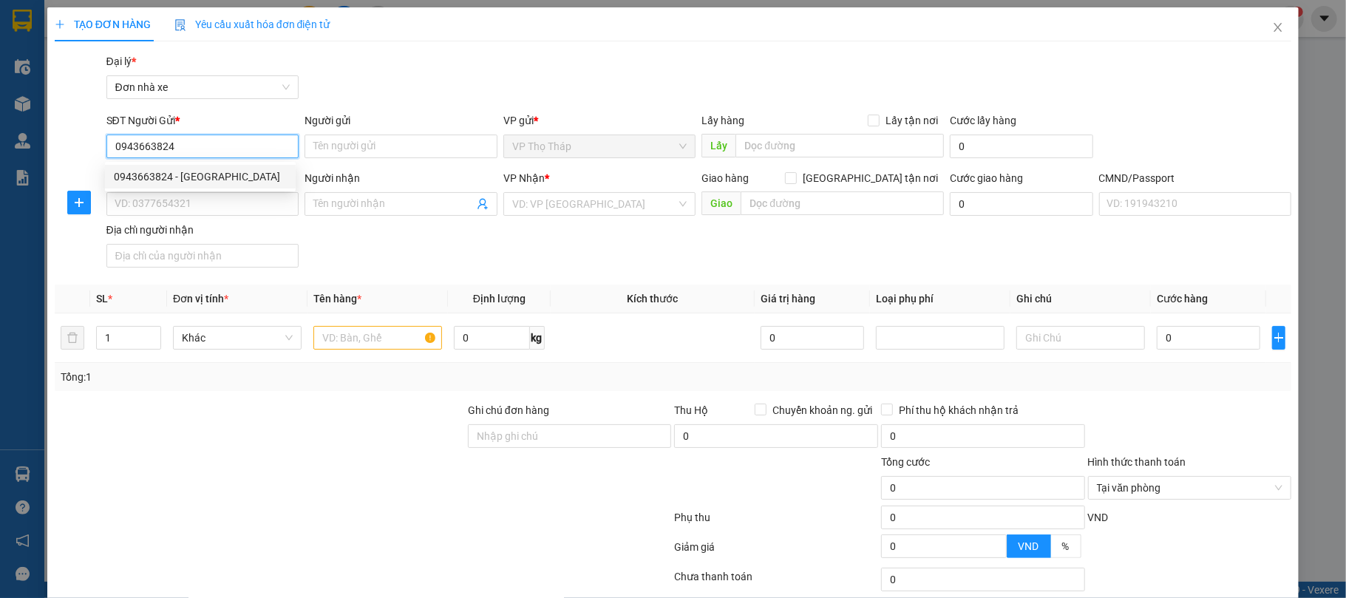
type input "lan anh"
type input "036083009365 TRẦN TRỌNG THẮNG 1A/76 TRẦN NHẬT DUẬT"
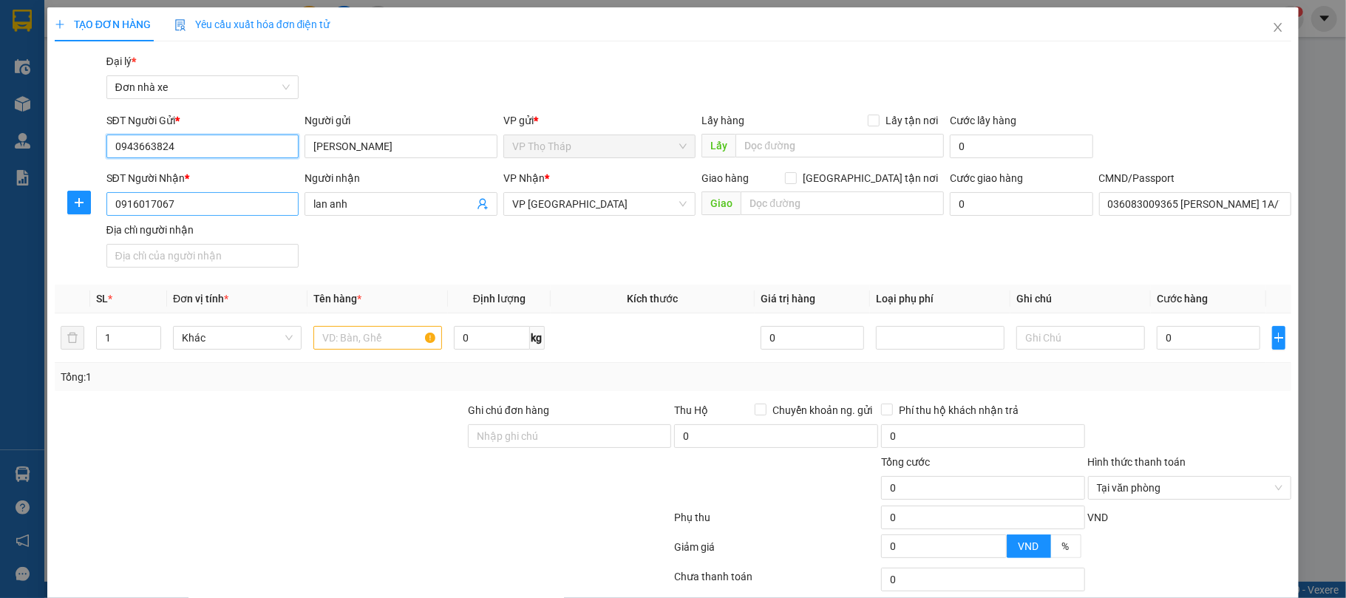
type input "0943663824"
drag, startPoint x: 197, startPoint y: 202, endPoint x: 69, endPoint y: 204, distance: 127.2
click at [69, 204] on div "SĐT Người Nhận * 0916017067 Người nhận lan anh VP Nhận * VP Nam Định Giao hàng …" at bounding box center [673, 221] width 1240 height 103
type input "0986470333"
click at [407, 245] on div "SĐT Người Nhận * 0986470333 0986470333 Người nhận lan anh VP Nhận * VP Nam Định…" at bounding box center [699, 221] width 1192 height 103
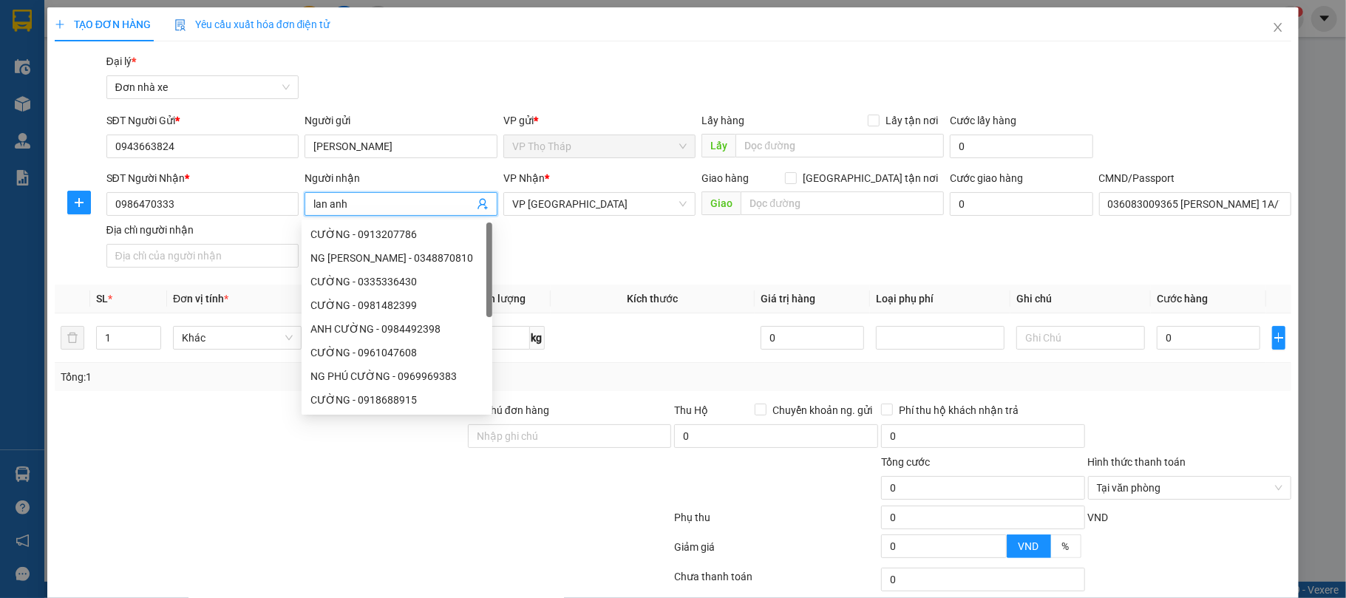
drag, startPoint x: 389, startPoint y: 204, endPoint x: 307, endPoint y: 204, distance: 81.3
click at [307, 204] on span "lan anh" at bounding box center [401, 204] width 193 height 24
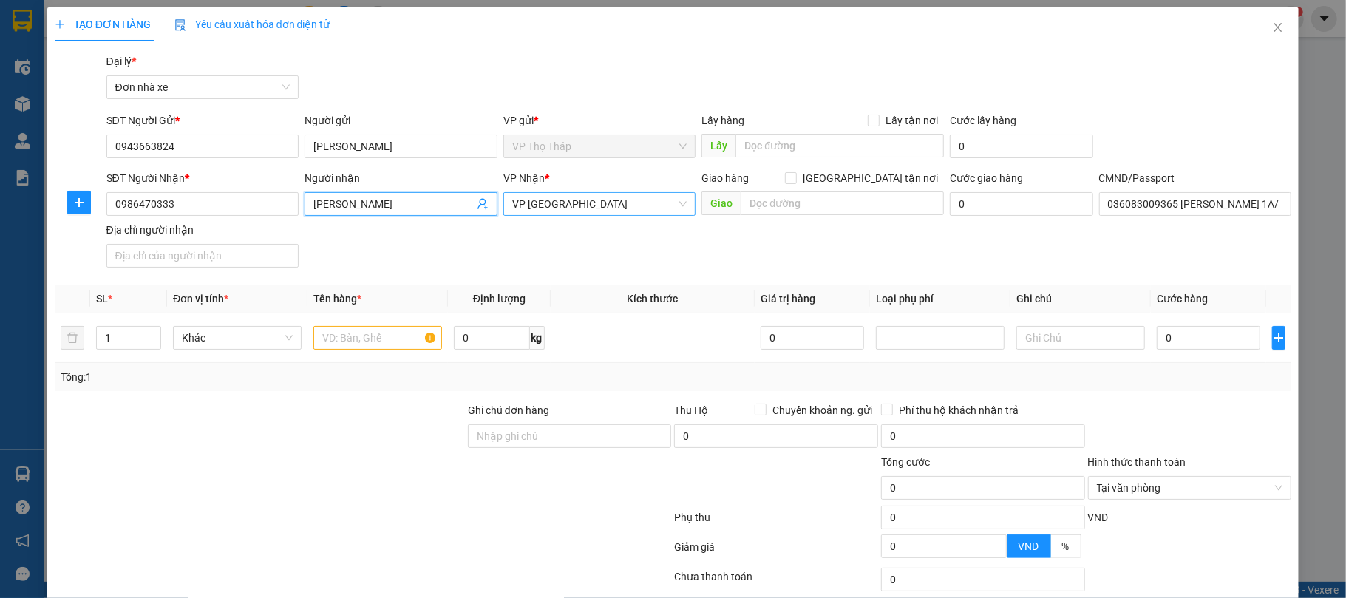
click at [598, 205] on span "VP [GEOGRAPHIC_DATA]" at bounding box center [599, 204] width 175 height 22
type input "DUY MONG"
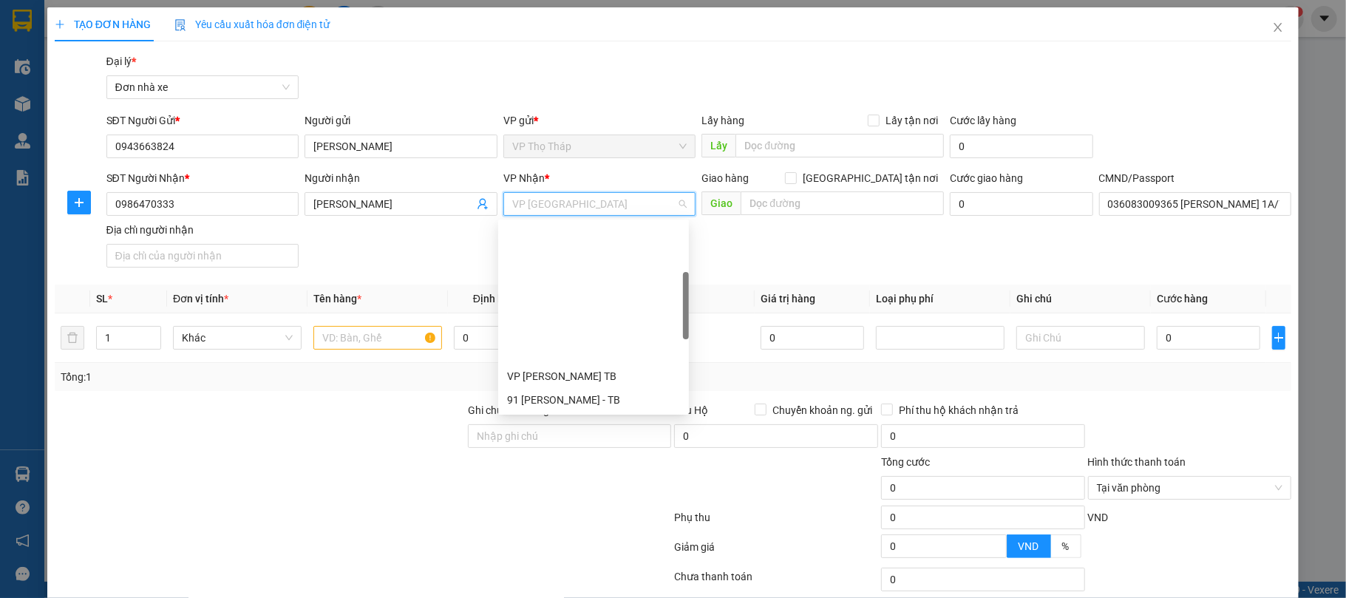
scroll to position [166, 0]
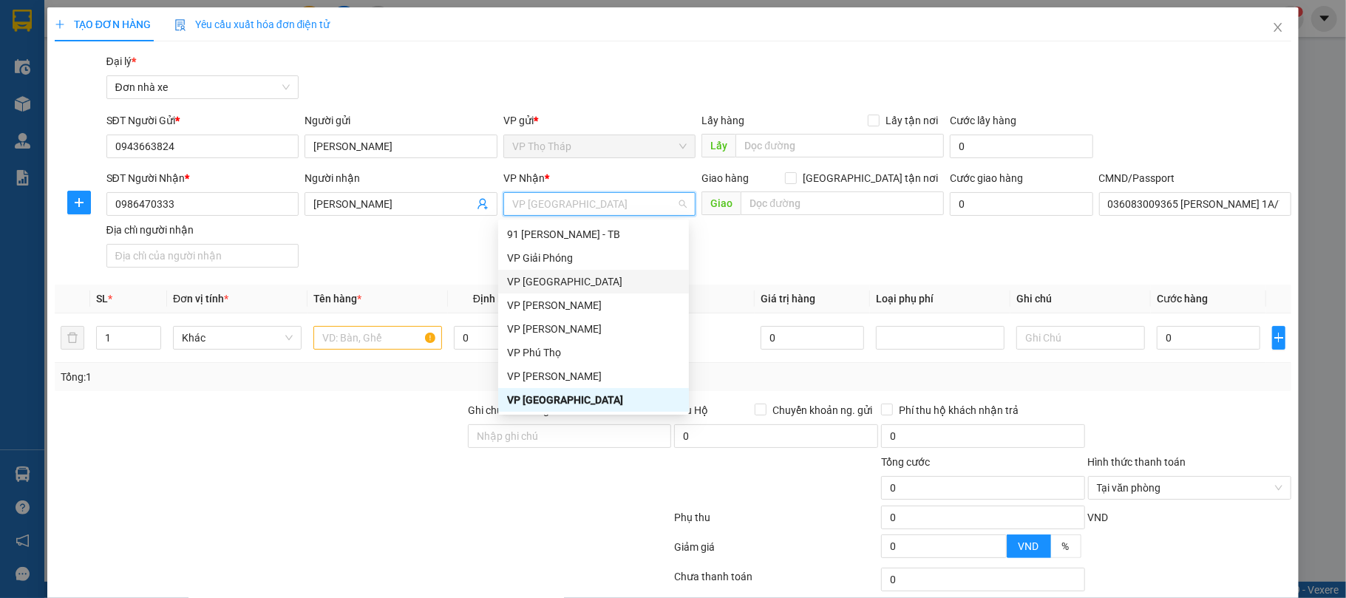
click at [587, 279] on div "VP Phù Ninh" at bounding box center [593, 281] width 173 height 16
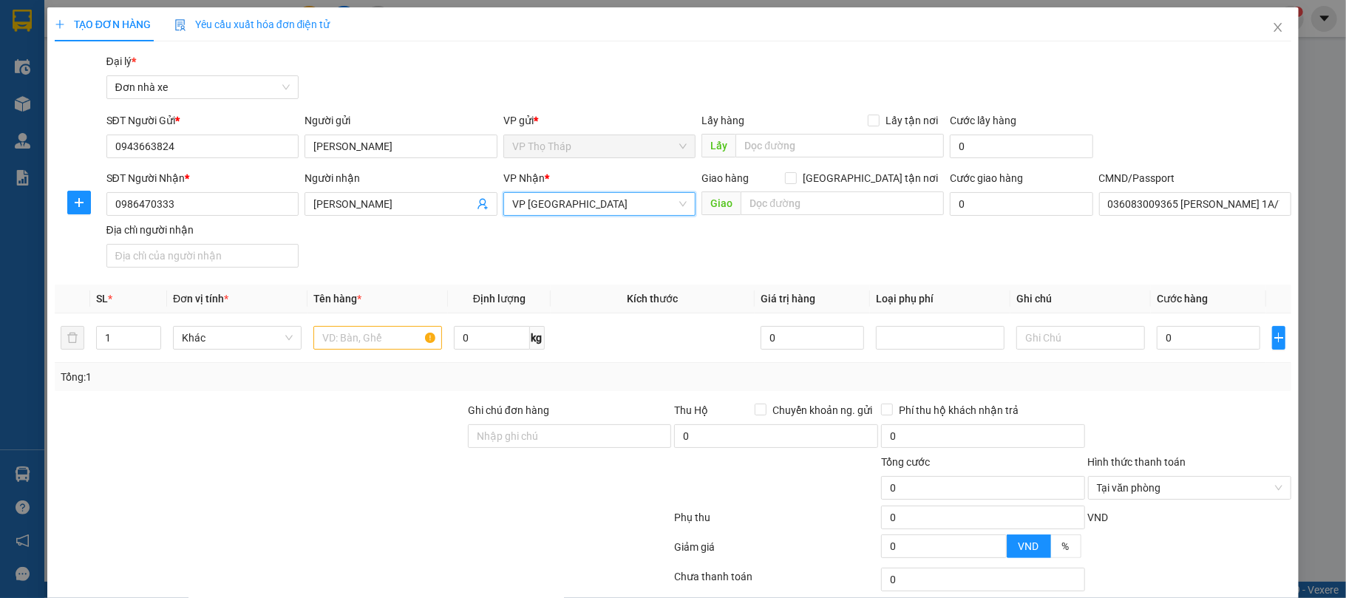
click at [580, 191] on div "VP Nhận *" at bounding box center [599, 181] width 193 height 22
click at [578, 207] on span "VP Phù Ninh" at bounding box center [599, 204] width 175 height 22
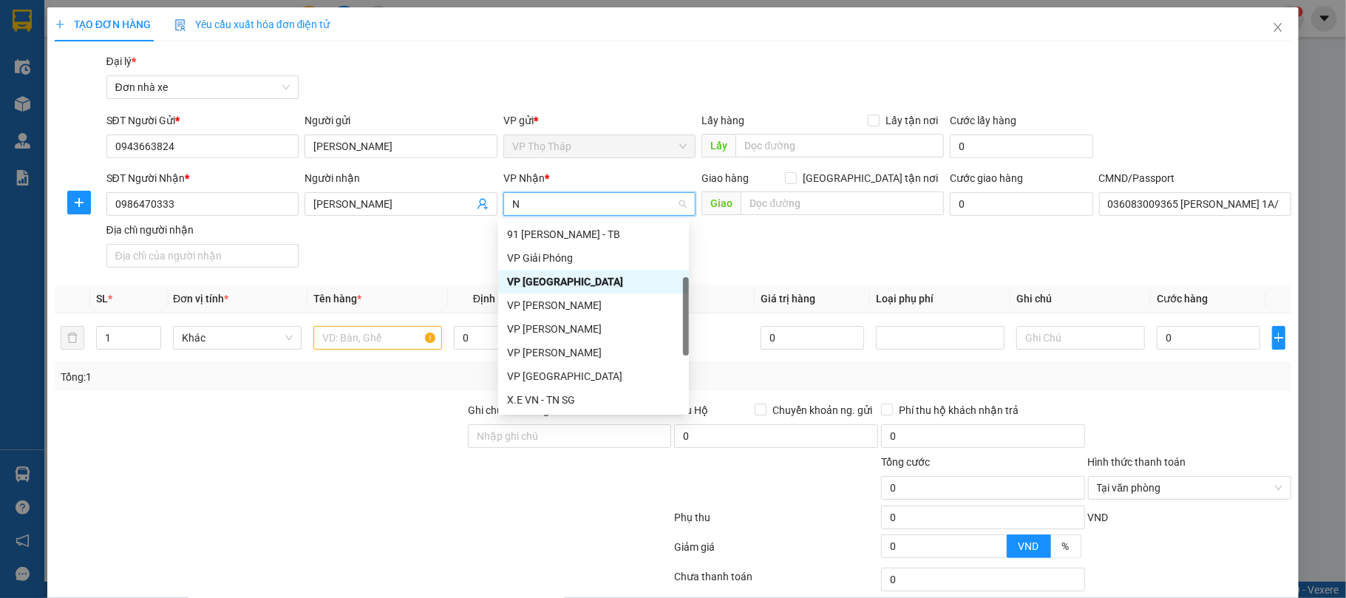
type input "NB"
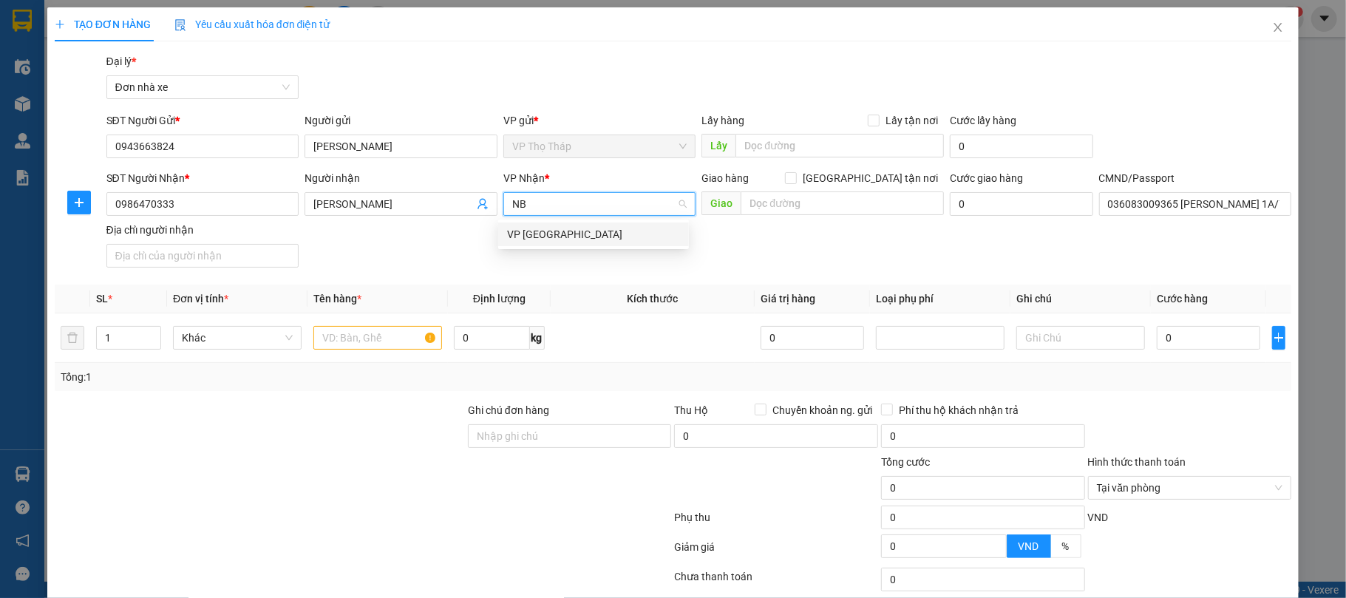
click at [565, 237] on div "VP [GEOGRAPHIC_DATA]" at bounding box center [593, 234] width 173 height 16
click at [377, 329] on input "text" at bounding box center [377, 338] width 129 height 24
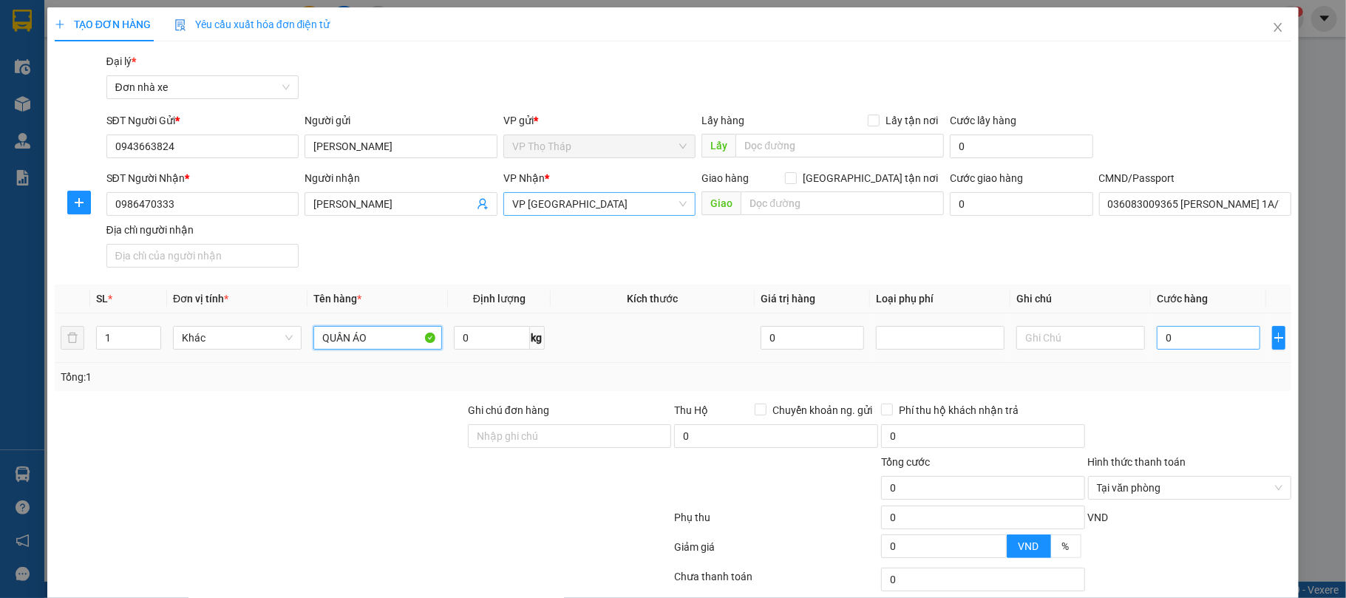
type input "QUẦN ÁO"
click at [1190, 344] on input "0" at bounding box center [1208, 338] width 103 height 24
type input "3"
type input "30"
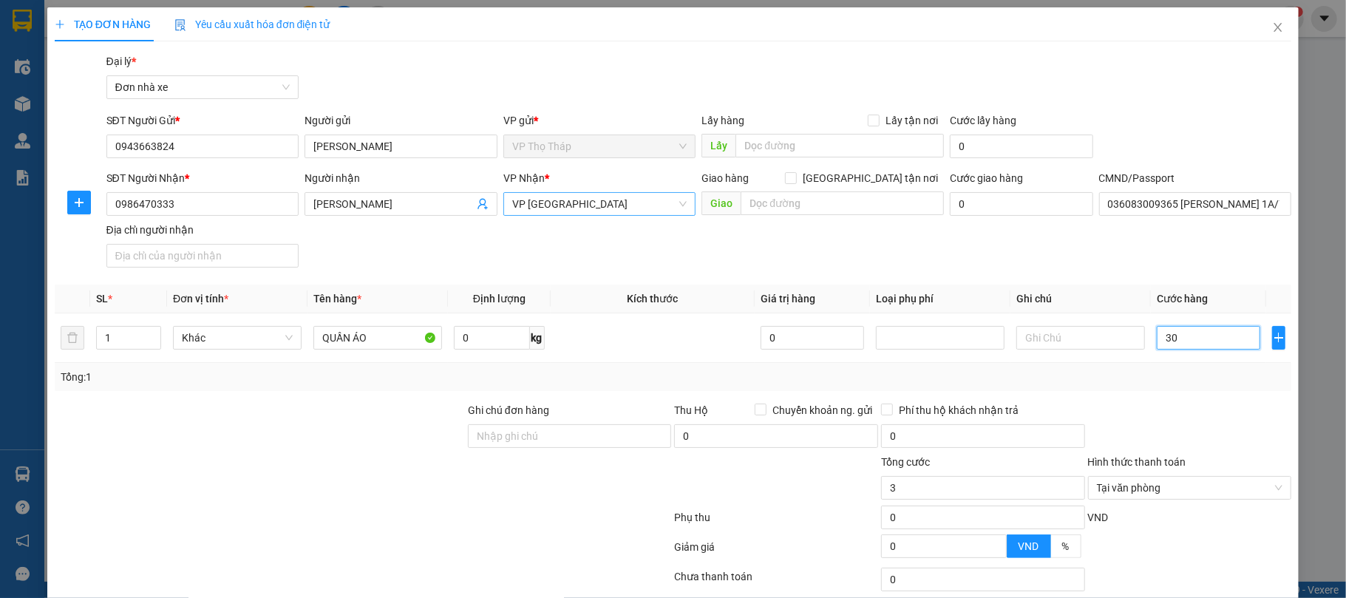
type input "30"
type input "30.000"
click at [482, 340] on input "0" at bounding box center [491, 338] width 75 height 24
type input "5"
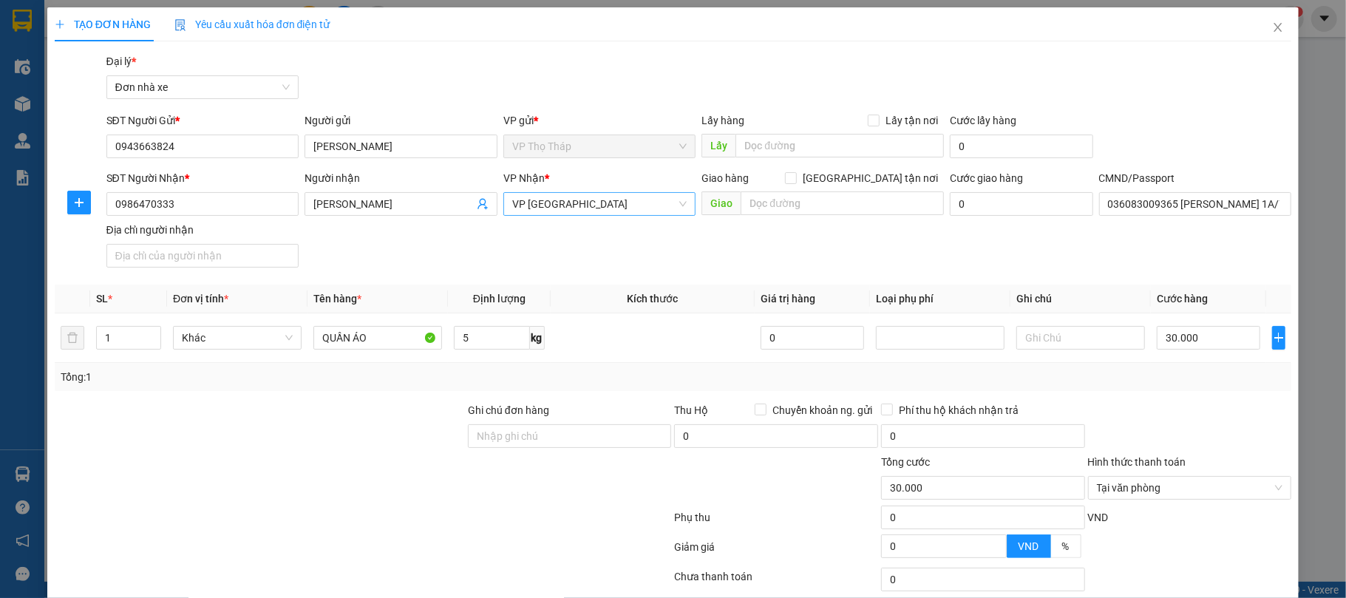
click at [1021, 411] on div "Phí thu hộ khách nhận trả" at bounding box center [983, 410] width 204 height 16
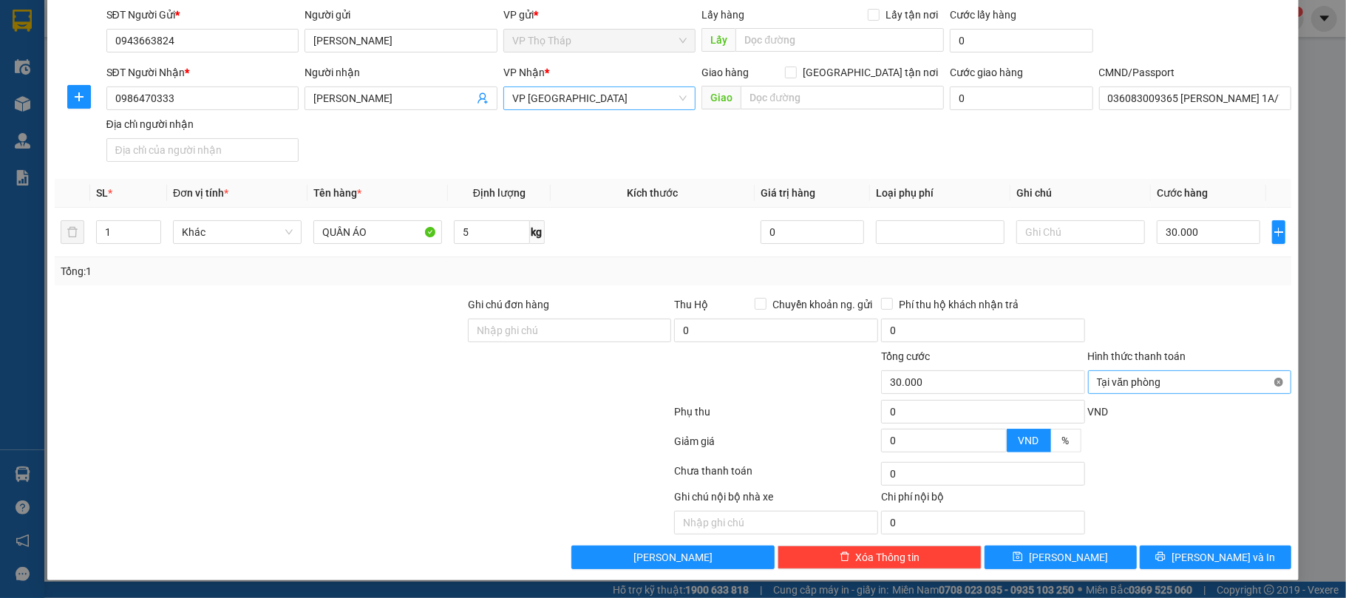
type input "30.000"
click at [1199, 554] on span "Lưu và In" at bounding box center [1223, 557] width 103 height 16
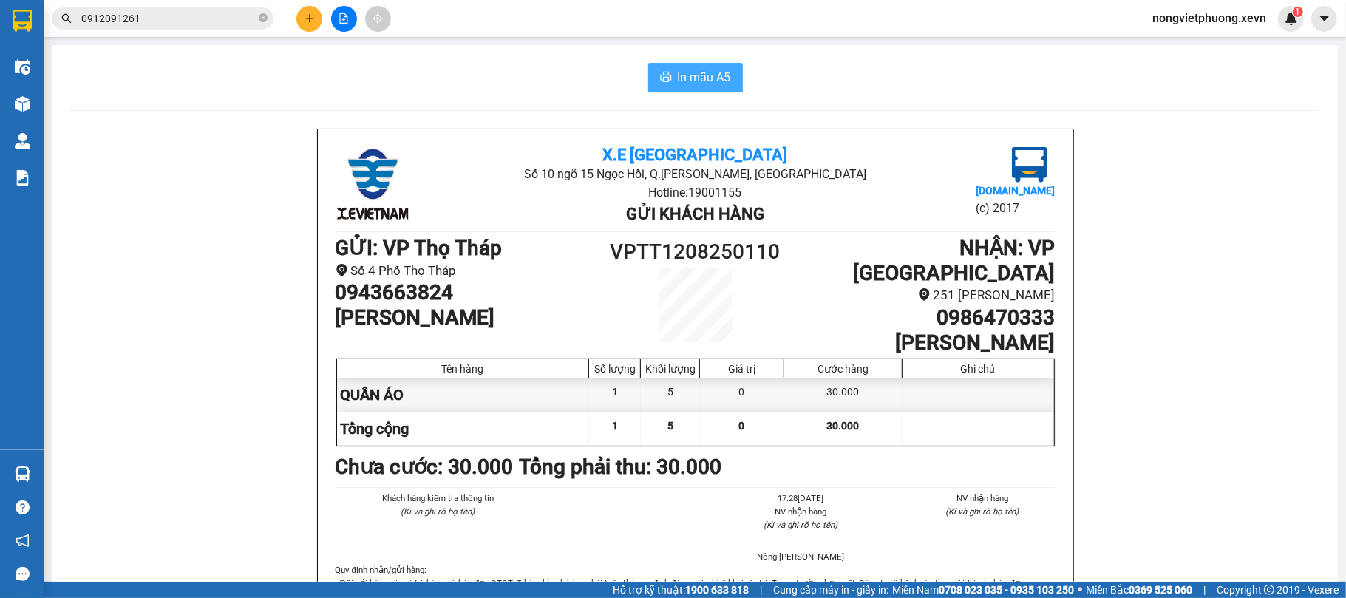
click at [696, 83] on span "In mẫu A5" at bounding box center [704, 77] width 53 height 18
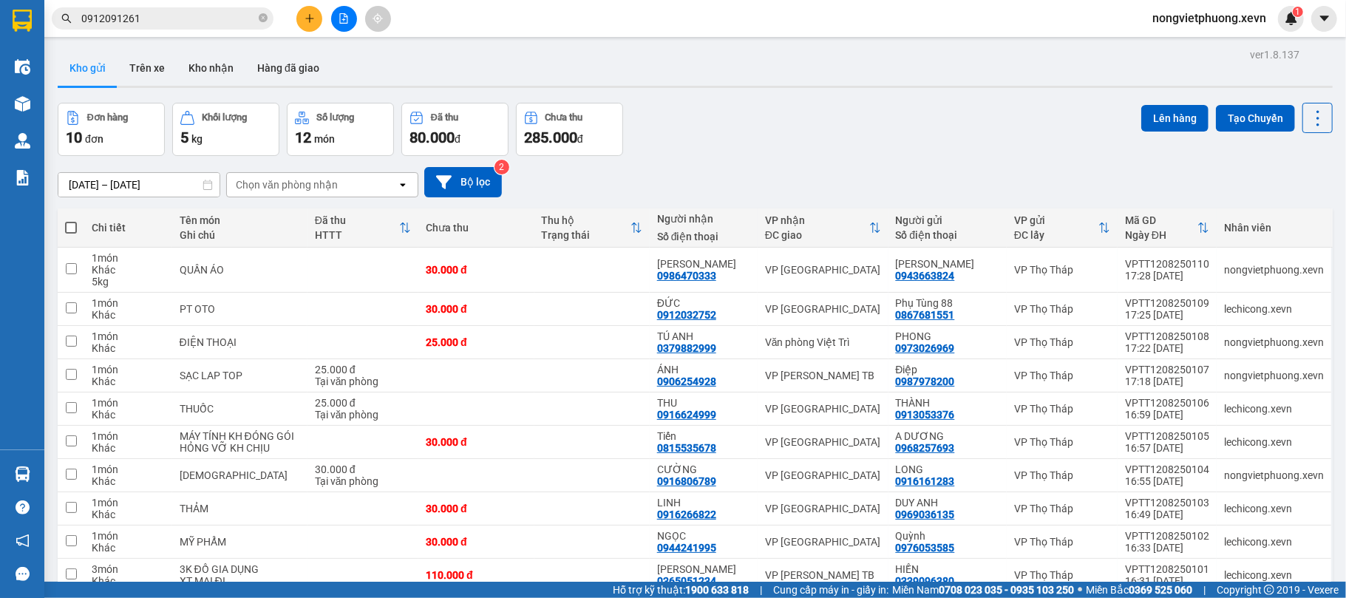
click at [305, 13] on icon "plus" at bounding box center [310, 18] width 10 height 10
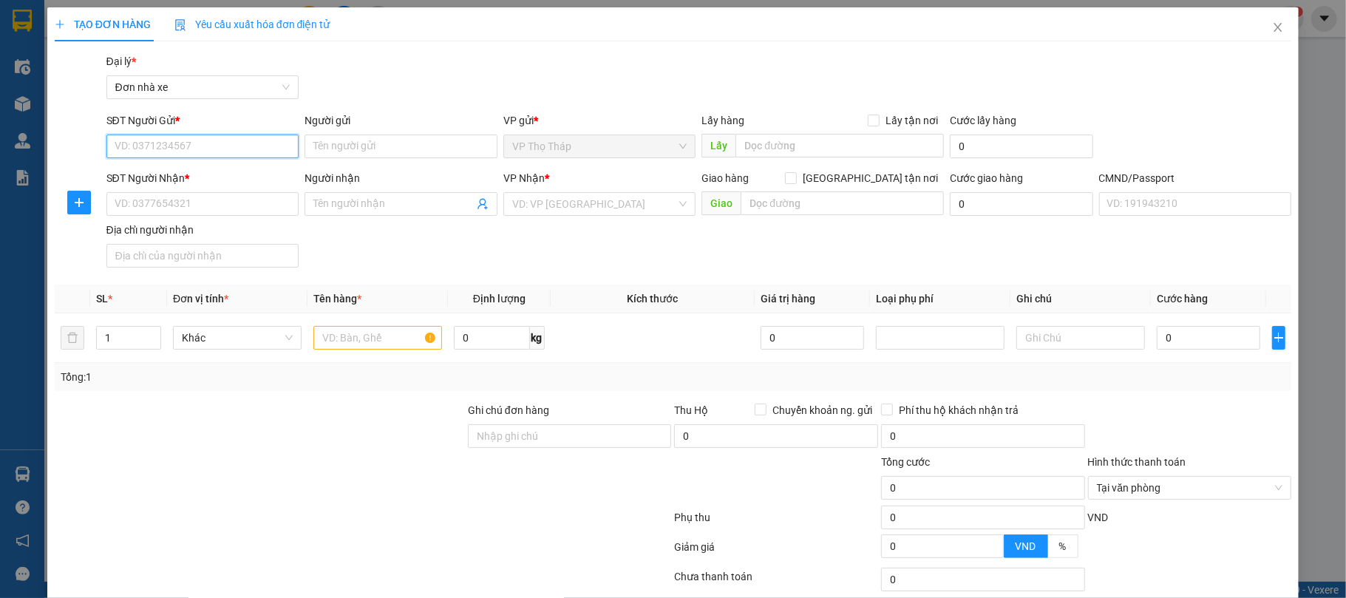
click at [216, 152] on input "SĐT Người Gửi *" at bounding box center [202, 147] width 193 height 24
type input "0917250896"
click at [220, 171] on div "0917250896 - TÚ ANH" at bounding box center [200, 177] width 173 height 16
type input "TÚ ANH"
type input "0915005042"
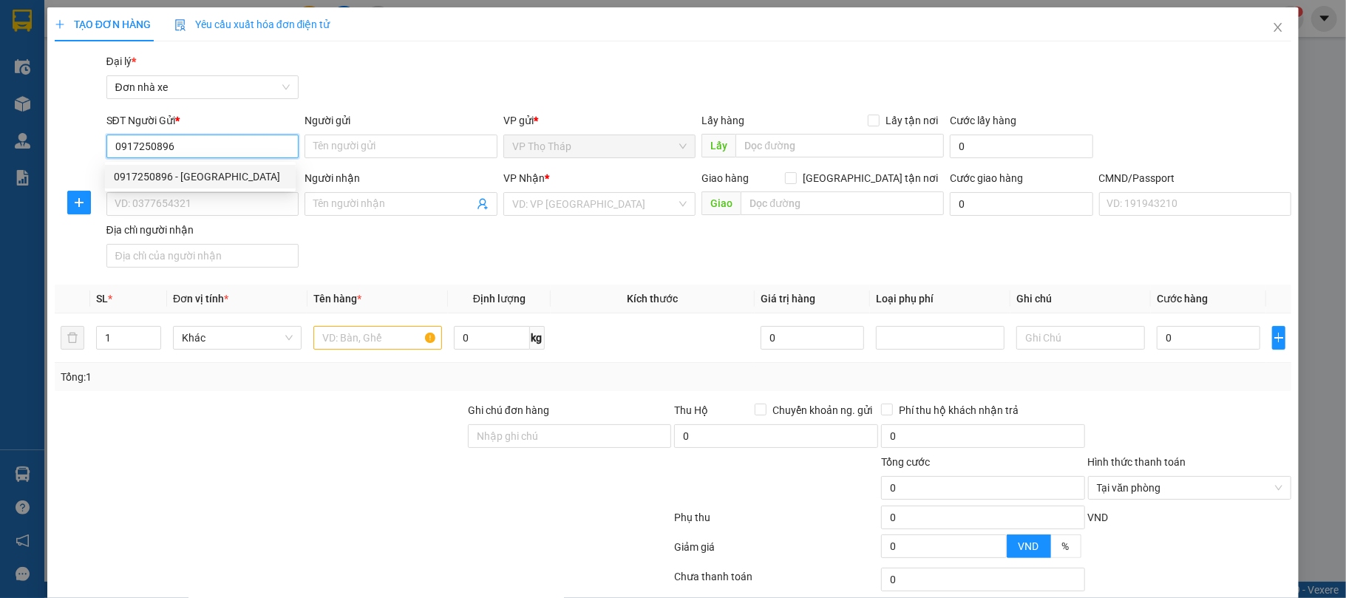
type input "THĂNG"
type input "036060006852 TRẦN TRÍ THĂNG, 148 VĂN CAO"
type input "0917250896"
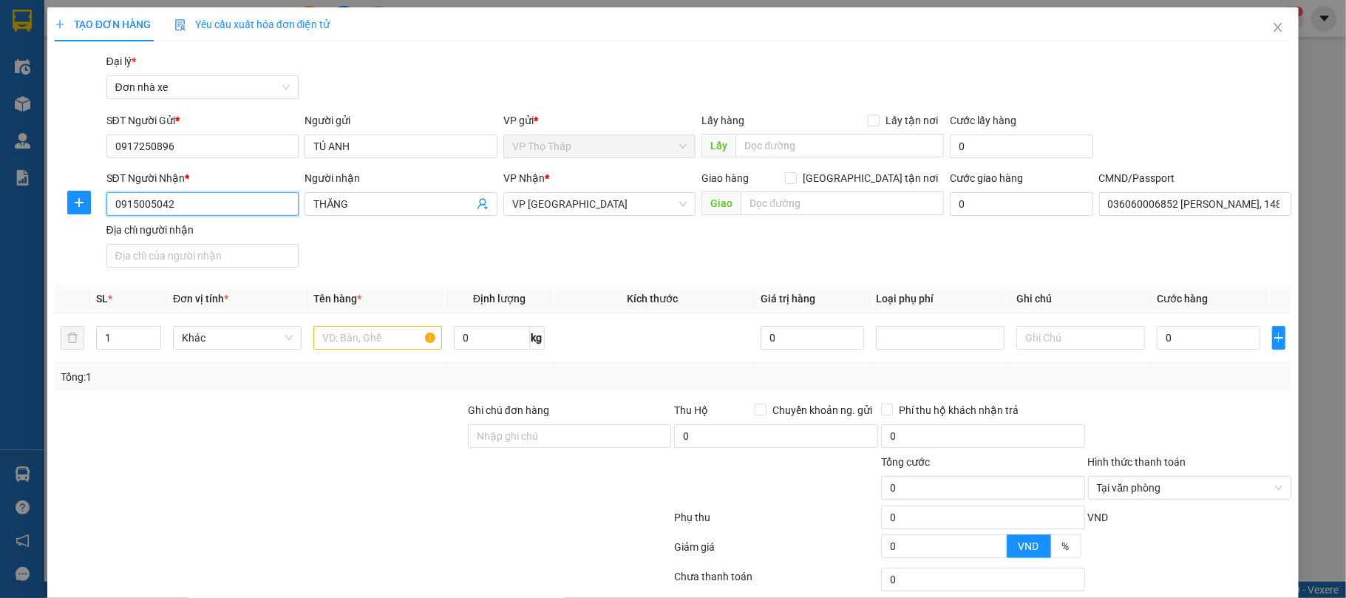
drag, startPoint x: 15, startPoint y: 197, endPoint x: 0, endPoint y: 193, distance: 15.2
click at [0, 193] on div "TẠO ĐƠN HÀNG Yêu cầu xuất hóa đơn điện tử Transit Pickup Surcharge Ids Transit …" at bounding box center [673, 299] width 1346 height 598
type input "0915005042"
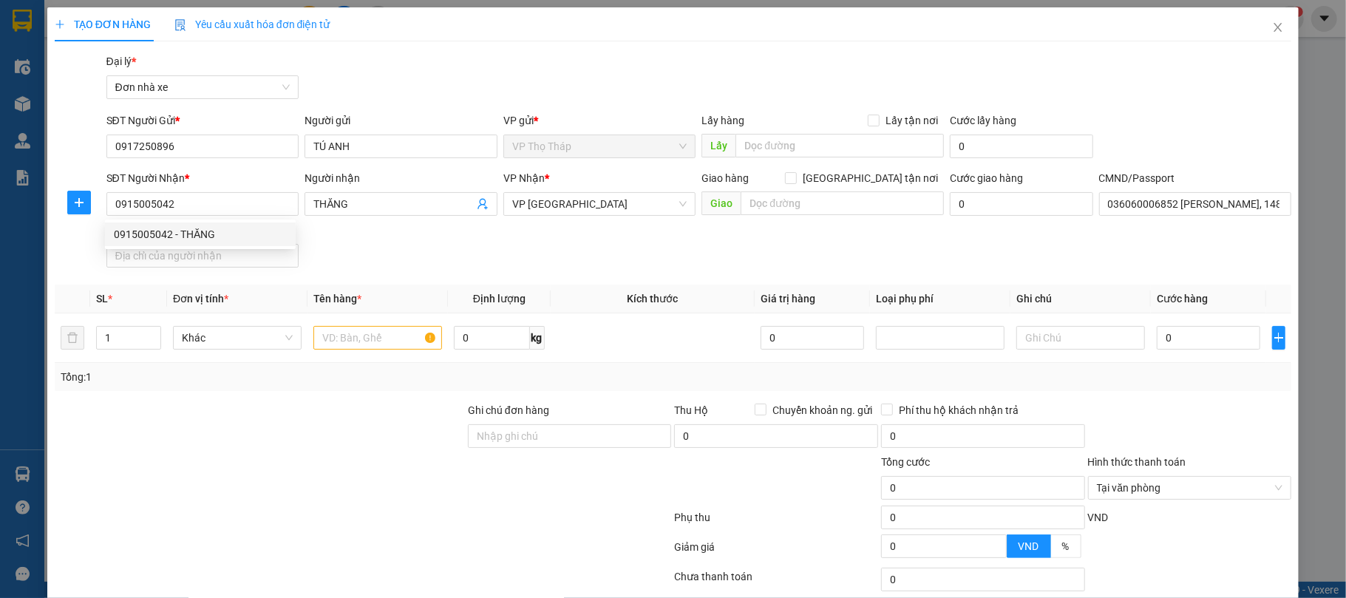
click at [403, 242] on div "SĐT Người Nhận * 0915005042 Người nhận THĂNG VP Nhận * VP Nam Định Giao hàng Gi…" at bounding box center [699, 221] width 1192 height 103
click at [346, 344] on input "text" at bounding box center [377, 338] width 129 height 24
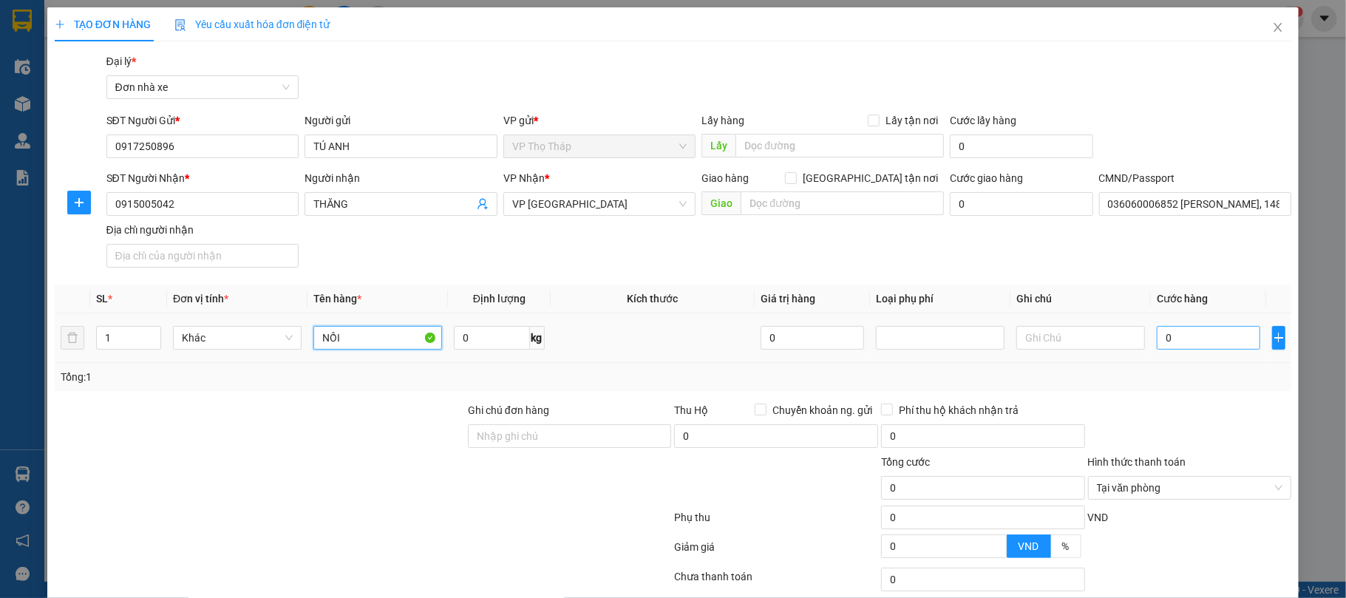
type input "NỒI"
click at [1225, 337] on input "0" at bounding box center [1208, 338] width 103 height 24
type input "3"
type input "35"
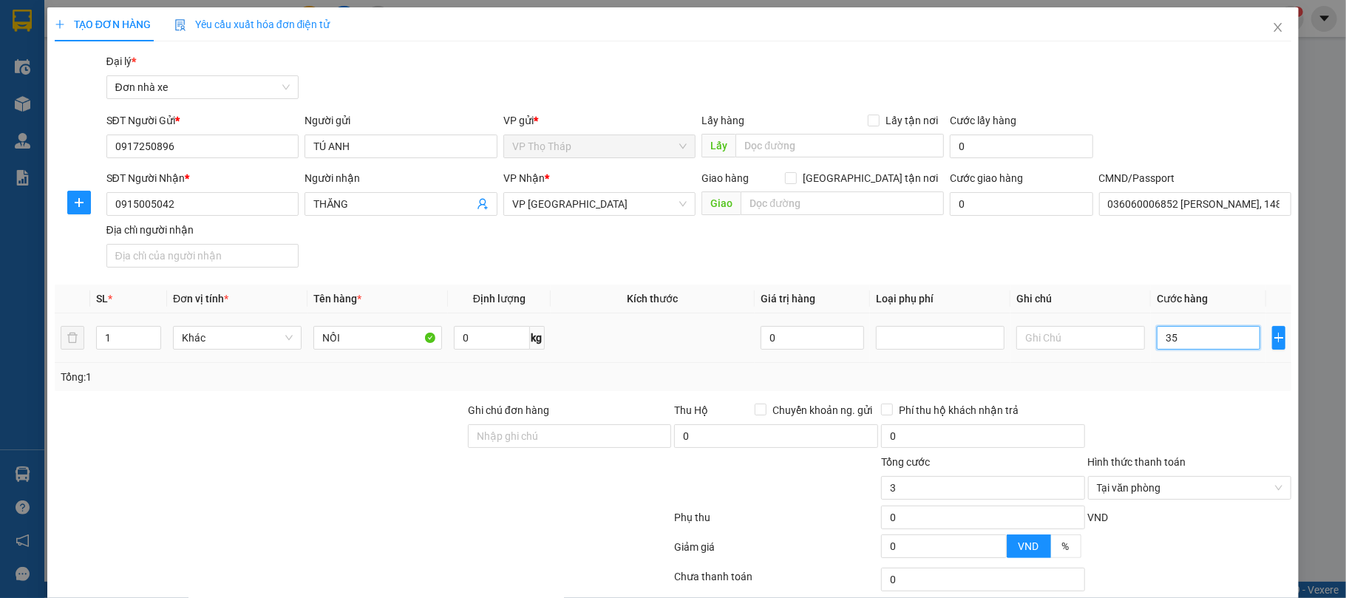
type input "35"
click at [1200, 382] on div "Tổng: 1" at bounding box center [674, 377] width 1226 height 16
type input "35.000"
click at [503, 333] on input "0" at bounding box center [491, 338] width 75 height 24
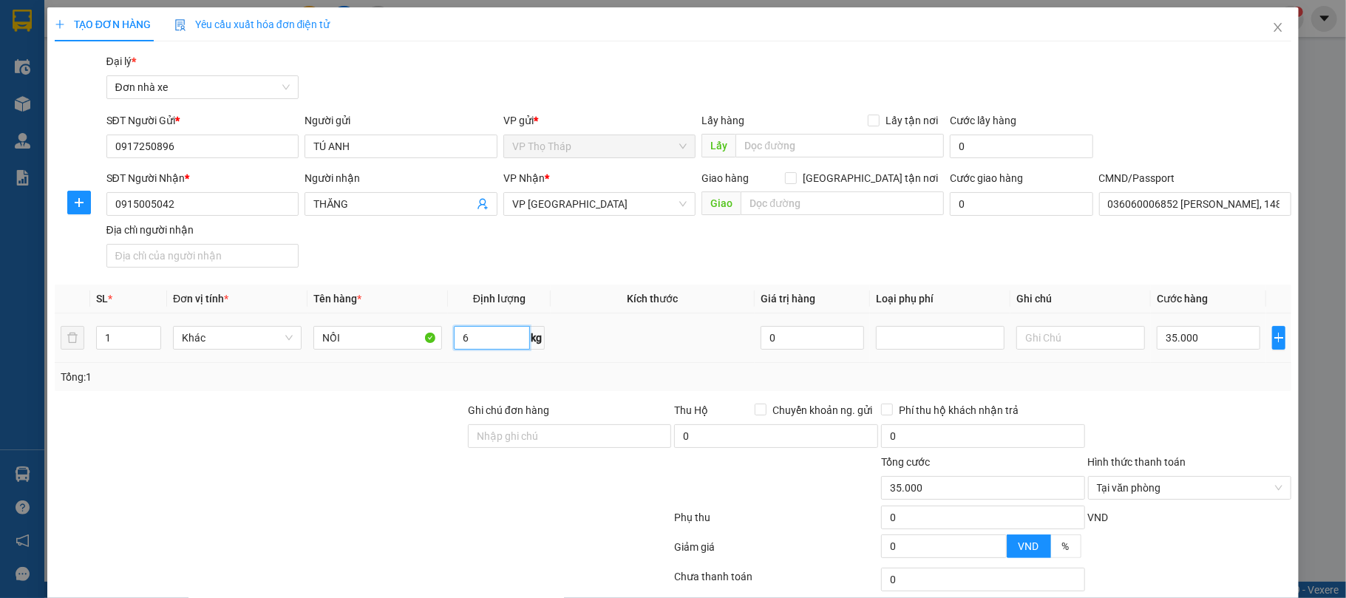
type input "6"
click at [554, 364] on div "Tổng: 1" at bounding box center [673, 377] width 1237 height 28
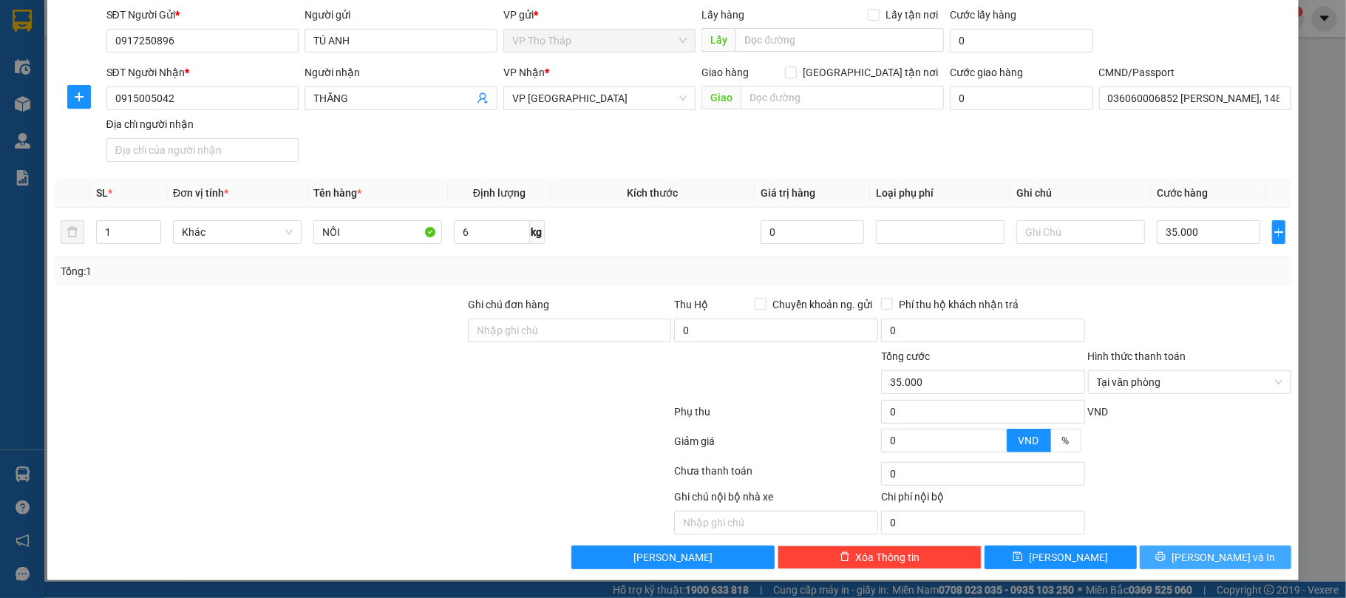
click at [1213, 548] on button "Lưu và In" at bounding box center [1216, 557] width 152 height 24
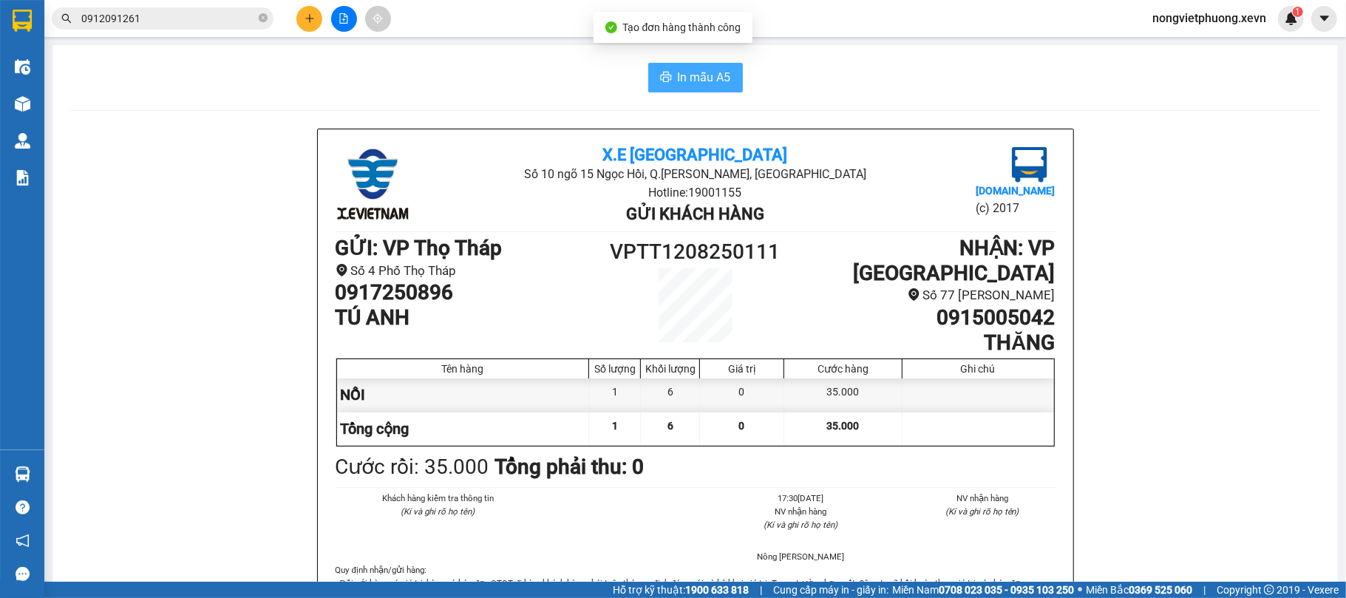
click at [704, 69] on span "In mẫu A5" at bounding box center [704, 77] width 53 height 18
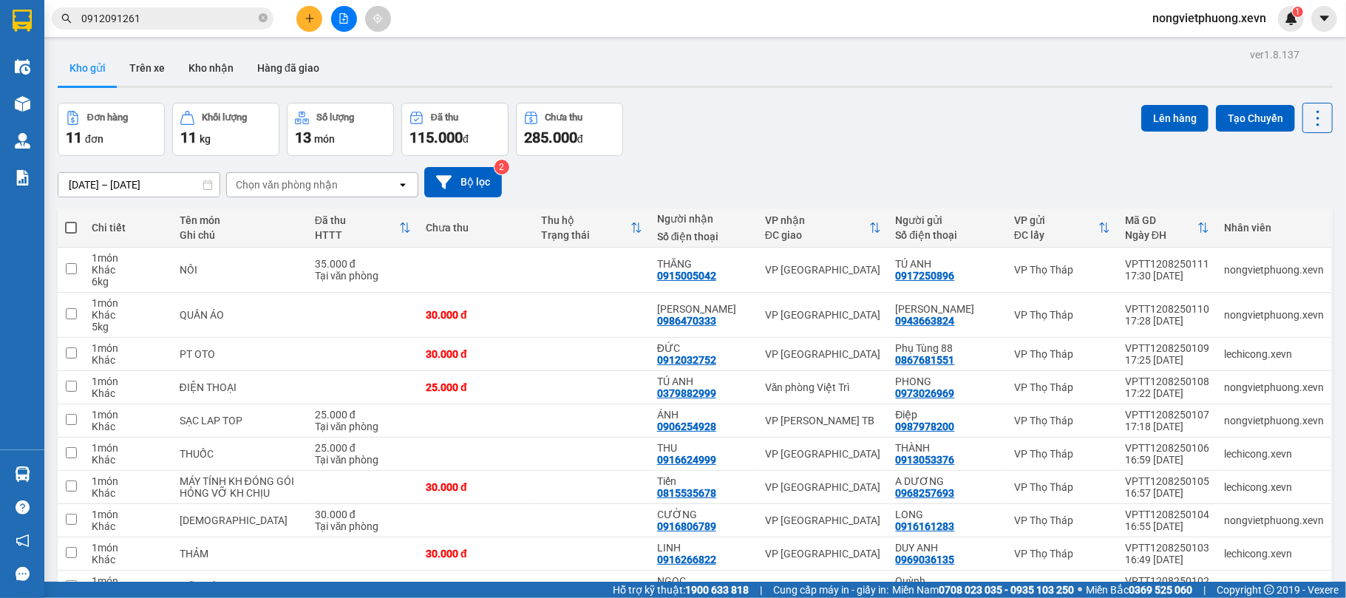
click at [309, 22] on icon "plus" at bounding box center [310, 18] width 10 height 10
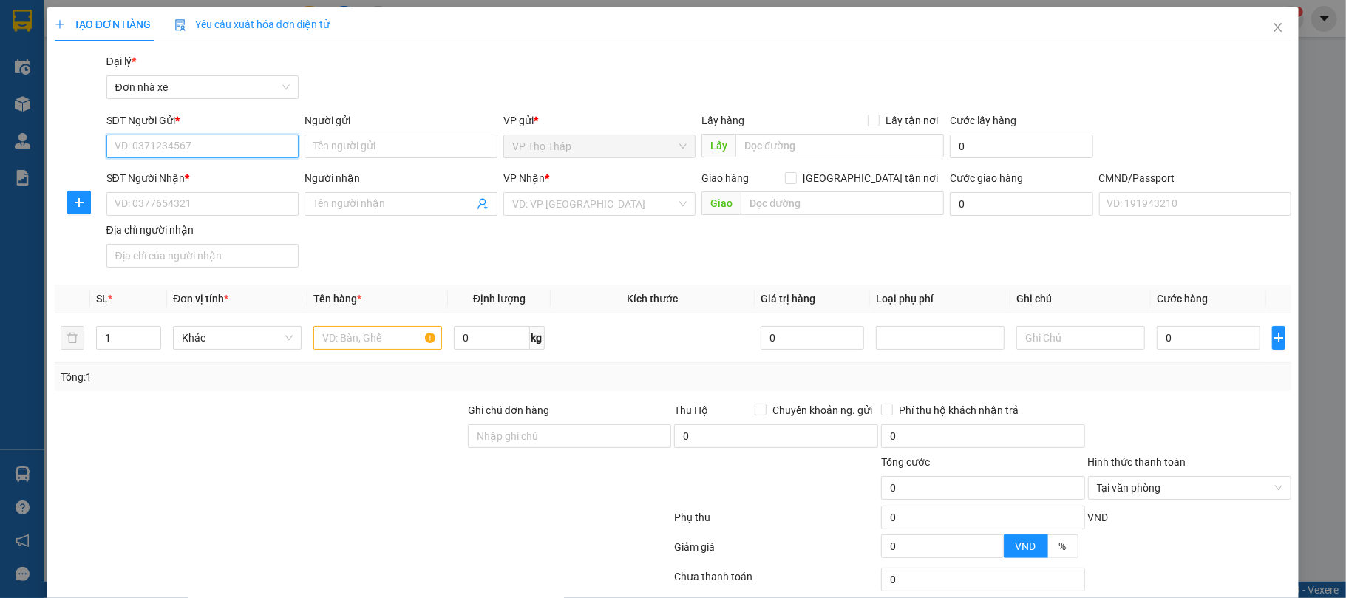
click at [240, 154] on input "SĐT Người Gửi *" at bounding box center [202, 147] width 193 height 24
type input "0971651888"
click at [237, 178] on div "0971651888 - NGỌC ANH" at bounding box center [200, 177] width 173 height 16
type input "NGỌC ANH"
type input "0986176666"
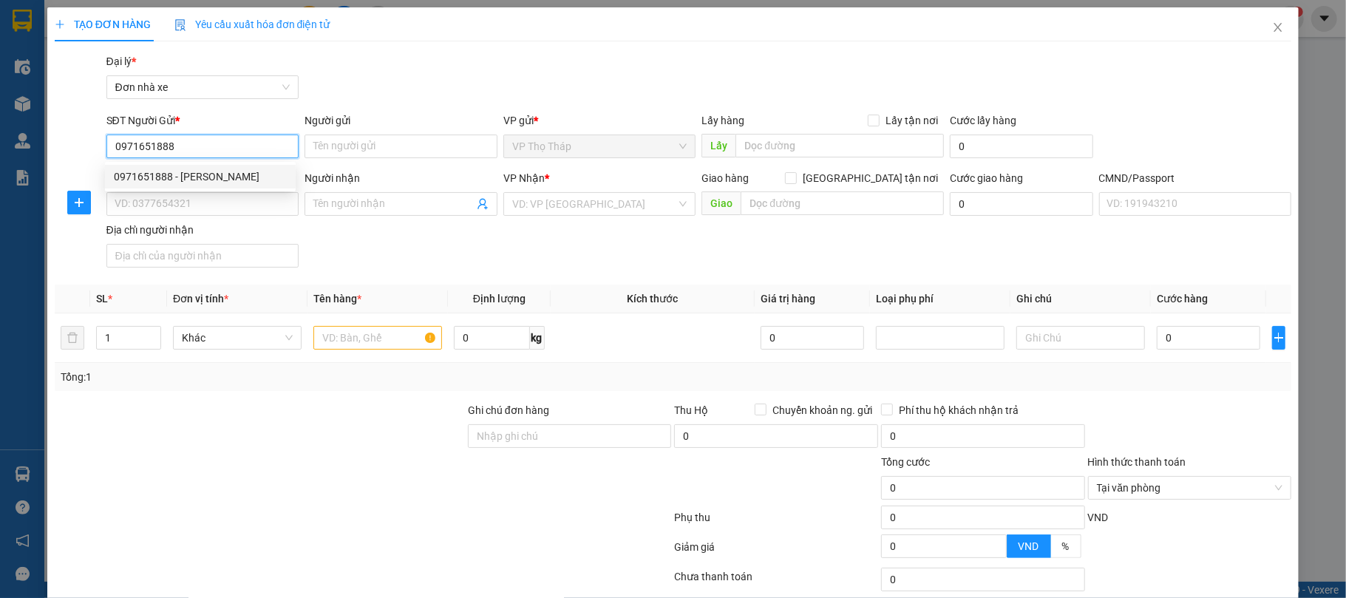
type input "CHUNG"
type input "TRUNG CHÍNH CHỦ"
type input "0971651888"
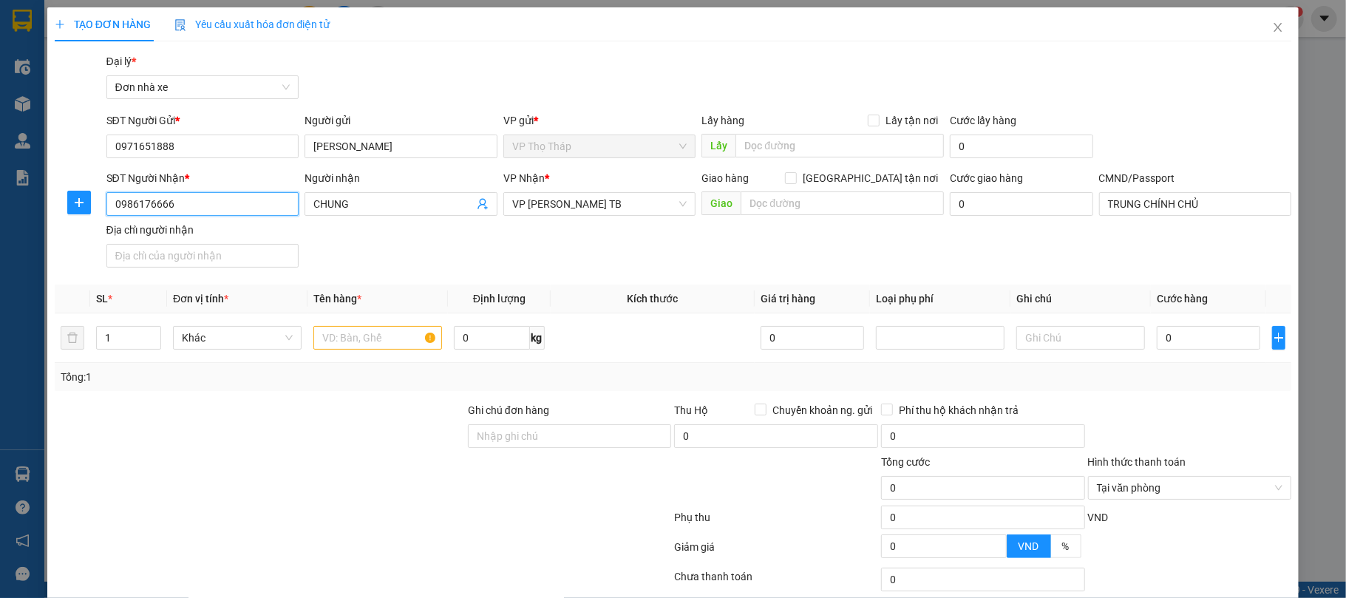
click at [240, 211] on input "0986176666" at bounding box center [202, 204] width 193 height 24
drag, startPoint x: 240, startPoint y: 211, endPoint x: 125, endPoint y: 187, distance: 117.9
click at [125, 187] on div "SĐT Người Nhận * 0986176666 0986176666" at bounding box center [202, 196] width 193 height 52
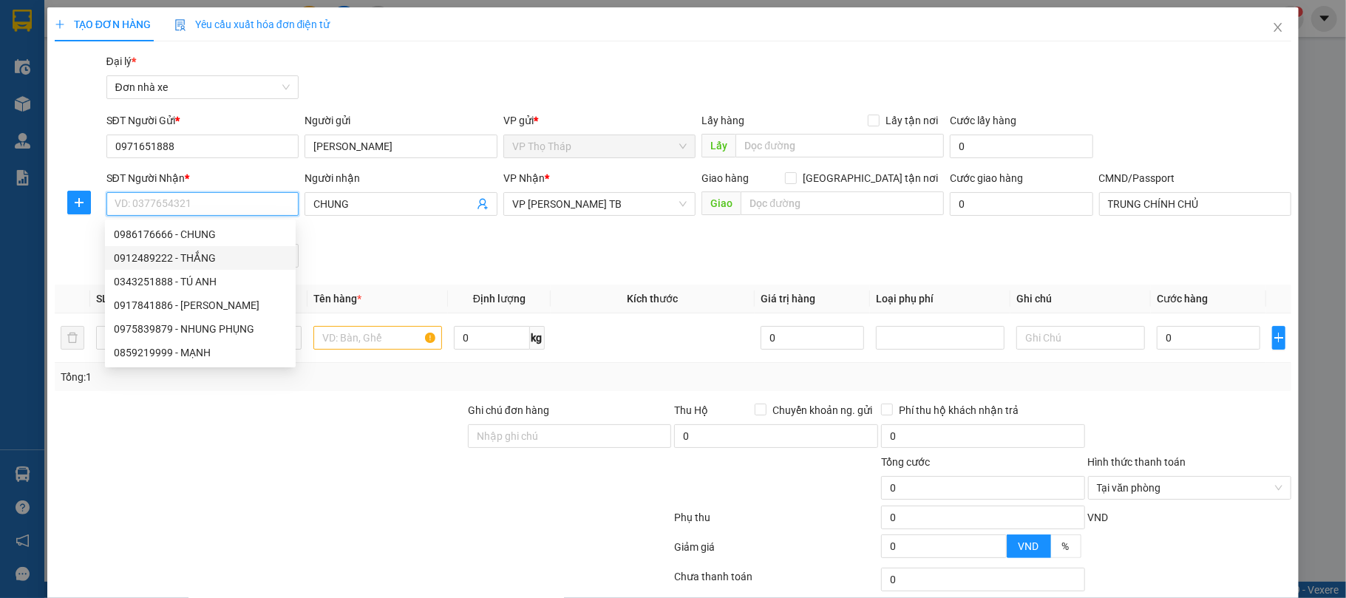
click at [198, 263] on div "0912489222 - THẮNG" at bounding box center [200, 258] width 173 height 16
type input "0912489222"
type input "THẮNG"
type input "LÊ XUÂN TRƯỜNG 0395872789"
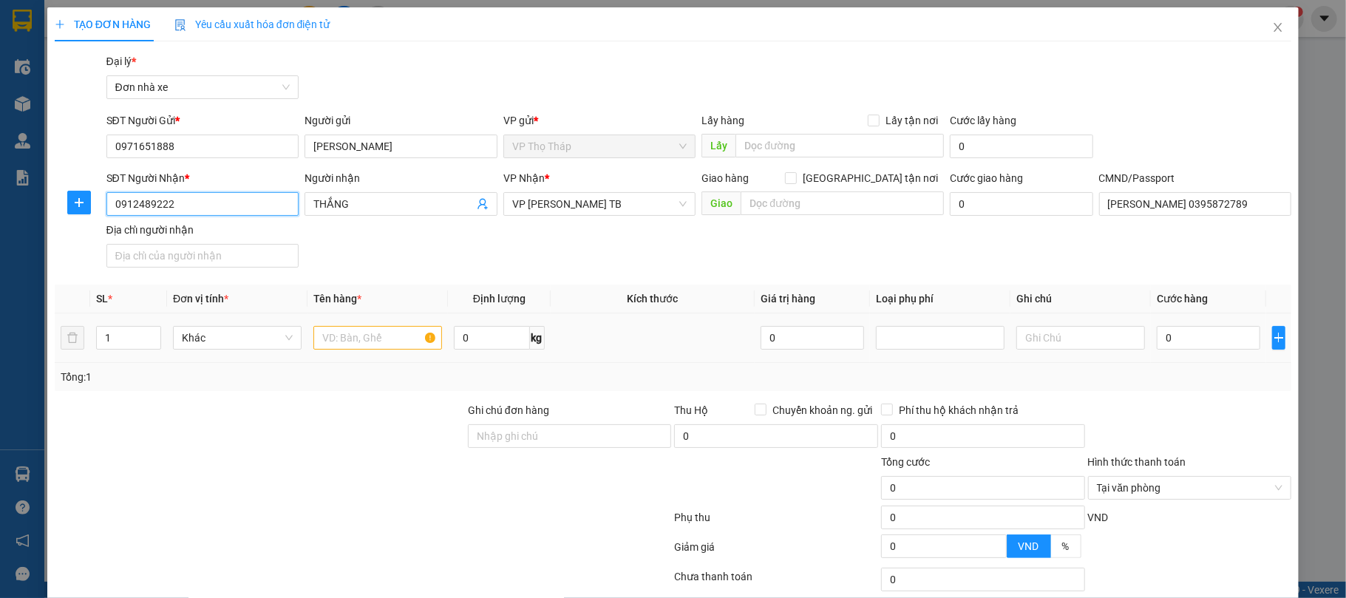
type input "0912489222"
click at [341, 347] on input "text" at bounding box center [377, 338] width 129 height 24
type input "SẠC ĐIỆN THOẠI"
click at [1199, 344] on input "0" at bounding box center [1208, 338] width 103 height 24
type input "2"
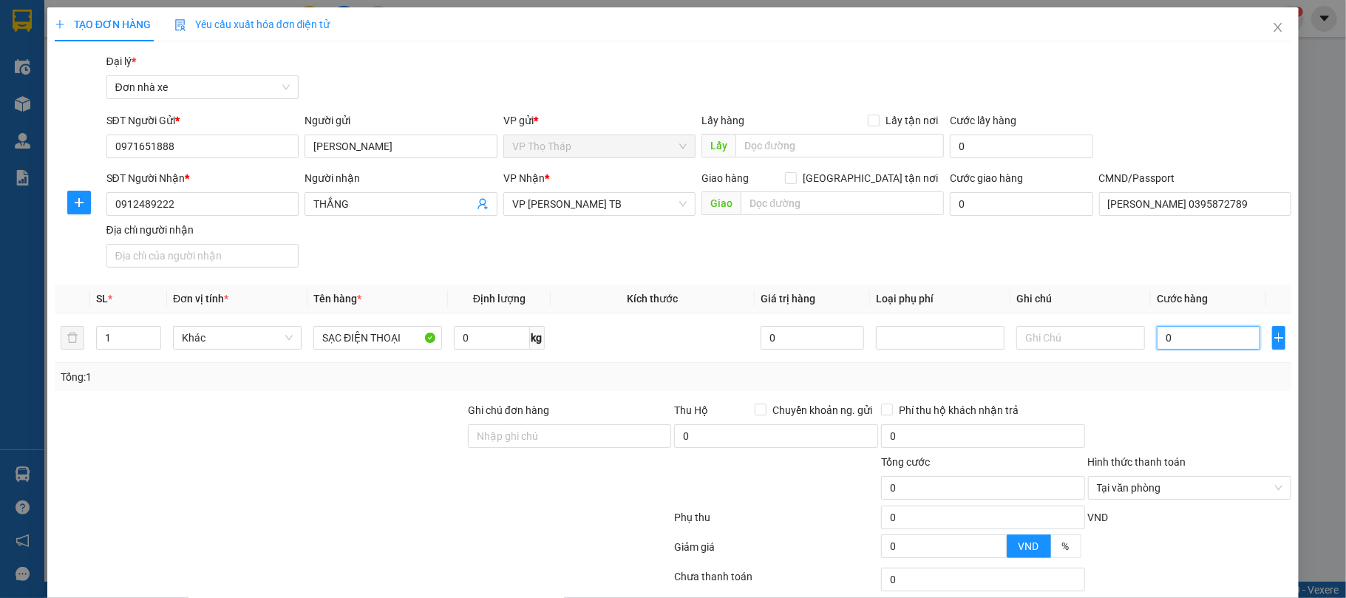
type input "2"
type input "25"
type input "25.000"
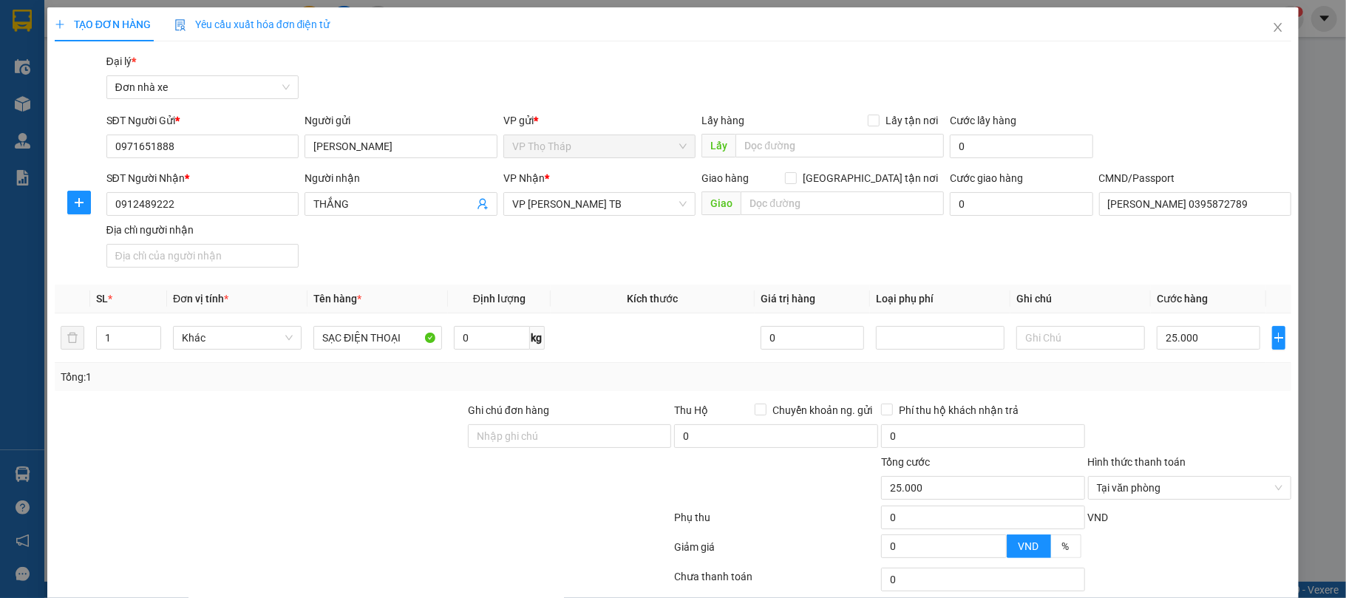
click at [1202, 391] on div "Tổng: 1" at bounding box center [673, 377] width 1237 height 28
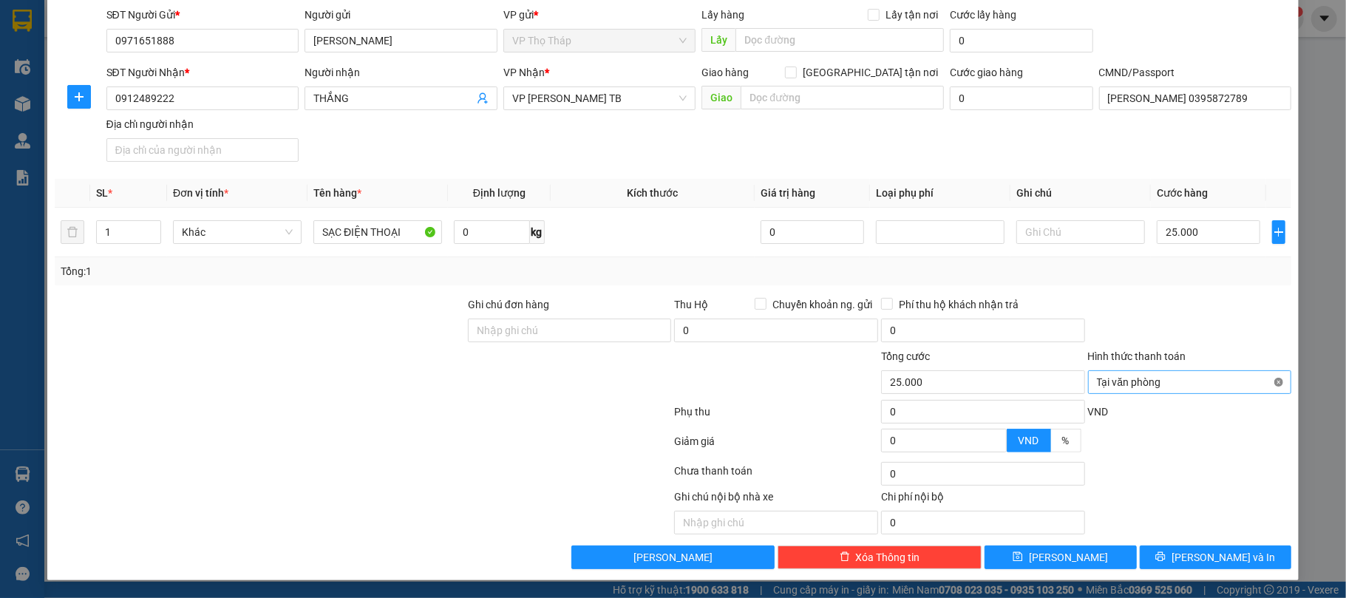
type input "25.000"
click at [1218, 547] on button "Lưu và In" at bounding box center [1216, 557] width 152 height 24
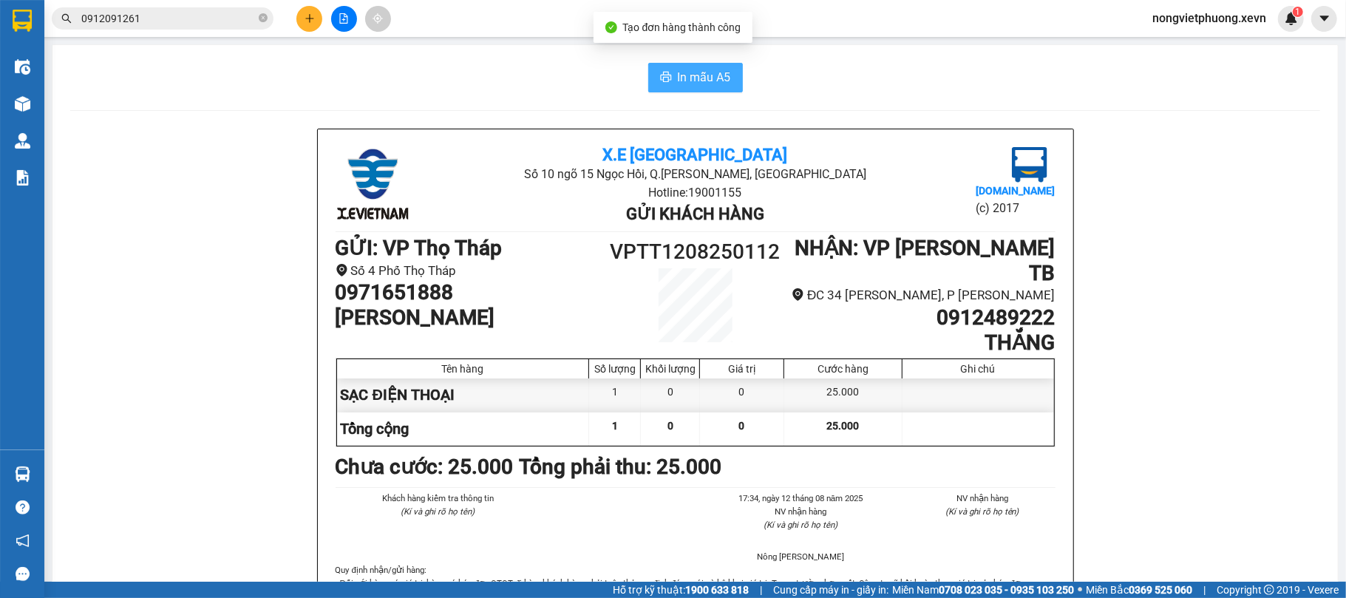
click at [707, 81] on span "In mẫu A5" at bounding box center [704, 77] width 53 height 18
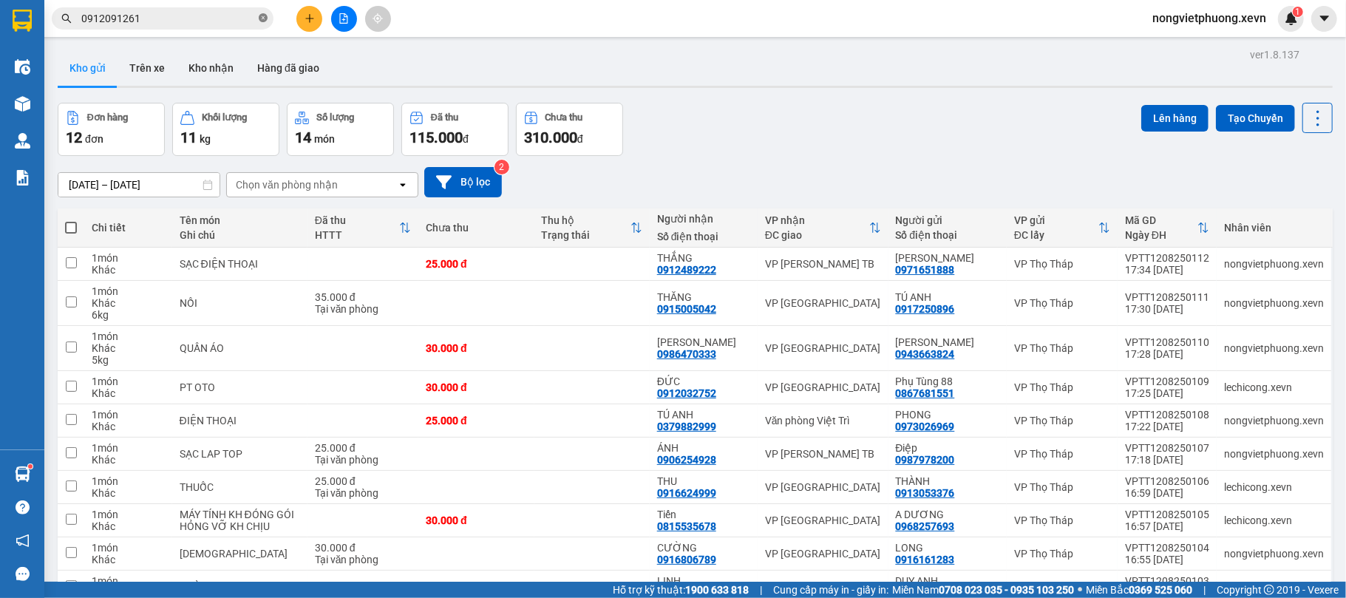
click at [267, 19] on icon "close-circle" at bounding box center [263, 17] width 9 height 9
click at [178, 7] on span at bounding box center [163, 18] width 222 height 22
click at [178, 13] on input "text" at bounding box center [168, 18] width 174 height 16
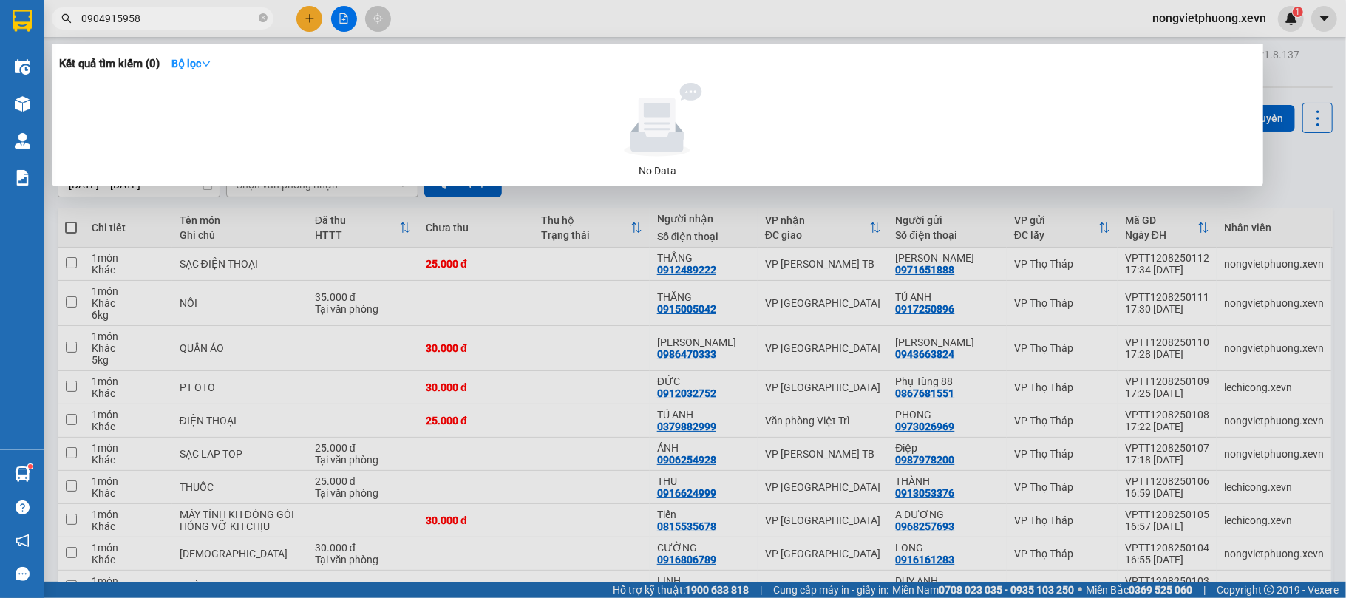
click at [121, 16] on input "0904915958" at bounding box center [168, 18] width 174 height 16
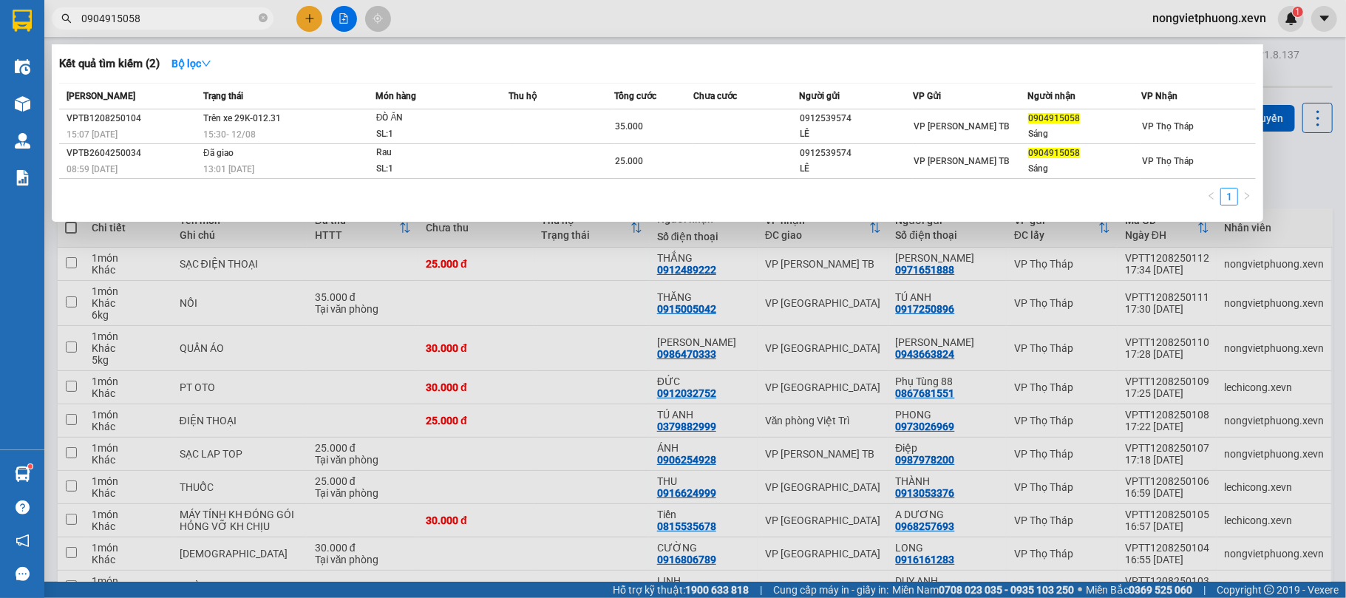
type input "0904915058"
click at [307, 21] on div at bounding box center [673, 299] width 1346 height 598
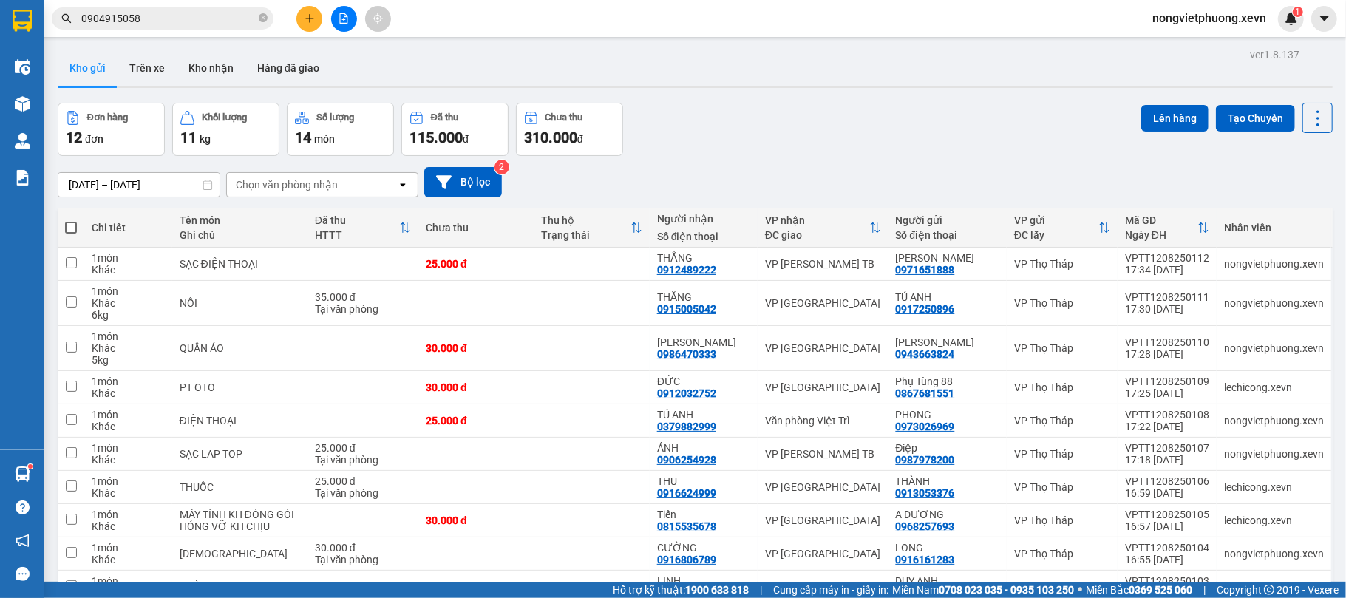
click at [306, 28] on button at bounding box center [309, 19] width 26 height 26
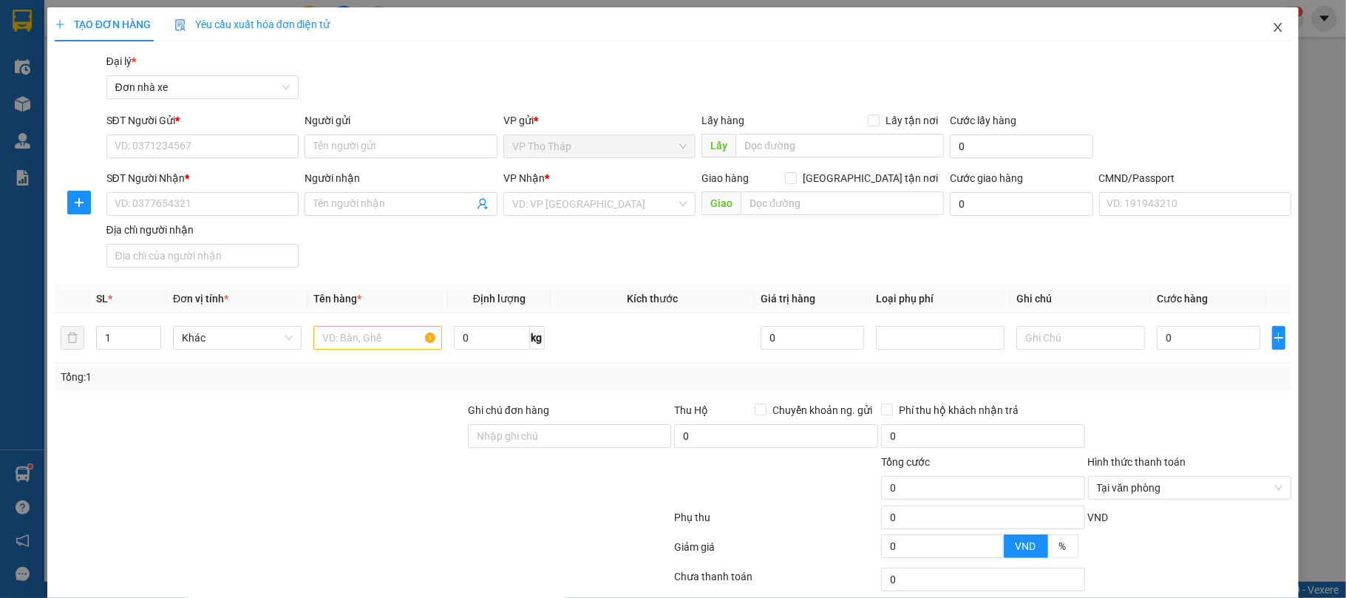
click at [1272, 27] on icon "close" at bounding box center [1278, 27] width 12 height 12
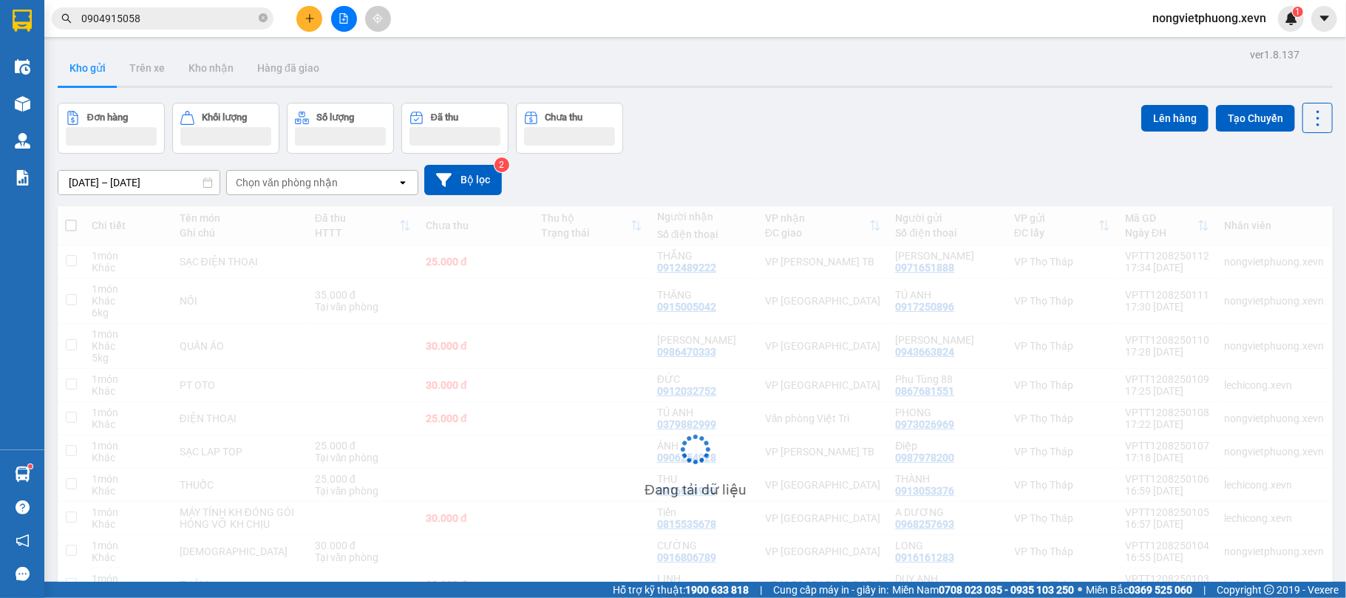
click at [175, 22] on input "0904915058" at bounding box center [168, 18] width 174 height 16
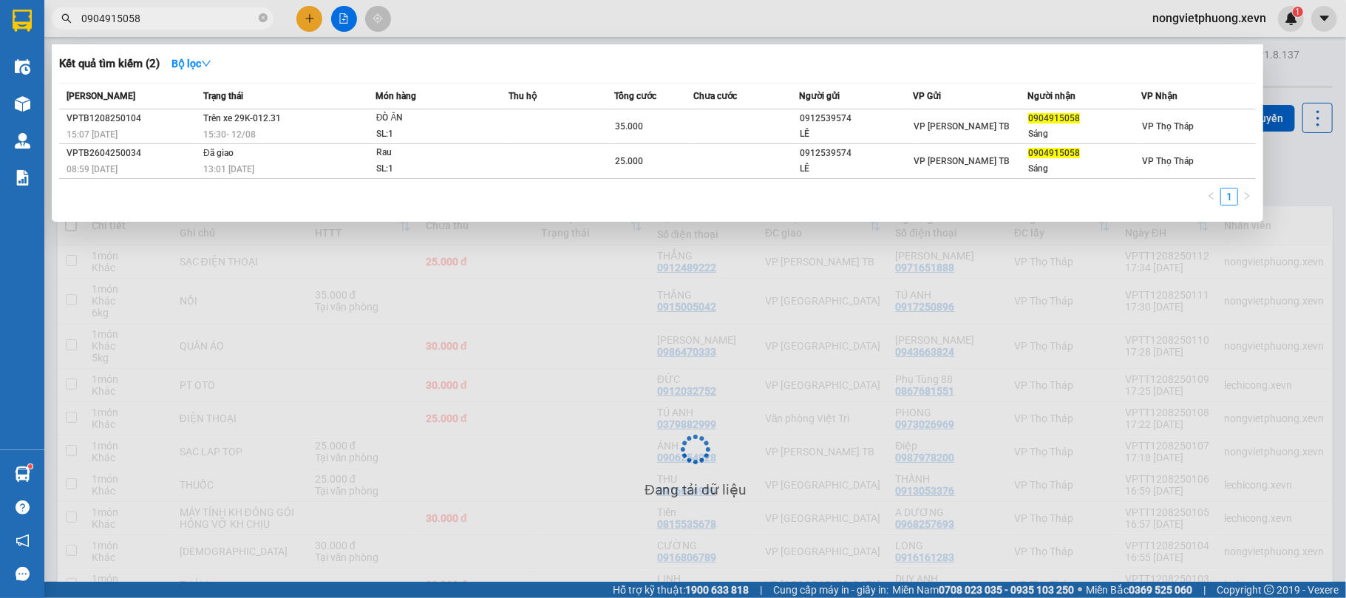
drag, startPoint x: 123, startPoint y: 19, endPoint x: 66, endPoint y: 10, distance: 57.7
click at [66, 10] on span "0904915058" at bounding box center [163, 18] width 222 height 22
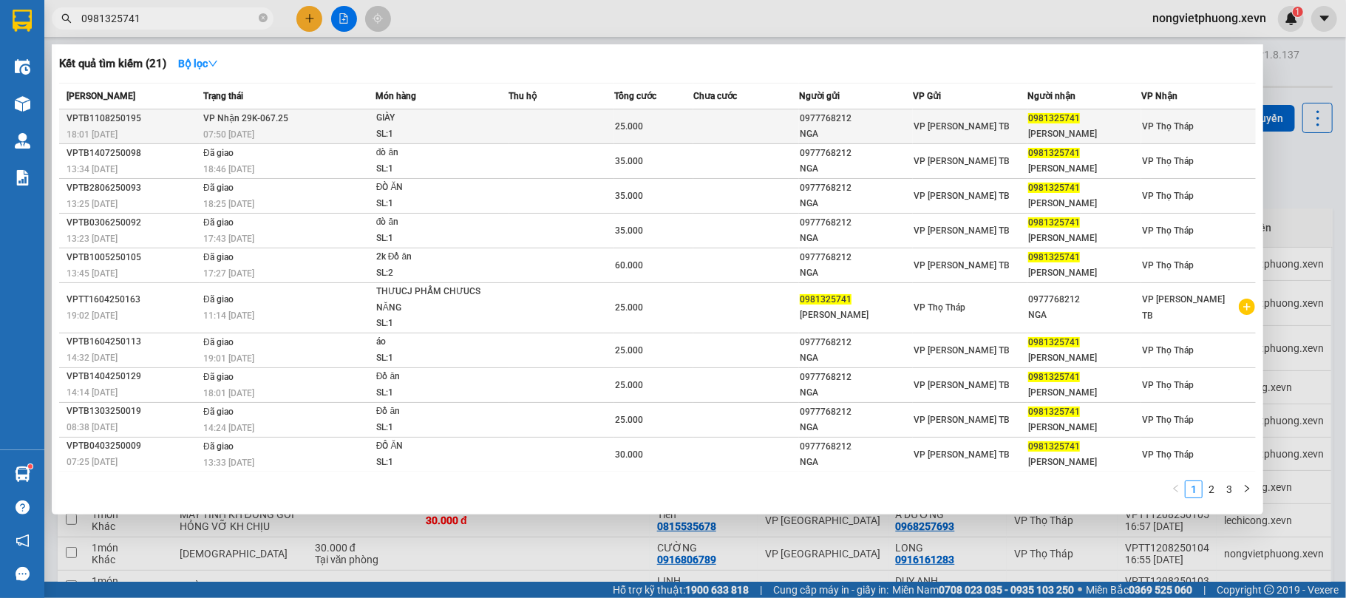
type input "0981325741"
click at [299, 130] on div "07:50 - 12/08" at bounding box center [288, 134] width 171 height 16
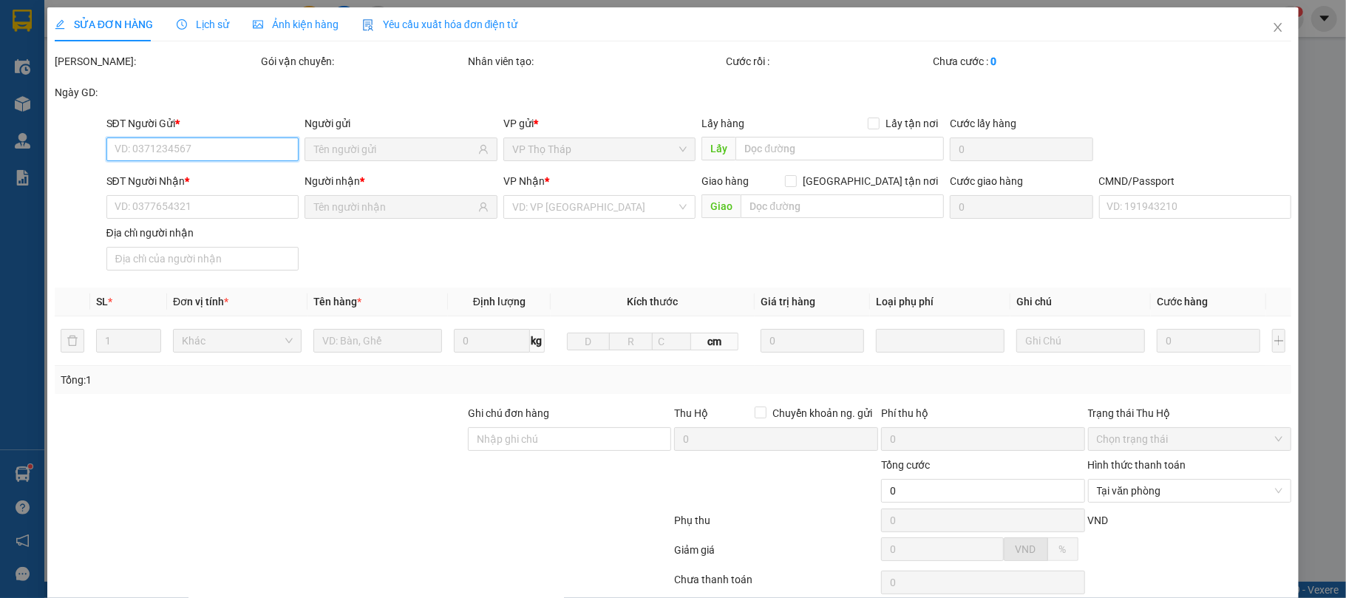
type input "0977768212"
type input "NGA"
type input "0981325741"
type input "DIỆU LINH"
type input "0838539041"
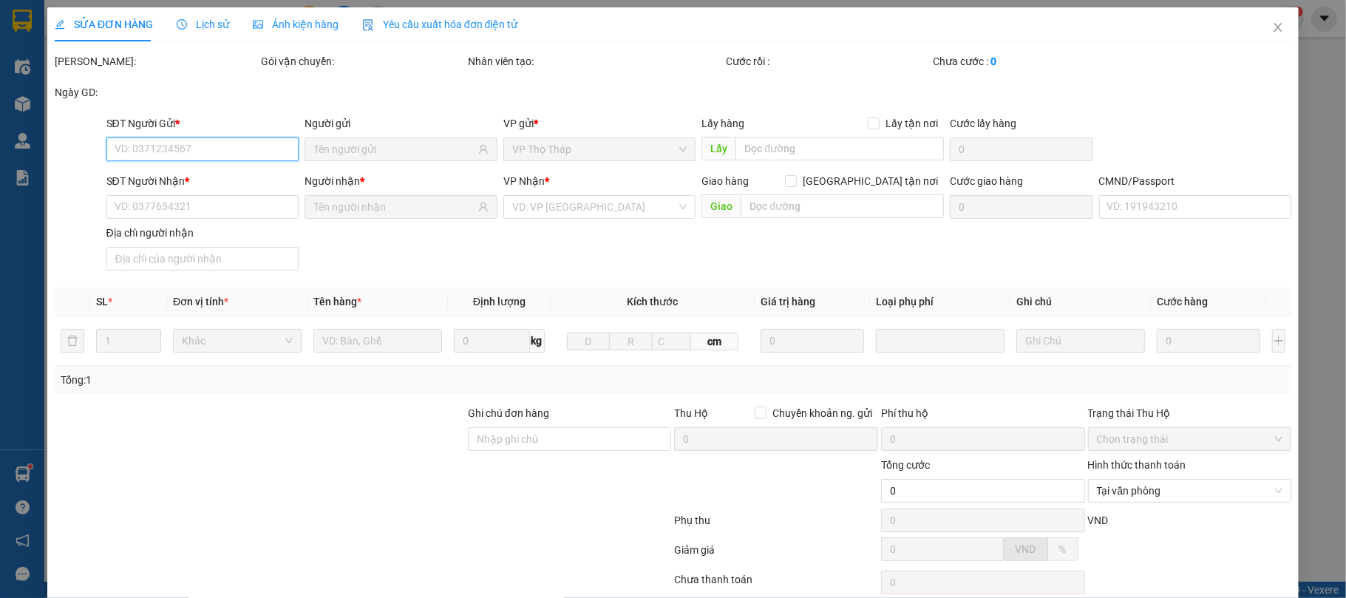
type input "25.000"
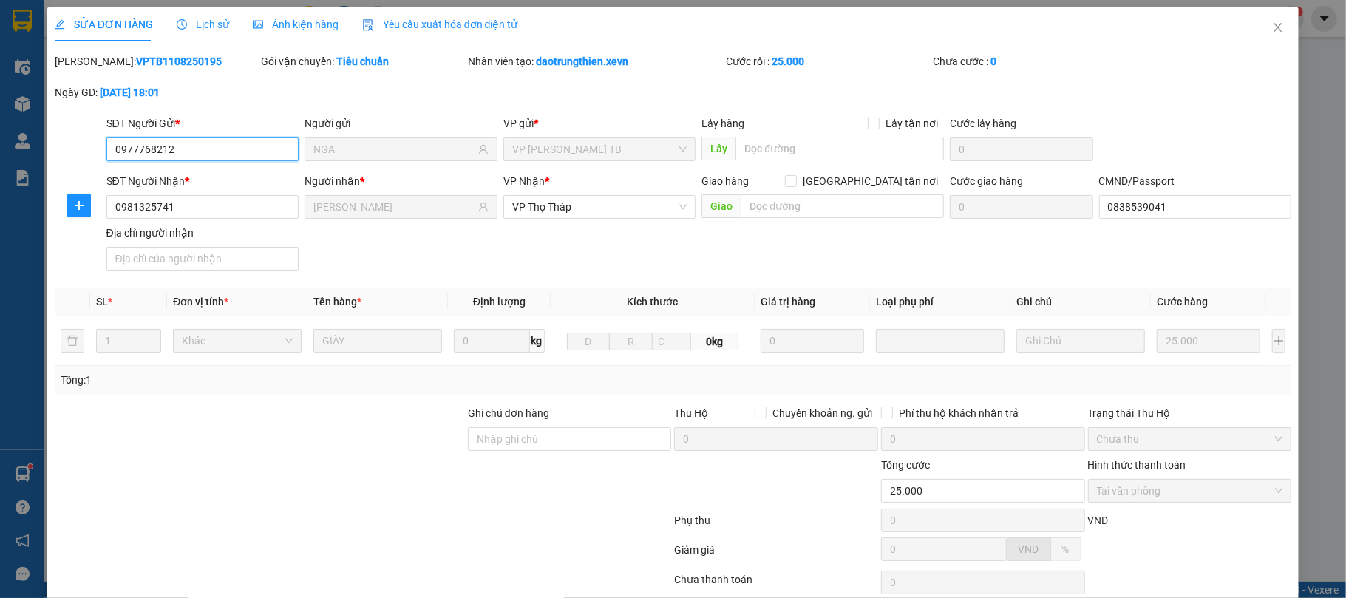
scroll to position [112, 0]
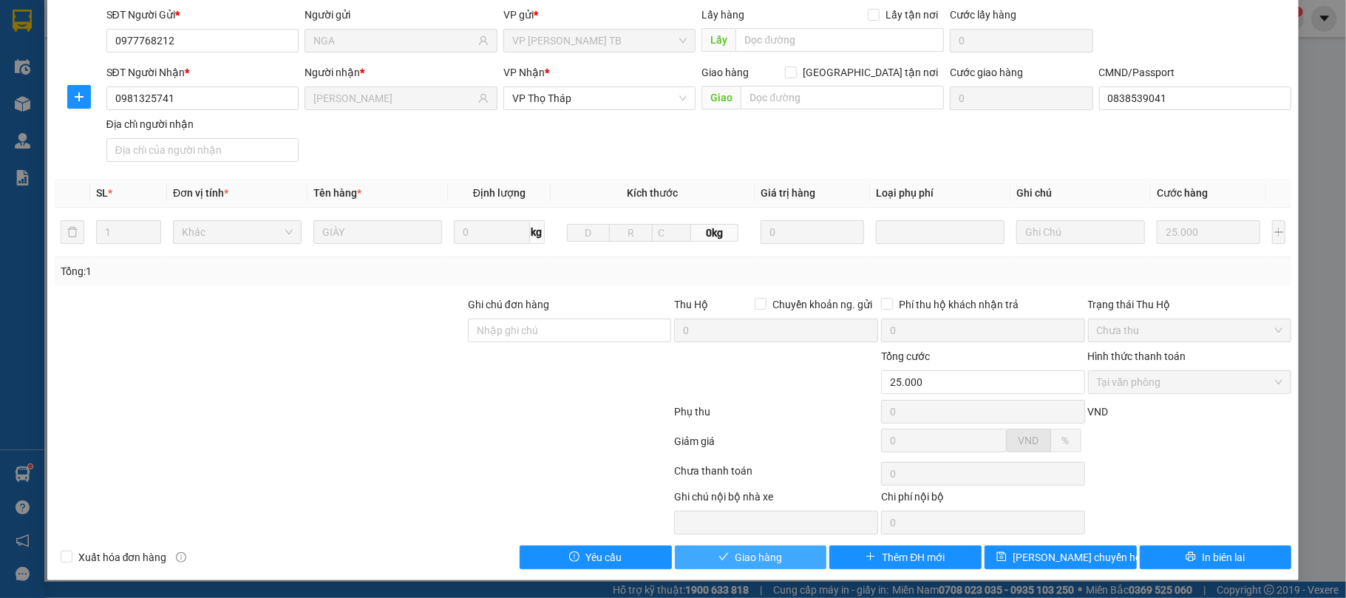
click at [772, 566] on button "Giao hàng" at bounding box center [751, 557] width 152 height 24
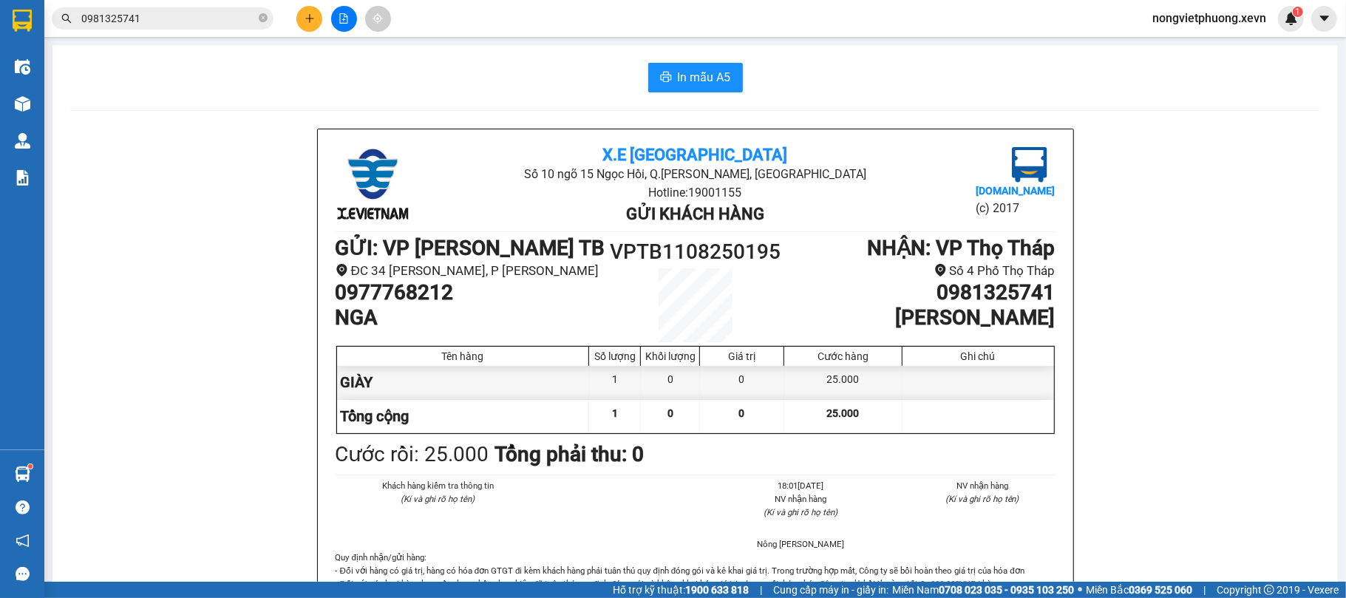
click at [197, 22] on input "0981325741" at bounding box center [168, 18] width 174 height 16
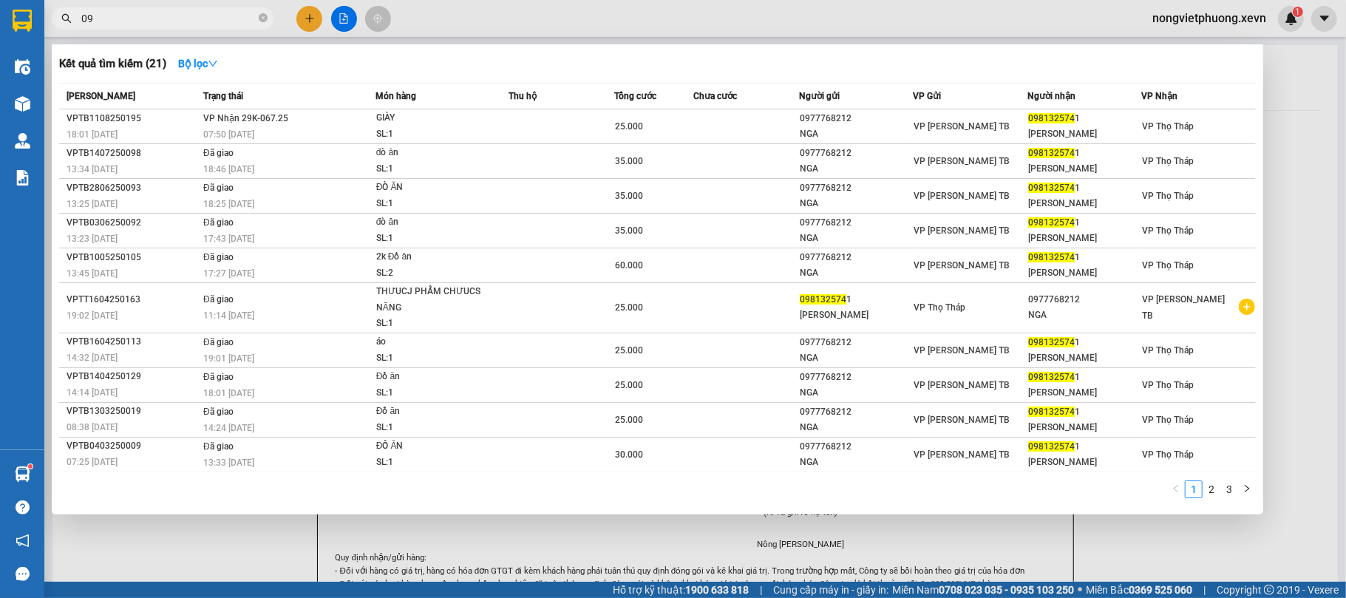
type input "0"
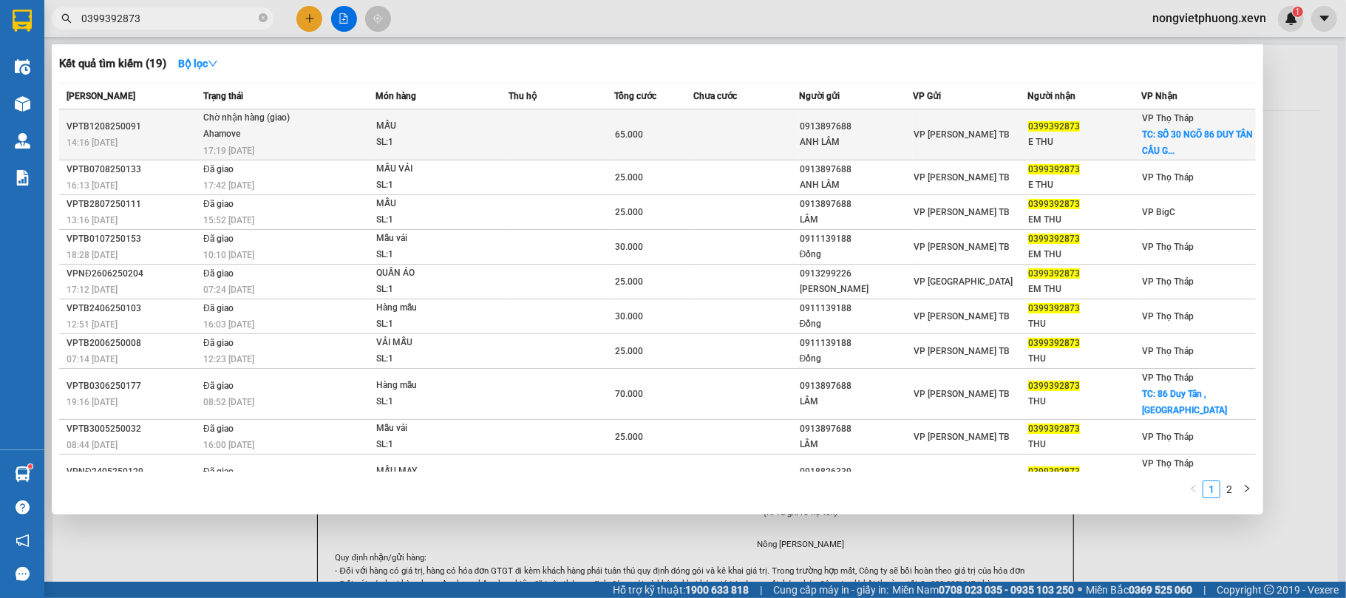
type input "0399392873"
click at [778, 130] on td at bounding box center [746, 134] width 106 height 51
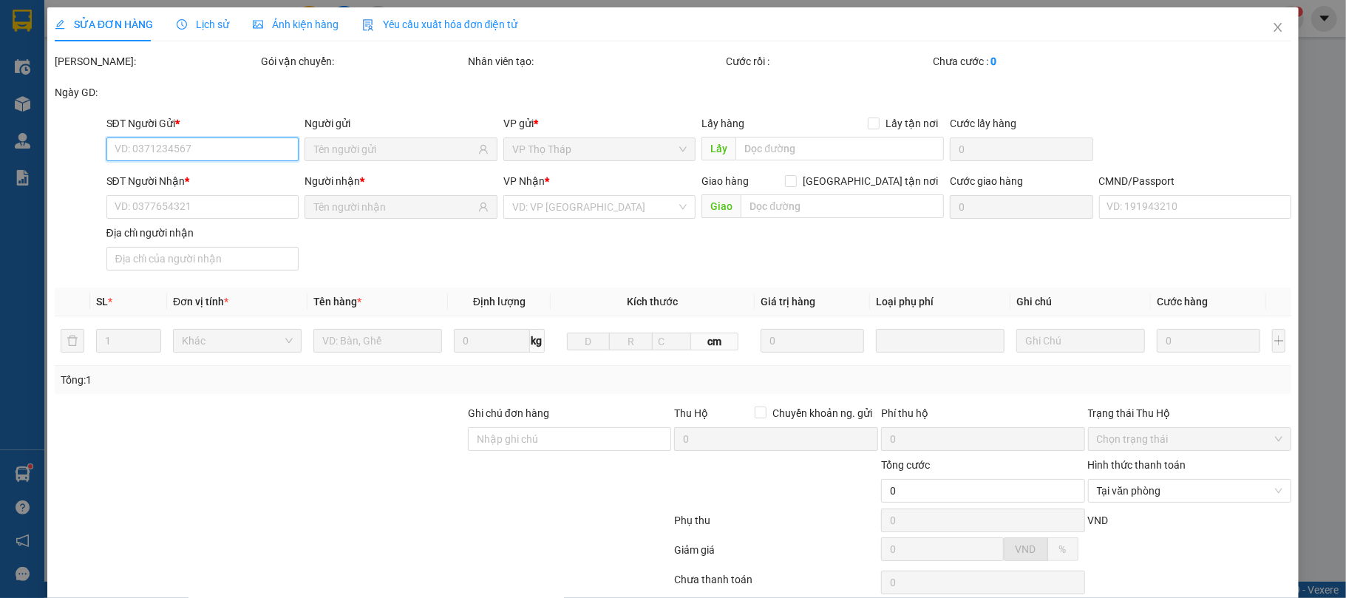
type input "0913897688"
type input "ANH LÂM"
type input "0399392873"
type input "E THU"
checkbox input "true"
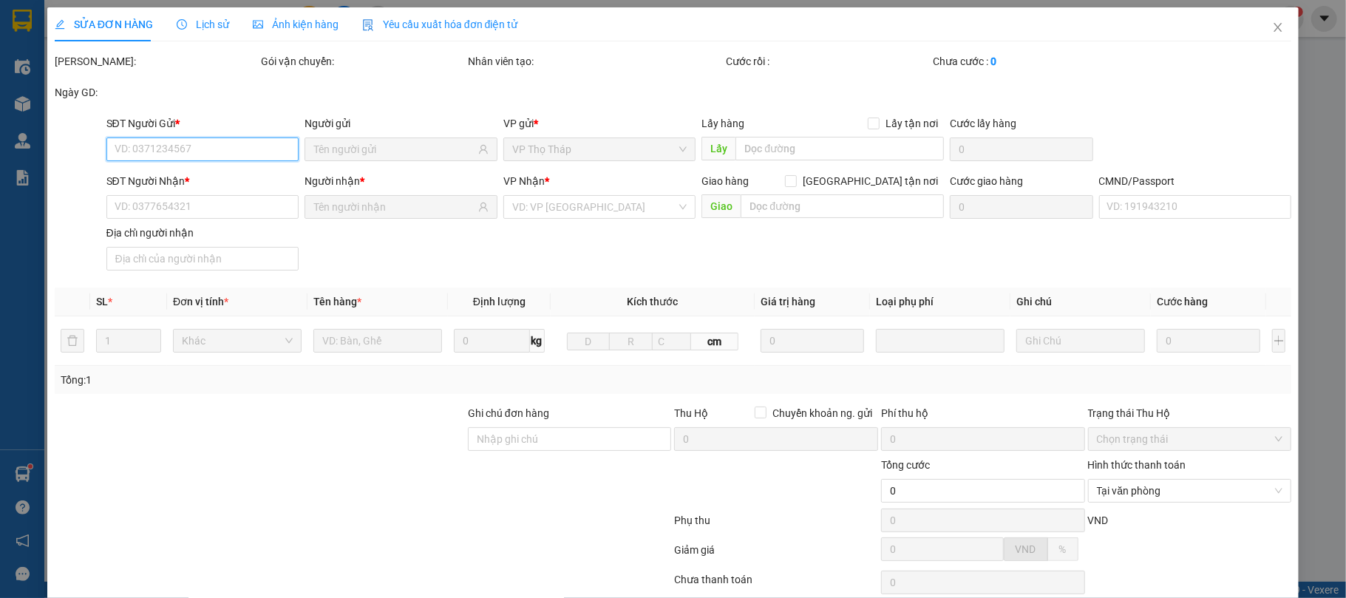
type input "SỐ 30 NGÕ 86 DUY TÂN CẦU GIẤY"
type input "40.000"
type input "1"
type input "TOÀ NHÀ HÀ AN SỐ 30 NGÕ 86 DUY TÂN CẦU GIẤY"
type input "65.000"
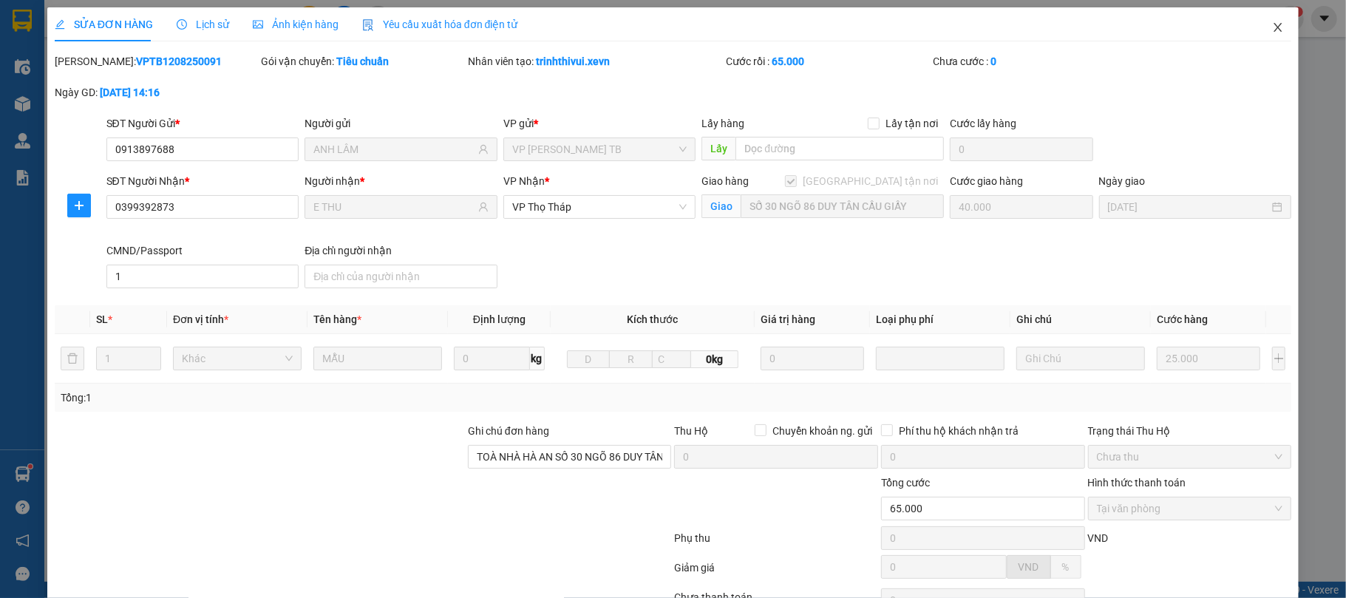
click at [1270, 22] on span "Close" at bounding box center [1277, 27] width 41 height 41
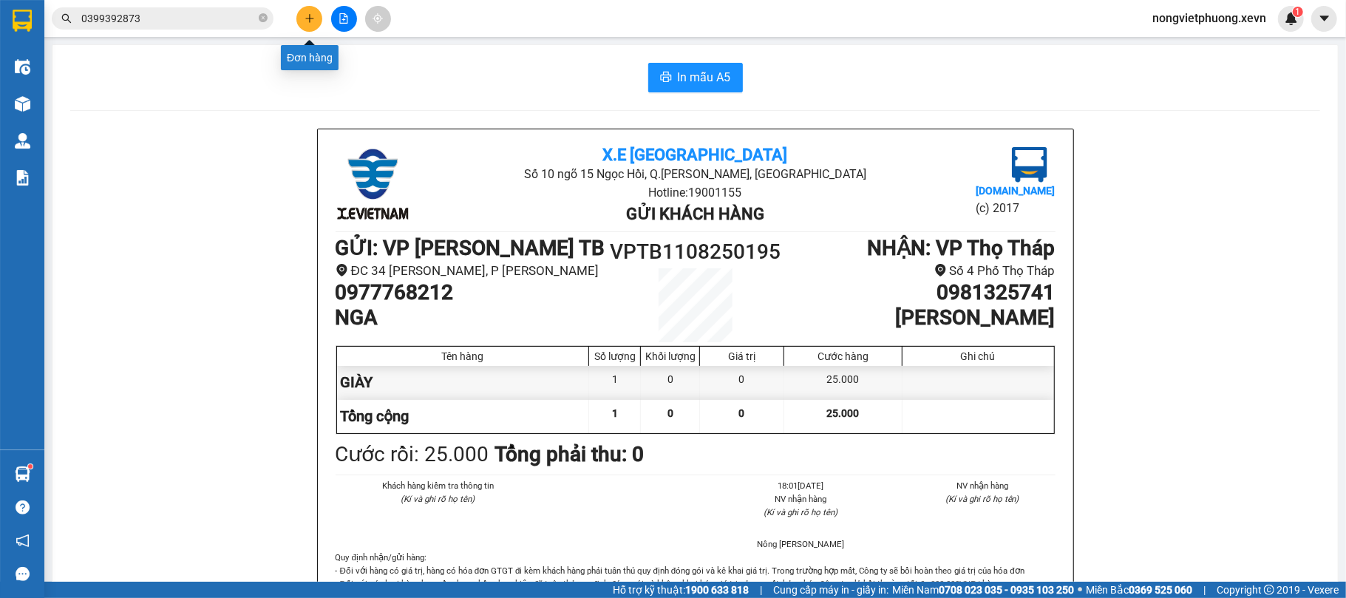
click at [299, 16] on button at bounding box center [309, 19] width 26 height 26
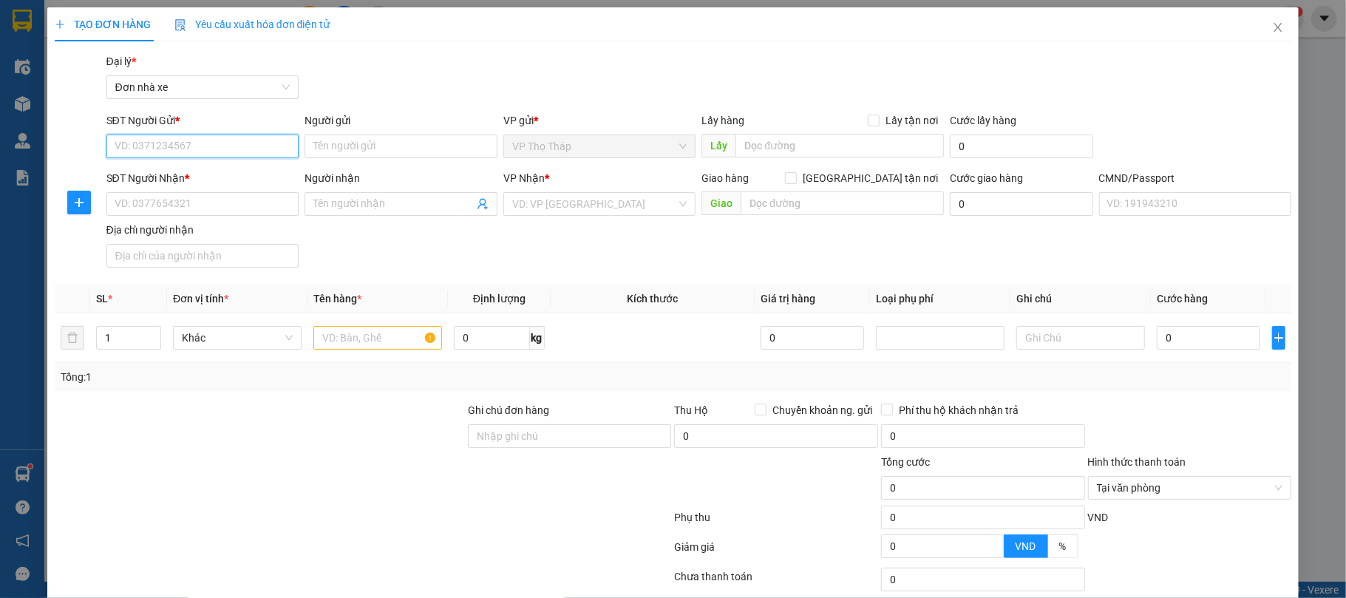
click at [185, 145] on input "SĐT Người Gửi *" at bounding box center [202, 147] width 193 height 24
type input "0983605096"
click at [194, 176] on div "0983605096 - LAN ANH" at bounding box center [208, 177] width 188 height 16
type input "LAN ANH"
type input "0911282119"
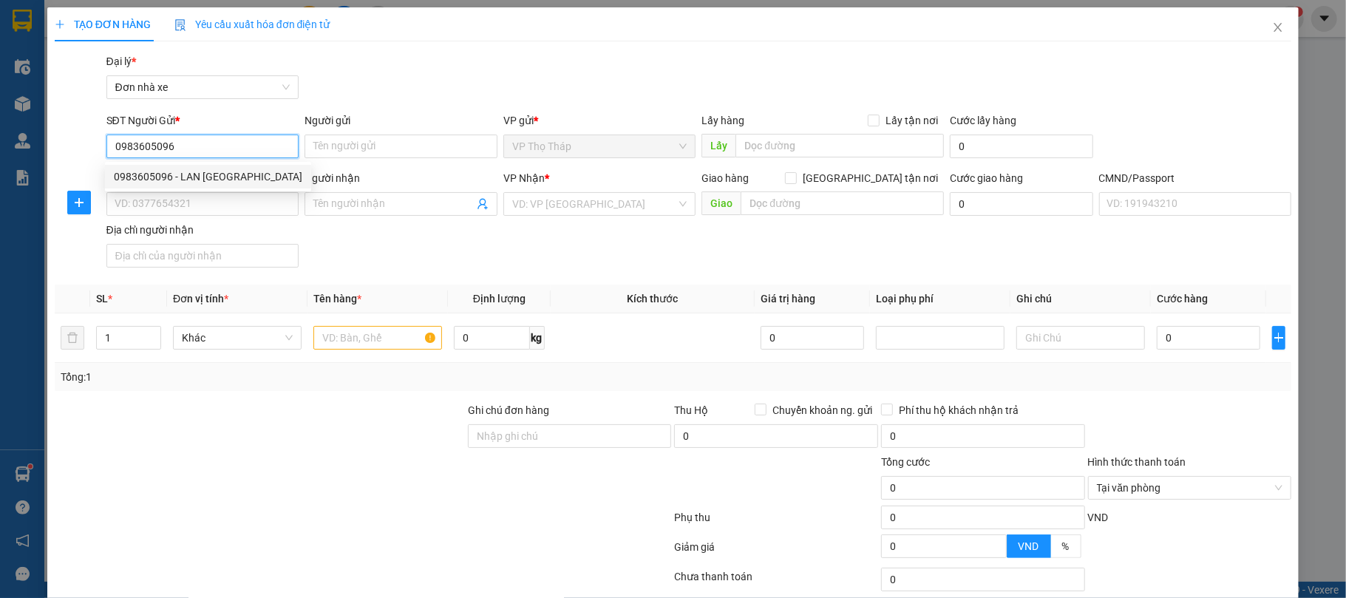
type input "HỒNG"
type input "036188002617 BÙI THỊ HỒNG 42 MÁY TƠ"
type input "0983605096"
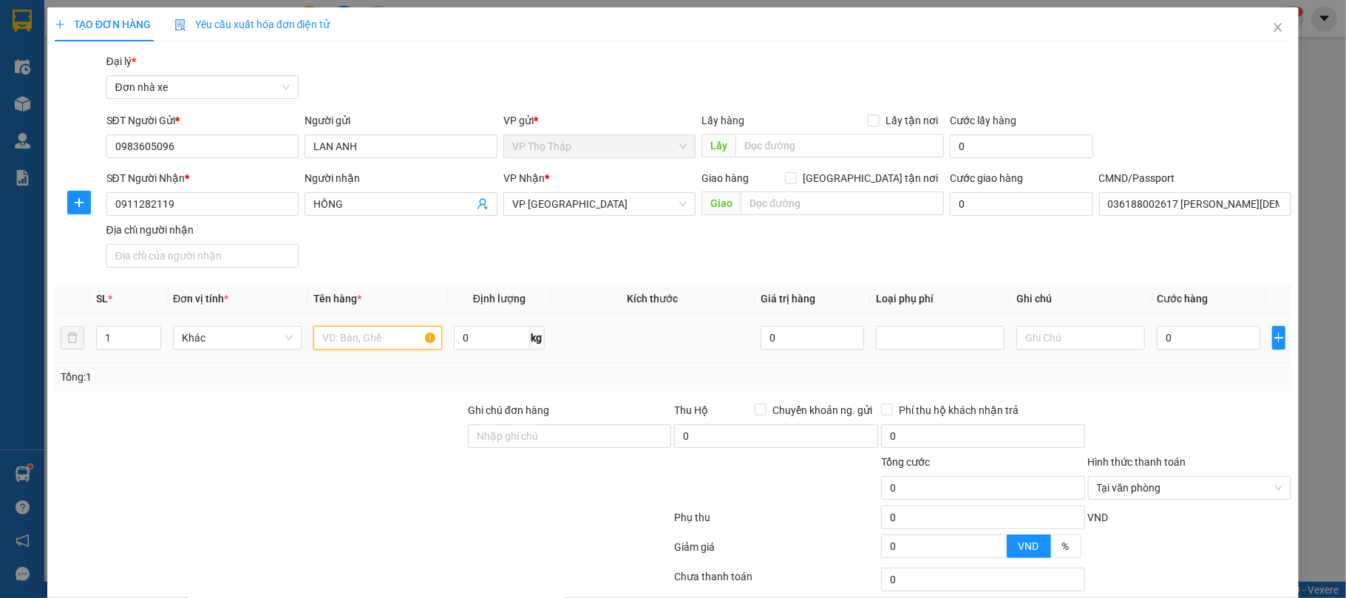
click at [347, 341] on input "text" at bounding box center [377, 338] width 129 height 24
type input "SỮA"
click at [1207, 340] on input "0" at bounding box center [1208, 338] width 103 height 24
type input "3"
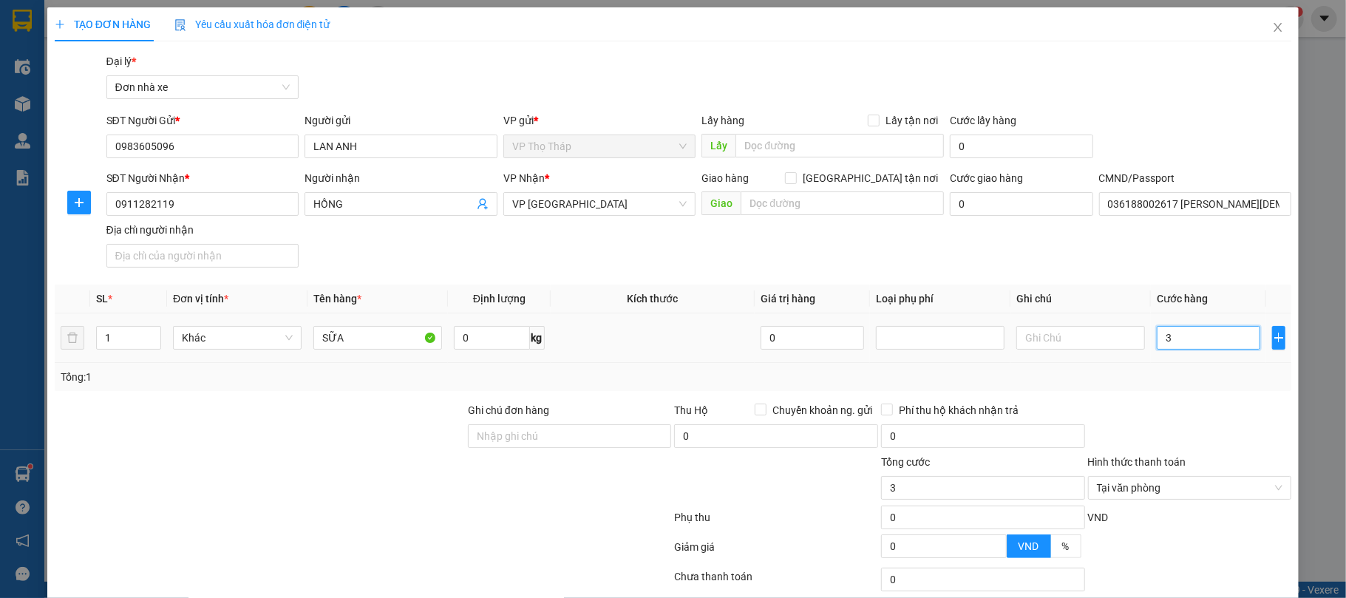
type input "30"
type input "30.000"
click at [1205, 365] on div "Tổng: 1" at bounding box center [673, 377] width 1237 height 28
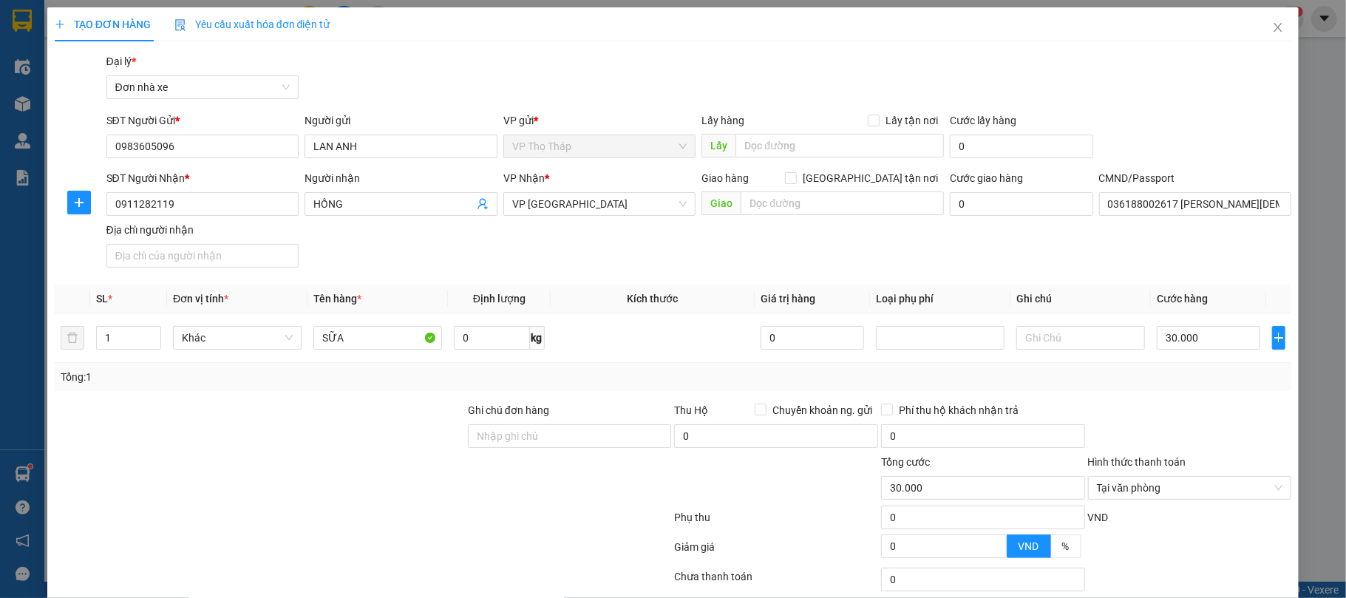
scroll to position [109, 0]
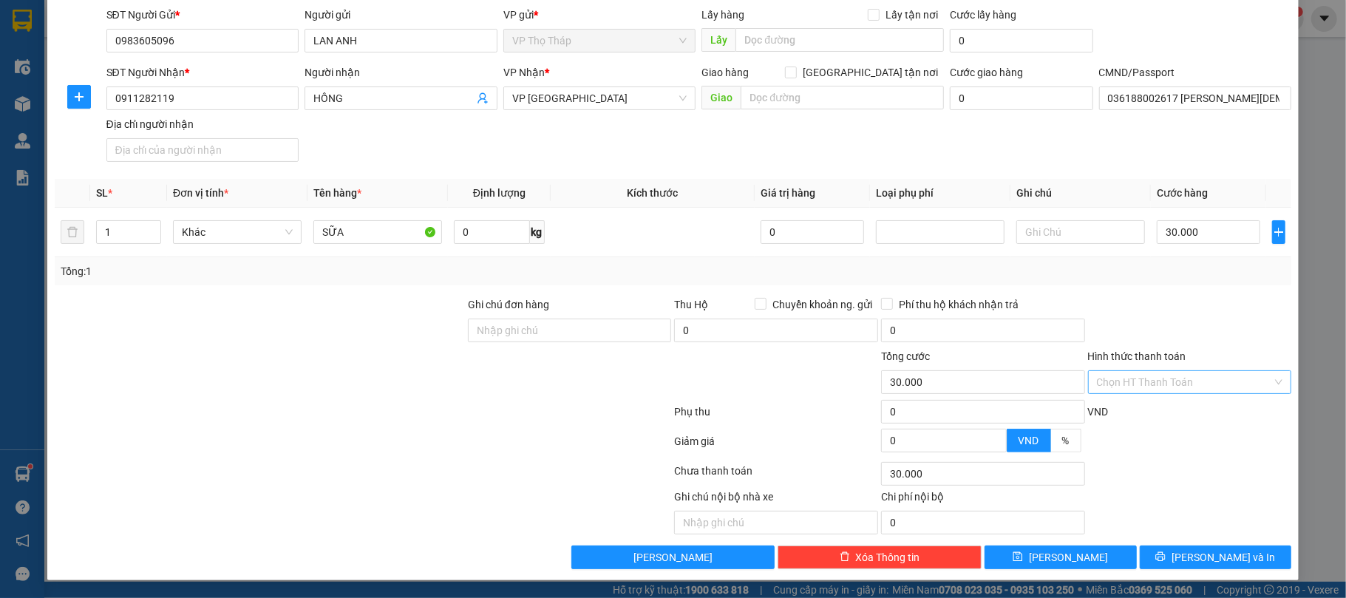
type input "30.000"
click at [1231, 553] on button "Lưu và In" at bounding box center [1216, 557] width 152 height 24
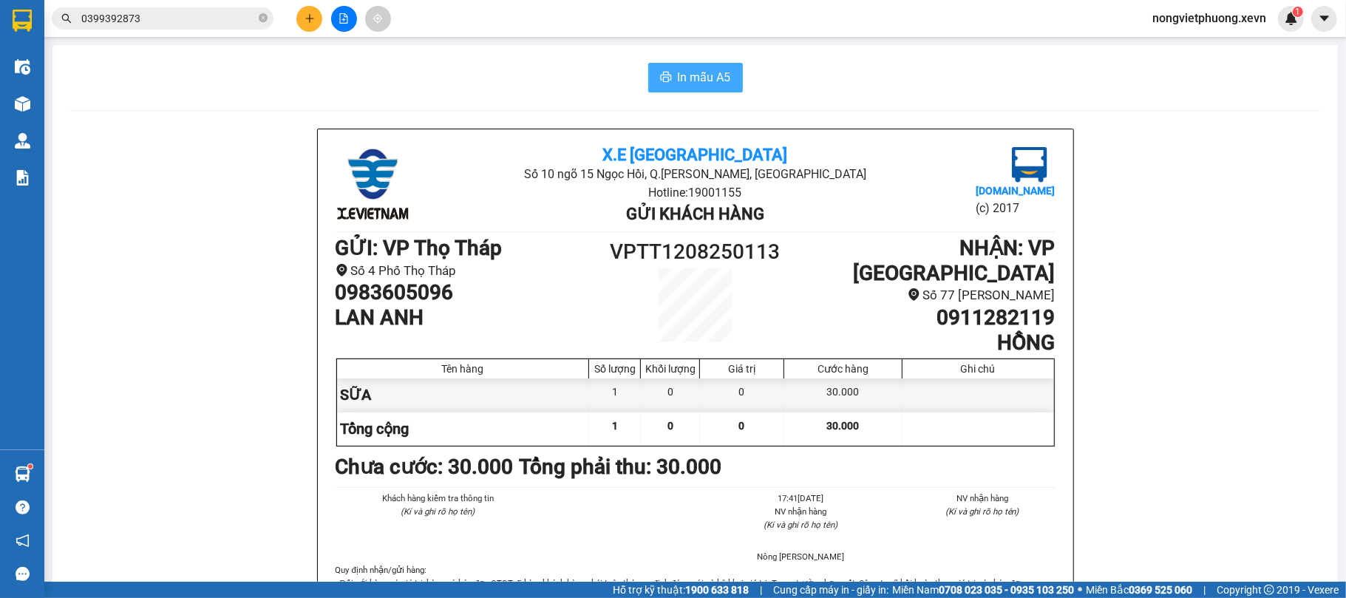
click at [648, 89] on button "In mẫu A5" at bounding box center [695, 78] width 95 height 30
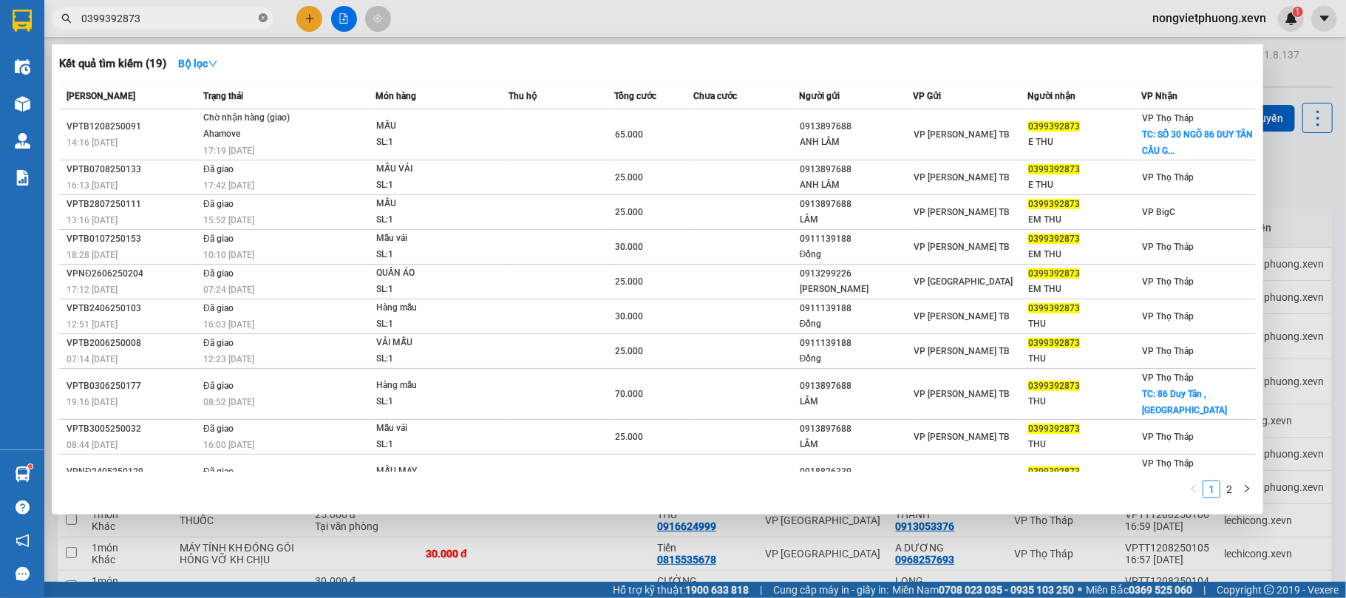
click at [259, 21] on icon "close-circle" at bounding box center [263, 17] width 9 height 9
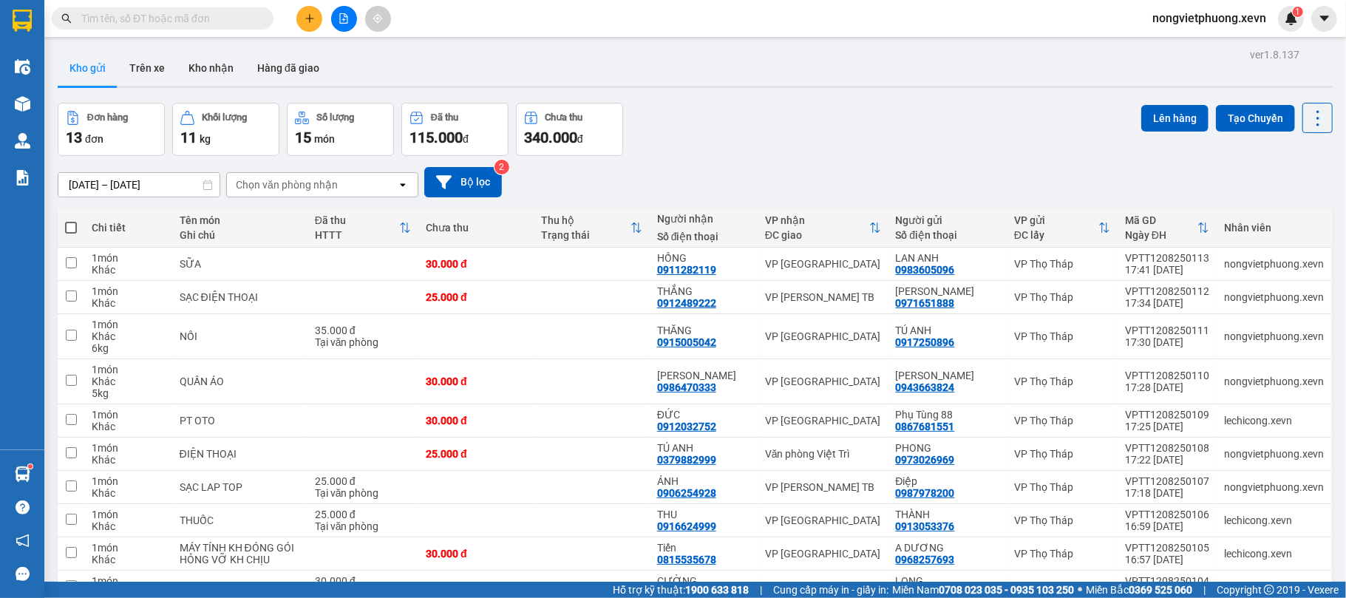
click at [222, 19] on input "text" at bounding box center [168, 18] width 174 height 16
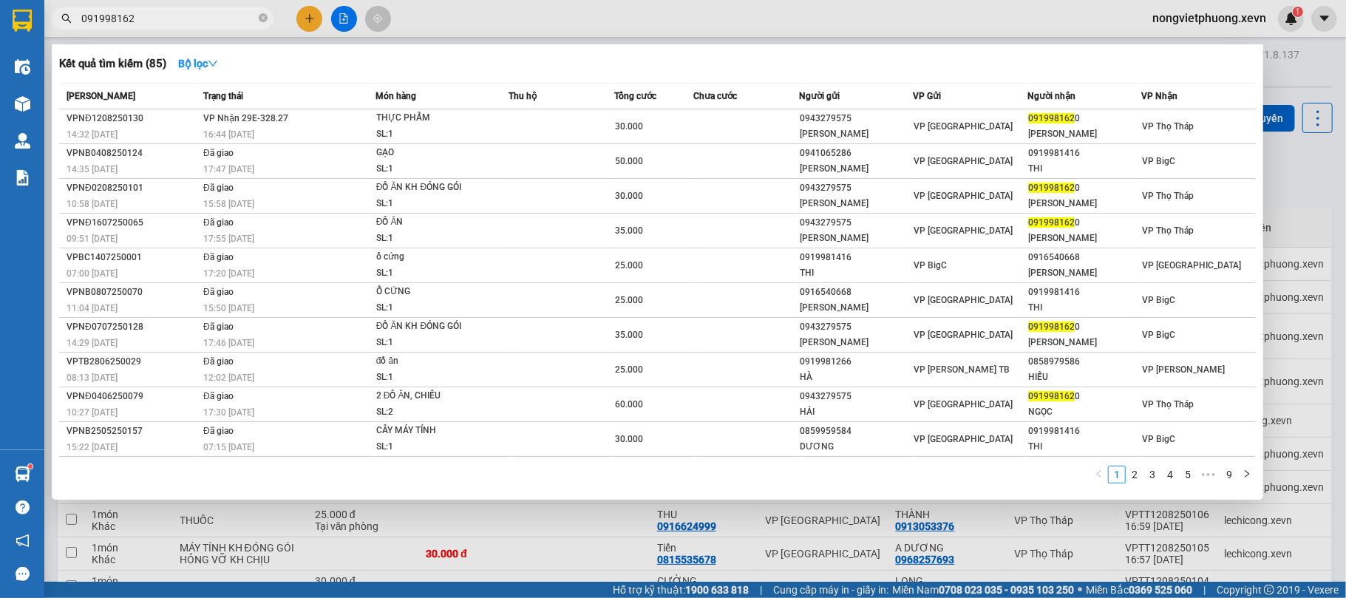
type input "0919981620"
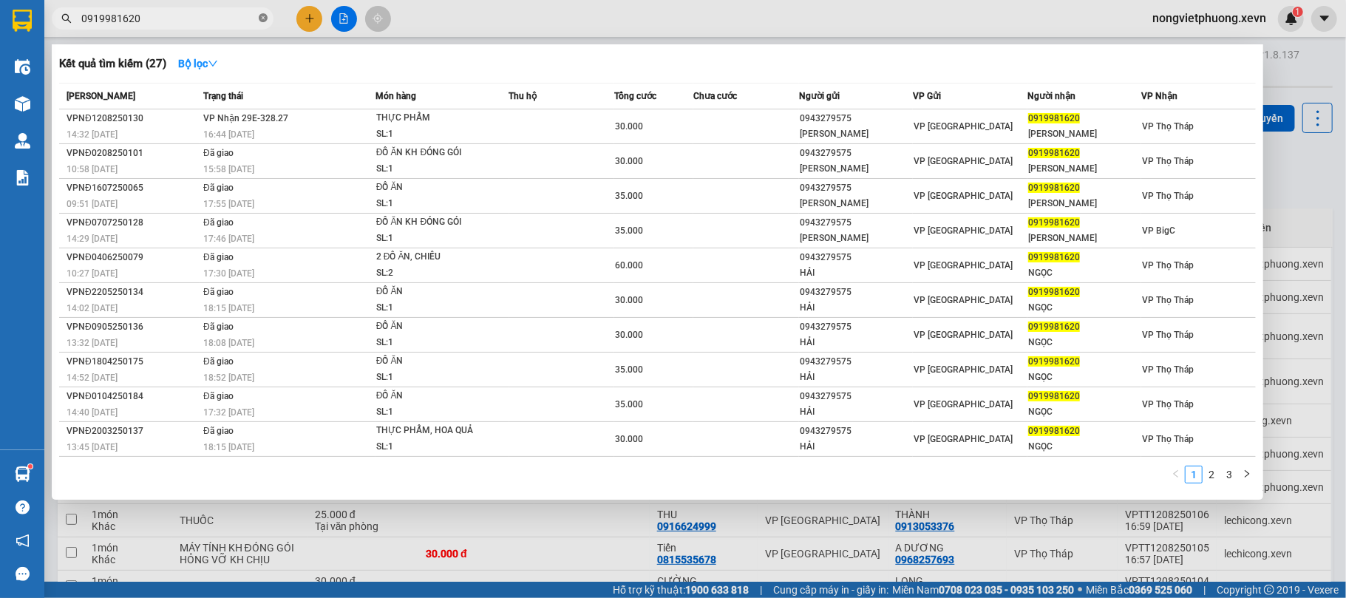
click at [260, 15] on icon "close-circle" at bounding box center [263, 17] width 9 height 9
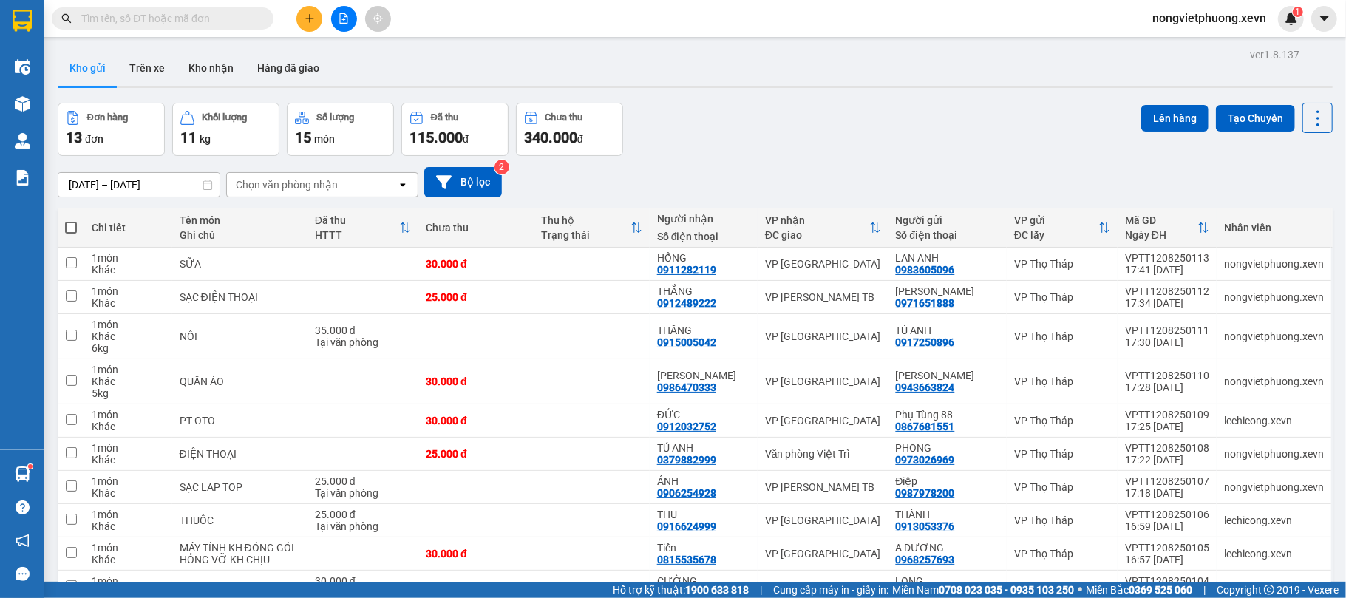
click at [126, 21] on input "text" at bounding box center [168, 18] width 174 height 16
click at [309, 22] on icon "plus" at bounding box center [310, 18] width 10 height 10
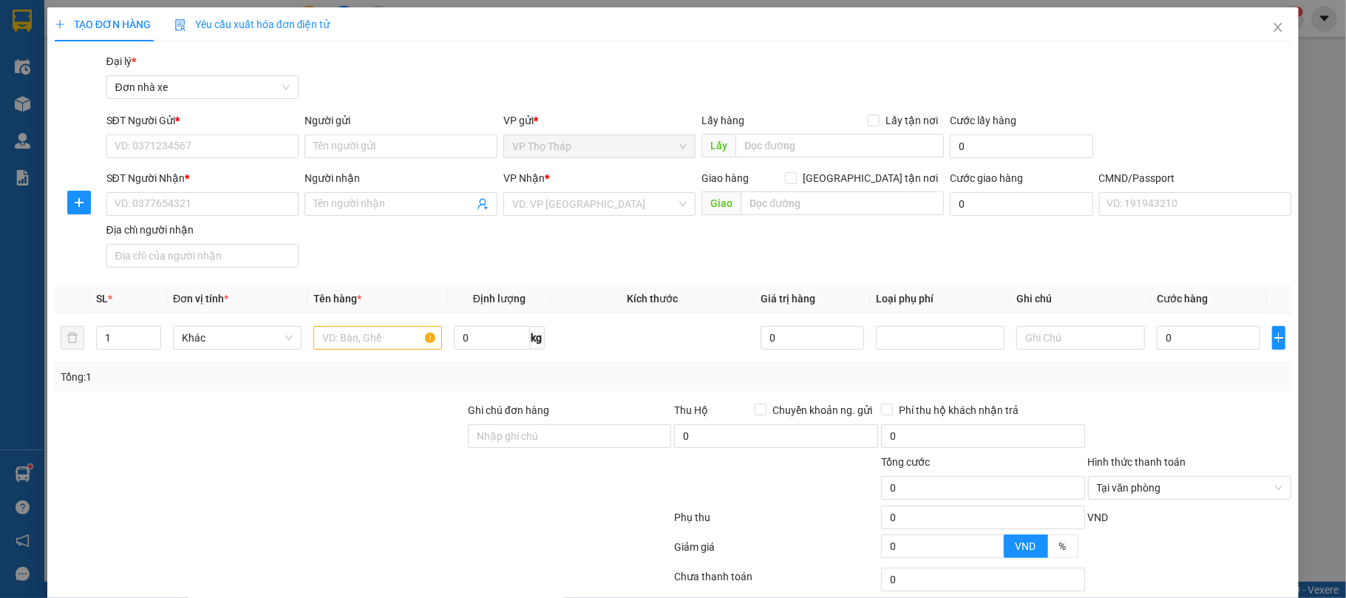
click at [143, 160] on div "SĐT Người Gửi * VD: 0371234567" at bounding box center [202, 138] width 193 height 52
click at [173, 142] on input "SĐT Người Gửi *" at bounding box center [202, 147] width 193 height 24
click at [492, 344] on input "0" at bounding box center [491, 338] width 75 height 24
type input "7"
click at [205, 143] on input "SĐT Người Gửi *" at bounding box center [202, 147] width 193 height 24
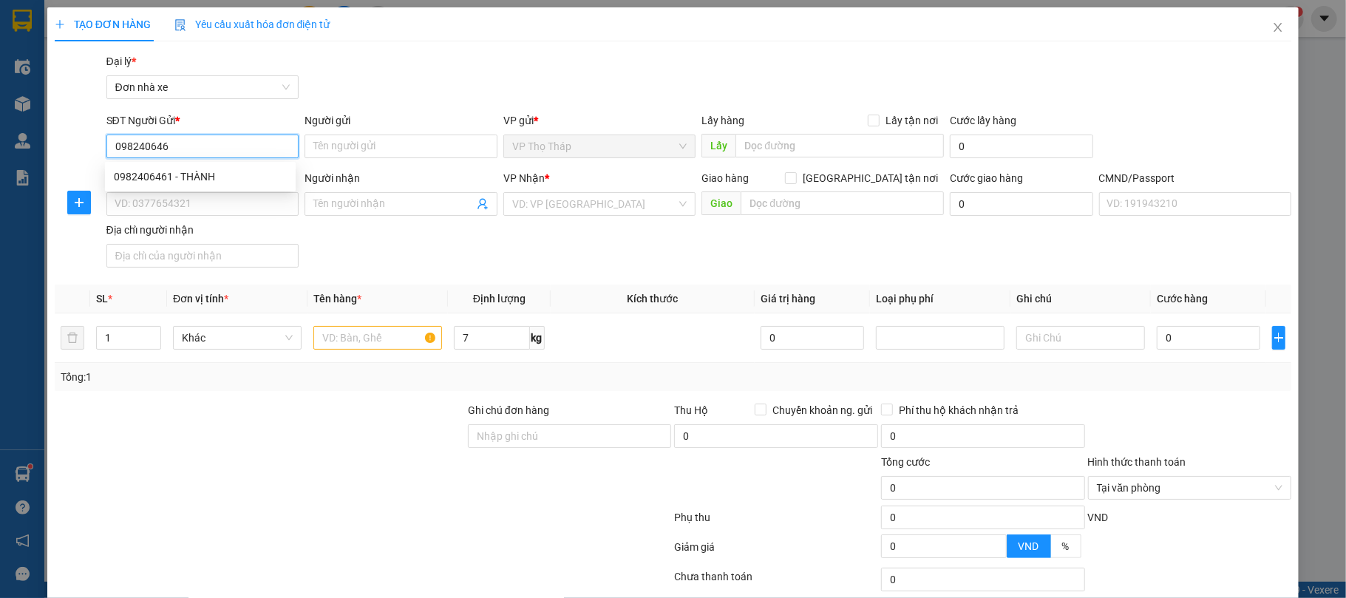
type input "0982406461"
click at [231, 166] on div "0982406461 - THÀNH" at bounding box center [200, 177] width 191 height 24
type input "THÀNH"
type input "0989791668"
type input "SÂM"
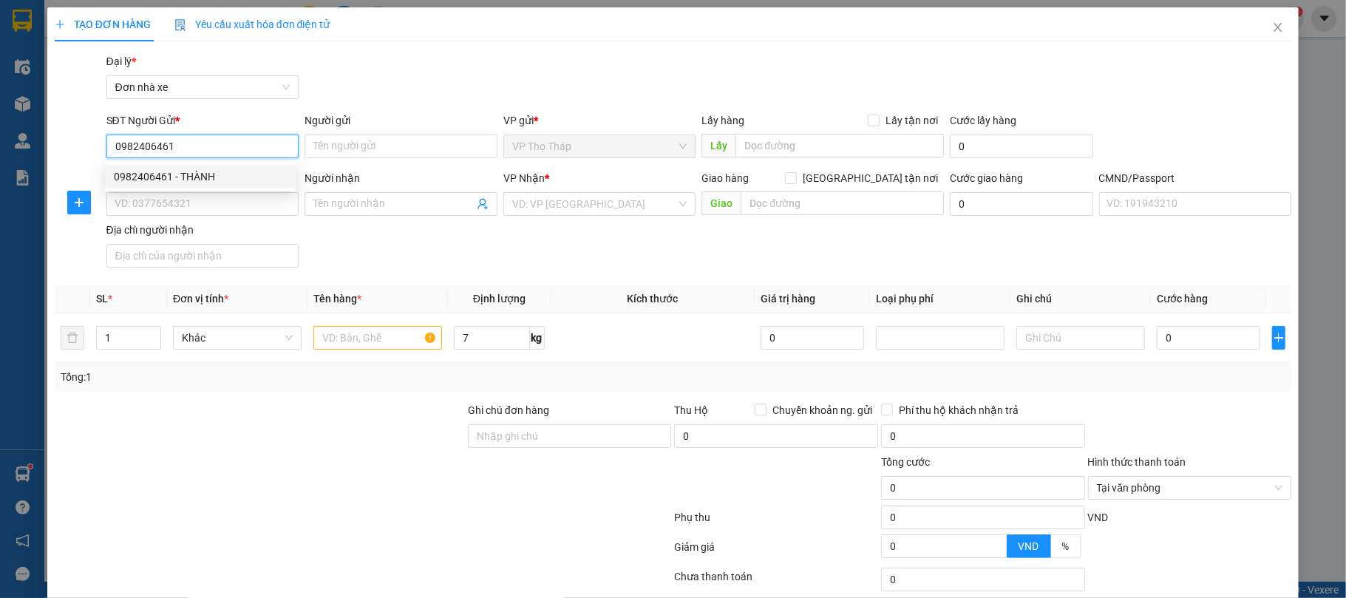
type input "035185000450 ĐOÀN THỊ HẢI SÂM"
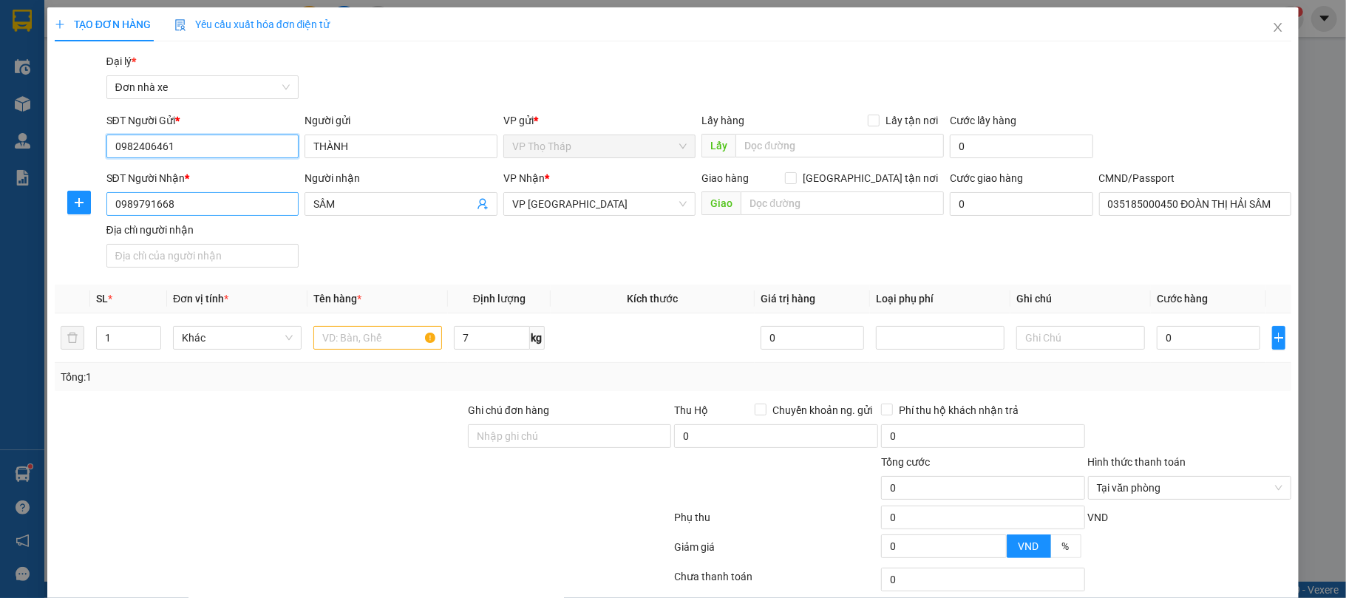
type input "0982406461"
drag, startPoint x: 249, startPoint y: 203, endPoint x: 36, endPoint y: 203, distance: 212.9
click at [36, 203] on div "TẠO ĐƠN HÀNG Yêu cầu xuất hóa đơn điện tử Transit Pickup Surcharge Ids Transit …" at bounding box center [673, 299] width 1346 height 598
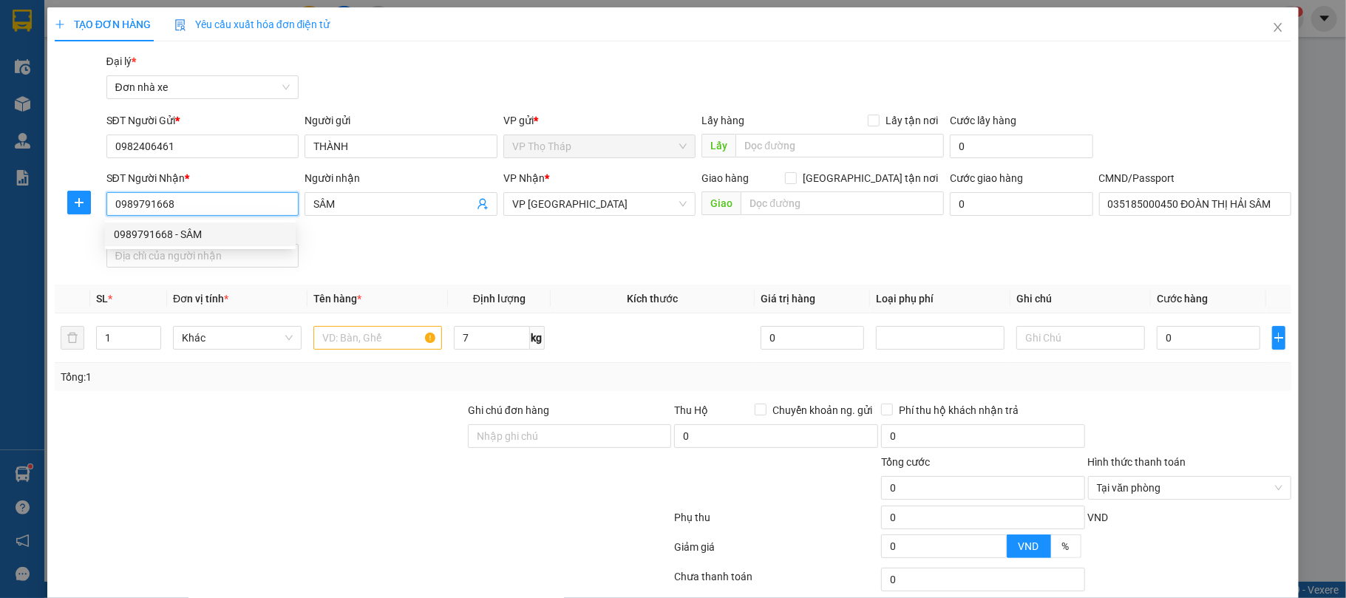
click at [234, 234] on div "0989791668 - SÂM" at bounding box center [200, 234] width 173 height 16
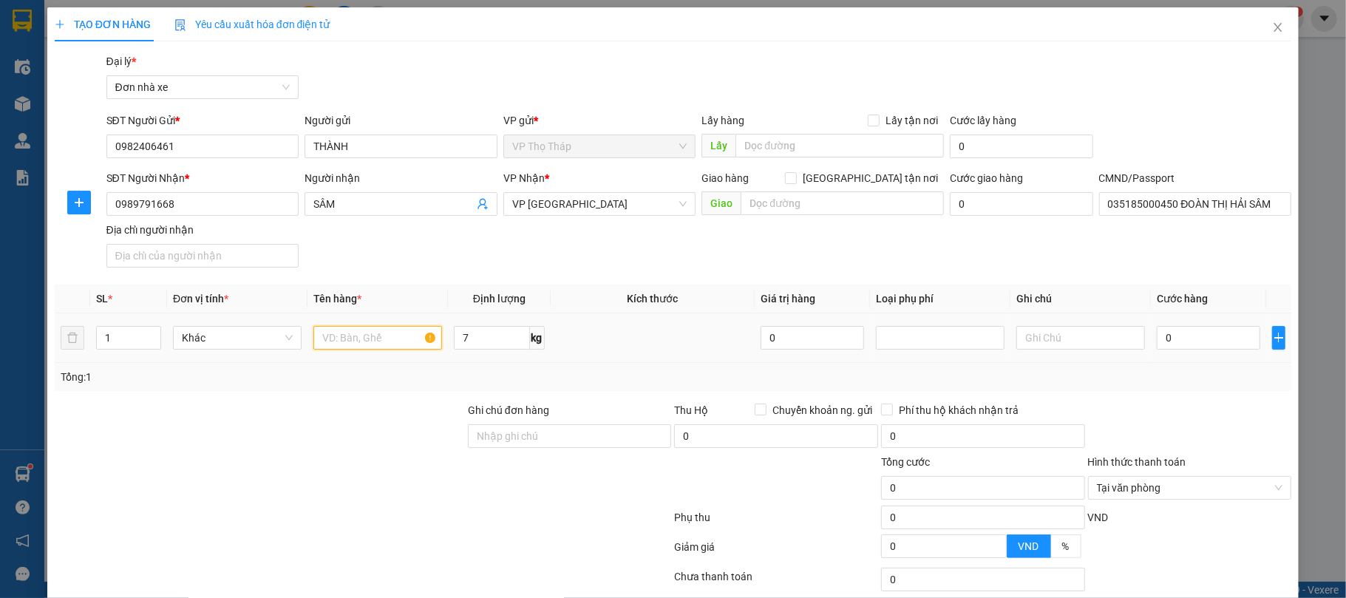
click at [401, 343] on input "text" at bounding box center [377, 338] width 129 height 24
type input "QUẦN ÁO"
click at [1192, 347] on input "0" at bounding box center [1208, 338] width 103 height 24
click at [1180, 385] on div "Tổng: 1" at bounding box center [674, 377] width 1226 height 16
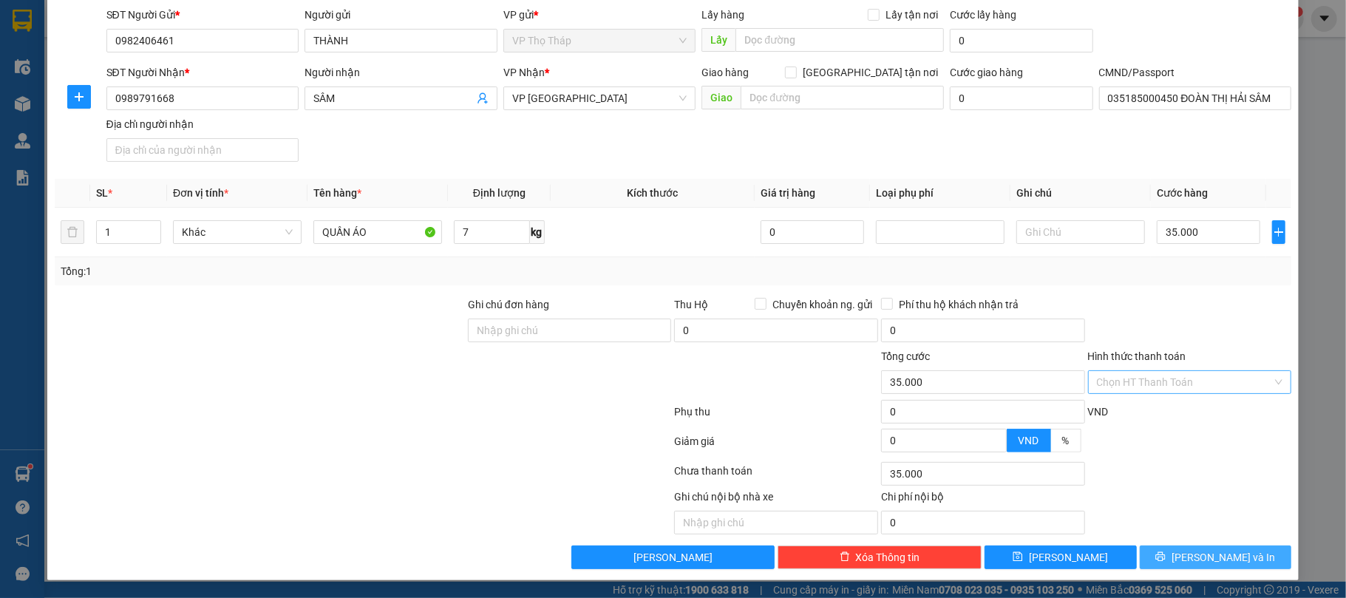
click at [1234, 548] on button "Lưu và In" at bounding box center [1216, 557] width 152 height 24
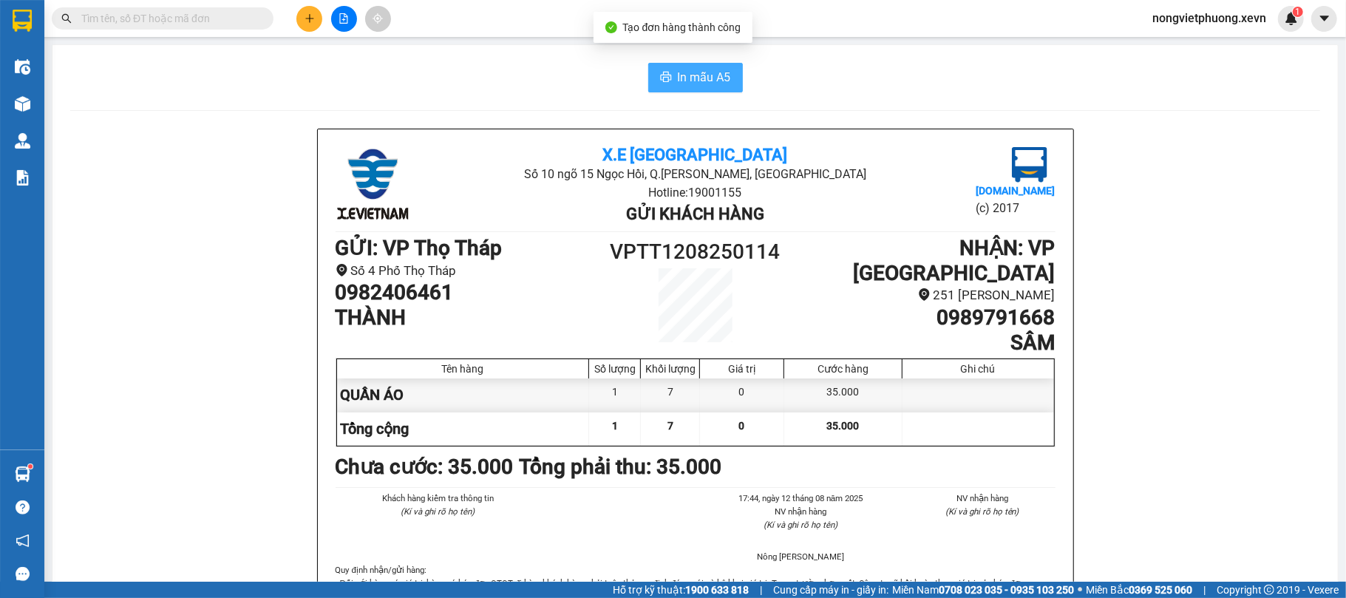
click at [716, 80] on span "In mẫu A5" at bounding box center [704, 77] width 53 height 18
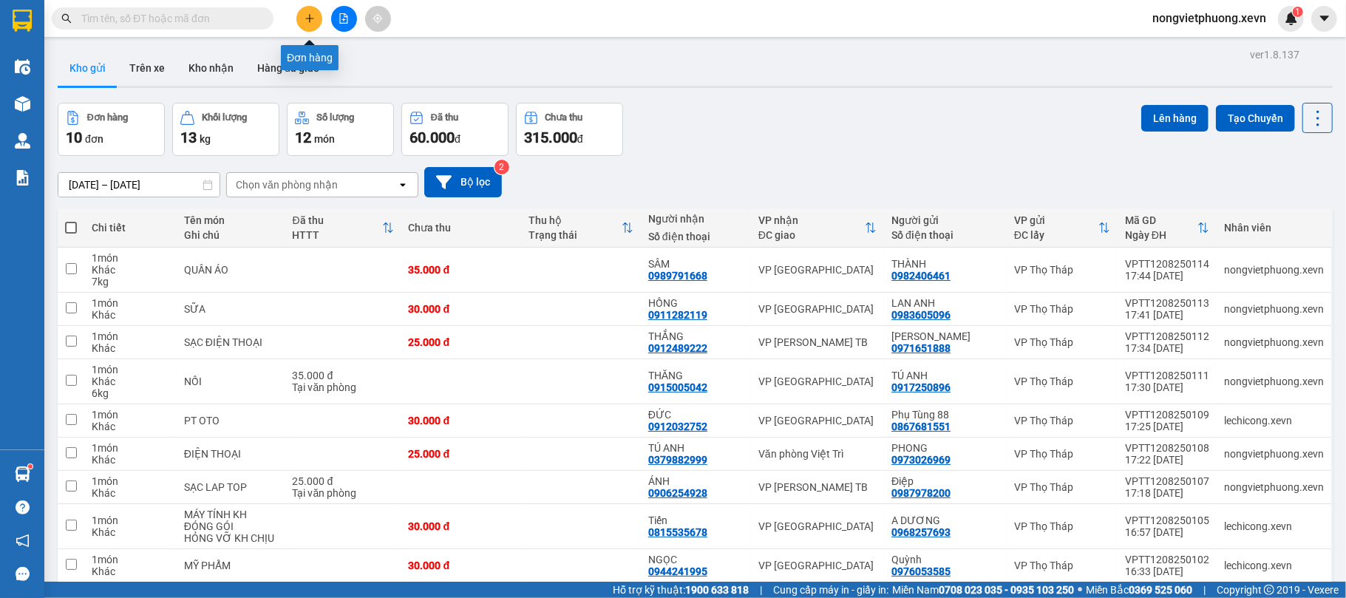
click at [310, 30] on button at bounding box center [309, 19] width 26 height 26
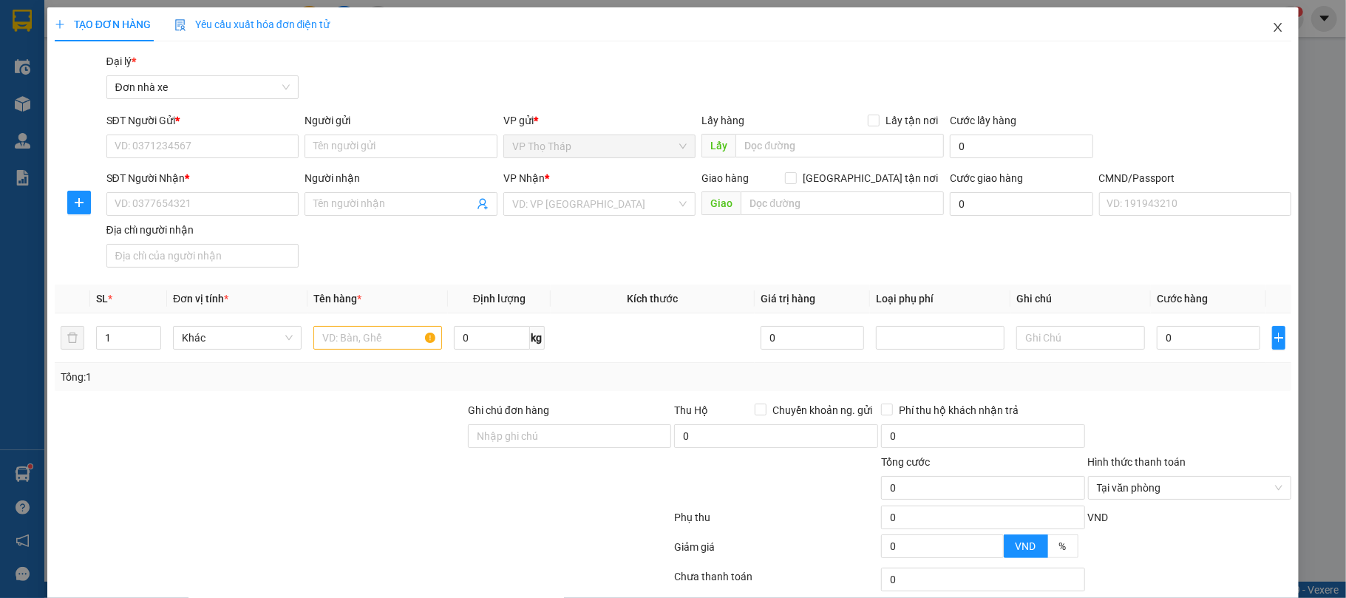
click at [1272, 25] on icon "close" at bounding box center [1278, 27] width 12 height 12
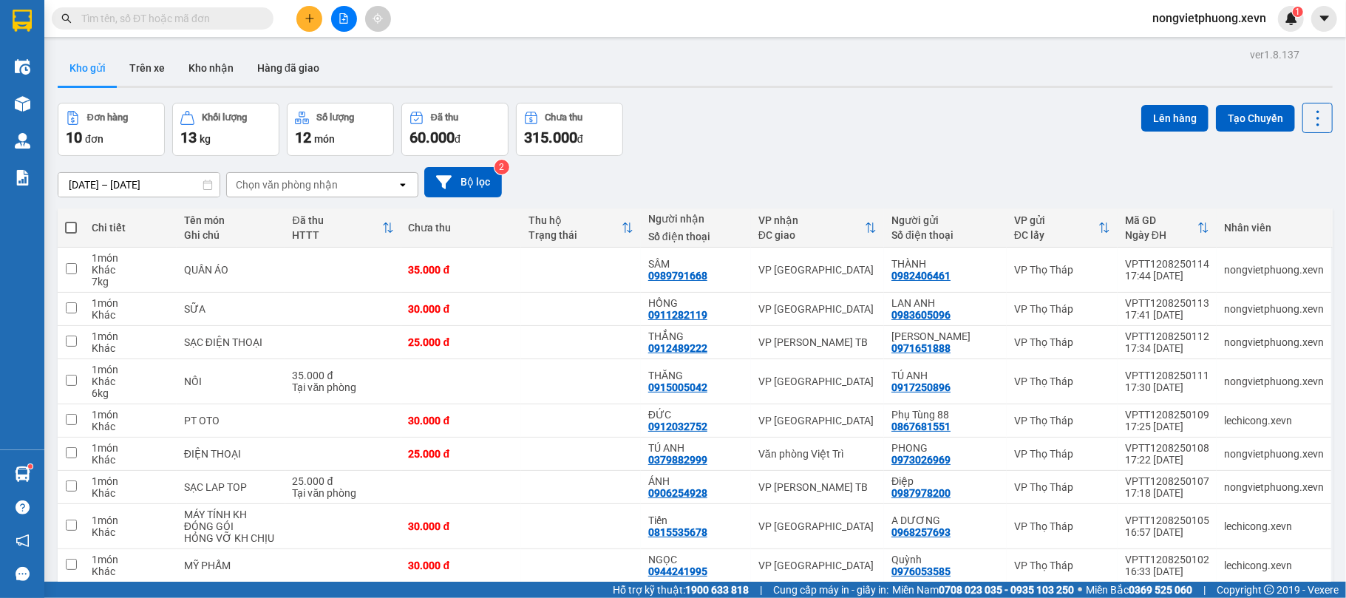
click at [188, 21] on input "text" at bounding box center [168, 18] width 174 height 16
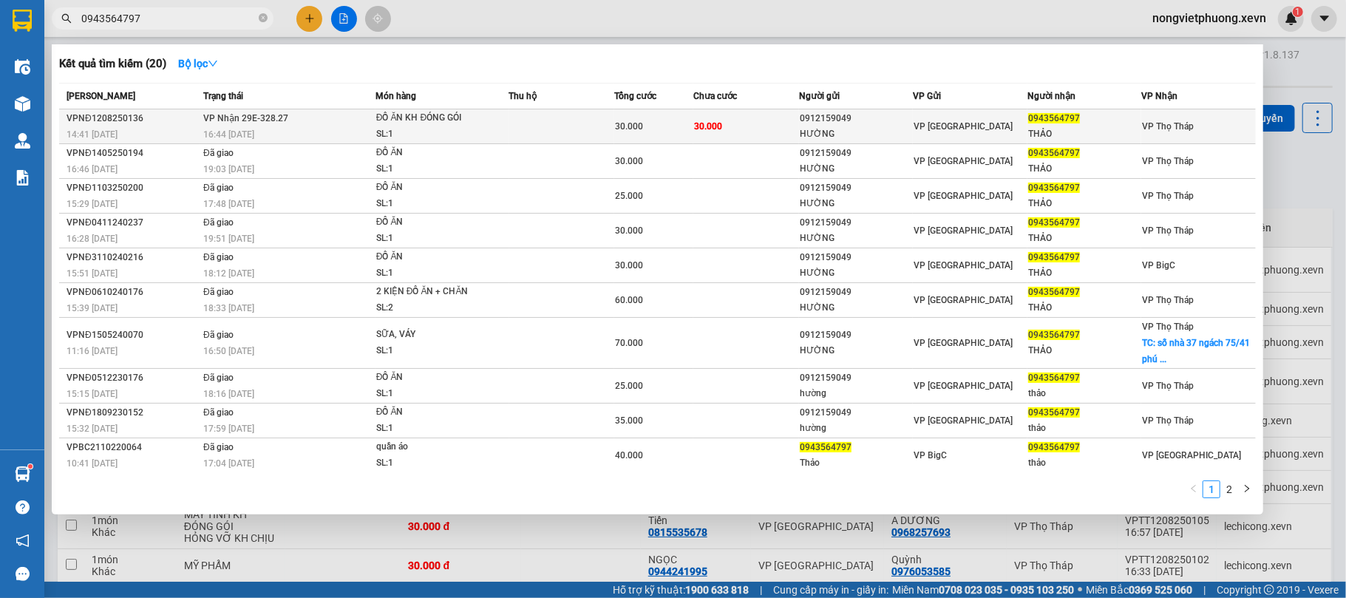
click at [925, 125] on span "VP [GEOGRAPHIC_DATA]" at bounding box center [963, 126] width 99 height 10
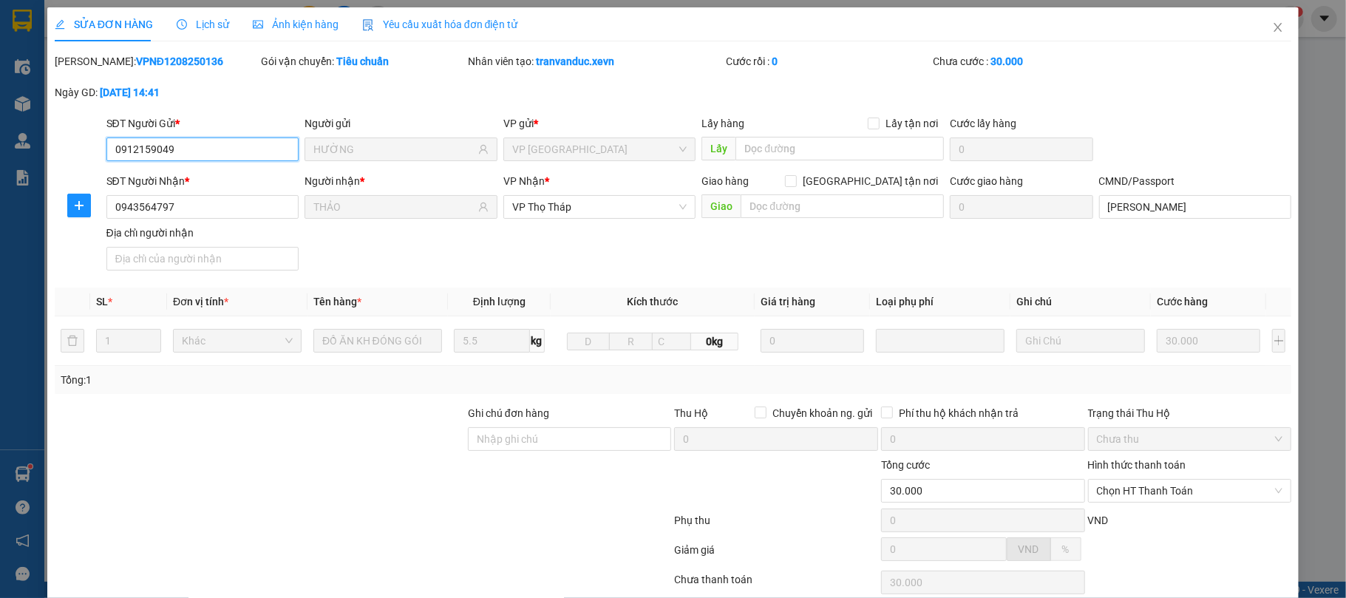
scroll to position [112, 0]
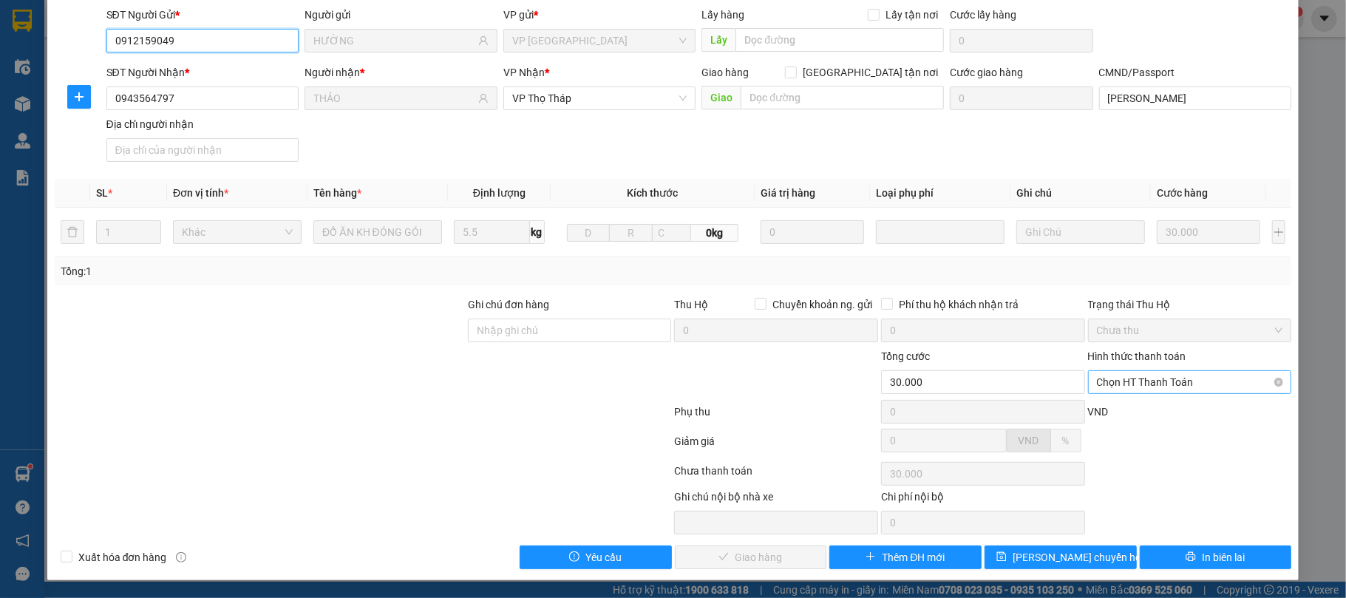
click at [1202, 380] on span "Chọn HT Thanh Toán" at bounding box center [1190, 382] width 186 height 22
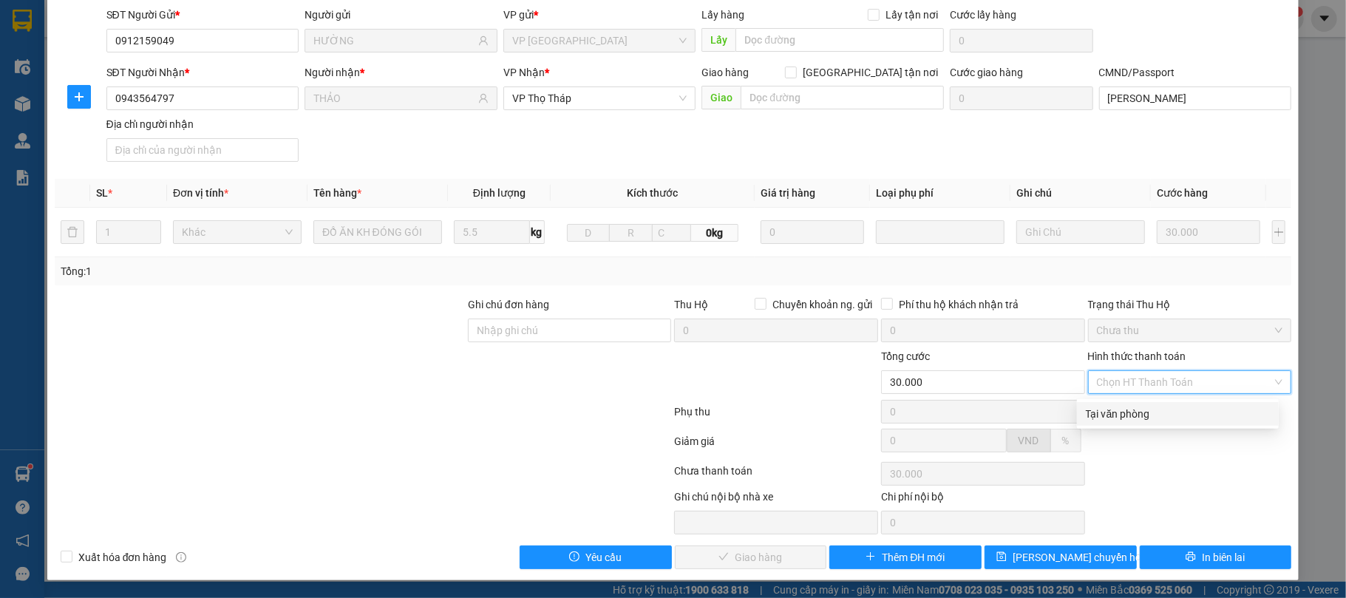
click at [1175, 412] on div "Tại văn phòng" at bounding box center [1178, 414] width 184 height 16
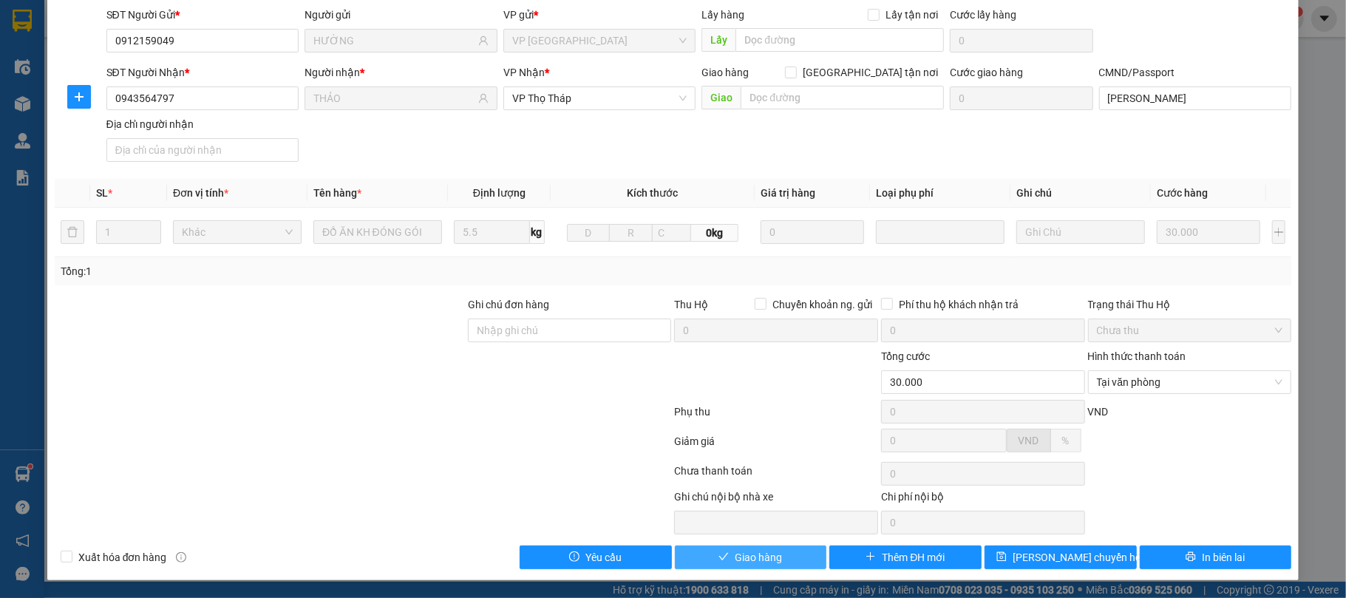
click at [751, 557] on span "Giao hàng" at bounding box center [758, 557] width 47 height 16
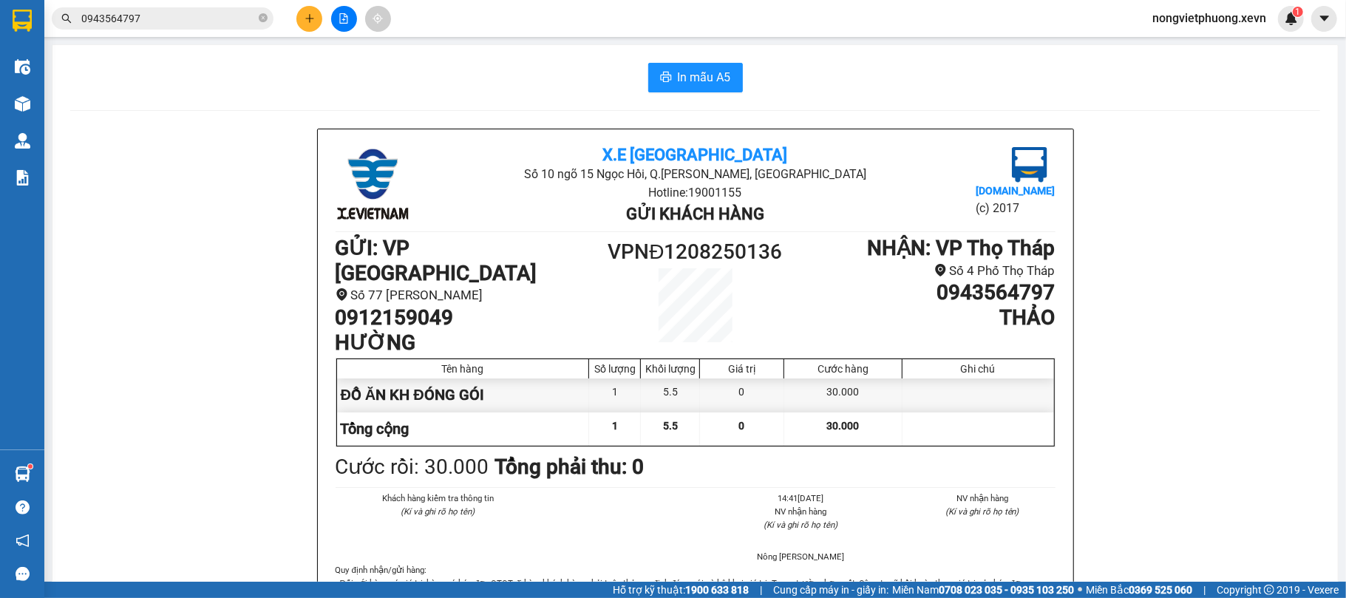
click at [302, 13] on button at bounding box center [309, 19] width 26 height 26
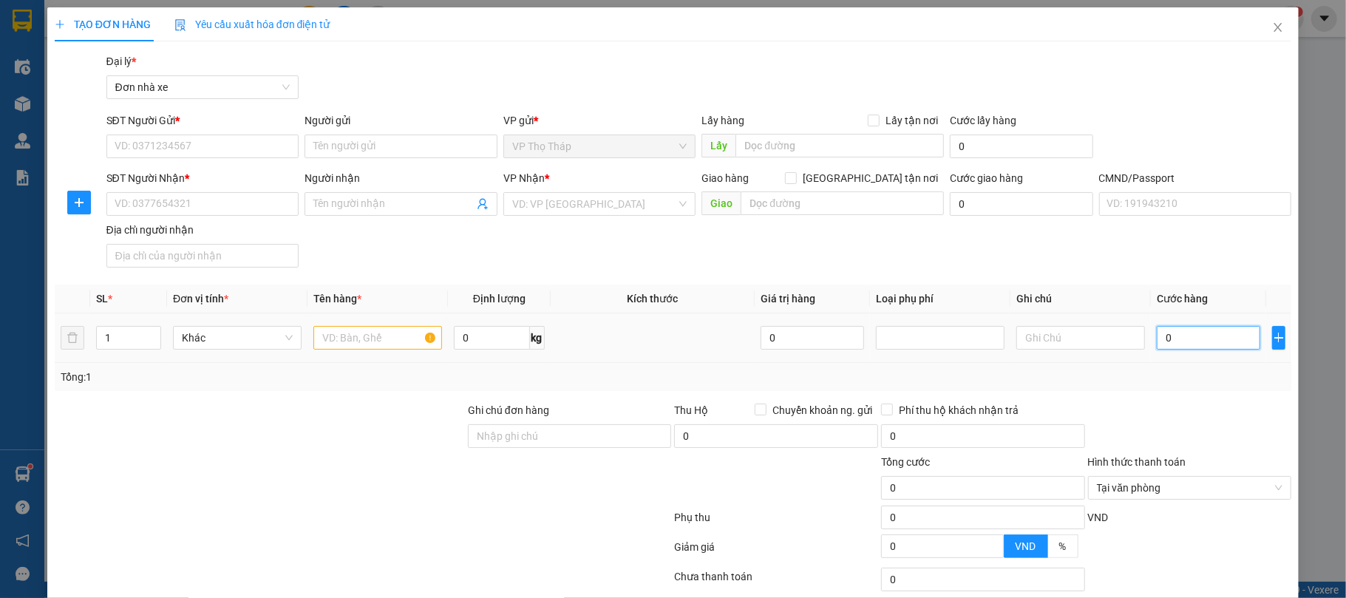
click at [1230, 333] on input "0" at bounding box center [1208, 338] width 103 height 24
click at [1178, 378] on div "Tổng: 1" at bounding box center [674, 377] width 1226 height 16
click at [383, 344] on input "text" at bounding box center [377, 338] width 129 height 24
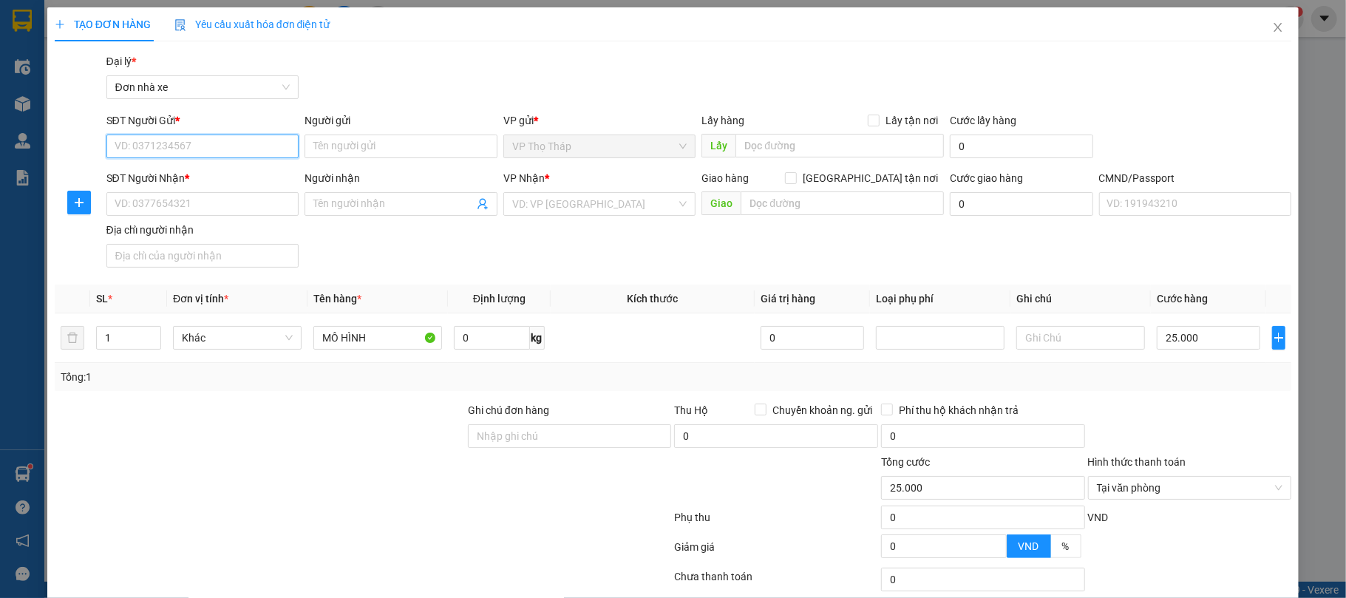
click at [175, 137] on input "SĐT Người Gửi *" at bounding box center [202, 147] width 193 height 24
click at [234, 183] on div "0868489782 - CƯỜNG" at bounding box center [200, 177] width 173 height 16
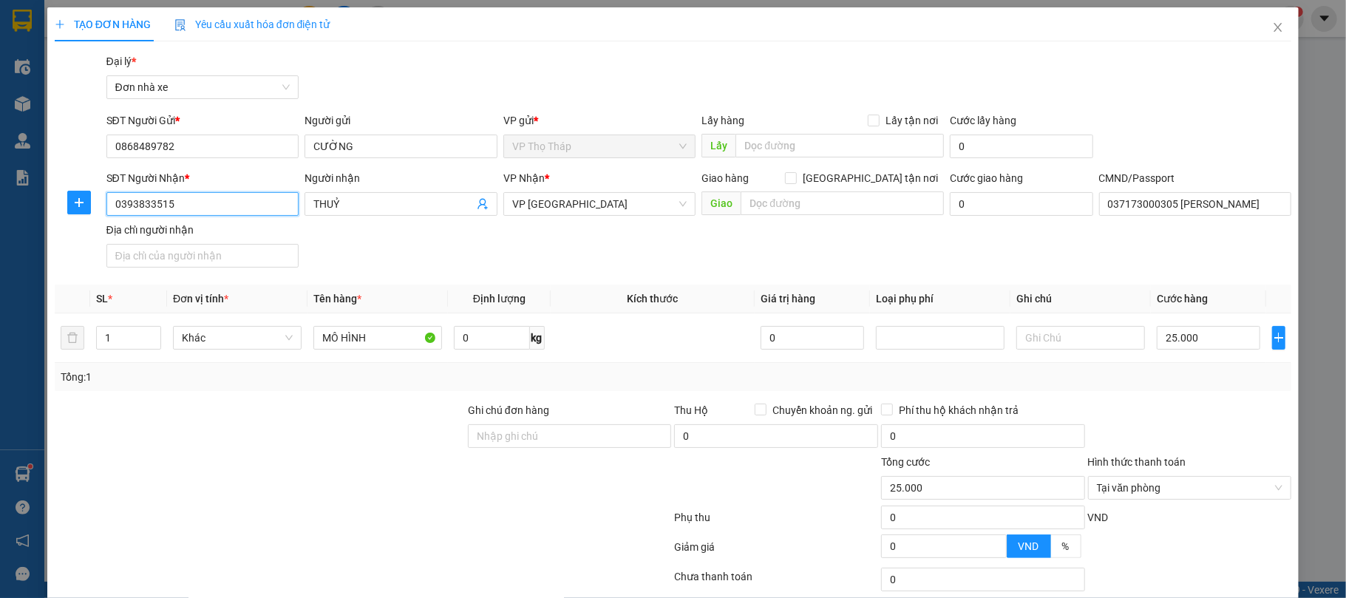
click at [244, 210] on input "0393833515" at bounding box center [202, 204] width 193 height 24
drag, startPoint x: 232, startPoint y: 210, endPoint x: 0, endPoint y: 253, distance: 236.0
click at [0, 253] on div "TẠO ĐƠN HÀNG Yêu cầu xuất hóa đơn điện tử Transit Pickup Surcharge Ids Transit …" at bounding box center [673, 299] width 1346 height 598
click at [211, 247] on div "0961113120 - TÙNG" at bounding box center [200, 258] width 191 height 24
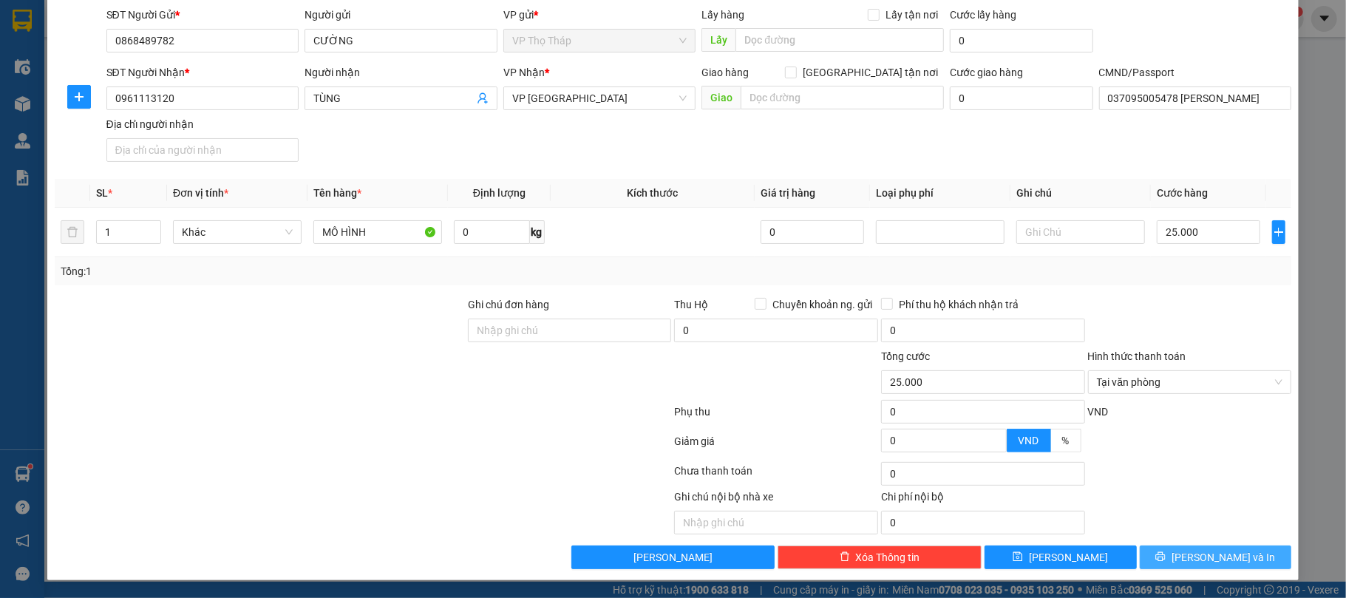
click at [1211, 551] on span "Lưu và In" at bounding box center [1223, 557] width 103 height 16
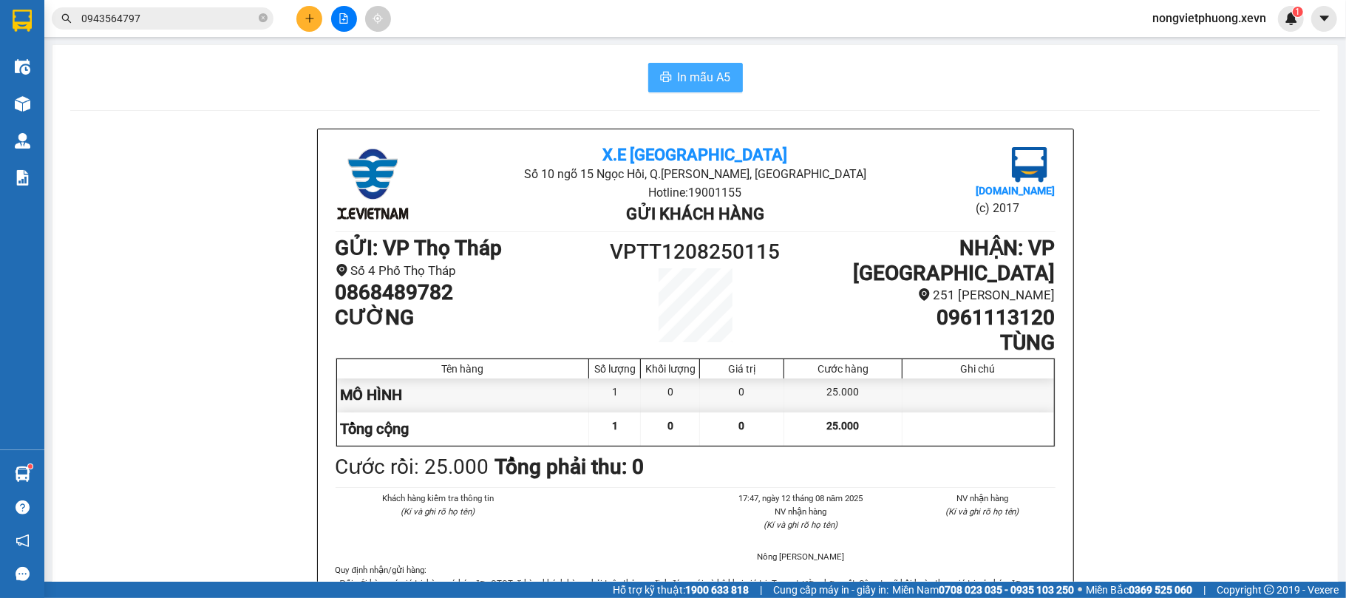
click at [711, 75] on span "In mẫu A5" at bounding box center [704, 77] width 53 height 18
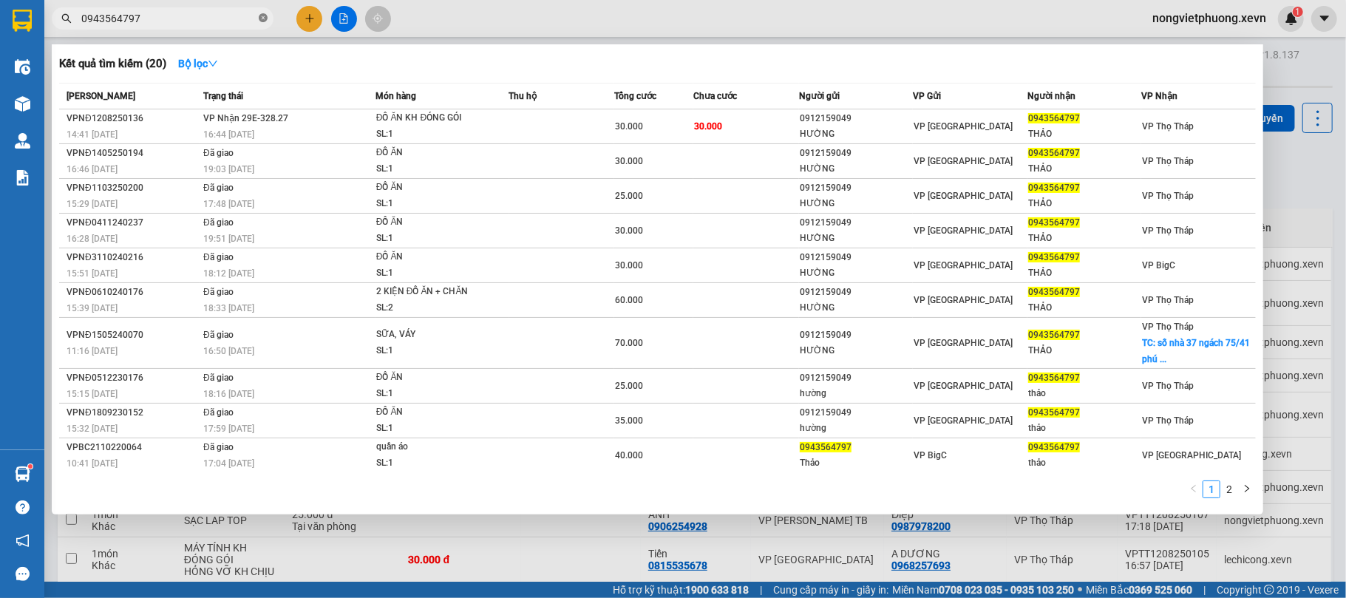
click at [261, 21] on icon "close-circle" at bounding box center [263, 17] width 9 height 9
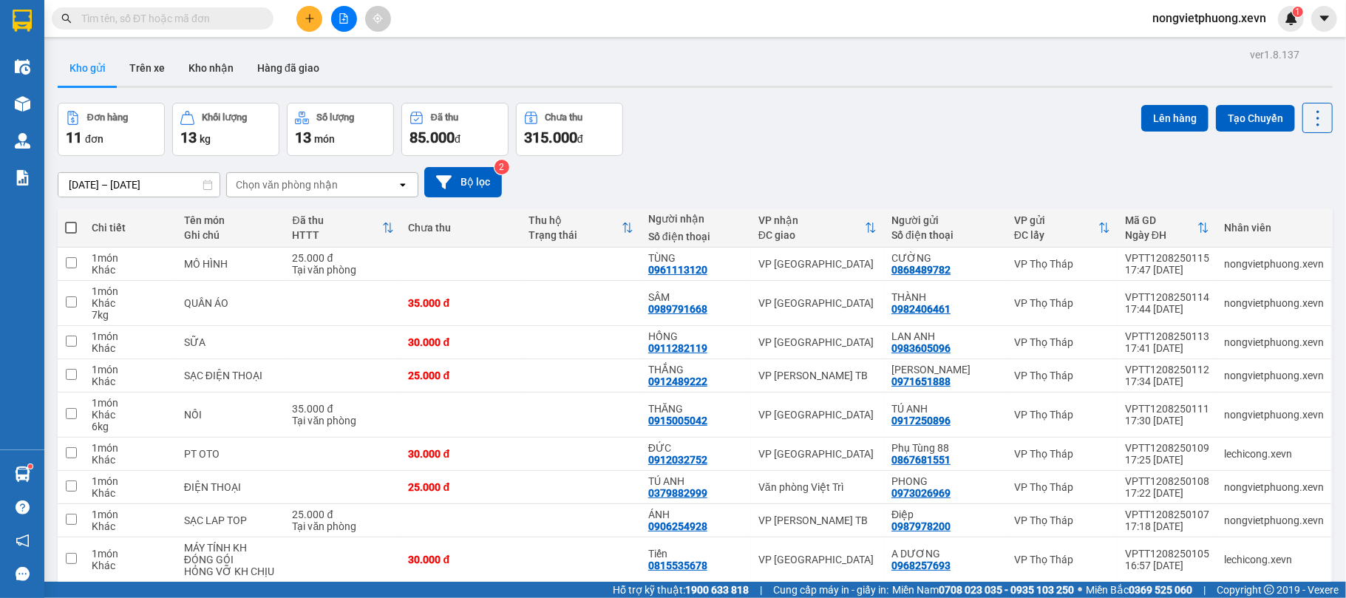
click at [205, 16] on input "text" at bounding box center [168, 18] width 174 height 16
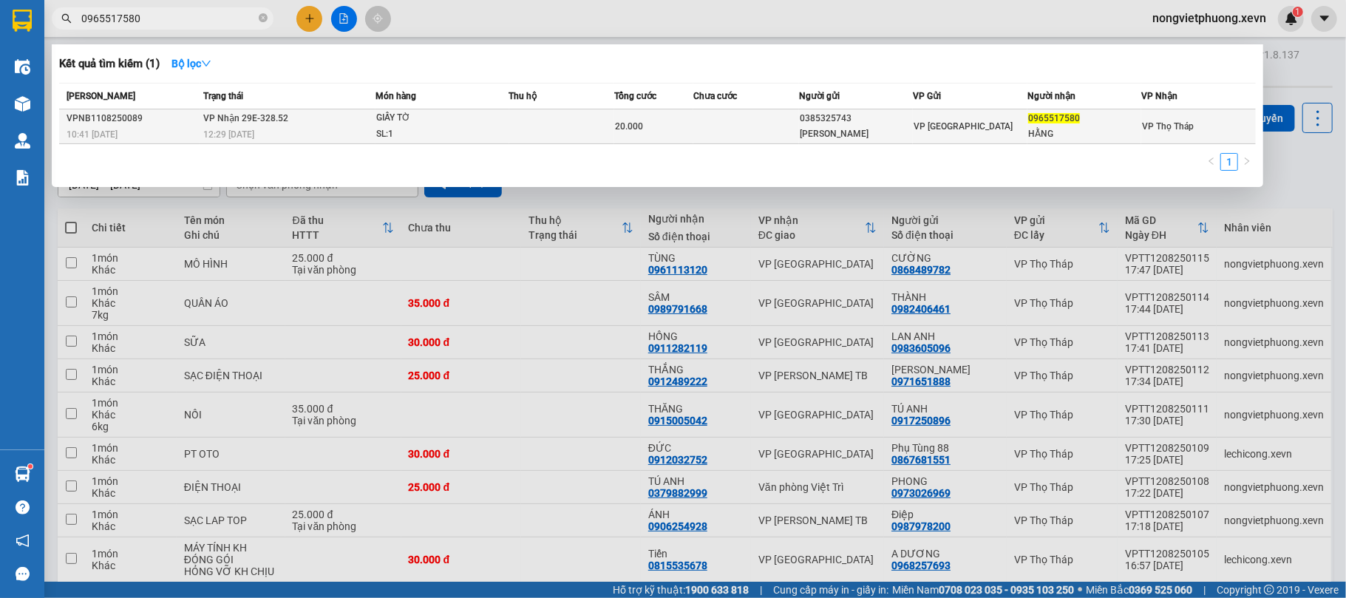
click at [695, 132] on td at bounding box center [746, 126] width 106 height 35
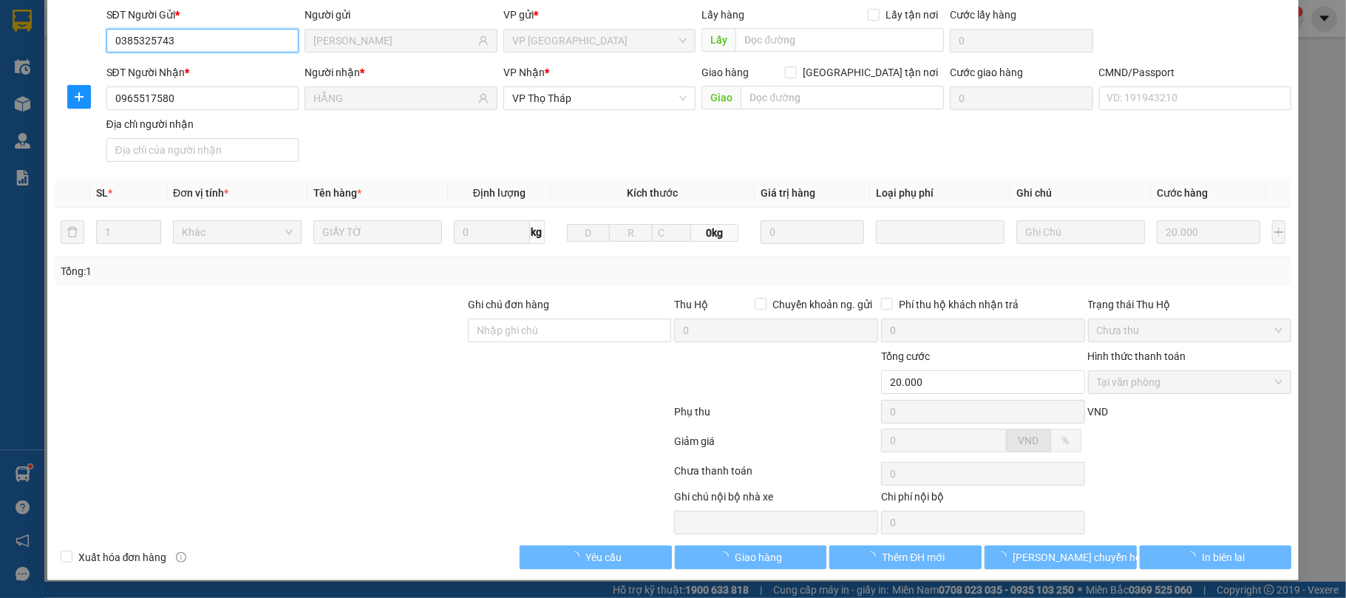
scroll to position [112, 0]
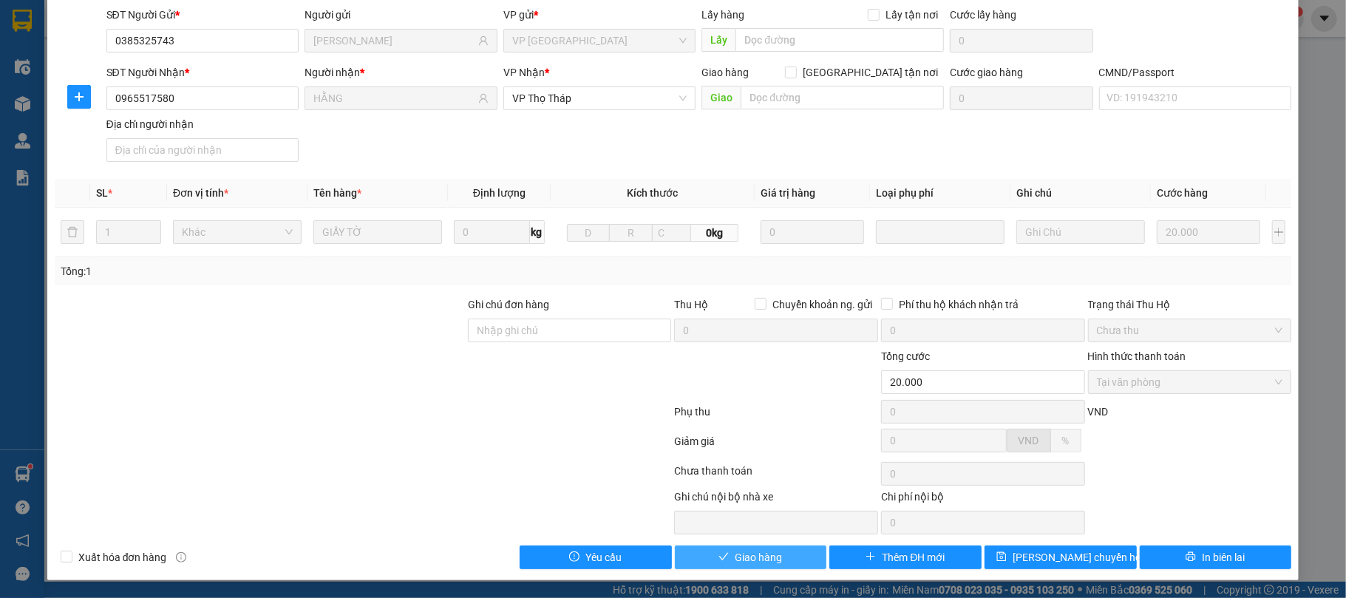
click at [739, 560] on span "Giao hàng" at bounding box center [758, 557] width 47 height 16
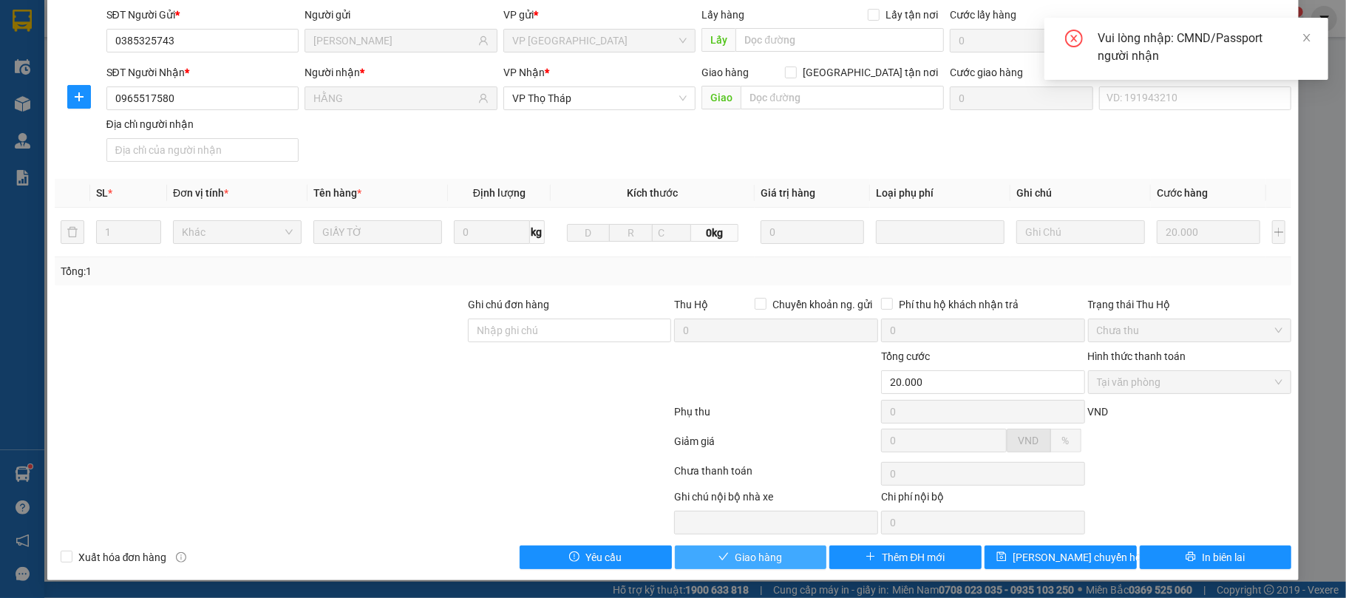
scroll to position [0, 0]
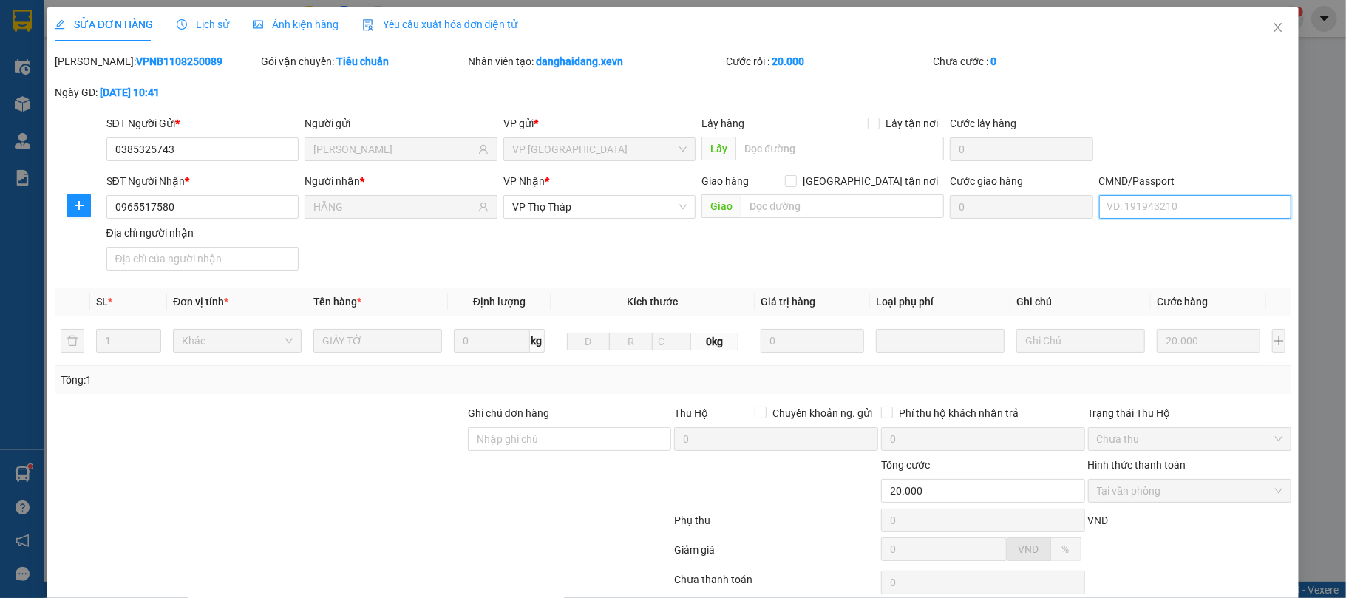
click at [1159, 211] on input "CMND/Passport" at bounding box center [1195, 207] width 193 height 24
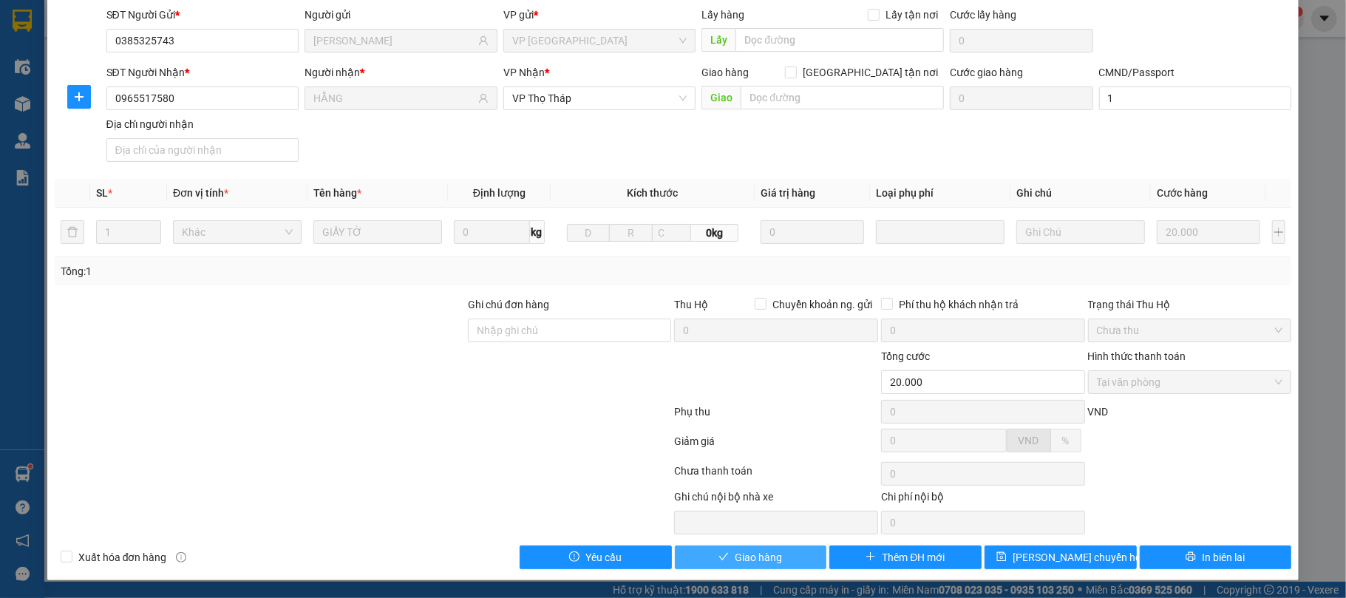
click at [745, 548] on button "Giao hàng" at bounding box center [751, 557] width 152 height 24
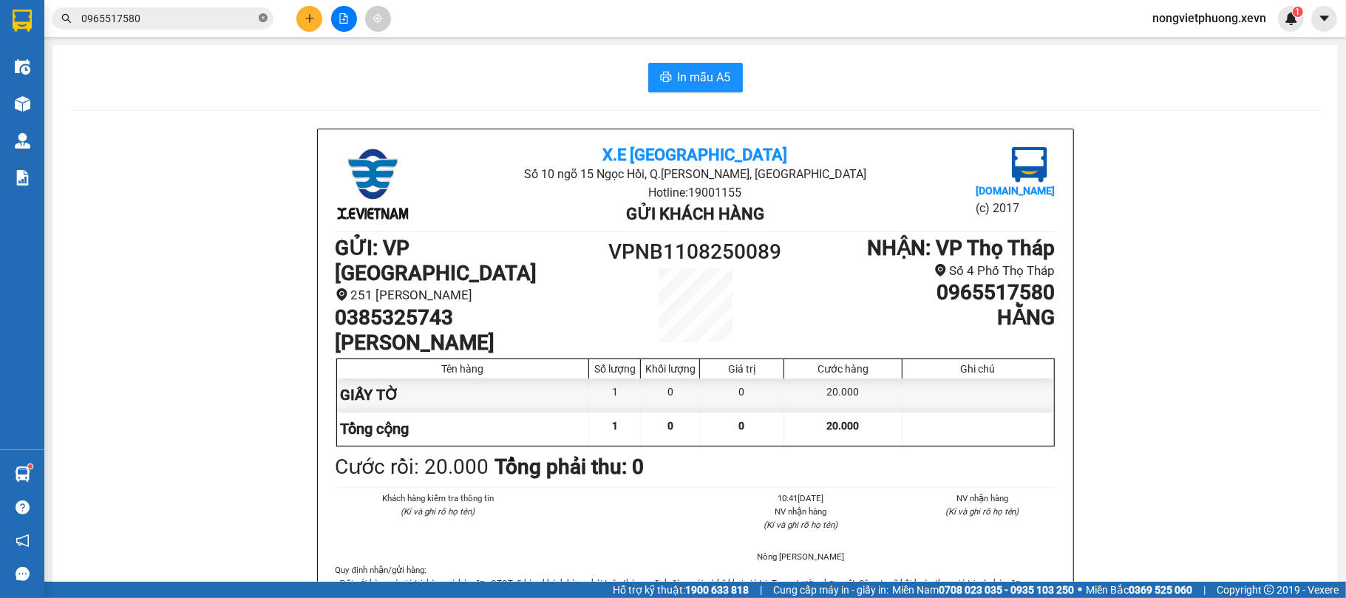
click at [259, 18] on icon "close-circle" at bounding box center [263, 17] width 9 height 9
click at [249, 18] on input "text" at bounding box center [168, 18] width 174 height 16
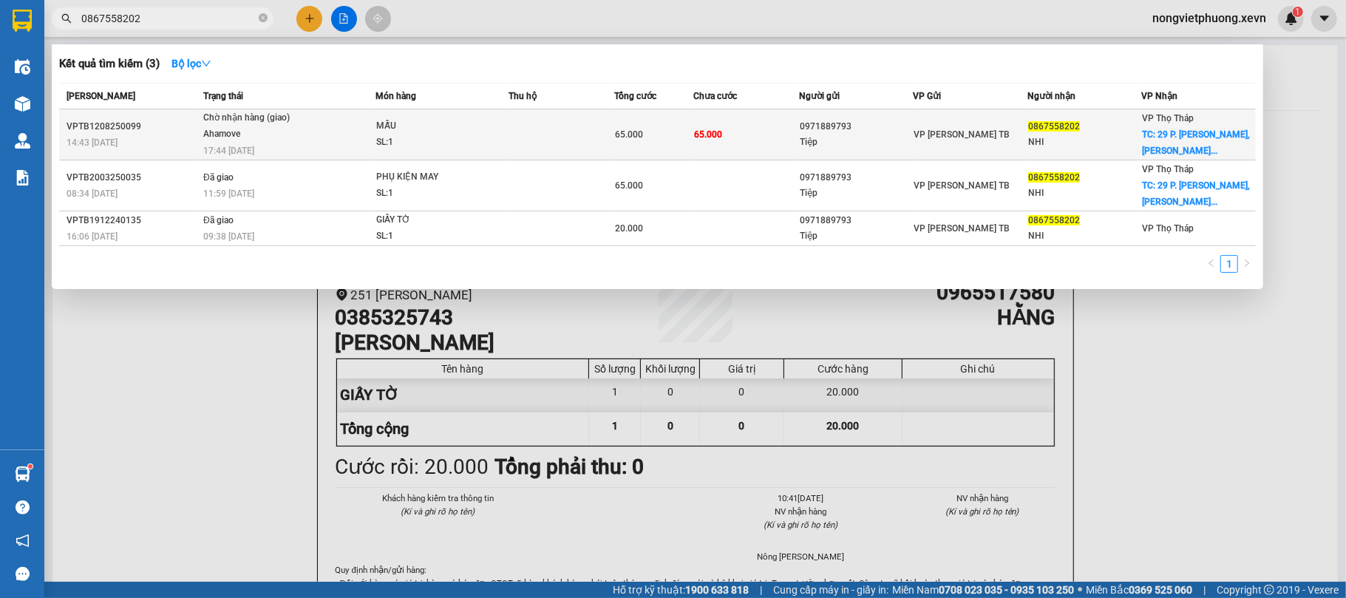
click at [741, 139] on td "65.000" at bounding box center [746, 134] width 106 height 51
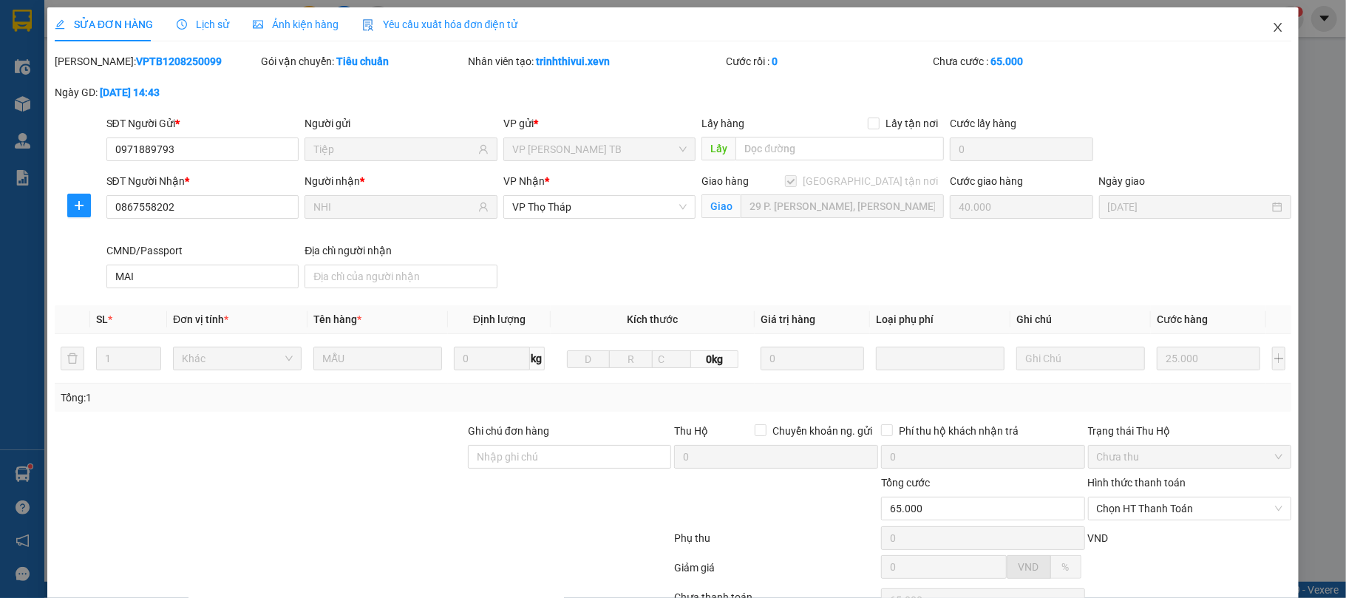
click at [1271, 30] on span "Close" at bounding box center [1277, 27] width 41 height 41
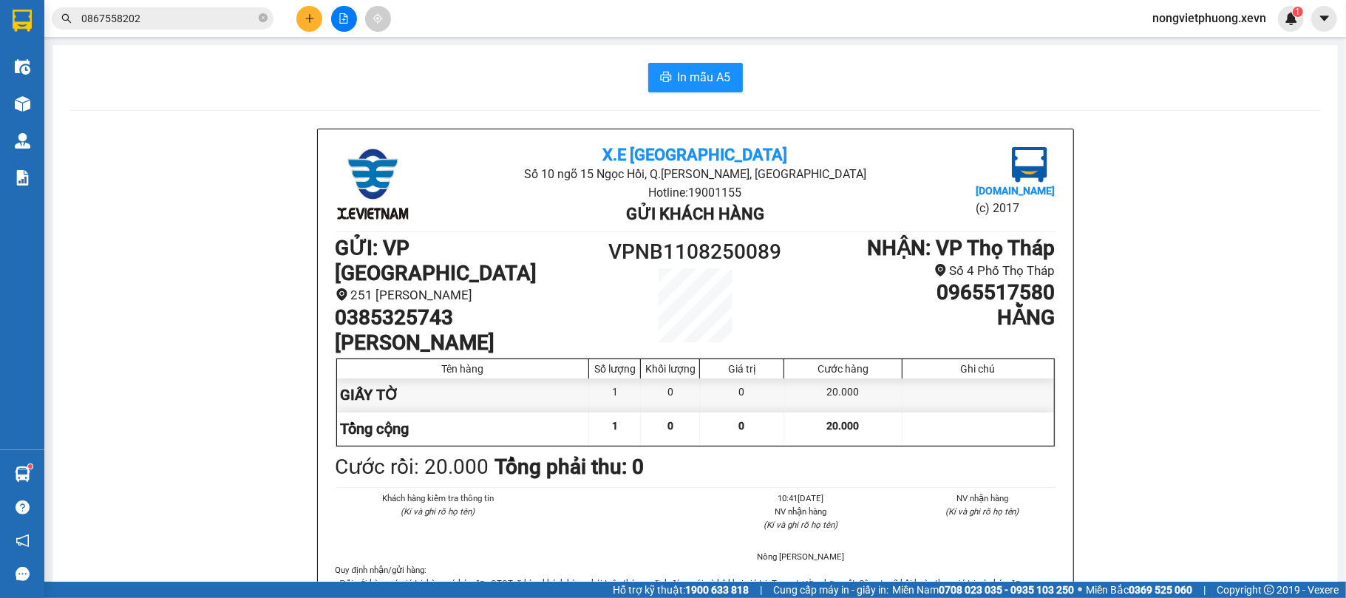
click at [188, 24] on input "0867558202" at bounding box center [168, 18] width 174 height 16
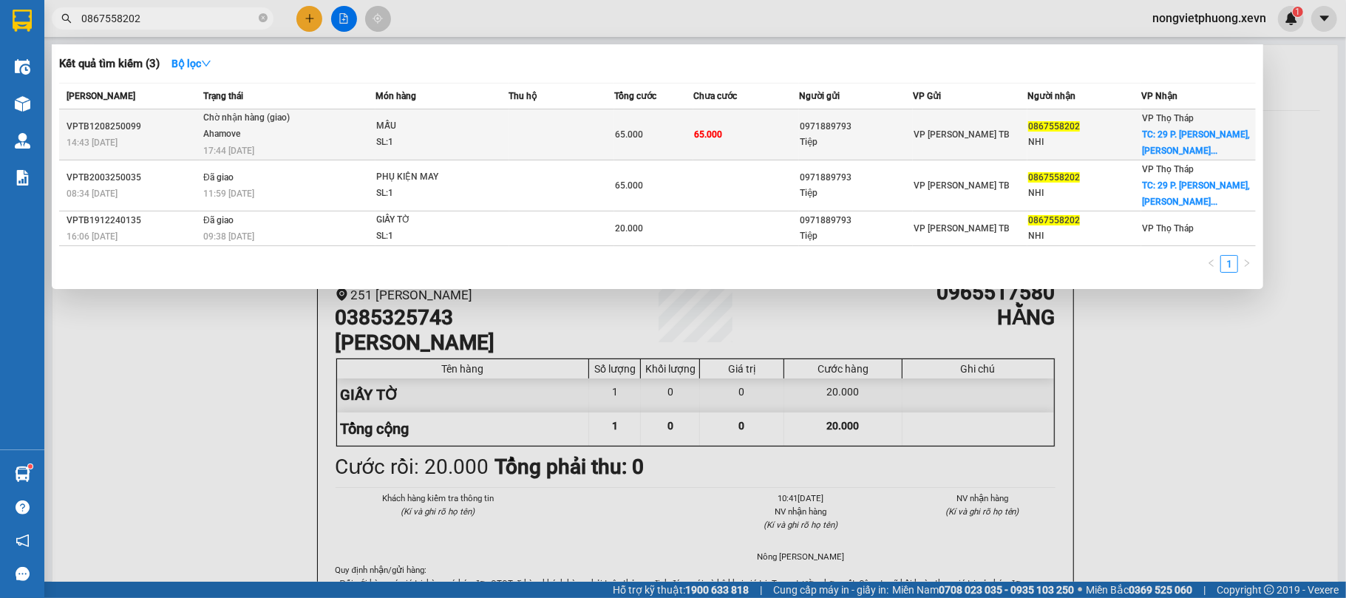
click at [602, 123] on td at bounding box center [562, 134] width 106 height 51
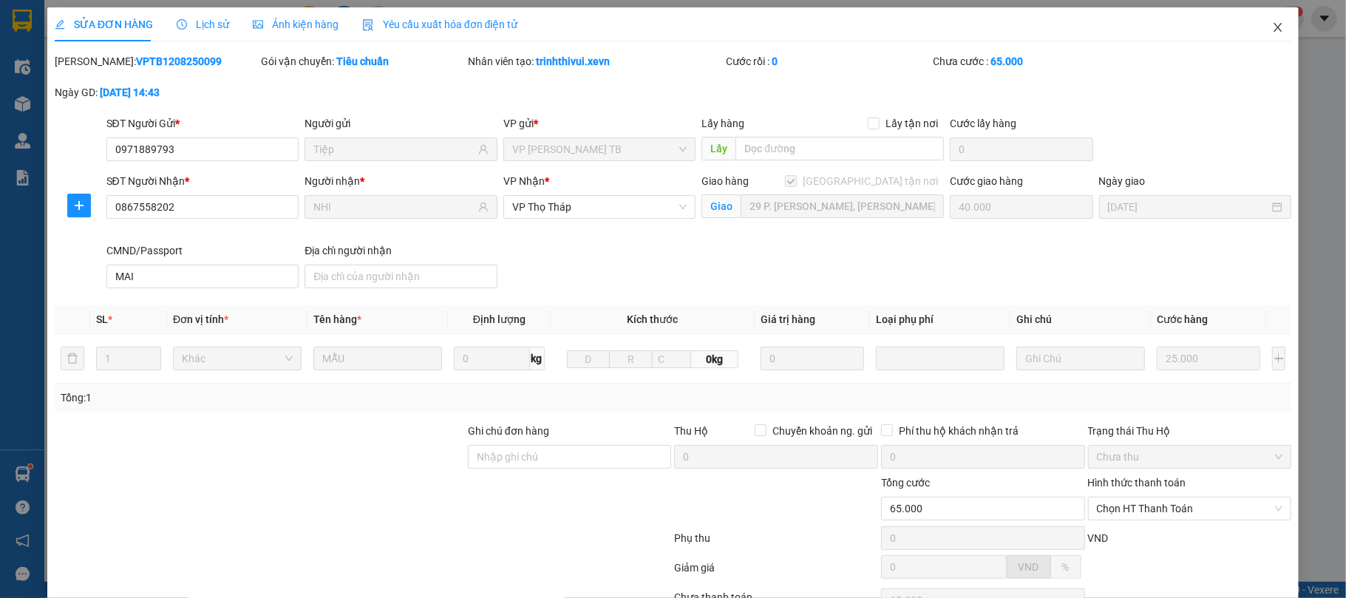
click at [1272, 27] on icon "close" at bounding box center [1278, 27] width 12 height 12
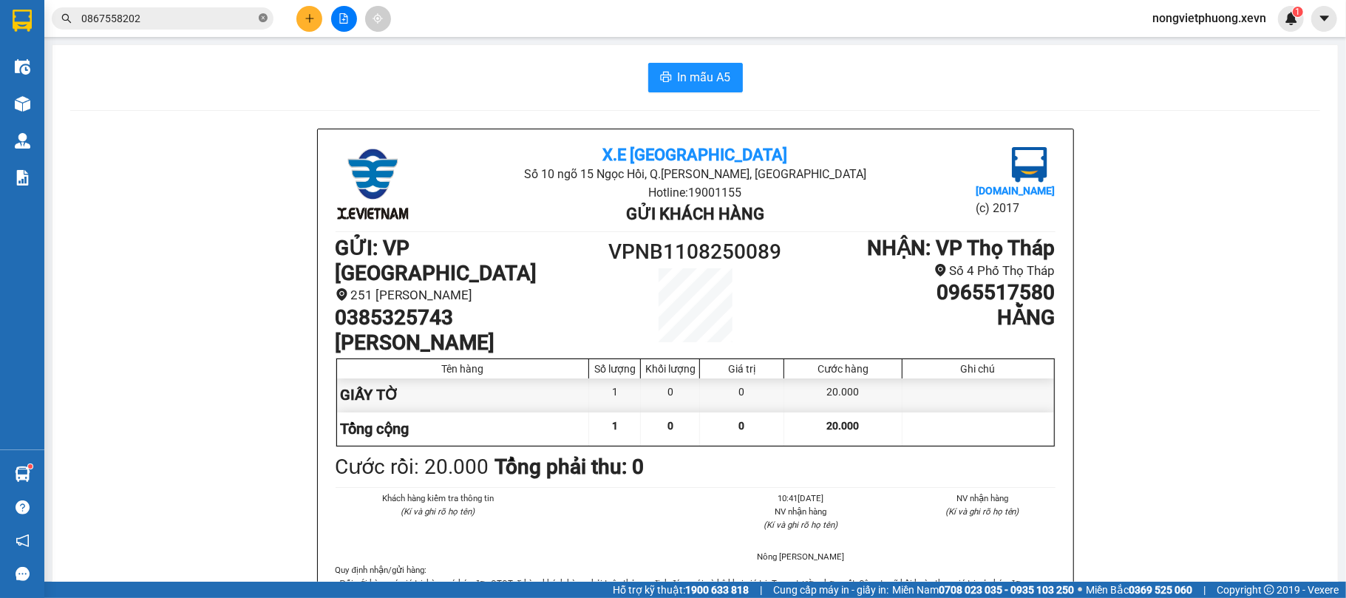
click at [264, 21] on icon "close-circle" at bounding box center [263, 17] width 9 height 9
click at [214, 13] on input "text" at bounding box center [168, 18] width 174 height 16
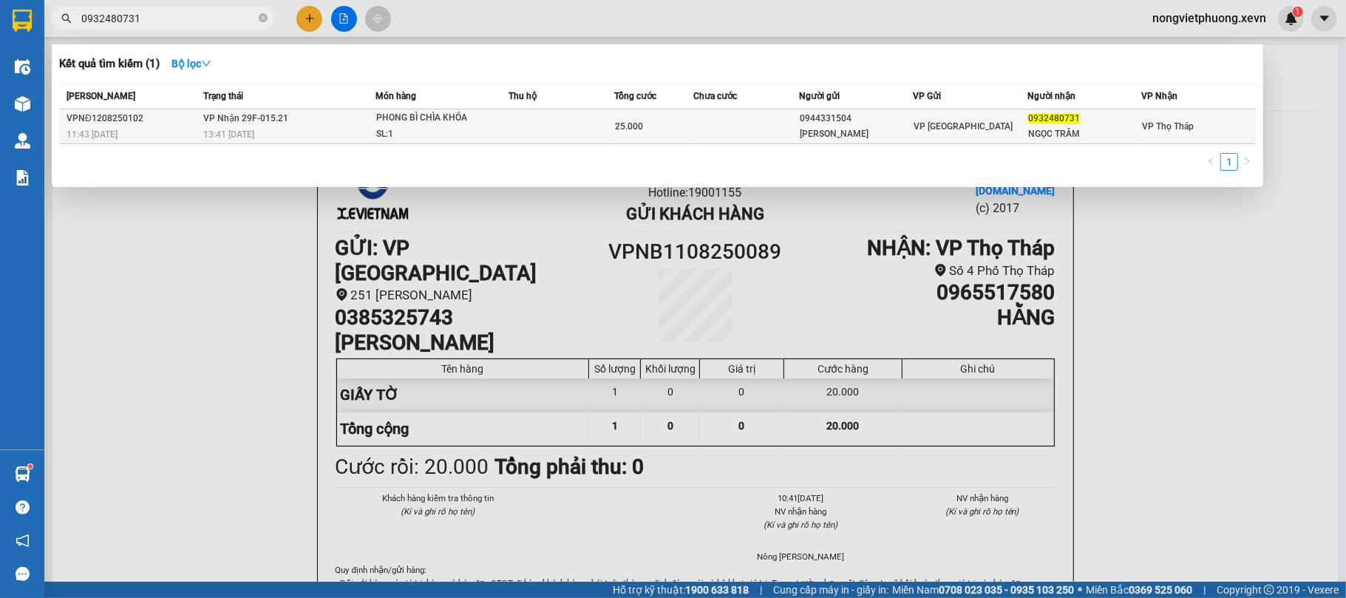
click at [758, 127] on td at bounding box center [746, 126] width 106 height 35
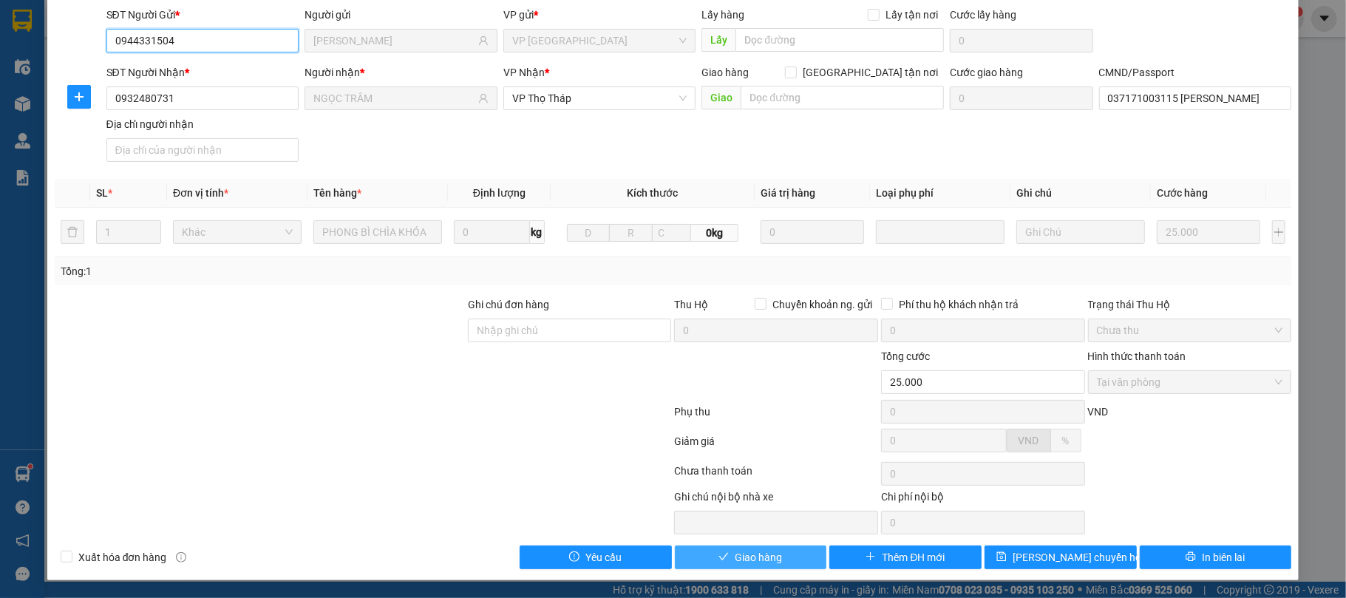
scroll to position [112, 0]
click at [772, 565] on span "Giao hàng" at bounding box center [758, 557] width 47 height 16
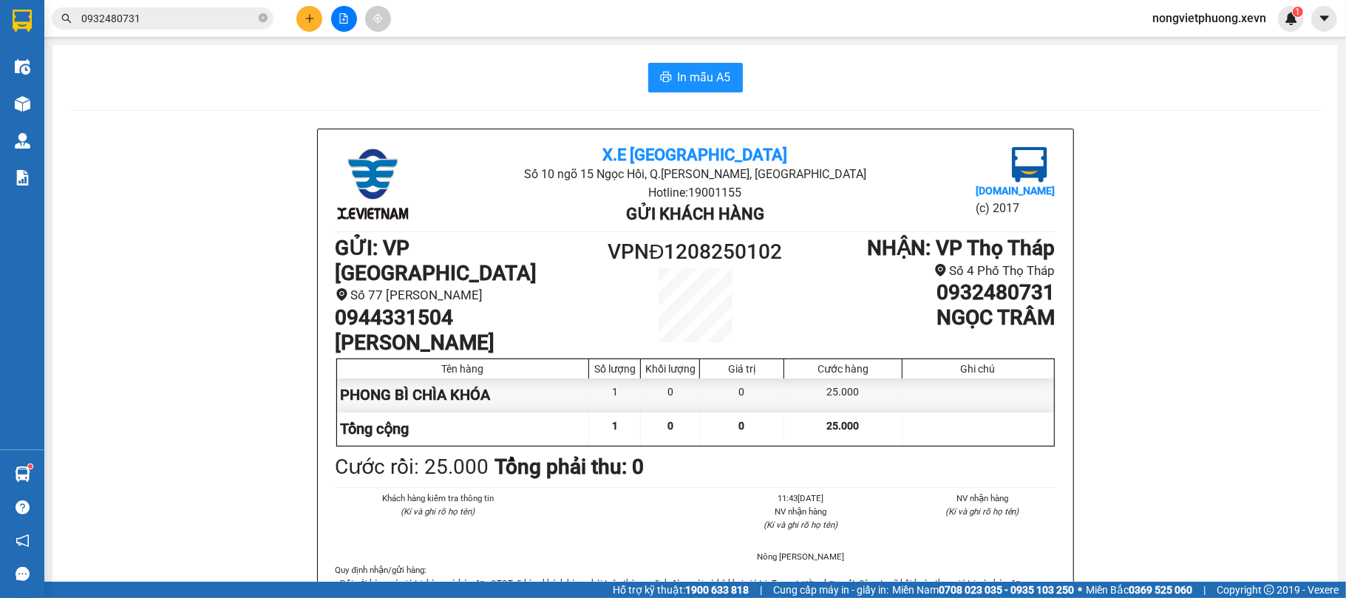
click at [271, 24] on span "0932480731" at bounding box center [163, 18] width 222 height 22
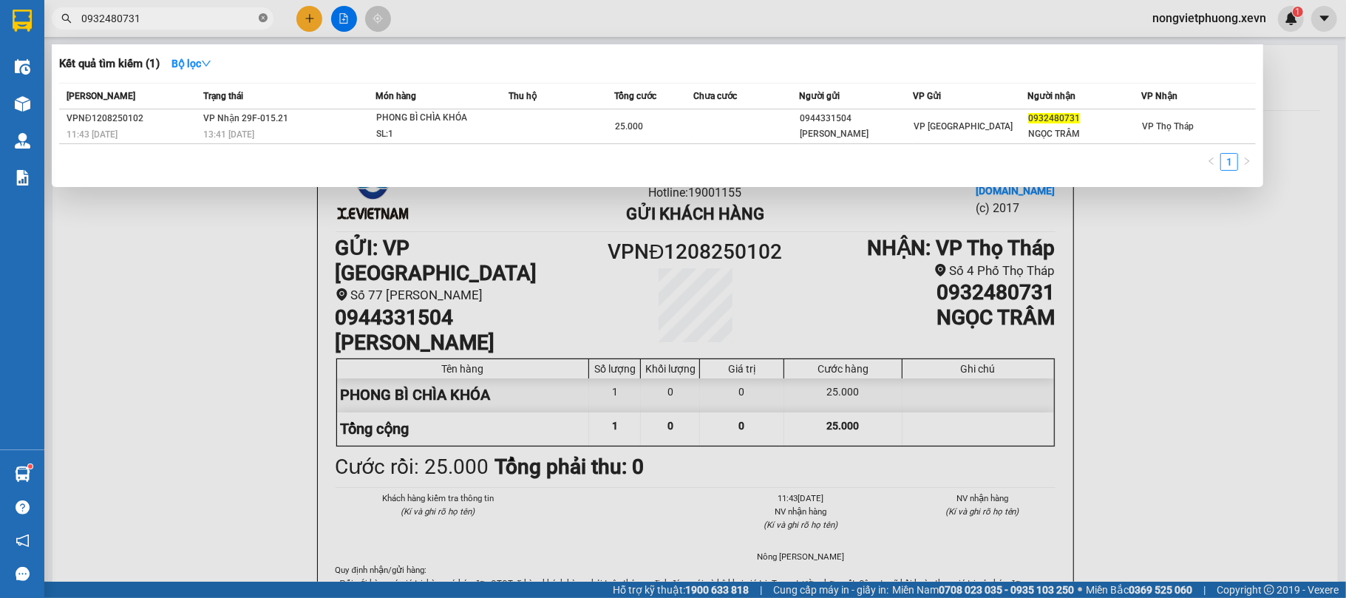
click at [259, 19] on icon "close-circle" at bounding box center [263, 17] width 9 height 9
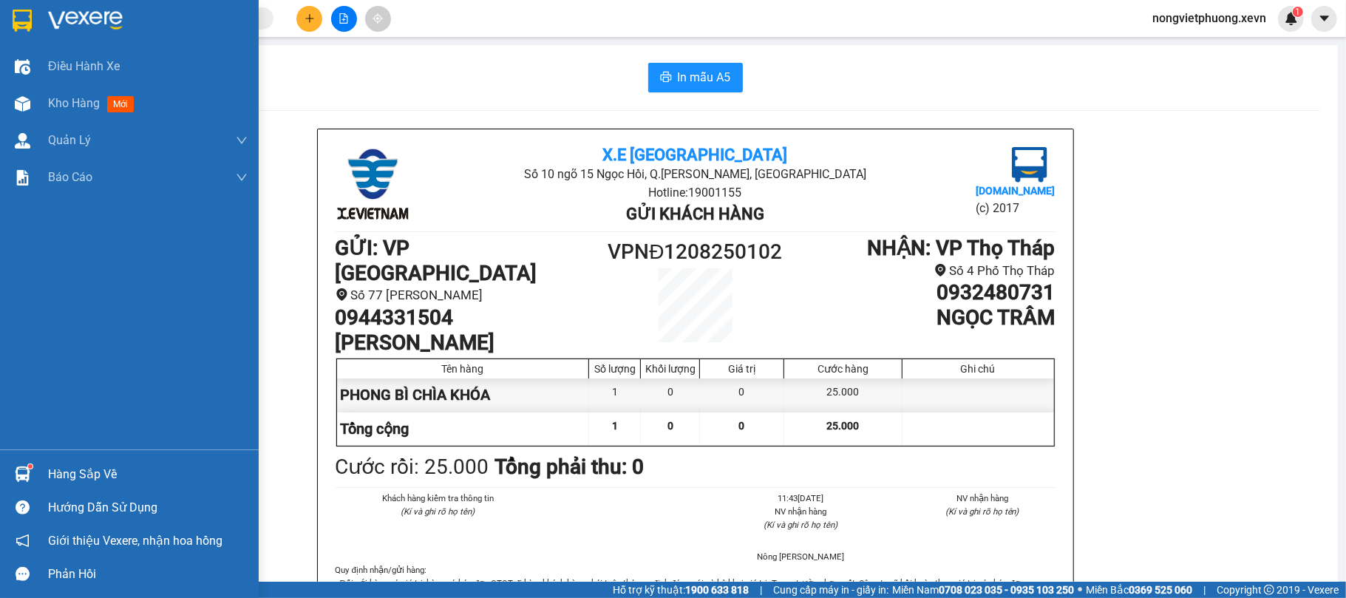
click at [21, 33] on div at bounding box center [23, 20] width 26 height 26
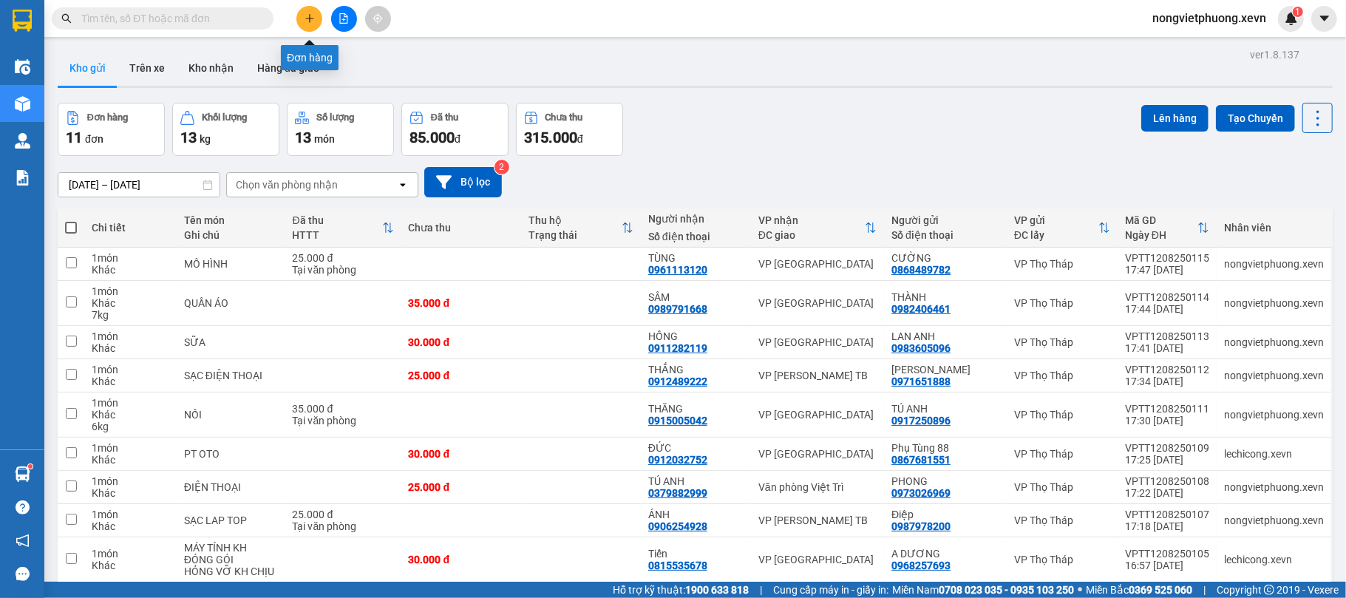
click at [305, 18] on icon "plus" at bounding box center [310, 18] width 10 height 10
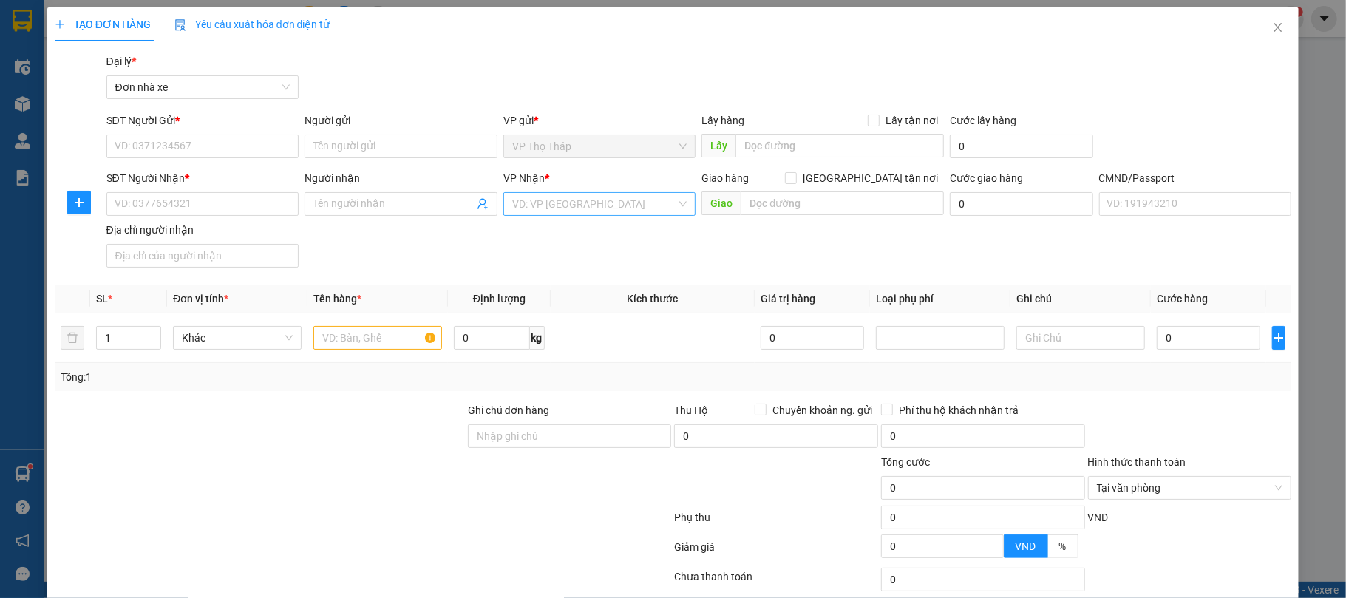
click at [613, 211] on input "search" at bounding box center [594, 204] width 165 height 22
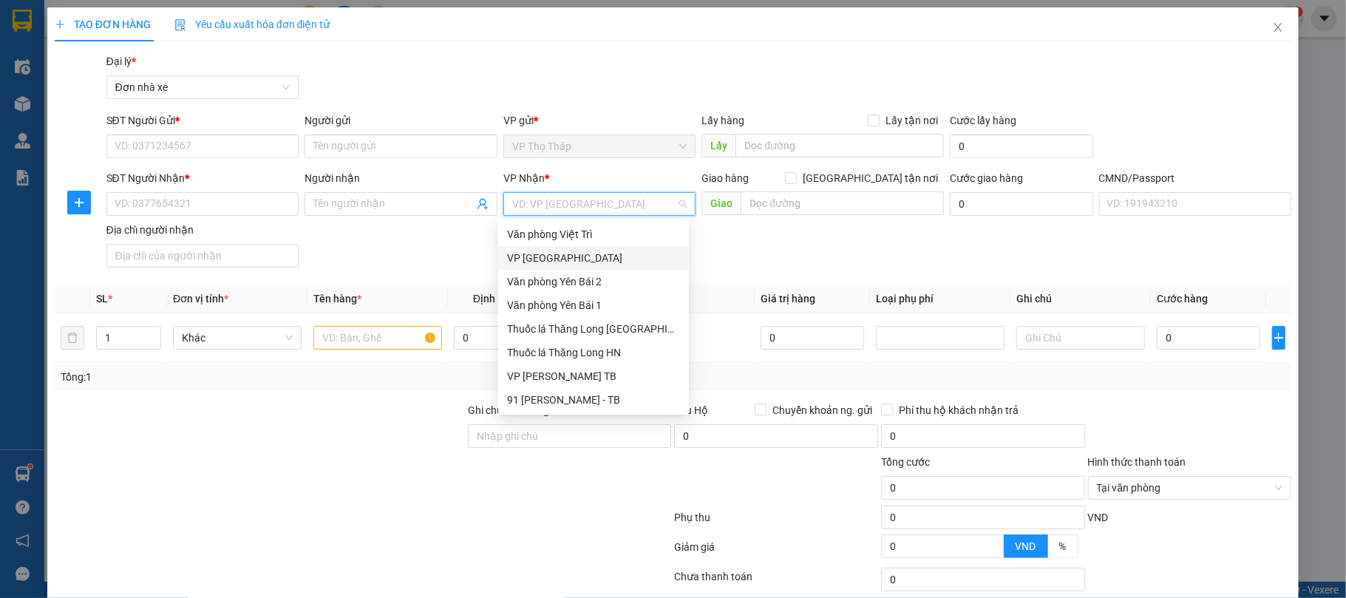
click at [590, 255] on div "VP [GEOGRAPHIC_DATA]" at bounding box center [593, 258] width 173 height 16
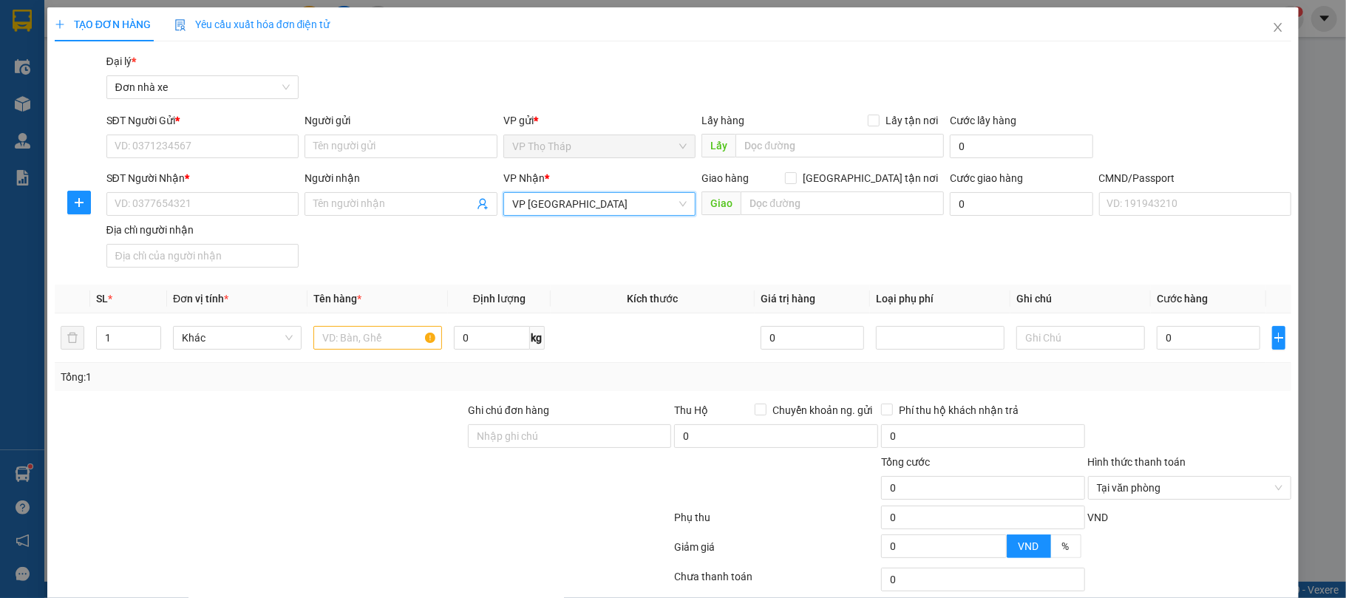
click at [222, 127] on div "SĐT Người Gửi *" at bounding box center [202, 120] width 193 height 16
click at [222, 135] on input "SĐT Người Gửi *" at bounding box center [202, 147] width 193 height 24
click at [222, 137] on input "SĐT Người Gửi *" at bounding box center [202, 147] width 193 height 24
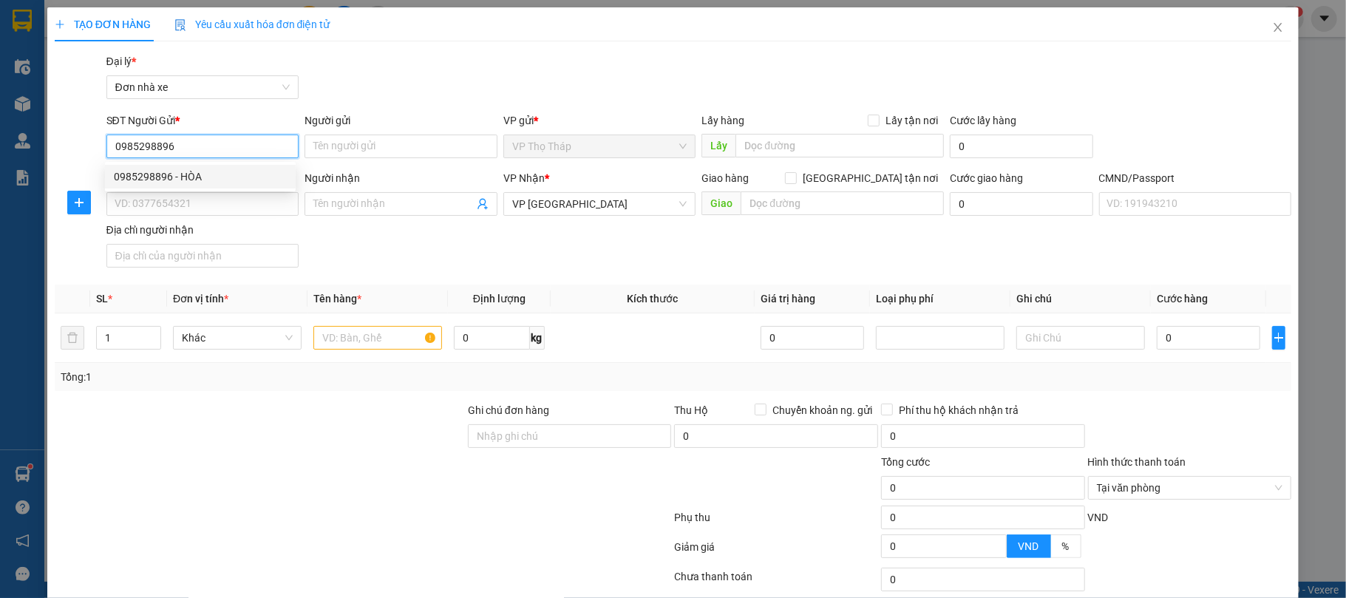
click at [223, 177] on div "0985298896 - HÒA" at bounding box center [200, 177] width 173 height 16
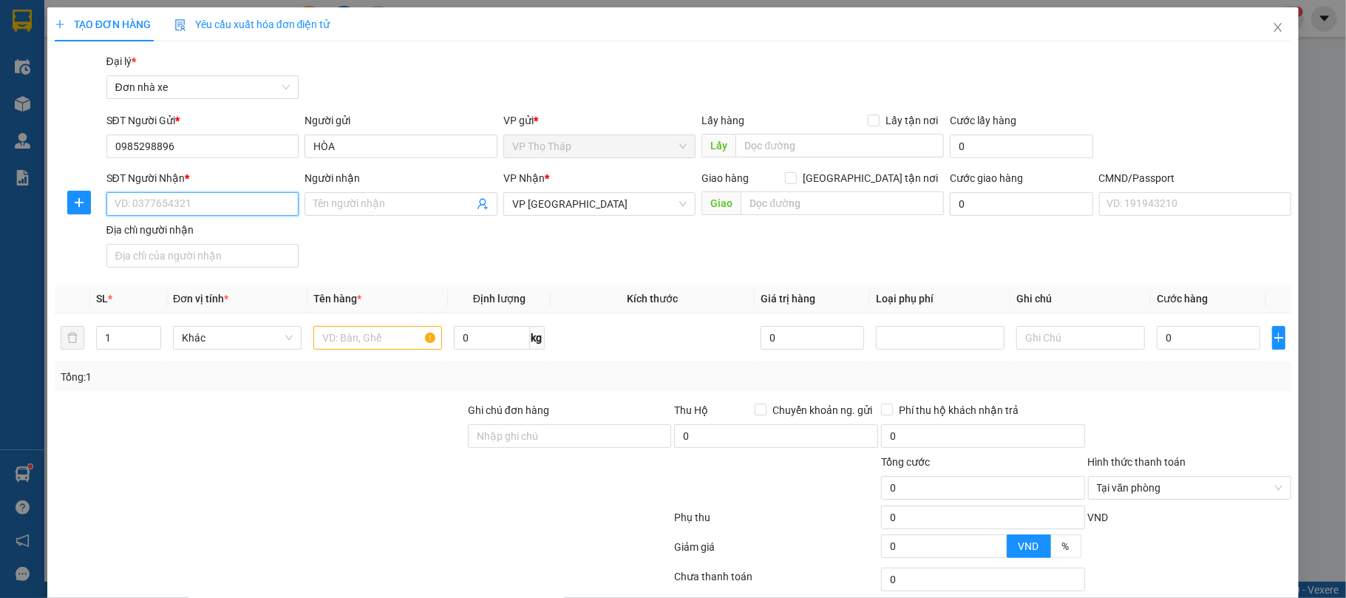
click at [226, 210] on input "SĐT Người Nhận *" at bounding box center [202, 204] width 193 height 24
click at [217, 228] on div "0971281555 - DUY" at bounding box center [200, 234] width 173 height 16
click at [373, 327] on input "text" at bounding box center [377, 338] width 129 height 24
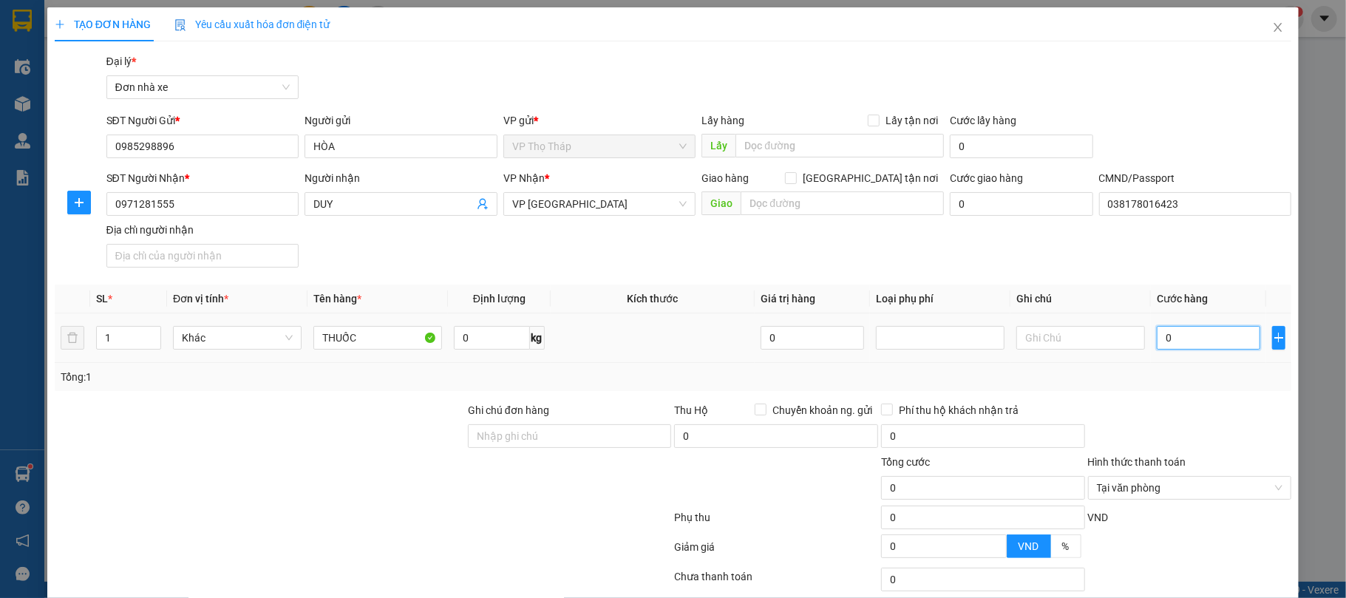
click at [1215, 338] on input "0" at bounding box center [1208, 338] width 103 height 24
click at [1154, 400] on div "Transit Pickup Surcharge Ids Transit Deliver Surcharge Ids Transit Deliver Surc…" at bounding box center [673, 364] width 1237 height 622
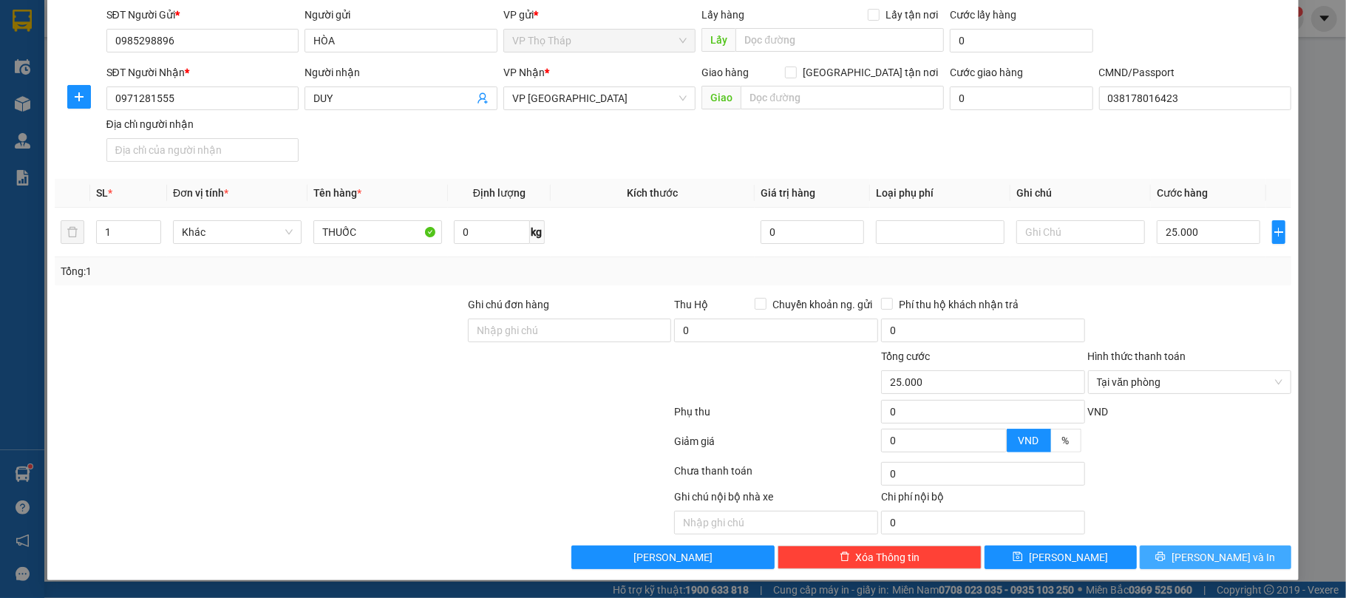
click at [1233, 559] on button "Lưu và In" at bounding box center [1216, 557] width 152 height 24
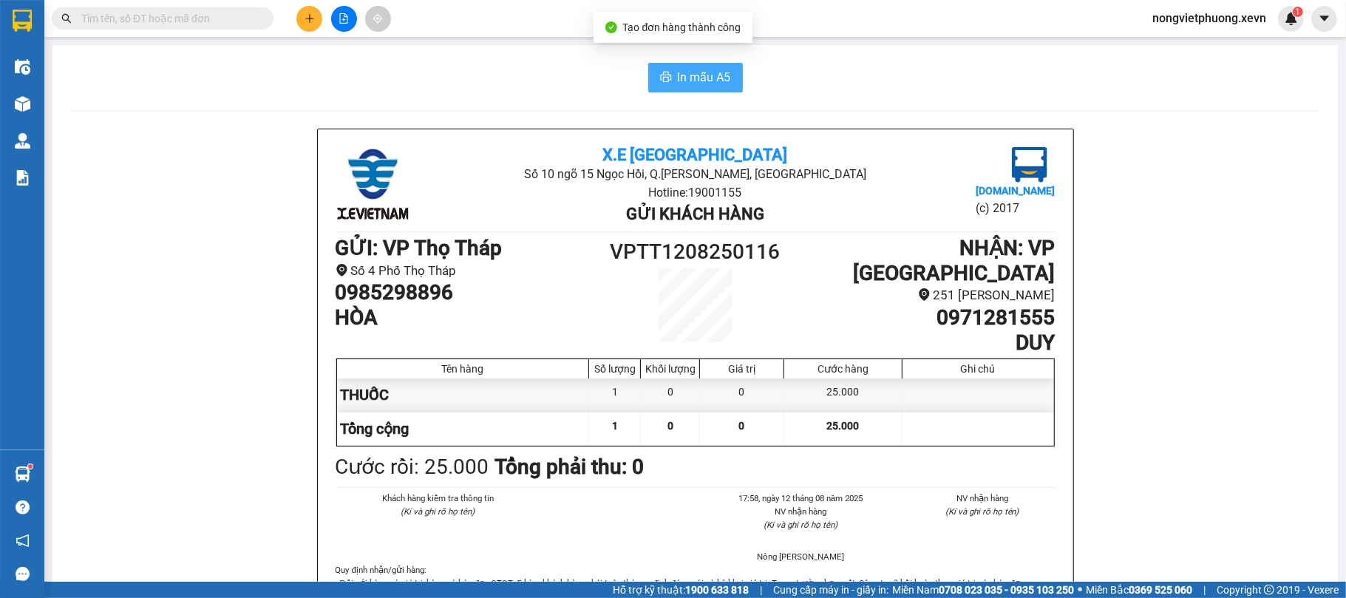
click at [678, 81] on span "In mẫu A5" at bounding box center [704, 77] width 53 height 18
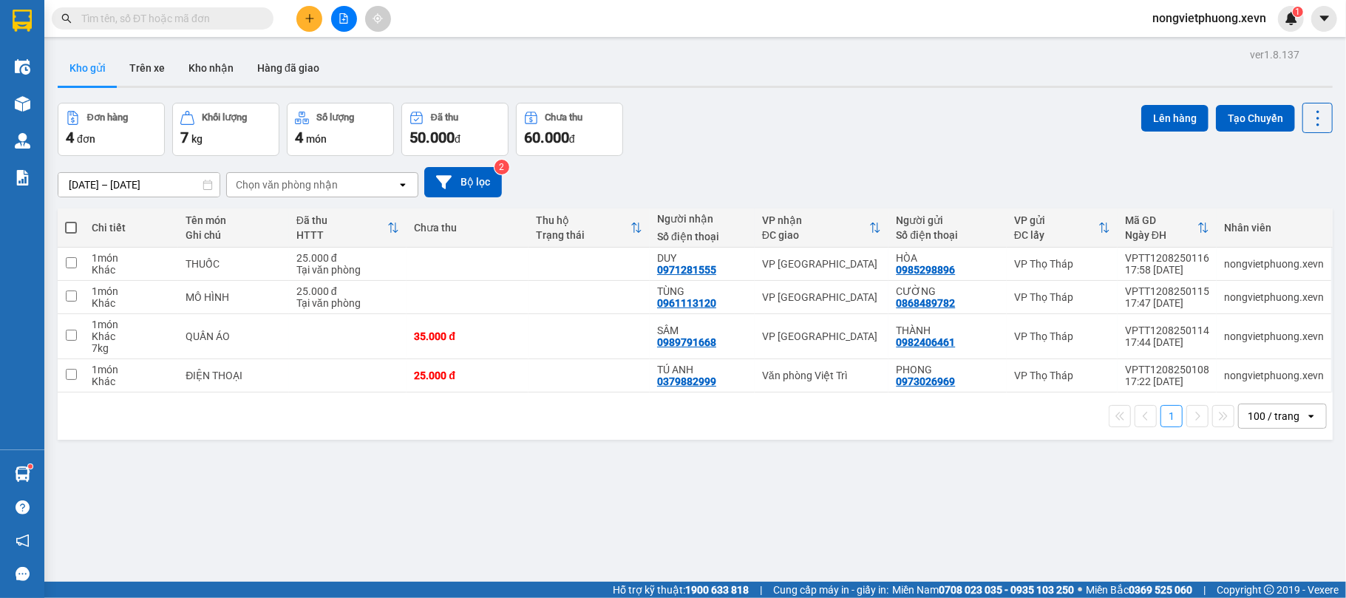
click at [216, 13] on input "text" at bounding box center [168, 18] width 174 height 16
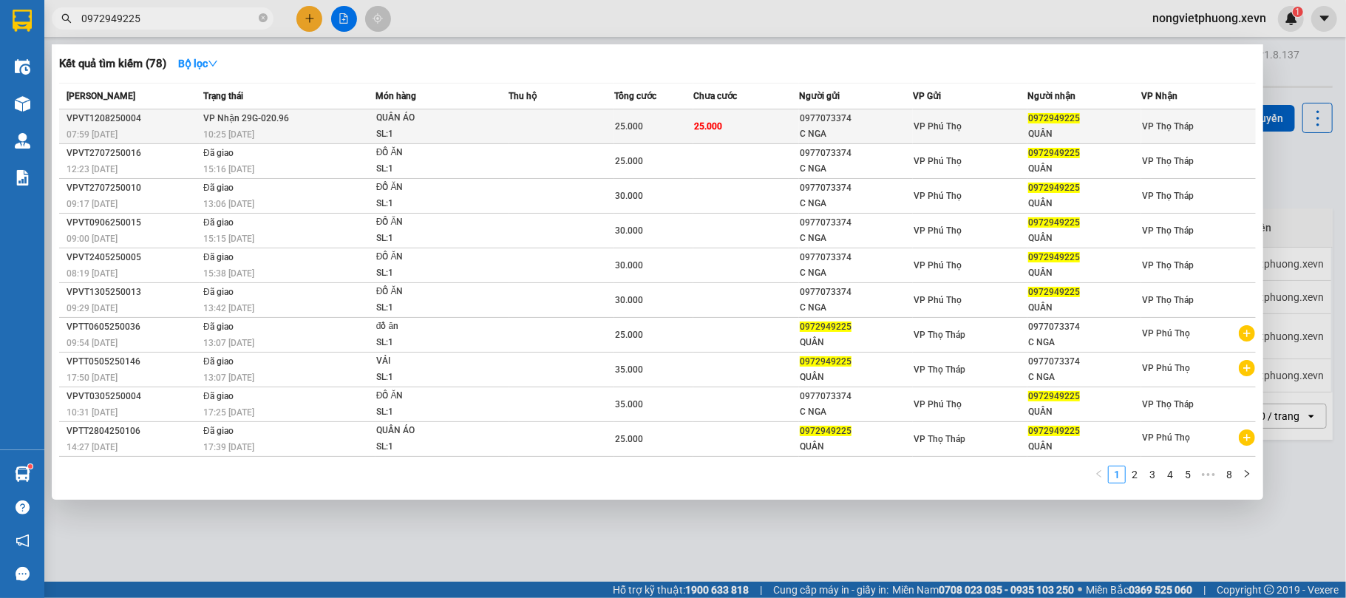
click at [333, 136] on div "10:25 [DATE]" at bounding box center [288, 134] width 171 height 16
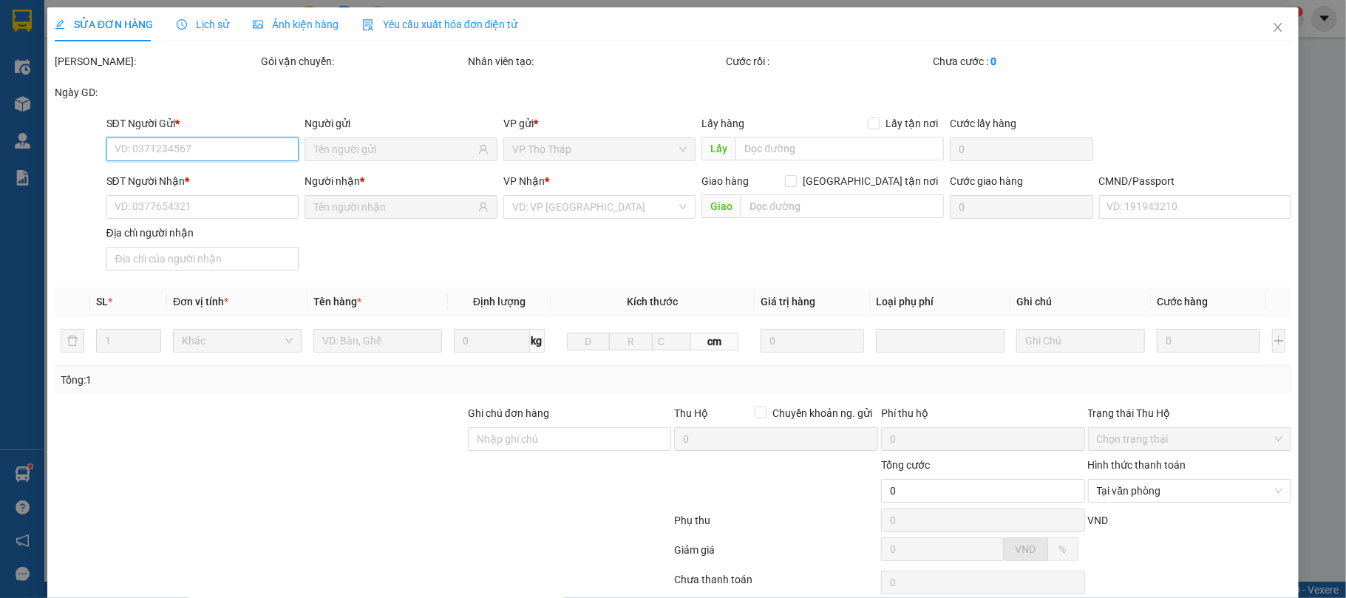
scroll to position [112, 0]
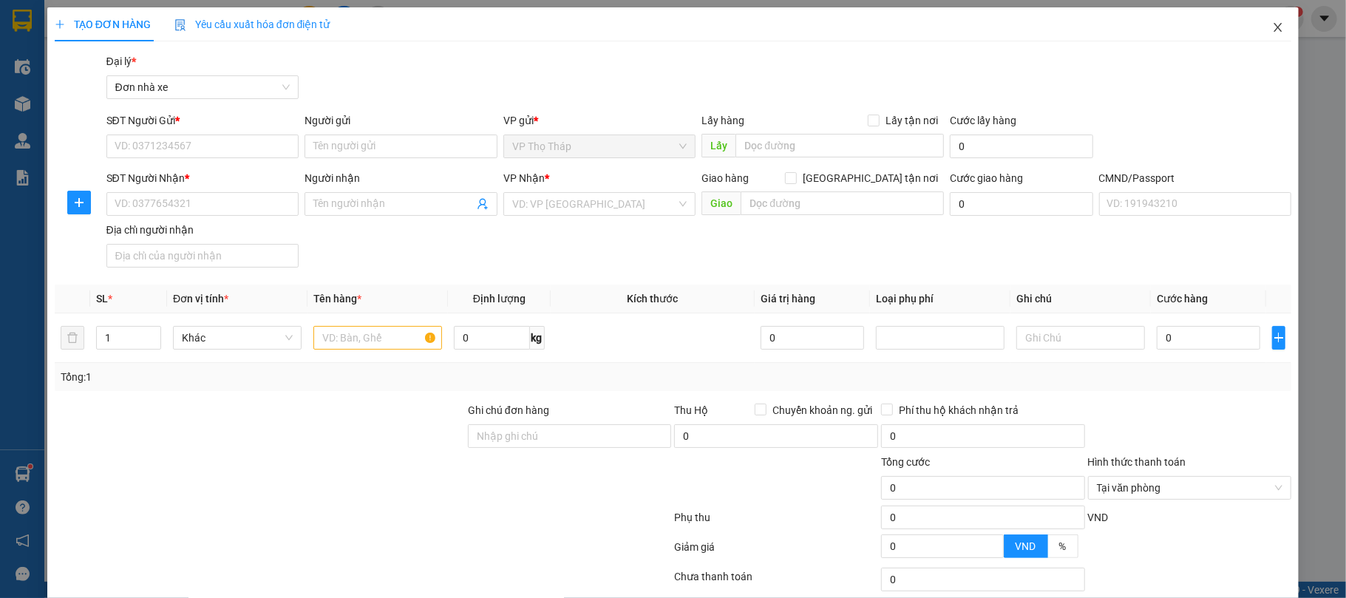
click at [1275, 28] on span "Close" at bounding box center [1277, 27] width 41 height 41
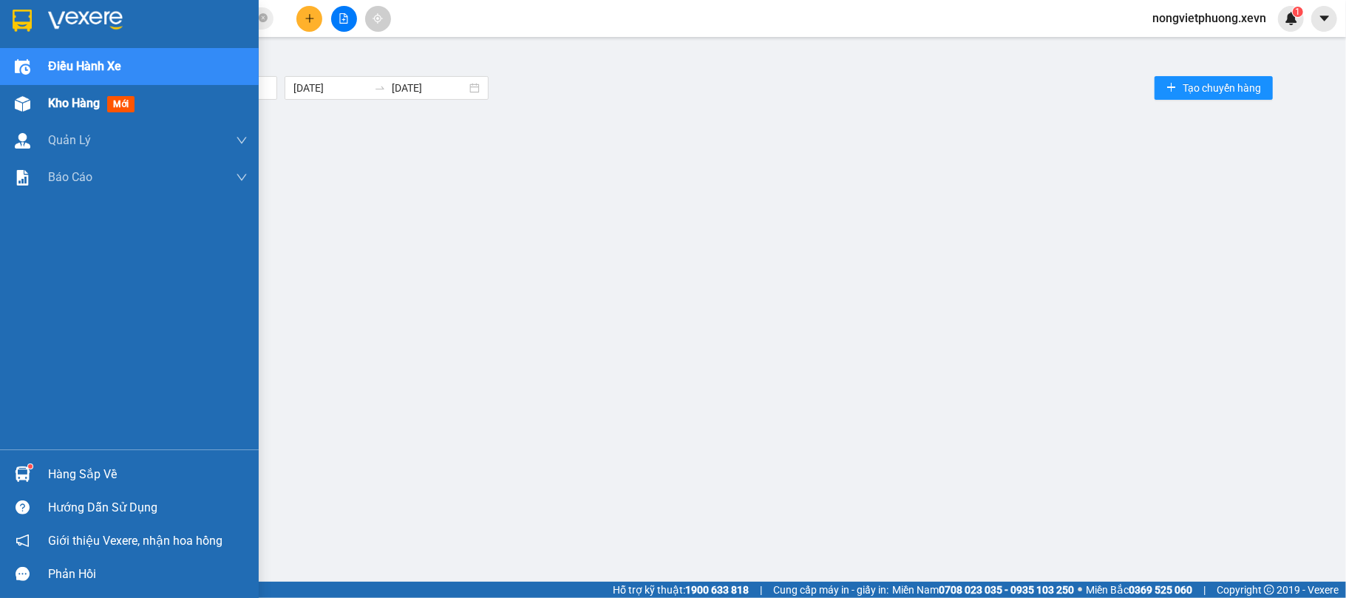
click at [22, 102] on img at bounding box center [23, 104] width 16 height 16
click at [75, 98] on span "Kho hàng" at bounding box center [74, 103] width 52 height 14
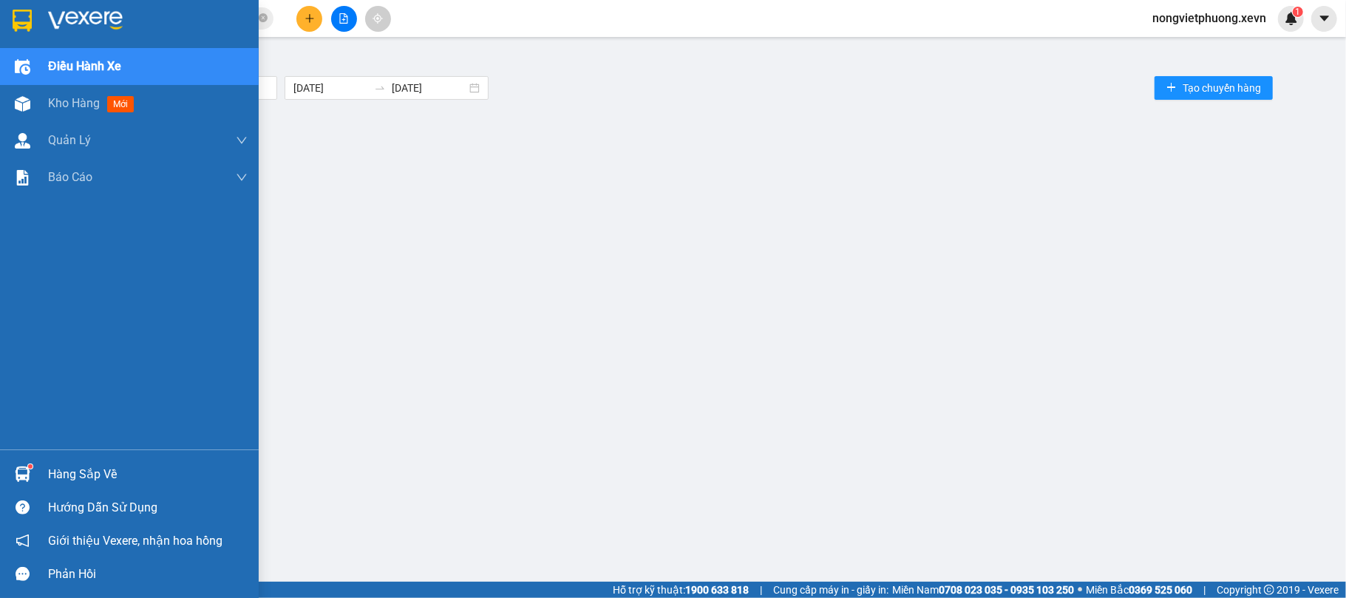
click at [75, 98] on span "Kho hàng" at bounding box center [74, 103] width 52 height 14
click at [72, 98] on span "Kho hàng" at bounding box center [74, 103] width 52 height 14
click at [95, 21] on img at bounding box center [85, 21] width 75 height 22
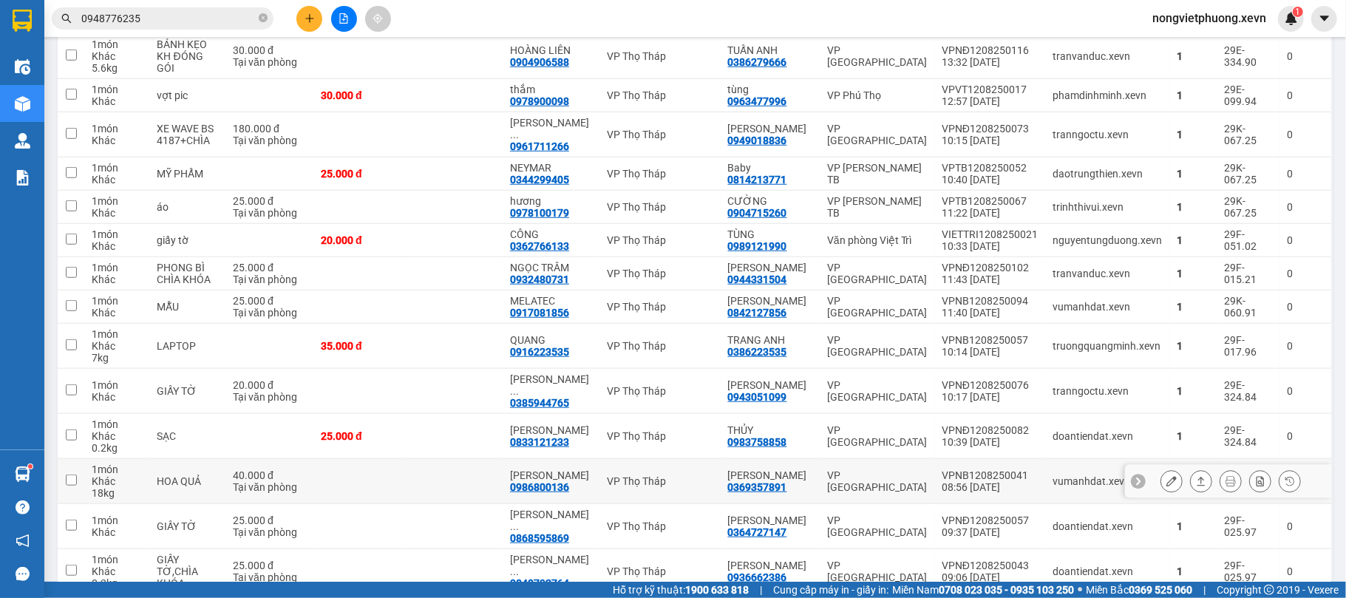
scroll to position [197, 0]
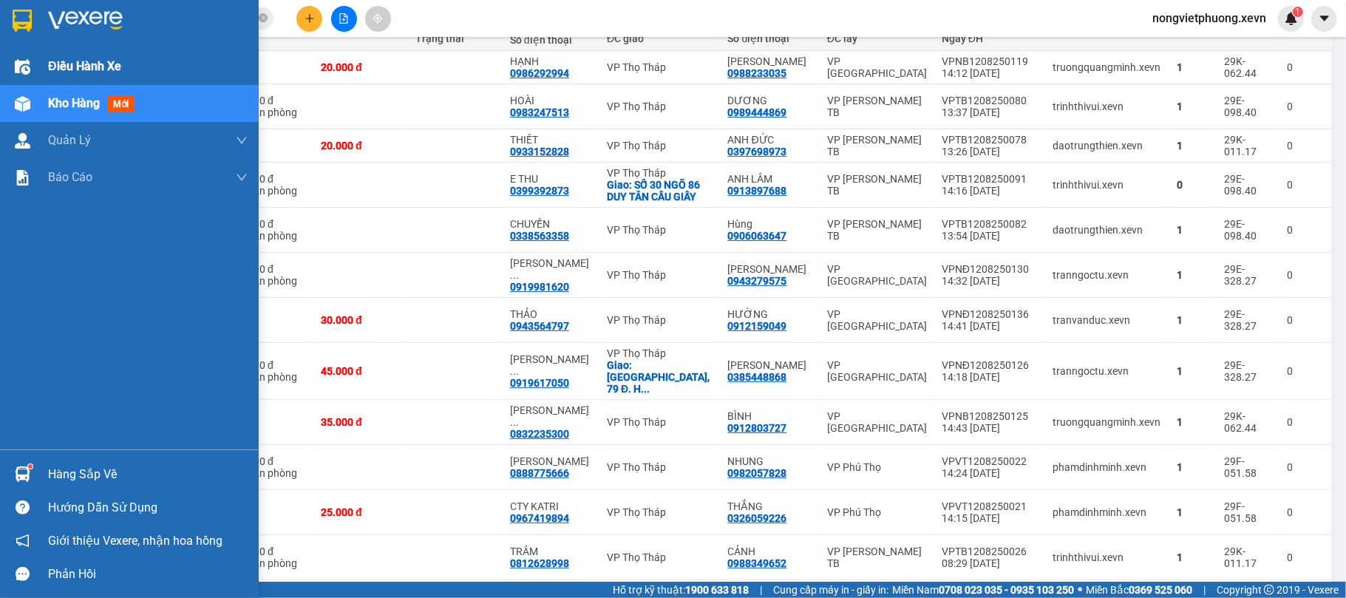
click at [24, 59] on img at bounding box center [23, 67] width 16 height 16
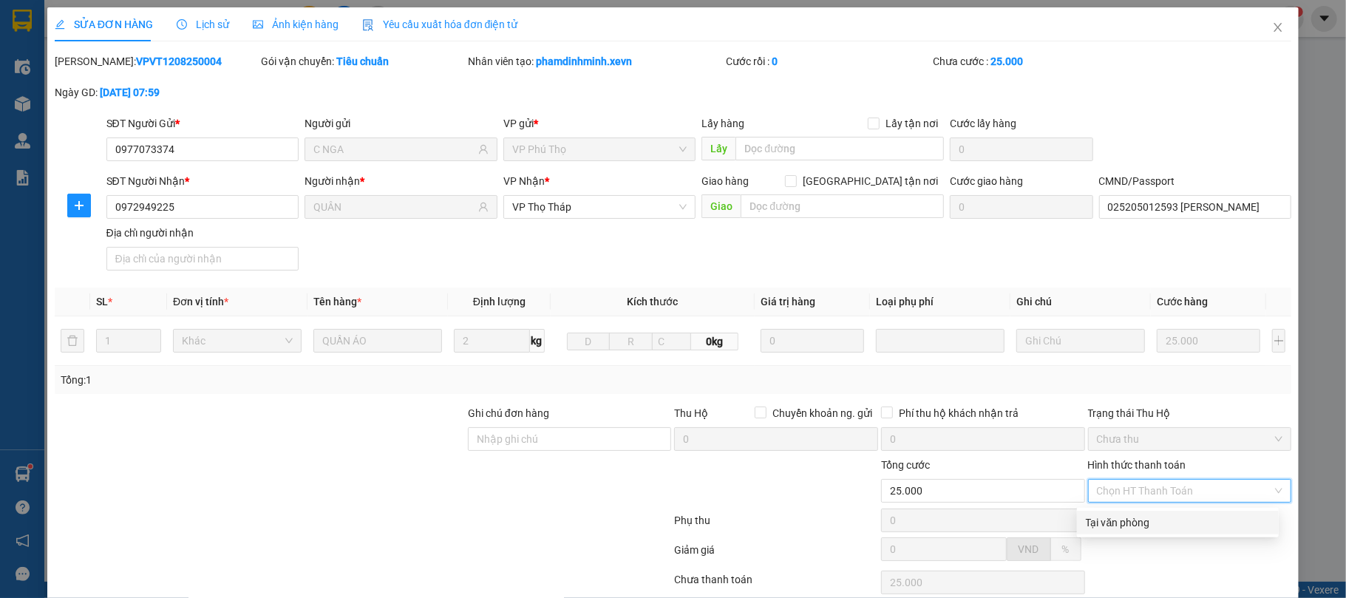
scroll to position [112, 0]
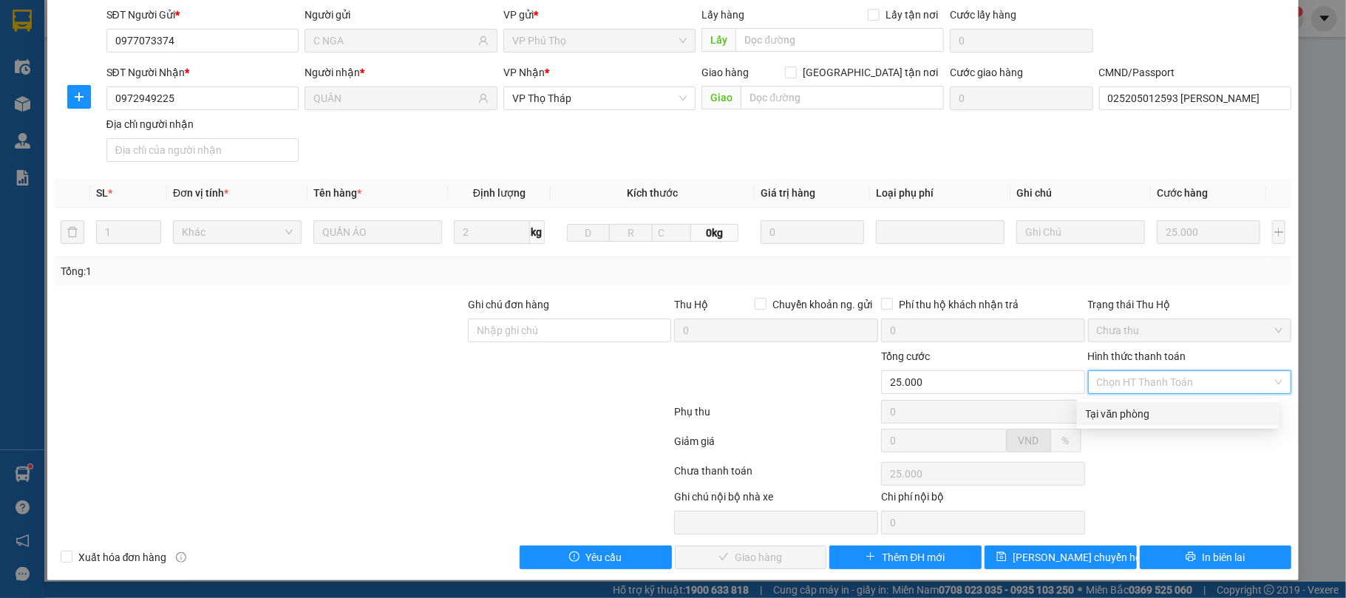
click at [1166, 414] on div "Tại văn phòng" at bounding box center [1178, 414] width 184 height 16
type input "0"
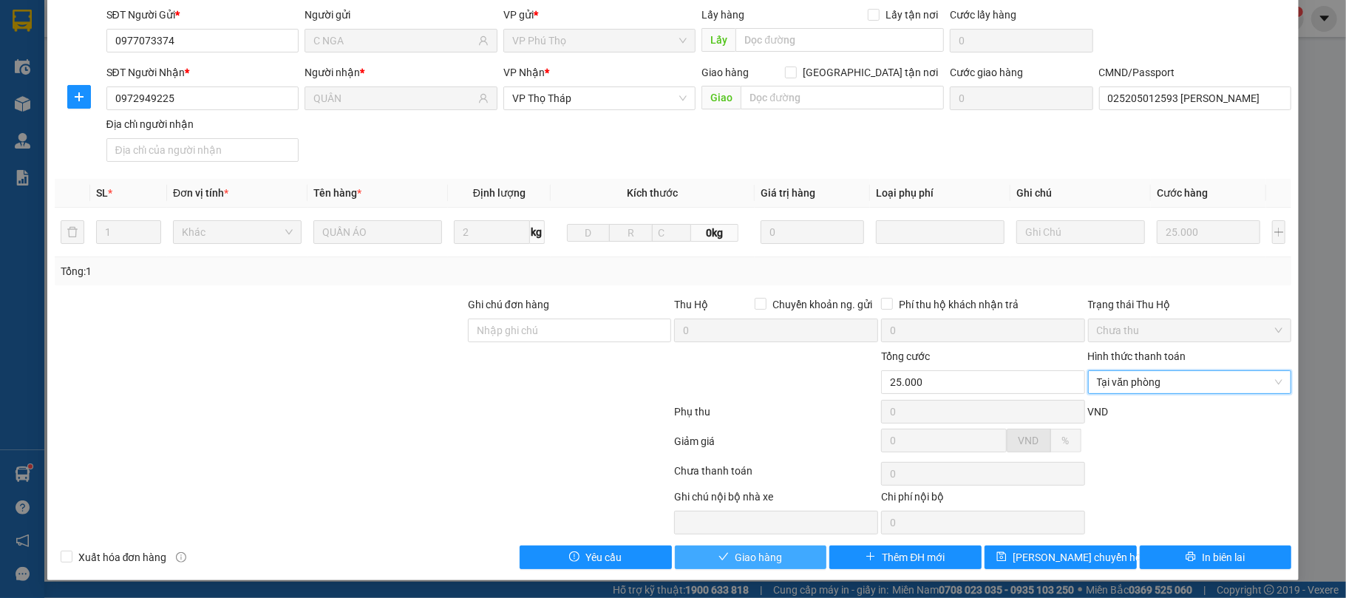
click at [748, 545] on button "Giao hàng" at bounding box center [751, 557] width 152 height 24
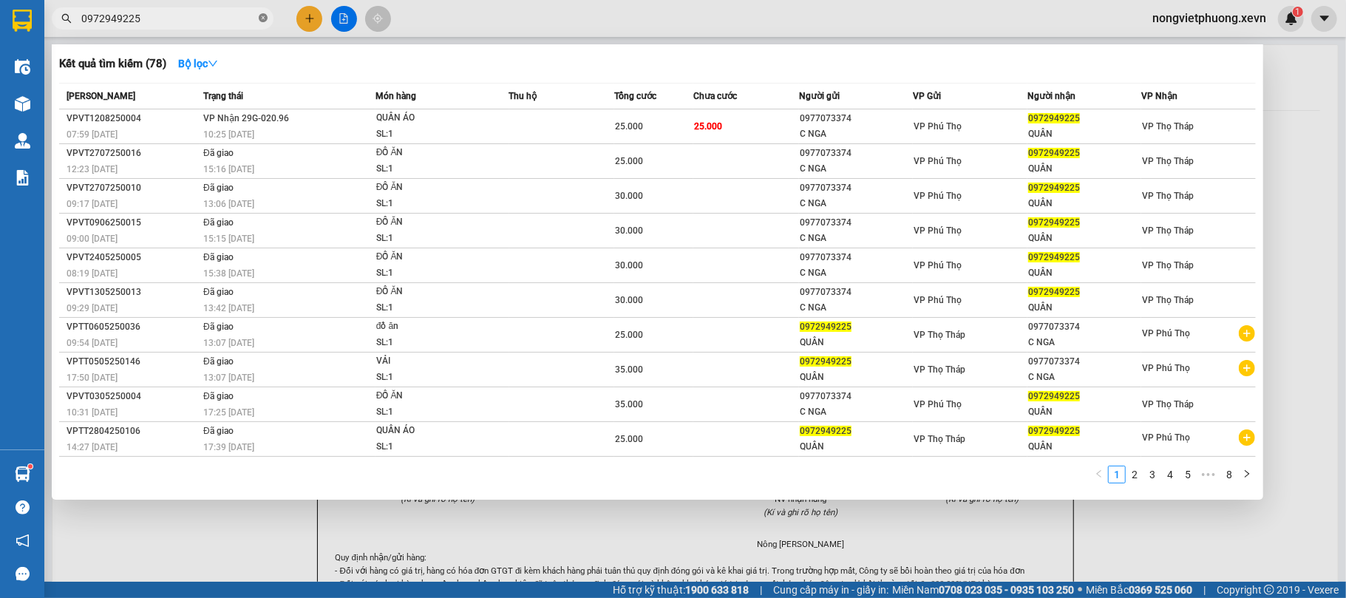
click at [264, 18] on icon "close-circle" at bounding box center [263, 17] width 9 height 9
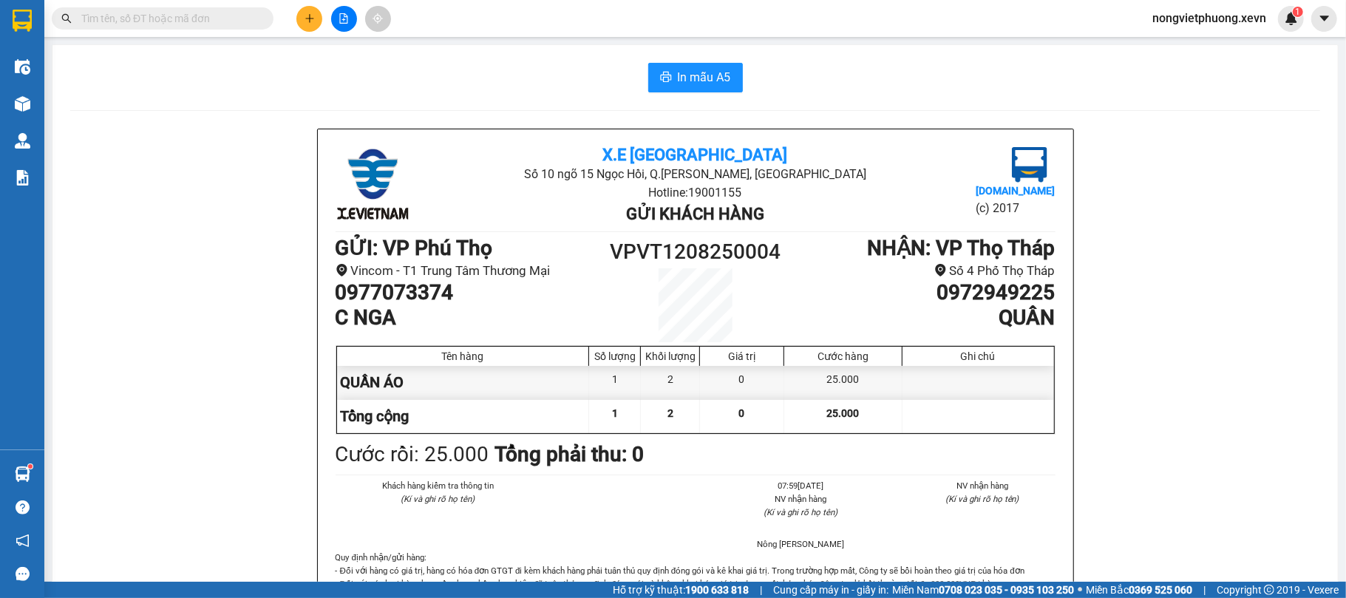
click at [213, 24] on input "text" at bounding box center [168, 18] width 174 height 16
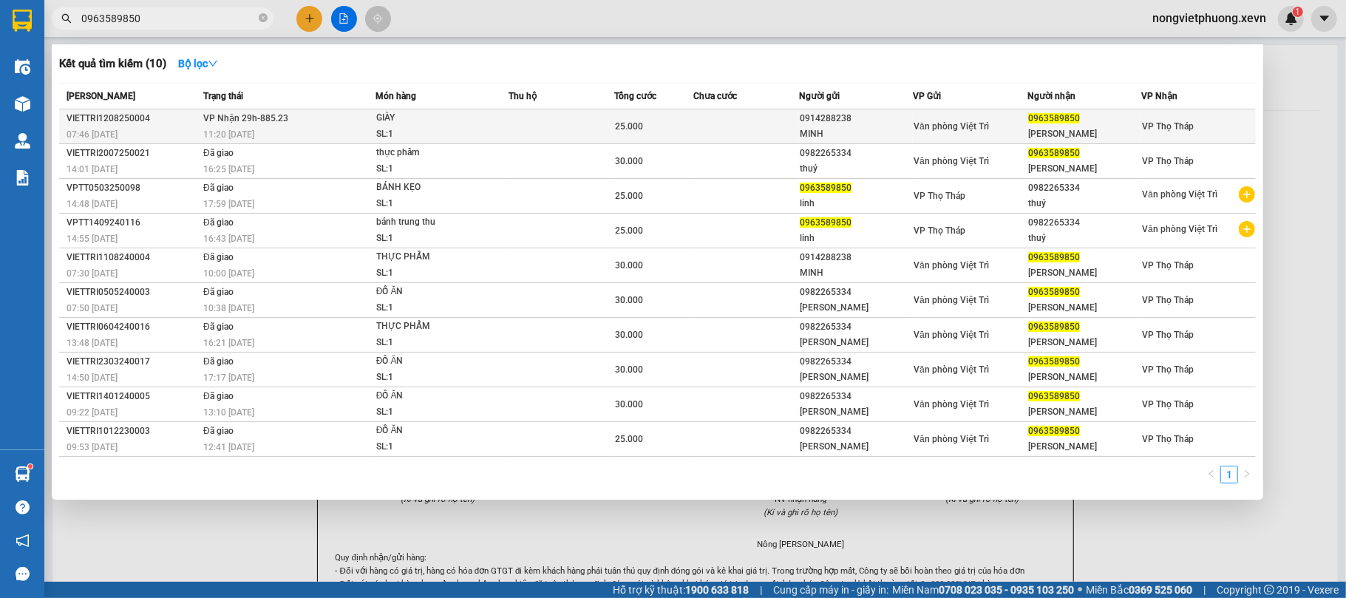
type input "0963589850"
click at [565, 133] on td at bounding box center [562, 126] width 106 height 35
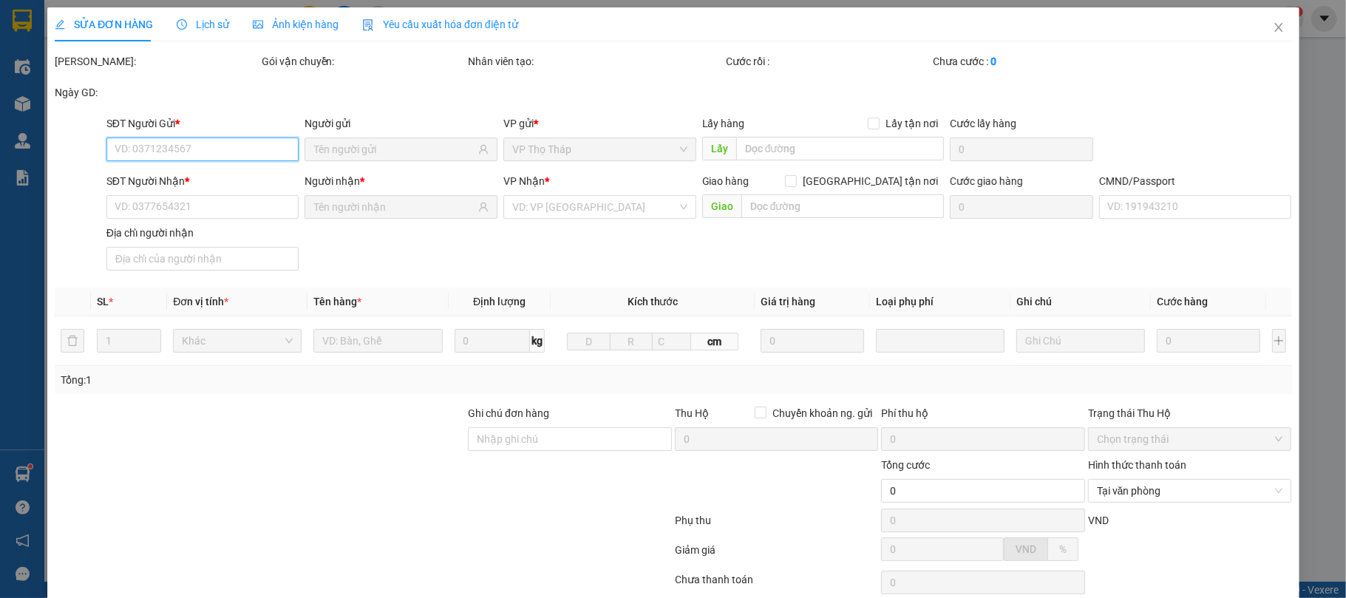
type input "0914288238"
type input "MINH"
type input "0963589850"
type input "[PERSON_NAME]"
type input "025300007970 [PERSON_NAME]"
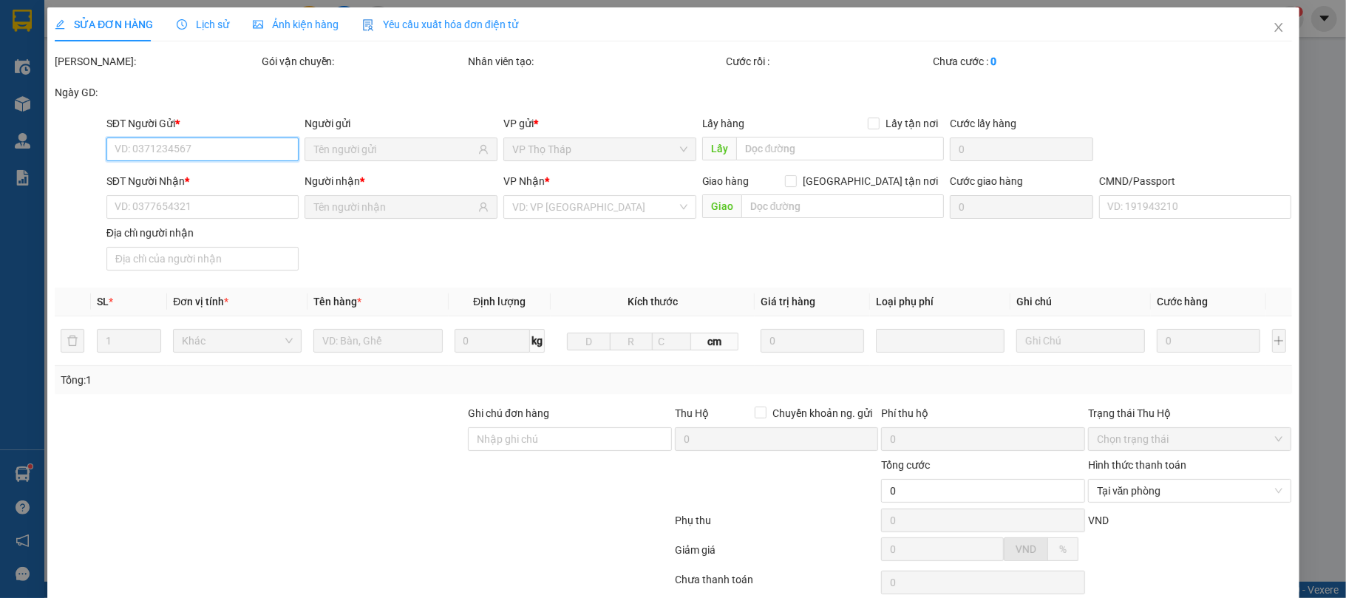
type input "25.000"
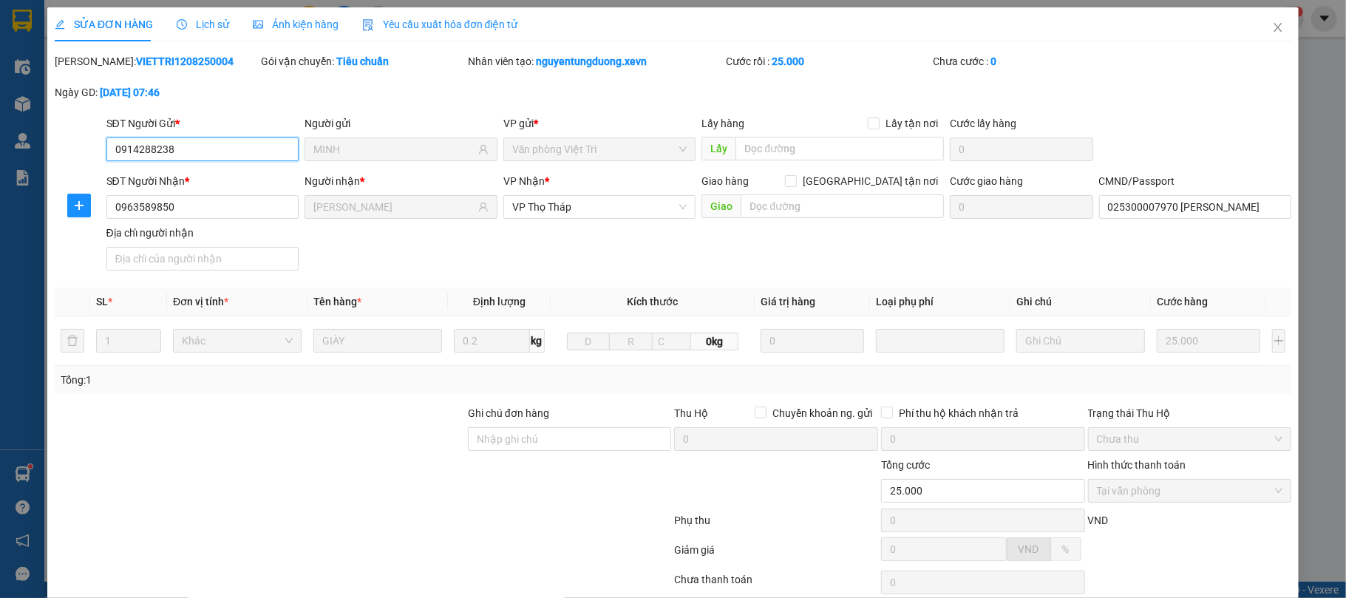
scroll to position [112, 0]
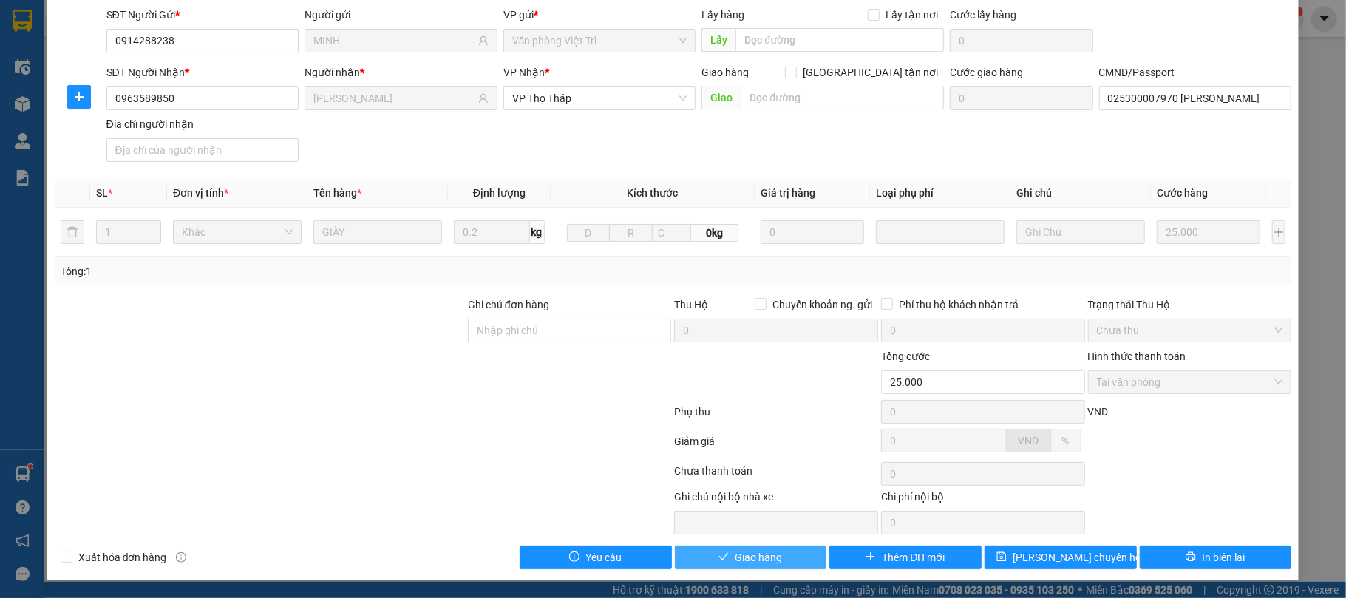
click at [770, 553] on span "Giao hàng" at bounding box center [758, 557] width 47 height 16
